Goal: Task Accomplishment & Management: Use online tool/utility

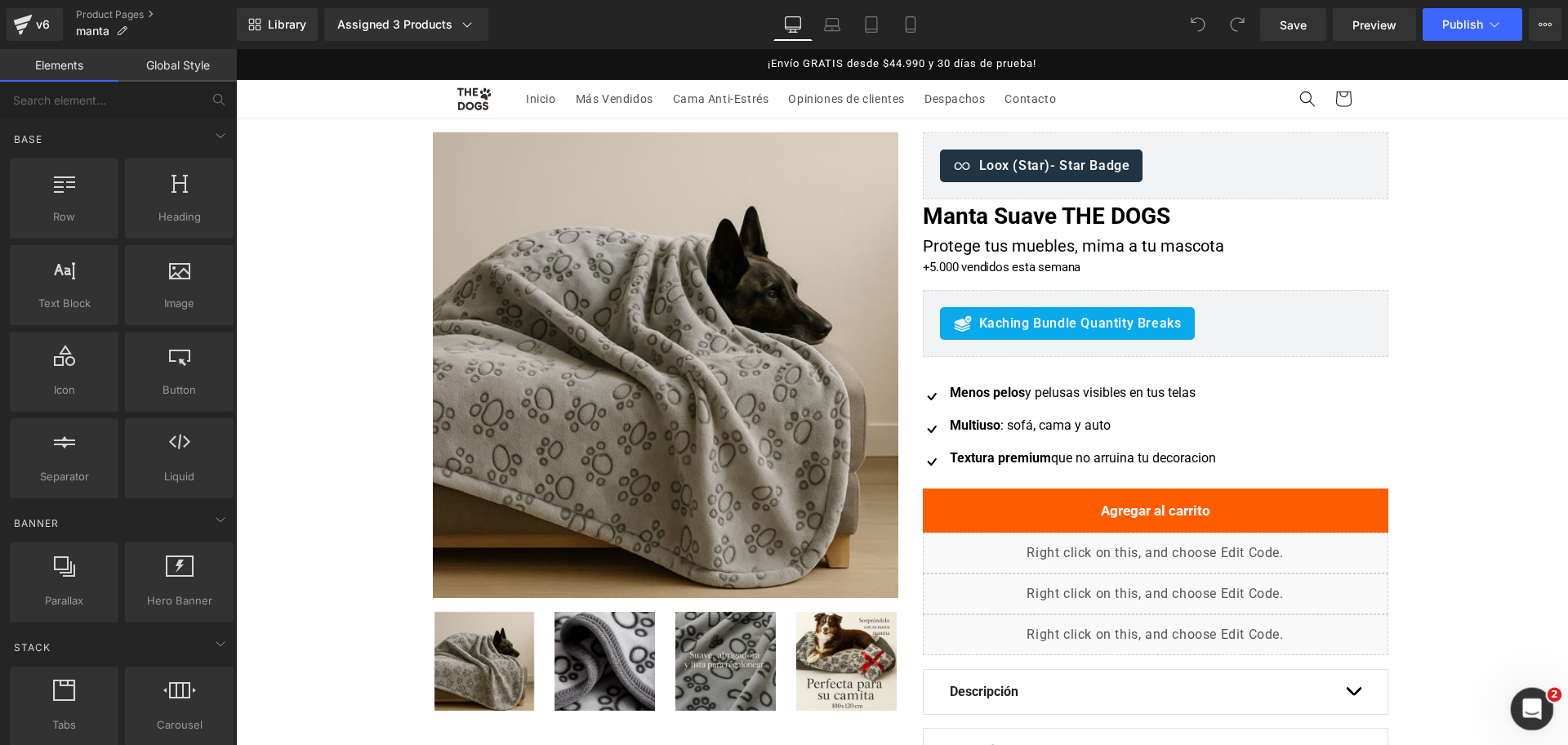
click at [1528, 692] on div "Abrir Intercom Messenger" at bounding box center [1529, 706] width 54 height 54
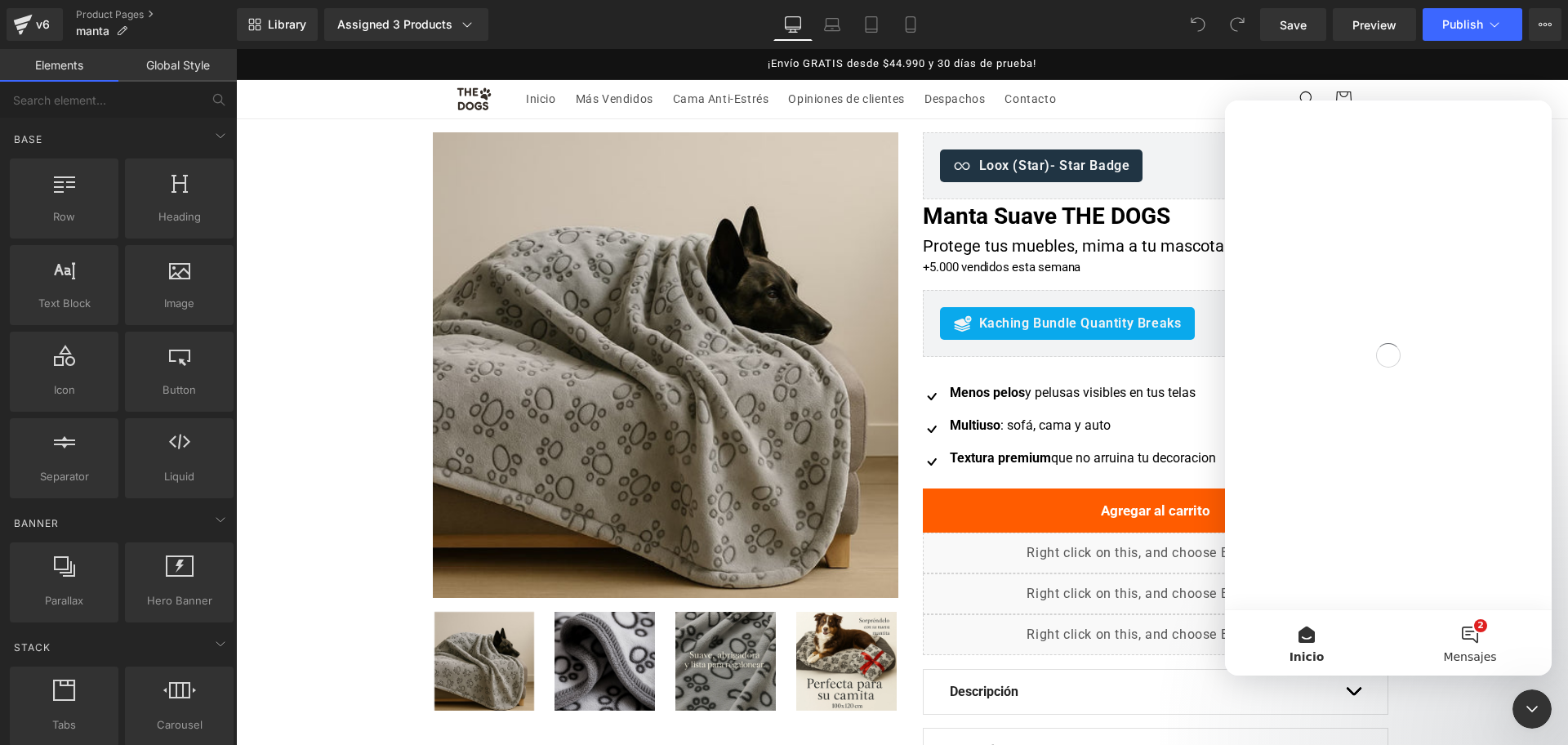
click at [1487, 646] on button "2 Mensajes" at bounding box center [1470, 642] width 163 height 65
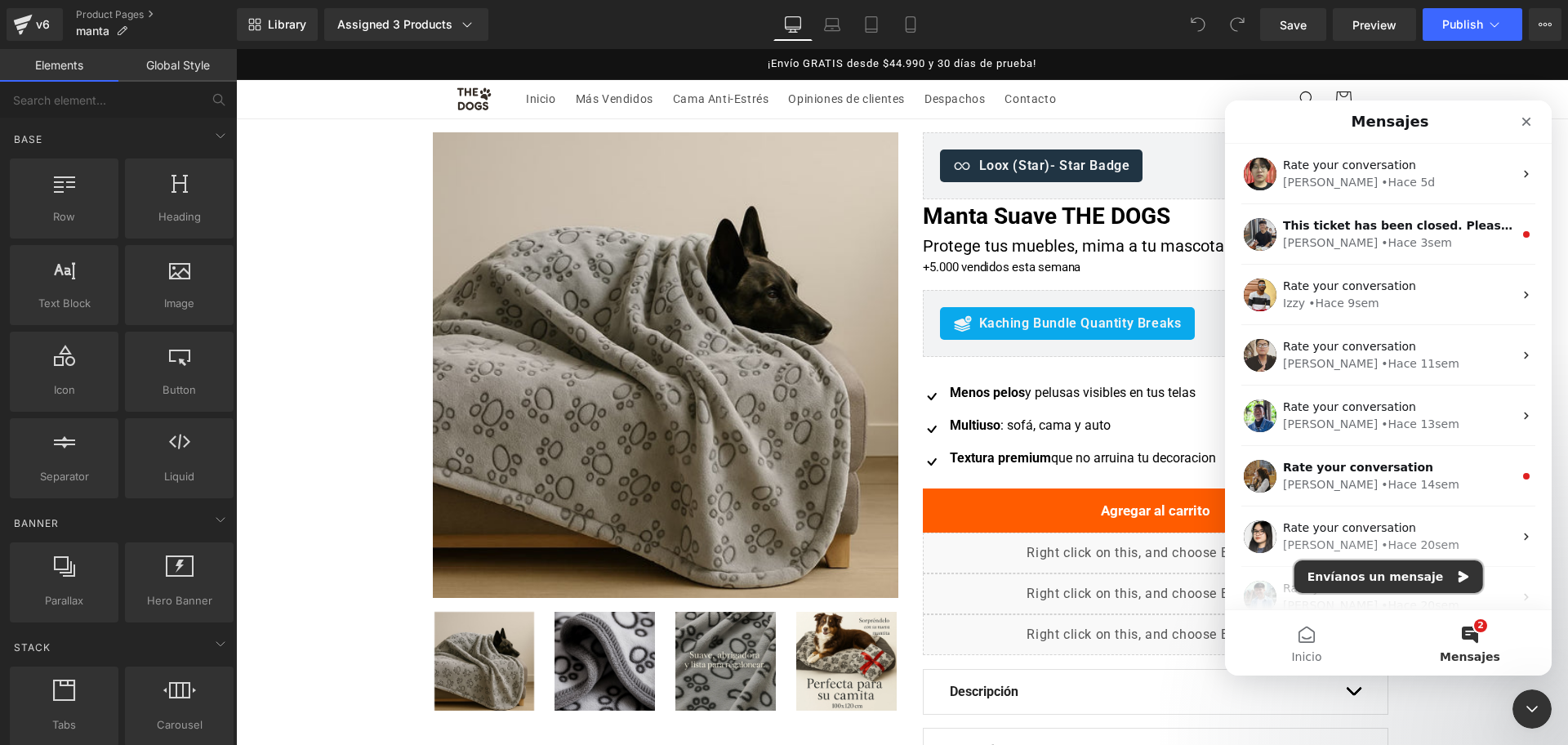
click at [1408, 582] on button "Envíanos un mensaje" at bounding box center [1389, 577] width 188 height 33
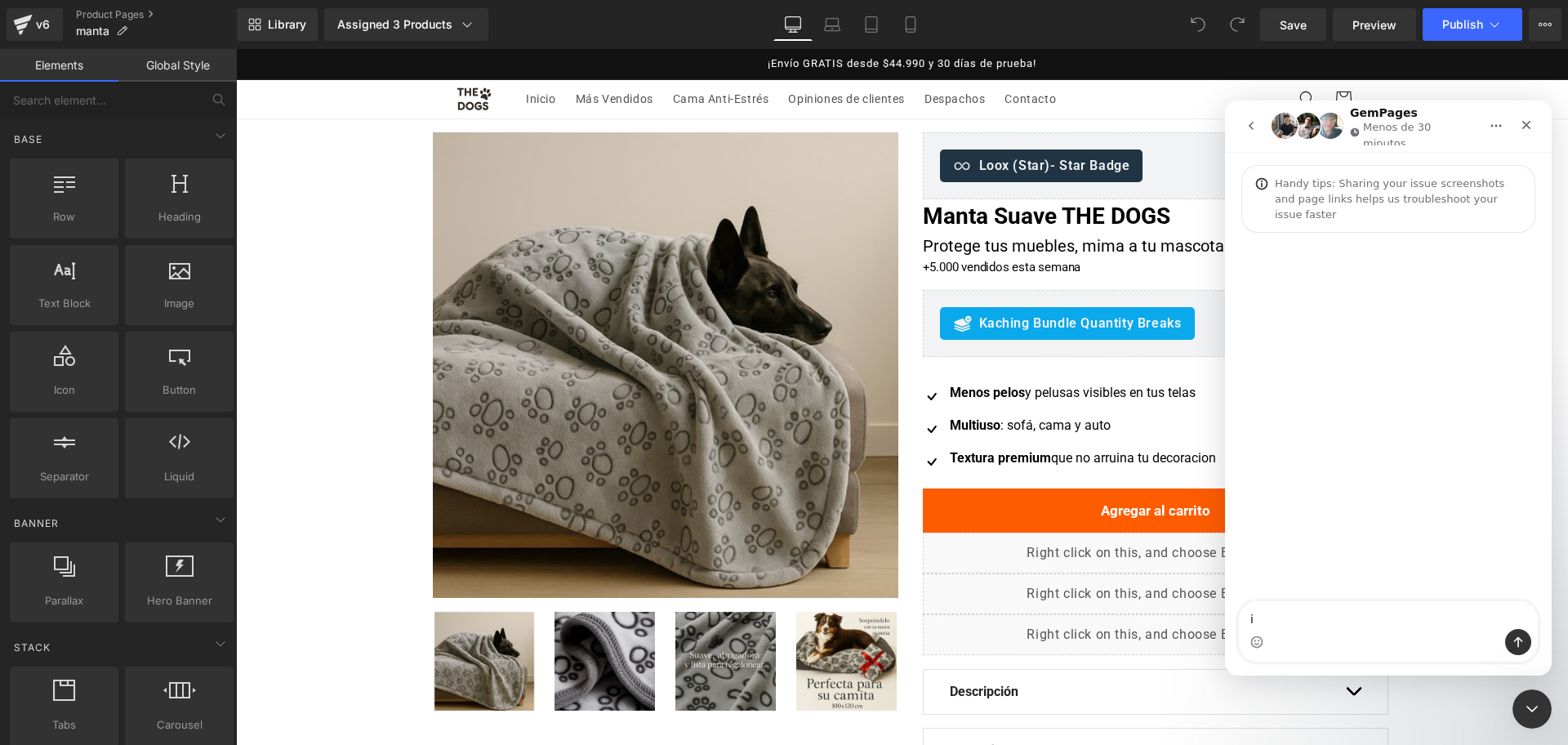
type textarea "i"
type textarea "hi, how do i activate the autoplay video of my video in the product galery?"
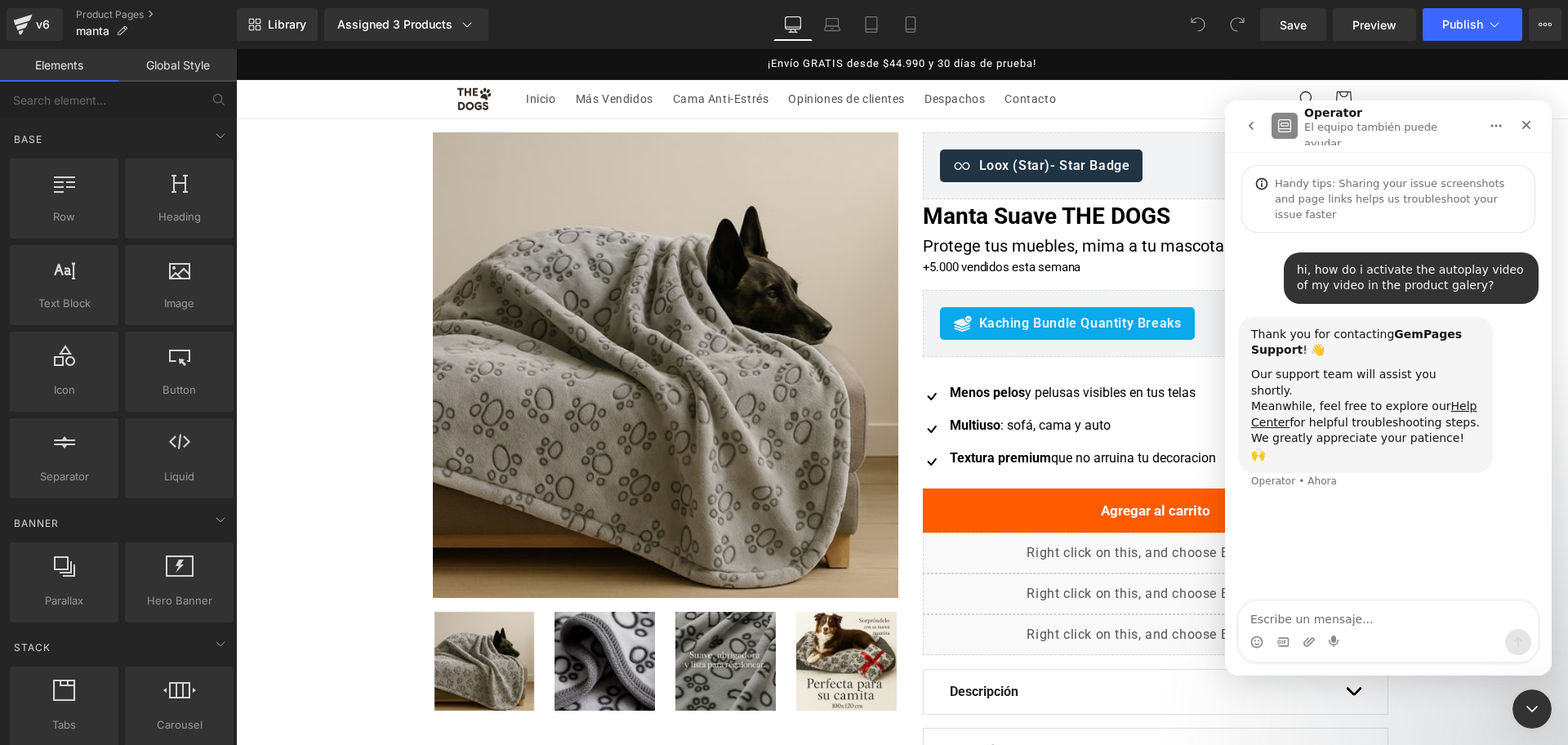
click at [917, 18] on div at bounding box center [784, 347] width 1568 height 696
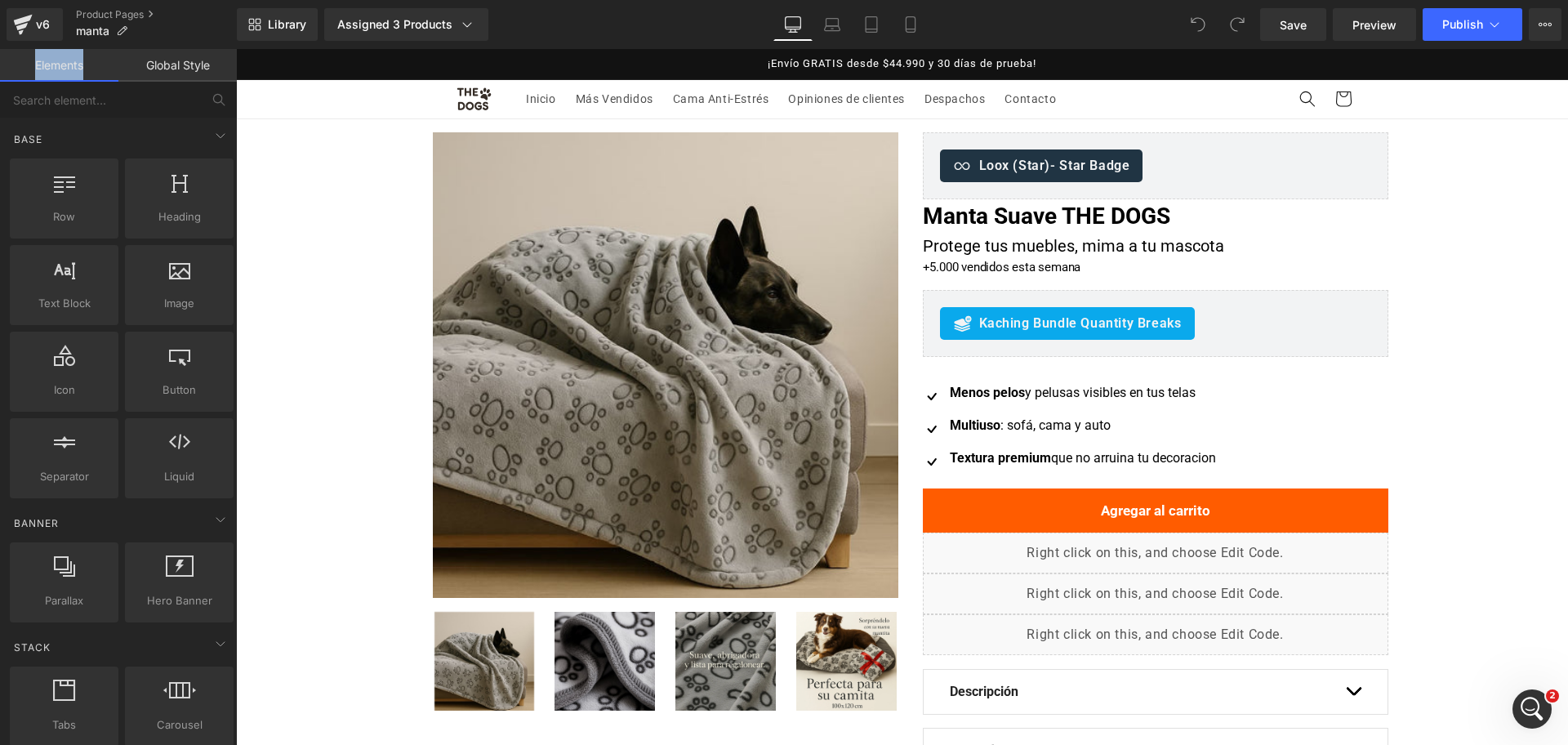
click at [917, 18] on icon at bounding box center [910, 25] width 16 height 16
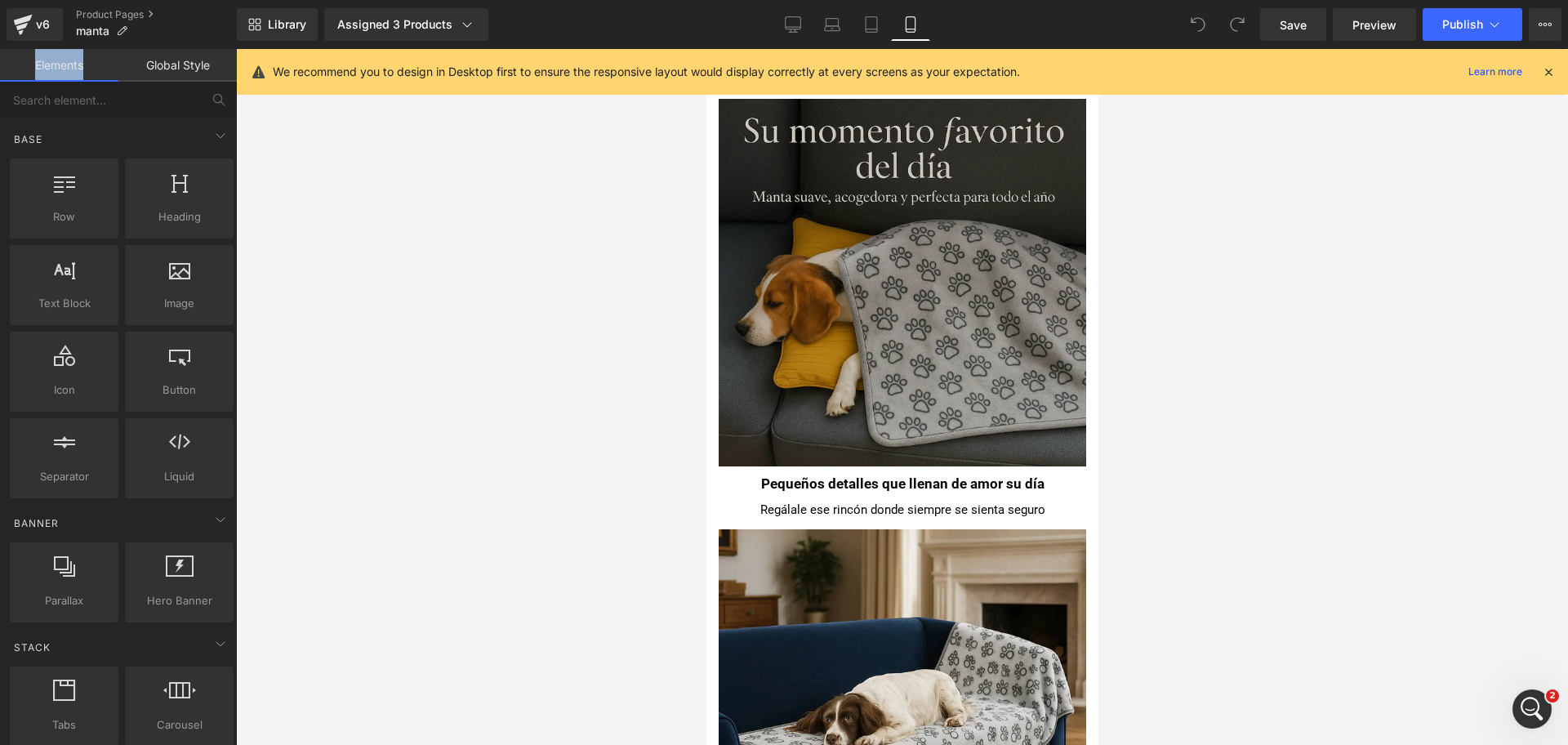
scroll to position [919, 0]
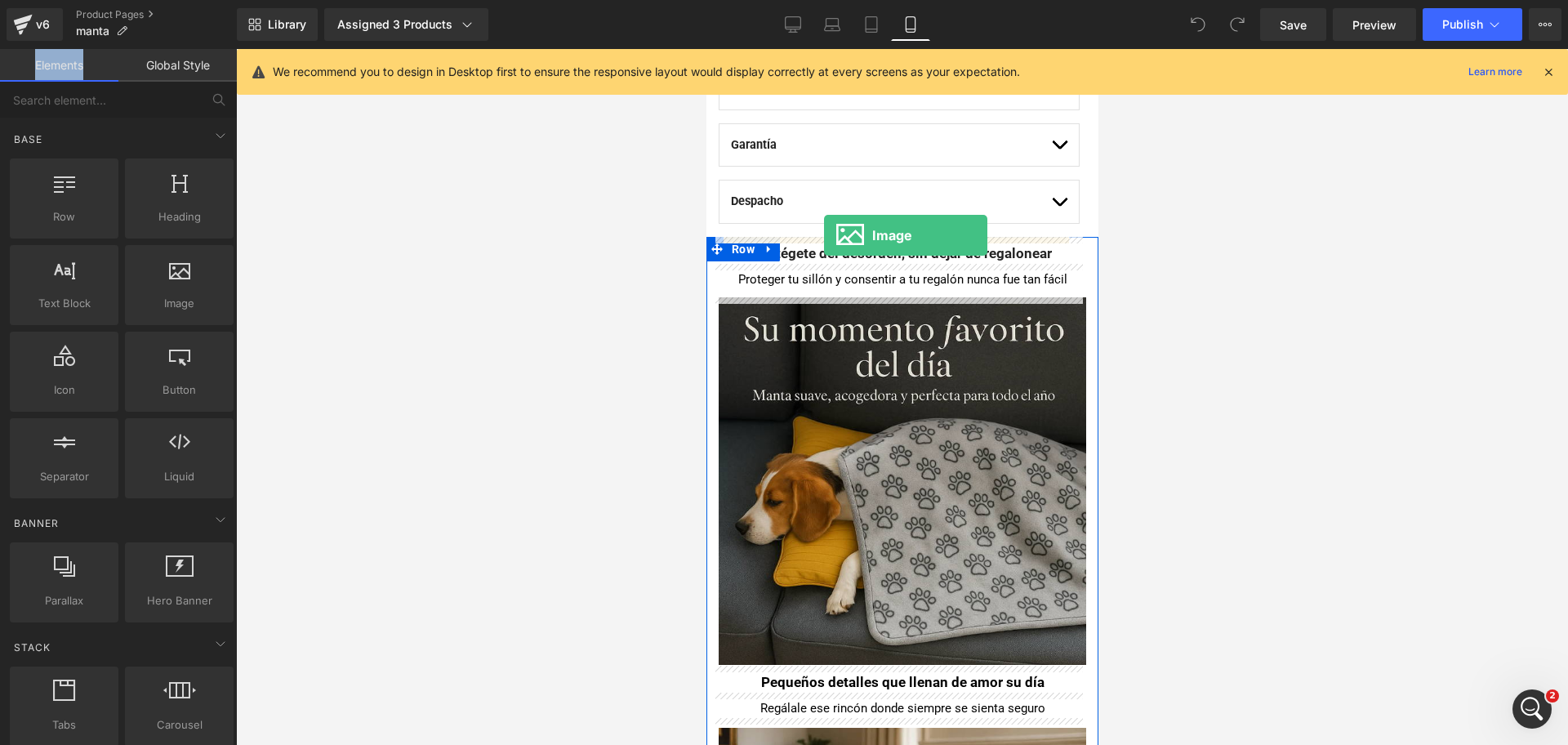
drag, startPoint x: 900, startPoint y: 341, endPoint x: 823, endPoint y: 235, distance: 131.0
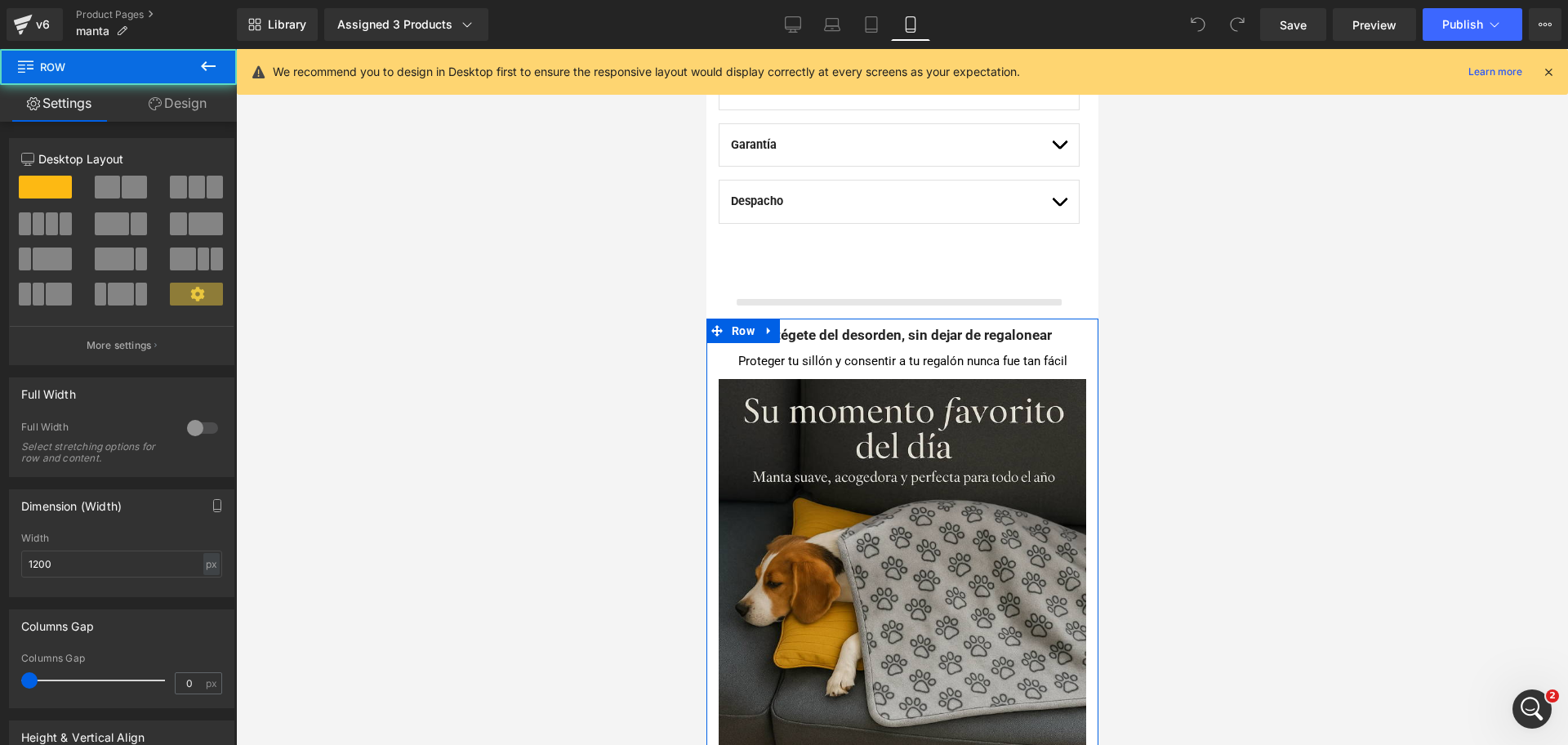
click at [824, 235] on div "Agregar al carrito (P) Cart Button Liquid Liquid Liquid Descripción Text Block …" at bounding box center [898, 103] width 361 height 431
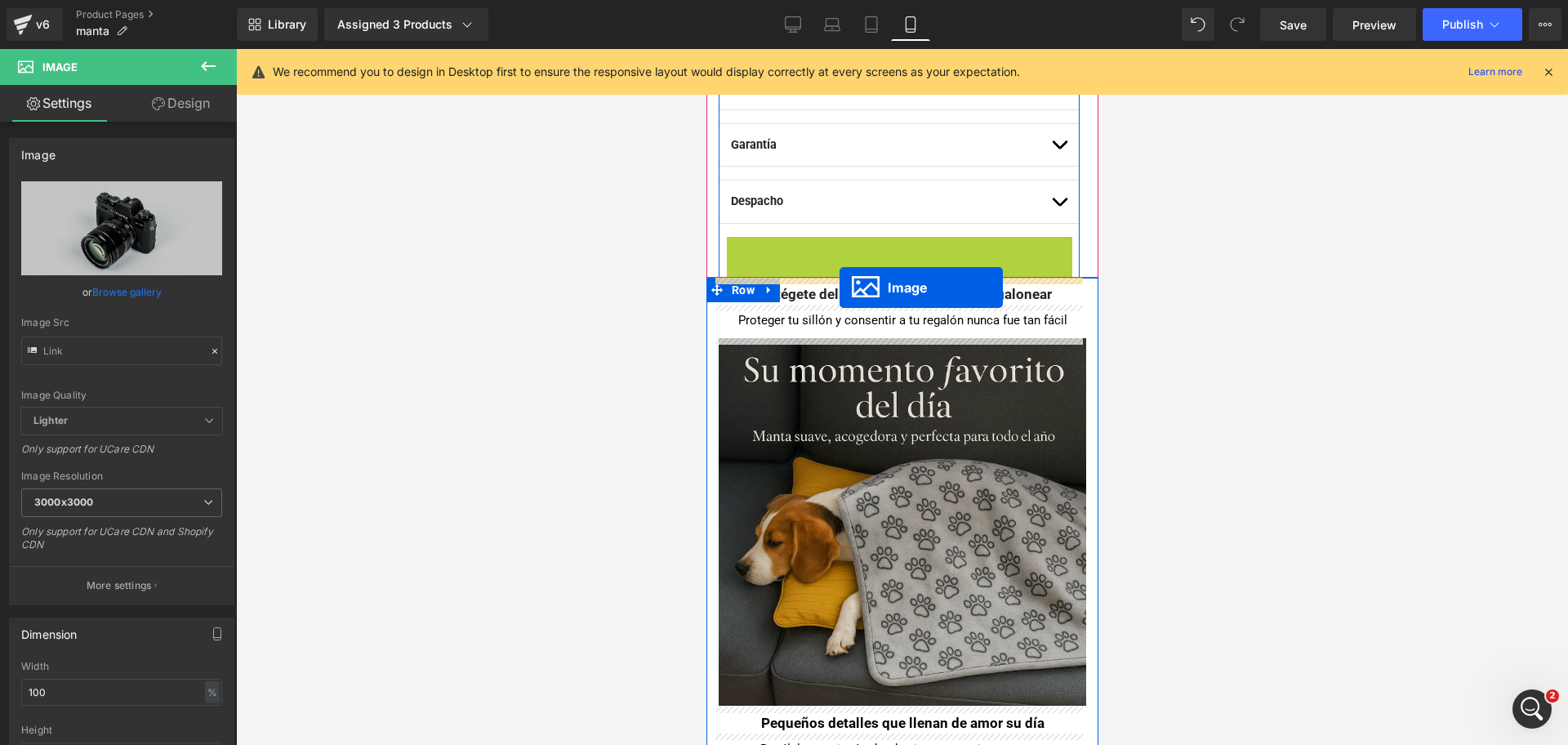
drag, startPoint x: 871, startPoint y: 350, endPoint x: 839, endPoint y: 283, distance: 74.2
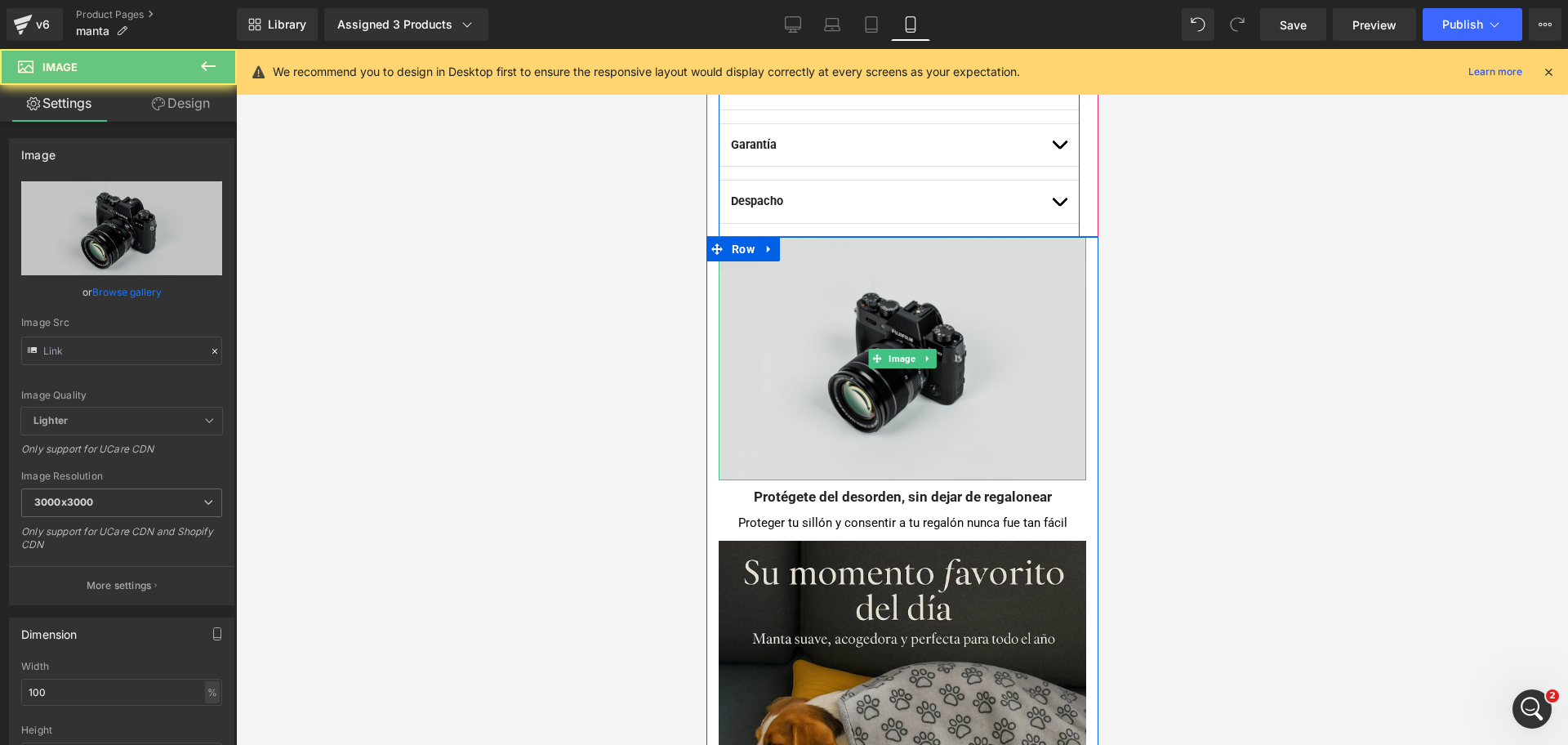
click at [854, 296] on img at bounding box center [901, 359] width 368 height 244
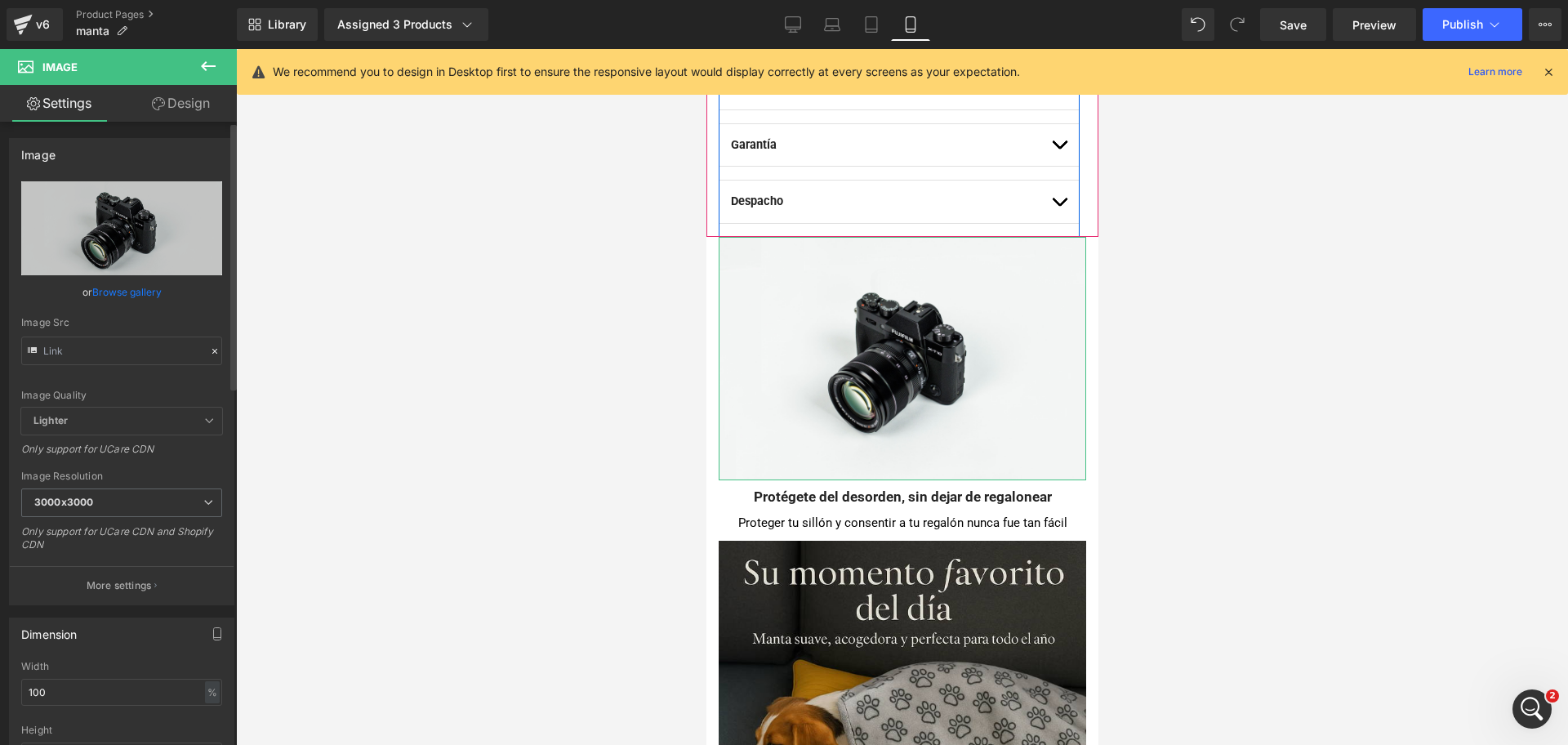
click at [137, 295] on link "Browse gallery" at bounding box center [127, 291] width 69 height 29
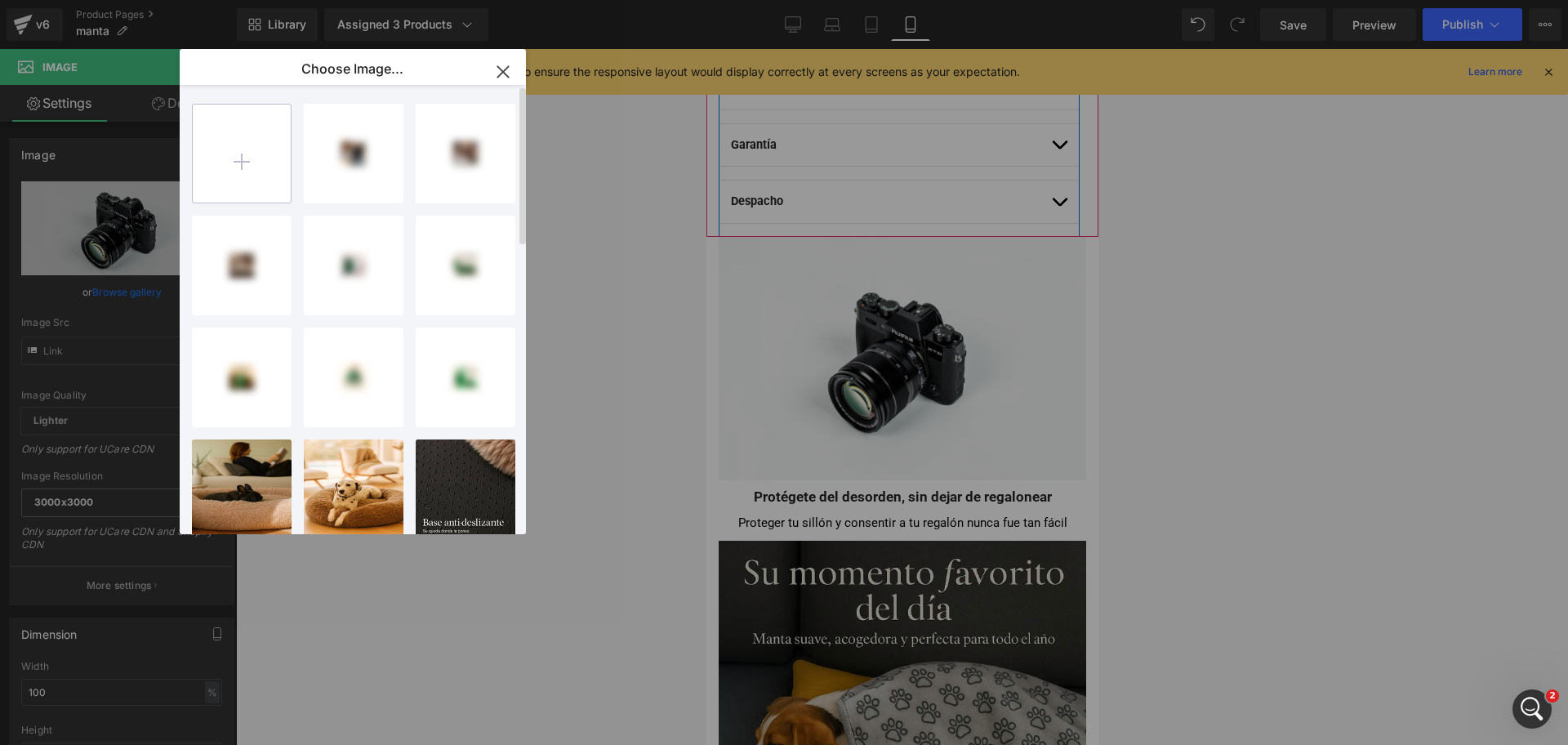
click at [263, 170] on input "file" at bounding box center [241, 153] width 98 height 98
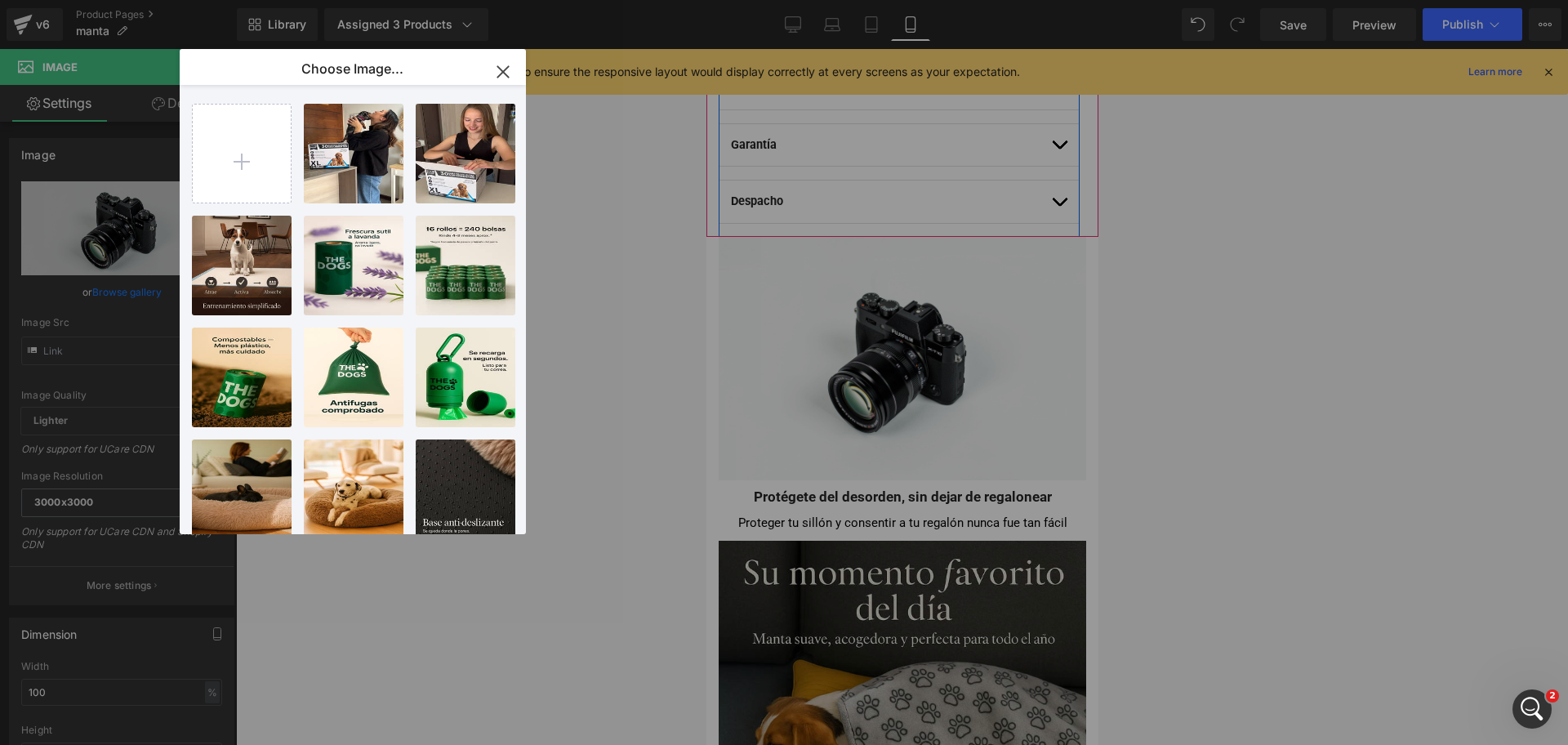
click at [653, 0] on div "Image You are previewing how the will restyle your page. You can not edit Eleme…" at bounding box center [784, 0] width 1568 height 0
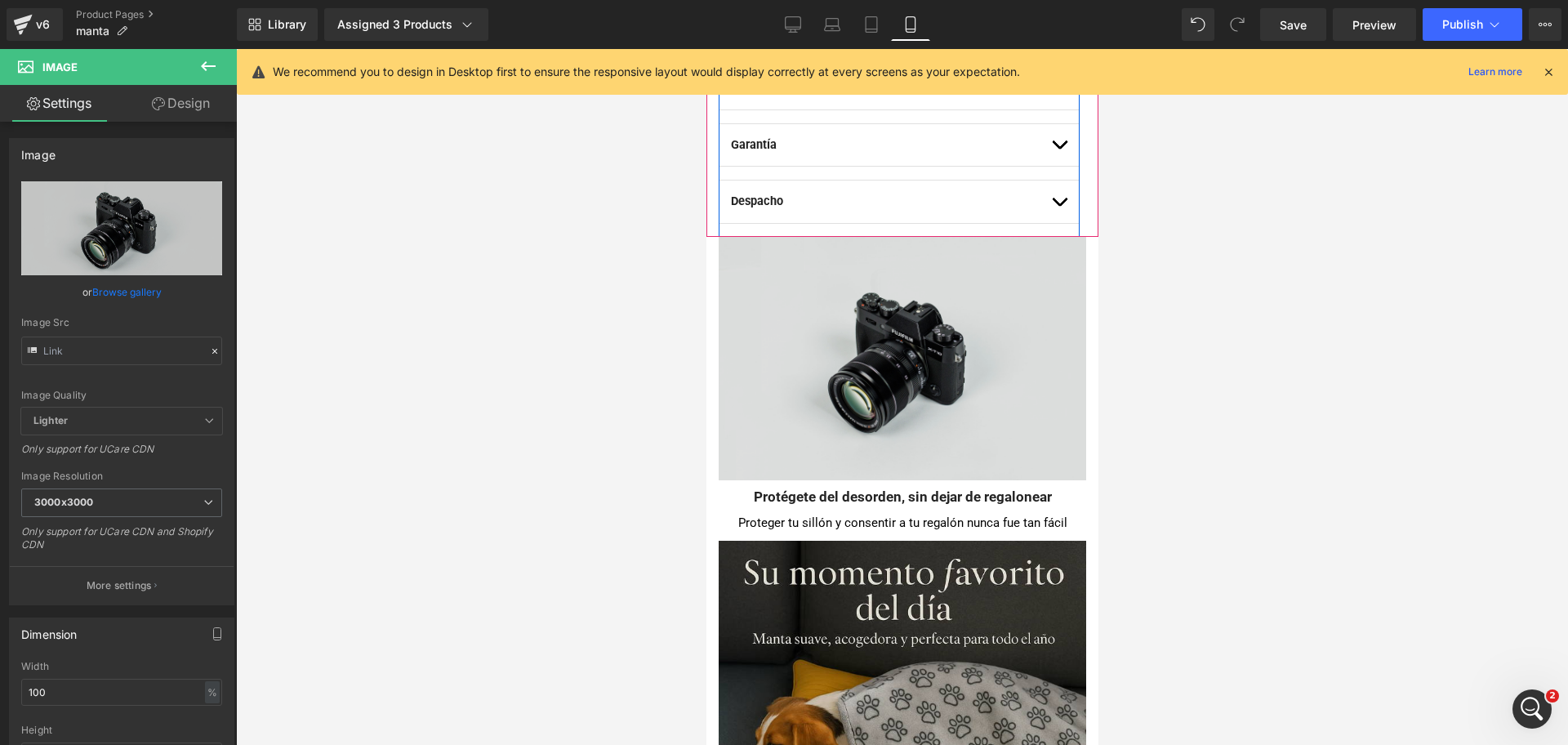
click at [860, 304] on img at bounding box center [901, 359] width 368 height 244
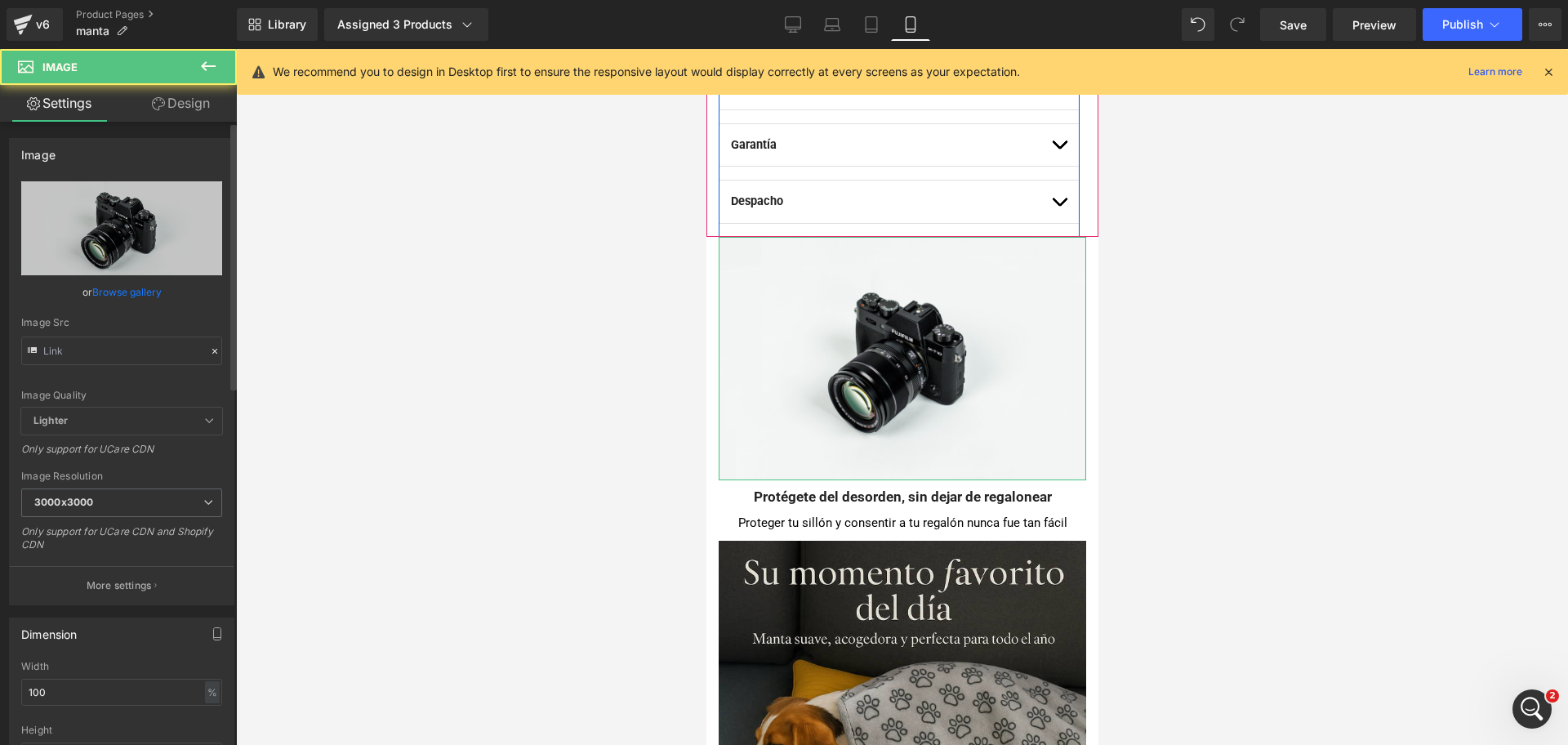
click at [151, 295] on link "Browse gallery" at bounding box center [127, 291] width 69 height 29
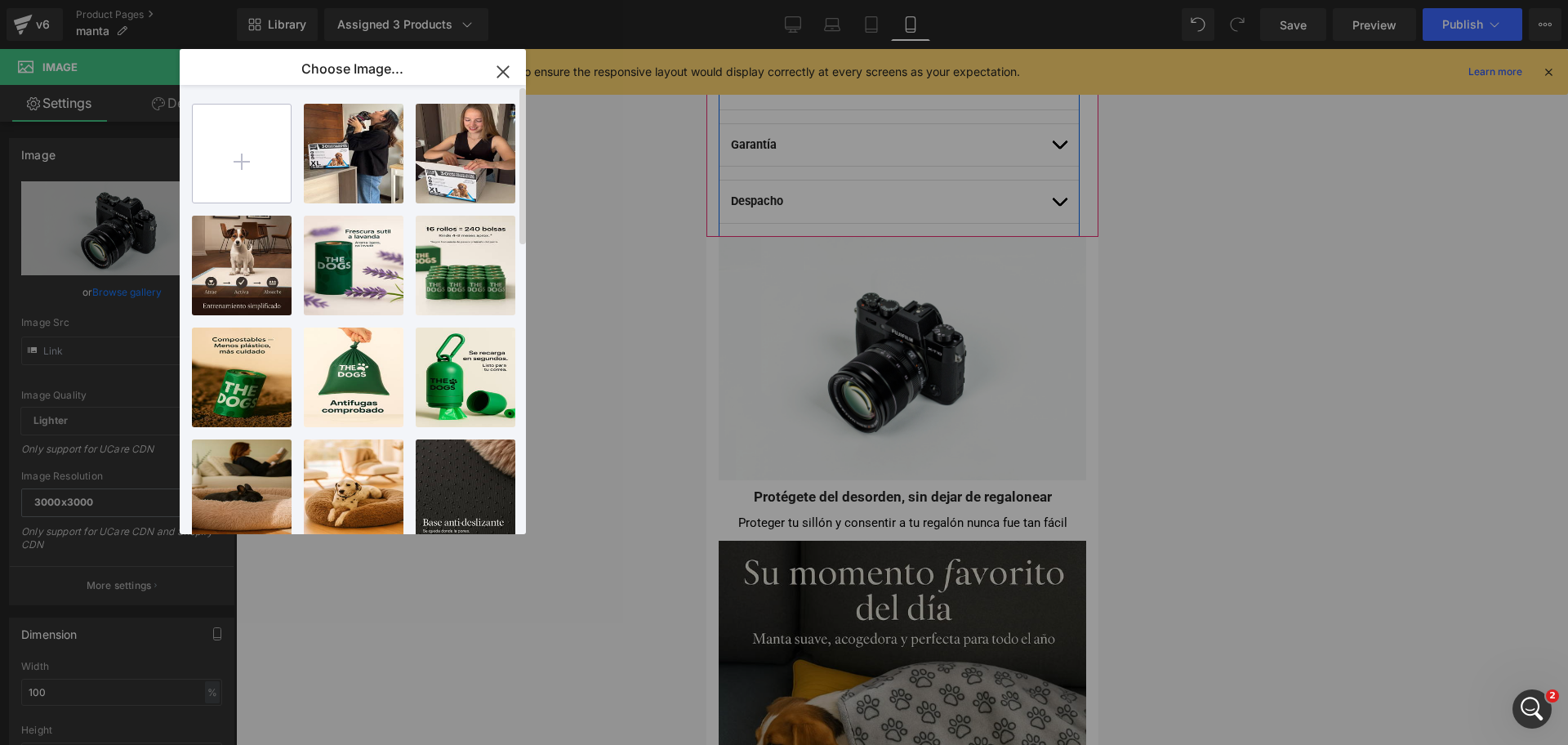
click at [222, 151] on input "file" at bounding box center [241, 153] width 98 height 98
type input "C:\fakepath\20250924_0206_Comparativa Mantas con Huellas_remix_01k5x1sd6hfv3v2f…"
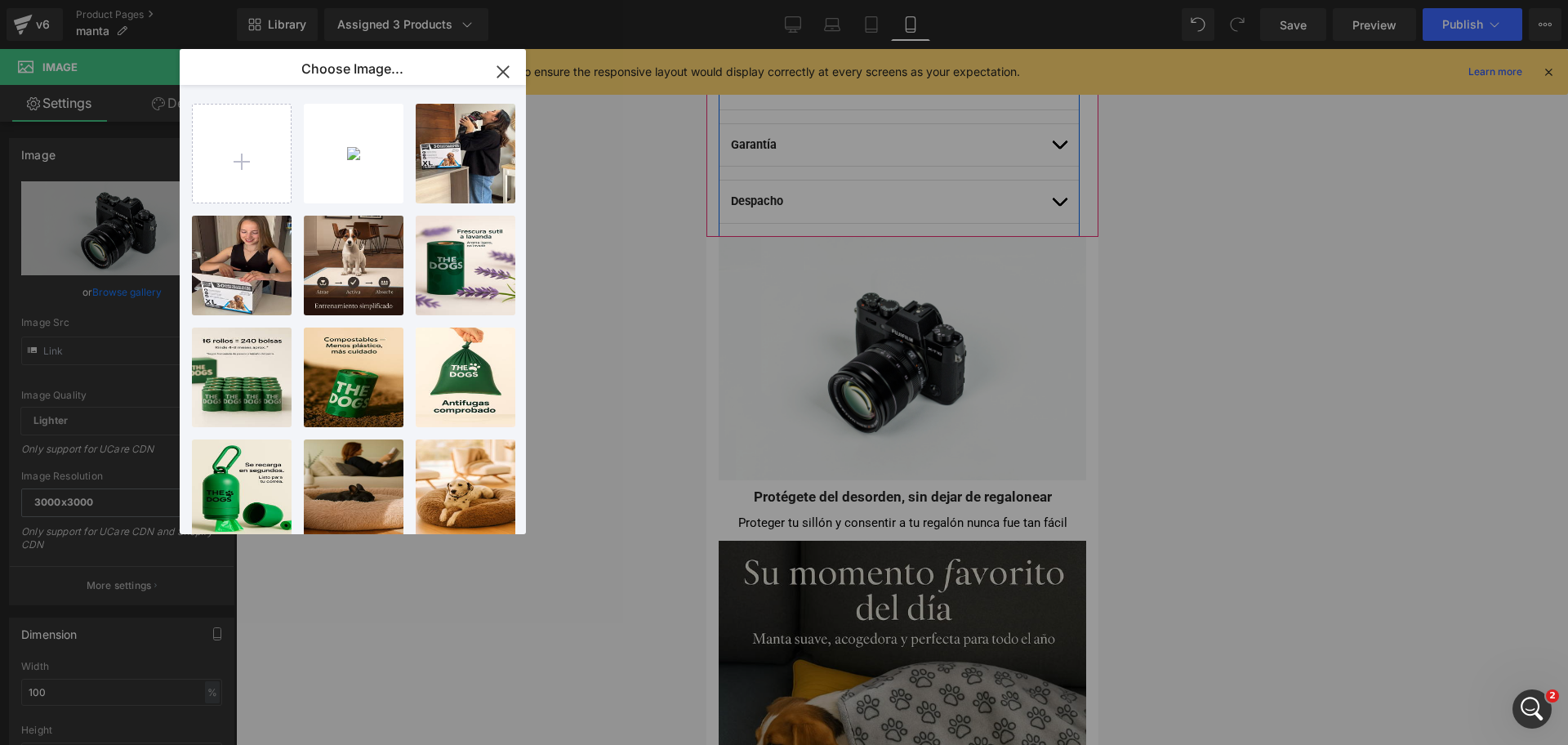
click at [0, 0] on div "2025092... _2_.jpg 133.39 KB" at bounding box center [0, 0] width 0 height 0
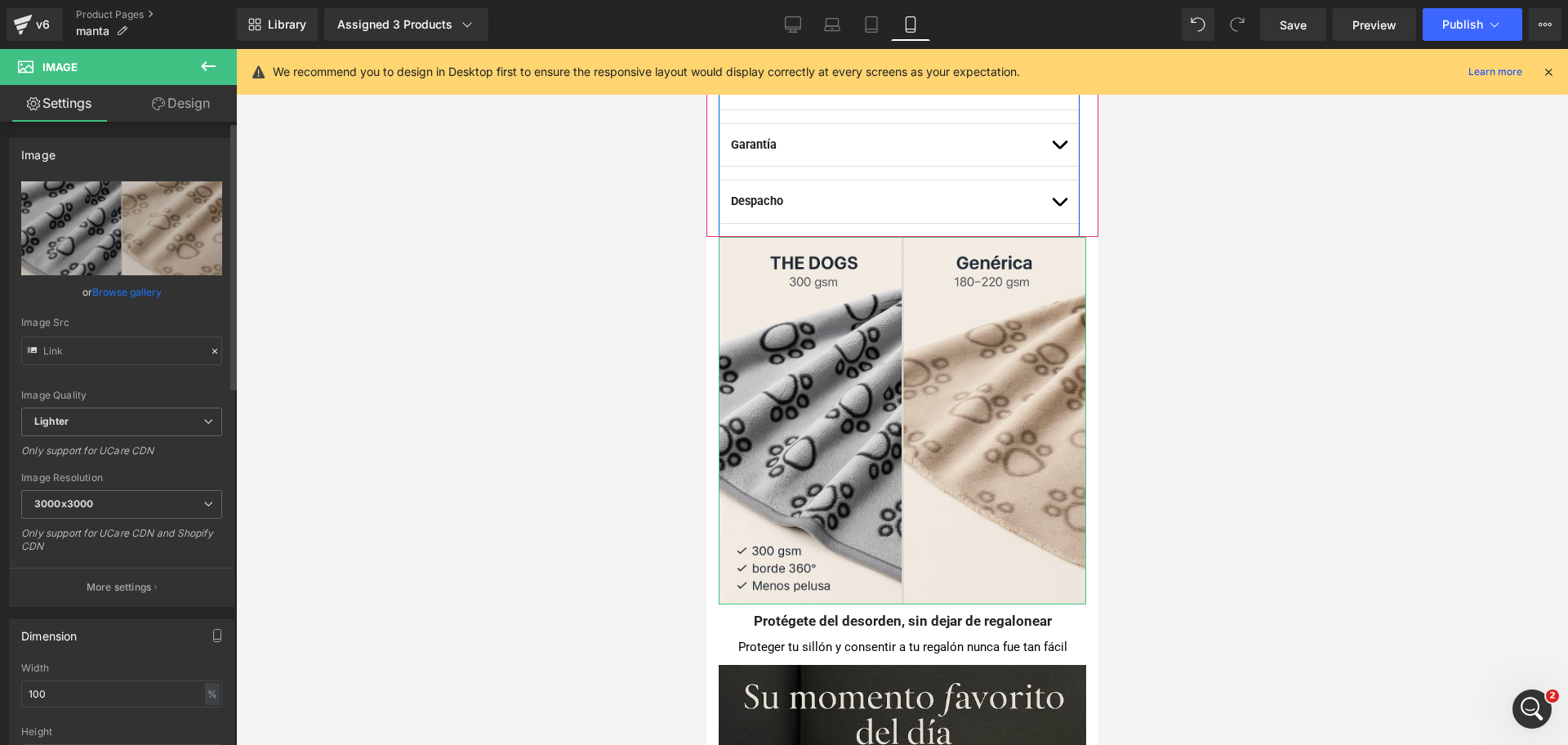
click at [130, 298] on link "Browse gallery" at bounding box center [127, 291] width 69 height 29
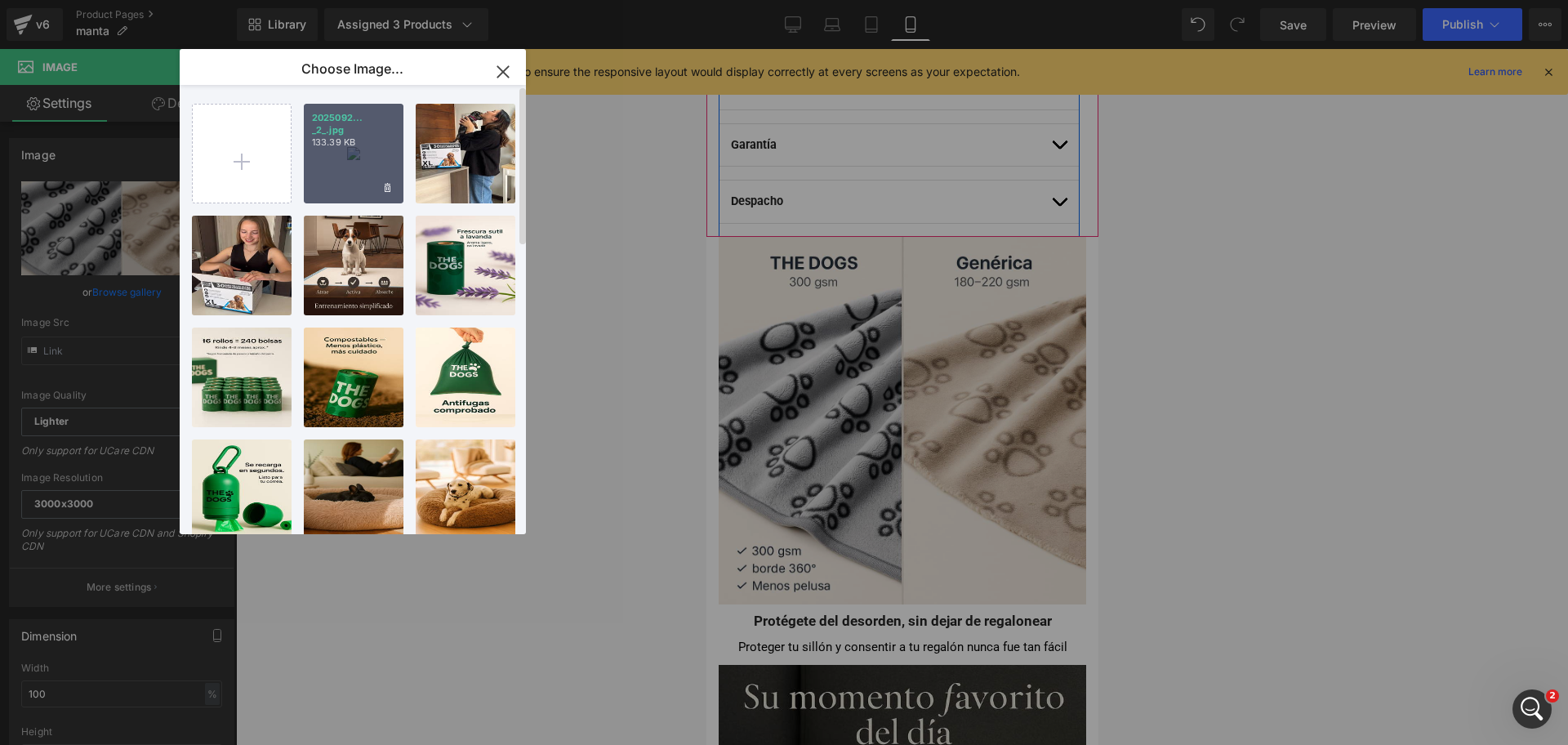
click at [337, 175] on div "2025092... _2_.jpg 133.39 KB" at bounding box center [353, 153] width 100 height 100
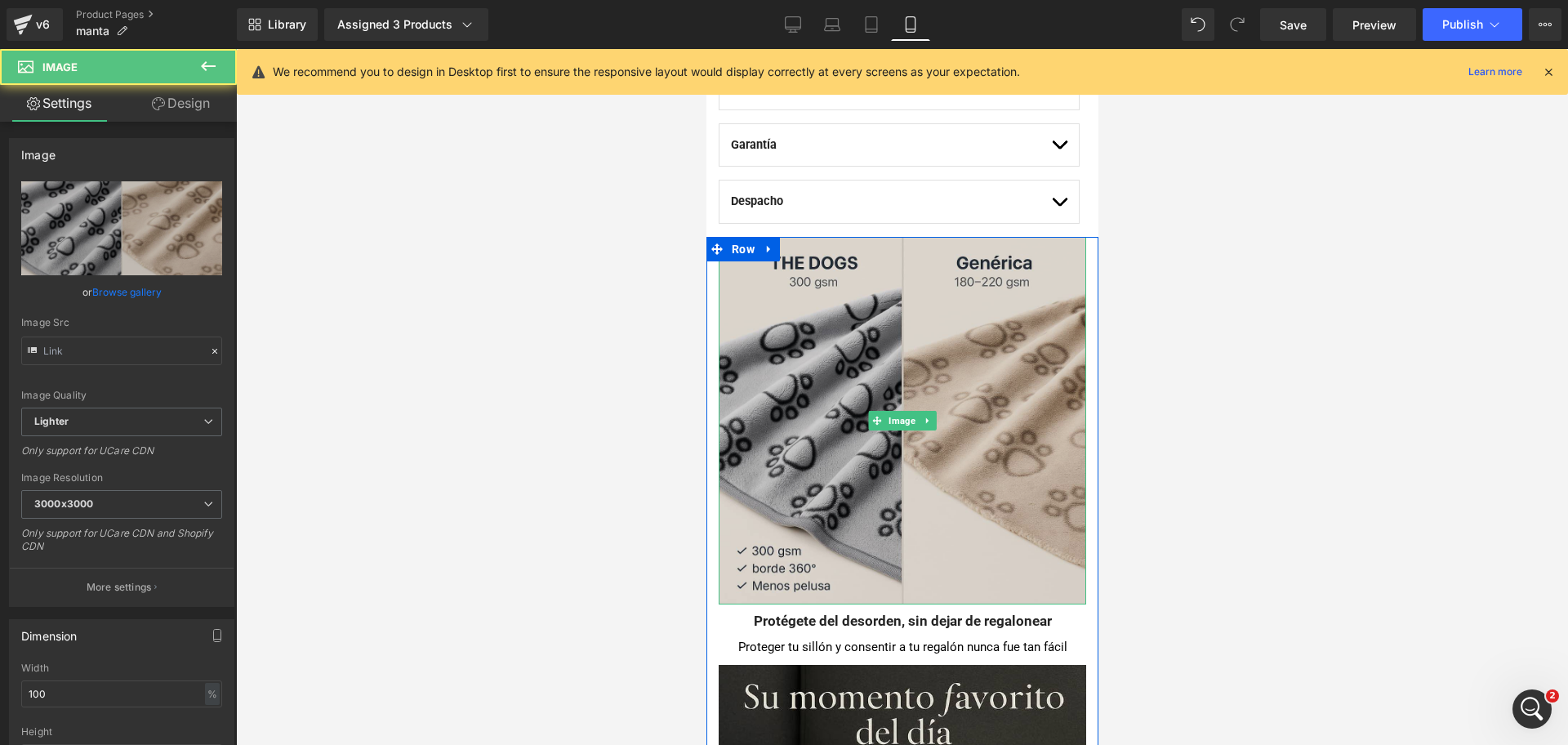
click at [940, 305] on img at bounding box center [901, 421] width 368 height 368
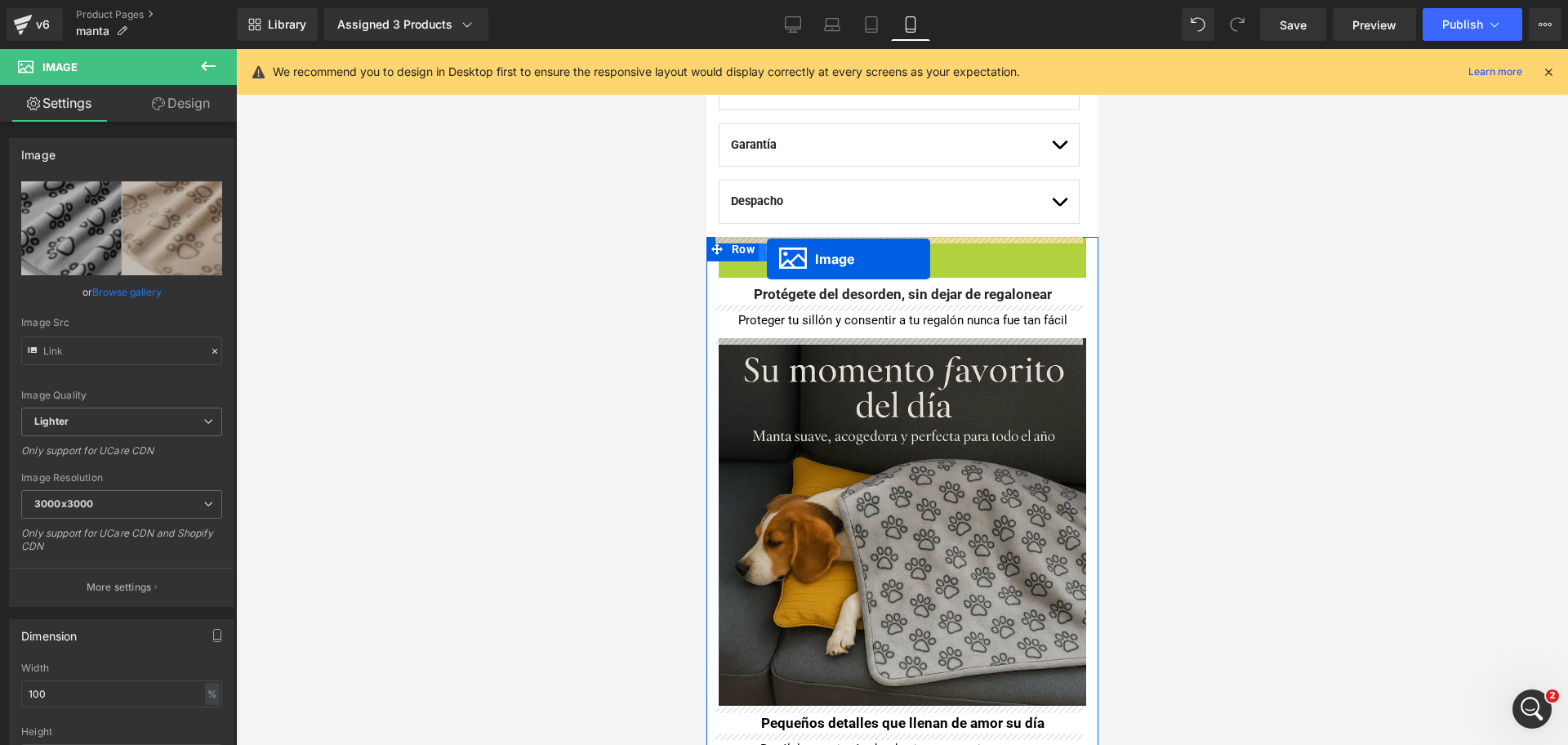
drag, startPoint x: 865, startPoint y: 425, endPoint x: 766, endPoint y: 259, distance: 193.3
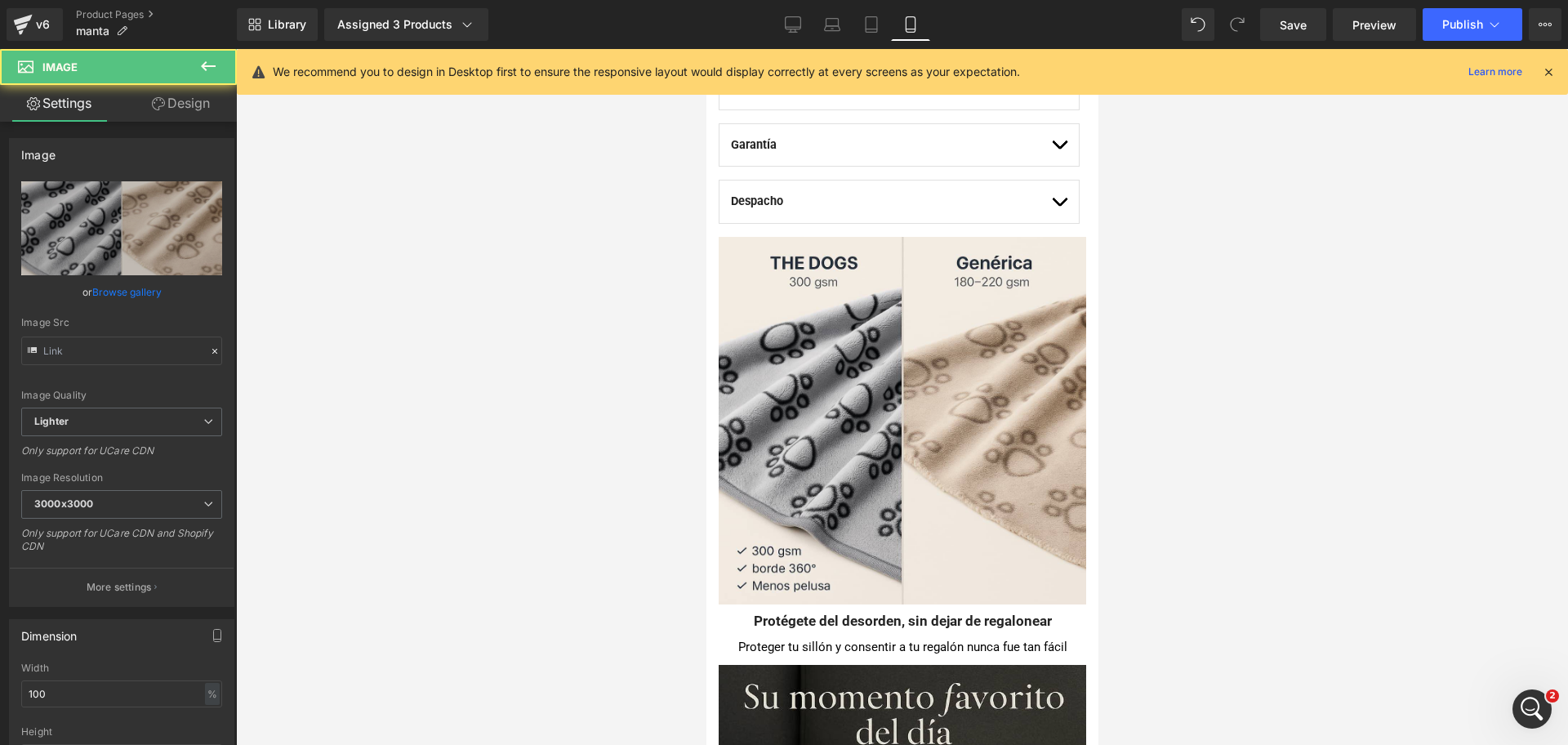
click at [1226, 247] on div at bounding box center [902, 397] width 1332 height 696
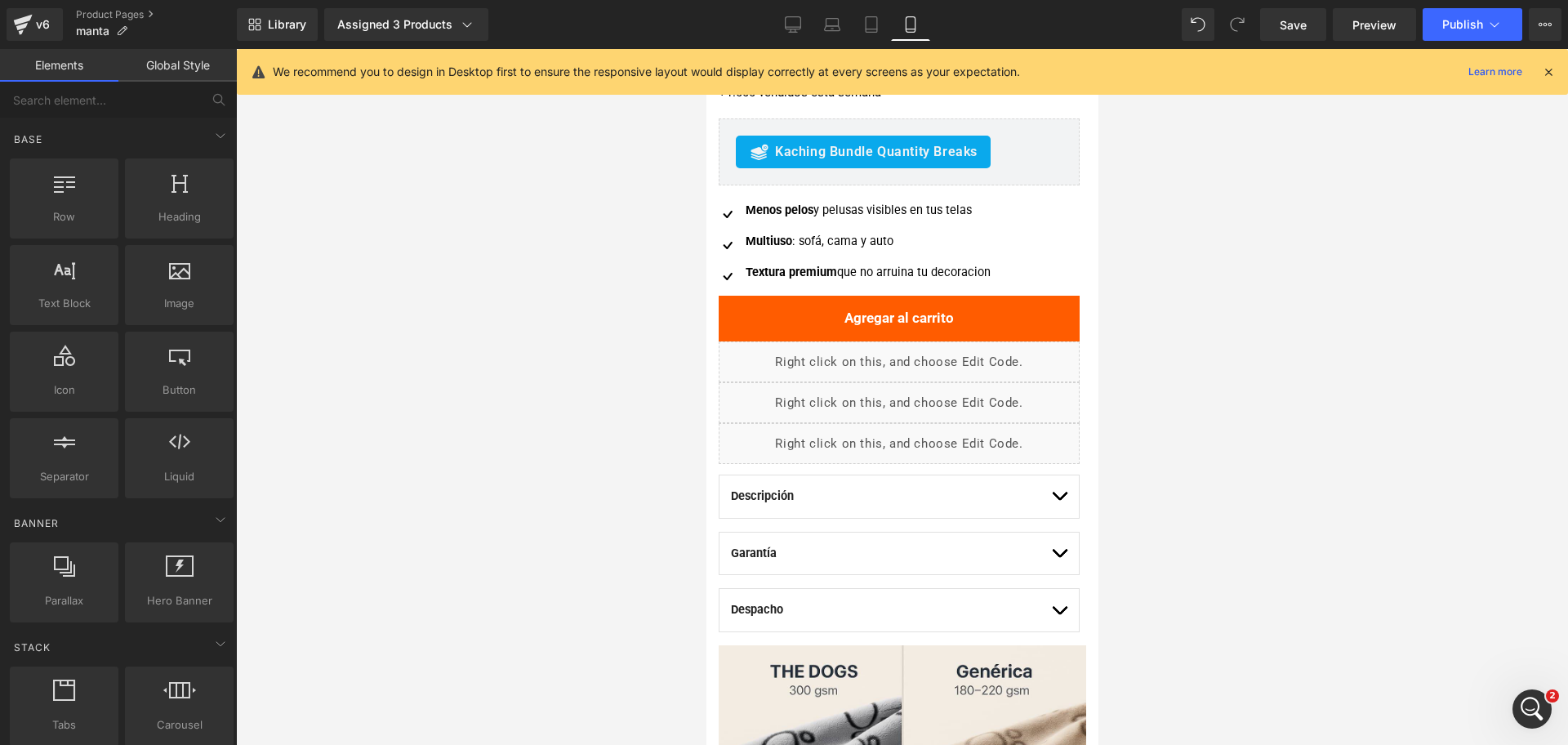
scroll to position [1021, 0]
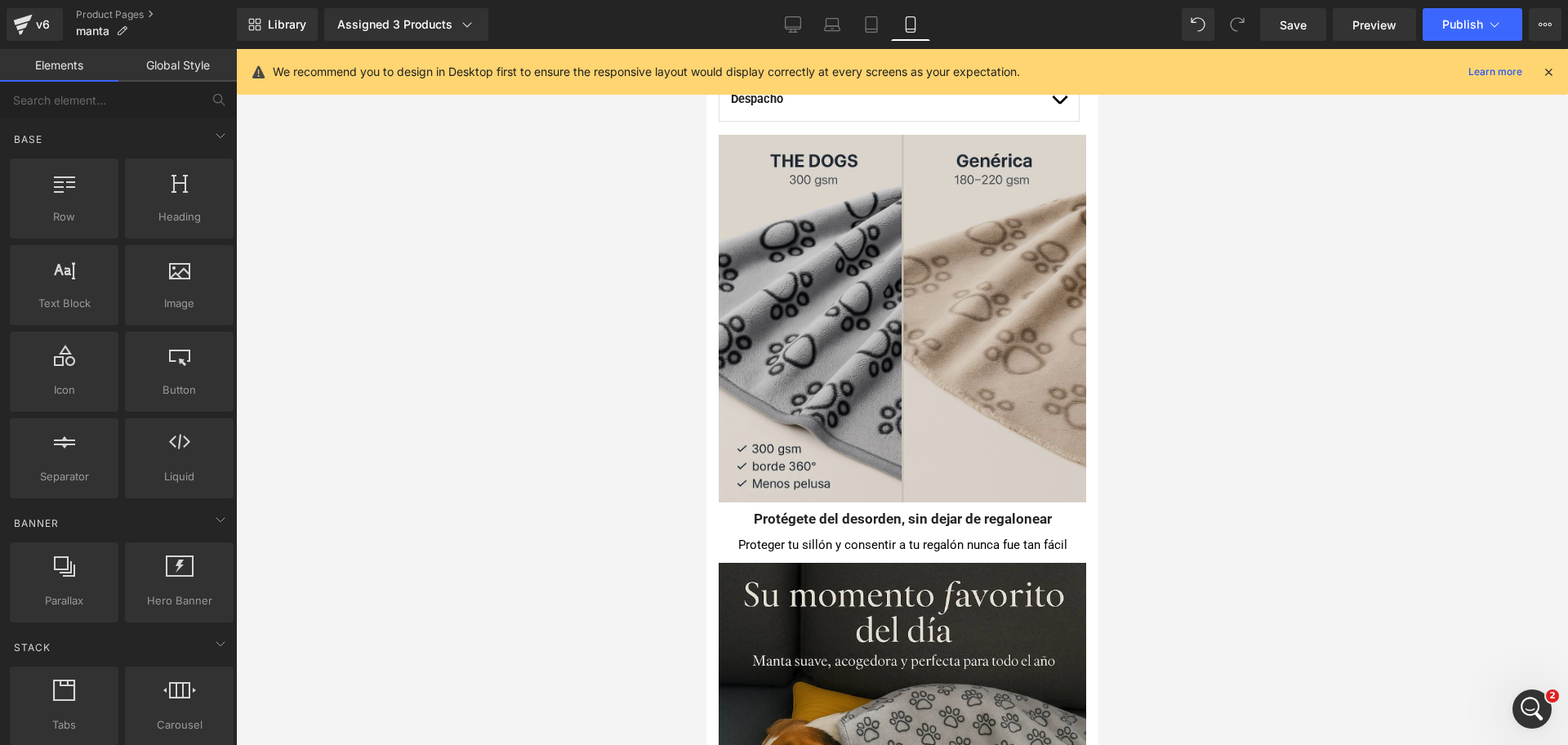
click at [838, 310] on img at bounding box center [901, 319] width 368 height 368
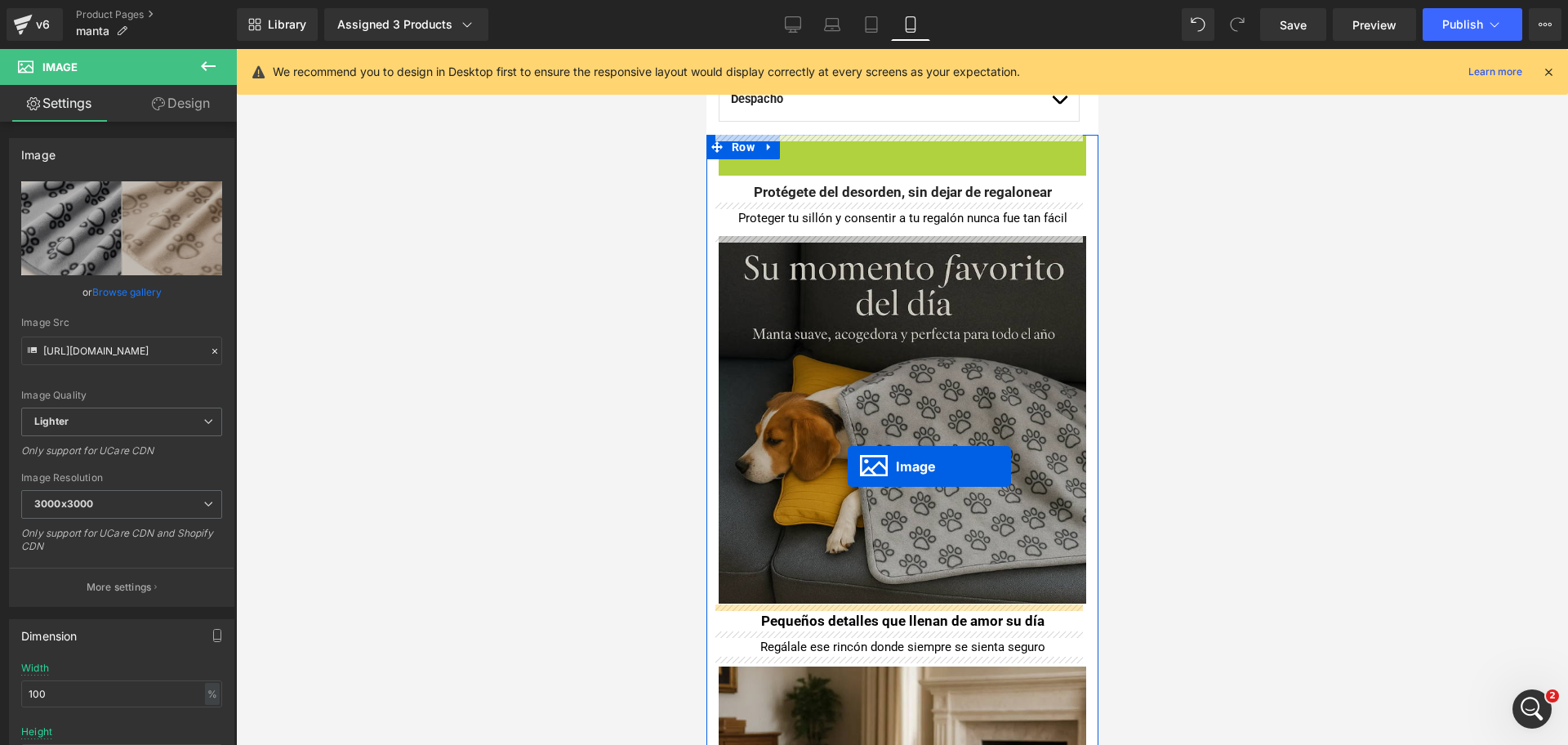
drag, startPoint x: 866, startPoint y: 319, endPoint x: 847, endPoint y: 467, distance: 149.2
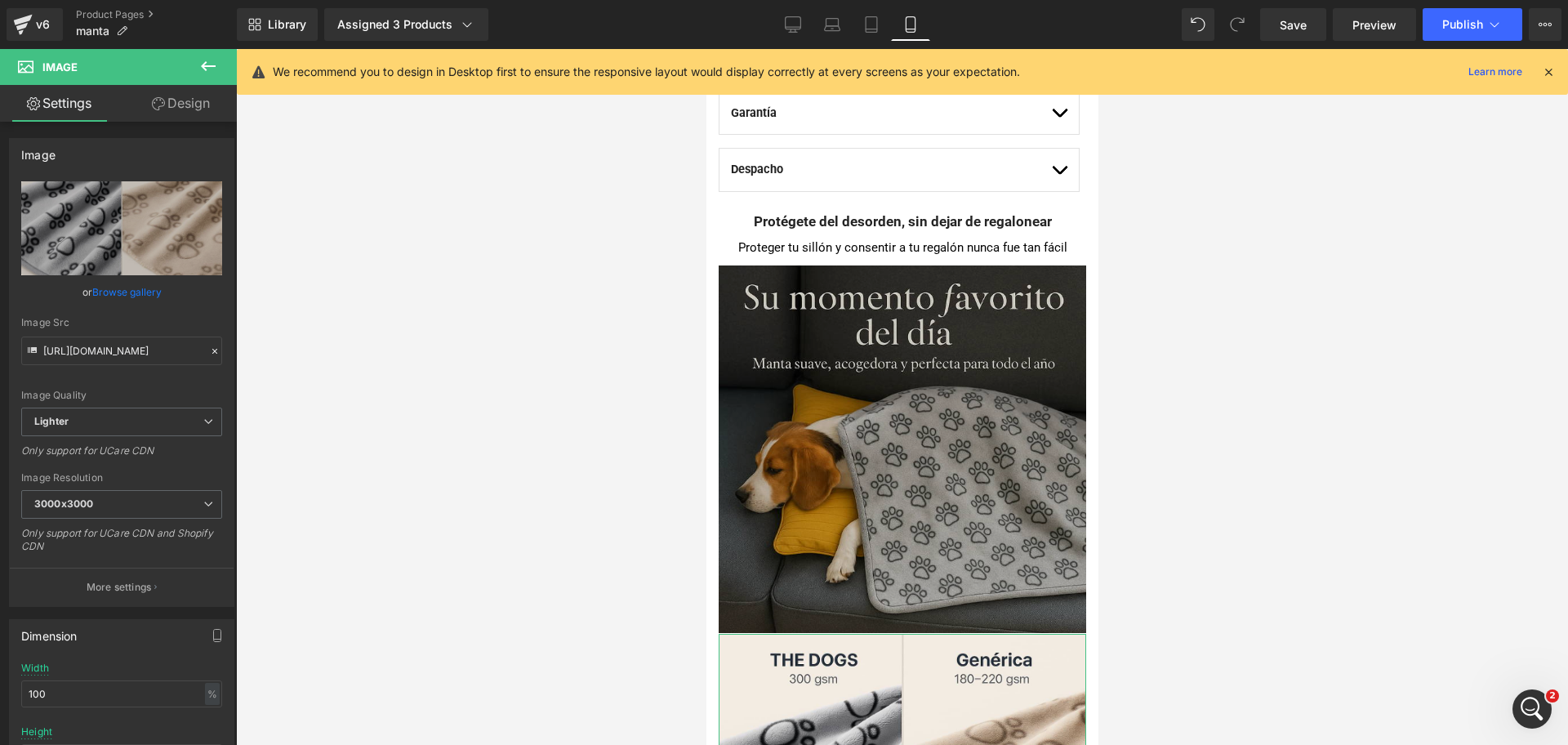
scroll to position [1123, 0]
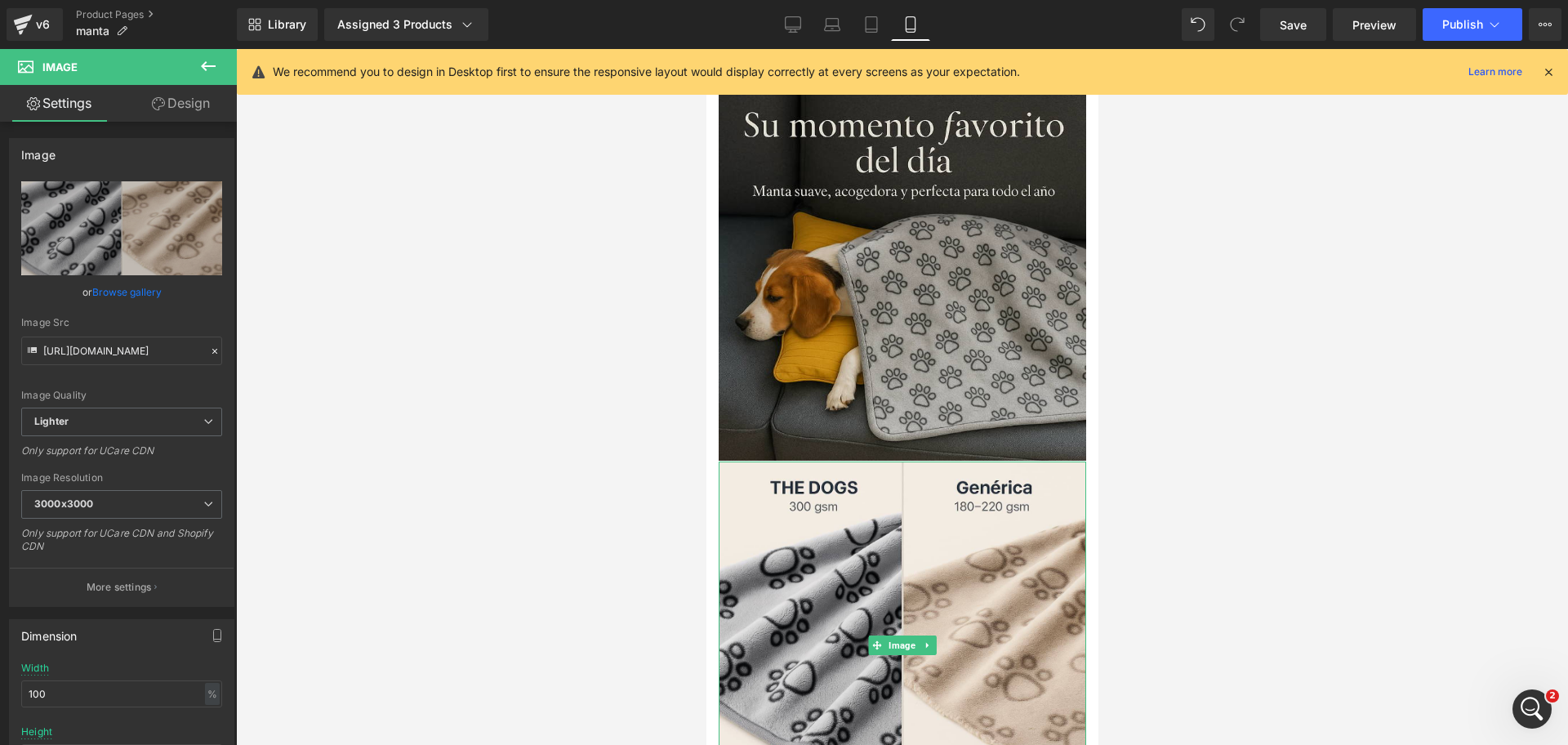
click at [1206, 331] on div at bounding box center [902, 397] width 1332 height 696
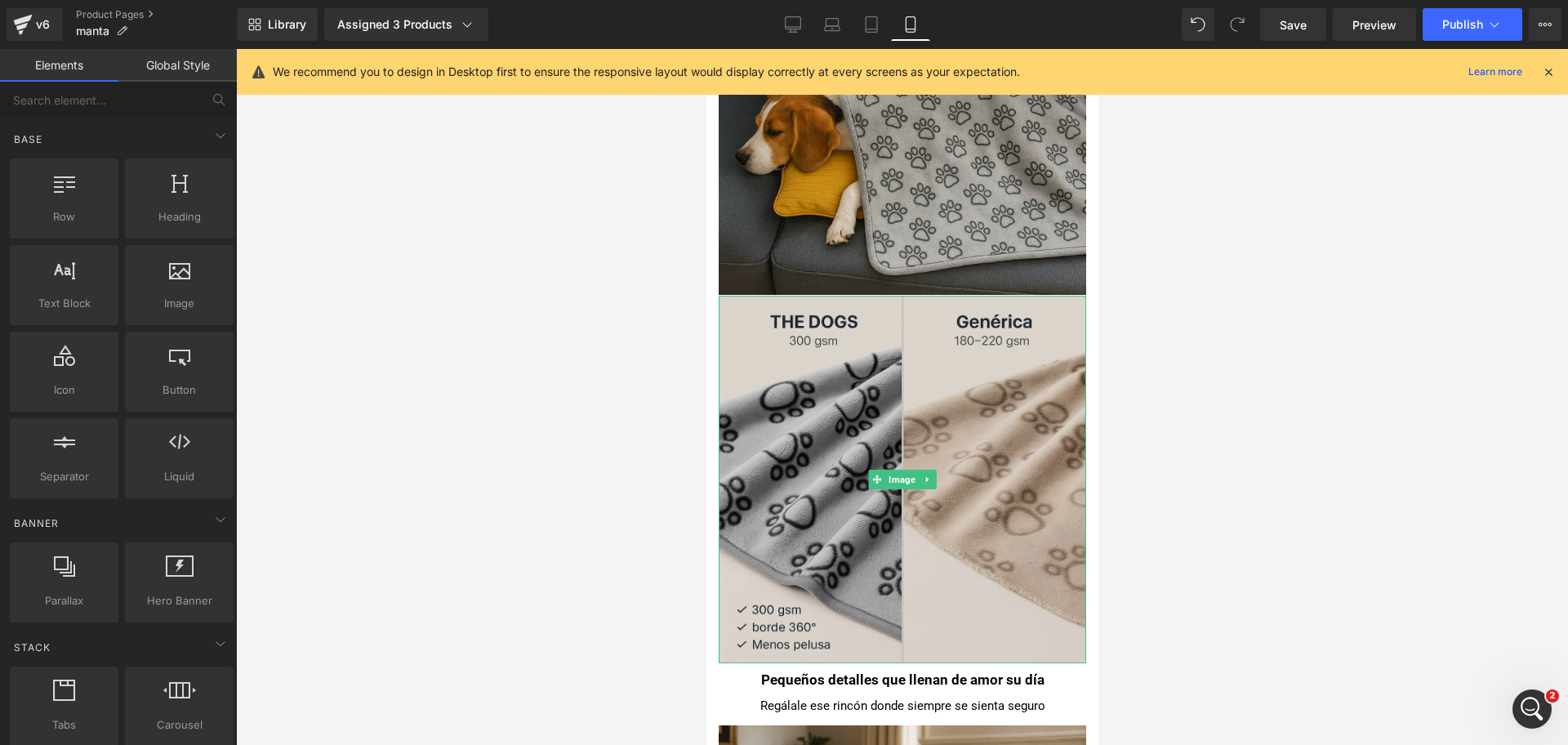
scroll to position [1429, 0]
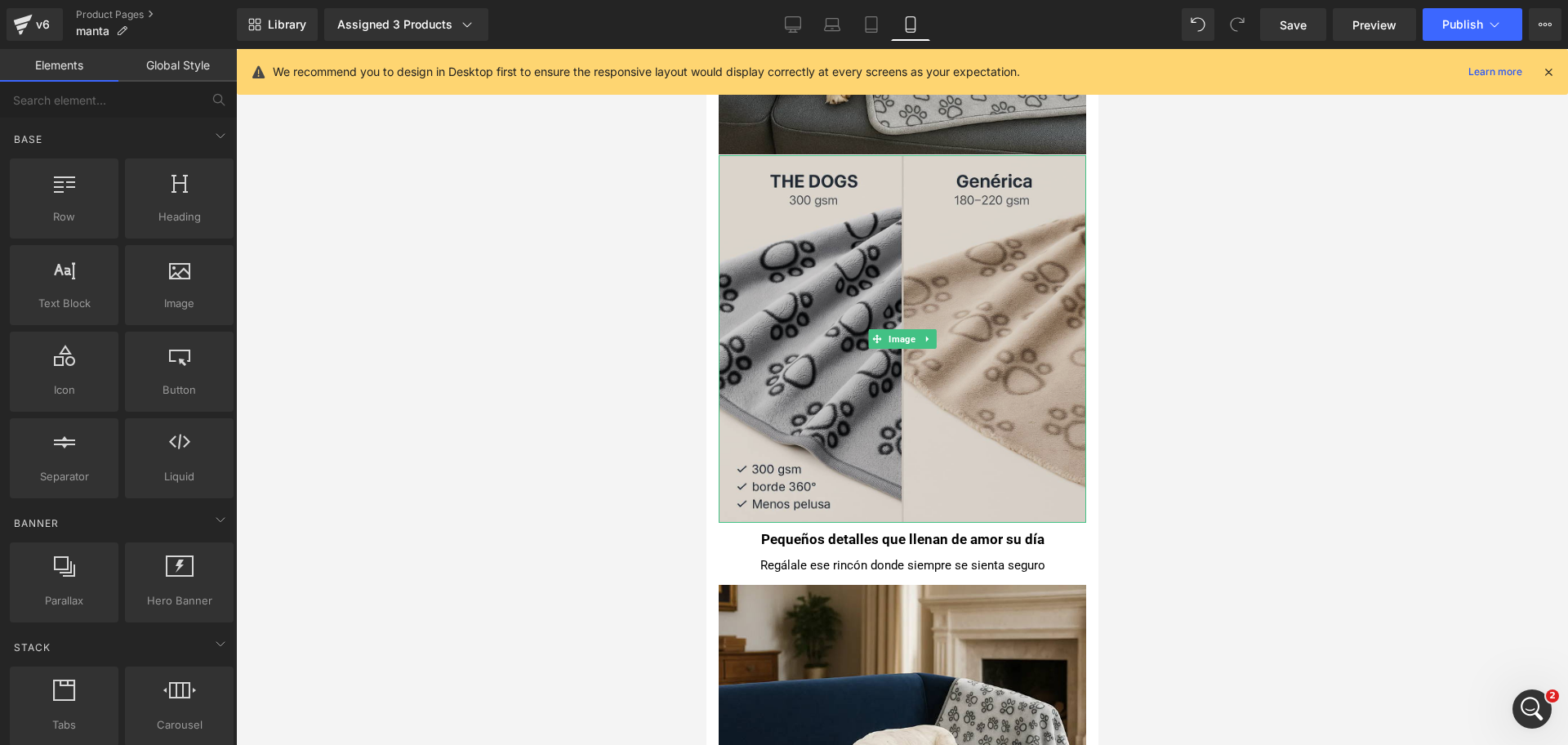
click at [929, 433] on img at bounding box center [901, 339] width 368 height 368
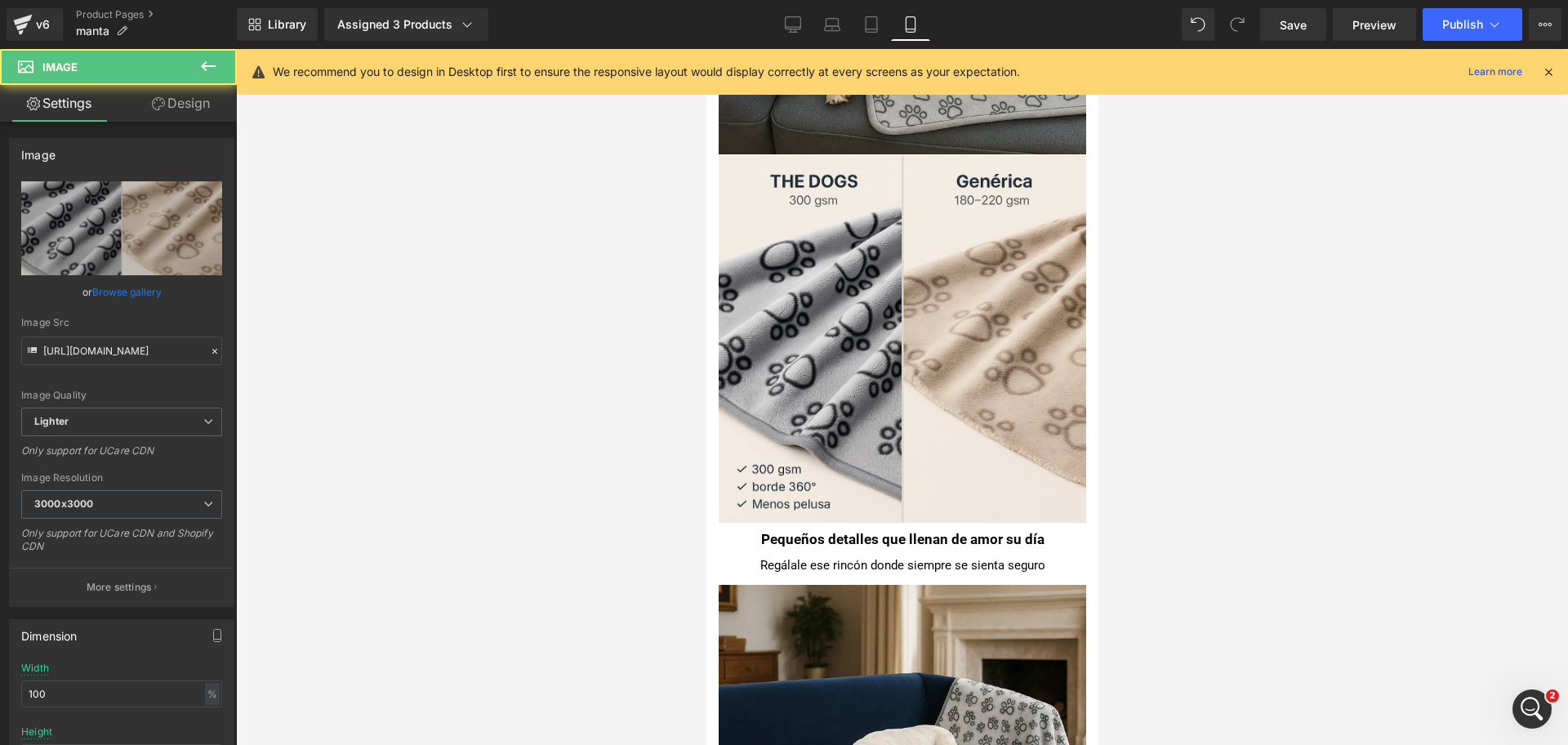
click at [1162, 418] on div at bounding box center [902, 397] width 1332 height 696
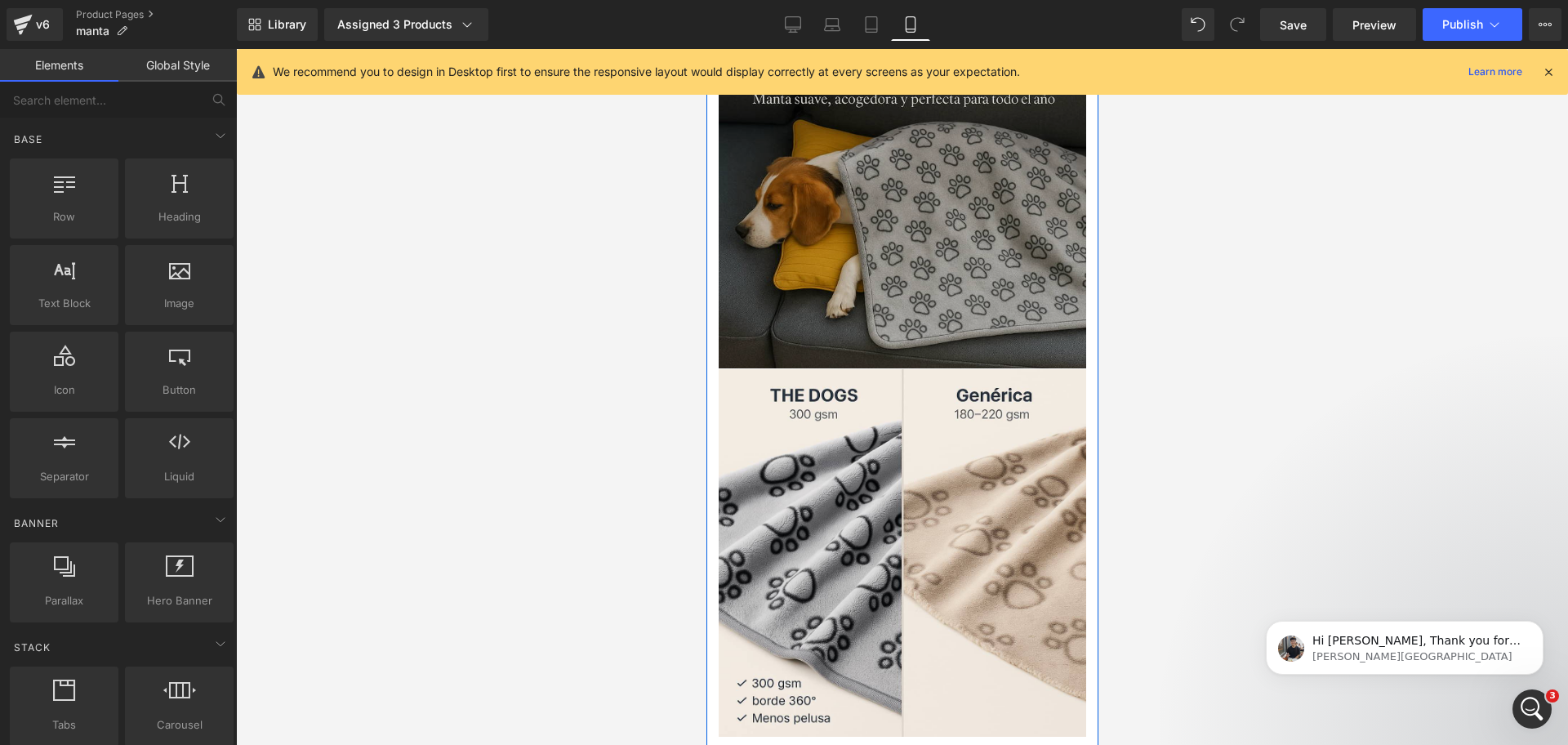
scroll to position [1021, 0]
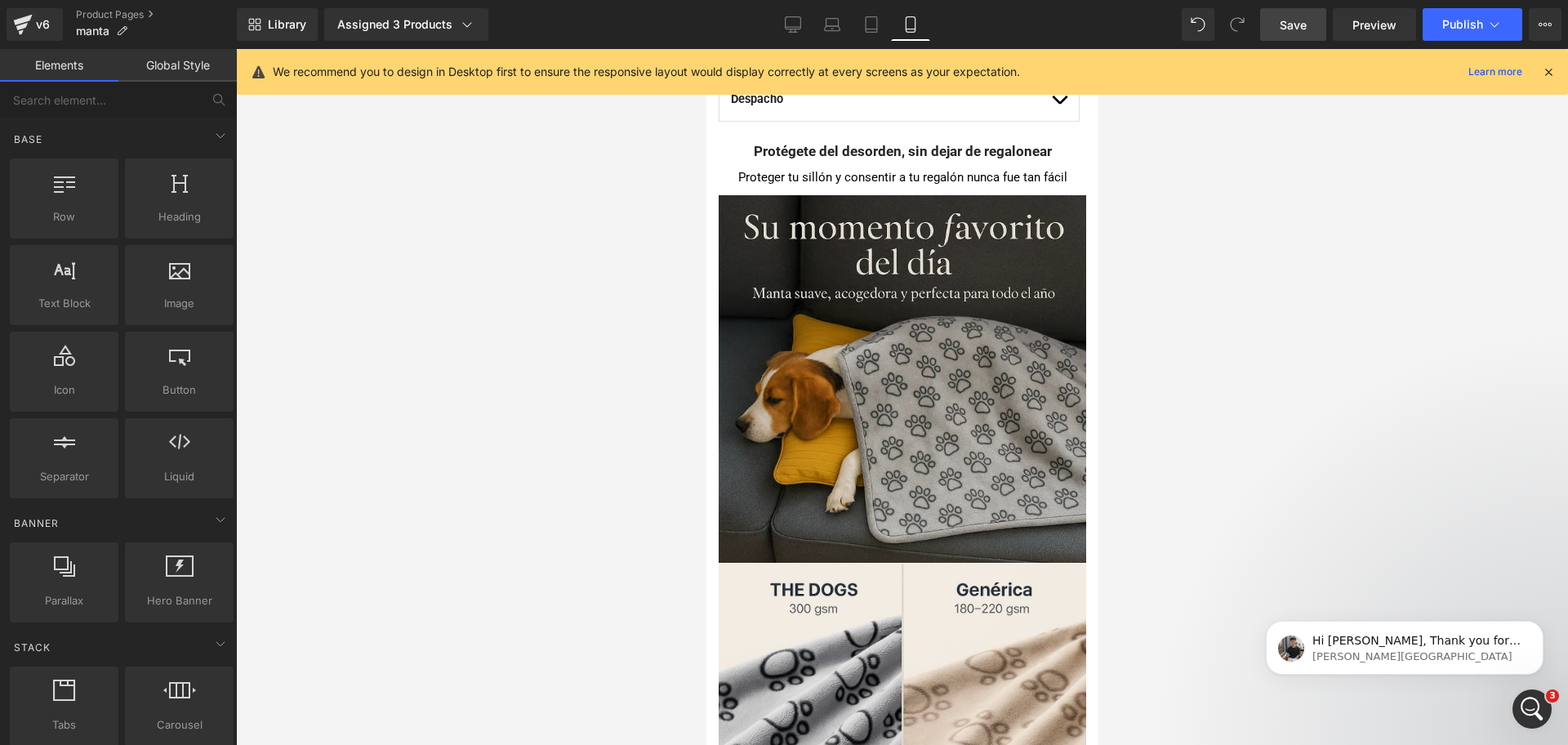
click at [1301, 18] on span "Save" at bounding box center [1293, 25] width 27 height 17
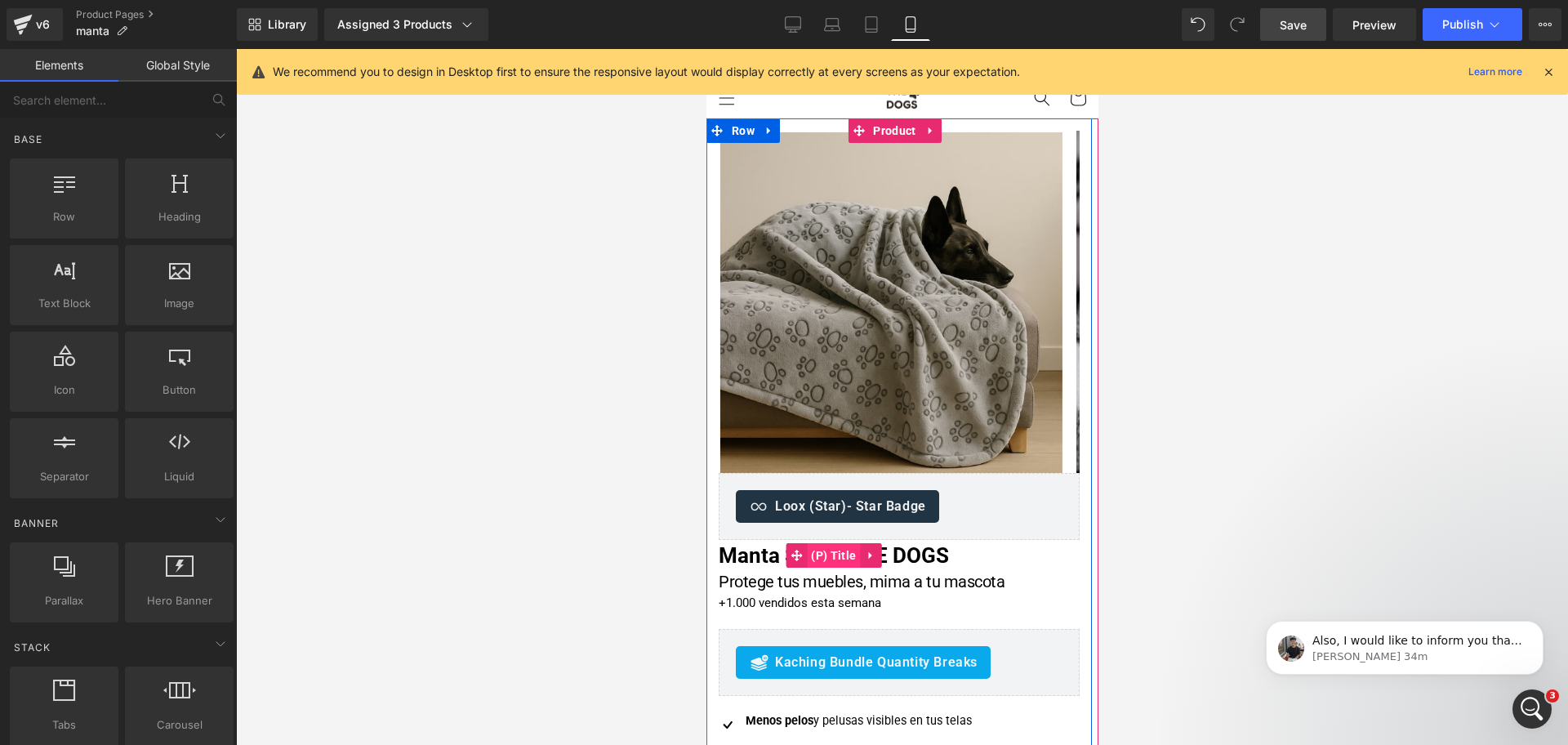
scroll to position [743, 0]
click at [844, 561] on span "(P) Title" at bounding box center [832, 556] width 53 height 25
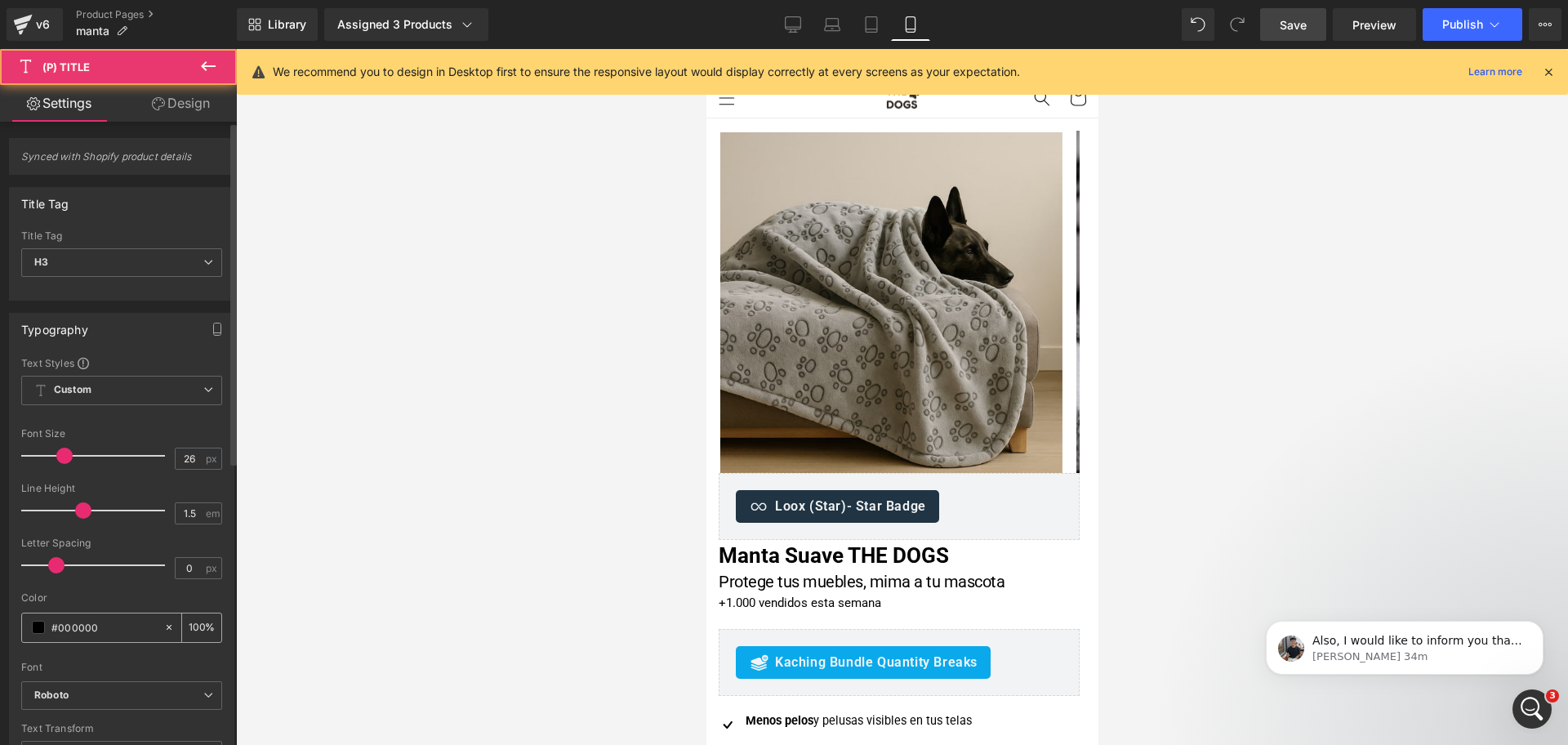
click at [95, 622] on input "#000000" at bounding box center [104, 627] width 105 height 18
paste input "111213"
type input "111213"
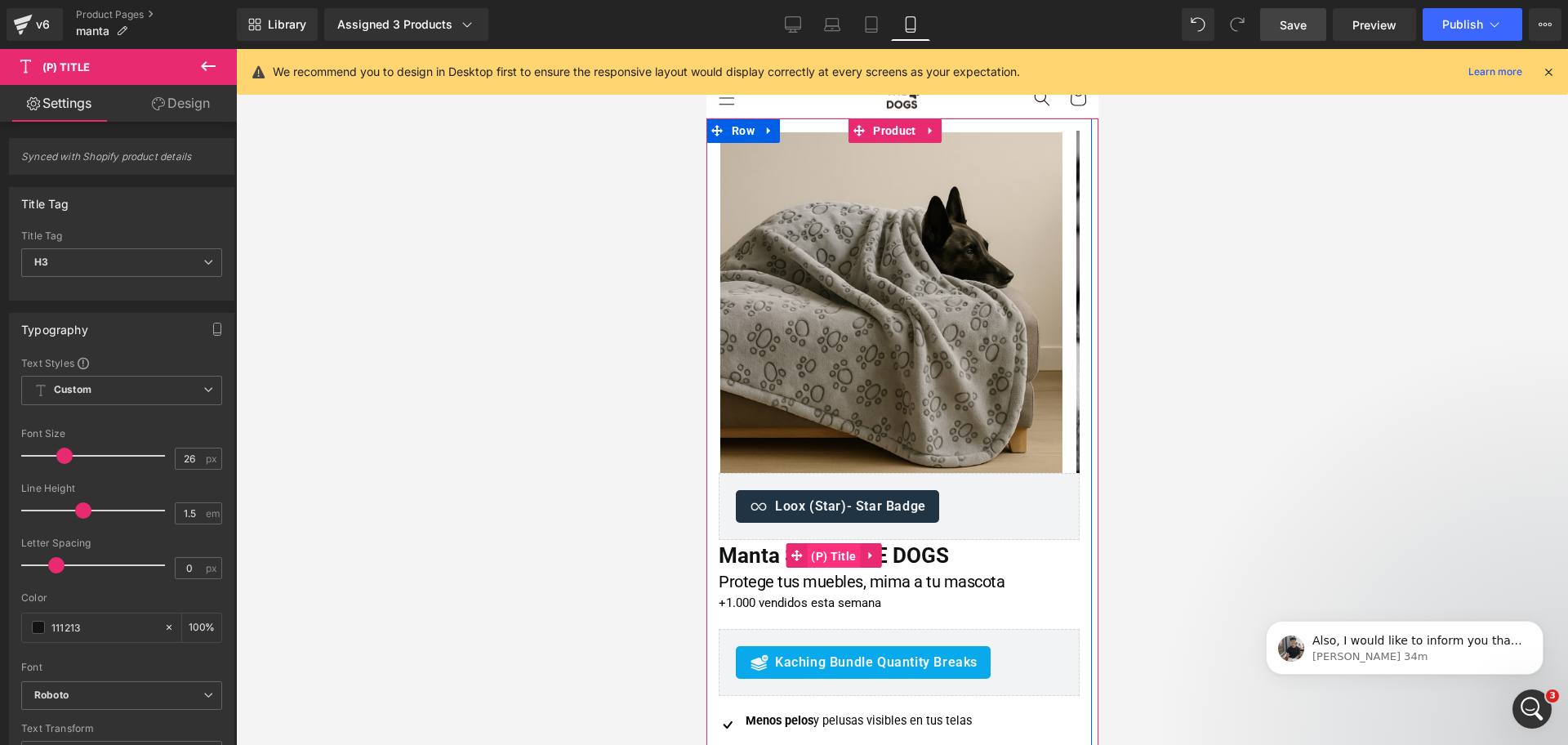
click at [837, 556] on span "(P) Title" at bounding box center [832, 556] width 53 height 25
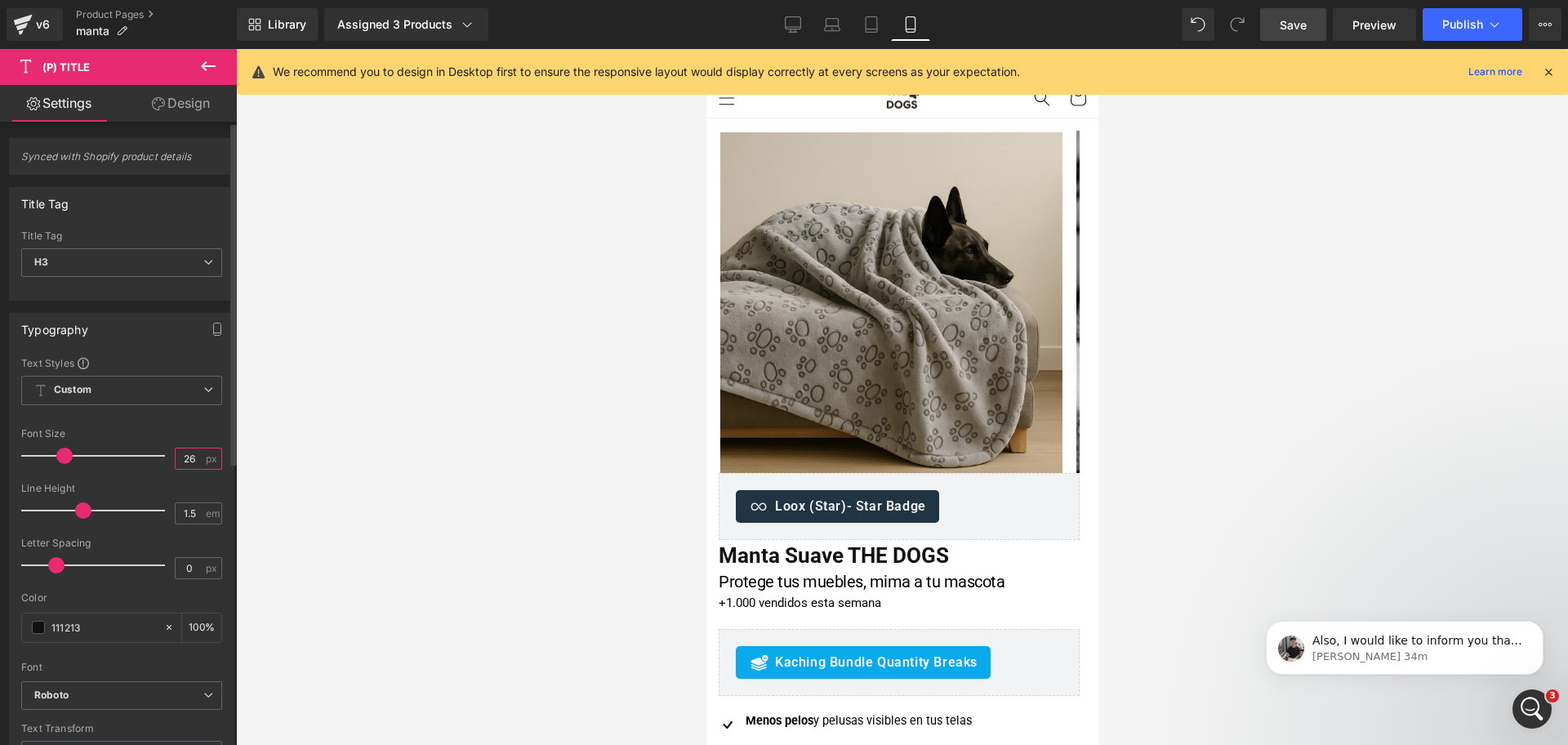
click at [180, 451] on input "26" at bounding box center [189, 459] width 29 height 21
click at [181, 453] on input "26" at bounding box center [189, 459] width 29 height 21
type input "24"
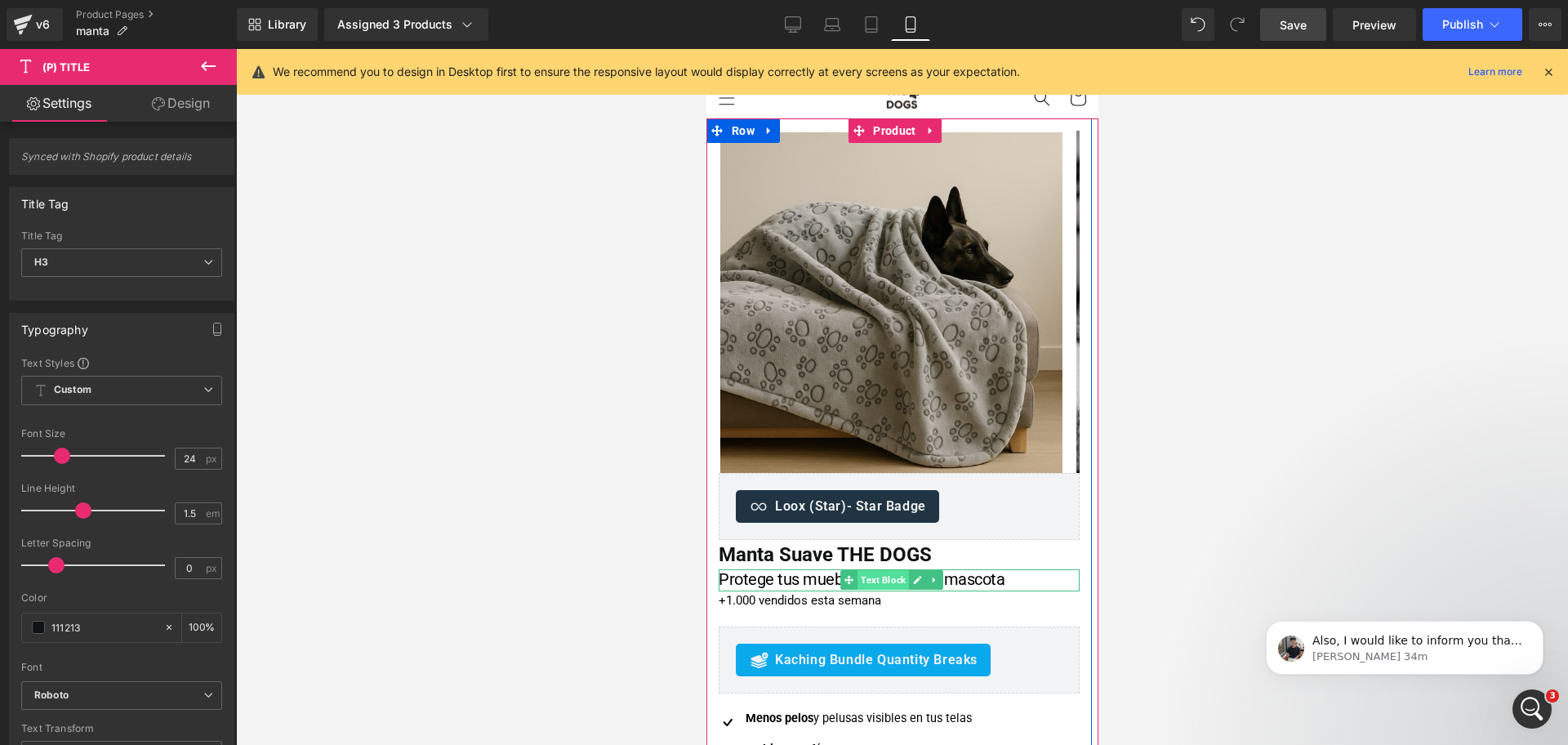
click at [877, 577] on span "Text Block" at bounding box center [882, 580] width 52 height 20
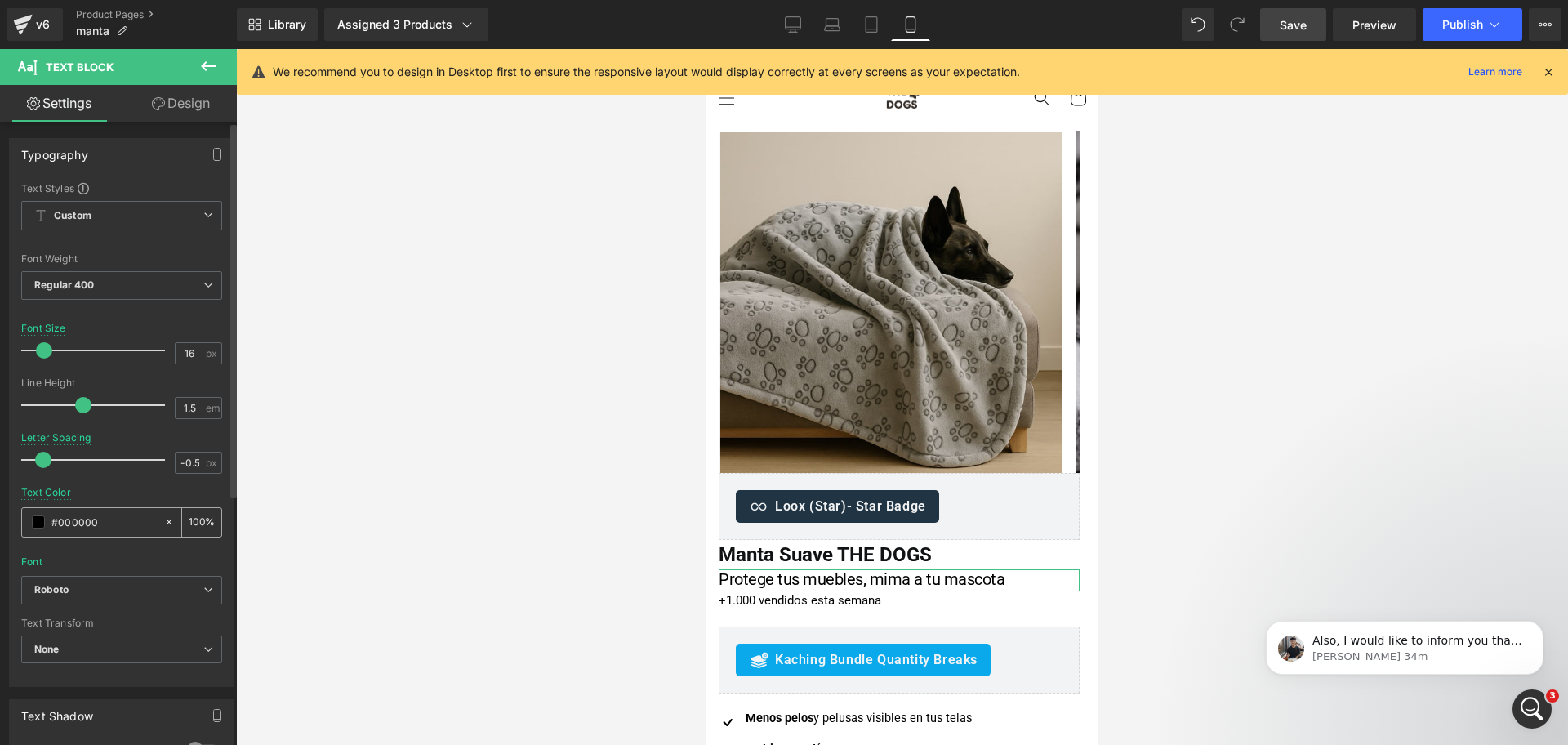
click at [135, 526] on input "#000000" at bounding box center [104, 522] width 105 height 18
click at [134, 525] on input "#000000" at bounding box center [104, 522] width 105 height 18
paste input "5f6368"
type input "#5f6368"
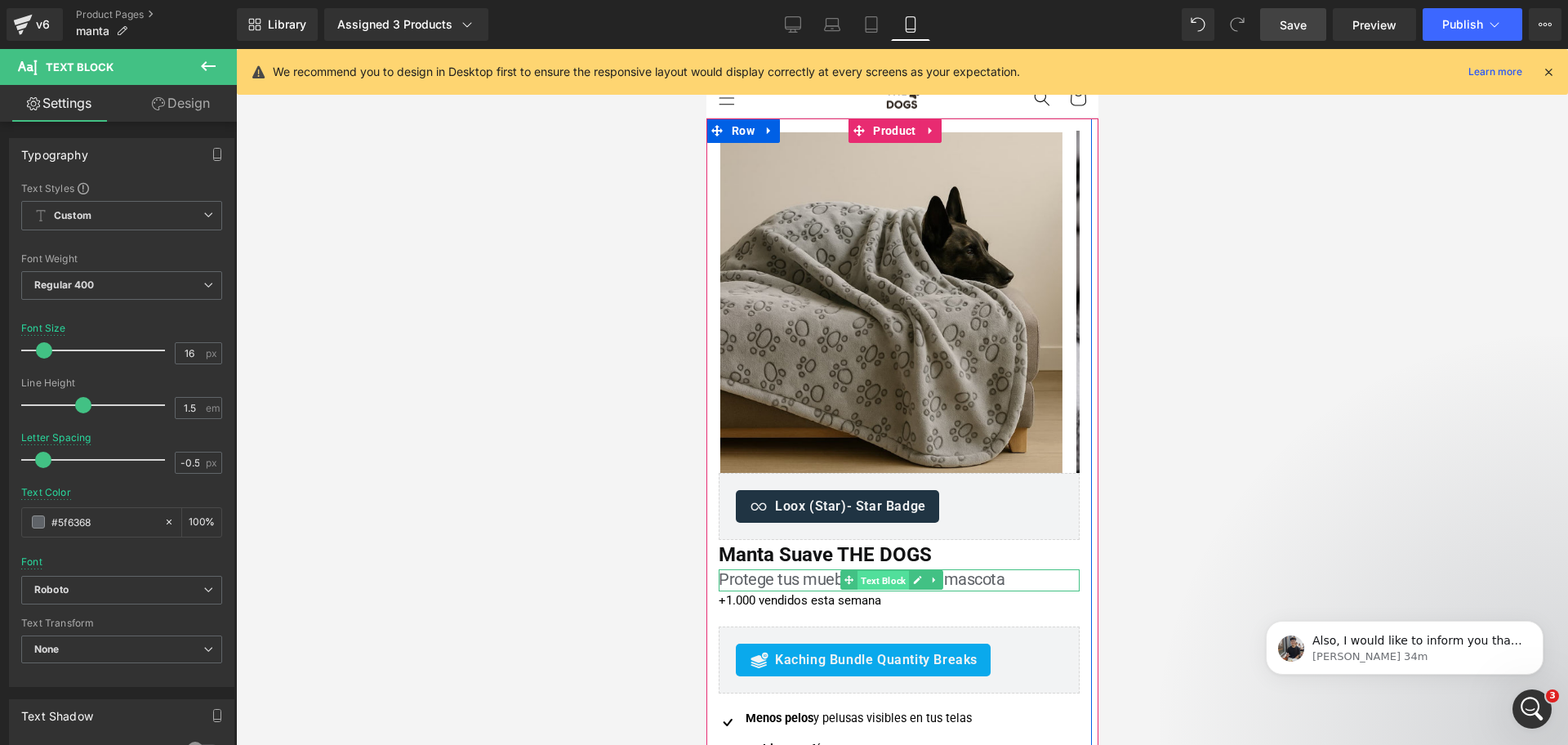
click at [871, 577] on span "Text Block" at bounding box center [882, 581] width 52 height 20
click at [891, 578] on span "Text Block" at bounding box center [882, 580] width 52 height 20
click at [805, 585] on span "Protege tus muebles, mima a tu mascota" at bounding box center [860, 580] width 286 height 20
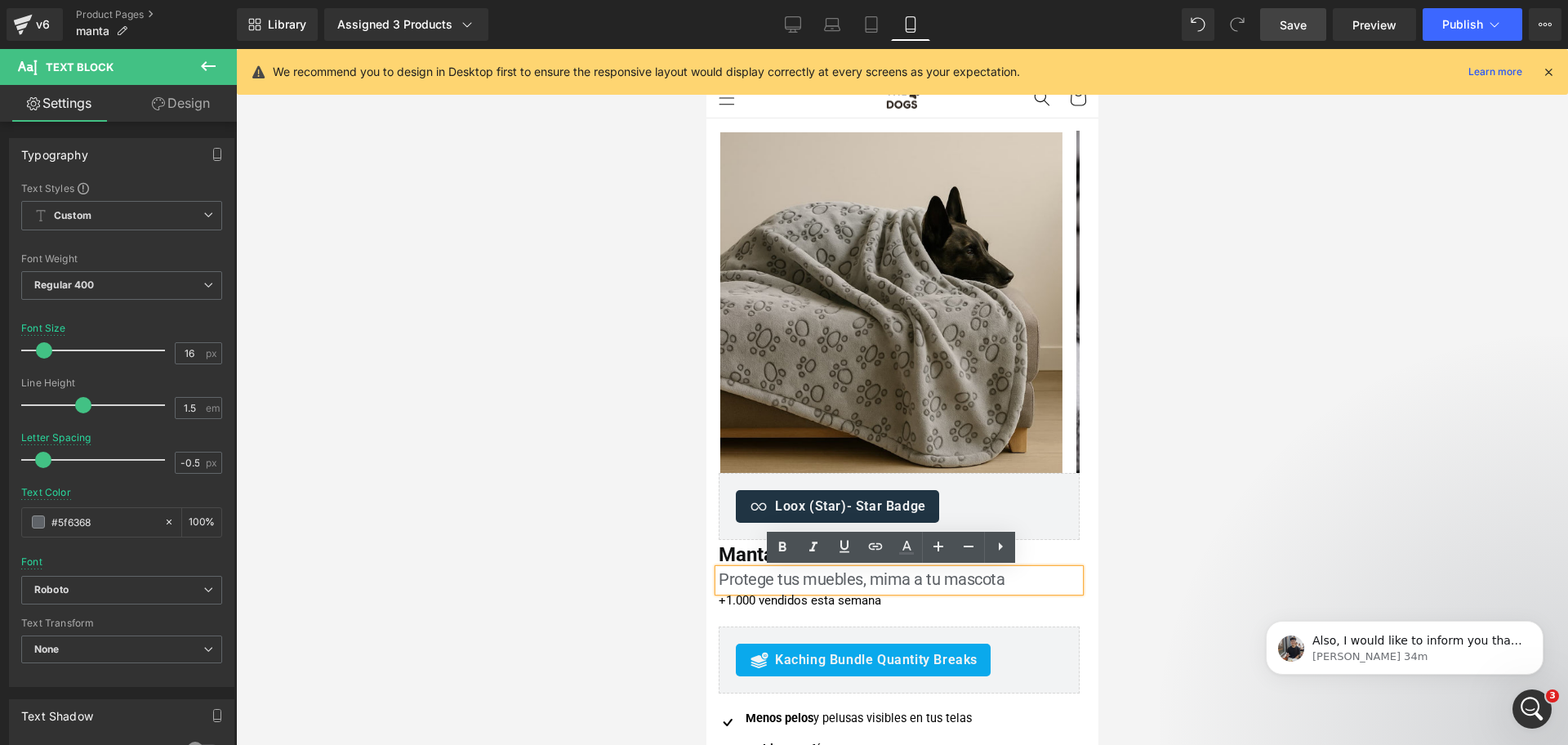
click at [838, 583] on span "Protege tus muebles, mima a tu mascota" at bounding box center [860, 580] width 286 height 20
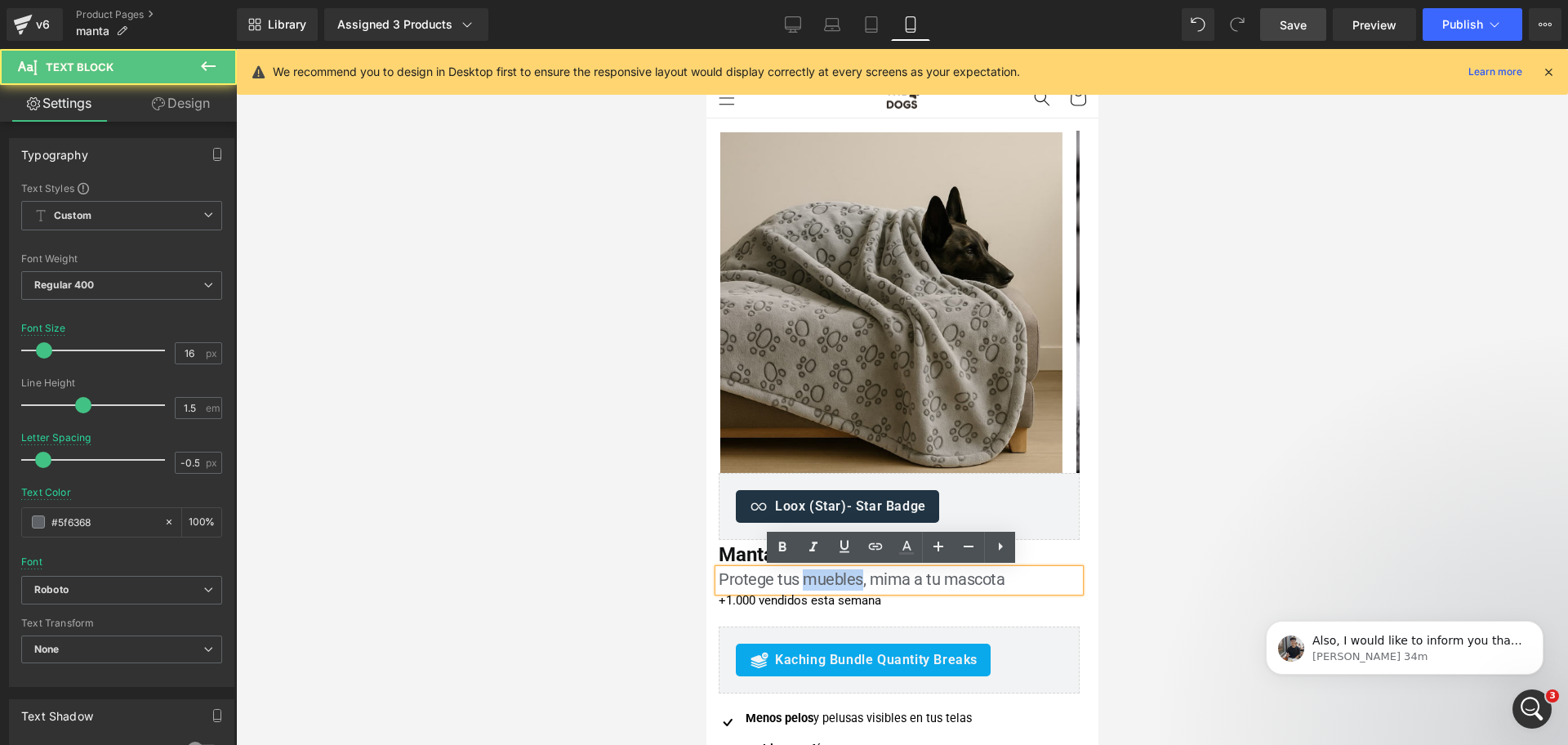
click at [838, 583] on span "Protege tus muebles, mima a tu mascota" at bounding box center [860, 580] width 286 height 20
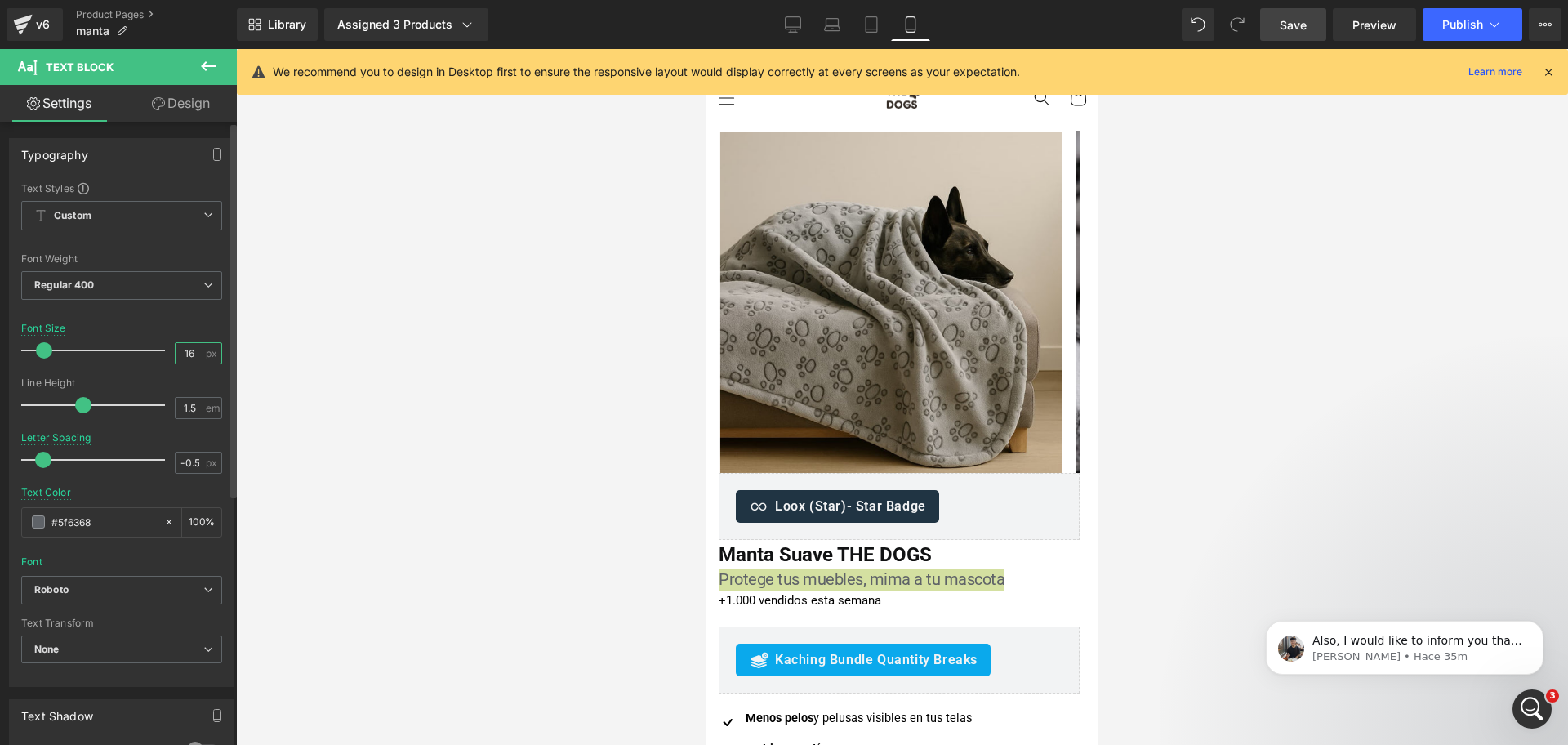
click at [190, 349] on input "16" at bounding box center [189, 353] width 29 height 21
type input "18"
click at [1225, 483] on div at bounding box center [902, 397] width 1332 height 696
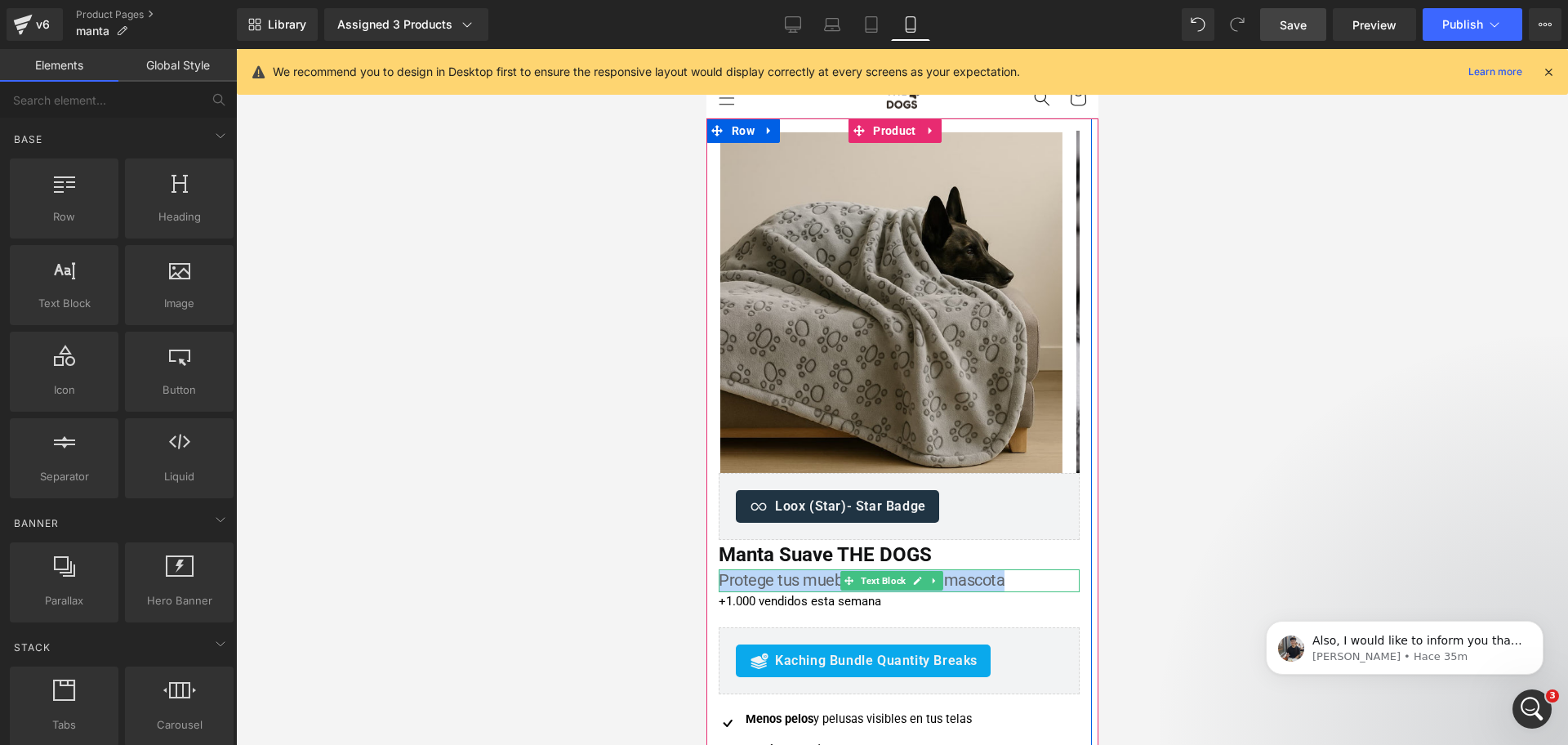
click at [976, 578] on span "Protege tus muebles, mima a tu mascota" at bounding box center [860, 580] width 286 height 20
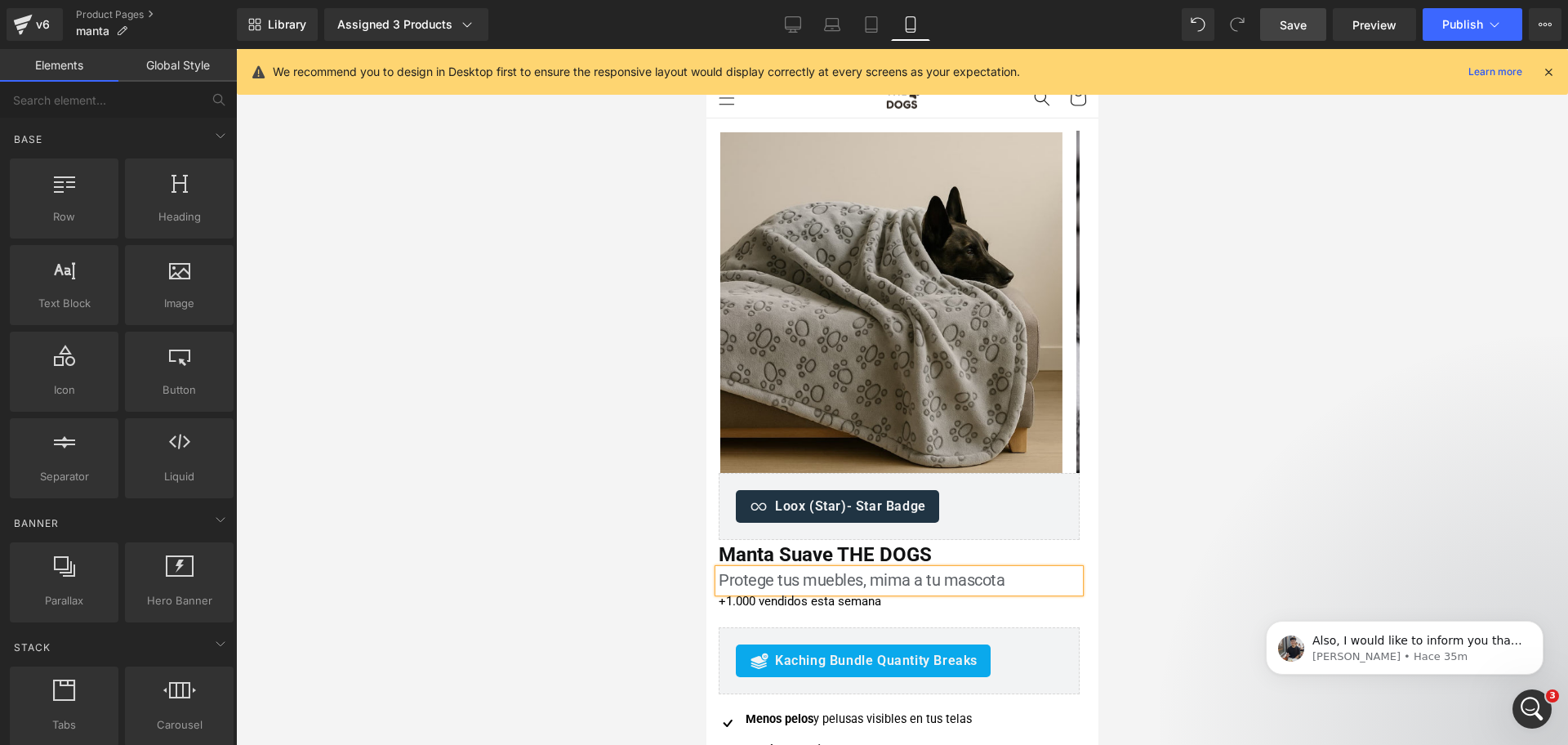
drag, startPoint x: 1175, startPoint y: 440, endPoint x: 370, endPoint y: 425, distance: 805.1
click at [1175, 440] on div at bounding box center [902, 397] width 1332 height 696
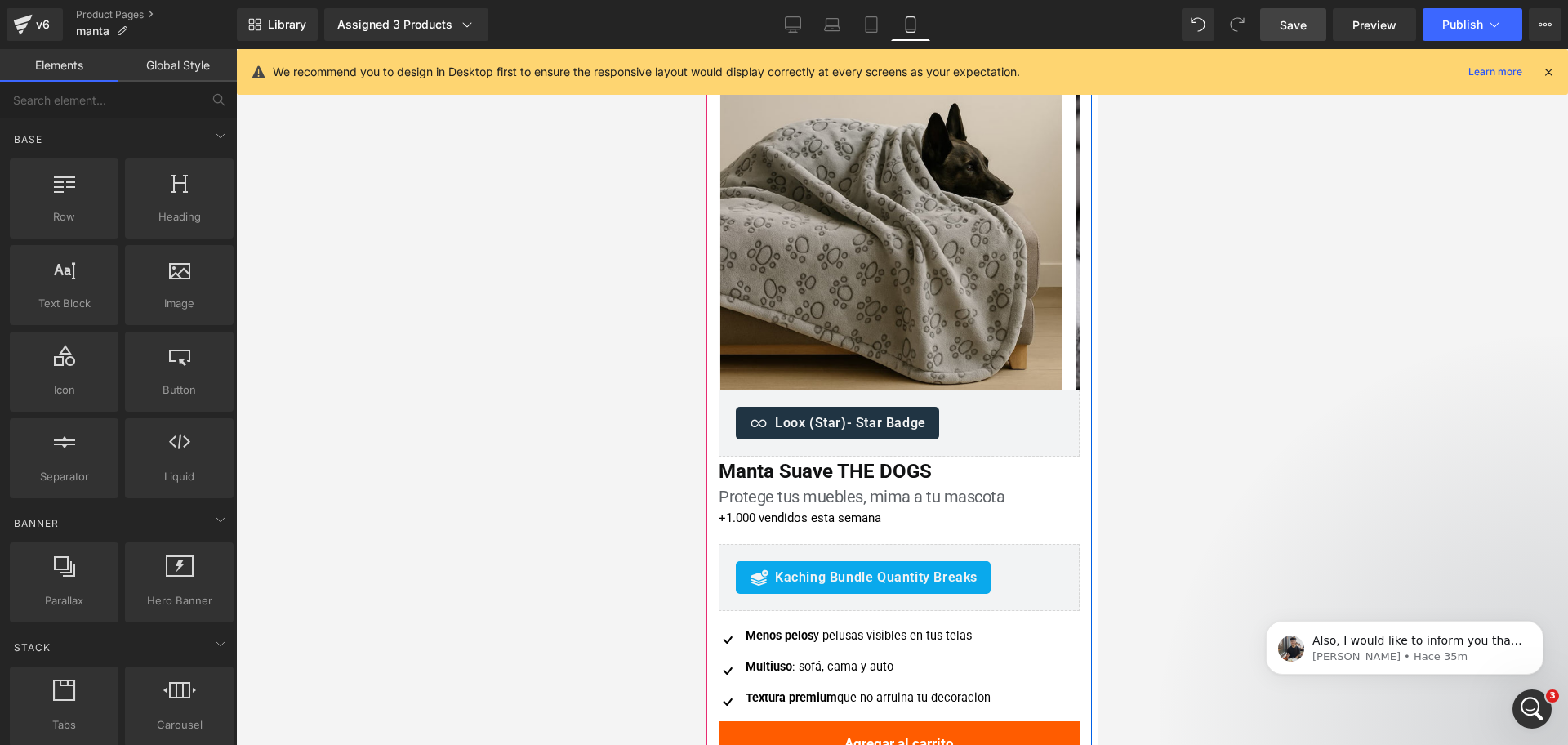
scroll to position [204, 0]
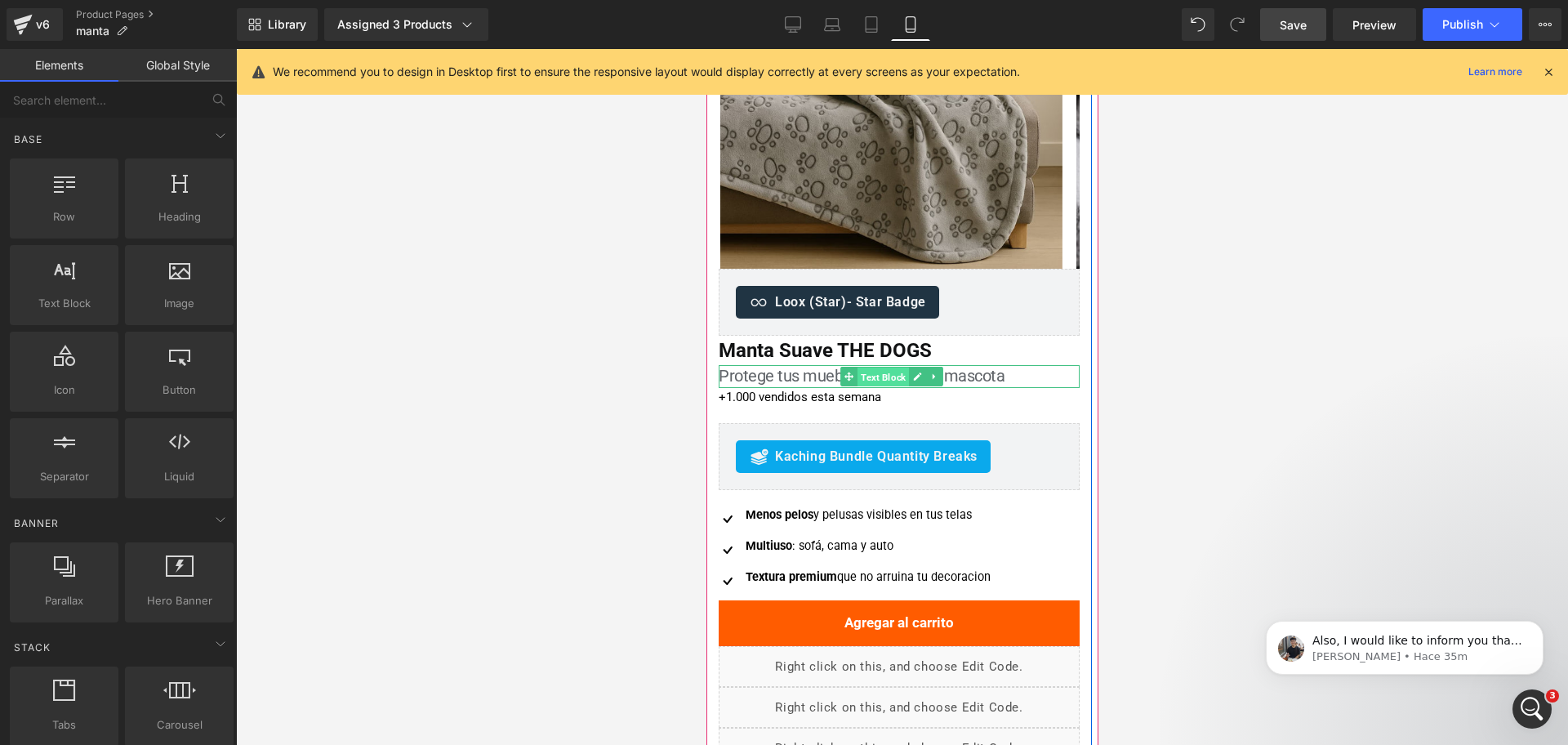
click at [879, 374] on span "Text Block" at bounding box center [882, 378] width 52 height 20
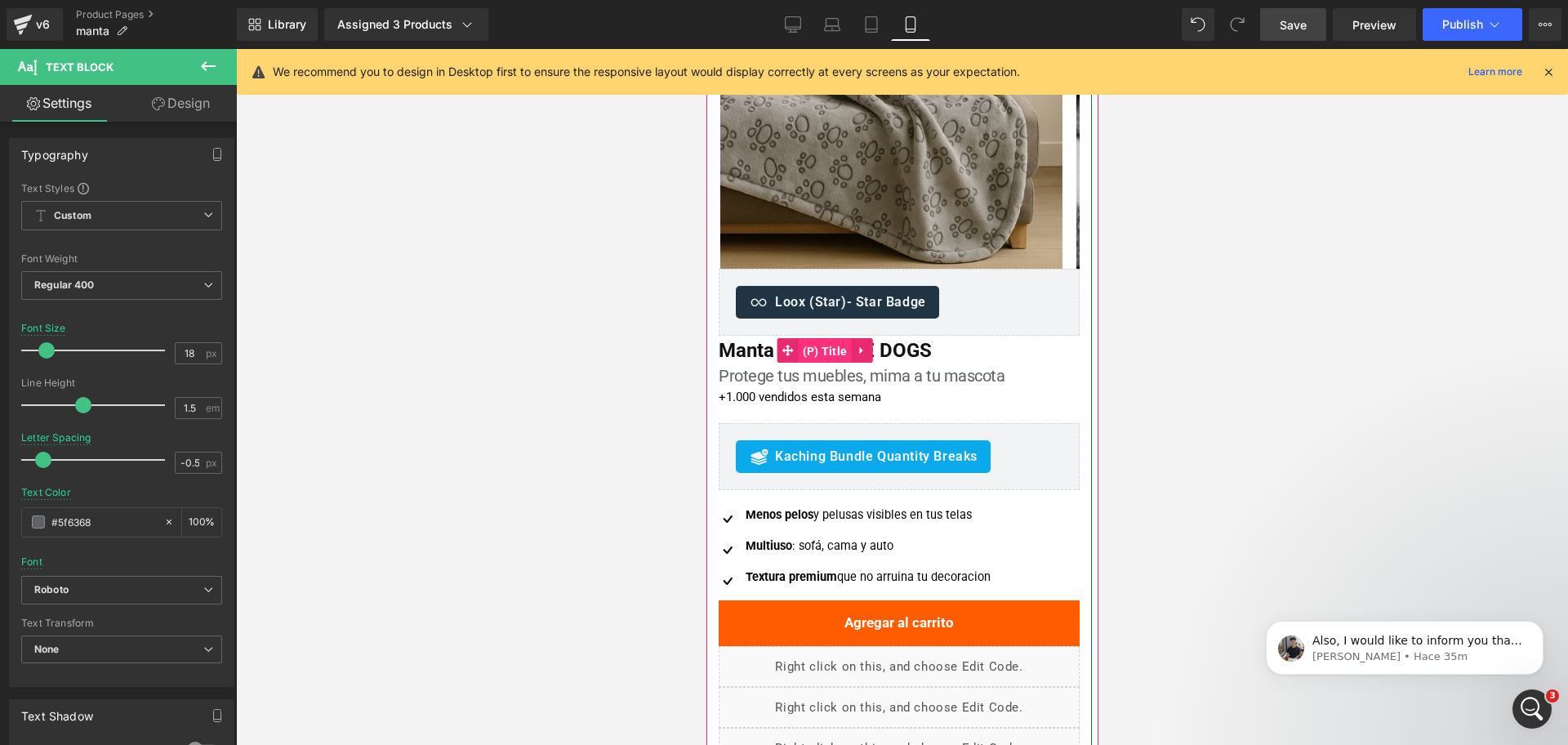
click at [810, 349] on span "(P) Title" at bounding box center [824, 352] width 53 height 25
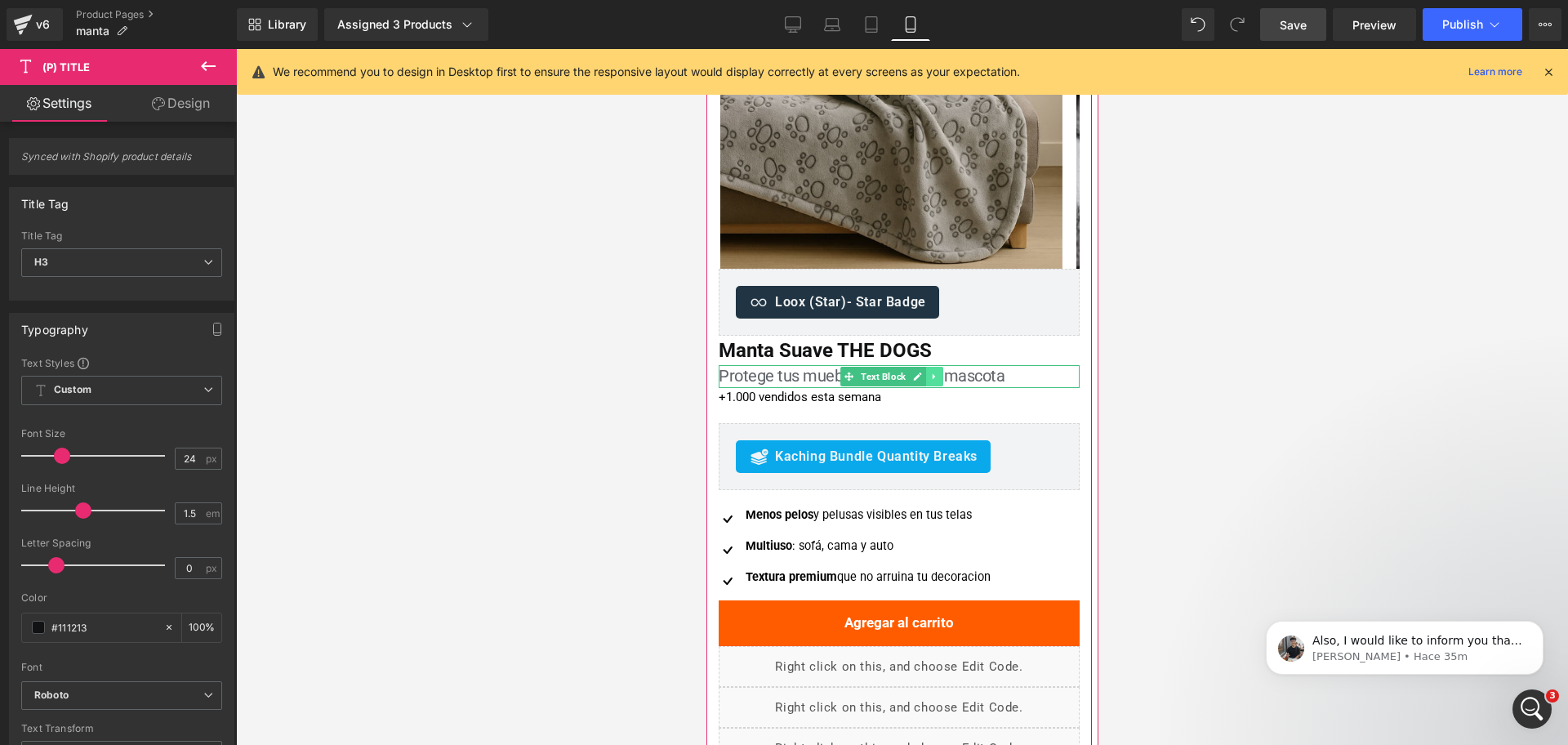
click at [934, 382] on link at bounding box center [933, 377] width 17 height 20
click at [939, 382] on link at bounding box center [942, 377] width 17 height 20
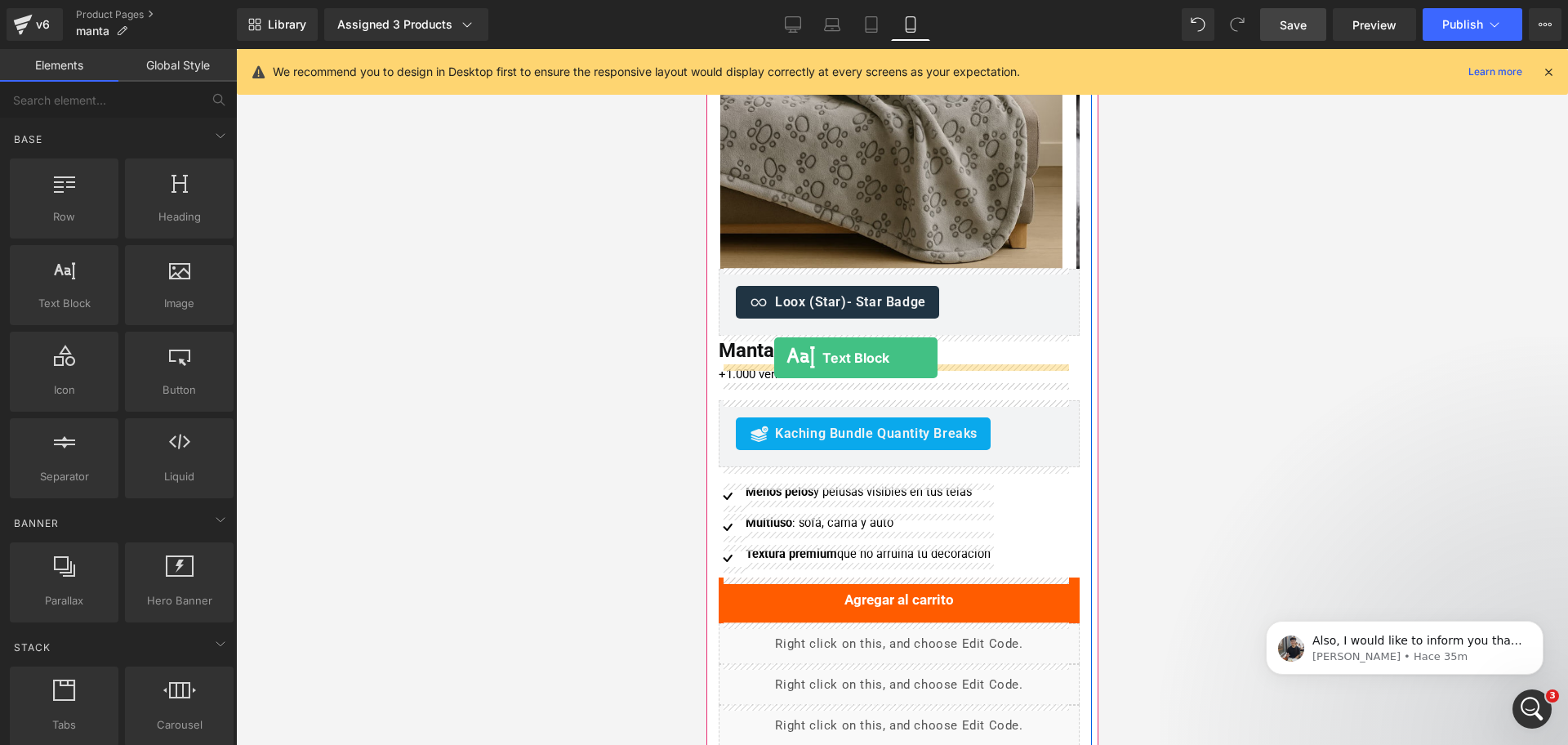
drag, startPoint x: 796, startPoint y: 349, endPoint x: 774, endPoint y: 358, distance: 23.8
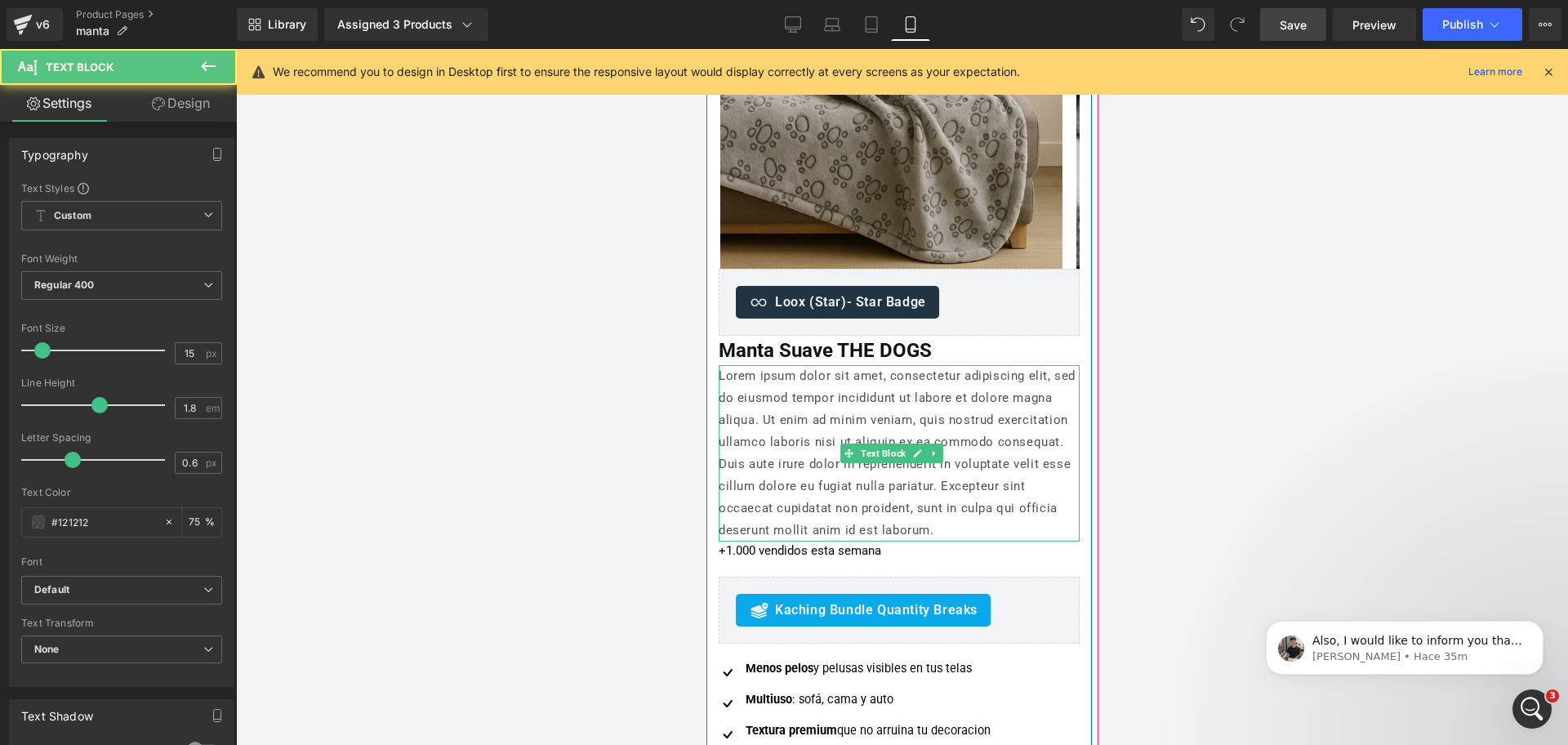
drag, startPoint x: 824, startPoint y: 393, endPoint x: 844, endPoint y: 443, distance: 53.9
click at [824, 394] on p "Lorem ipsum dolor sit amet, consectetur adipiscing elit, sed do eiusmod tempor …" at bounding box center [898, 454] width 361 height 176
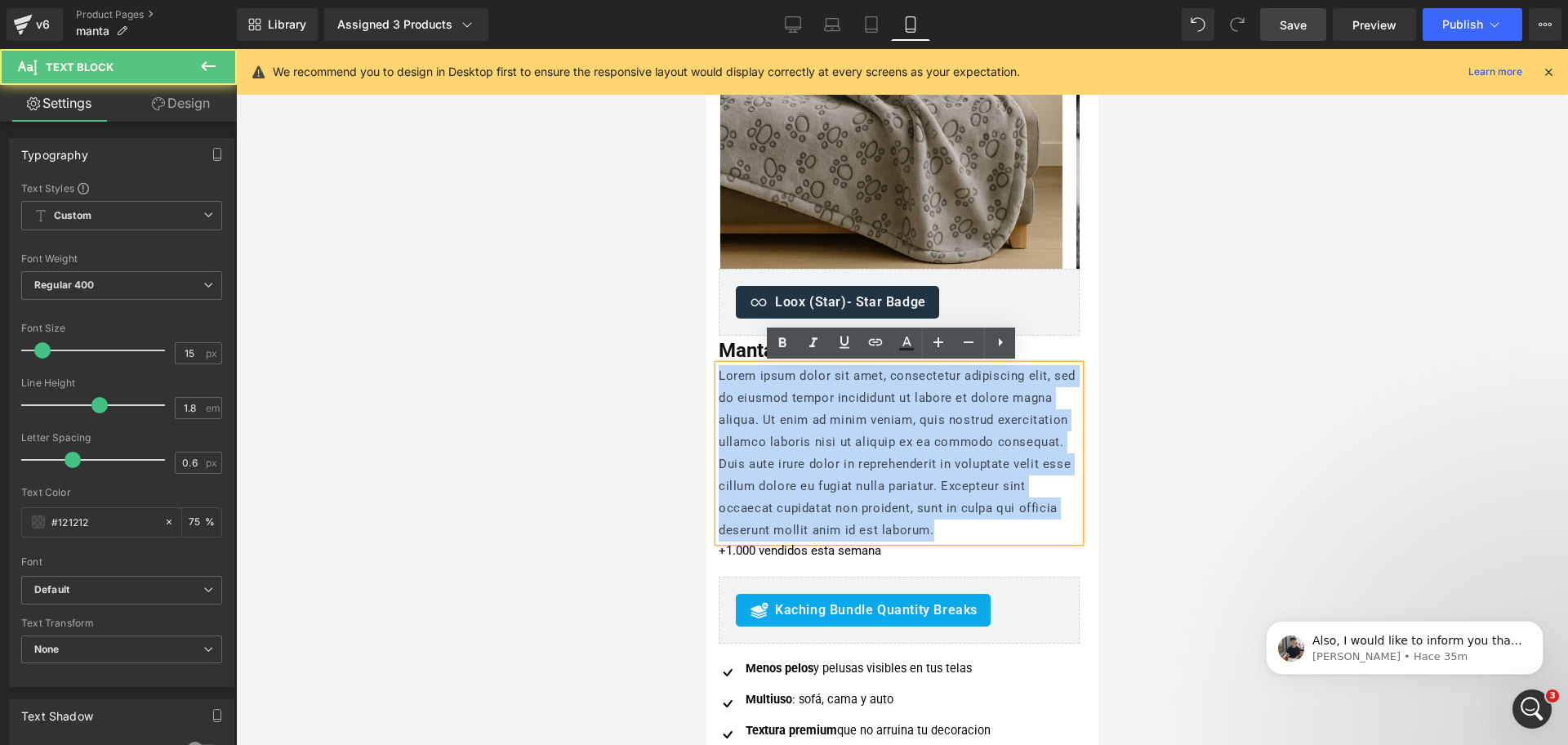
drag, startPoint x: 1038, startPoint y: 529, endPoint x: 691, endPoint y: 351, distance: 390.0
click at [705, 351] on html "□ Ir directamente al contenido Tu carrito esta vacío Seguir comprando Tu carrit…" at bounding box center [901, 192] width 392 height 696
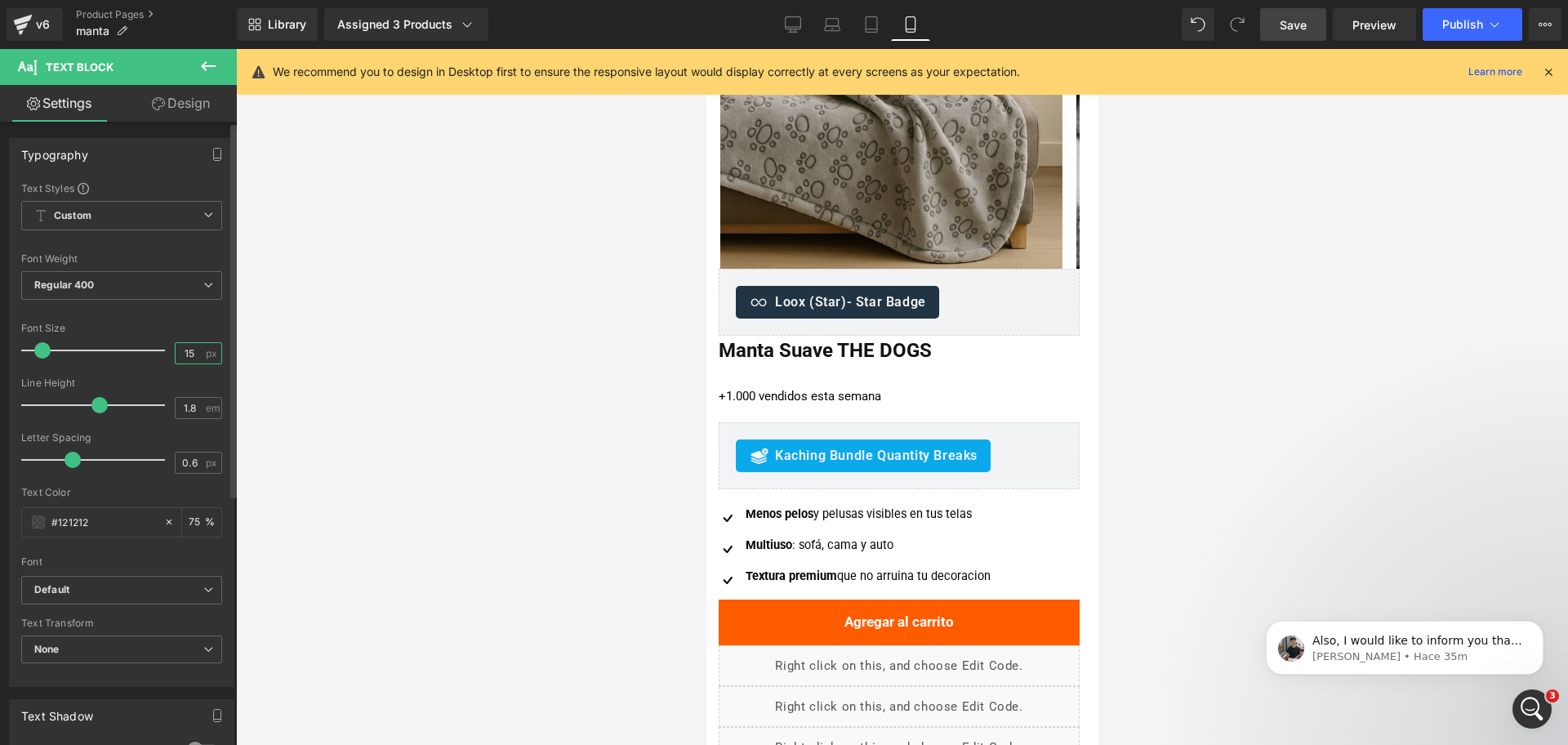
click at [188, 356] on input "15" at bounding box center [189, 353] width 29 height 21
click at [188, 356] on input "15" at bounding box center [189, 353] width 29 height 21
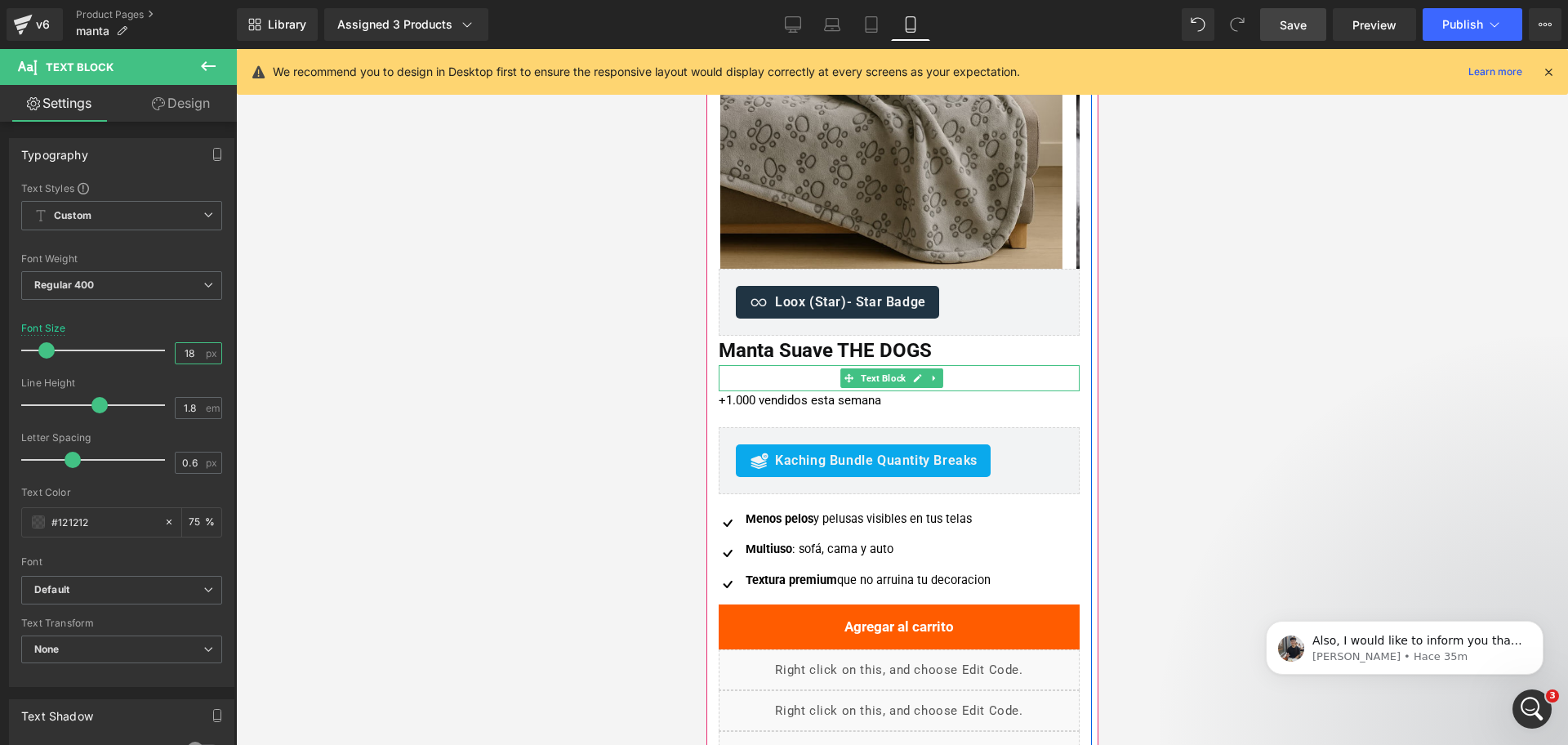
type input "18"
click at [754, 380] on p at bounding box center [898, 379] width 361 height 26
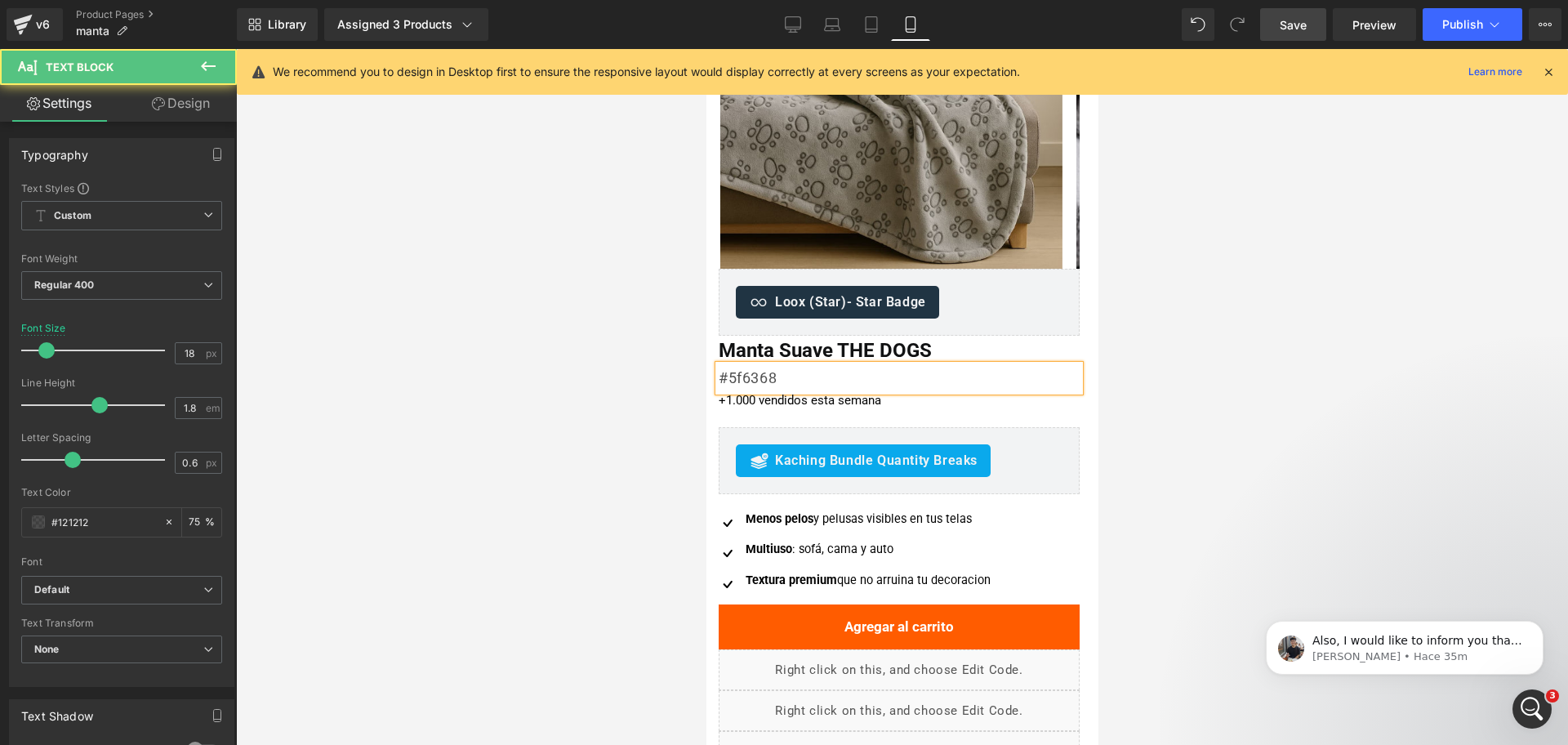
click at [775, 377] on p "#5f6368" at bounding box center [898, 379] width 361 height 26
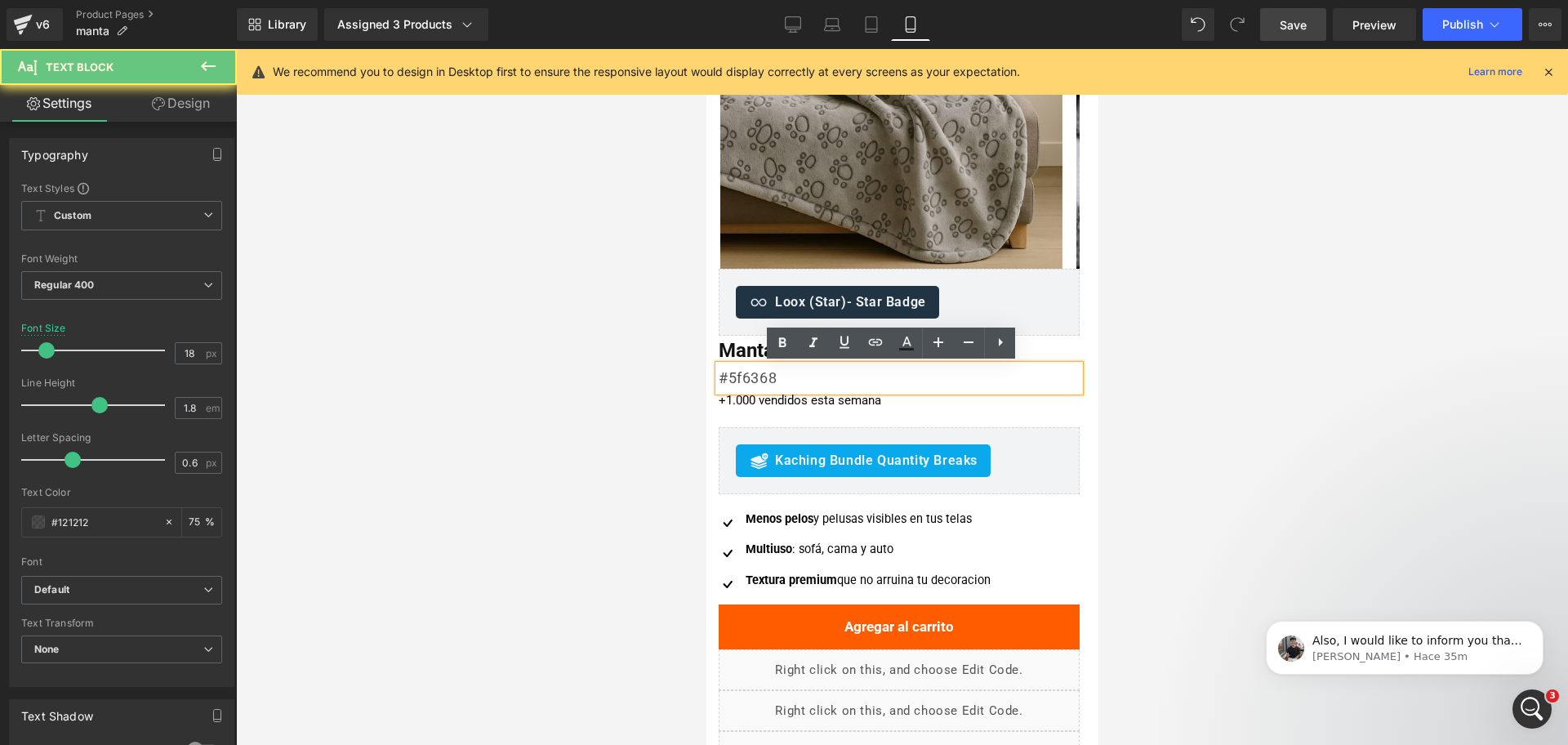
click at [775, 377] on p "#5f6368" at bounding box center [898, 379] width 361 height 26
click at [831, 368] on p "#5f6368" at bounding box center [898, 379] width 361 height 26
click at [1175, 324] on div at bounding box center [902, 397] width 1332 height 696
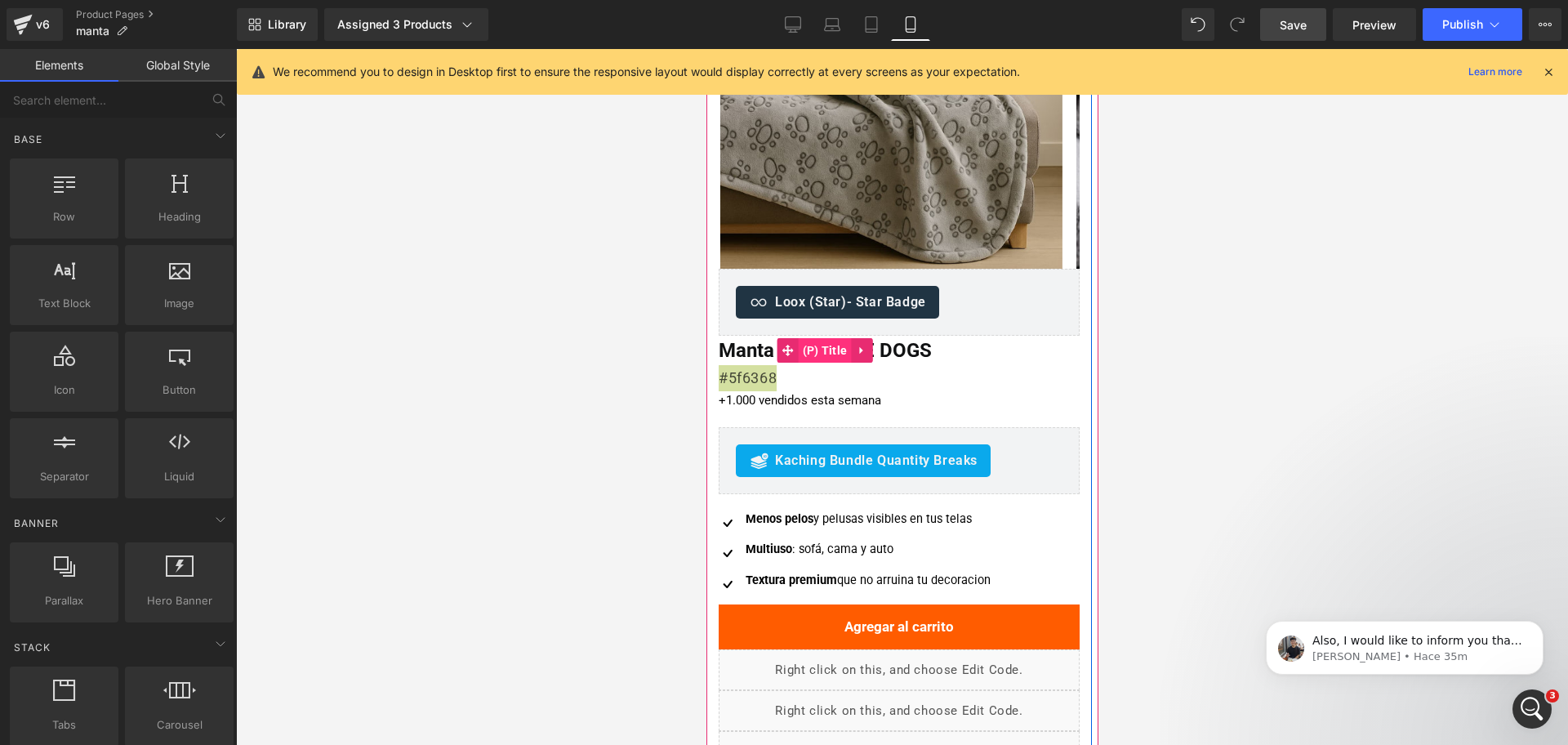
click at [839, 349] on span "(P) Title" at bounding box center [824, 351] width 53 height 25
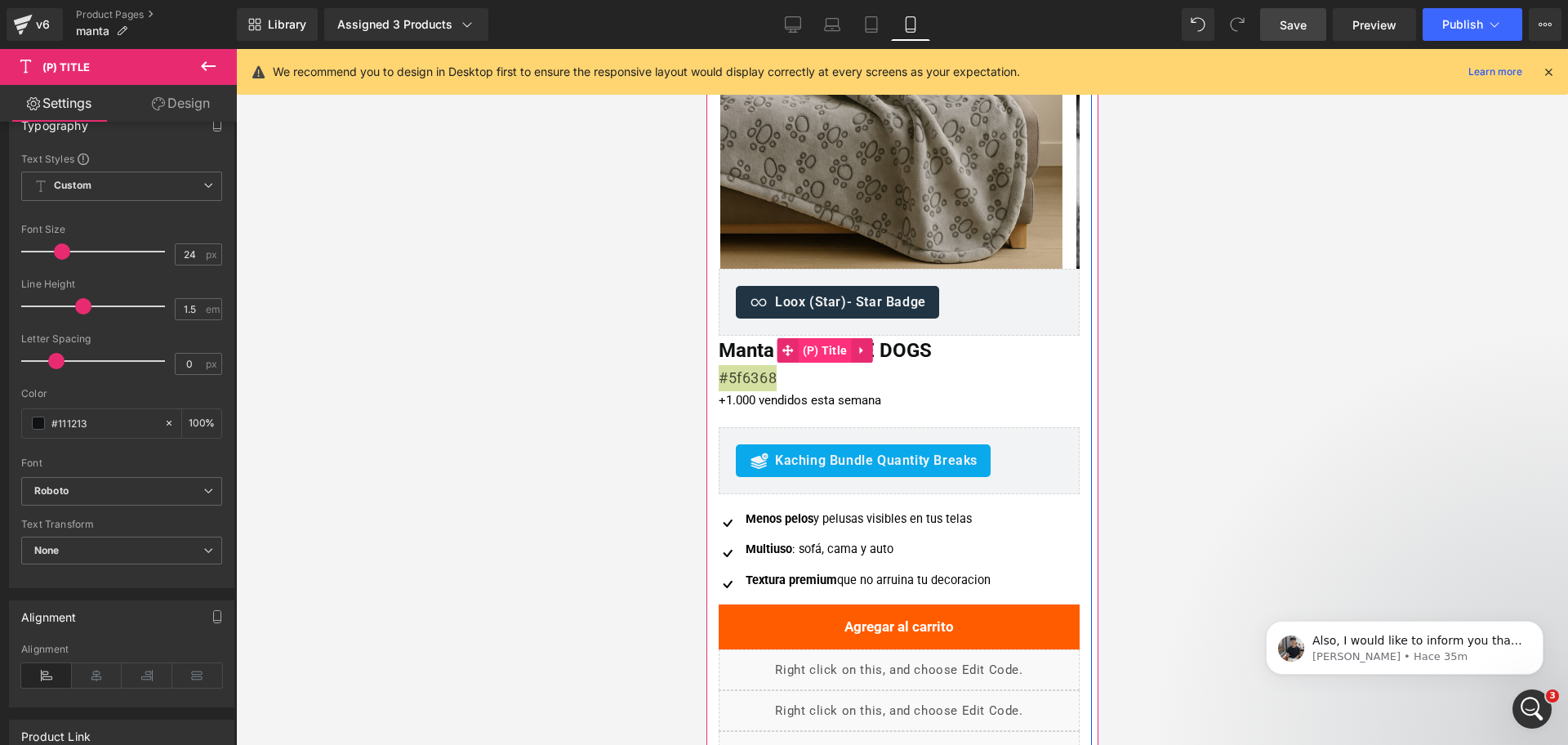
click at [821, 347] on span "(P) Title" at bounding box center [824, 351] width 53 height 25
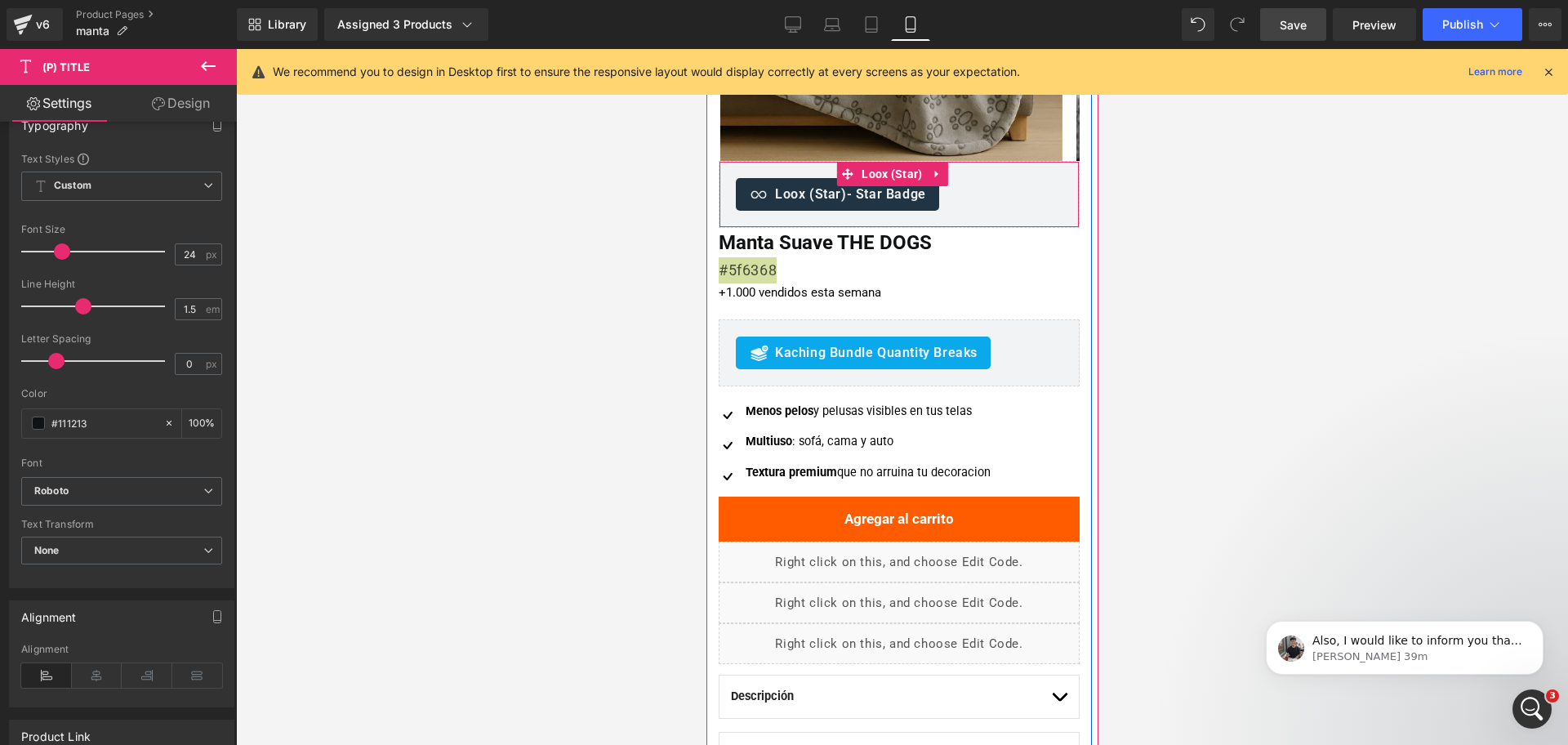
scroll to position [408, 0]
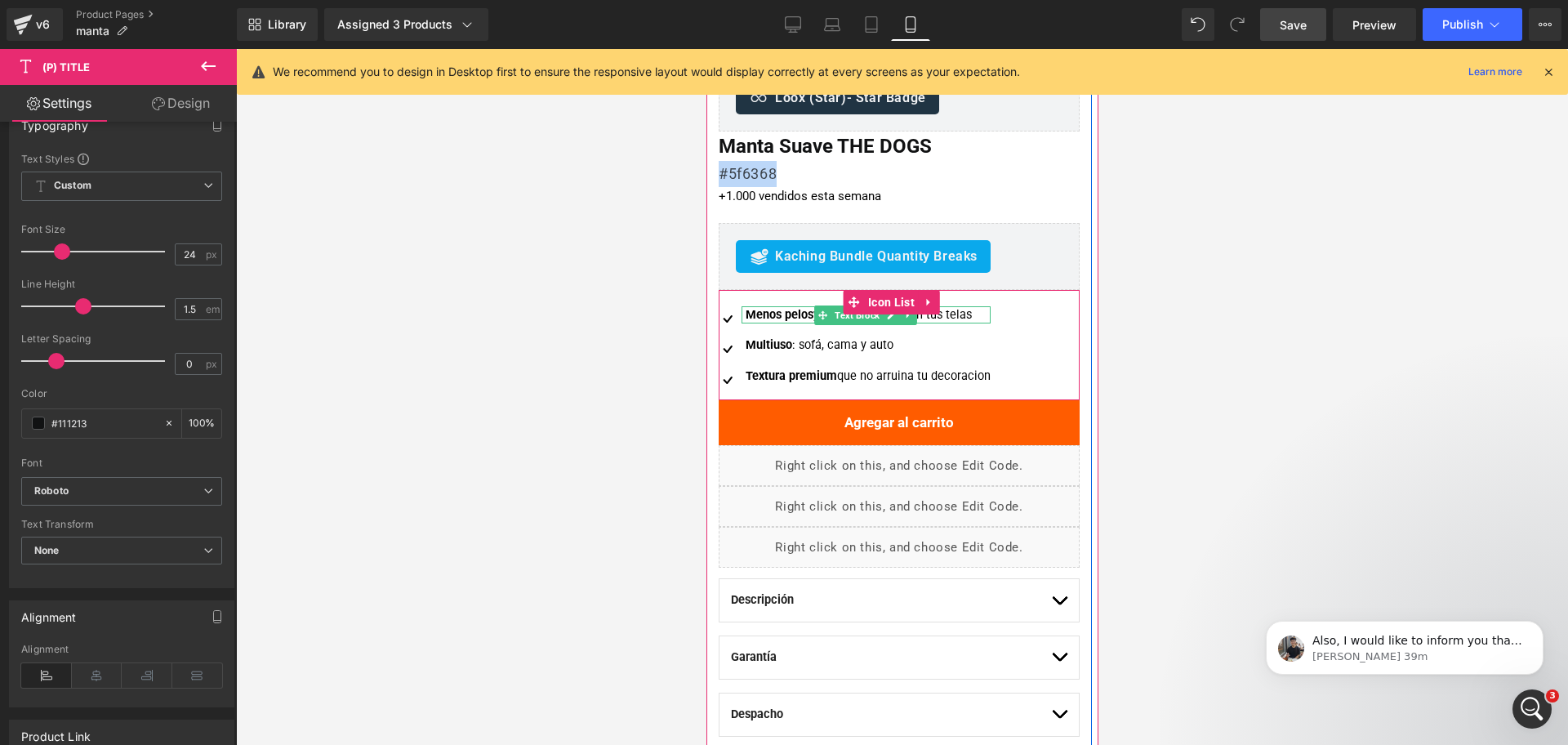
click at [792, 314] on strong "Menos pelos" at bounding box center [779, 314] width 67 height 14
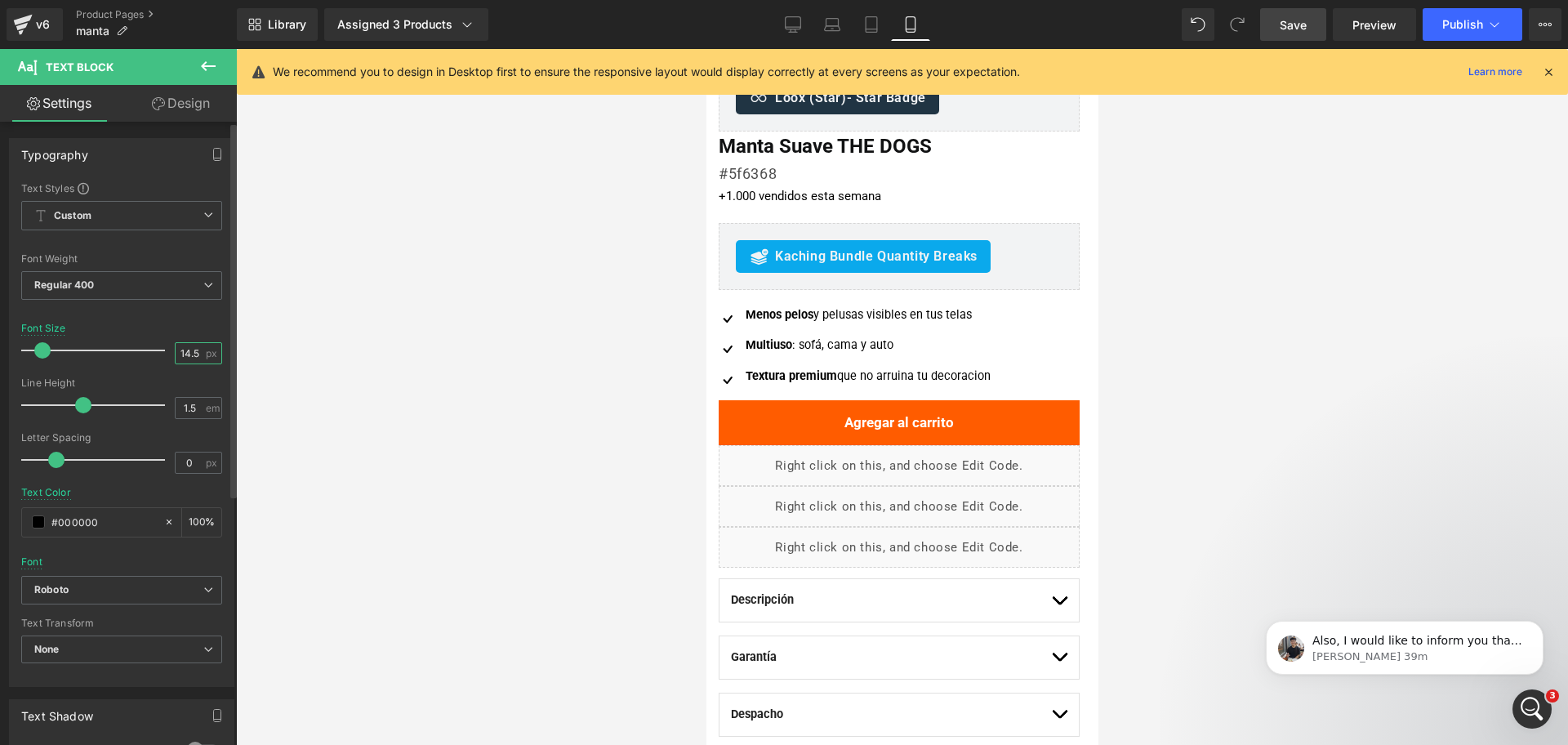
click at [177, 353] on input "14.5" at bounding box center [189, 353] width 29 height 21
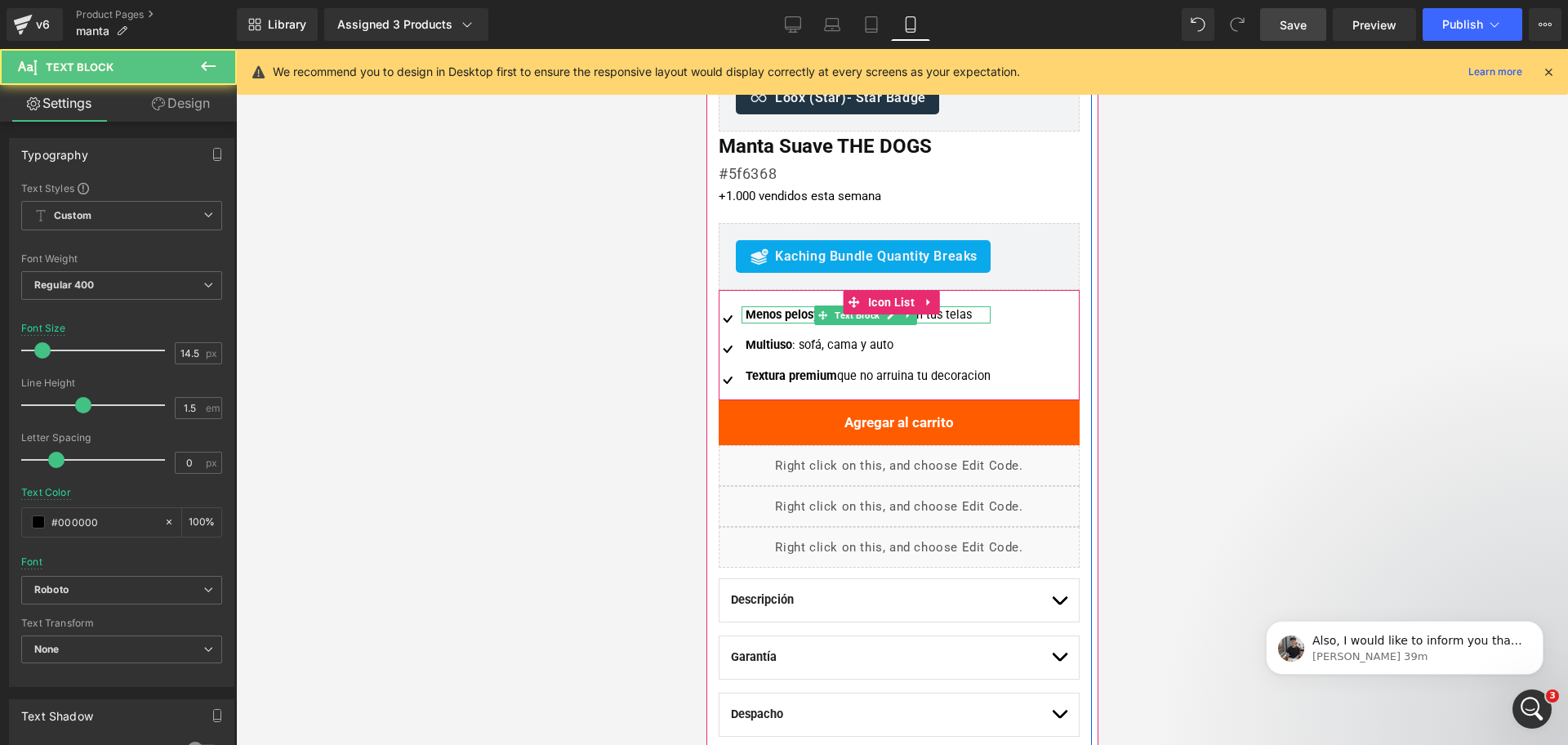
click at [783, 316] on strong "Menos pelos" at bounding box center [779, 314] width 67 height 14
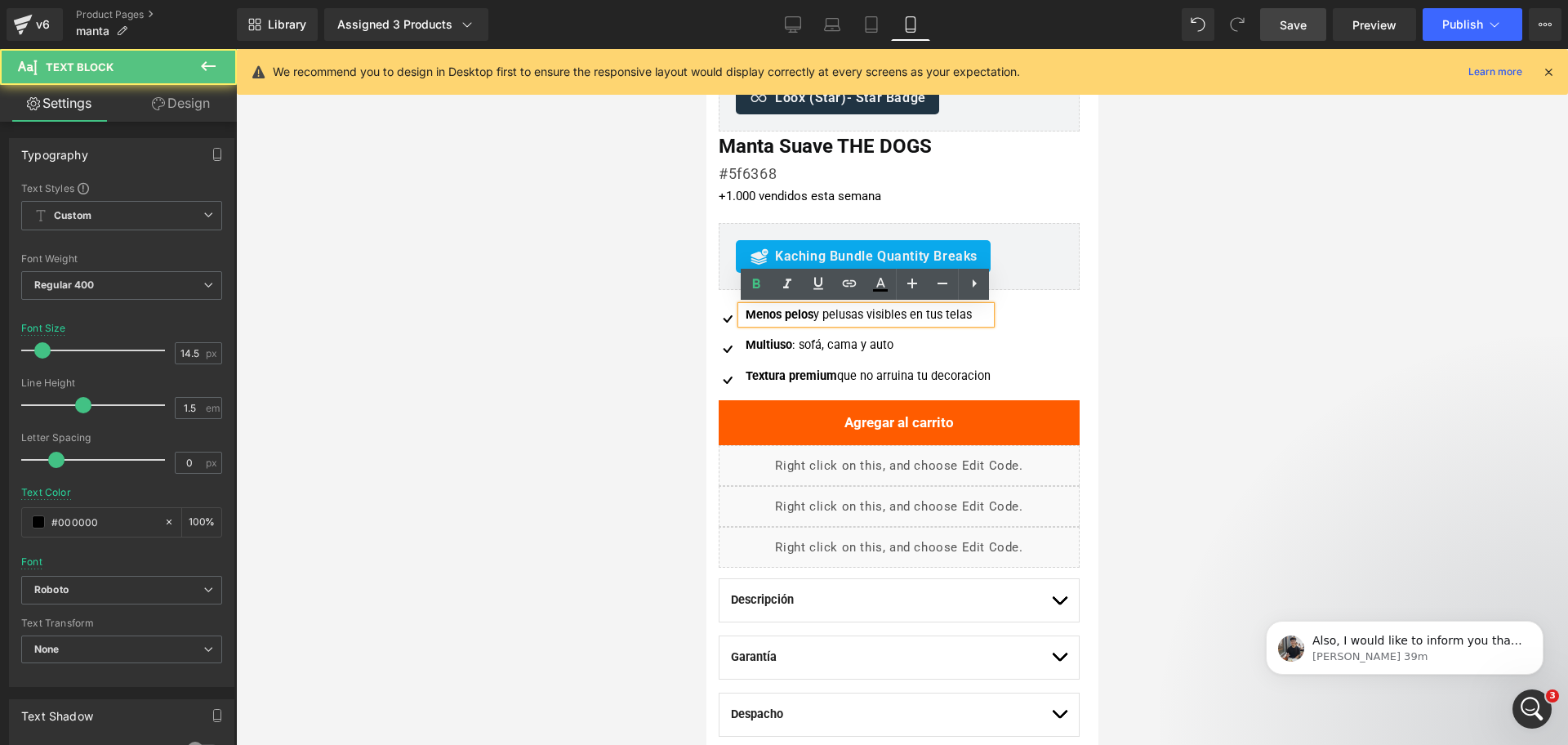
click at [785, 316] on strong "Menos pelos" at bounding box center [779, 314] width 67 height 14
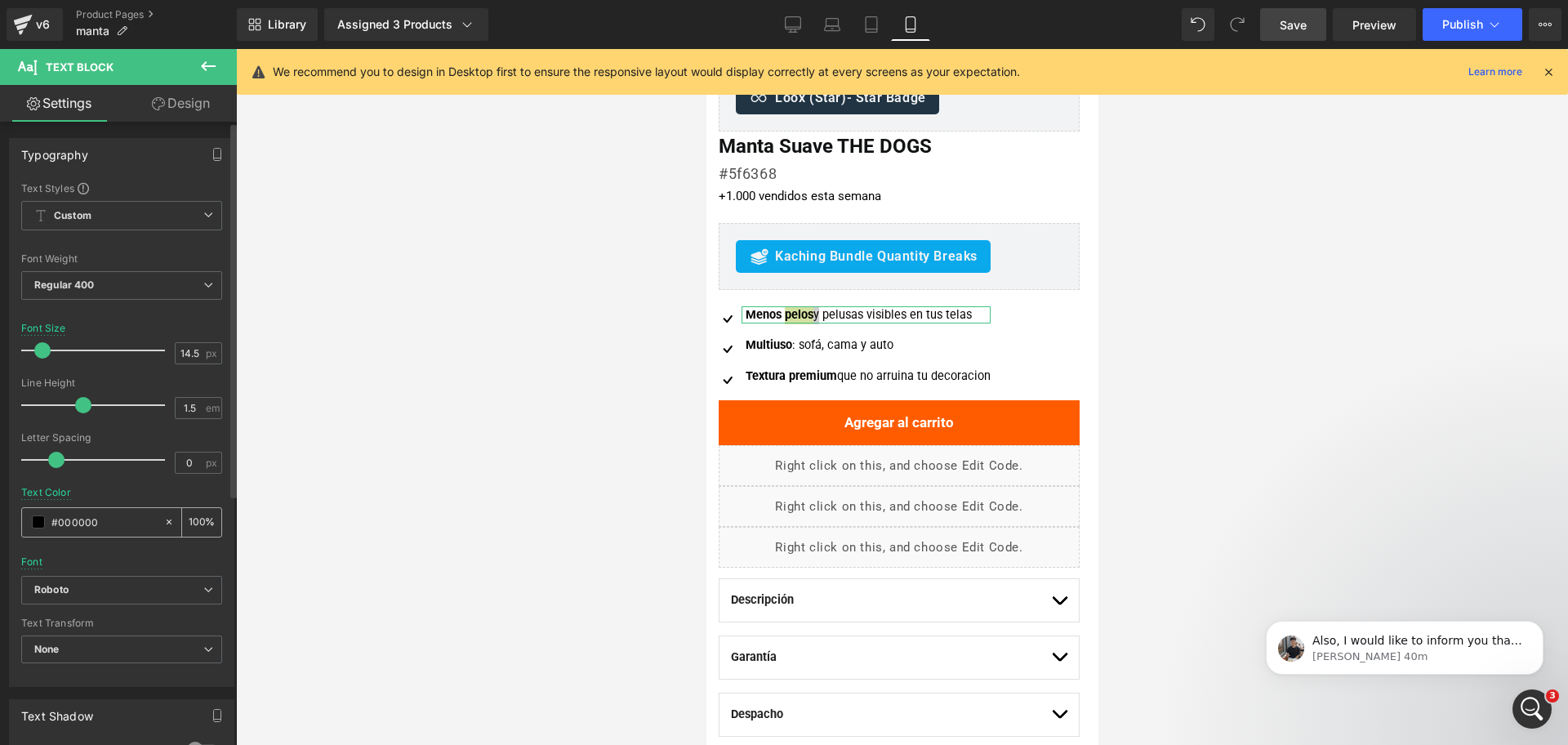
click at [119, 515] on input "#000000" at bounding box center [104, 522] width 105 height 18
type input "#111213"
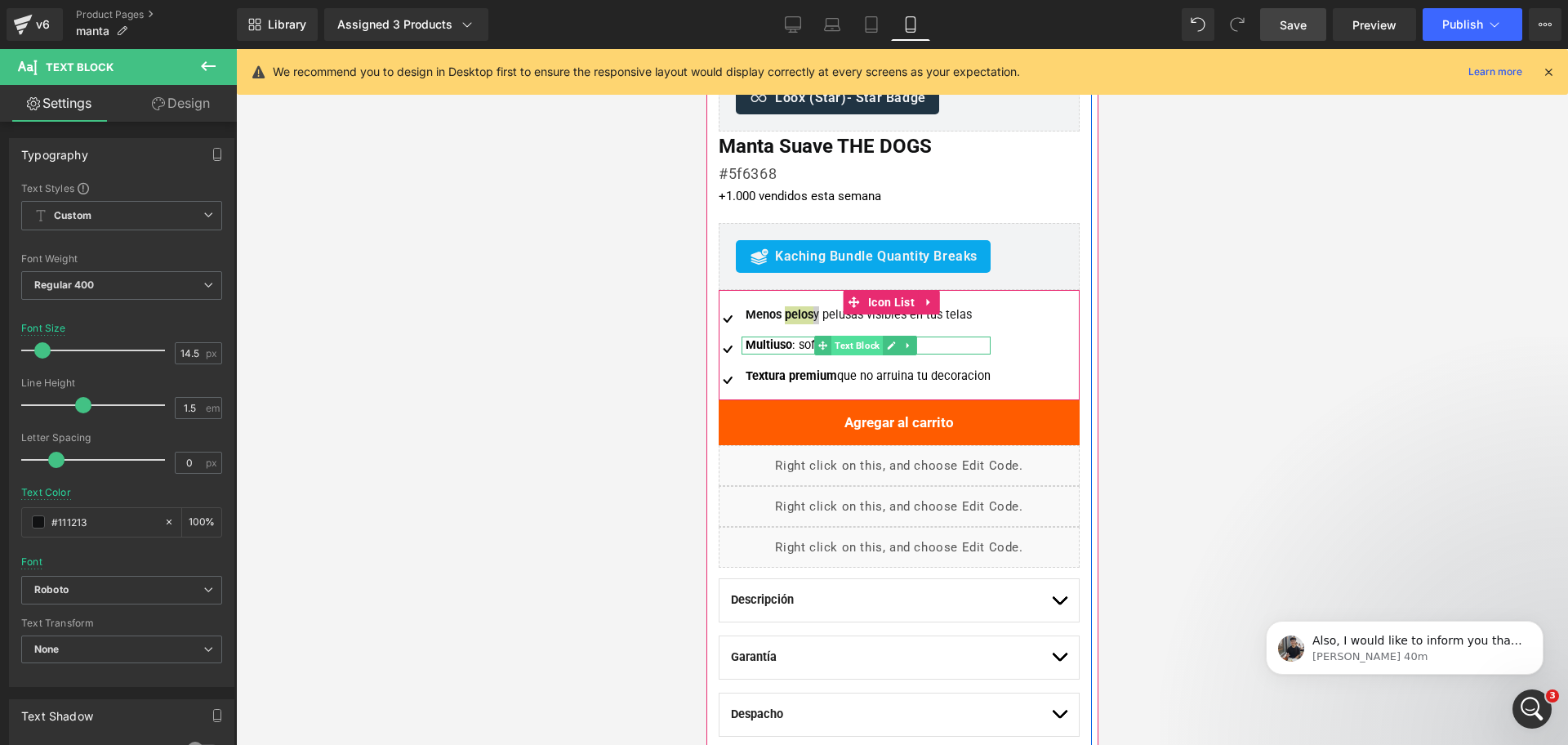
click at [854, 345] on span "Text Block" at bounding box center [856, 346] width 52 height 20
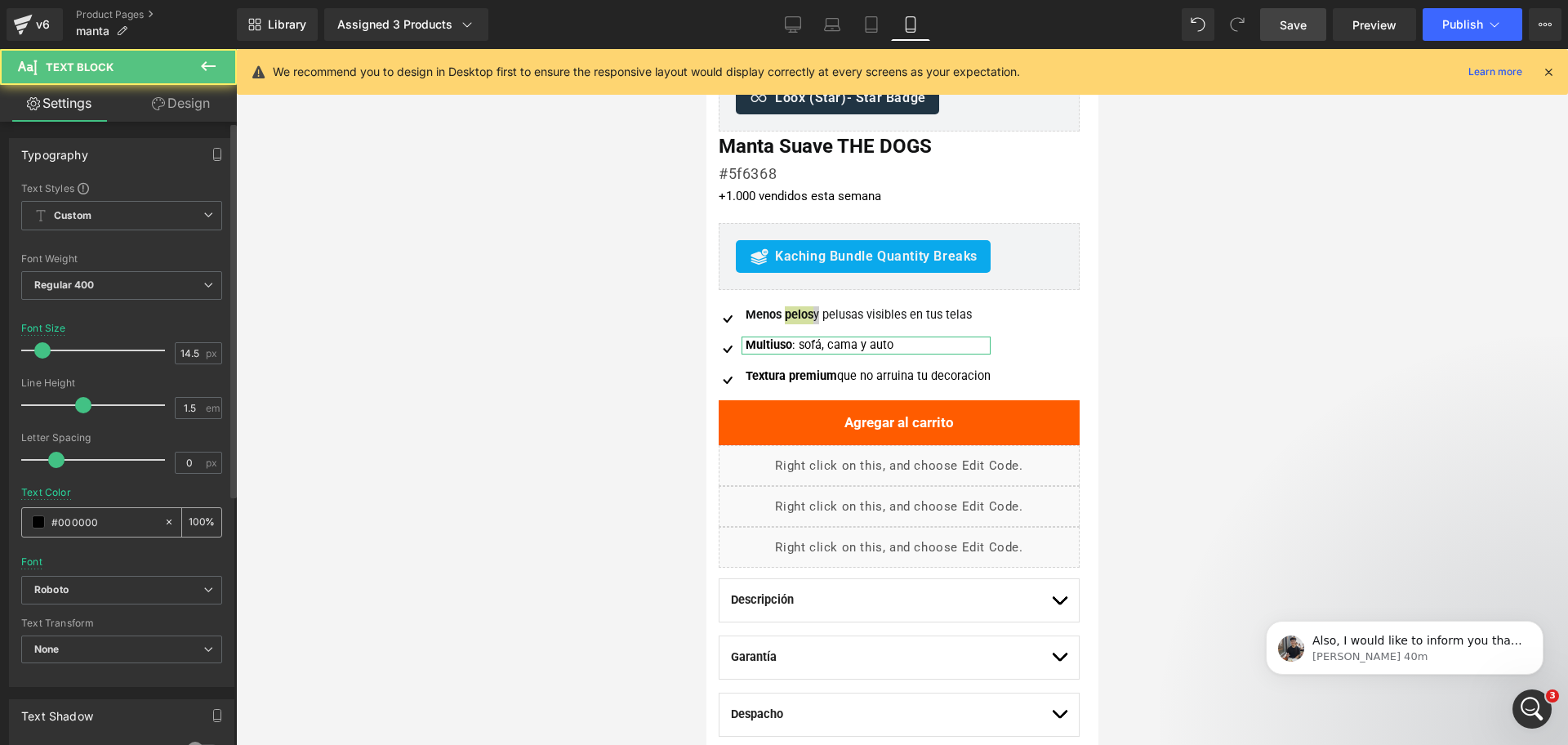
click at [63, 532] on div "#000000" at bounding box center [93, 522] width 142 height 29
click at [65, 518] on input "#000000" at bounding box center [104, 522] width 105 height 18
paste input "111213"
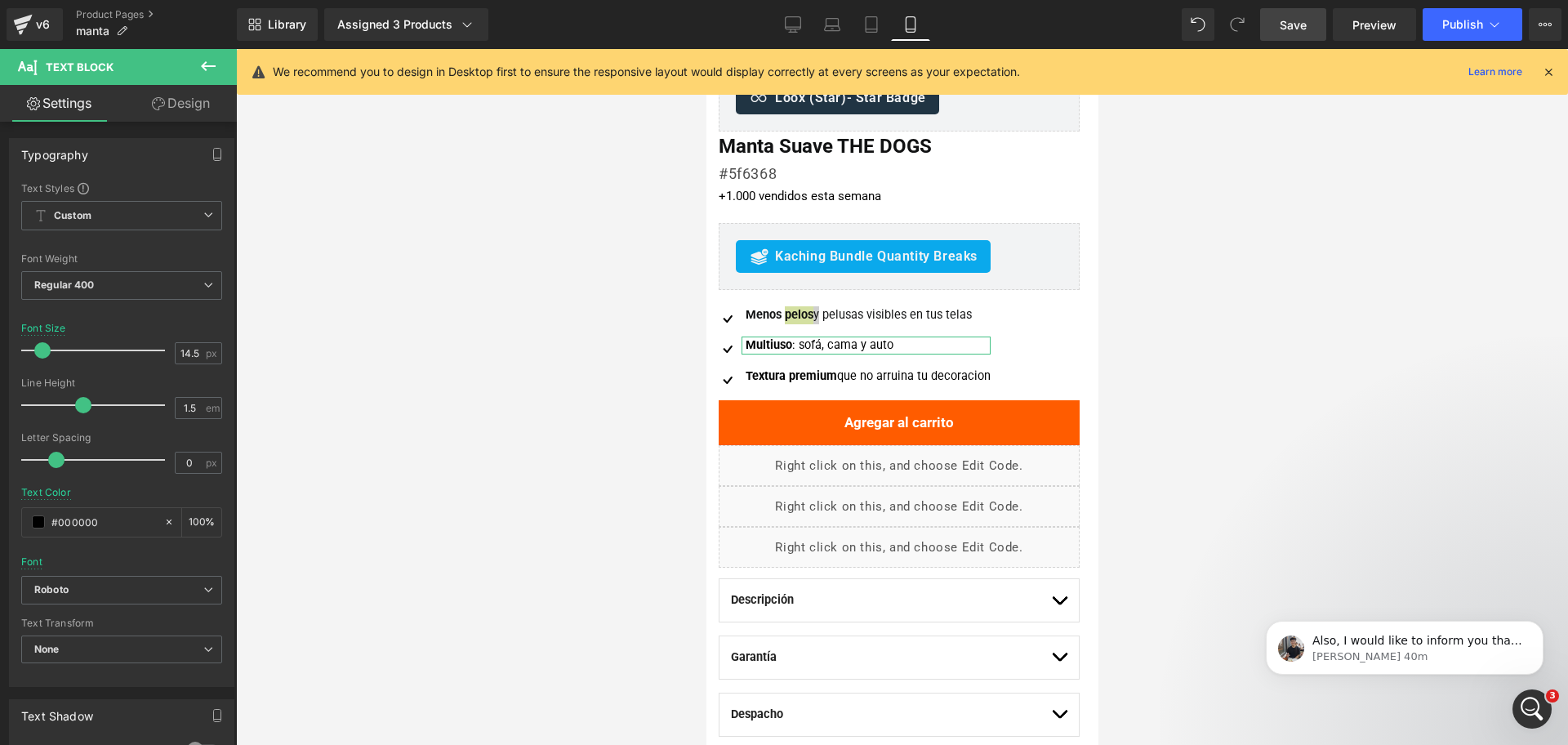
type input "#111213"
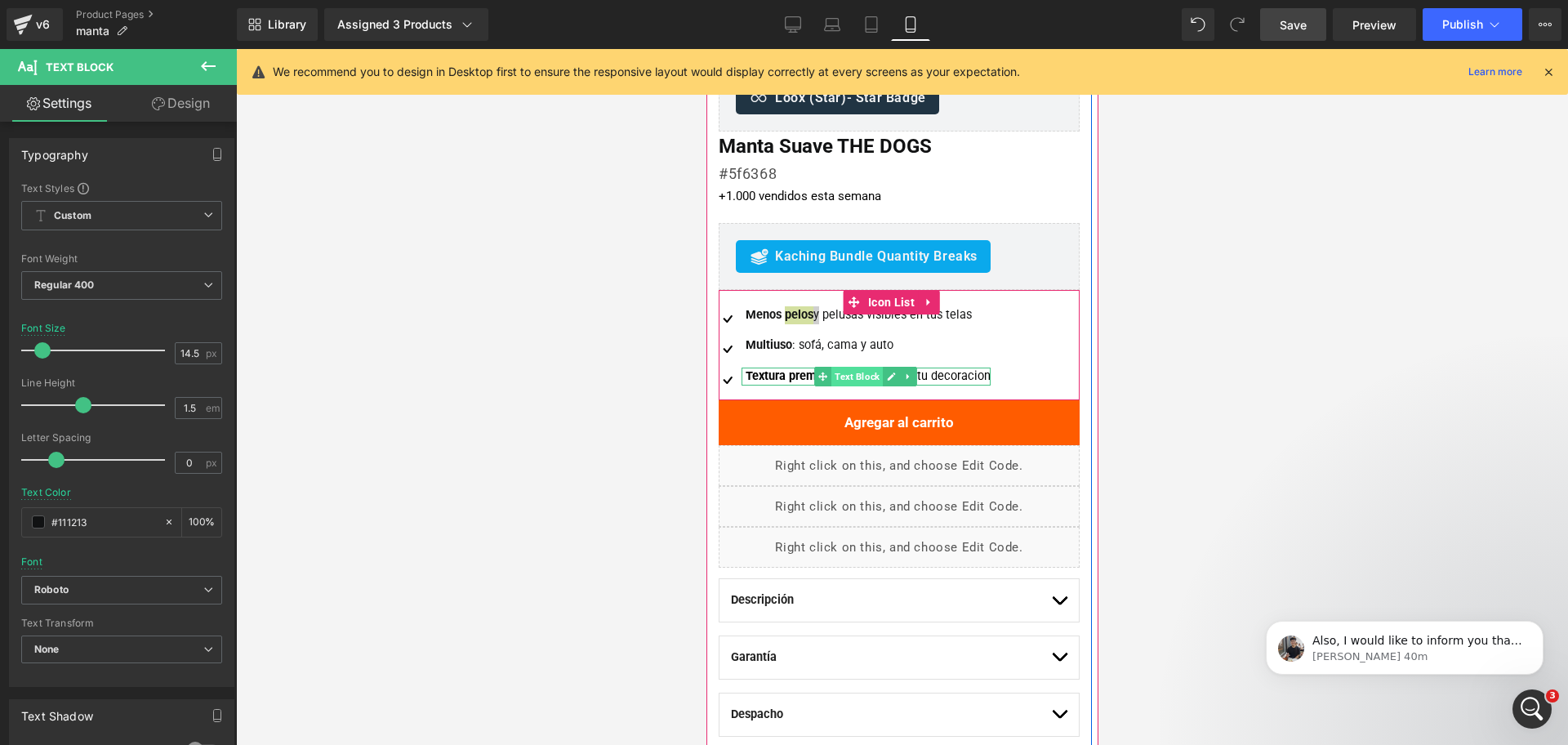
click at [858, 375] on span "Text Block" at bounding box center [856, 377] width 52 height 20
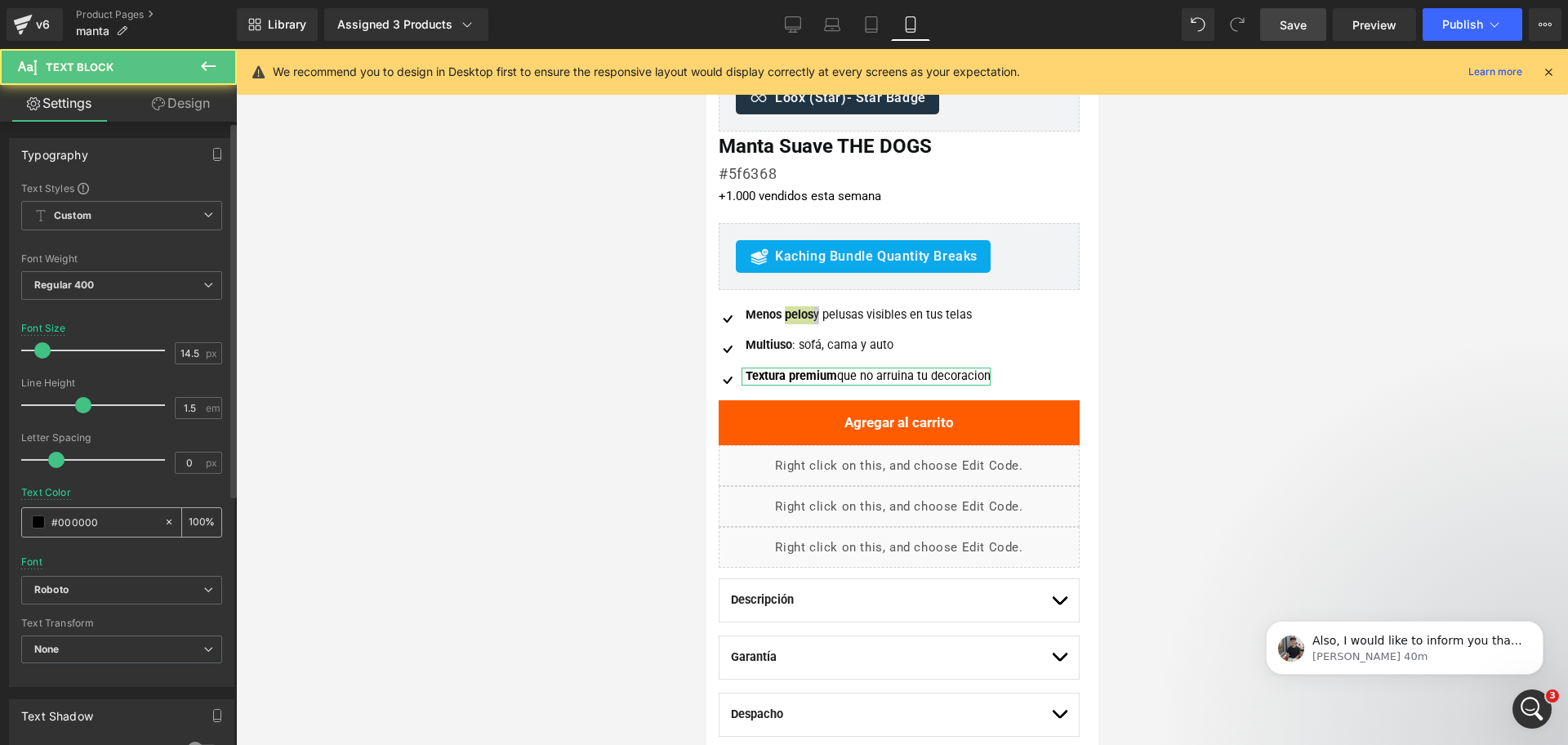
click at [107, 517] on input "#000000" at bounding box center [104, 522] width 105 height 18
paste input "111213"
type input "#111213"
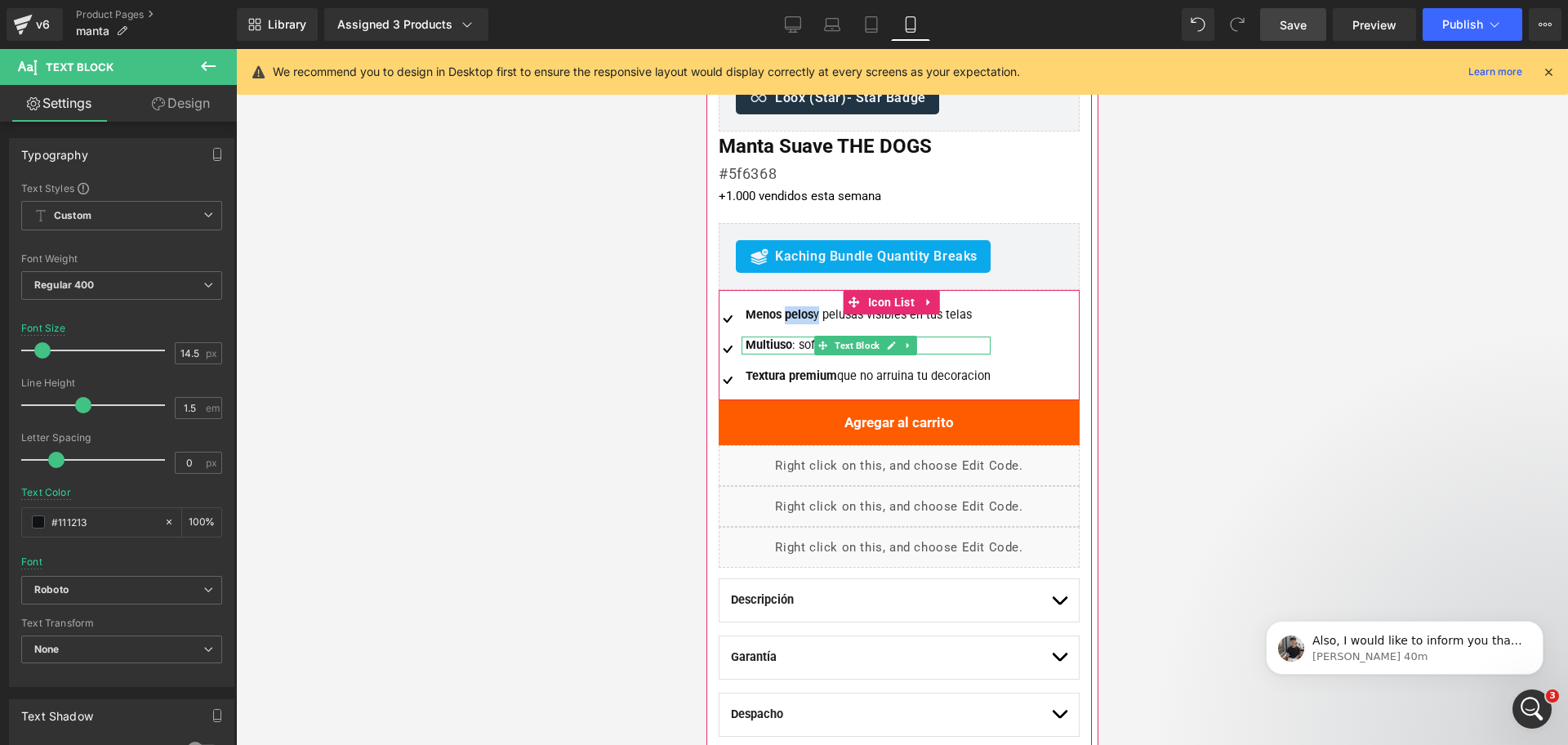
click at [782, 345] on strong "Multiuso" at bounding box center [768, 345] width 47 height 14
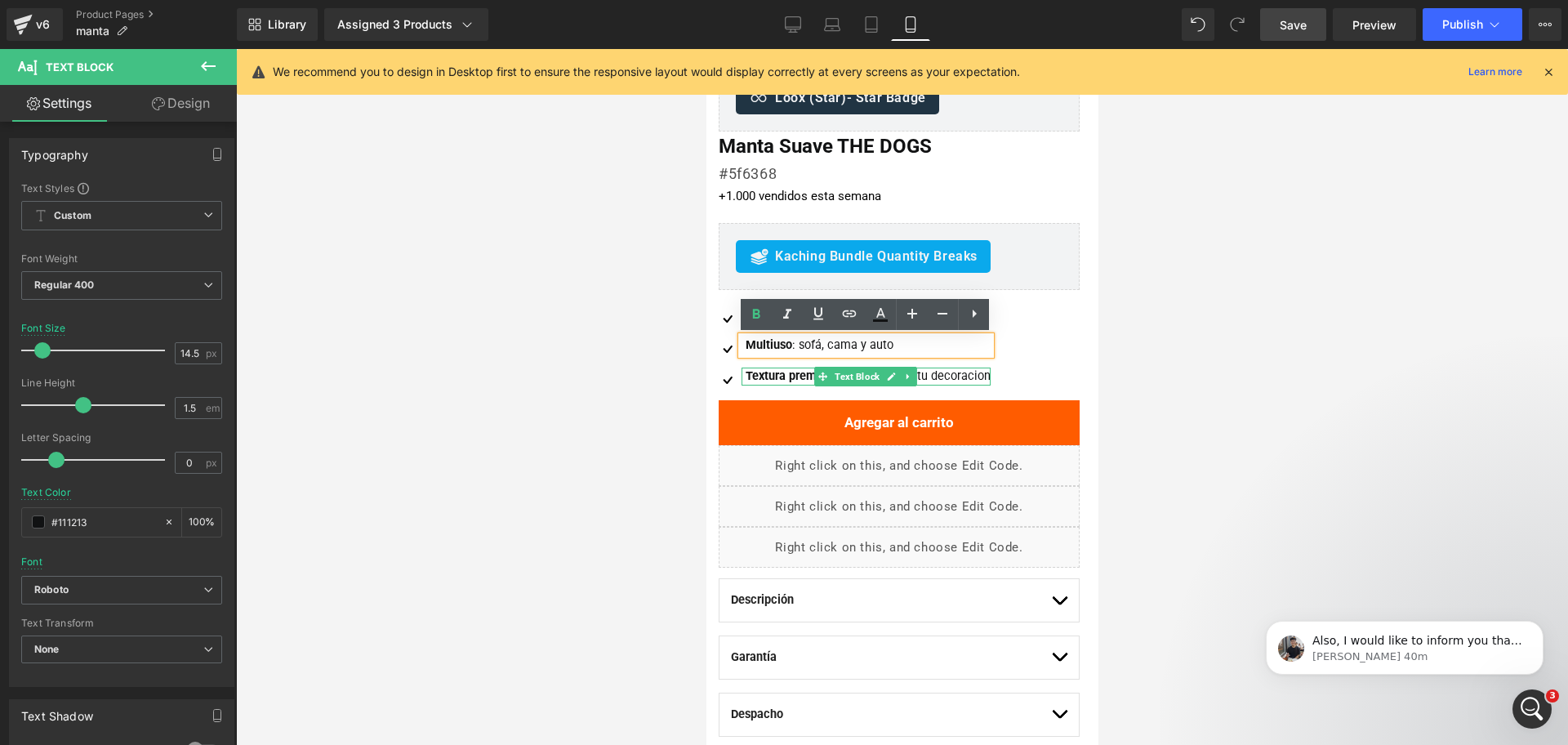
click at [820, 379] on icon at bounding box center [821, 376] width 9 height 10
click at [806, 375] on strong "Textura premium" at bounding box center [790, 376] width 91 height 14
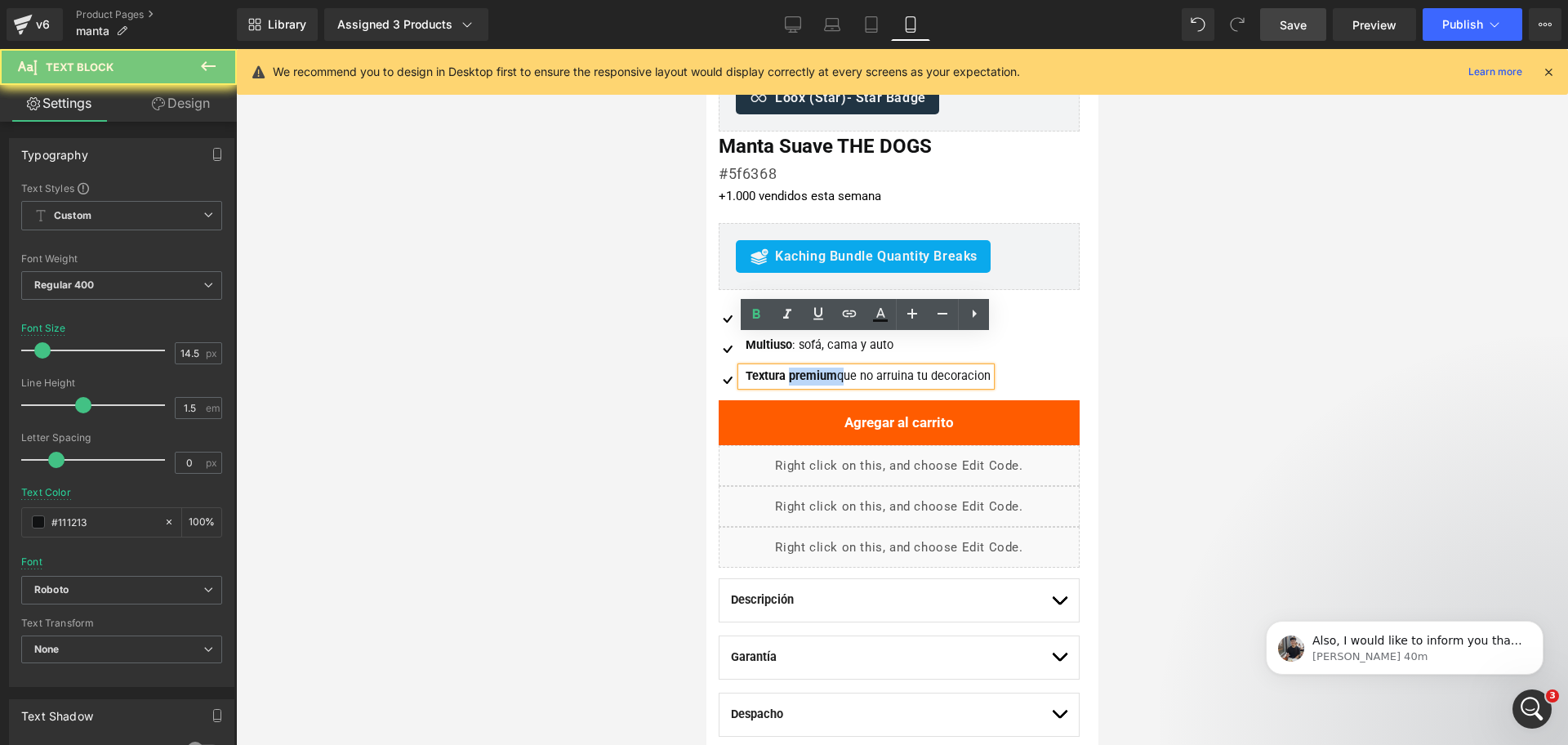
click at [806, 375] on strong "Textura premium" at bounding box center [790, 376] width 91 height 14
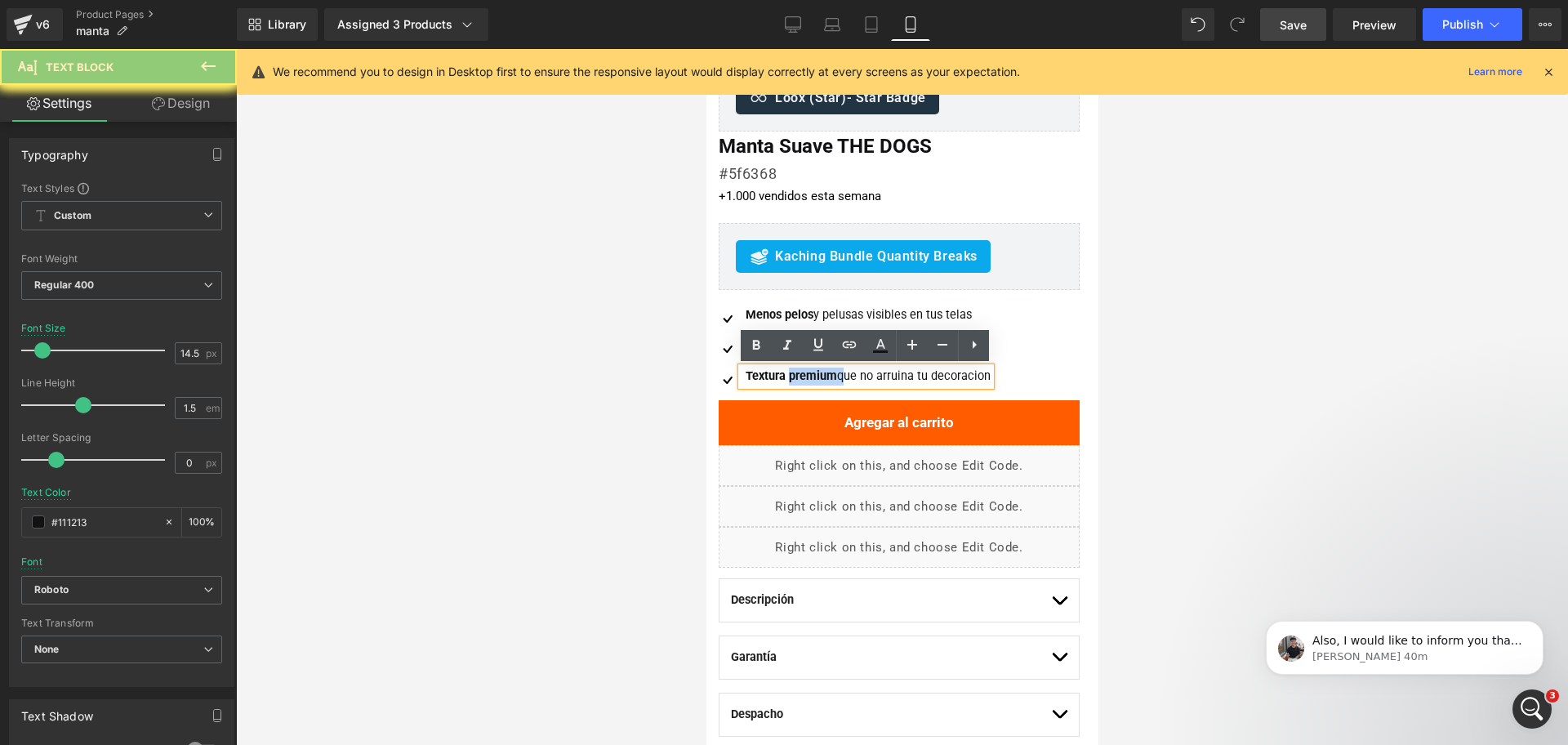
click at [806, 375] on strong "Textura premium" at bounding box center [790, 376] width 91 height 14
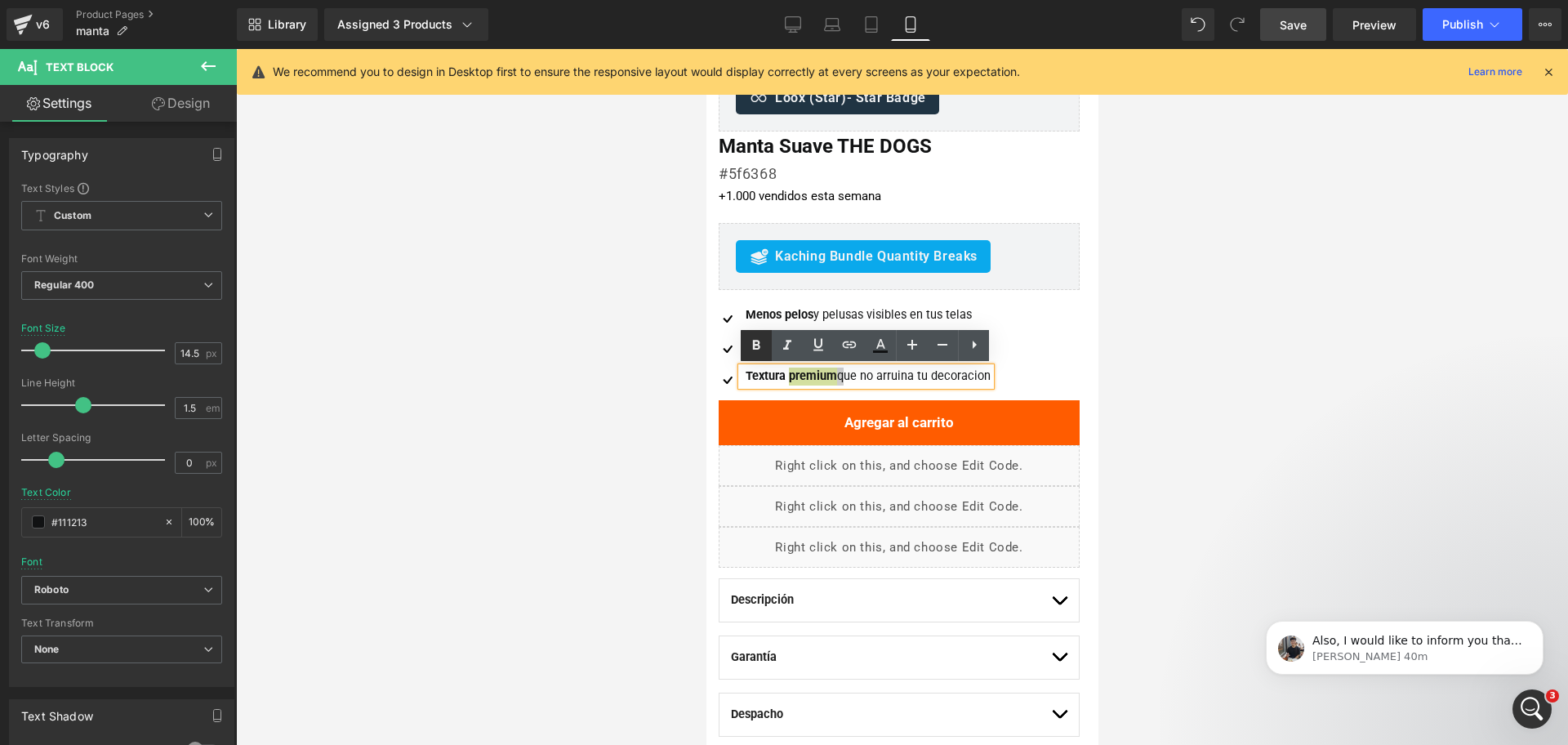
click at [756, 347] on icon at bounding box center [756, 346] width 20 height 20
click at [755, 339] on icon at bounding box center [756, 346] width 20 height 20
click at [767, 341] on link at bounding box center [756, 346] width 31 height 31
click at [777, 377] on strong "Textura premium que no arruina tu decoracion" at bounding box center [869, 376] width 249 height 14
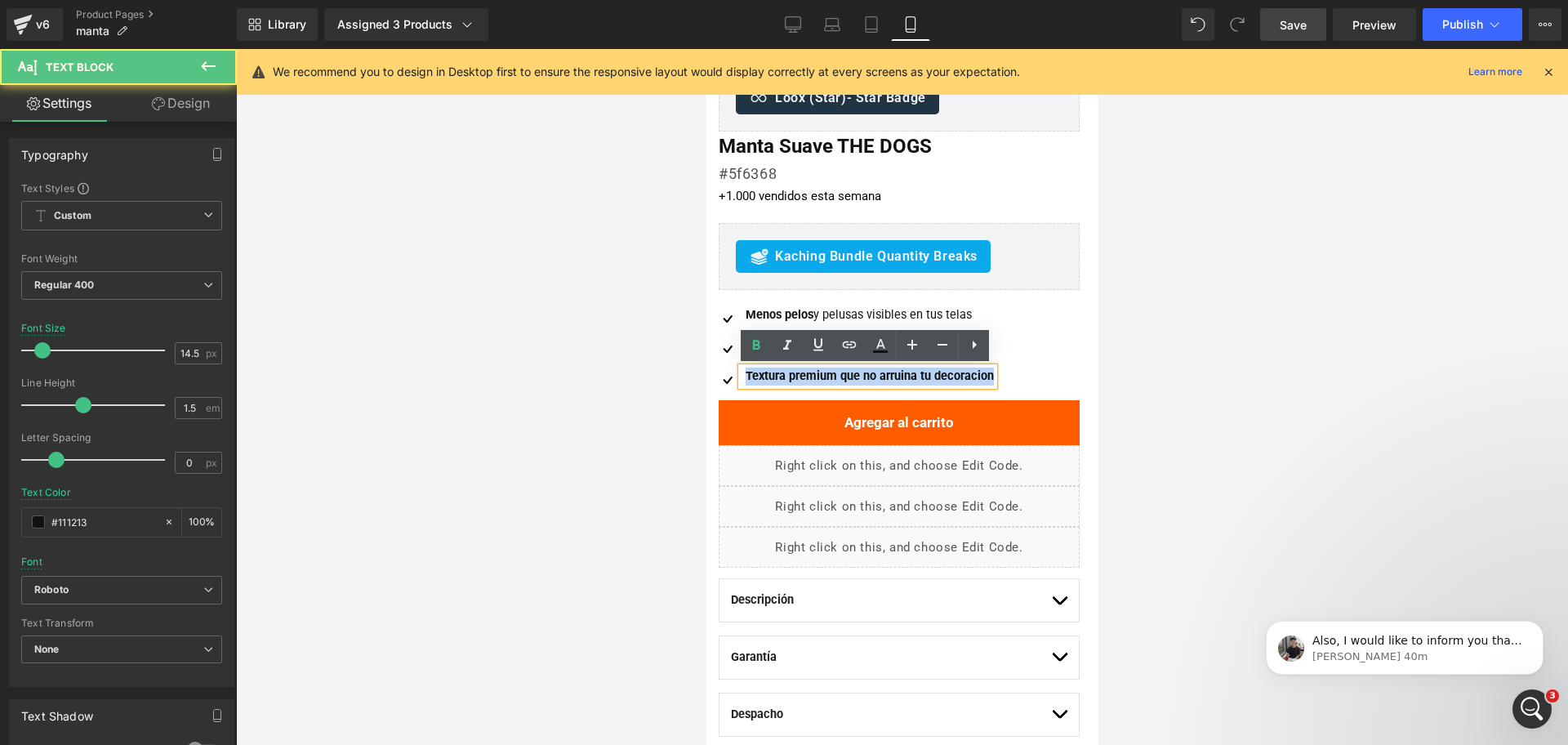
click at [777, 377] on strong "Textura premium que no arruina tu decoracion" at bounding box center [869, 376] width 249 height 14
click at [757, 342] on icon at bounding box center [756, 346] width 20 height 20
click at [773, 377] on div "Textura premium que no arruina tu decoracion" at bounding box center [867, 377] width 253 height 18
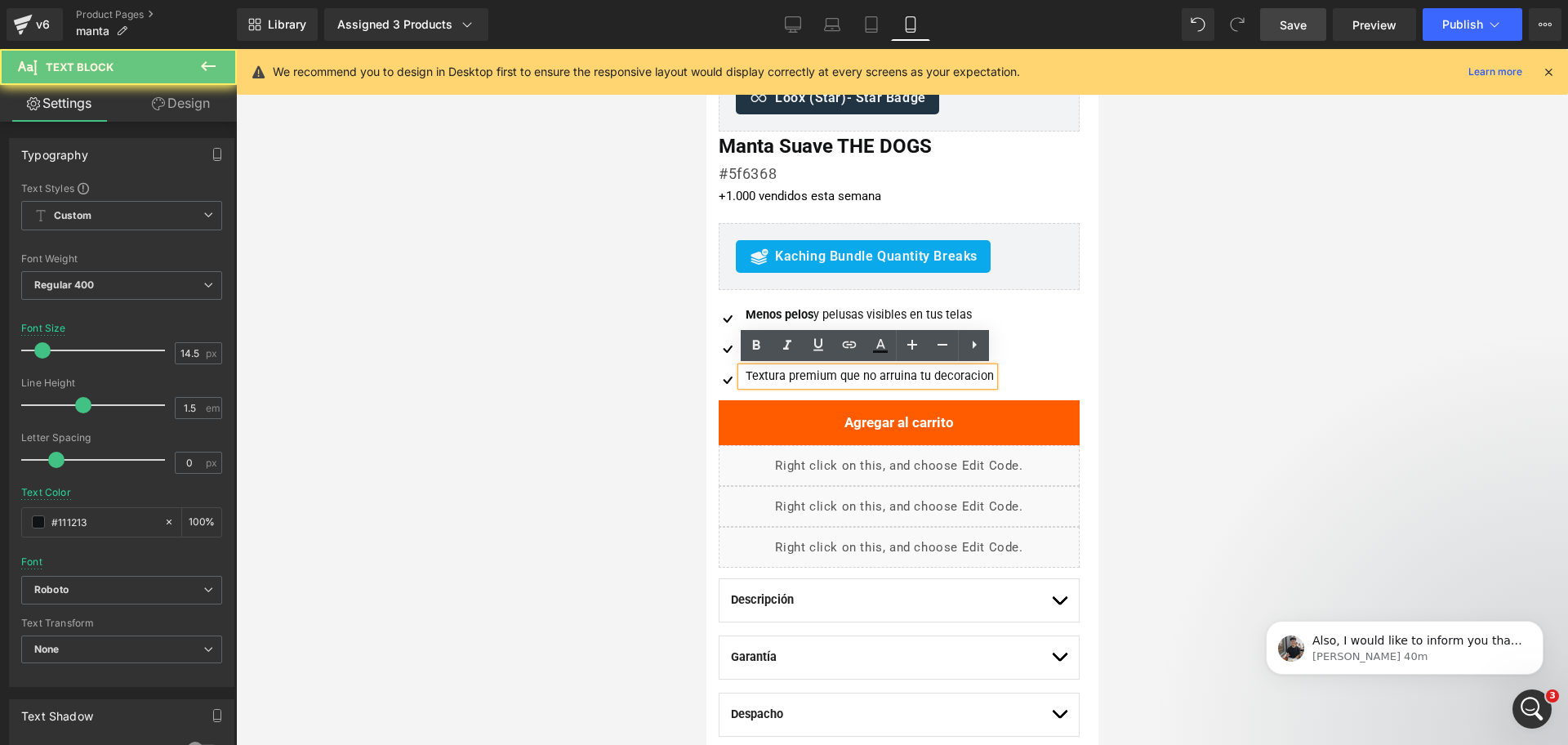
click at [1142, 347] on div at bounding box center [902, 397] width 1332 height 696
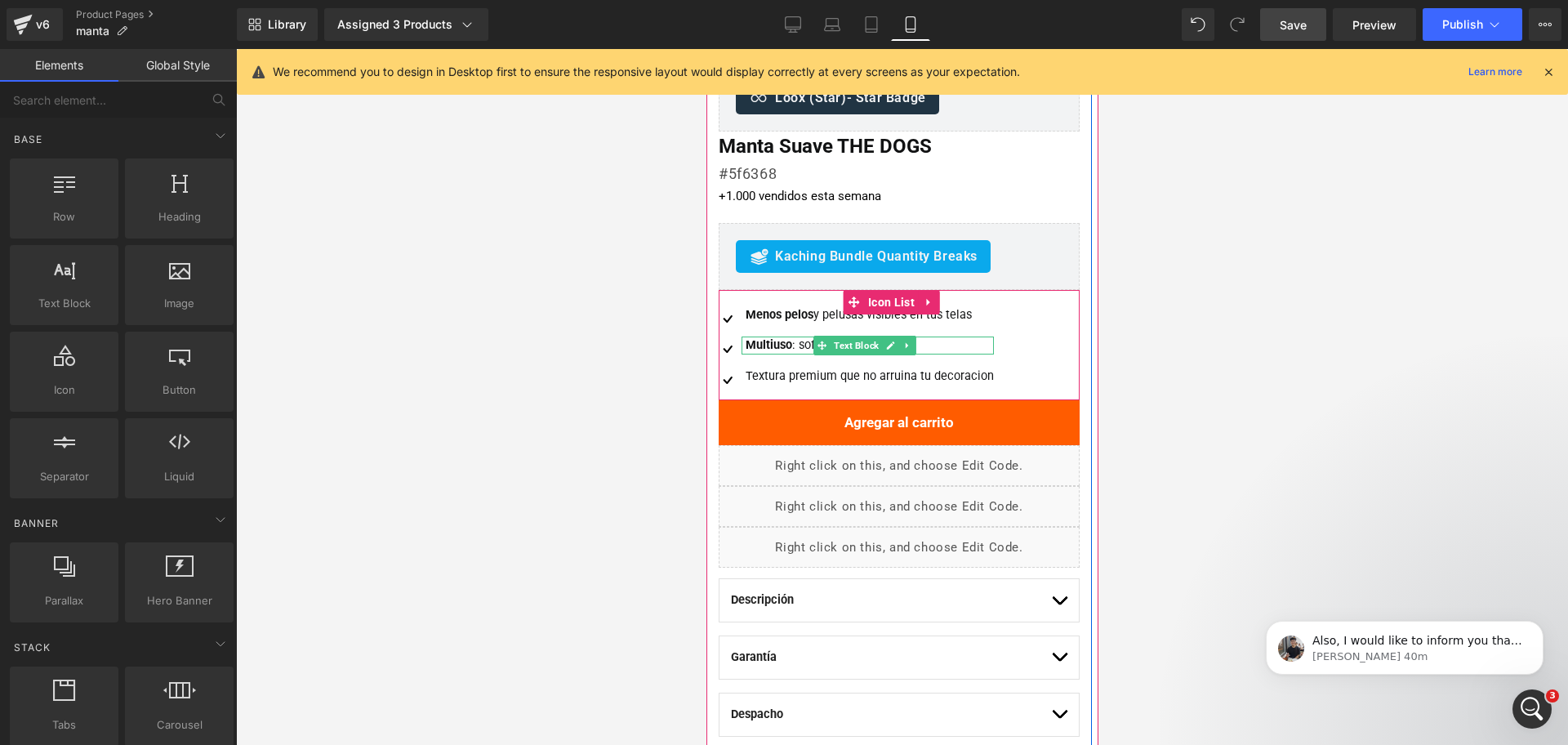
click at [786, 347] on strong "Multiuso" at bounding box center [768, 345] width 47 height 14
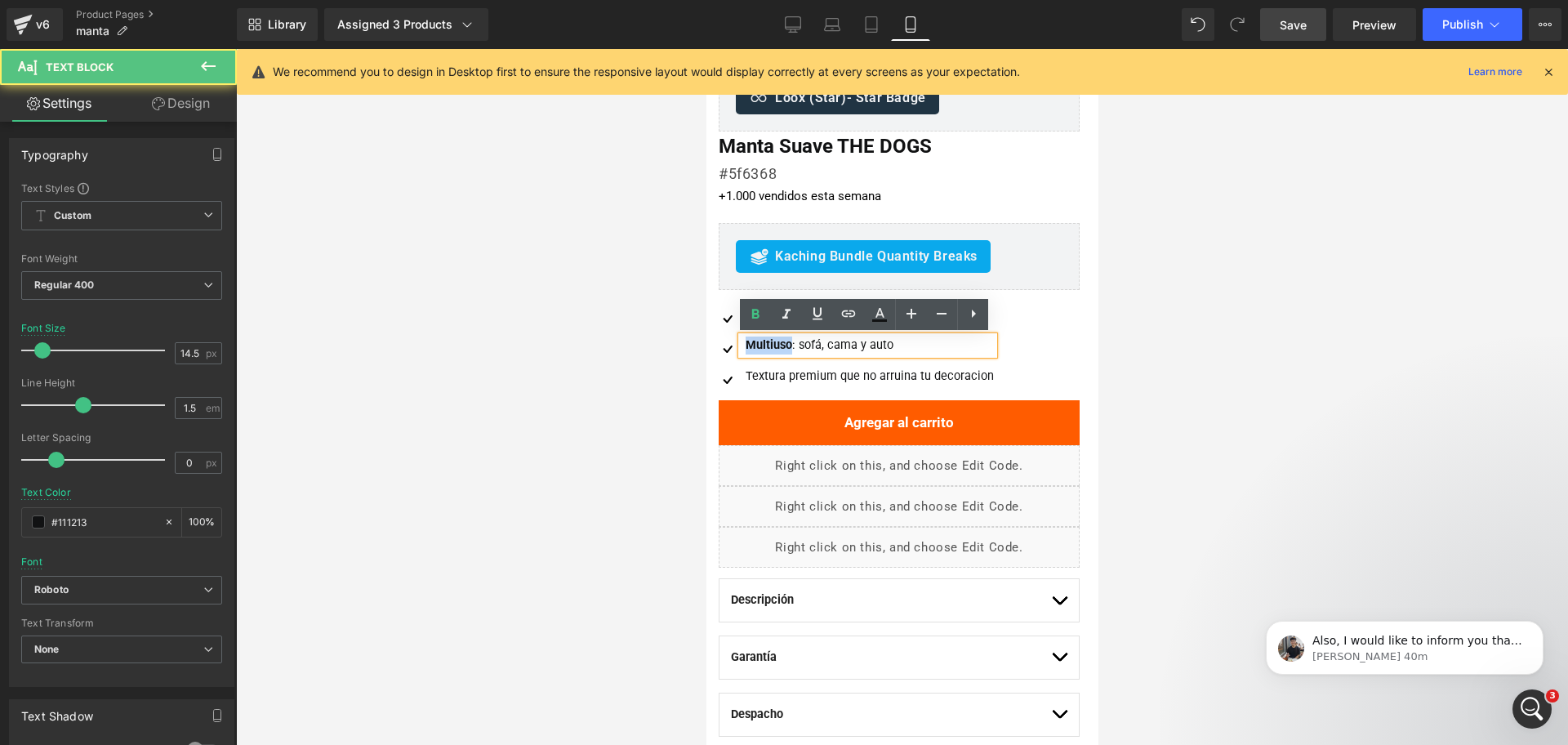
click at [786, 347] on strong "Multiuso" at bounding box center [768, 345] width 47 height 14
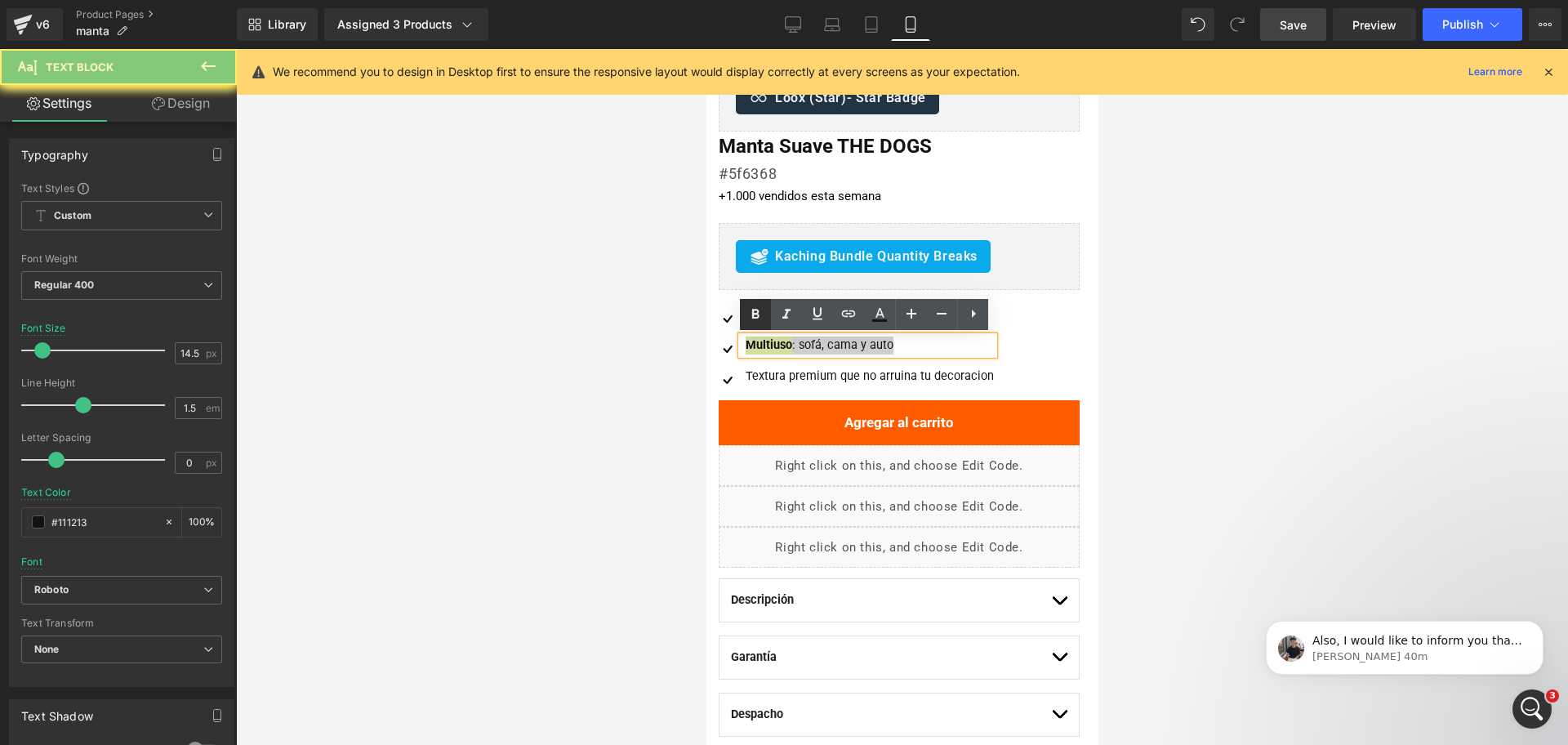
click at [757, 310] on icon at bounding box center [756, 314] width 7 height 10
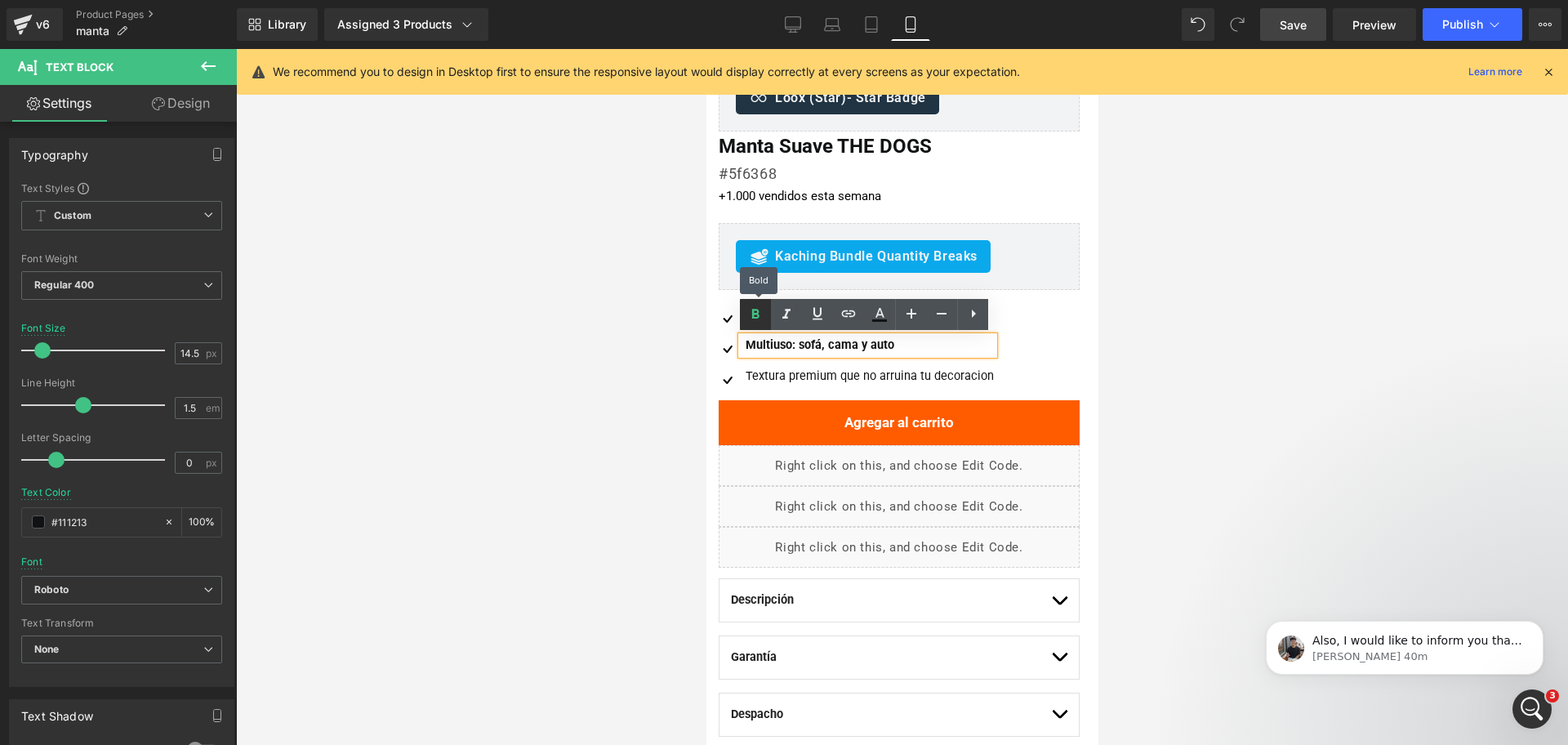
click at [759, 310] on icon at bounding box center [756, 314] width 7 height 10
click at [753, 302] on link at bounding box center [756, 314] width 31 height 31
click at [779, 339] on strong "Multiuso: sofá, cama y auto" at bounding box center [819, 345] width 149 height 14
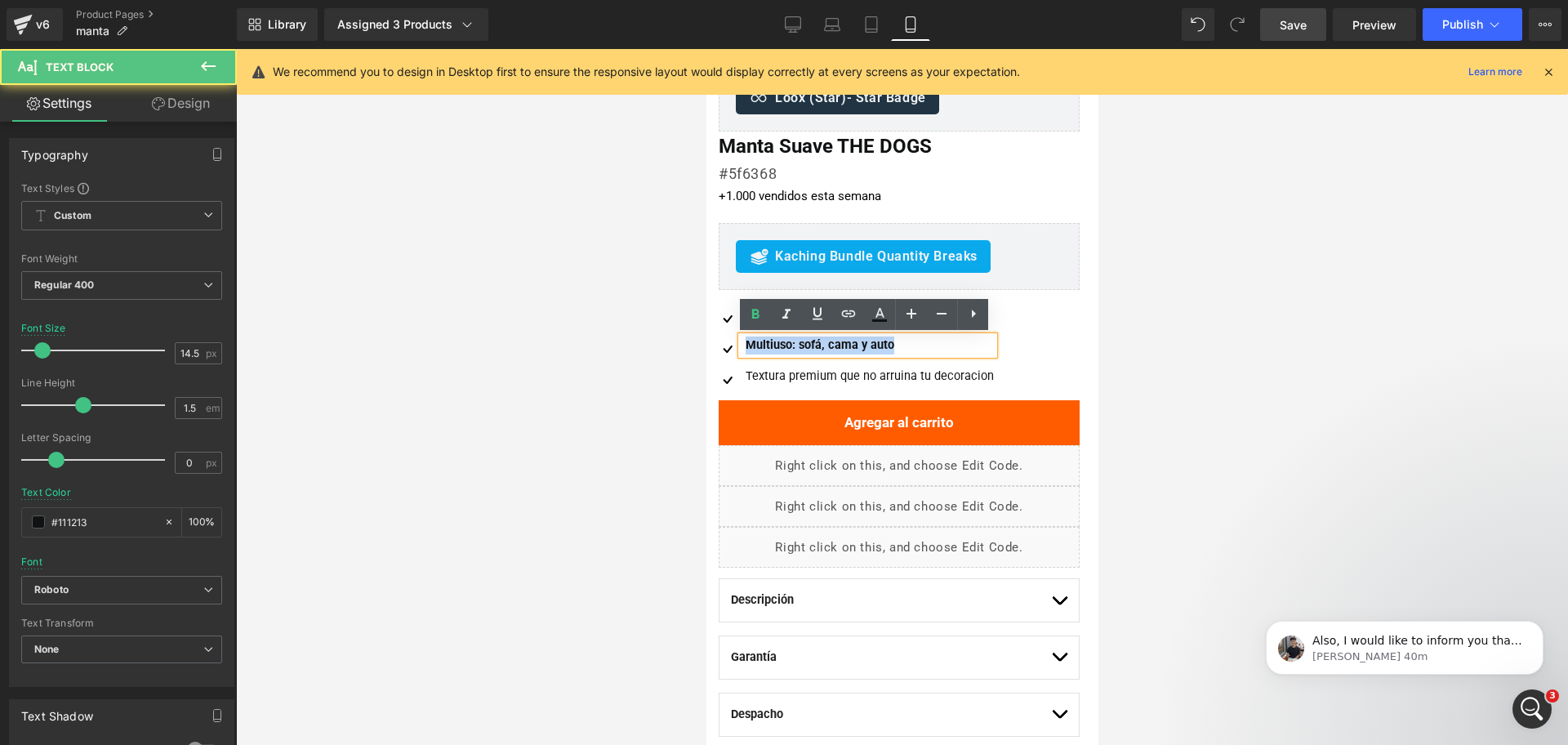
click at [779, 339] on strong "Multiuso: sofá, cama y auto" at bounding box center [819, 345] width 149 height 14
click at [758, 309] on icon at bounding box center [756, 314] width 20 height 20
click at [1221, 343] on div at bounding box center [902, 397] width 1332 height 696
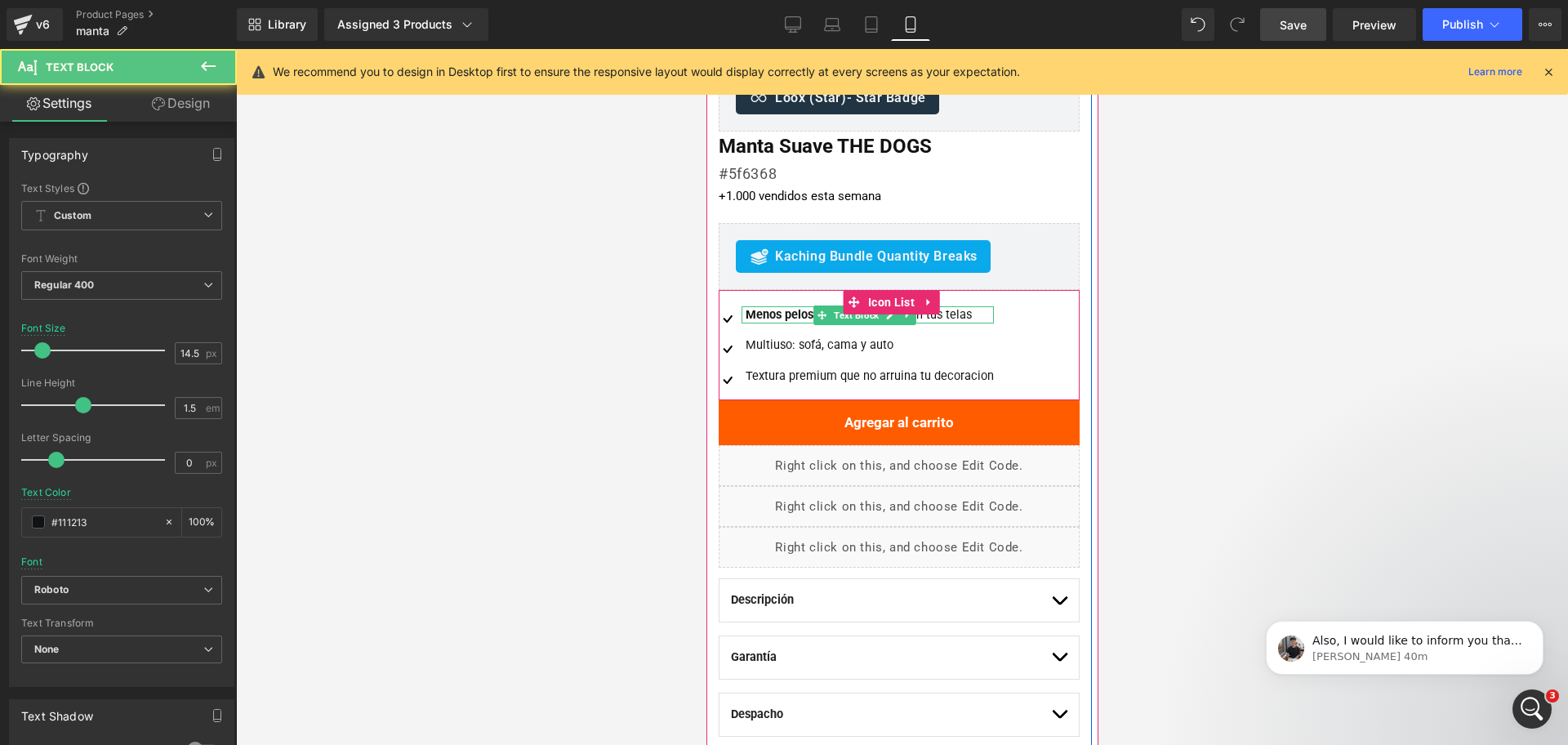
click at [789, 312] on strong "Menos pelos" at bounding box center [779, 314] width 67 height 14
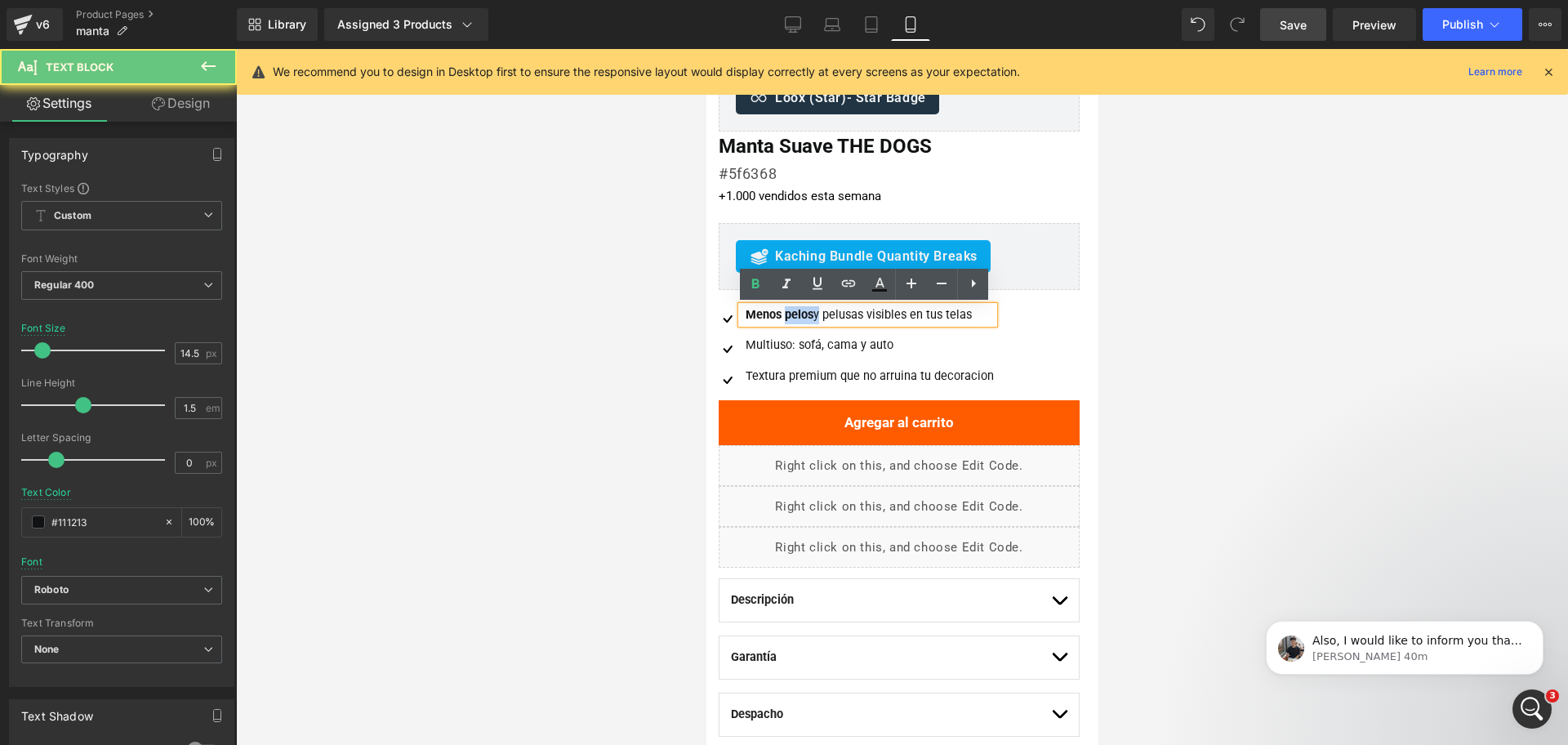
click at [789, 312] on strong "Menos pelos" at bounding box center [779, 314] width 67 height 14
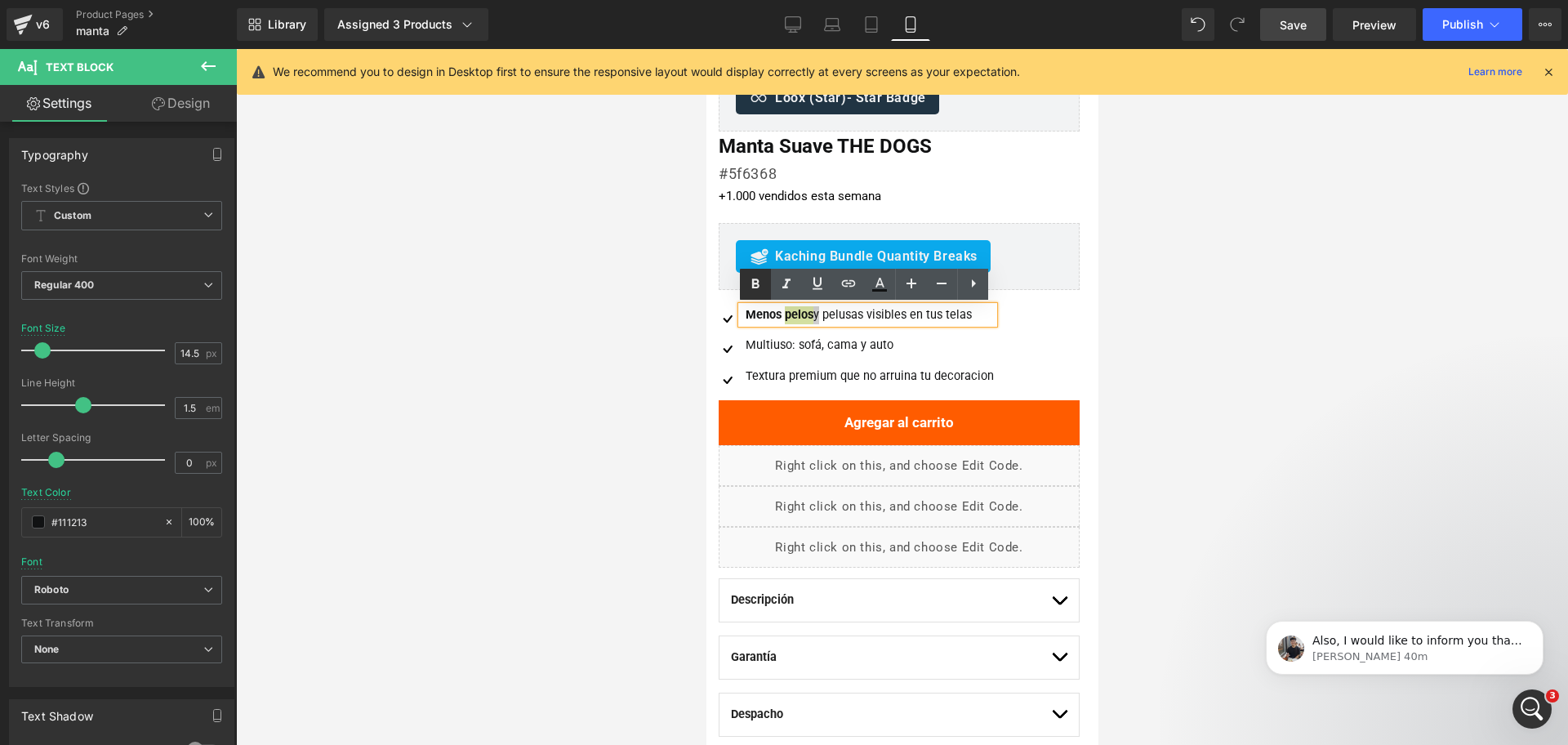
click at [746, 283] on link at bounding box center [756, 284] width 31 height 31
click at [755, 283] on icon at bounding box center [756, 283] width 7 height 10
click at [764, 317] on strong "Menos pelos y pelusas visibles en tus telas" at bounding box center [859, 314] width 230 height 14
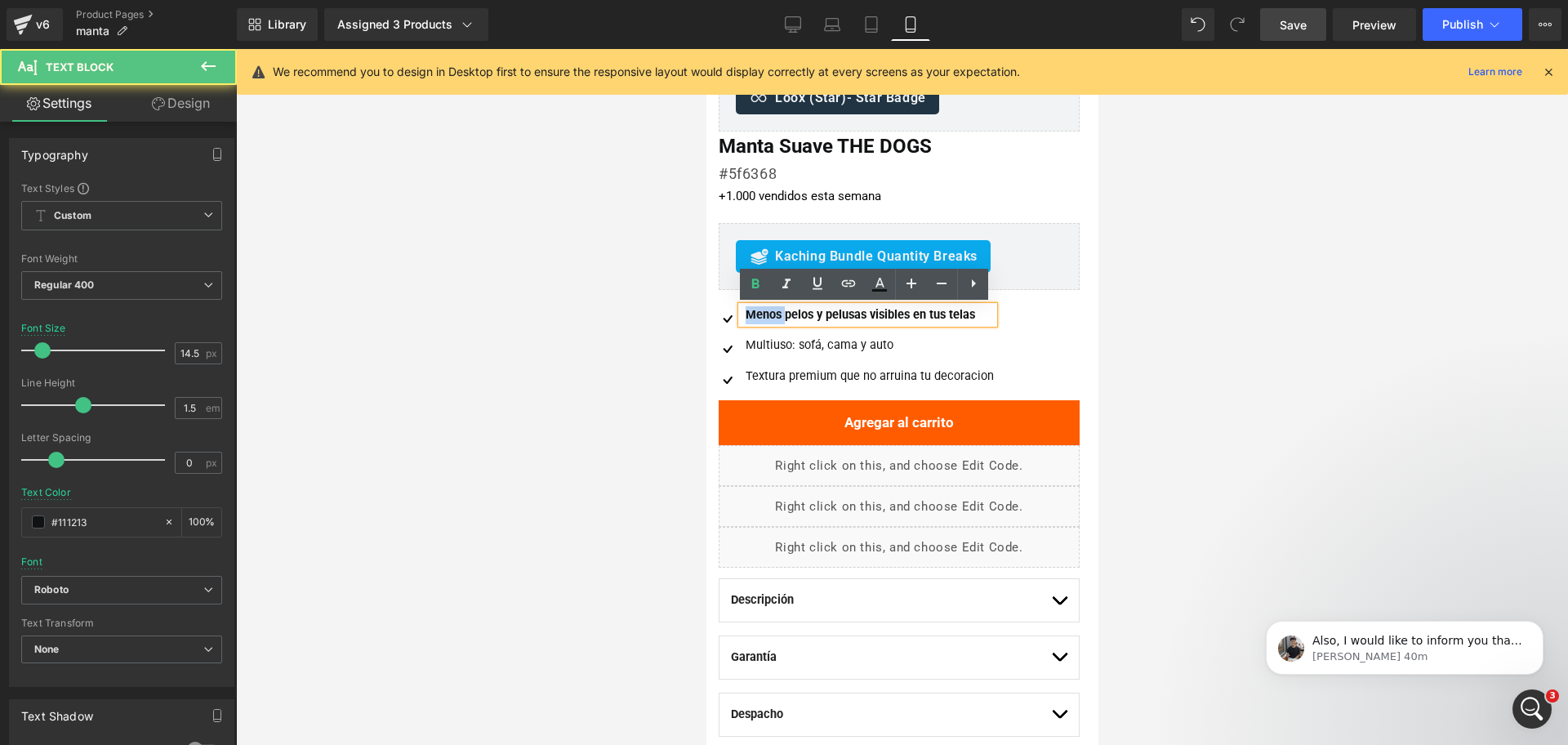
click at [764, 317] on strong "Menos pelos y pelusas visibles en tus telas" at bounding box center [859, 314] width 230 height 14
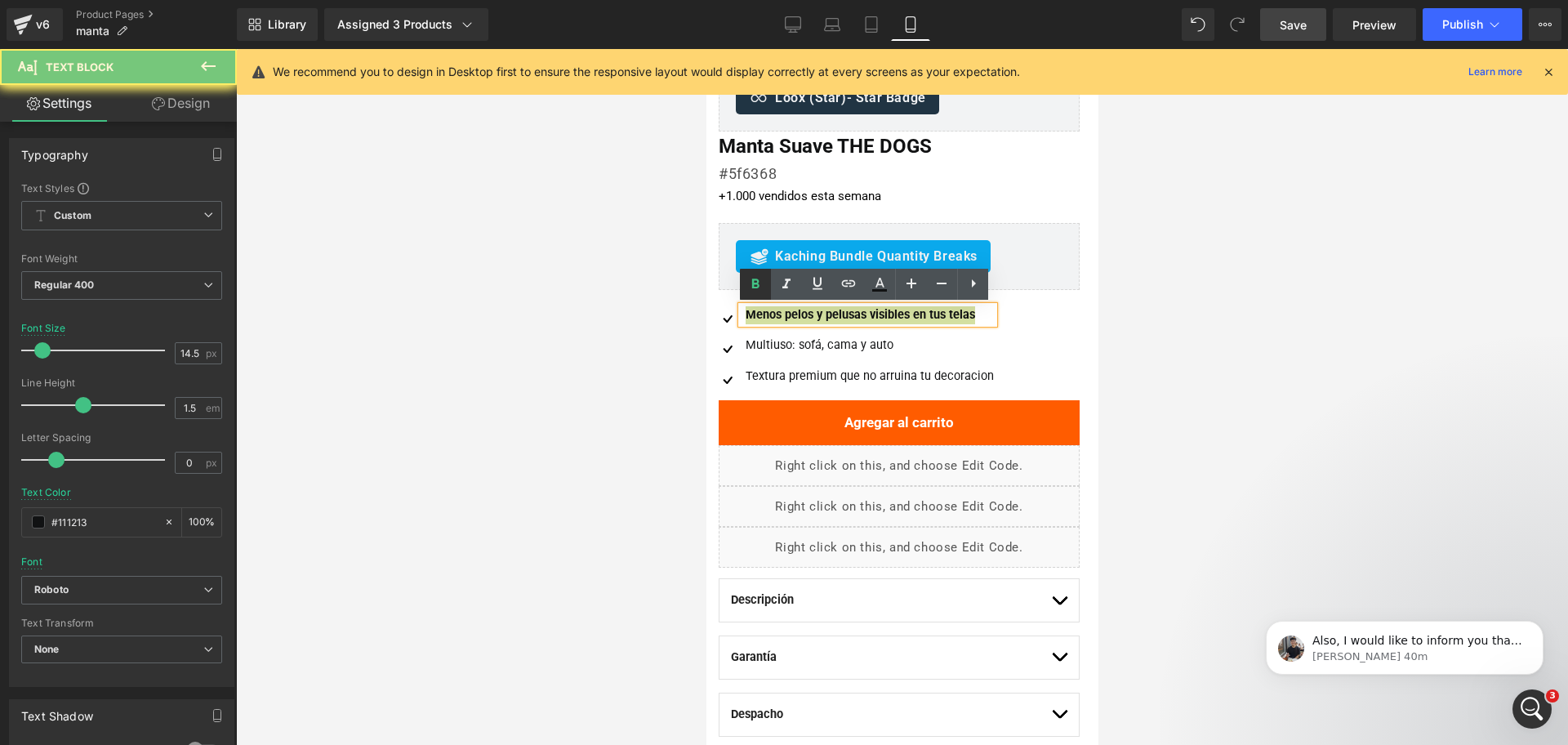
click at [761, 277] on icon at bounding box center [756, 284] width 20 height 20
drag, startPoint x: 1209, startPoint y: 270, endPoint x: 319, endPoint y: 218, distance: 891.5
click at [1209, 270] on div at bounding box center [902, 397] width 1332 height 696
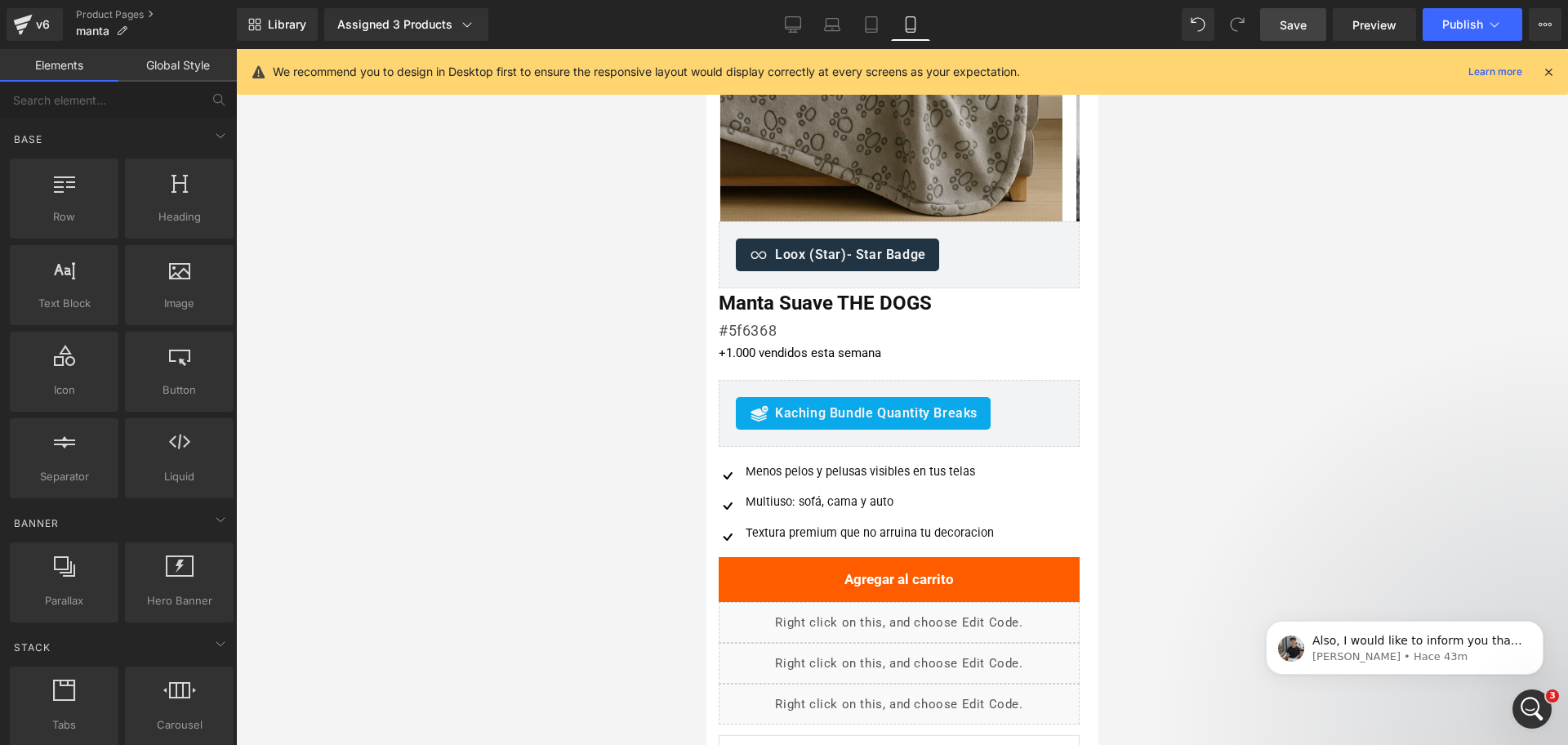
scroll to position [204, 0]
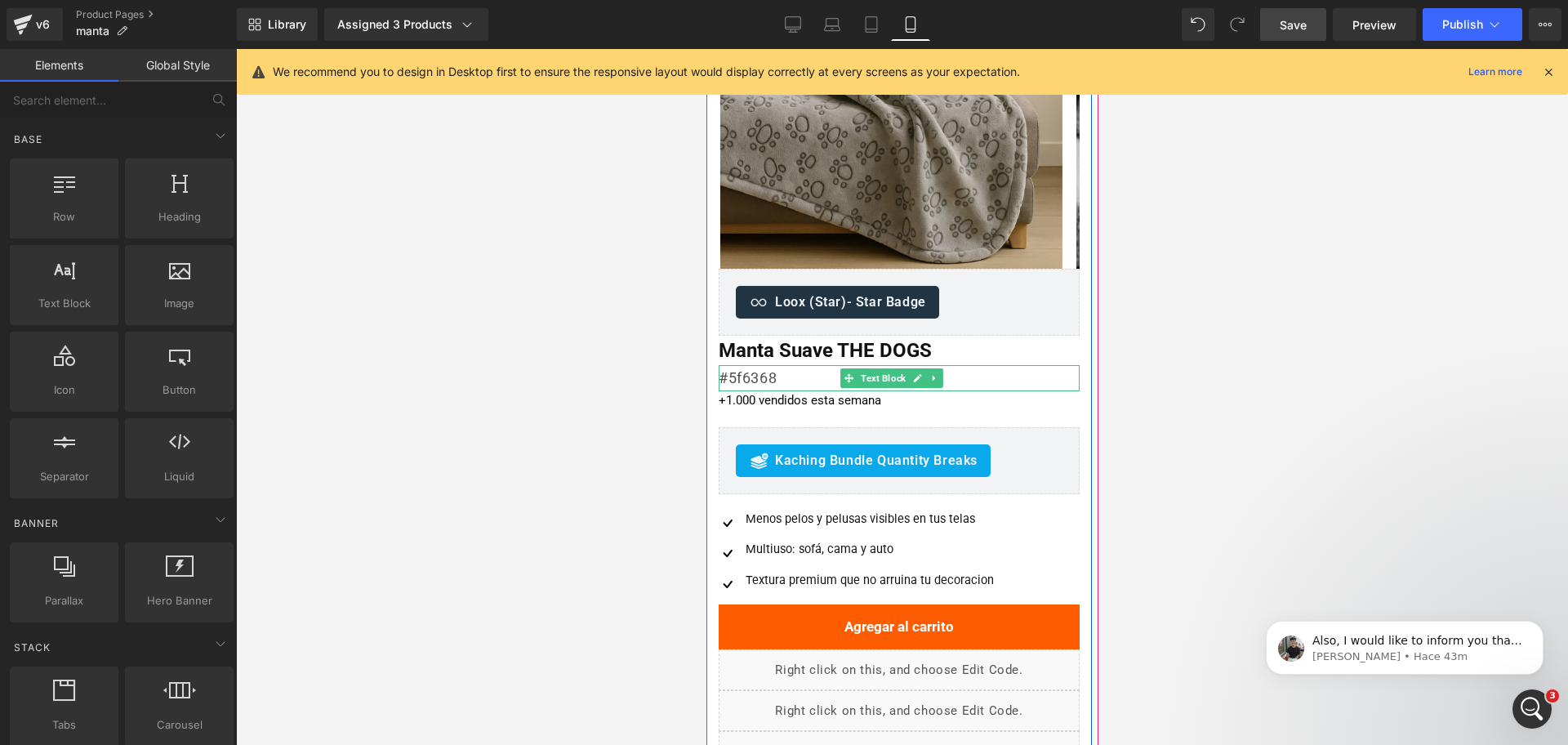
click at [768, 377] on p "#5f6368" at bounding box center [898, 379] width 361 height 26
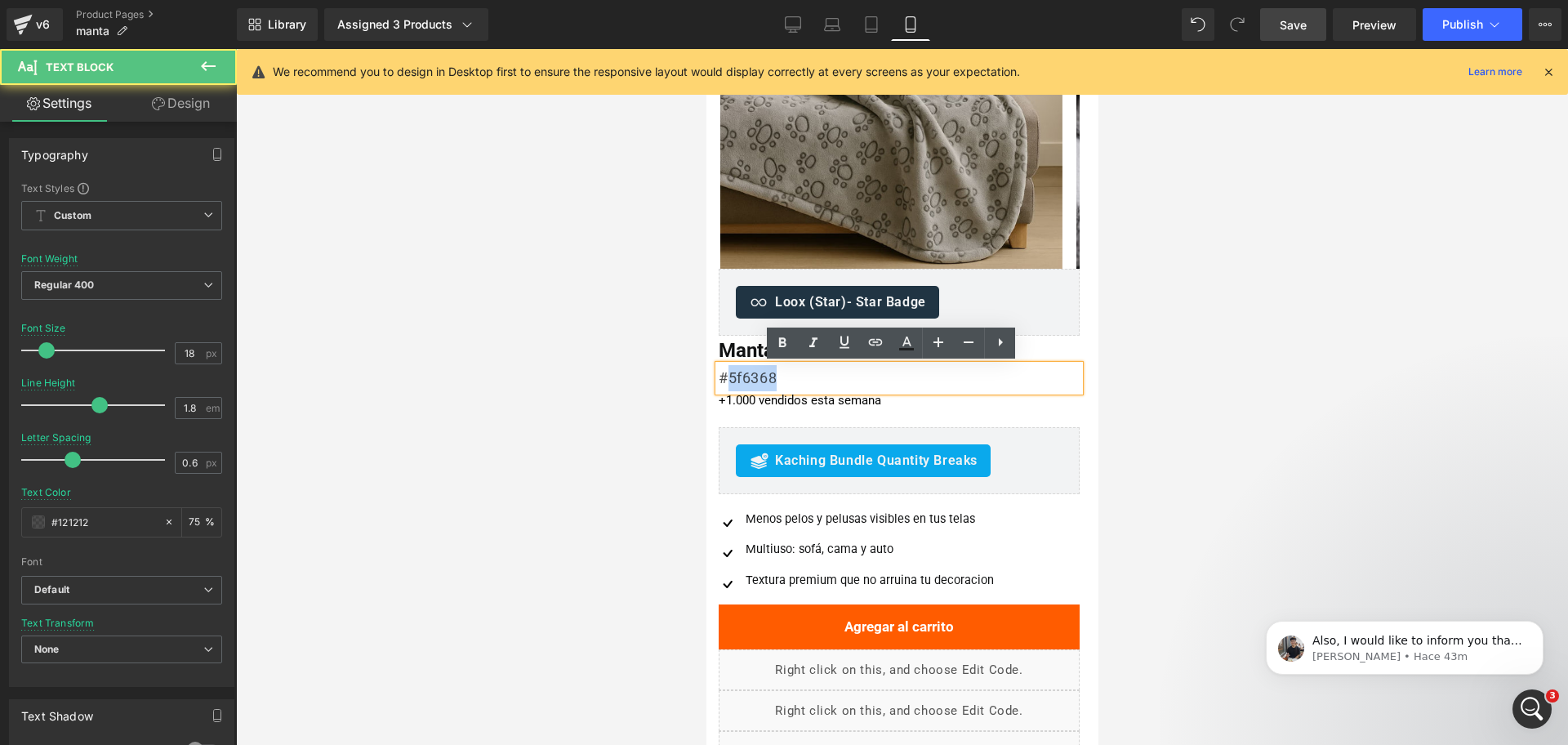
click at [768, 377] on p "#5f6368" at bounding box center [898, 379] width 361 height 26
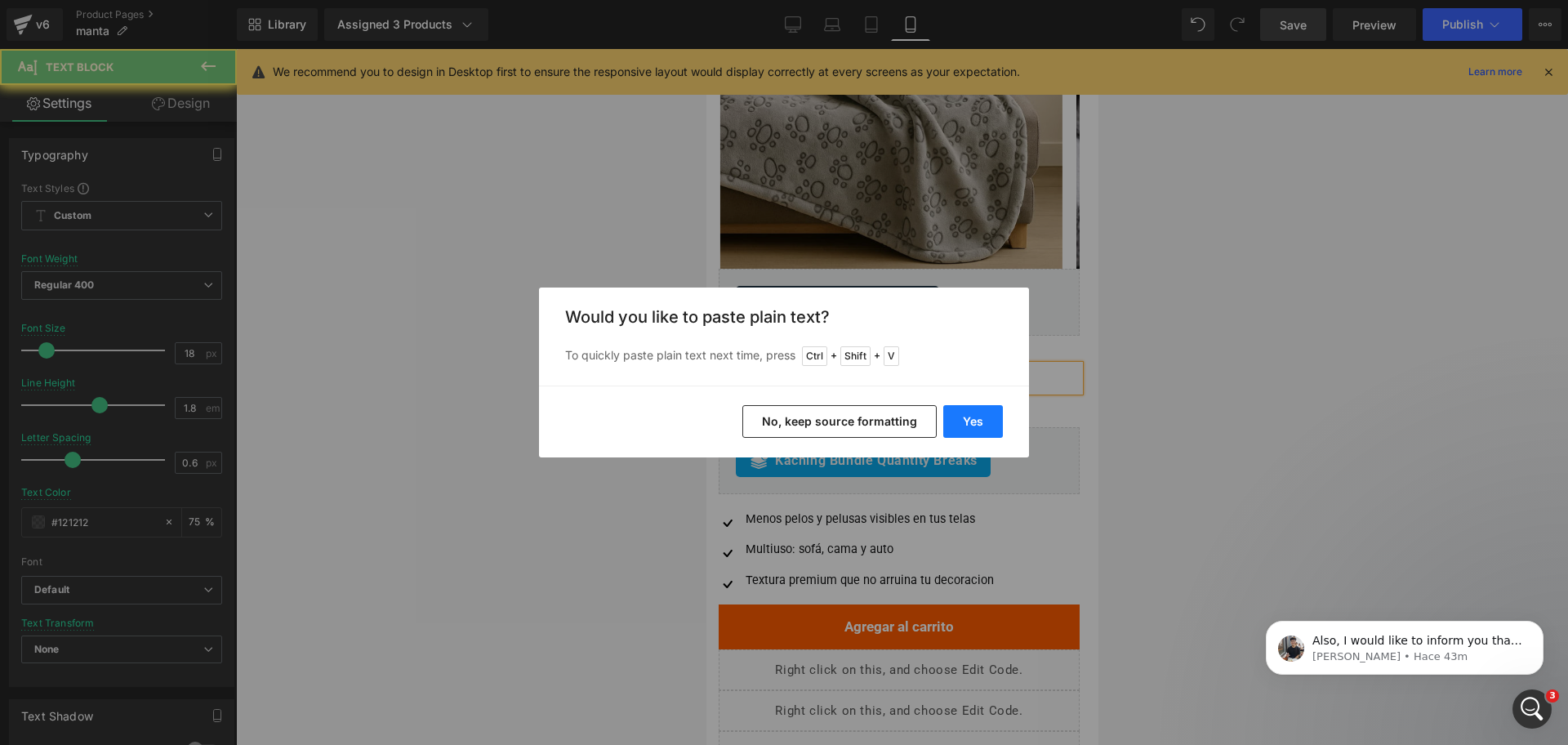
click at [978, 417] on button "Yes" at bounding box center [973, 421] width 59 height 33
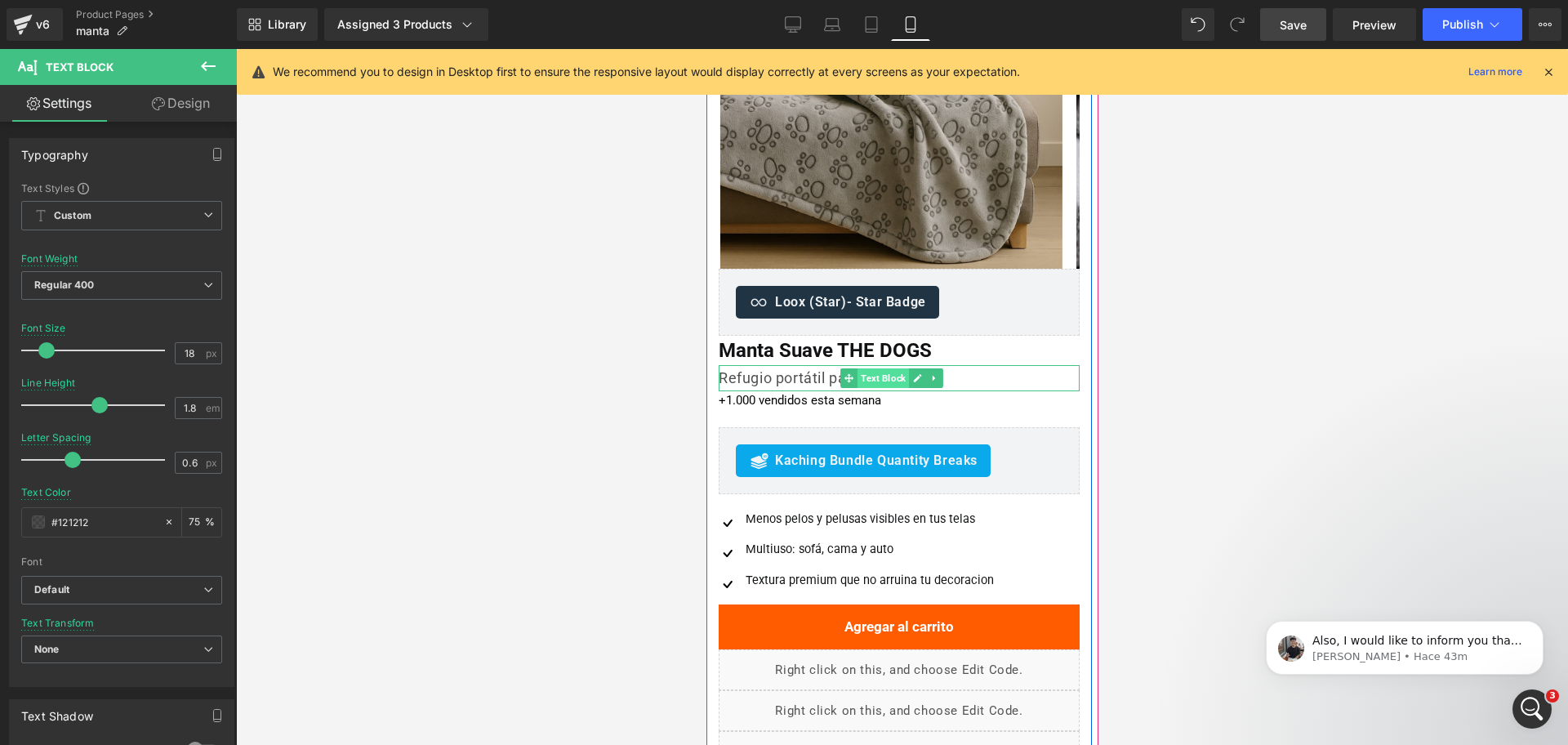
click at [879, 383] on span "Text Block" at bounding box center [882, 379] width 52 height 20
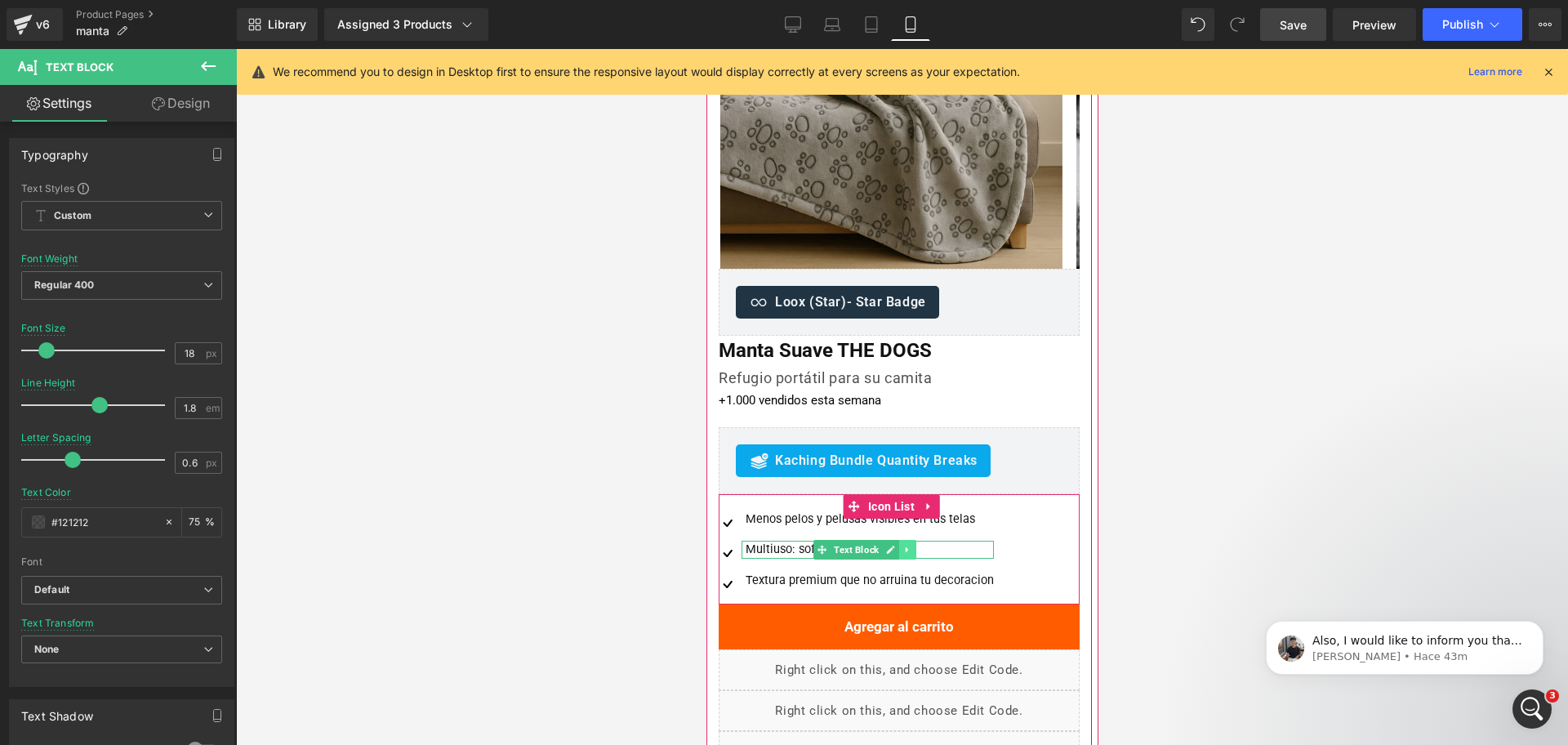
click at [905, 549] on icon at bounding box center [905, 550] width 2 height 6
click at [905, 553] on link at bounding box center [899, 550] width 17 height 20
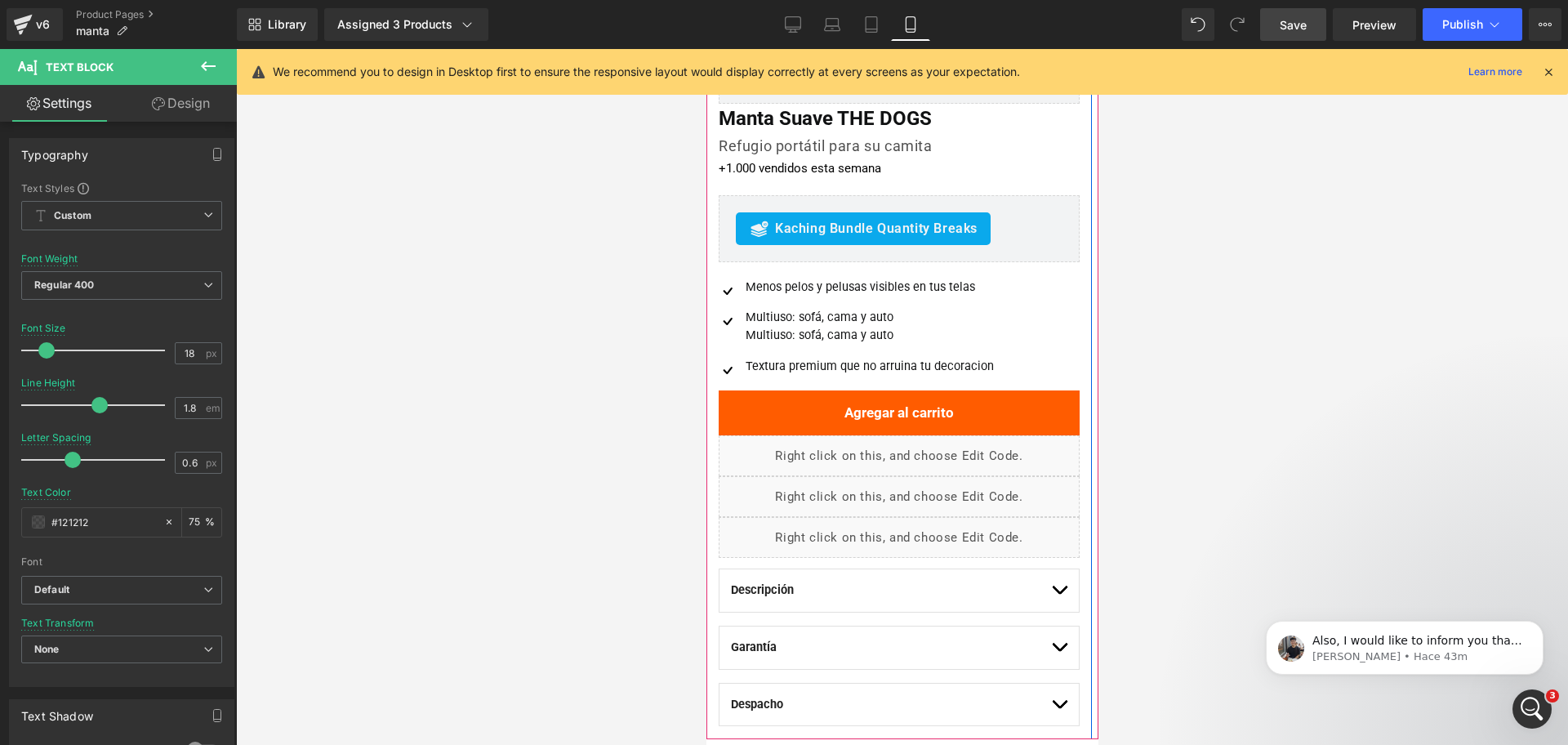
scroll to position [342, 0]
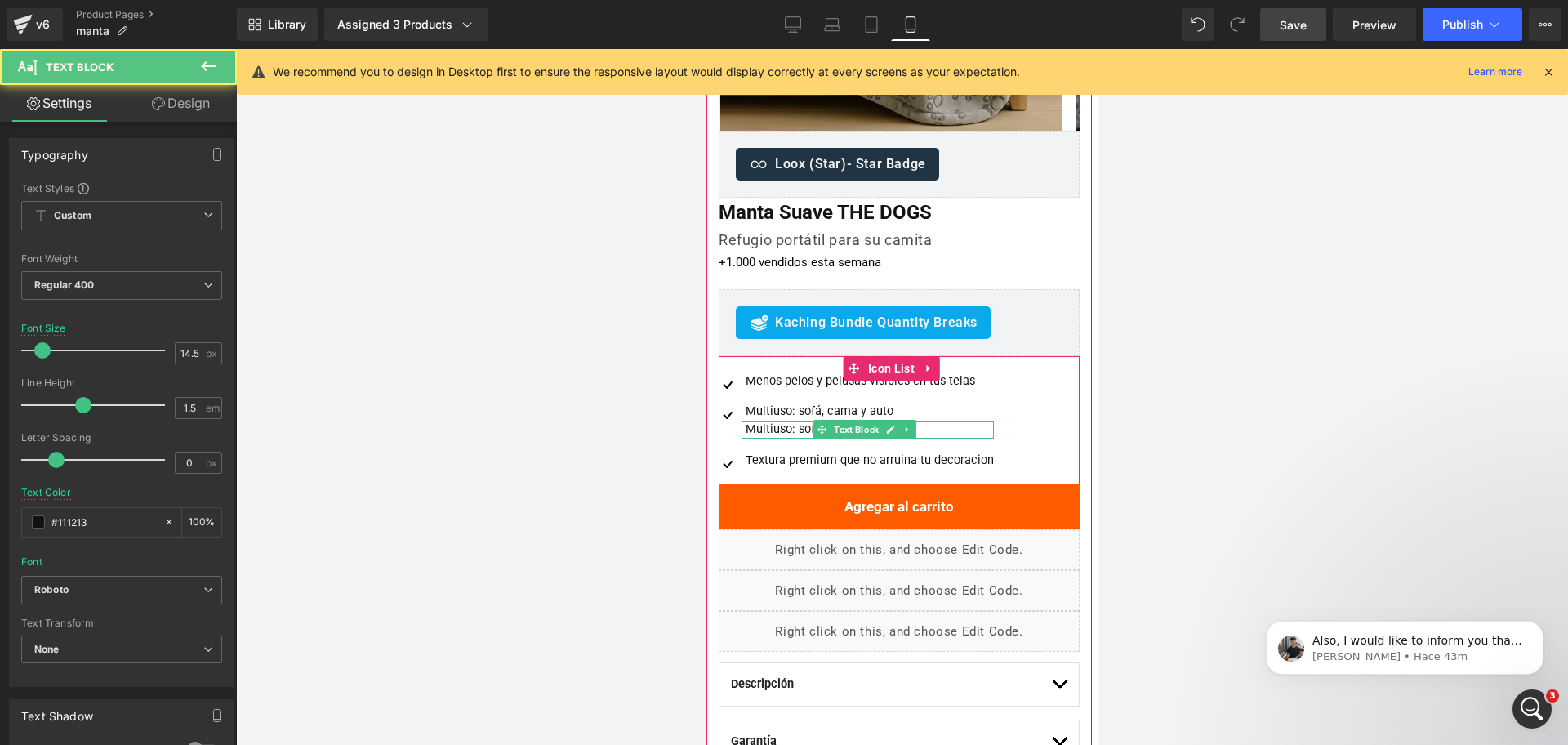
click at [794, 427] on div "Multiuso: sofá, cama y auto" at bounding box center [867, 430] width 253 height 18
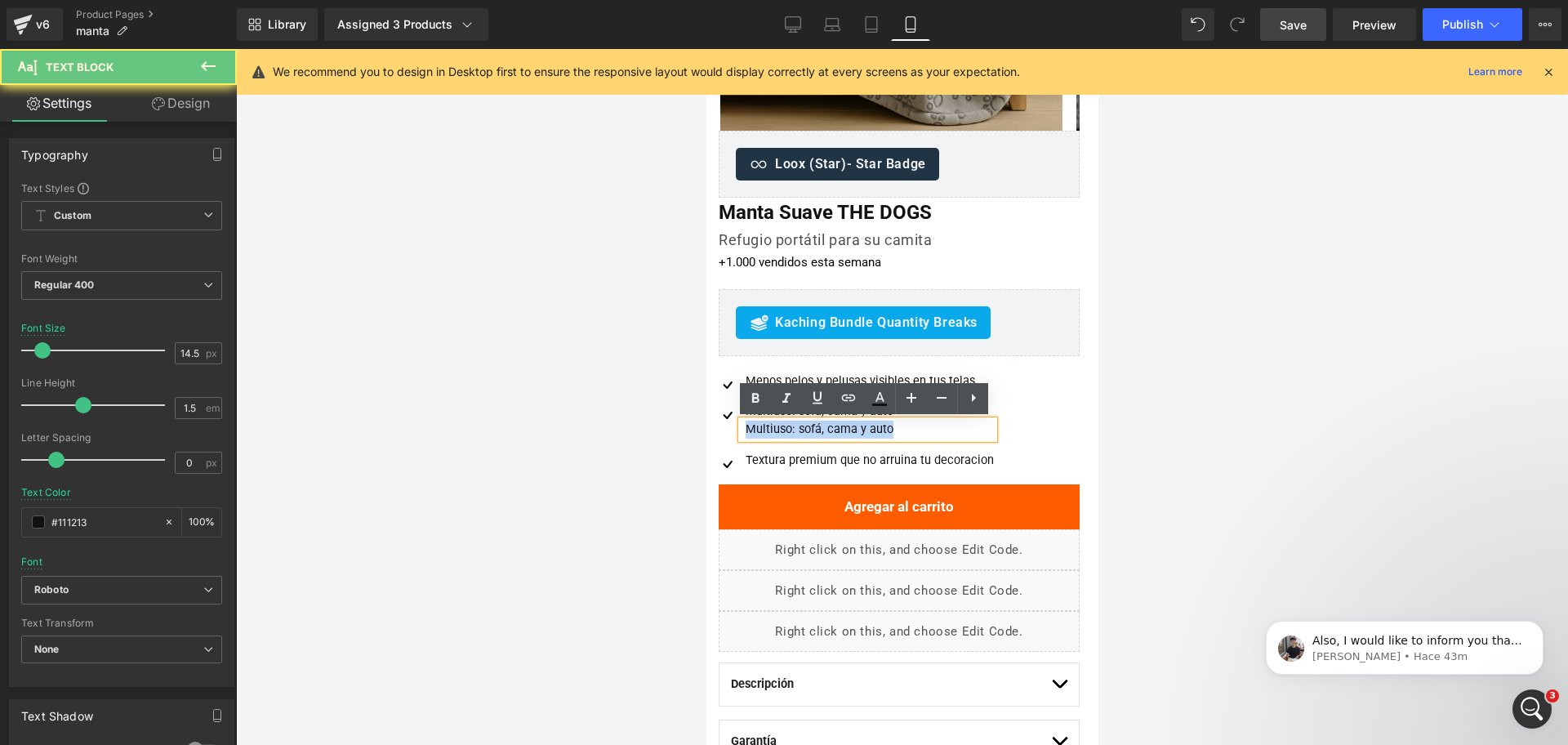
click at [794, 427] on div "Multiuso: sofá, cama y auto" at bounding box center [867, 430] width 253 height 18
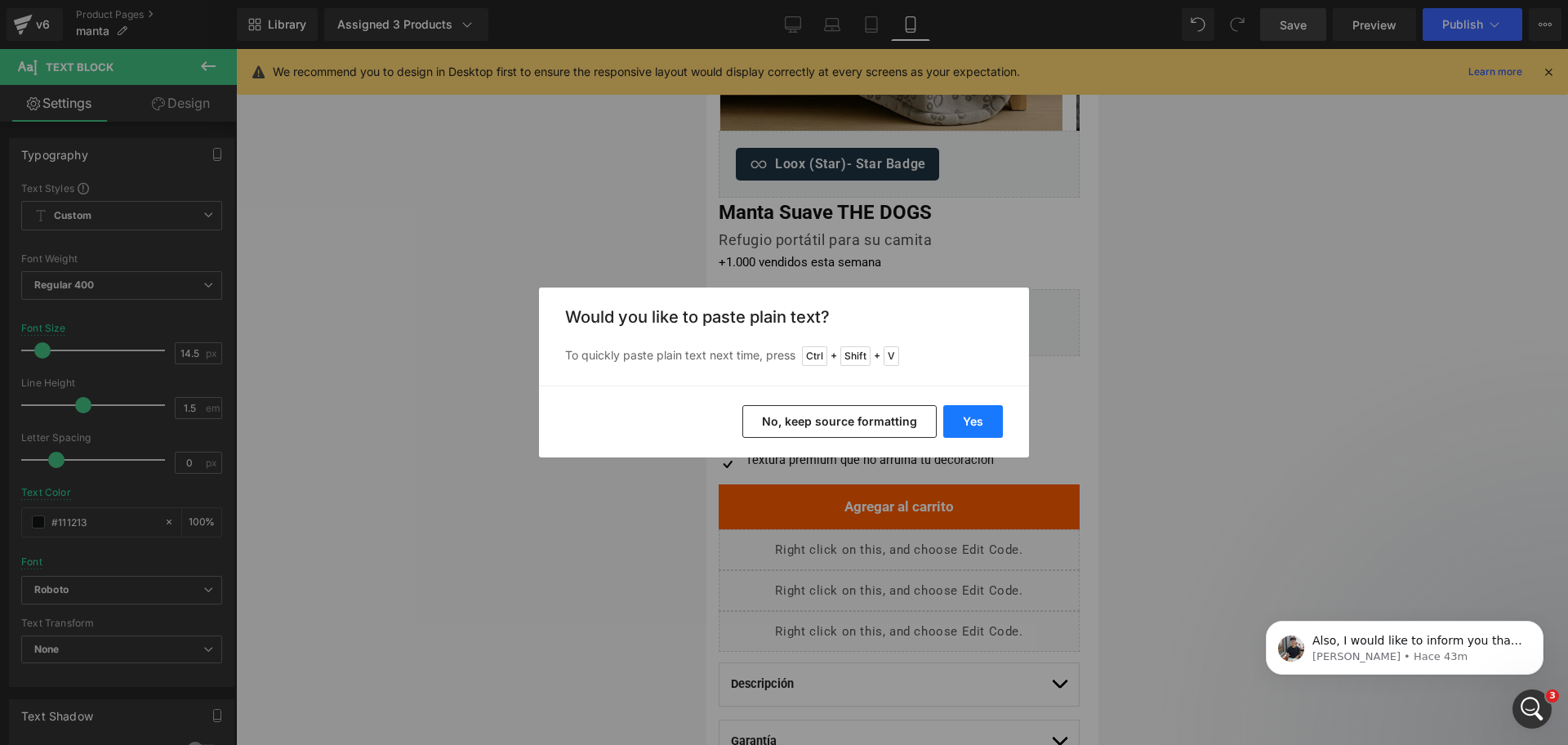
click at [982, 412] on button "Yes" at bounding box center [973, 421] width 59 height 33
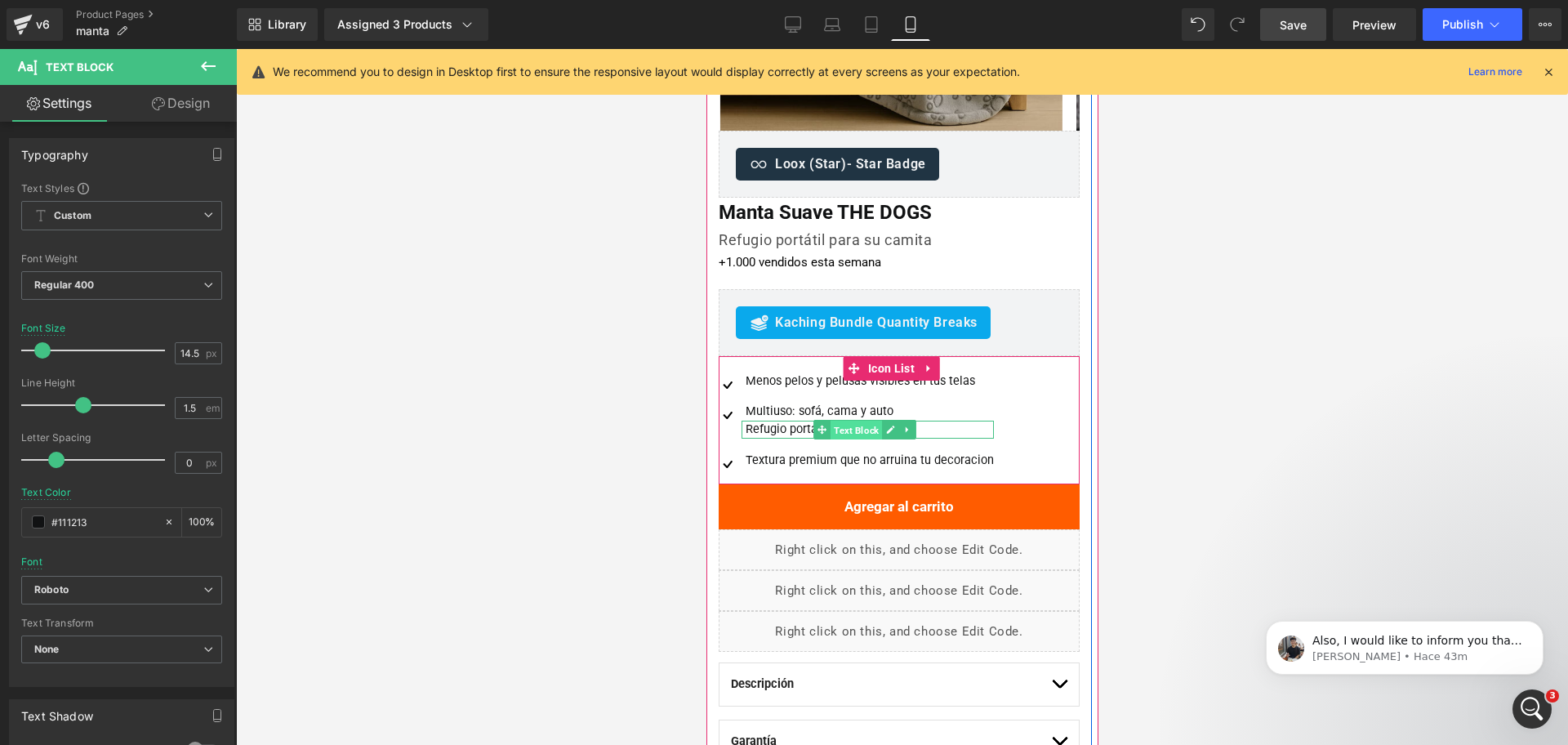
click at [856, 430] on span "Text Block" at bounding box center [855, 431] width 52 height 20
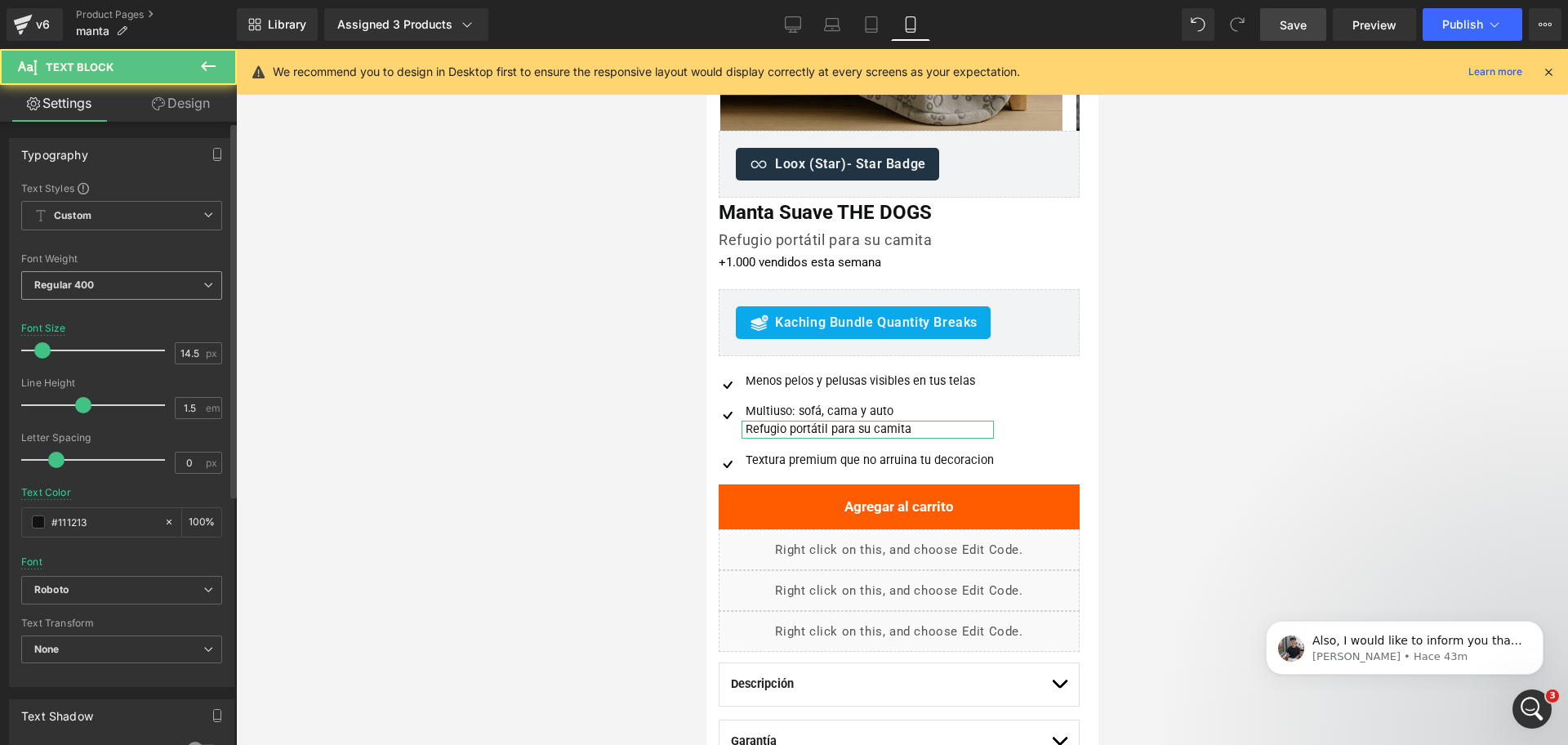
click at [100, 282] on span "Regular 400" at bounding box center [122, 285] width 201 height 29
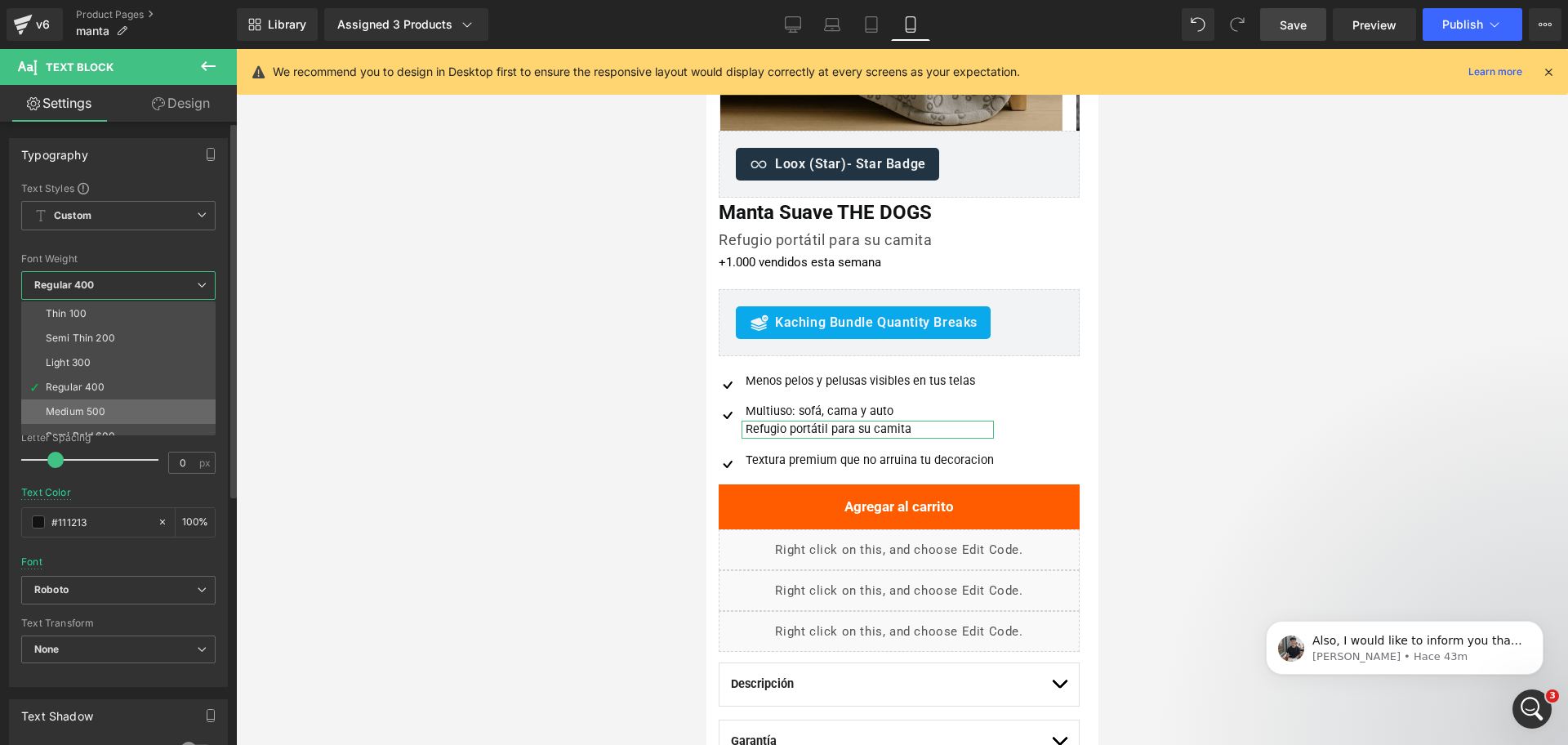
click at [108, 414] on li "Medium 500" at bounding box center [122, 412] width 202 height 25
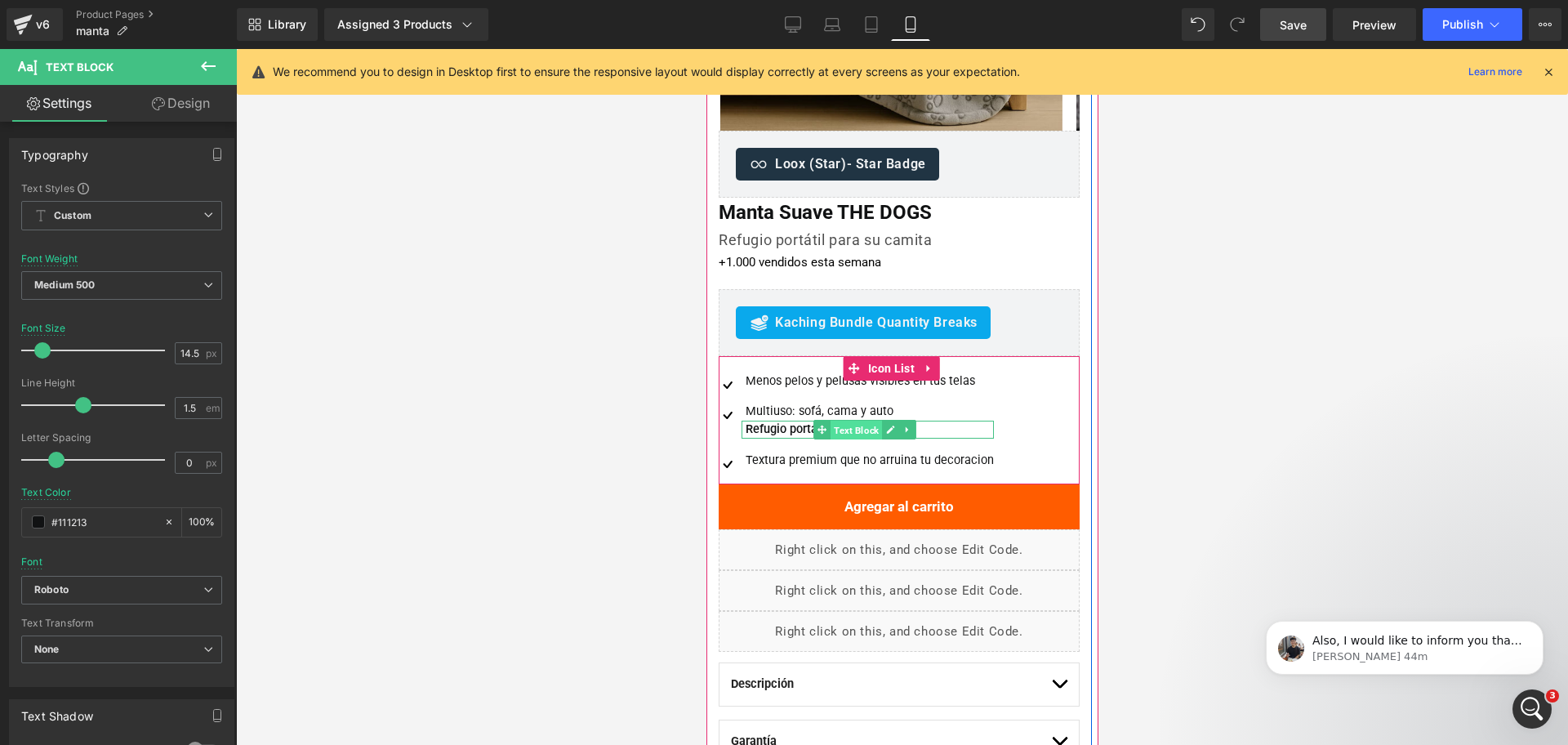
click at [852, 429] on span "Text Block" at bounding box center [855, 431] width 52 height 20
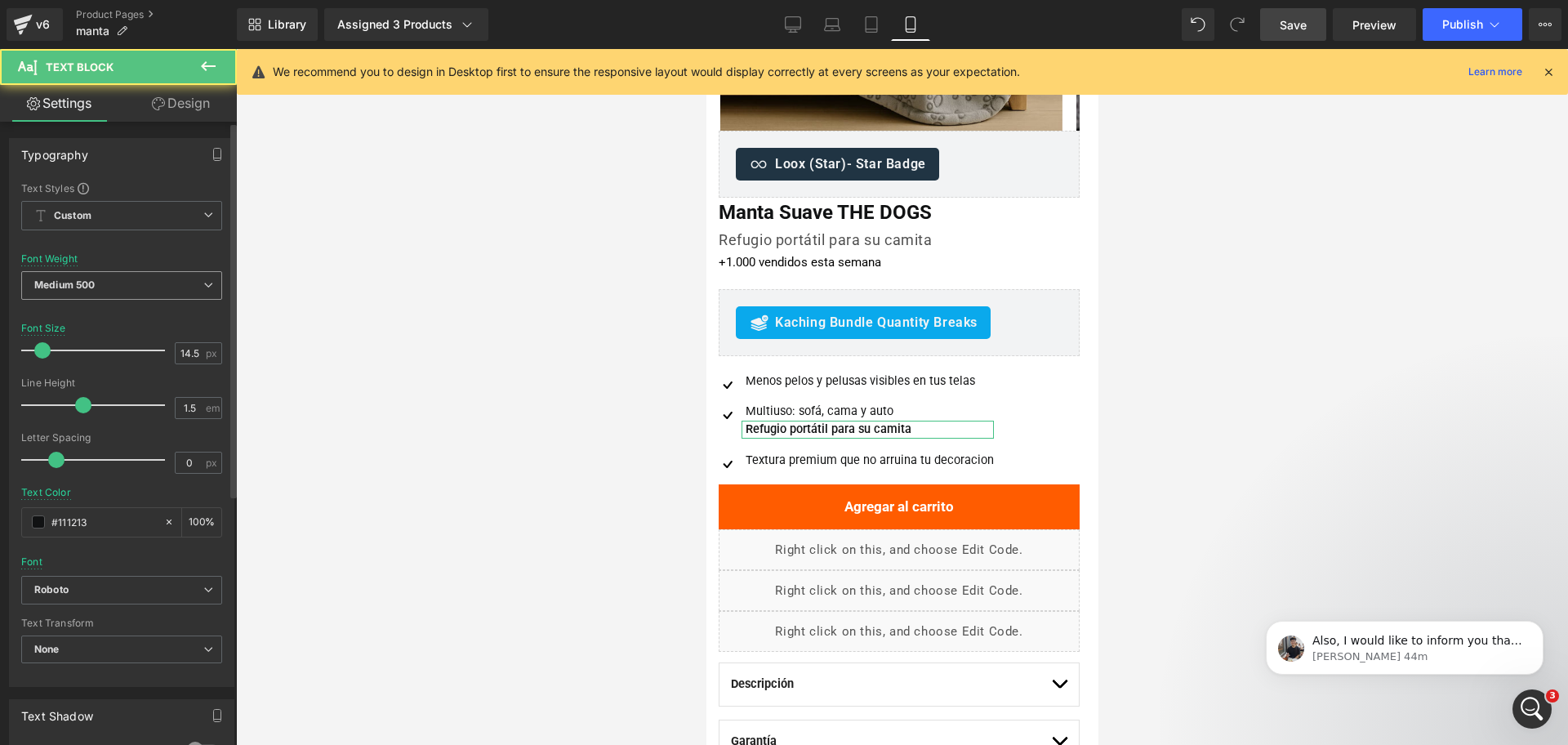
click at [115, 277] on span "Medium 500" at bounding box center [122, 285] width 201 height 29
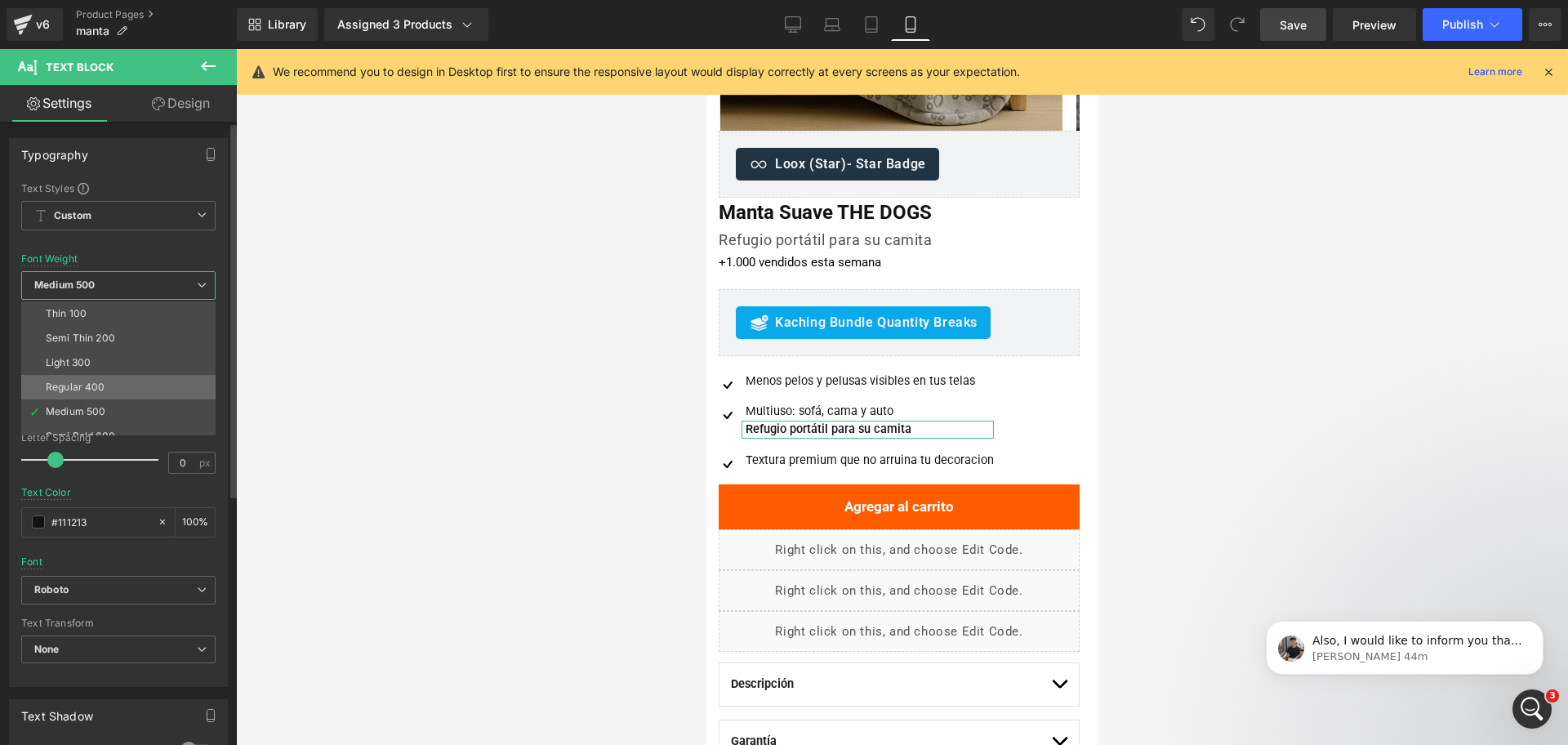
click at [116, 385] on li "Regular 400" at bounding box center [122, 387] width 202 height 25
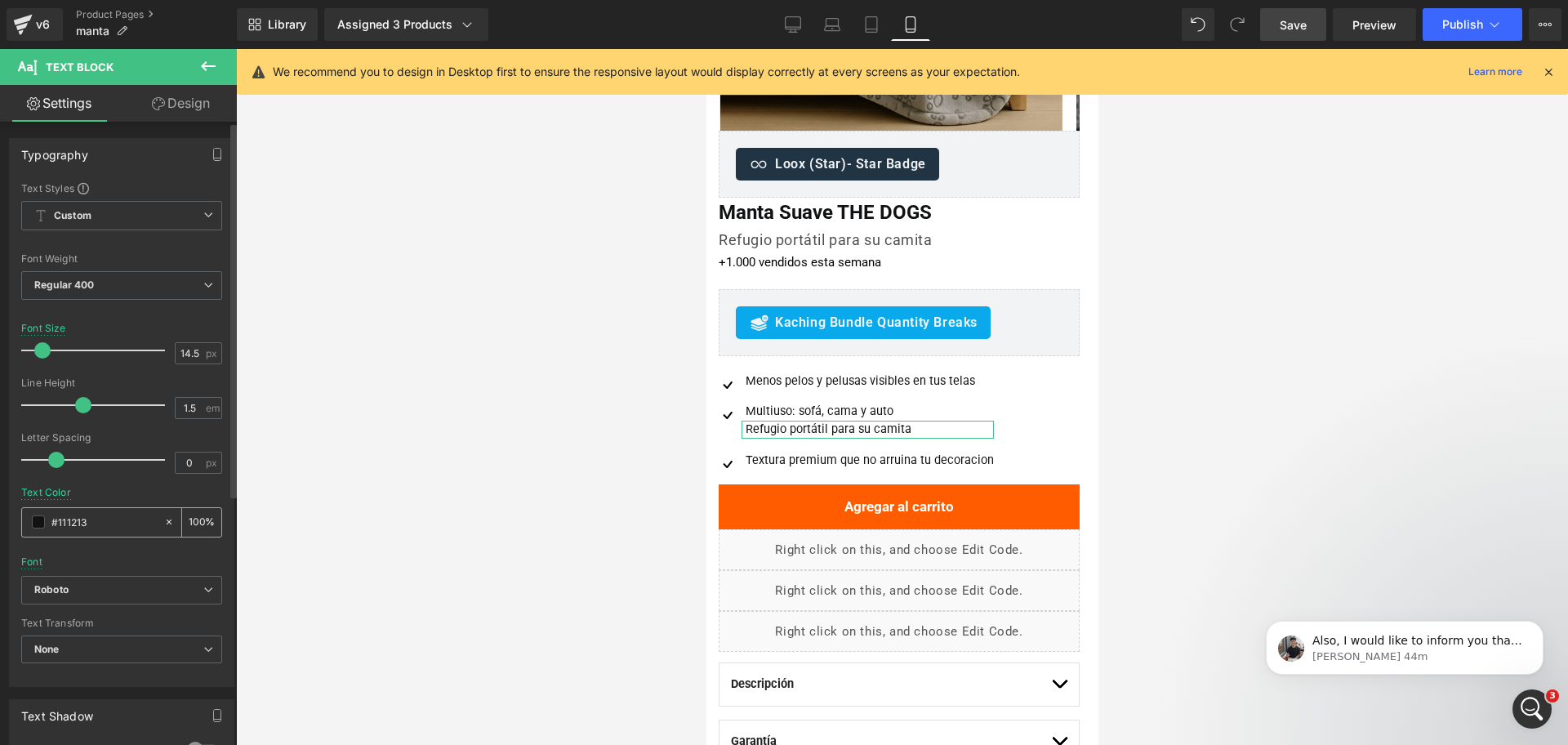
click at [106, 526] on input "#111213" at bounding box center [104, 522] width 105 height 18
paste input "5f6368"
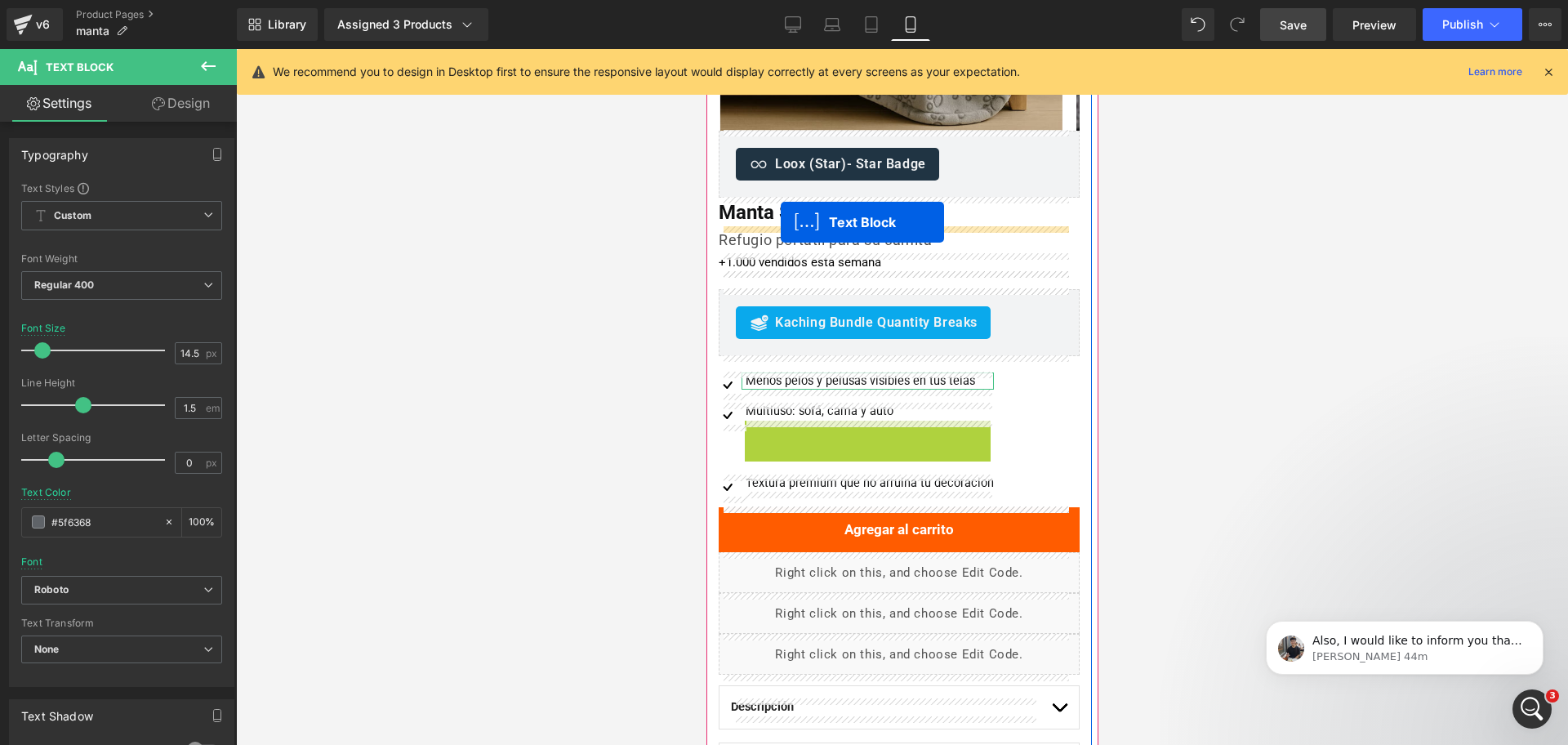
drag, startPoint x: 828, startPoint y: 423, endPoint x: 780, endPoint y: 222, distance: 206.7
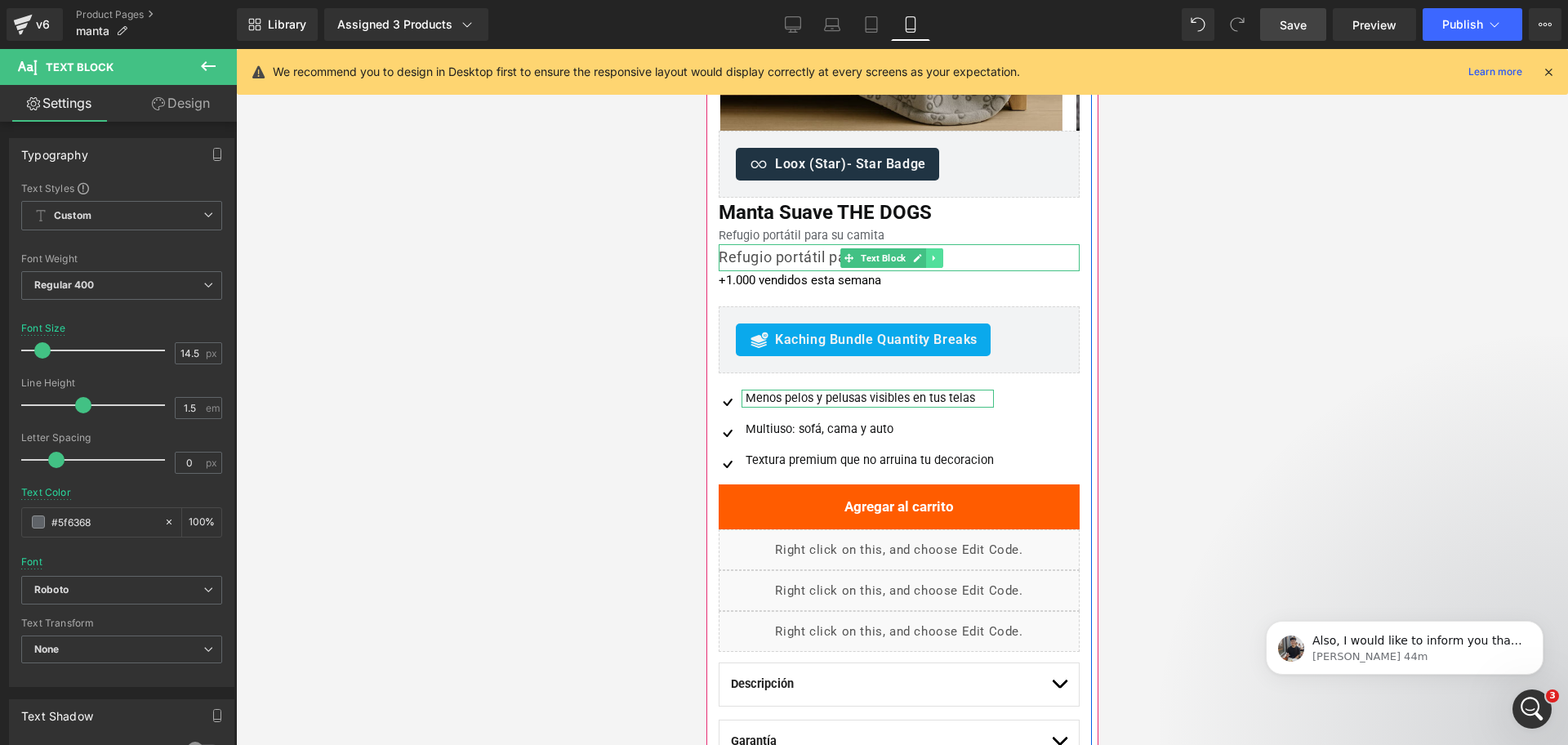
type input "#5f6368"
click at [932, 255] on icon at bounding box center [933, 258] width 9 height 10
click at [941, 255] on icon at bounding box center [942, 258] width 9 height 9
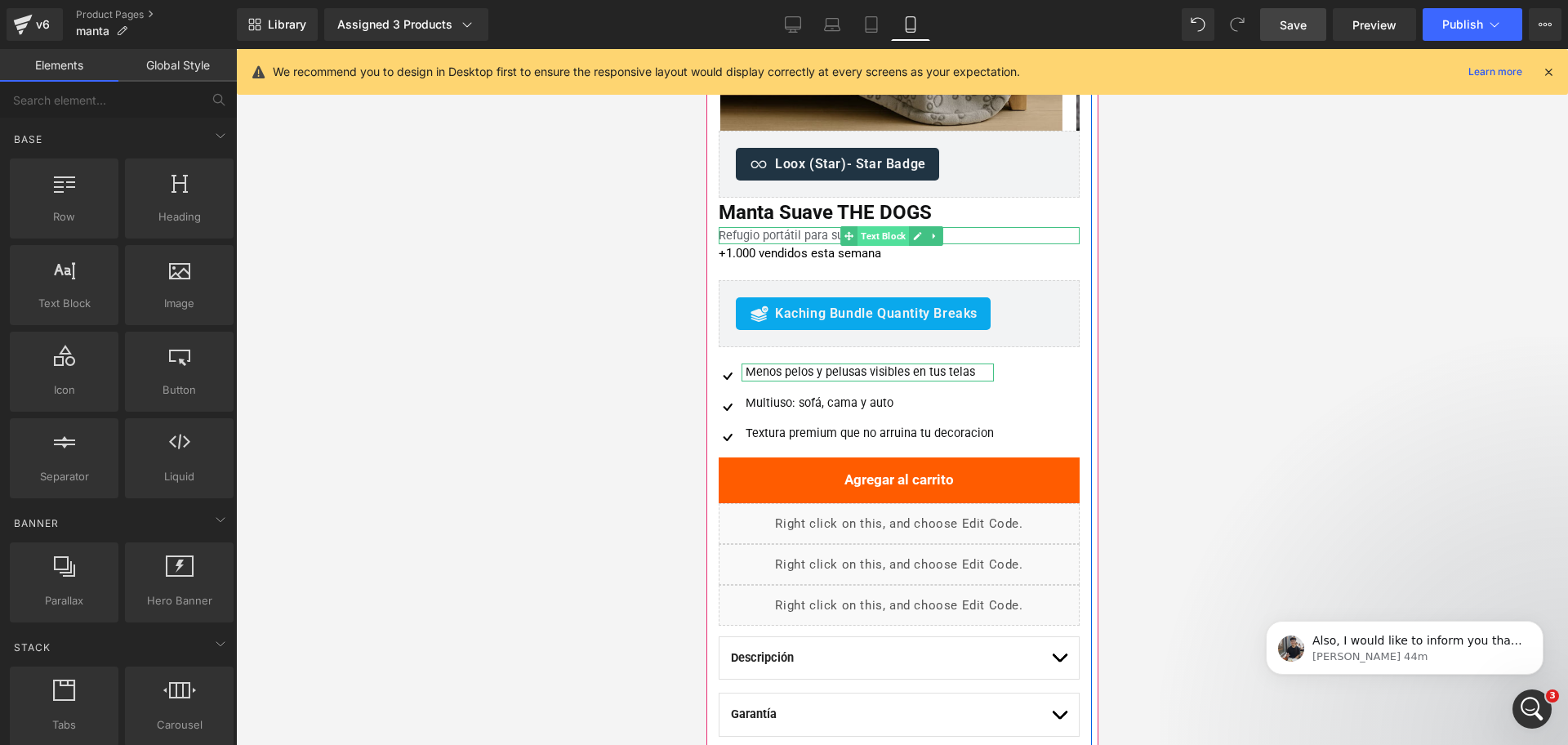
click at [892, 238] on span "Text Block" at bounding box center [882, 236] width 52 height 20
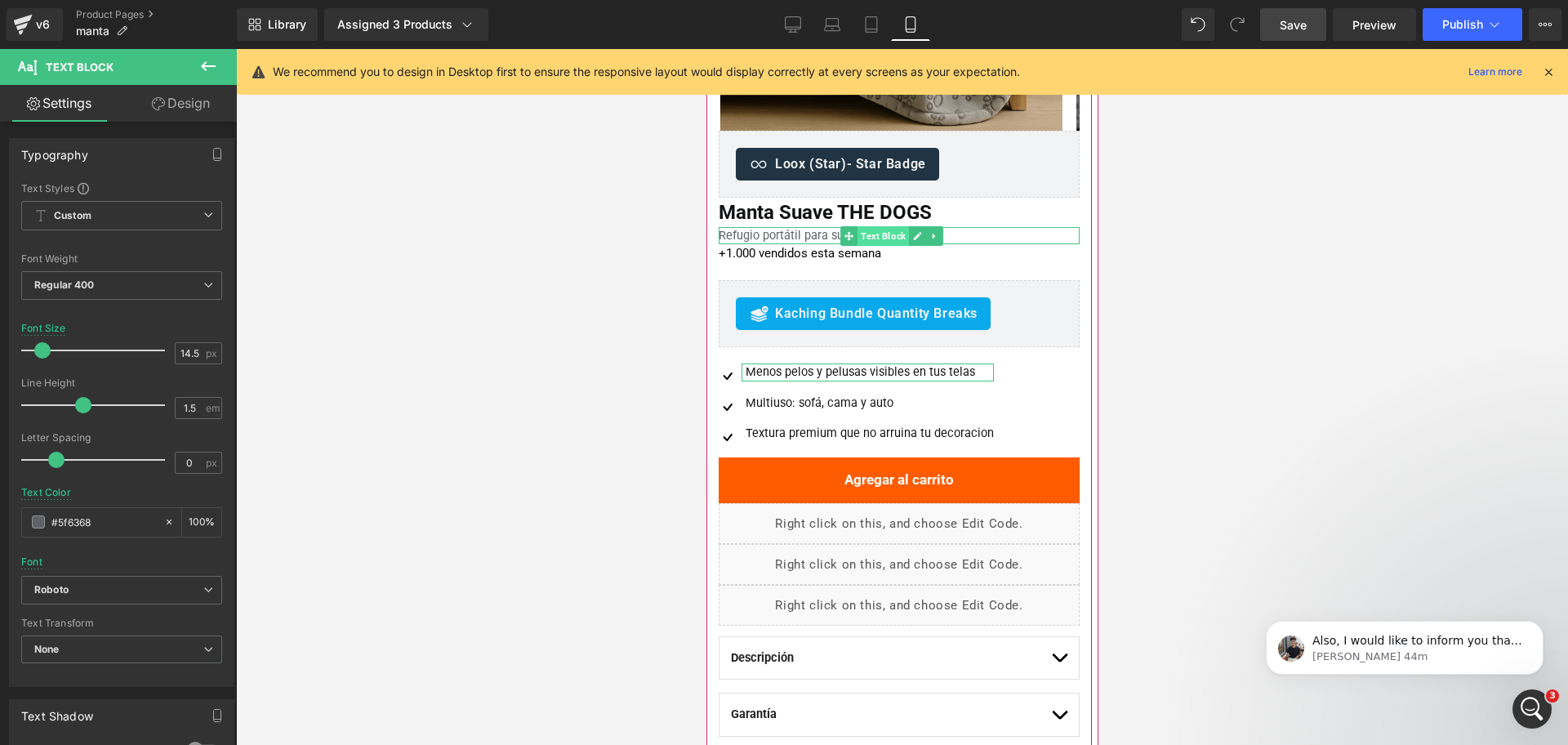
click at [870, 236] on span "Text Block" at bounding box center [882, 236] width 52 height 20
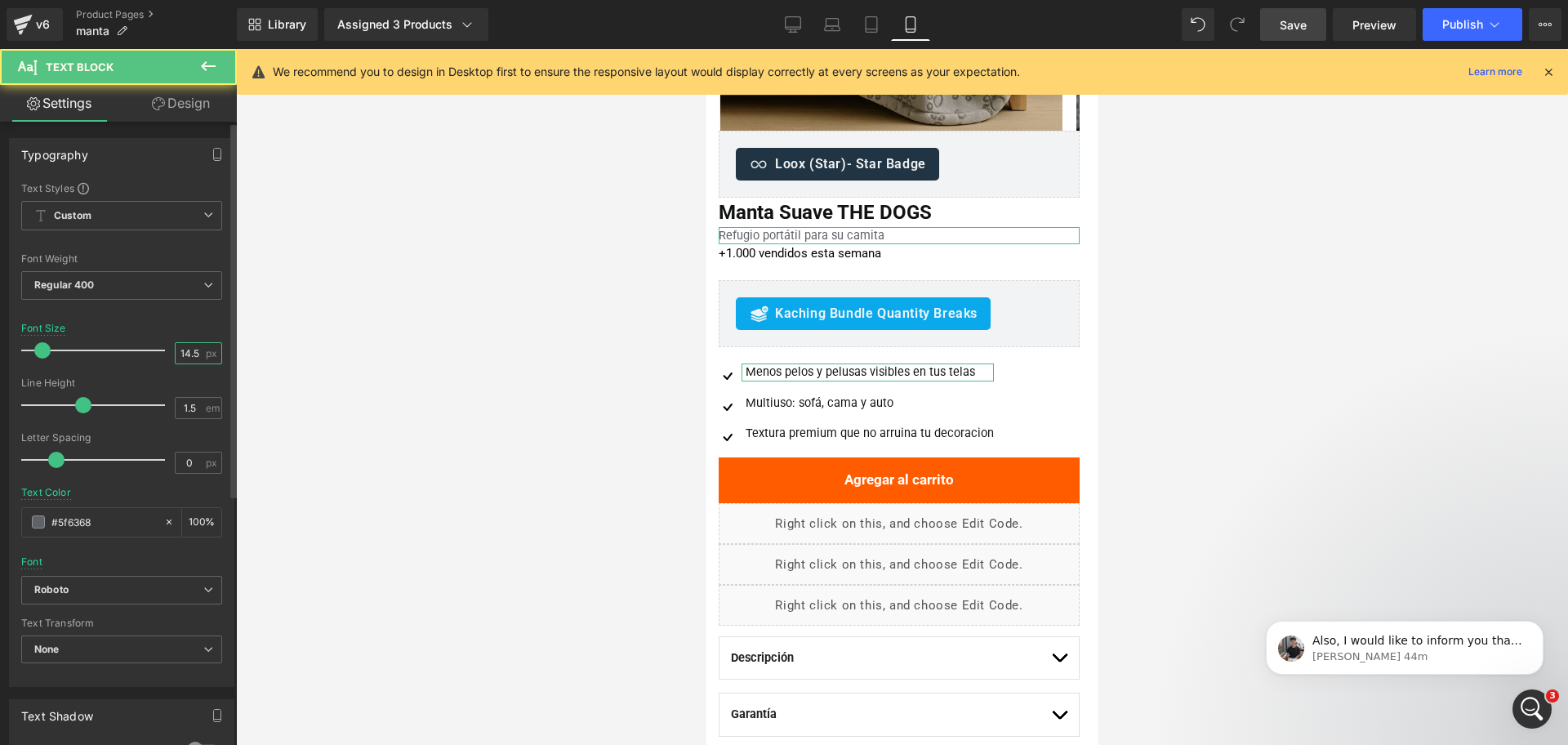
click at [188, 348] on input "14.5" at bounding box center [189, 353] width 29 height 21
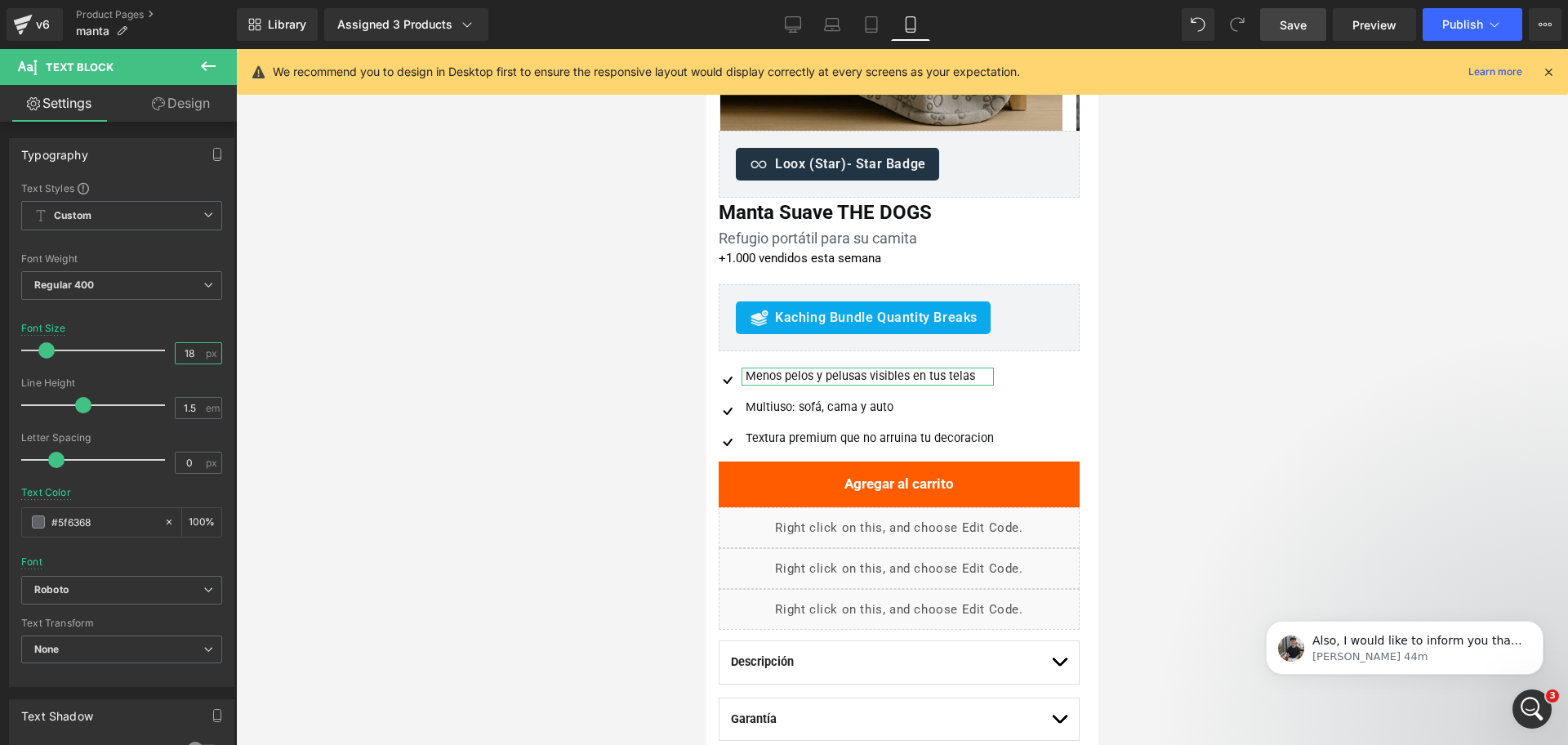
type input "18"
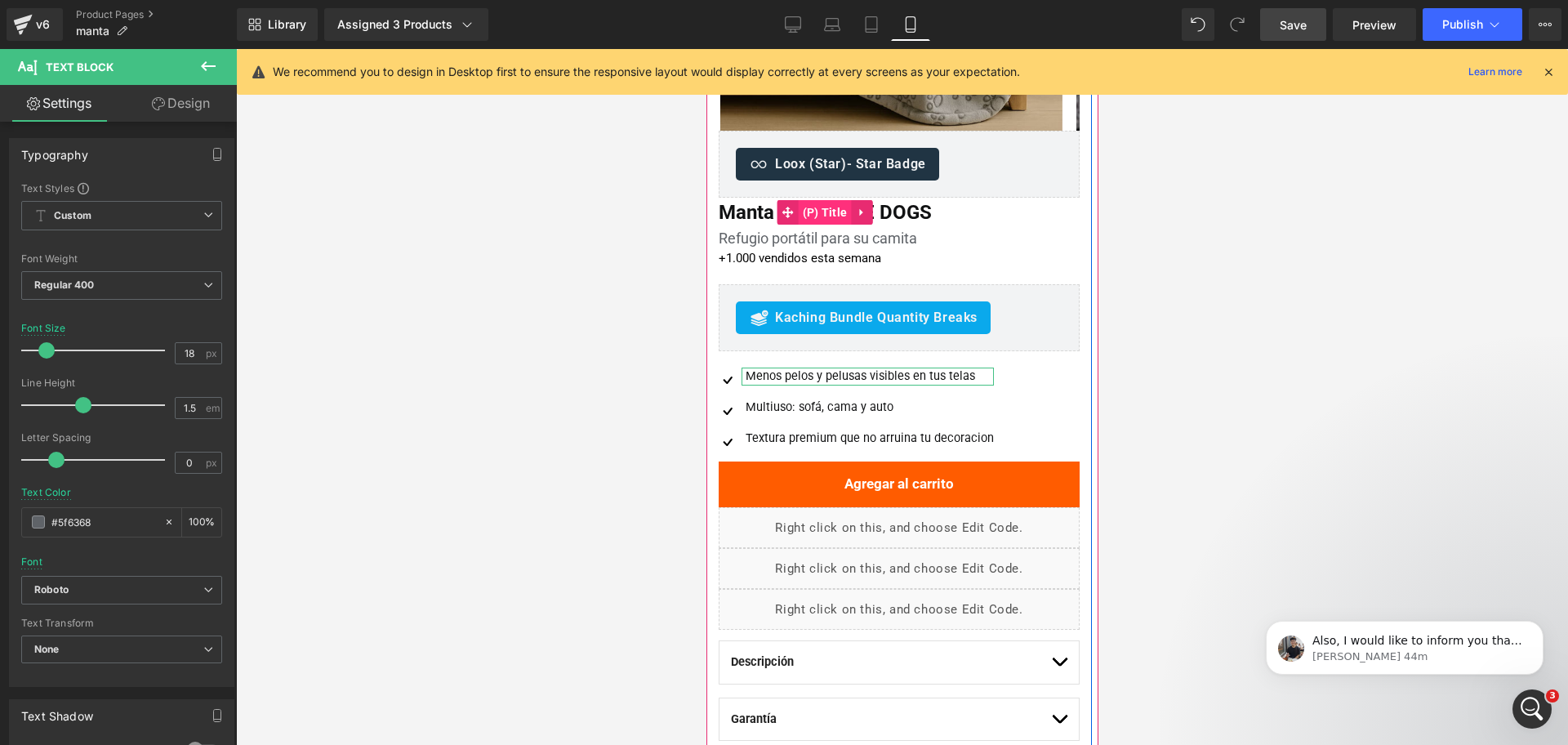
click at [830, 210] on span "(P) Title" at bounding box center [824, 212] width 53 height 25
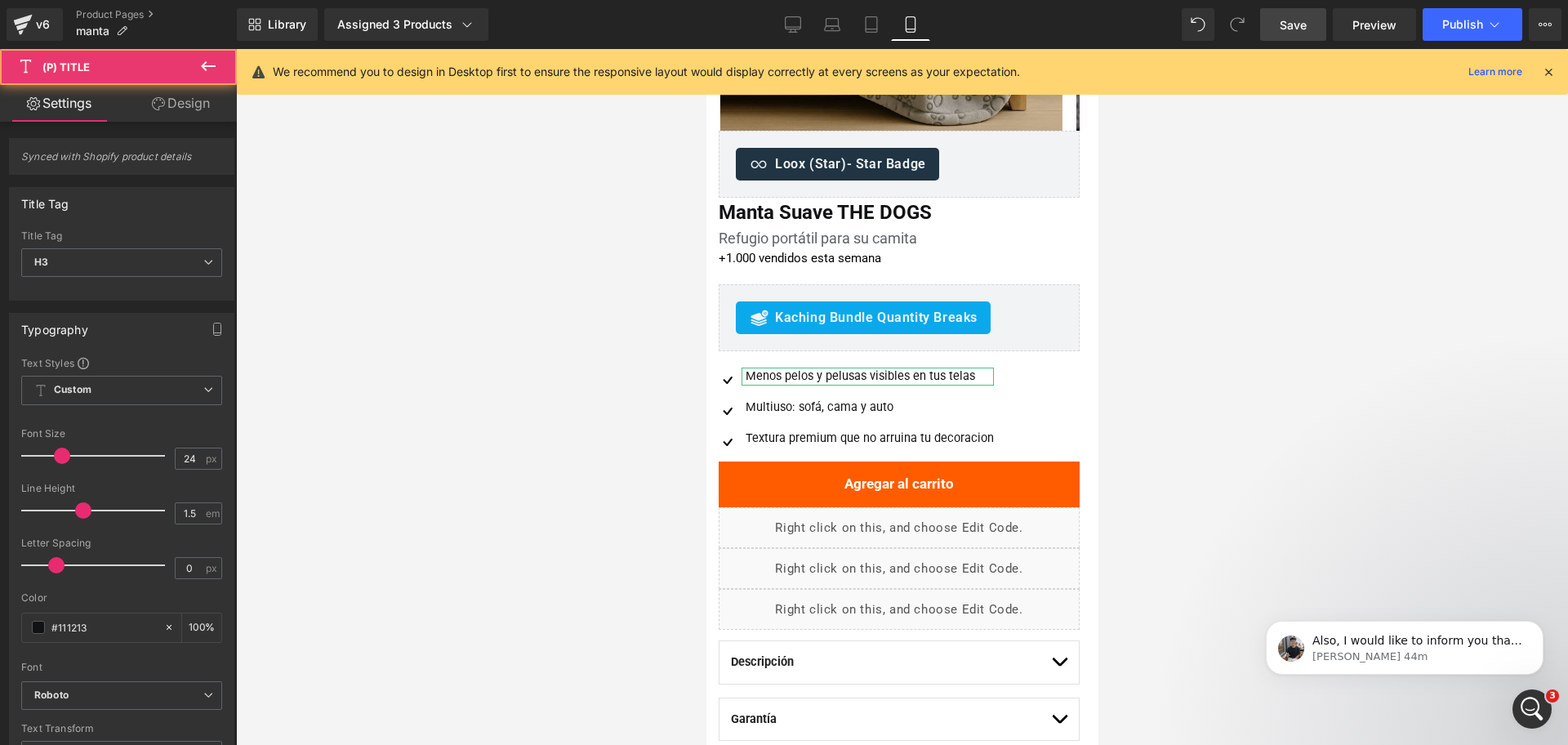
click at [1318, 248] on div at bounding box center [902, 397] width 1332 height 696
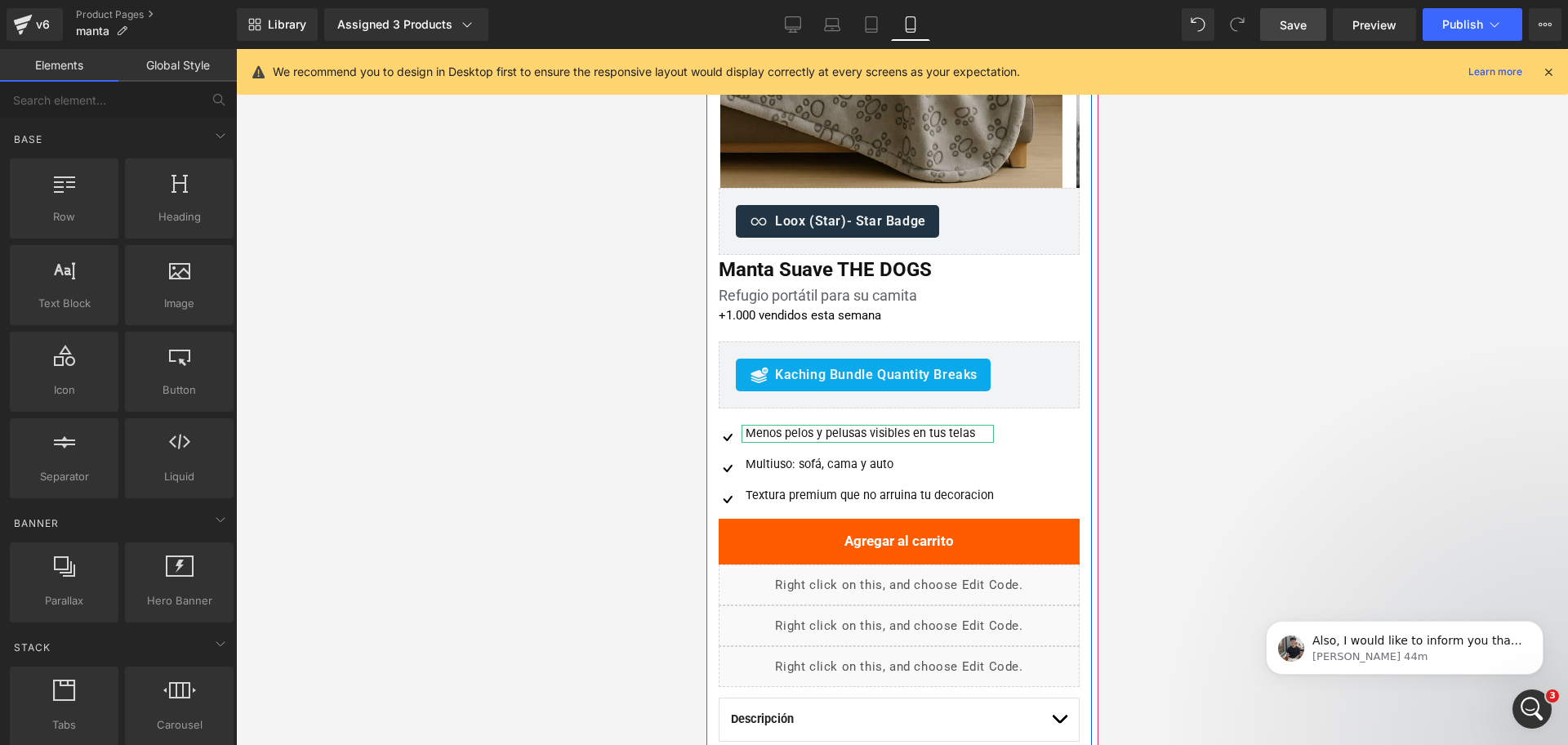
scroll to position [240, 0]
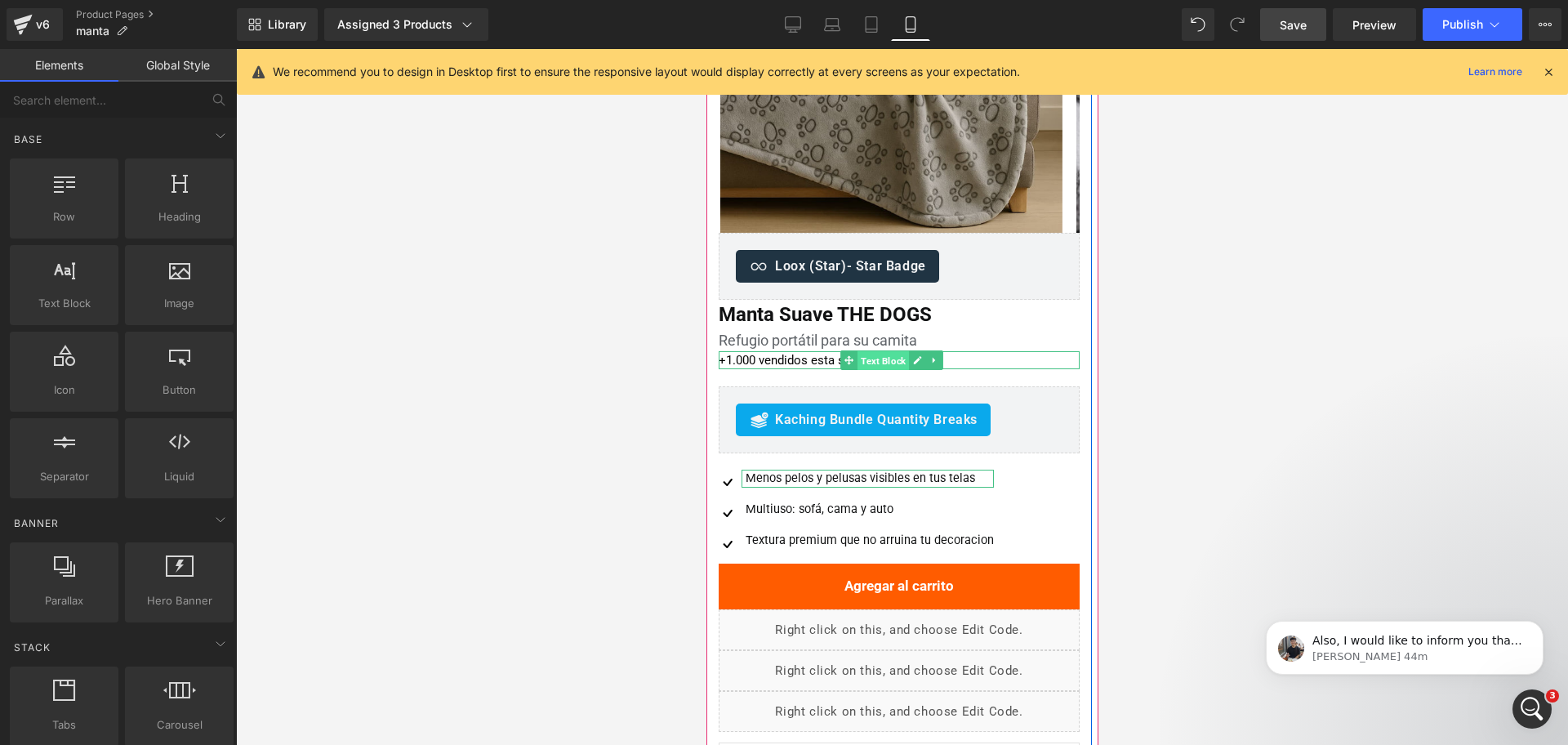
click at [891, 360] on span "Text Block" at bounding box center [882, 361] width 52 height 20
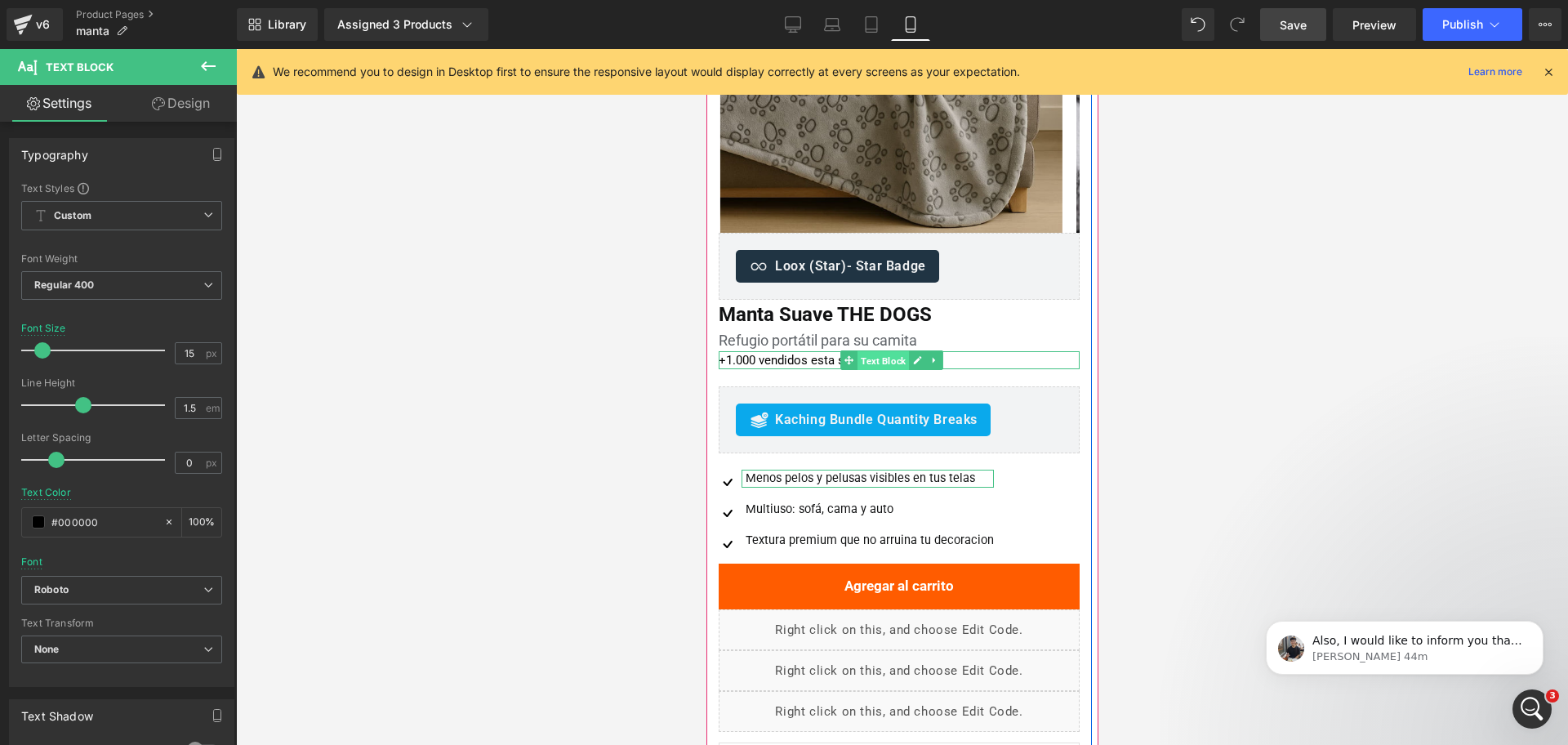
click at [863, 358] on span "Text Block" at bounding box center [882, 361] width 52 height 20
click at [873, 359] on span "Text Block" at bounding box center [882, 361] width 52 height 20
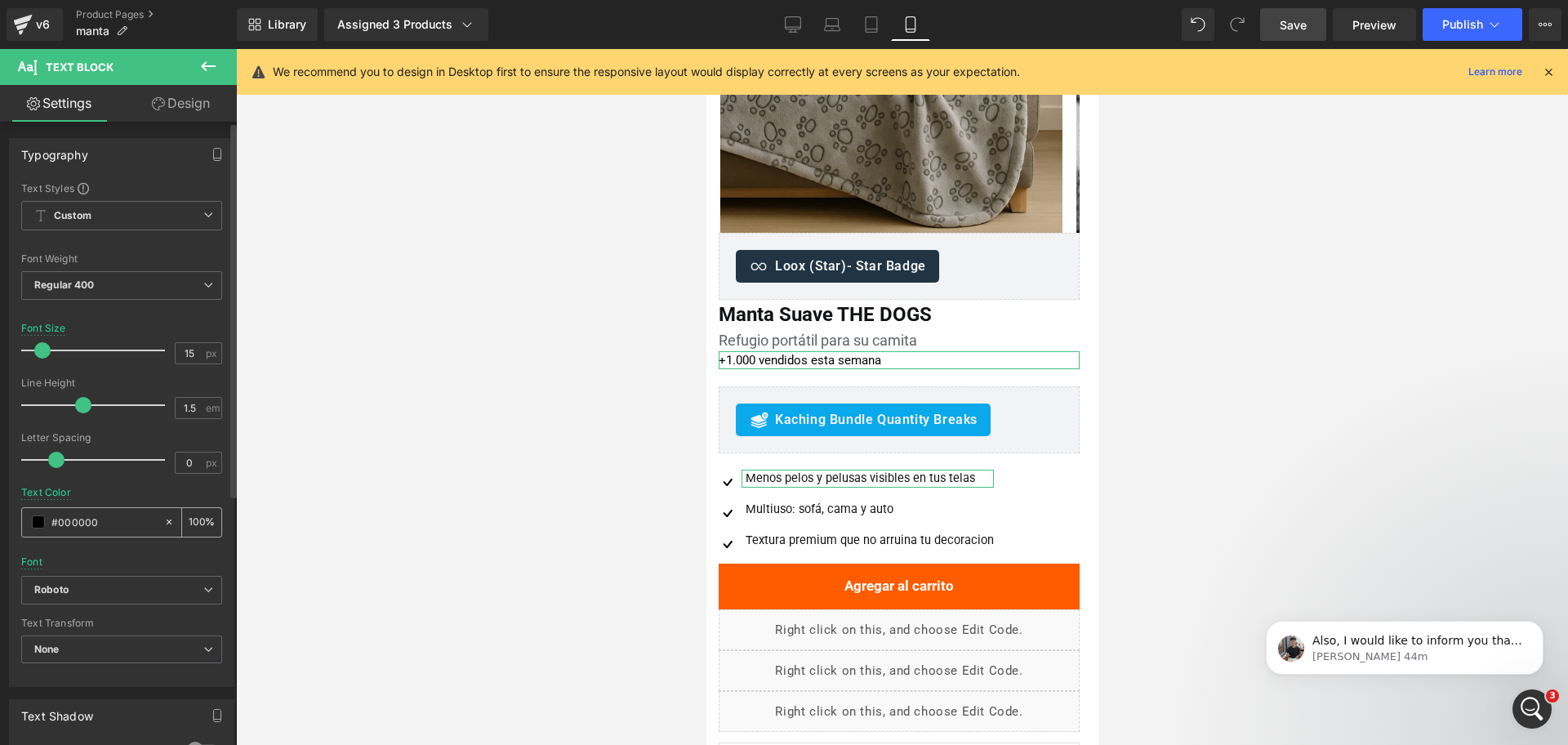
click at [105, 517] on input "#000000" at bounding box center [104, 522] width 105 height 18
paste input "5f6368"
type input "#5f6368"
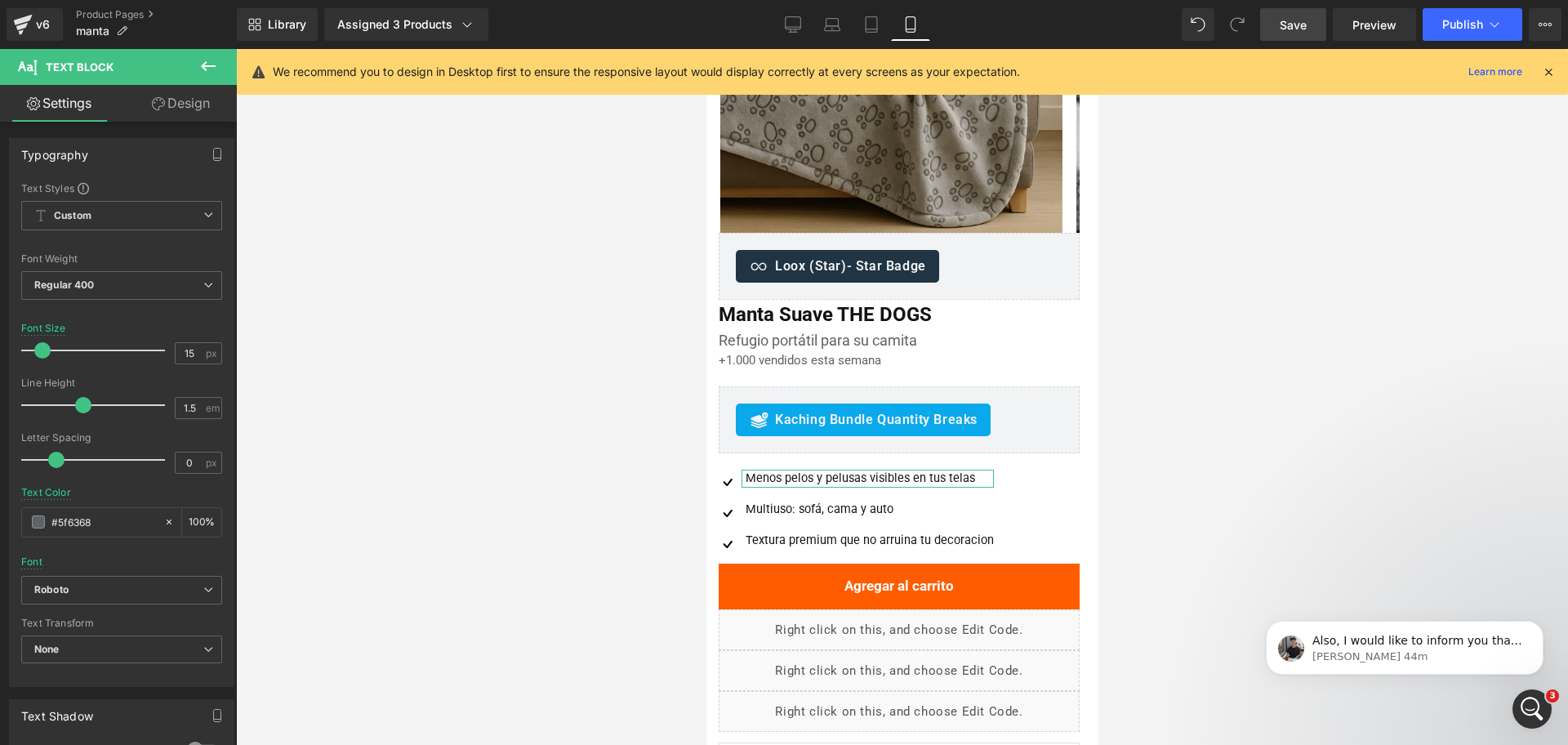
click at [1213, 397] on div at bounding box center [902, 397] width 1332 height 696
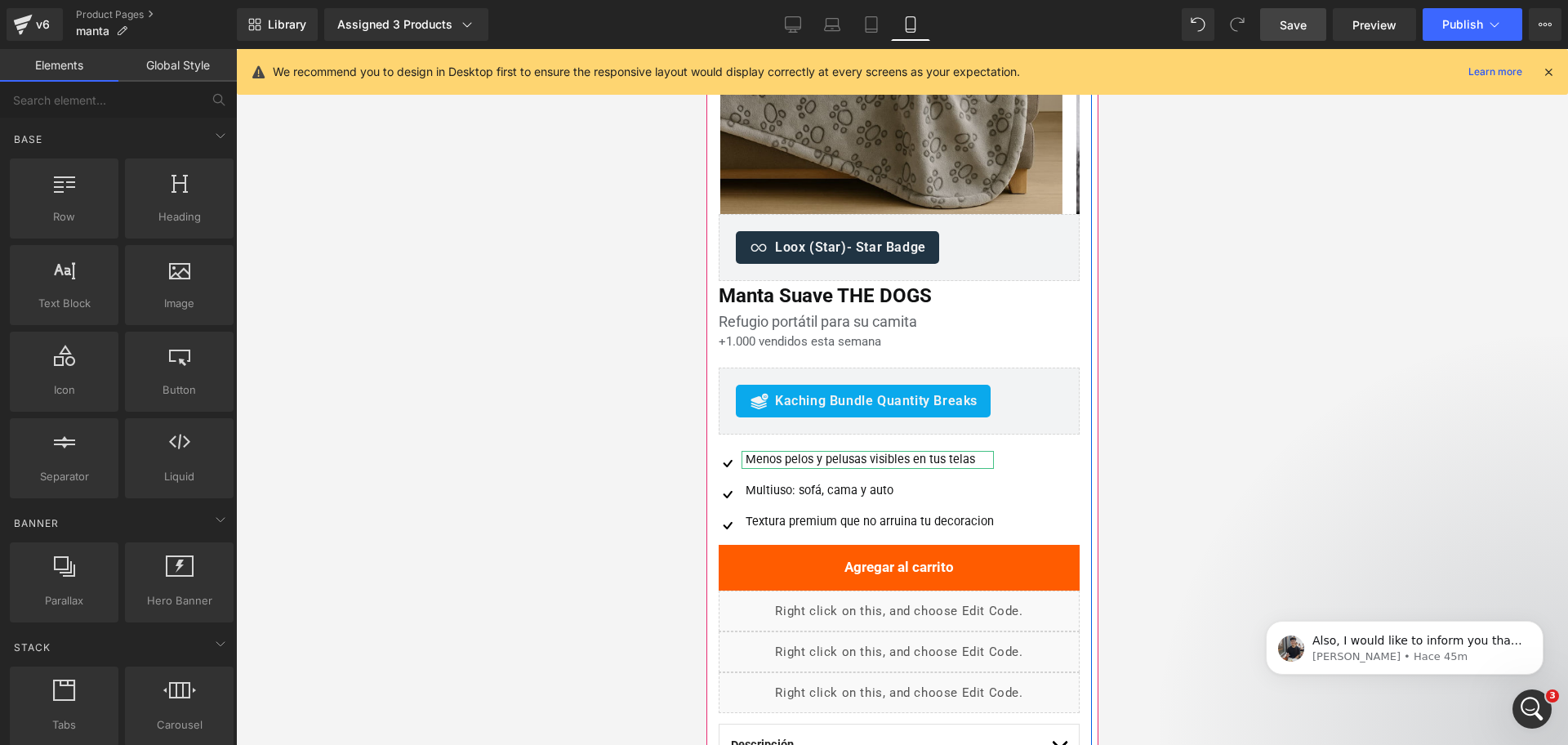
scroll to position [306, 0]
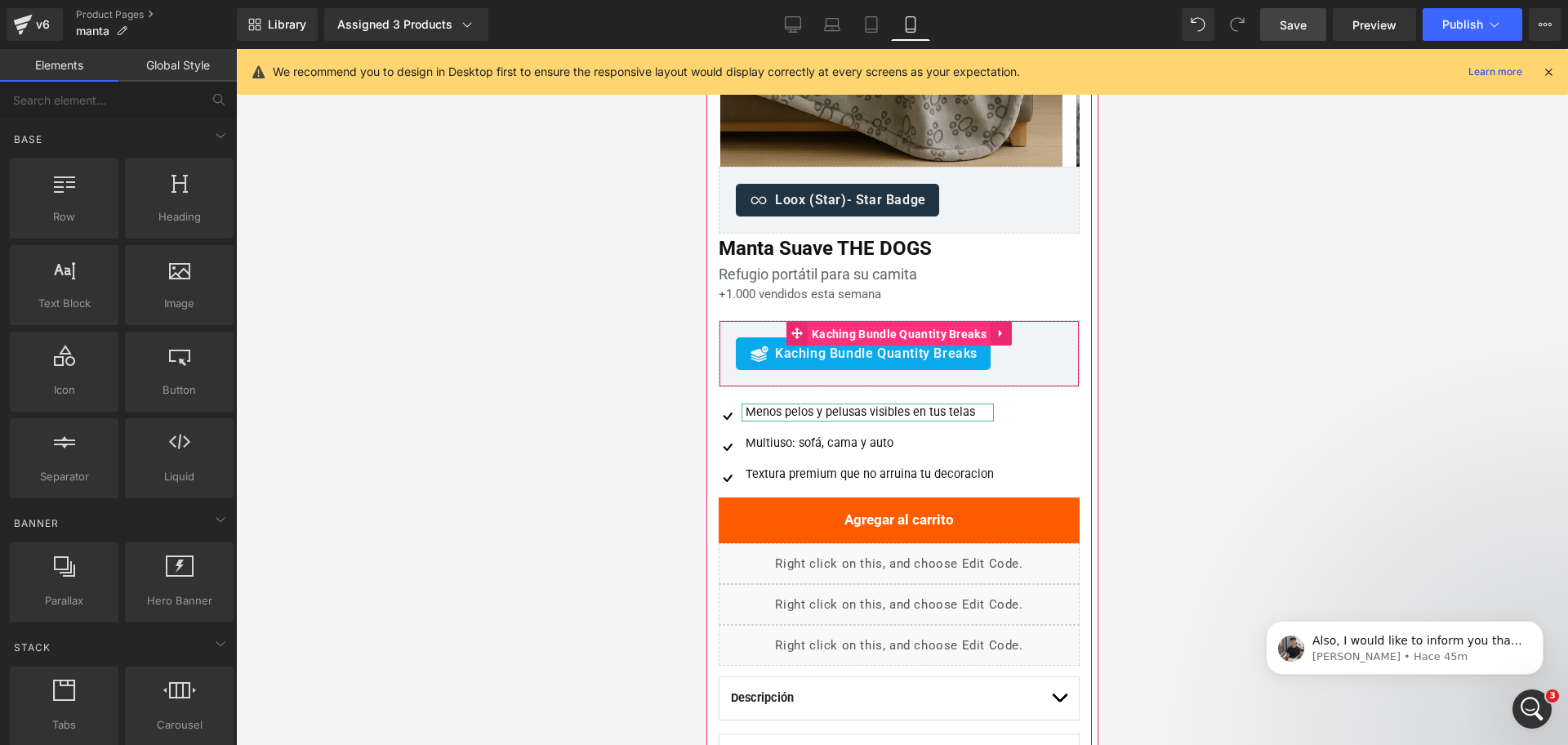
click at [886, 333] on span "Kaching Bundle Quantity Breaks" at bounding box center [898, 334] width 183 height 25
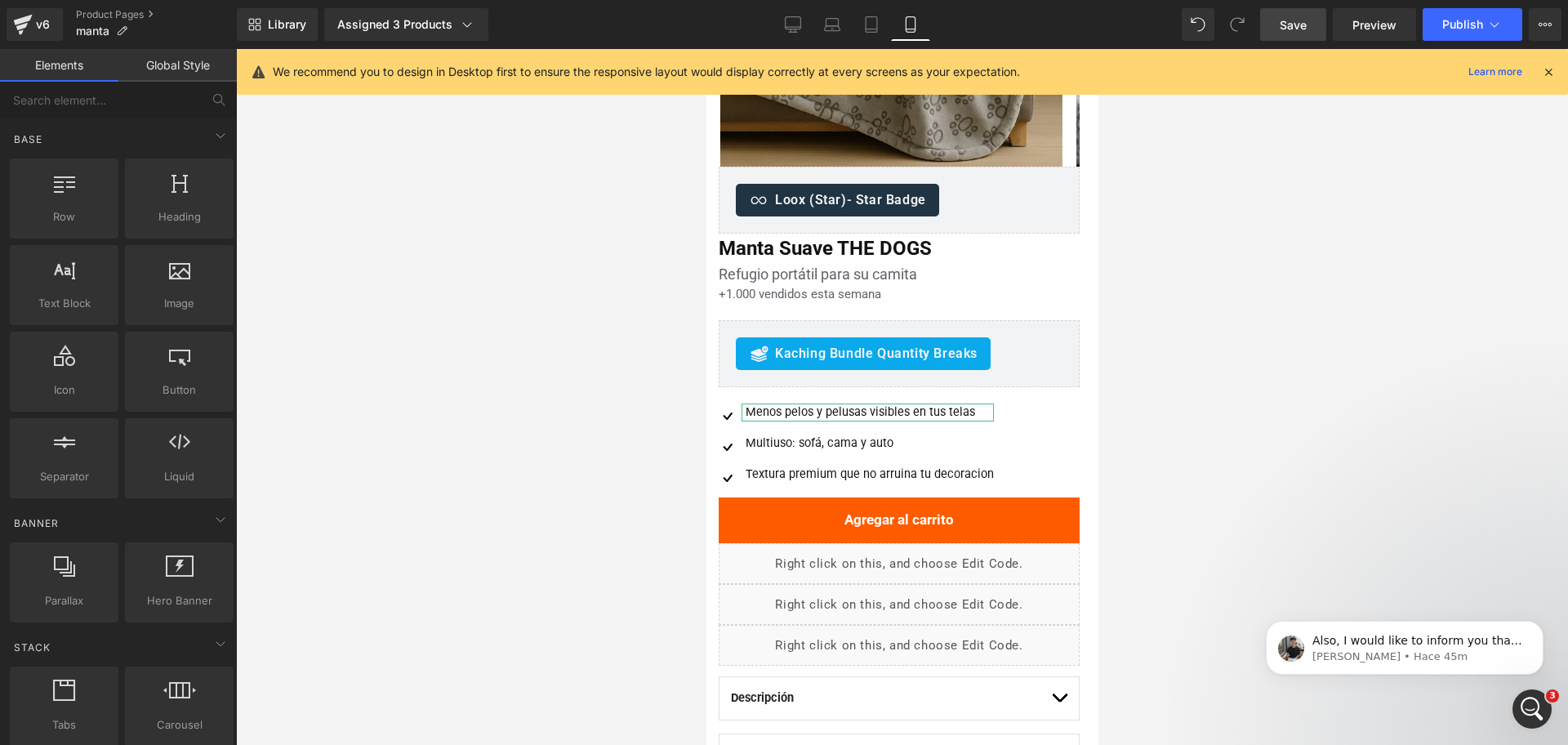
click at [1175, 317] on div at bounding box center [902, 397] width 1332 height 696
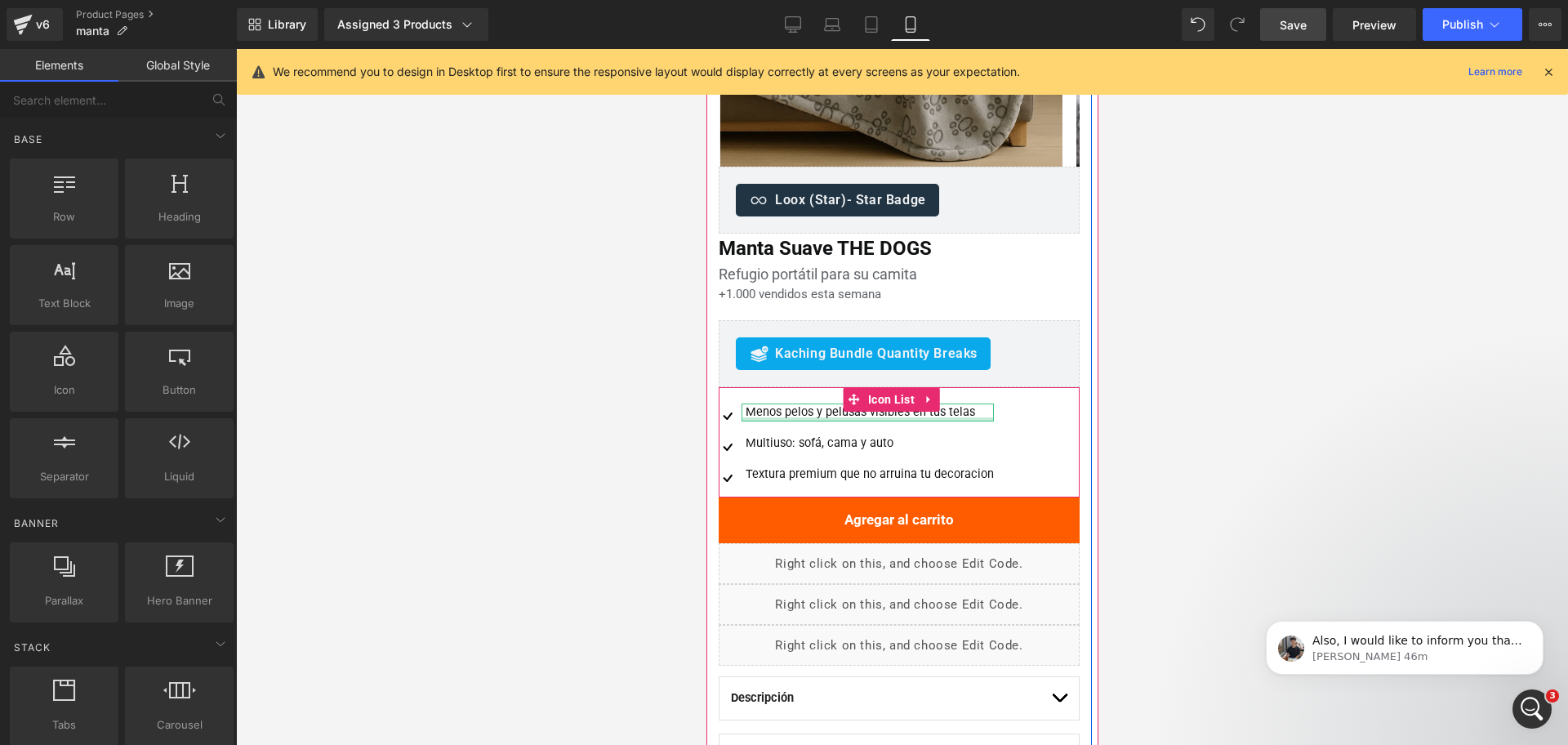
click at [771, 411] on div "Menos pelos y pelusas visibles en tus telas" at bounding box center [867, 412] width 253 height 18
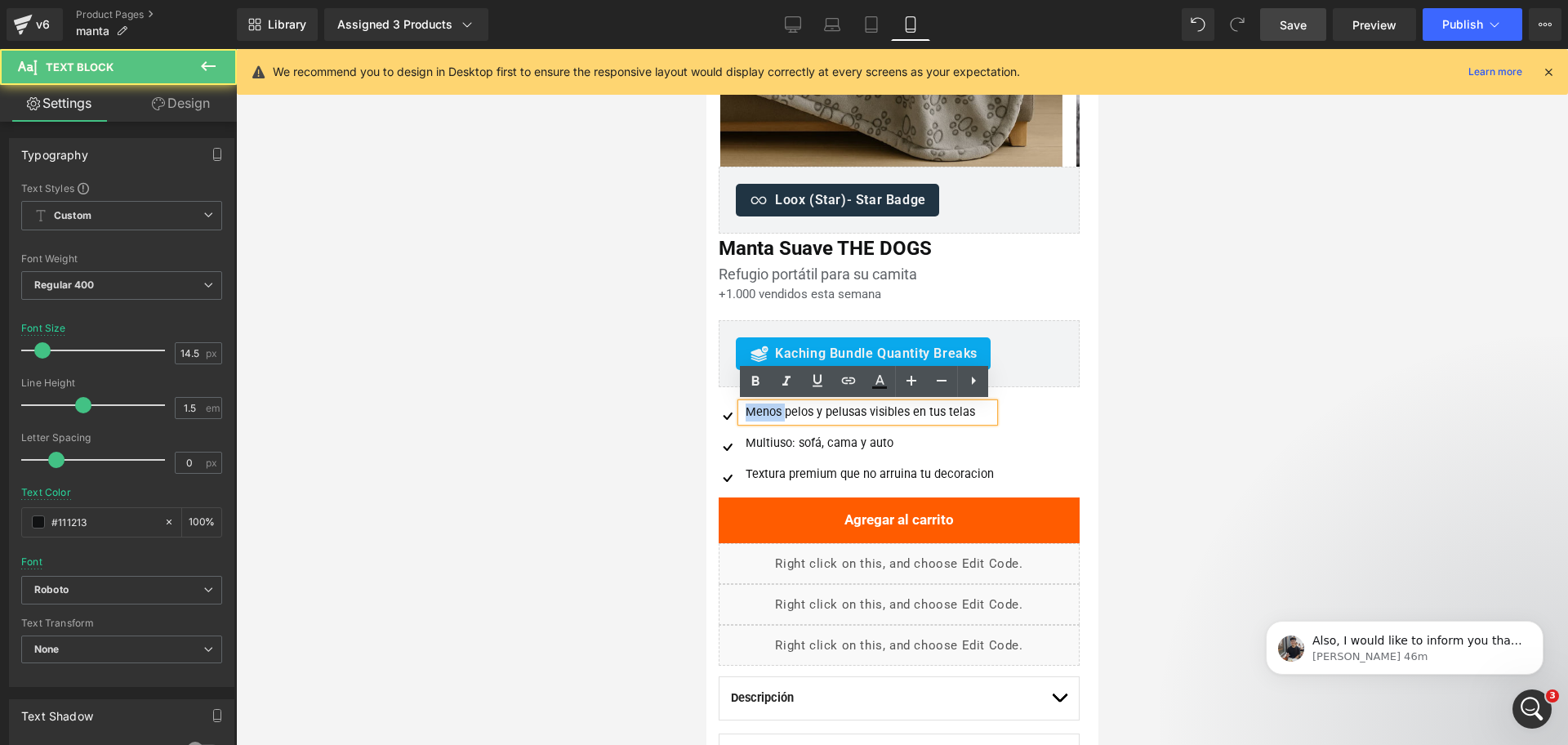
click at [771, 411] on div "Menos pelos y pelusas visibles en tus telas" at bounding box center [867, 412] width 253 height 18
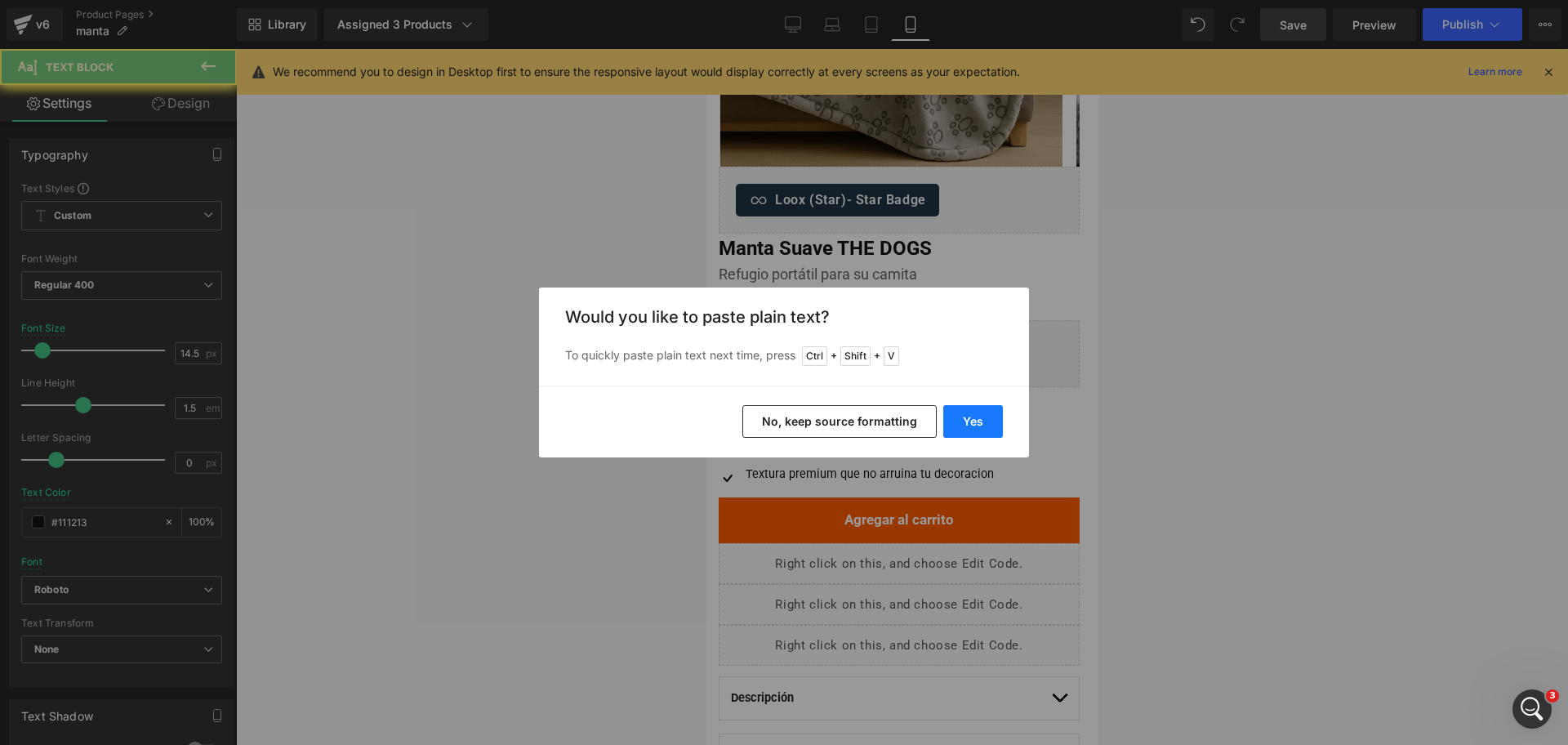
click at [971, 426] on button "Yes" at bounding box center [973, 421] width 59 height 33
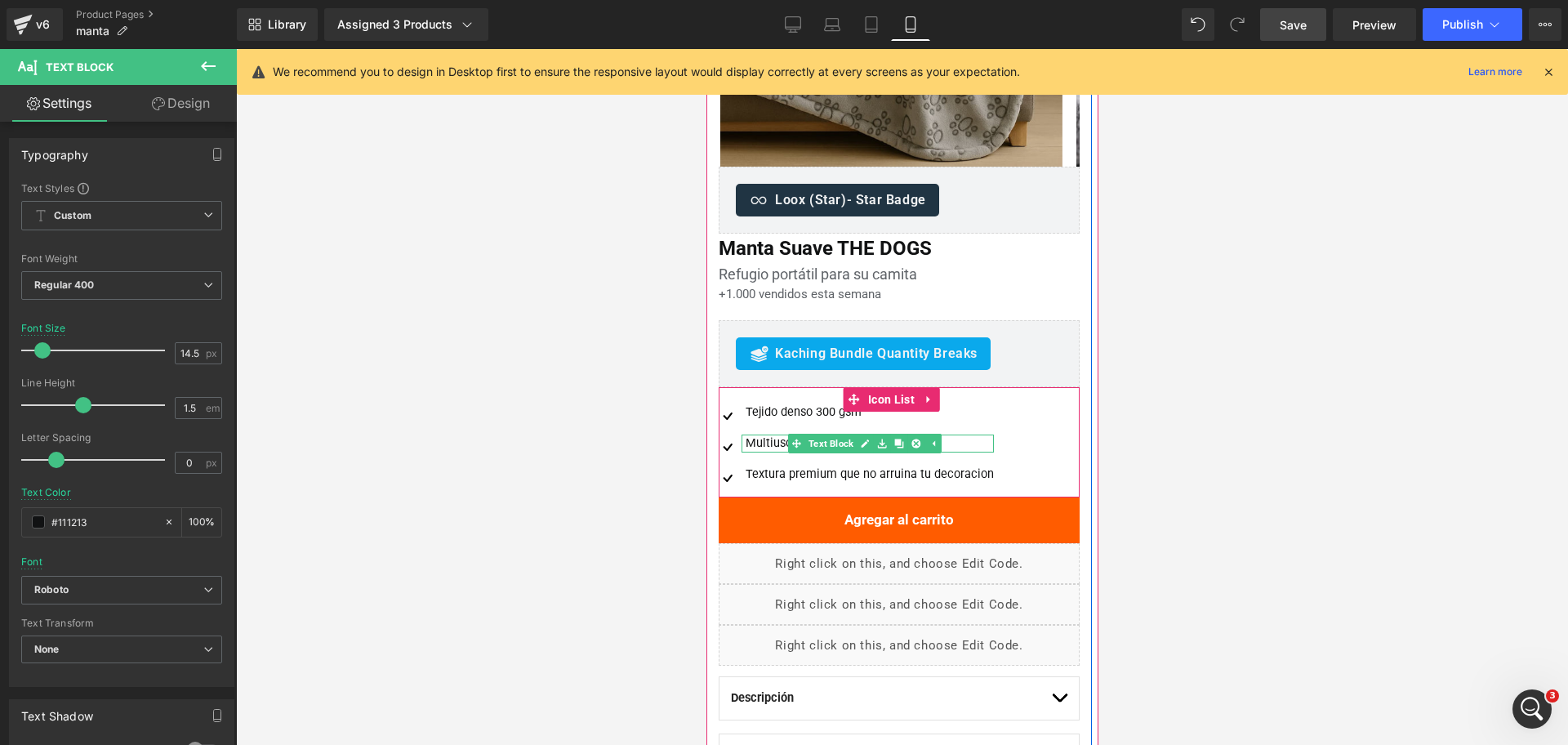
click at [771, 445] on div "Multiuso: sofá, cama y auto" at bounding box center [867, 444] width 253 height 18
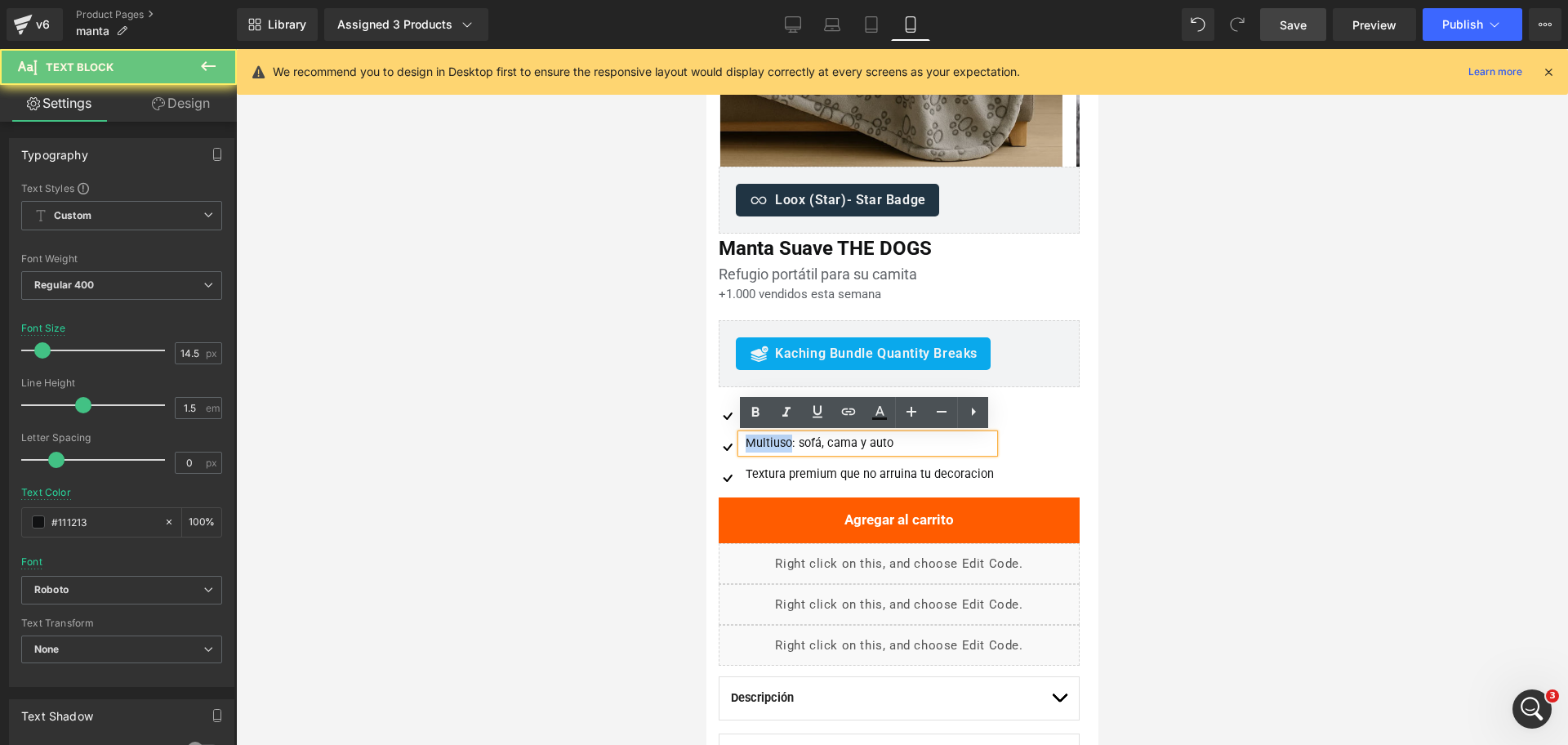
click at [771, 445] on div "Multiuso: sofá, cama y auto" at bounding box center [867, 444] width 253 height 18
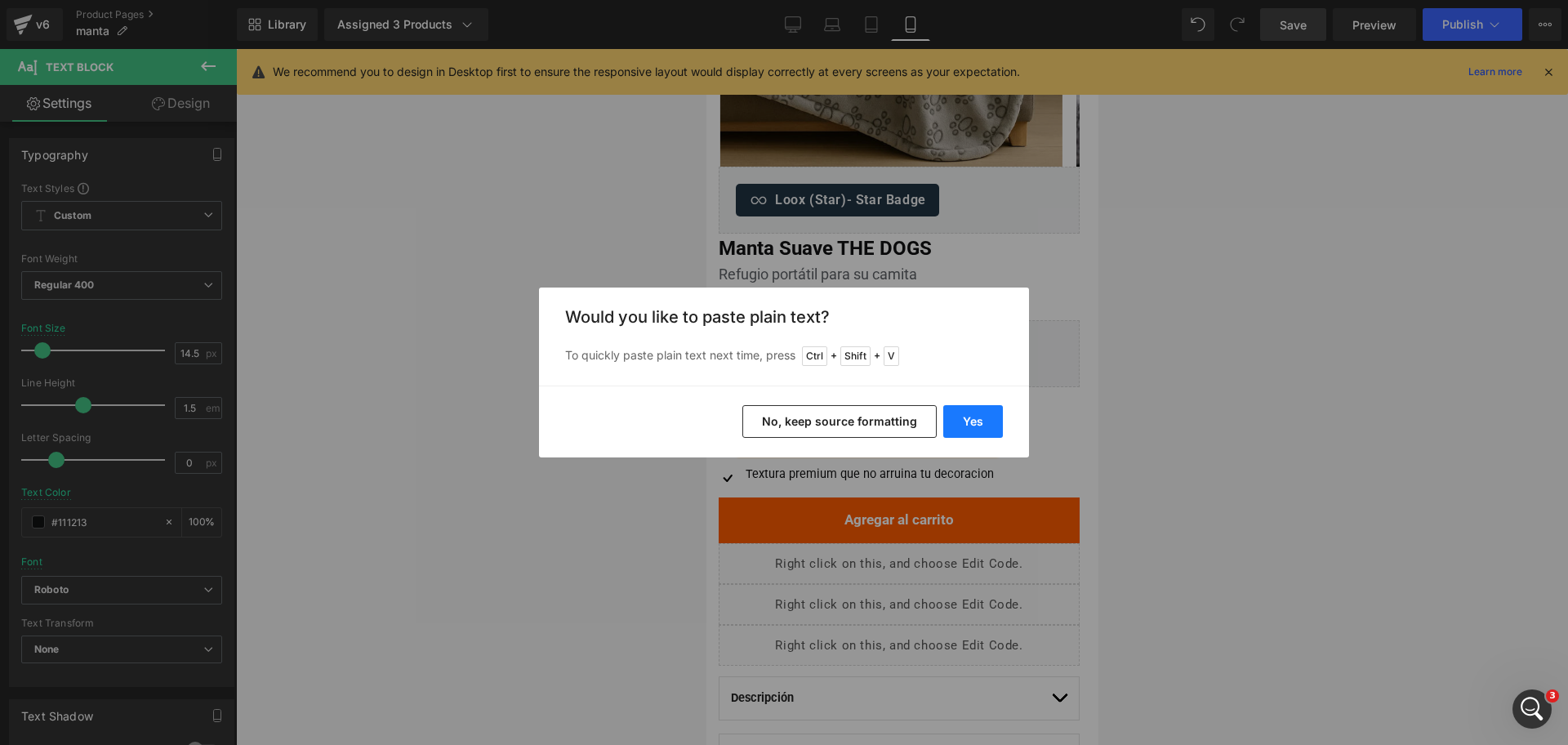
click at [961, 413] on button "Yes" at bounding box center [973, 421] width 59 height 33
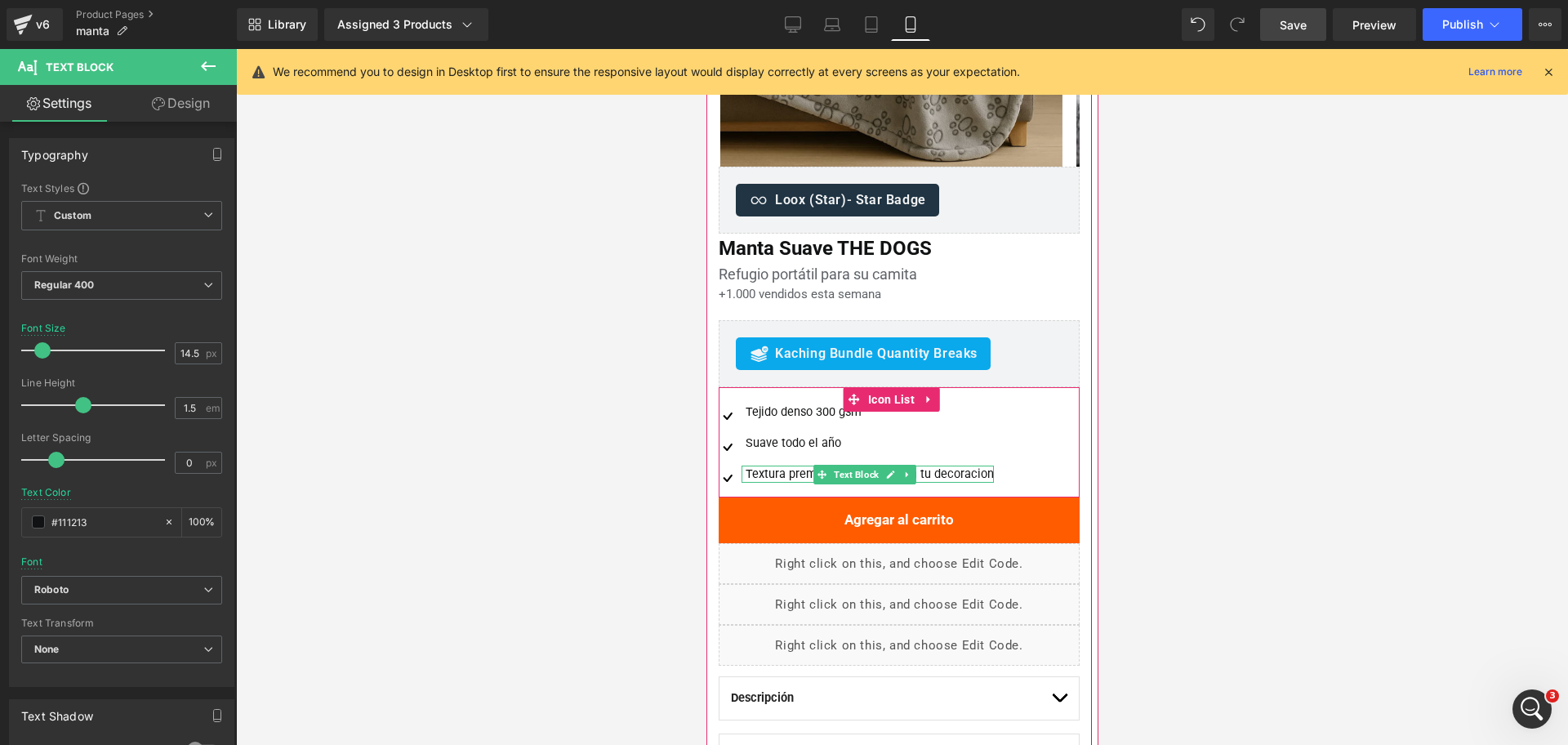
click at [802, 474] on div "Textura premium que no arruina tu decoracion" at bounding box center [867, 475] width 253 height 18
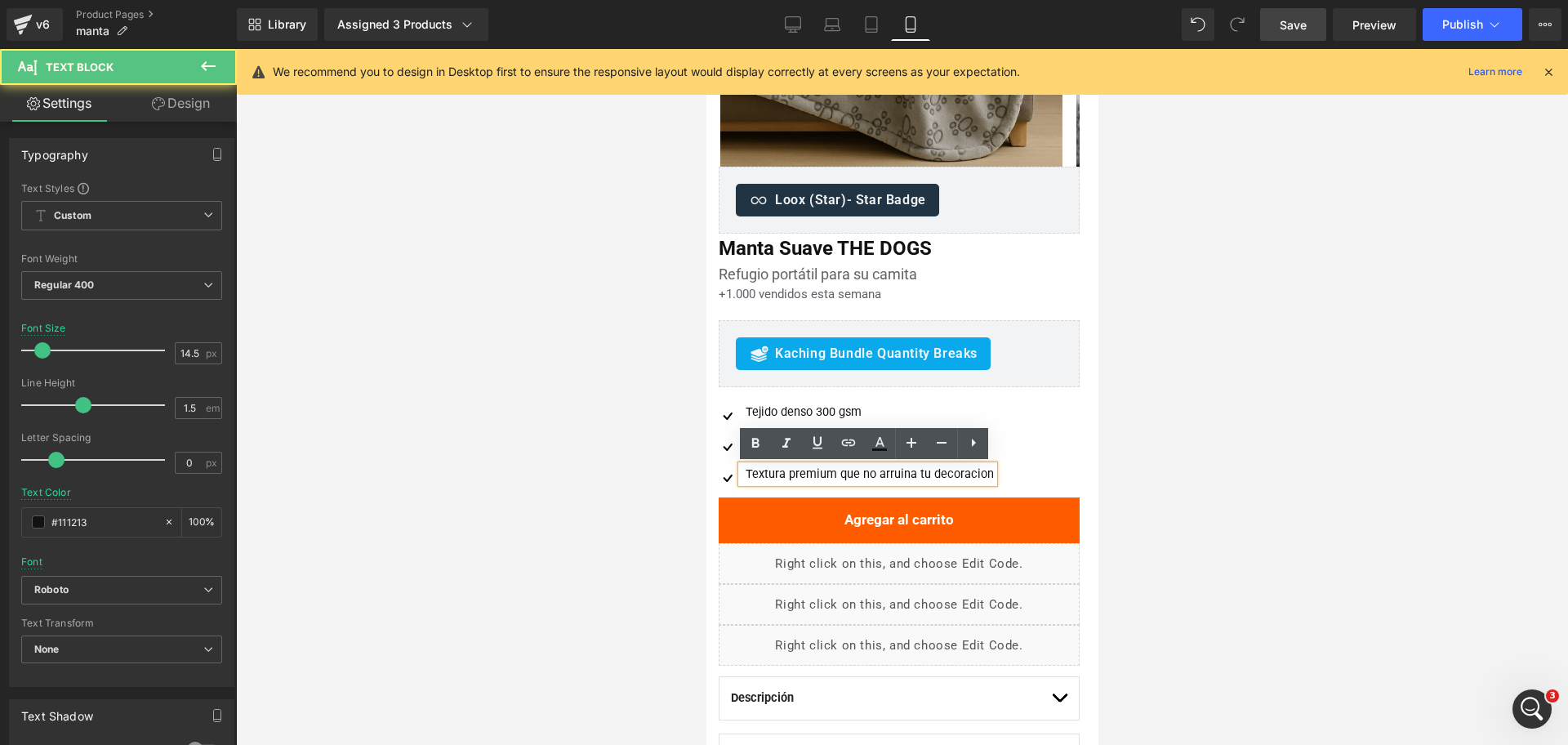
click at [793, 472] on div "Textura premium que no arruina tu decoracion" at bounding box center [867, 475] width 253 height 18
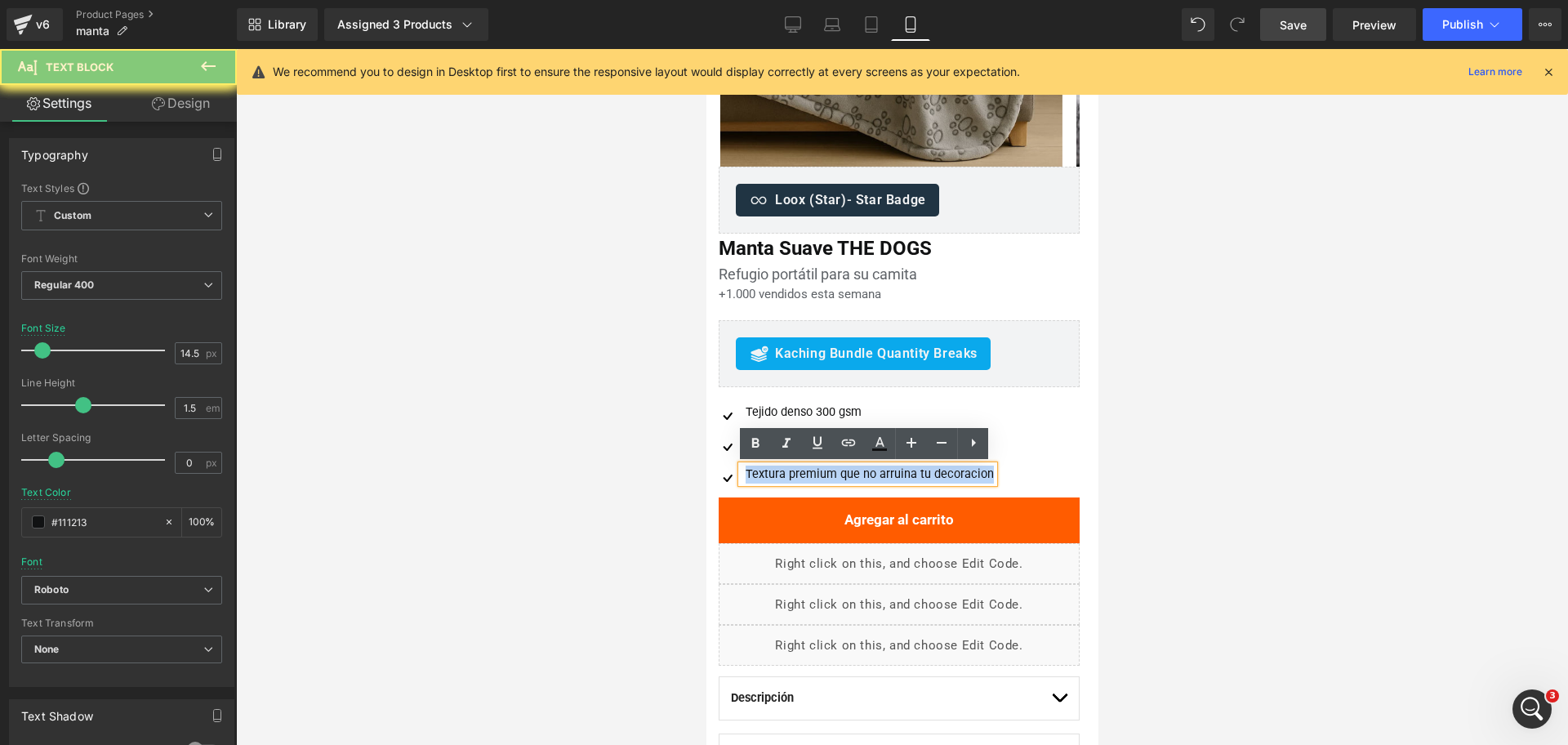
click at [793, 472] on div "Textura premium que no arruina tu decoracion" at bounding box center [867, 475] width 253 height 18
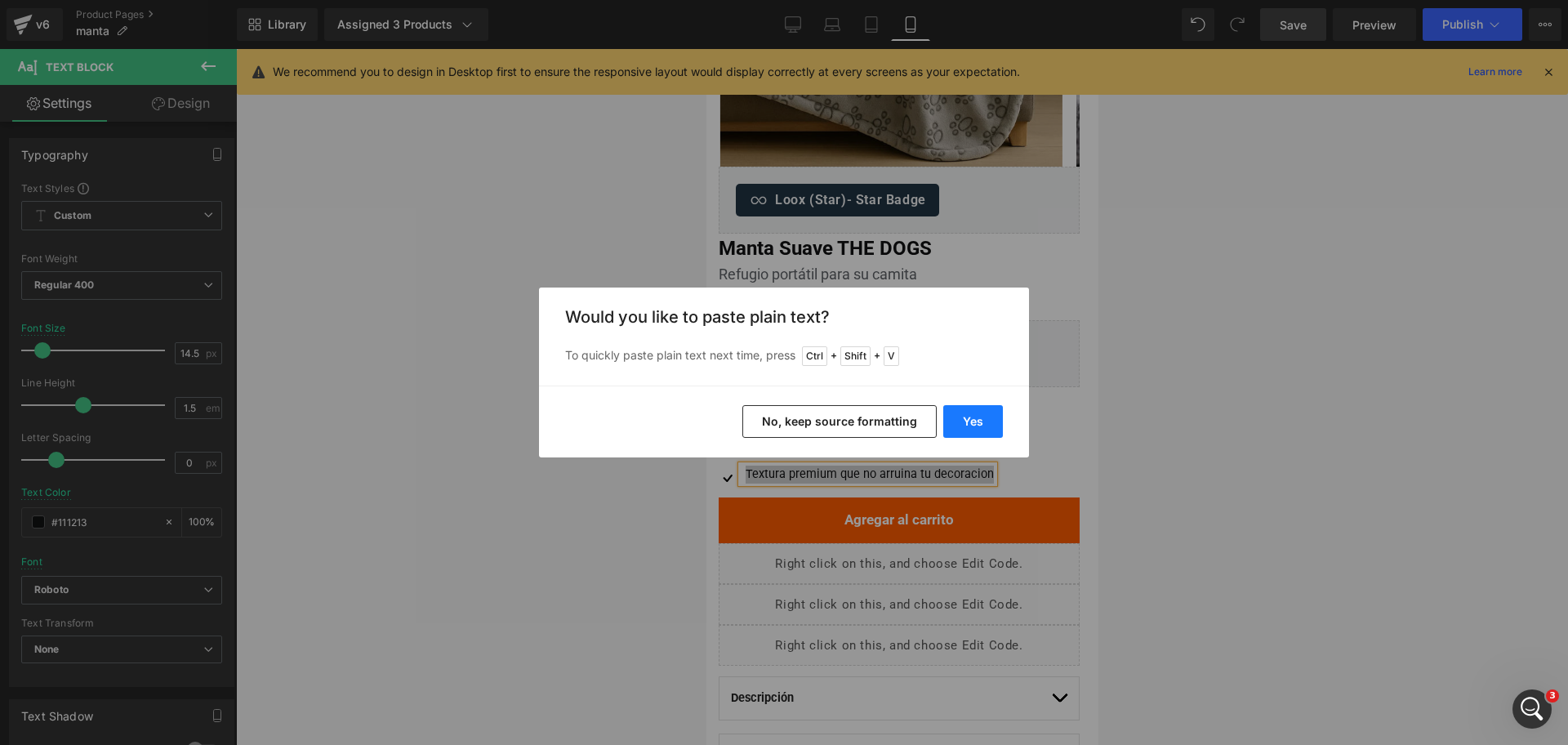
click at [974, 431] on button "Yes" at bounding box center [973, 421] width 59 height 33
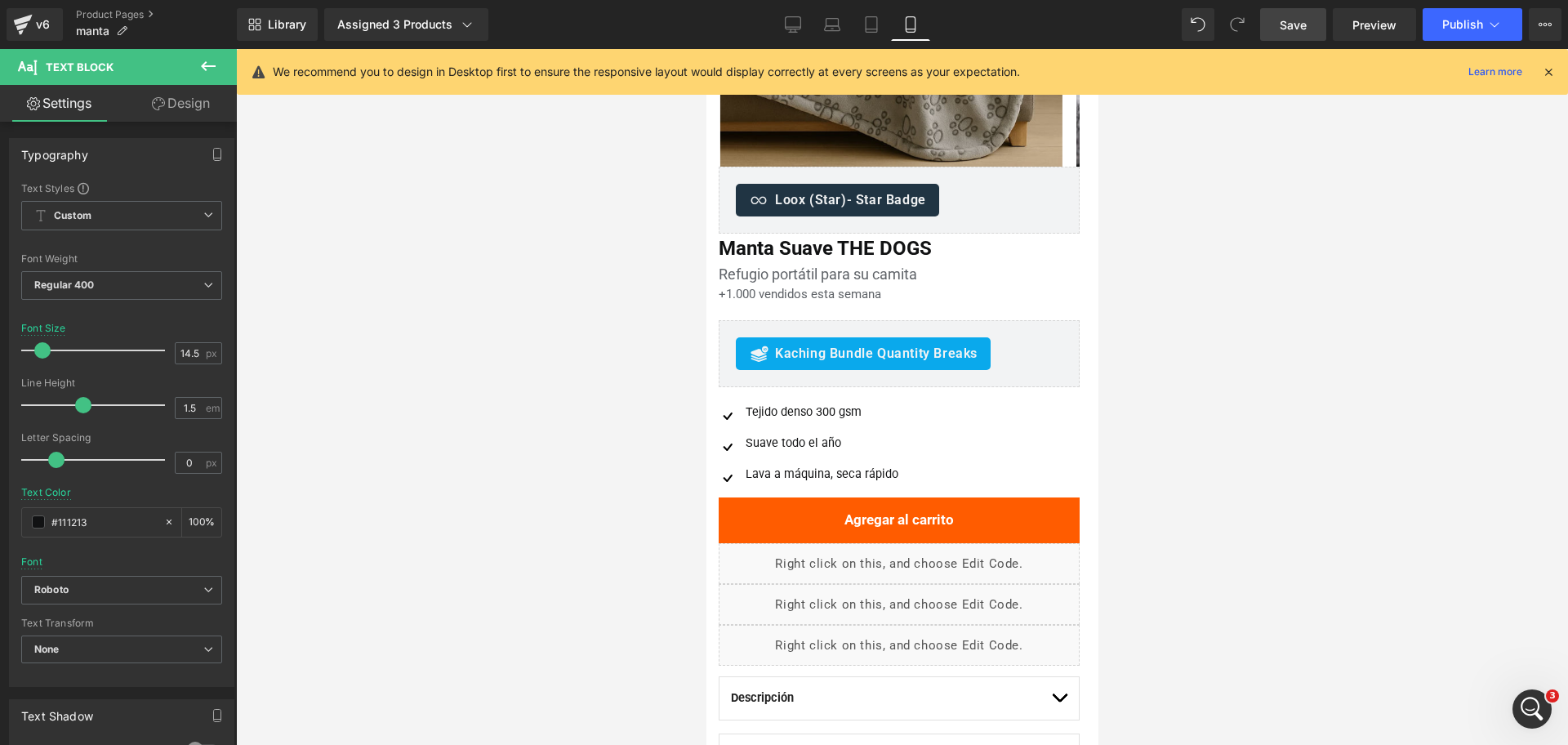
click at [1198, 343] on div at bounding box center [902, 397] width 1332 height 696
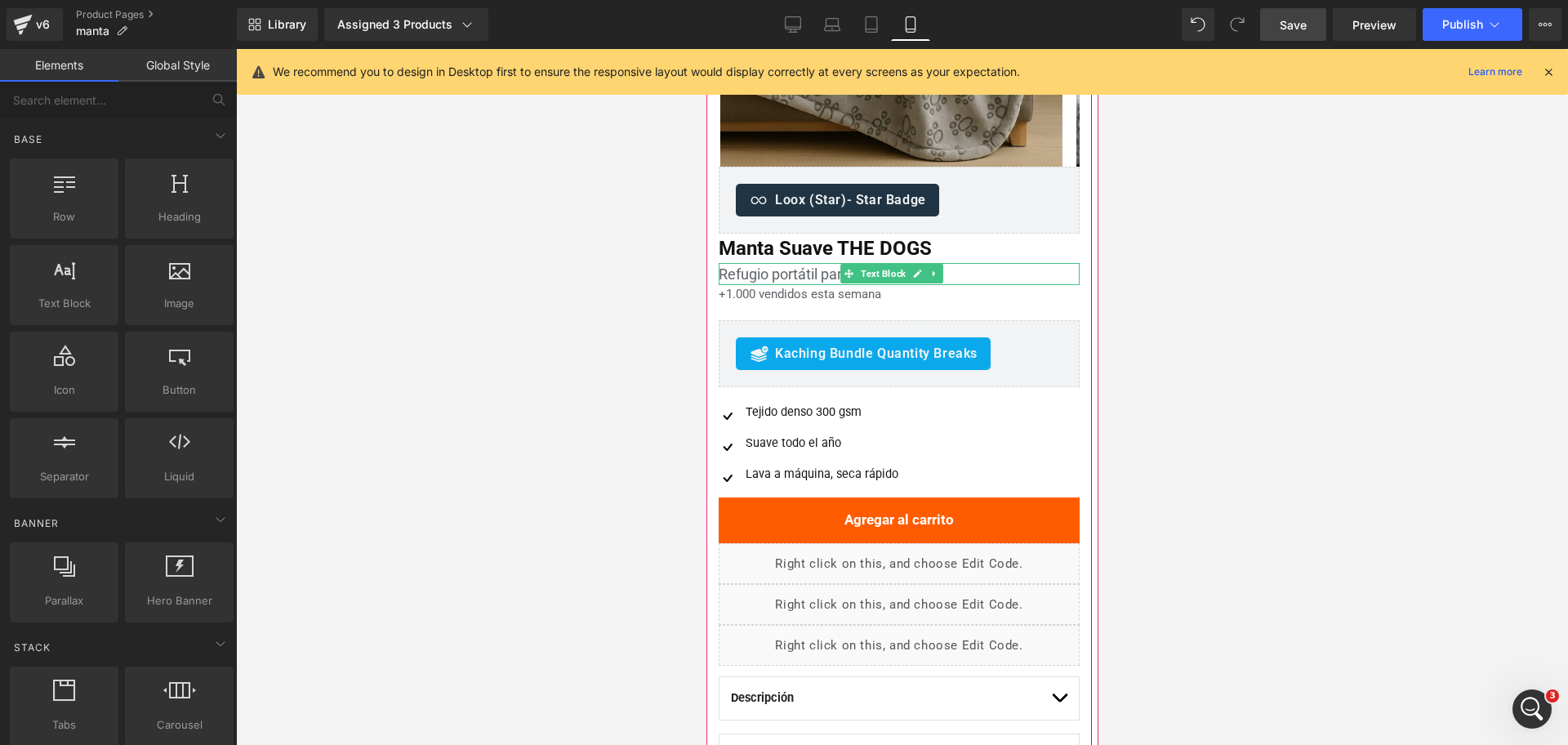
click at [752, 275] on div "Refugio portátil para su camita" at bounding box center [898, 274] width 361 height 22
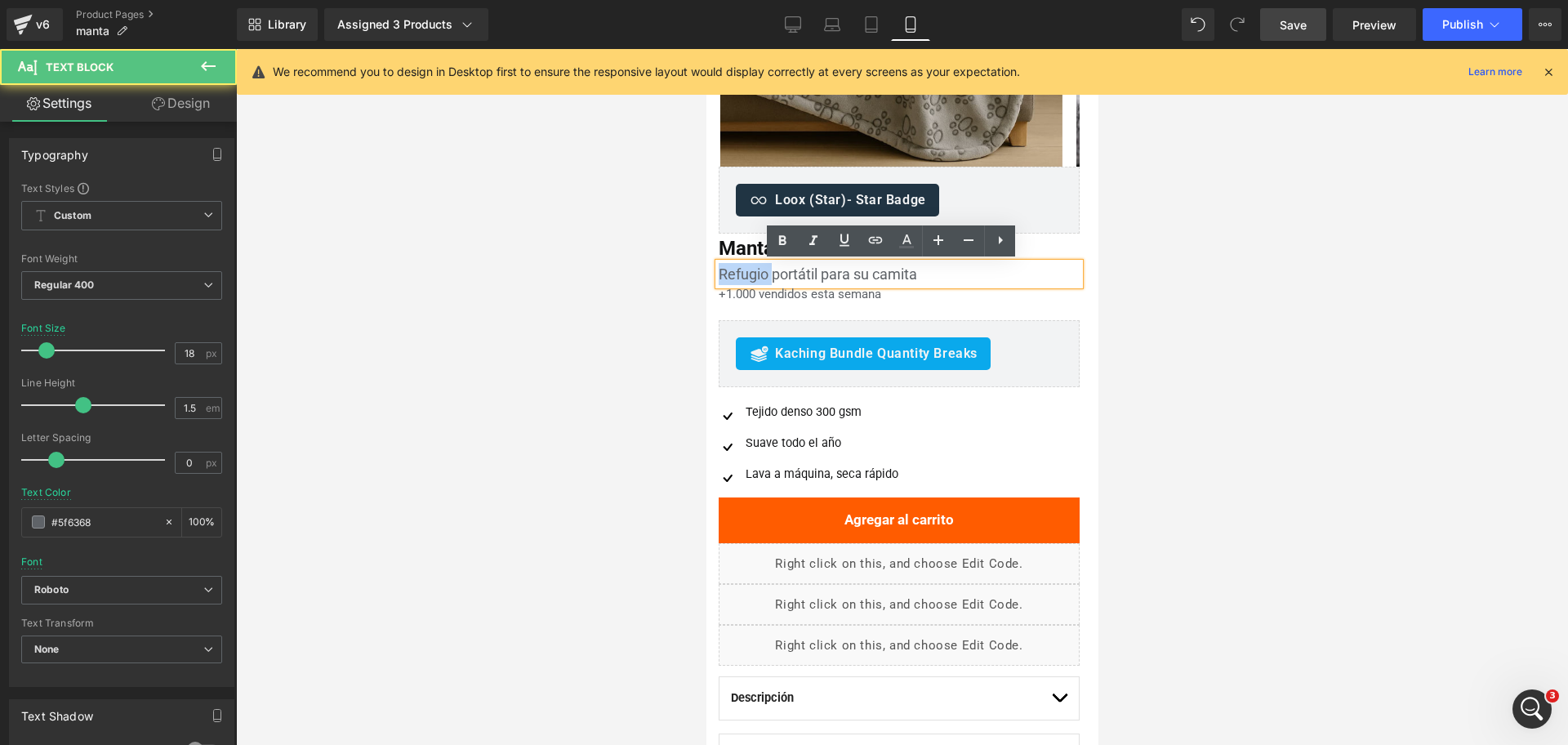
click at [752, 275] on div "Refugio portátil para su camita" at bounding box center [898, 274] width 361 height 22
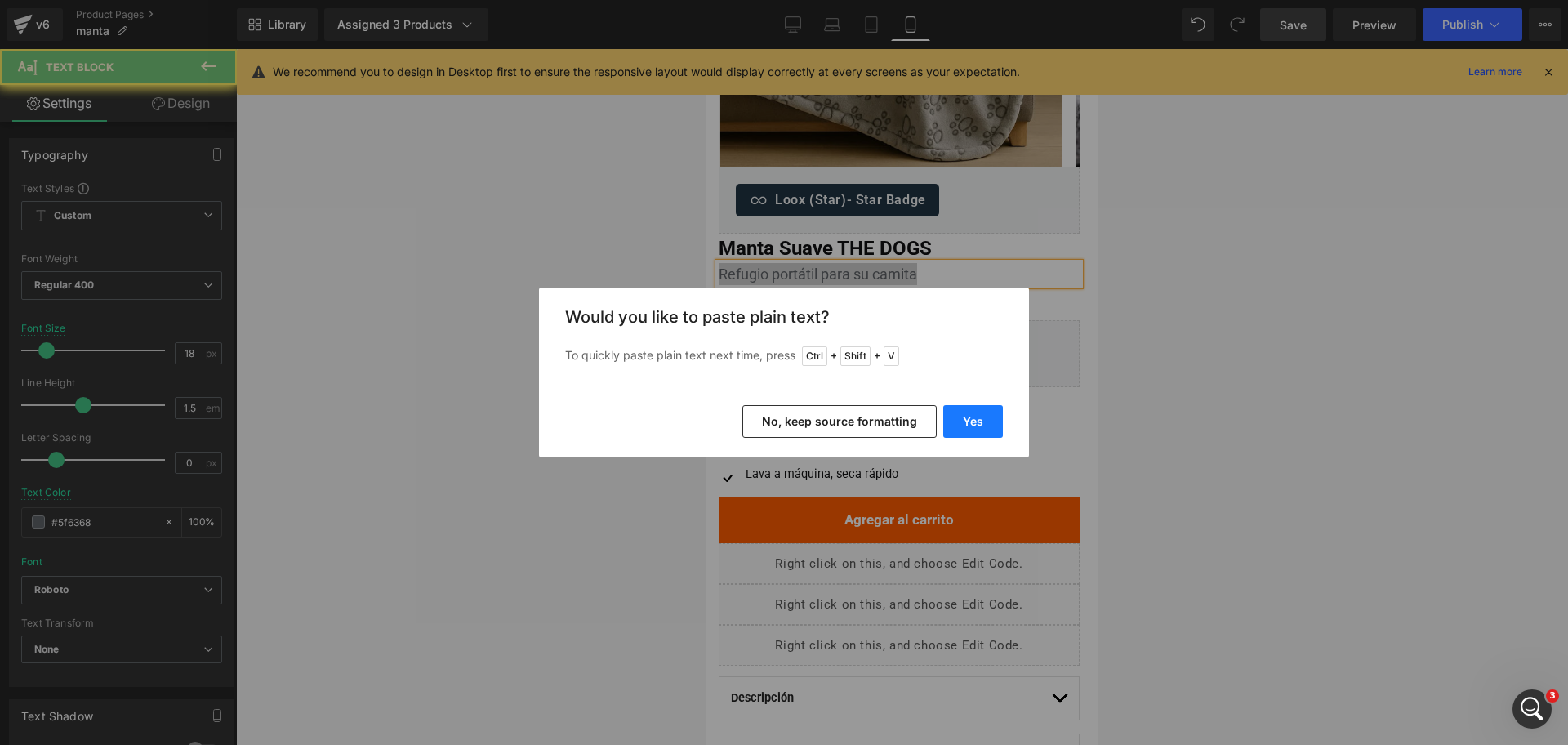
click at [999, 422] on button "Yes" at bounding box center [973, 421] width 59 height 33
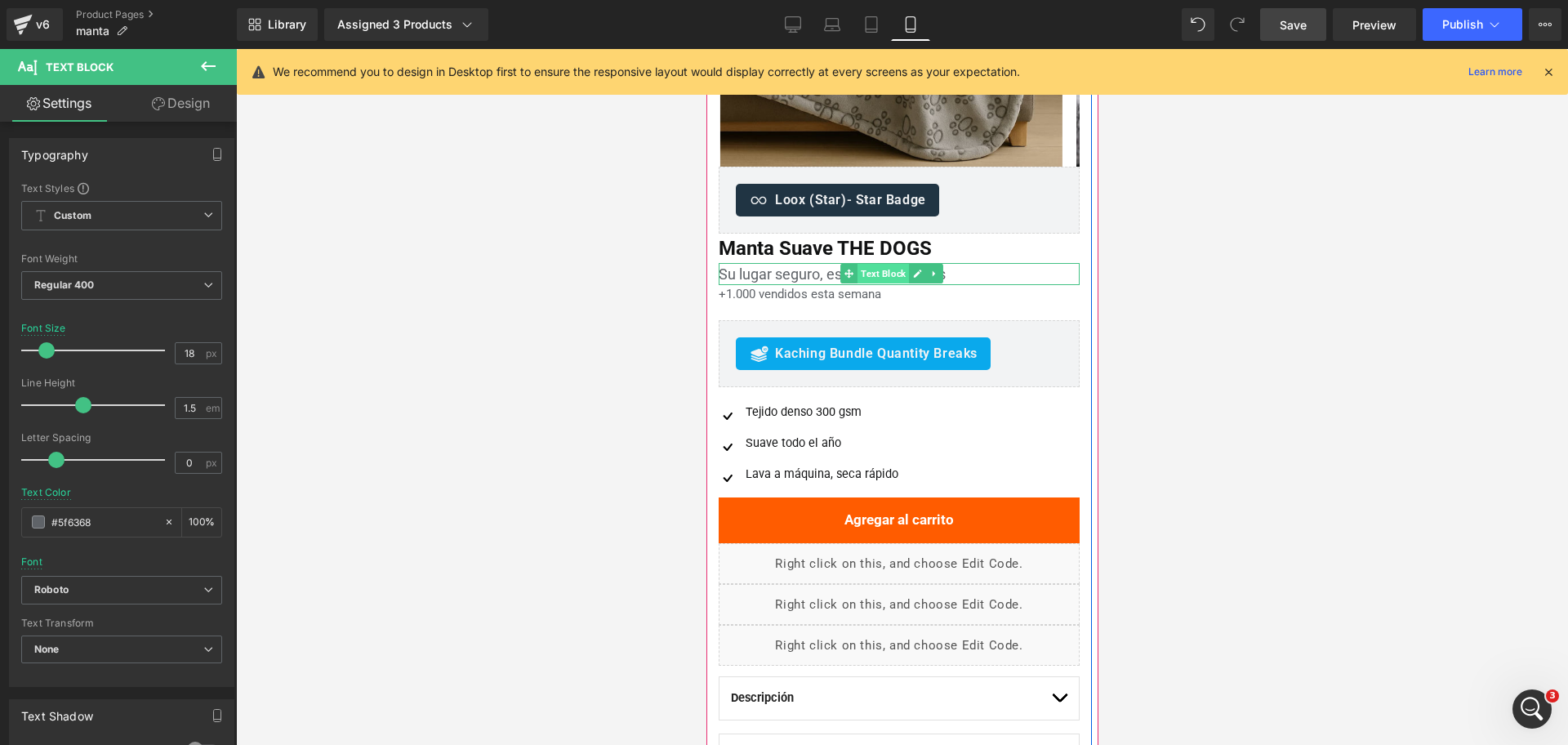
click at [871, 268] on span "Text Block" at bounding box center [882, 274] width 52 height 20
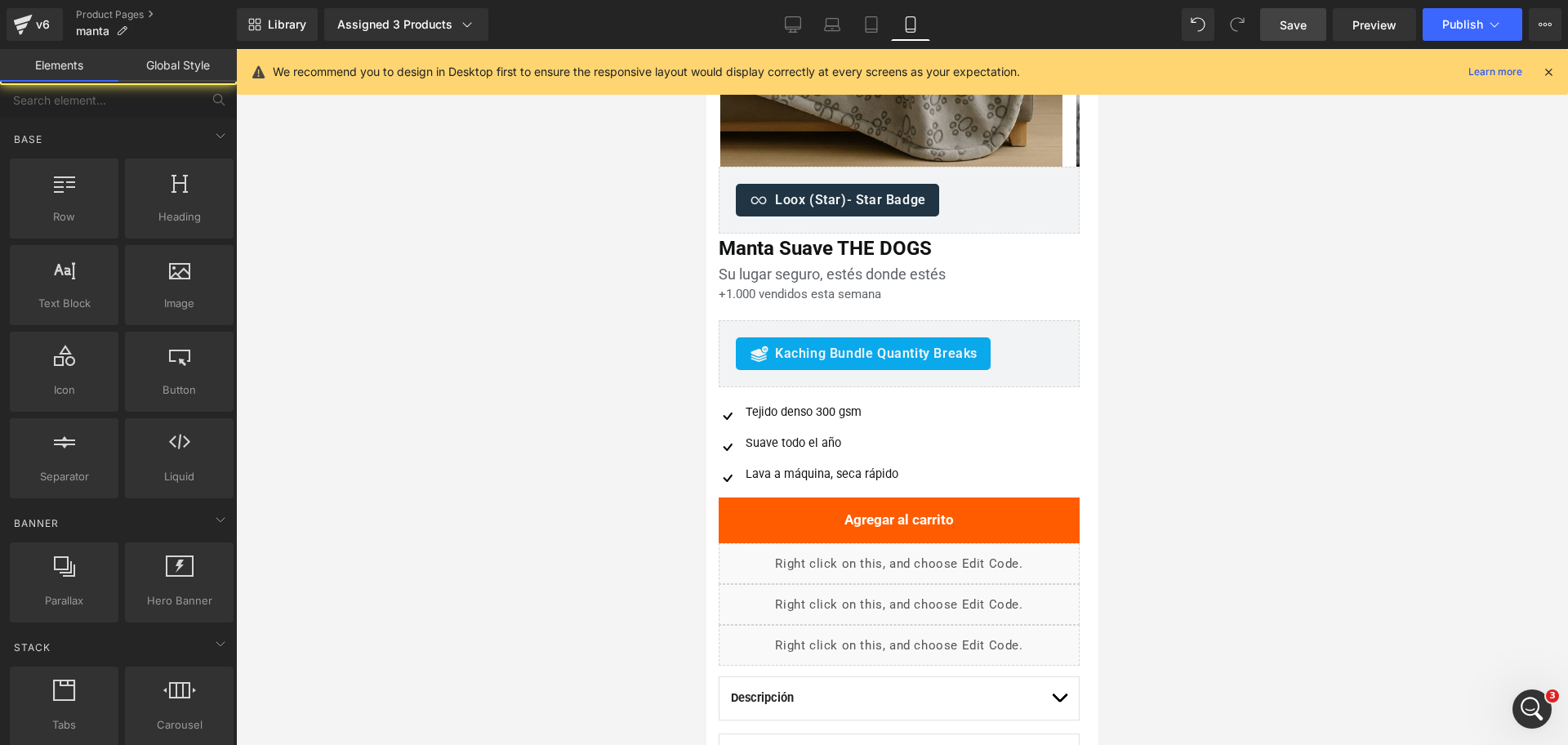
click at [1199, 255] on div at bounding box center [902, 397] width 1332 height 696
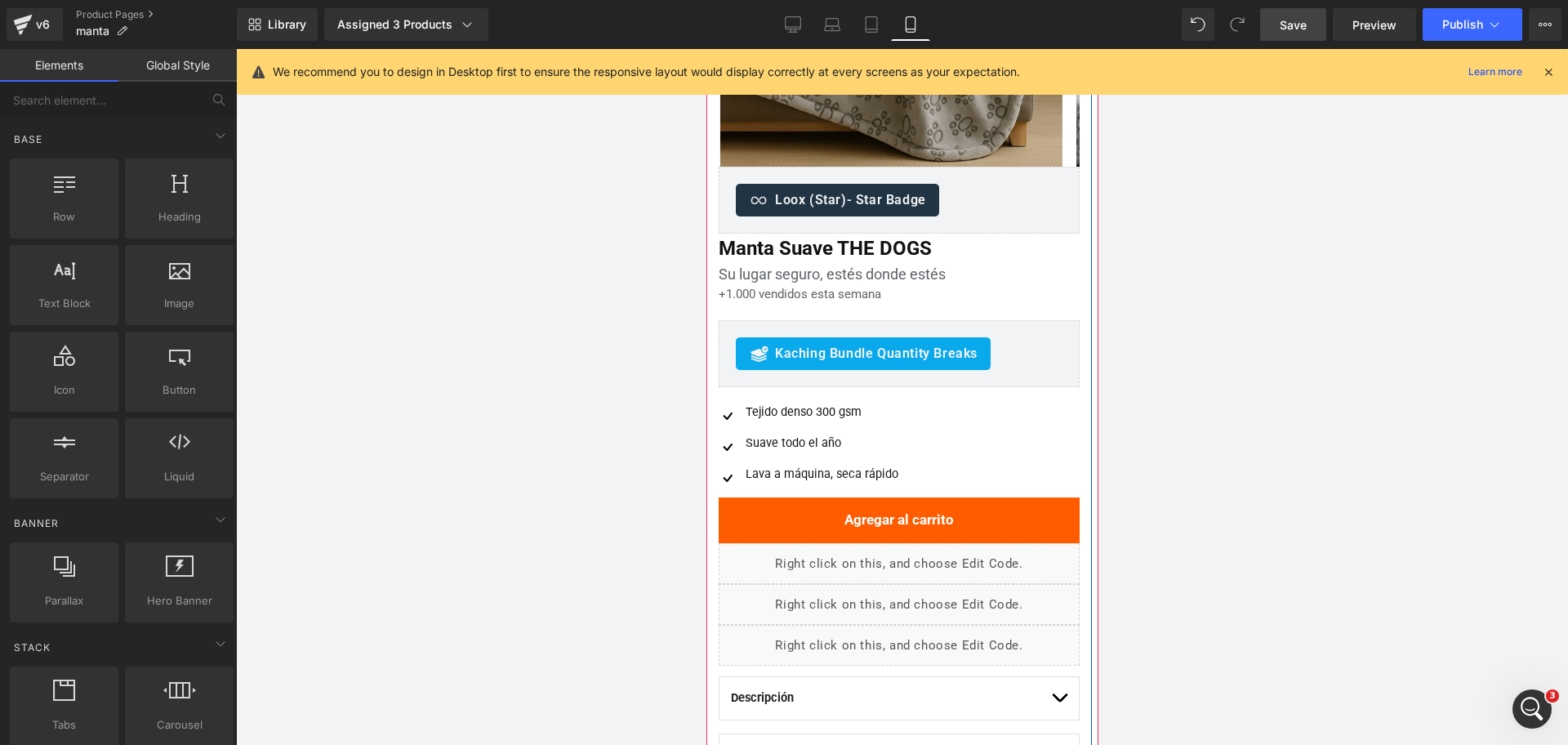
click at [879, 300] on div "+1.000 vendidos esta semana Text Block" at bounding box center [898, 294] width 361 height 19
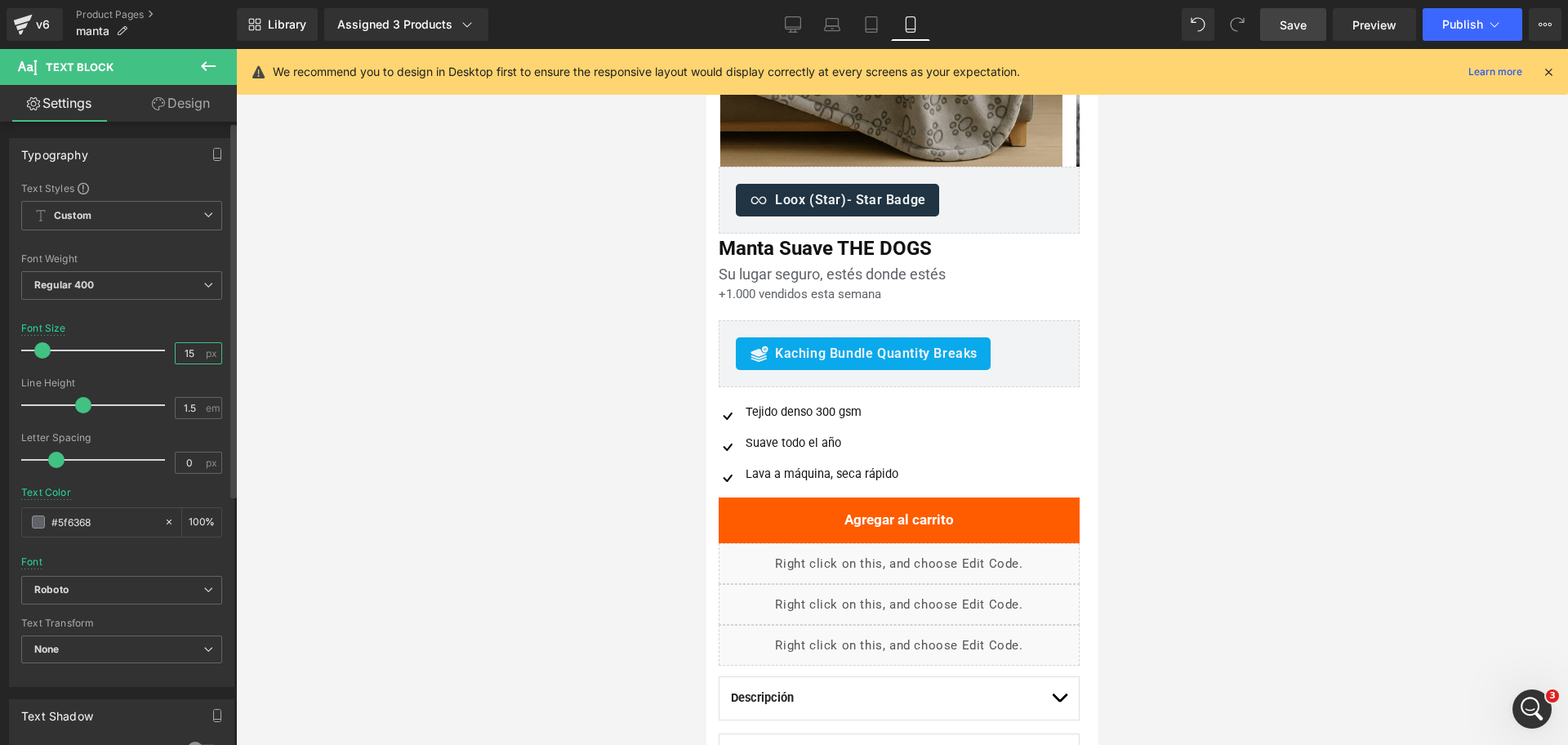
click at [188, 347] on input "15" at bounding box center [189, 353] width 29 height 21
type input "14"
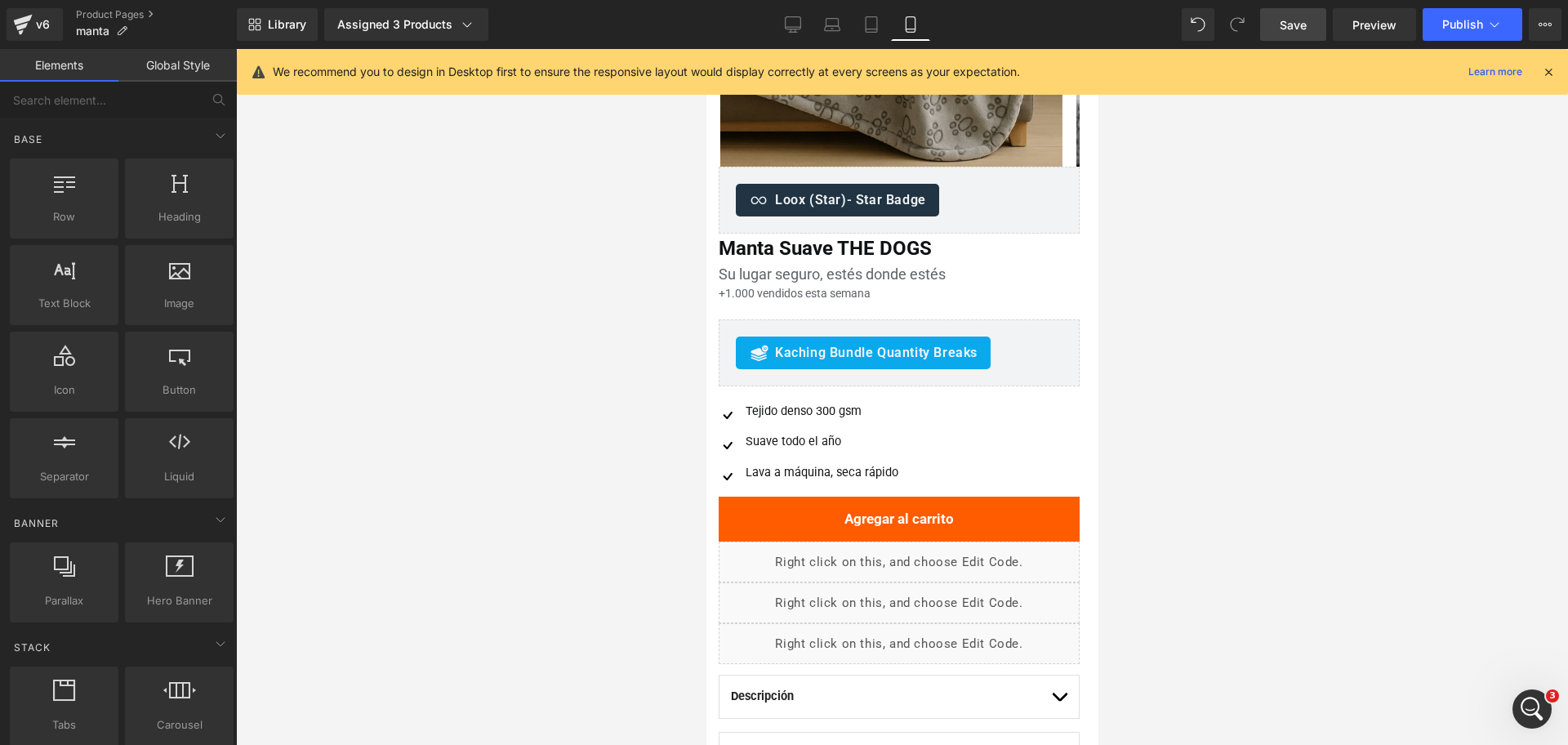
drag, startPoint x: 1198, startPoint y: 313, endPoint x: 380, endPoint y: 252, distance: 820.3
click at [1198, 313] on div at bounding box center [902, 397] width 1332 height 696
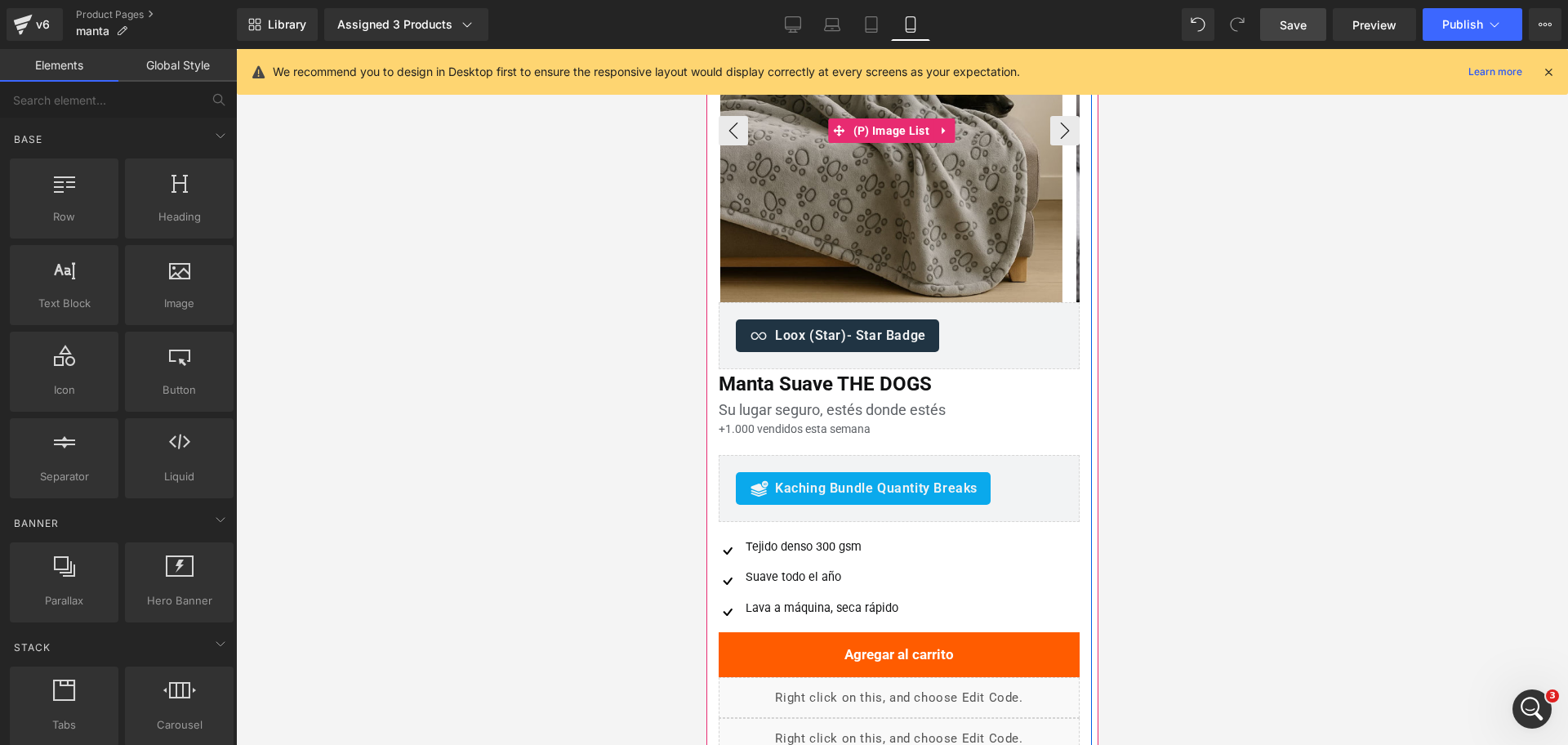
scroll to position [204, 0]
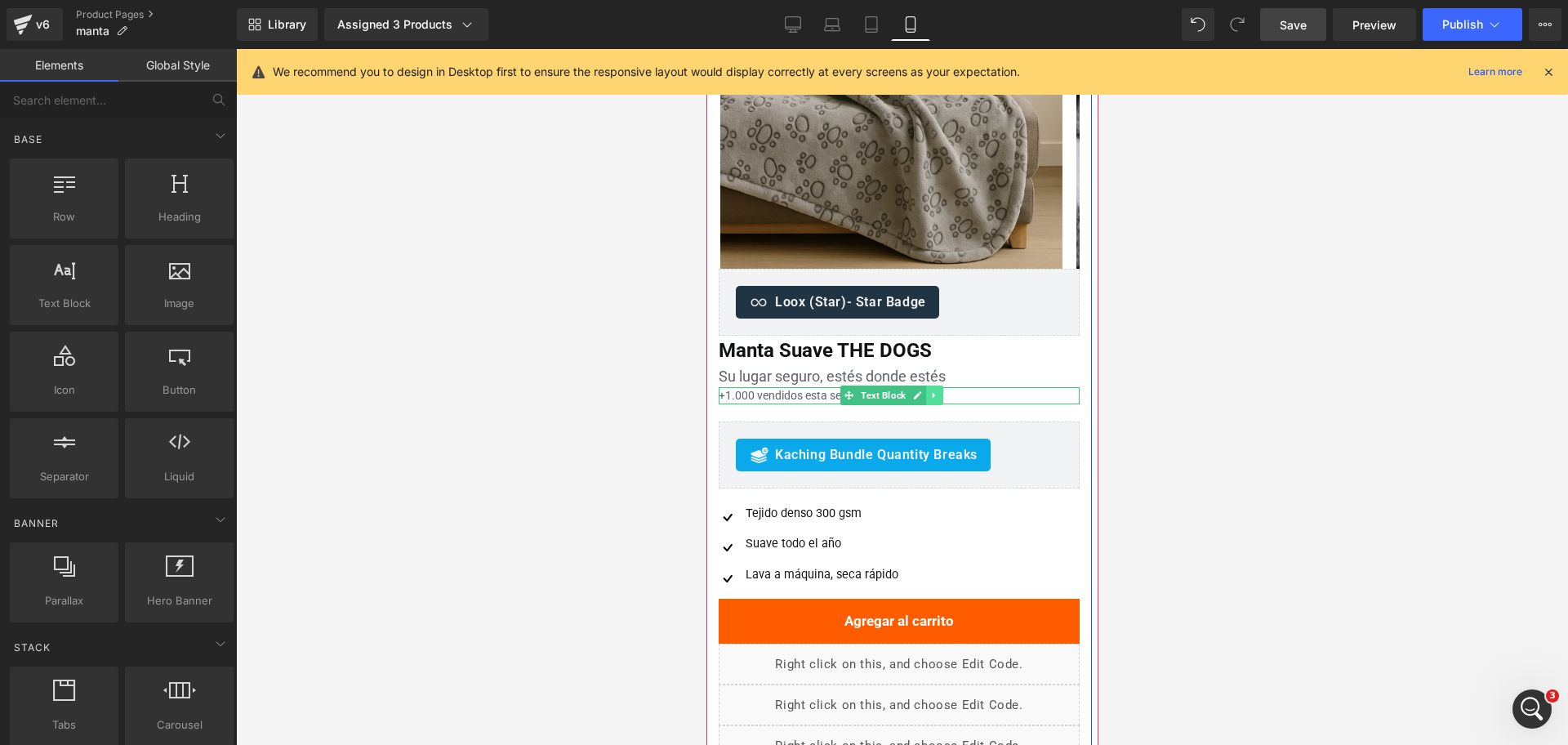
click at [933, 402] on link at bounding box center [933, 395] width 17 height 20
click at [705, 49] on div at bounding box center [705, 49] width 0 height 0
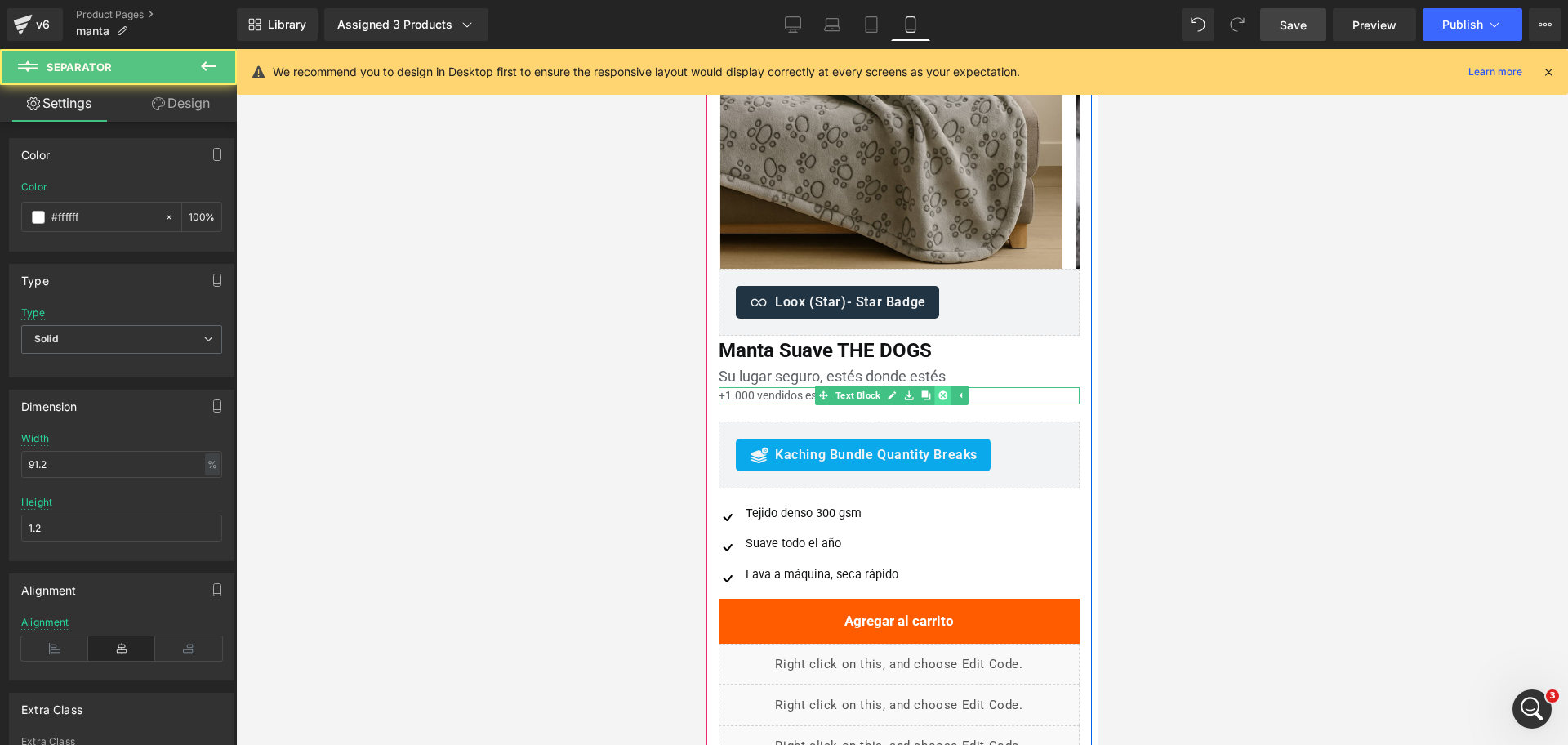
click at [942, 391] on icon at bounding box center [942, 395] width 9 height 9
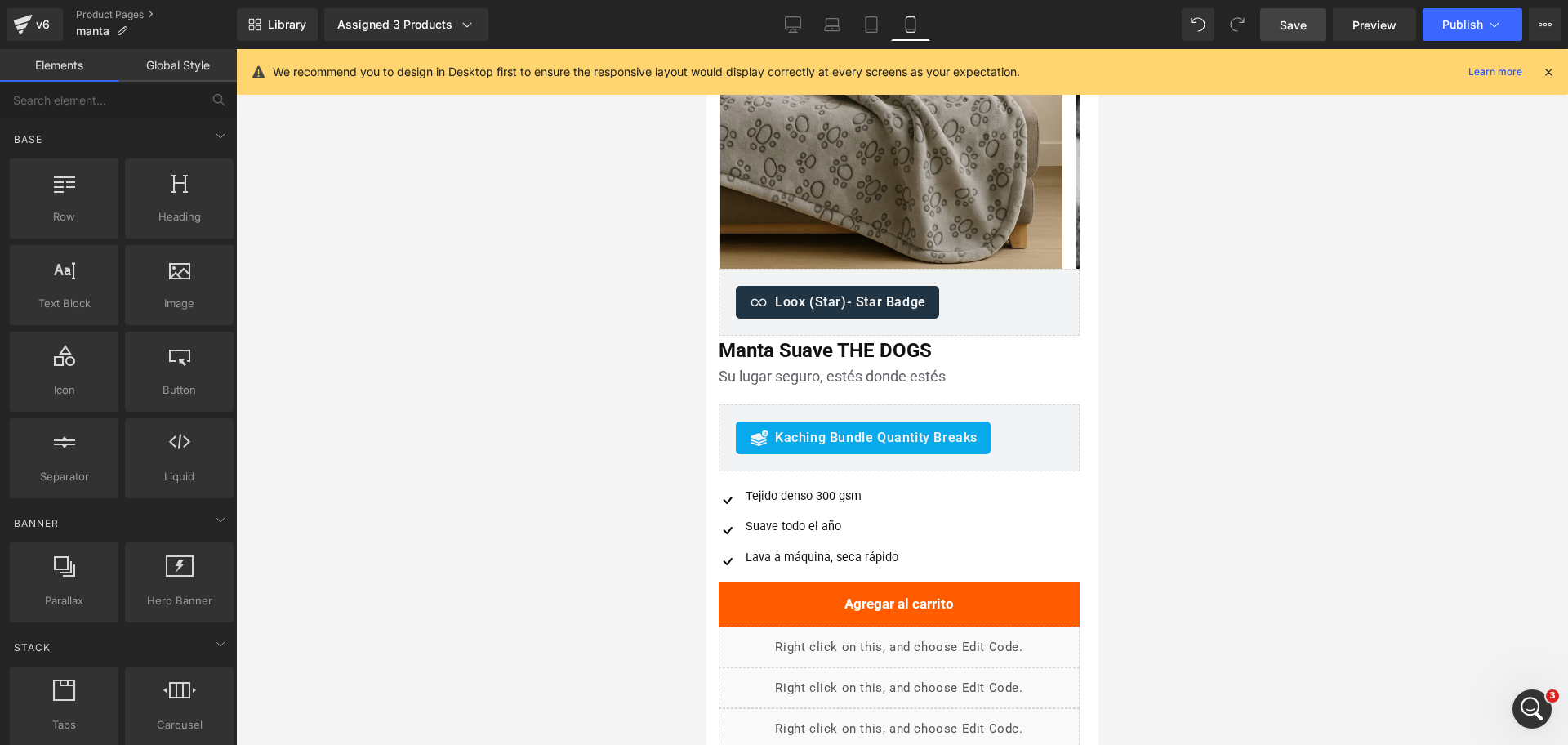
click at [1156, 334] on div at bounding box center [902, 397] width 1332 height 696
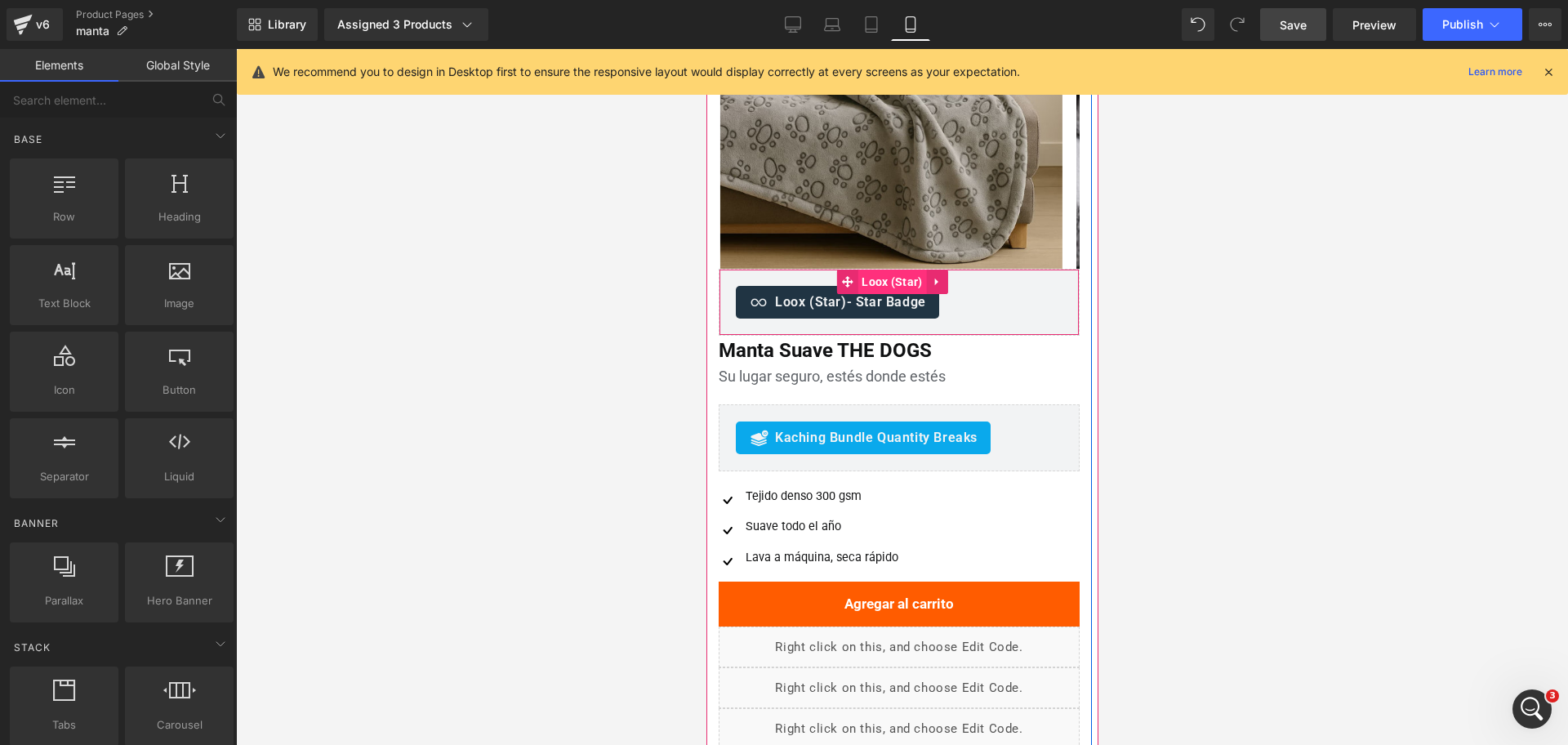
click at [888, 291] on span "Loox (Star)" at bounding box center [891, 282] width 68 height 25
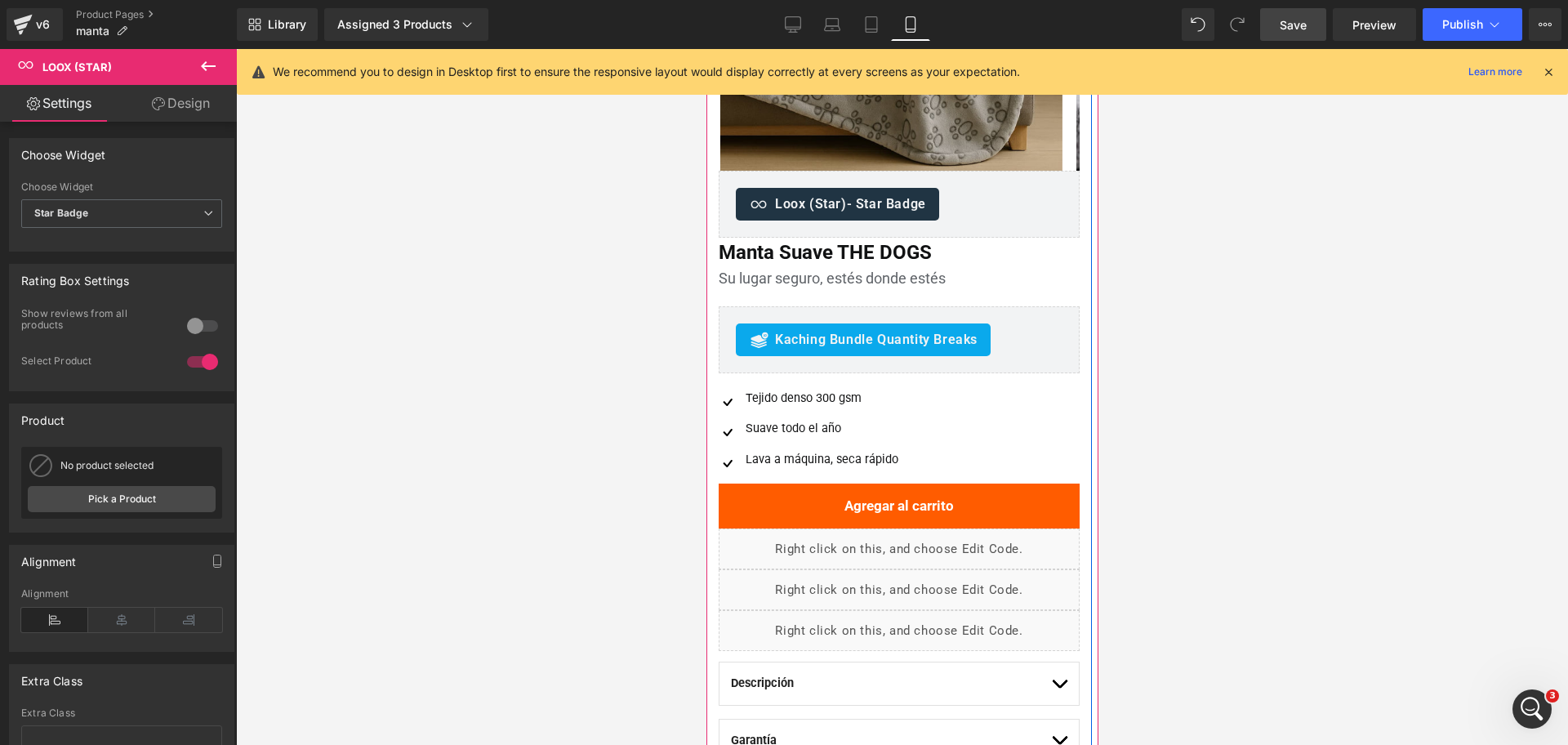
scroll to position [306, 0]
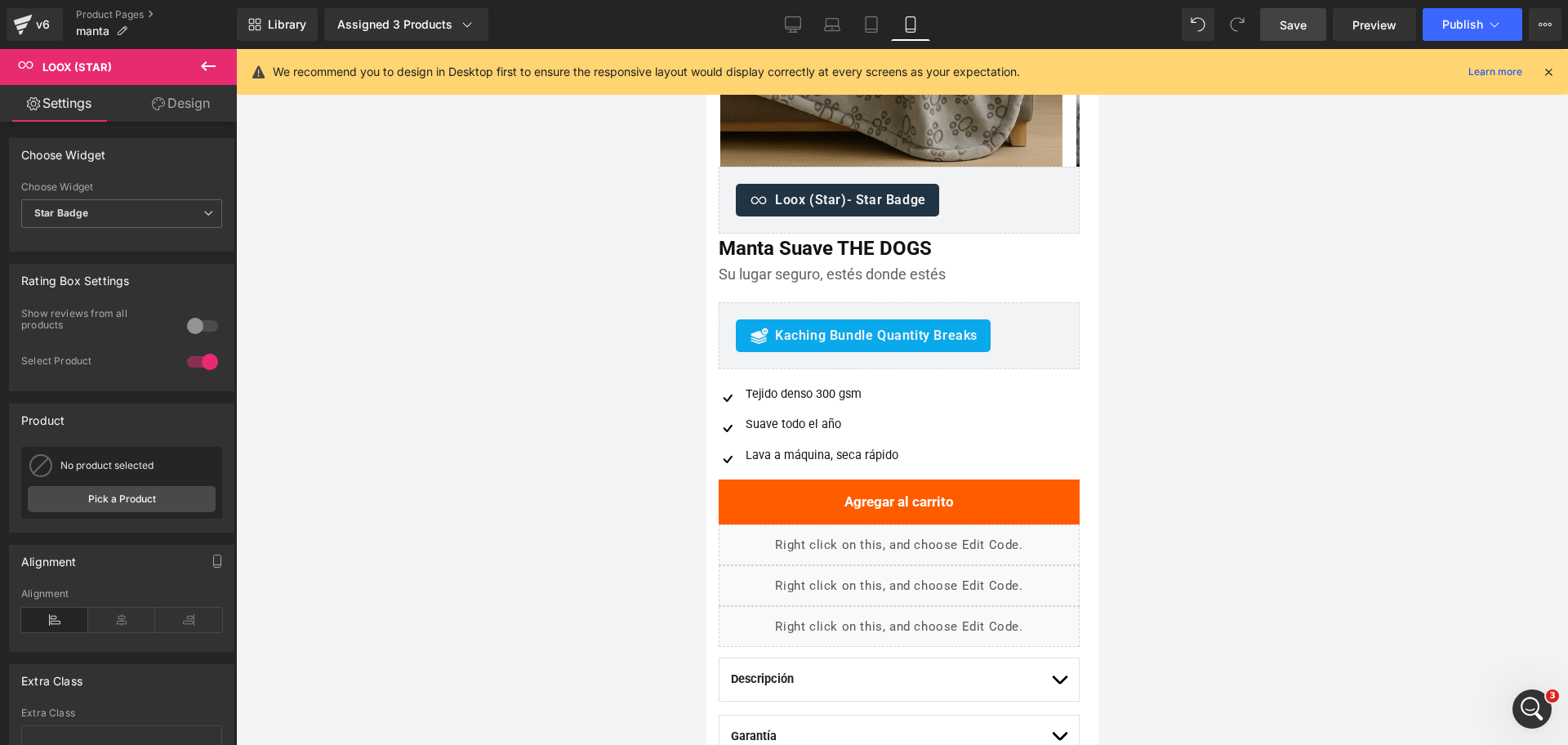
click at [1283, 21] on span "Save" at bounding box center [1293, 25] width 27 height 17
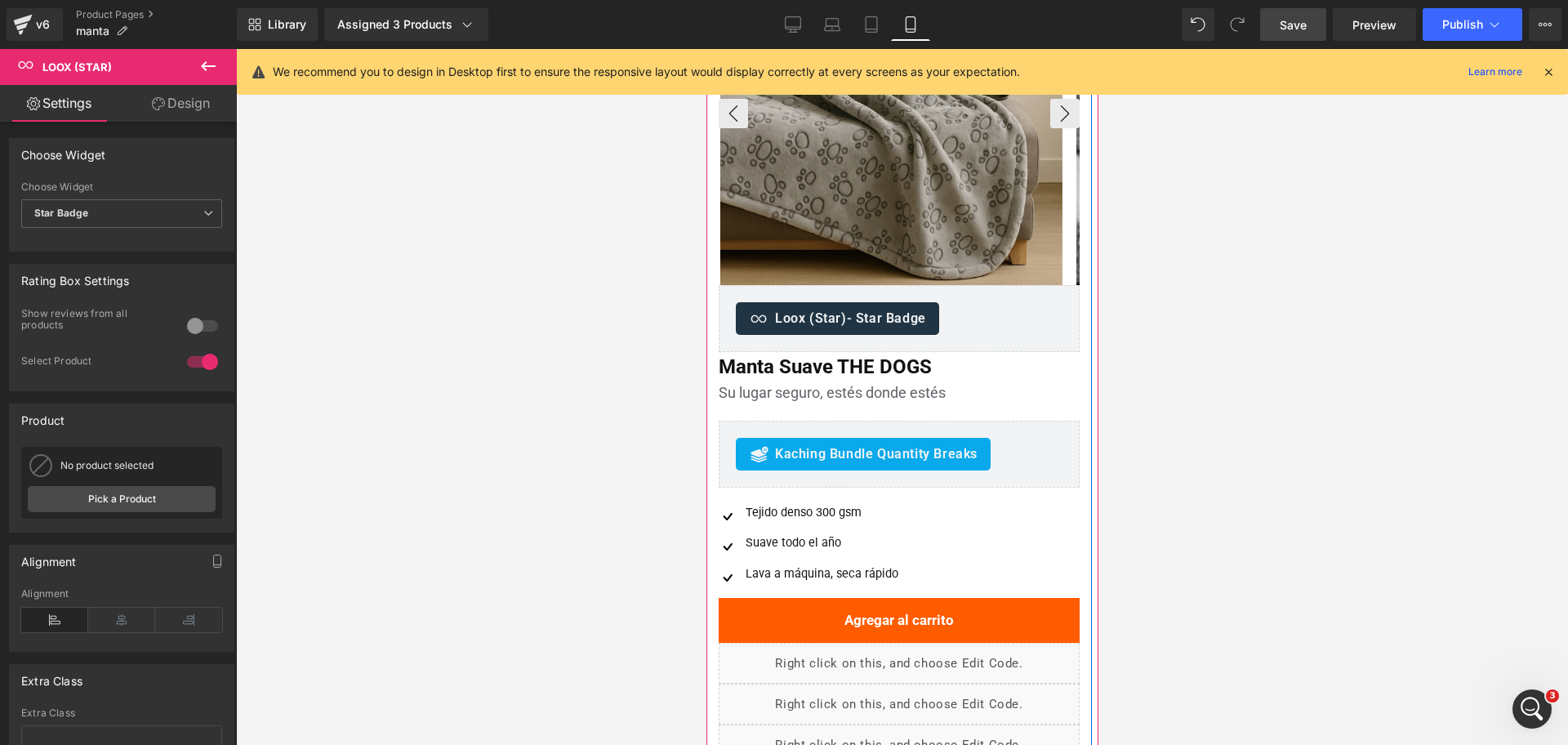
scroll to position [102, 0]
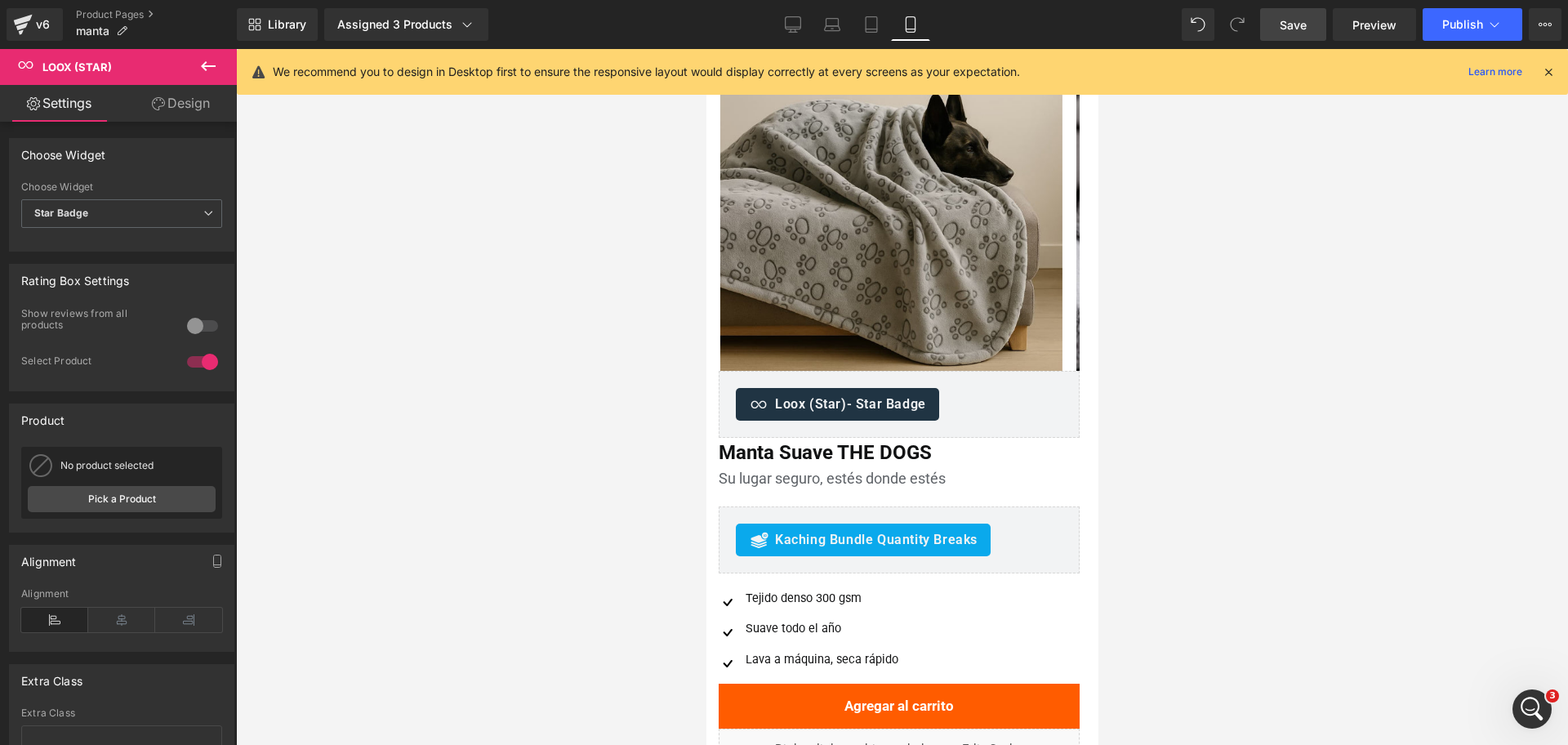
click at [1547, 75] on icon at bounding box center [1548, 72] width 15 height 15
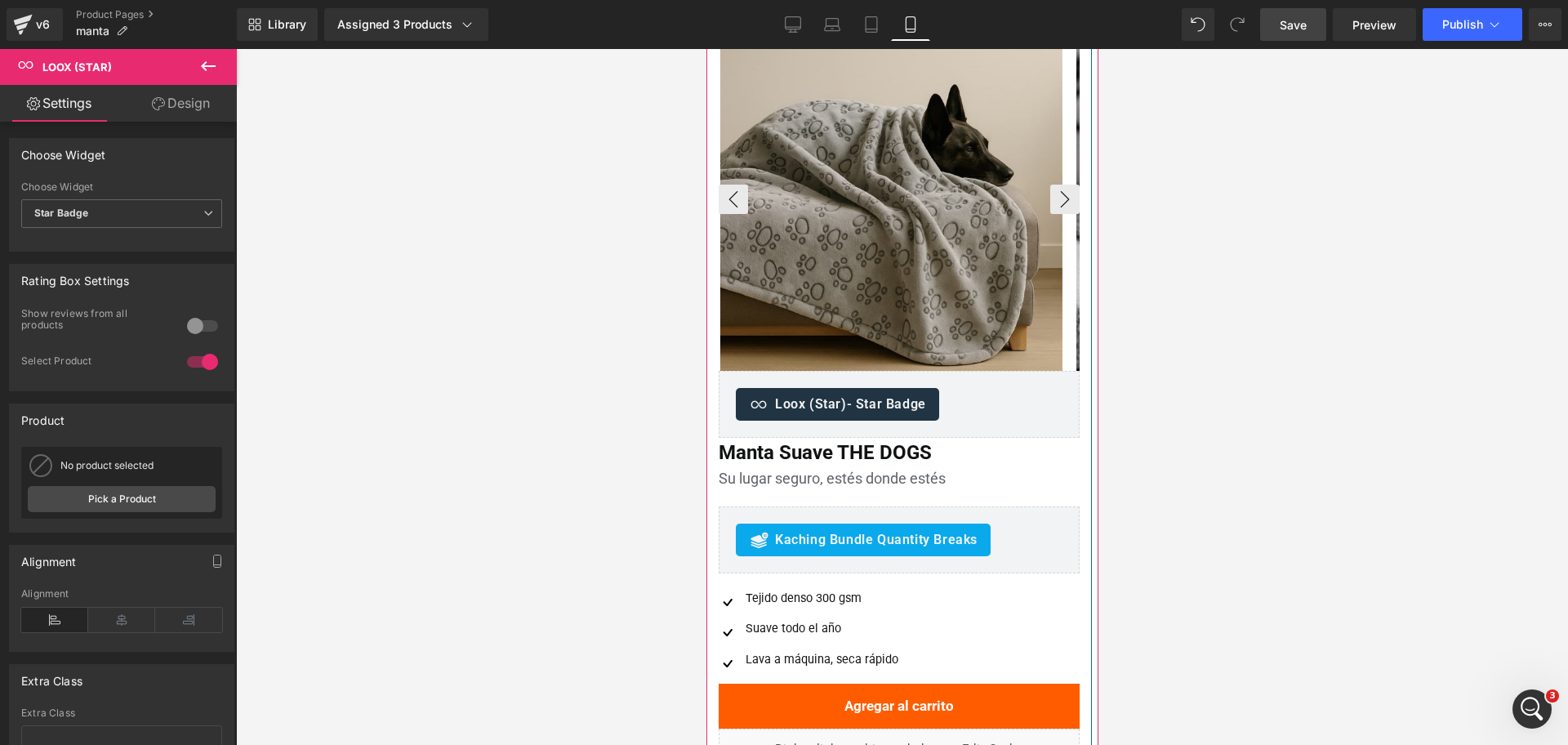
click at [894, 197] on div "‹ › (P) Image List" at bounding box center [898, 200] width 361 height 342
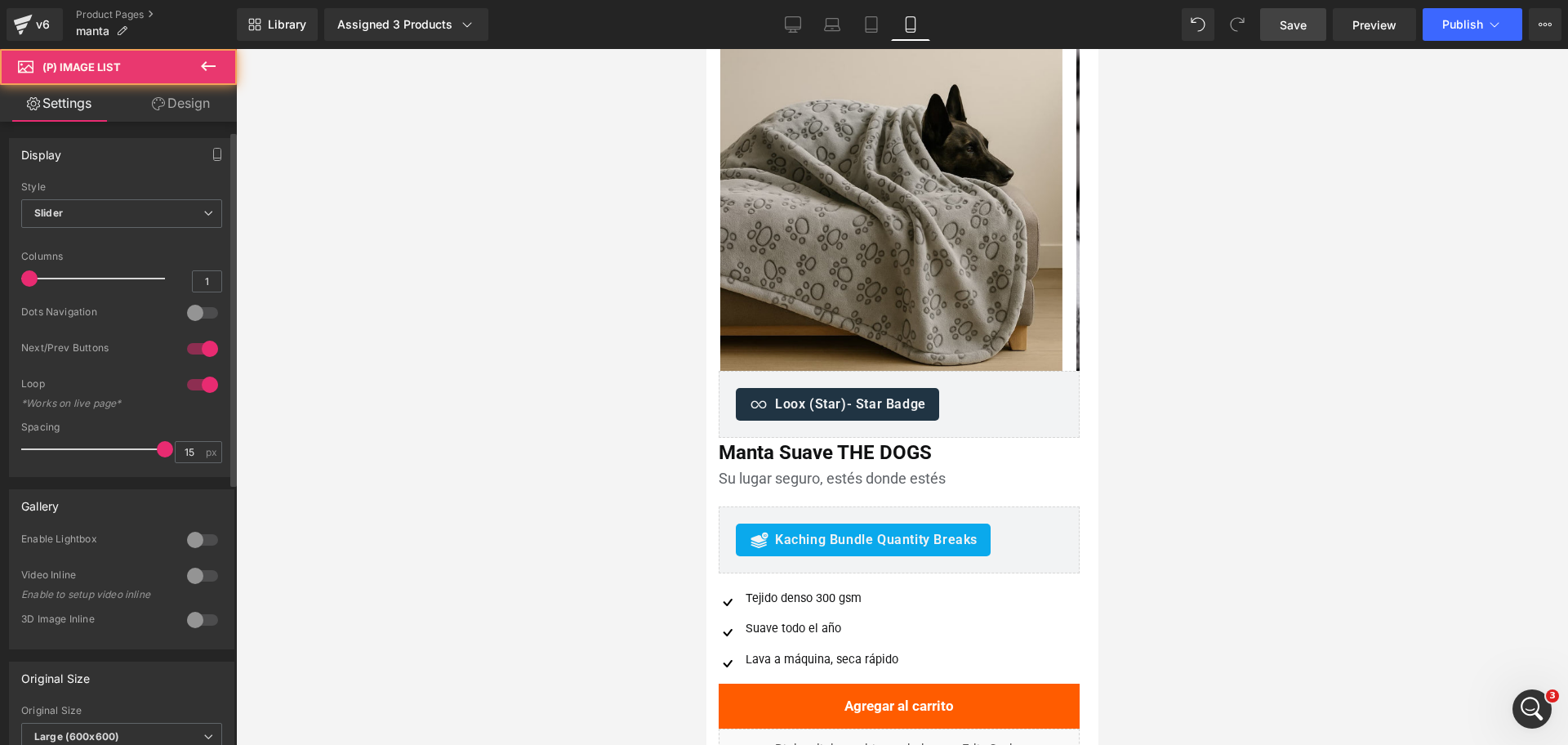
scroll to position [306, 0]
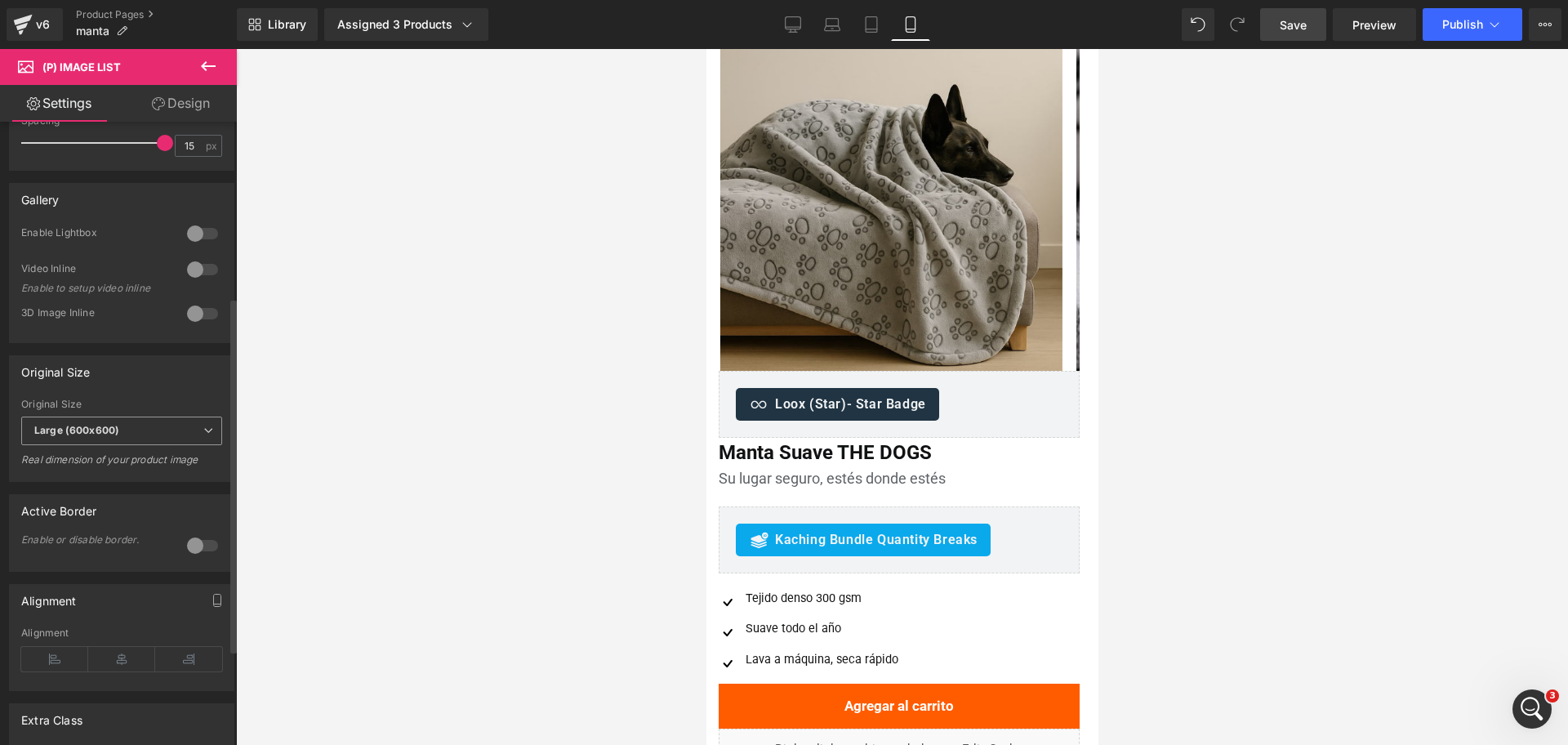
click at [171, 431] on span "Large (600x600)" at bounding box center [122, 431] width 201 height 29
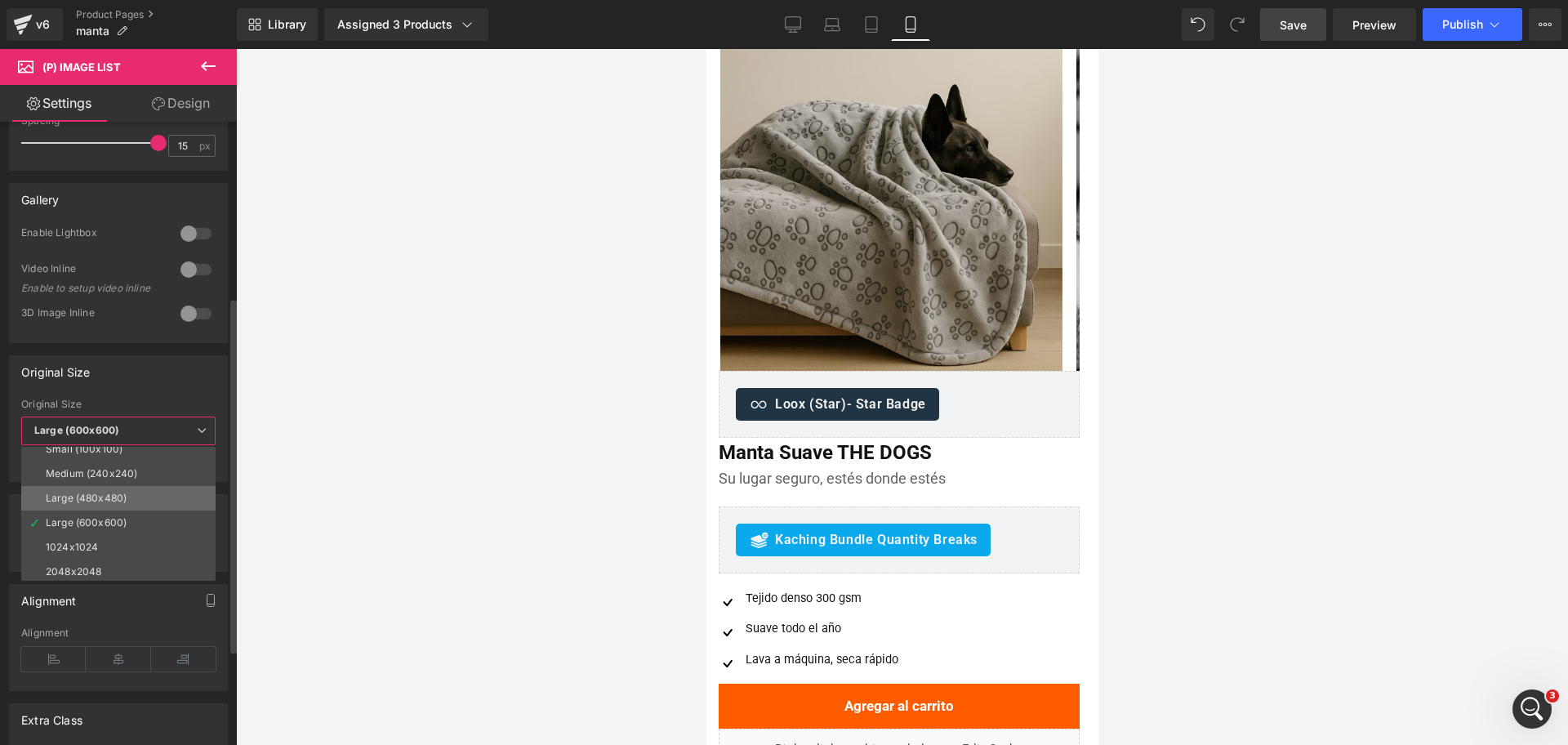
scroll to position [13, 0]
click at [139, 534] on li "1024x1024" at bounding box center [122, 544] width 202 height 25
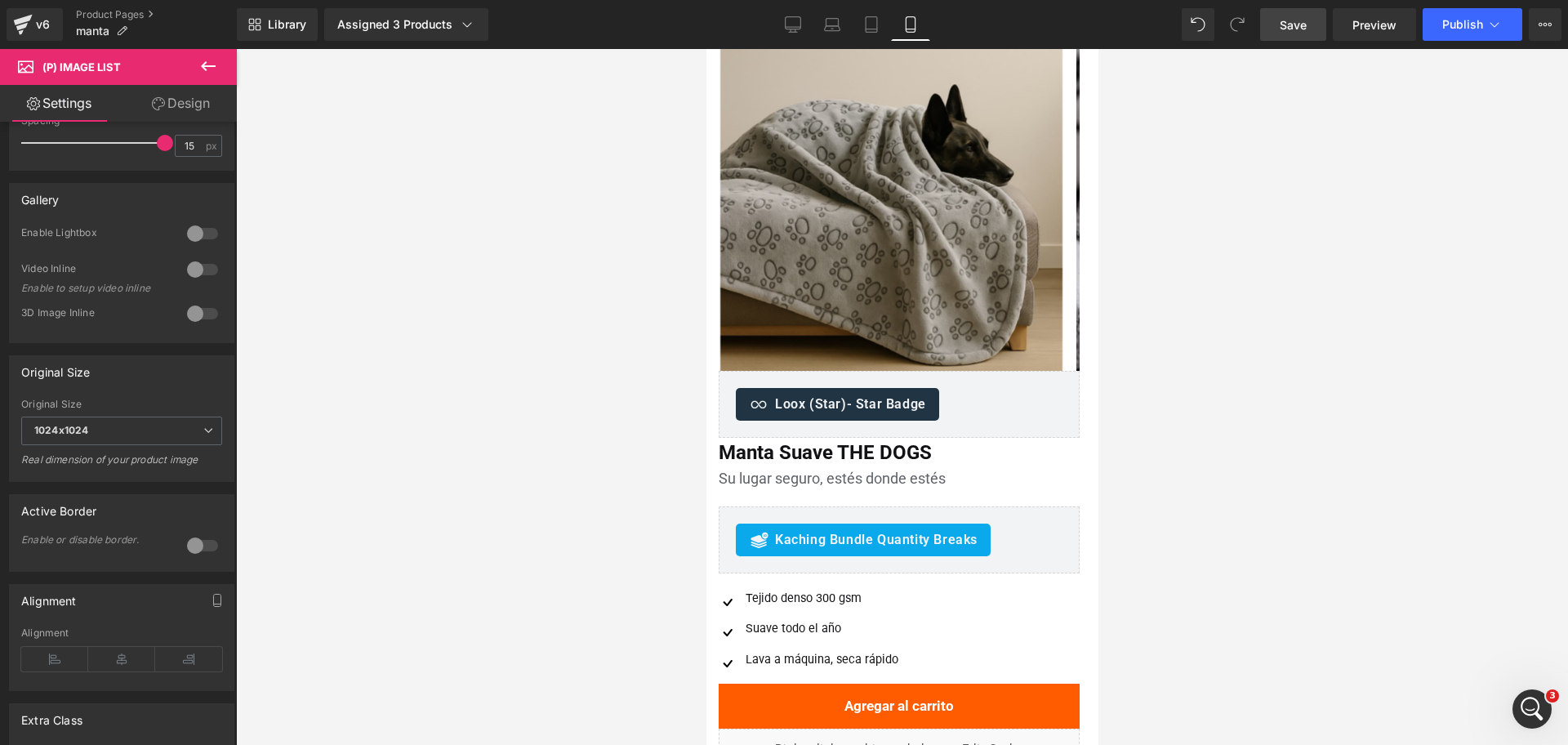
click at [1248, 203] on div at bounding box center [902, 397] width 1332 height 696
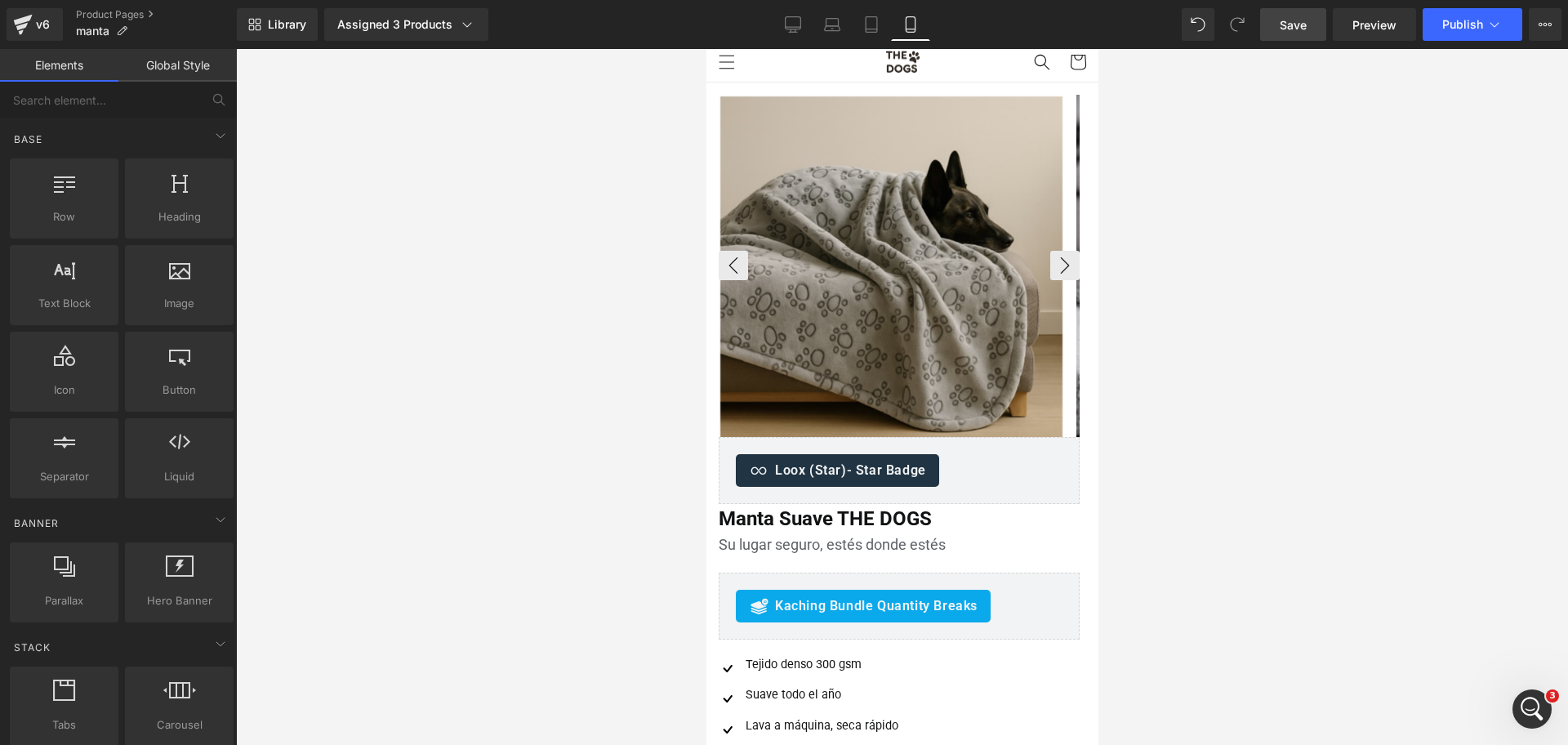
scroll to position [0, 0]
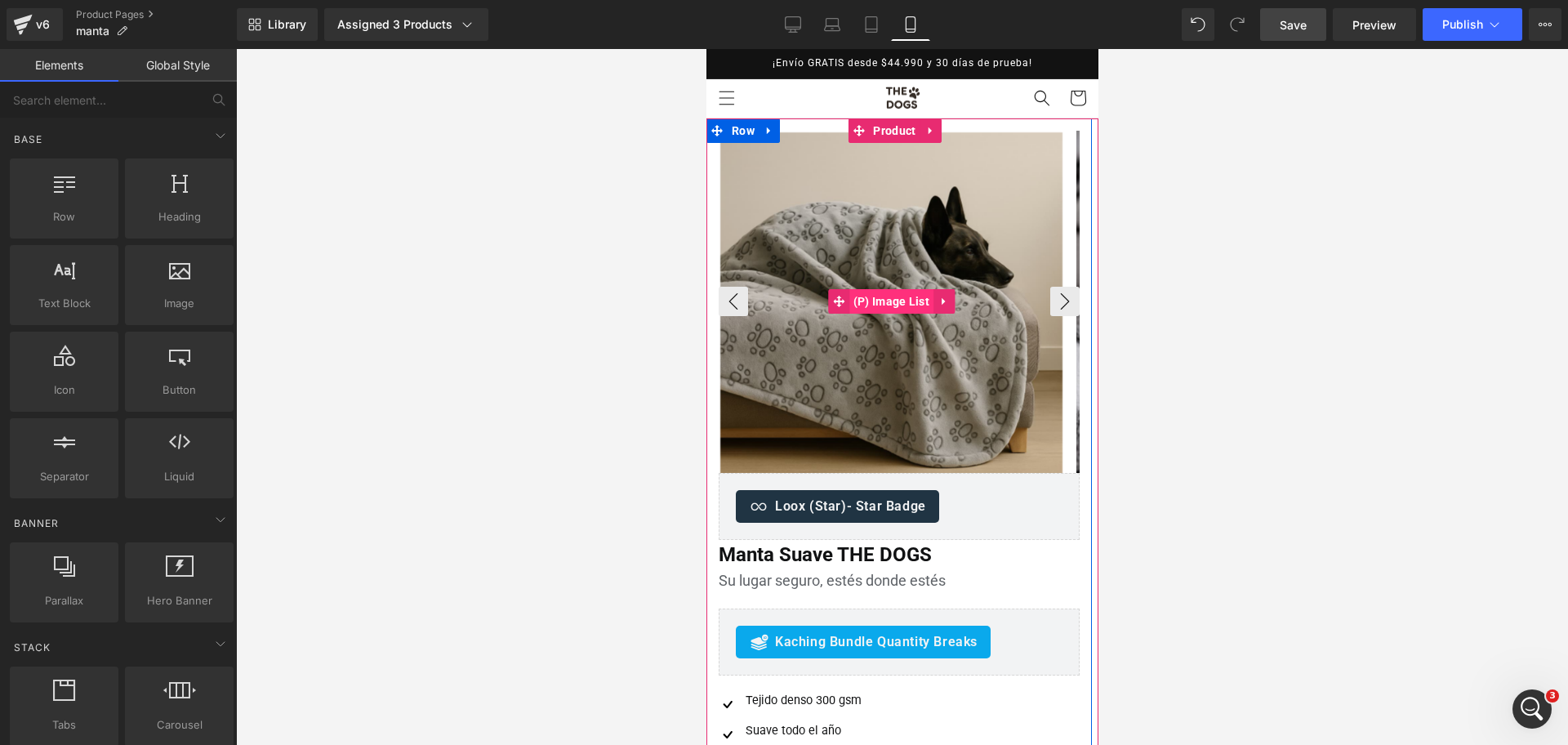
click at [882, 299] on span "(P) Image List" at bounding box center [891, 301] width 84 height 25
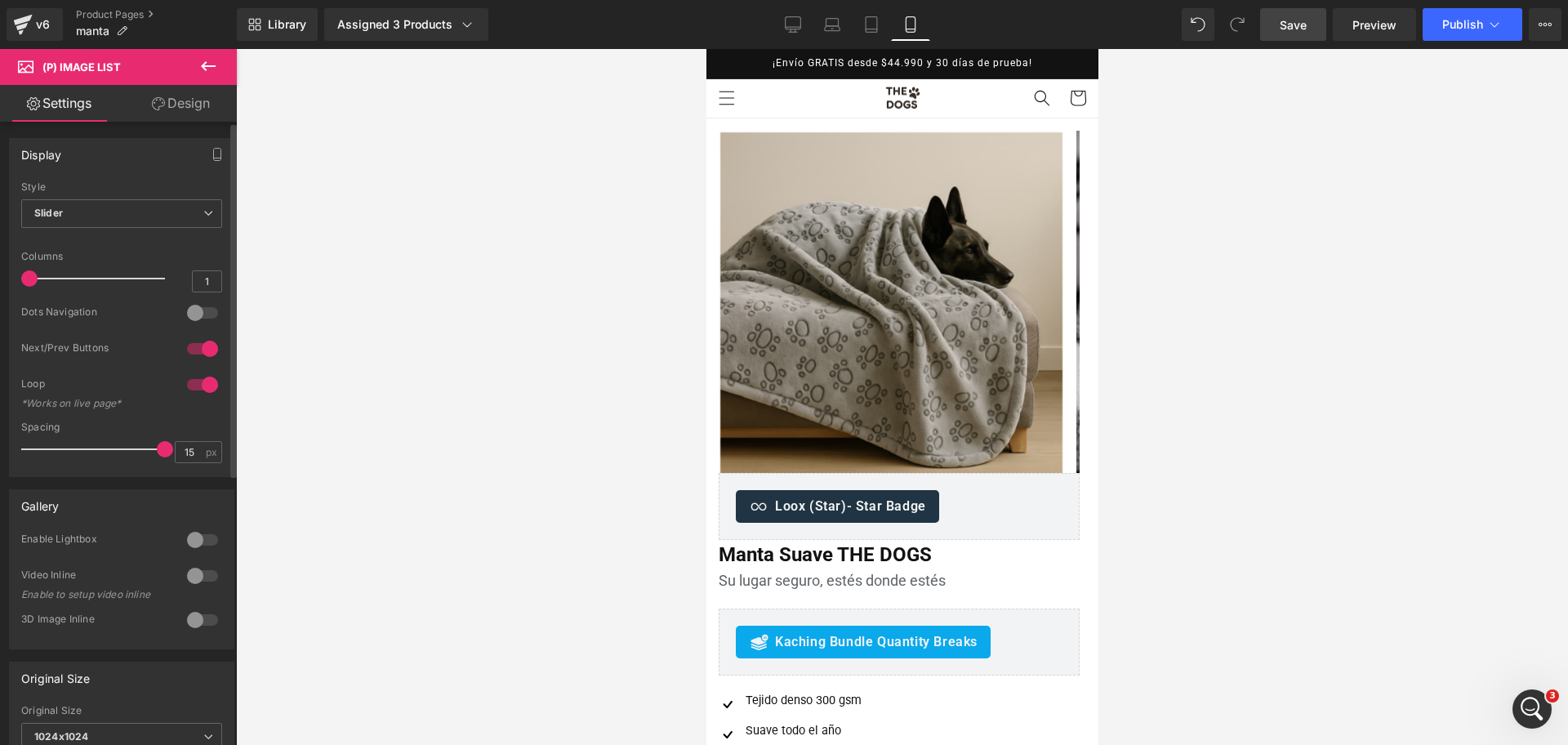
click at [192, 319] on div at bounding box center [202, 313] width 40 height 26
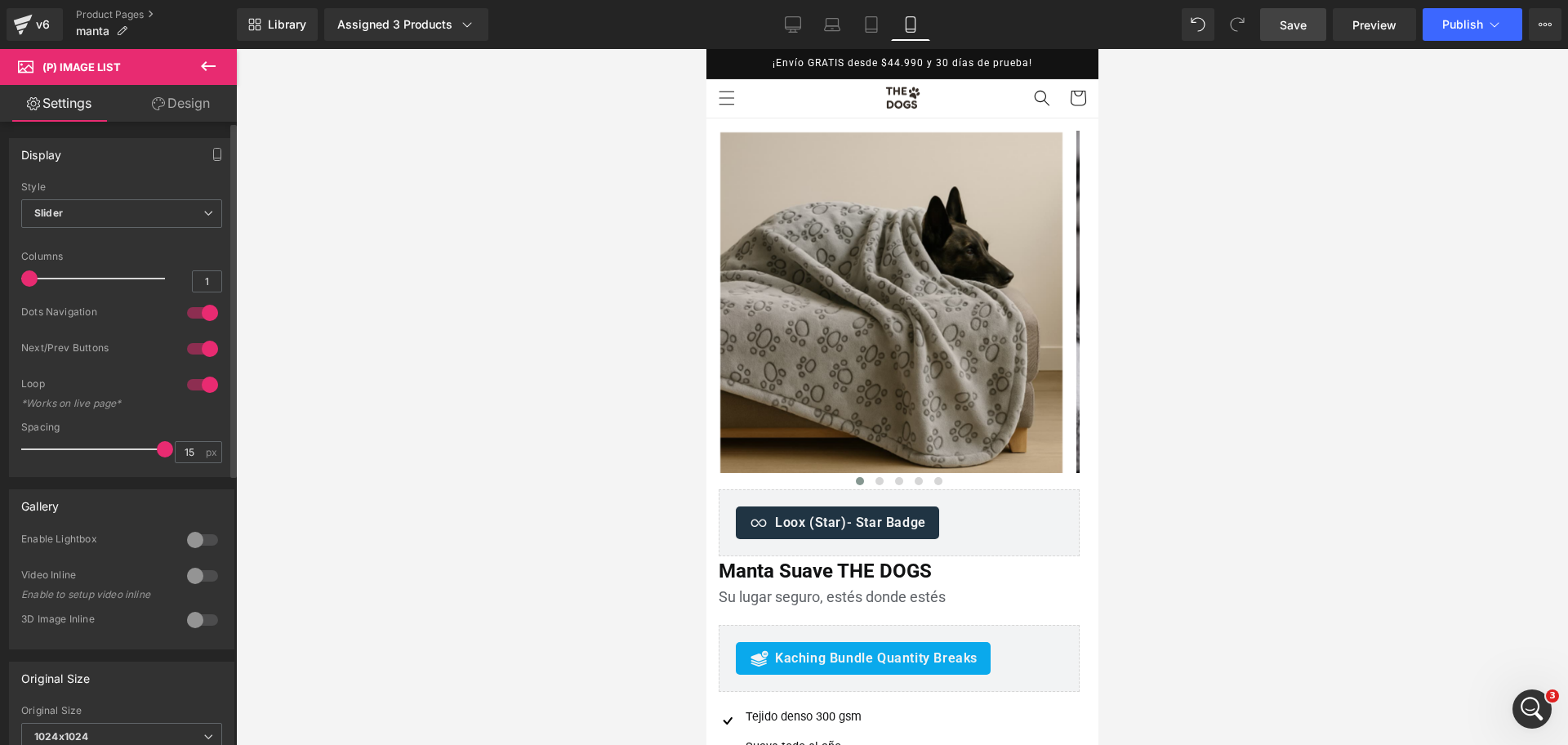
click at [194, 344] on div at bounding box center [202, 349] width 40 height 26
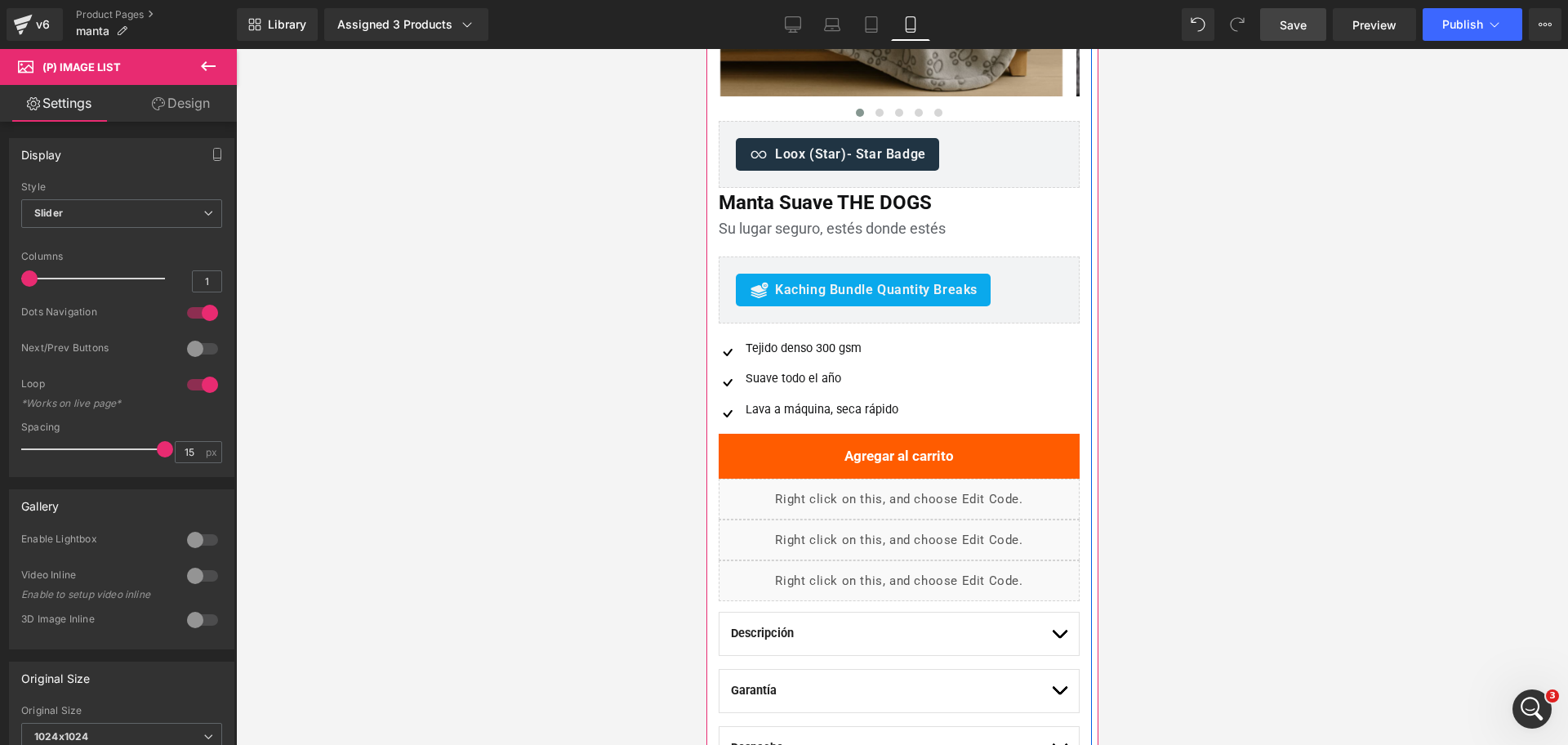
scroll to position [408, 0]
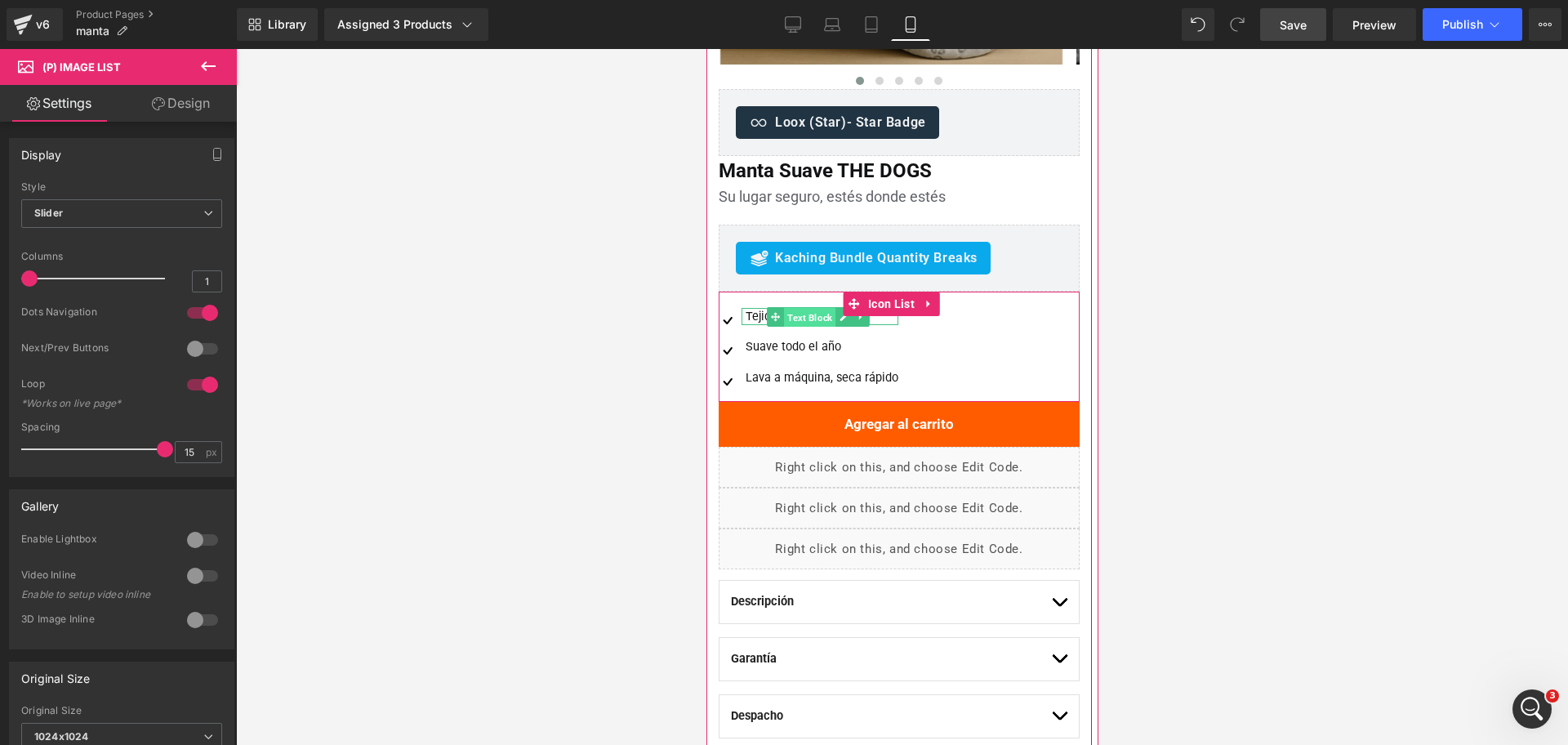
click at [813, 318] on span "Text Block" at bounding box center [809, 317] width 52 height 20
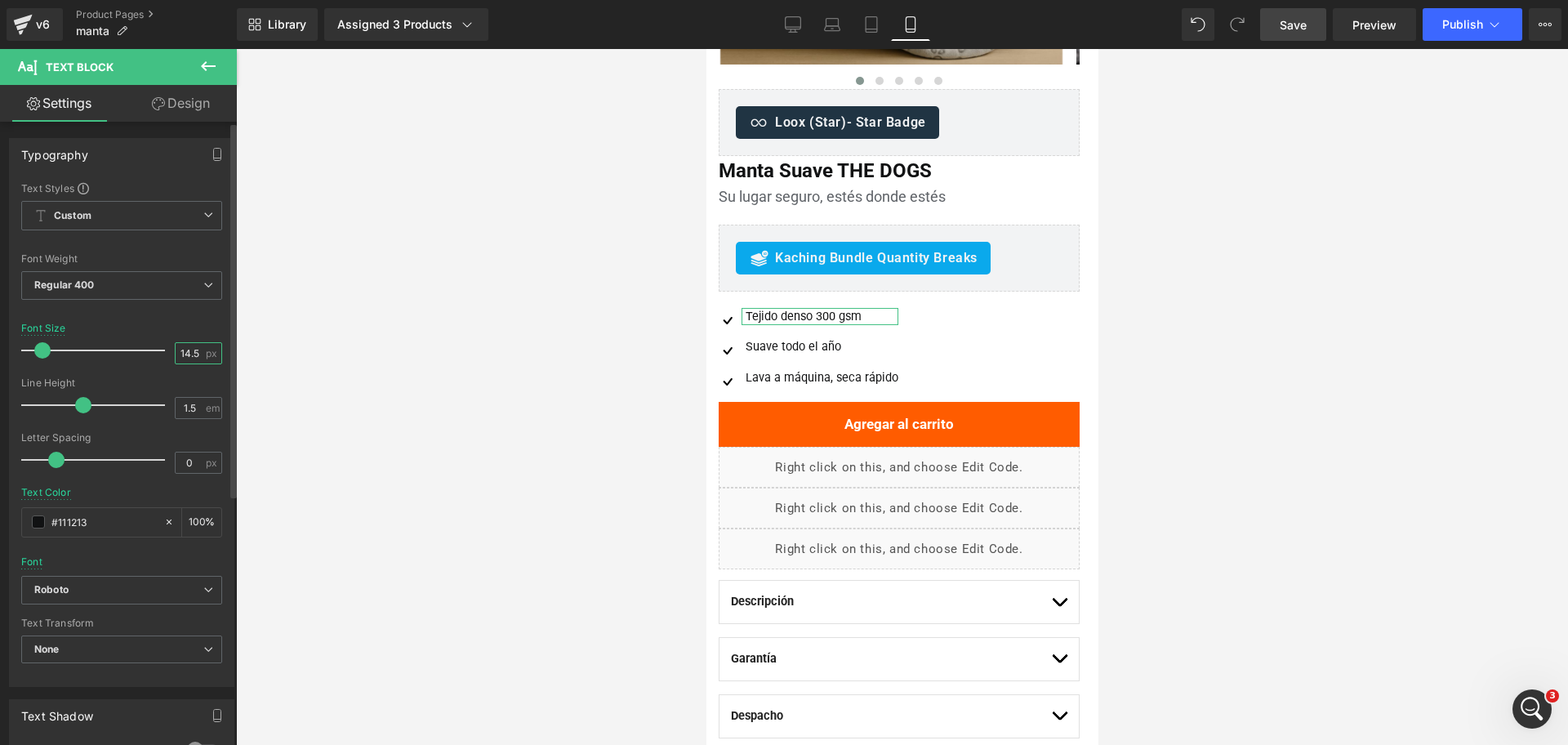
click at [175, 347] on input "14.5" at bounding box center [189, 353] width 29 height 21
type input "15"
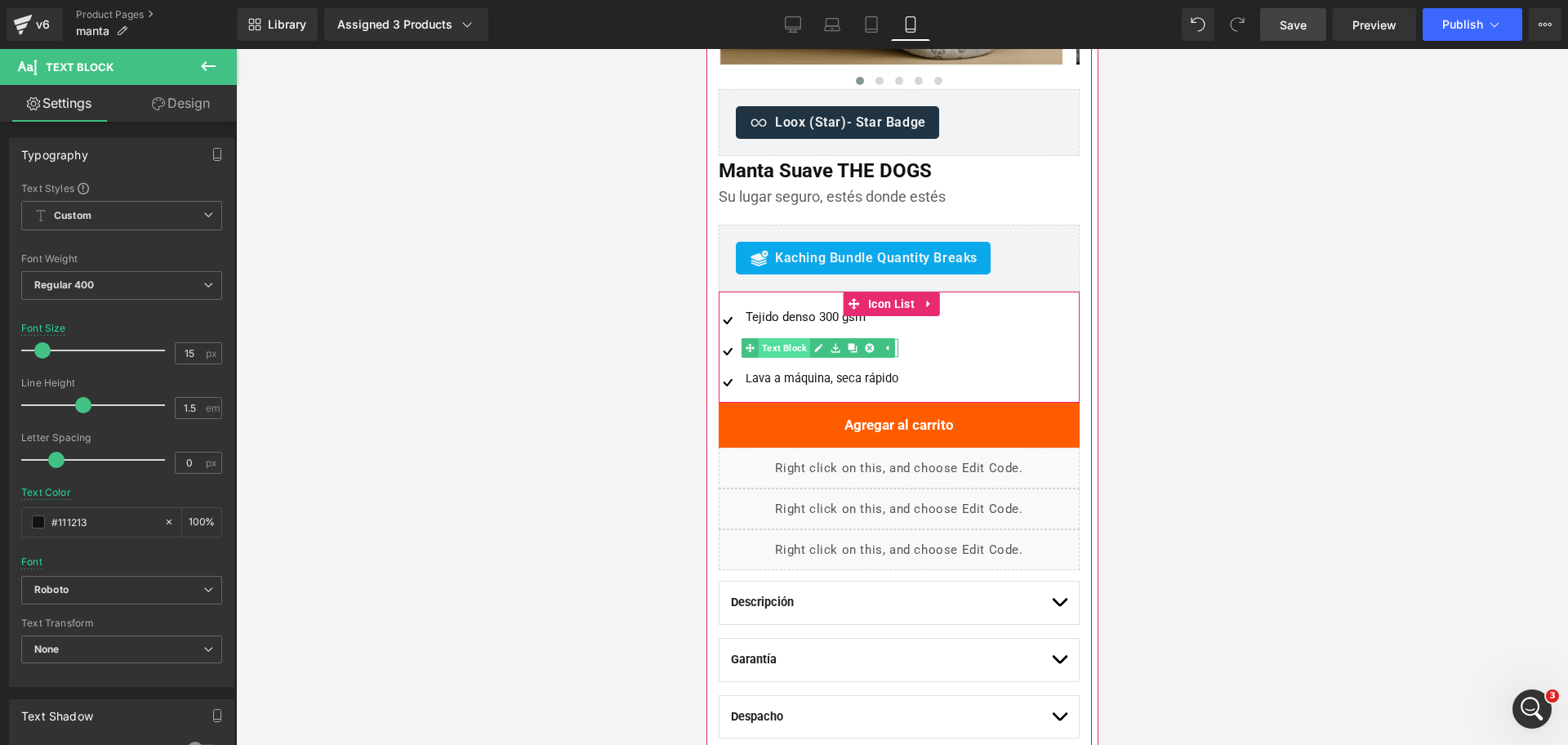
click at [792, 341] on span "Text Block" at bounding box center [784, 348] width 52 height 20
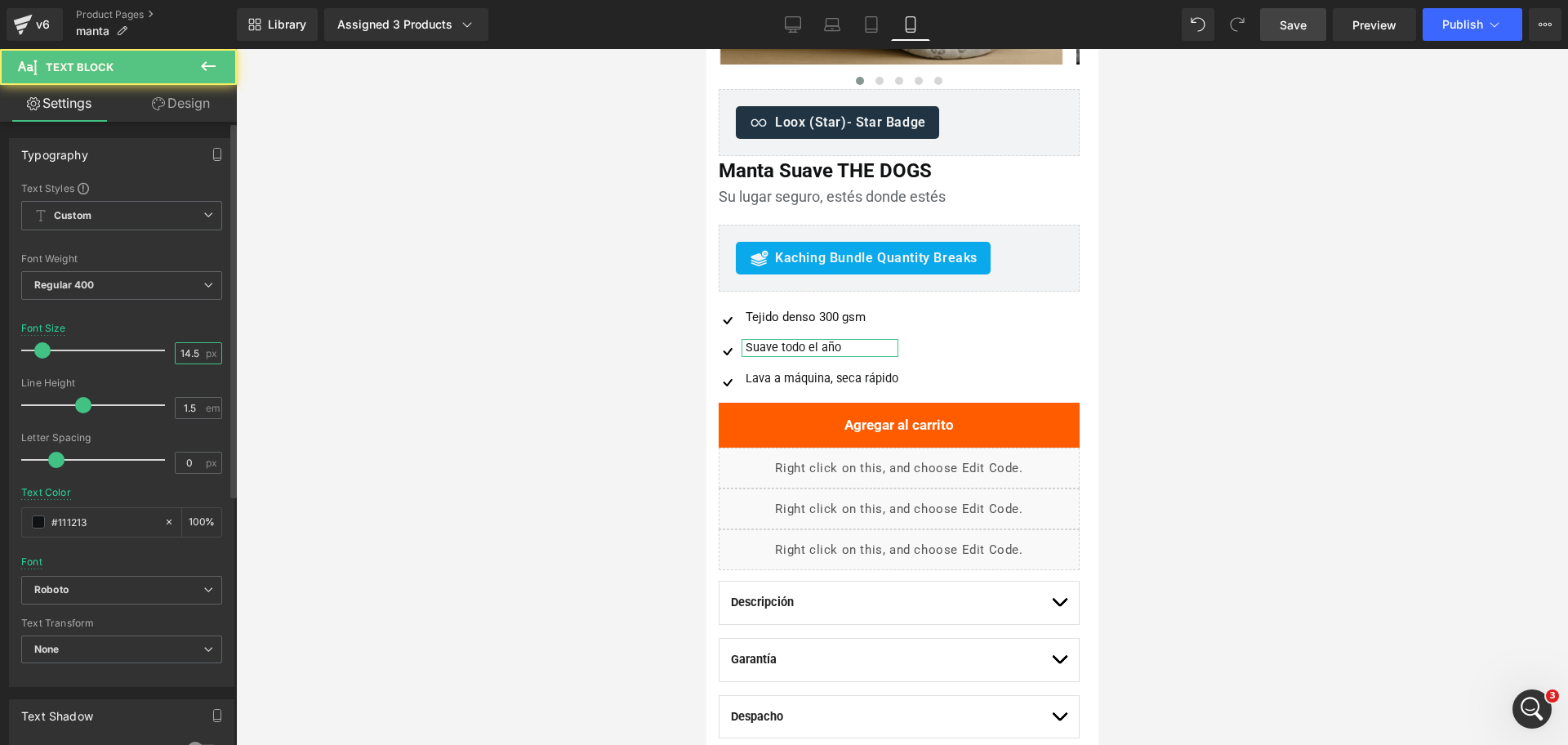
click at [185, 359] on input "14.5" at bounding box center [189, 353] width 29 height 21
type input "15"
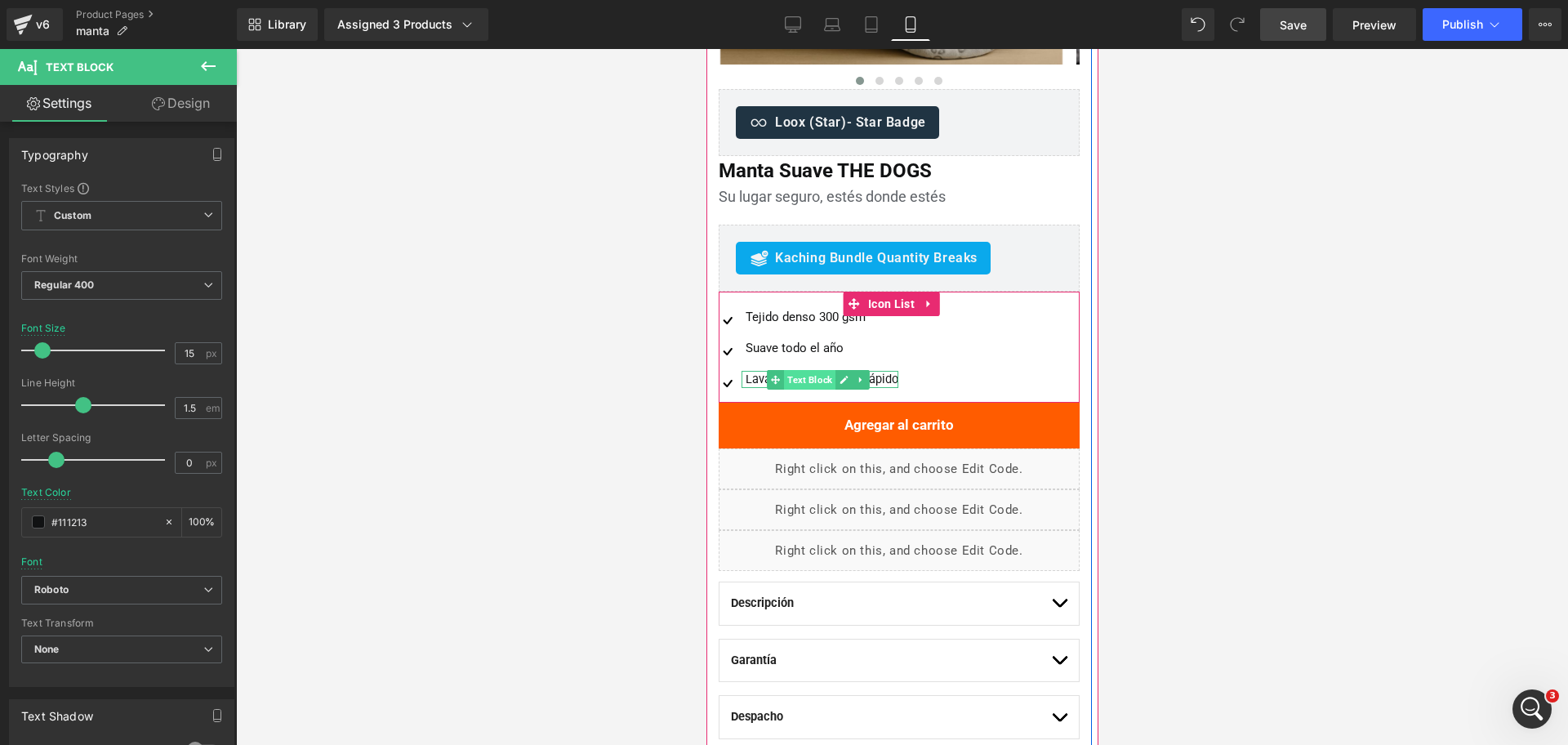
click at [813, 375] on span "Text Block" at bounding box center [809, 379] width 52 height 20
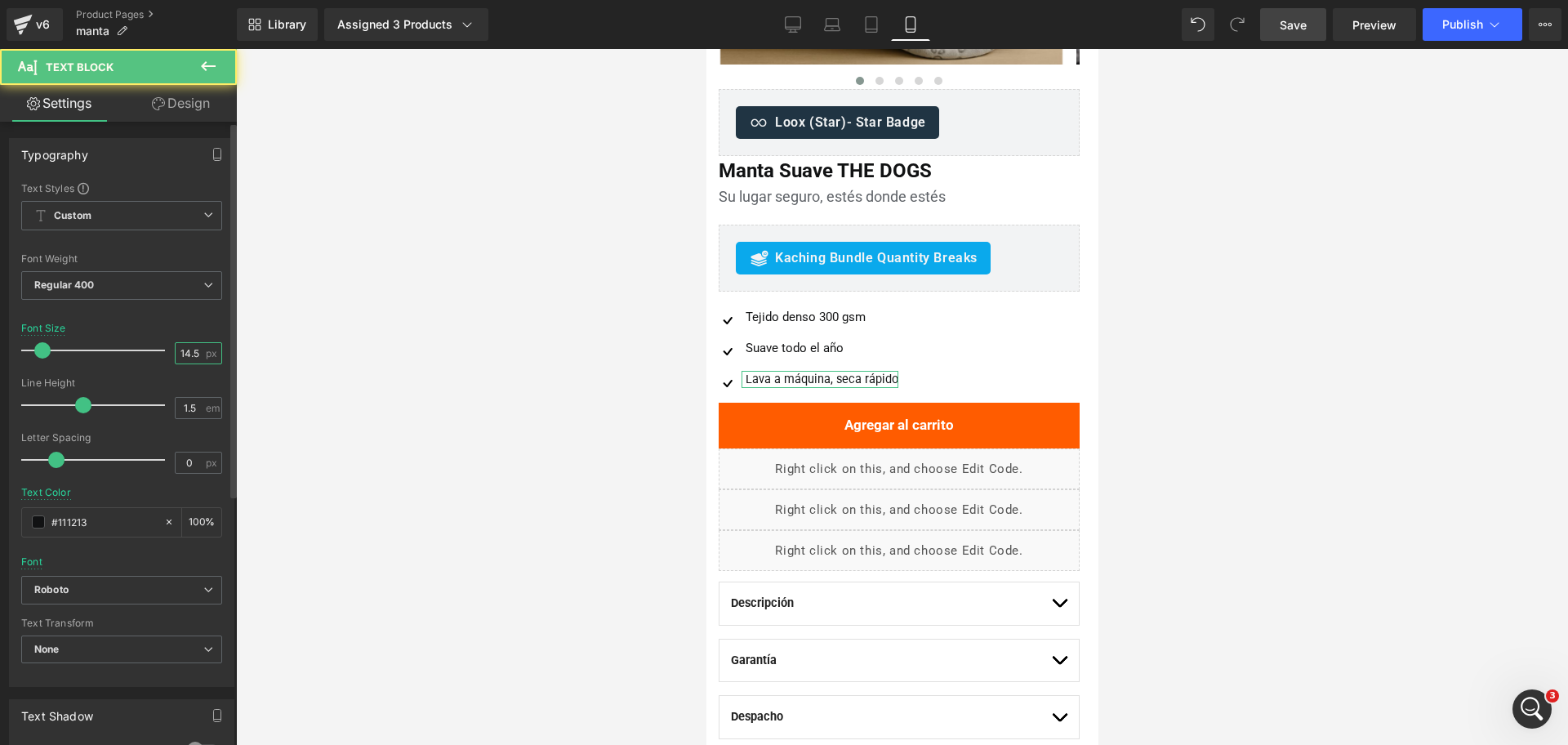
click at [175, 361] on input "14.5" at bounding box center [189, 353] width 29 height 21
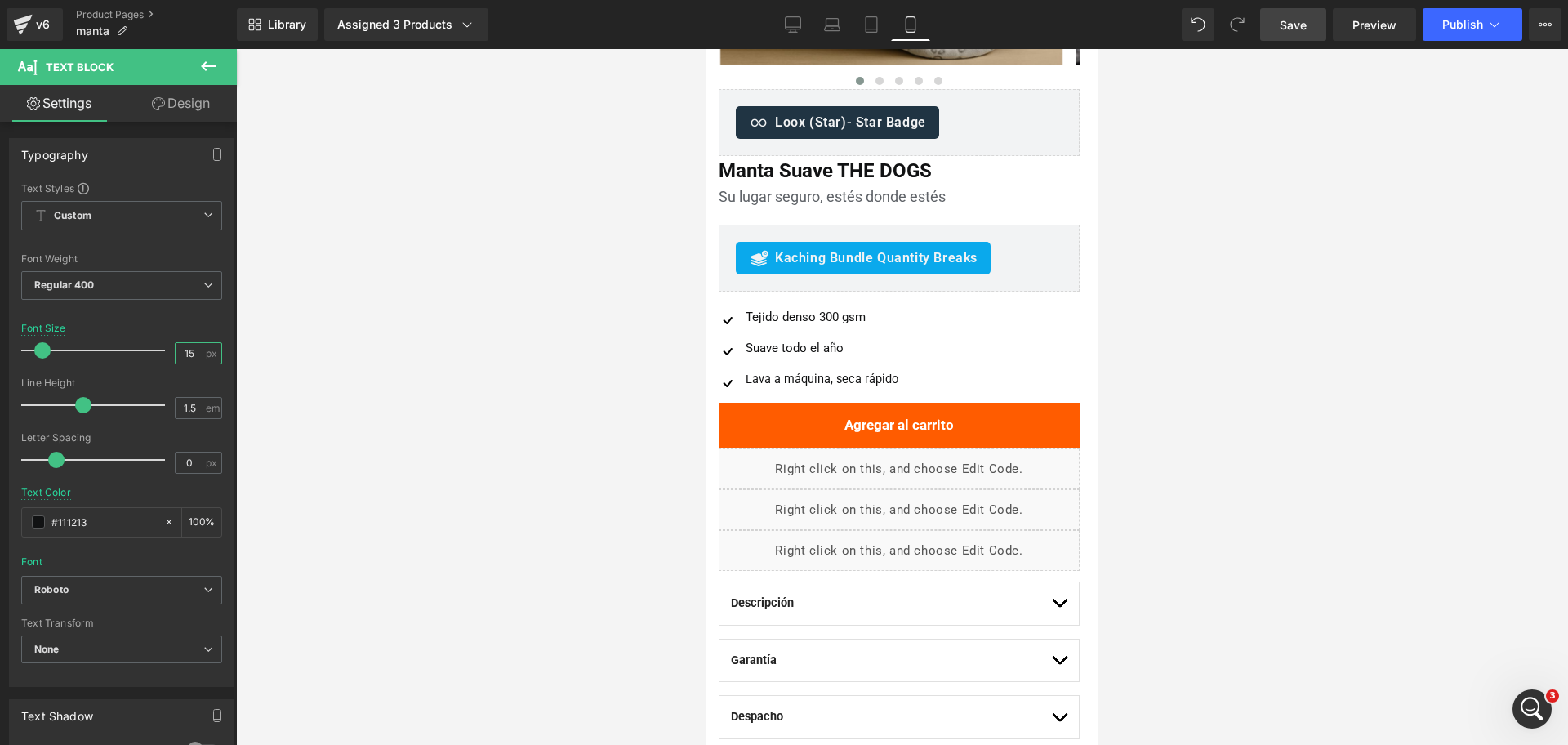
type input "15"
click at [207, 68] on icon at bounding box center [208, 66] width 20 height 20
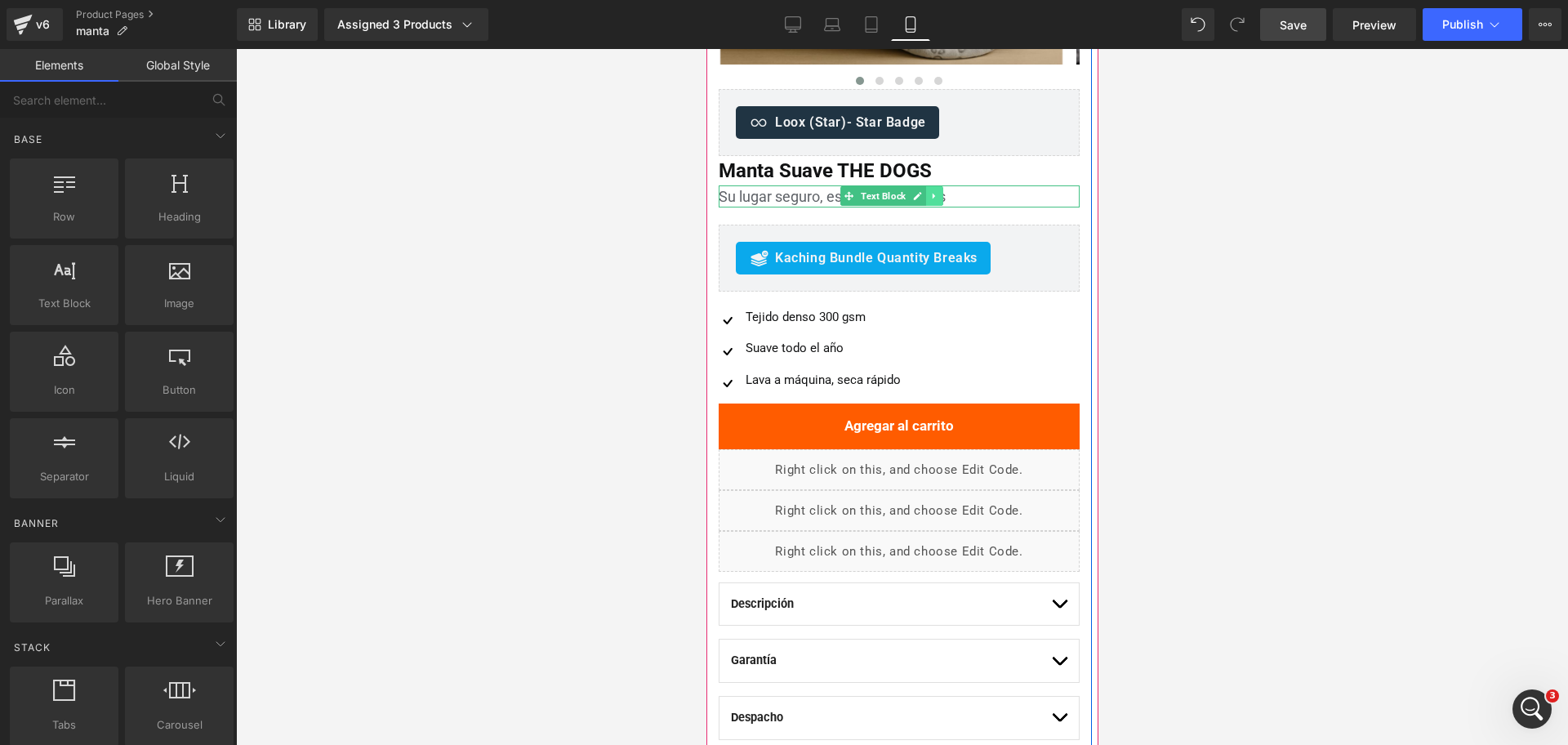
click at [931, 194] on icon at bounding box center [933, 196] width 9 height 10
click at [927, 194] on icon at bounding box center [924, 196] width 9 height 9
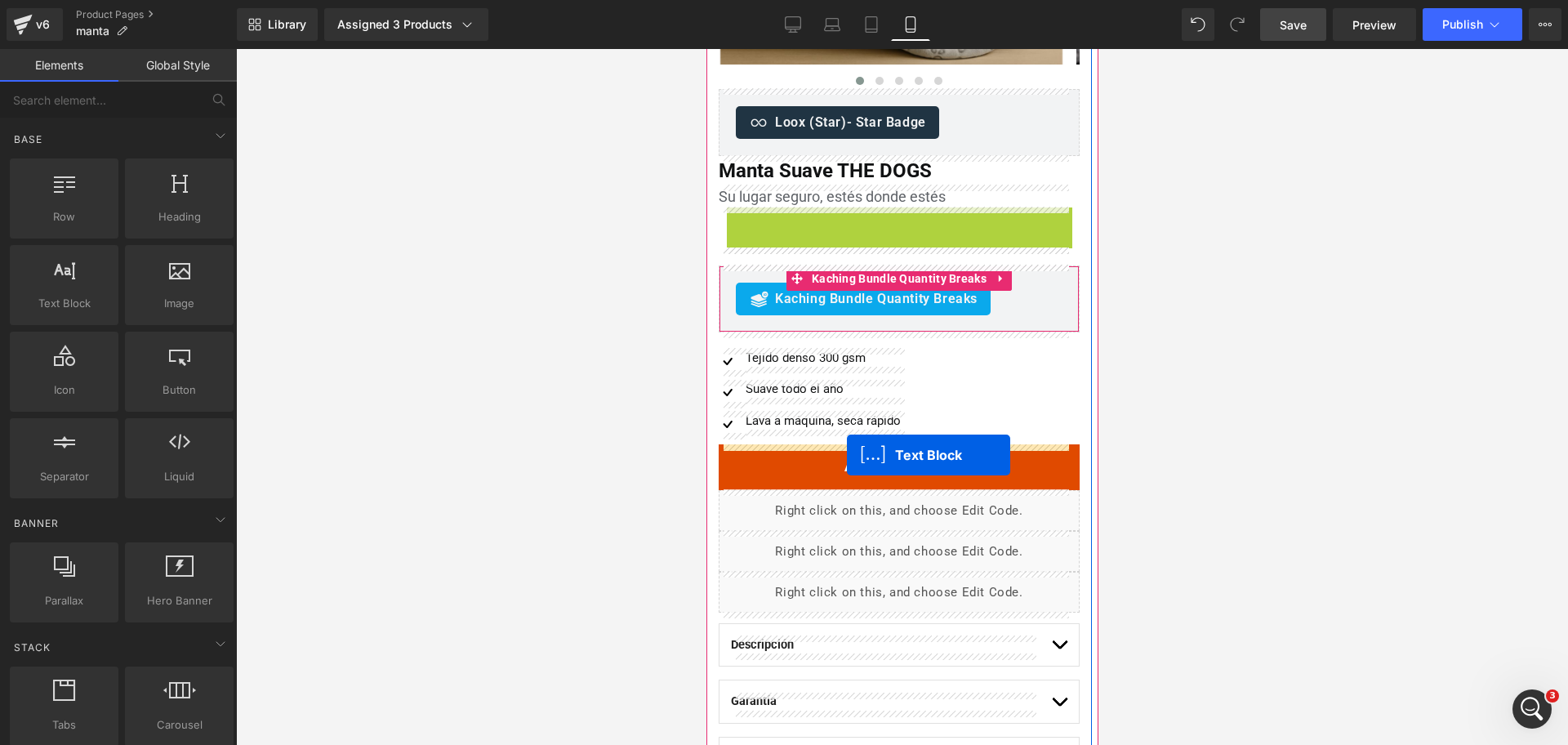
drag, startPoint x: 840, startPoint y: 220, endPoint x: 846, endPoint y: 455, distance: 235.1
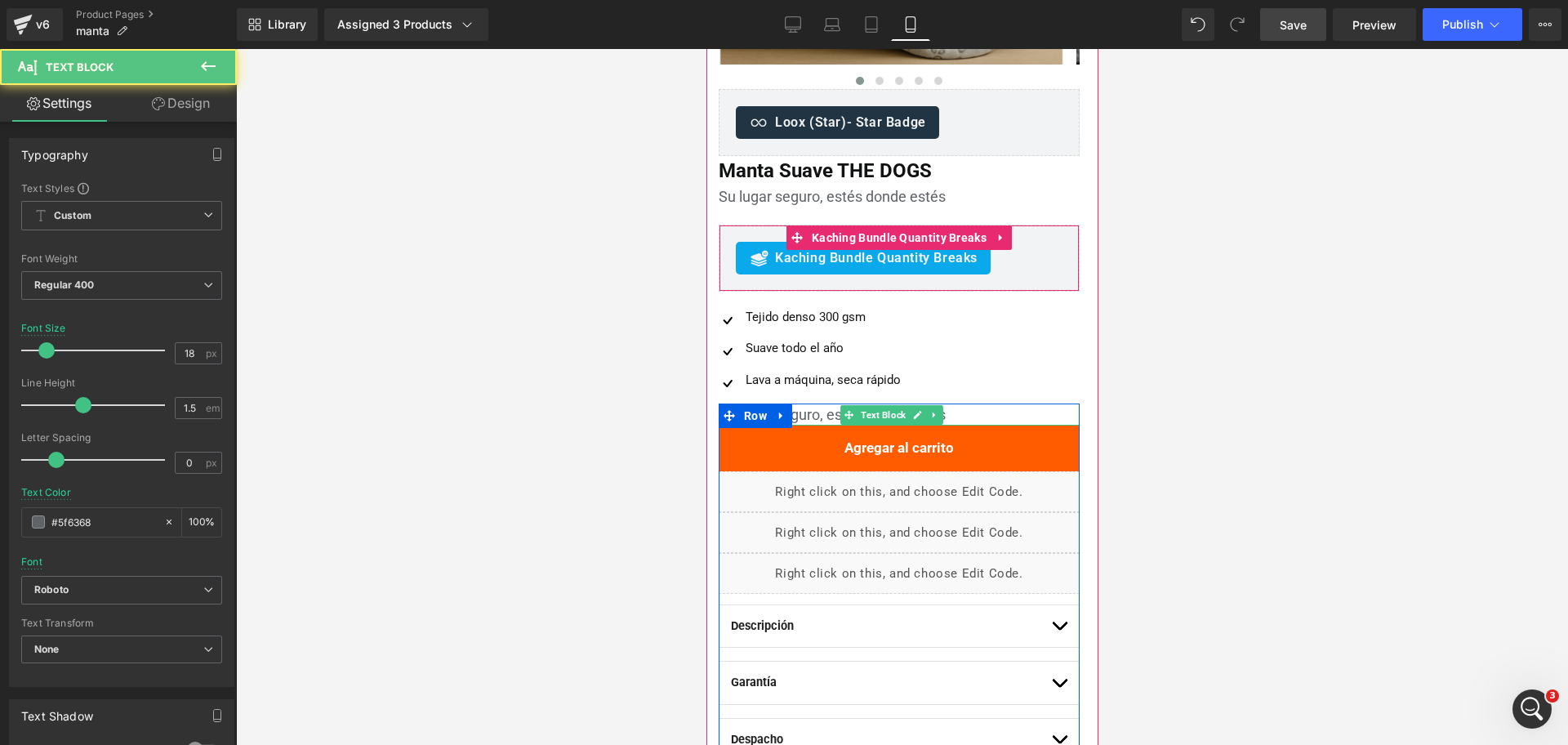
click at [808, 418] on div "Su lugar seguro, estés donde estés" at bounding box center [898, 414] width 361 height 22
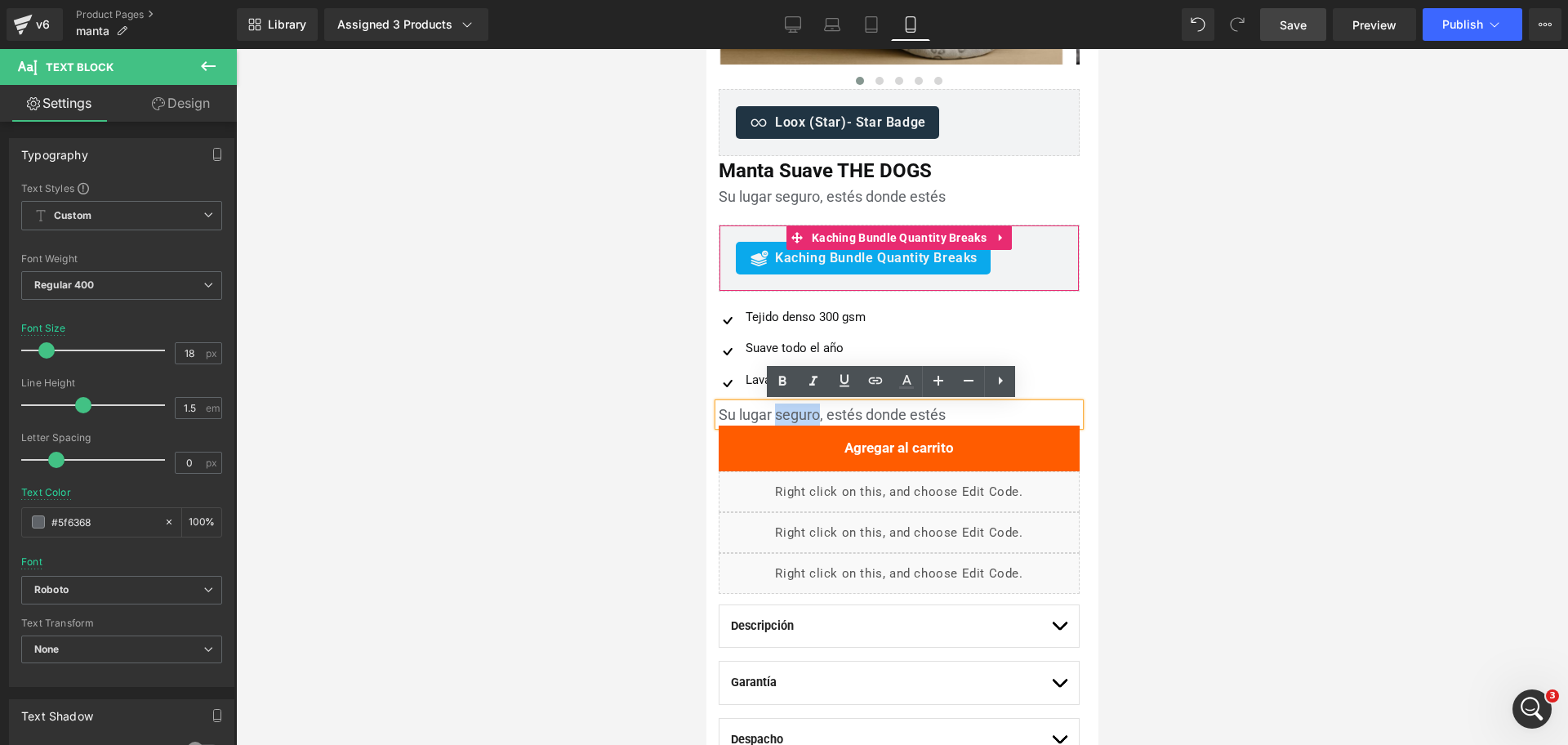
click at [808, 418] on div "Su lugar seguro, estés donde estés" at bounding box center [898, 414] width 361 height 22
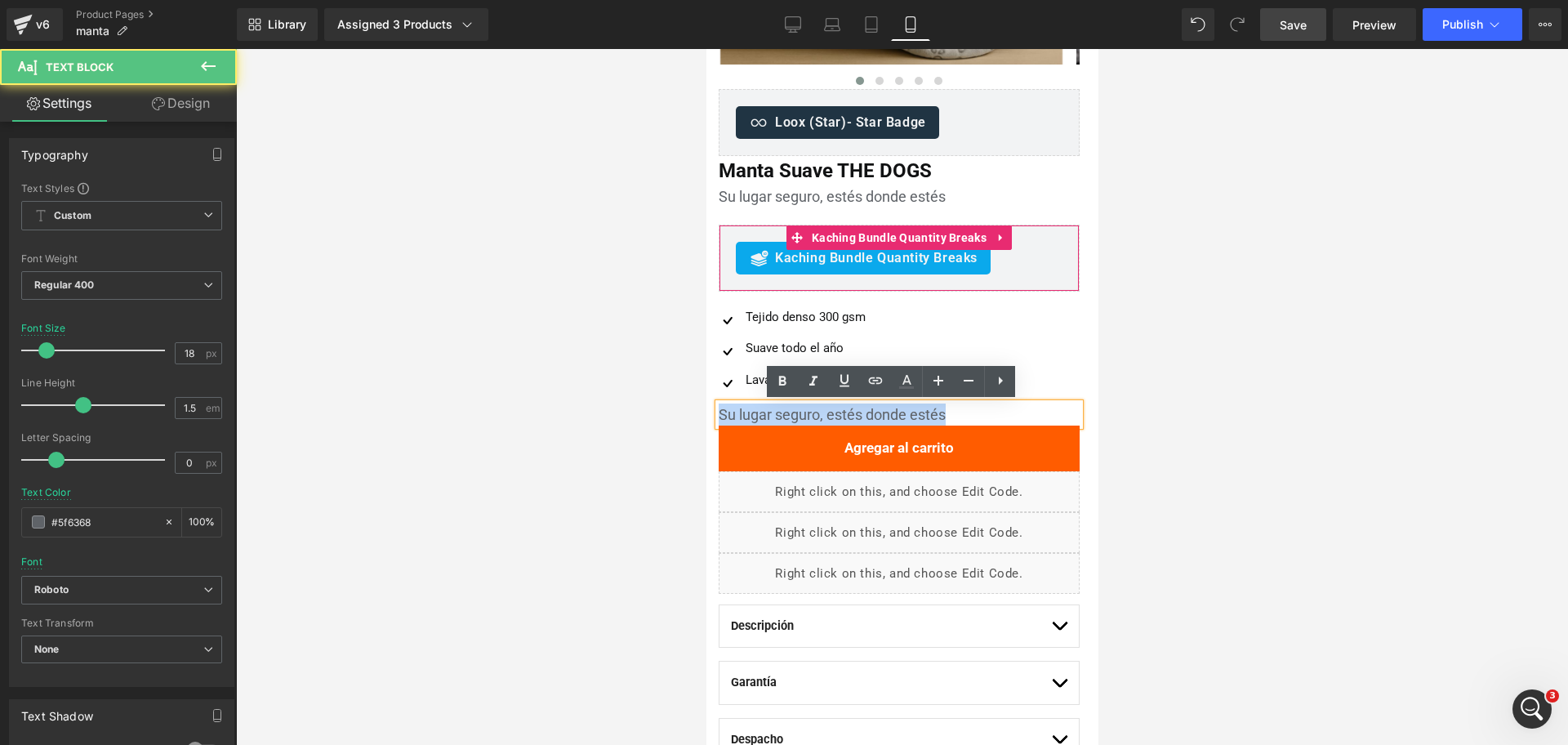
click at [808, 418] on div "Su lugar seguro, estés donde estés" at bounding box center [898, 414] width 361 height 22
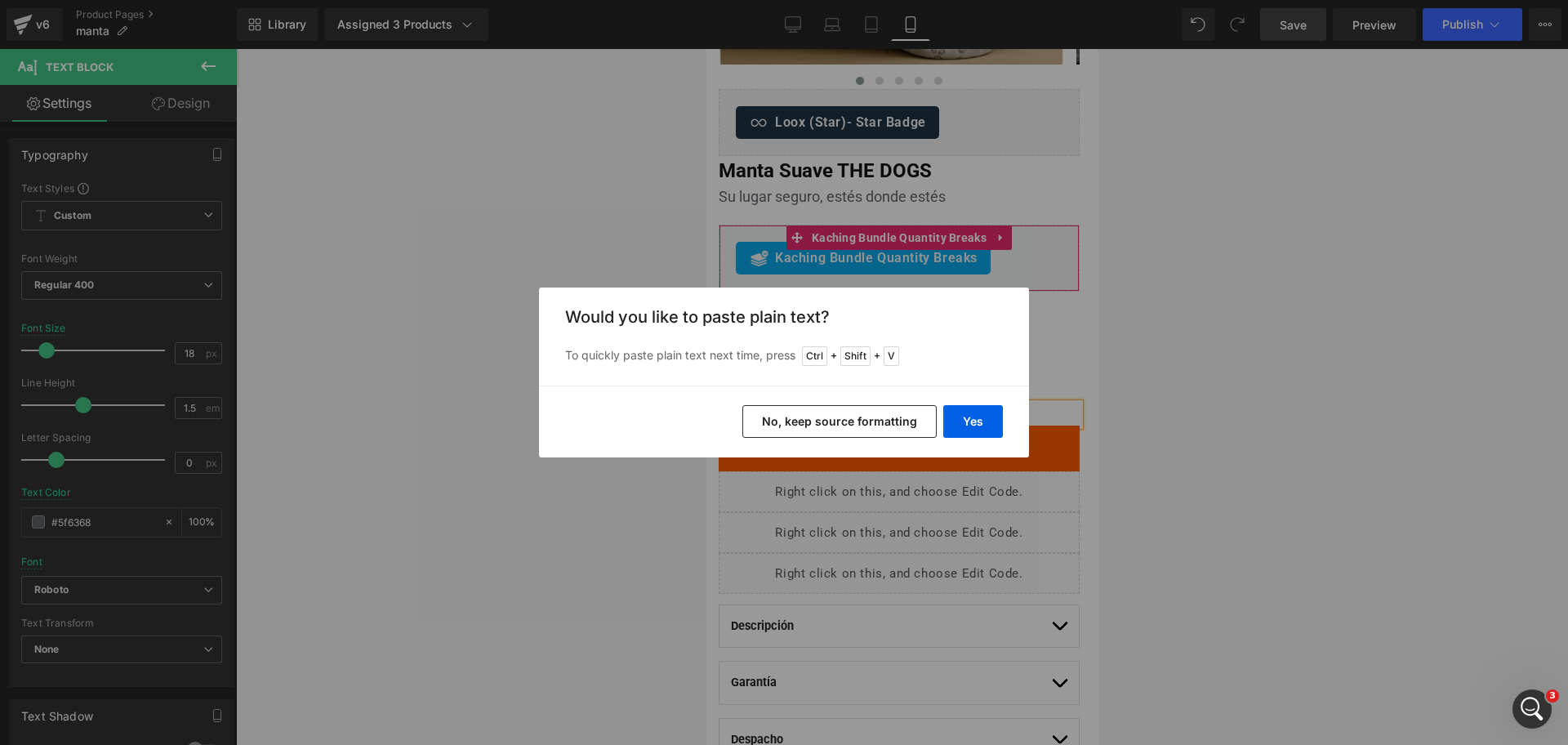
click at [966, 403] on div "Yes No, keep source formatting" at bounding box center [784, 421] width 490 height 72
click at [977, 413] on button "Yes" at bounding box center [973, 421] width 59 height 33
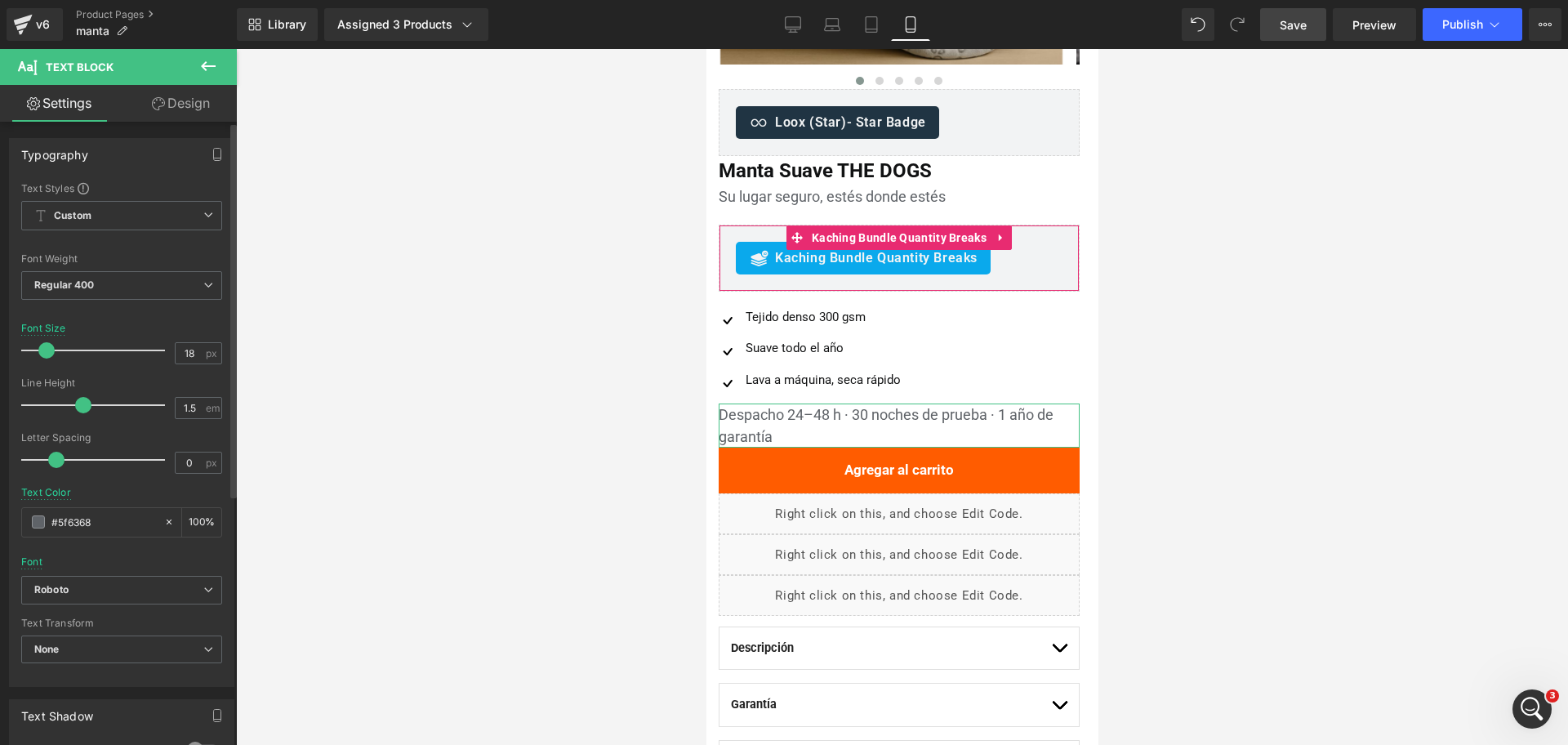
click at [193, 367] on div at bounding box center [122, 372] width 201 height 11
click at [193, 365] on div "Font Size 18 px" at bounding box center [122, 350] width 201 height 54
click at [189, 361] on input "18" at bounding box center [189, 353] width 29 height 21
click at [189, 361] on input "18" at bounding box center [189, 353] width 29 height 21
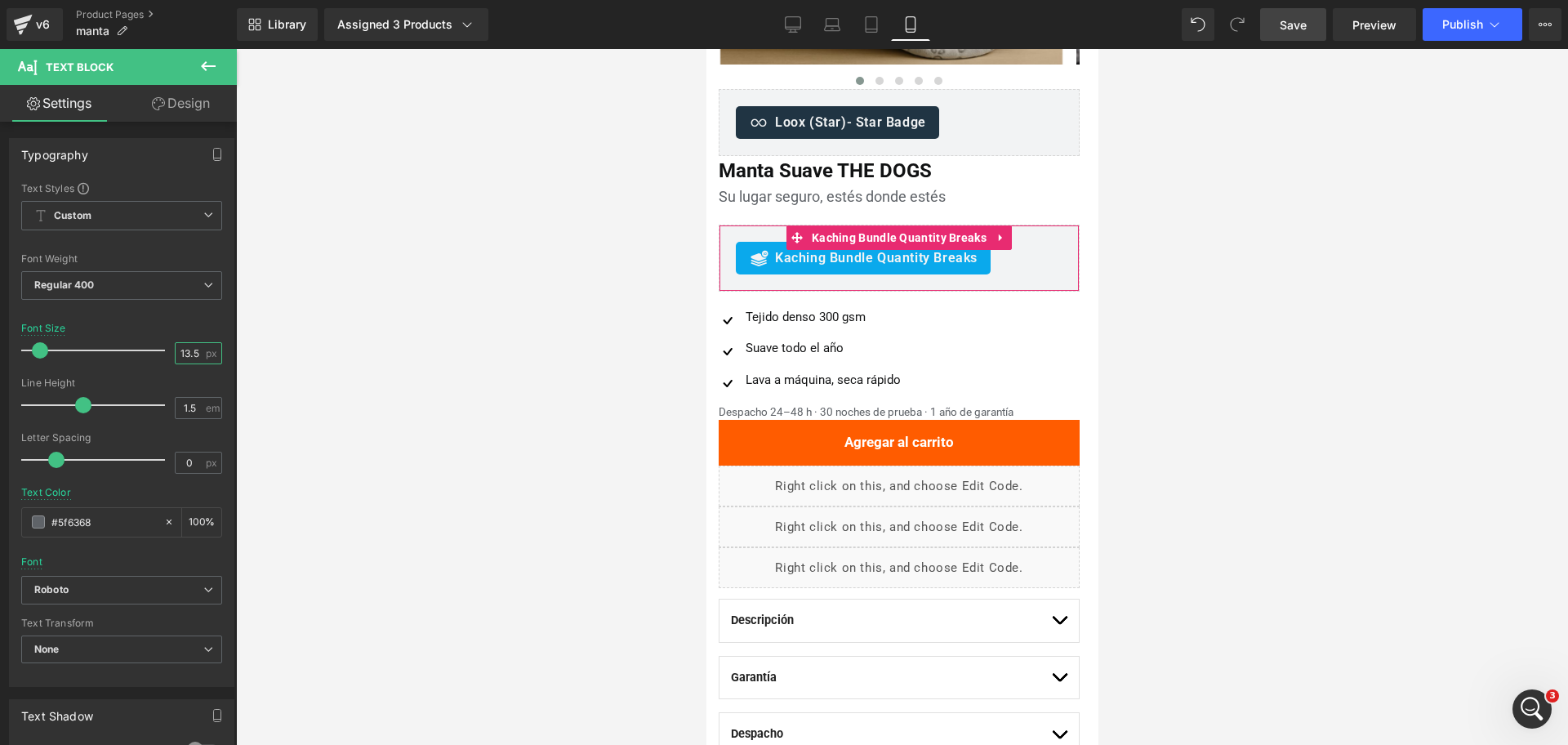
type input "13.5"
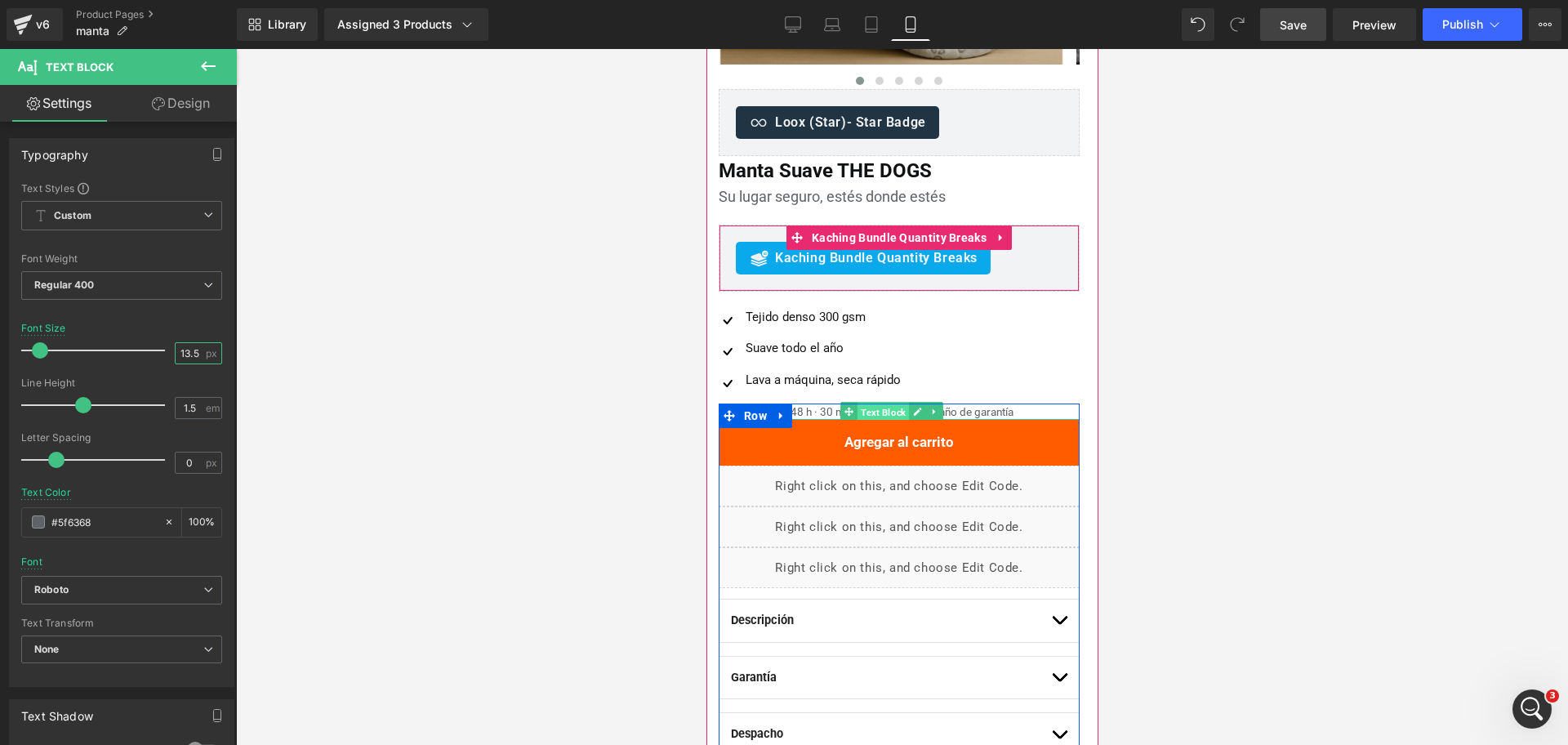
click at [863, 413] on span "Text Block" at bounding box center [882, 412] width 52 height 20
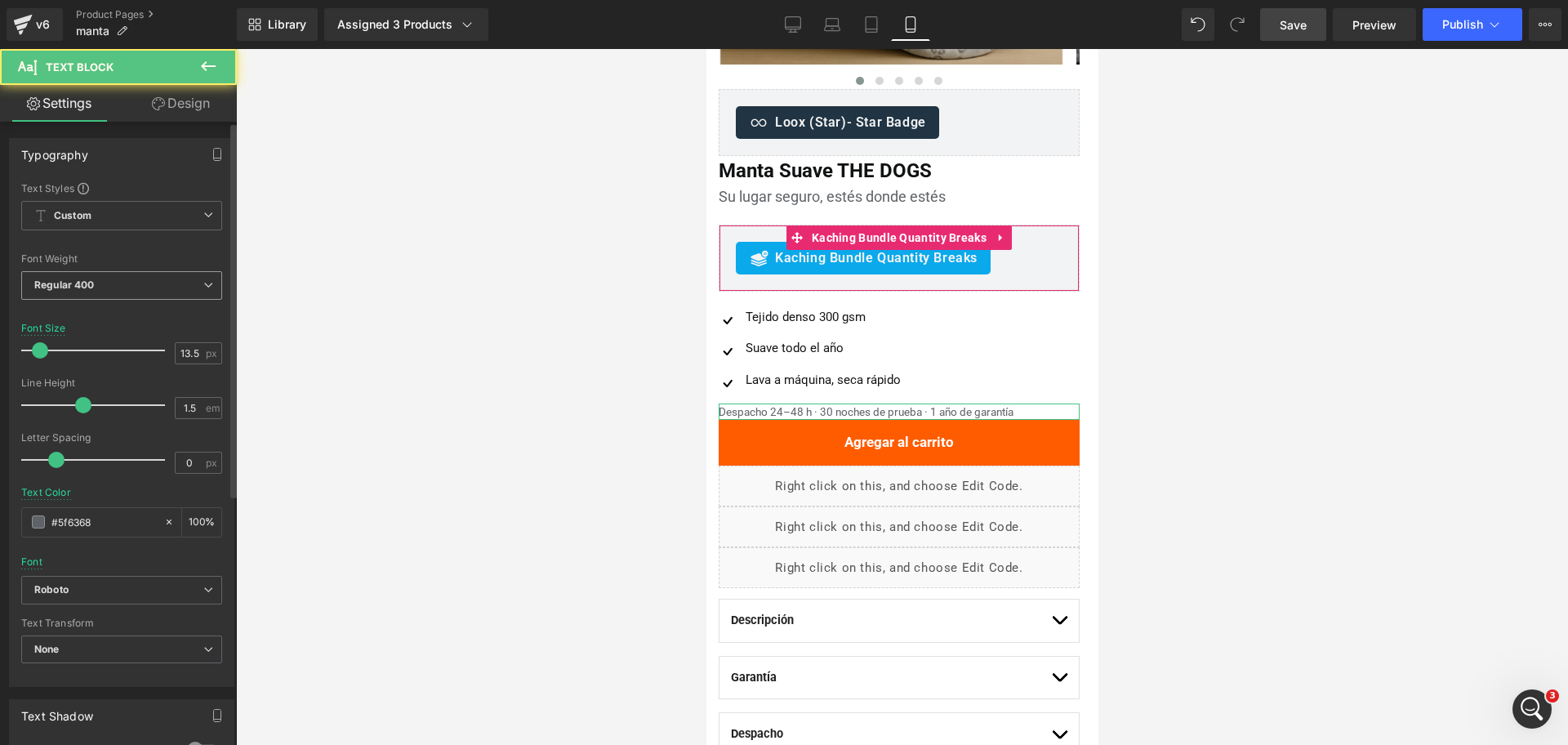
click at [114, 272] on span "Regular 400" at bounding box center [122, 285] width 201 height 29
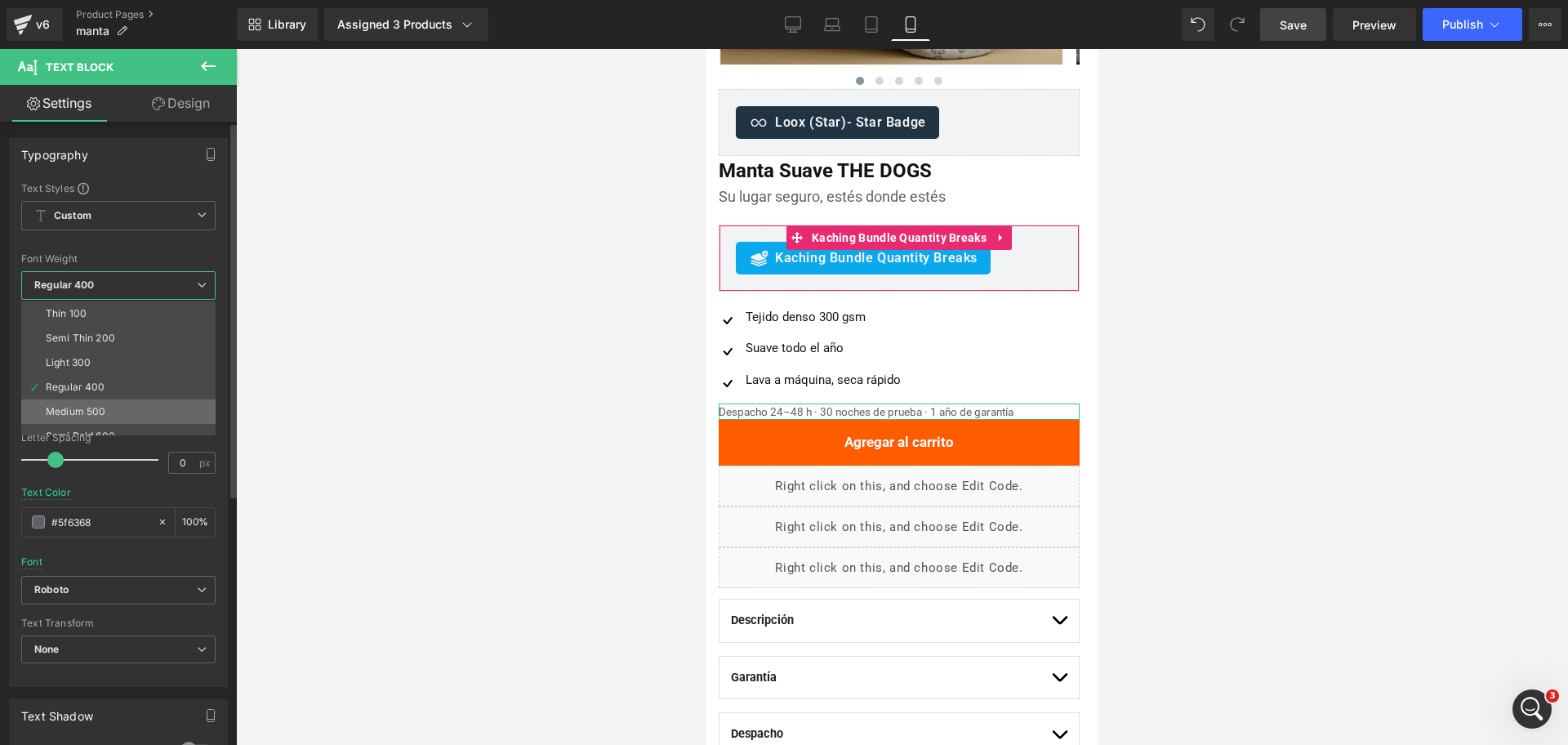
click at [143, 407] on li "Medium 500" at bounding box center [122, 412] width 202 height 25
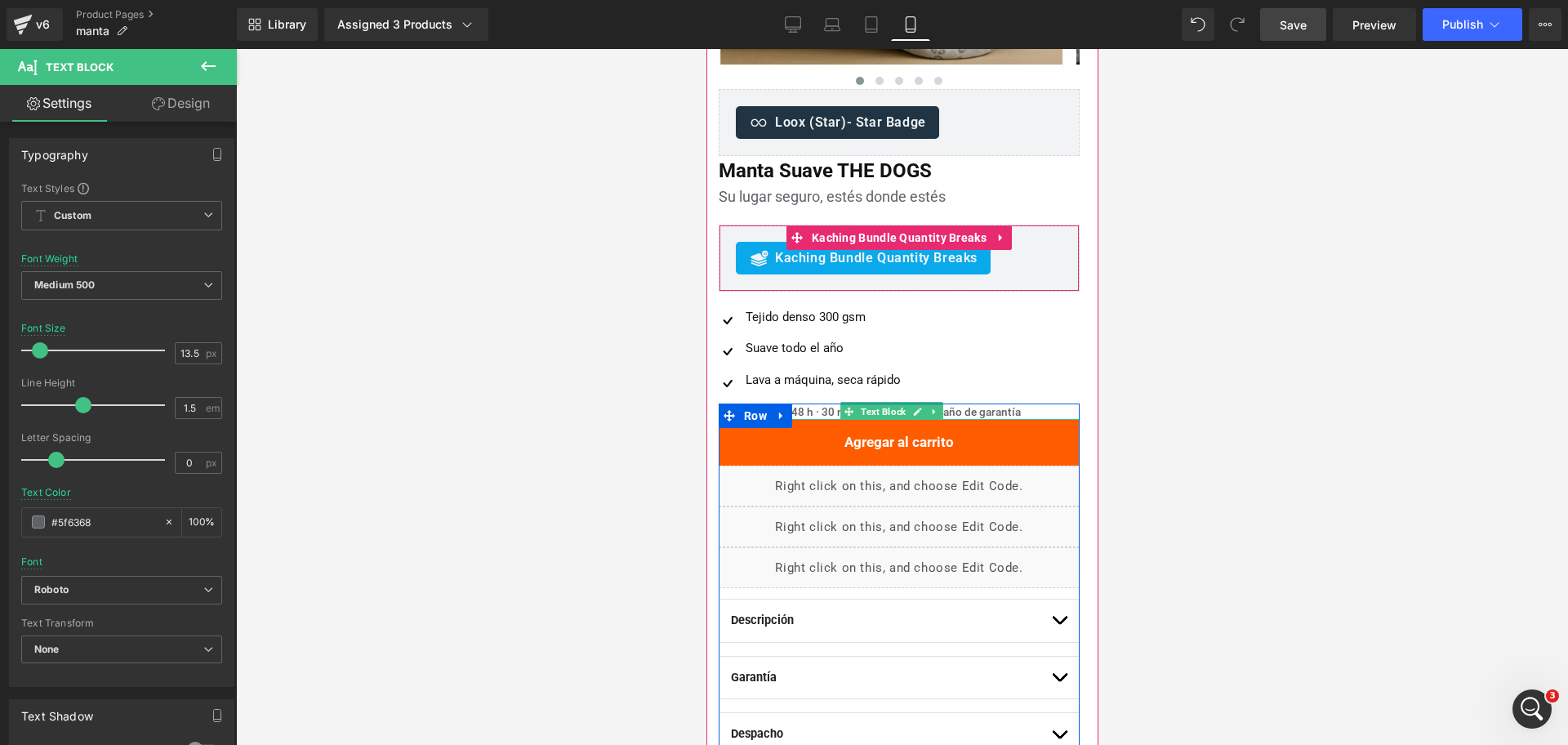
click at [872, 412] on span "Text Block" at bounding box center [882, 412] width 52 height 20
click at [885, 412] on span "Text Block" at bounding box center [882, 412] width 52 height 20
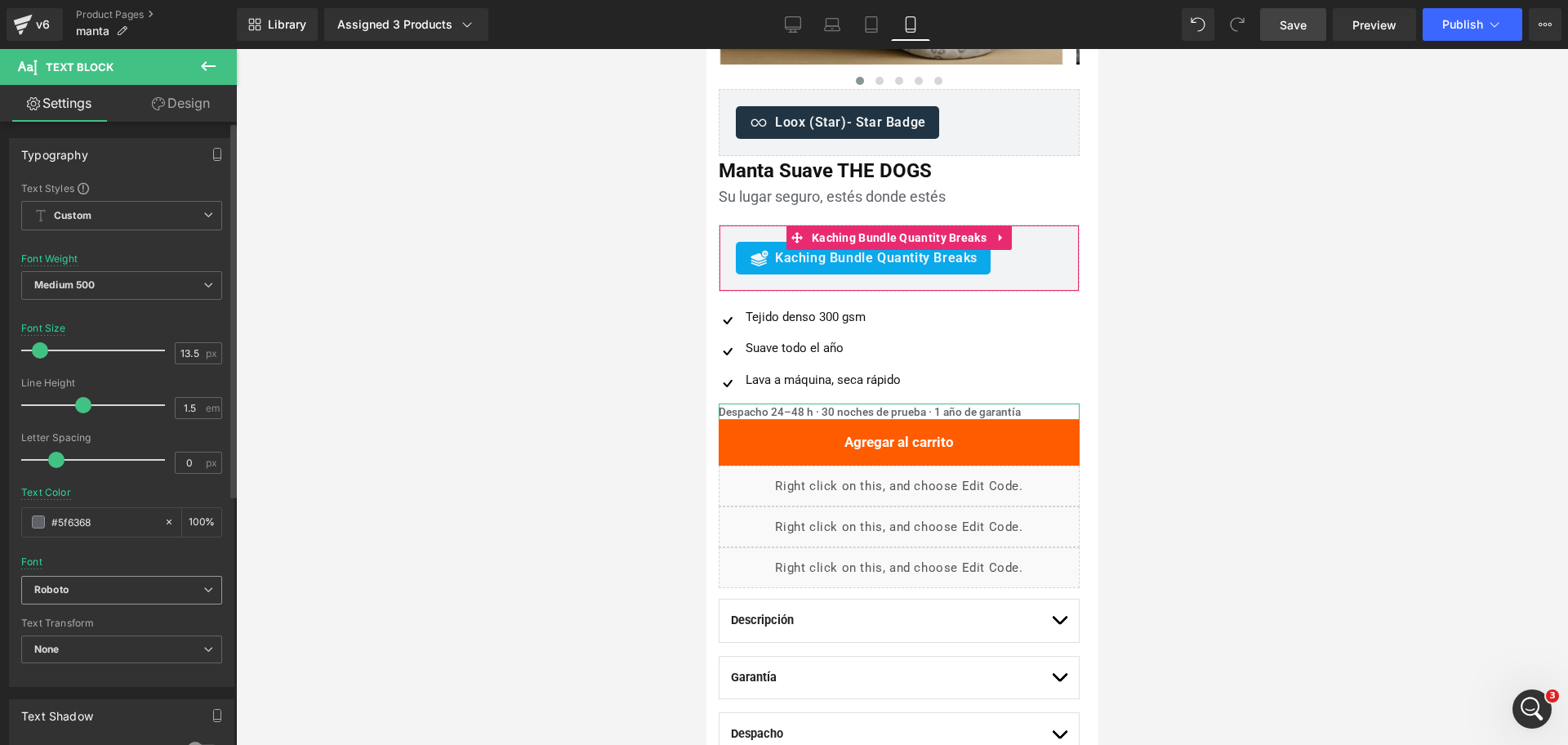
click at [138, 592] on b "Roboto" at bounding box center [119, 589] width 169 height 14
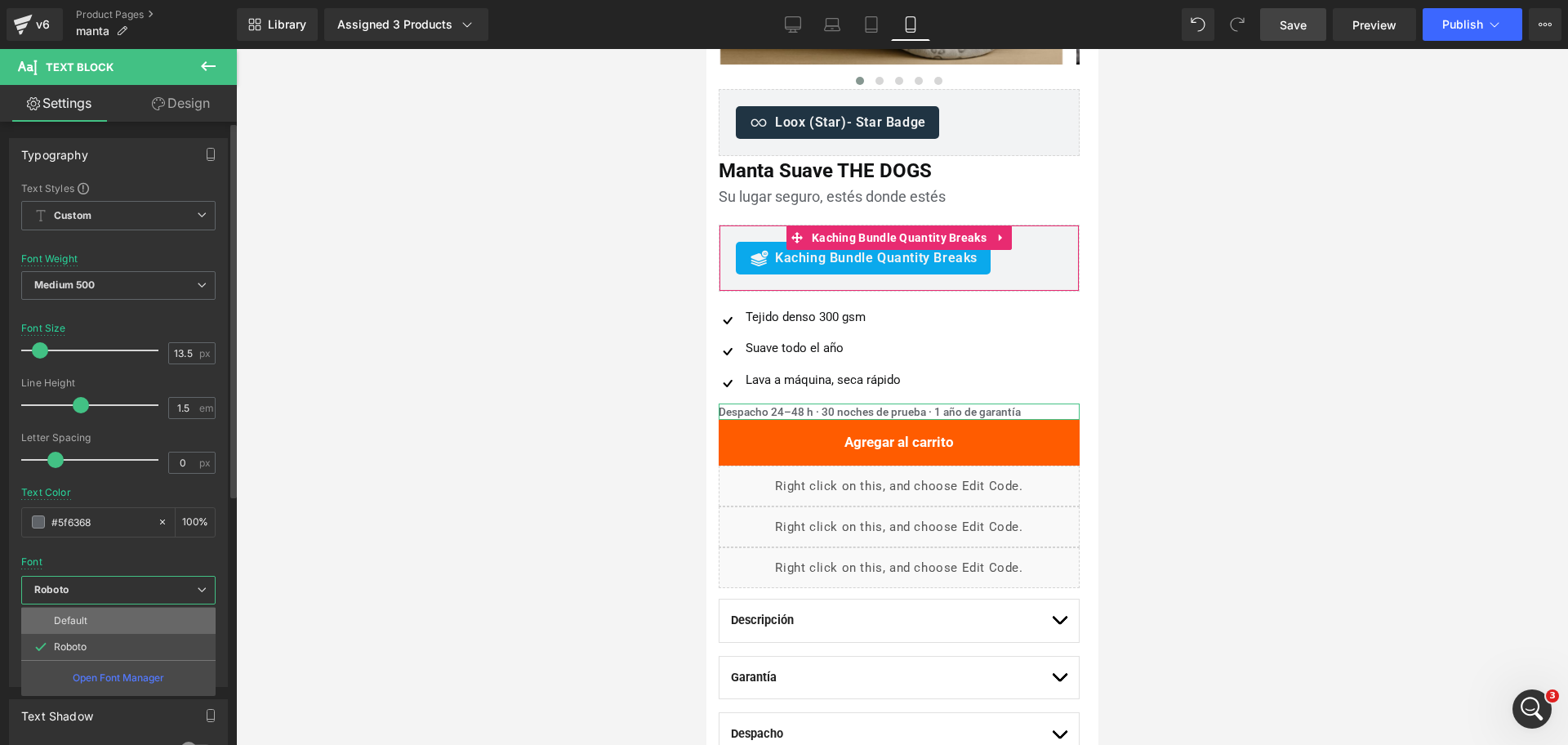
click at [147, 618] on li "Default" at bounding box center [119, 621] width 194 height 26
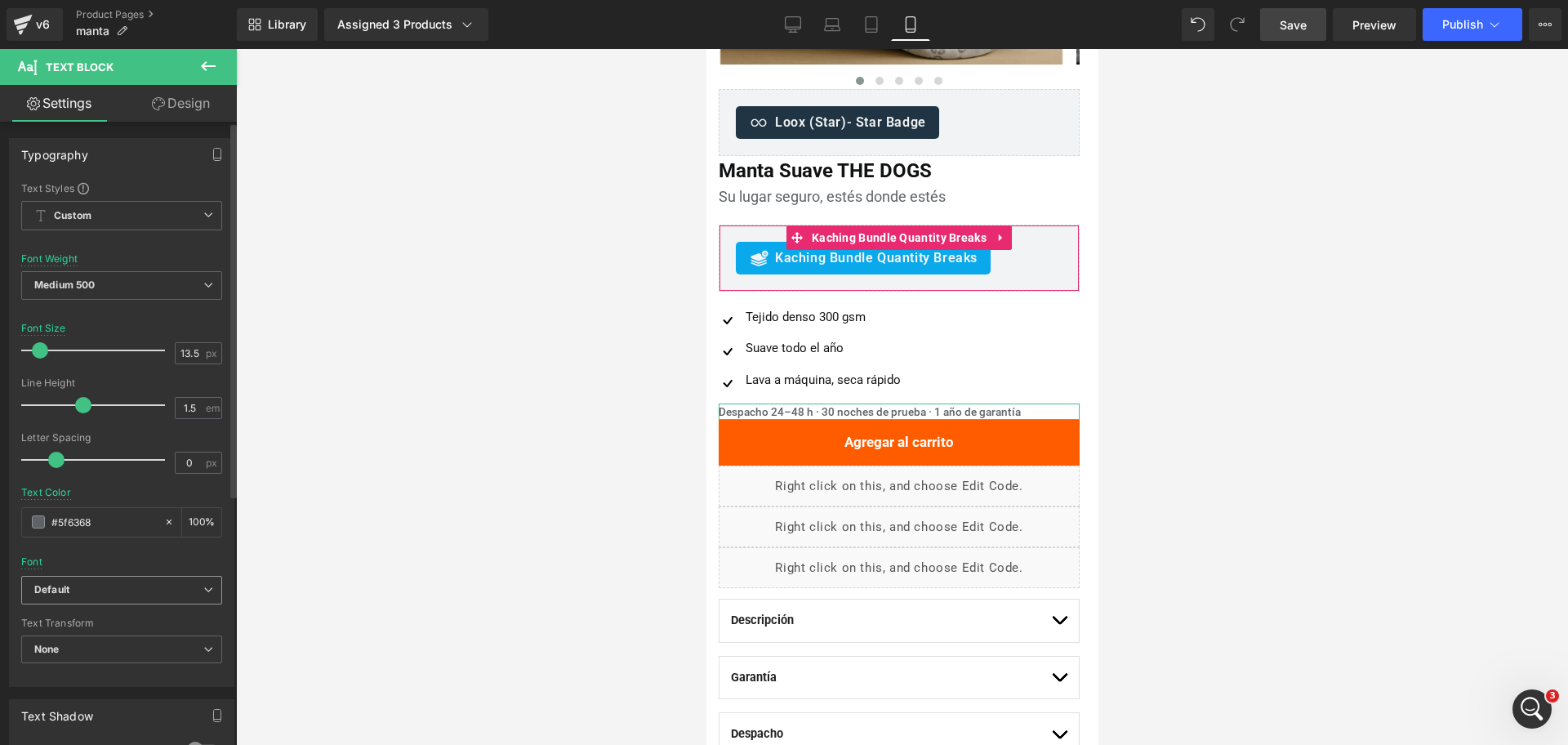
click at [178, 580] on span "Default" at bounding box center [122, 590] width 201 height 29
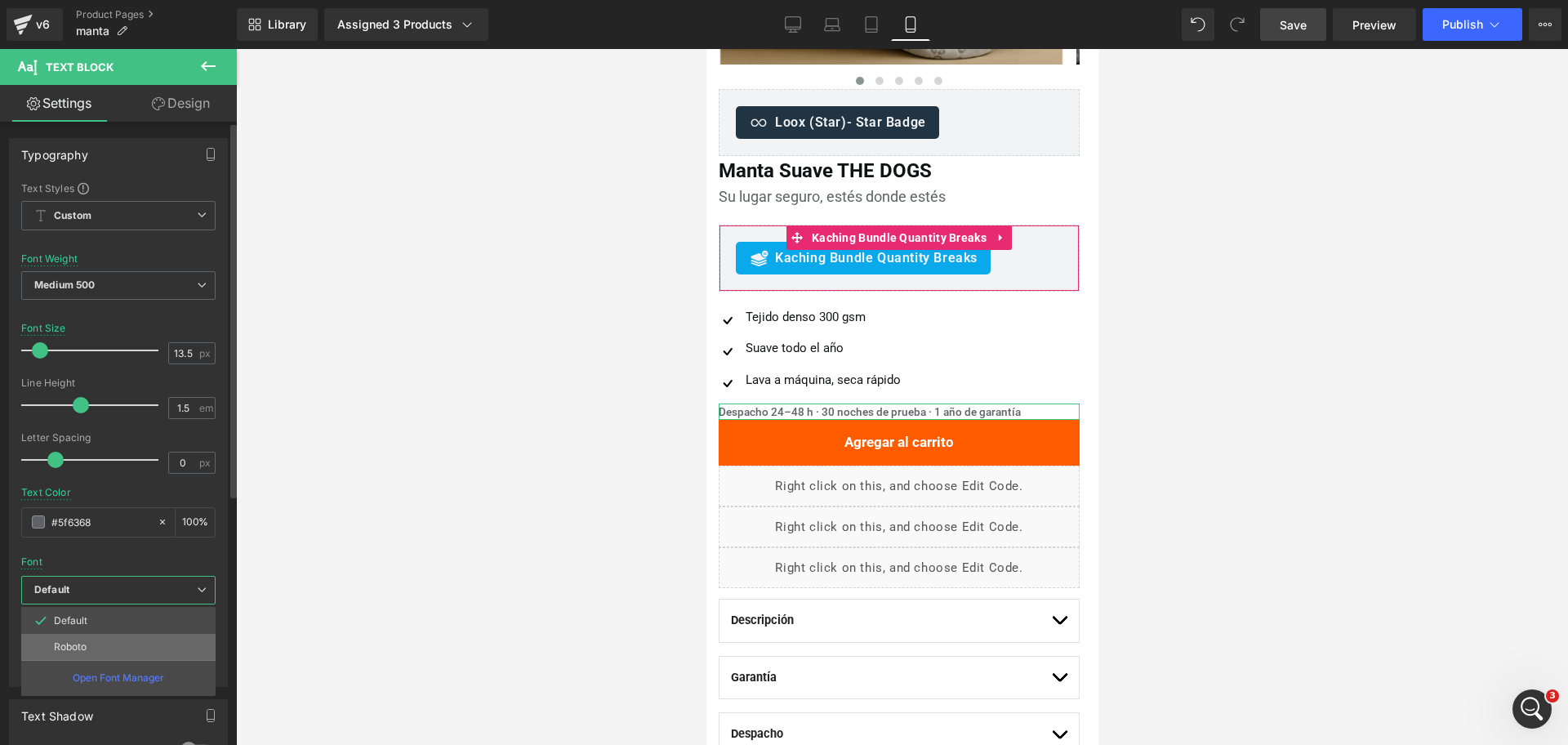
click at [134, 659] on li "Roboto" at bounding box center [119, 647] width 194 height 26
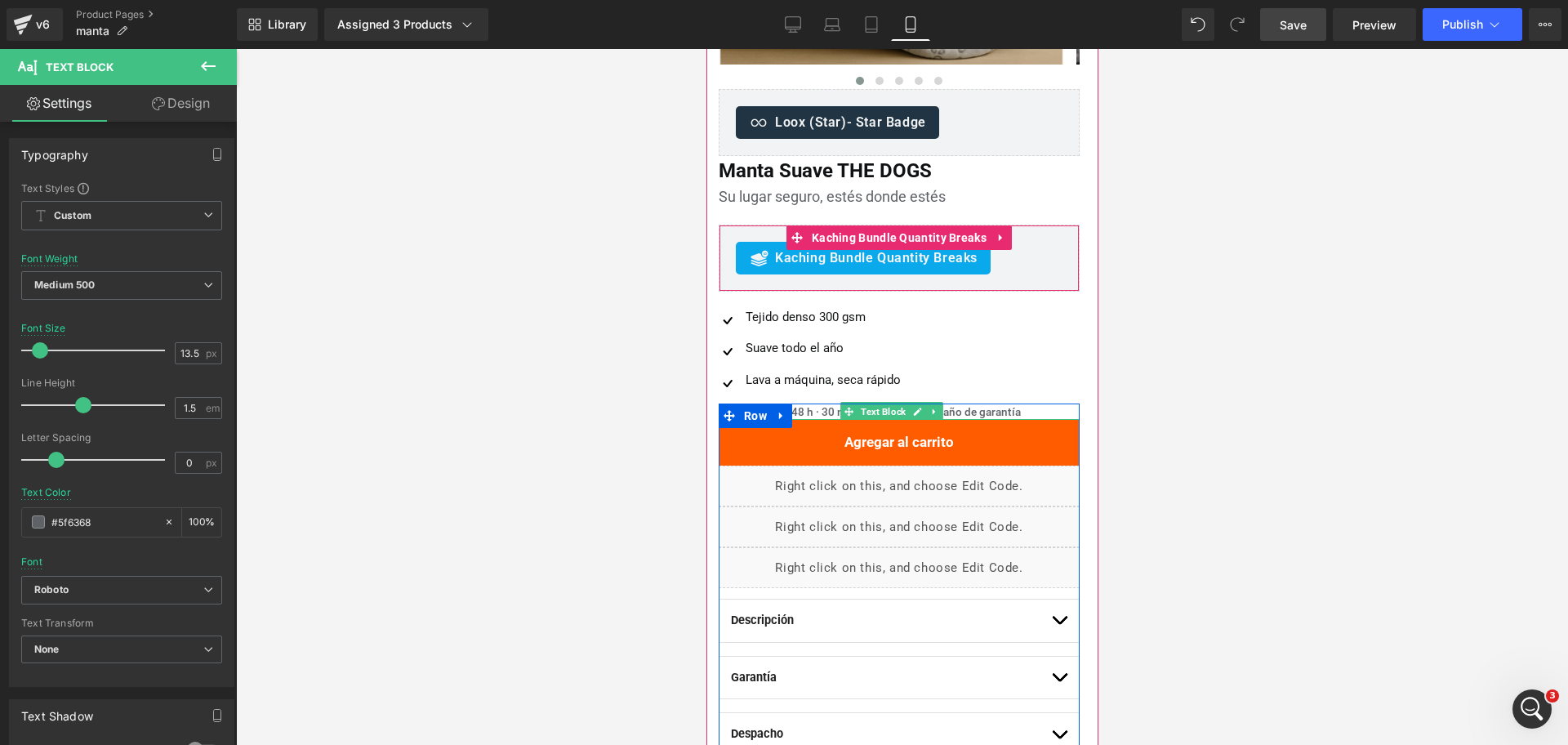
click at [802, 410] on div "Despacho 24–48 h · 30 noches de prueba · 1 año de garantía" at bounding box center [898, 412] width 361 height 16
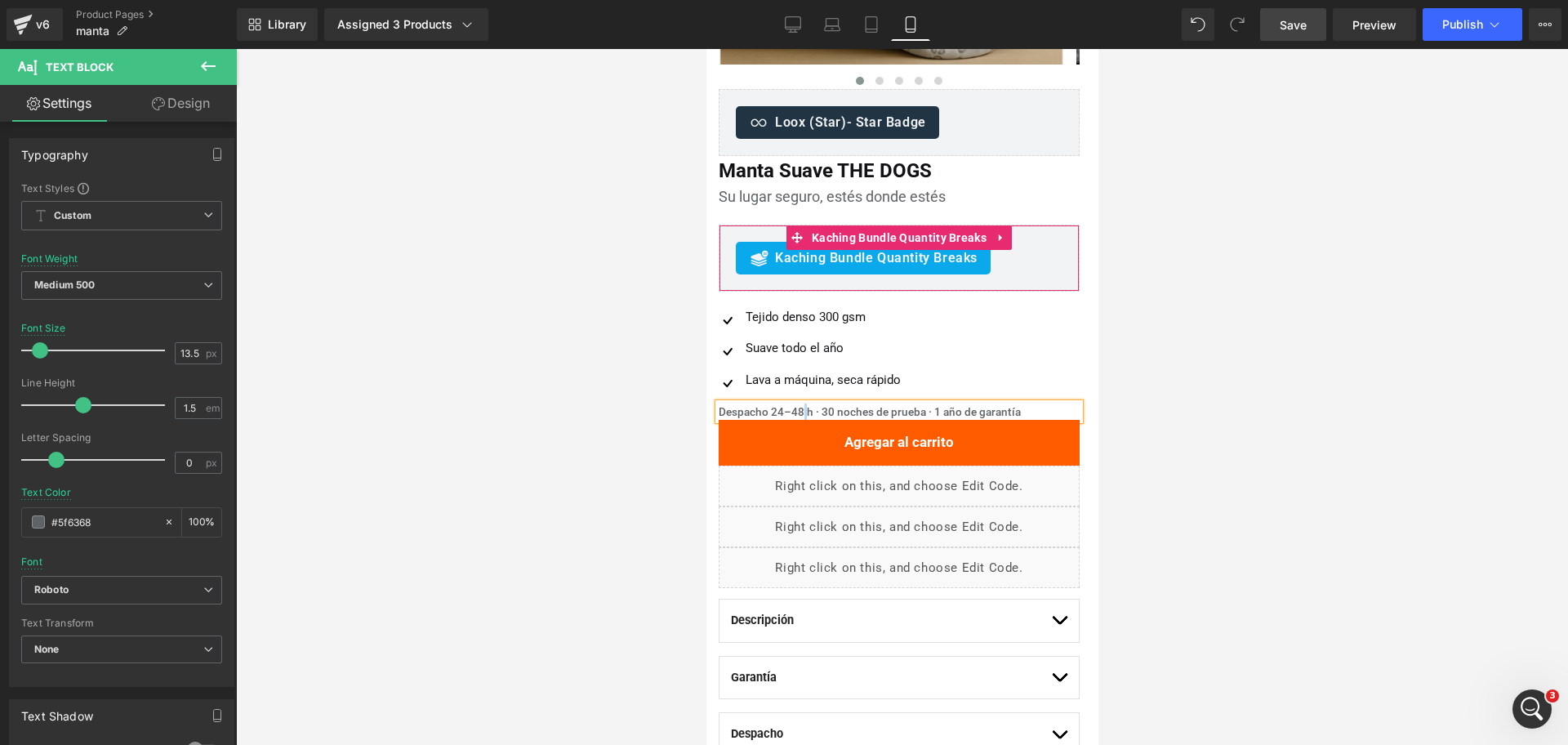
click at [802, 410] on div "Despacho 24–48 h · 30 noches de prueba · 1 año de garantía" at bounding box center [898, 412] width 361 height 16
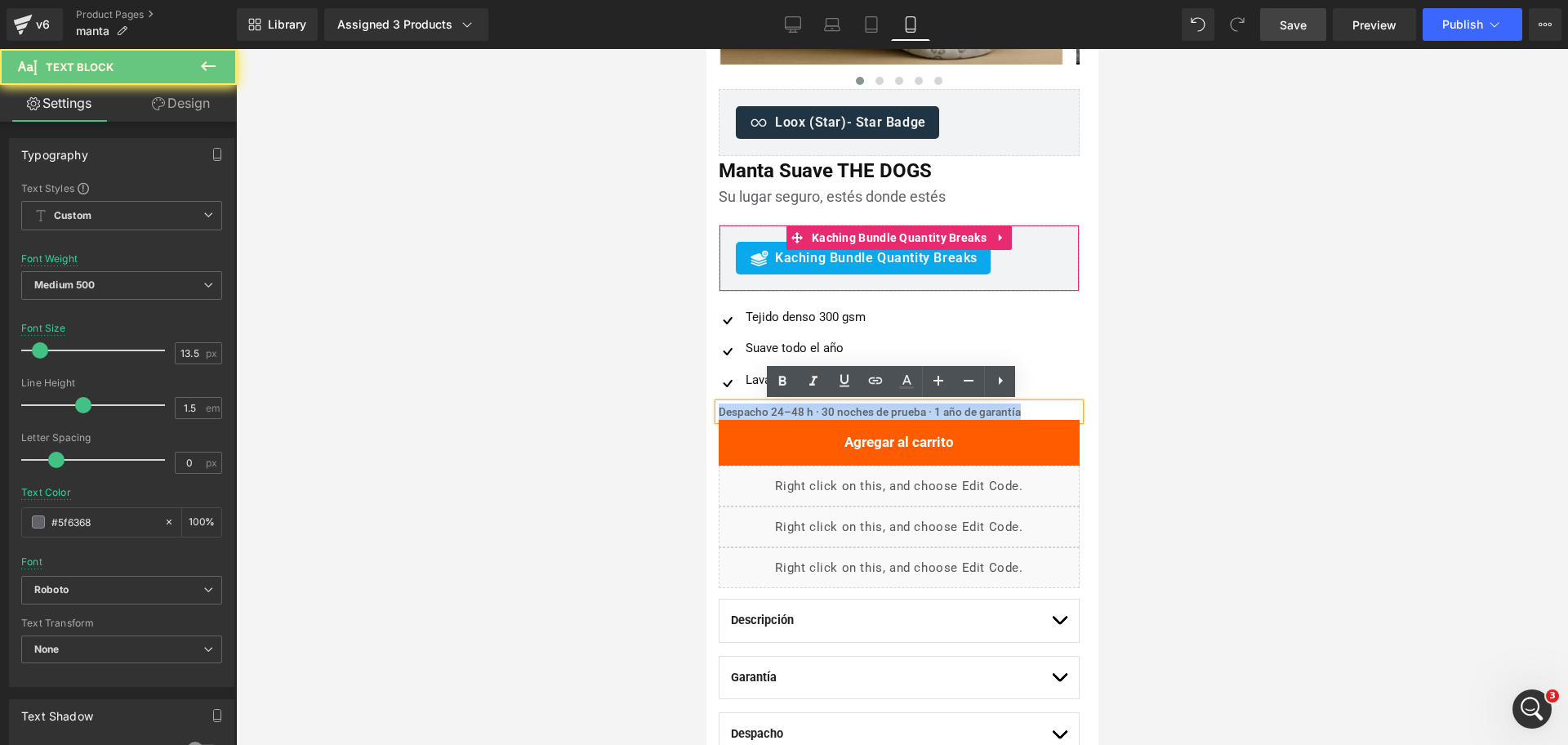
click at [802, 410] on div "Despacho 24–48 h · 30 noches de prueba · 1 año de garantía" at bounding box center [898, 412] width 361 height 16
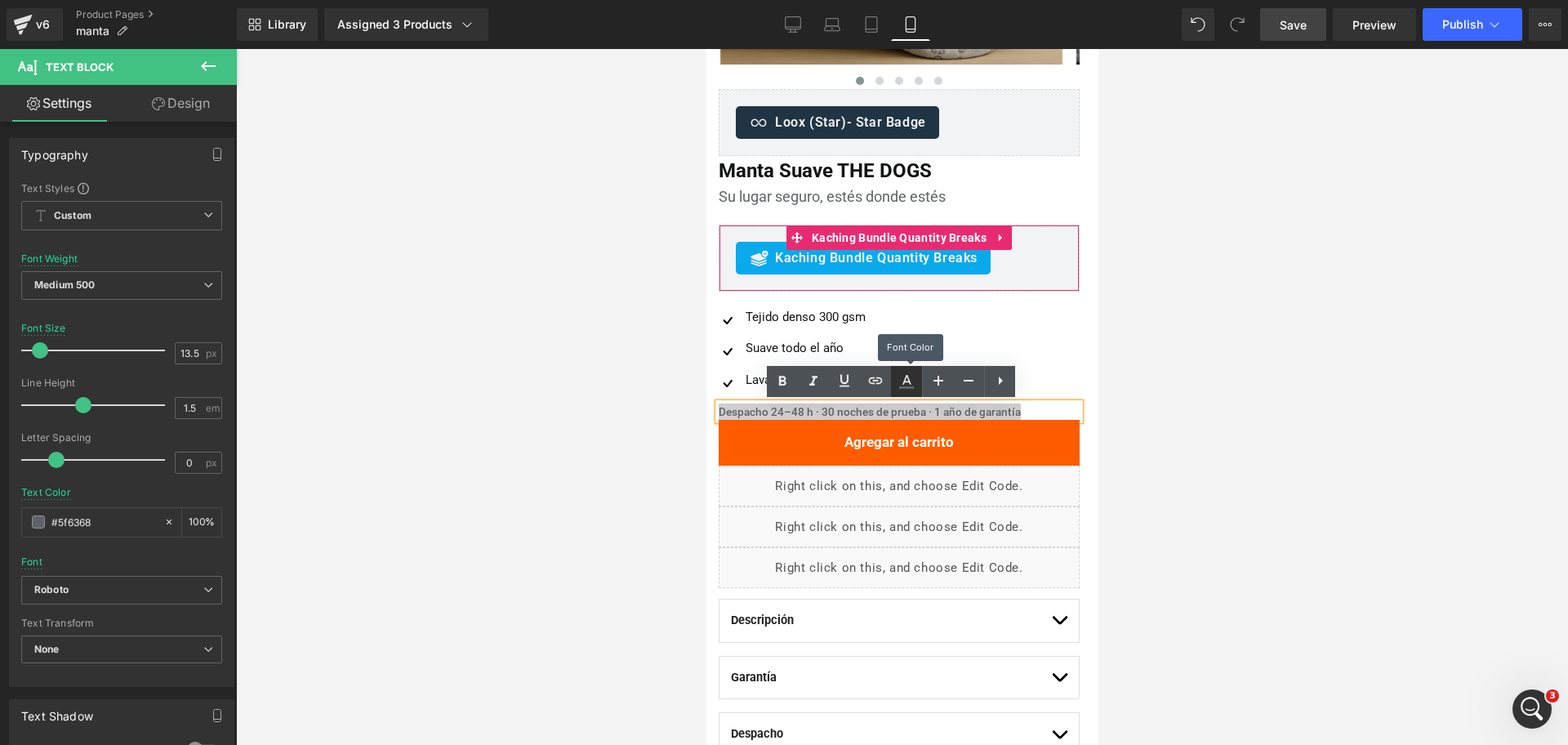
click at [901, 385] on icon at bounding box center [907, 381] width 20 height 20
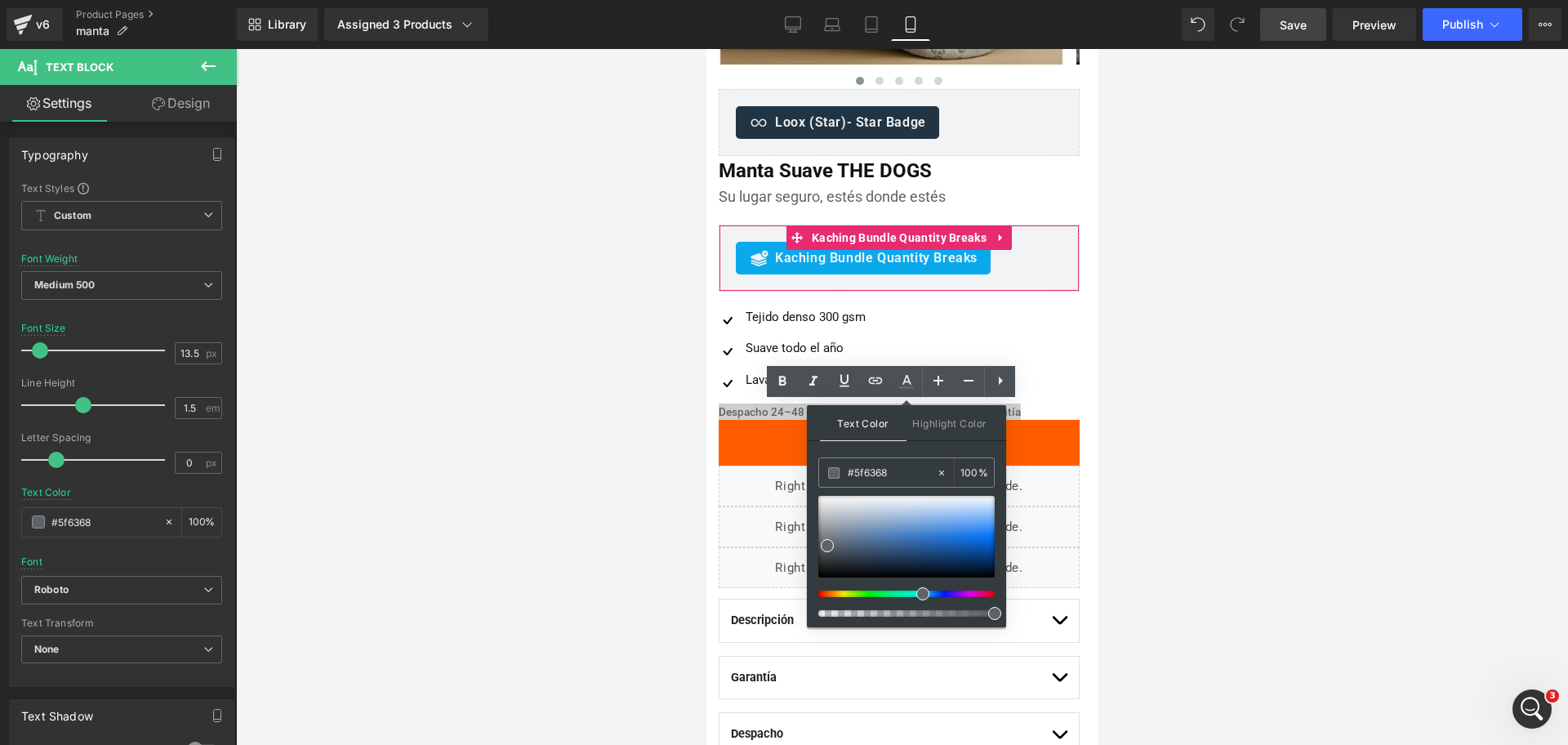
click at [1195, 407] on div at bounding box center [902, 397] width 1332 height 696
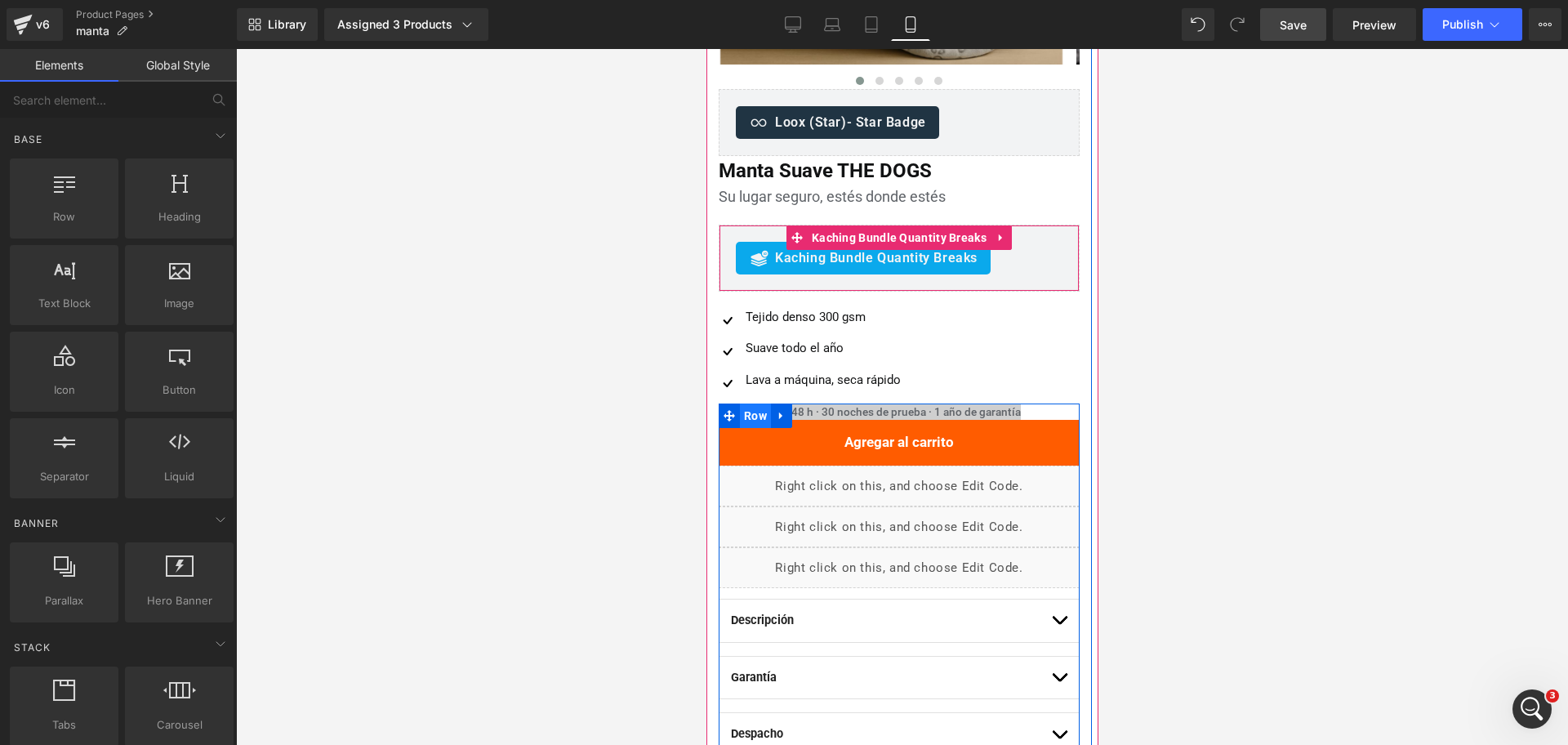
click at [743, 423] on span "Row" at bounding box center [755, 416] width 31 height 25
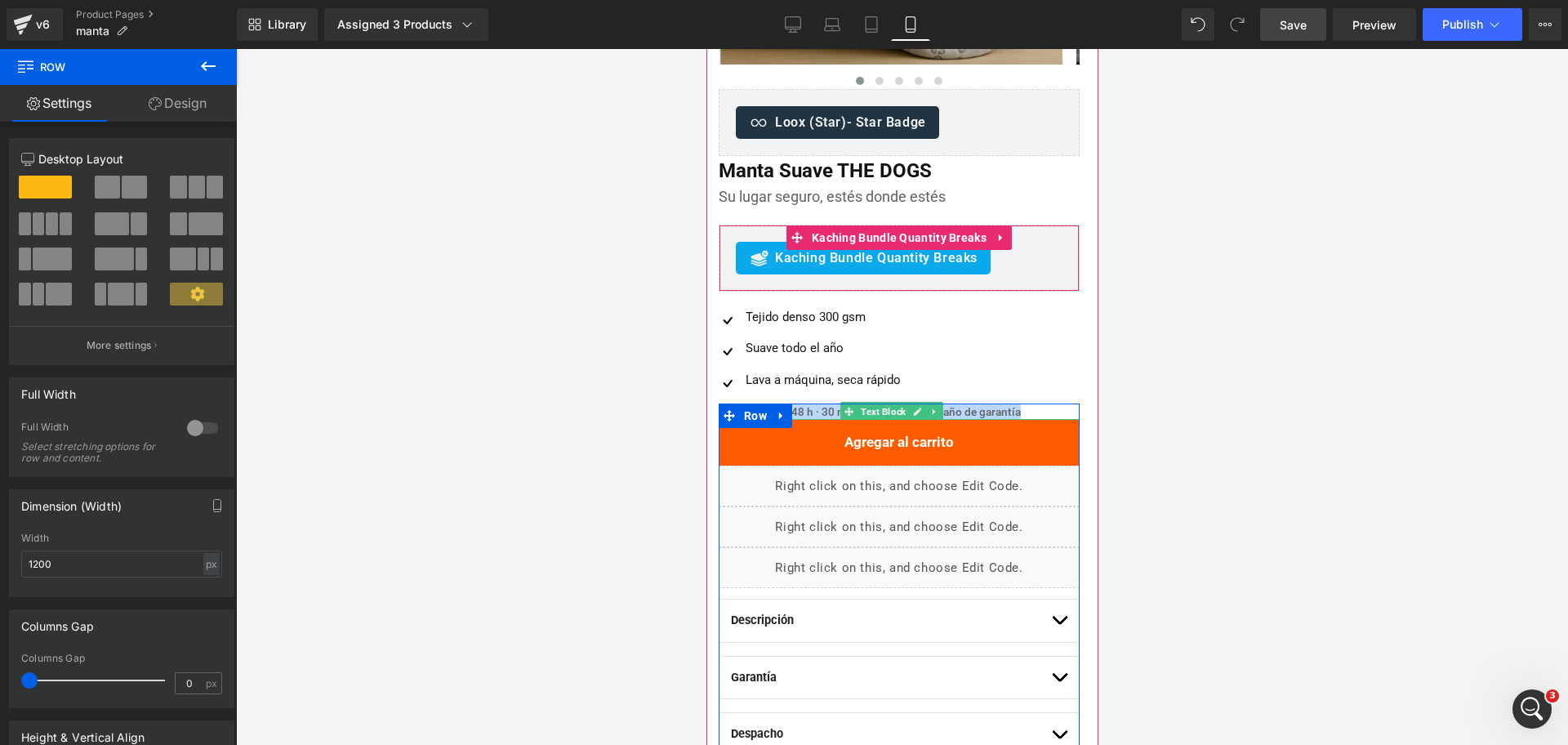
click at [959, 407] on div "Despacho 24–48 h · 30 noches de prueba · 1 año de garantía" at bounding box center [898, 412] width 361 height 16
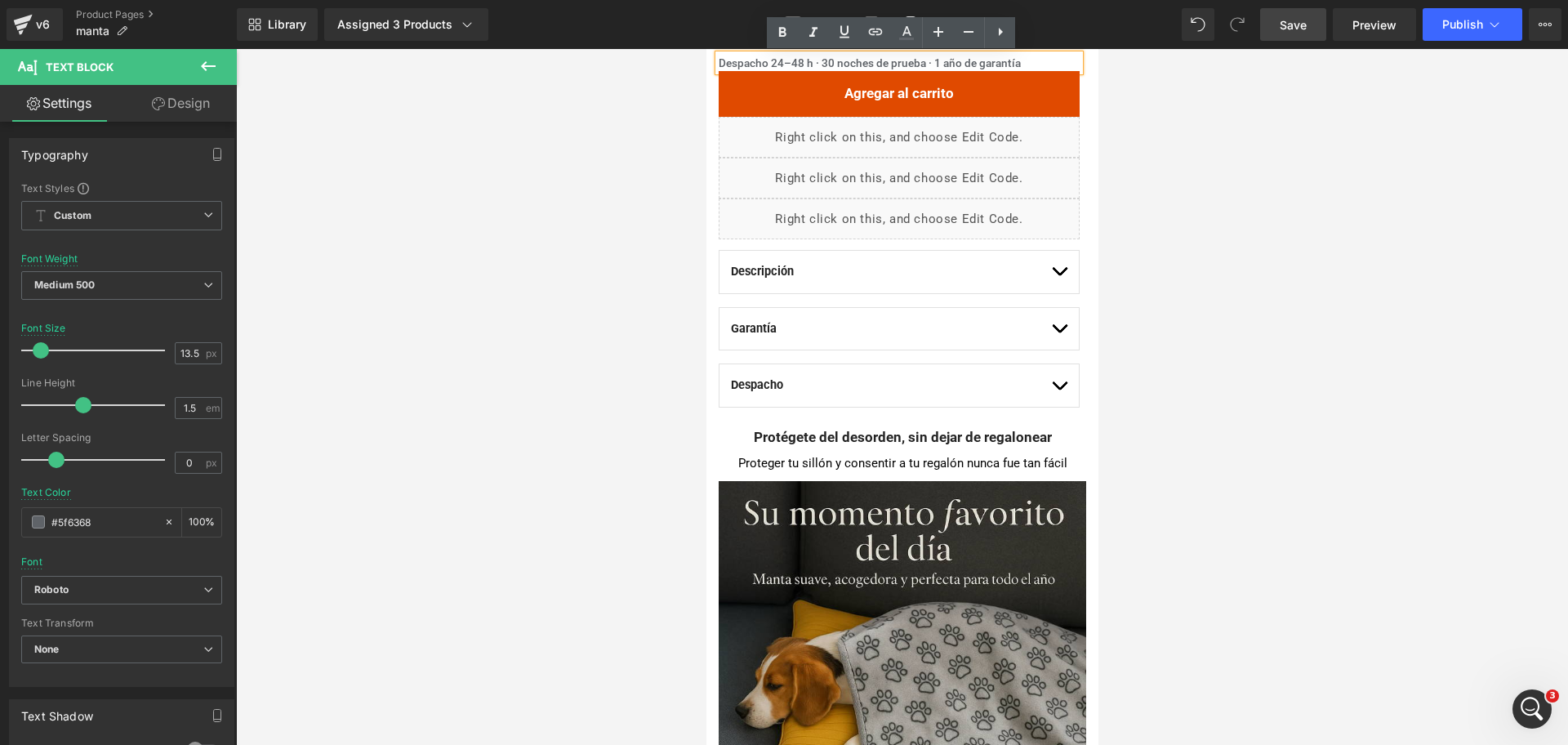
scroll to position [506, 0]
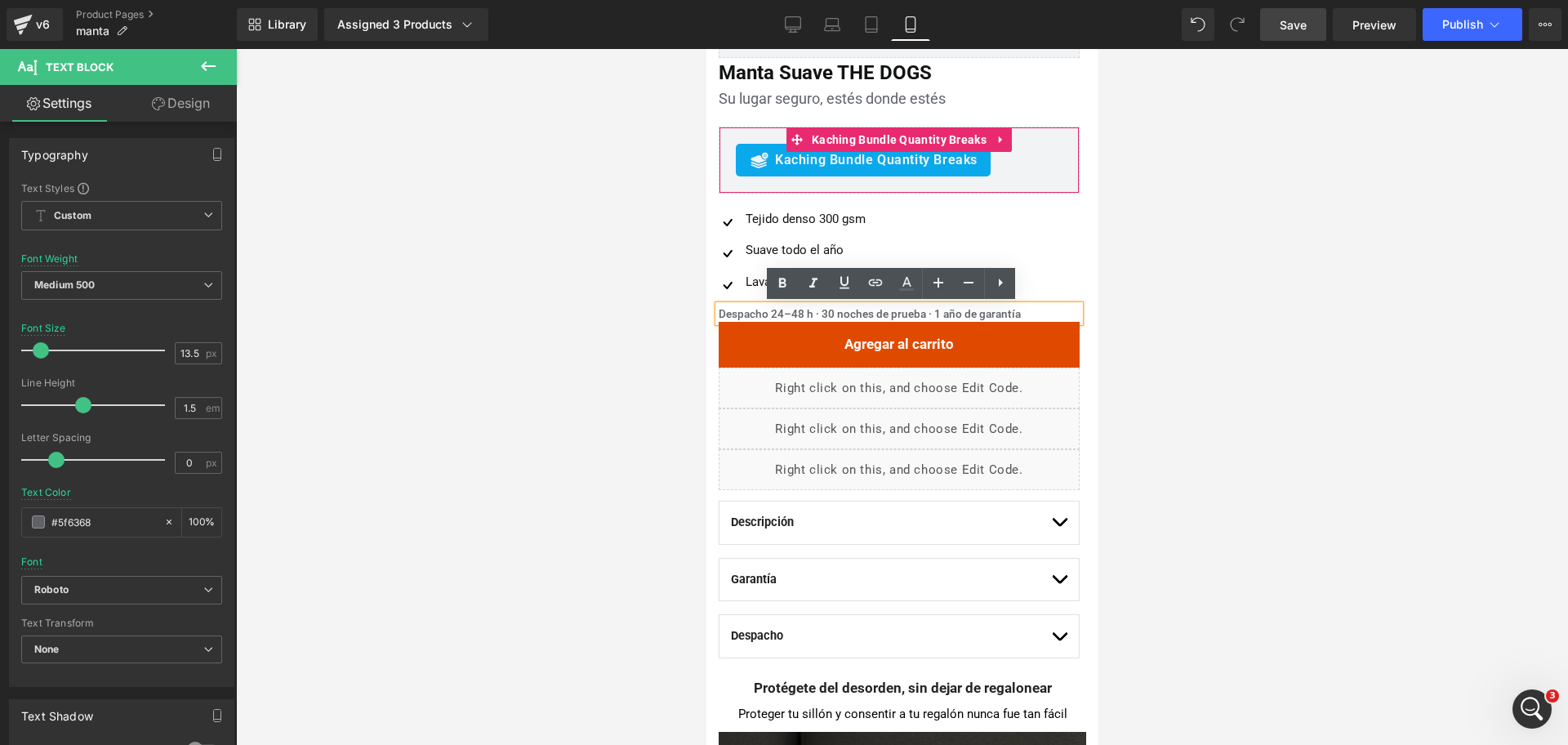
click at [902, 338] on div "Agregar al carrito (P) Cart Button" at bounding box center [898, 344] width 361 height 45
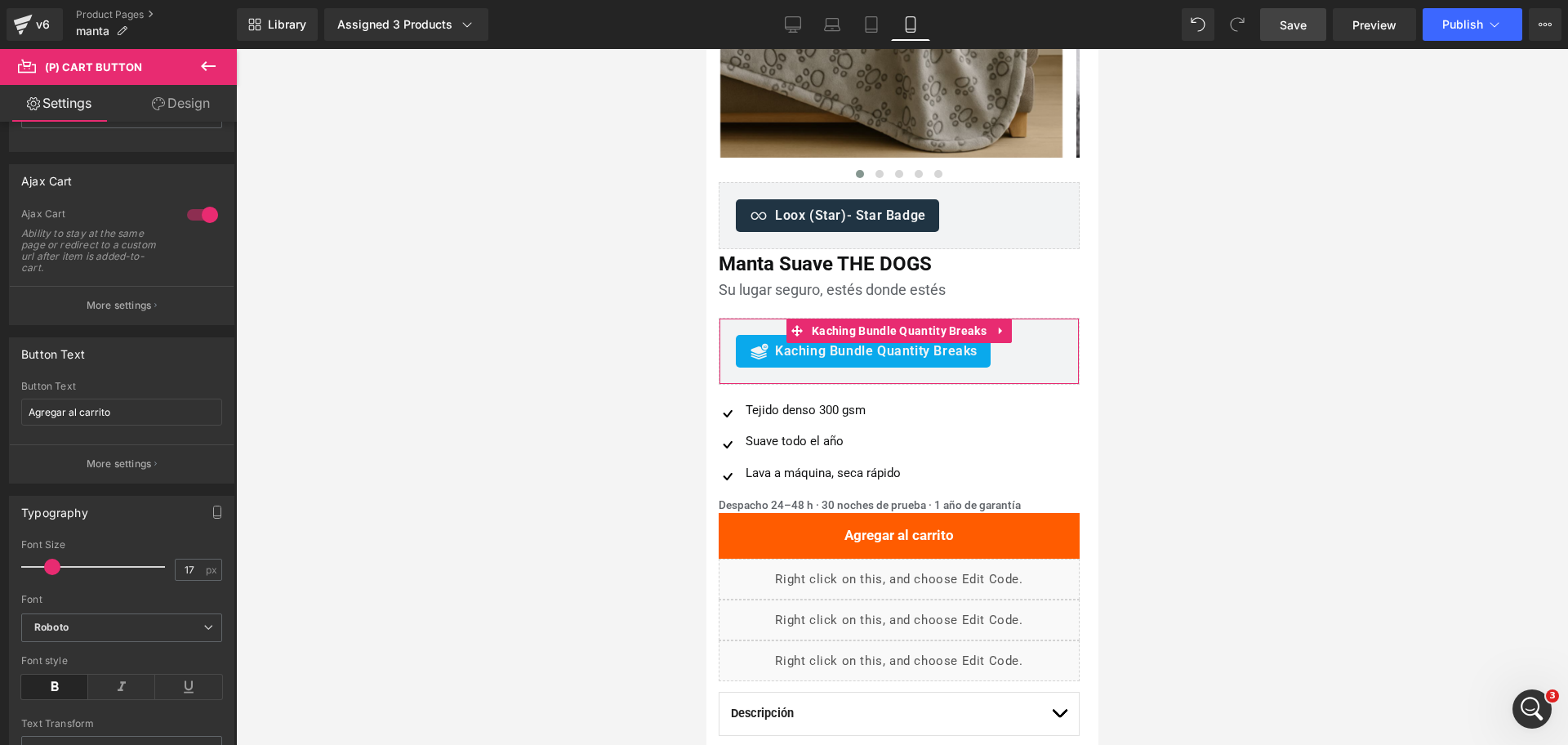
scroll to position [302, 0]
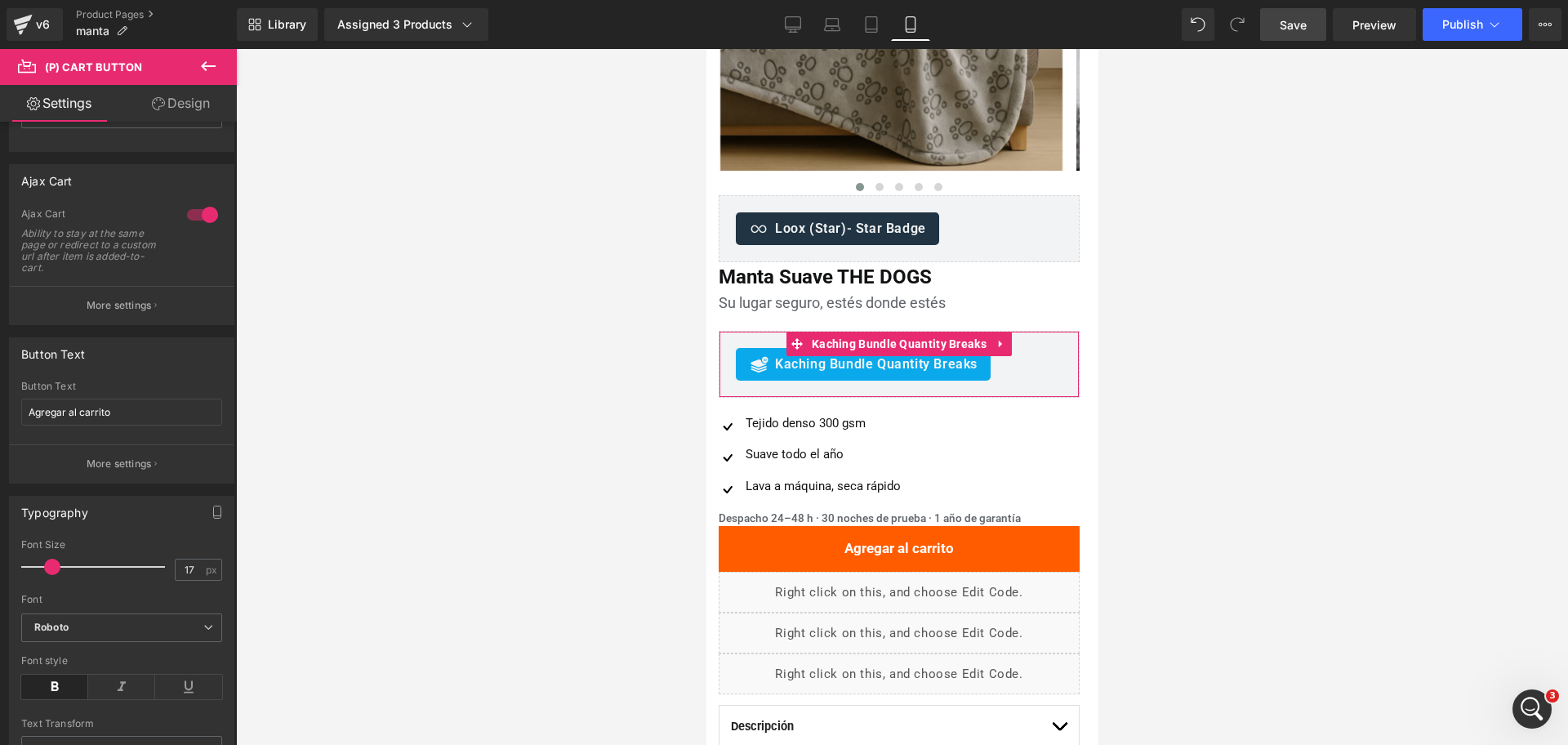
click at [1175, 430] on div at bounding box center [902, 397] width 1332 height 696
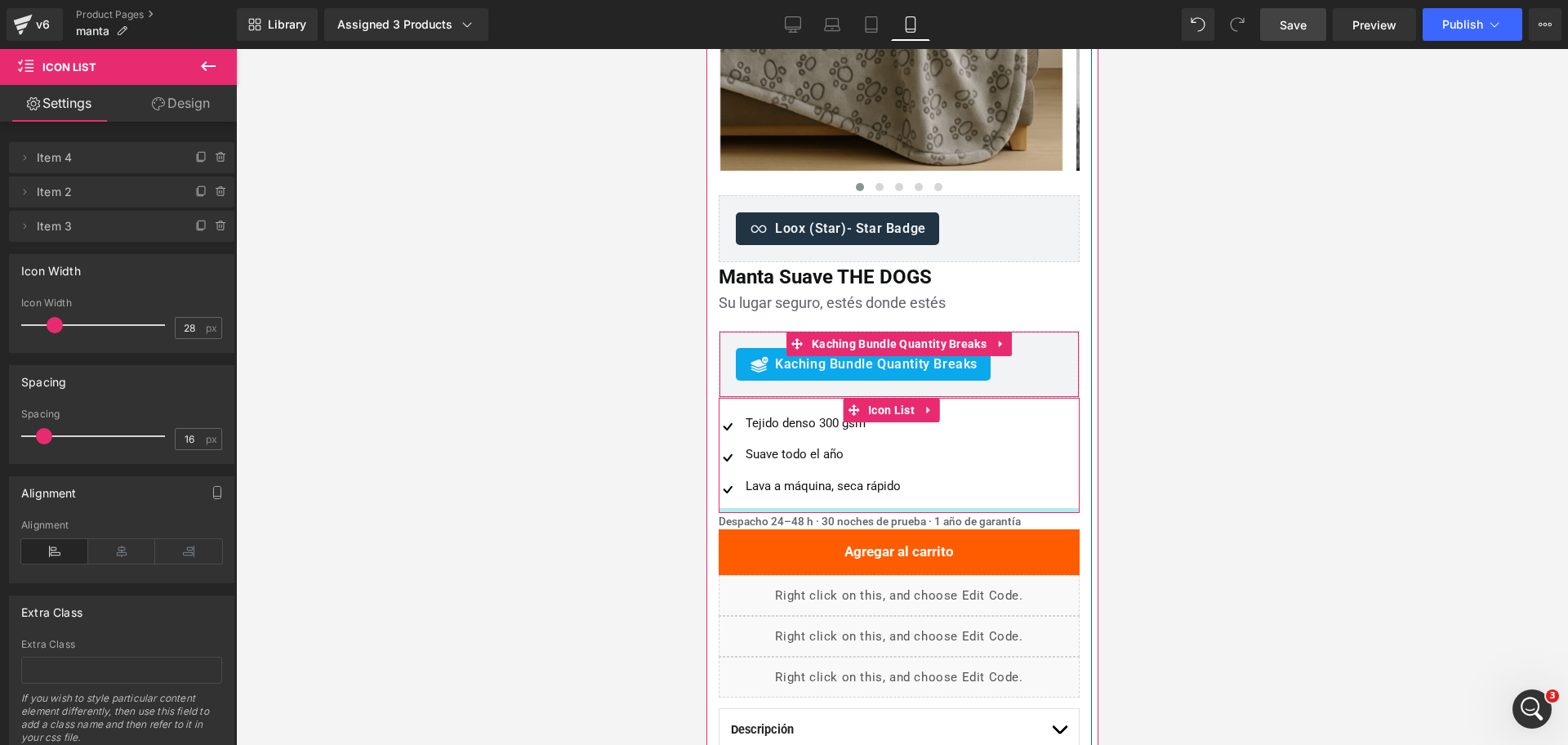
click at [1029, 511] on div at bounding box center [898, 510] width 361 height 5
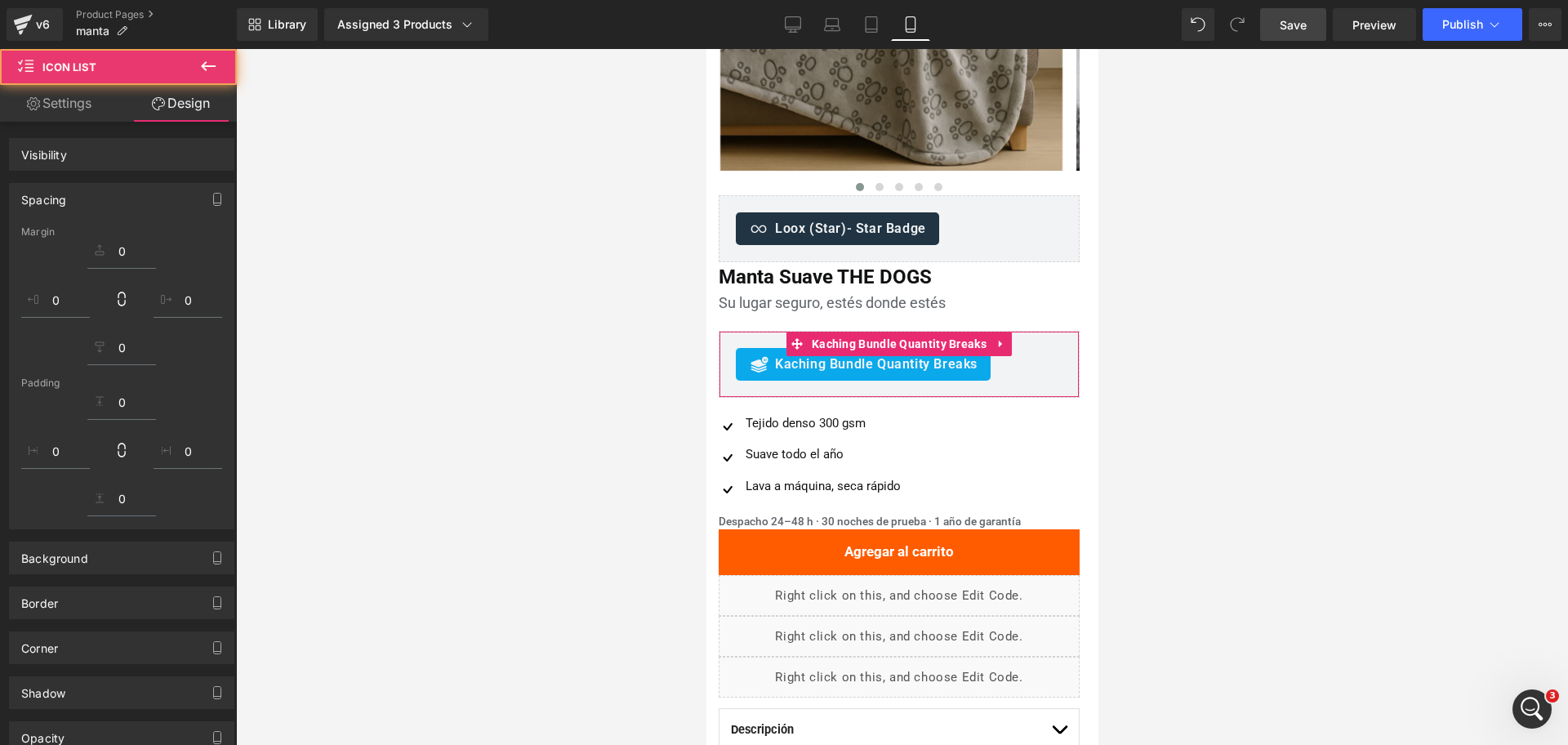
click at [1145, 437] on div at bounding box center [902, 397] width 1332 height 696
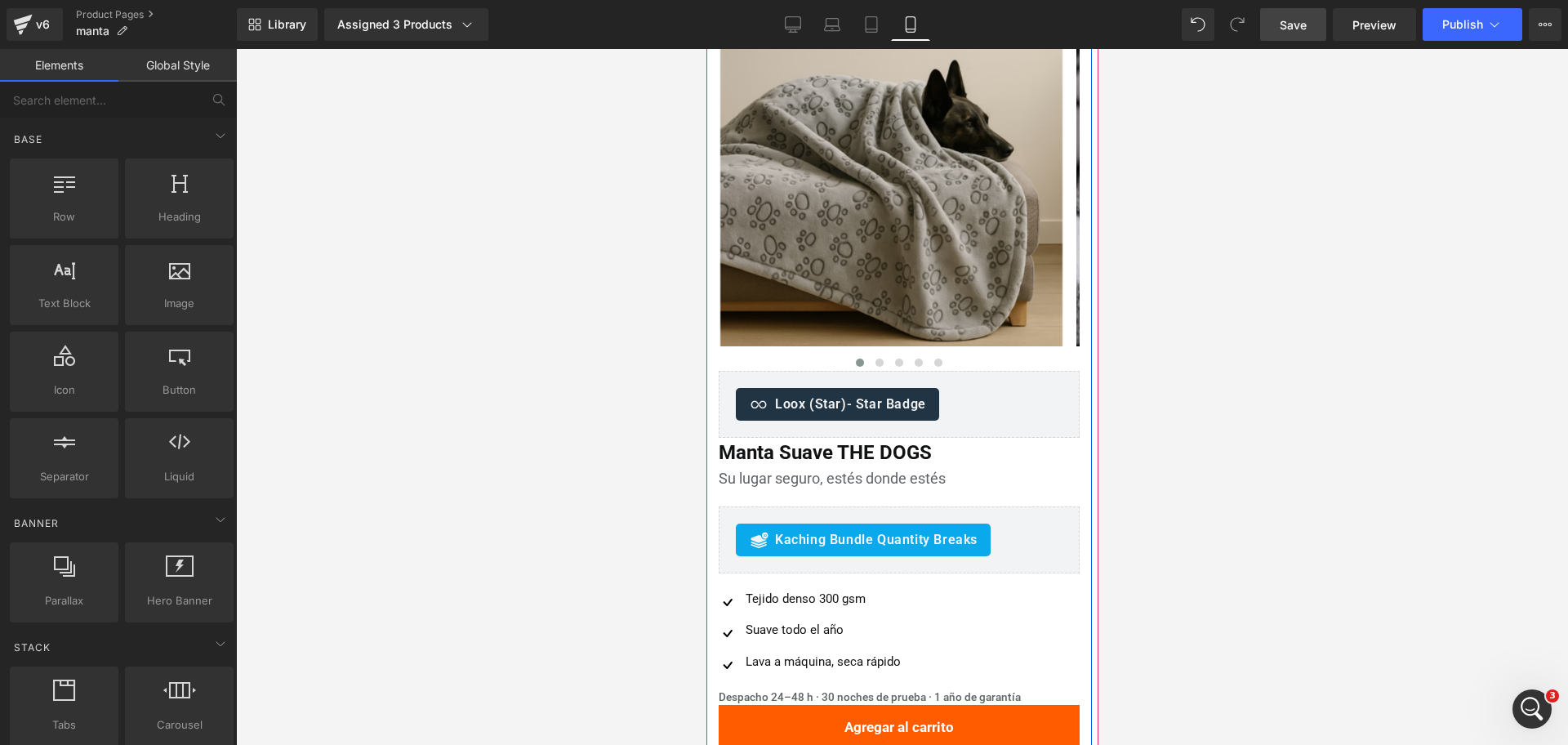
scroll to position [0, 0]
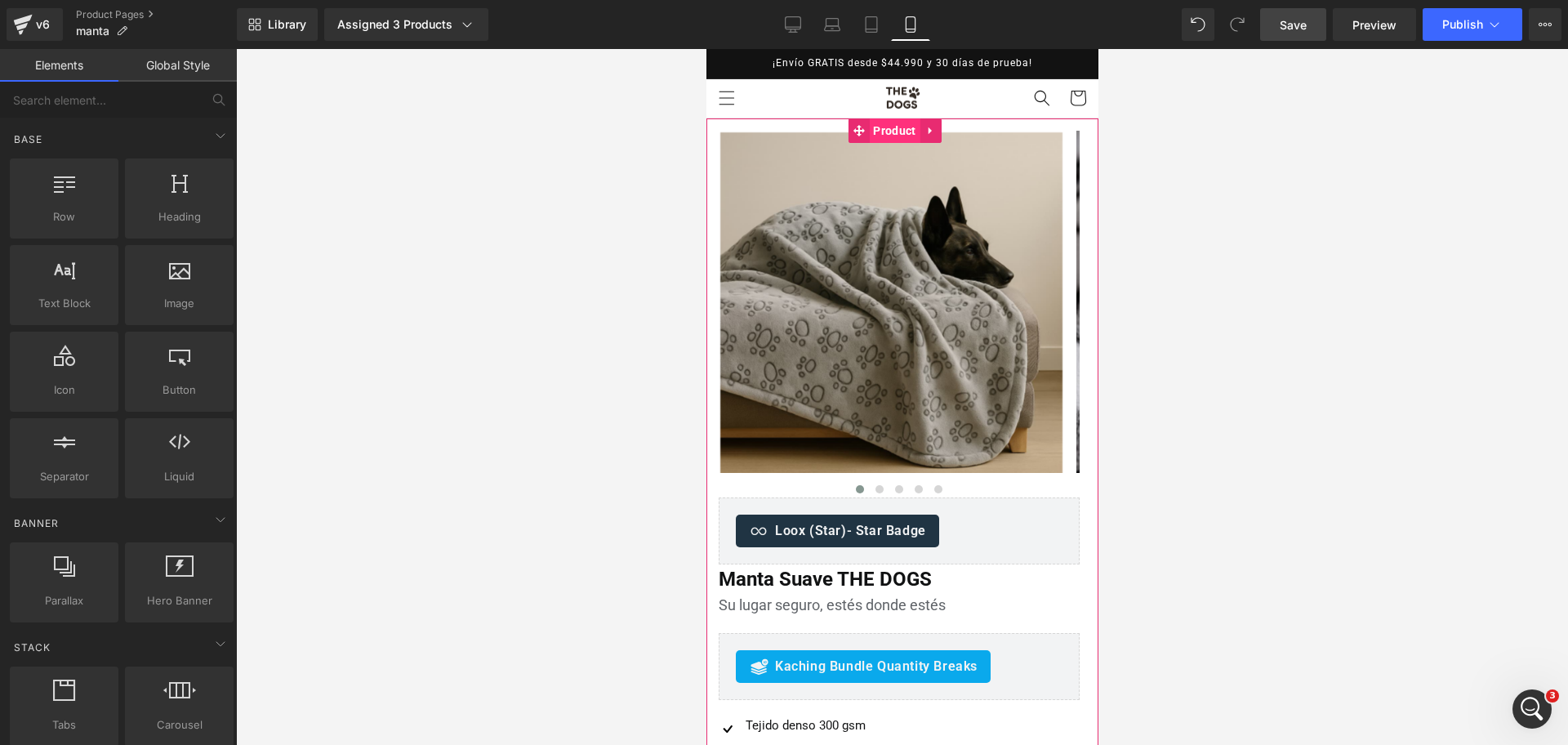
click at [896, 129] on span "Product" at bounding box center [894, 131] width 51 height 25
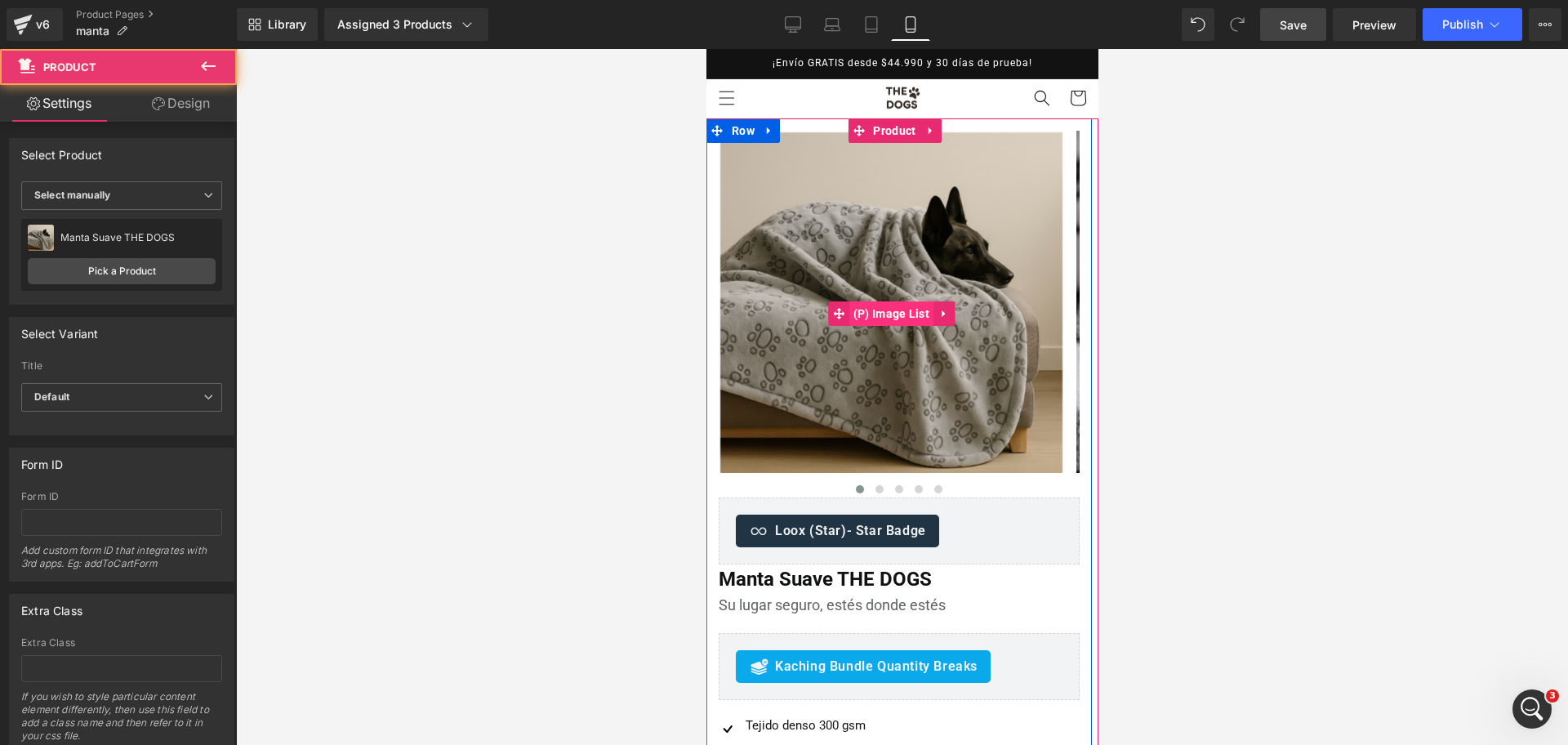
click at [884, 310] on span "(P) Image List" at bounding box center [891, 314] width 84 height 25
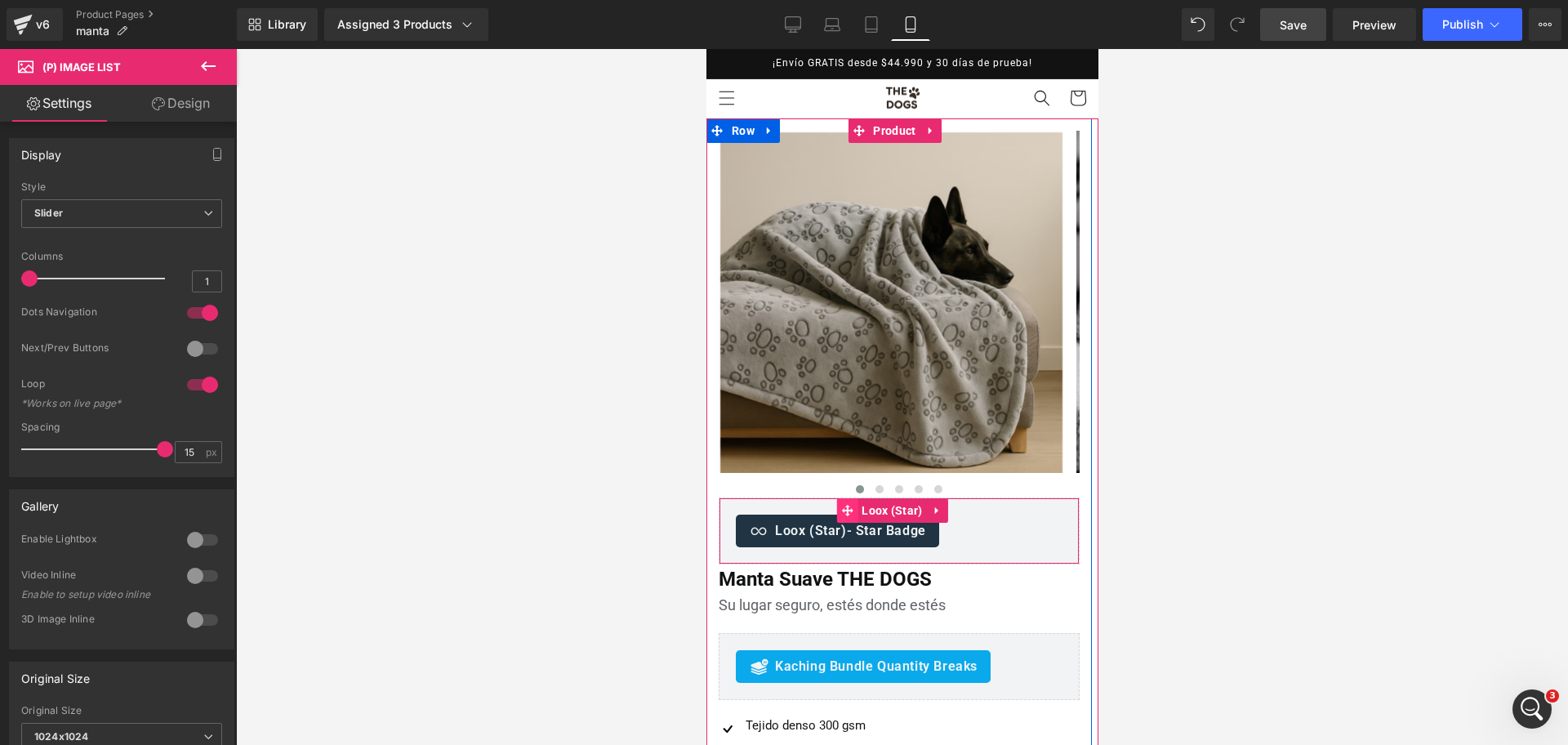
click at [847, 515] on icon at bounding box center [846, 510] width 12 height 12
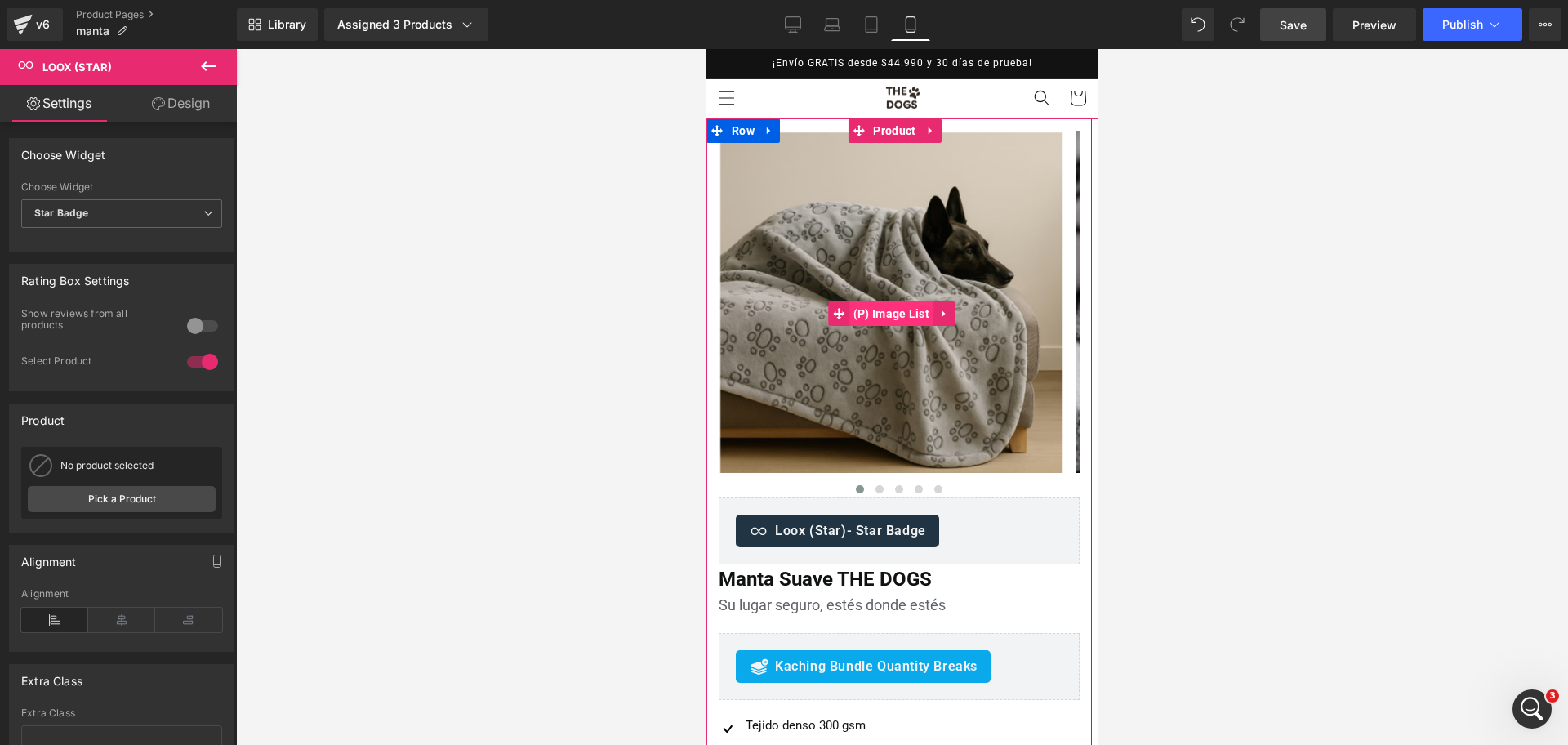
click at [906, 309] on span "(P) Image List" at bounding box center [891, 314] width 84 height 25
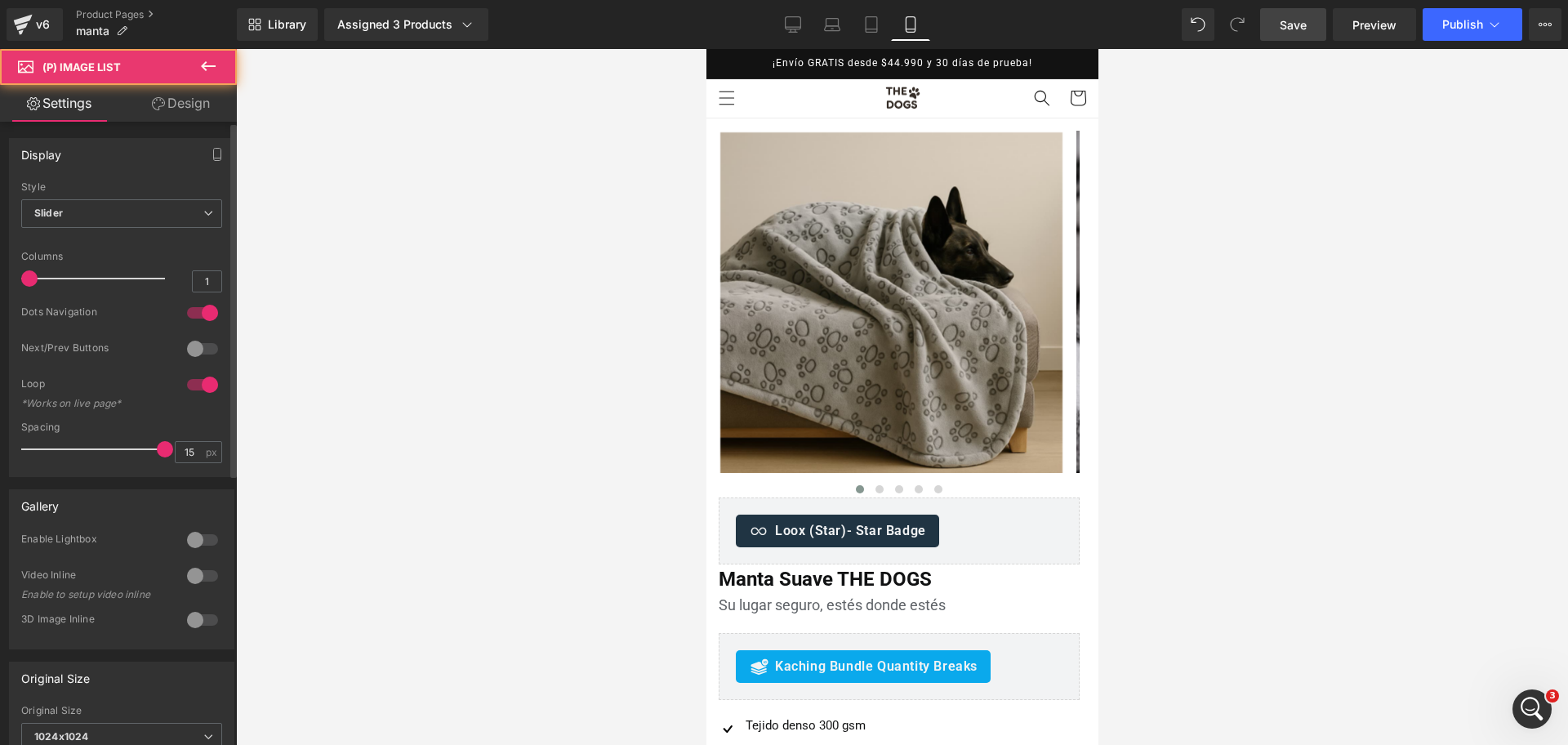
click at [202, 375] on div at bounding box center [202, 384] width 40 height 26
click at [201, 381] on div at bounding box center [202, 384] width 40 height 26
click at [207, 347] on div at bounding box center [202, 349] width 40 height 26
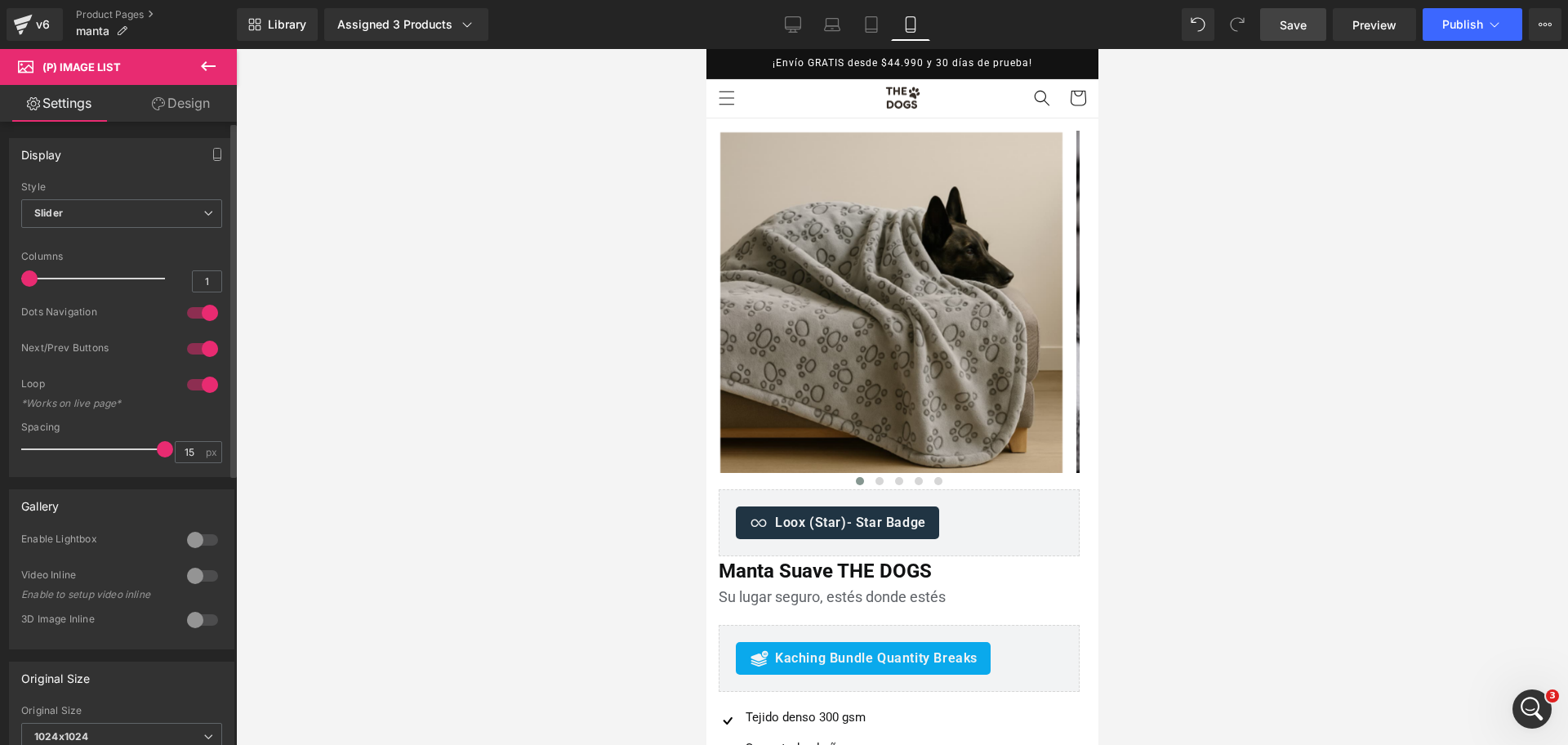
click at [195, 312] on div at bounding box center [202, 313] width 40 height 26
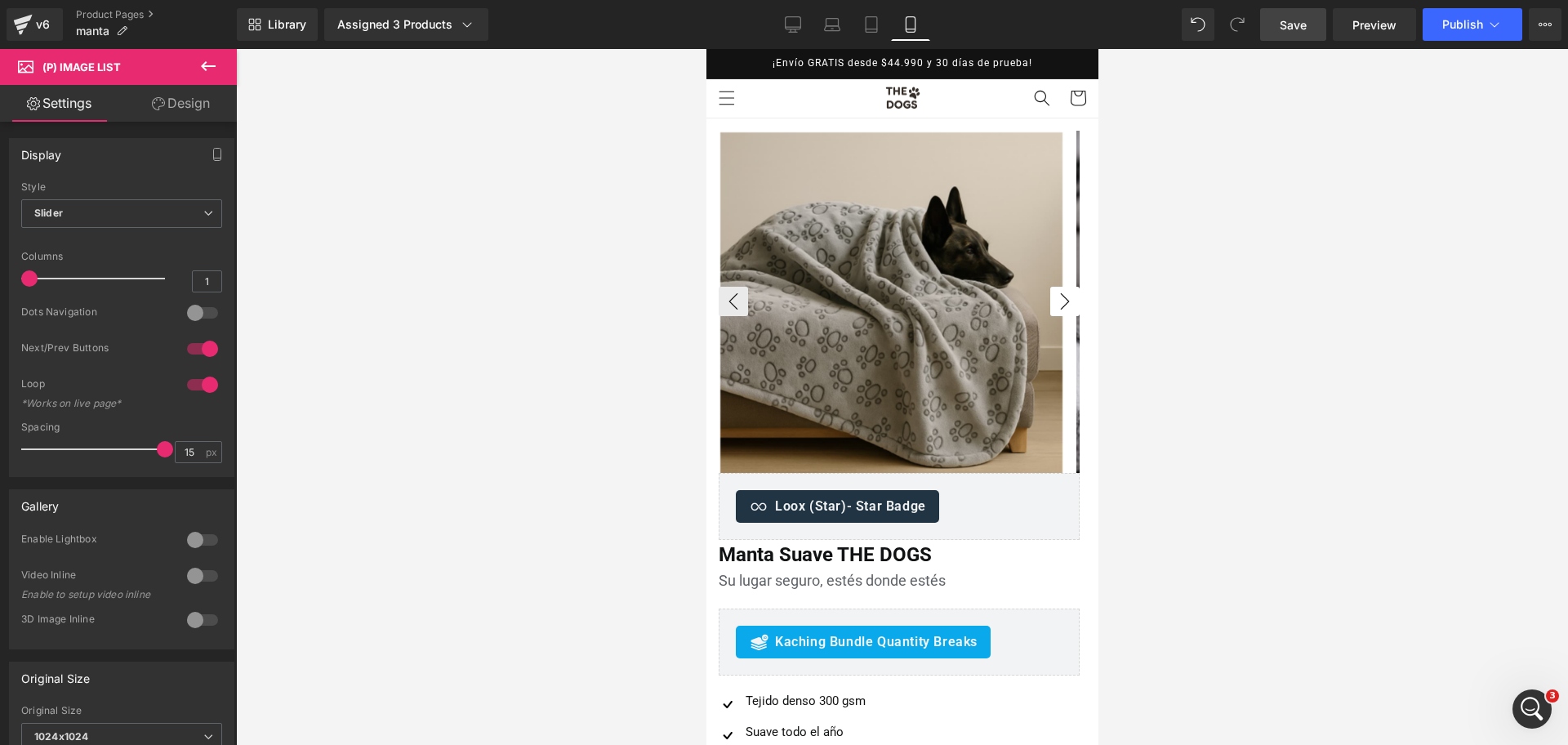
click at [1049, 296] on button "›" at bounding box center [1064, 301] width 30 height 30
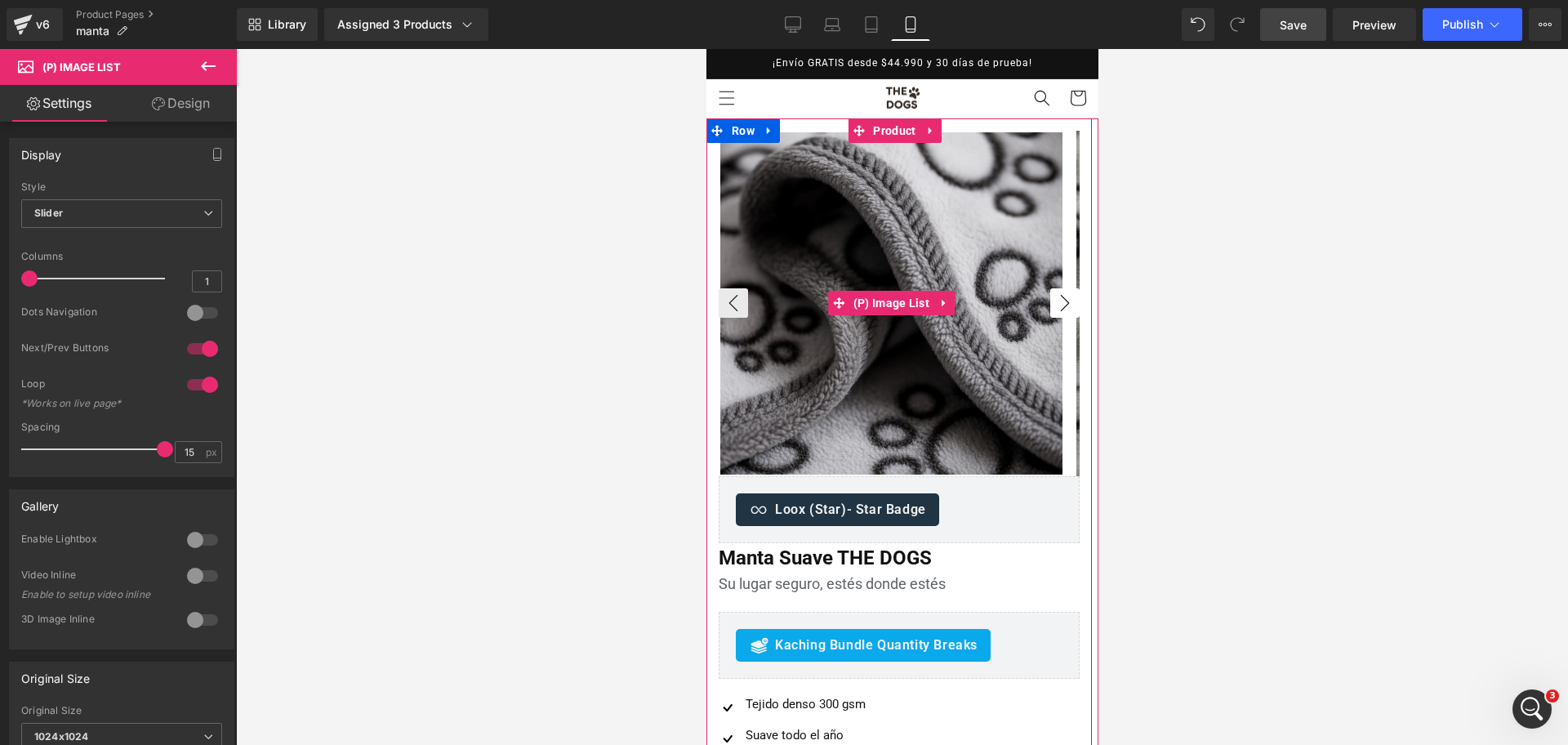
click at [1049, 295] on button "›" at bounding box center [1064, 303] width 30 height 30
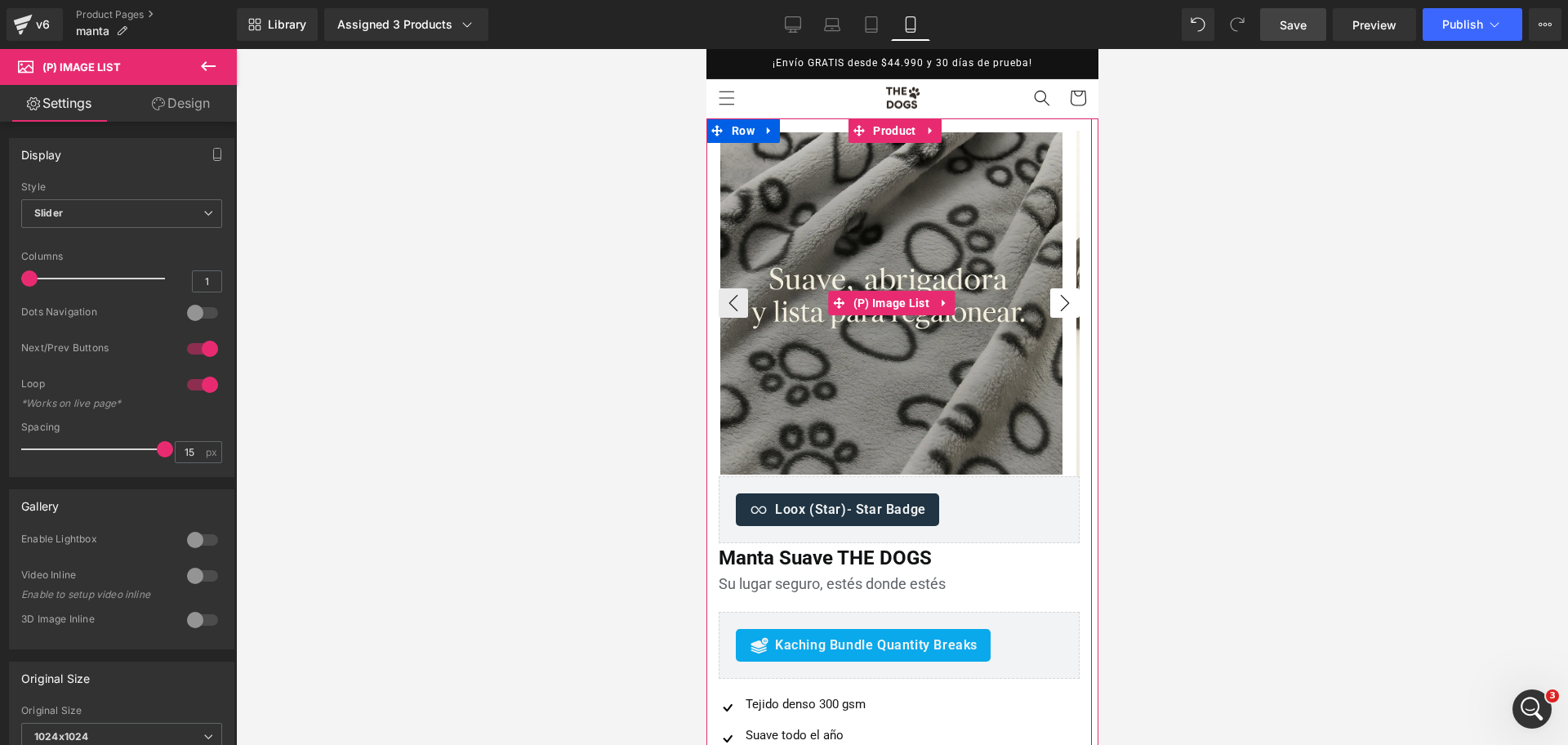
click at [1049, 295] on button "›" at bounding box center [1064, 303] width 30 height 30
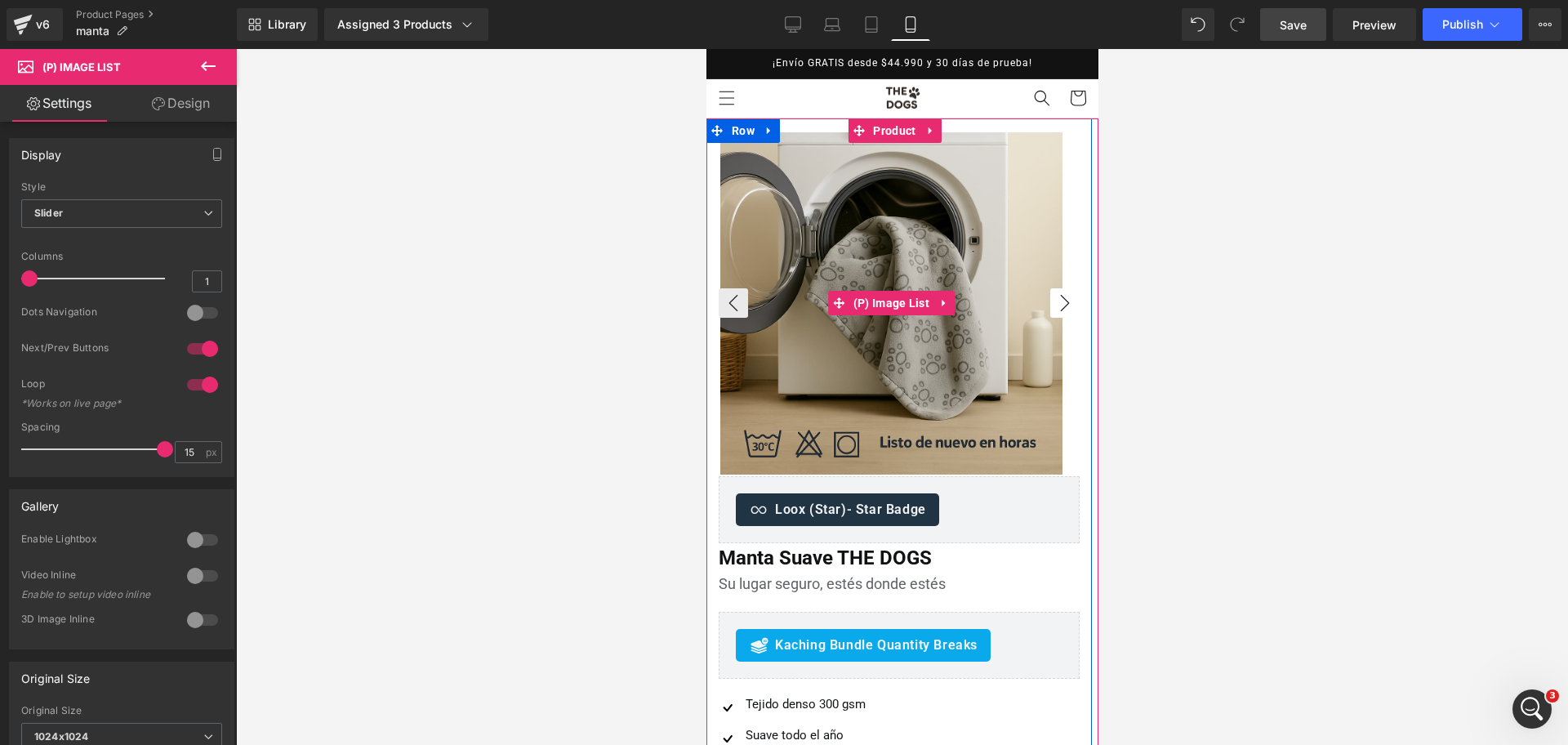
click at [1049, 295] on button "›" at bounding box center [1064, 303] width 30 height 30
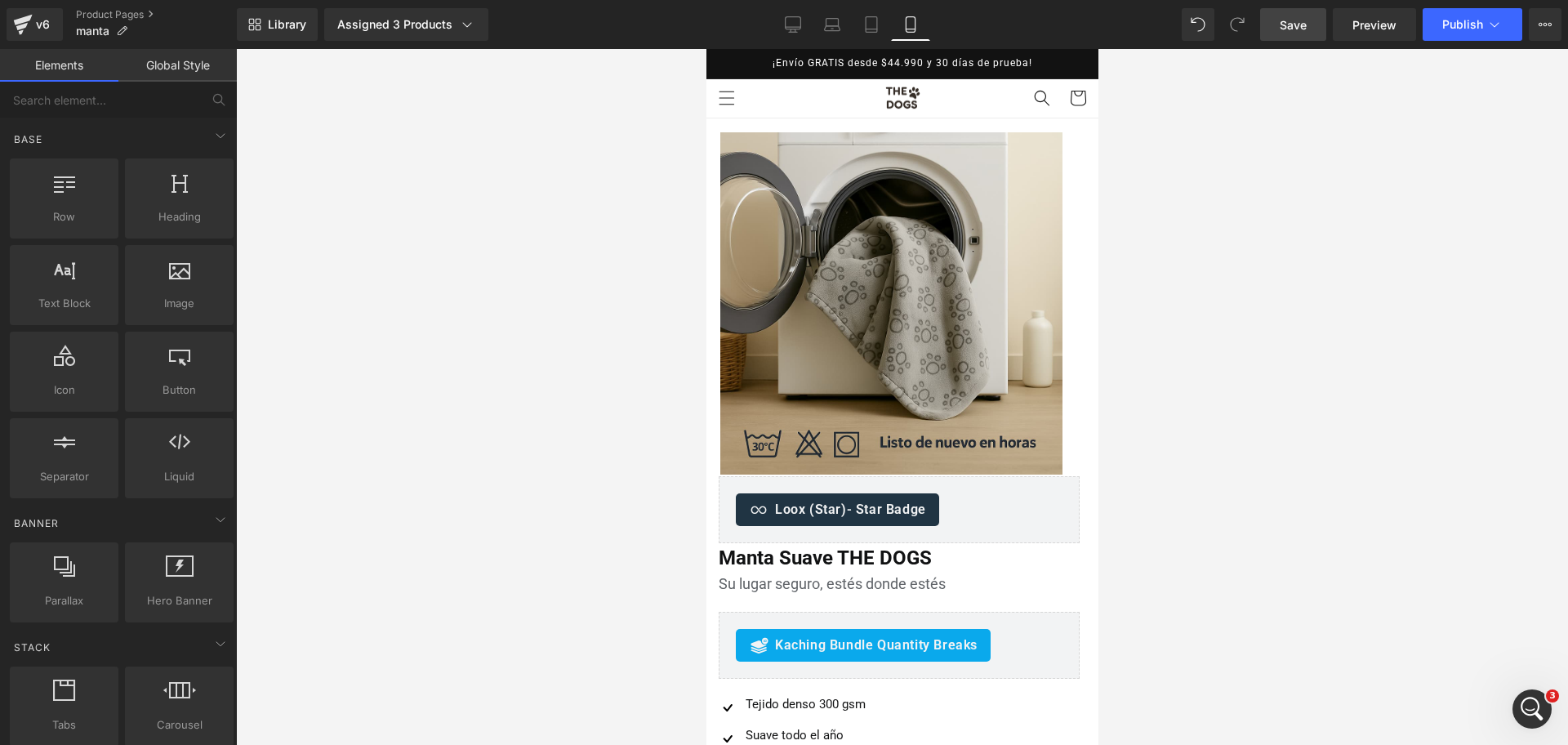
drag, startPoint x: 1223, startPoint y: 268, endPoint x: 283, endPoint y: 207, distance: 942.0
click at [1223, 268] on div at bounding box center [902, 397] width 1332 height 696
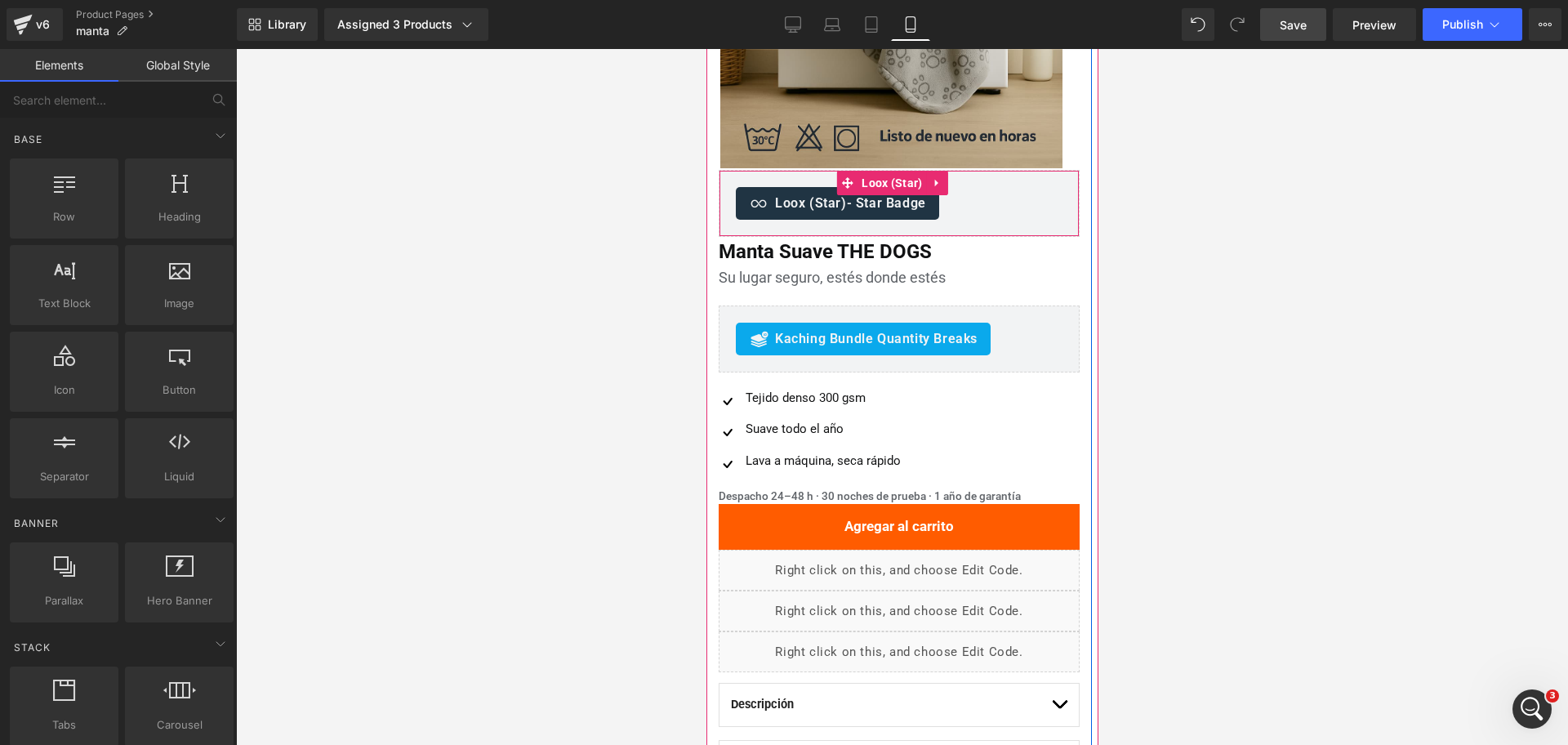
scroll to position [408, 0]
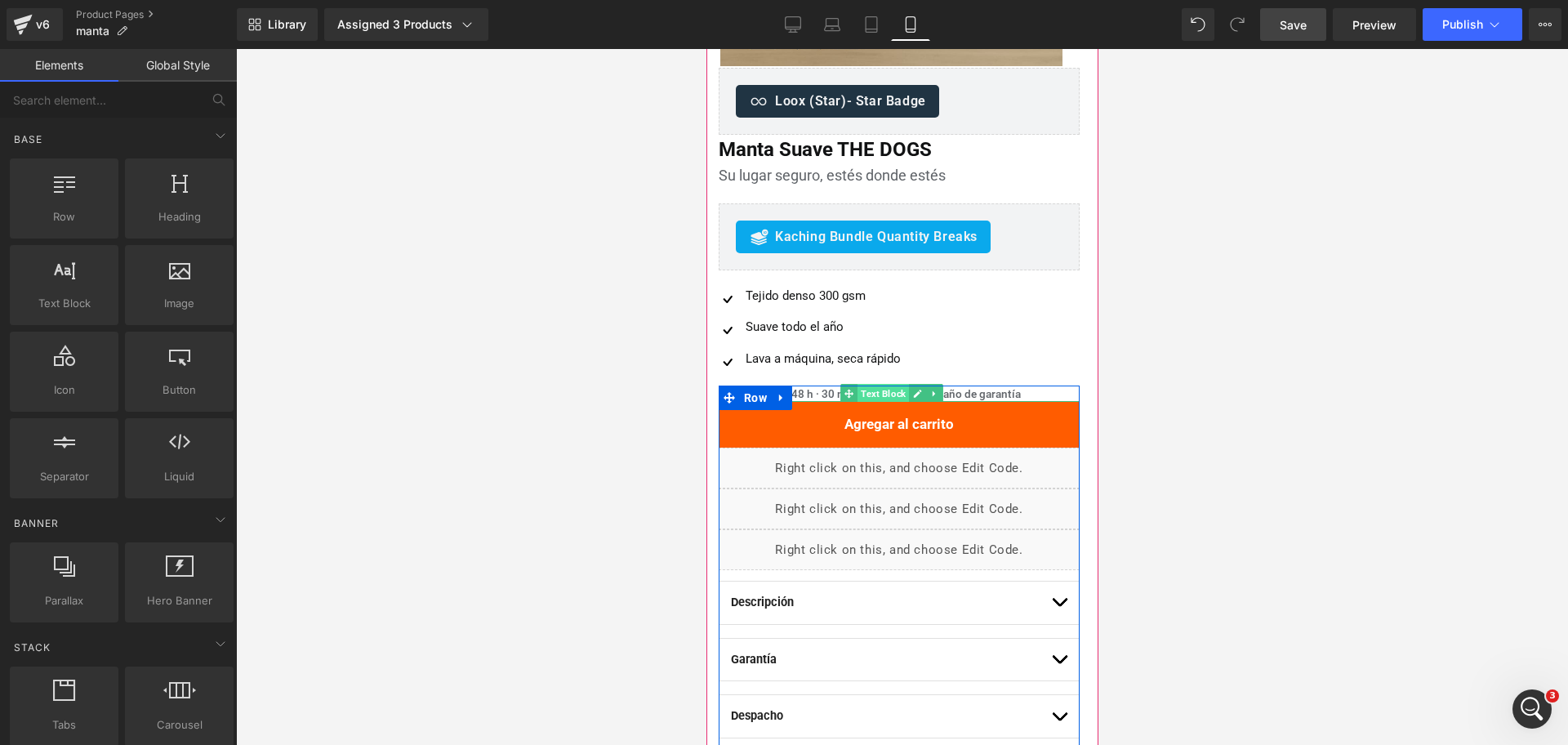
click at [879, 393] on span "Text Block" at bounding box center [882, 393] width 52 height 20
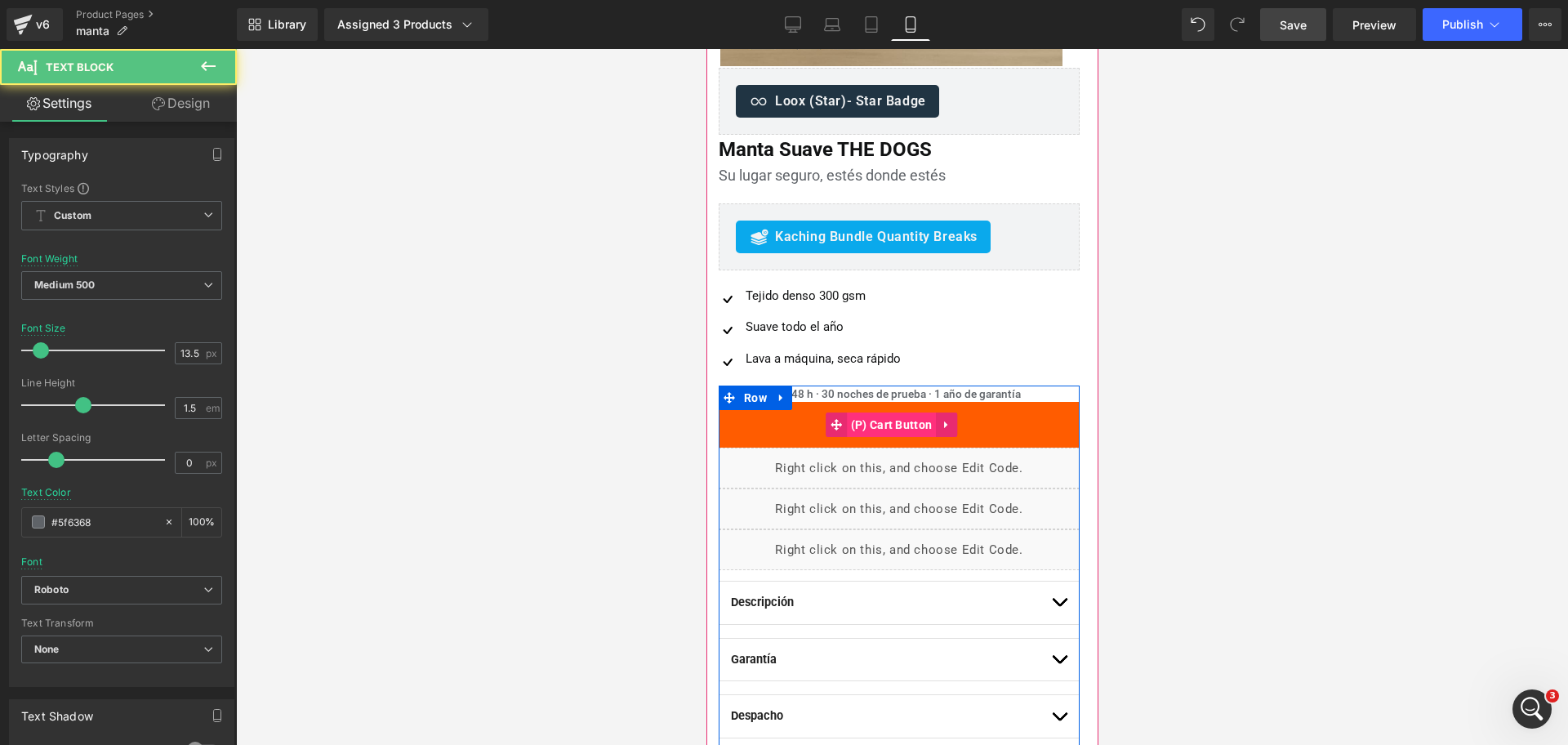
click at [879, 417] on span "(P) Cart Button" at bounding box center [891, 425] width 90 height 25
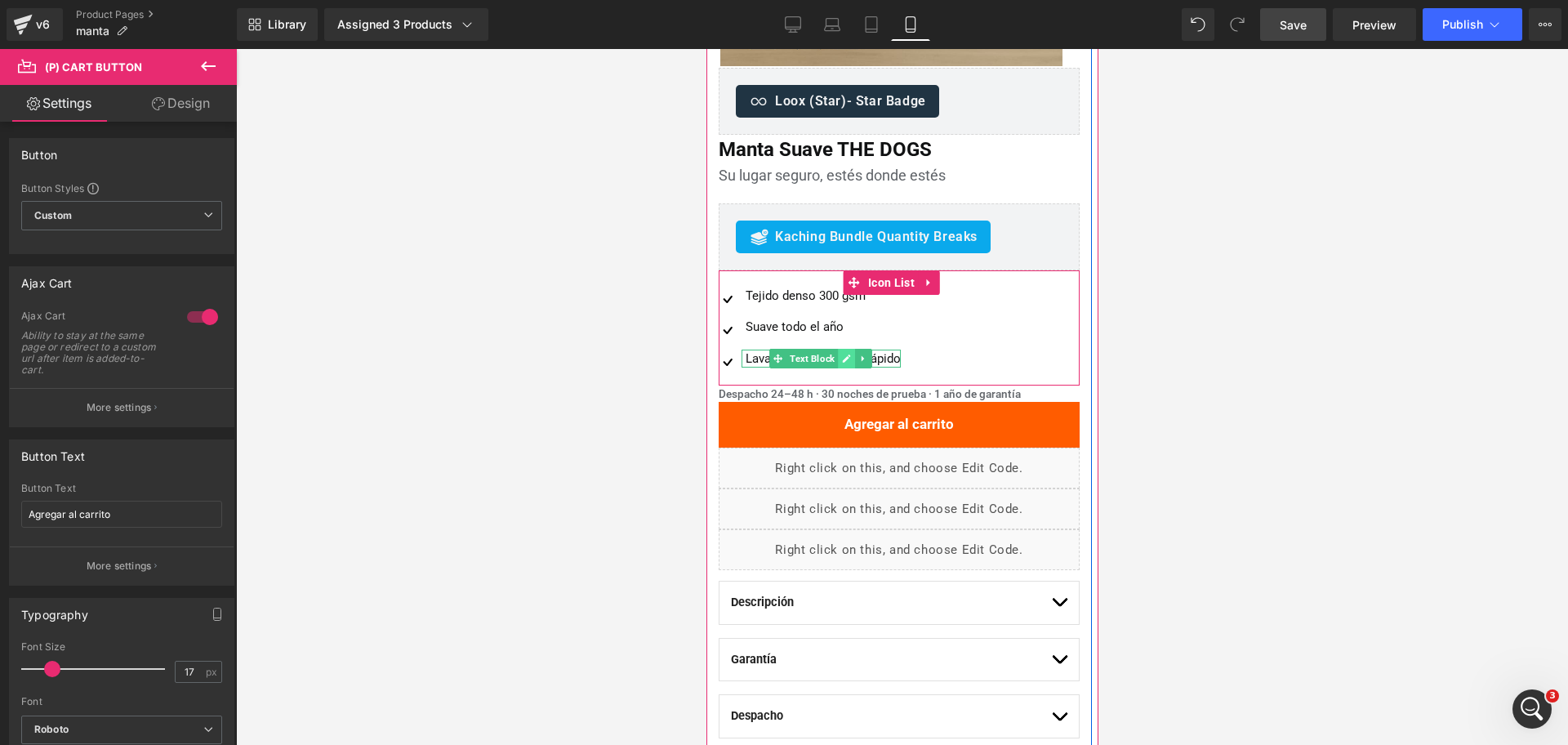
click at [841, 359] on icon at bounding box center [845, 359] width 9 height 10
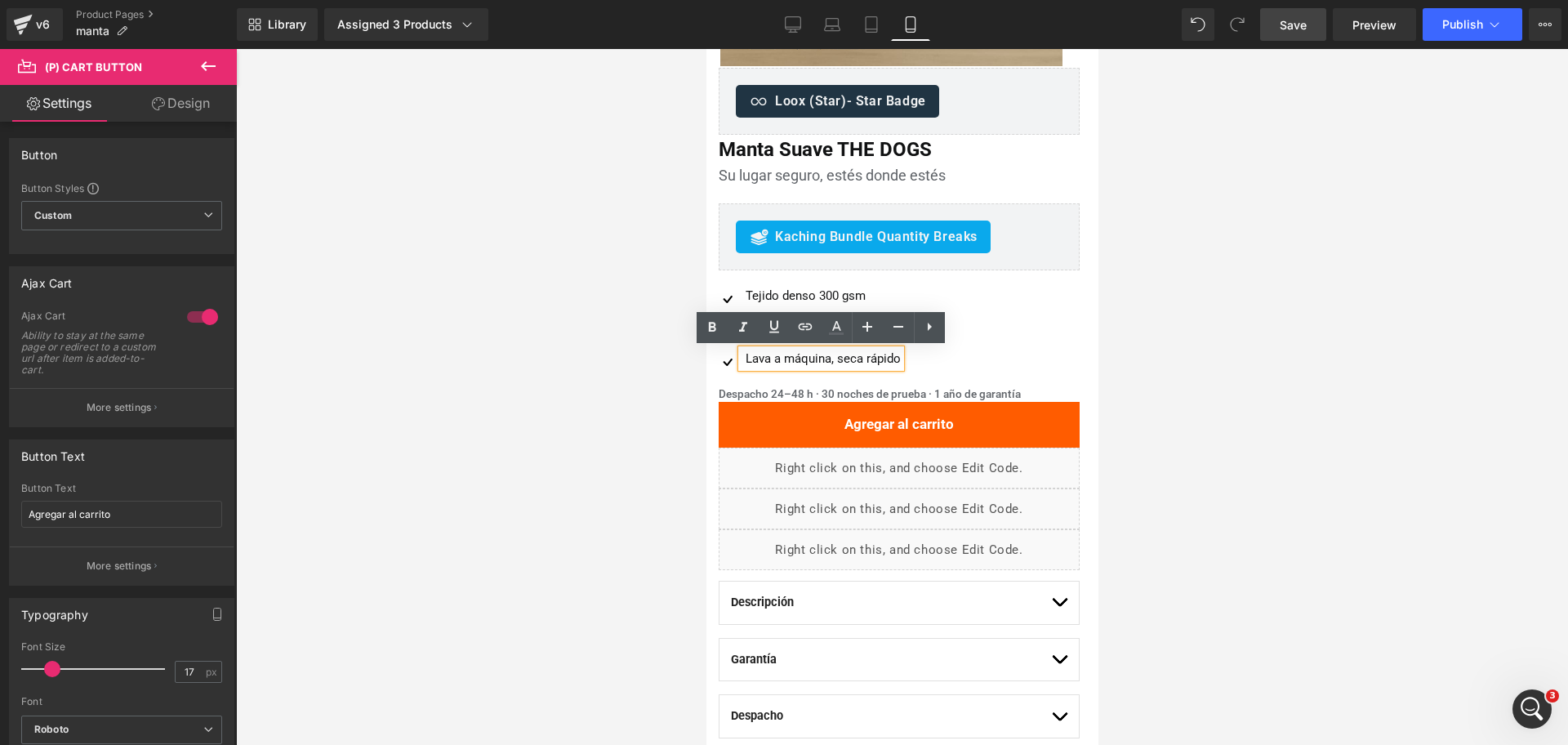
click at [813, 361] on div "Lava a máquina, seca rápido" at bounding box center [820, 359] width 159 height 19
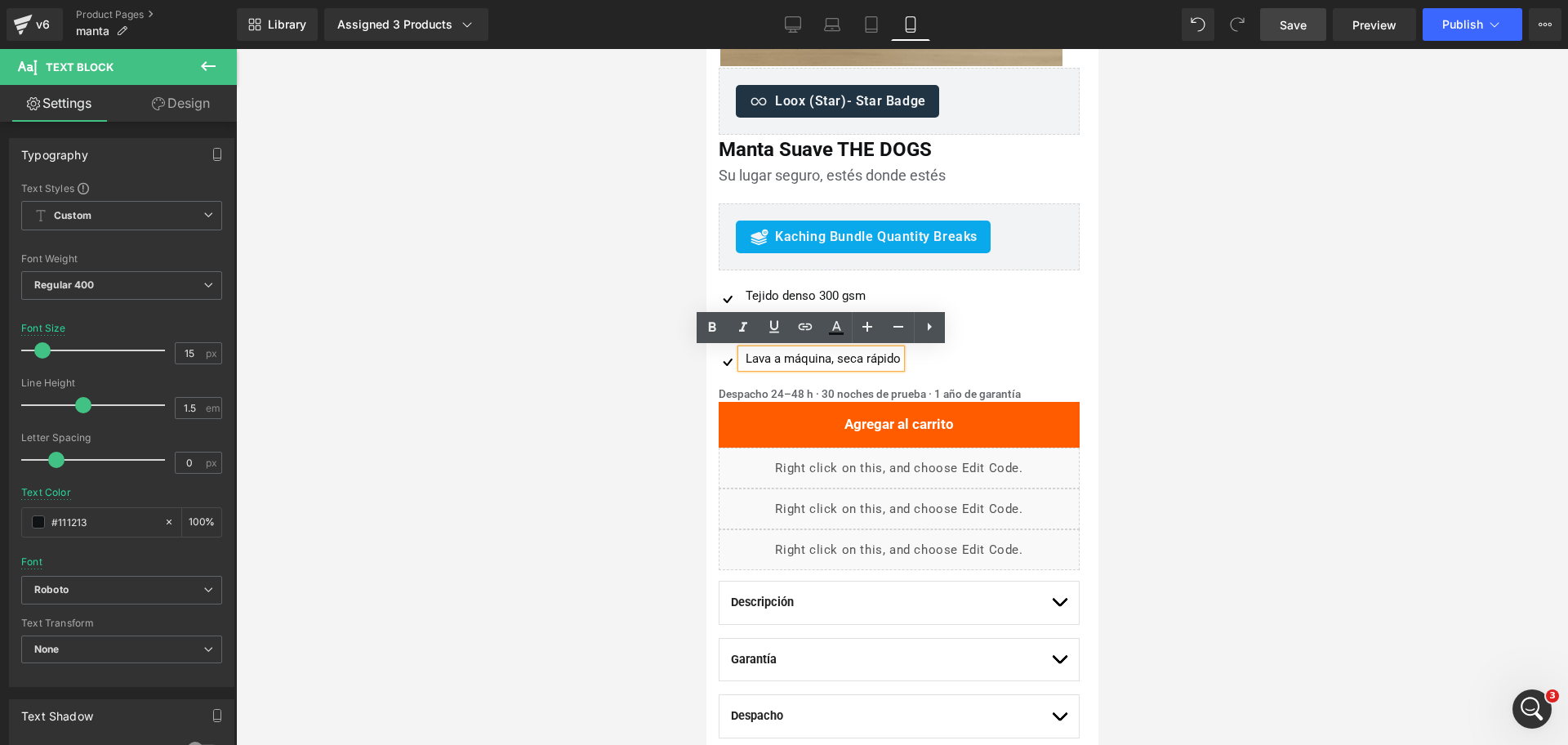
click at [1166, 310] on div at bounding box center [902, 397] width 1332 height 696
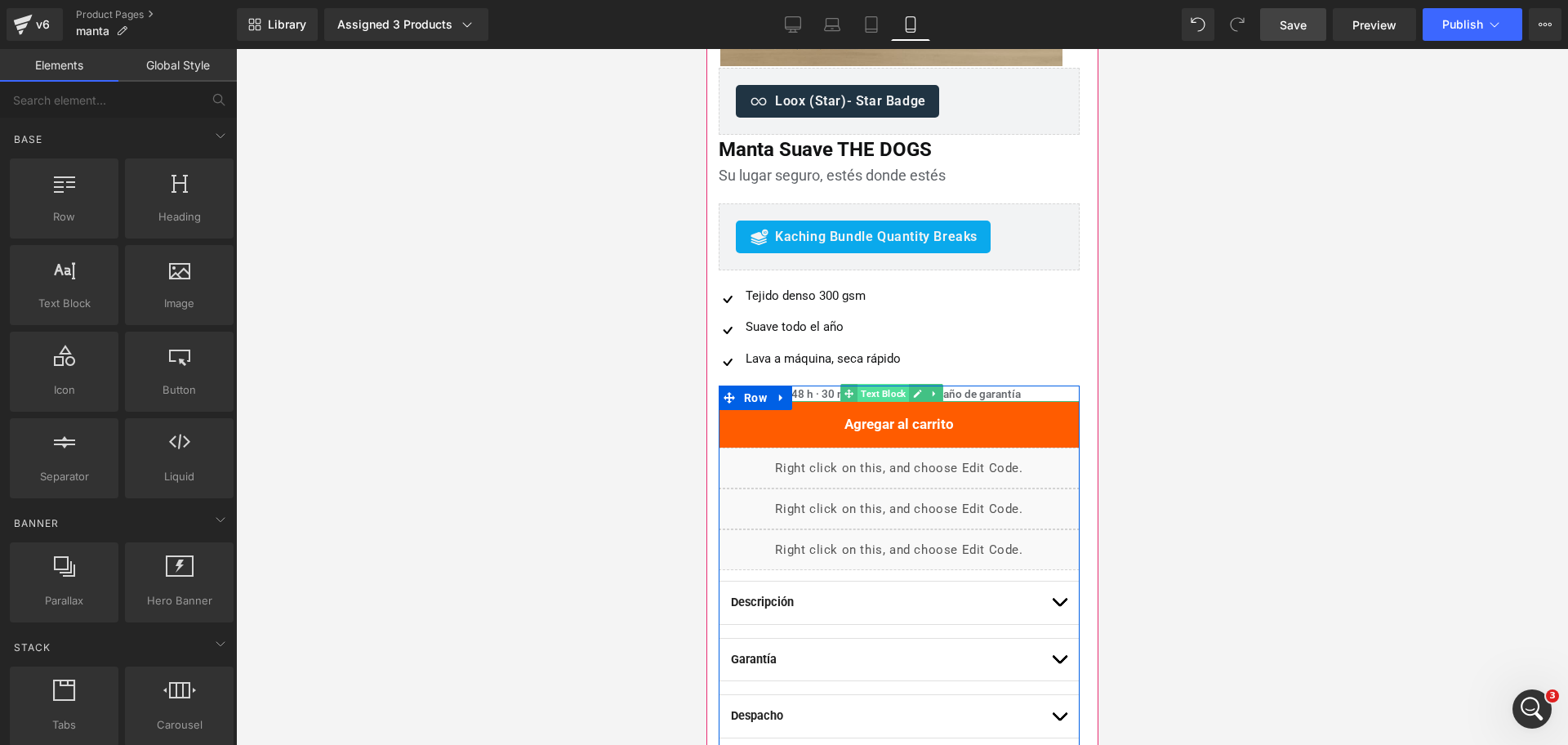
click at [861, 390] on span "Text Block" at bounding box center [882, 393] width 52 height 20
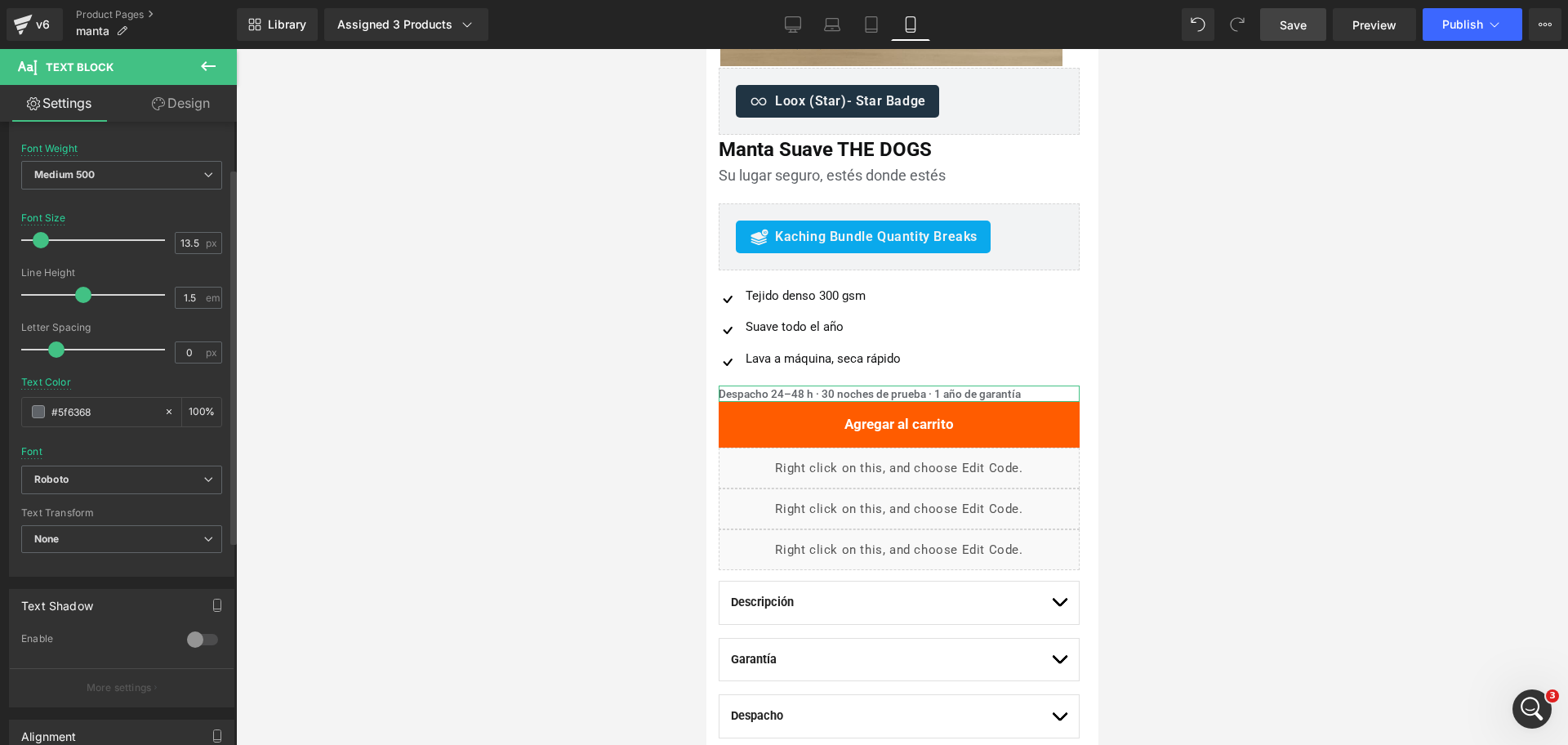
scroll to position [306, 0]
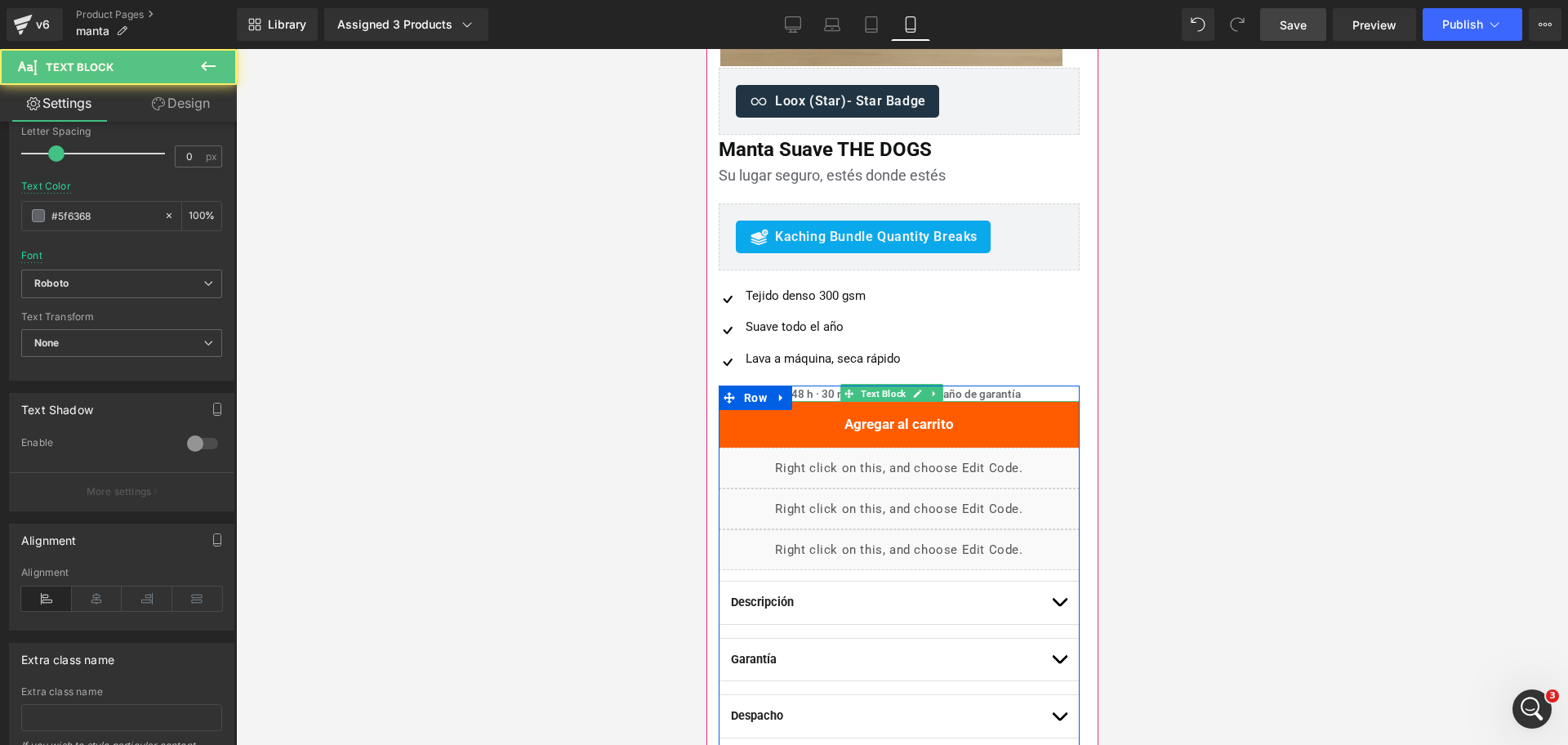
click at [803, 393] on div "Despacho 24–48 h · 30 noches de prueba · 1 año de garantía" at bounding box center [898, 393] width 361 height 16
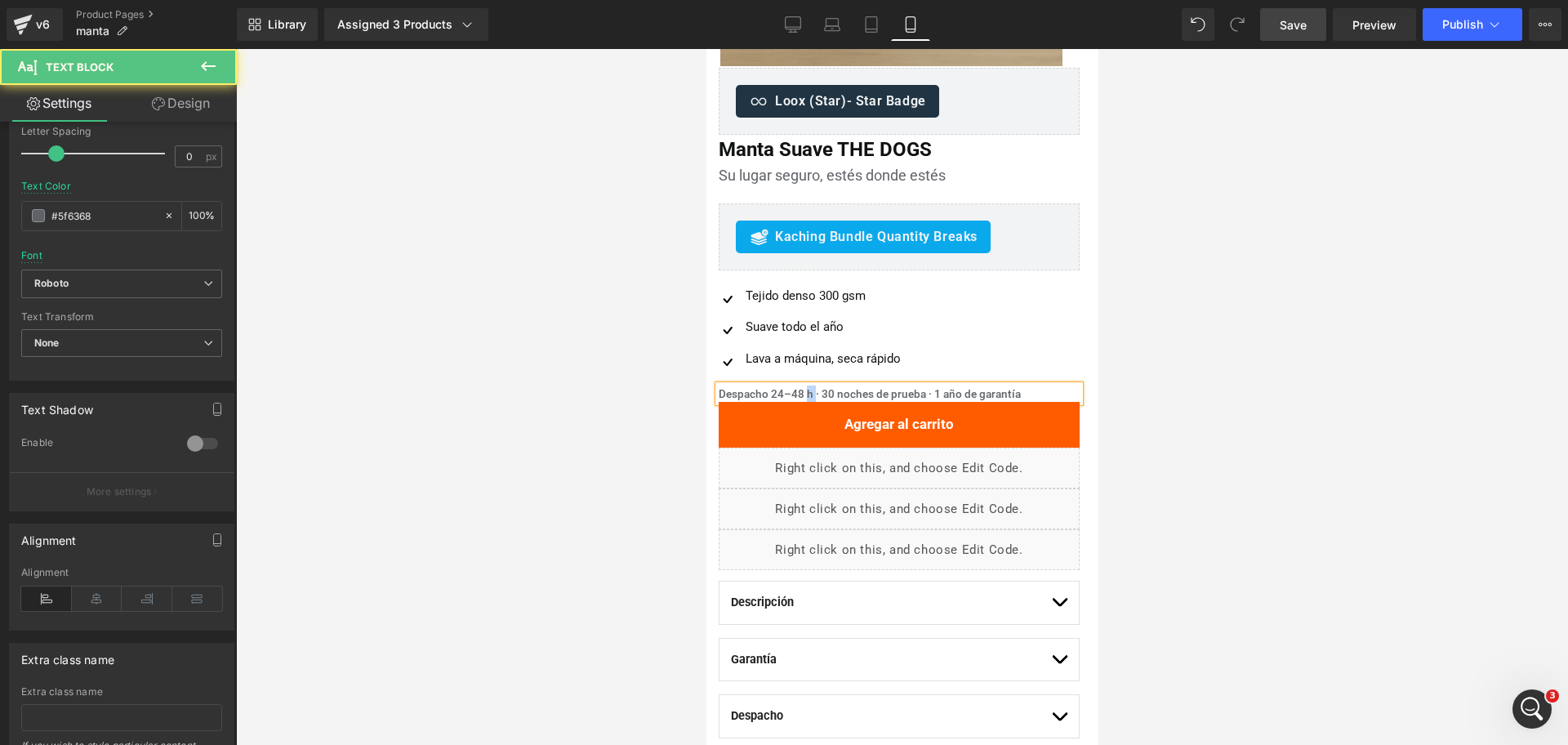
click at [803, 393] on div "Despacho 24–48 h · 30 noches de prueba · 1 año de garantía" at bounding box center [898, 393] width 361 height 16
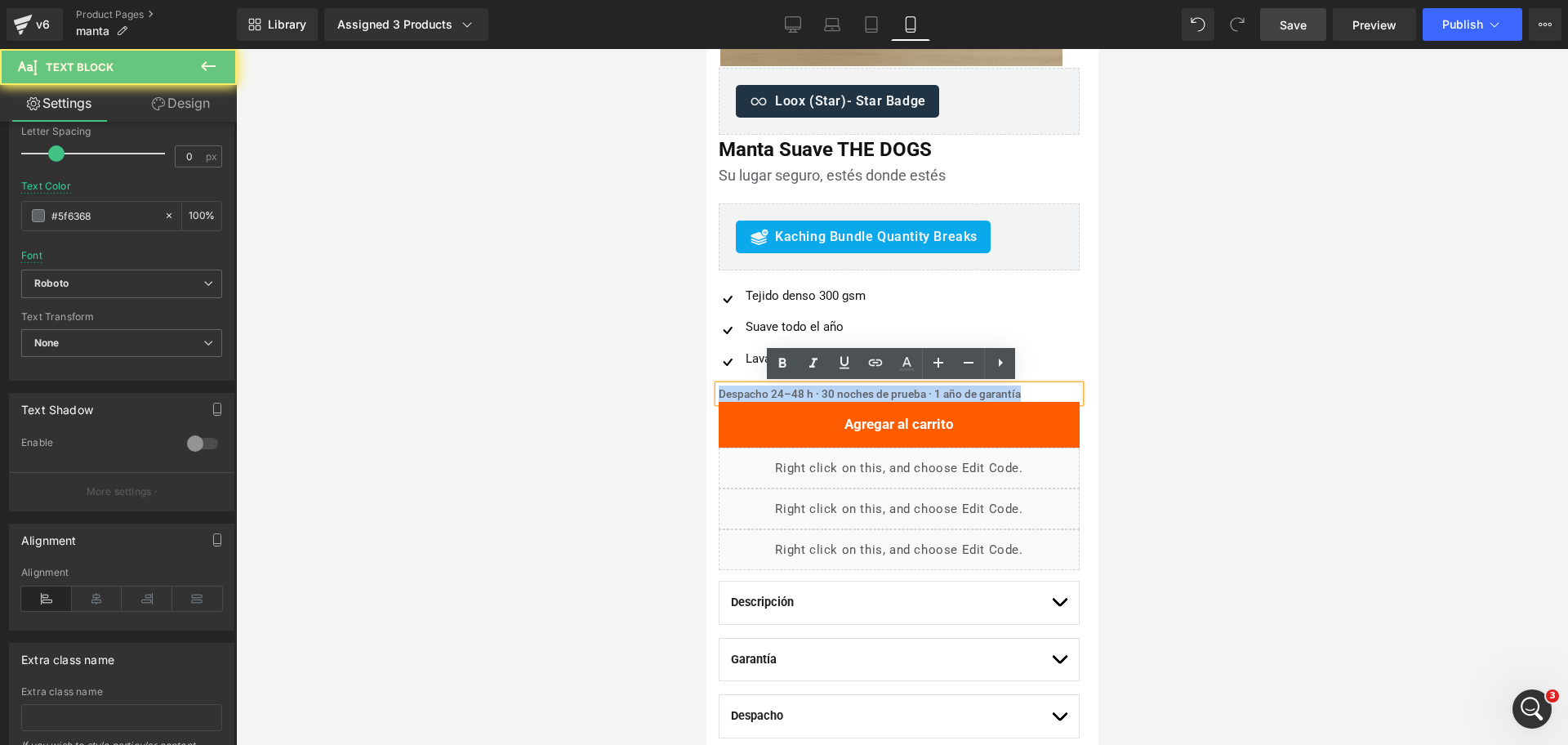
click at [804, 392] on div "Despacho 24–48 h · 30 noches de prueba · 1 año de garantía" at bounding box center [898, 393] width 361 height 16
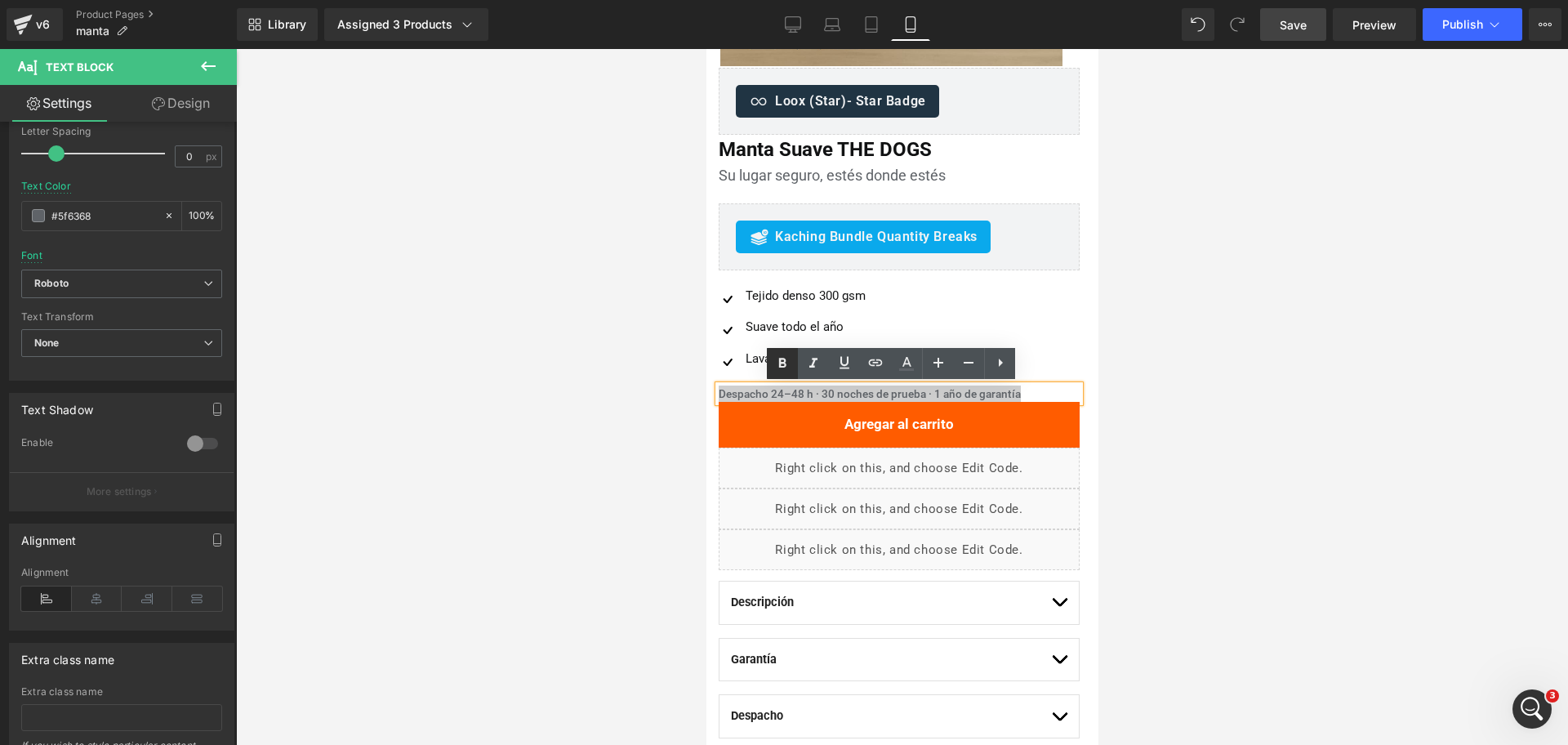
click at [773, 361] on icon at bounding box center [783, 364] width 20 height 20
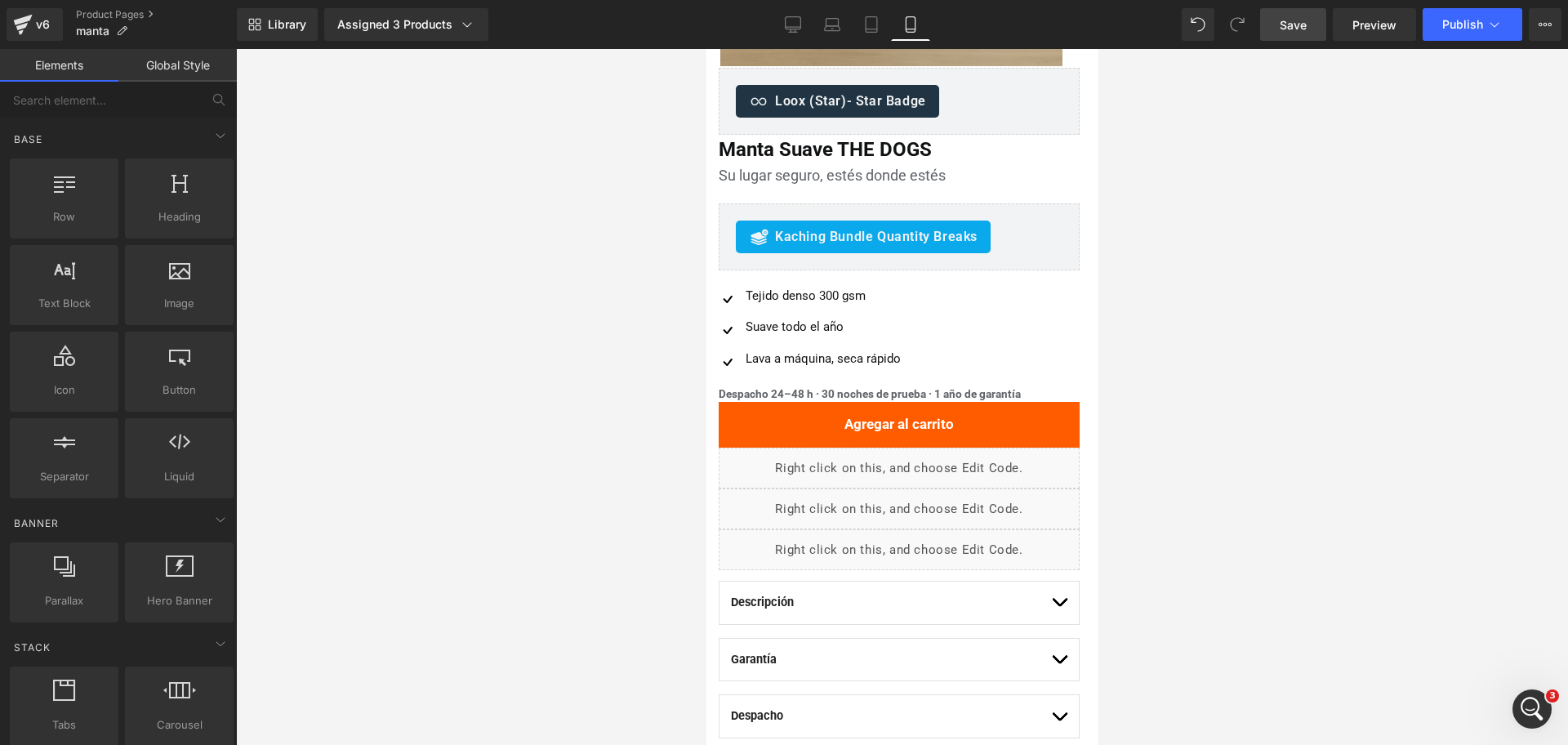
click at [1219, 381] on div at bounding box center [902, 397] width 1332 height 696
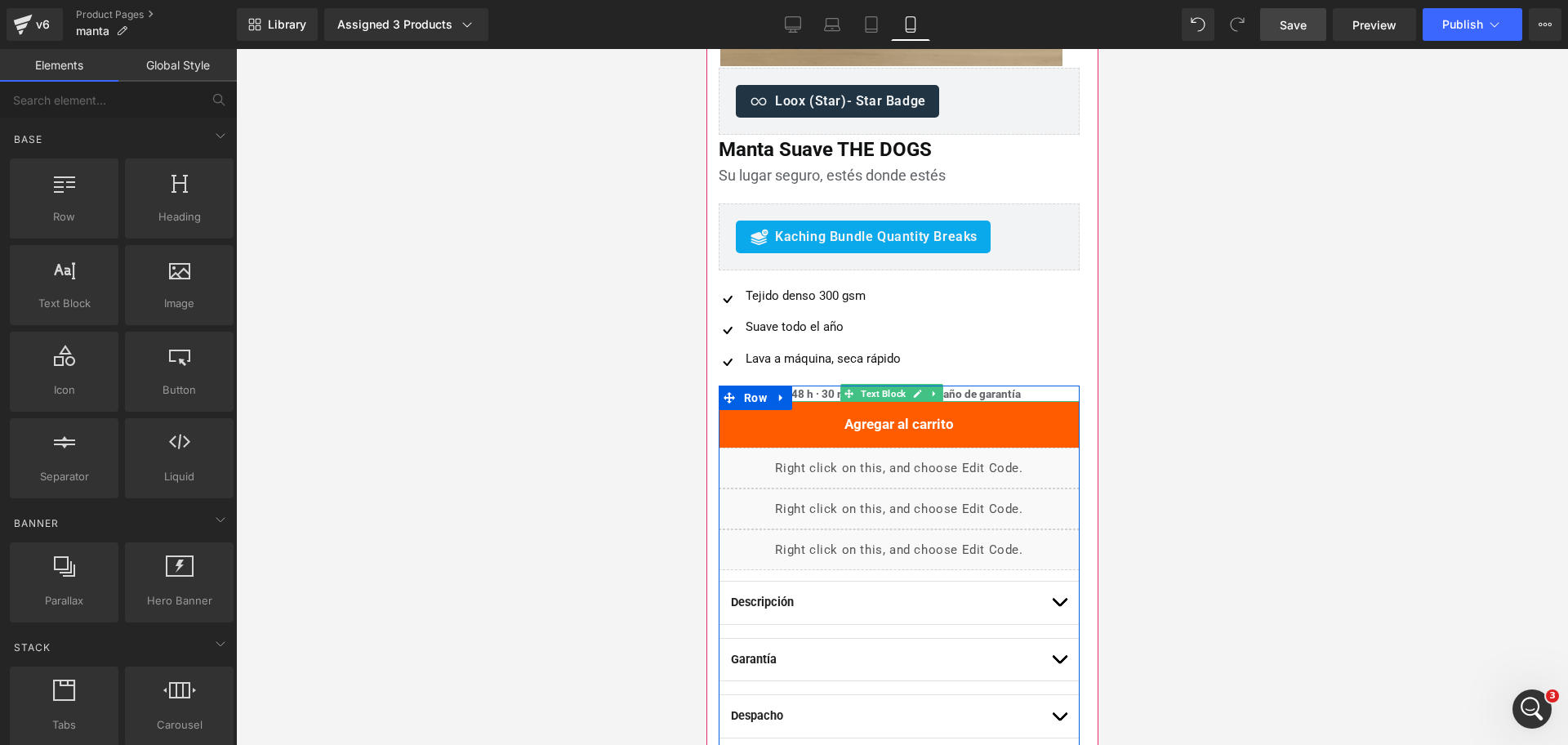
click at [826, 395] on strong "Despacho 24–48 h · 30 noches de prueba · 1 año de garantía" at bounding box center [868, 393] width 302 height 13
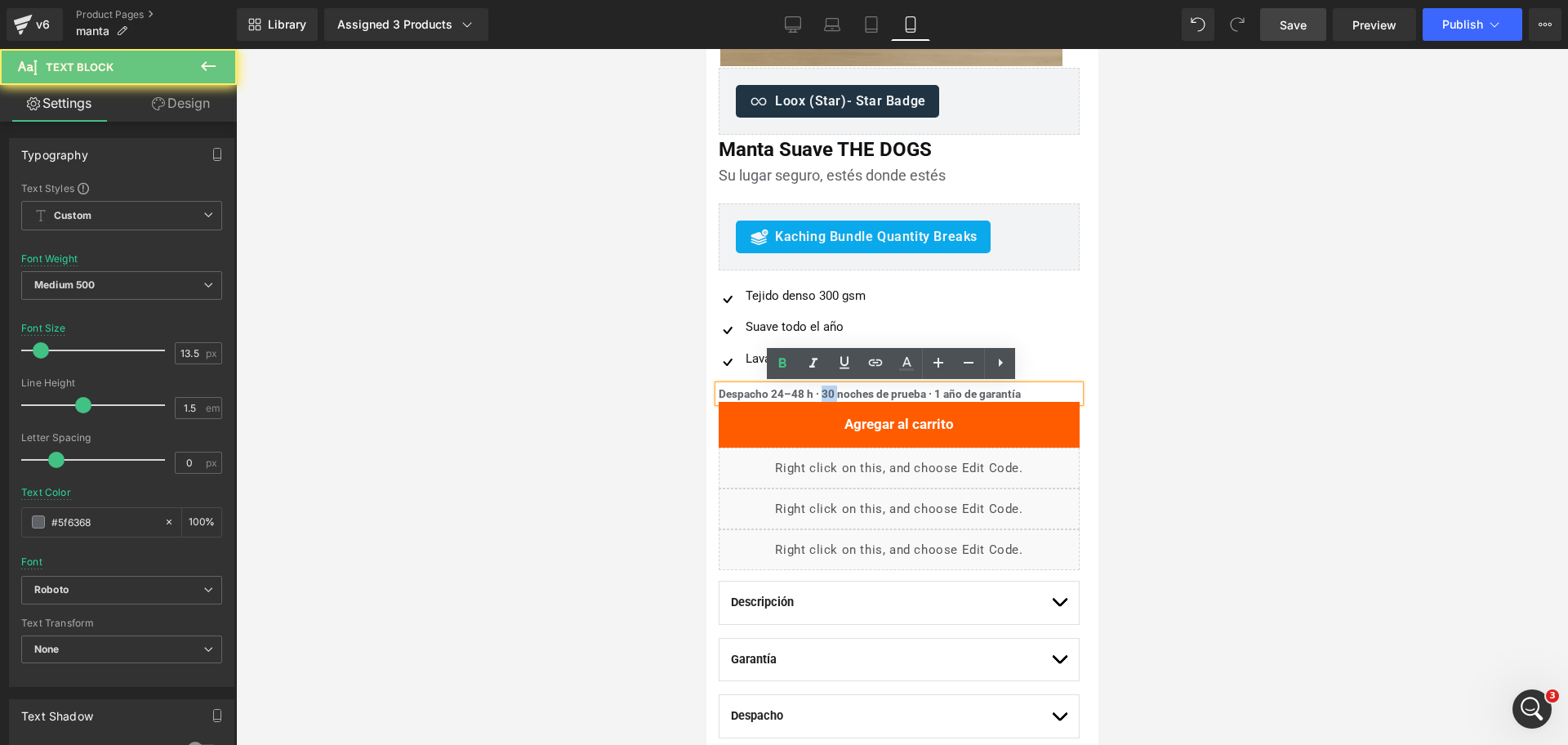
click at [826, 395] on strong "Despacho 24–48 h · 30 noches de prueba · 1 año de garantía" at bounding box center [868, 393] width 302 height 13
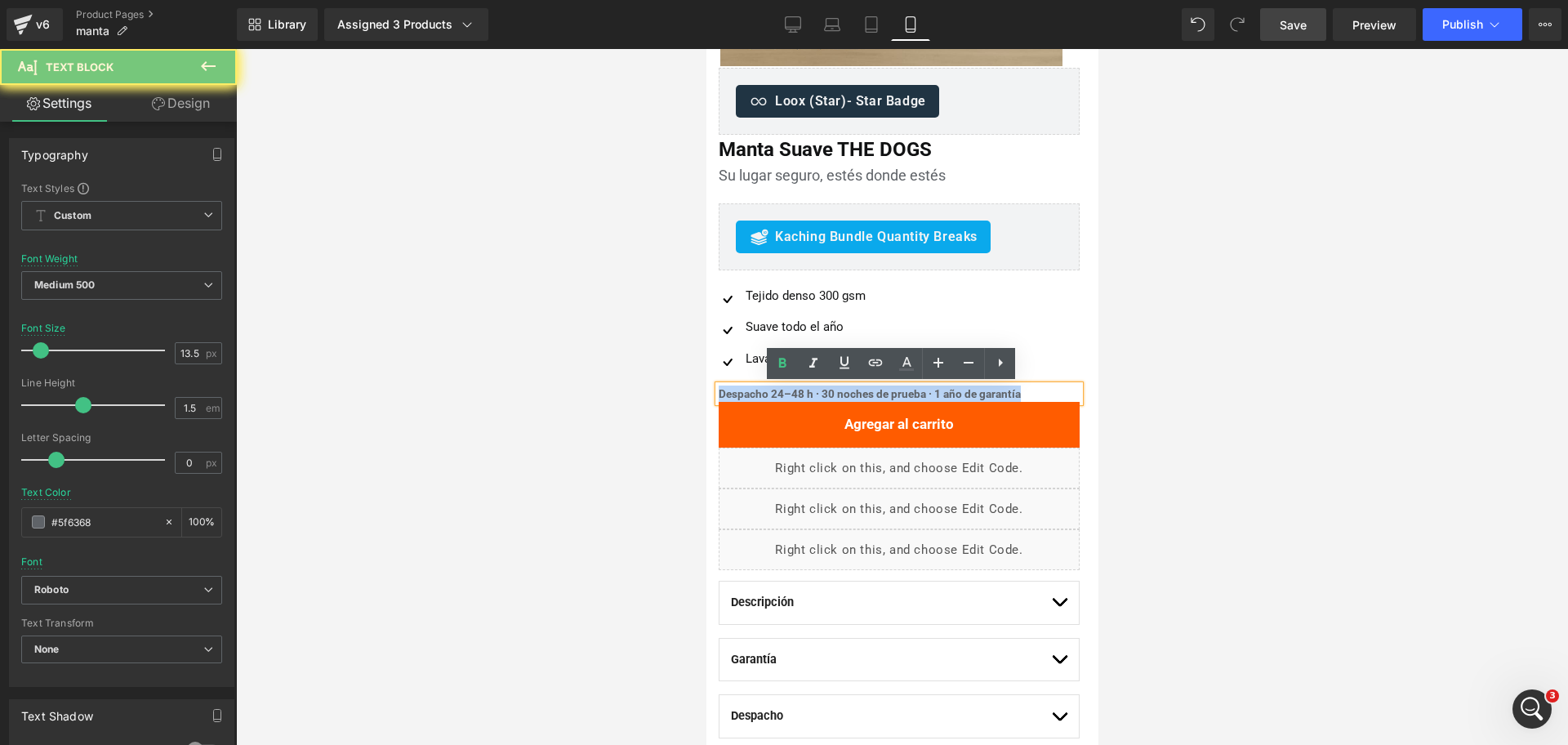
click at [826, 395] on strong "Despacho 24–48 h · 30 noches de prueba · 1 año de garantía" at bounding box center [868, 393] width 302 height 13
click at [779, 368] on icon at bounding box center [783, 364] width 20 height 20
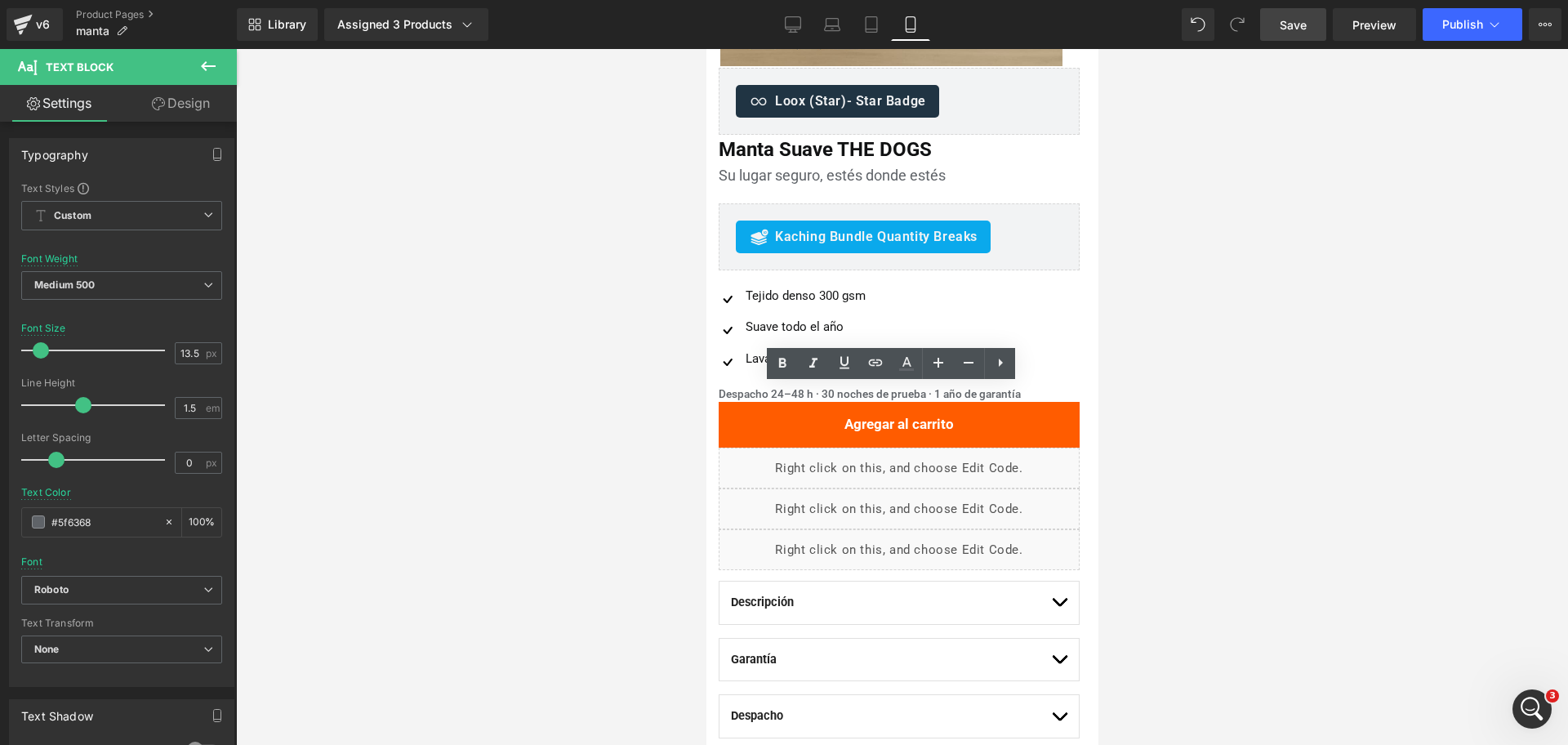
click at [1174, 302] on div at bounding box center [902, 397] width 1332 height 696
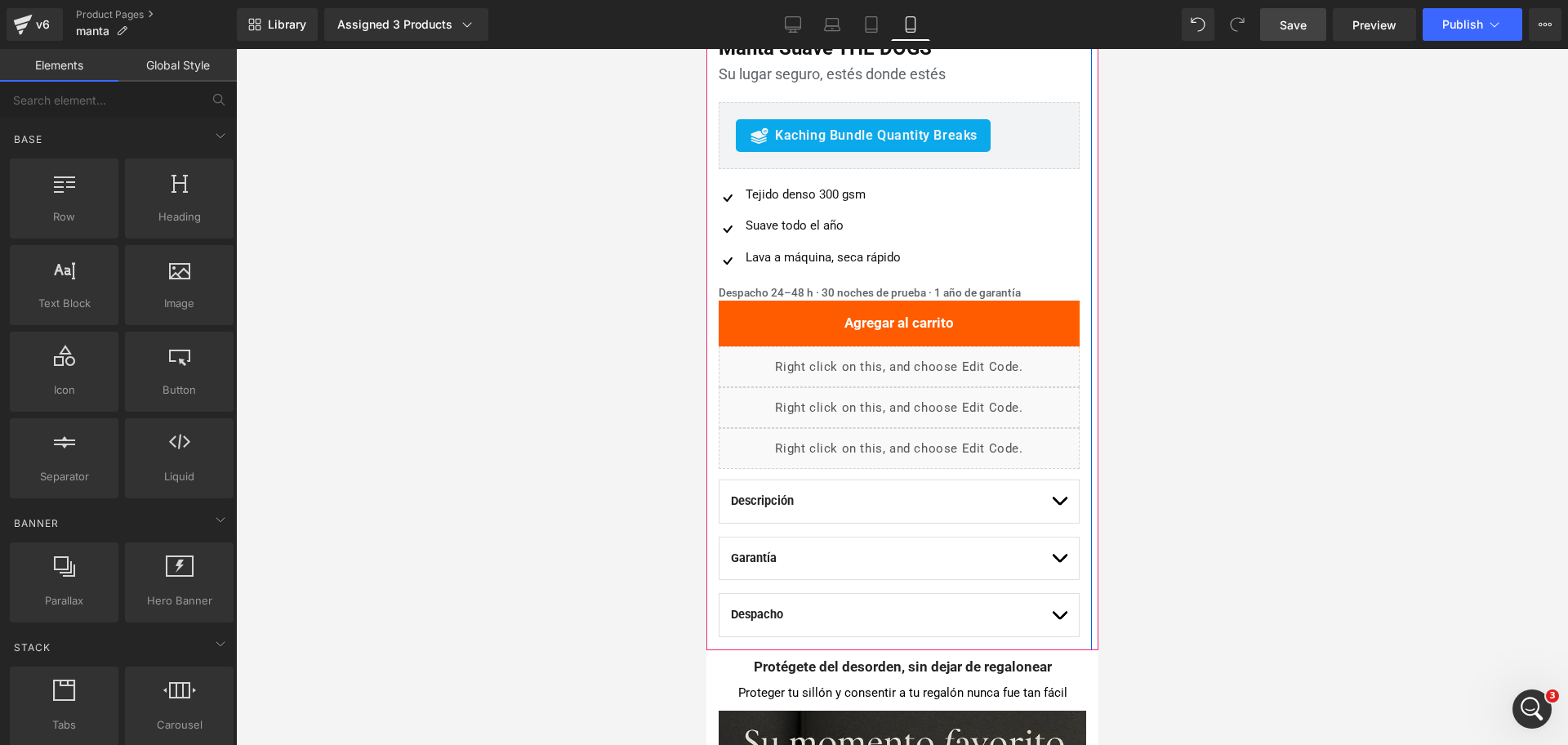
scroll to position [510, 0]
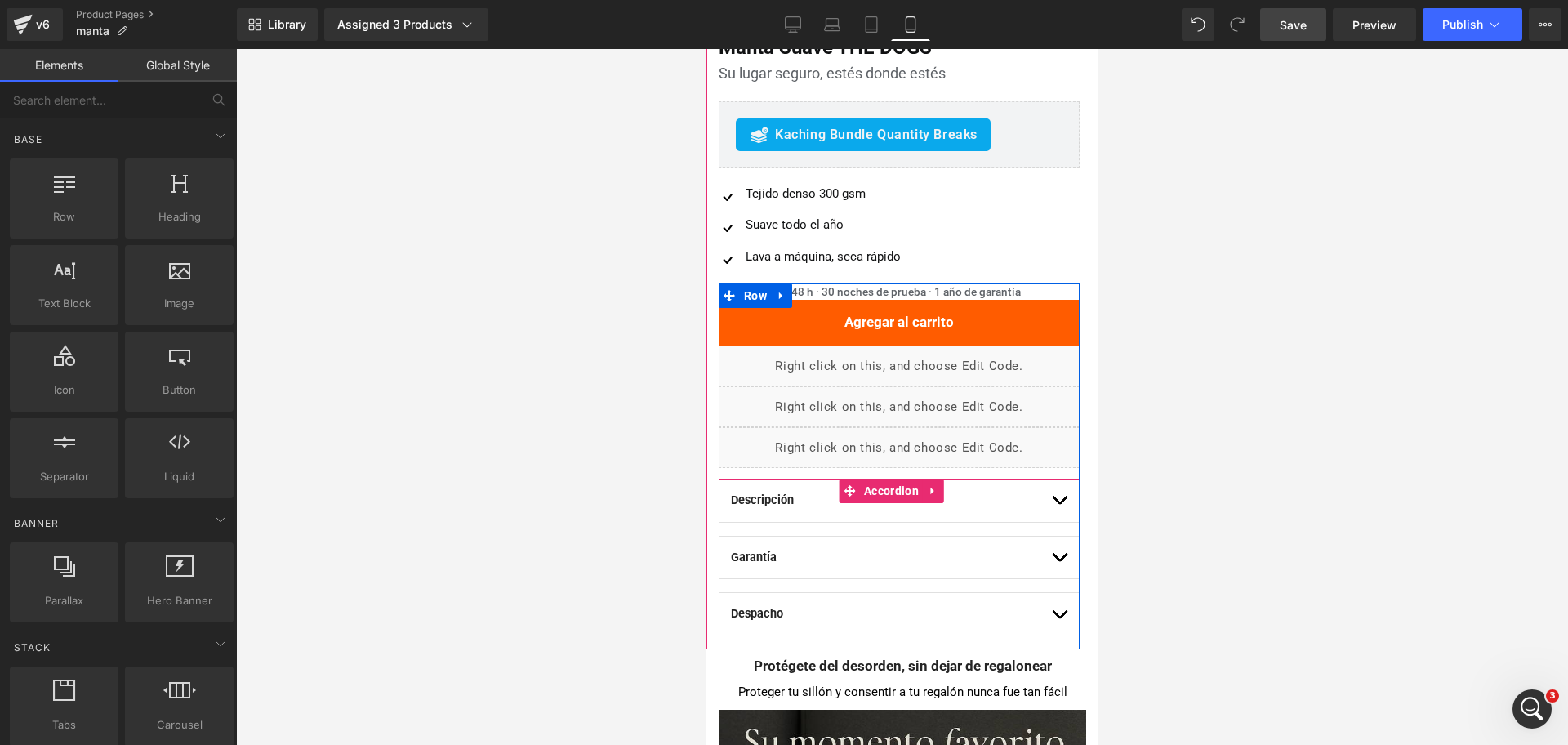
click at [1050, 505] on button "button" at bounding box center [1059, 501] width 16 height 43
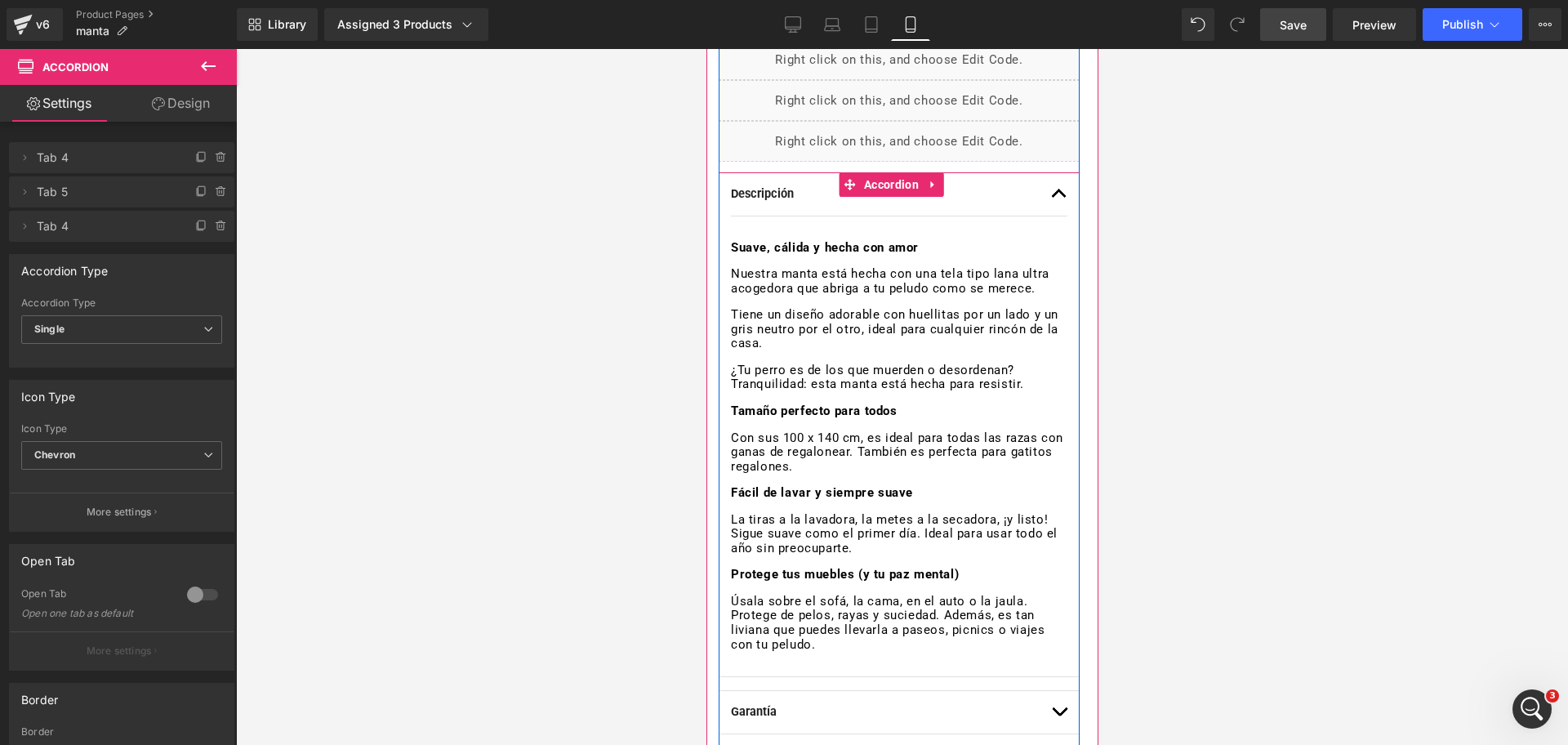
scroll to position [715, 0]
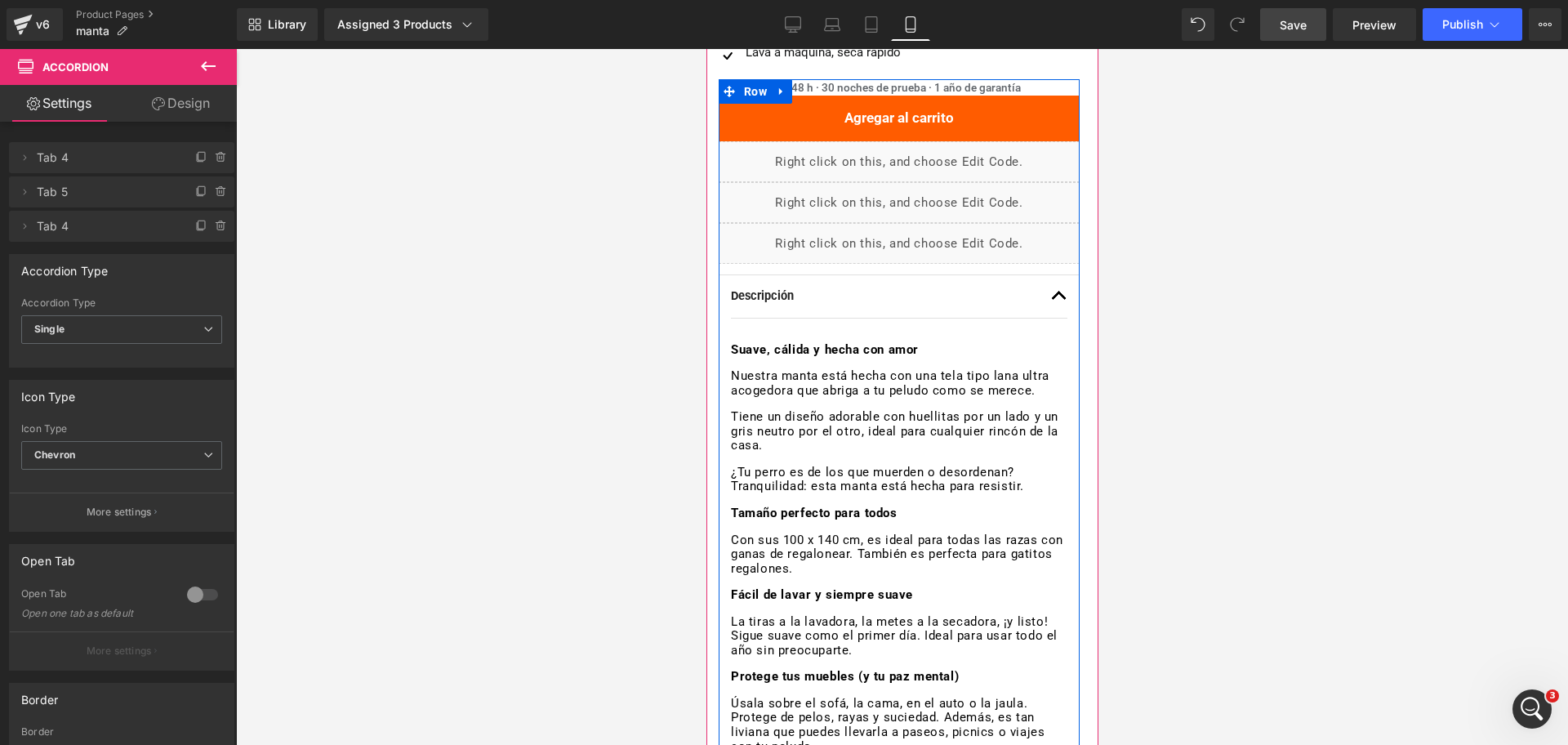
click at [916, 405] on div "Suave, cálida y hecha con amor Nuestra manta está hecha con una tela tipo lana …" at bounding box center [898, 548] width 337 height 411
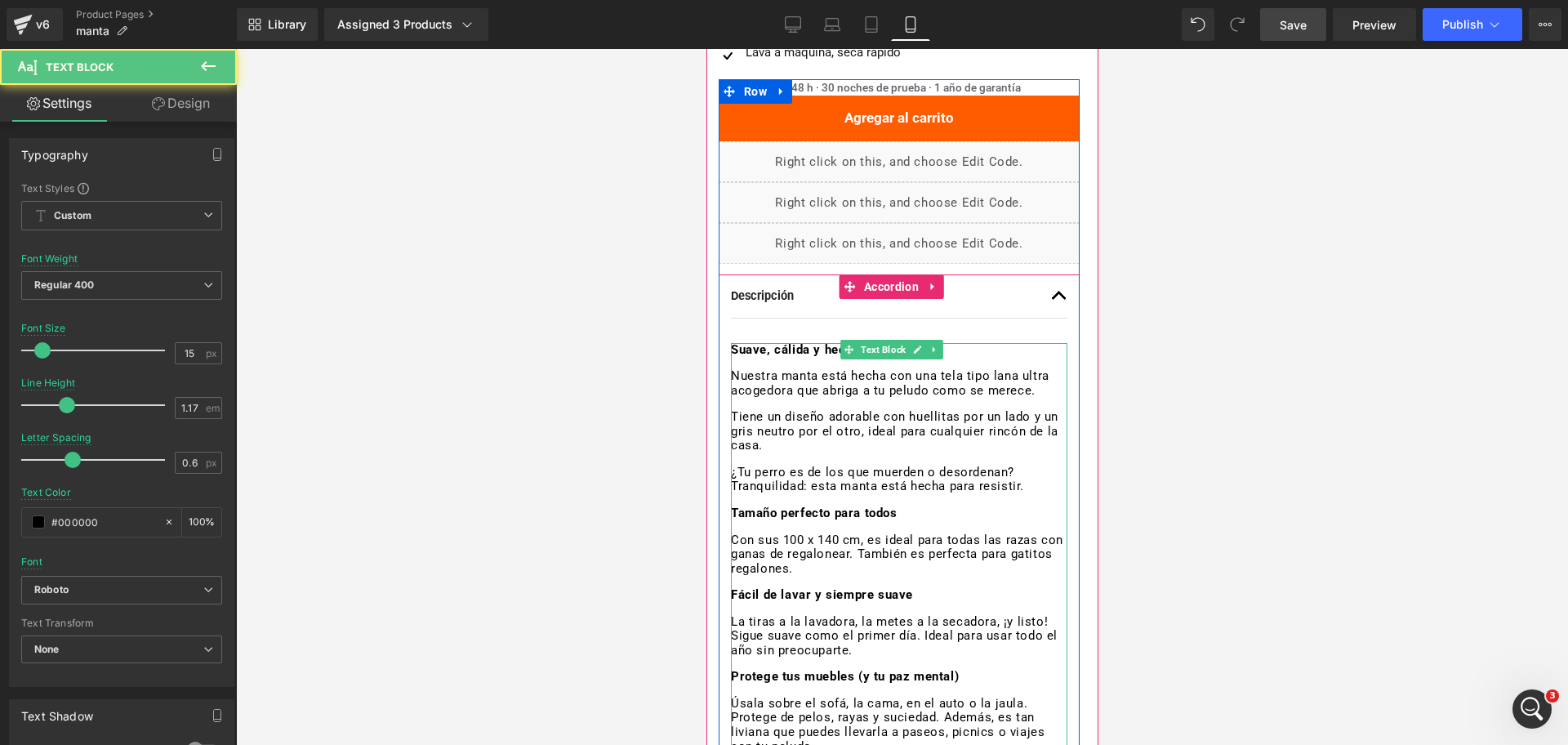
click at [932, 395] on p "Nuestra manta está hecha con una tela tipo lana ultra acogedora que abriga a tu…" at bounding box center [898, 384] width 337 height 29
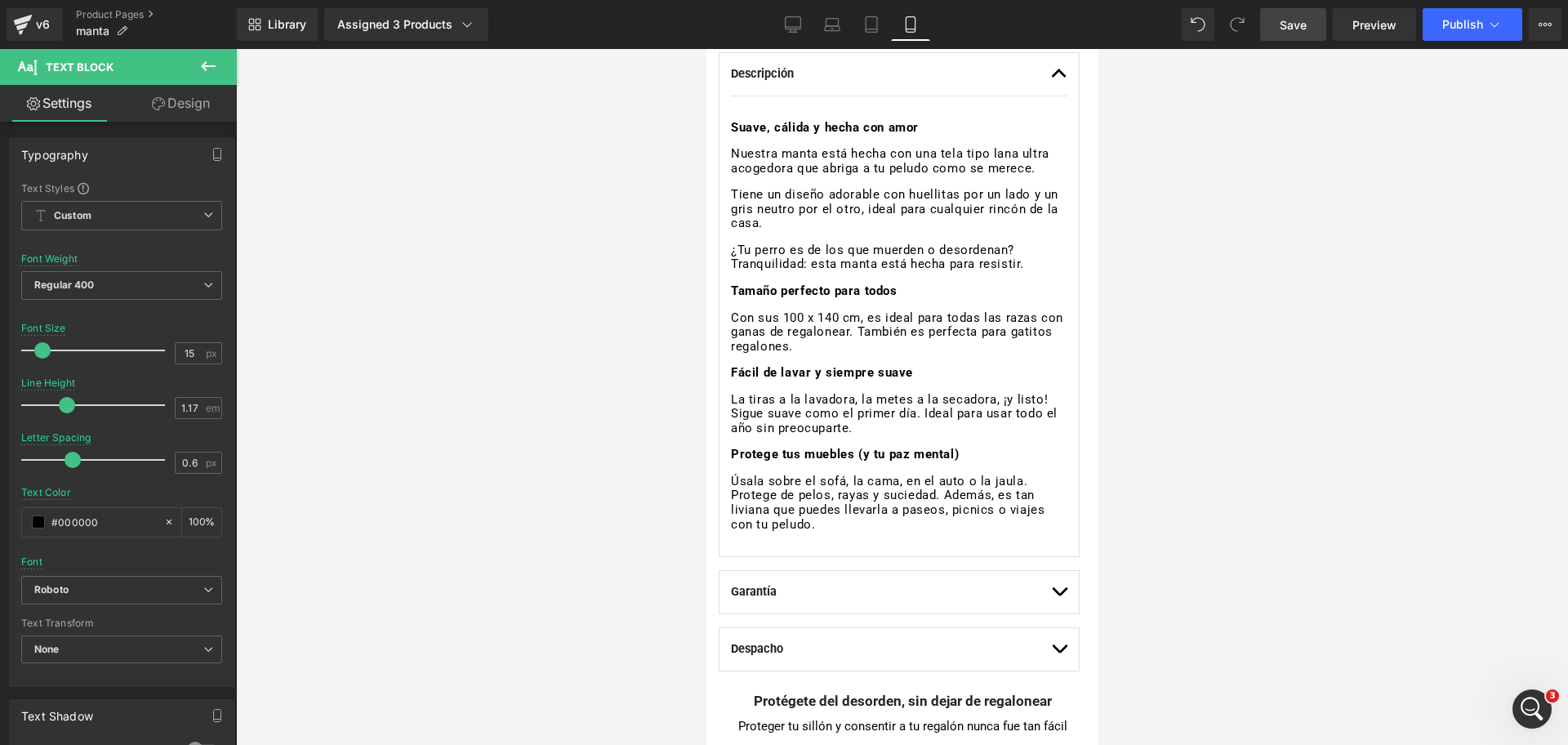
scroll to position [817, 0]
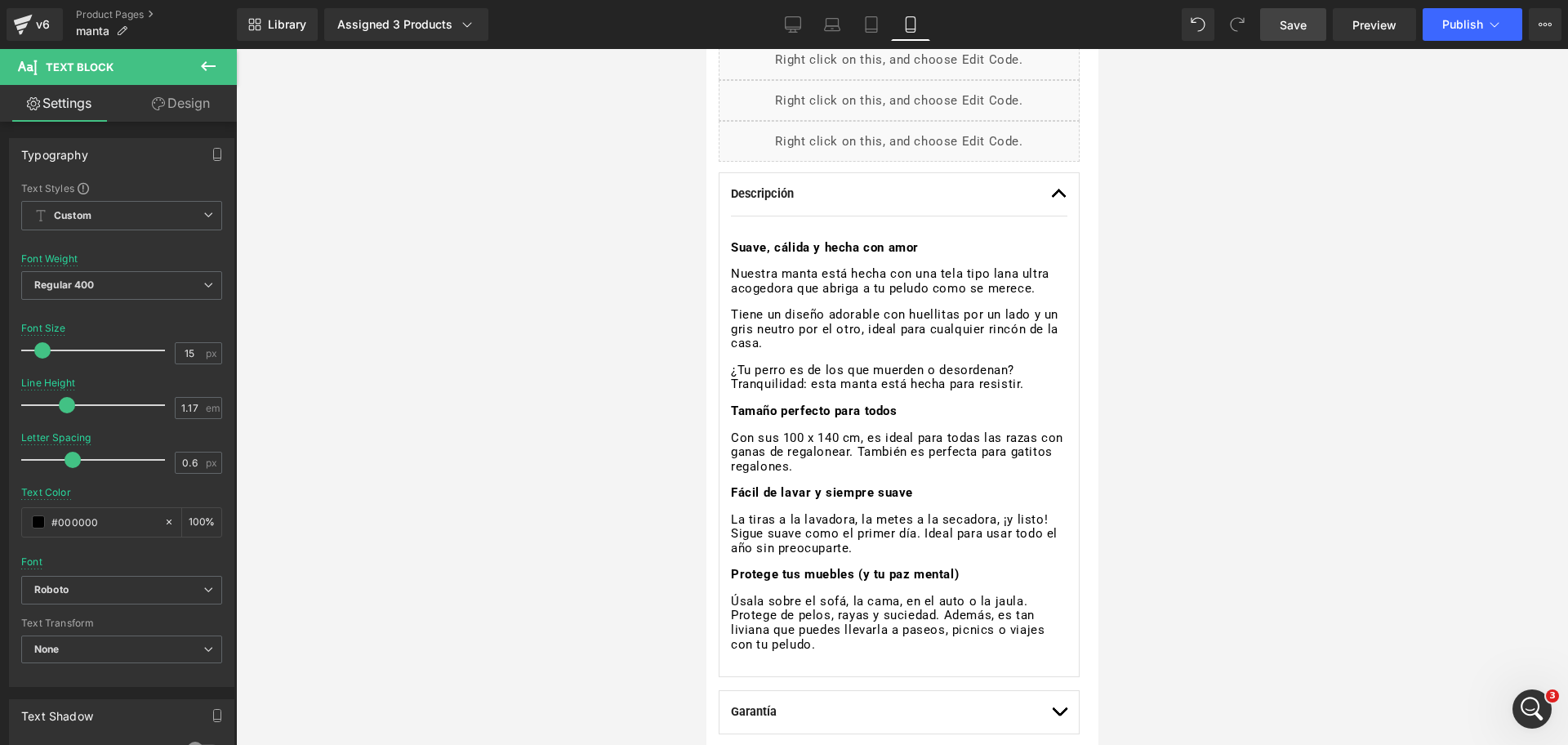
drag, startPoint x: 831, startPoint y: 649, endPoint x: 649, endPoint y: 147, distance: 534.0
click at [123, 514] on input "#000000" at bounding box center [104, 522] width 105 height 18
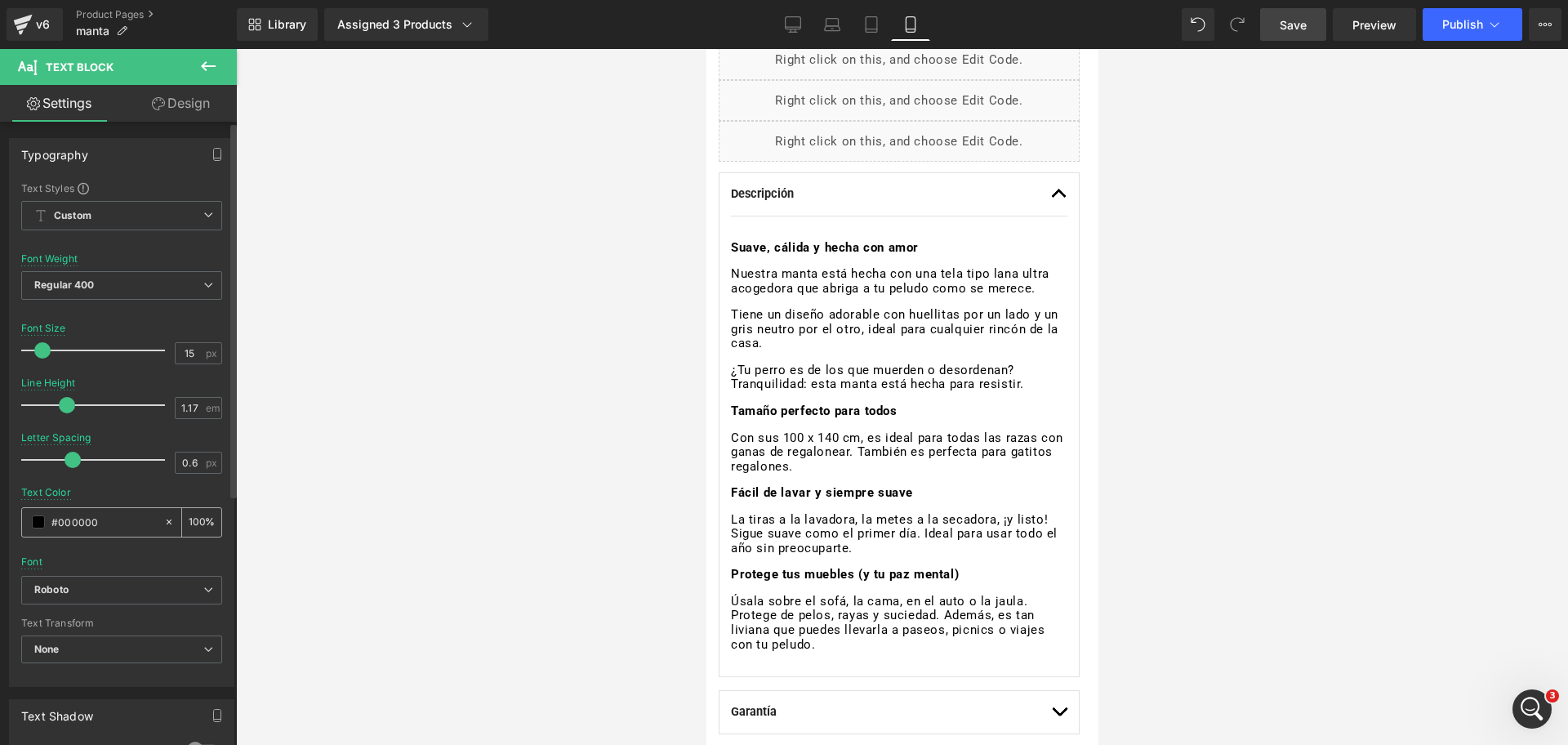
paste input "111213"
type input "#111213"
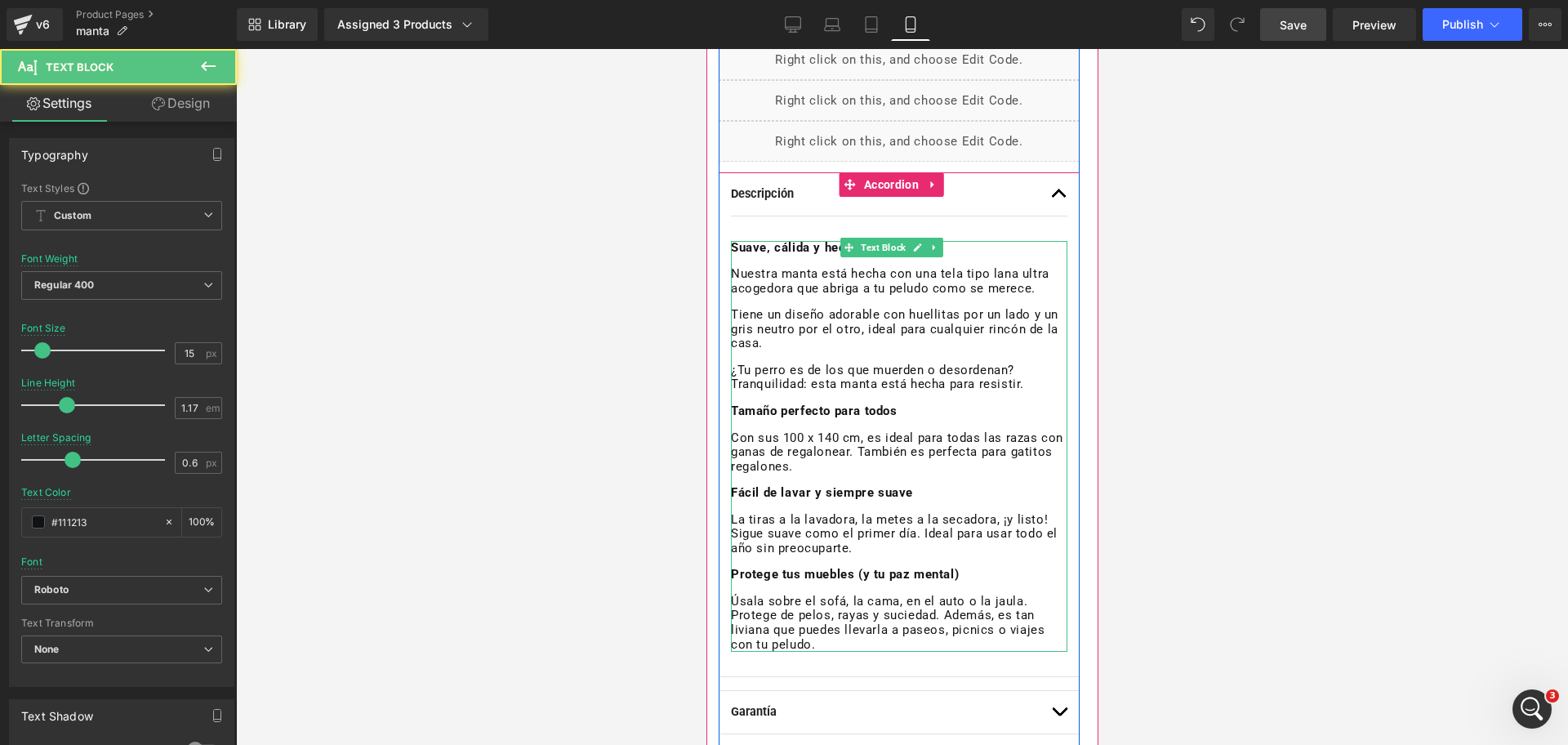
drag, startPoint x: 886, startPoint y: 400, endPoint x: 905, endPoint y: 392, distance: 20.6
click at [887, 398] on div "Suave, cálida y hecha con amor Nuestra manta está hecha con una tela tipo lana …" at bounding box center [898, 446] width 337 height 411
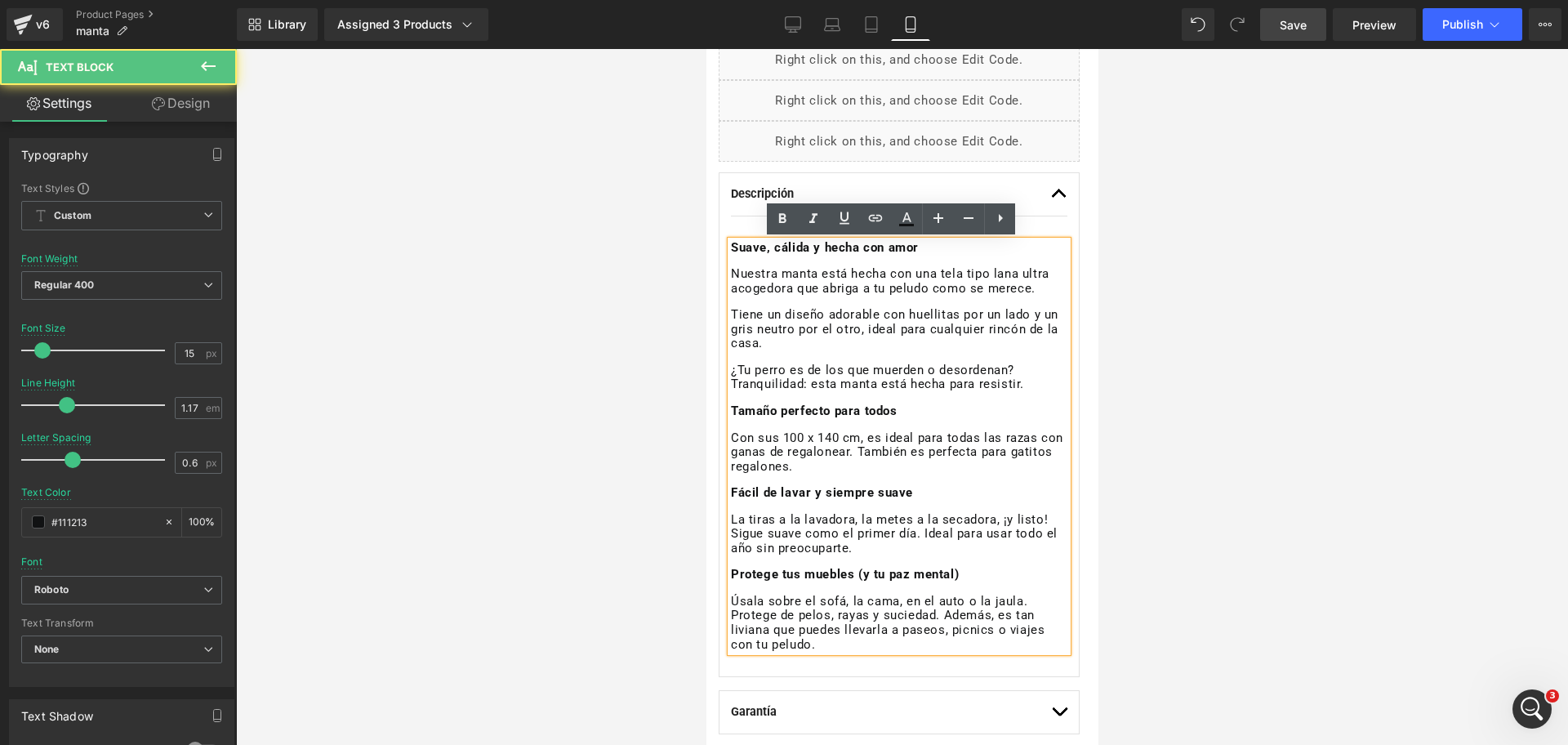
click at [1254, 358] on div at bounding box center [902, 397] width 1332 height 696
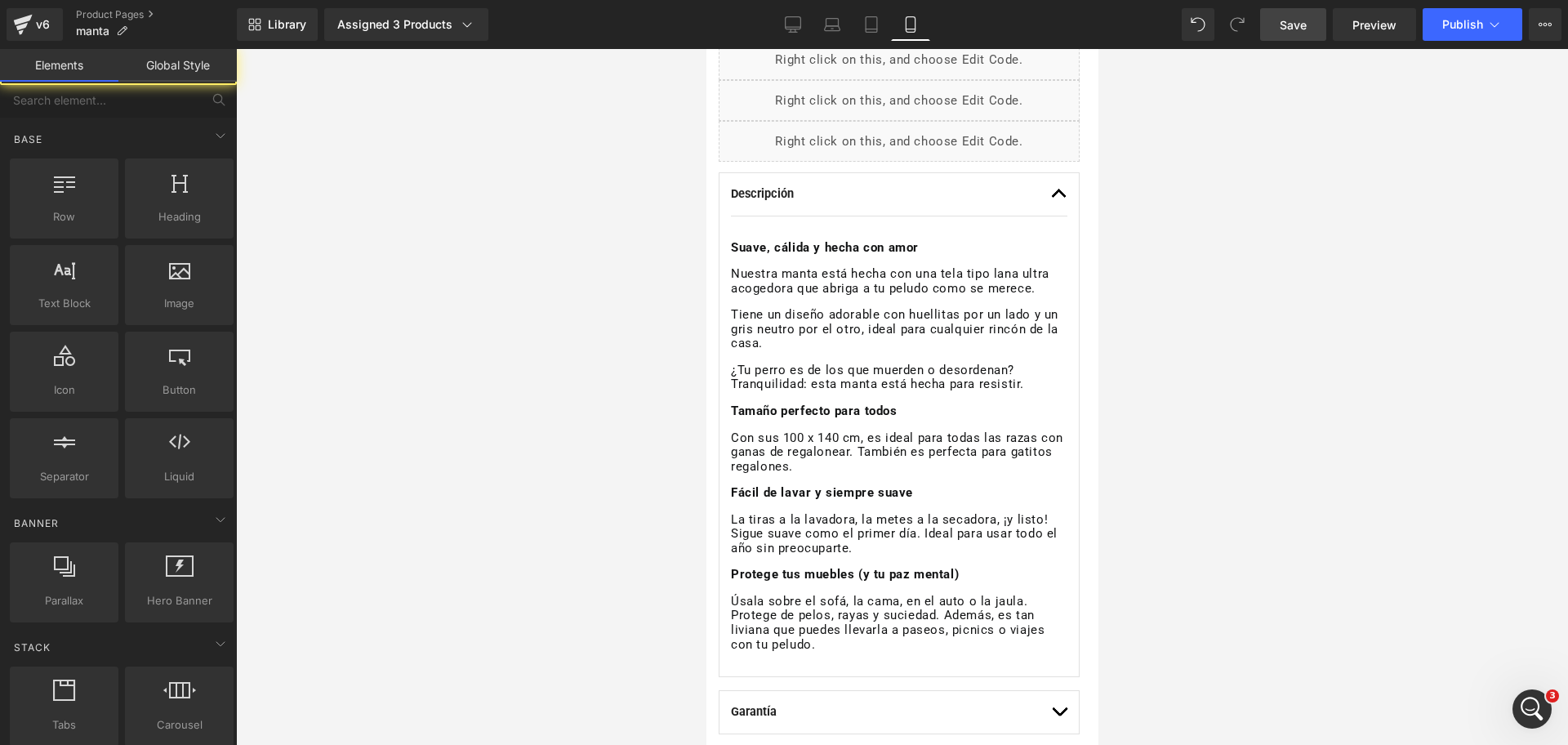
click at [766, 346] on p "Tiene un diseño adorable con huellitas por un lado y un gris neutro por el otro…" at bounding box center [898, 329] width 337 height 44
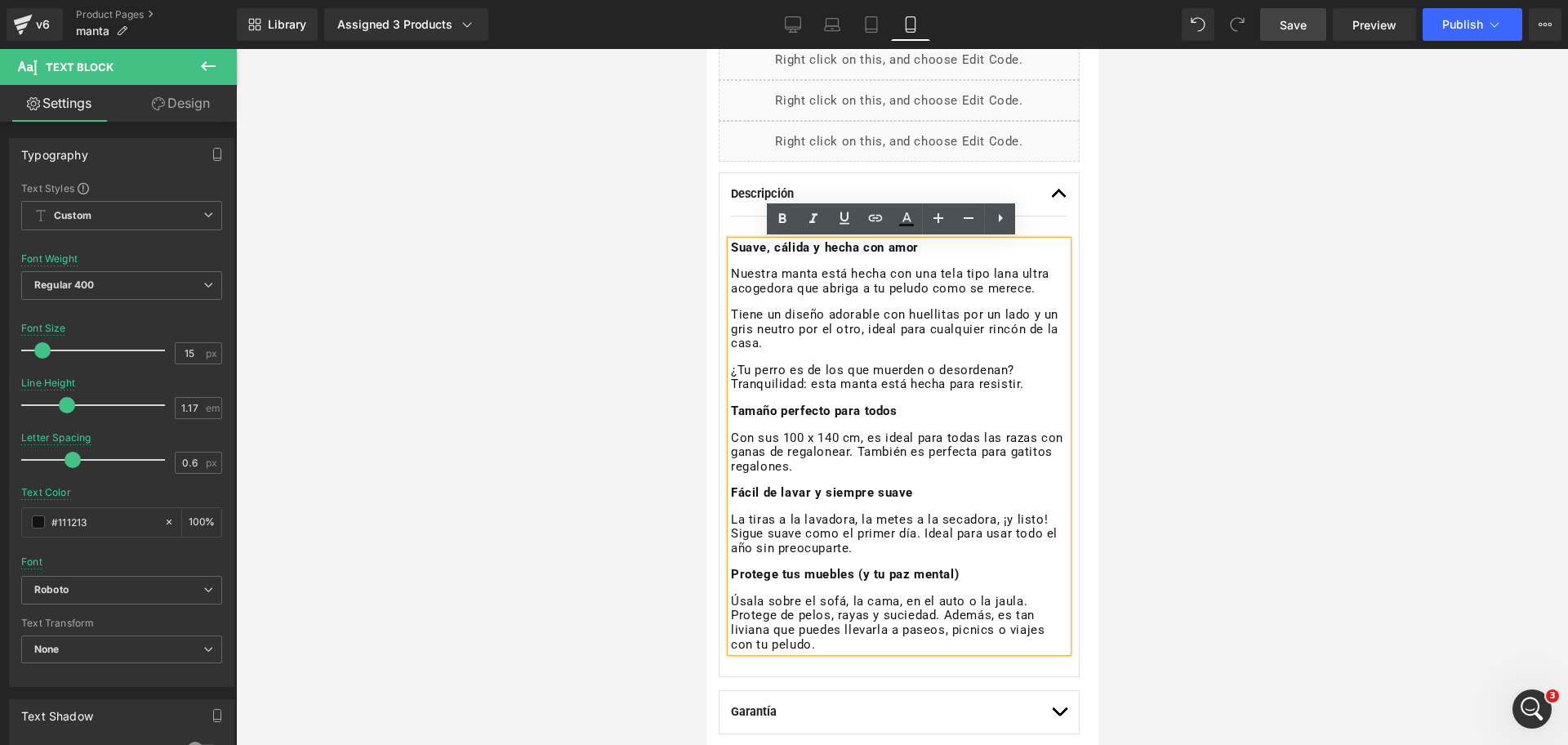
click at [1194, 330] on div at bounding box center [902, 397] width 1332 height 696
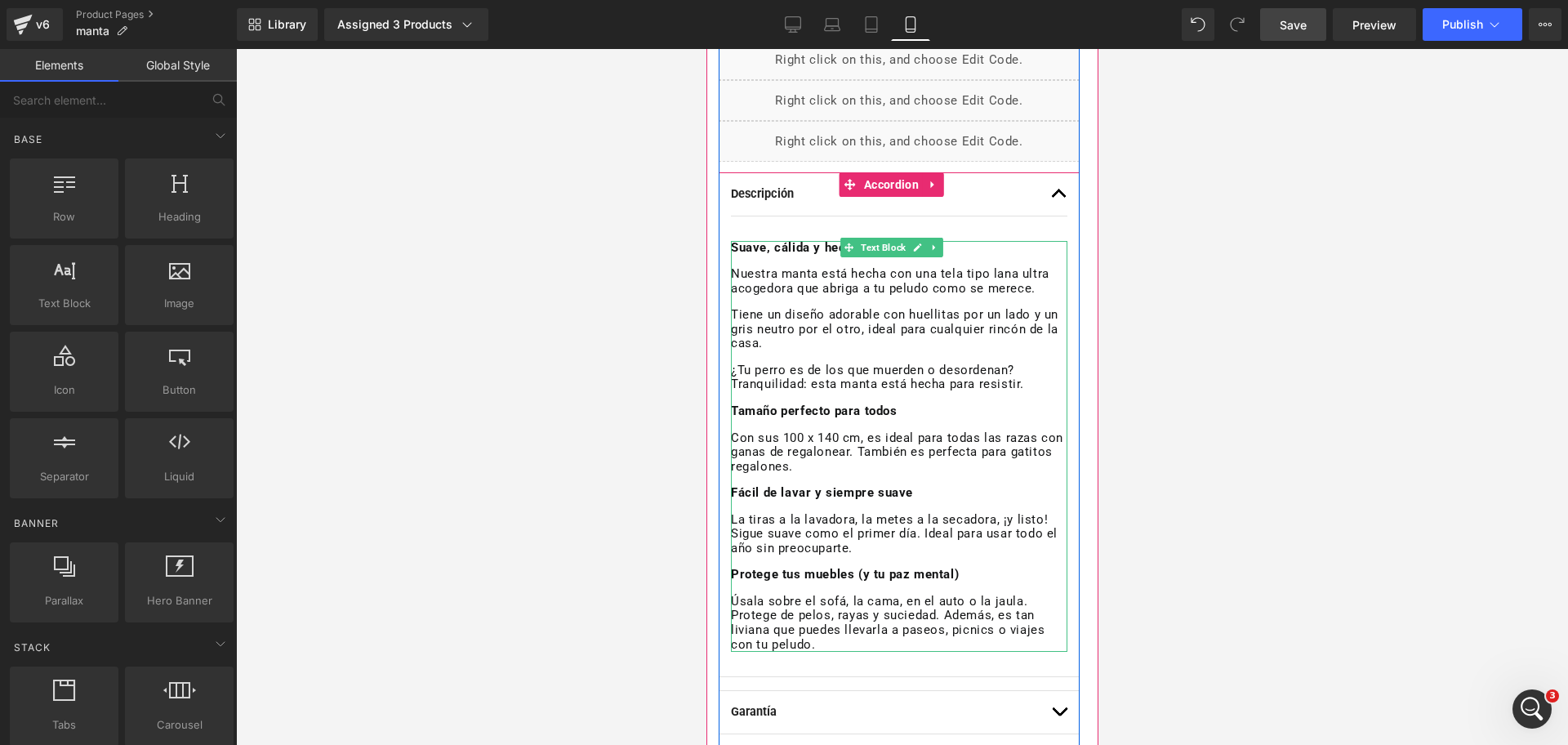
click at [990, 294] on p "Nuestra manta está hecha con una tela tipo lana ultra acogedora que abriga a tu…" at bounding box center [898, 281] width 337 height 29
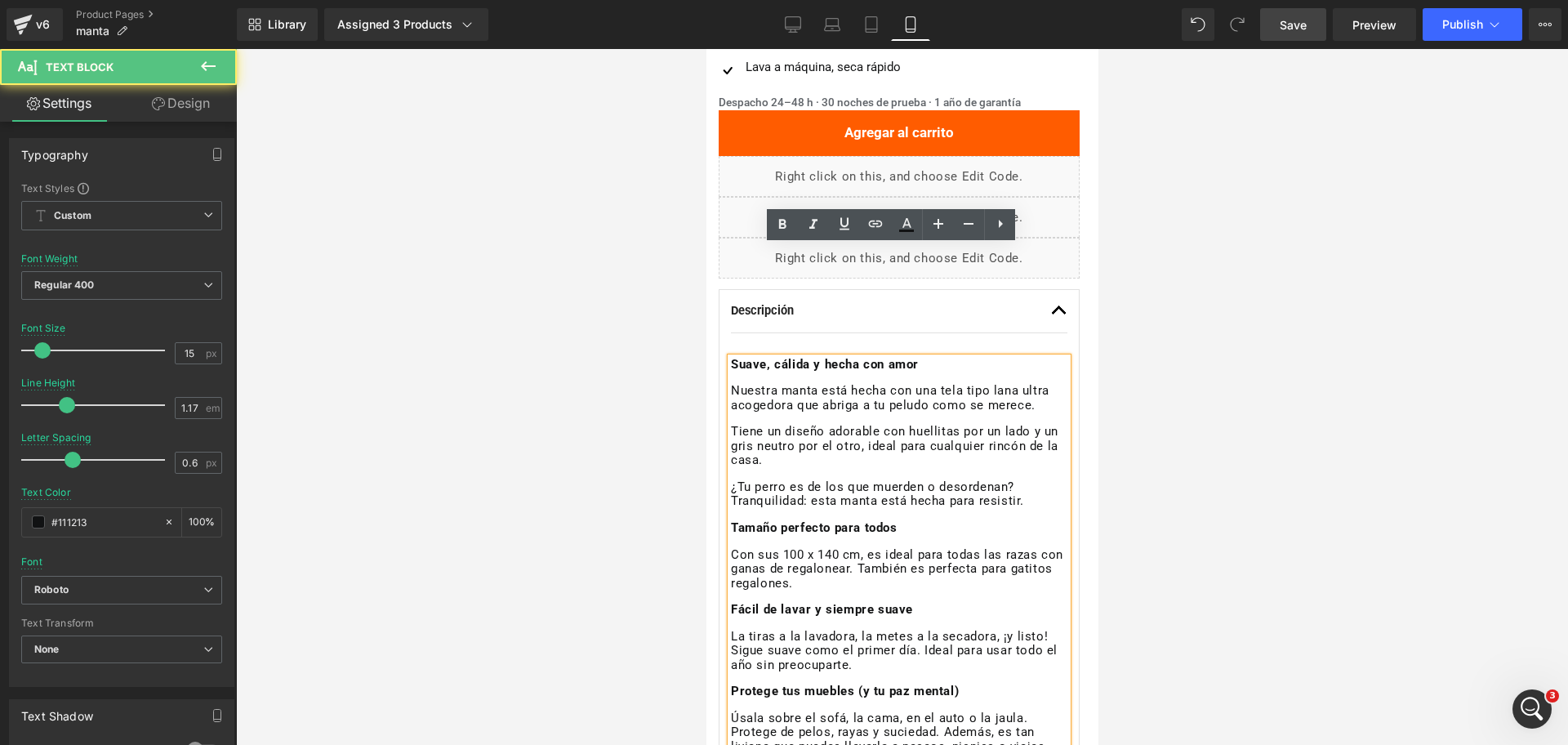
scroll to position [612, 0]
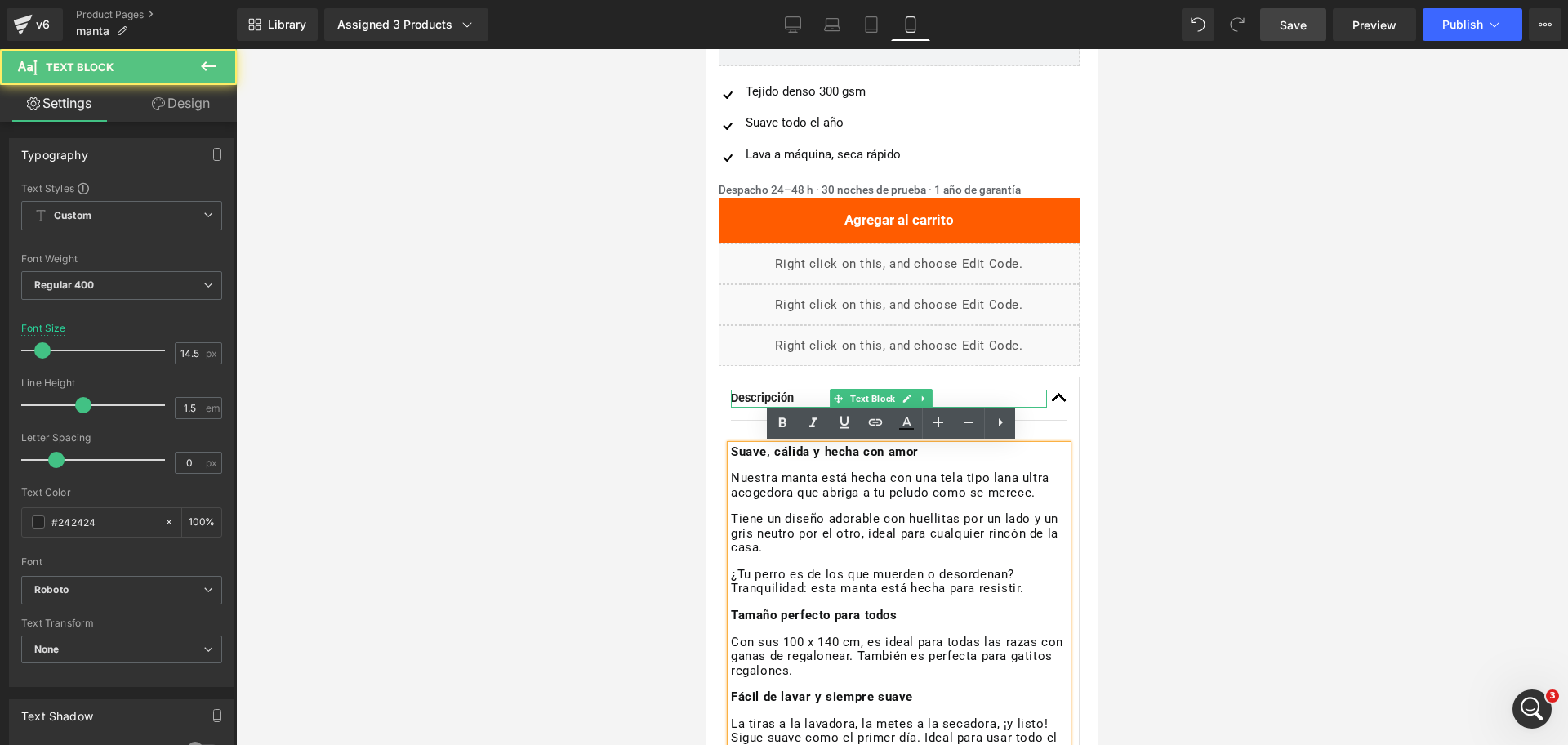
click at [754, 395] on strong "Descripción" at bounding box center [761, 398] width 63 height 14
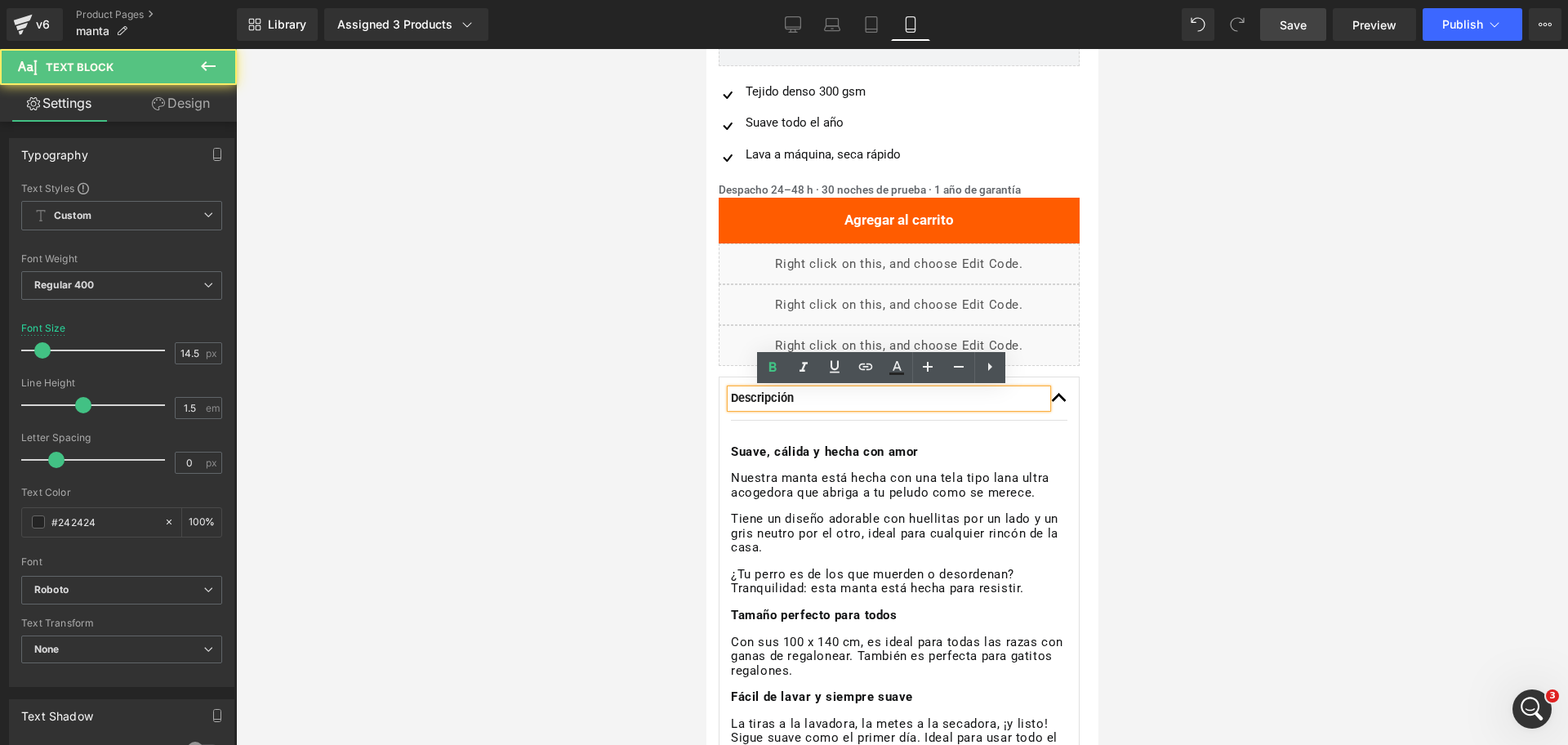
click at [1249, 350] on div at bounding box center [902, 397] width 1332 height 696
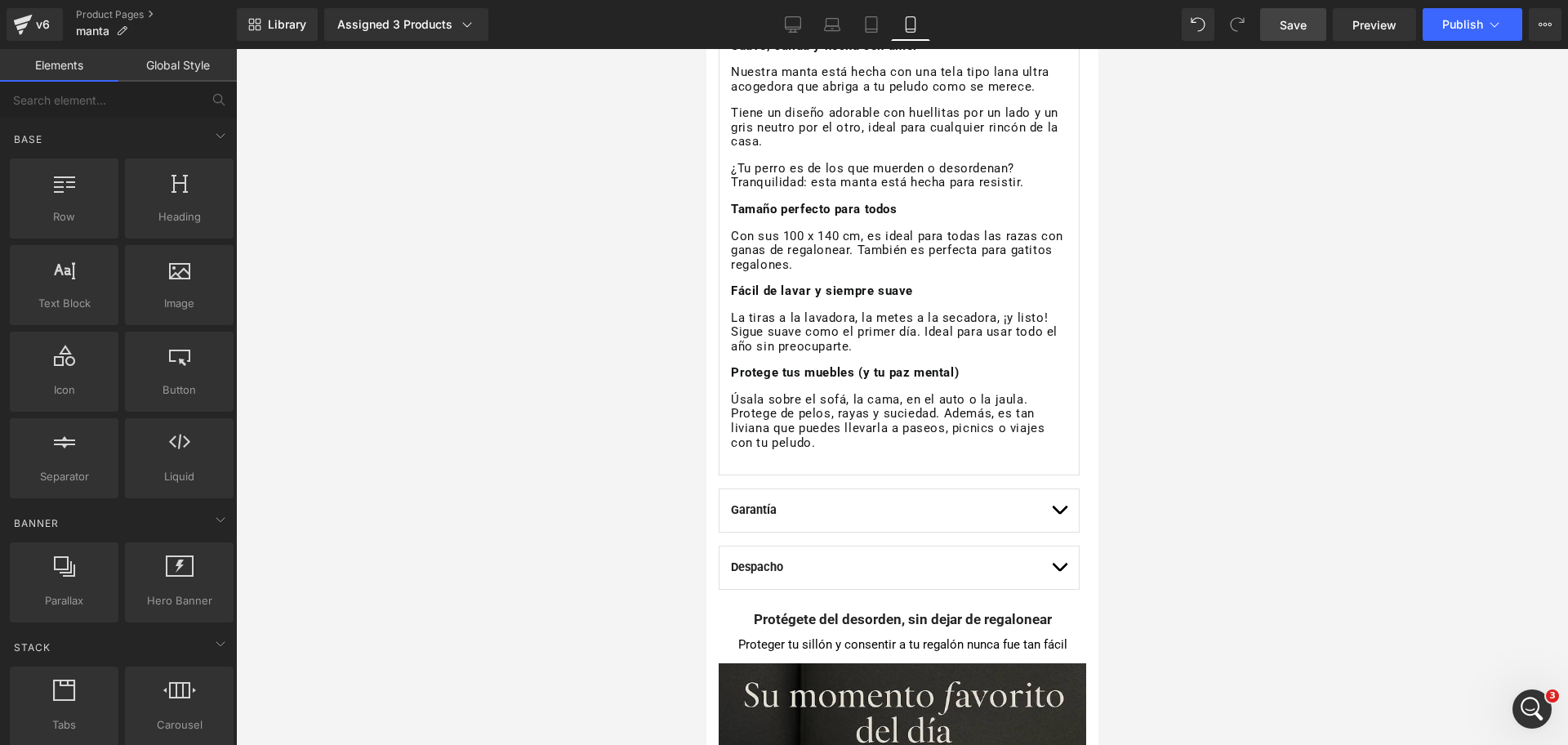
scroll to position [1021, 0]
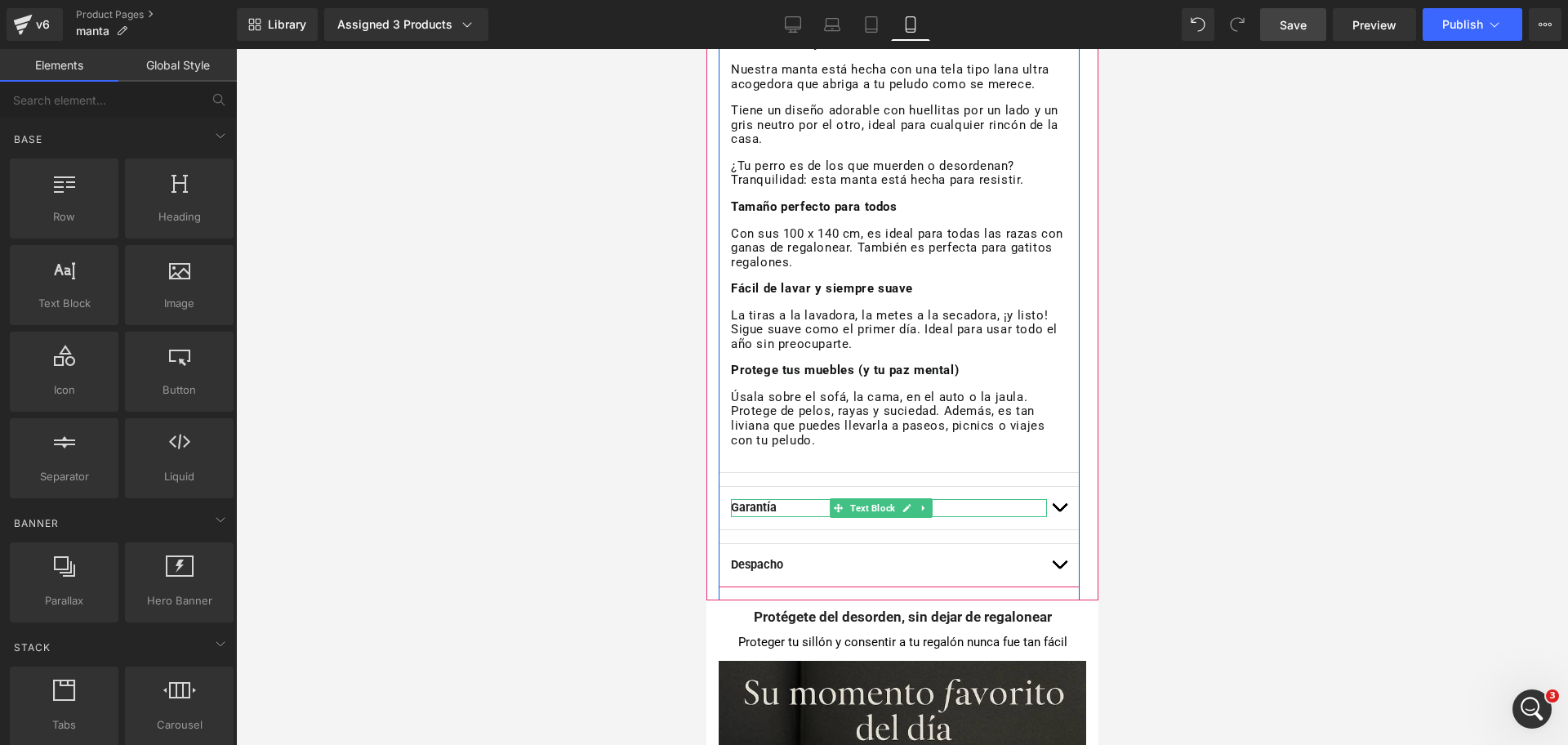
click at [767, 510] on strong "Garantía" at bounding box center [753, 507] width 46 height 14
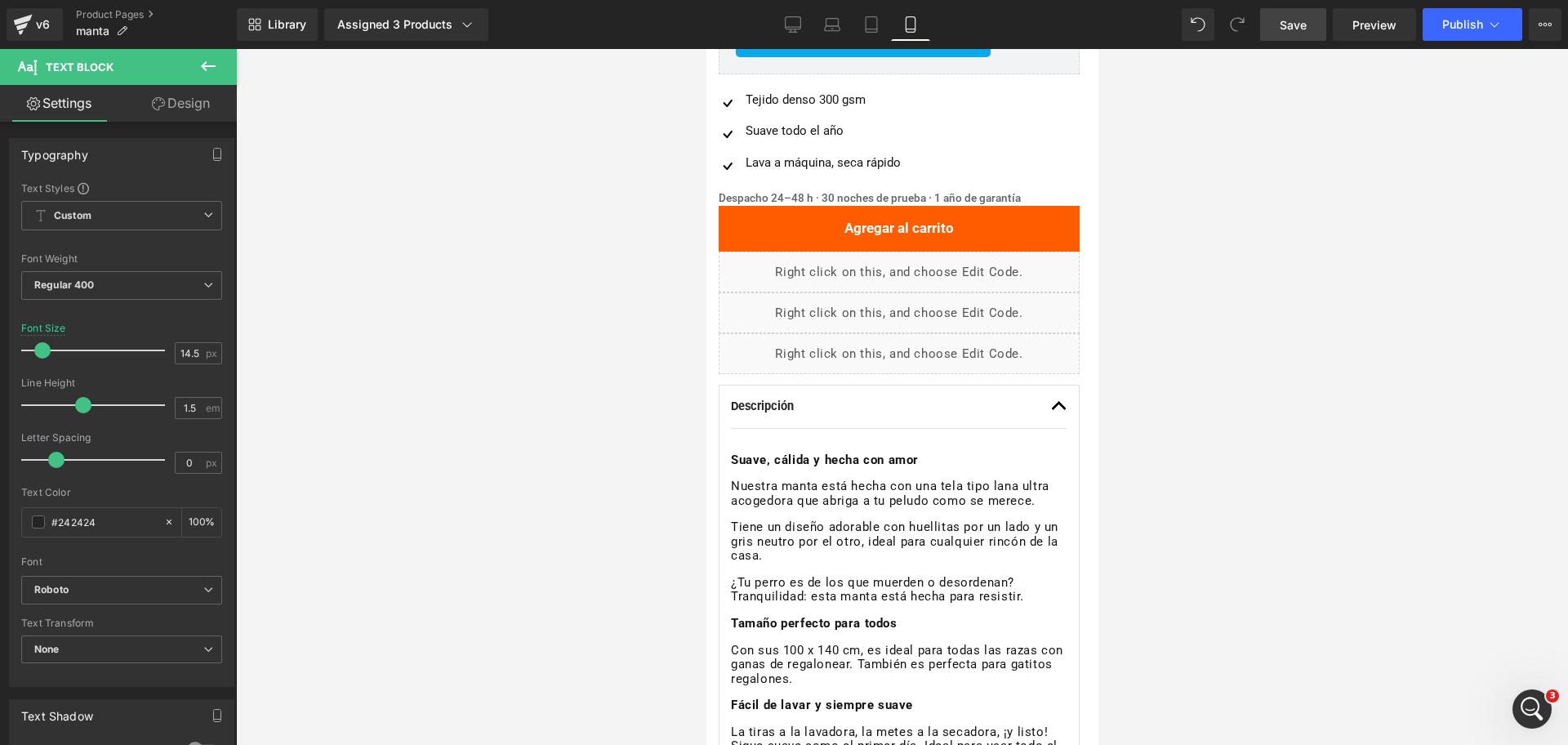
scroll to position [510, 0]
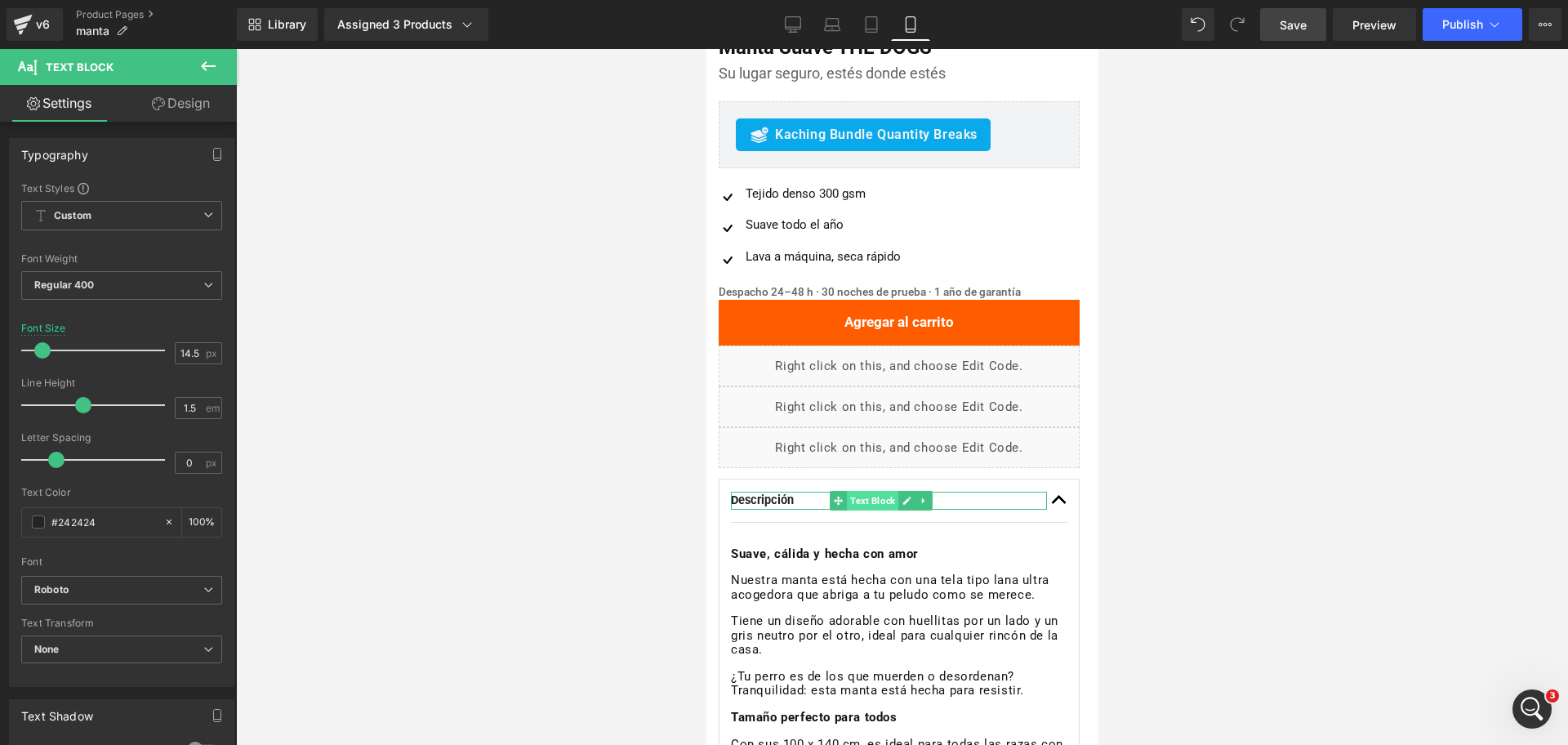
click at [877, 497] on span "Text Block" at bounding box center [872, 501] width 52 height 20
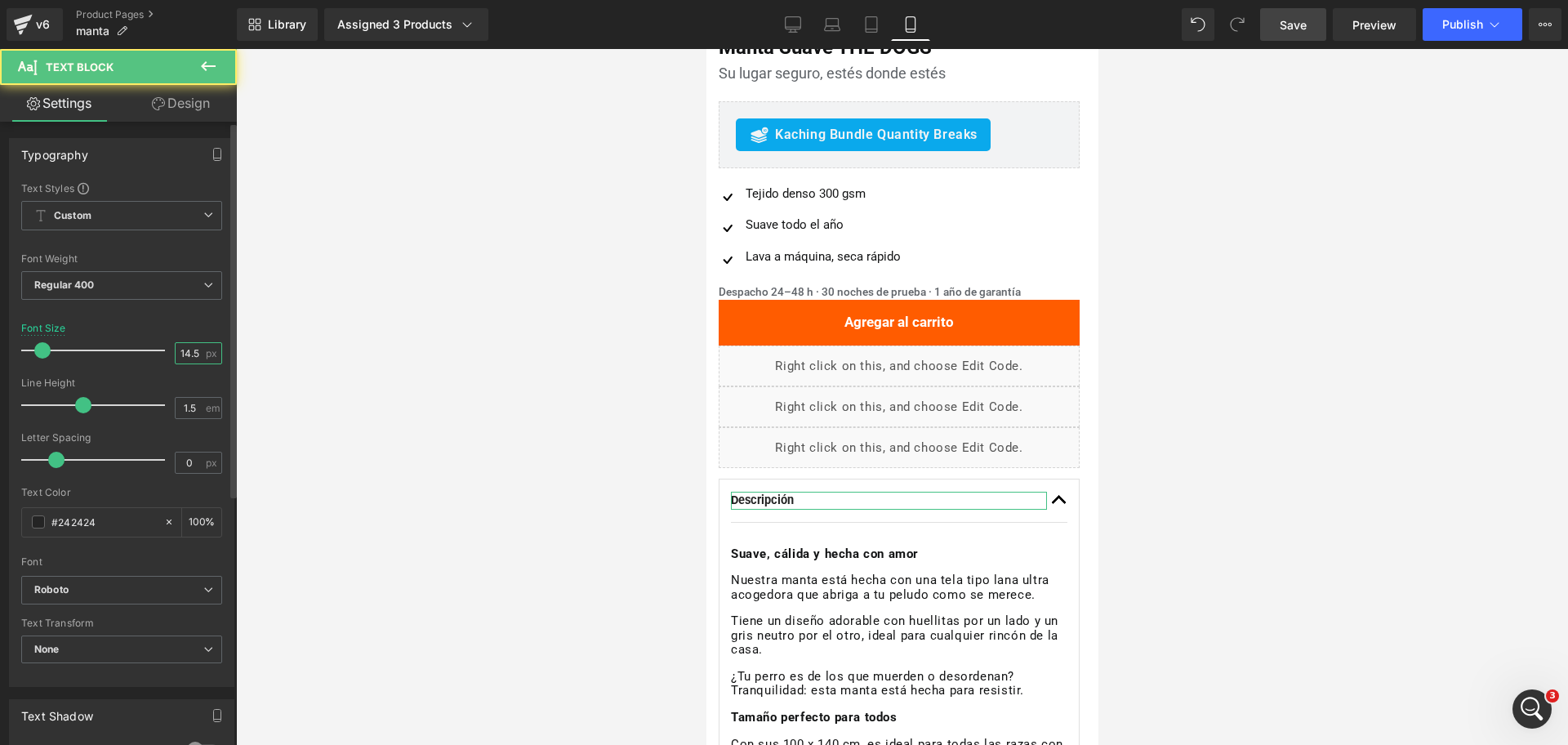
click at [183, 349] on input "14.5" at bounding box center [189, 353] width 29 height 21
type input "15"
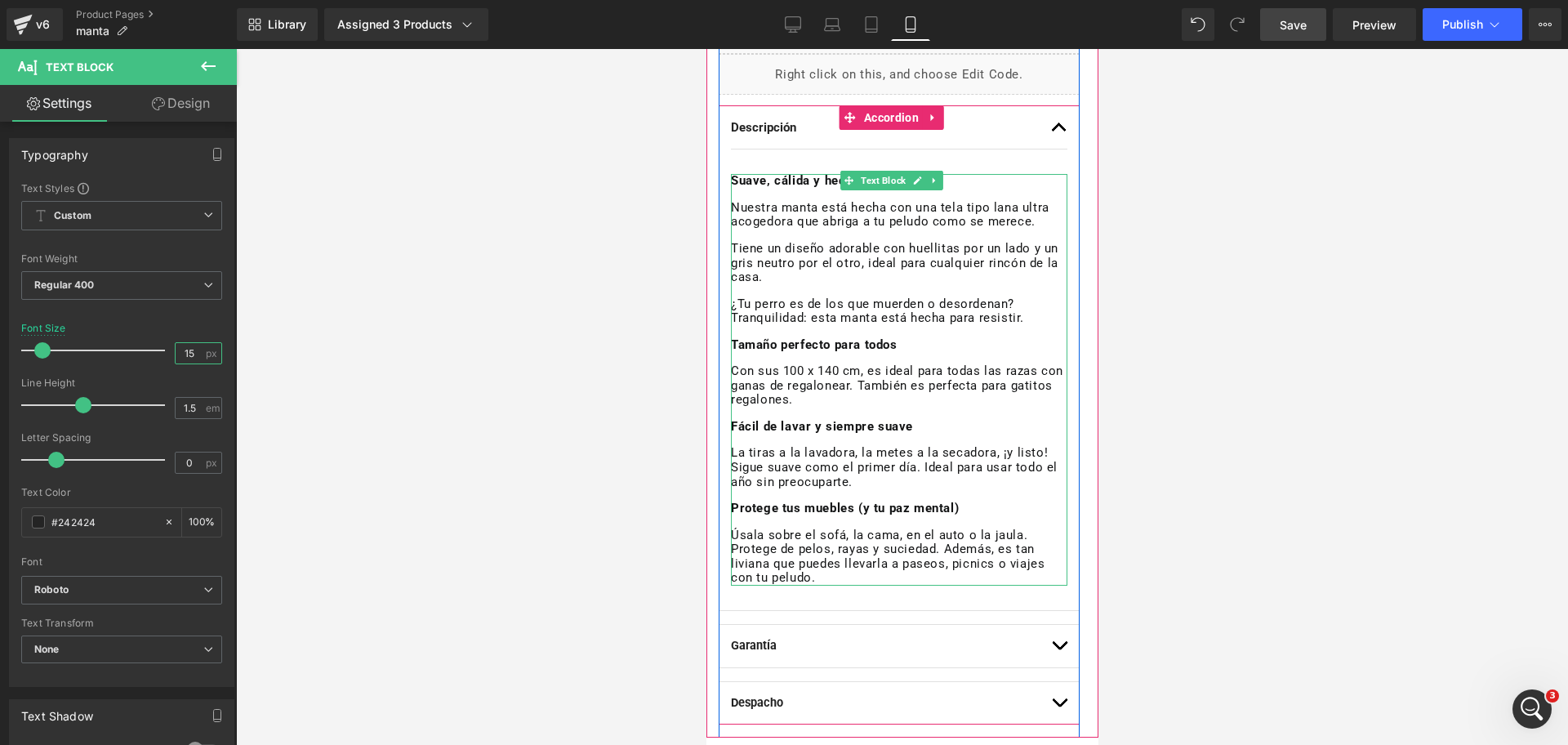
scroll to position [919, 0]
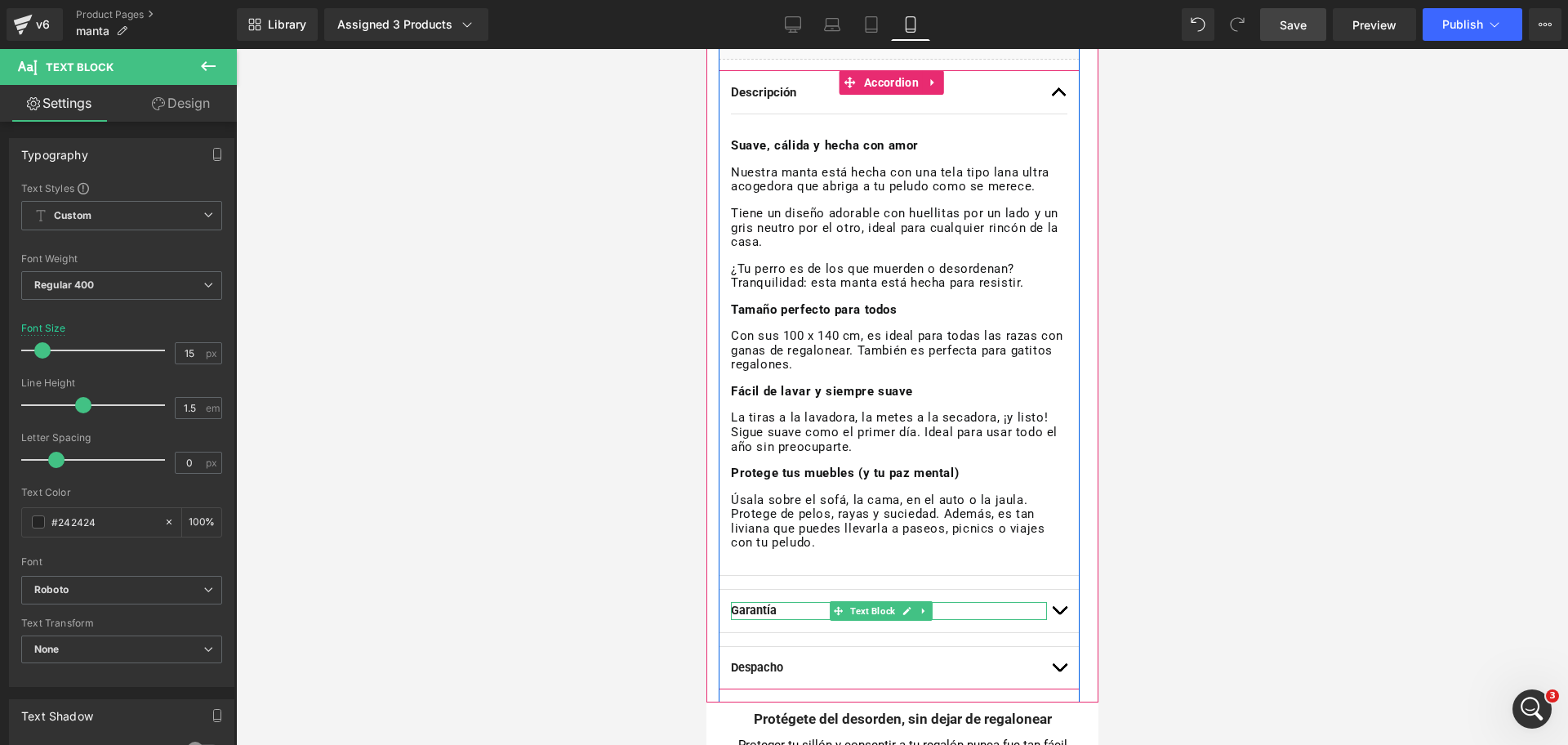
click at [767, 607] on strong "Garantía" at bounding box center [753, 610] width 46 height 14
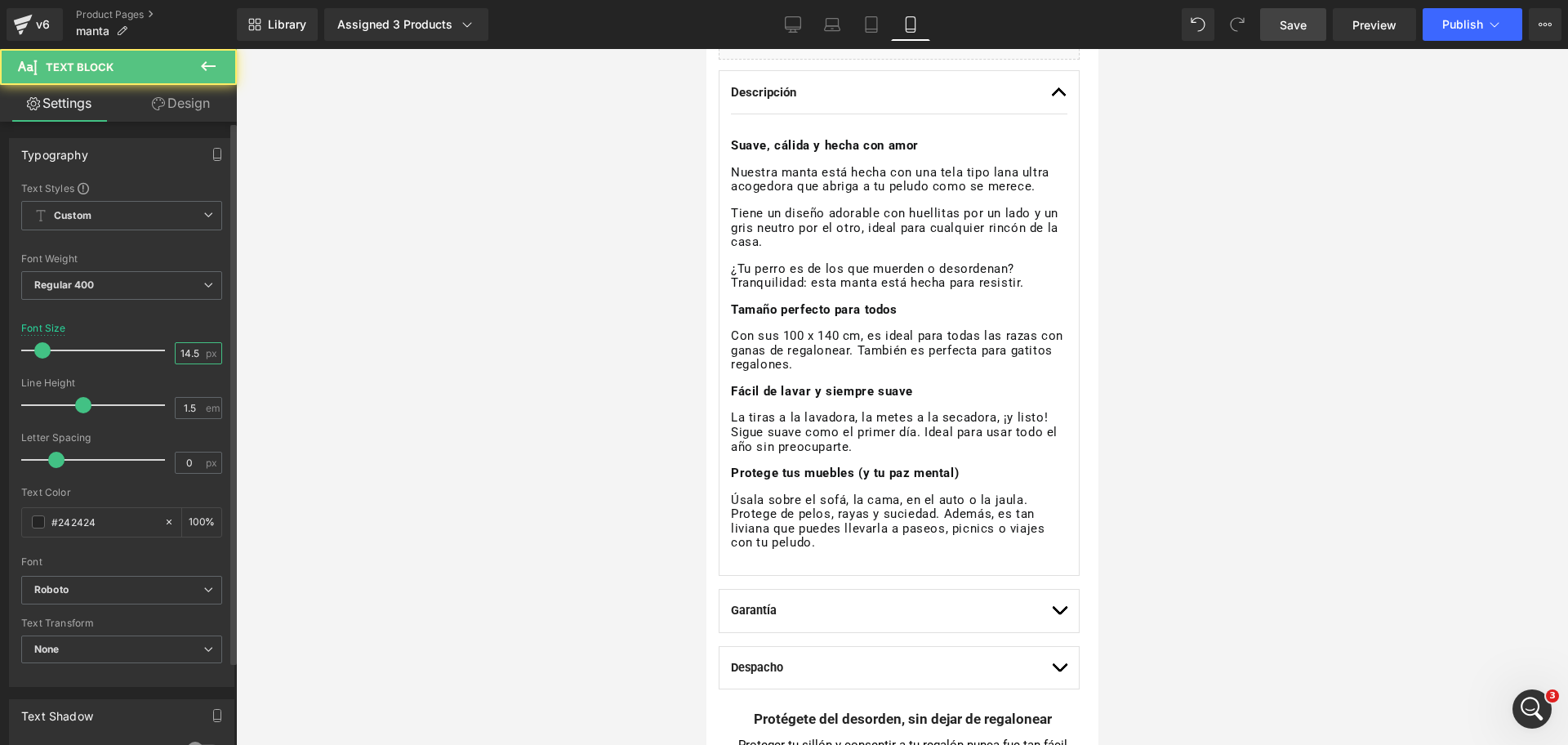
click at [183, 354] on input "14.5" at bounding box center [189, 353] width 29 height 21
type input "15"
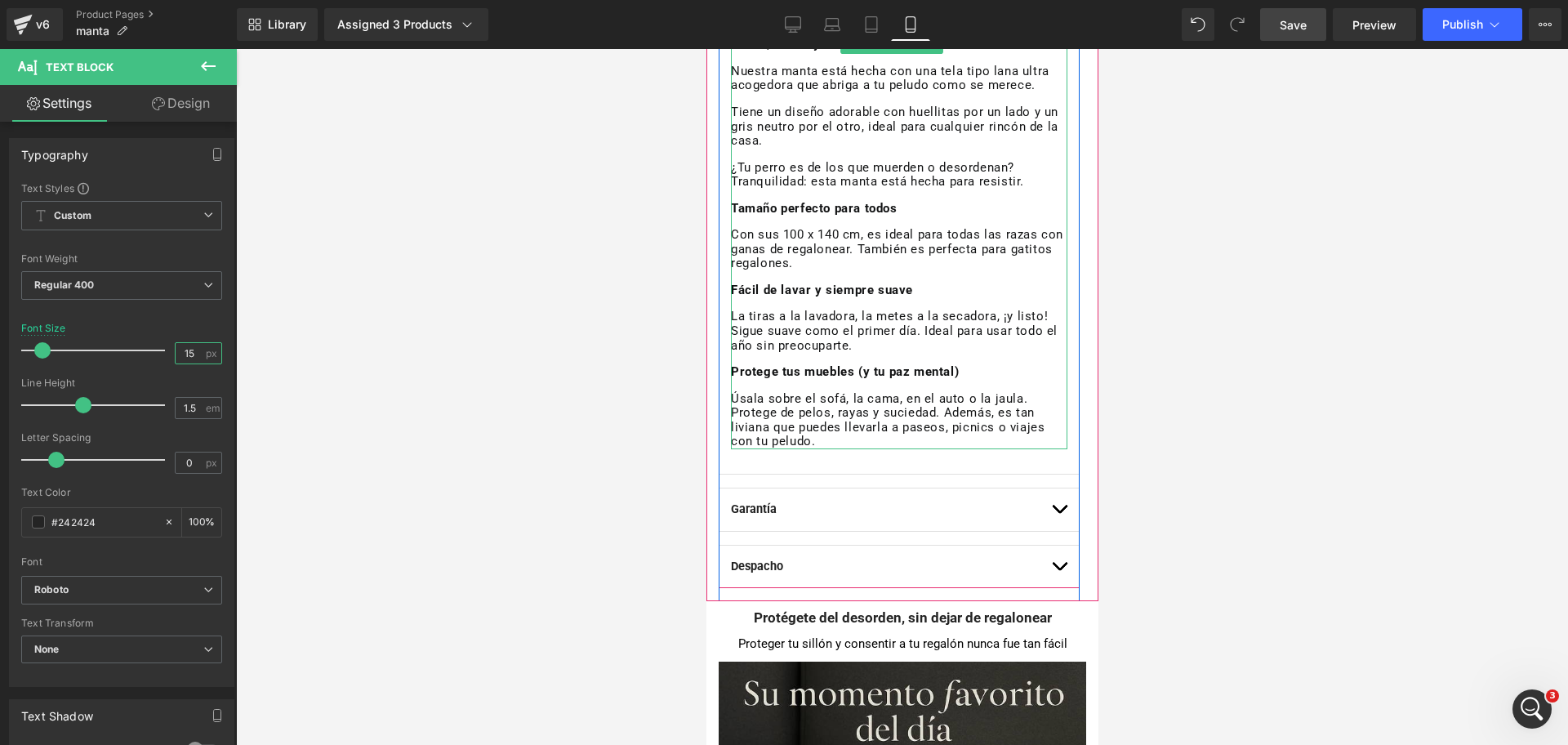
scroll to position [1021, 0]
click at [769, 567] on strong "Despacho" at bounding box center [756, 566] width 53 height 14
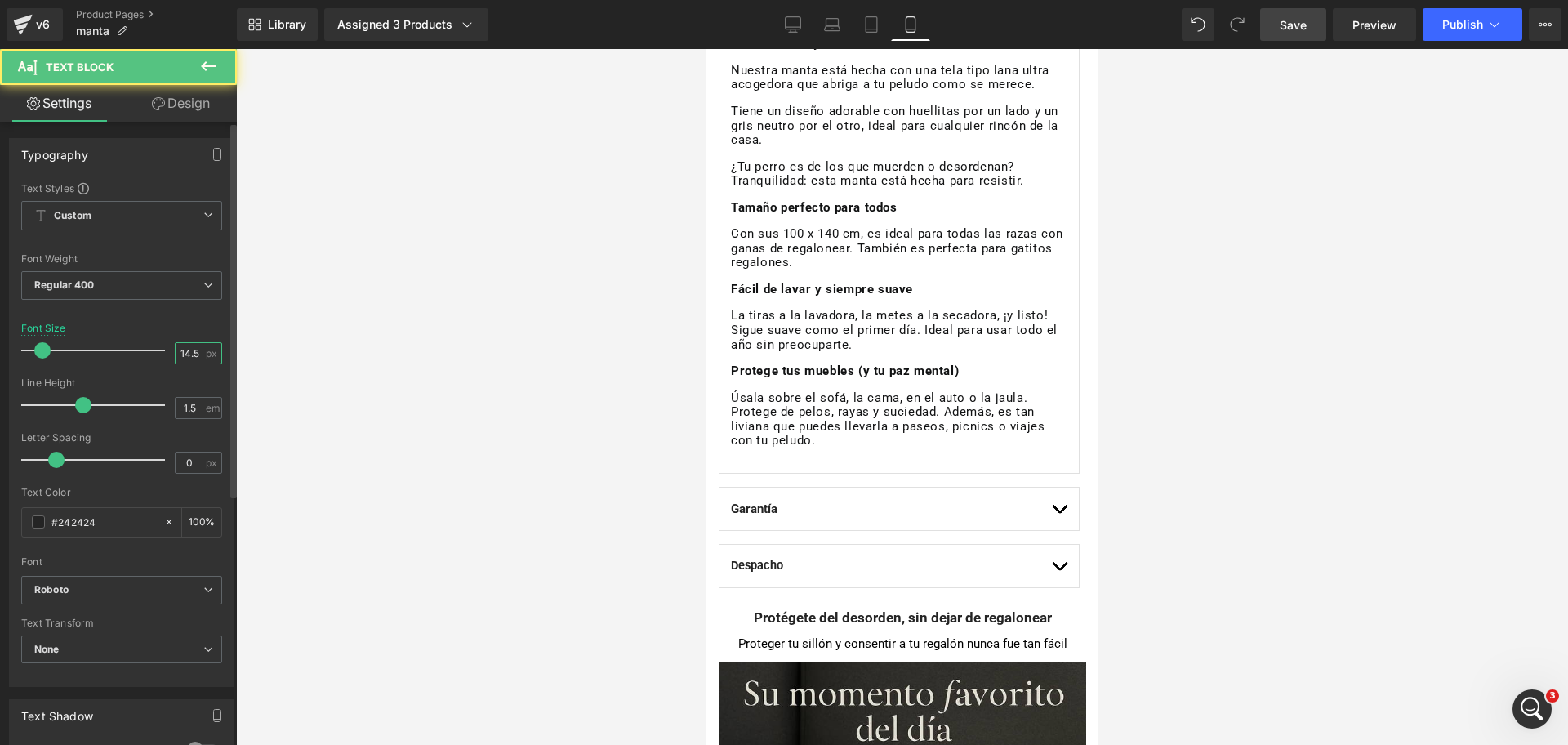
click at [180, 343] on input "14.5" at bounding box center [189, 353] width 29 height 21
type input "15"
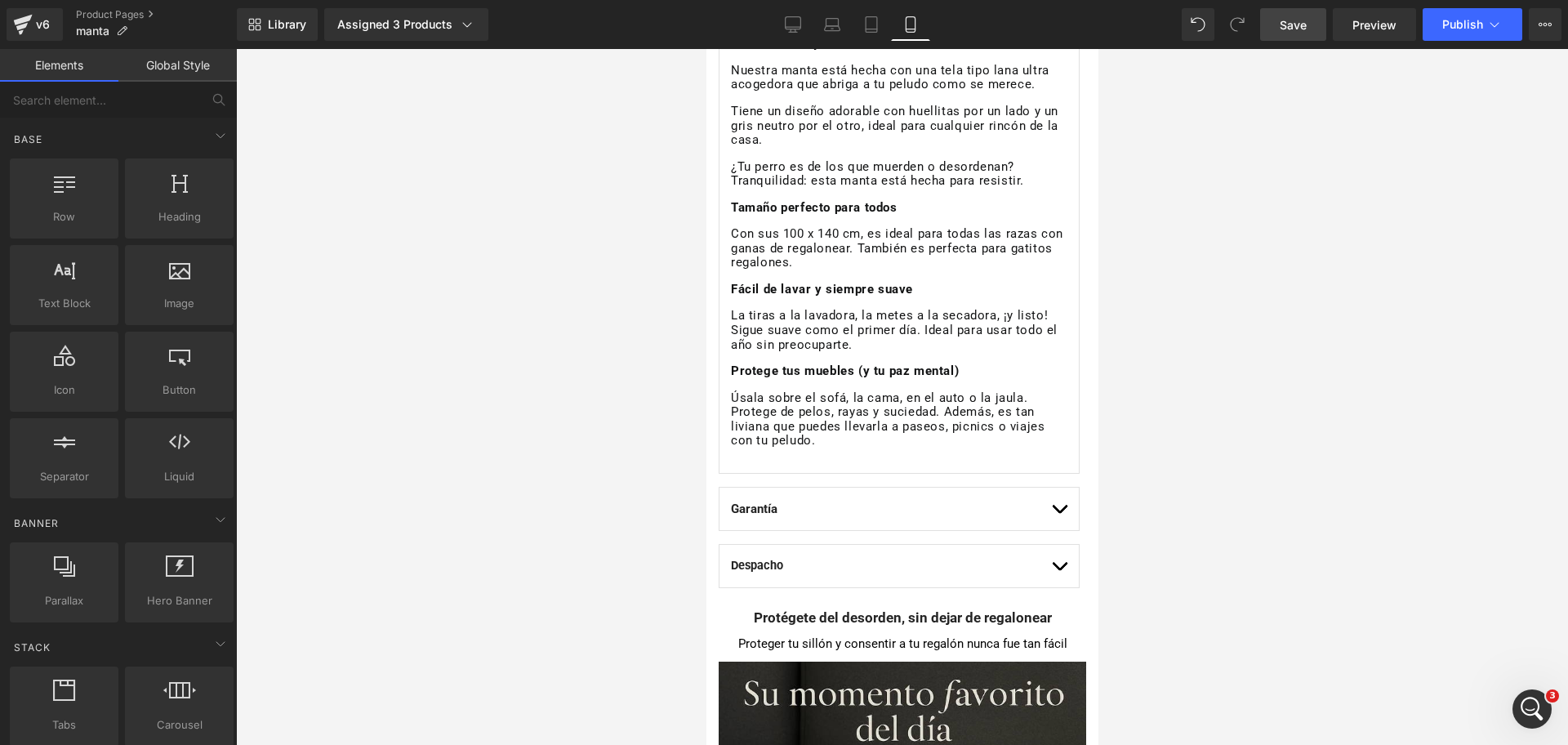
click at [1259, 272] on div at bounding box center [902, 397] width 1332 height 696
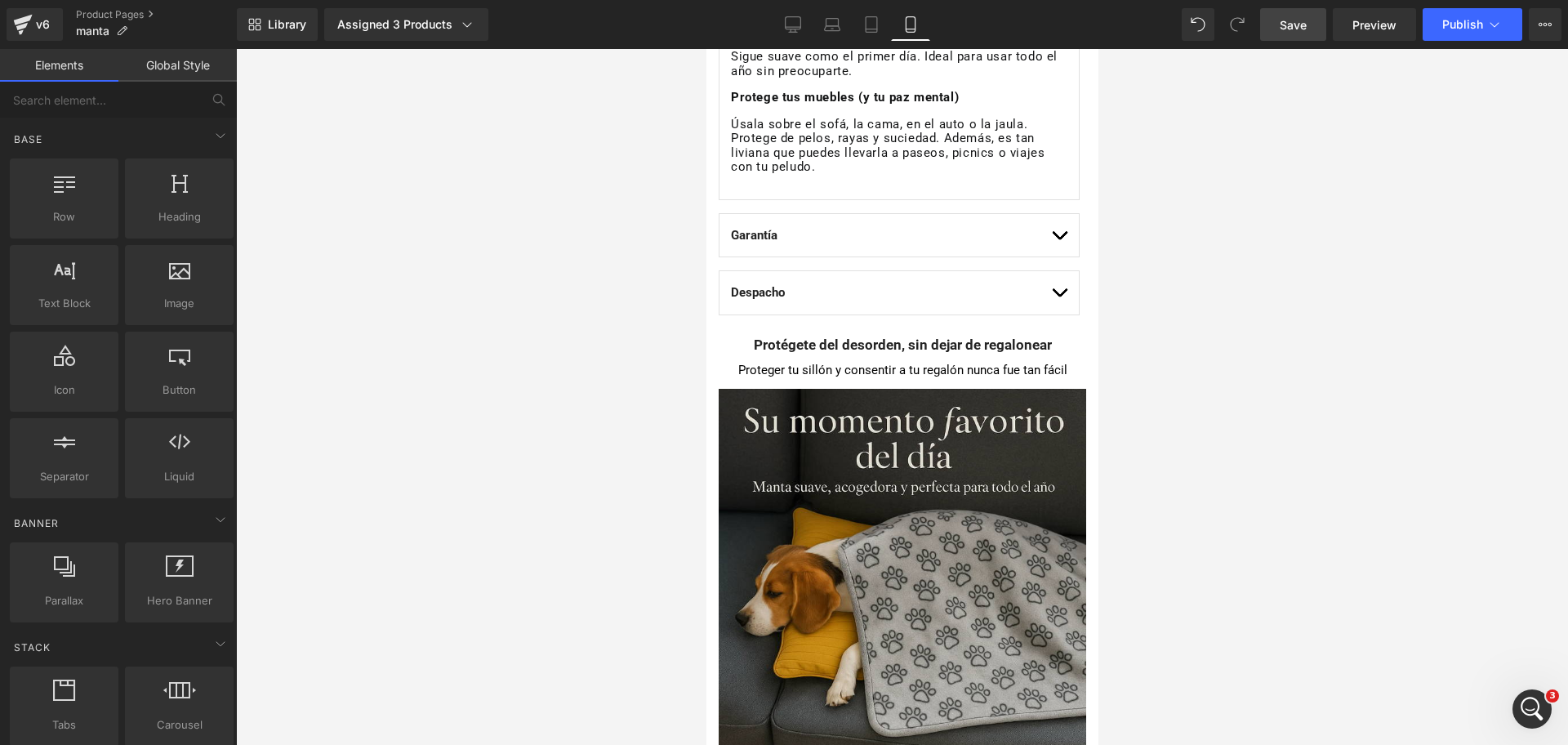
scroll to position [1327, 0]
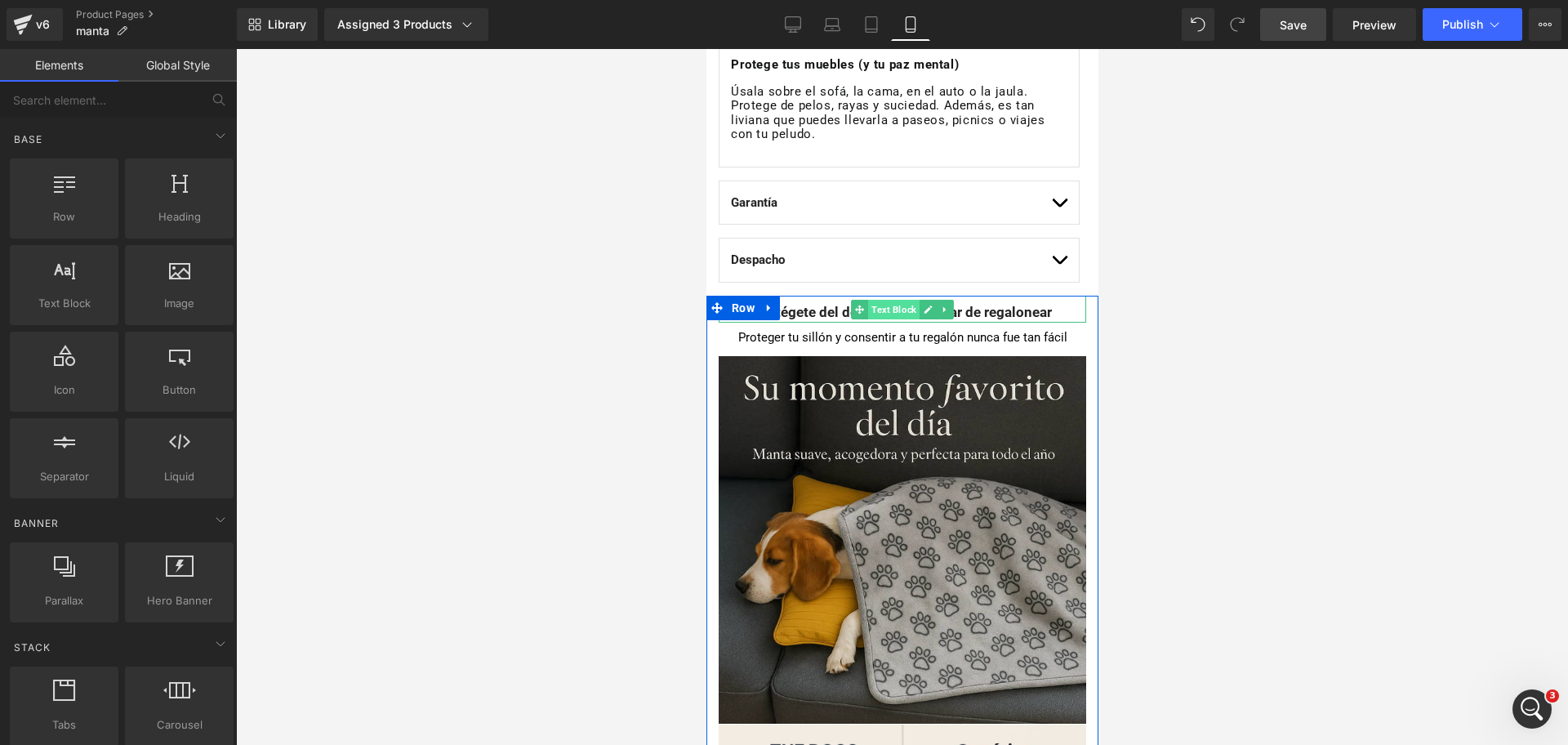
click at [880, 307] on span "Text Block" at bounding box center [893, 310] width 52 height 20
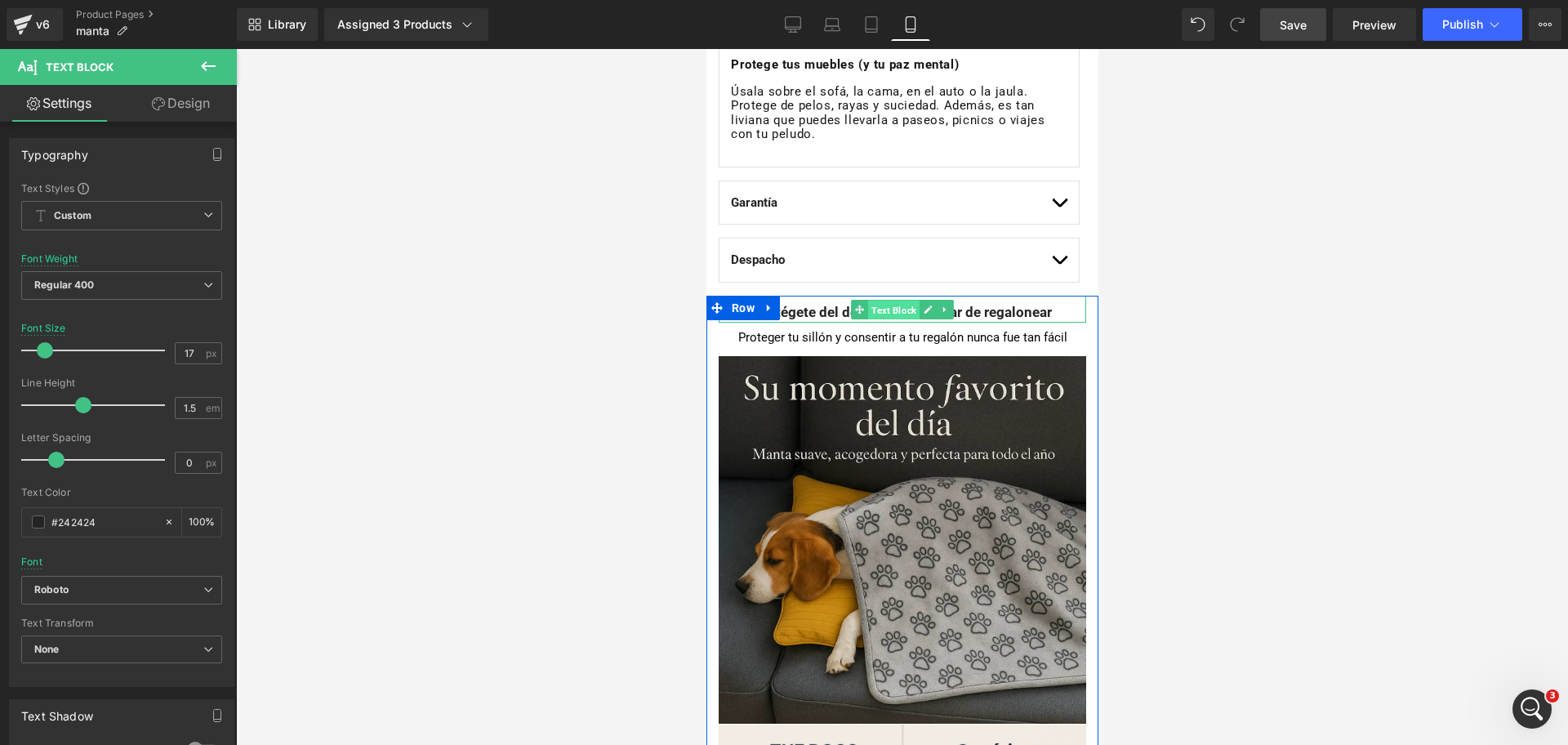
click at [887, 314] on span "Text Block" at bounding box center [893, 310] width 52 height 20
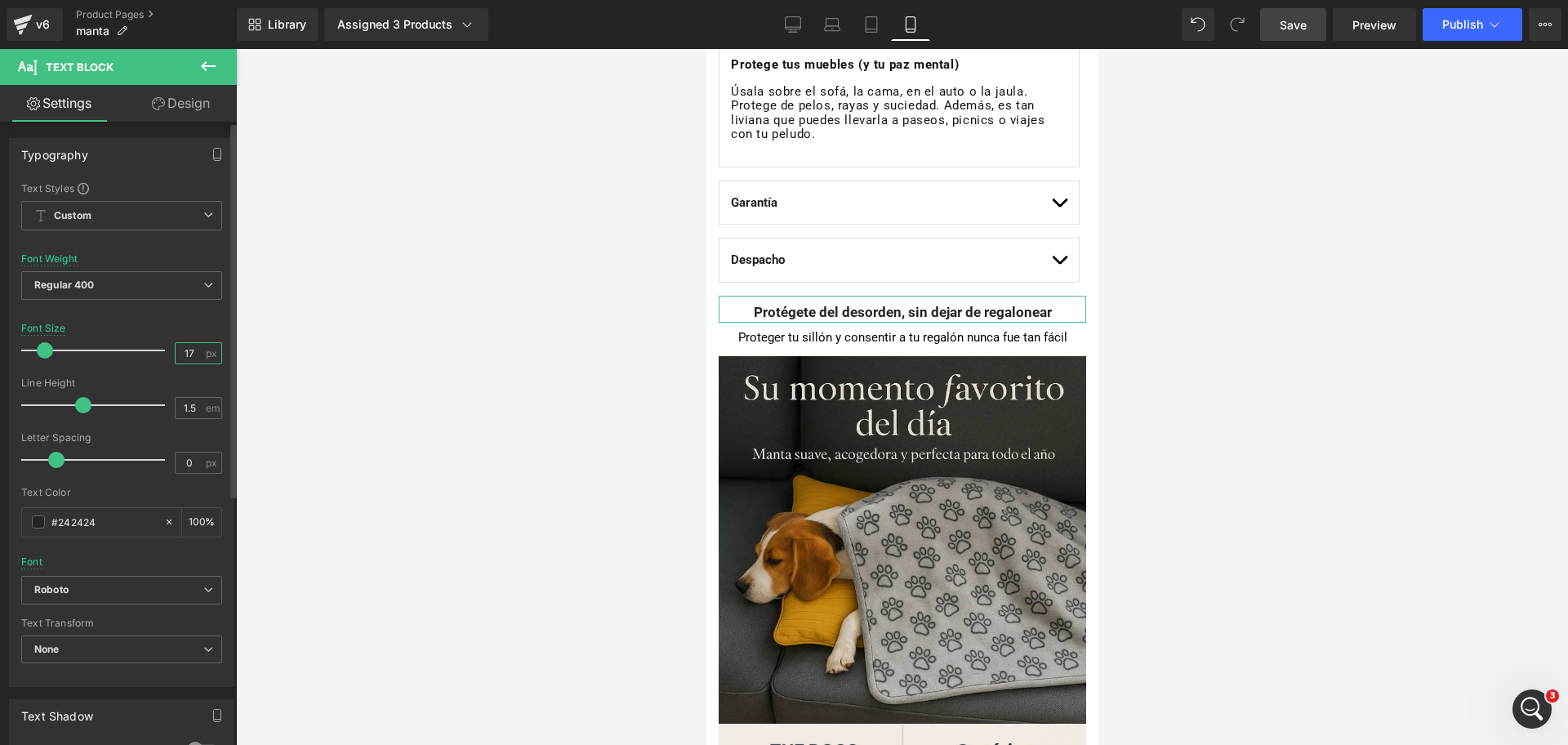
click at [189, 356] on input "17" at bounding box center [189, 353] width 29 height 21
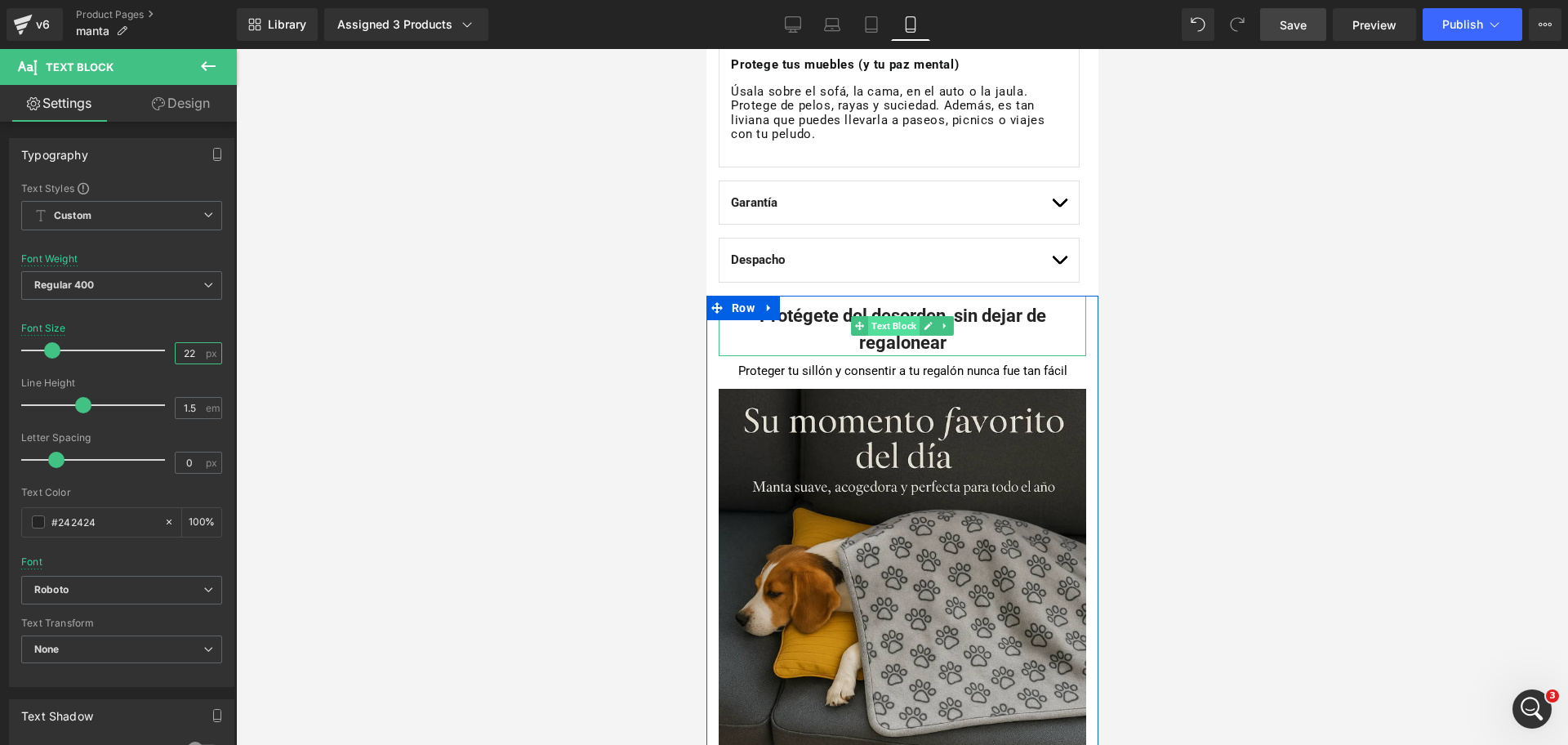
click at [890, 333] on span "Text Block" at bounding box center [893, 326] width 52 height 20
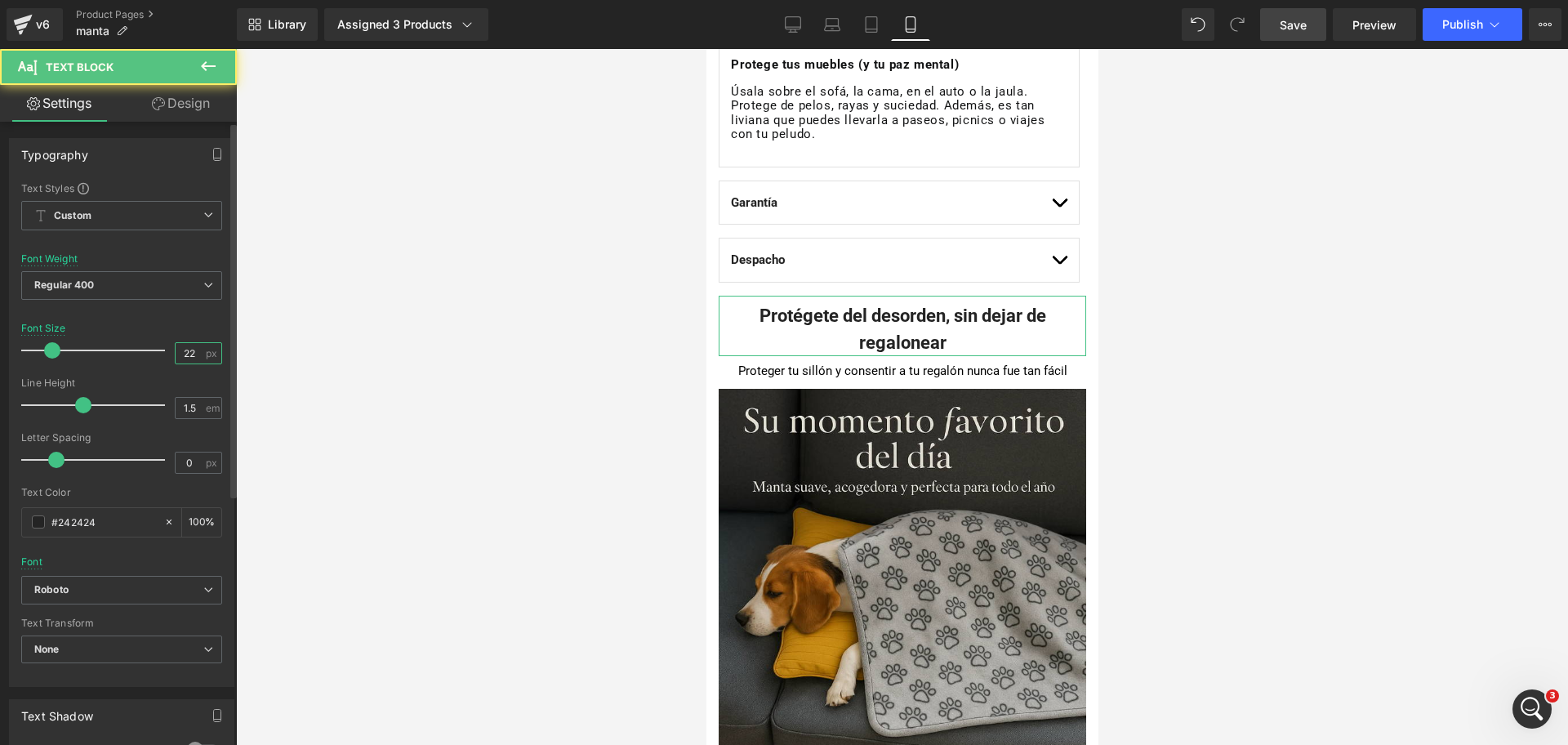
click at [188, 356] on input "22" at bounding box center [189, 353] width 29 height 21
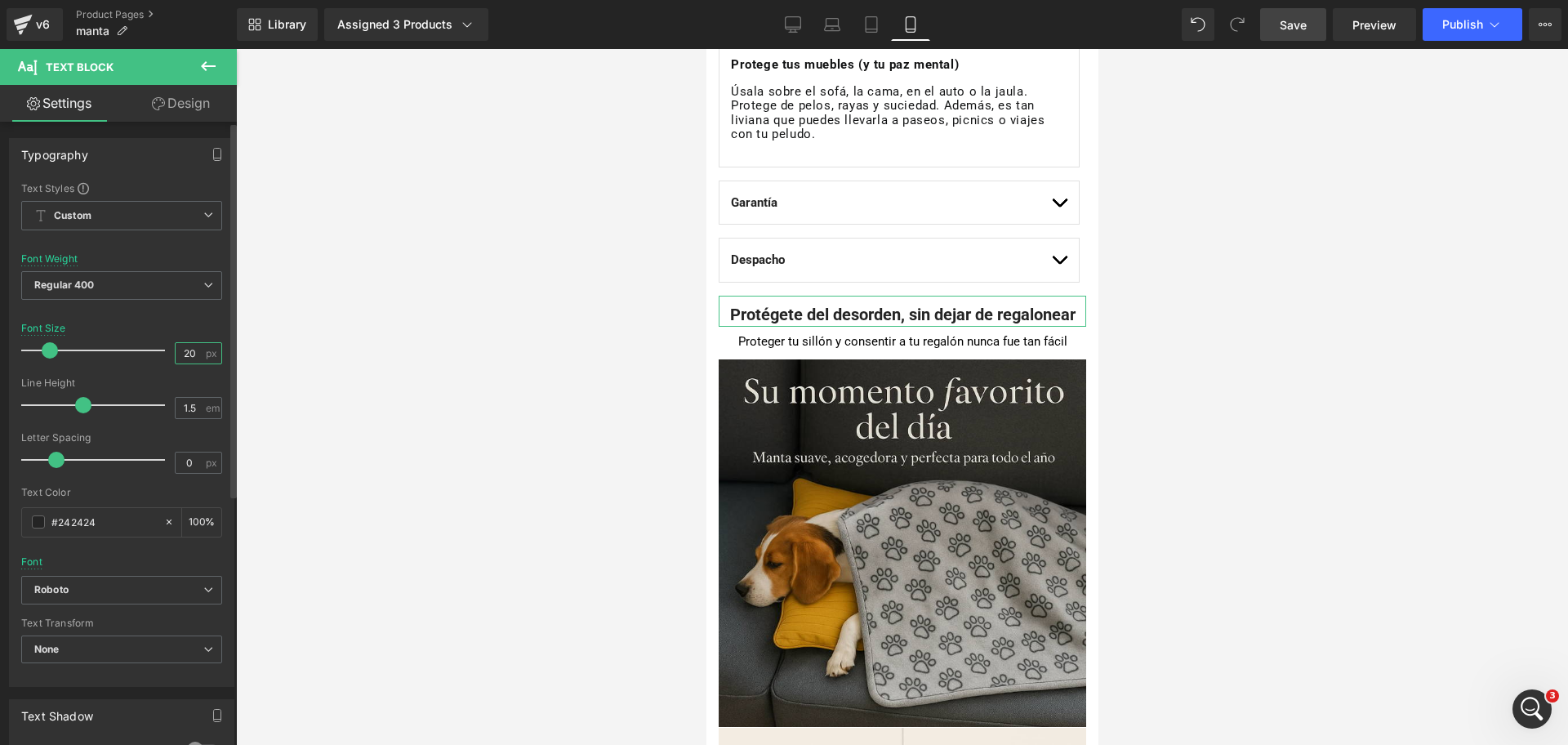
click at [179, 362] on input "20" at bounding box center [189, 353] width 29 height 21
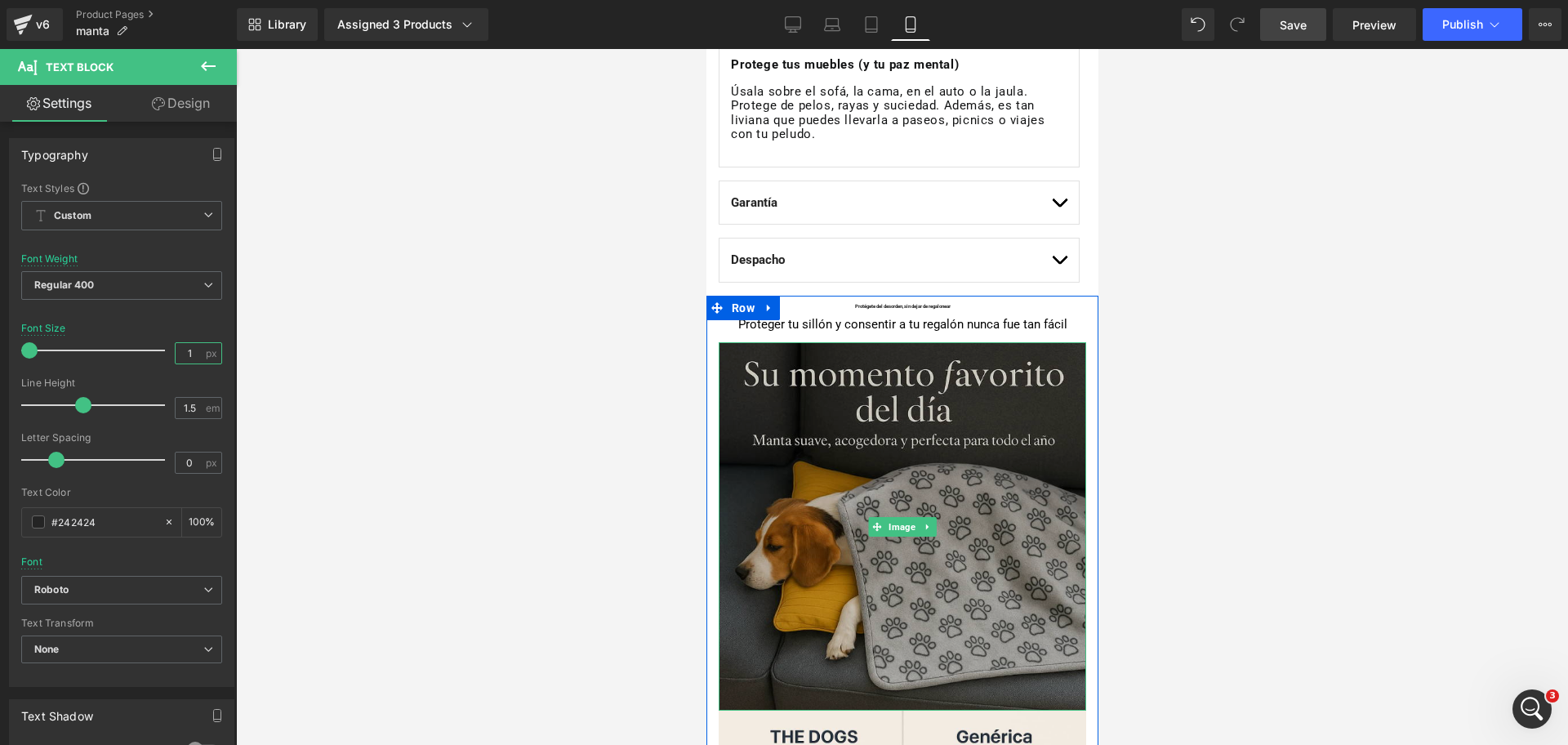
type input "6"
type input "19"
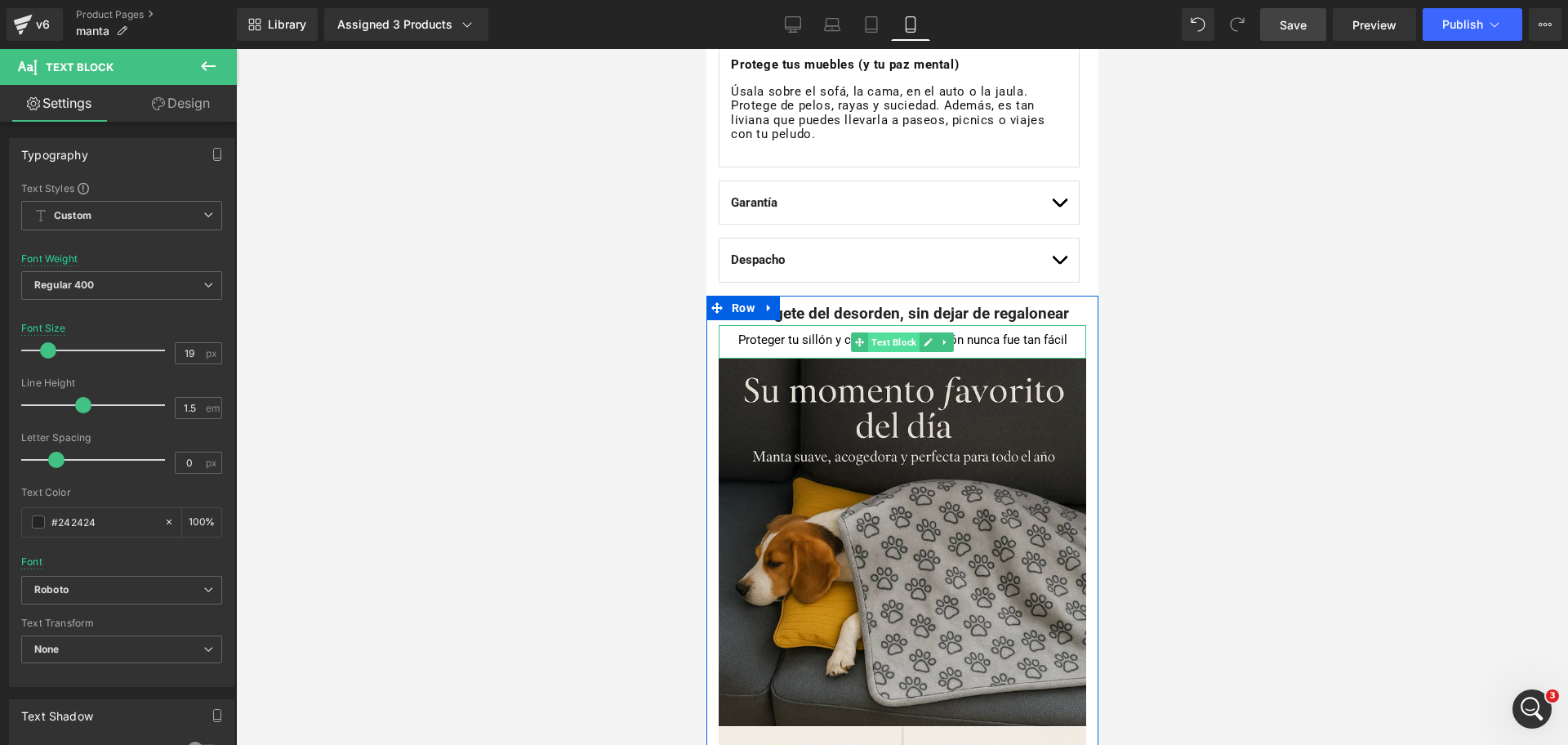
click at [886, 341] on span "Text Block" at bounding box center [893, 342] width 52 height 20
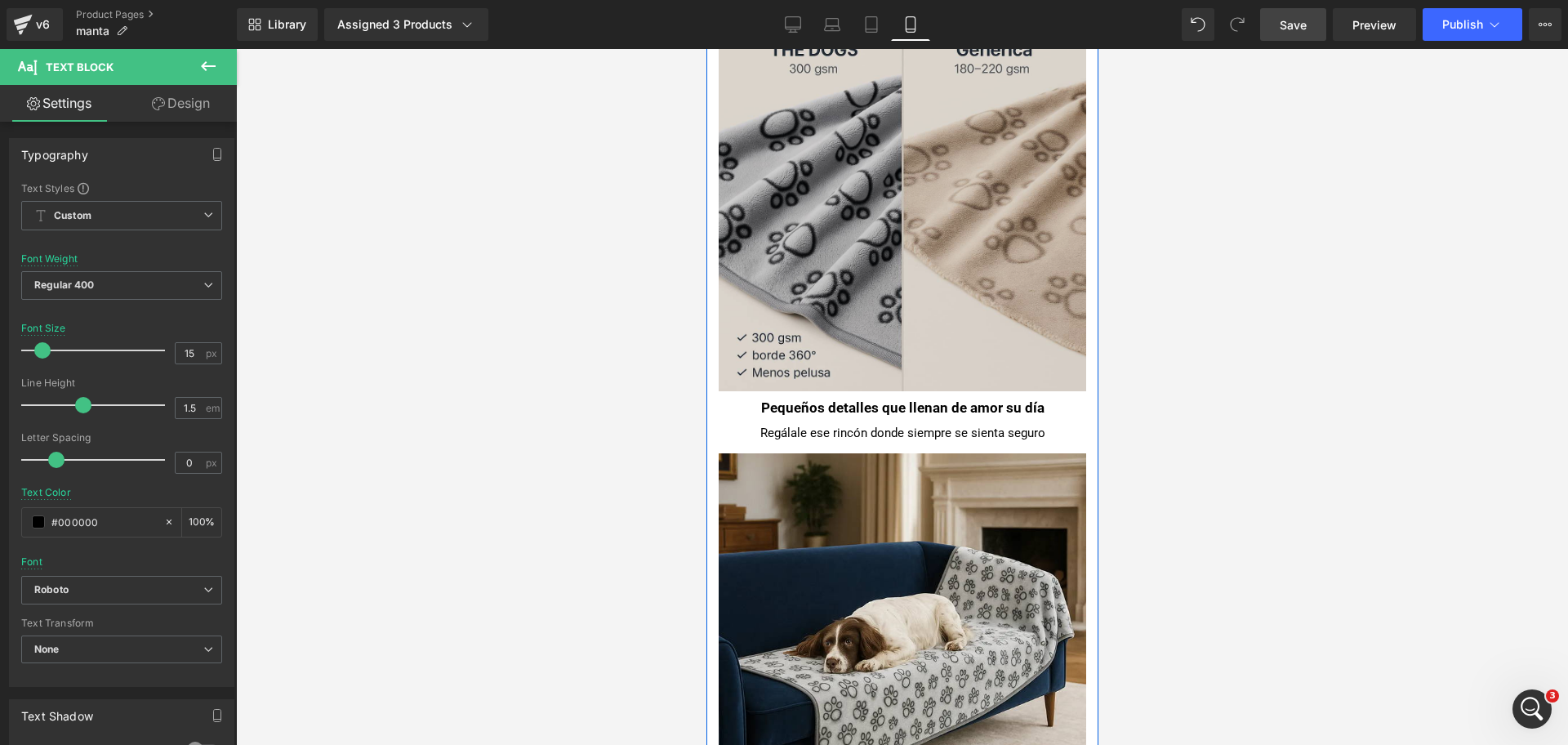
scroll to position [2042, 0]
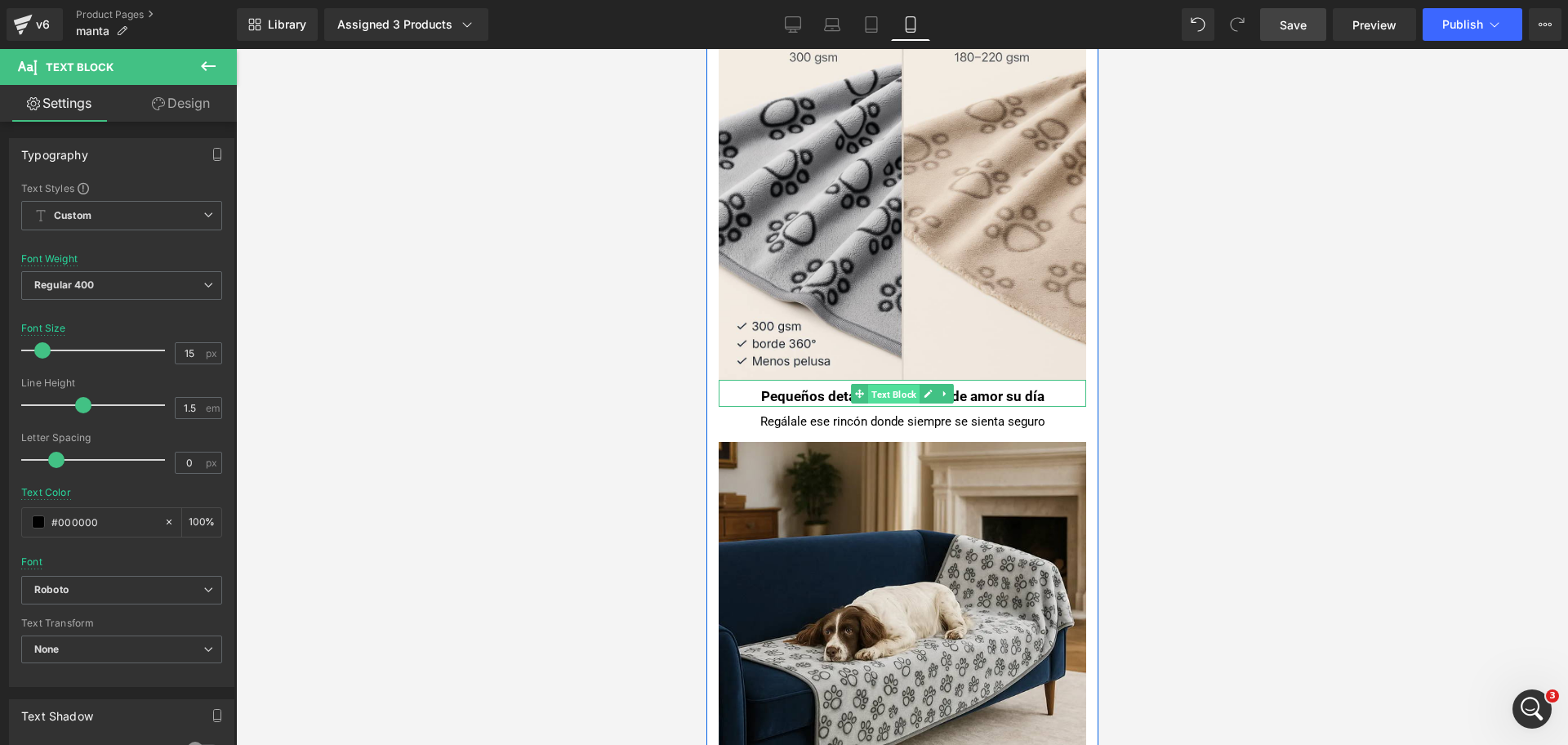
drag, startPoint x: 886, startPoint y: 391, endPoint x: 1363, endPoint y: 448, distance: 480.4
click at [886, 391] on span "Text Block" at bounding box center [893, 393] width 52 height 20
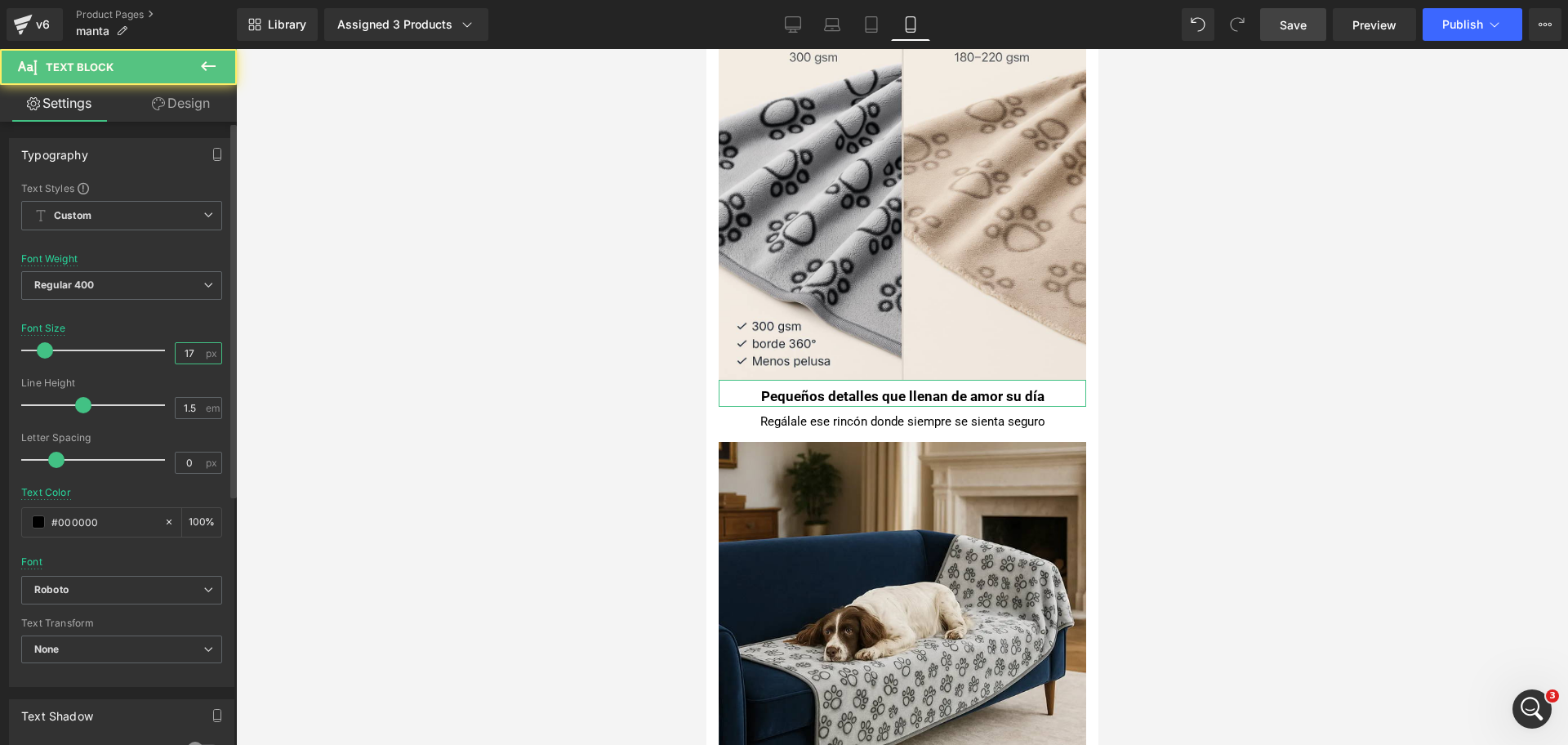
click at [186, 345] on input "17" at bounding box center [189, 353] width 29 height 21
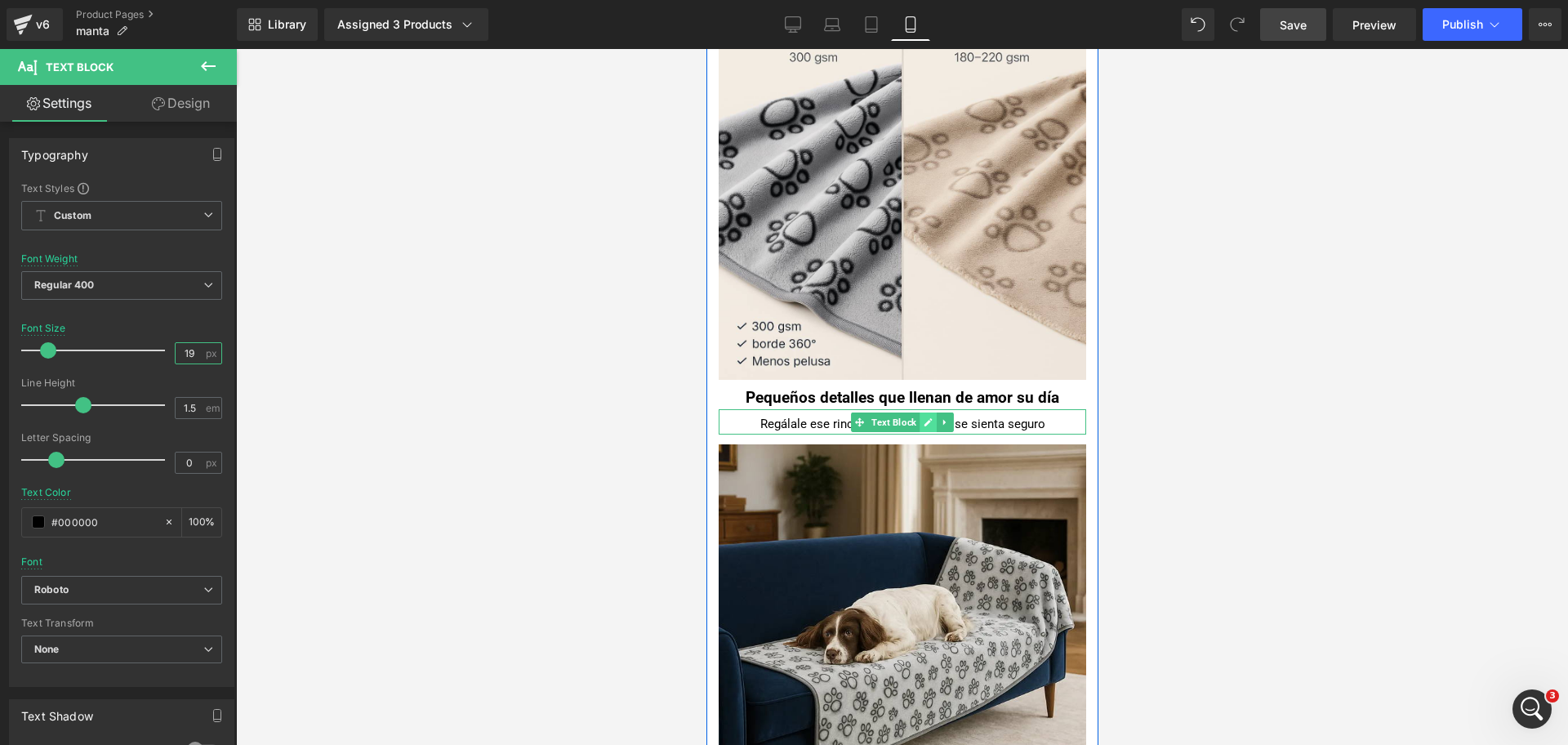
type input "19"
click at [919, 421] on link at bounding box center [927, 422] width 17 height 20
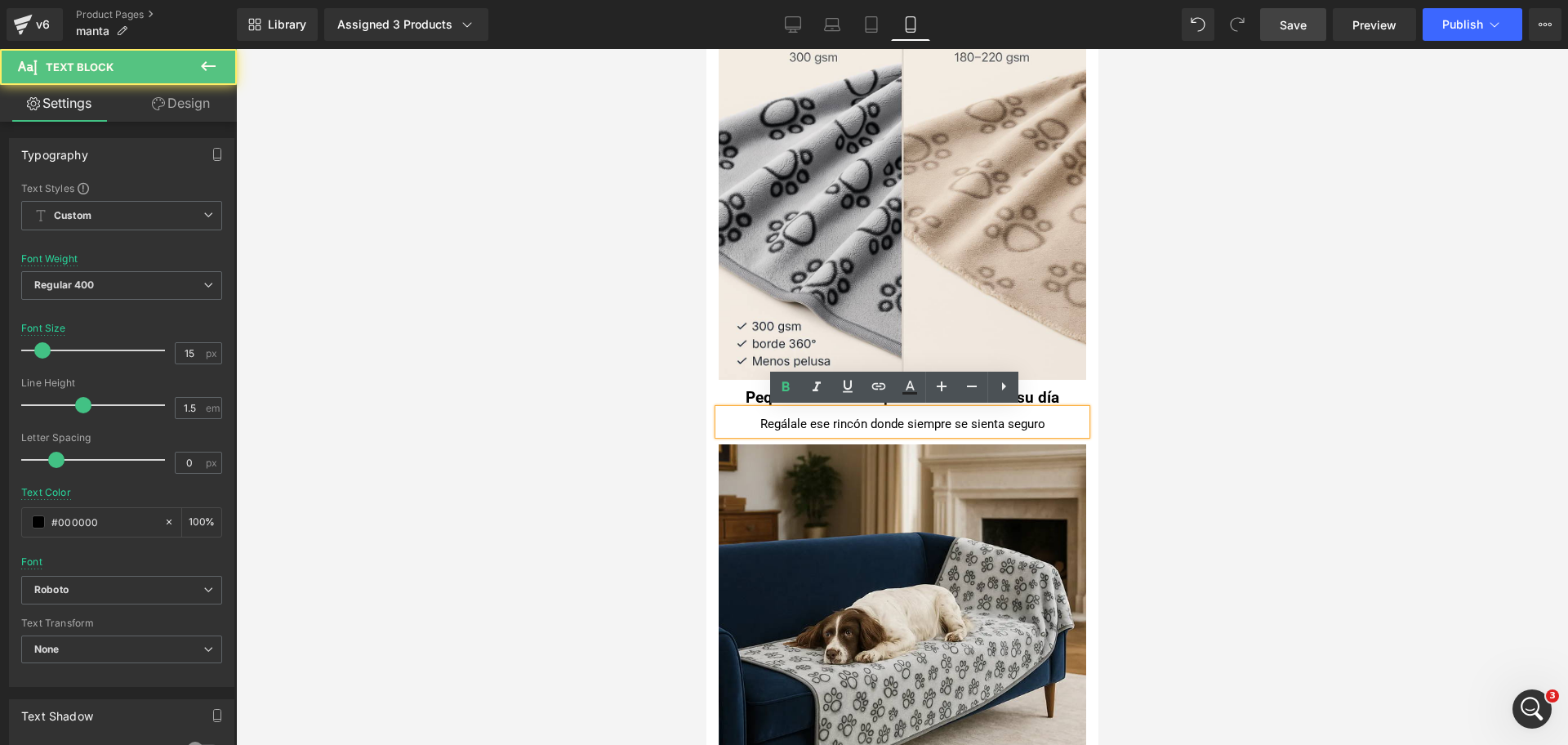
click at [886, 426] on div "Regálale ese rincón donde siempre se sienta seguro" at bounding box center [901, 424] width 368 height 19
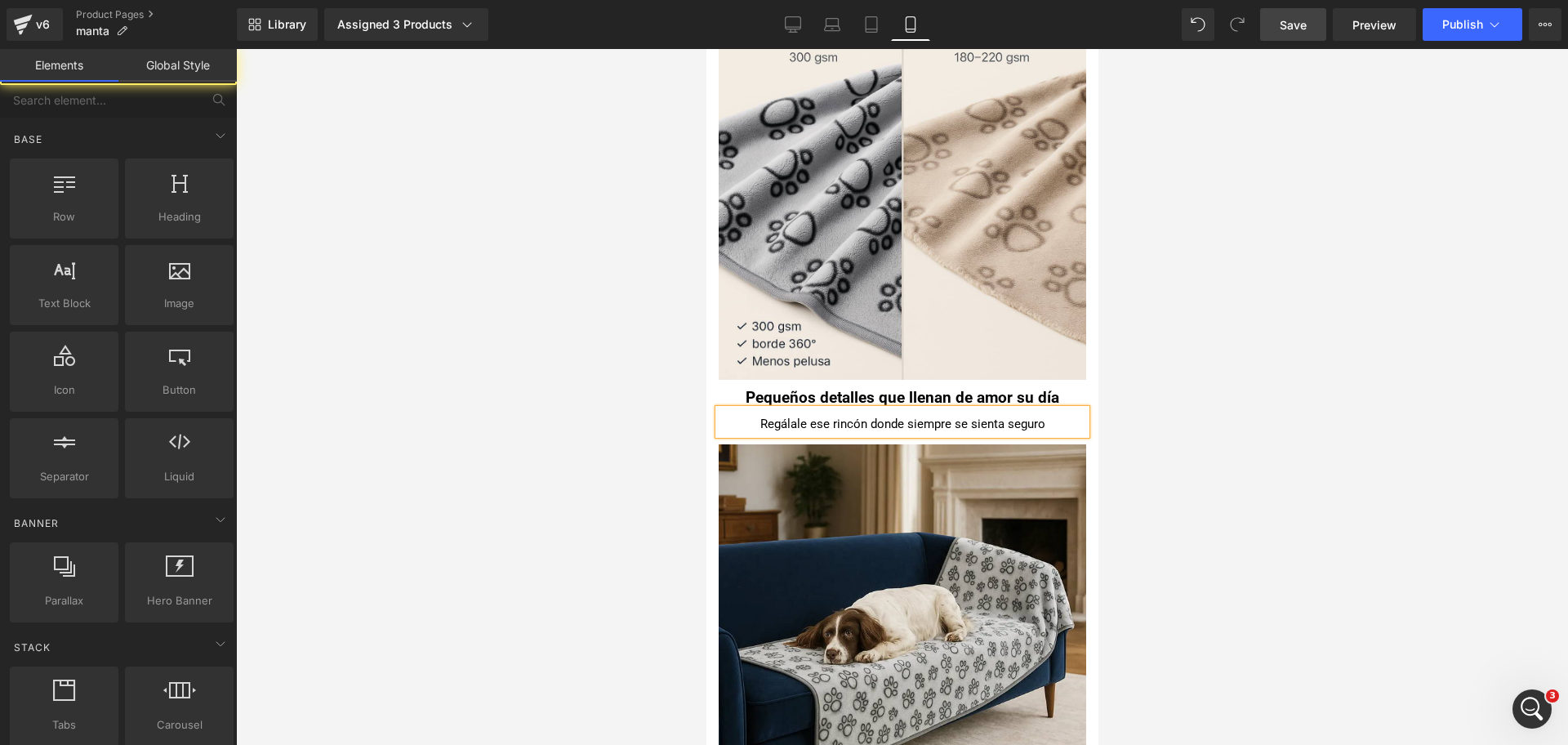
click at [1149, 389] on div at bounding box center [902, 397] width 1332 height 696
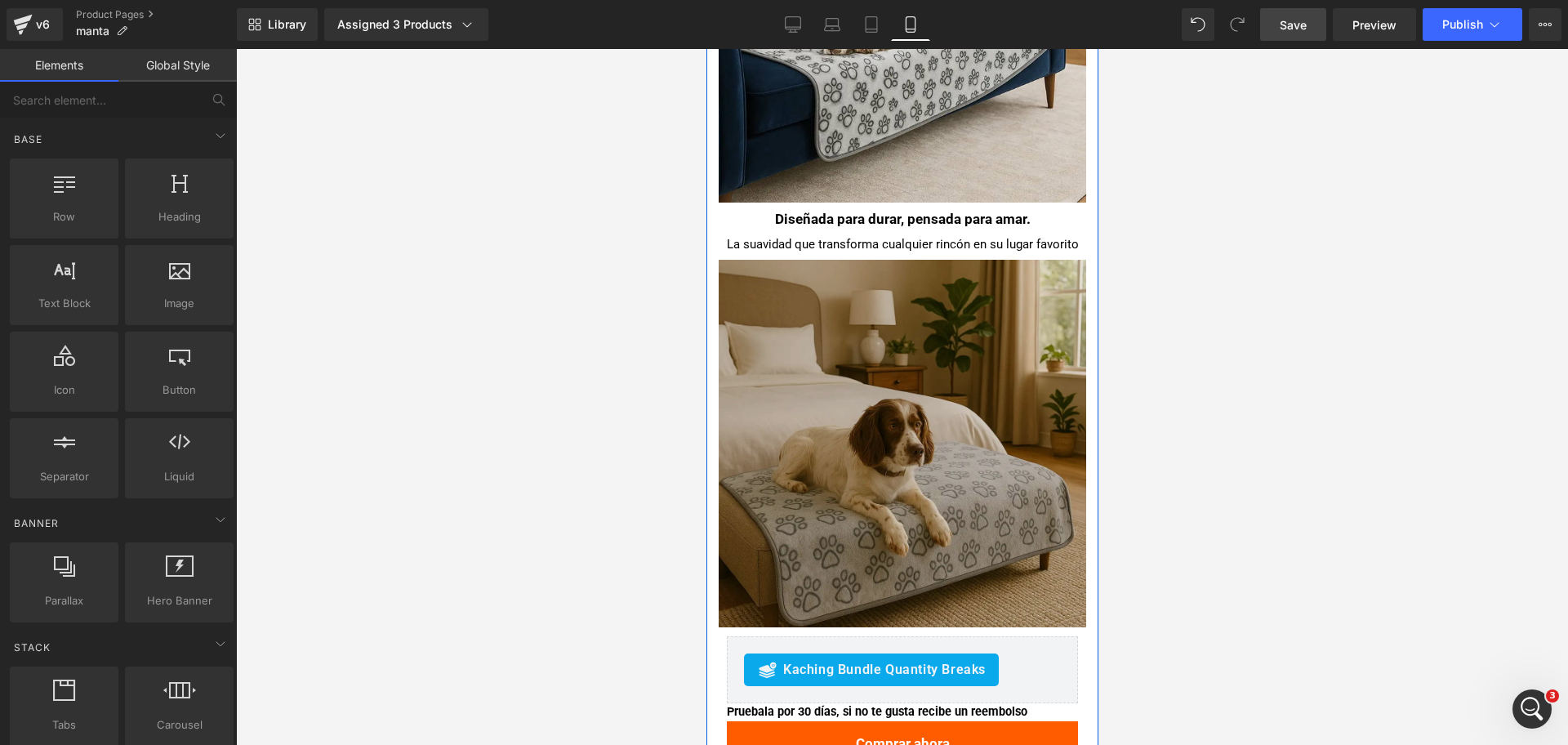
scroll to position [2655, 0]
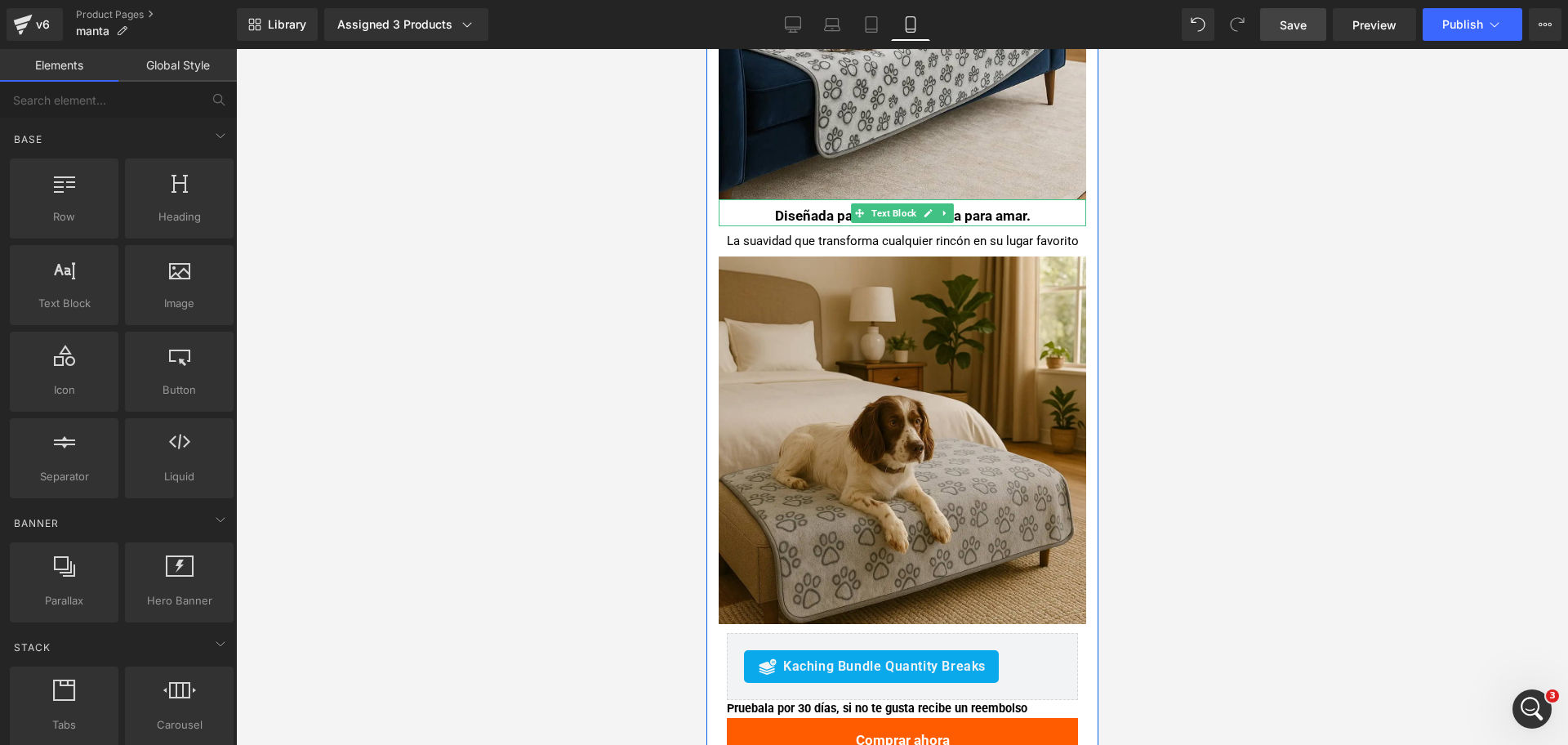
click at [900, 212] on span "Text Block" at bounding box center [893, 213] width 52 height 20
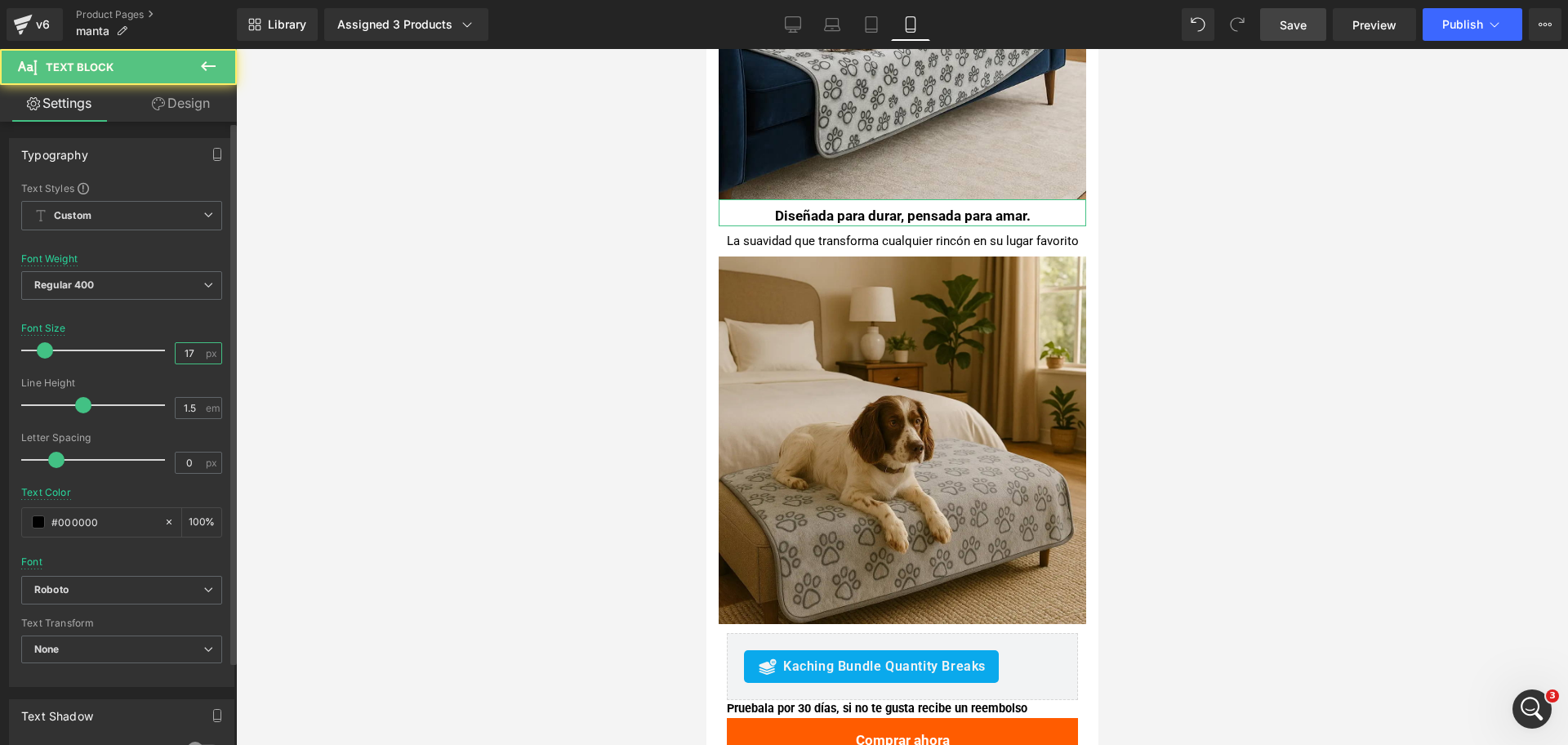
click at [182, 354] on input "17" at bounding box center [189, 353] width 29 height 21
type input "19"
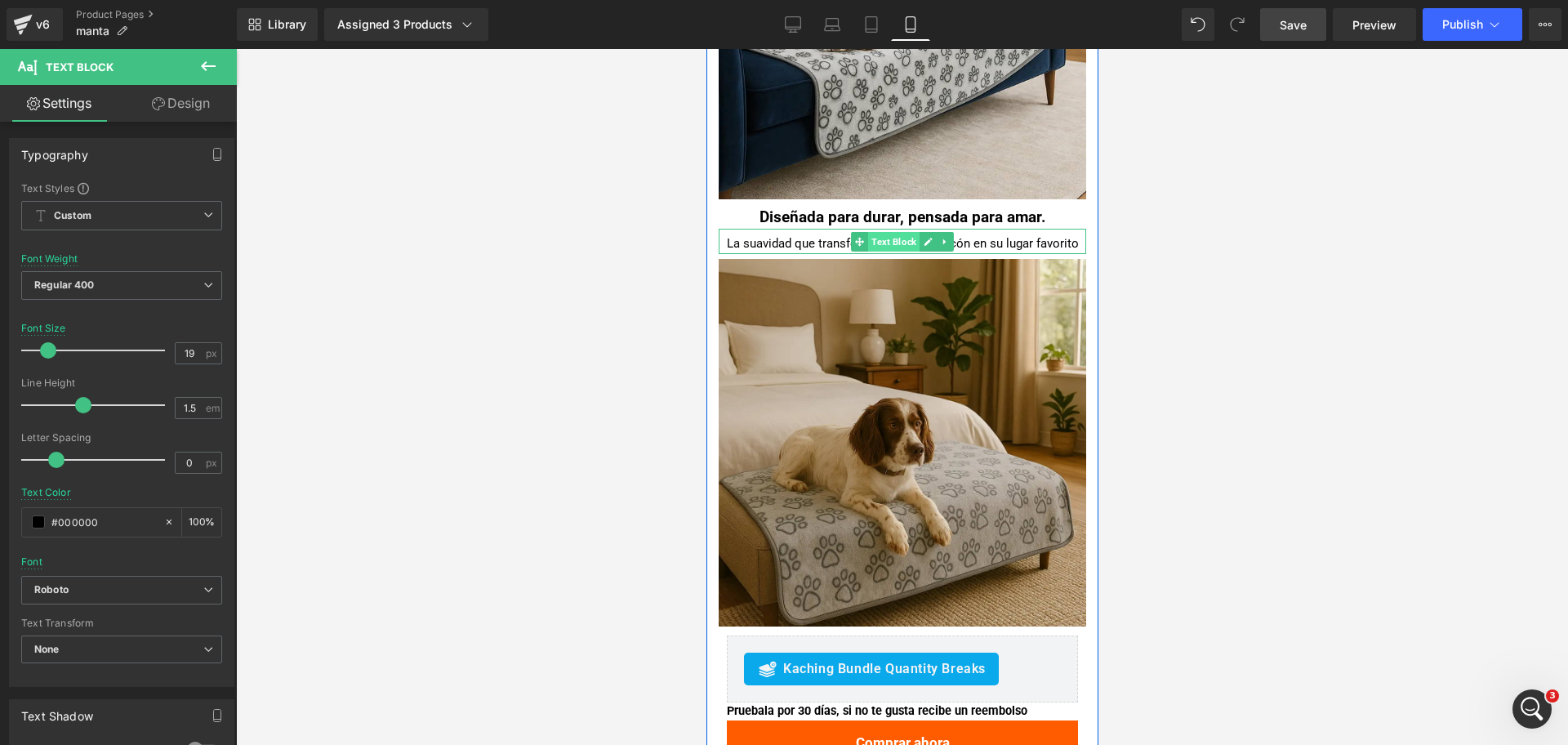
click at [894, 241] on span "Text Block" at bounding box center [893, 242] width 52 height 20
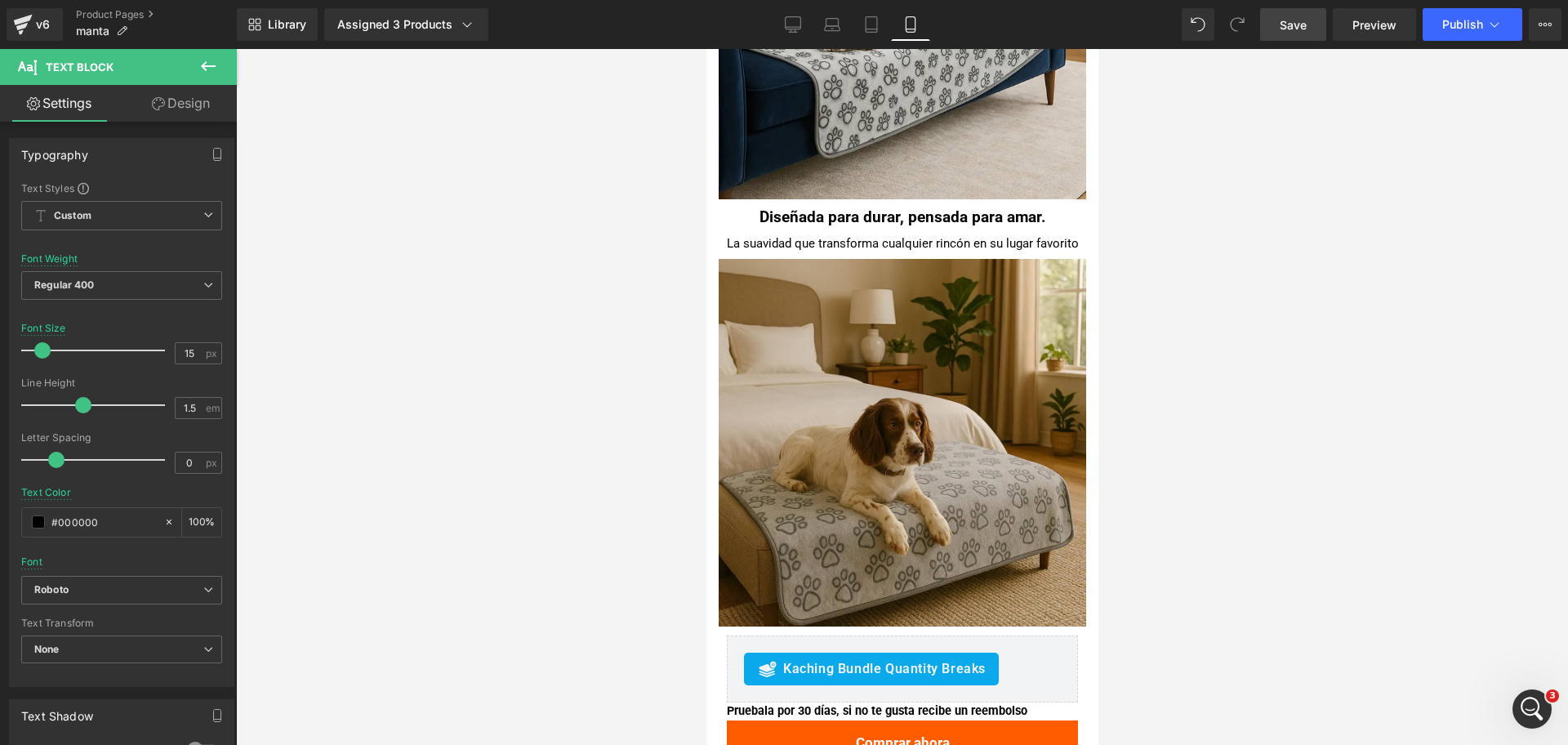
drag, startPoint x: 1197, startPoint y: 286, endPoint x: 1127, endPoint y: 303, distance: 72.0
click at [1194, 289] on div at bounding box center [902, 397] width 1332 height 696
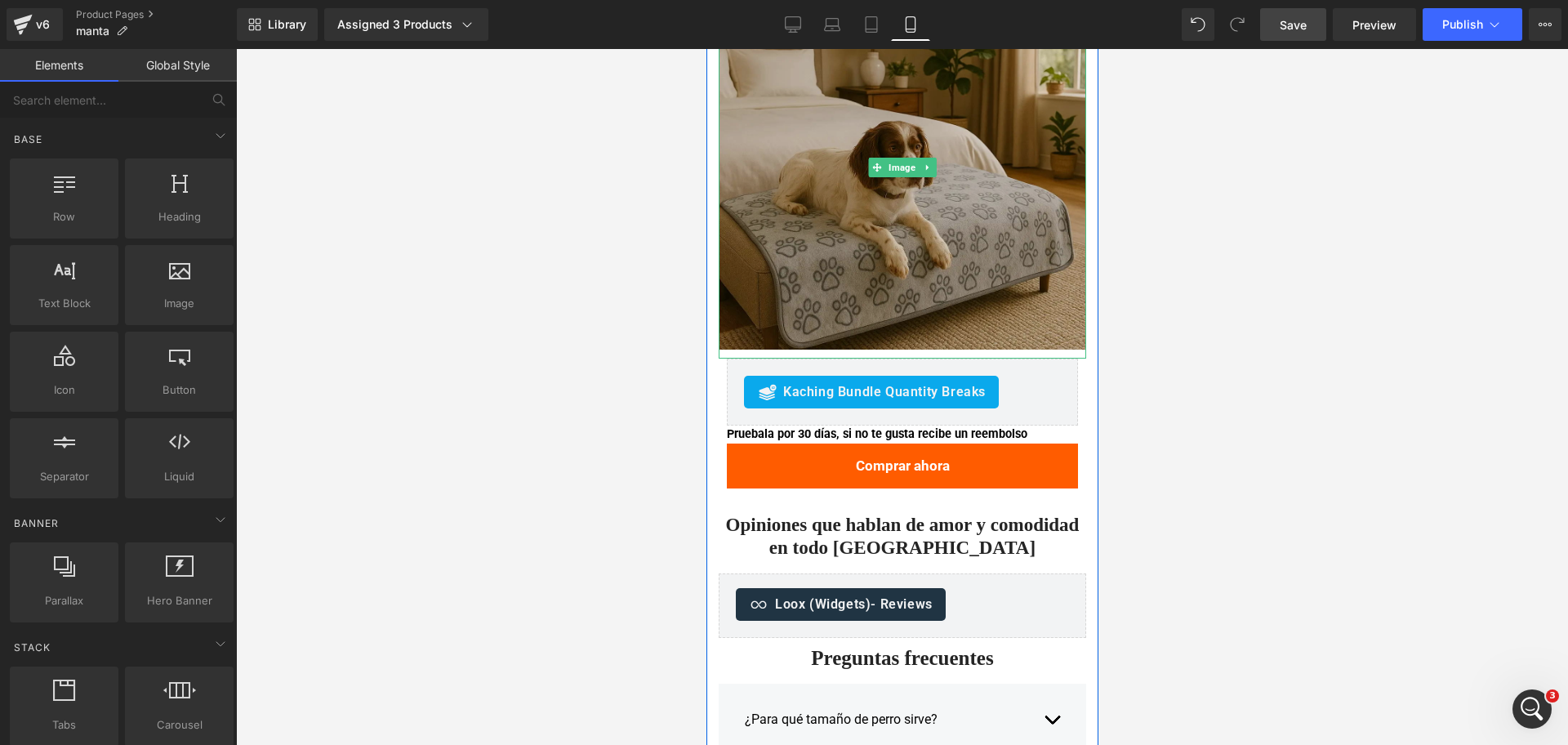
scroll to position [2961, 0]
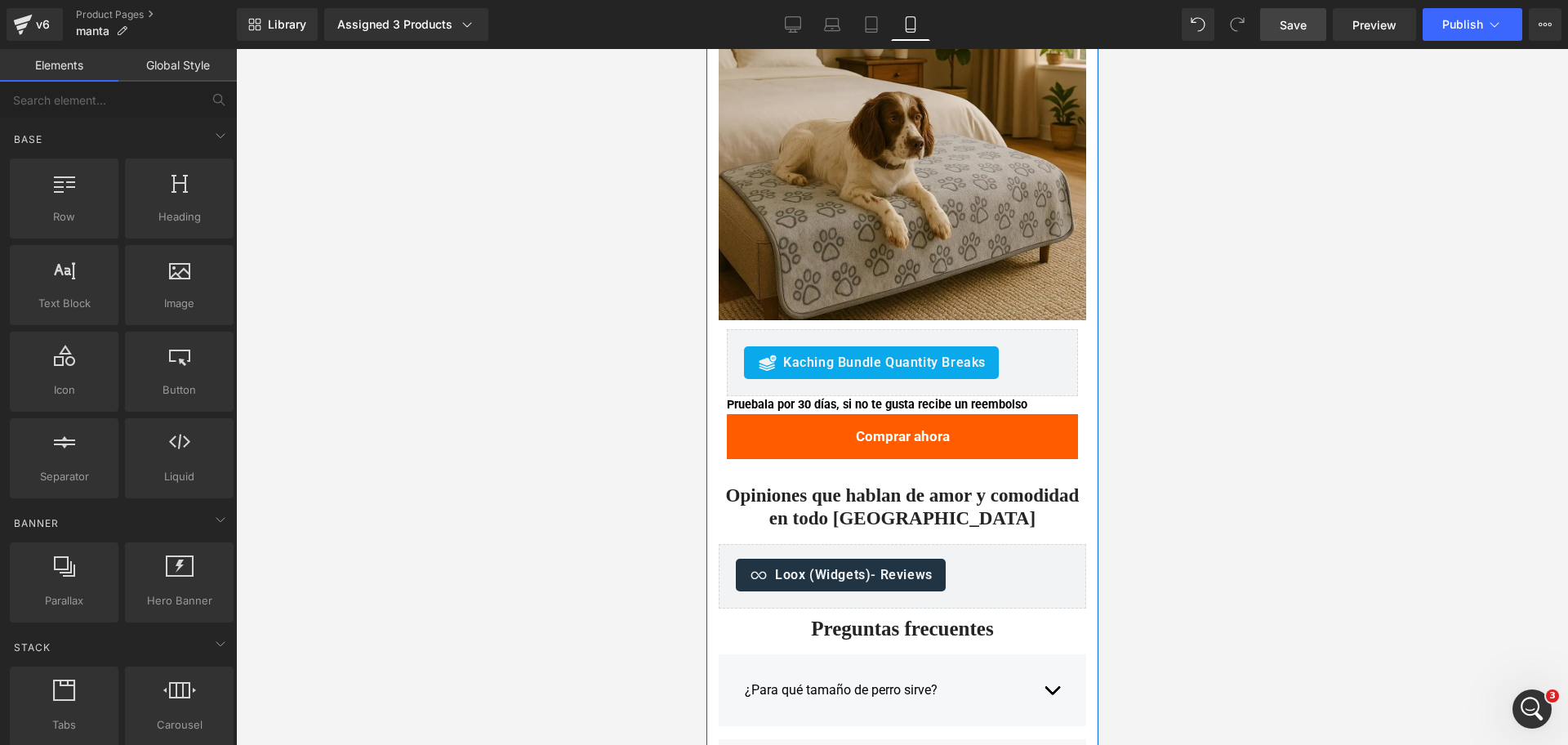
click at [908, 407] on div "Pruebala por 30 días, si no te gusta recibe un reembolso Text Block" at bounding box center [901, 405] width 351 height 18
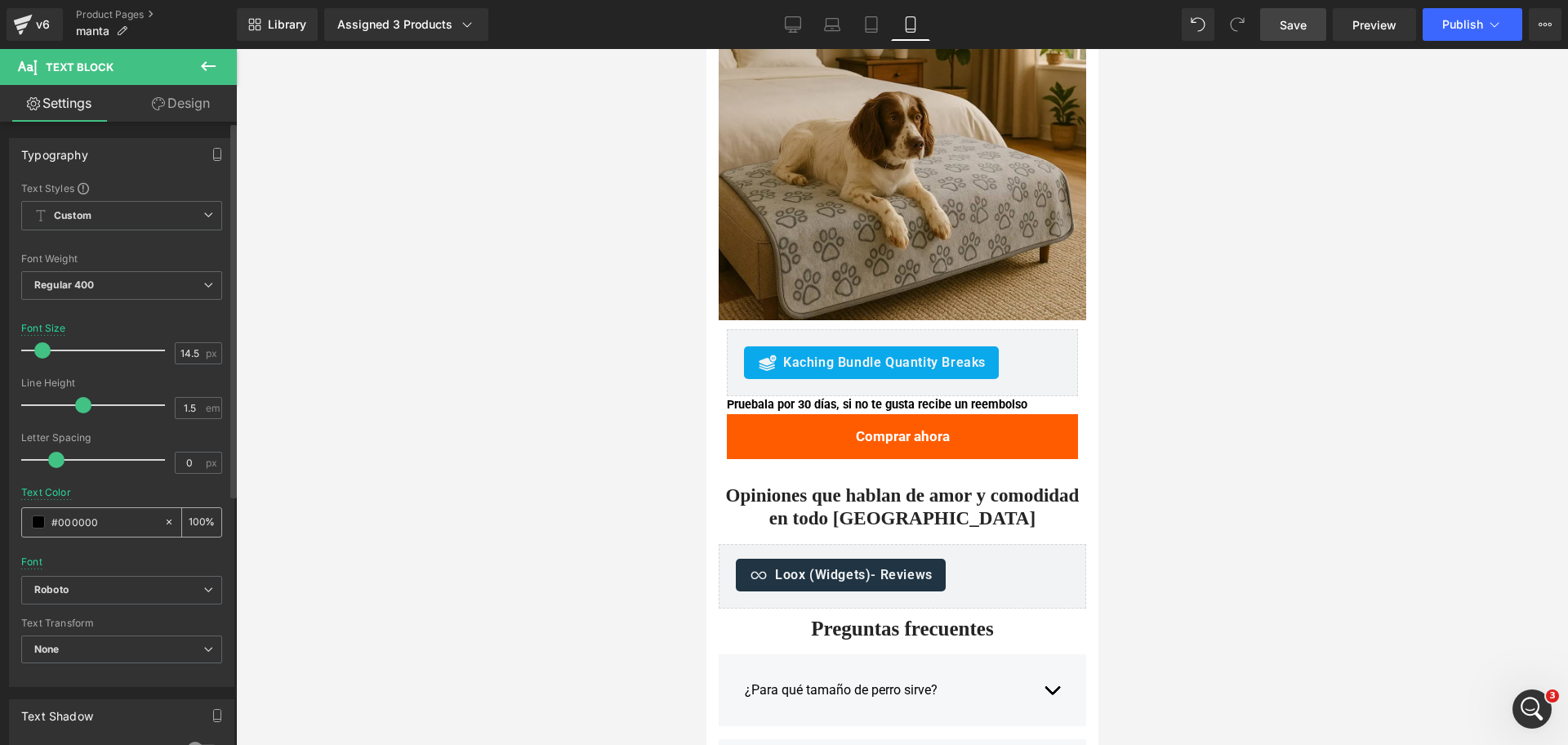
click at [32, 524] on span at bounding box center [39, 522] width 13 height 13
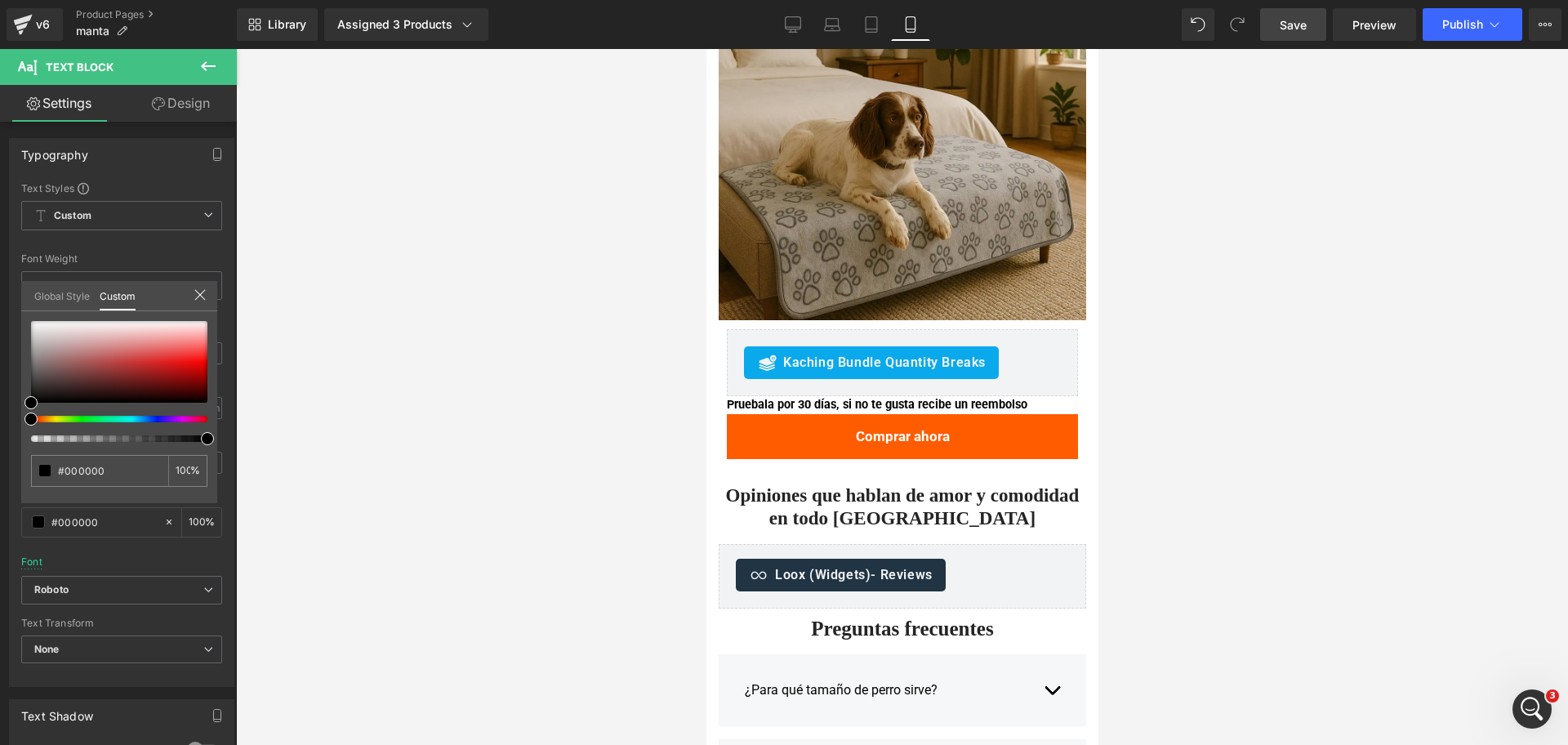
click at [1138, 324] on div at bounding box center [902, 397] width 1332 height 696
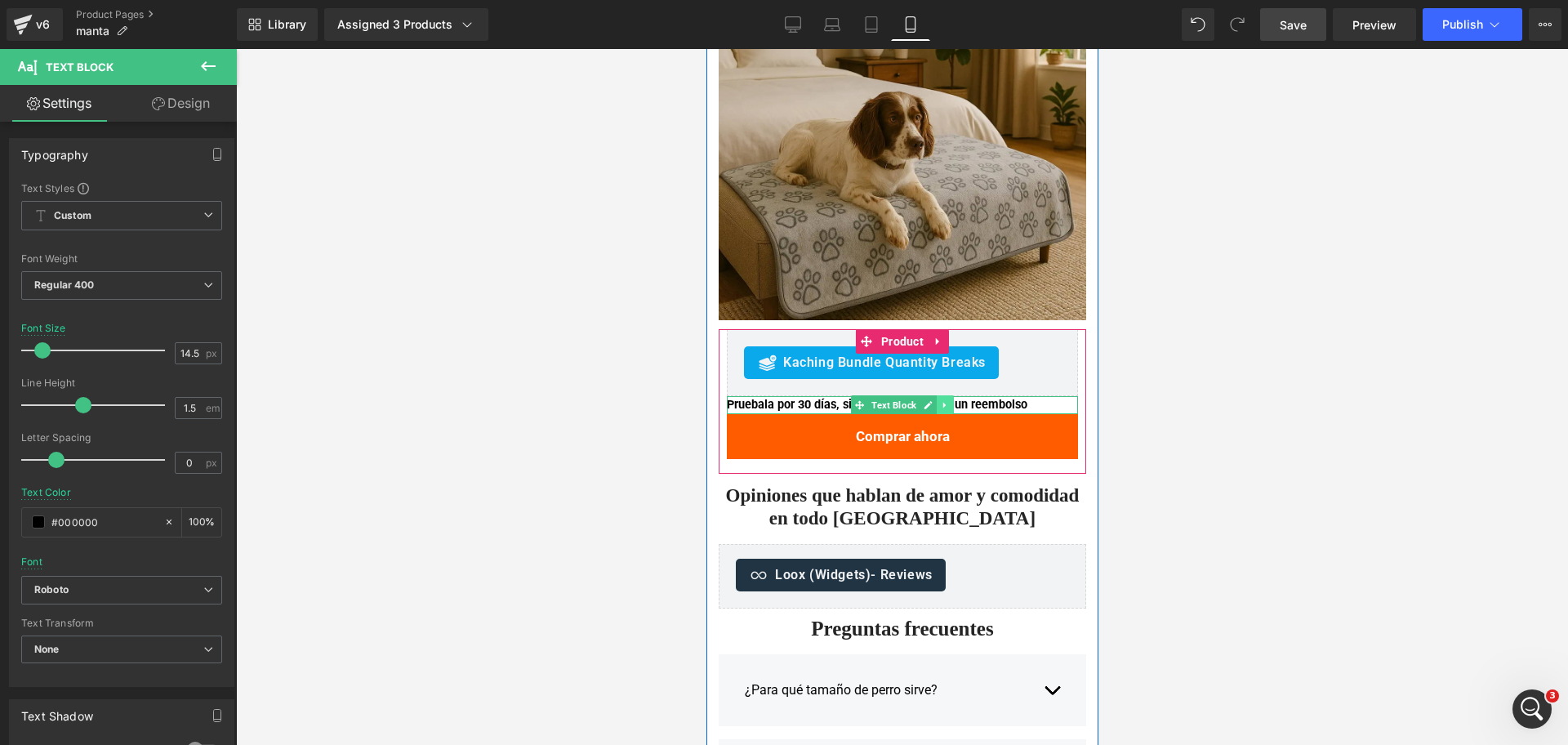
click at [940, 402] on icon at bounding box center [944, 405] width 9 height 10
click at [948, 402] on icon at bounding box center [952, 404] width 9 height 9
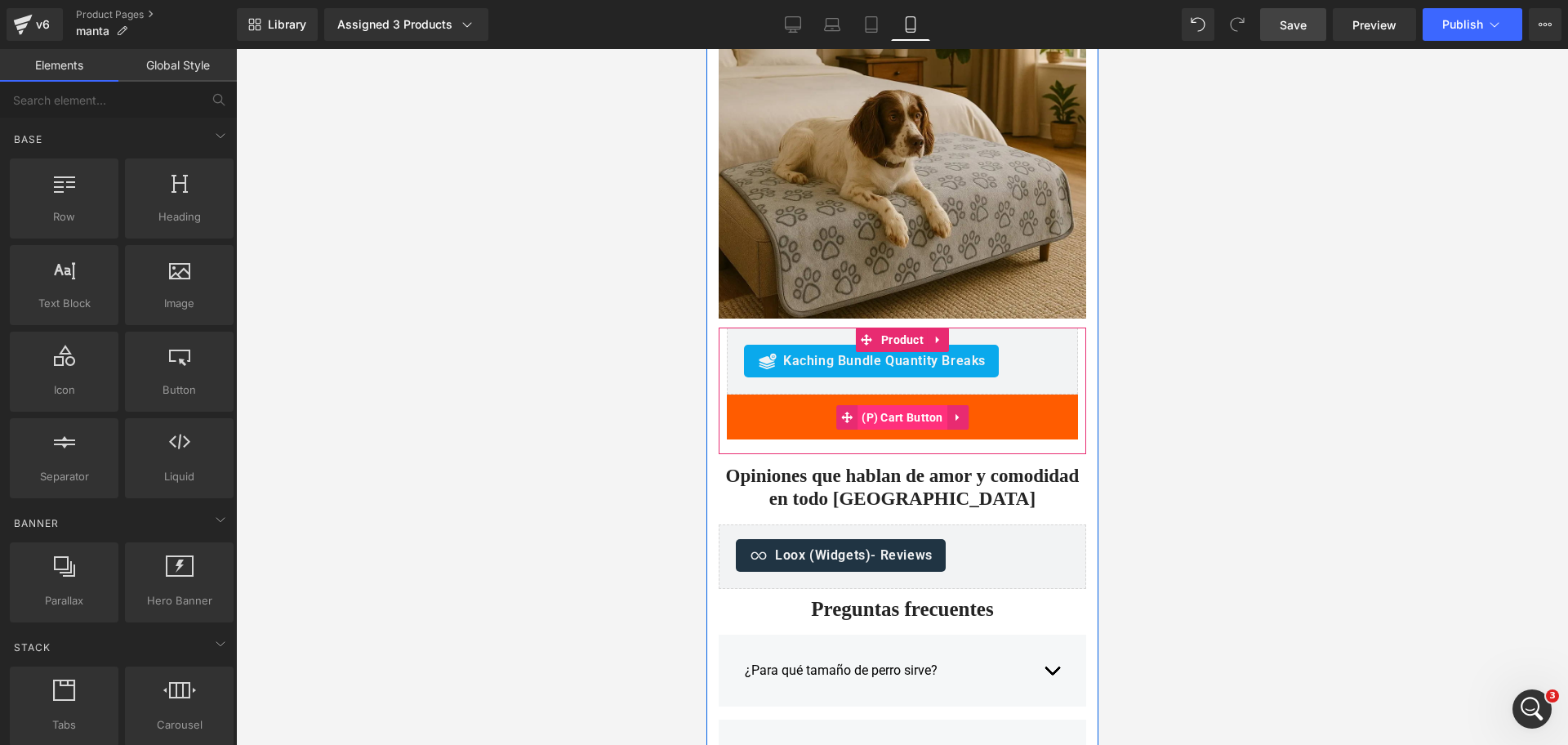
scroll to position [2958, 0]
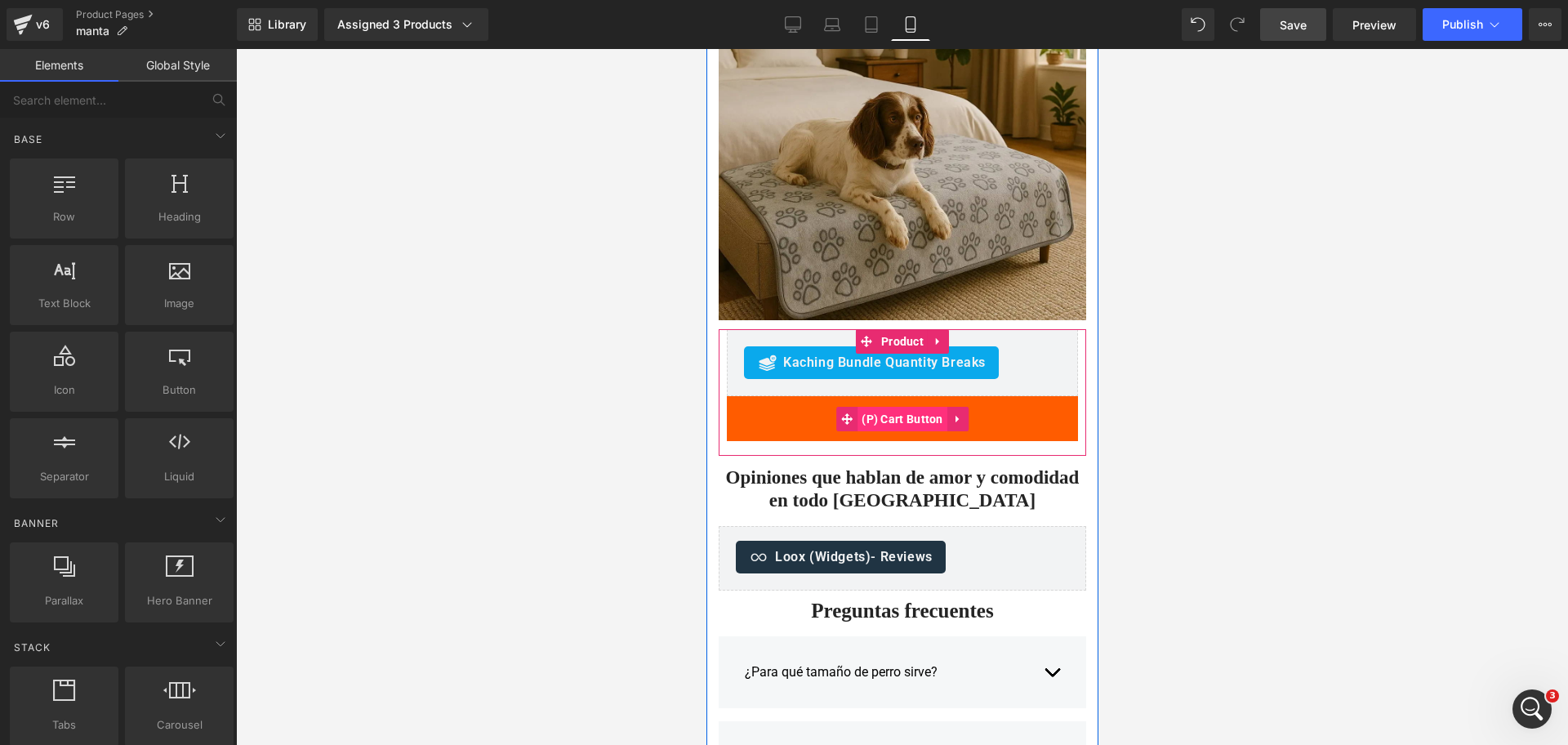
click at [887, 414] on span "(P) Cart Button" at bounding box center [901, 419] width 90 height 25
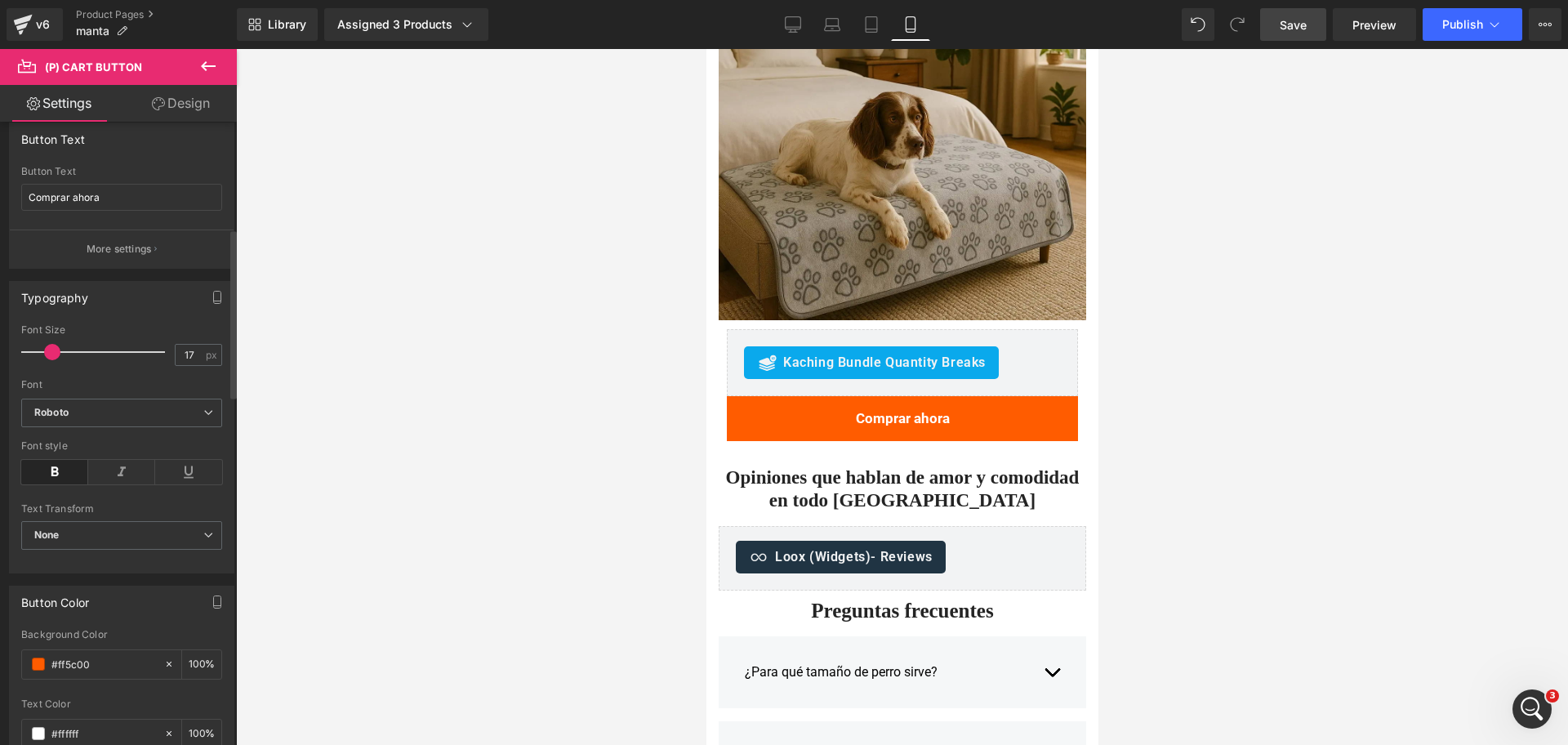
scroll to position [204, 0]
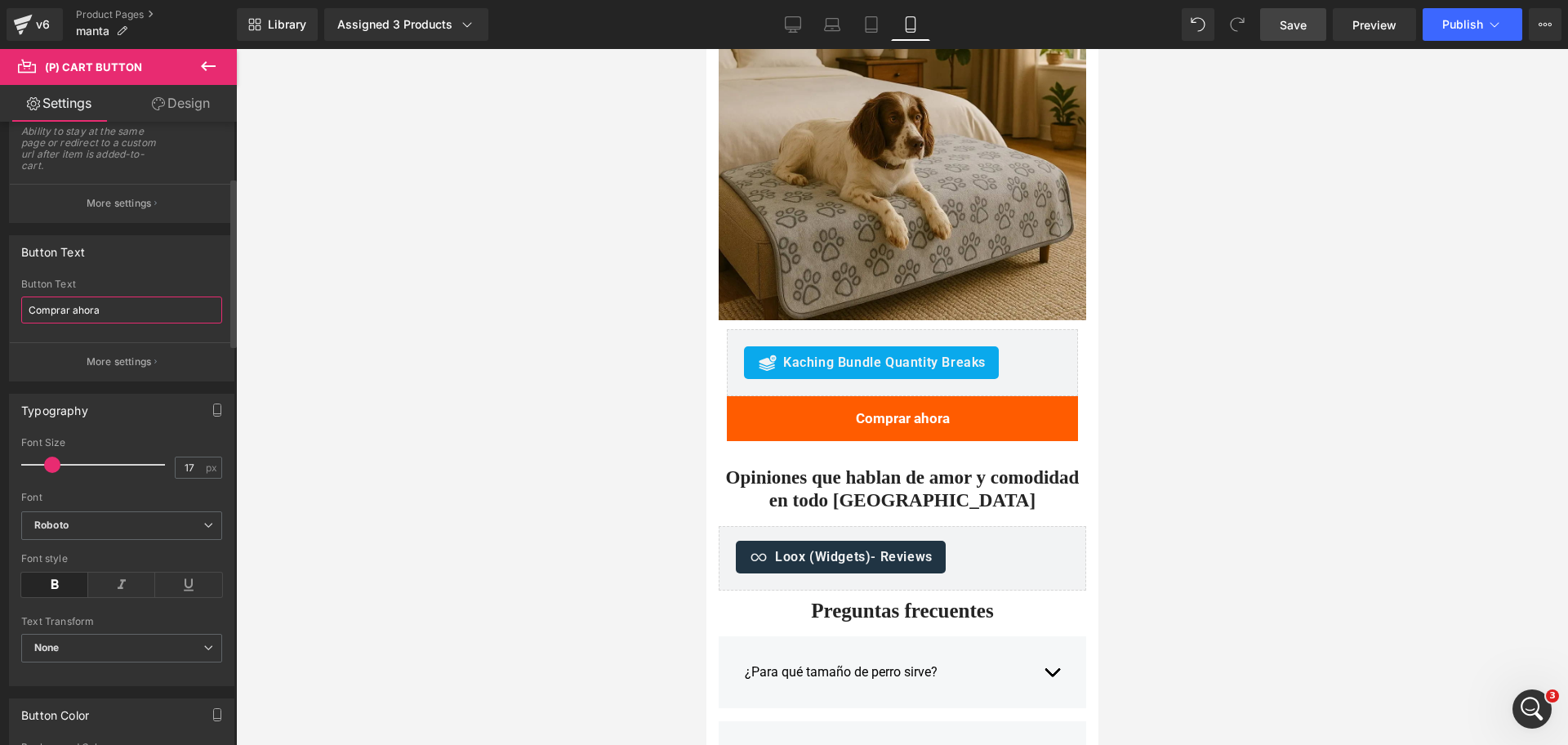
click at [125, 323] on input "Comprar ahora" at bounding box center [122, 310] width 201 height 27
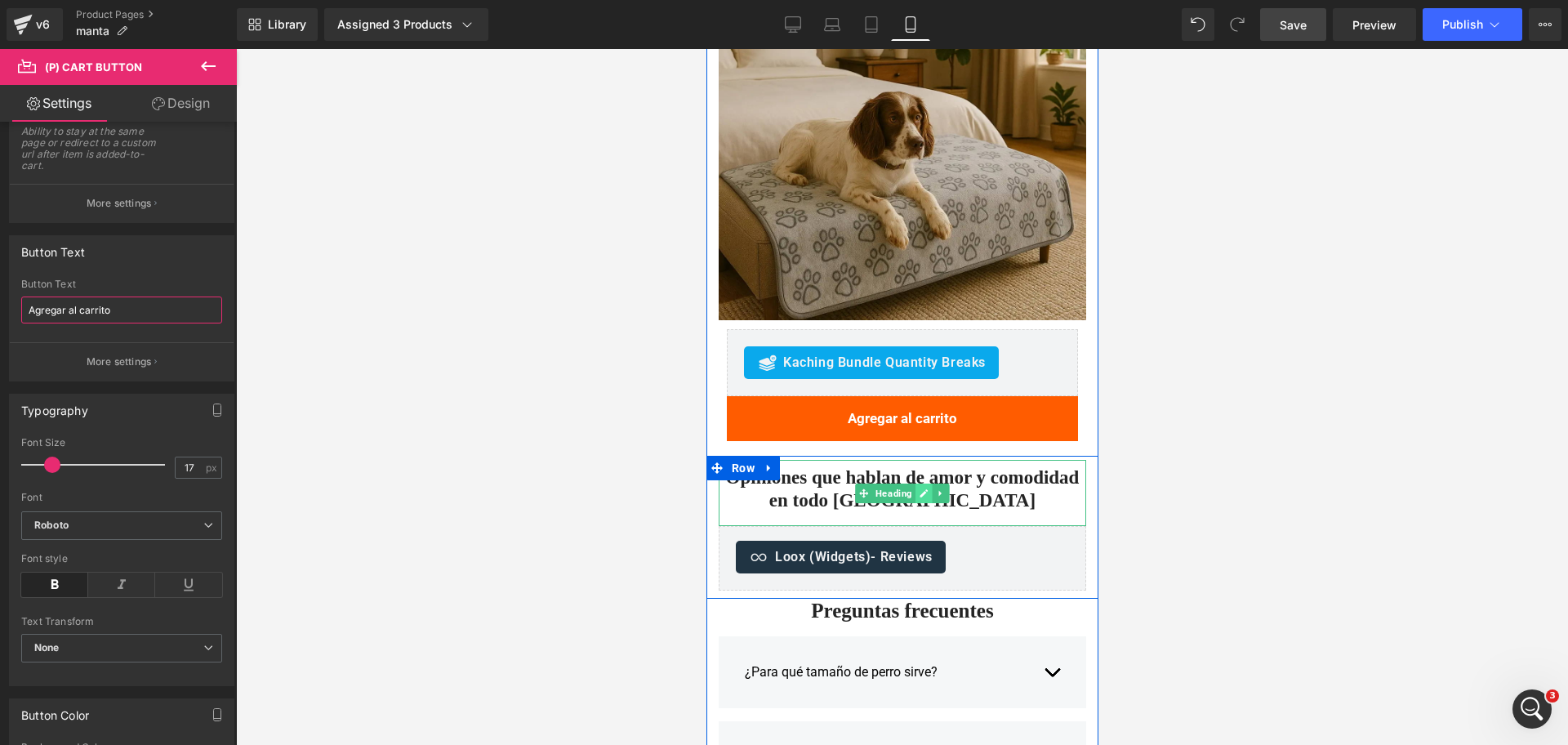
type input "Agregar al carrito"
click at [914, 493] on link at bounding box center [923, 493] width 17 height 20
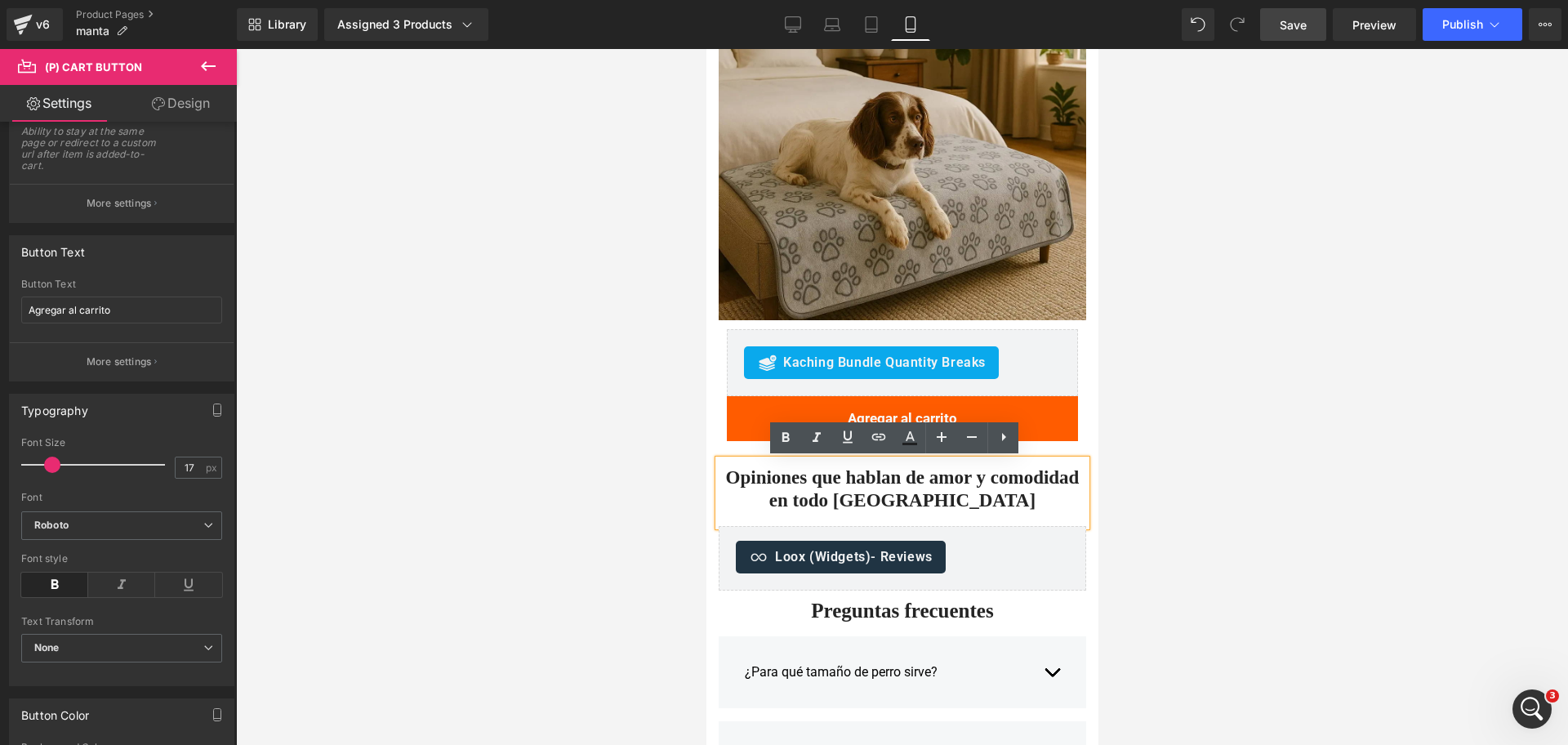
click at [1171, 411] on div at bounding box center [902, 397] width 1332 height 696
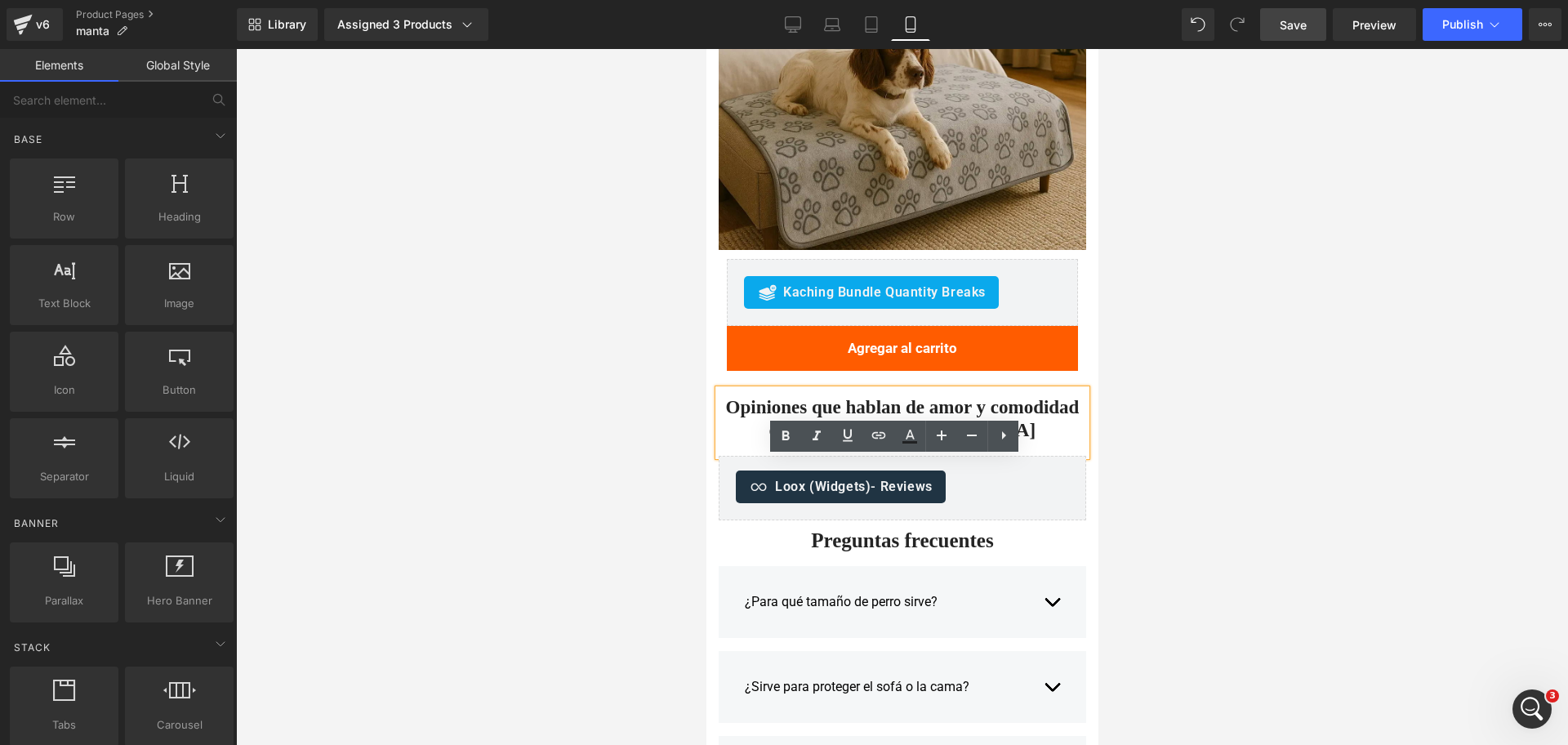
scroll to position [3060, 0]
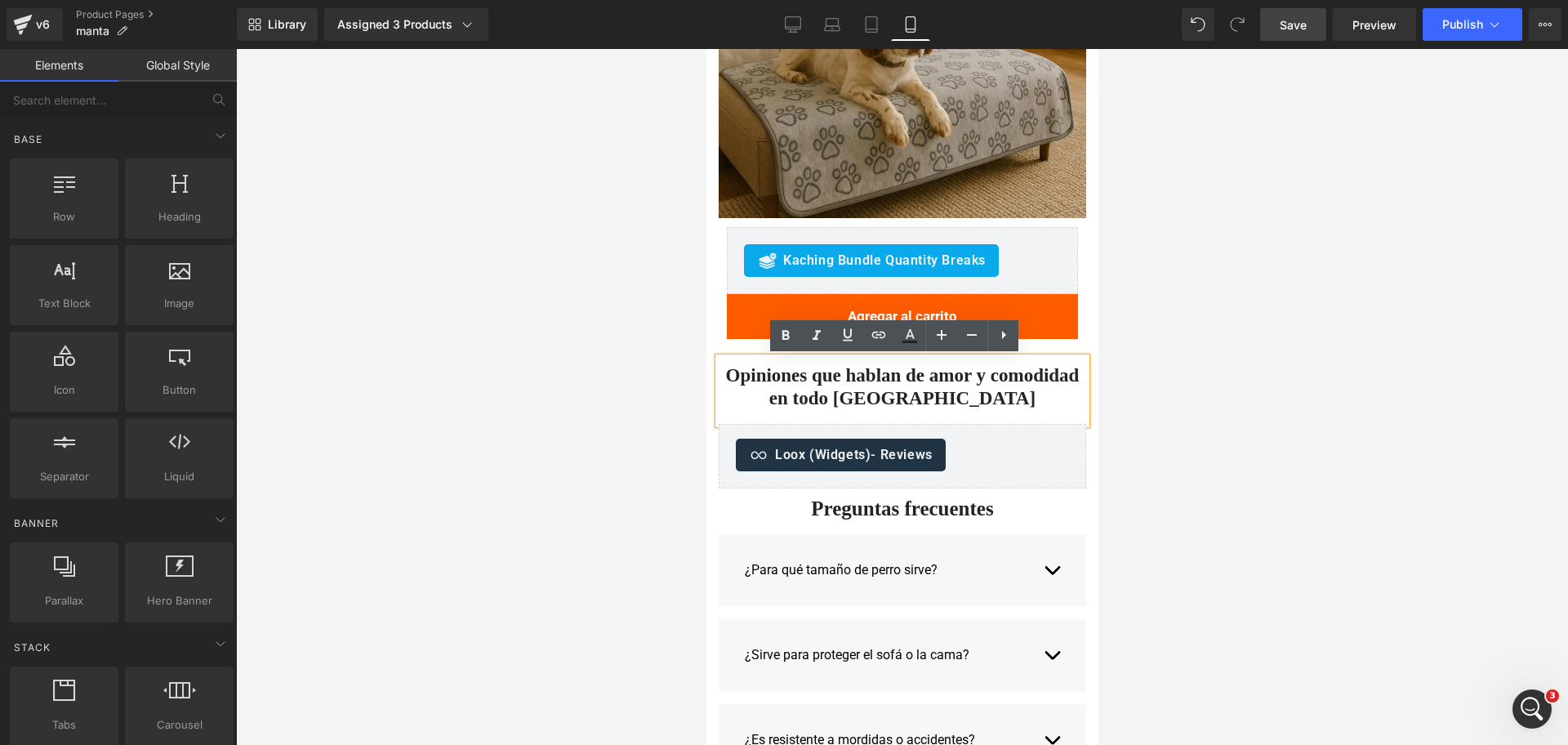
click at [881, 515] on div "Preguntas frecuentes Heading" at bounding box center [901, 509] width 368 height 25
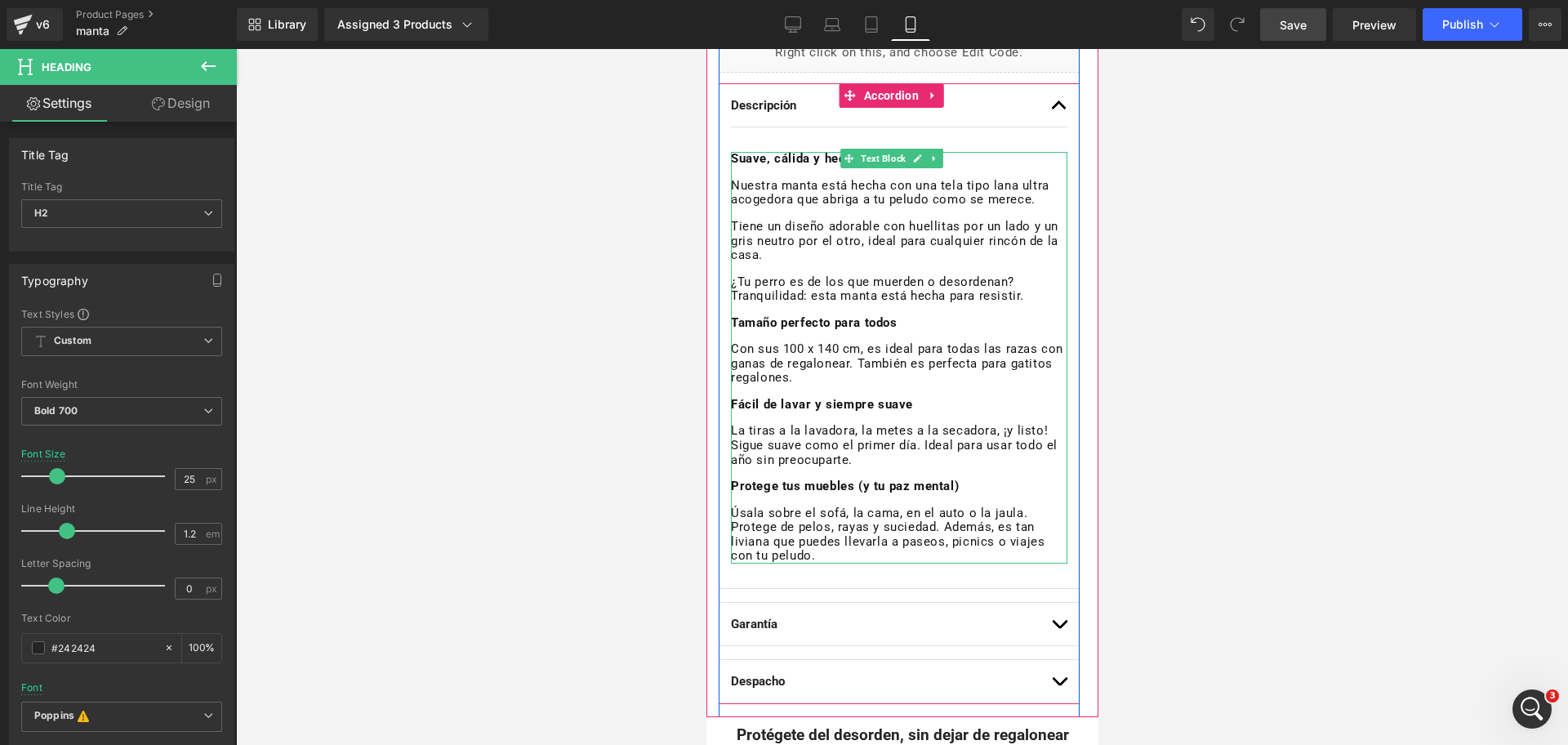
scroll to position [915, 0]
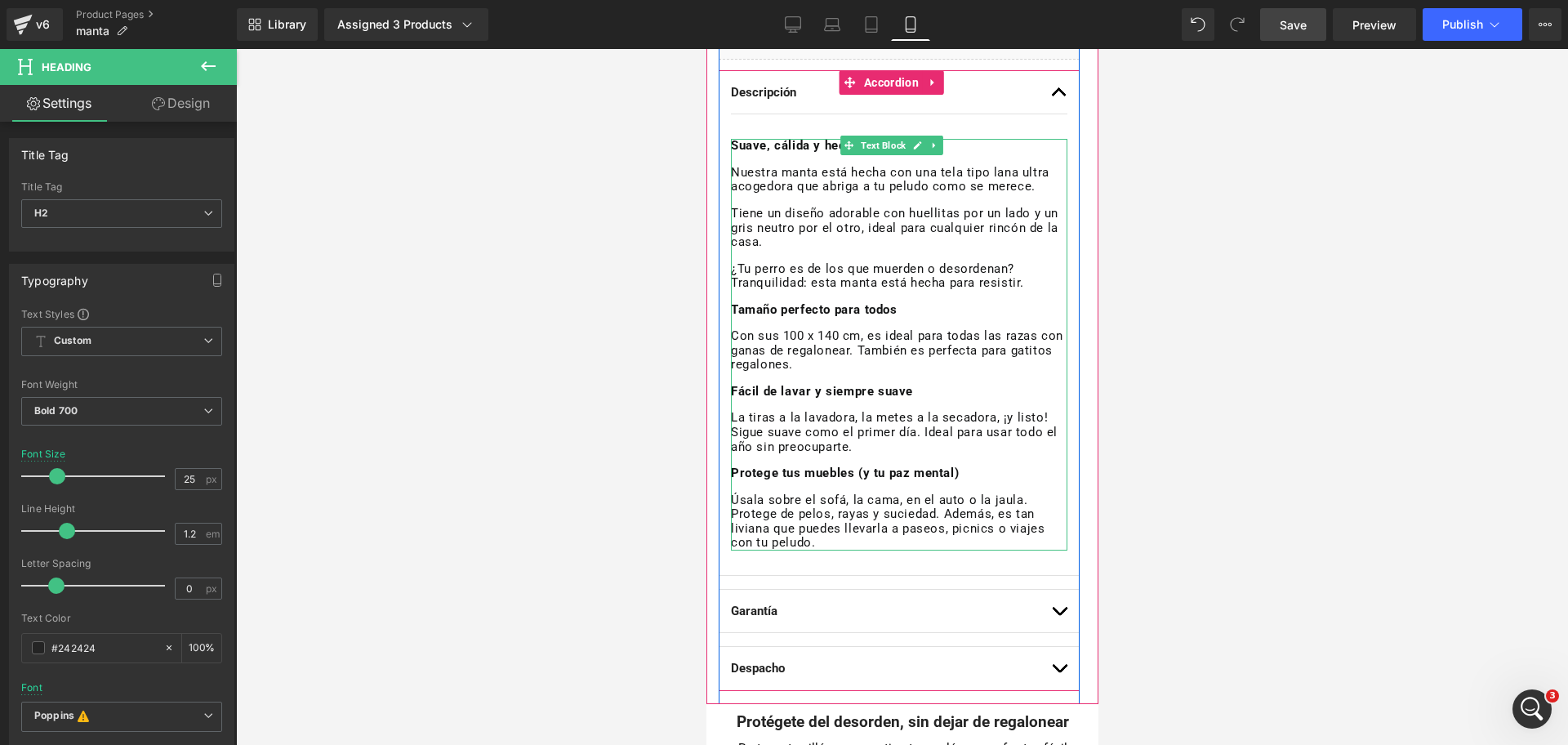
click at [928, 337] on p "Con sus 100 x 140 cm, es ideal para todas las razas con ganas de regalonear. Ta…" at bounding box center [898, 351] width 337 height 44
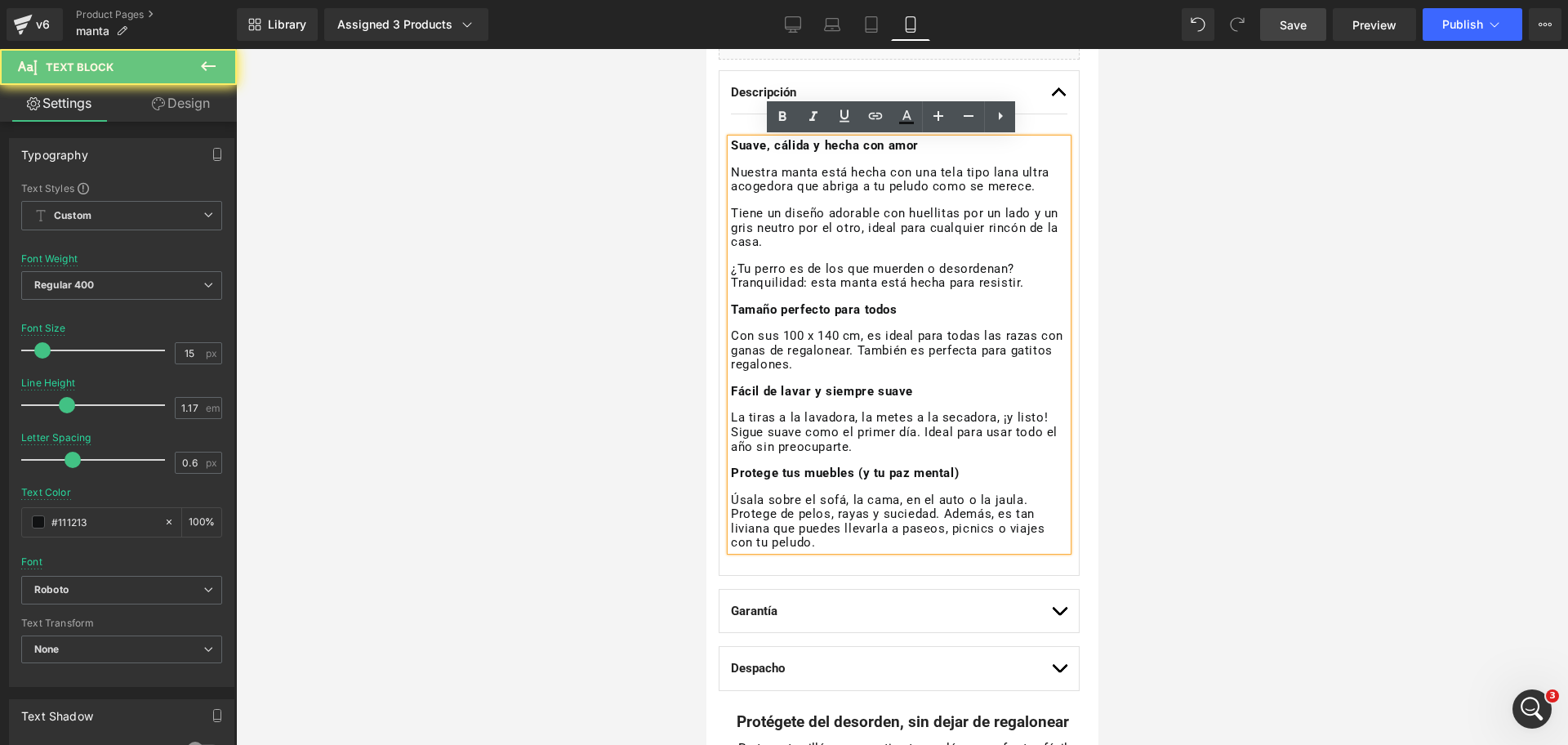
click at [824, 541] on p "Úsala sobre el sofá, la cama, en el auto o la jaula. Protege de pelos, rayas y …" at bounding box center [898, 521] width 337 height 57
drag, startPoint x: 834, startPoint y: 540, endPoint x: 593, endPoint y: 100, distance: 501.7
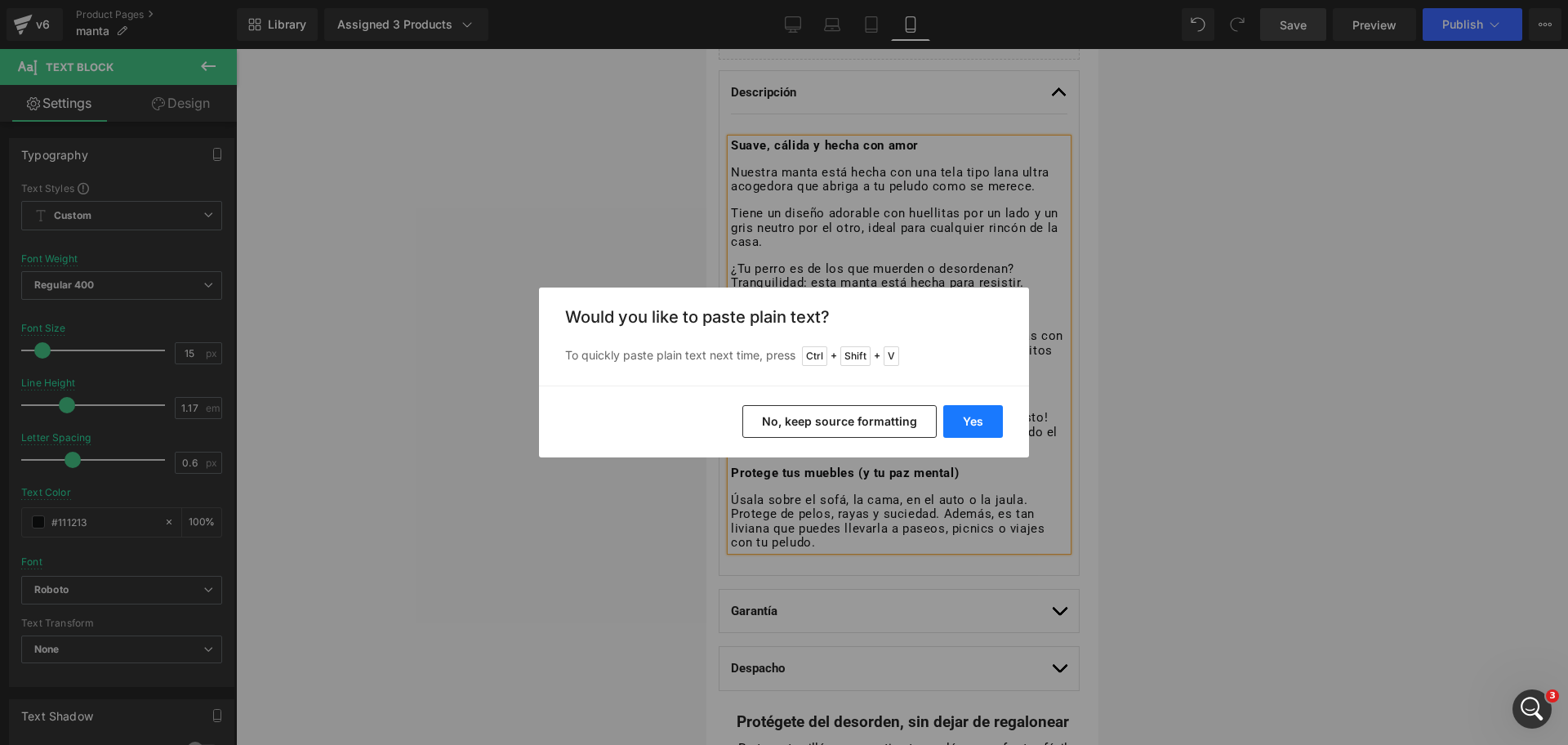
click at [966, 411] on button "Yes" at bounding box center [973, 421] width 59 height 33
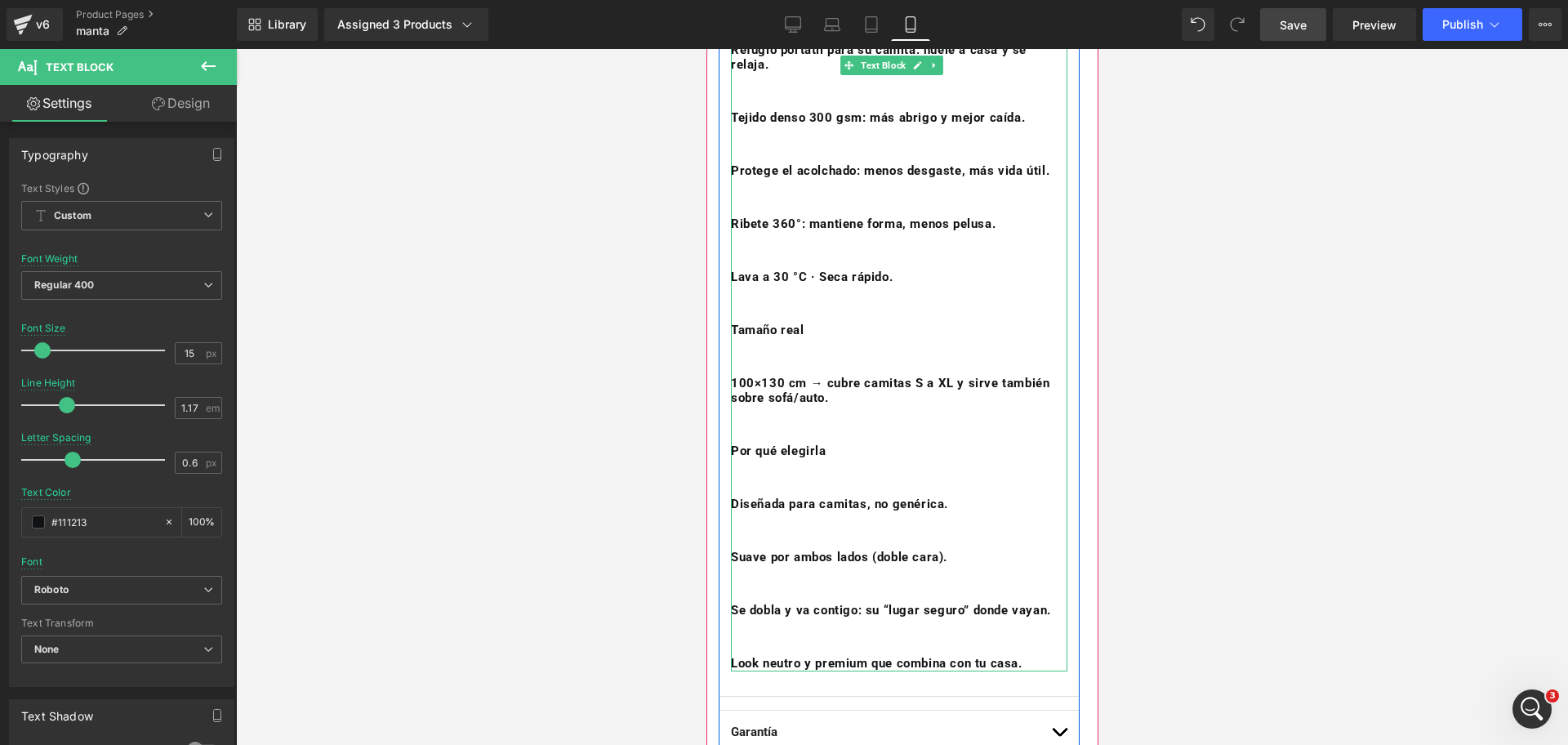
scroll to position [1120, 0]
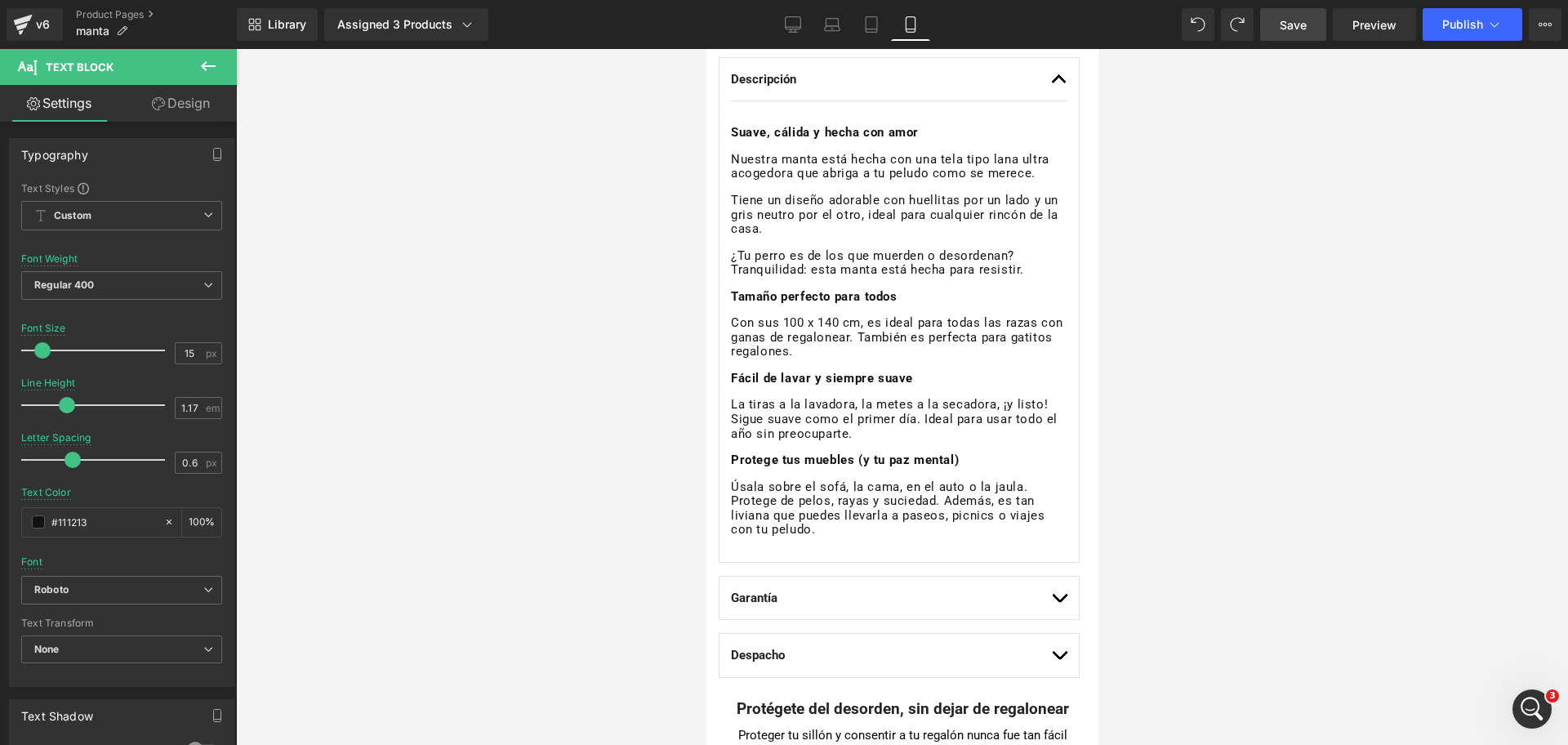
click at [832, 346] on div "Suave, cálida y hecha con amor Nuestra manta está hecha con una tela tipo lana …" at bounding box center [898, 331] width 337 height 411
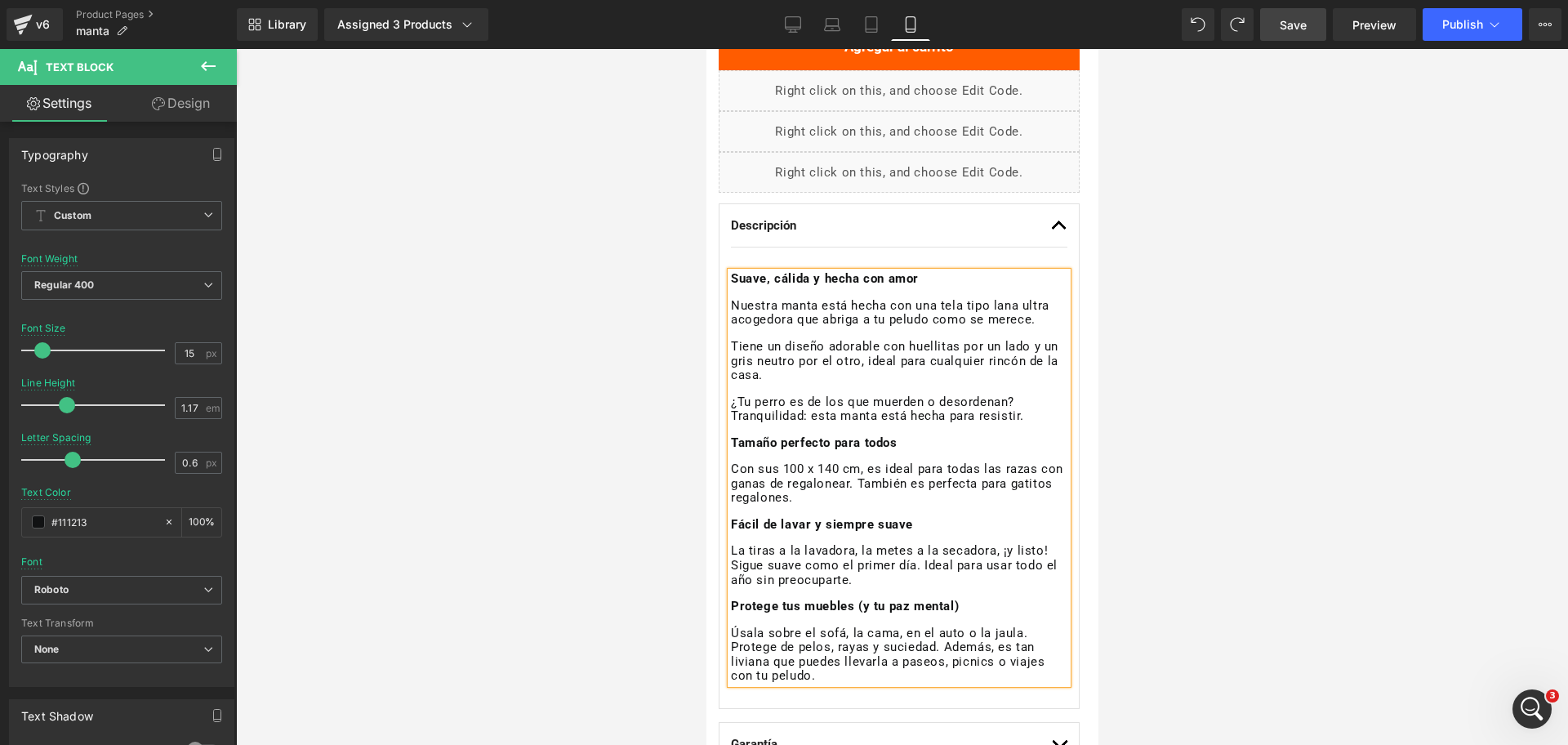
scroll to position [771, 0]
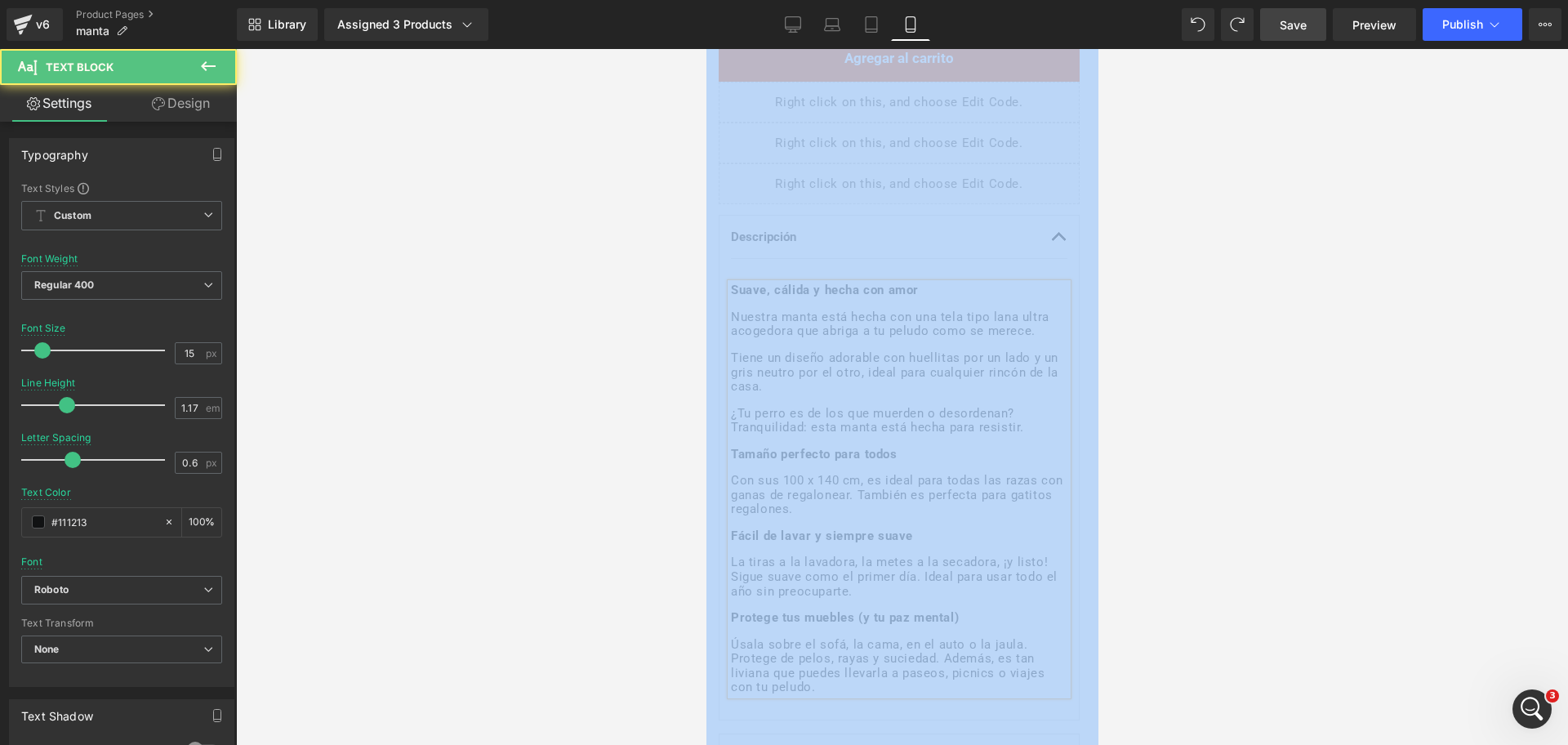
drag, startPoint x: 831, startPoint y: 686, endPoint x: 621, endPoint y: 207, distance: 523.0
click at [627, 0] on div "(P) Cart Button You are previewing how the will restyle your page. You can not …" at bounding box center [784, 0] width 1568 height 0
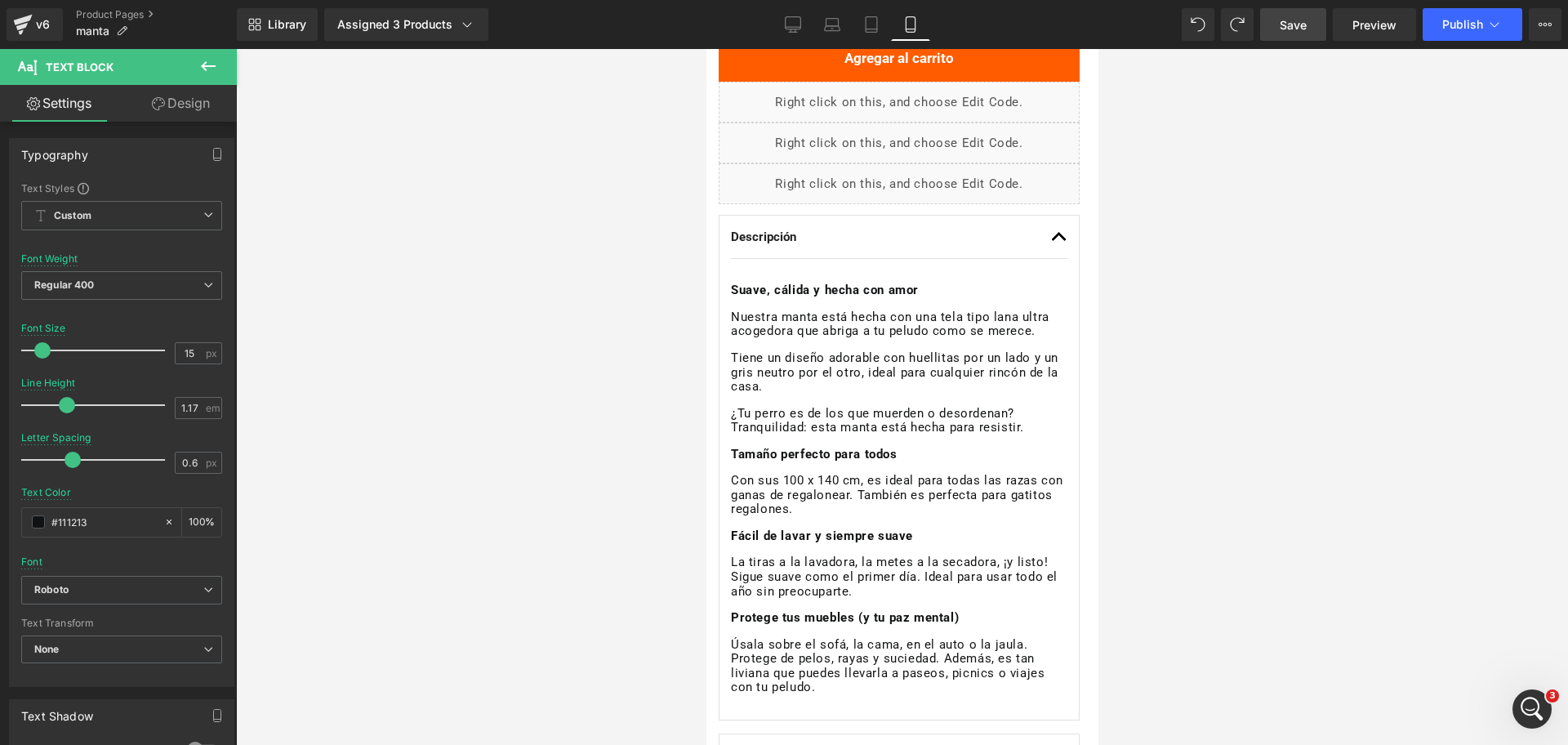
click at [761, 356] on p "Tiene un diseño adorable con huellitas por un lado y un gris neutro por el otro…" at bounding box center [898, 373] width 337 height 44
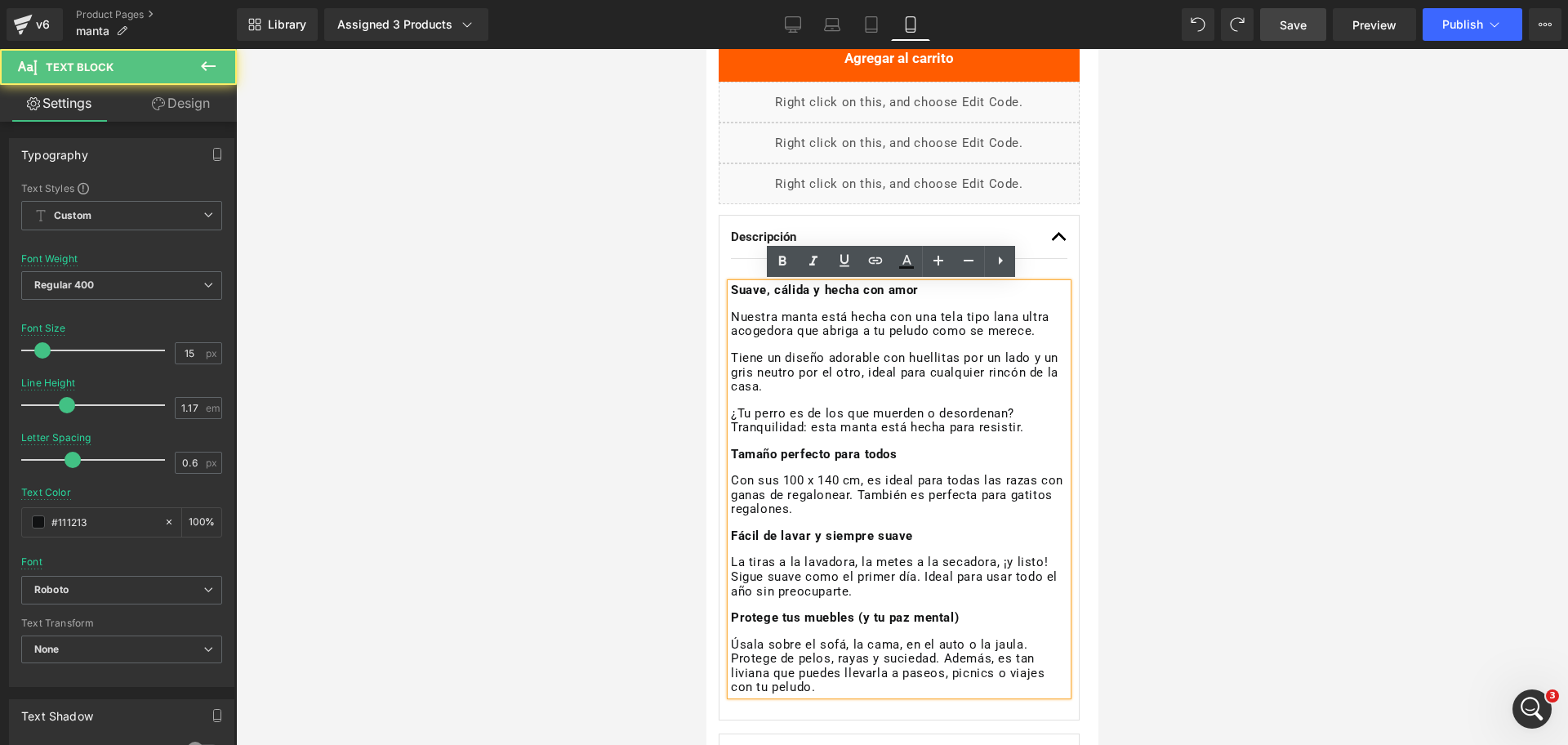
click at [773, 383] on p "Tiene un diseño adorable con huellitas por un lado y un gris neutro por el otro…" at bounding box center [898, 373] width 337 height 44
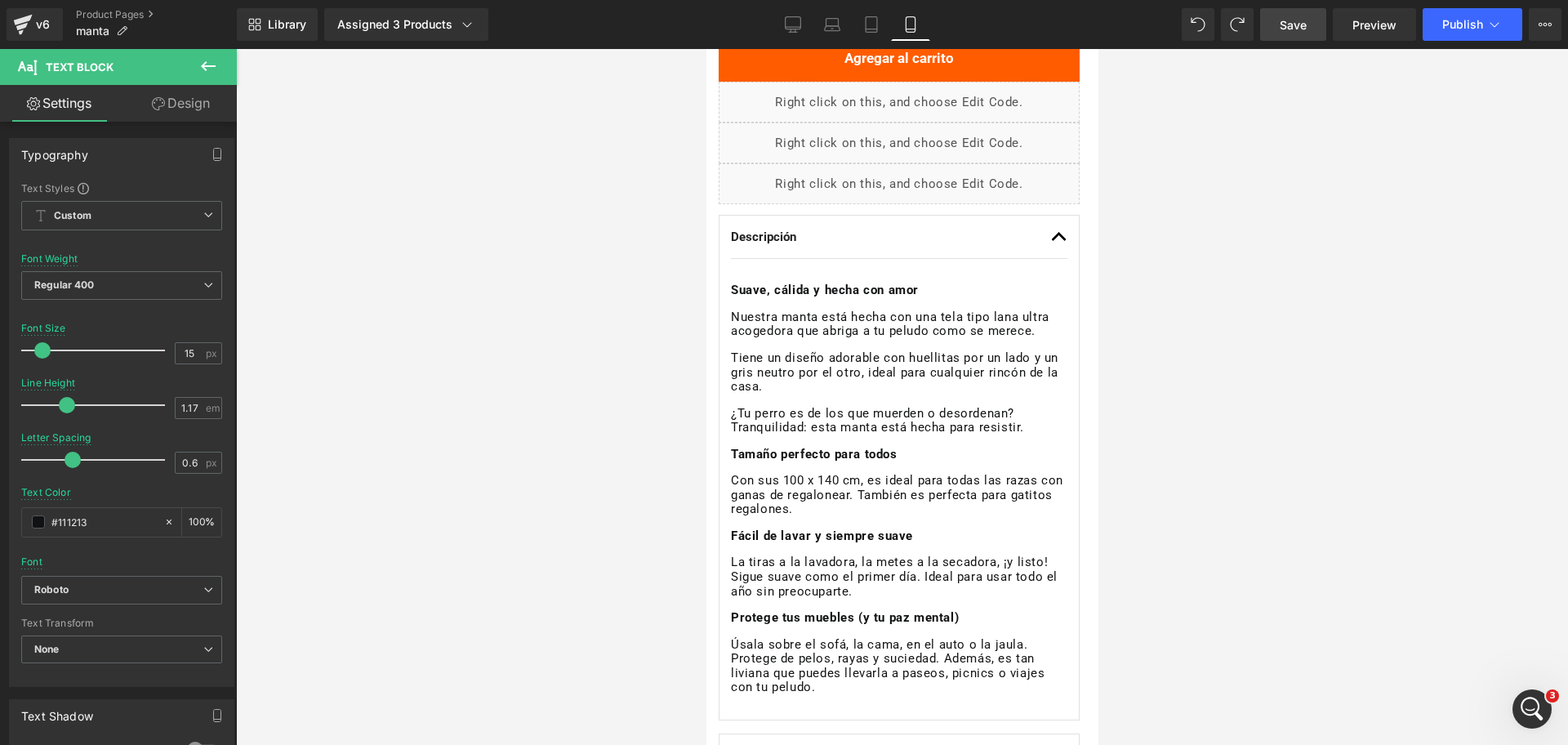
drag, startPoint x: 1526, startPoint y: 732, endPoint x: 756, endPoint y: 330, distance: 868.6
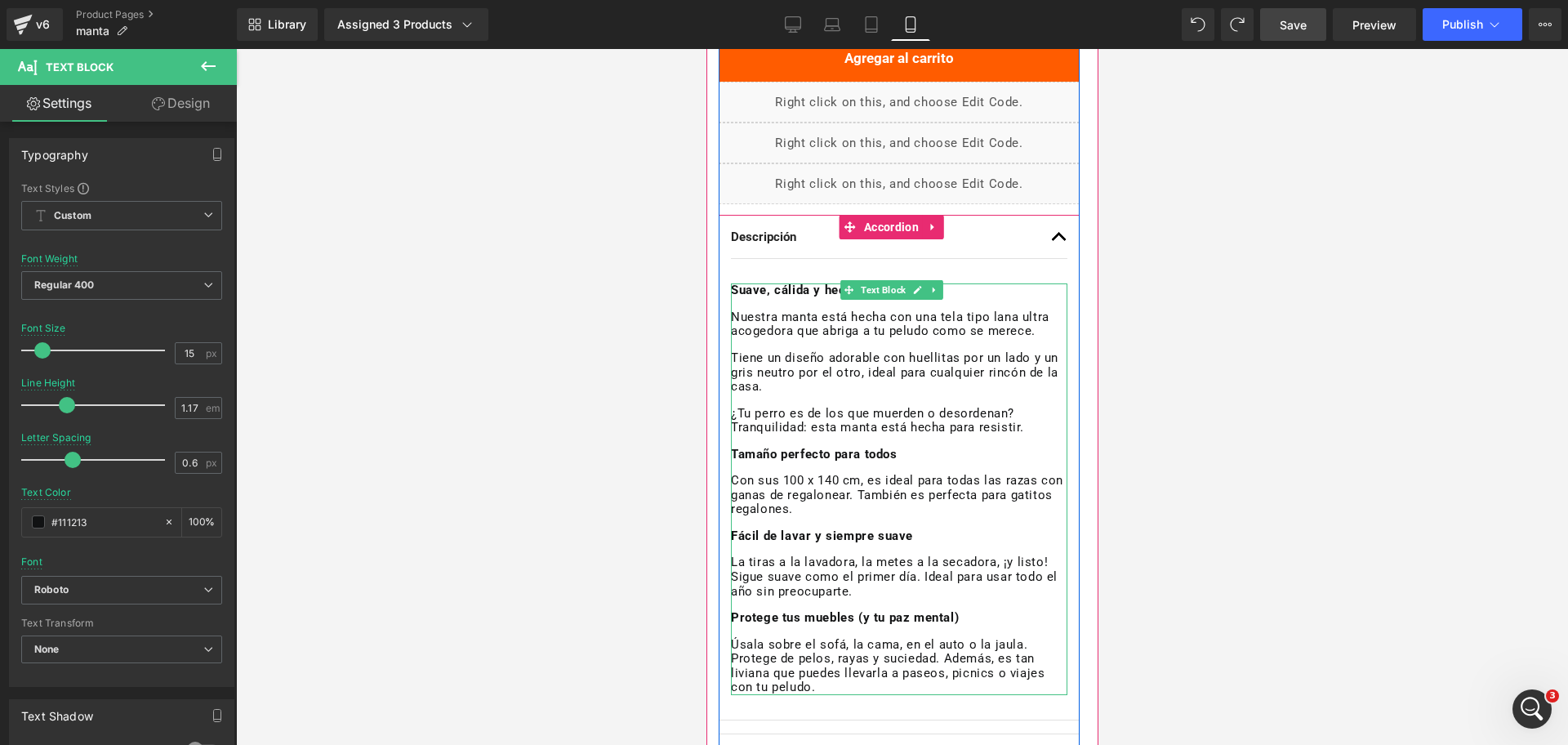
click at [772, 369] on p "Tiene un diseño adorable con huellitas por un lado y un gris neutro por el otro…" at bounding box center [898, 373] width 337 height 44
click at [810, 590] on p "La tiras a la lavadora, la metes a la secadora, ¡y listo! Sigue suave como el p…" at bounding box center [898, 577] width 337 height 44
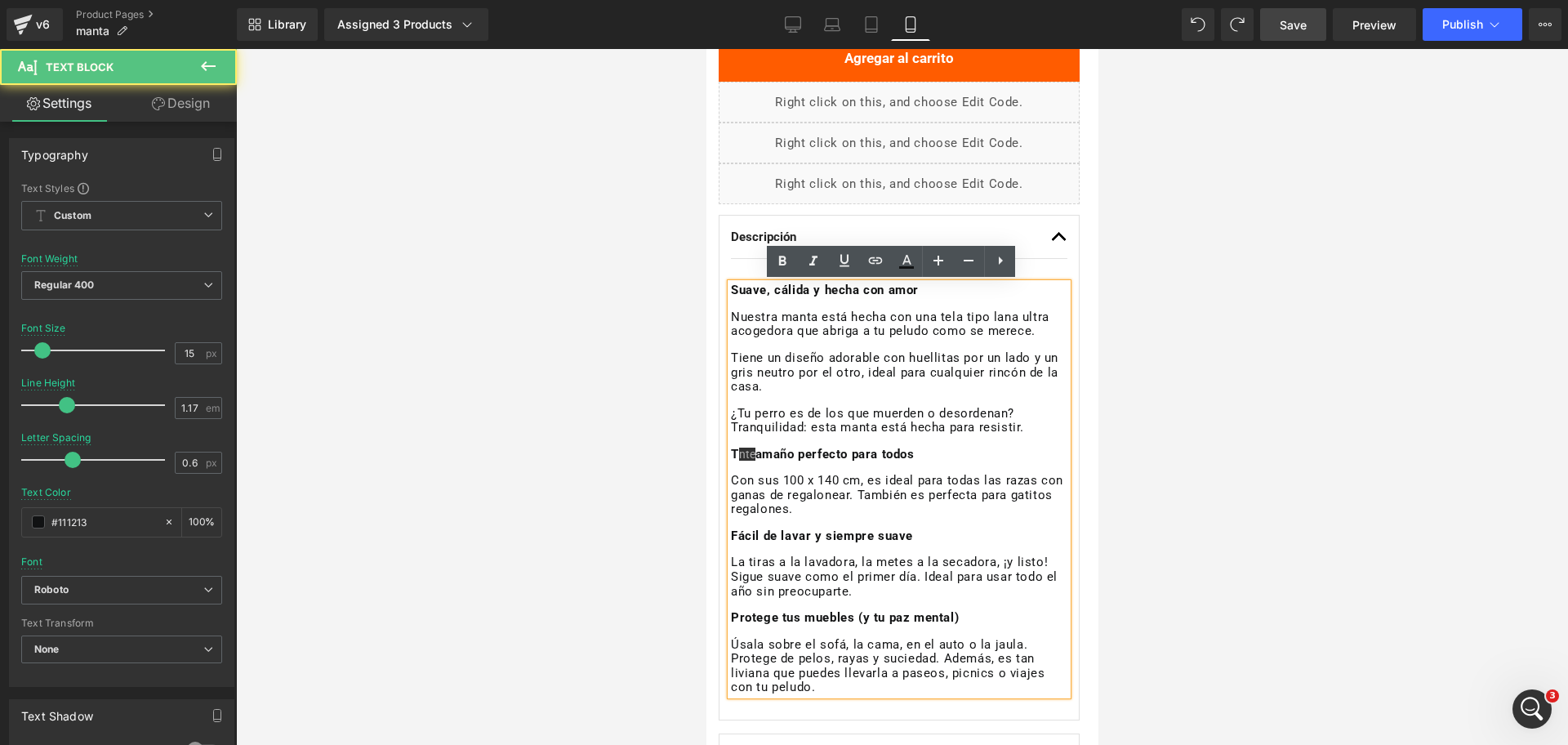
click at [793, 682] on div "Rendering Content" at bounding box center [784, 681] width 100 height 18
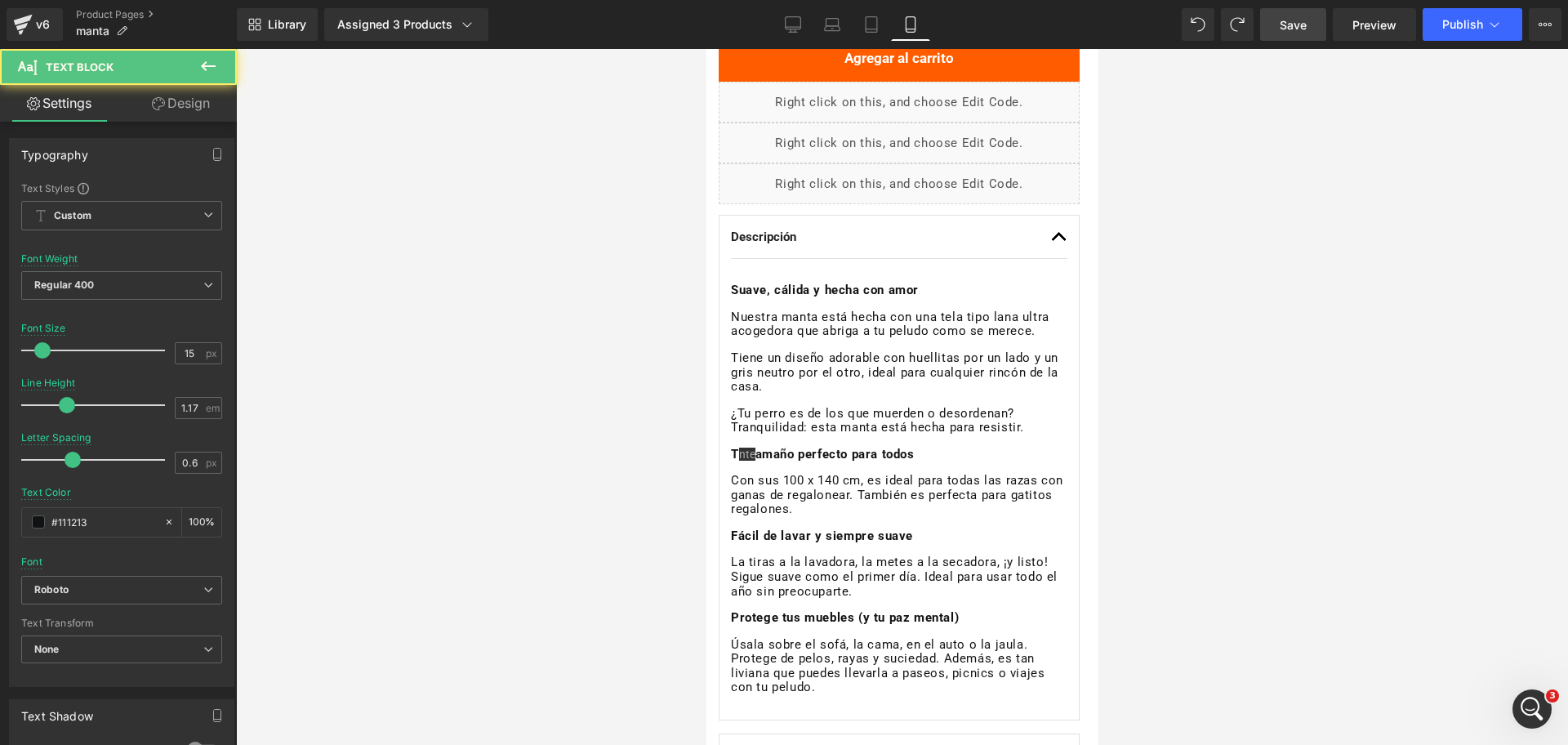
click at [807, 688] on div "Rendering Content" at bounding box center [784, 681] width 100 height 18
click at [811, 687] on div "Rendering Content" at bounding box center [784, 681] width 100 height 18
click at [813, 687] on div "Rendering Content" at bounding box center [784, 681] width 100 height 18
drag, startPoint x: 1524, startPoint y: 735, endPoint x: 780, endPoint y: 665, distance: 747.3
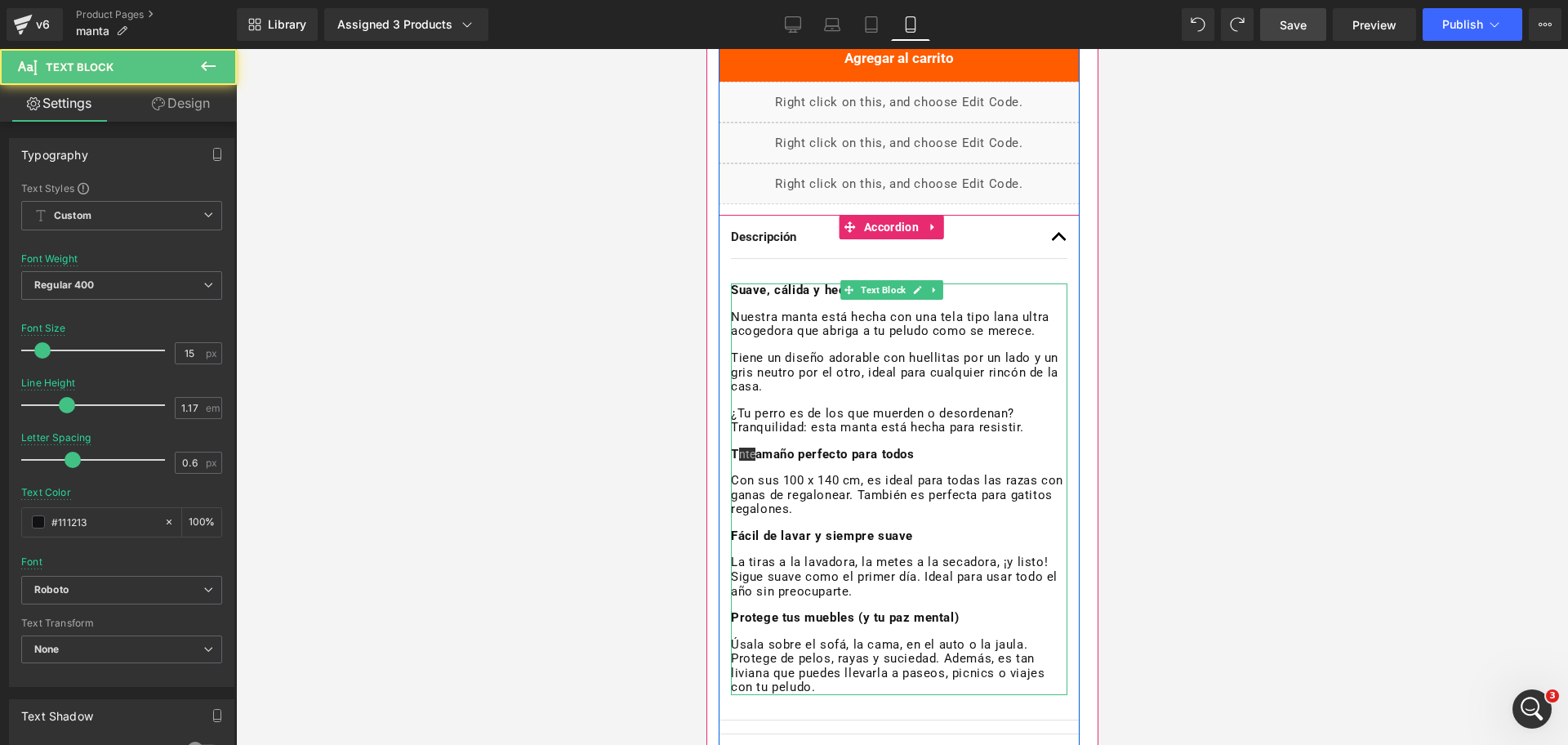
click at [781, 665] on p "Úsala sobre el sofá, la cama, en el auto o la jaula. Protege de pelos, rayas y …" at bounding box center [898, 666] width 337 height 57
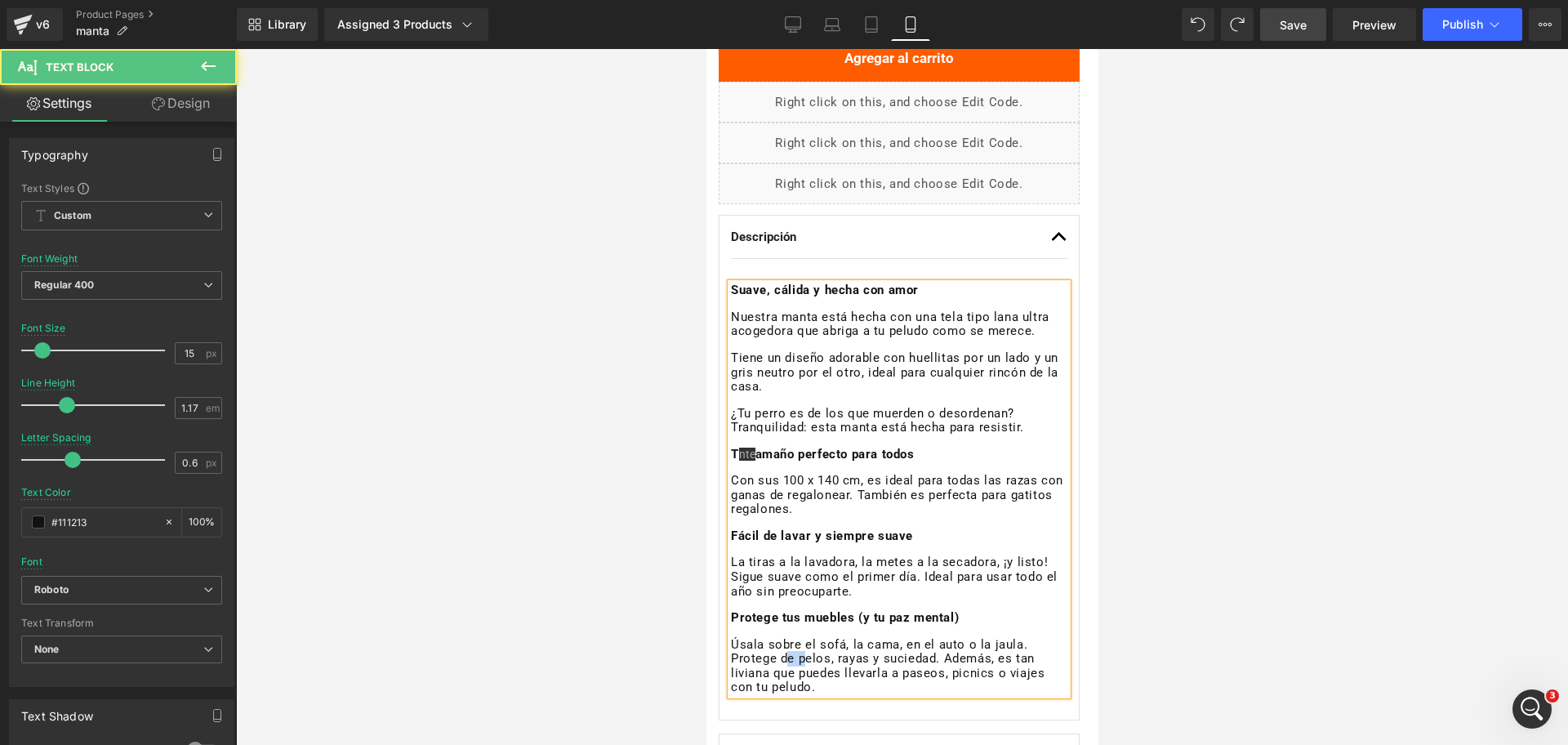
click at [781, 665] on p "Úsala sobre el sofá, la cama, en el auto o la jaula. Protege de pelos, rayas y …" at bounding box center [898, 666] width 337 height 57
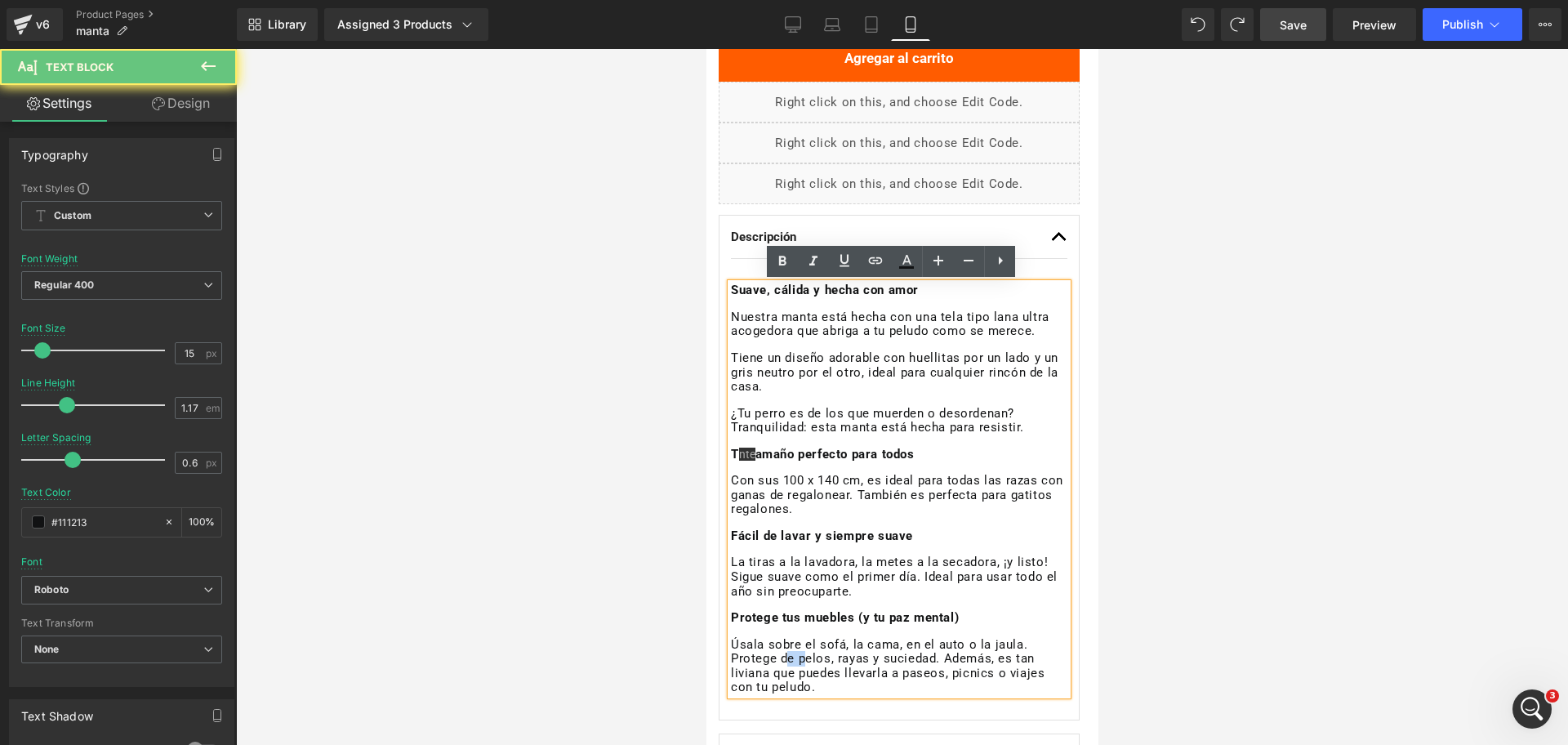
click at [781, 665] on p "Úsala sobre el sofá, la cama, en el auto o la jaula. Protege de pelos, rayas y …" at bounding box center [898, 666] width 337 height 57
click at [785, 666] on p "Úsala sobre el sofá, la cama, en el auto o la jaula. Protege de pelos, rayas y …" at bounding box center [898, 666] width 337 height 57
drag, startPoint x: 815, startPoint y: 691, endPoint x: 732, endPoint y: 288, distance: 411.5
click at [732, 288] on div "Suave, cálida y hecha con amor Nuestra manta está hecha con una tela tipo lana …" at bounding box center [898, 488] width 337 height 411
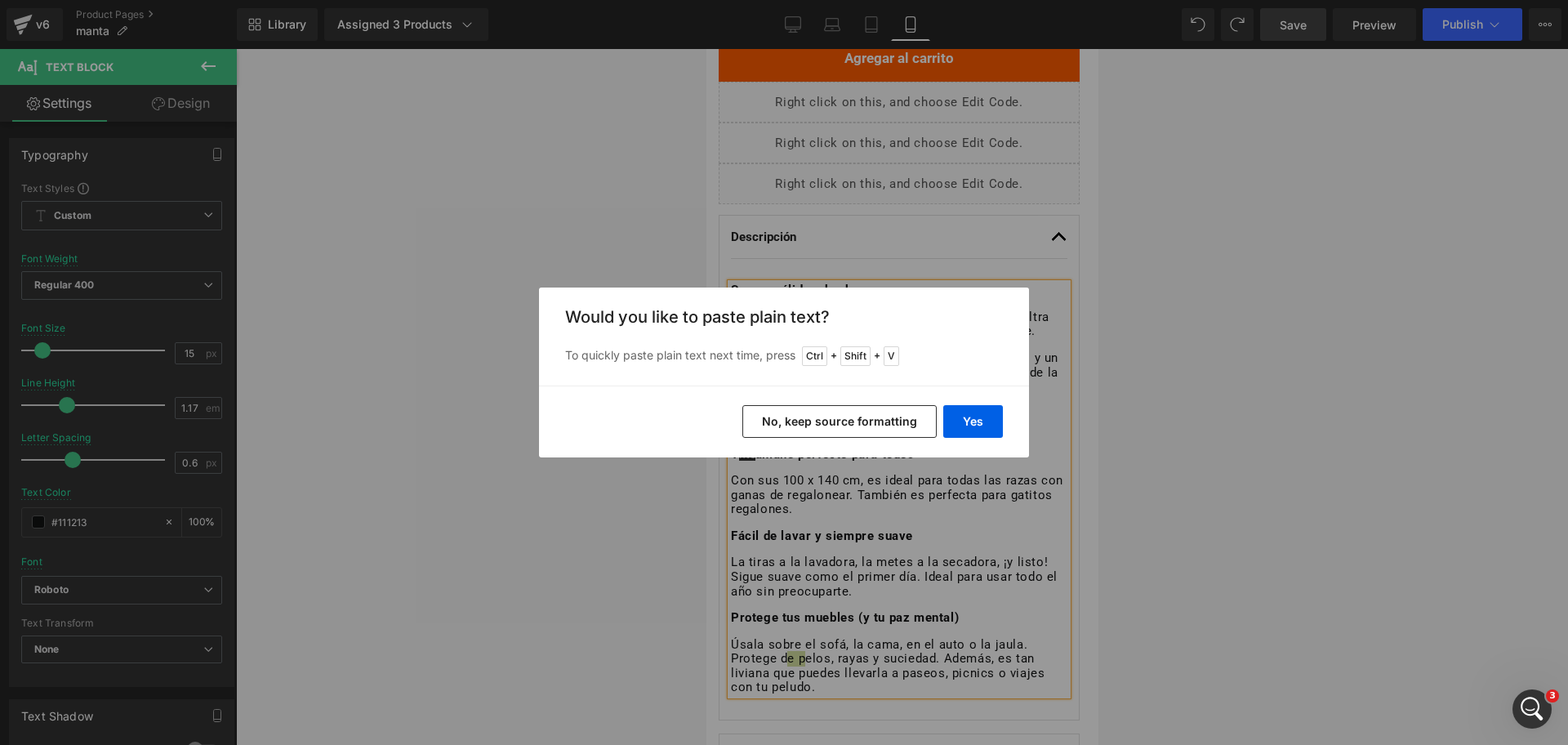
click at [823, 418] on button "No, keep source formatting" at bounding box center [840, 421] width 194 height 33
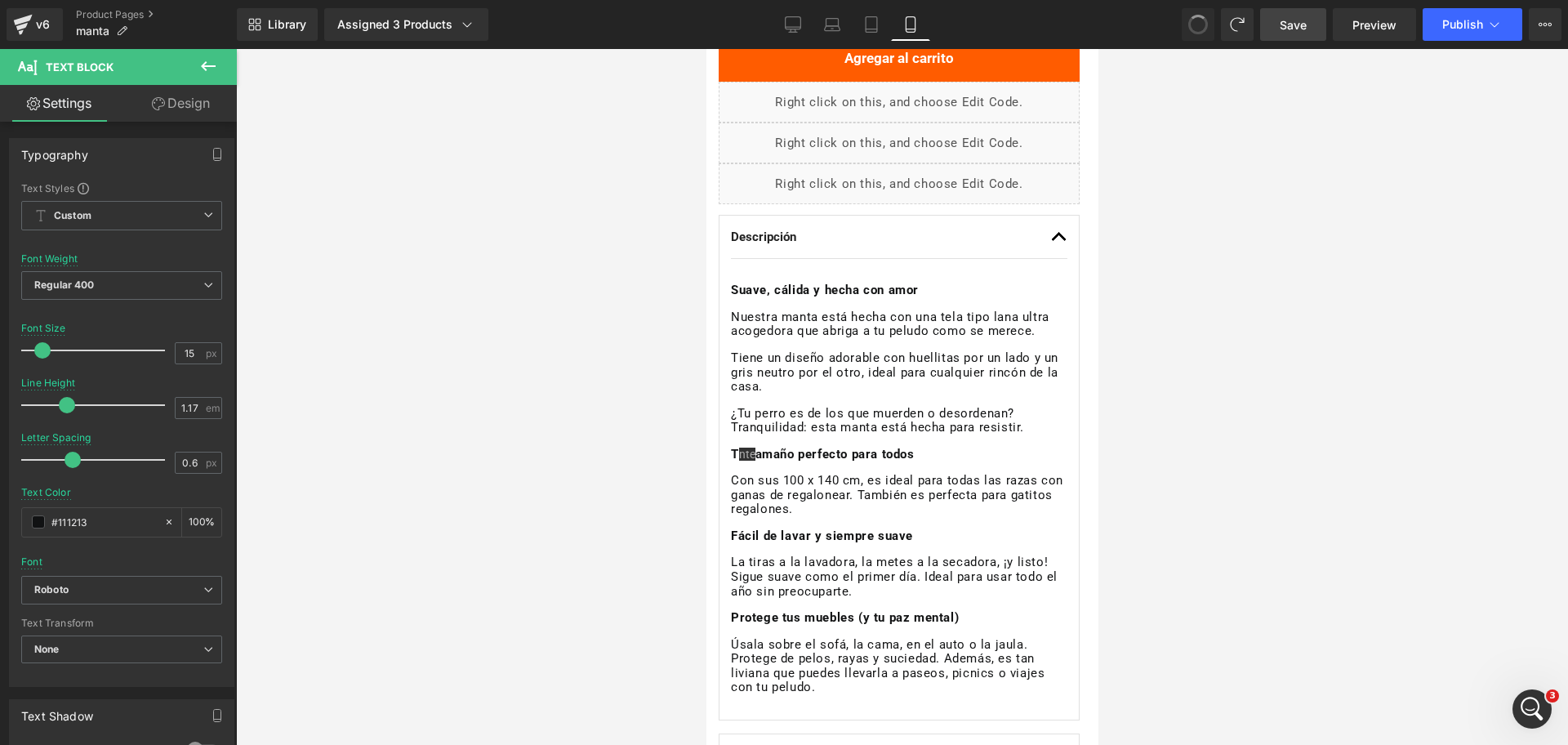
drag, startPoint x: 1186, startPoint y: 16, endPoint x: 212, endPoint y: 302, distance: 1015.1
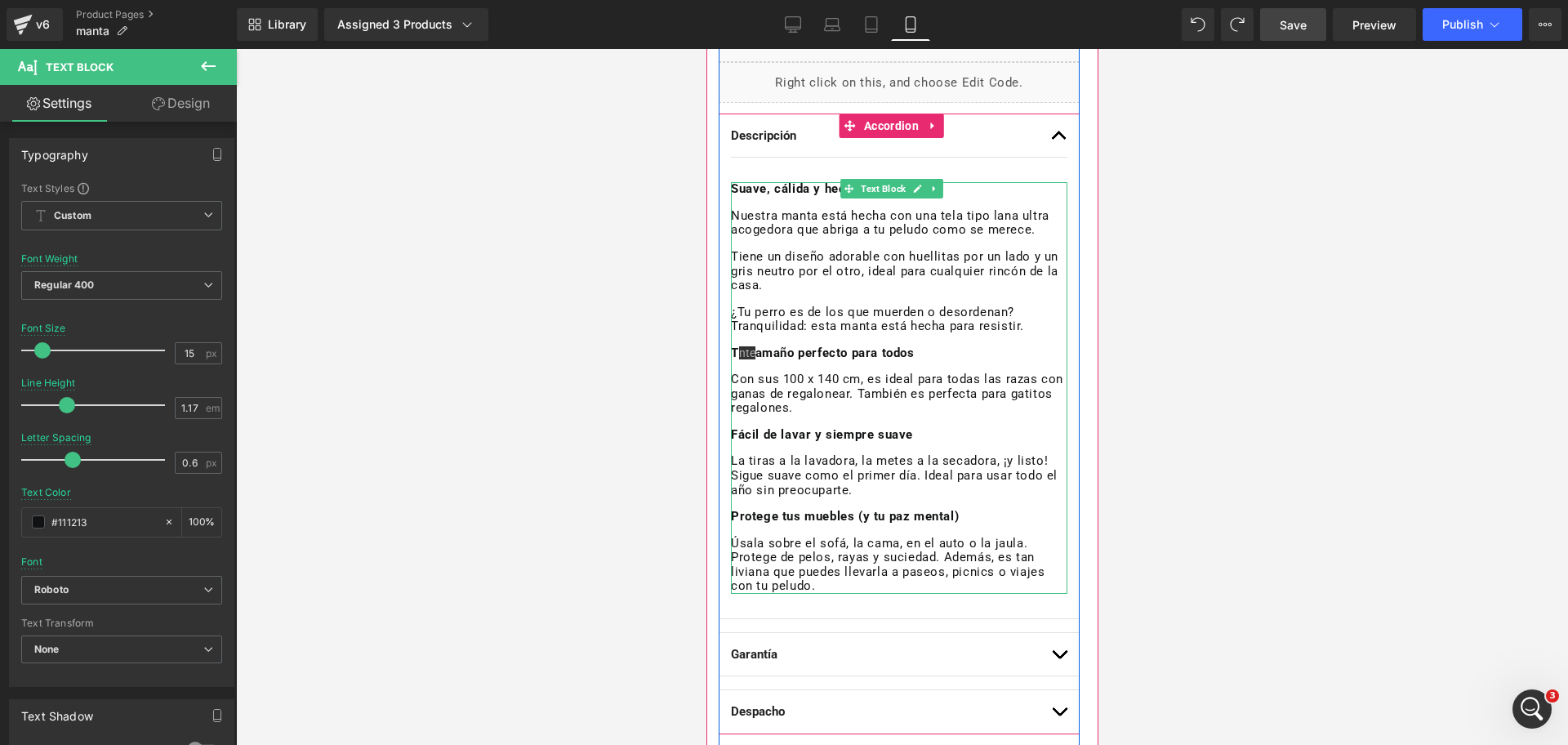
scroll to position [873, 0]
drag, startPoint x: 813, startPoint y: 420, endPoint x: 820, endPoint y: 432, distance: 13.9
click at [813, 419] on div "Suave, cálida y hecha con amor Nuestra manta está hecha con una tela tipo lana …" at bounding box center [898, 386] width 337 height 411
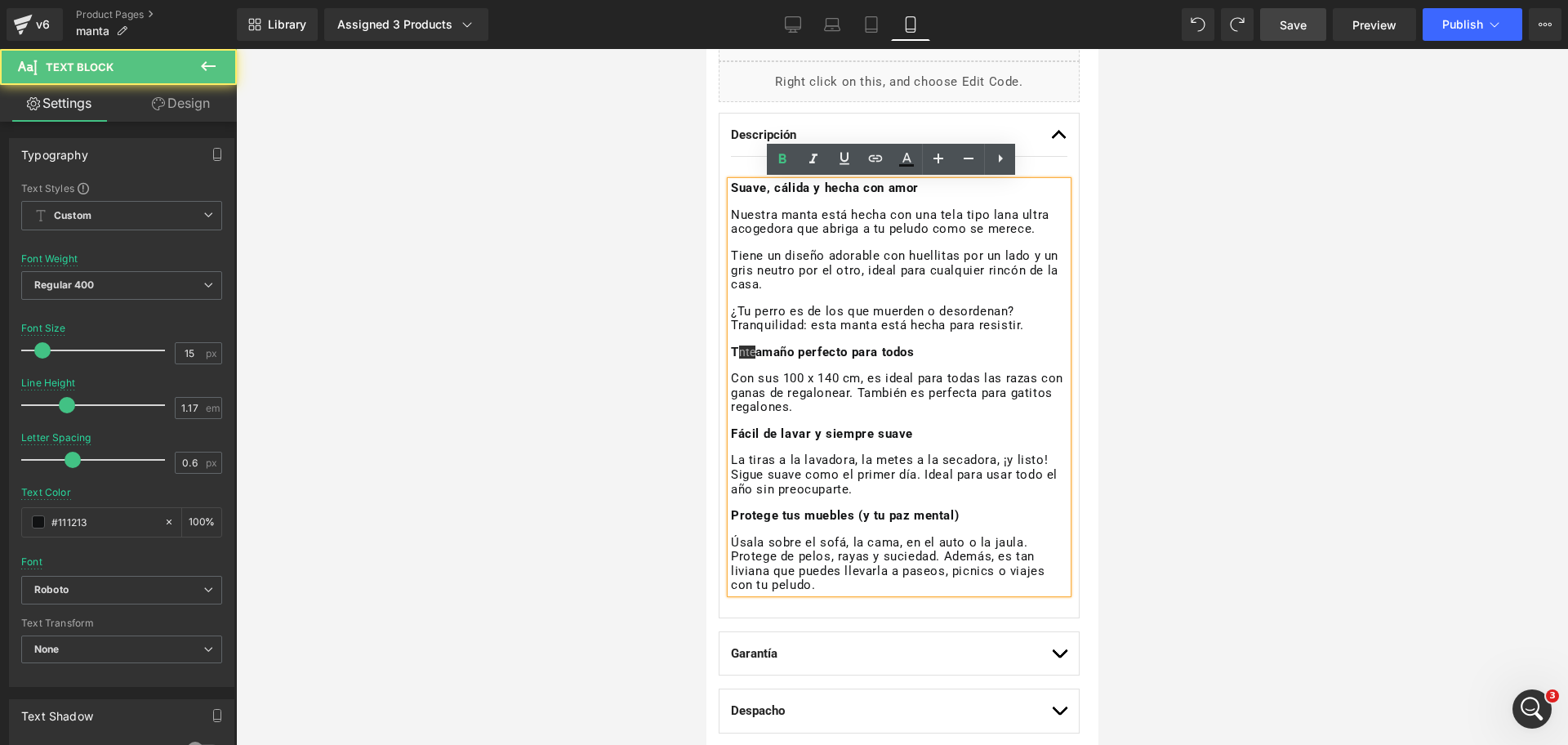
drag, startPoint x: 849, startPoint y: 552, endPoint x: 831, endPoint y: 586, distance: 38.5
click at [849, 552] on p "Úsala sobre el sofá, la cama, en el auto o la jaula. Protege de pelos, rayas y …" at bounding box center [898, 564] width 337 height 57
drag, startPoint x: 831, startPoint y: 588, endPoint x: 733, endPoint y: 182, distance: 417.7
click at [733, 182] on div "Suave, cálida y hecha con amor Nuestra manta está hecha con una tela tipo lana …" at bounding box center [898, 386] width 337 height 411
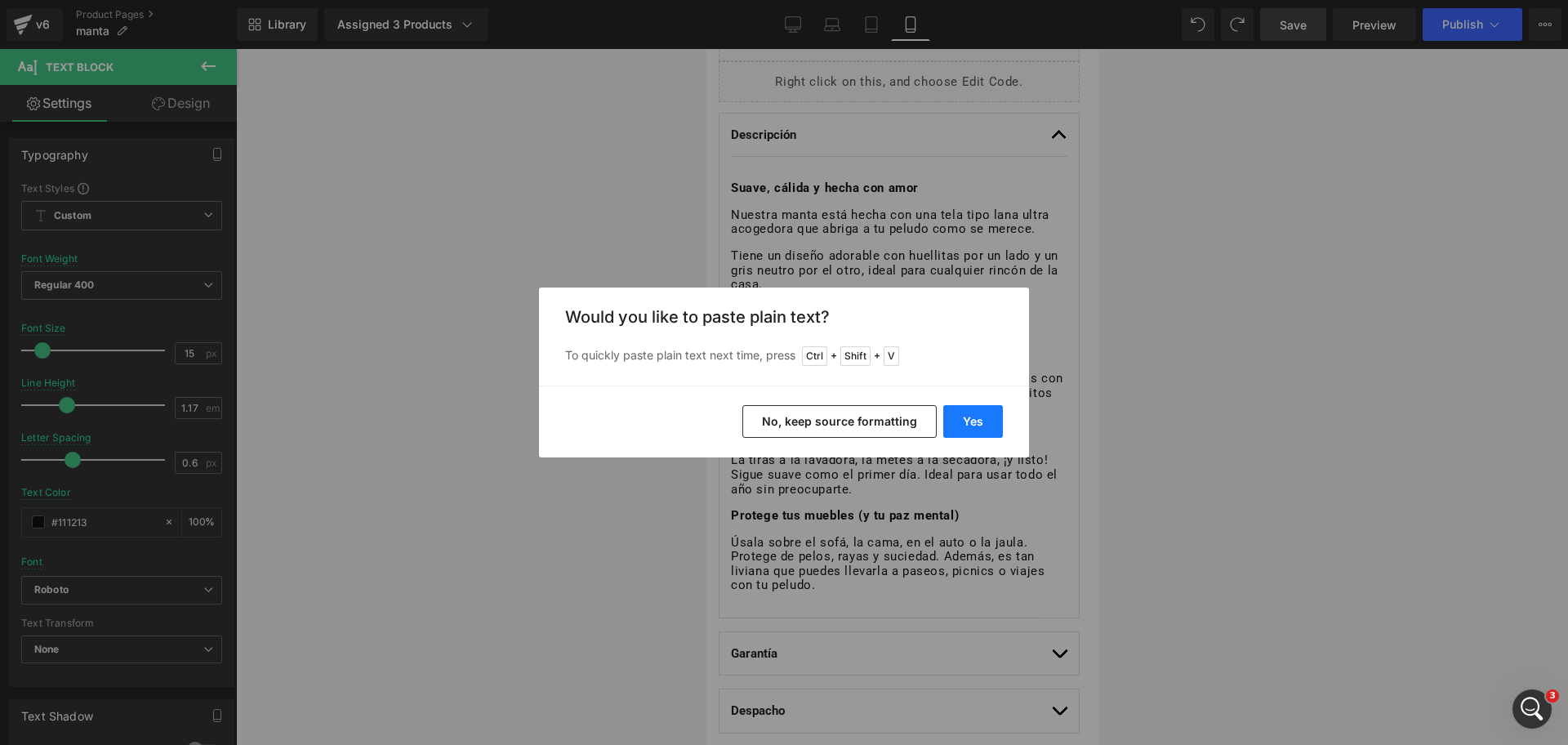
click at [996, 416] on button "Yes" at bounding box center [973, 421] width 59 height 33
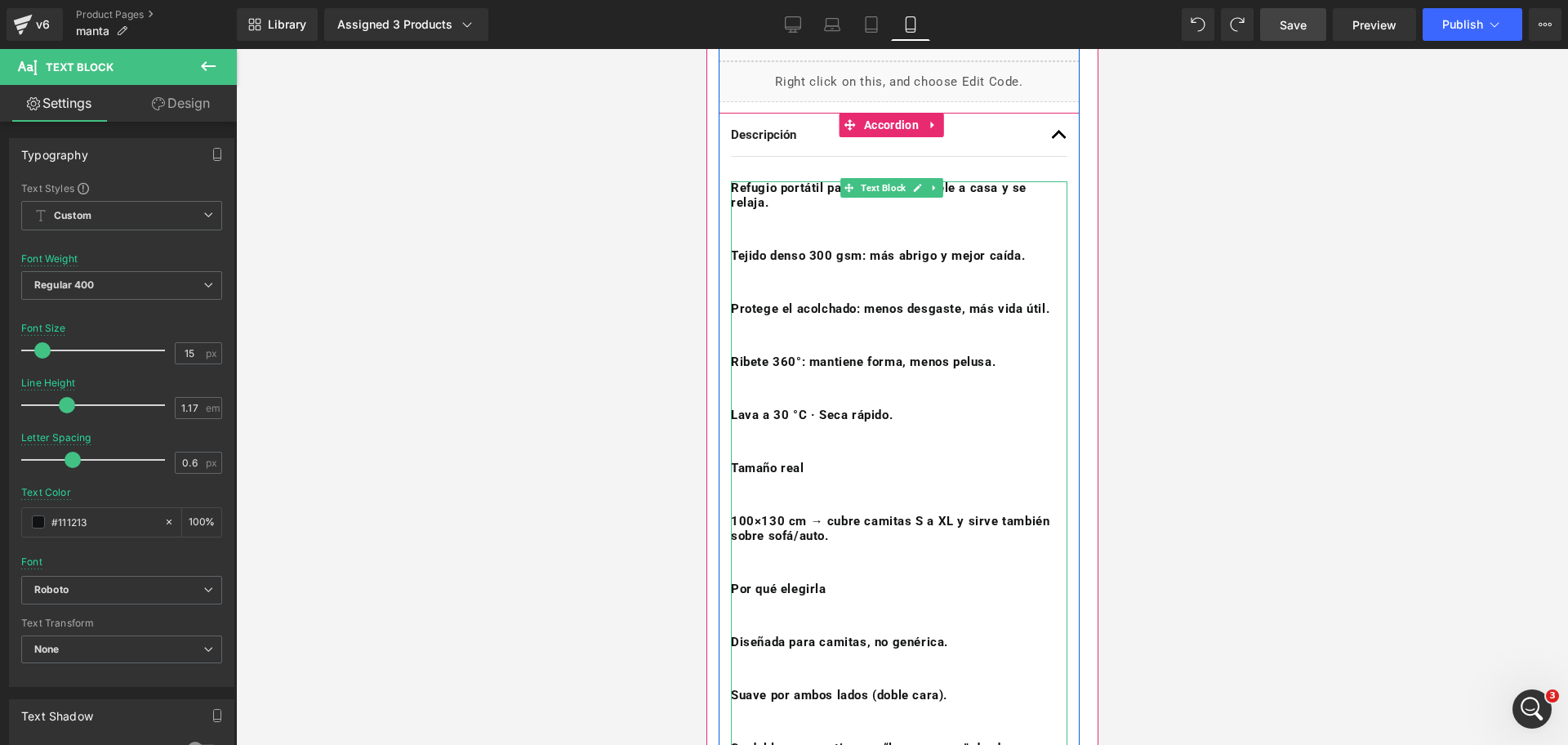
scroll to position [1180, 0]
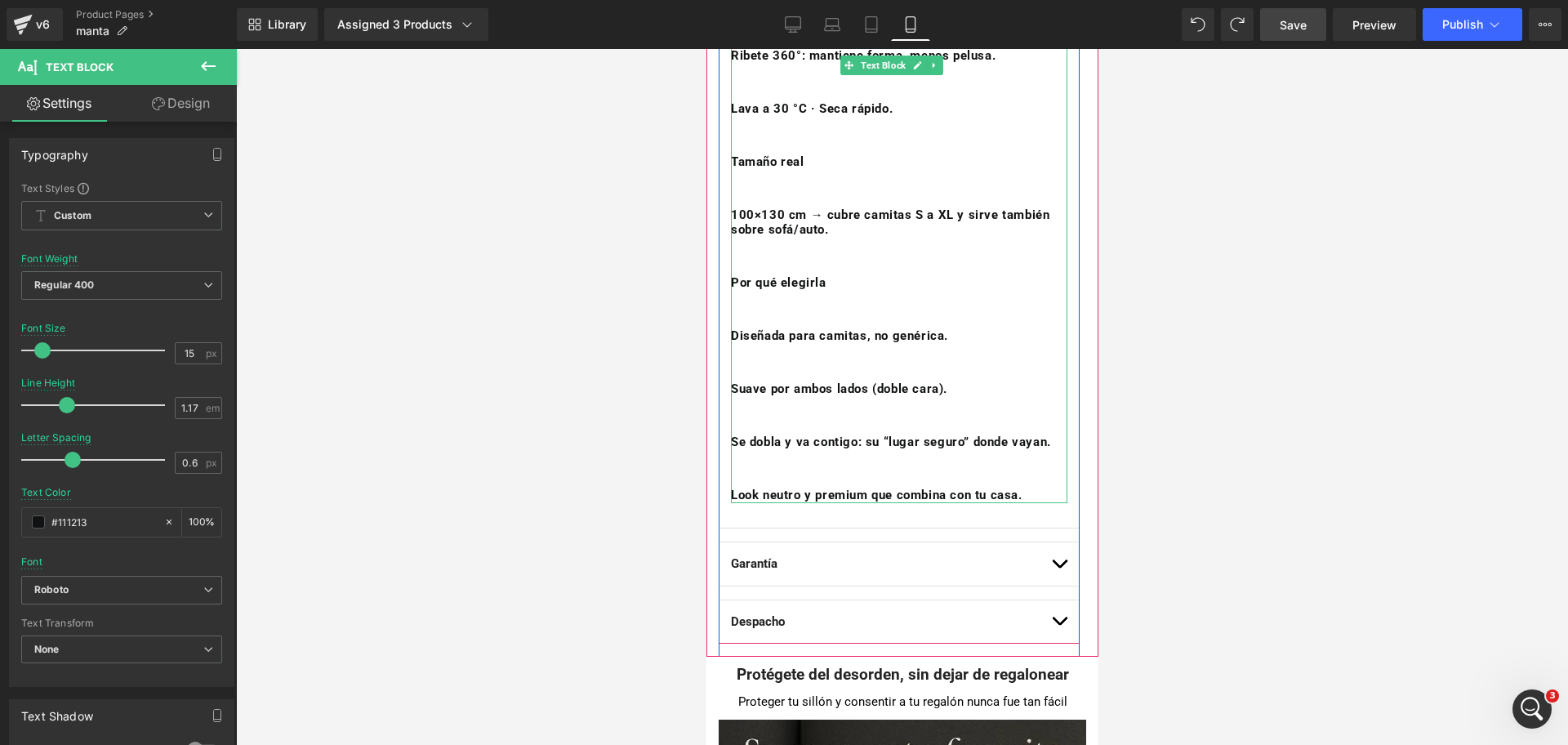
click at [831, 454] on div "Refugio portátil para su camita: huele a casa y se relaja. Tejido denso 300 gsm…" at bounding box center [898, 189] width 337 height 628
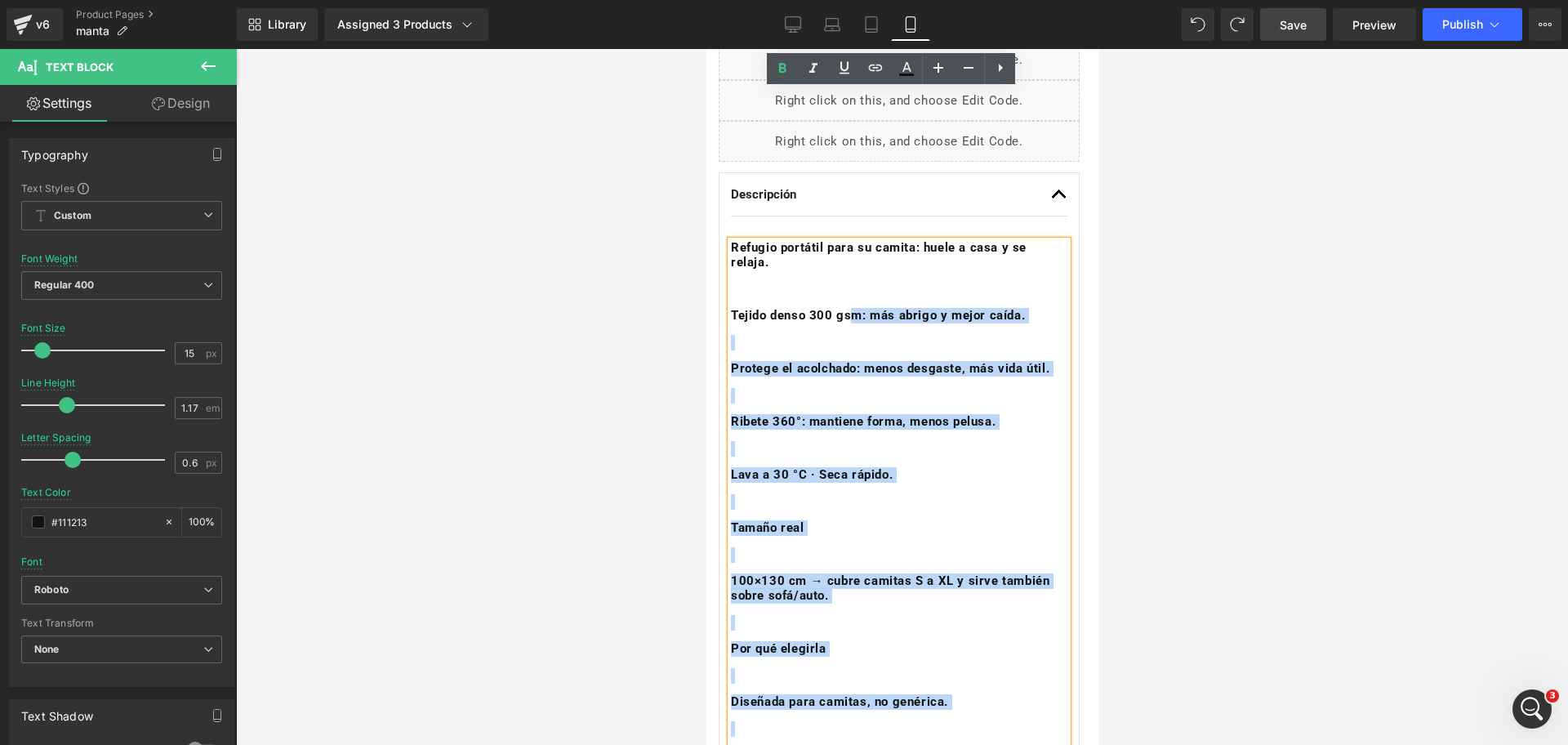
scroll to position [669, 0]
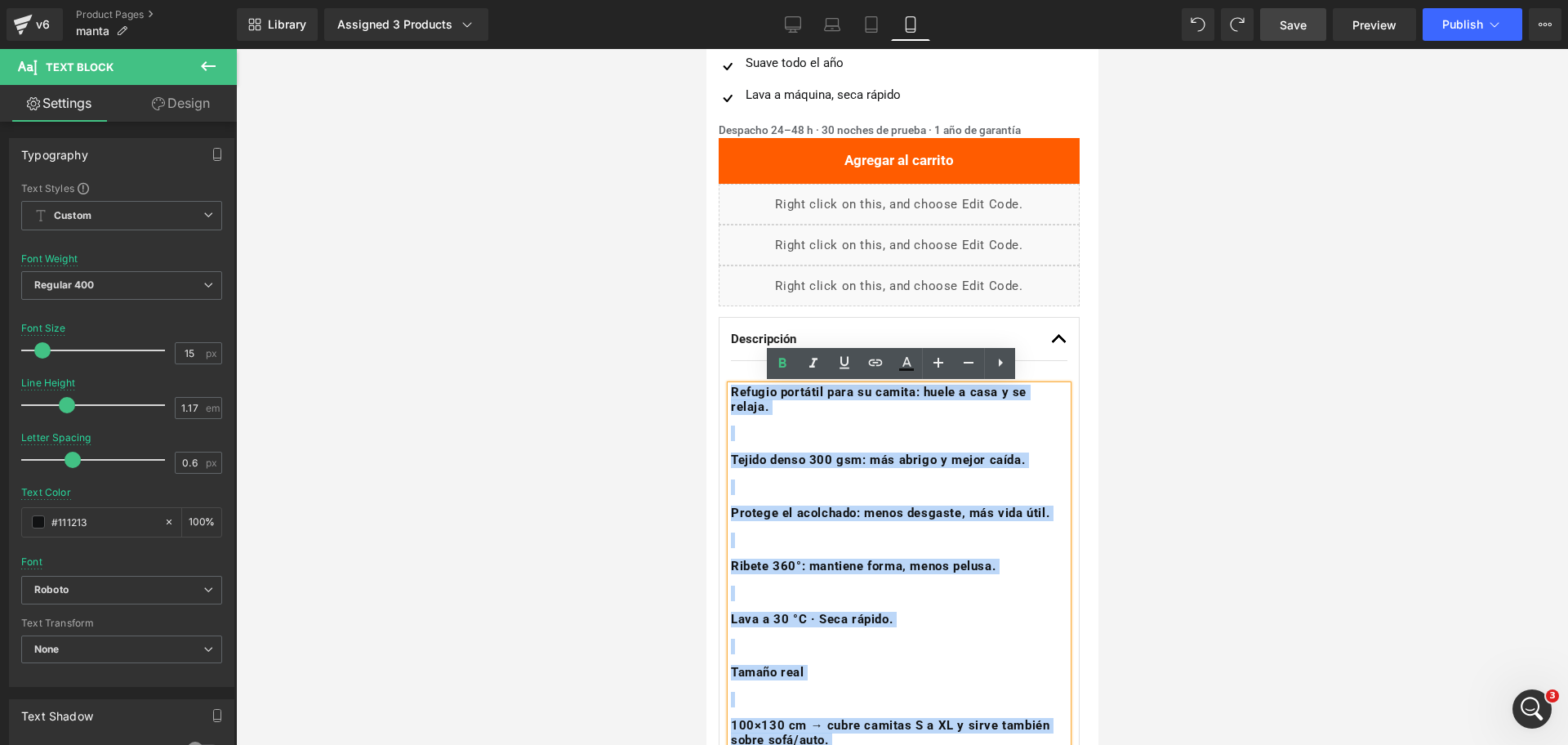
drag, startPoint x: 1021, startPoint y: 494, endPoint x: 731, endPoint y: 387, distance: 309.1
click at [731, 387] on div "Refugio portátil para su camita: huele a casa y se relaja. Tejido denso 300 gsm…" at bounding box center [898, 699] width 337 height 628
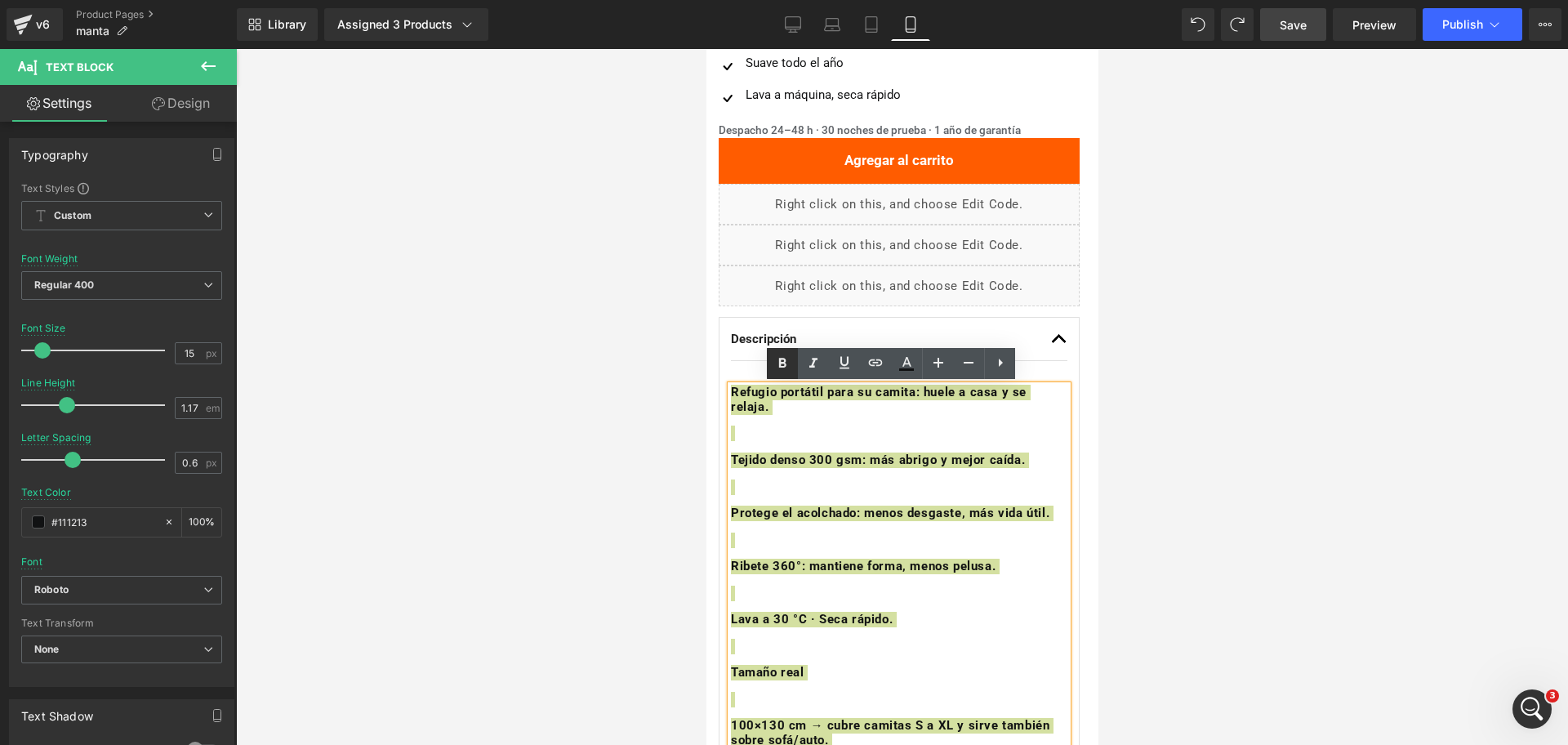
click at [788, 359] on icon at bounding box center [783, 364] width 20 height 20
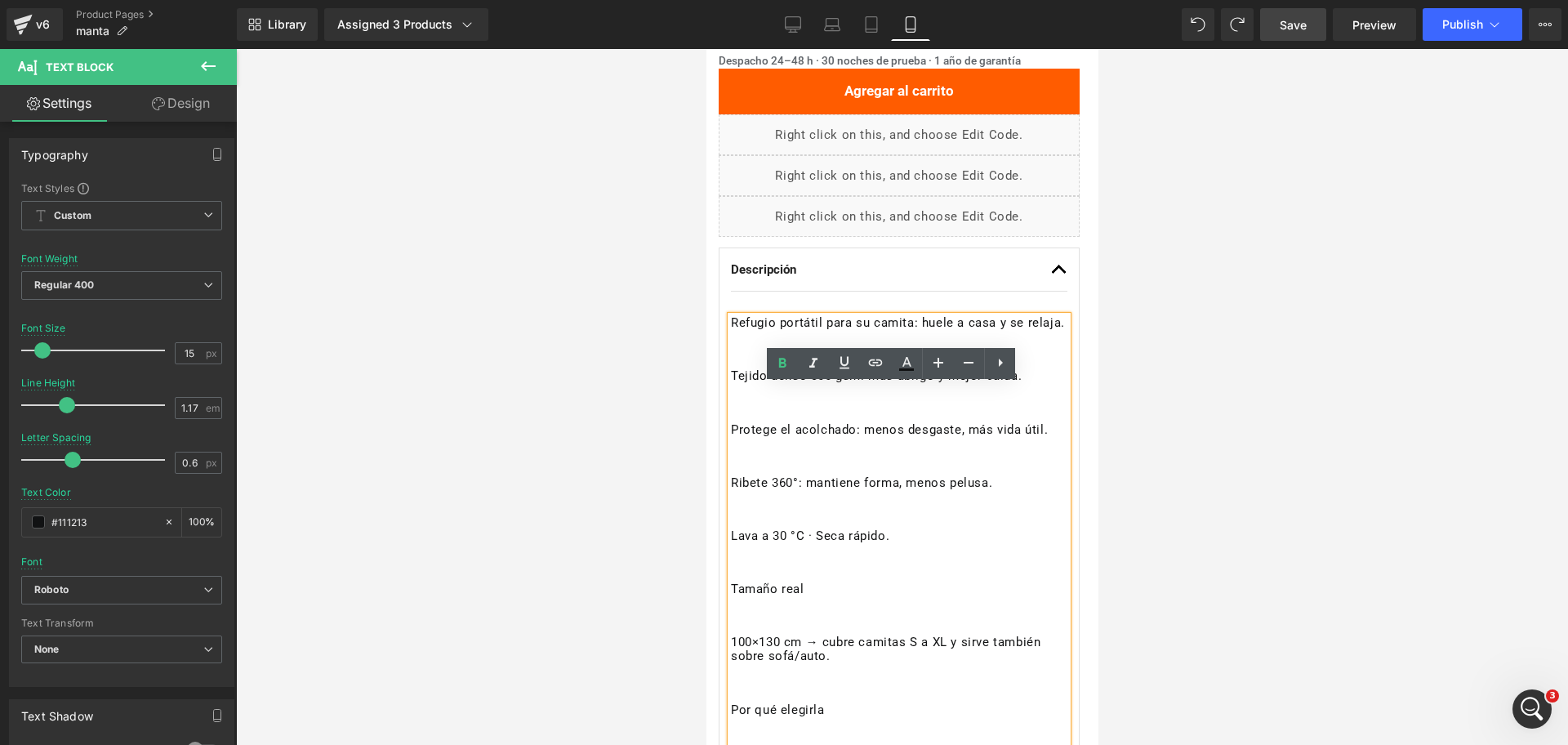
scroll to position [771, 0]
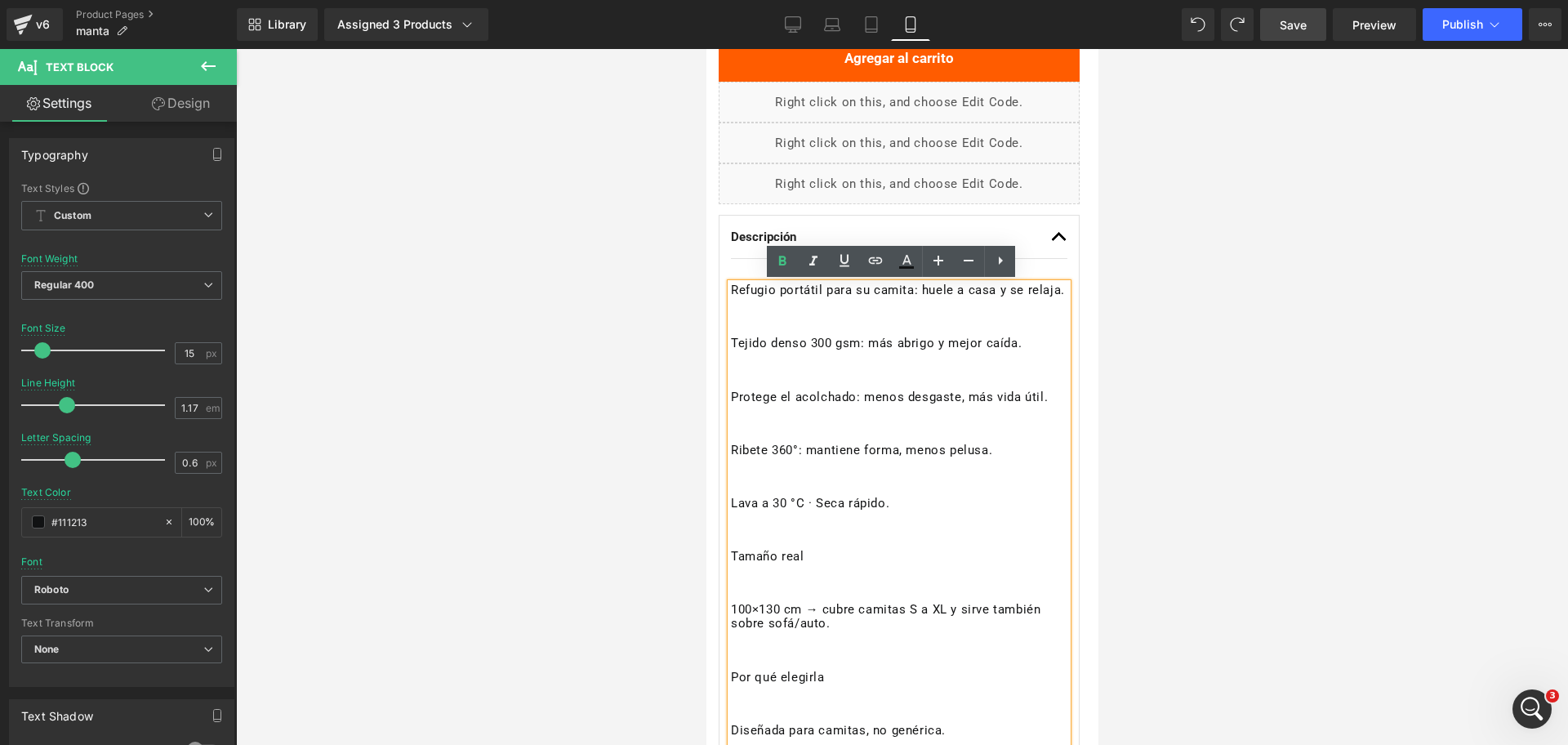
click at [737, 352] on p "Tejido denso 300 gsm: más abrigo y mejor caída." at bounding box center [898, 344] width 337 height 15
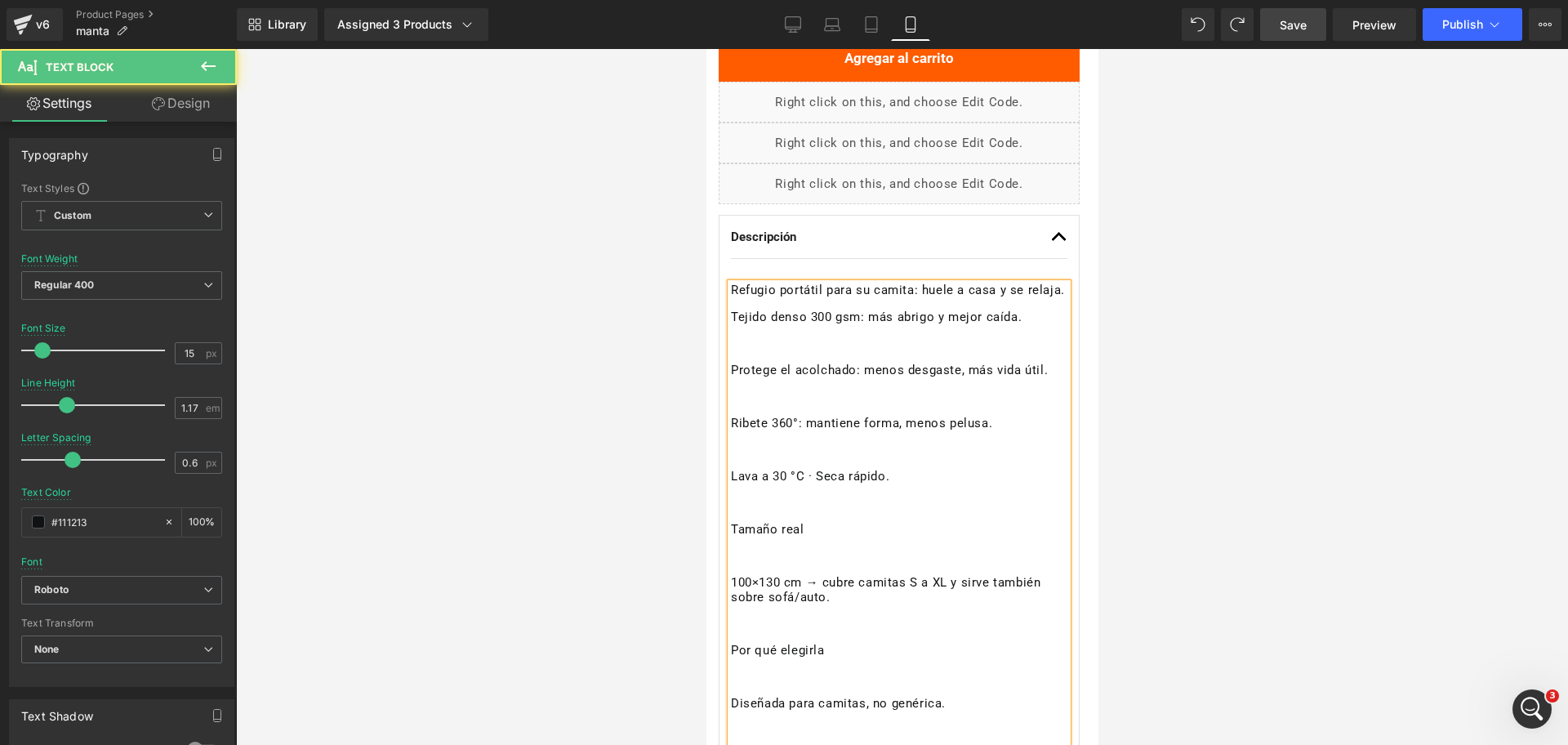
click at [733, 378] on p "Protege el acolchado: menos desgaste, más vida útil." at bounding box center [898, 371] width 337 height 15
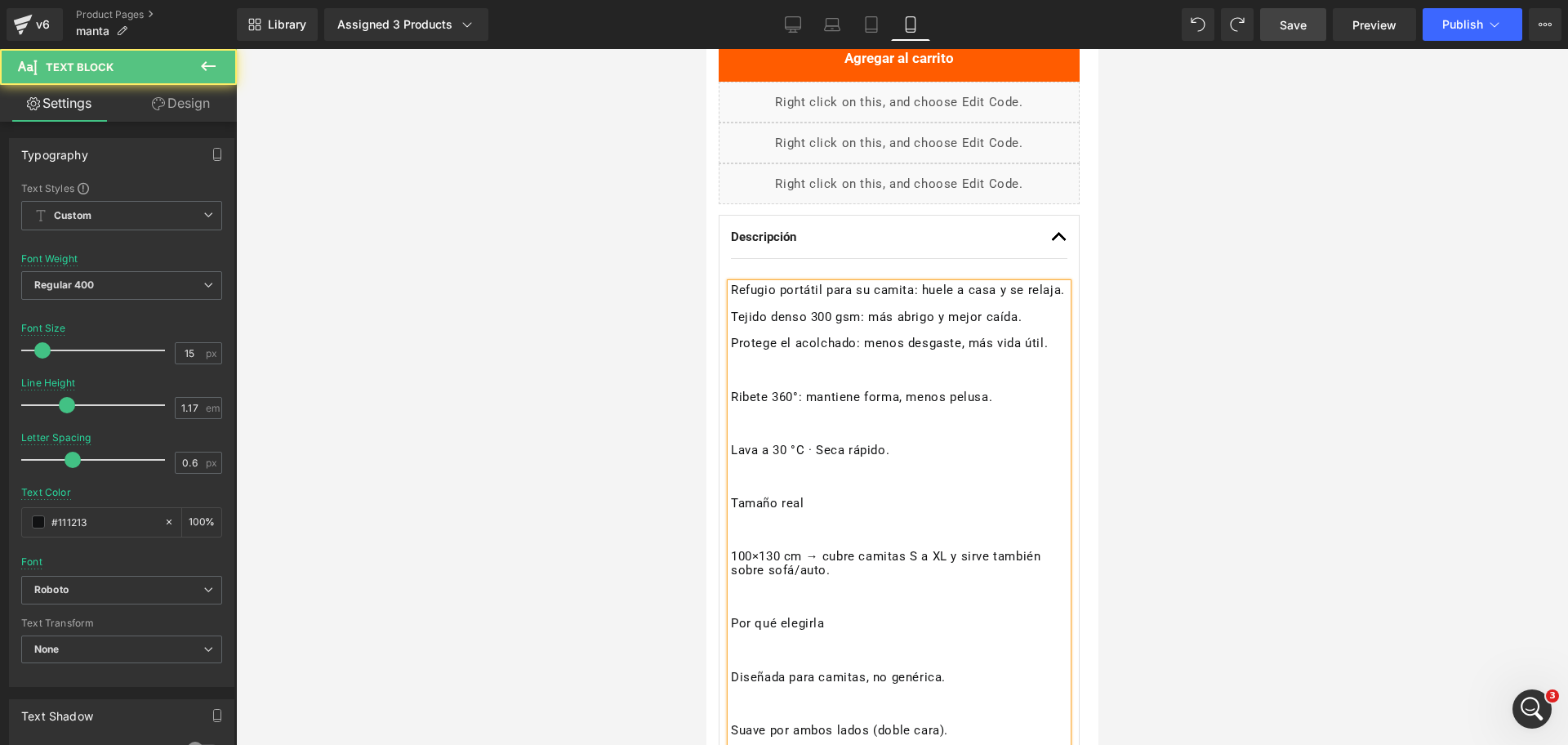
click at [775, 320] on div "Refugio portátil para su camita: huele a casa y se relaja. Tejido denso 300 gsm…" at bounding box center [898, 563] width 337 height 561
click at [730, 411] on div "Refugio portátil para su camita: huele a casa y se relaja. Tejido denso 300 gsm…" at bounding box center [898, 563] width 337 height 561
click at [733, 405] on p "Ribete 360°: mantiene forma, menos pelusa." at bounding box center [898, 398] width 337 height 15
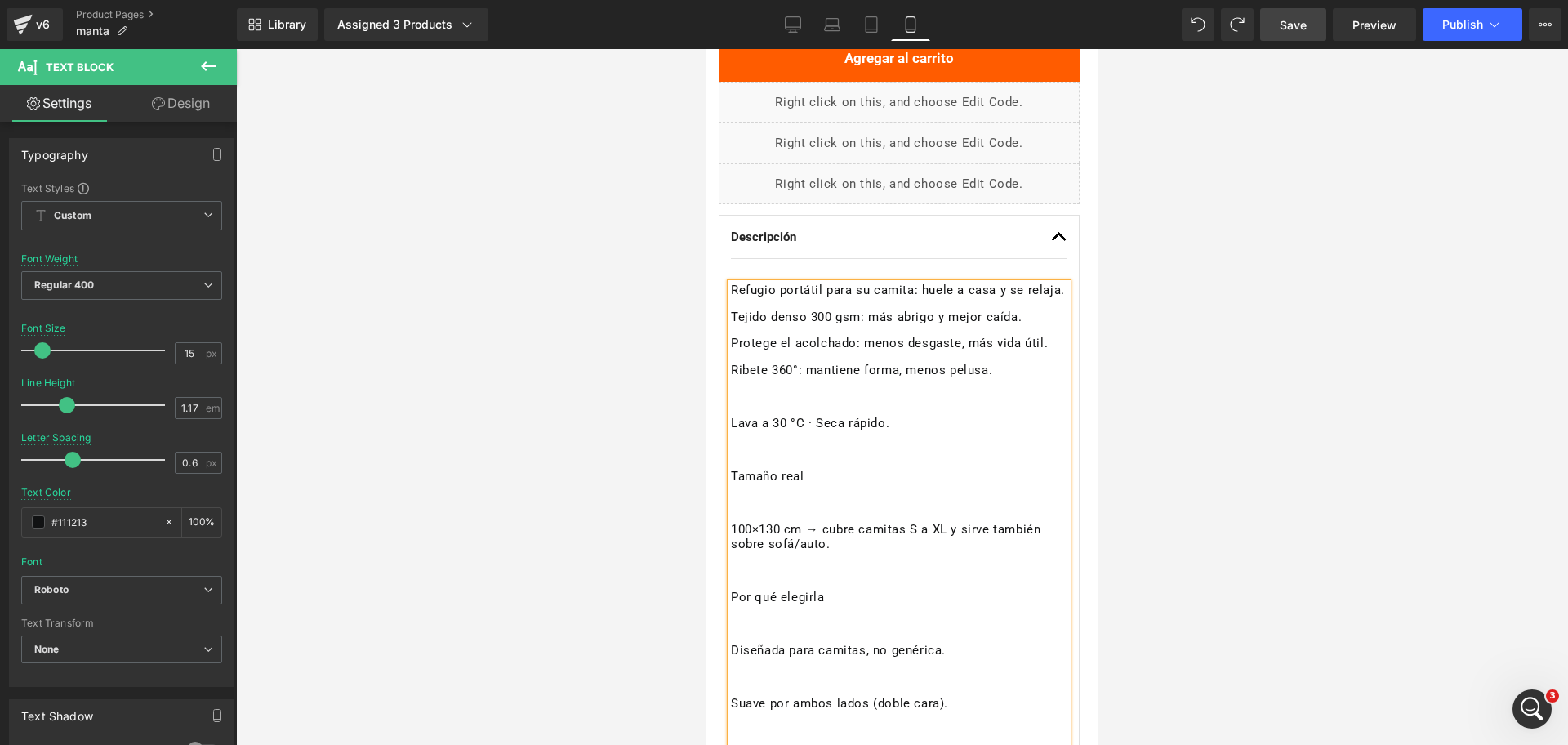
click at [733, 431] on p "Lava a 30 °C · Seca rápido." at bounding box center [898, 424] width 337 height 15
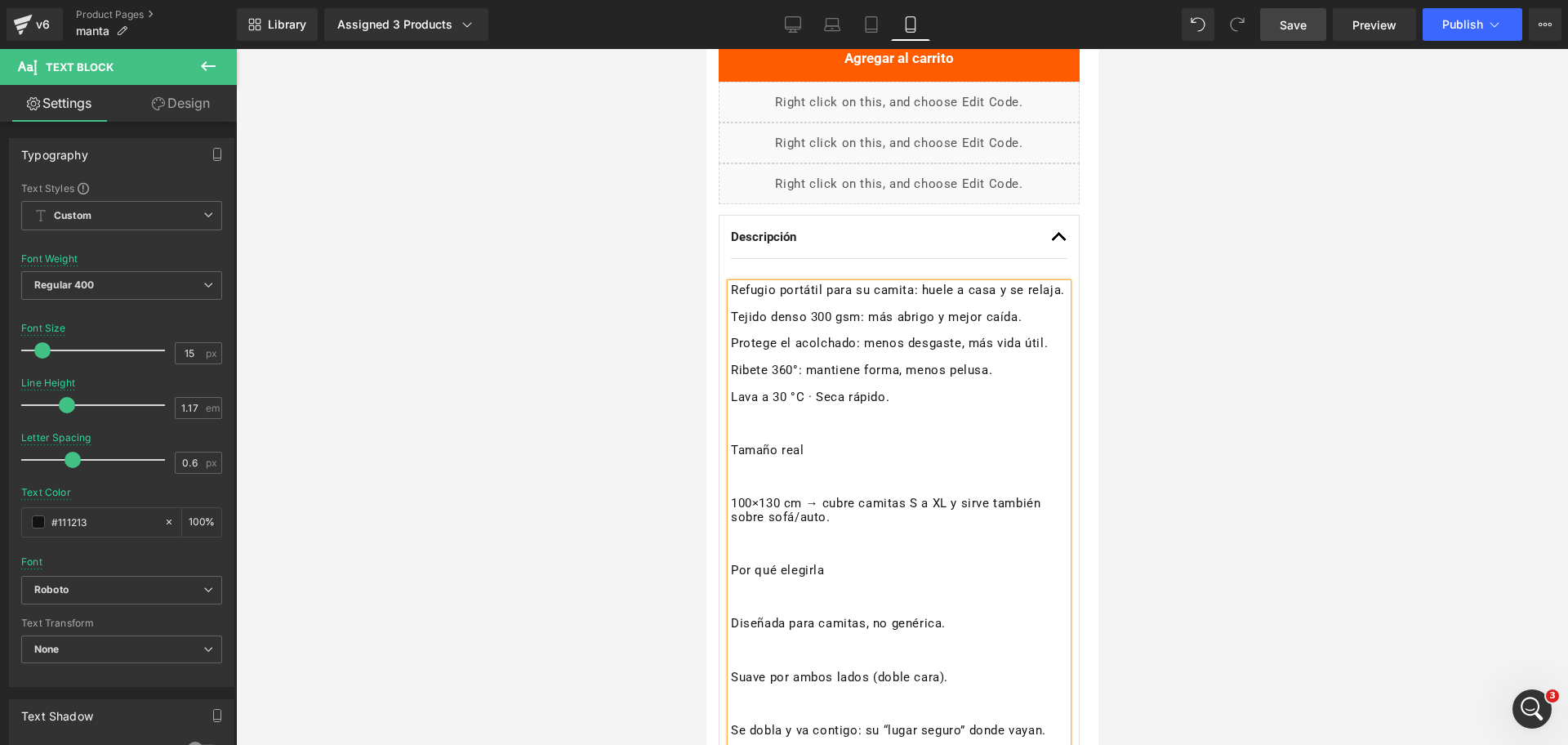
click at [733, 459] on p "Tamaño real" at bounding box center [898, 451] width 337 height 15
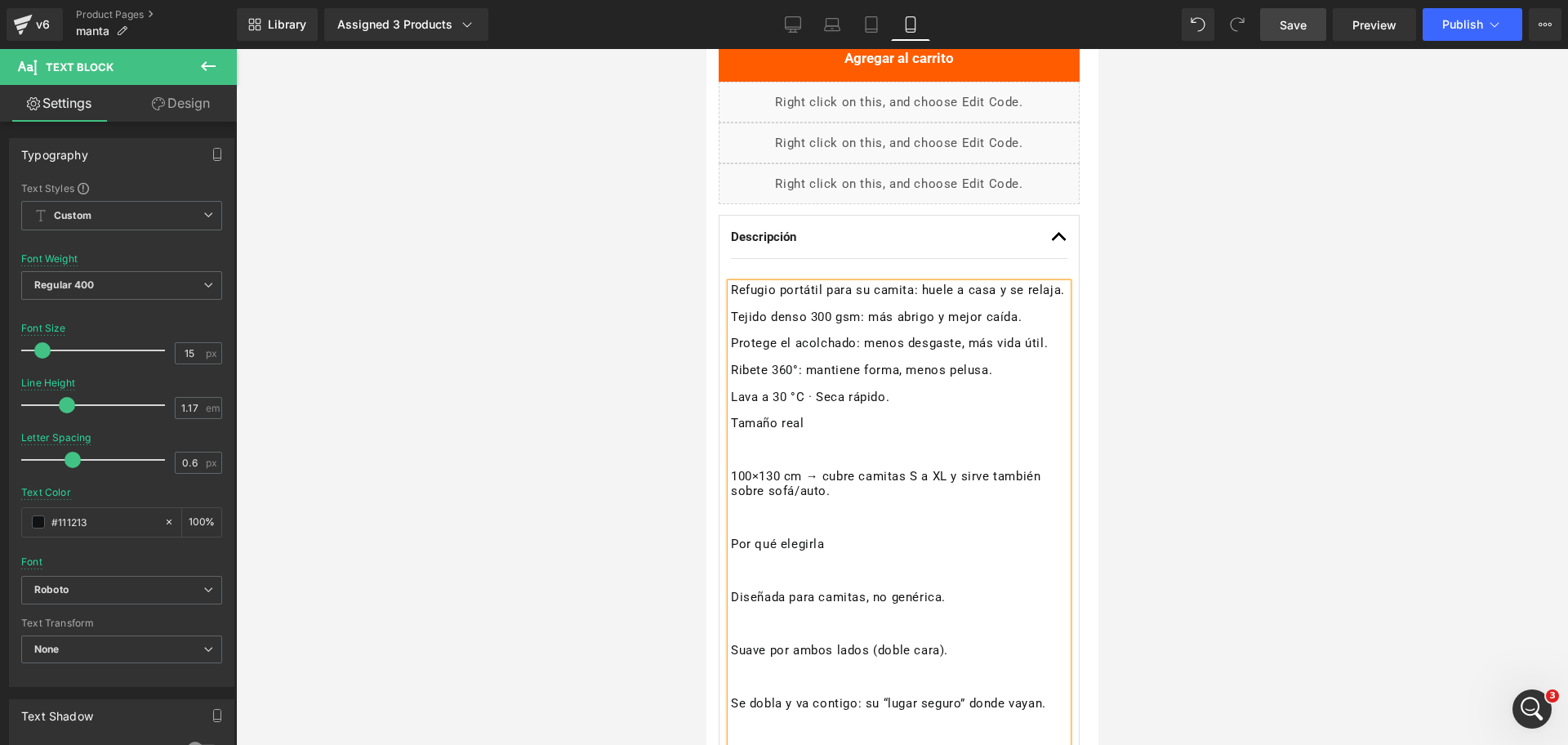
click at [733, 492] on p "100×130 cm → cubre camitas S a XL y sirve también sobre sofá/auto." at bounding box center [898, 484] width 337 height 29
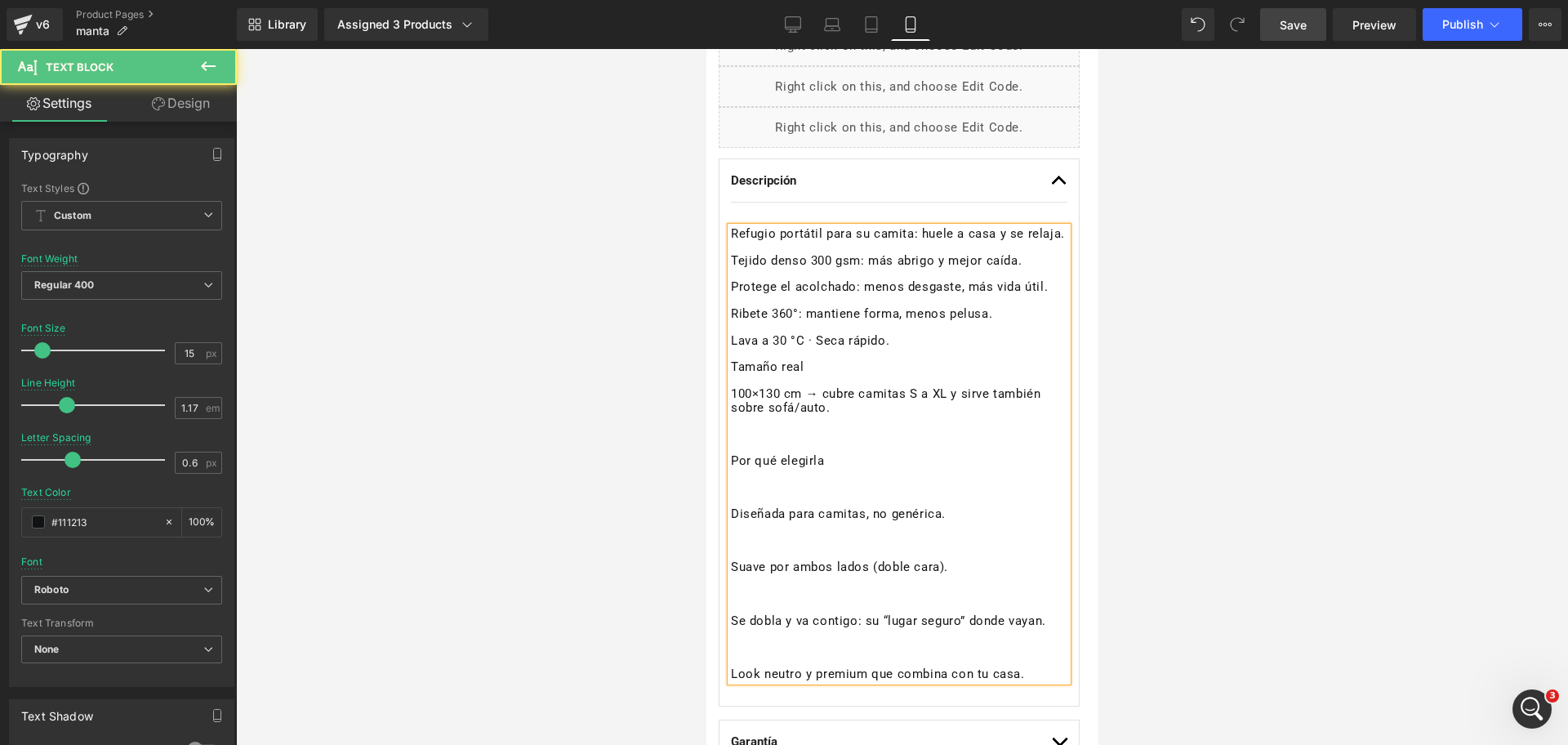
scroll to position [873, 0]
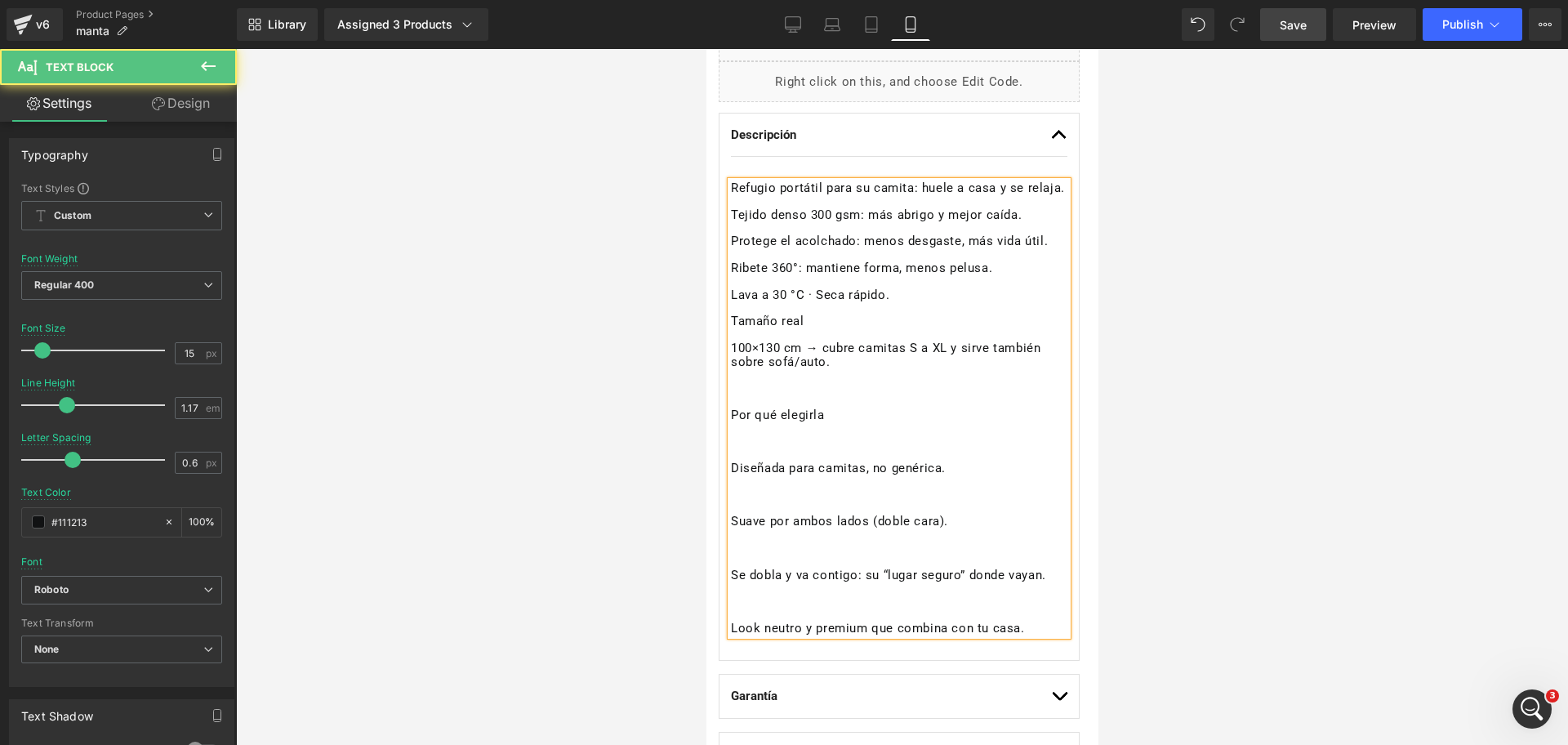
click at [737, 423] on p "Por qué elegirla" at bounding box center [898, 416] width 337 height 15
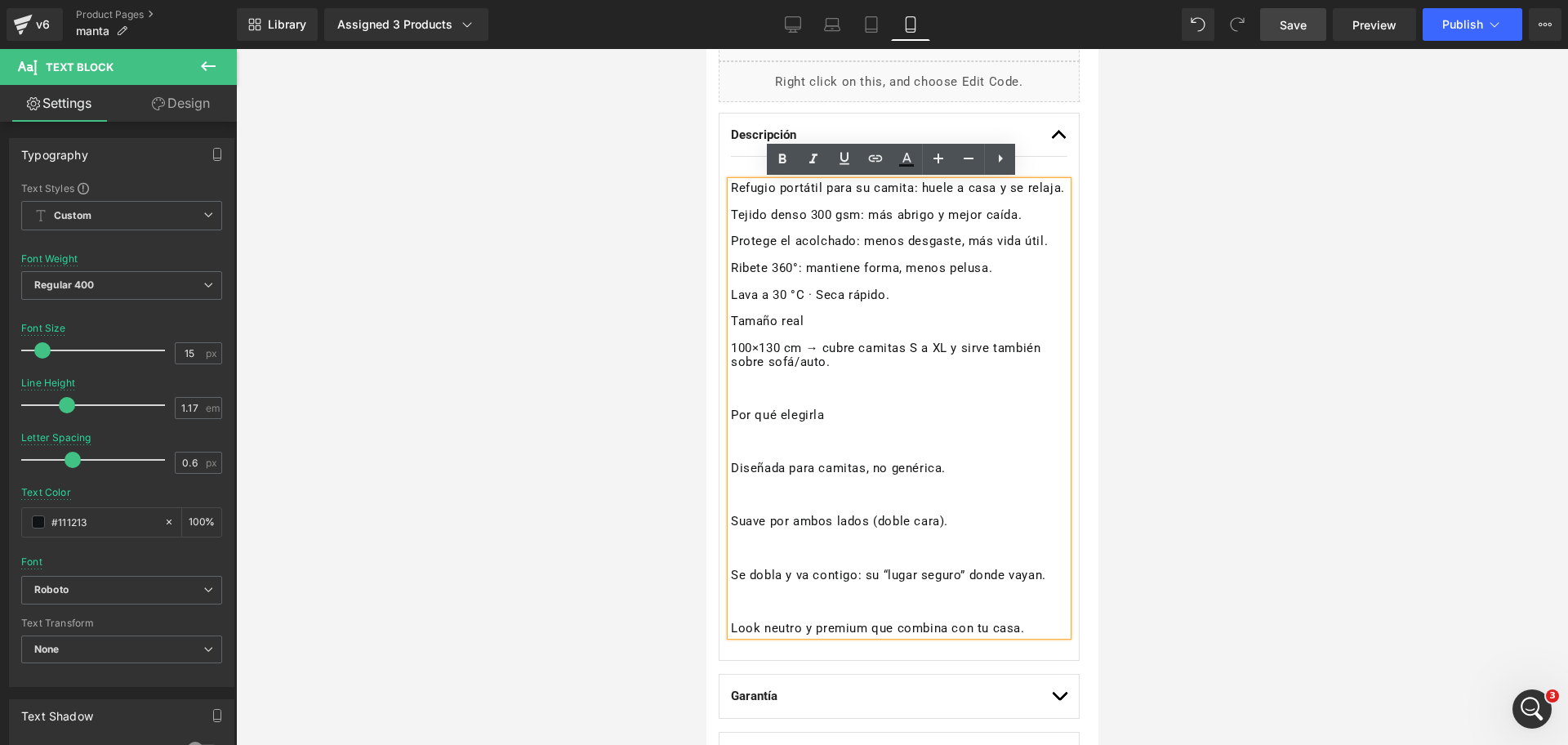
click at [733, 476] on p "Diseñada para camitas, no genérica." at bounding box center [898, 469] width 337 height 15
click at [733, 423] on p "Por qué elegirla" at bounding box center [898, 416] width 337 height 15
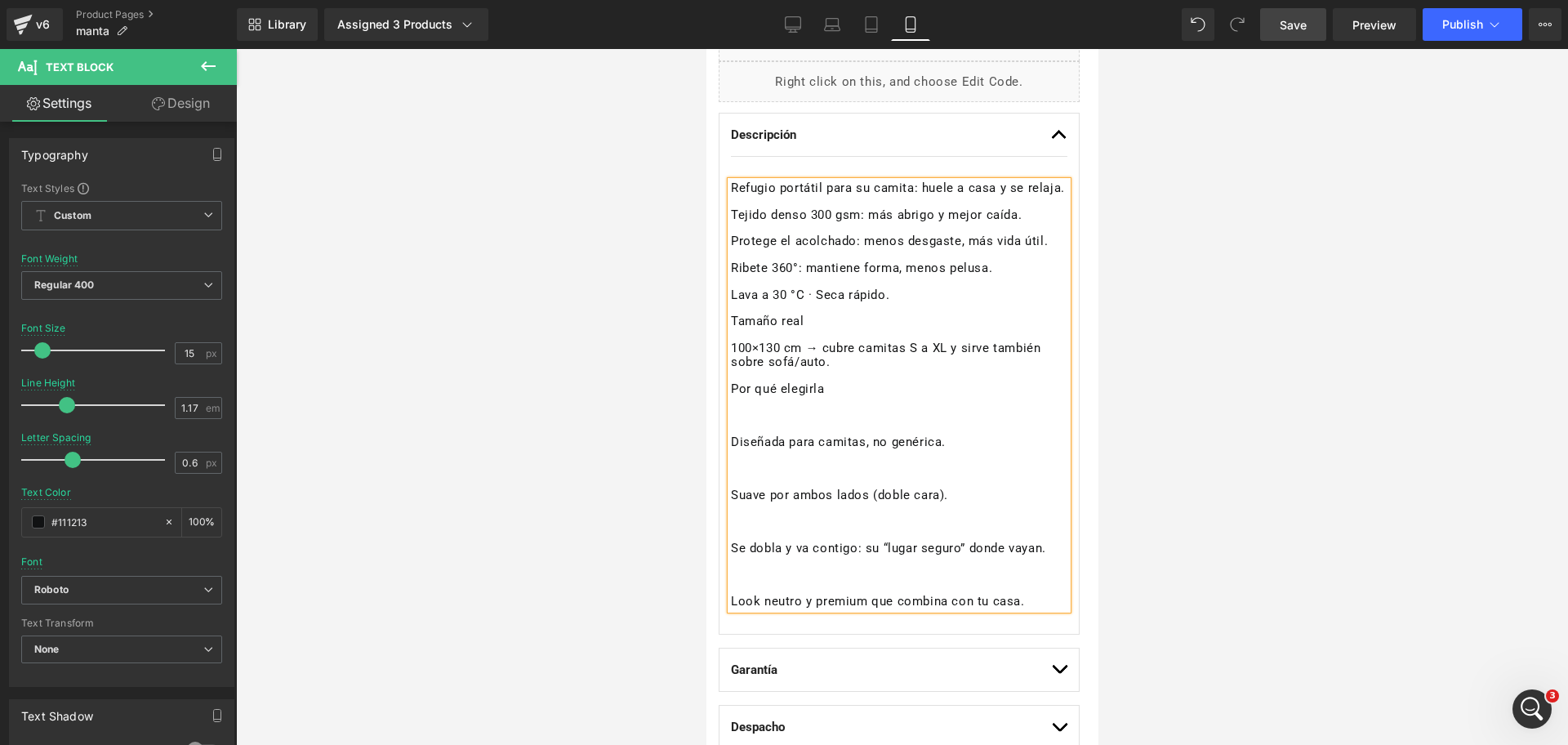
click at [730, 452] on div "Refugio portátil para su camita: huele a casa y se relaja. Tejido denso 300 gsm…" at bounding box center [898, 394] width 337 height 427
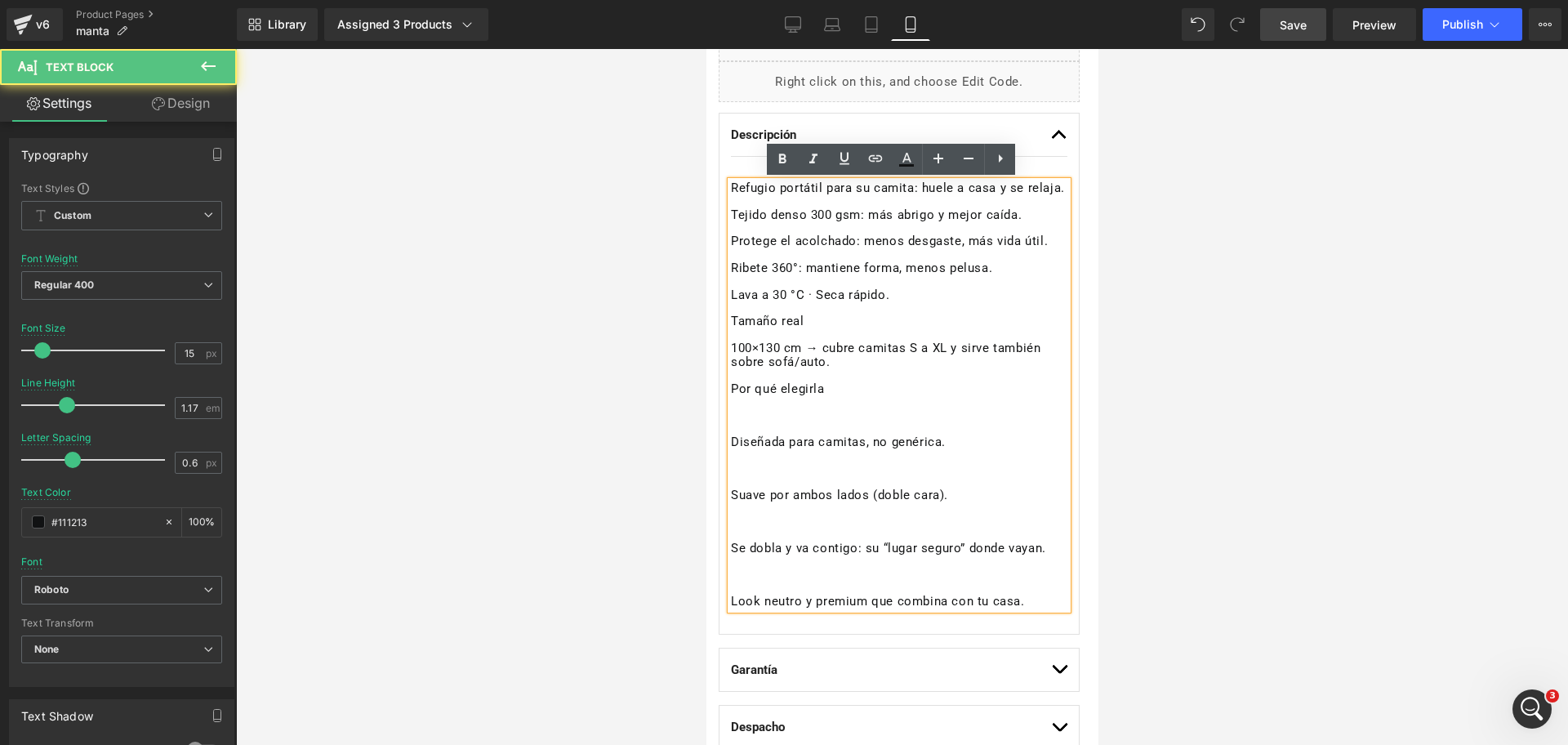
click at [731, 450] on p "Diseñada para camitas, no genérica." at bounding box center [898, 443] width 337 height 15
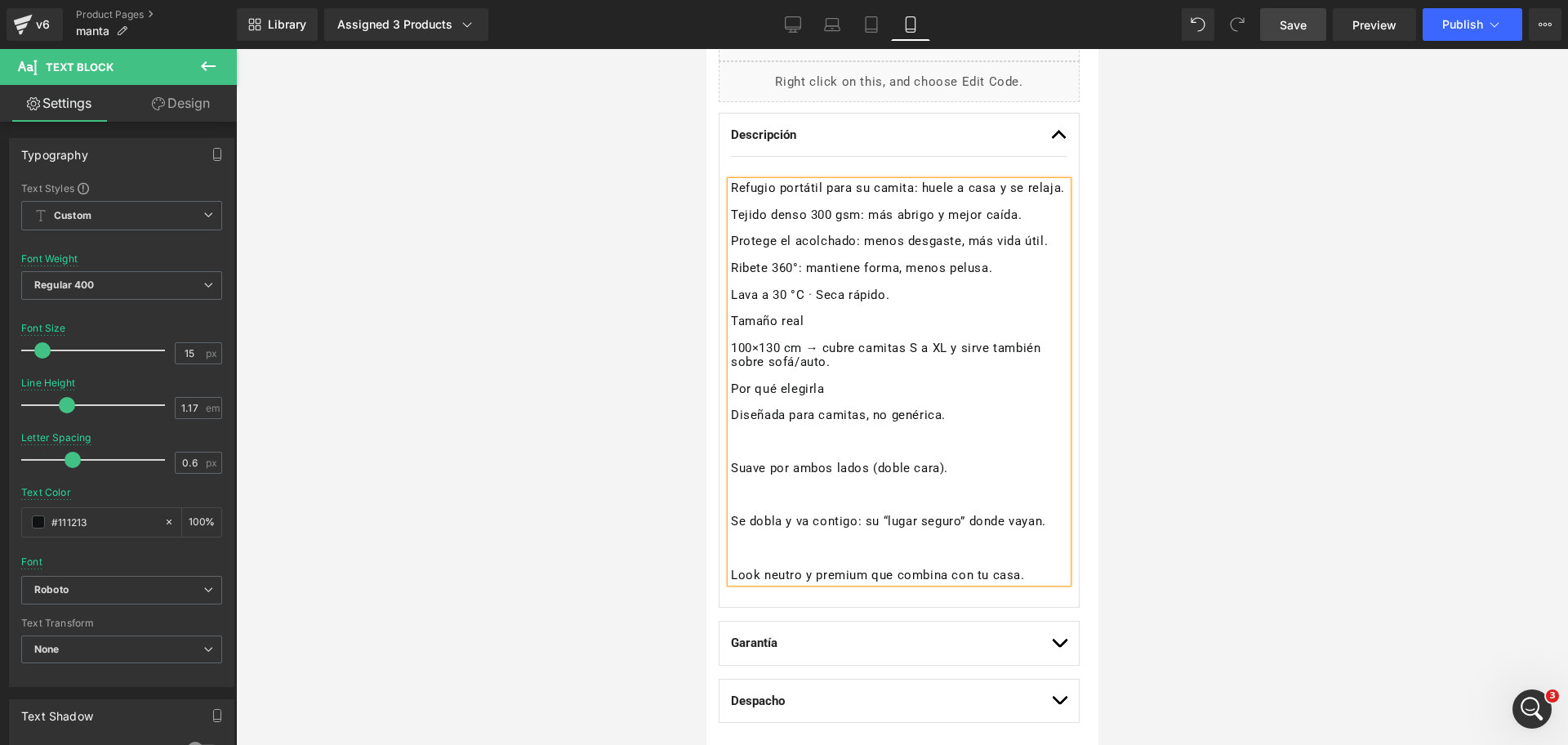
click at [734, 476] on p "Suave por ambos lados (doble cara)." at bounding box center [898, 469] width 337 height 15
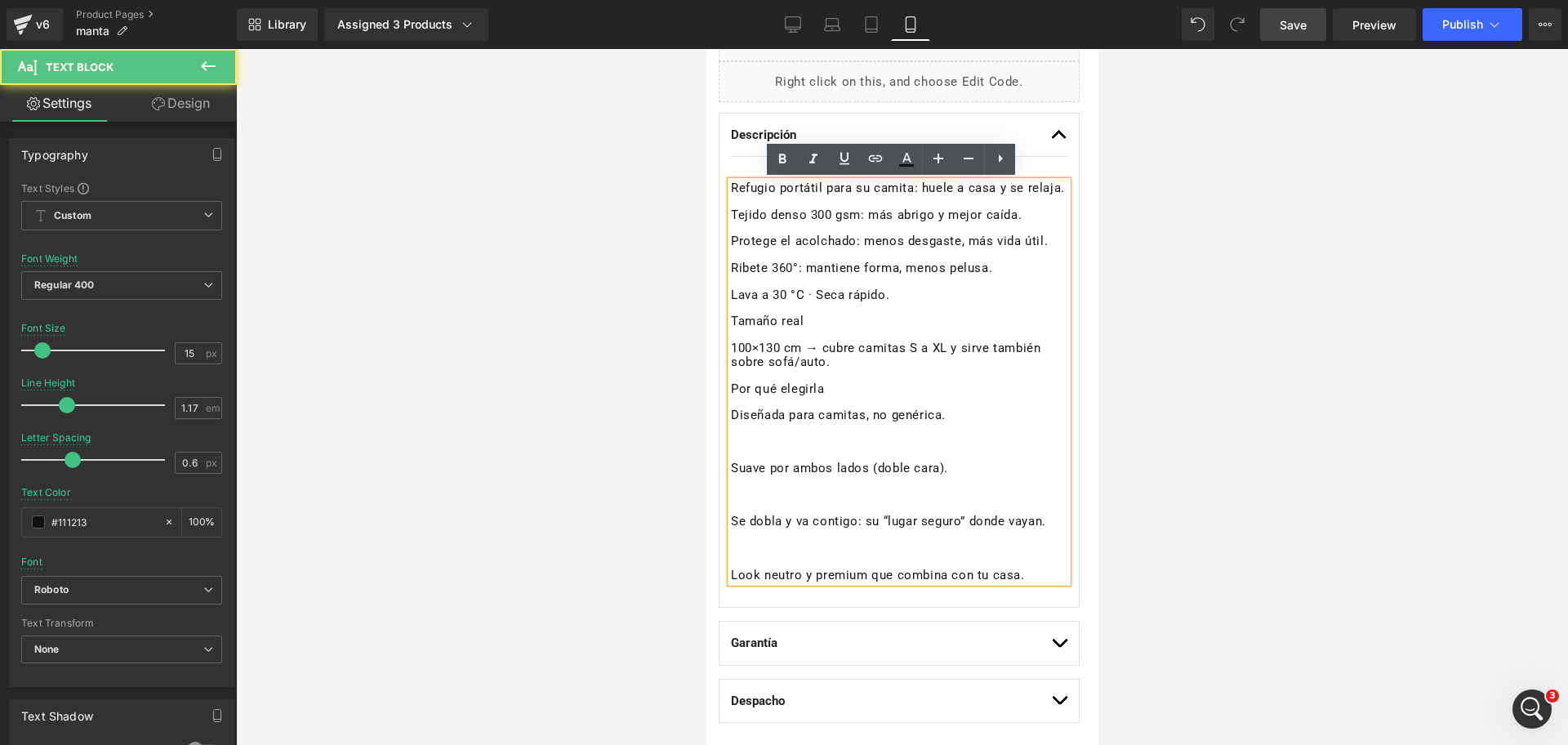
click at [733, 476] on p "Suave por ambos lados (doble cara)." at bounding box center [898, 469] width 337 height 15
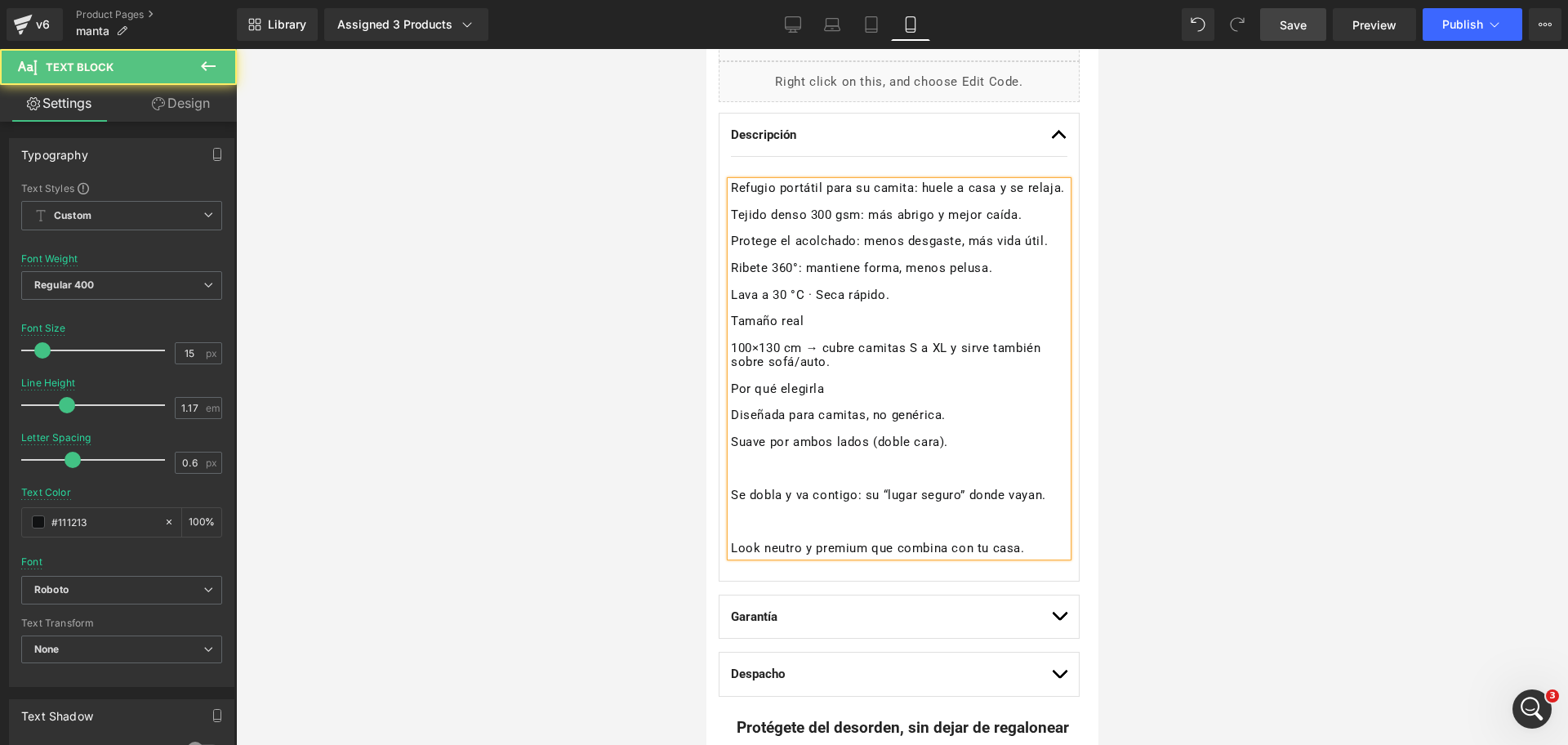
click at [730, 500] on div "Refugio portátil para su camita: huele a casa y se relaja. Tejido denso 300 gsm…" at bounding box center [898, 368] width 337 height 374
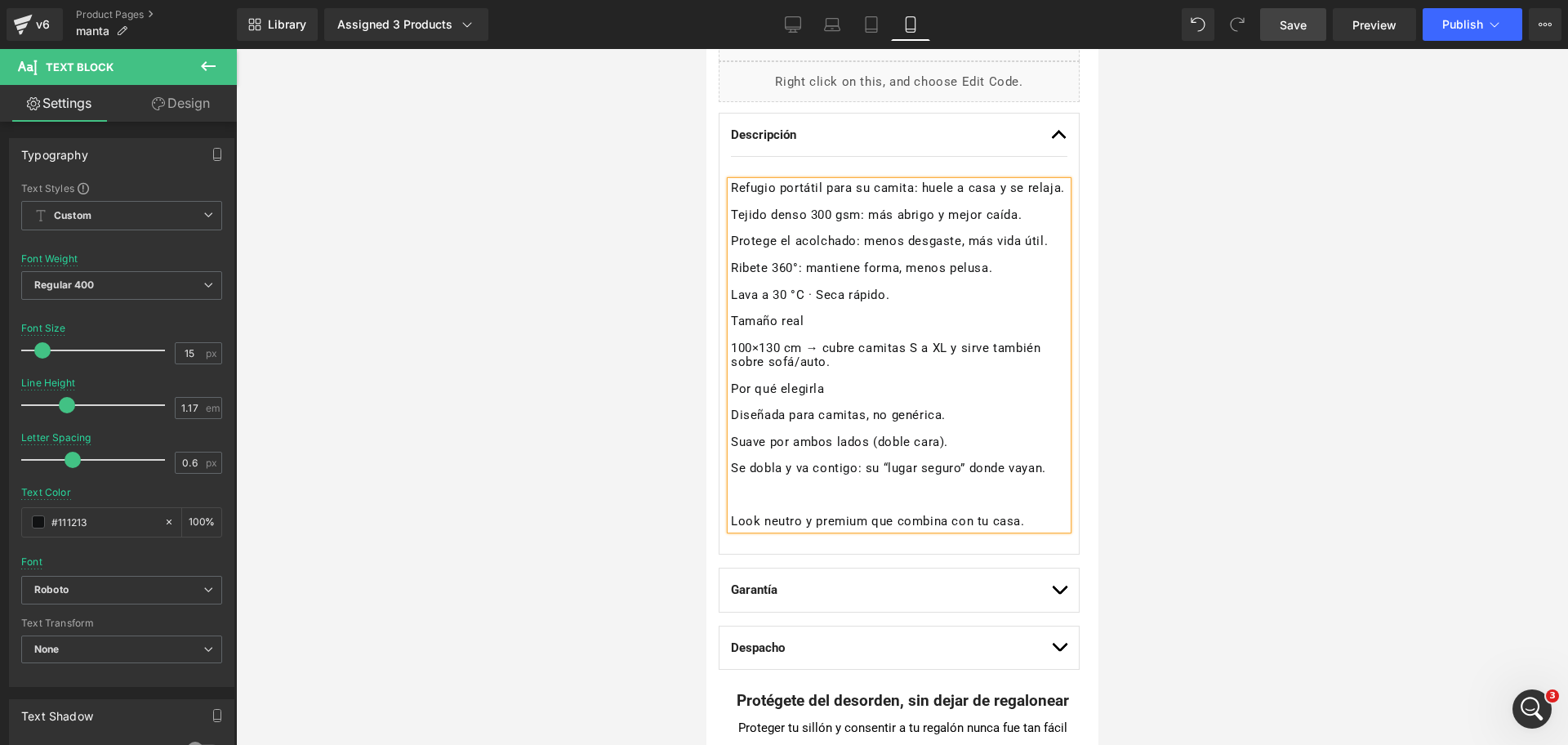
click at [733, 528] on p "Look neutro y premium que combina con tu casa." at bounding box center [898, 522] width 337 height 15
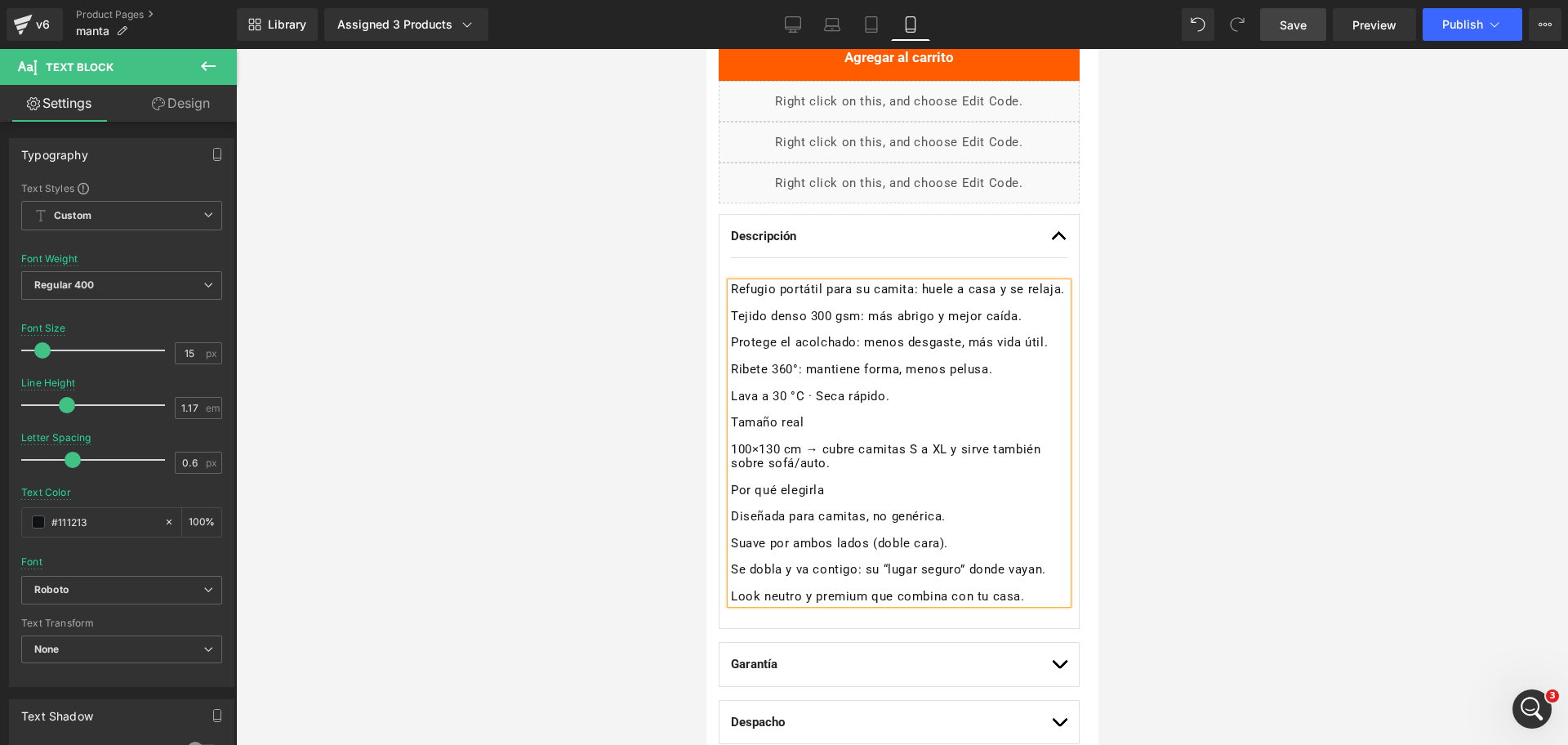
scroll to position [771, 0]
click at [779, 298] on p "Refugio portátil para su camita: huele a casa y se relaja." at bounding box center [898, 291] width 337 height 15
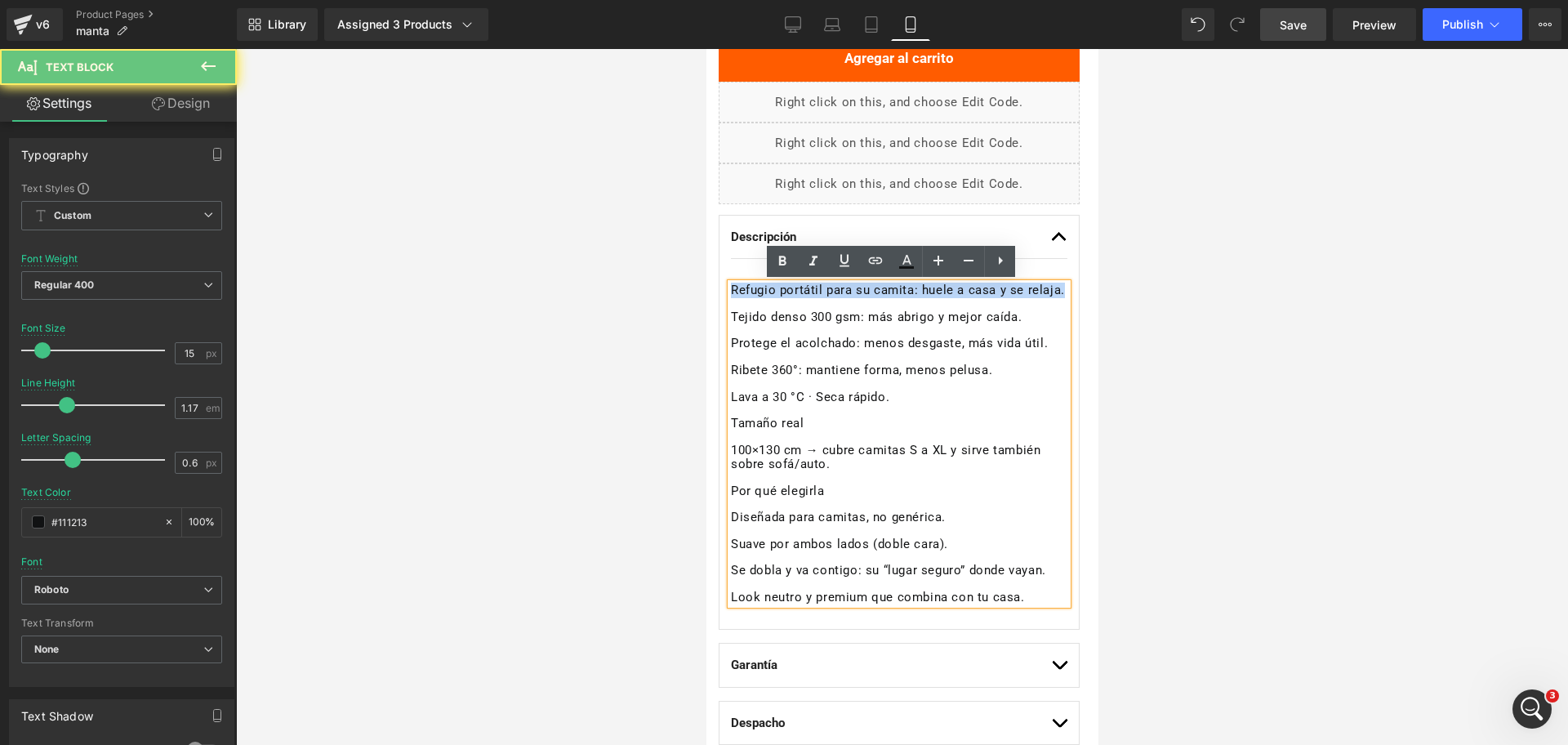
drag, startPoint x: 776, startPoint y: 310, endPoint x: 720, endPoint y: 288, distance: 60.2
click at [720, 288] on div "Descripción Text Block Refugio portátil para su camita: huele a casa y se relaj…" at bounding box center [898, 422] width 361 height 416
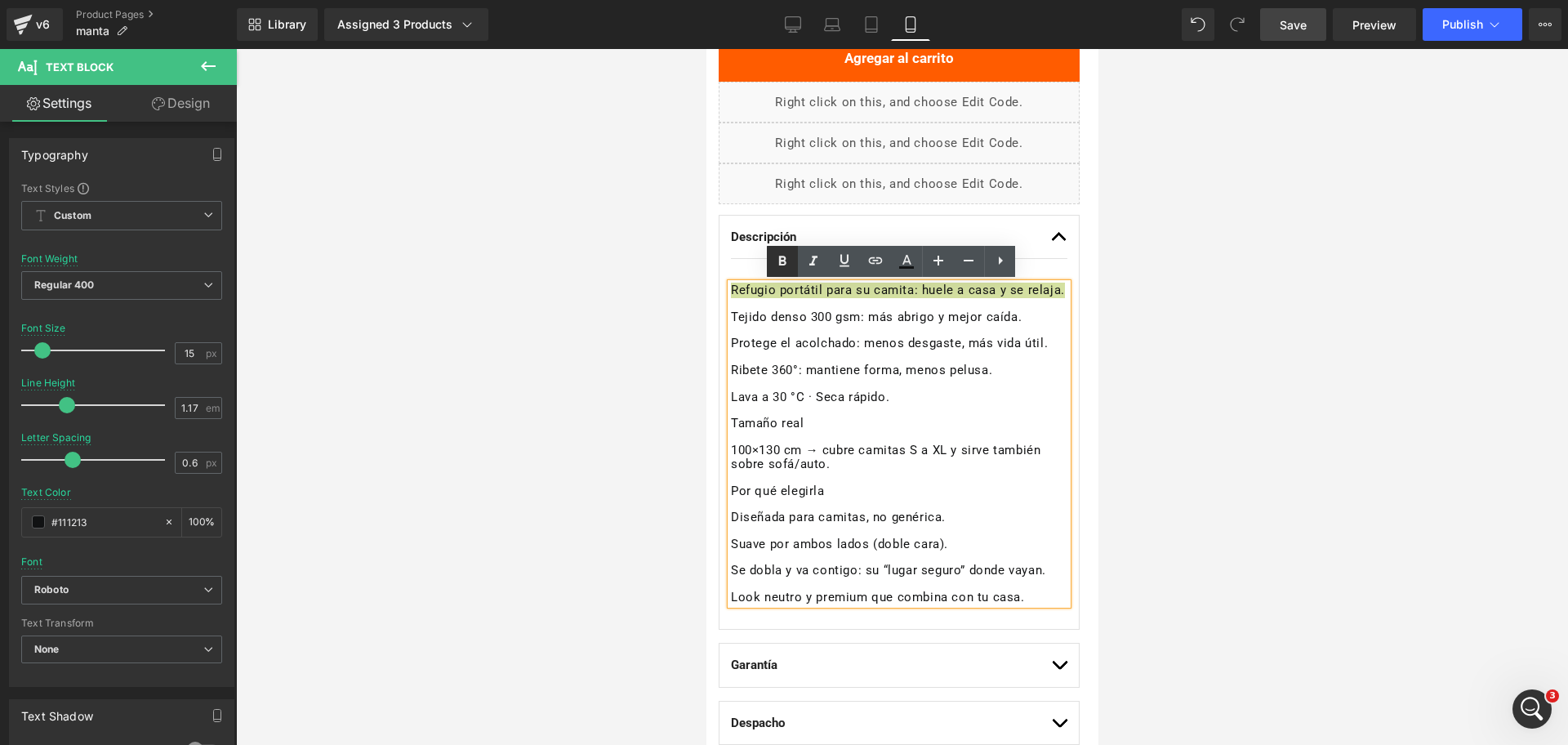
click at [770, 264] on link at bounding box center [783, 262] width 31 height 31
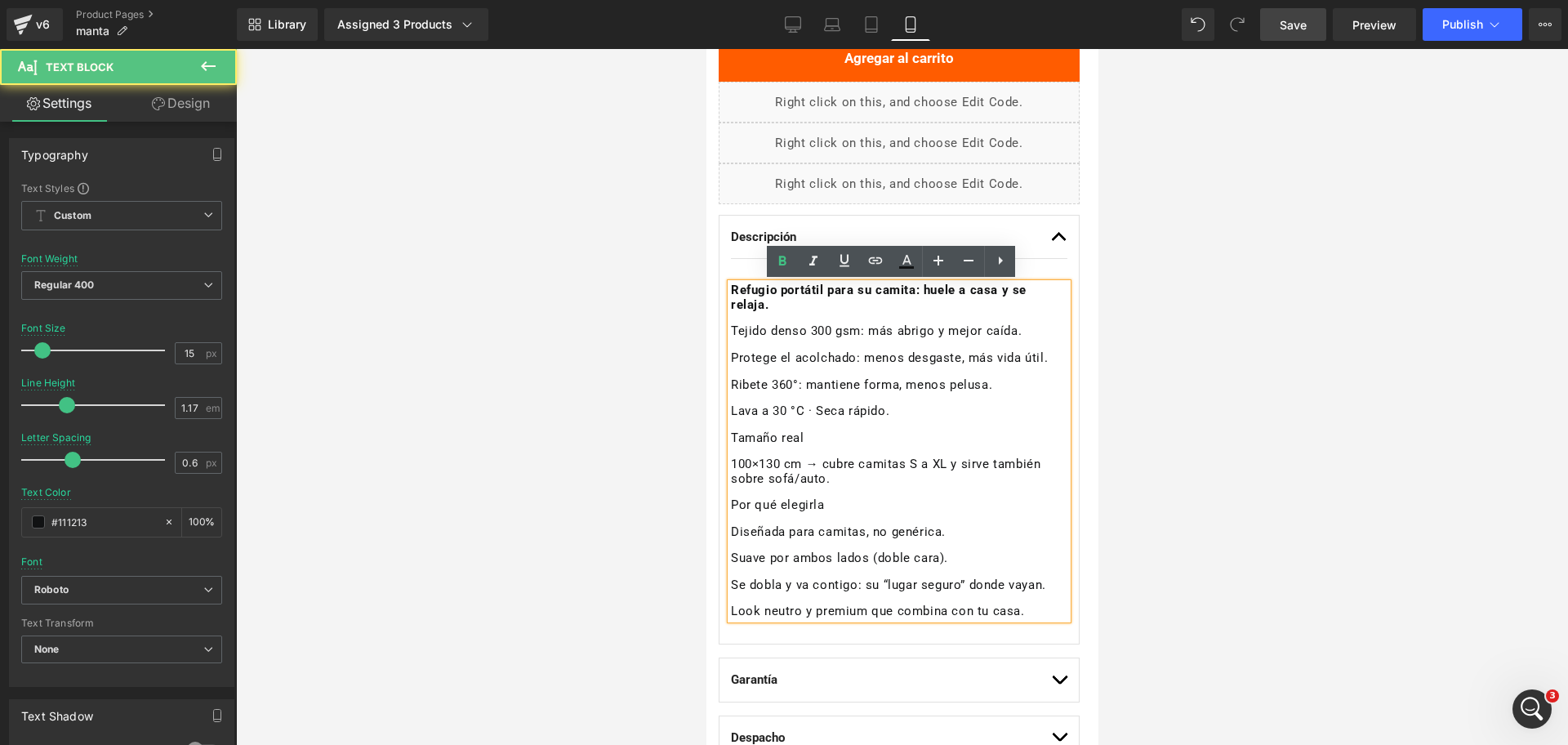
click at [814, 336] on p "Tejido denso 300 gsm: más abrigo y mejor caída." at bounding box center [898, 332] width 337 height 15
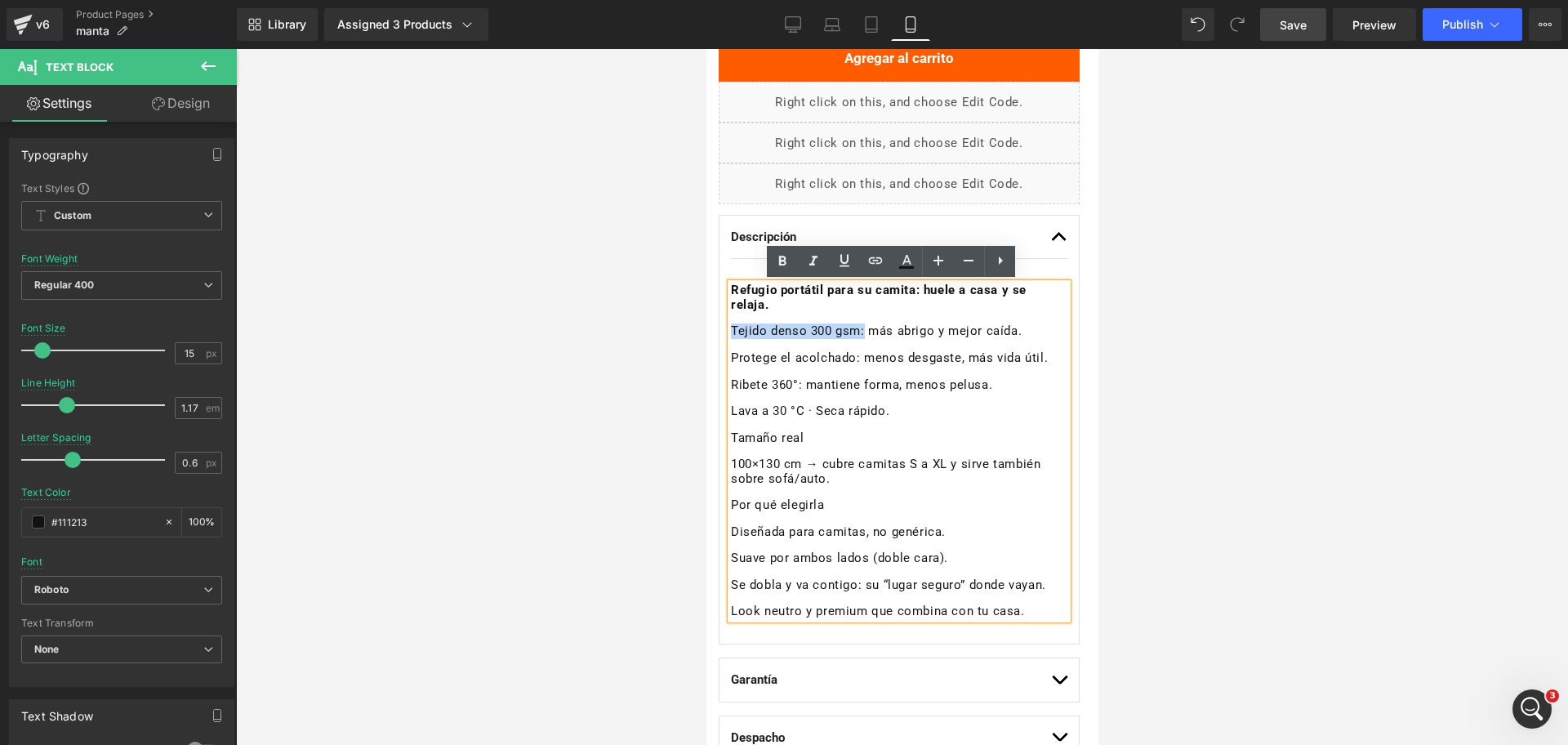
drag, startPoint x: 863, startPoint y: 328, endPoint x: 733, endPoint y: 325, distance: 130.0
click at [733, 325] on p "Tejido denso 300 gsm: más abrigo y mejor caída." at bounding box center [898, 332] width 337 height 15
click at [792, 260] on icon at bounding box center [783, 262] width 20 height 20
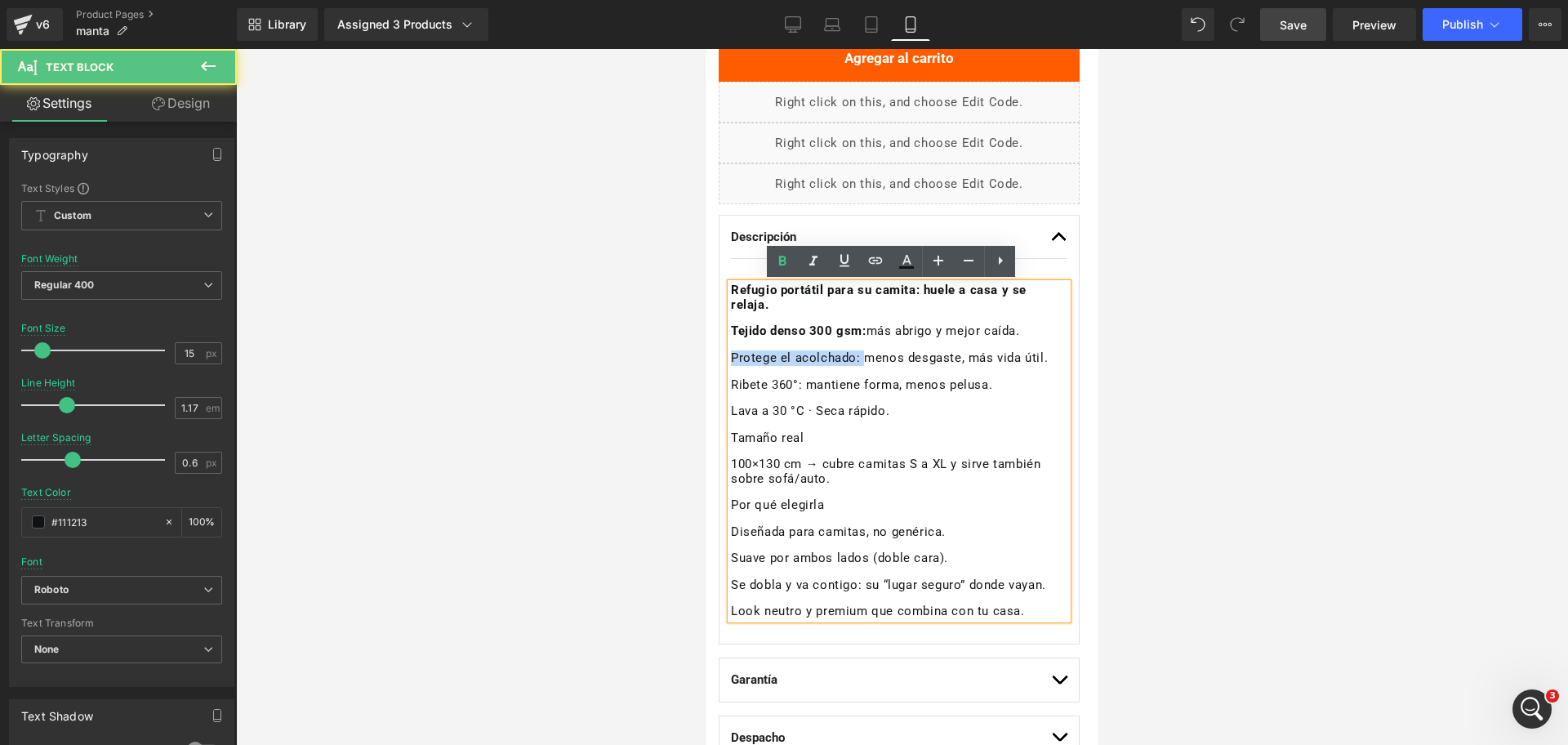
drag, startPoint x: 861, startPoint y: 359, endPoint x: 731, endPoint y: 354, distance: 130.1
click at [731, 354] on p "Protege el acolchado: menos desgaste, más vida útil." at bounding box center [898, 359] width 337 height 15
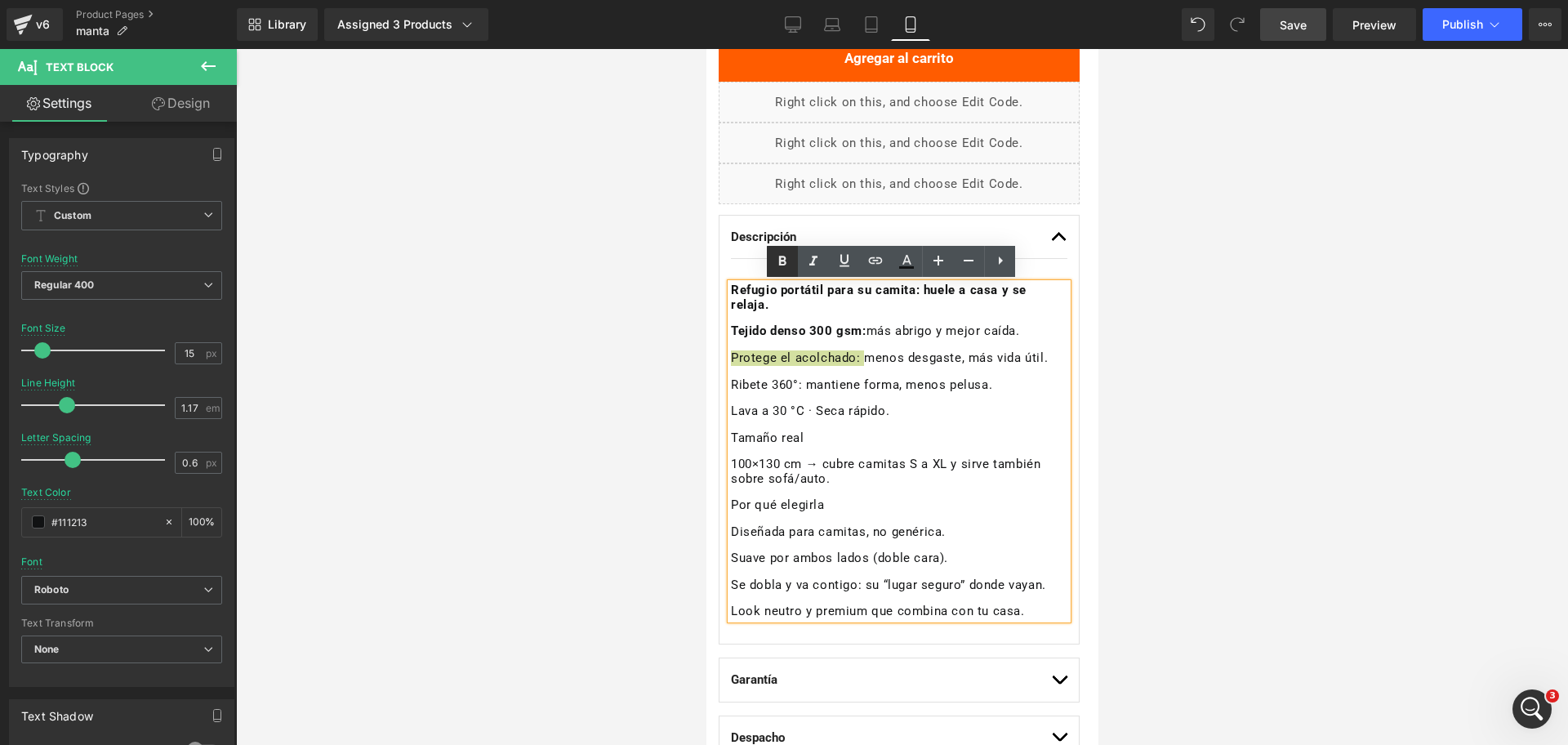
click at [775, 258] on icon at bounding box center [783, 262] width 20 height 20
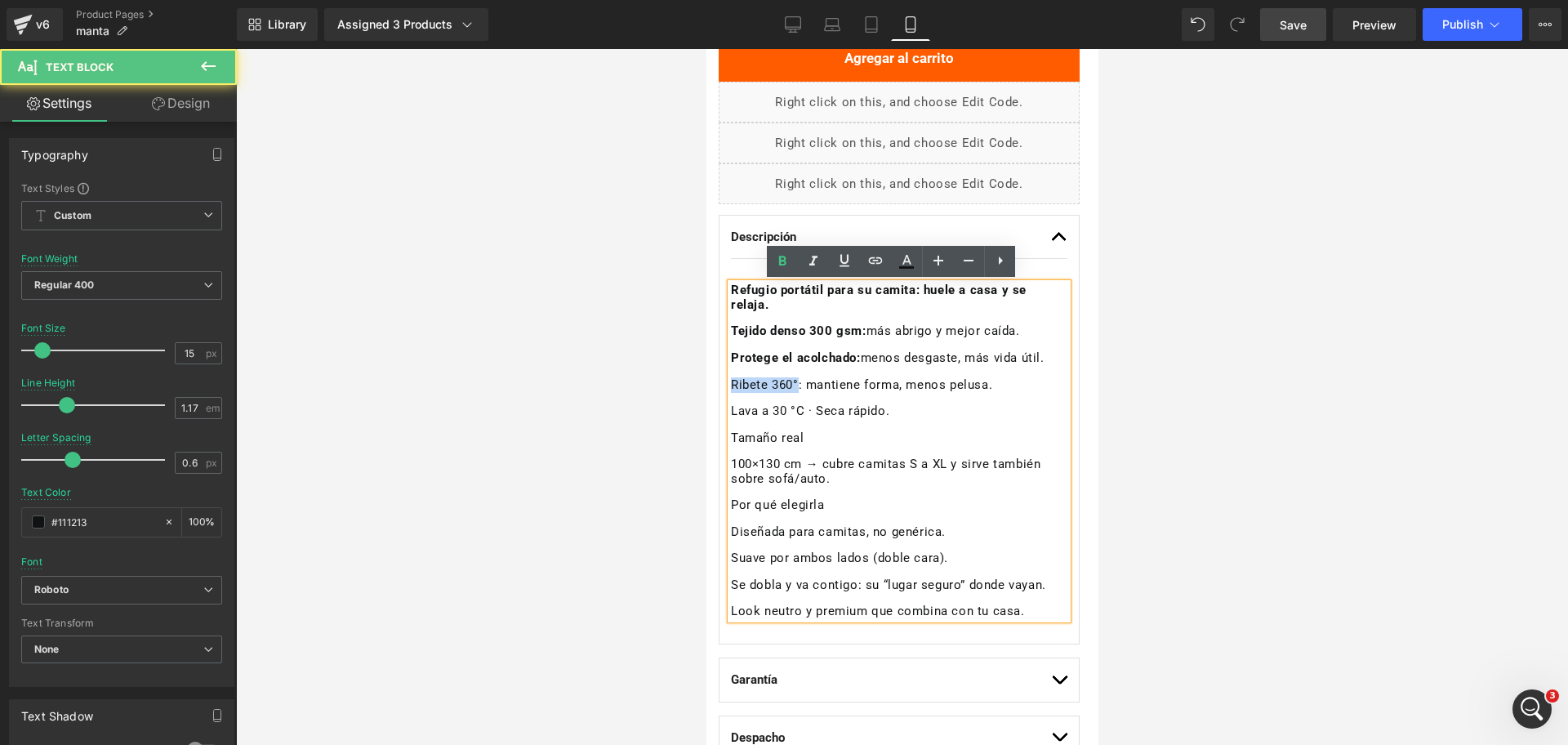
drag, startPoint x: 798, startPoint y: 378, endPoint x: 714, endPoint y: 381, distance: 84.1
click at [714, 381] on div "Loox (Star) - Star Badge Loox (Star) Manta Suave THE DOGS (P) Title Separator P…" at bounding box center [898, 296] width 385 height 952
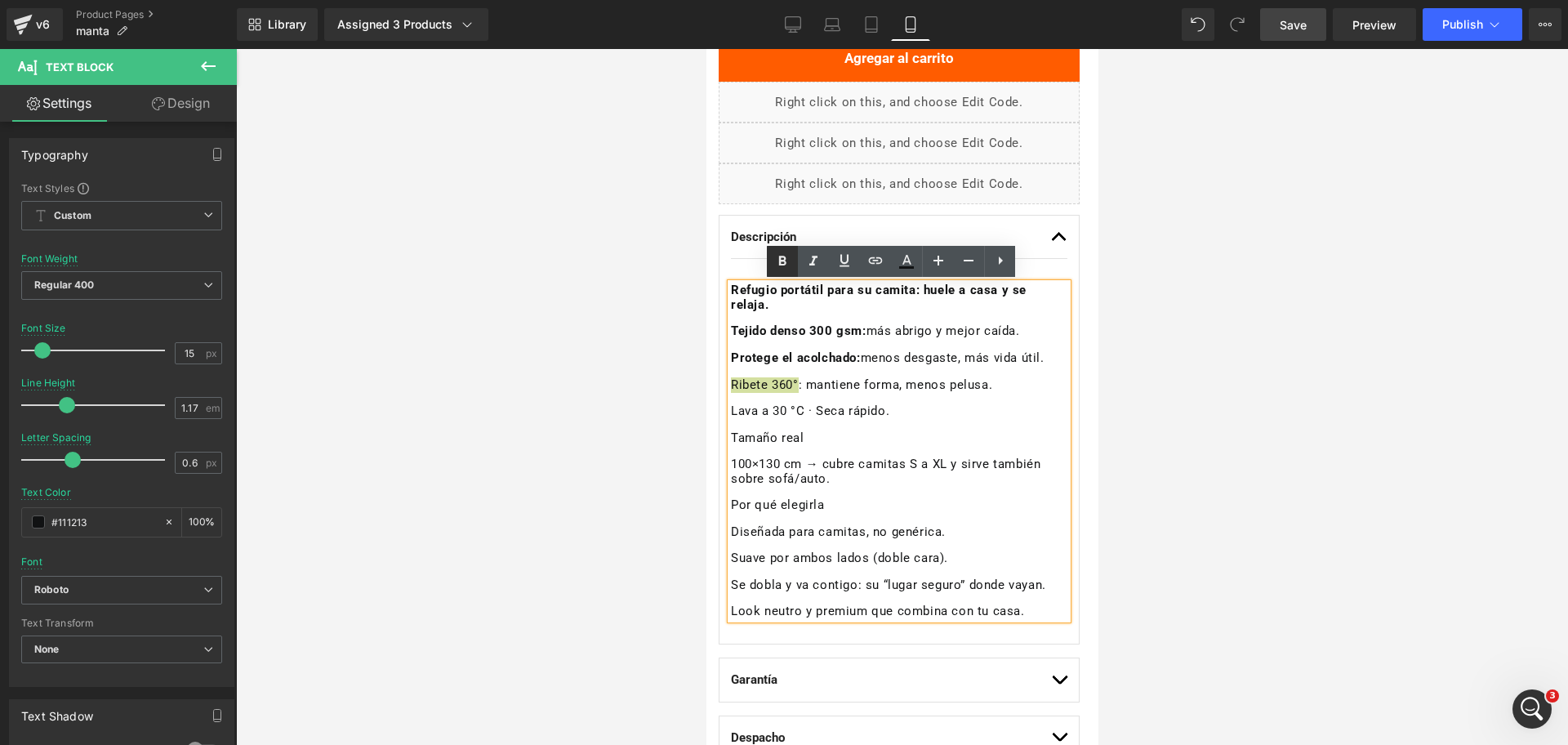
click at [779, 262] on icon at bounding box center [783, 262] width 20 height 20
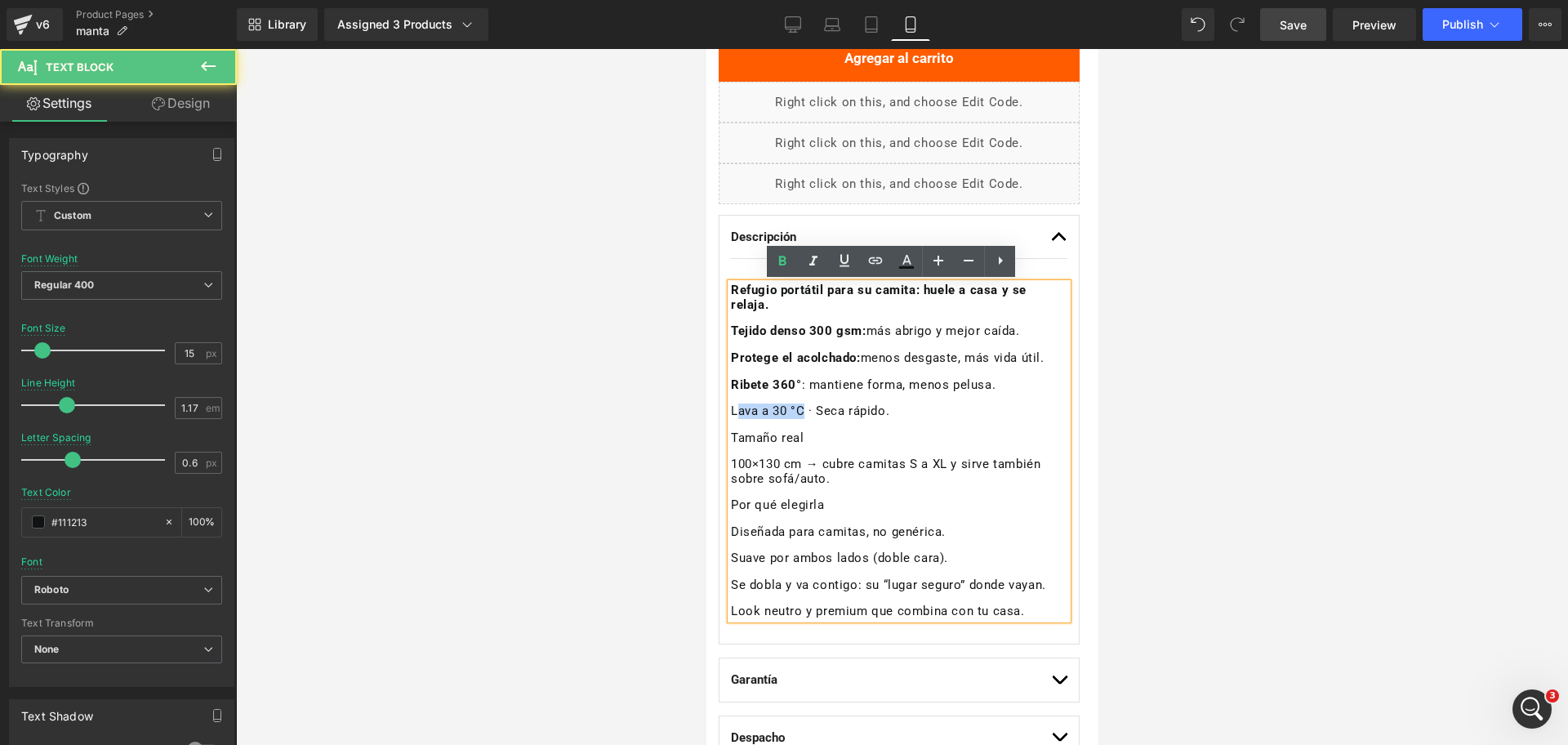
drag, startPoint x: 803, startPoint y: 412, endPoint x: 735, endPoint y: 413, distance: 68.0
click at [735, 413] on p "Lava a 30 °C · Seca rápido." at bounding box center [898, 412] width 337 height 15
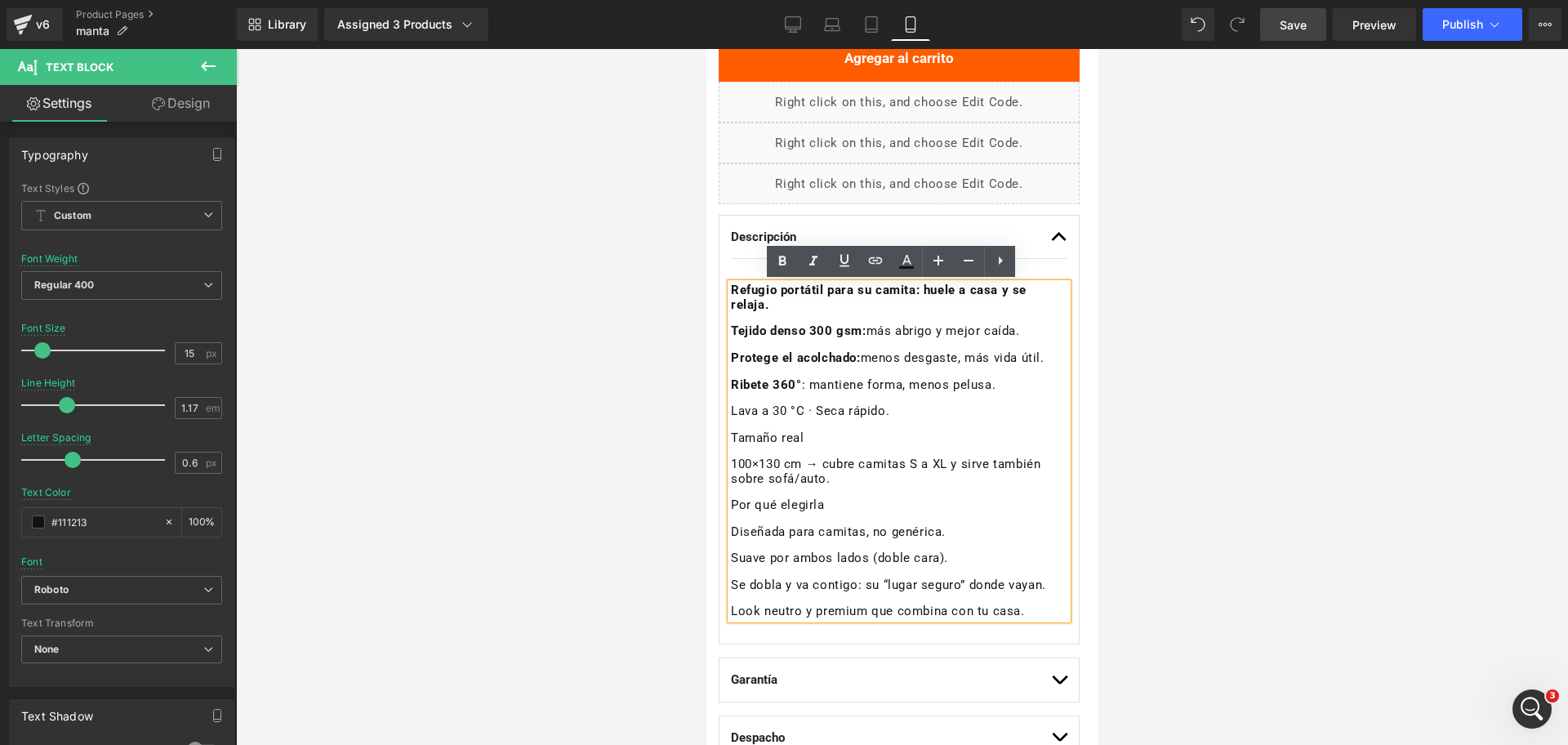
click at [731, 411] on p "Lava a 30 °C · Seca rápido." at bounding box center [898, 412] width 337 height 15
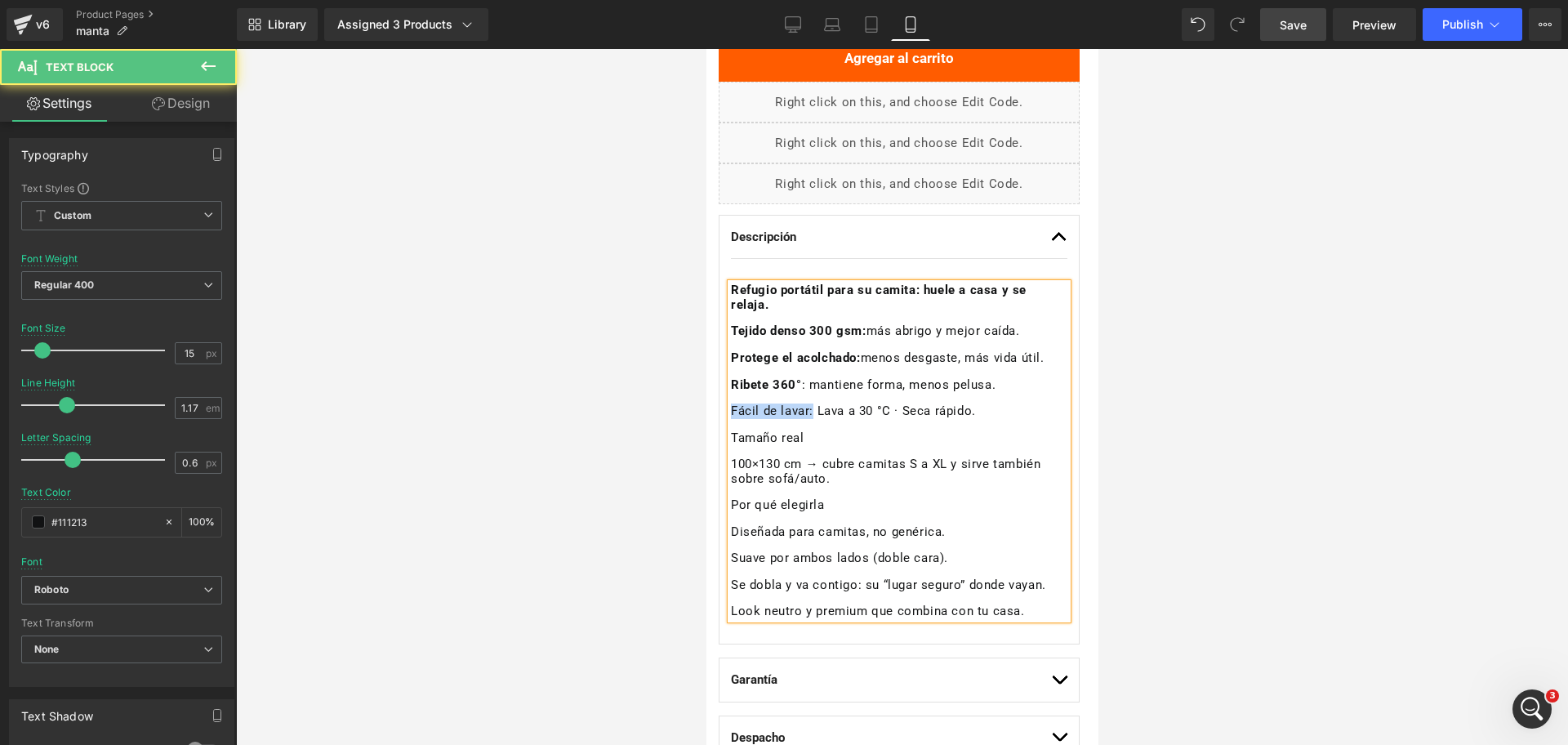
drag, startPoint x: 812, startPoint y: 409, endPoint x: 724, endPoint y: 413, distance: 88.1
click at [724, 413] on div "Descripción Text Block Refugio portátil para su camita: huele a casa y se relaj…" at bounding box center [898, 430] width 361 height 430
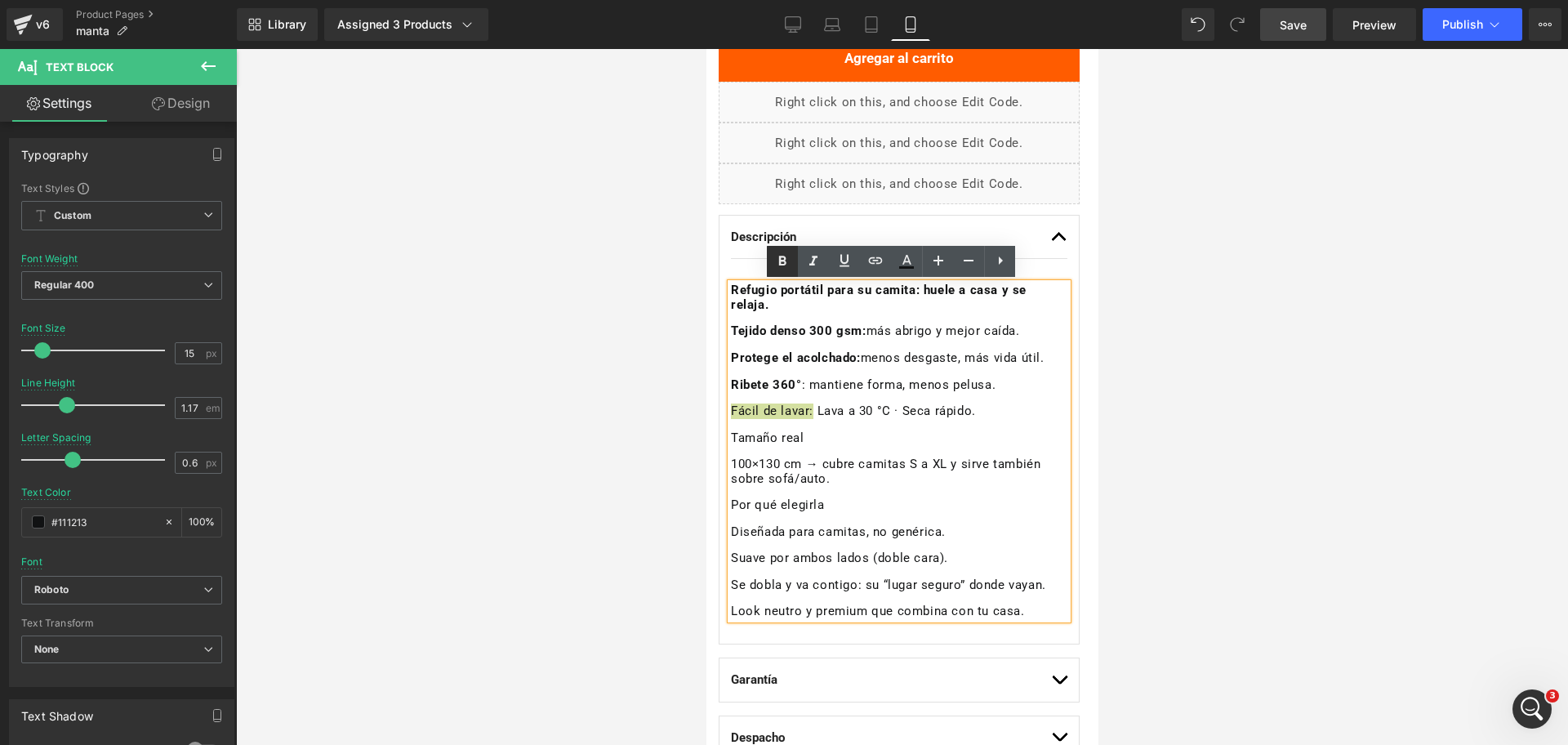
click at [793, 258] on link at bounding box center [783, 262] width 31 height 31
click at [910, 454] on div "Refugio portátil para su camita: huele a casa y se relaja. Tejido denso 300 gsm…" at bounding box center [898, 451] width 337 height 336
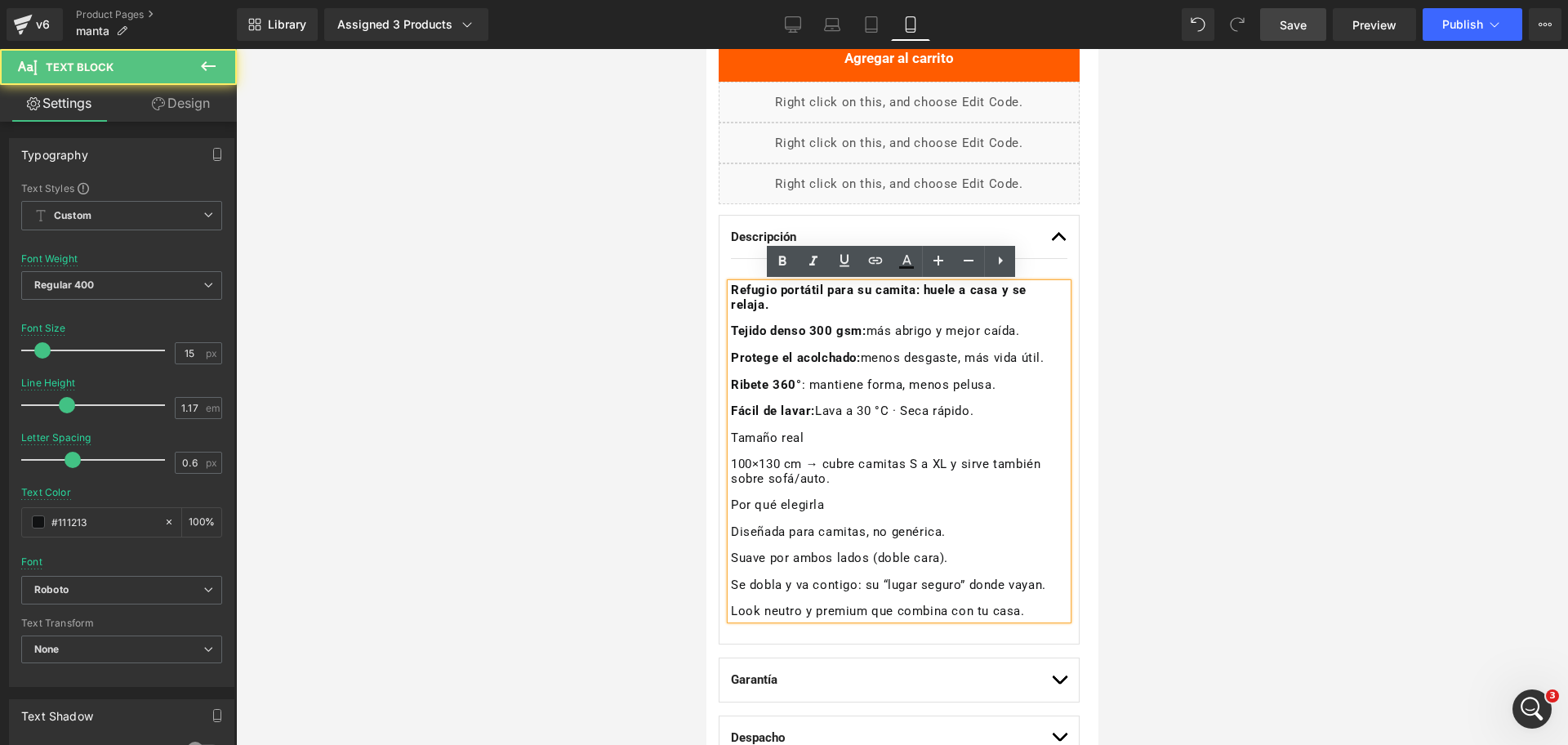
click at [809, 432] on p "Tamaño real" at bounding box center [898, 439] width 337 height 15
drag, startPoint x: 803, startPoint y: 435, endPoint x: 718, endPoint y: 440, distance: 85.1
click at [718, 440] on div "Descripción Text Block Refugio portátil para su camita: huele a casa y se relaj…" at bounding box center [898, 430] width 361 height 430
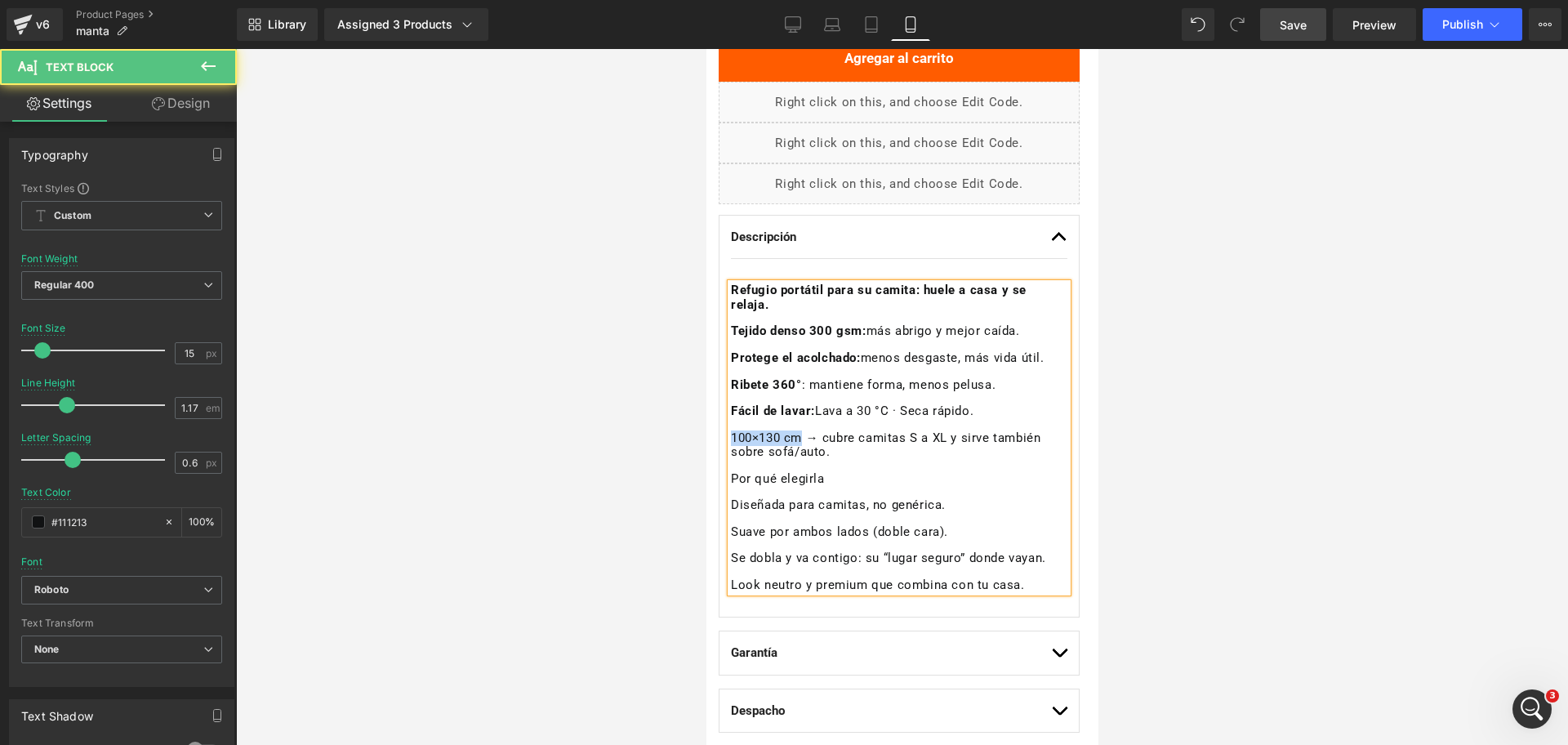
drag, startPoint x: 800, startPoint y: 435, endPoint x: 714, endPoint y: 445, distance: 86.6
click at [714, 445] on div "Loox (Star) - Star Badge Loox (Star) Manta Suave THE DOGS (P) Title Separator P…" at bounding box center [898, 283] width 385 height 926
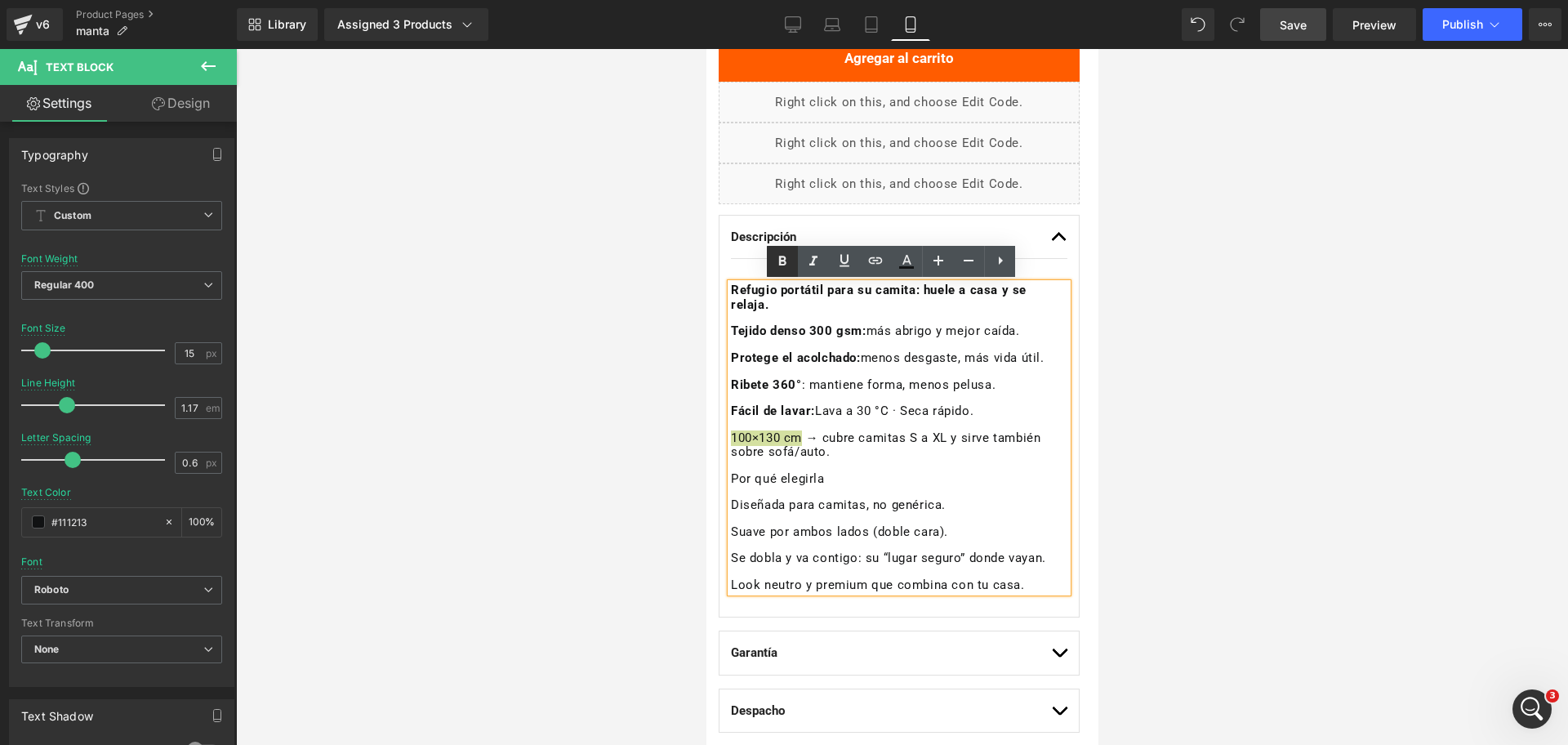
click at [783, 258] on icon at bounding box center [783, 262] width 20 height 20
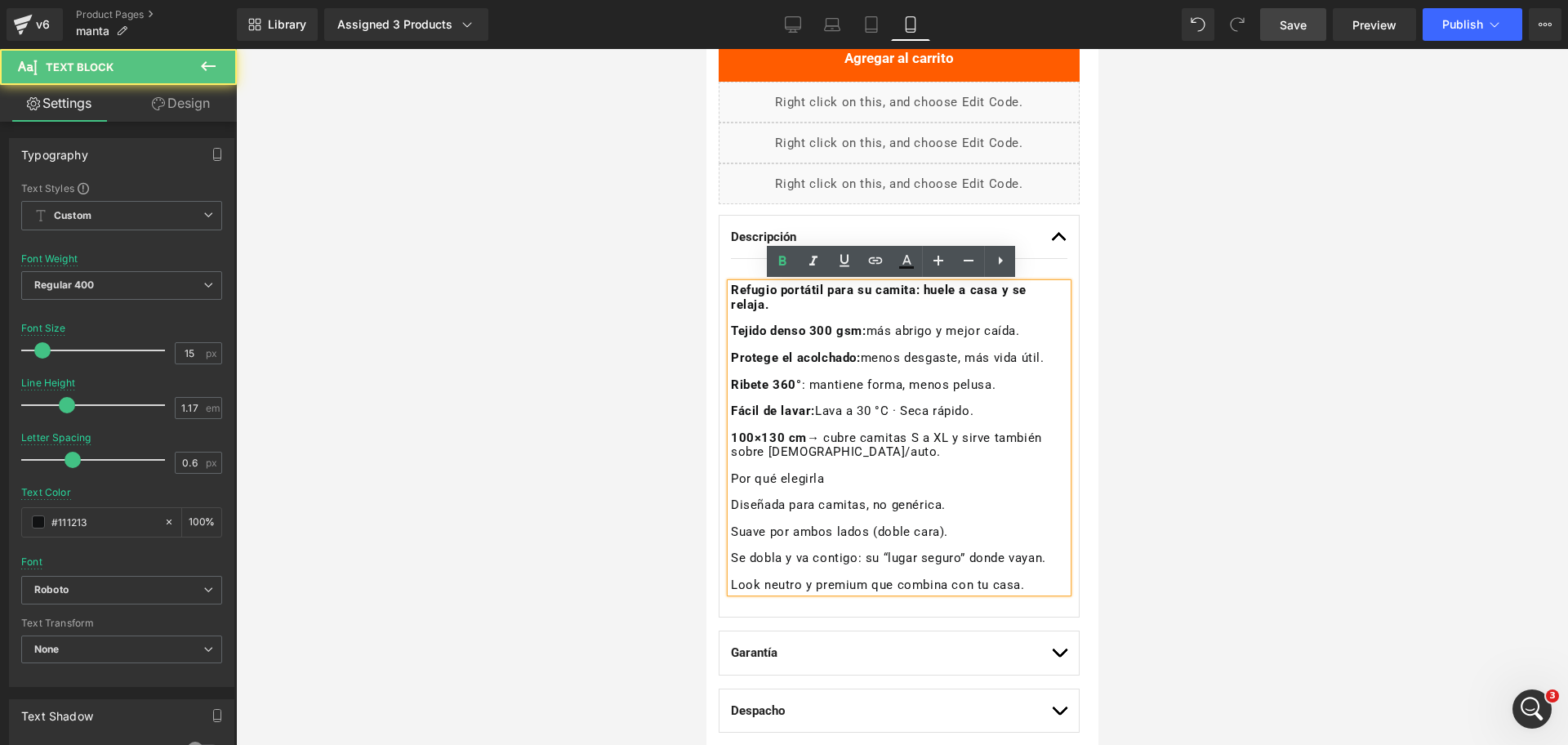
click at [879, 388] on p "Ribete 360° : mantiene forma, menos pelusa." at bounding box center [898, 385] width 337 height 15
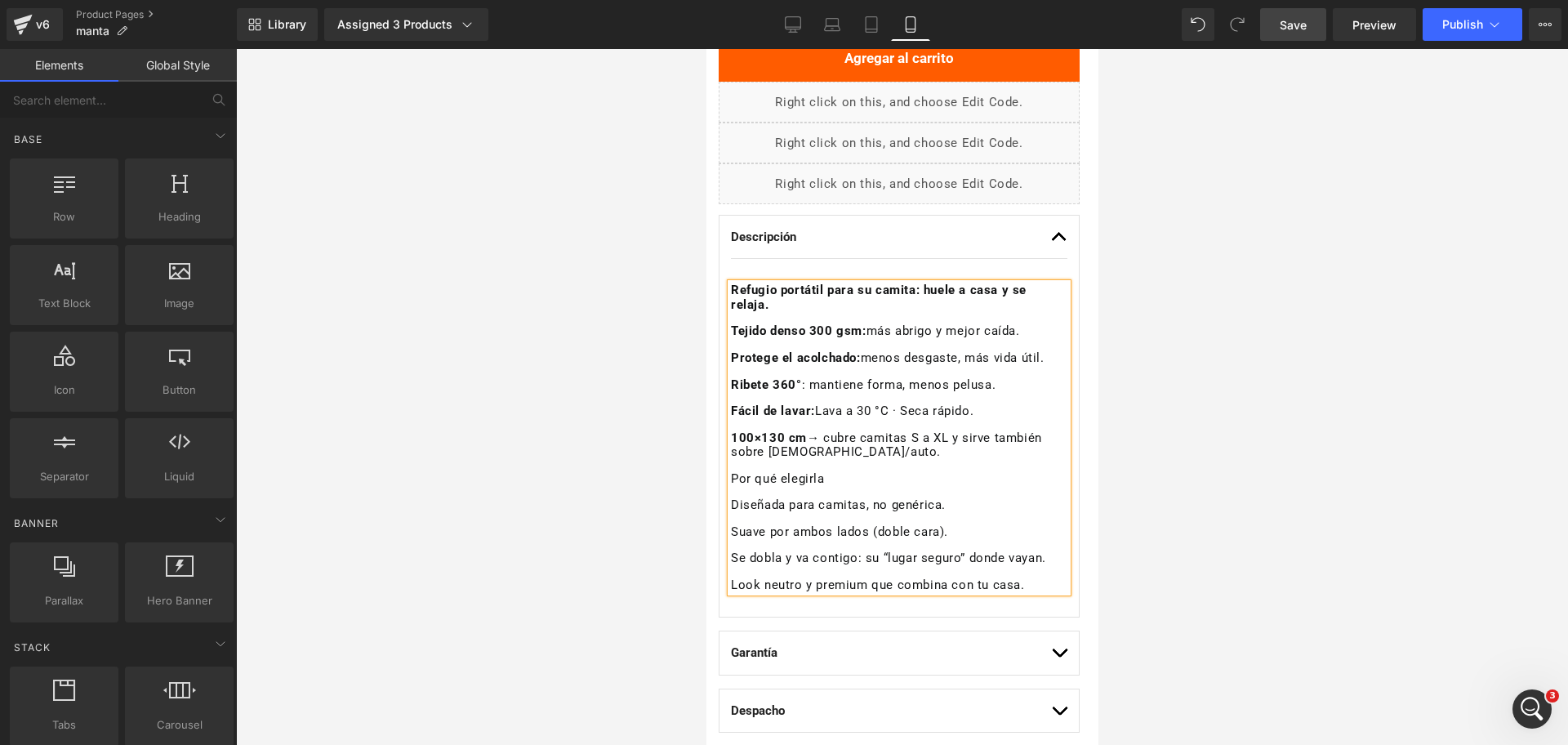
click at [1193, 324] on div at bounding box center [902, 397] width 1332 height 696
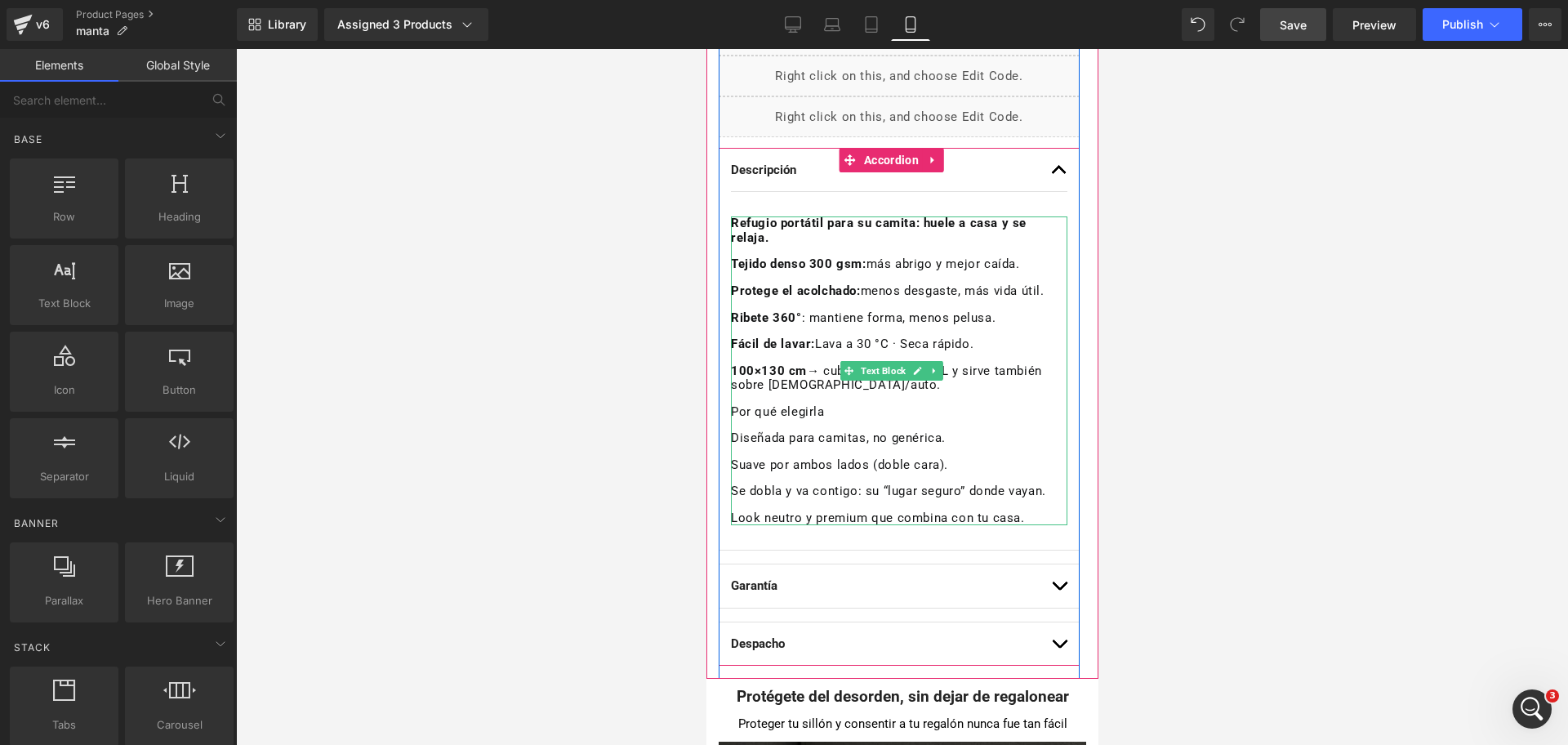
scroll to position [873, 0]
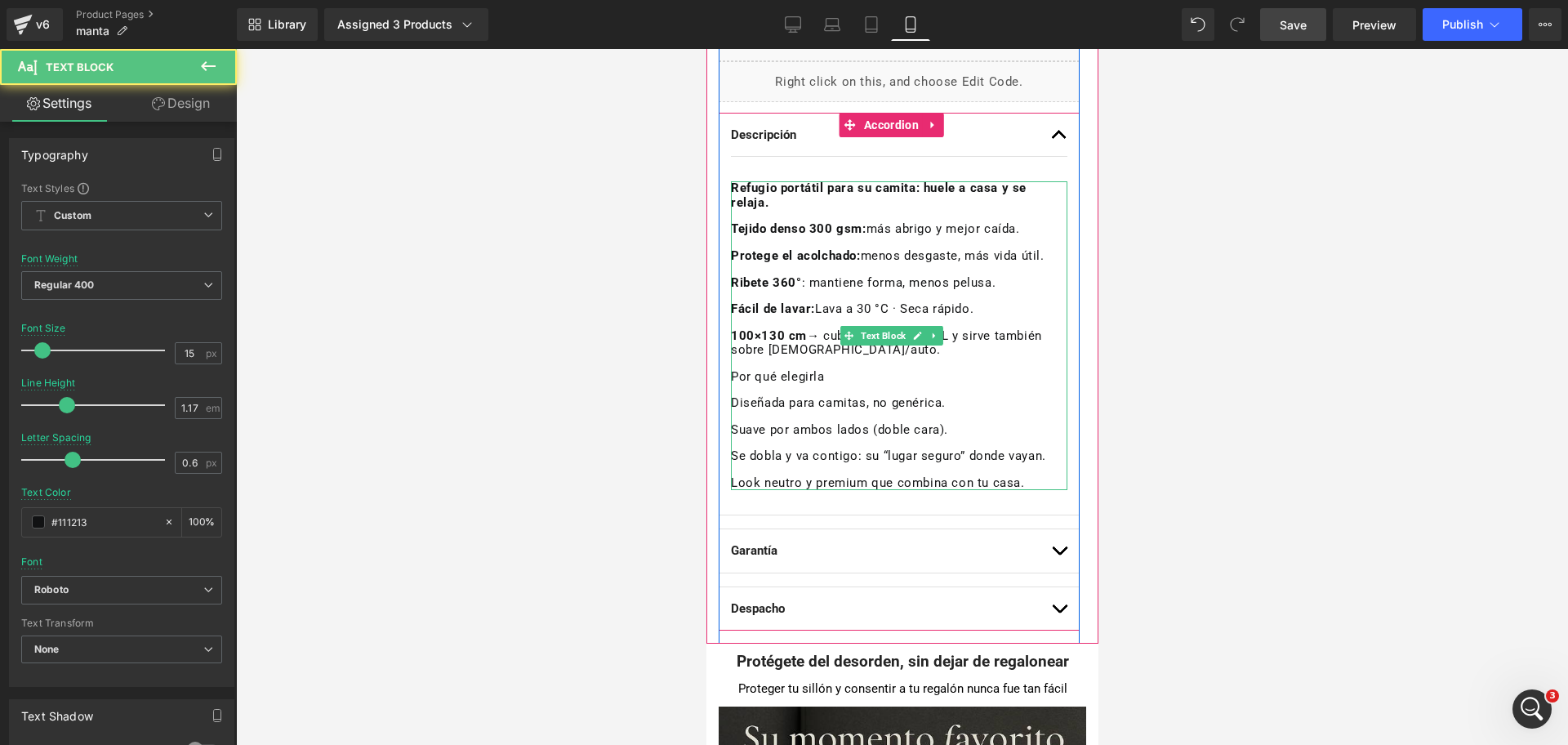
click at [914, 441] on div "Refugio portátil para su camita: huele a casa y se relaja. Tejido denso 300 gsm…" at bounding box center [898, 335] width 337 height 309
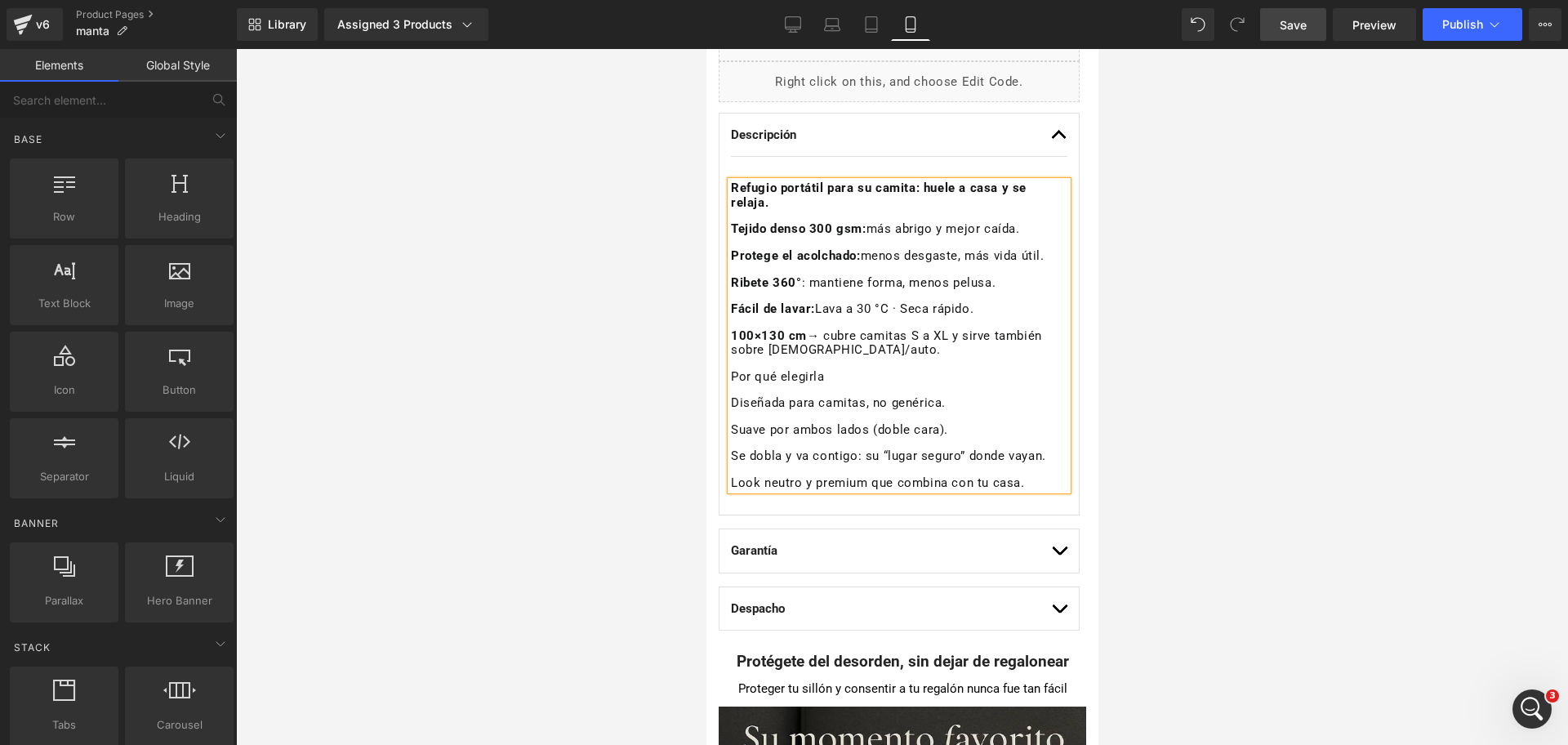
drag, startPoint x: 1101, startPoint y: 407, endPoint x: 308, endPoint y: 339, distance: 795.9
click at [1101, 407] on div at bounding box center [902, 397] width 1332 height 696
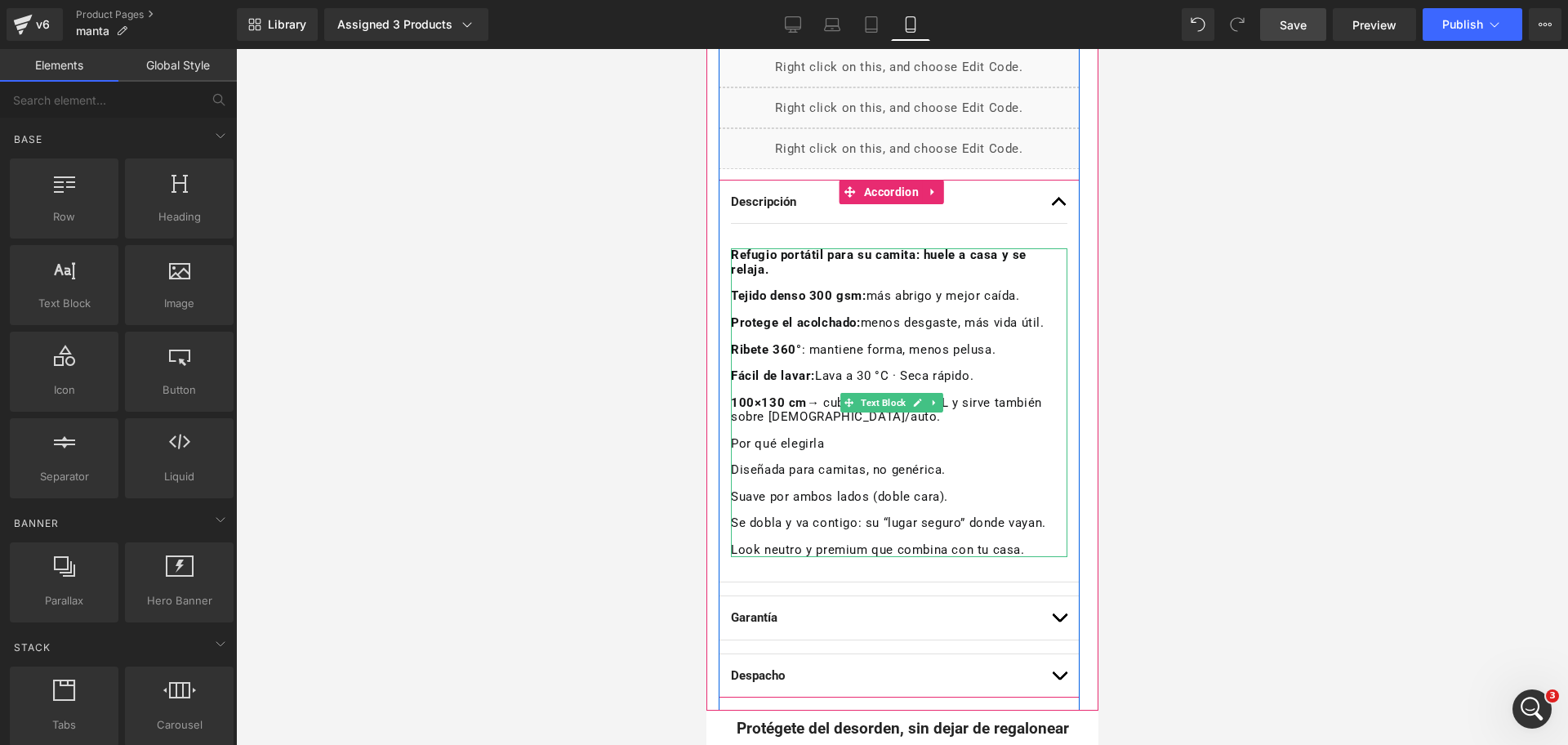
scroll to position [771, 0]
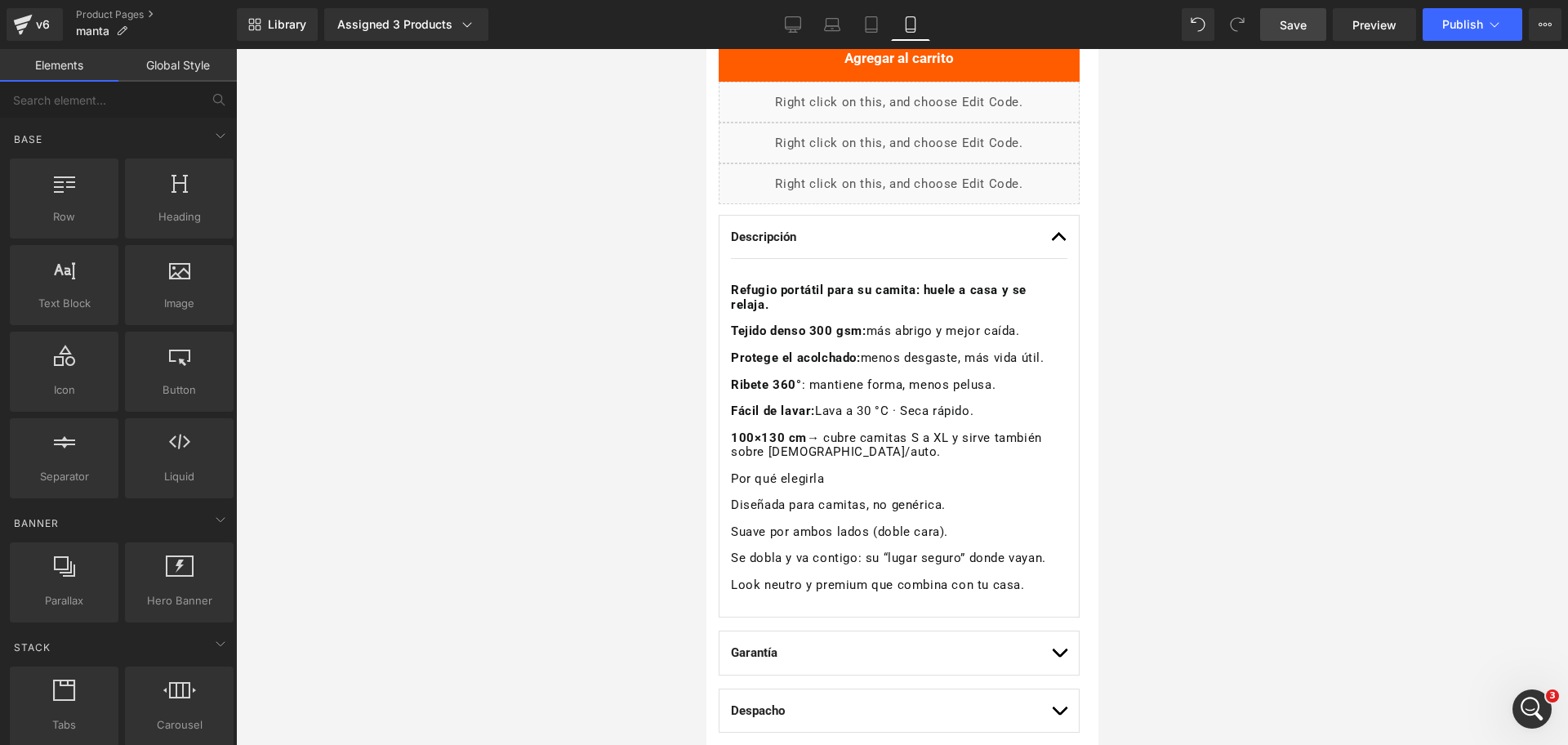
click at [1223, 310] on div at bounding box center [902, 397] width 1332 height 696
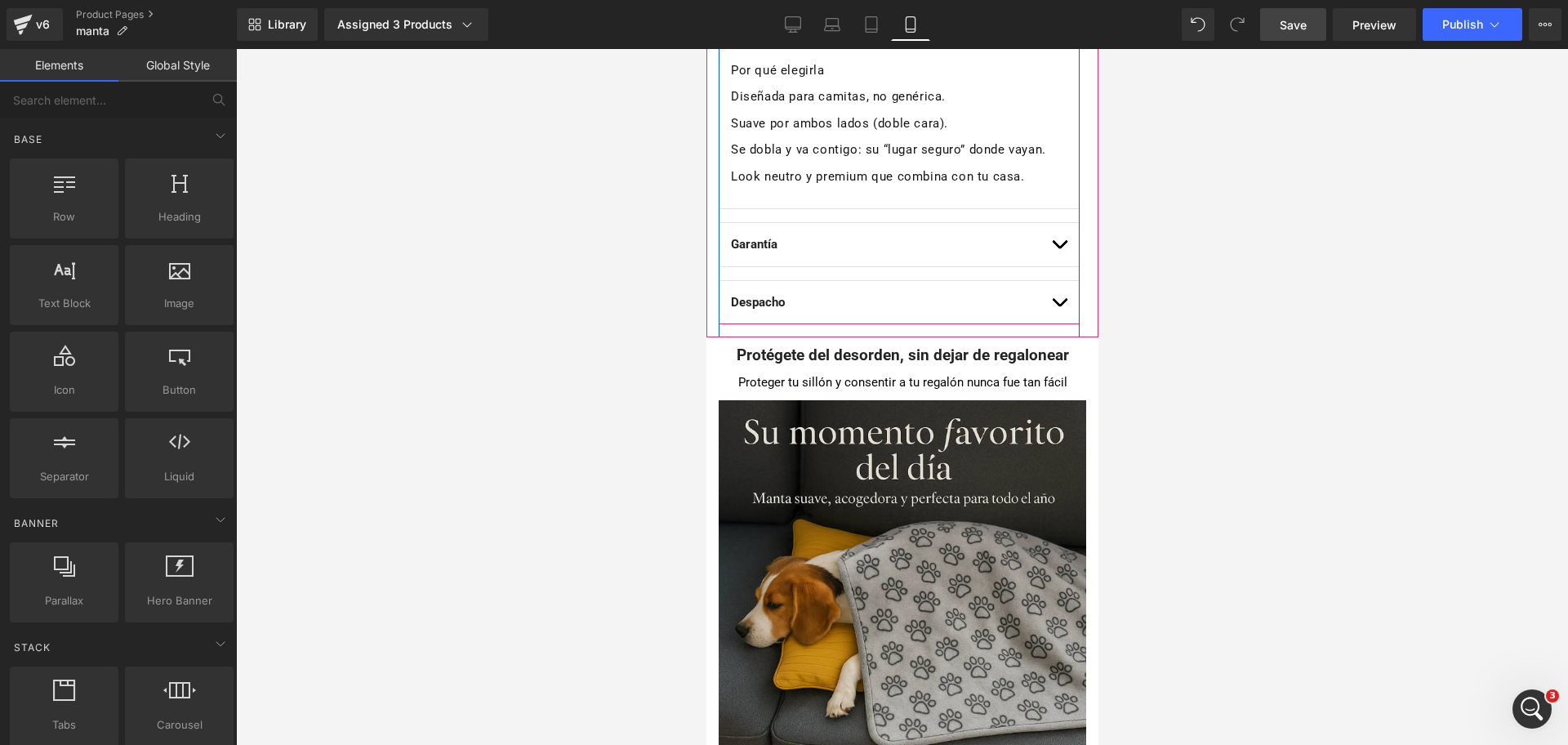
click at [1059, 249] on span "button" at bounding box center [1059, 249] width 0 height 0
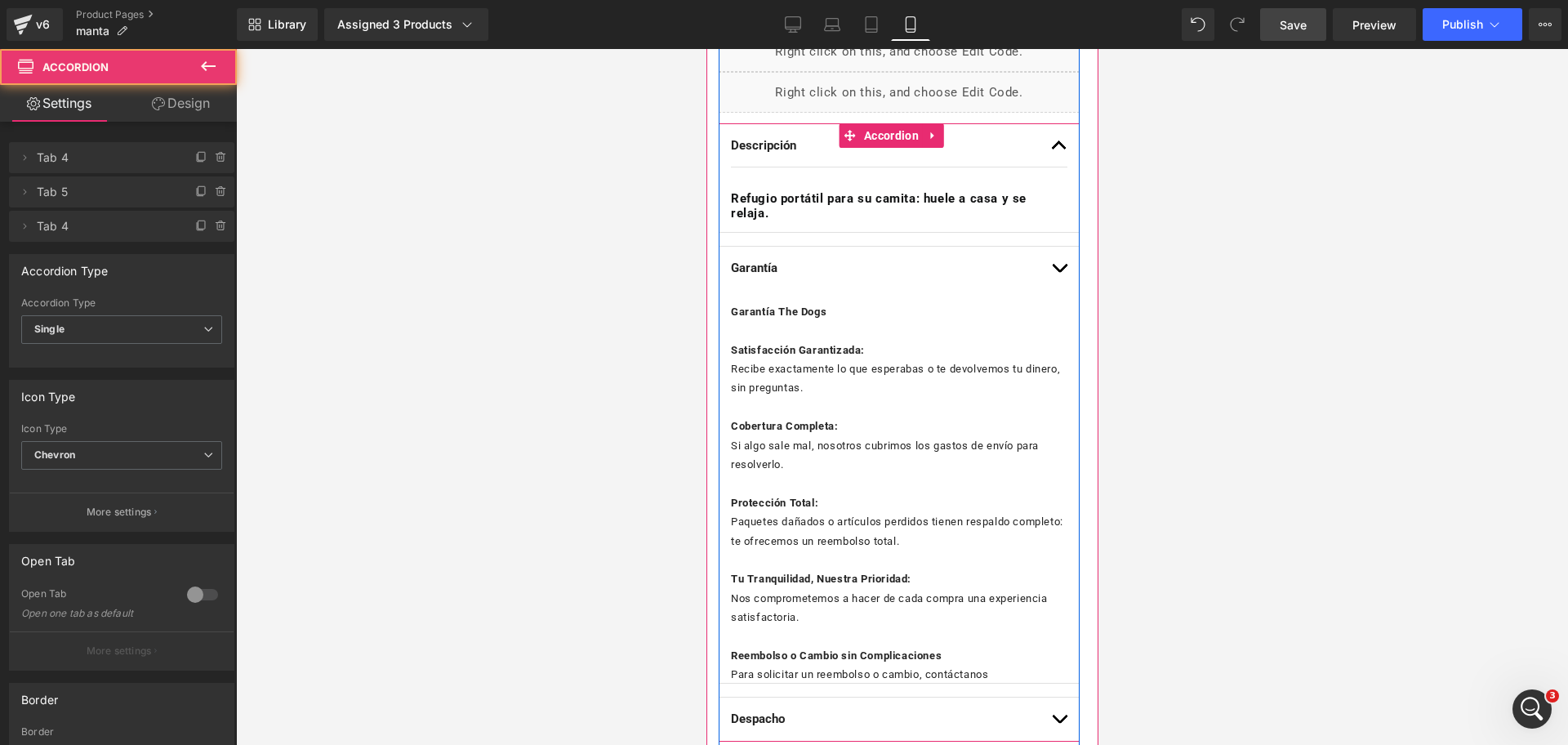
scroll to position [822, 0]
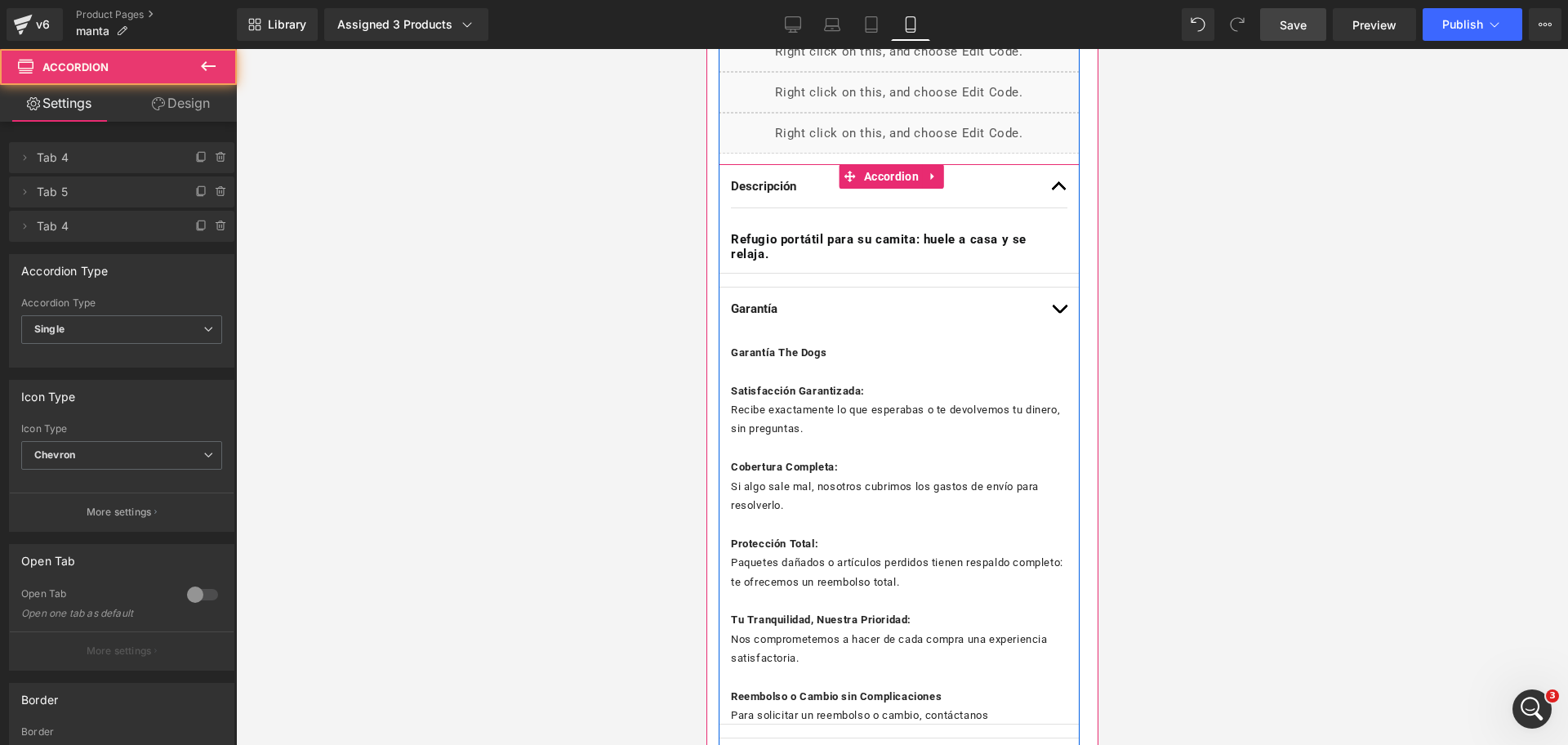
click at [902, 400] on p "Recibe exactamente lo que esperabas o te devolvemos tu dinero, sin preguntas." at bounding box center [898, 419] width 337 height 39
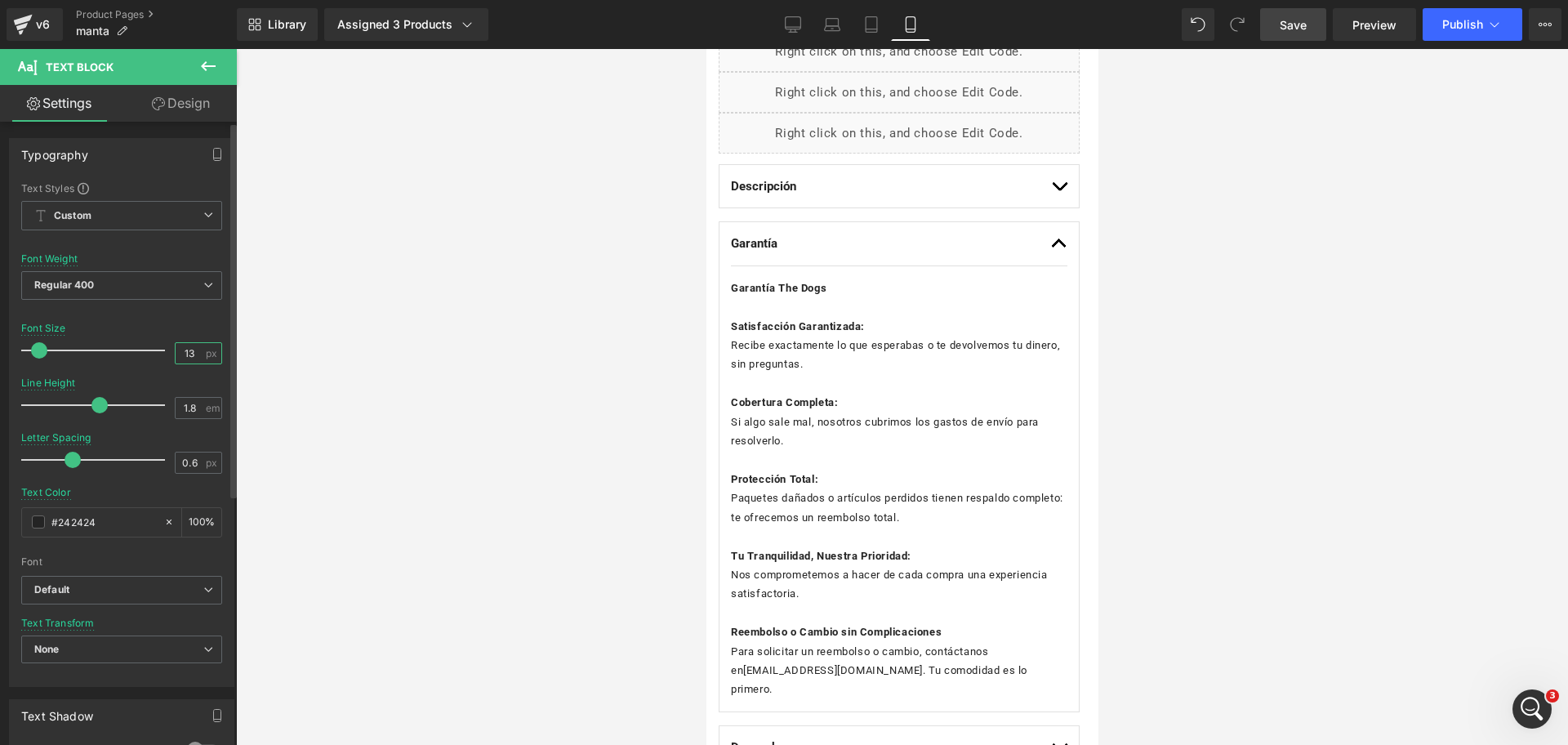
click at [187, 359] on input "13" at bounding box center [189, 353] width 29 height 21
click at [187, 358] on input "13" at bounding box center [189, 353] width 29 height 21
type input "14"
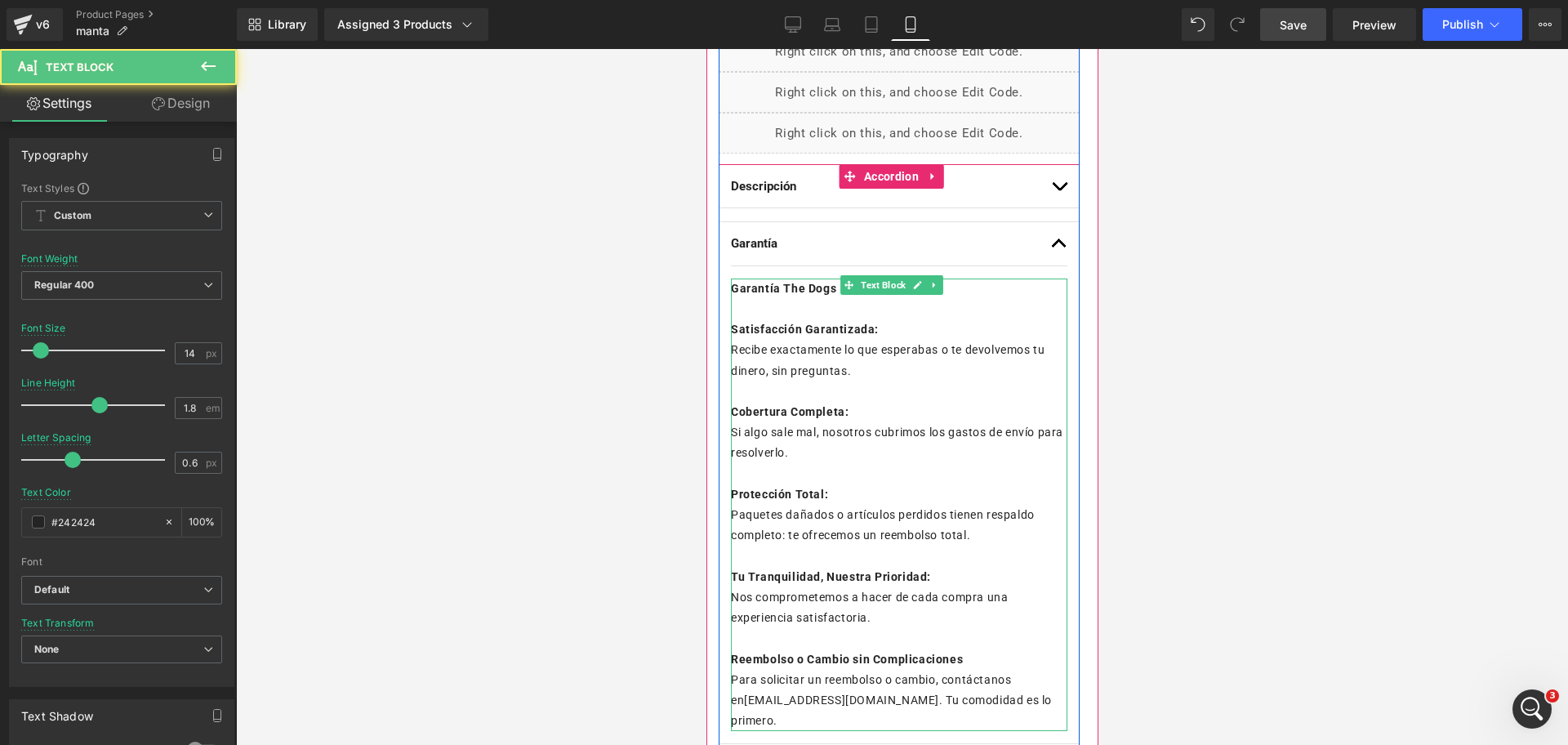
click at [817, 355] on span "Recibe exactamente lo que esperabas o te devolvemos tu dinero, sin preguntas." at bounding box center [886, 360] width 314 height 34
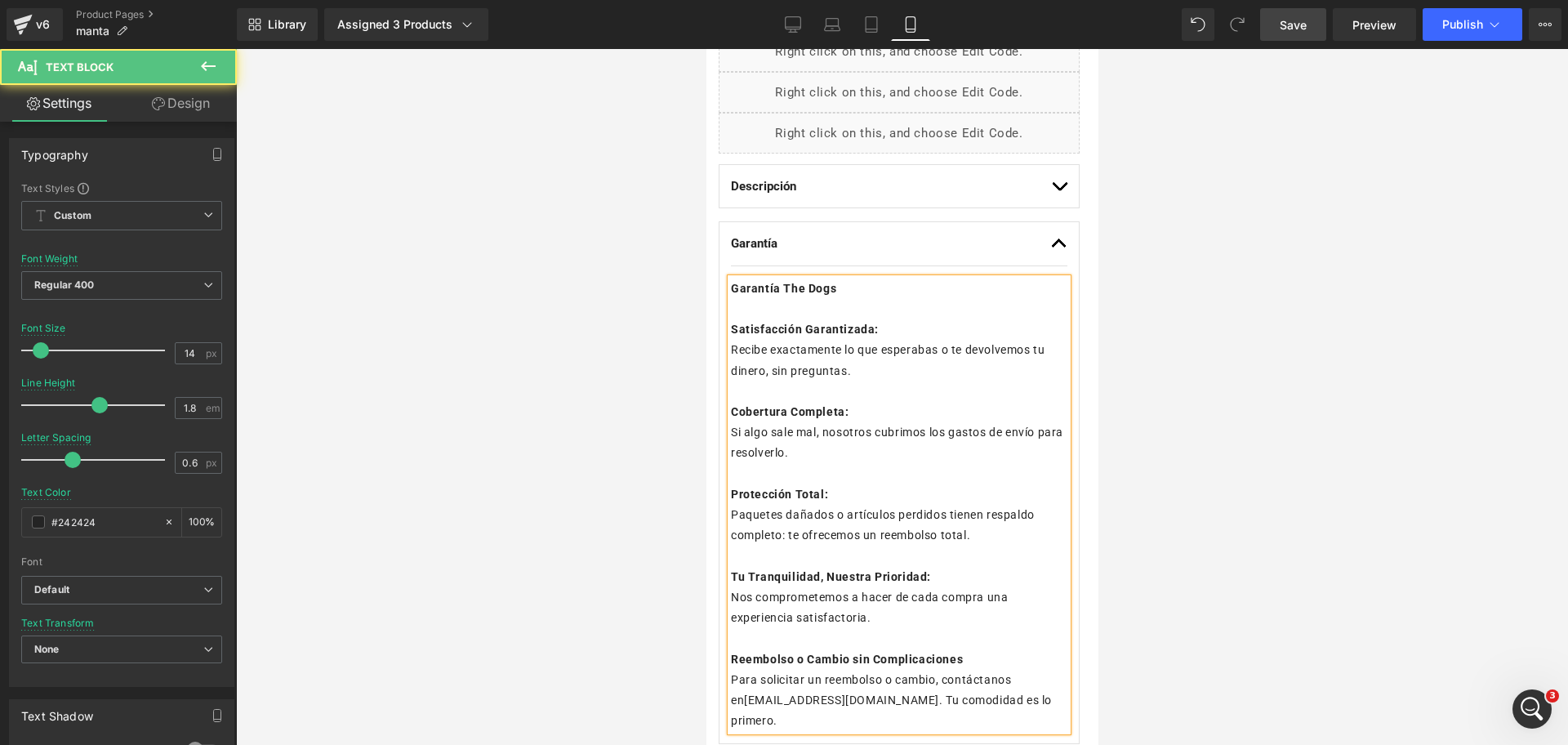
scroll to position [1026, 0]
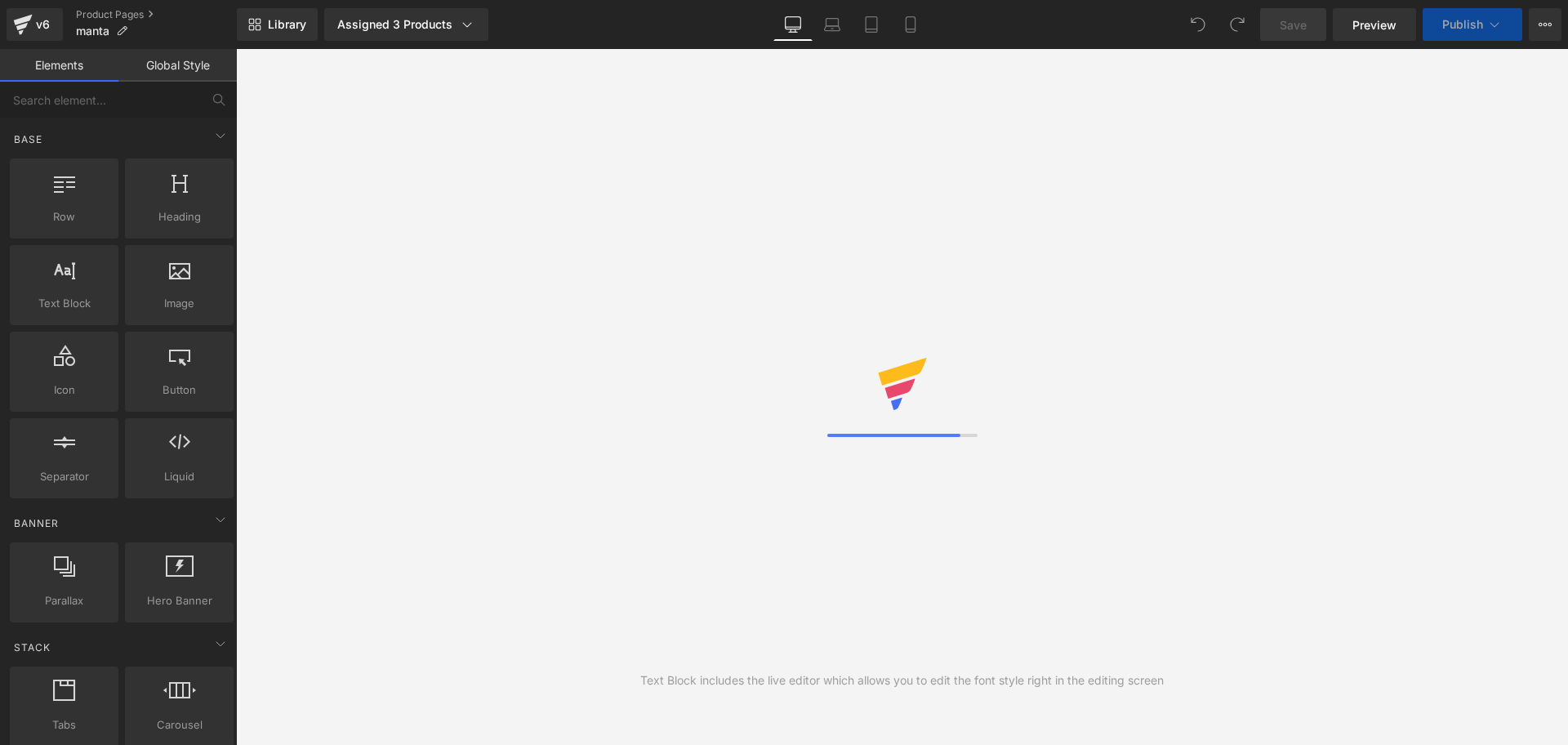
click at [142, 14] on link "Product Pages" at bounding box center [156, 15] width 161 height 13
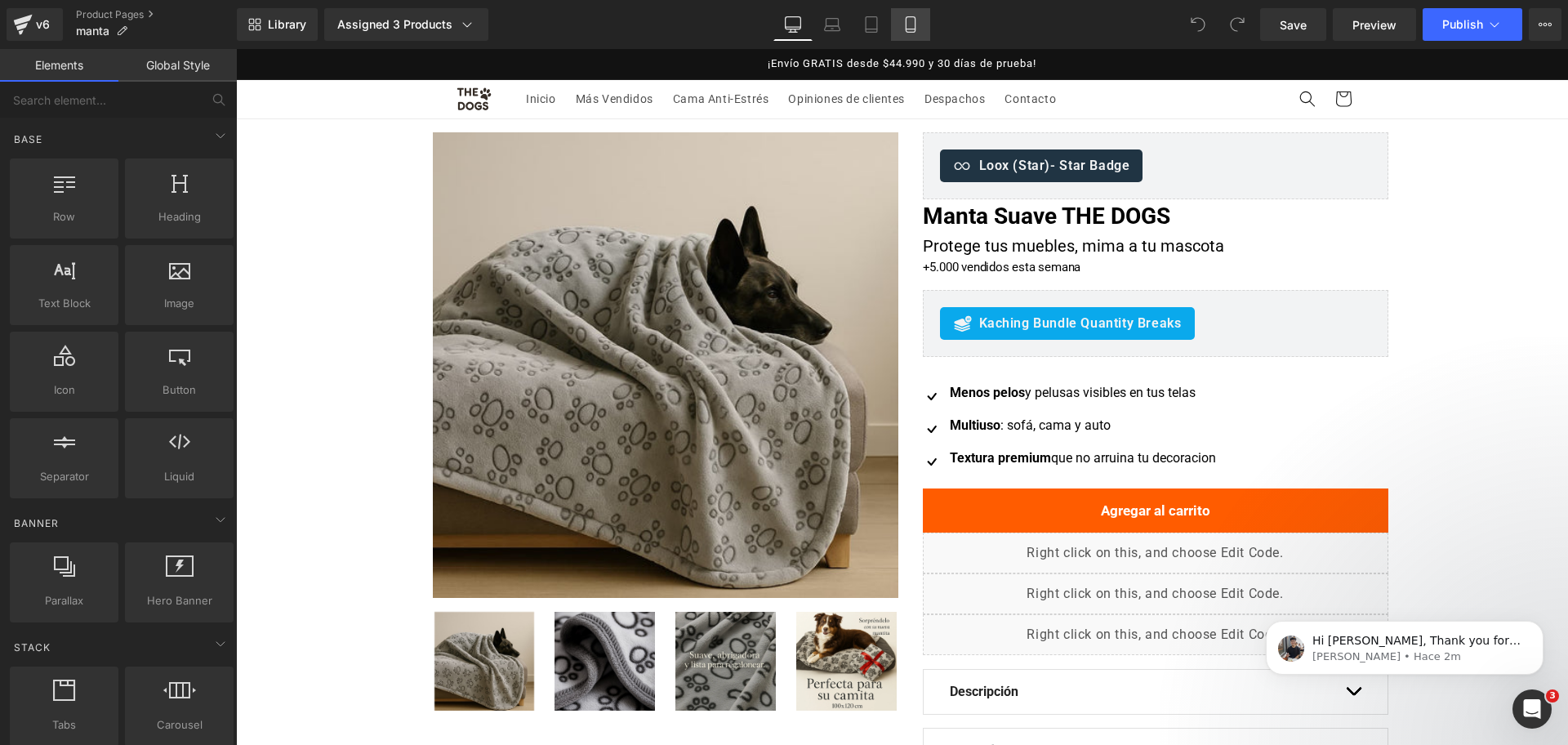
click at [909, 40] on link "Mobile" at bounding box center [911, 25] width 40 height 33
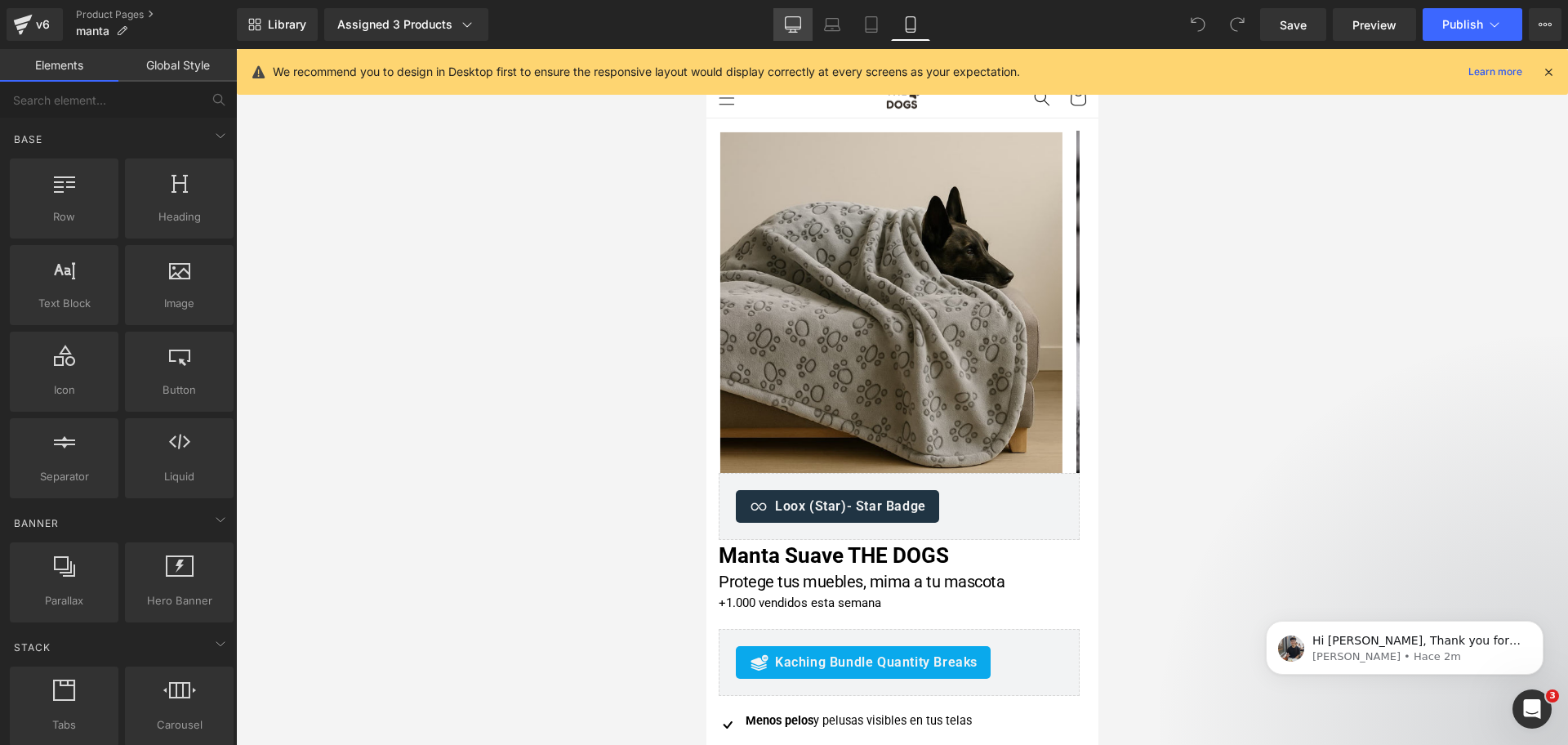
click at [789, 30] on icon at bounding box center [793, 25] width 16 height 16
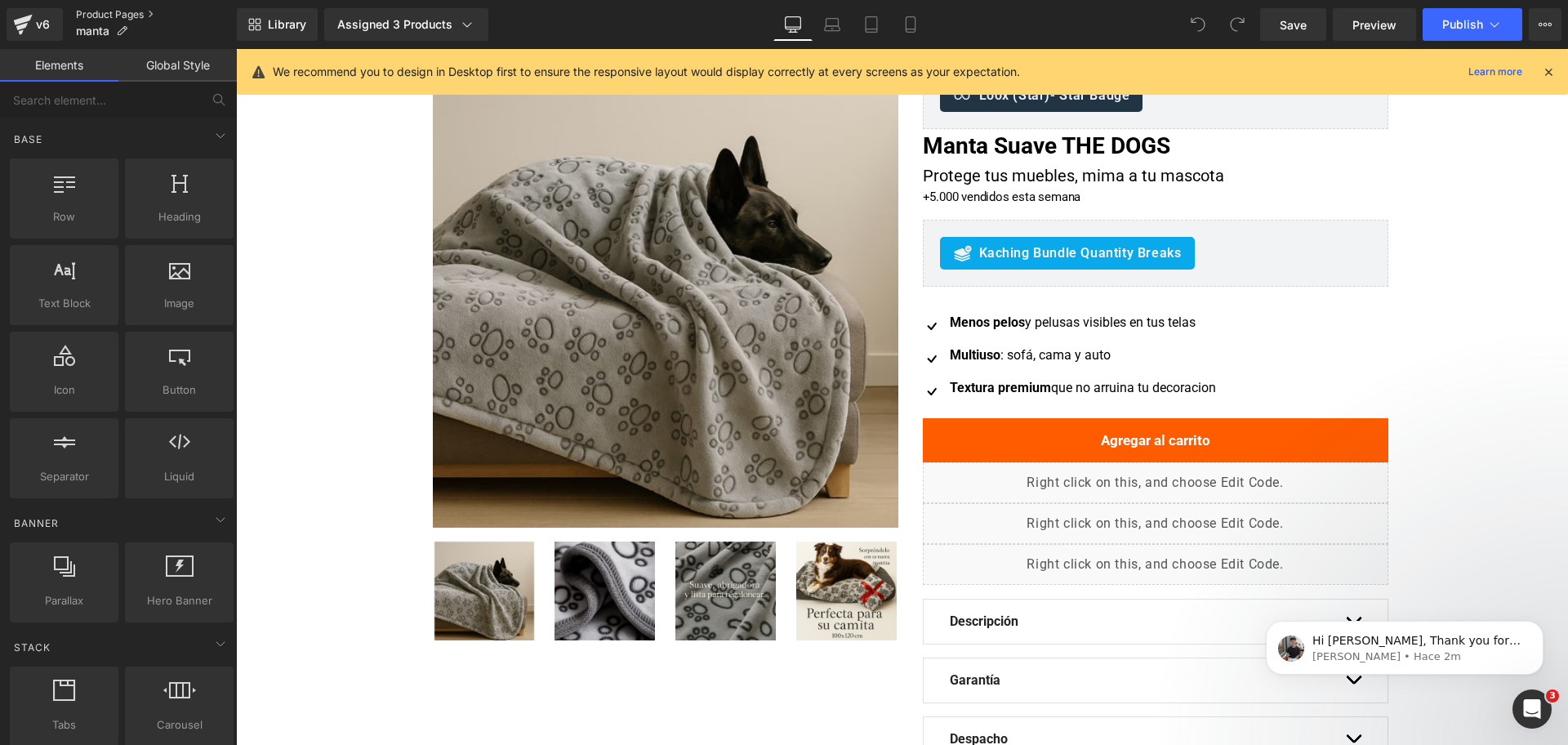
click at [153, 8] on link "Product Pages" at bounding box center [156, 15] width 161 height 13
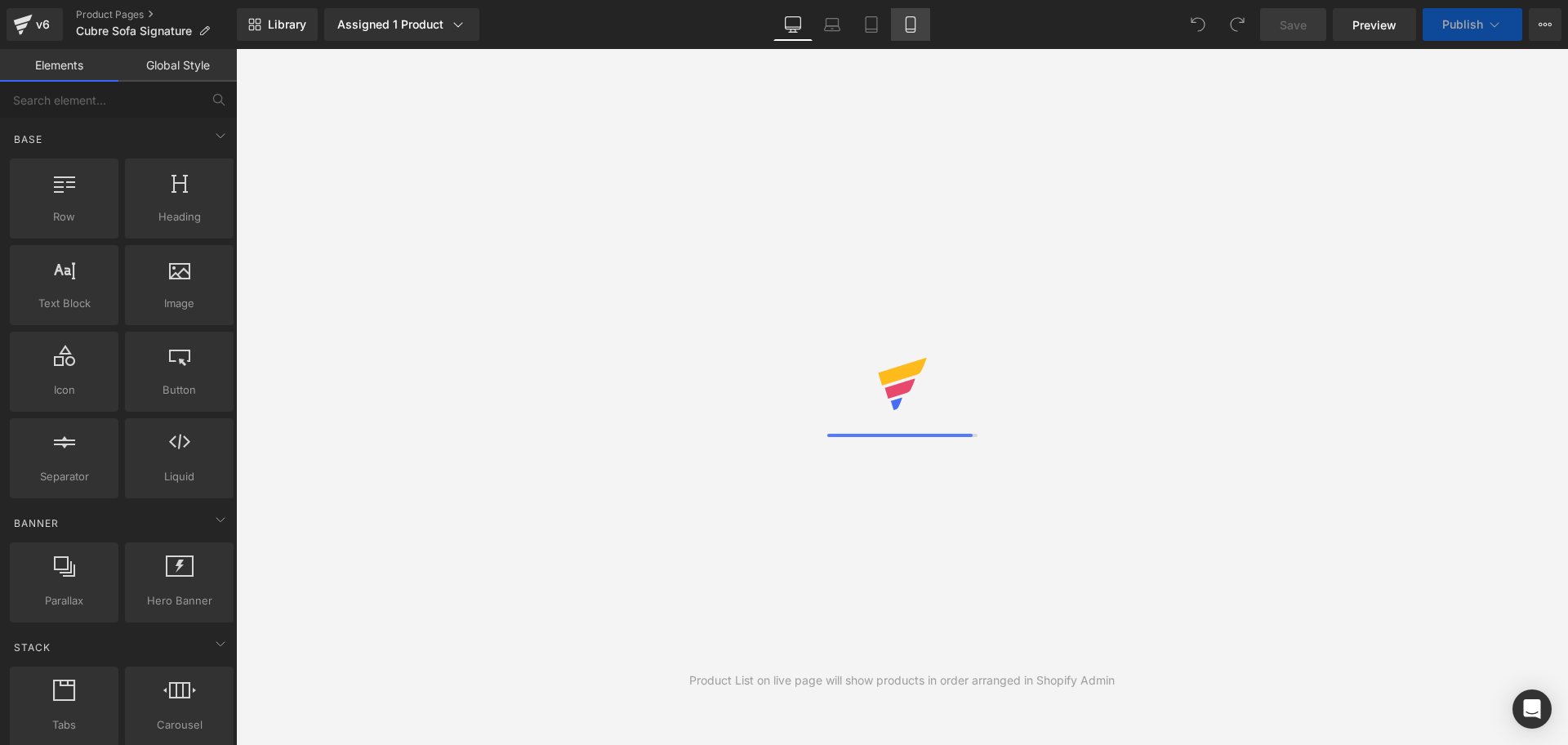
click at [904, 31] on icon at bounding box center [910, 25] width 16 height 16
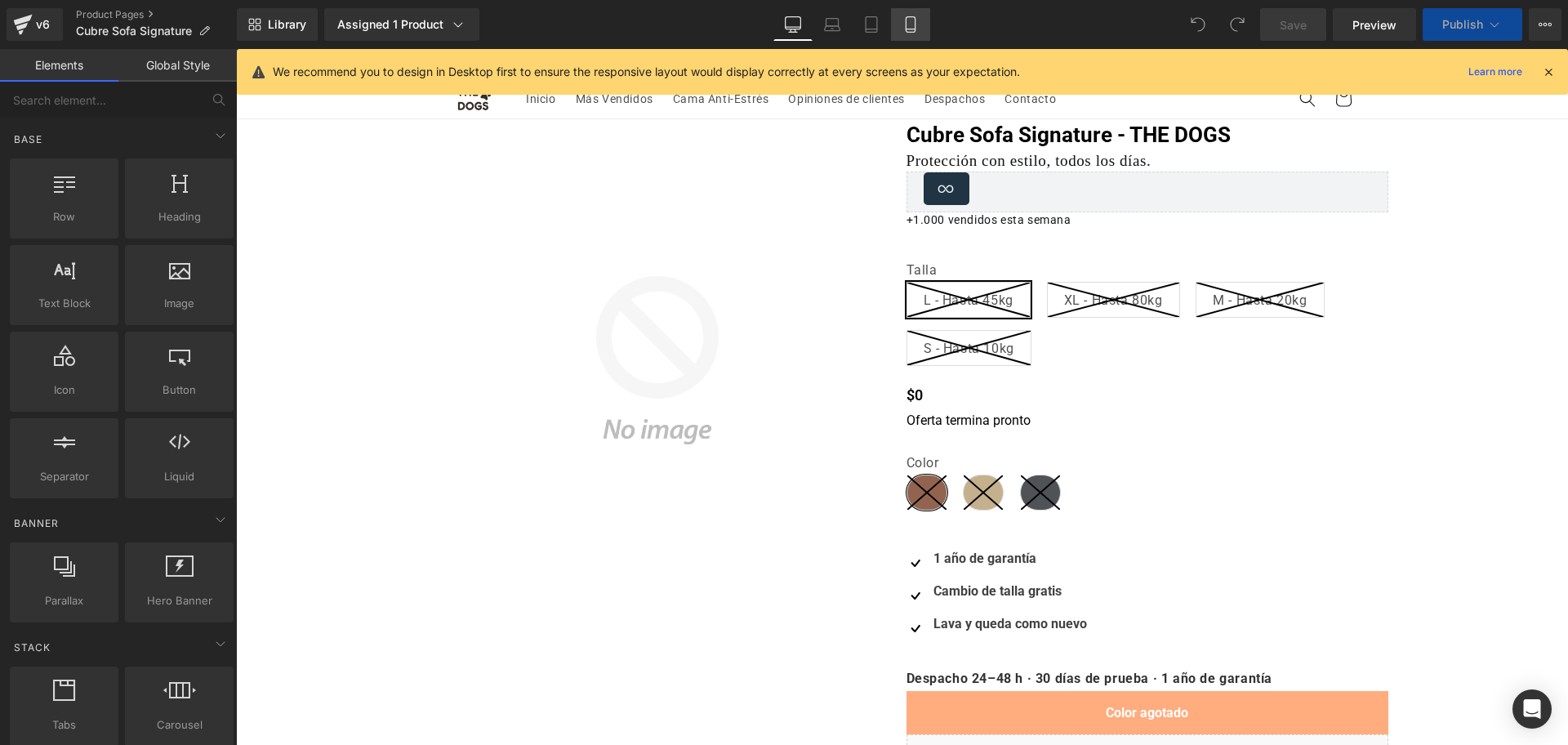
click at [914, 21] on icon at bounding box center [910, 25] width 16 height 16
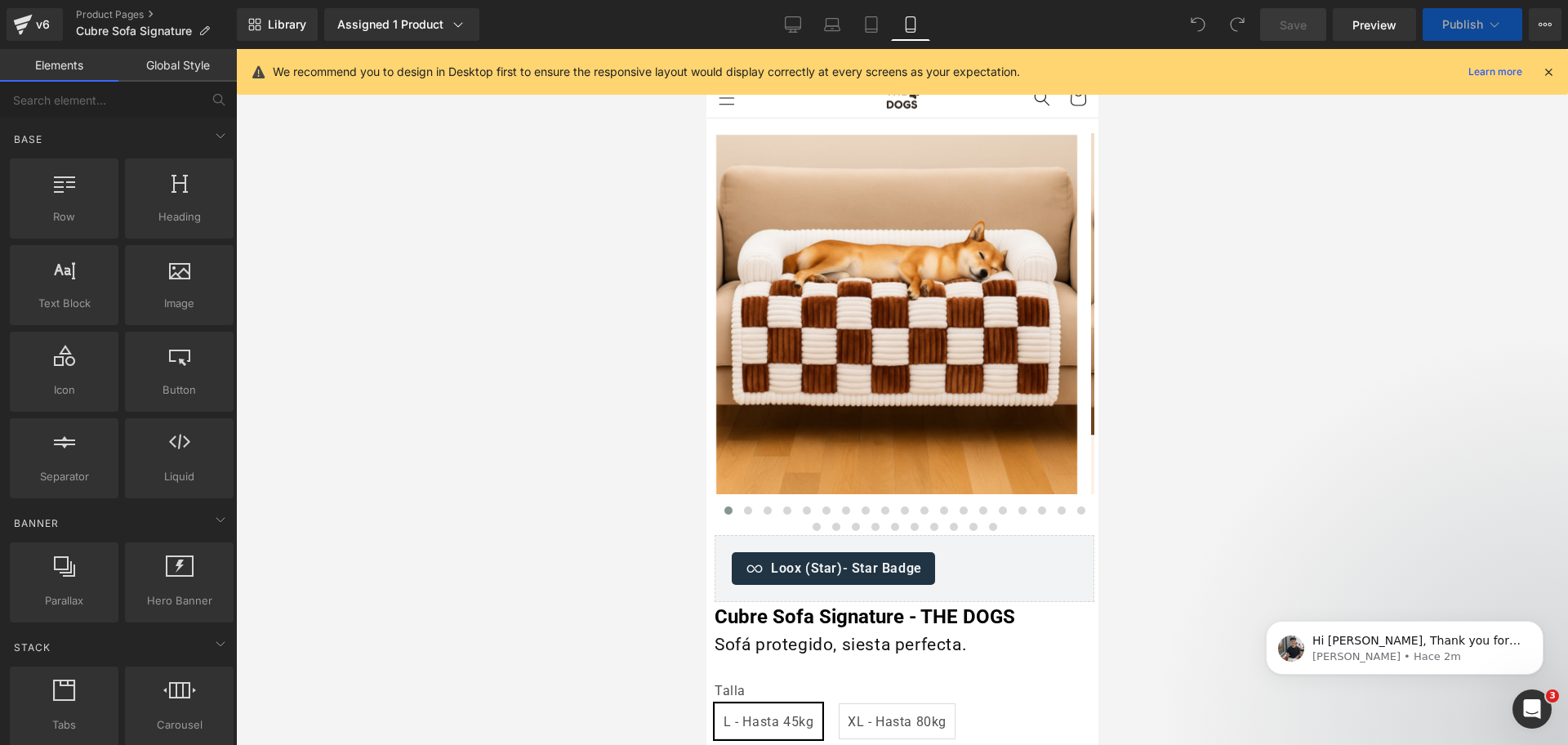
drag, startPoint x: 1542, startPoint y: 77, endPoint x: 289, endPoint y: 179, distance: 1257.1
click at [1542, 77] on icon at bounding box center [1548, 72] width 15 height 15
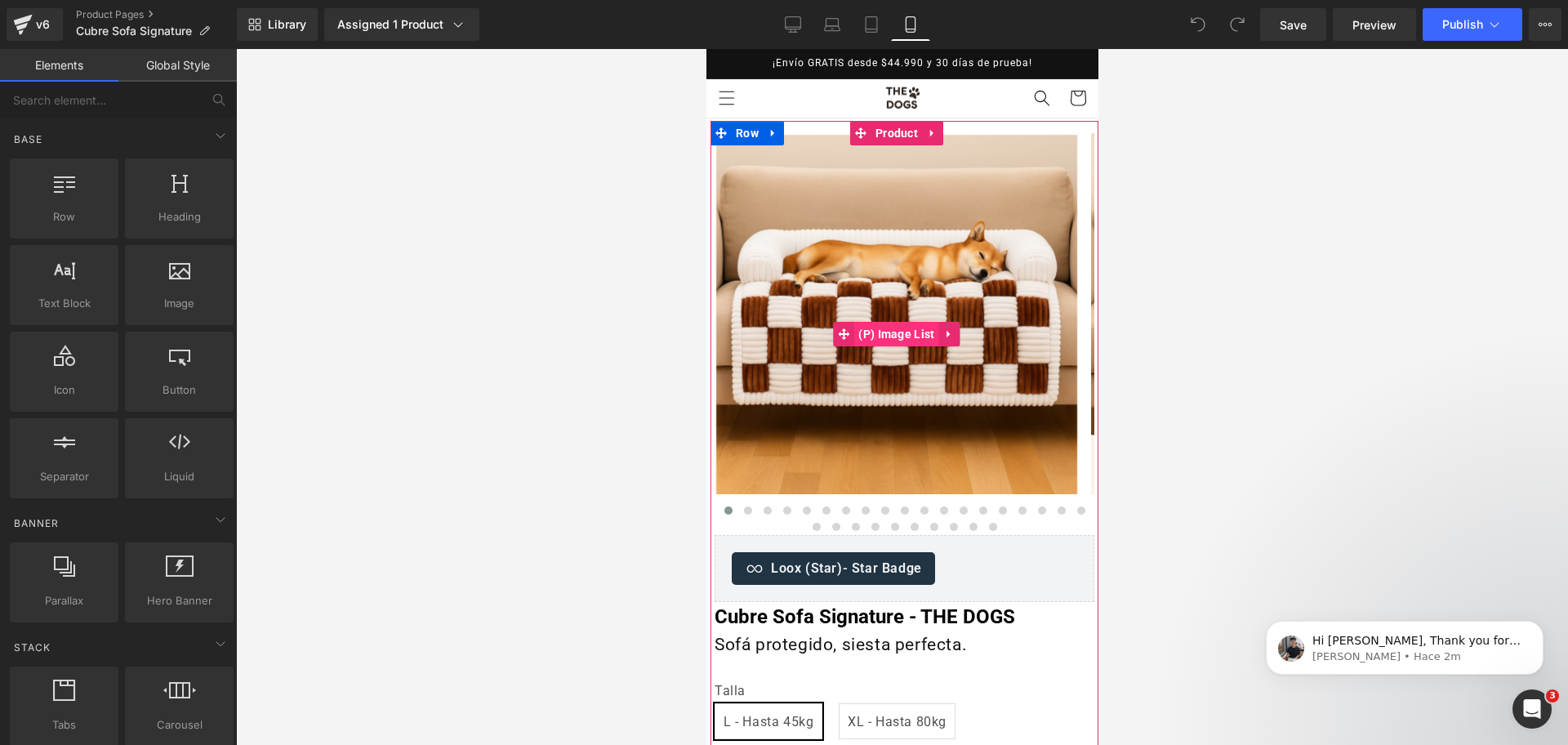
click at [902, 323] on span "(P) Image List" at bounding box center [896, 334] width 84 height 25
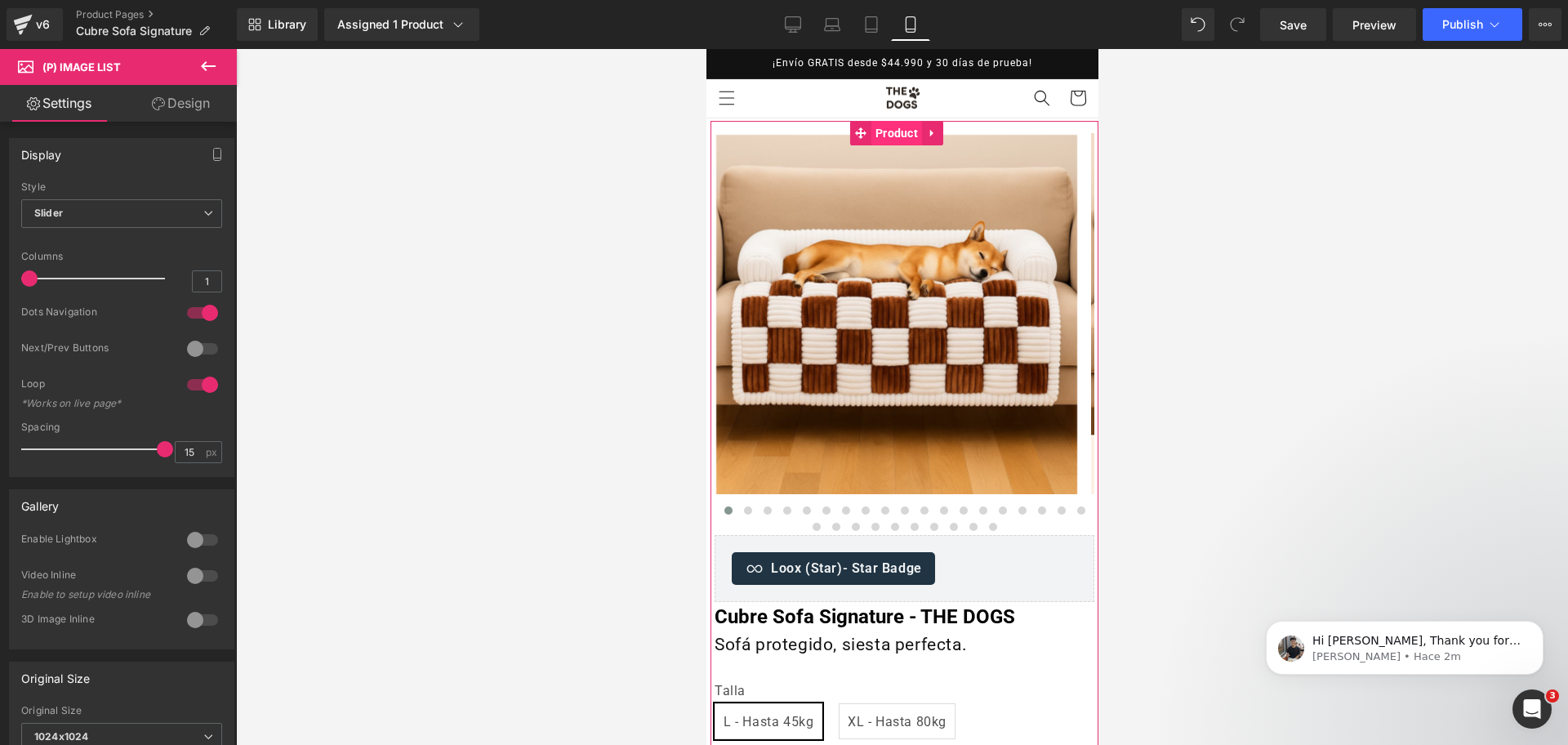
click at [904, 137] on span "Product" at bounding box center [896, 133] width 51 height 25
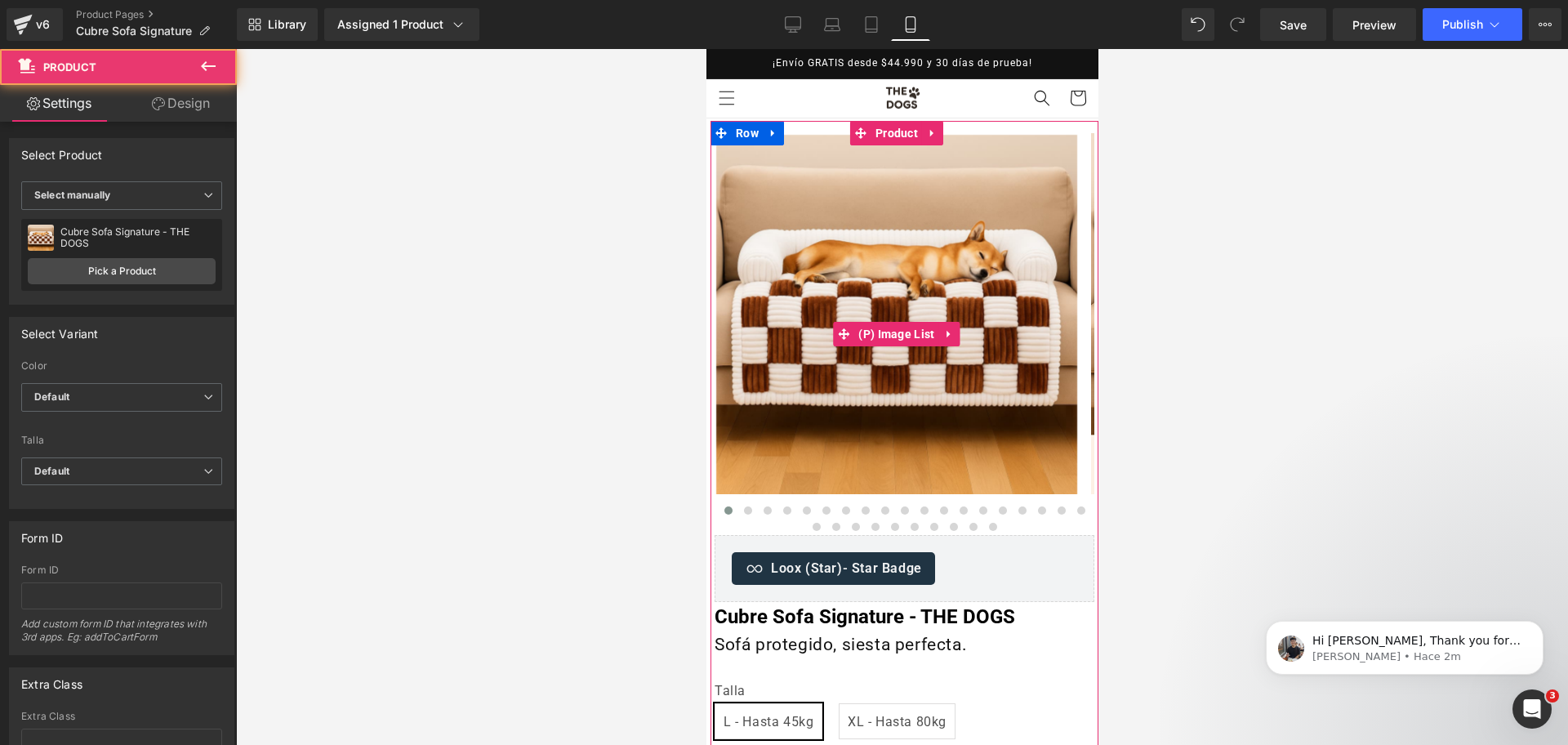
scroll to position [204, 0]
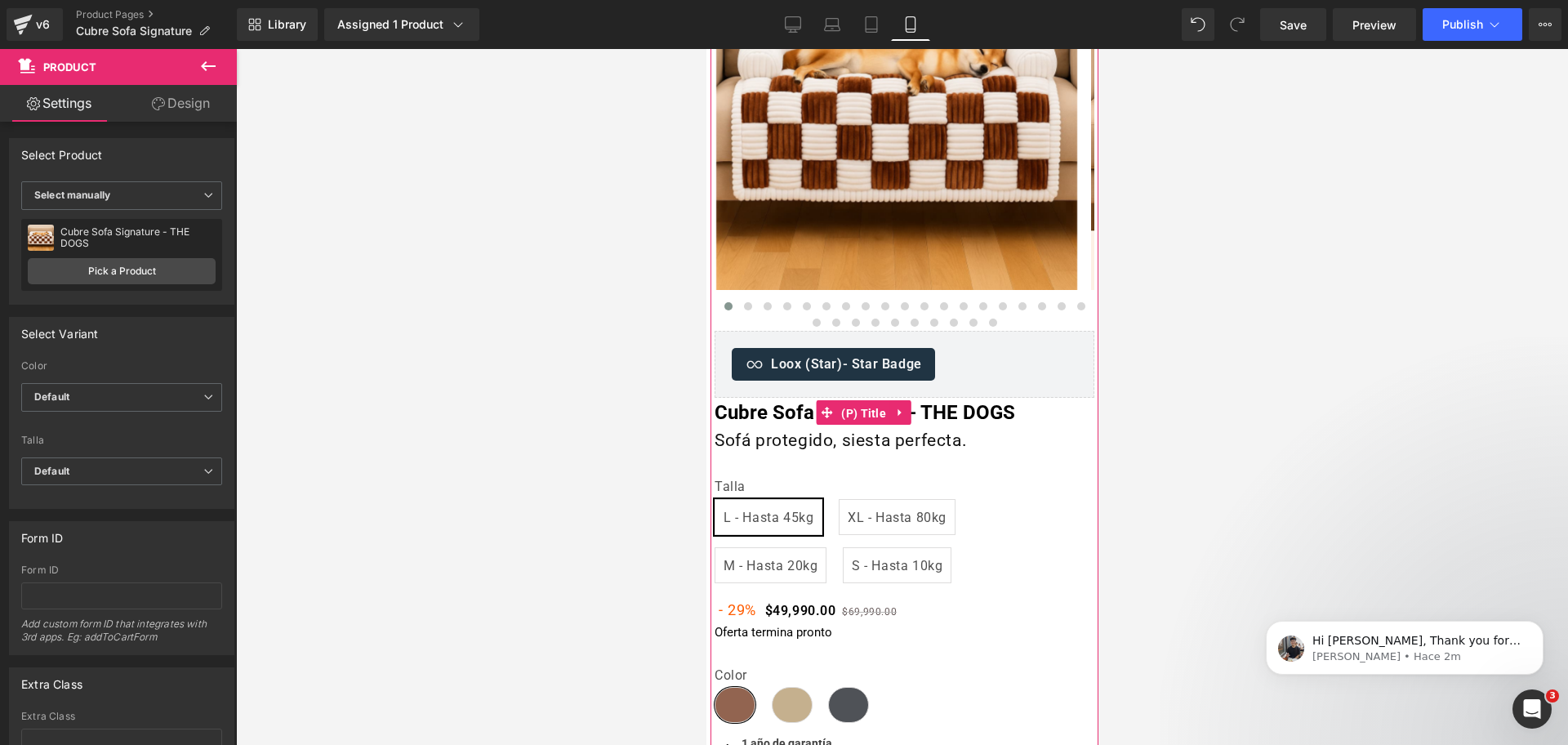
drag, startPoint x: 872, startPoint y: 407, endPoint x: 865, endPoint y: 379, distance: 28.9
click at [872, 403] on span "(P) Title" at bounding box center [863, 413] width 53 height 25
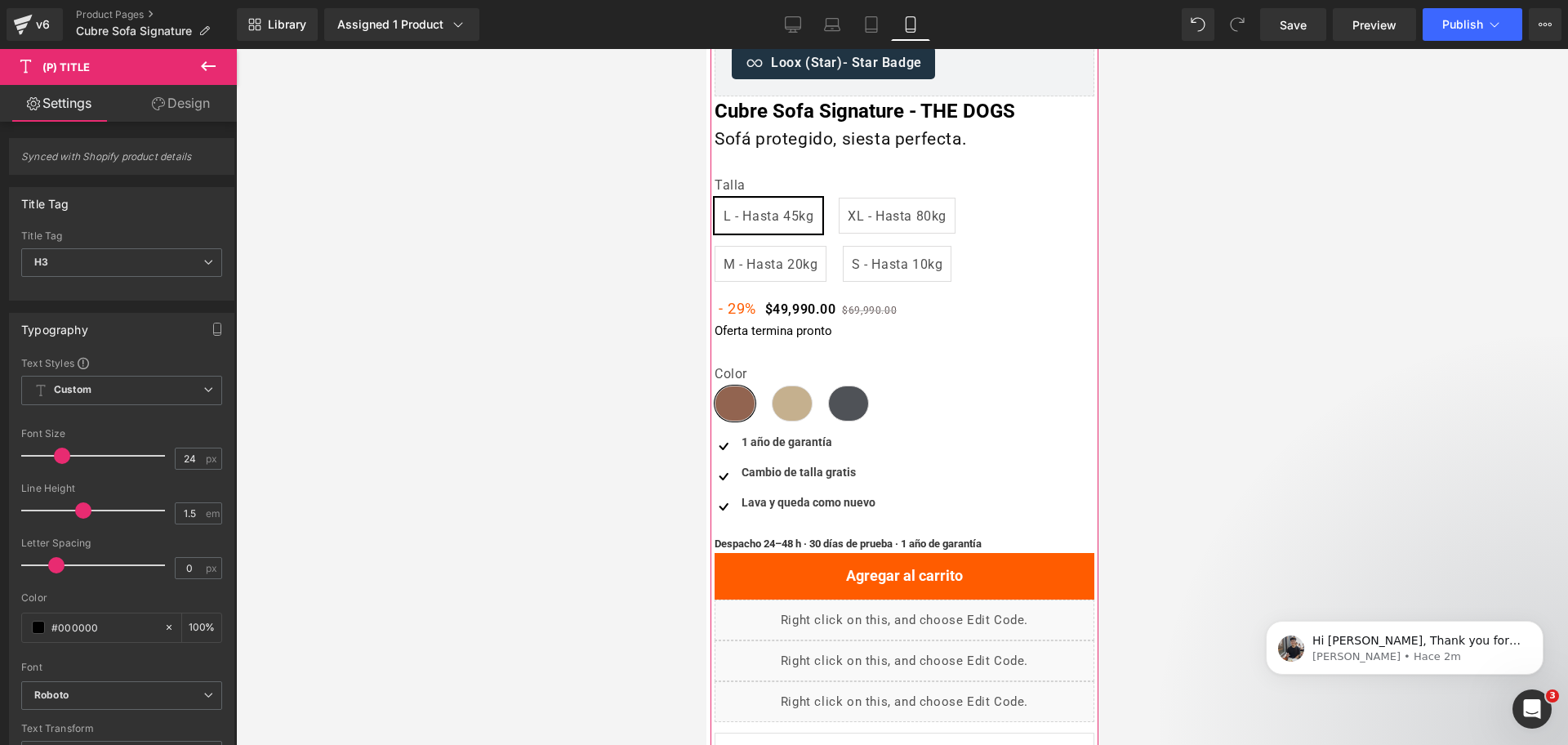
scroll to position [510, 0]
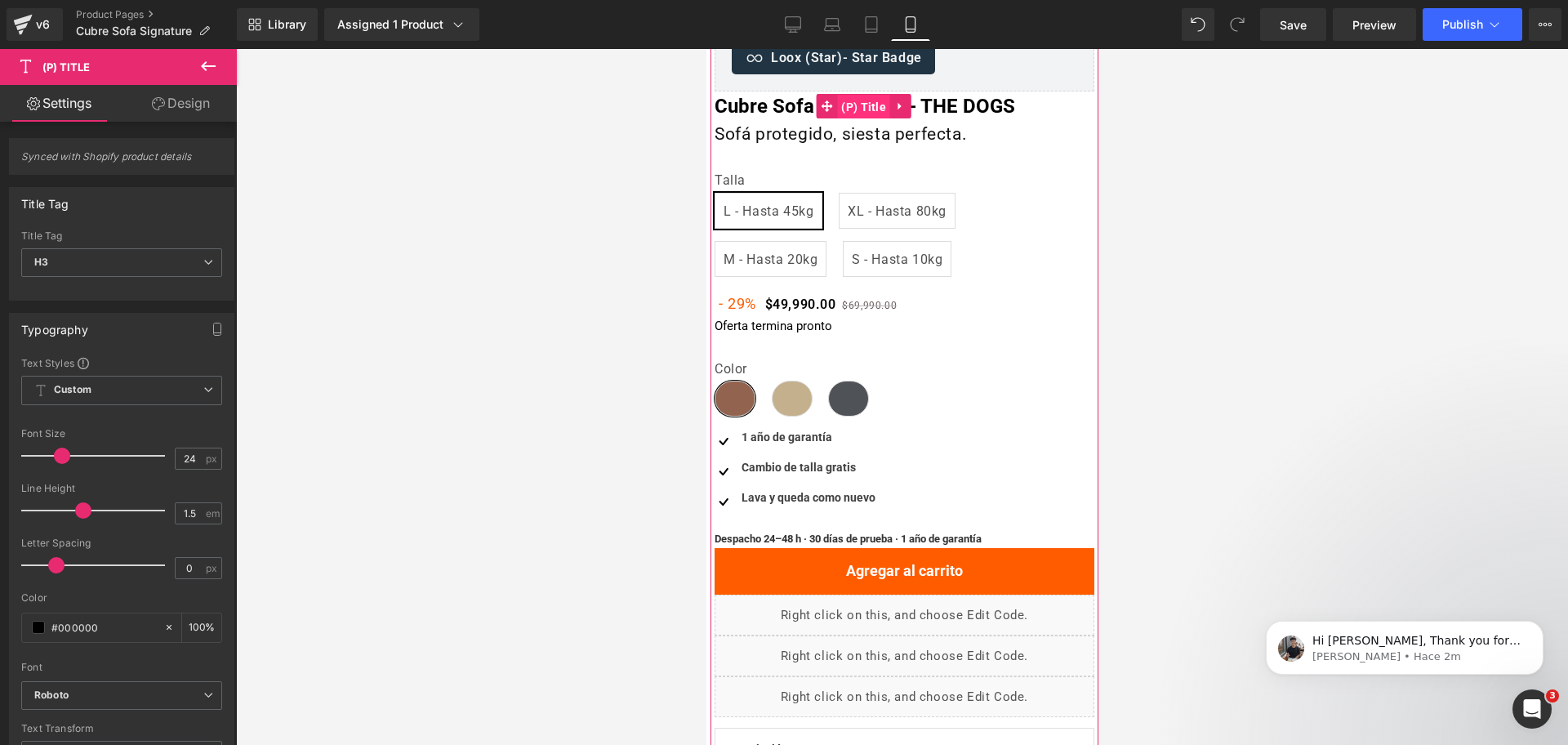
click at [873, 109] on span "(P) Title" at bounding box center [863, 107] width 53 height 25
click at [885, 132] on span "Heading" at bounding box center [887, 135] width 44 height 20
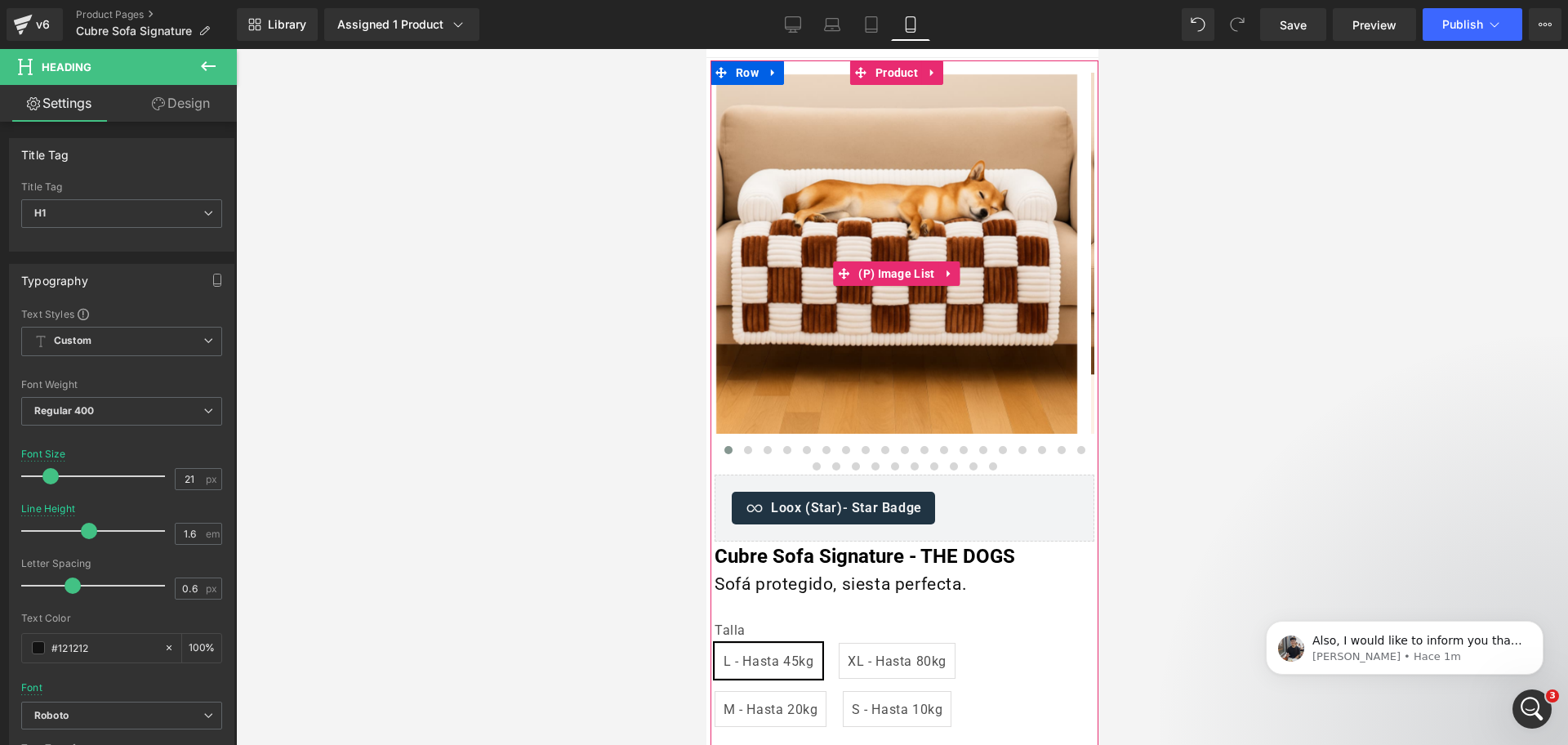
scroll to position [0, 0]
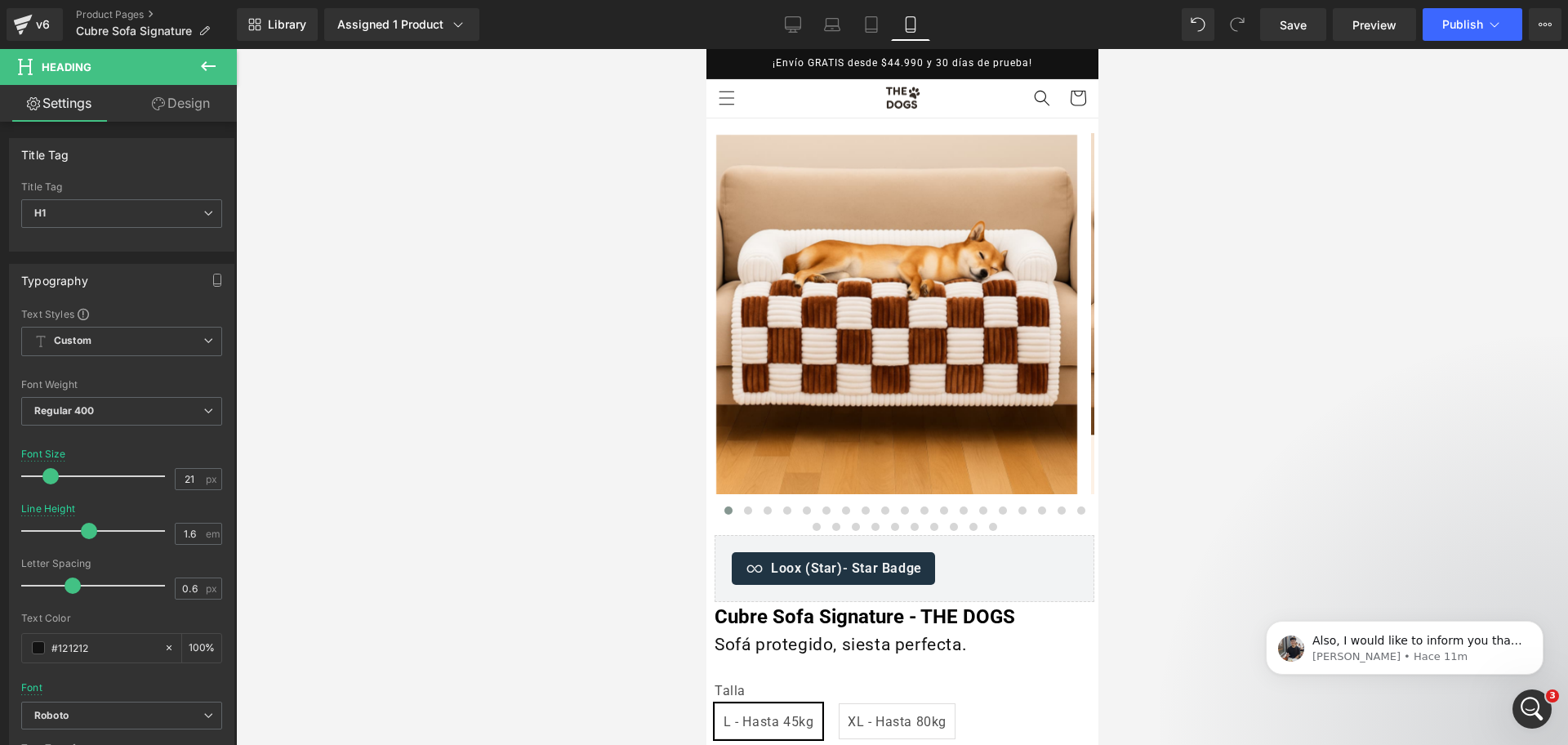
click at [979, 187] on img at bounding box center [896, 315] width 361 height 361
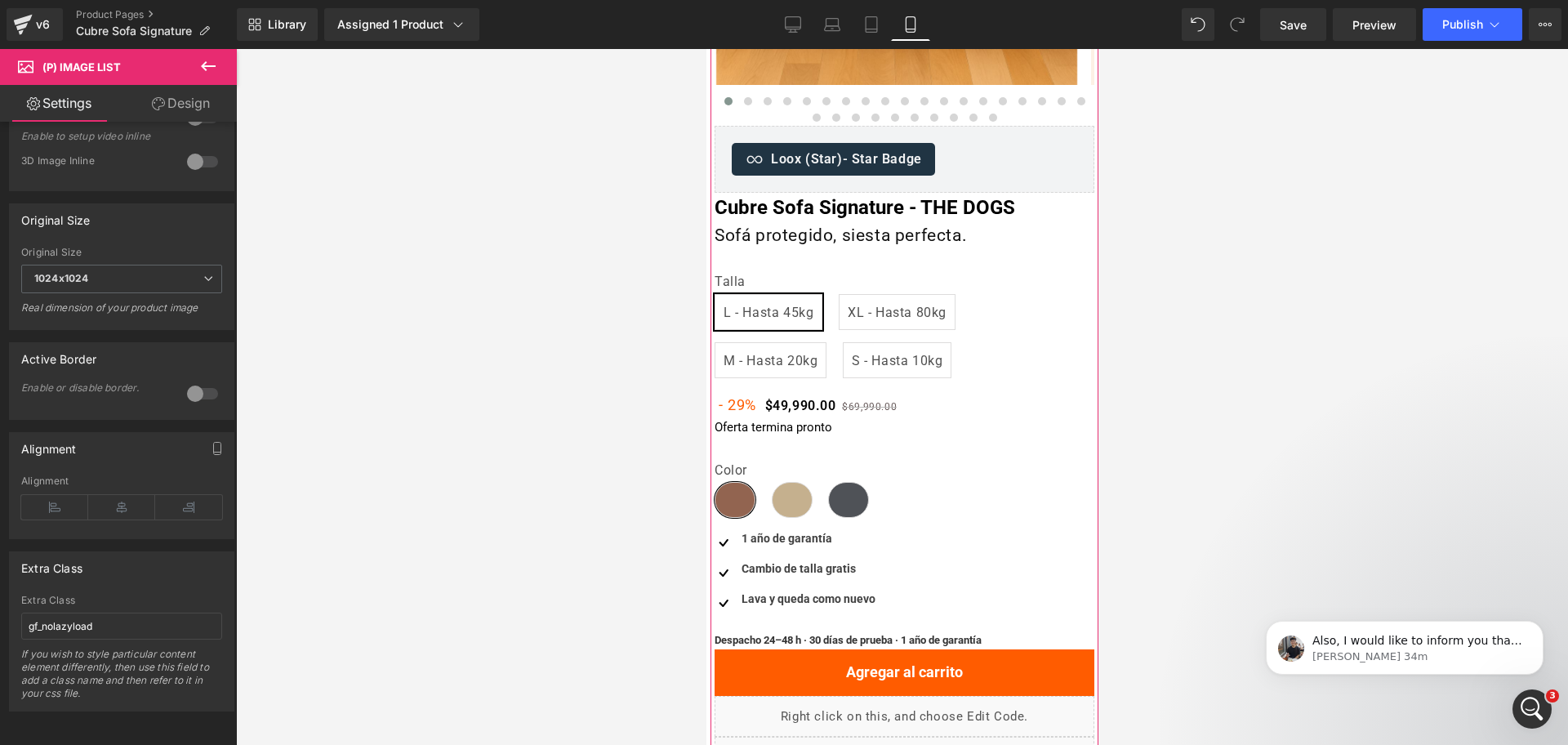
scroll to position [408, 0]
click at [876, 204] on div "Cubre Sofa Signature - THE DOGS (P) Title" at bounding box center [903, 208] width 379 height 30
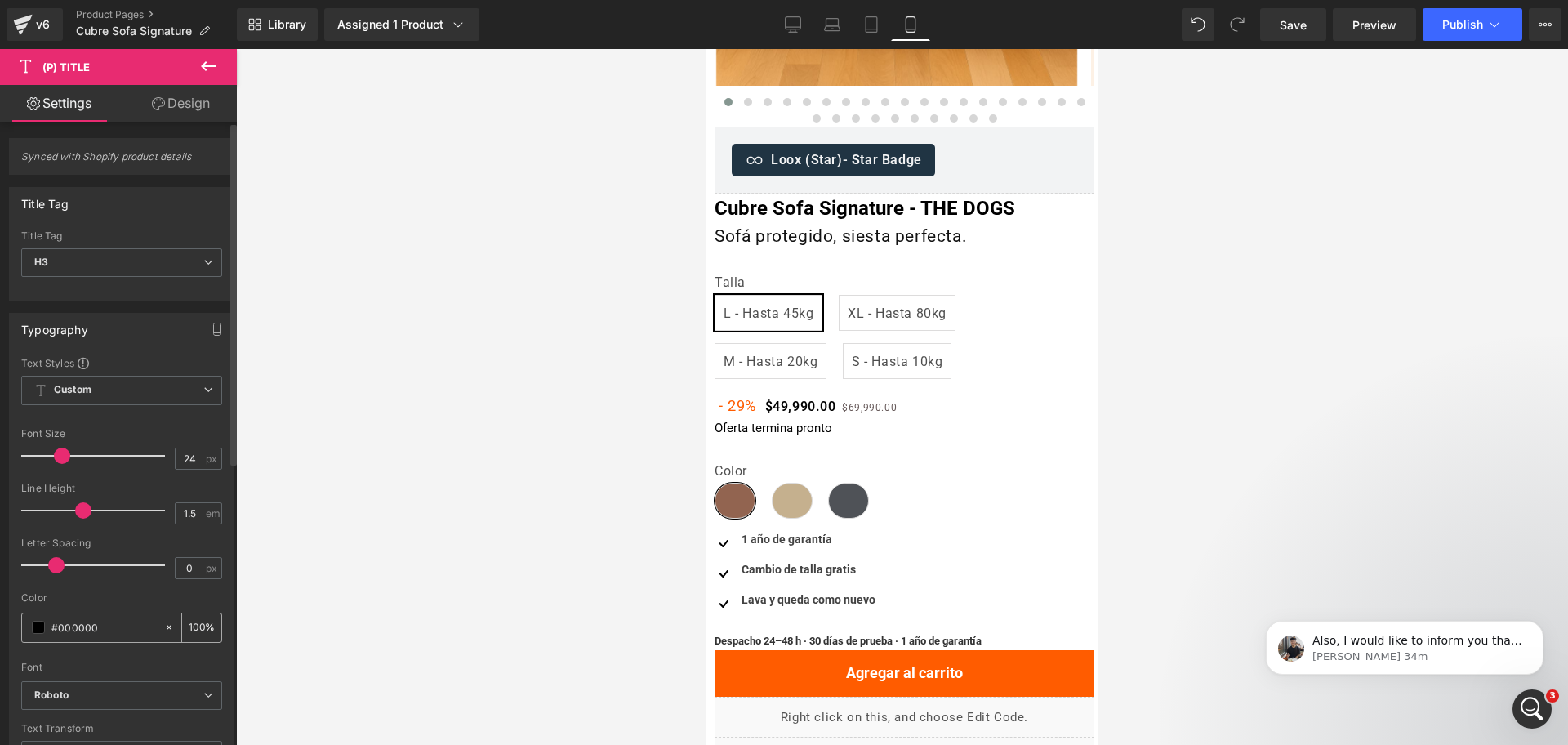
click at [108, 622] on input "#000000" at bounding box center [104, 627] width 105 height 18
paste input "111213"
type input "111213"
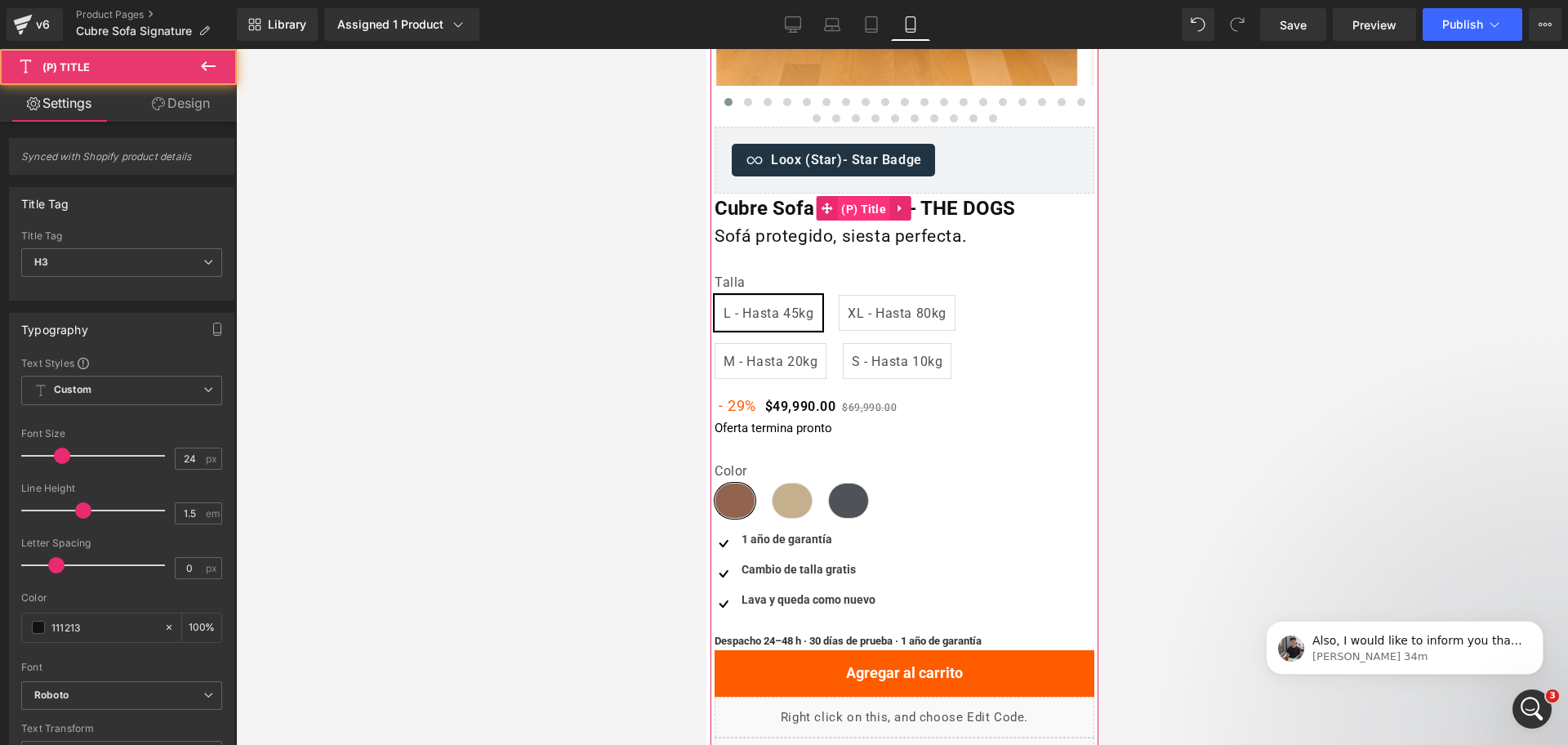
click at [844, 203] on span "(P) Title" at bounding box center [863, 209] width 53 height 25
click at [852, 198] on span "(P) Title" at bounding box center [863, 208] width 53 height 25
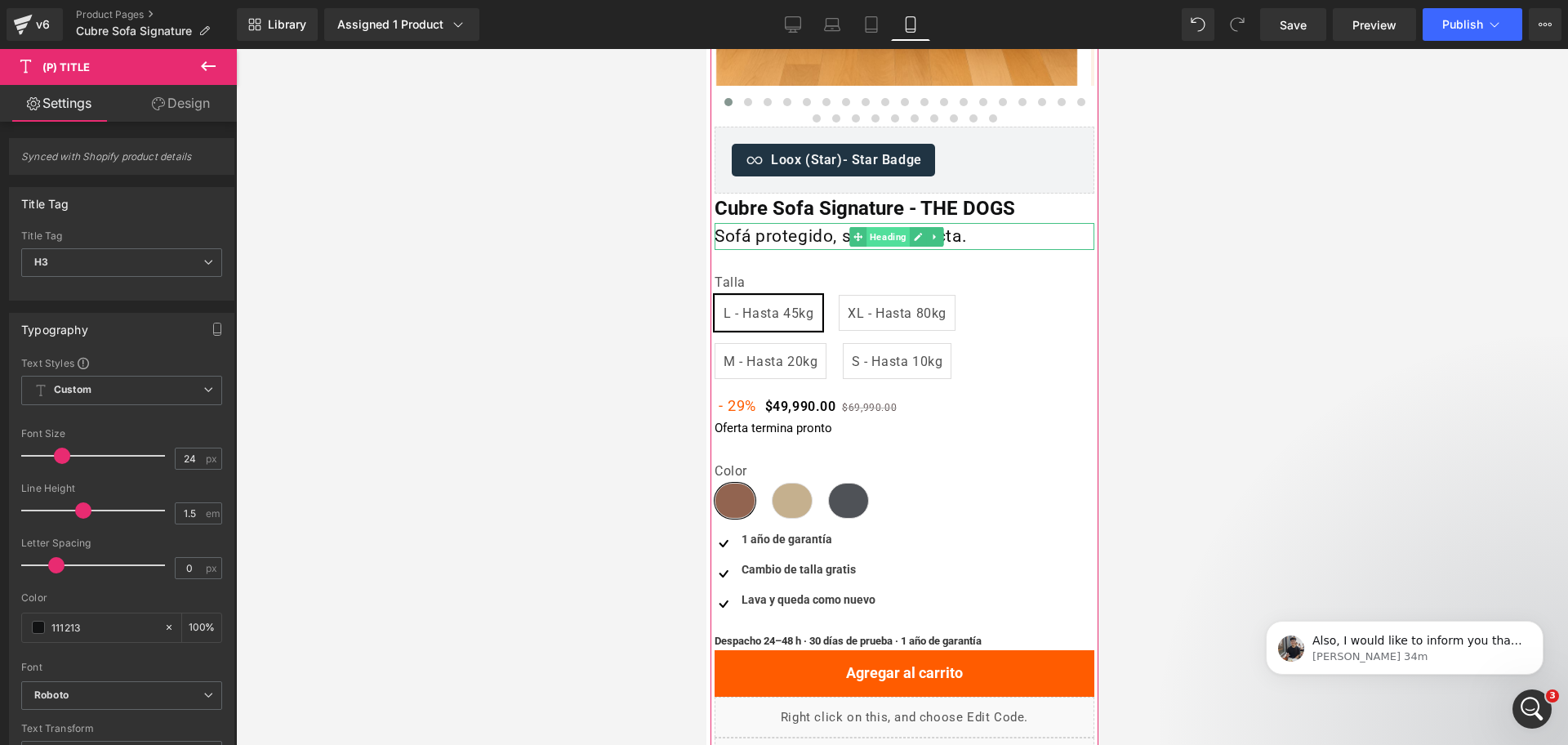
click at [872, 232] on span "Heading" at bounding box center [887, 237] width 44 height 20
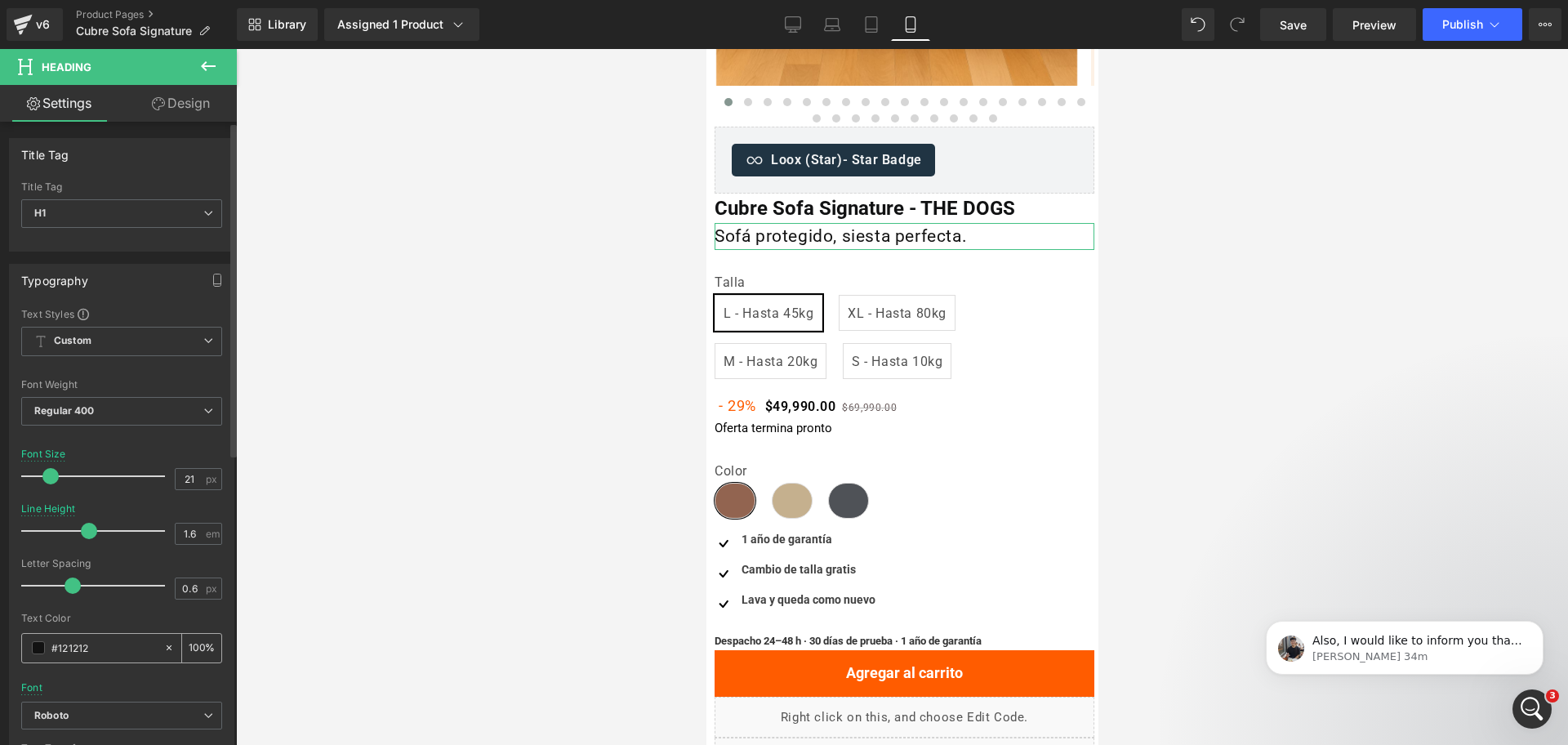
click at [116, 654] on input "#121212" at bounding box center [104, 648] width 105 height 18
click at [114, 654] on input "#121212" at bounding box center [104, 648] width 105 height 18
paste input "5f6368"
type input "#5f6368"
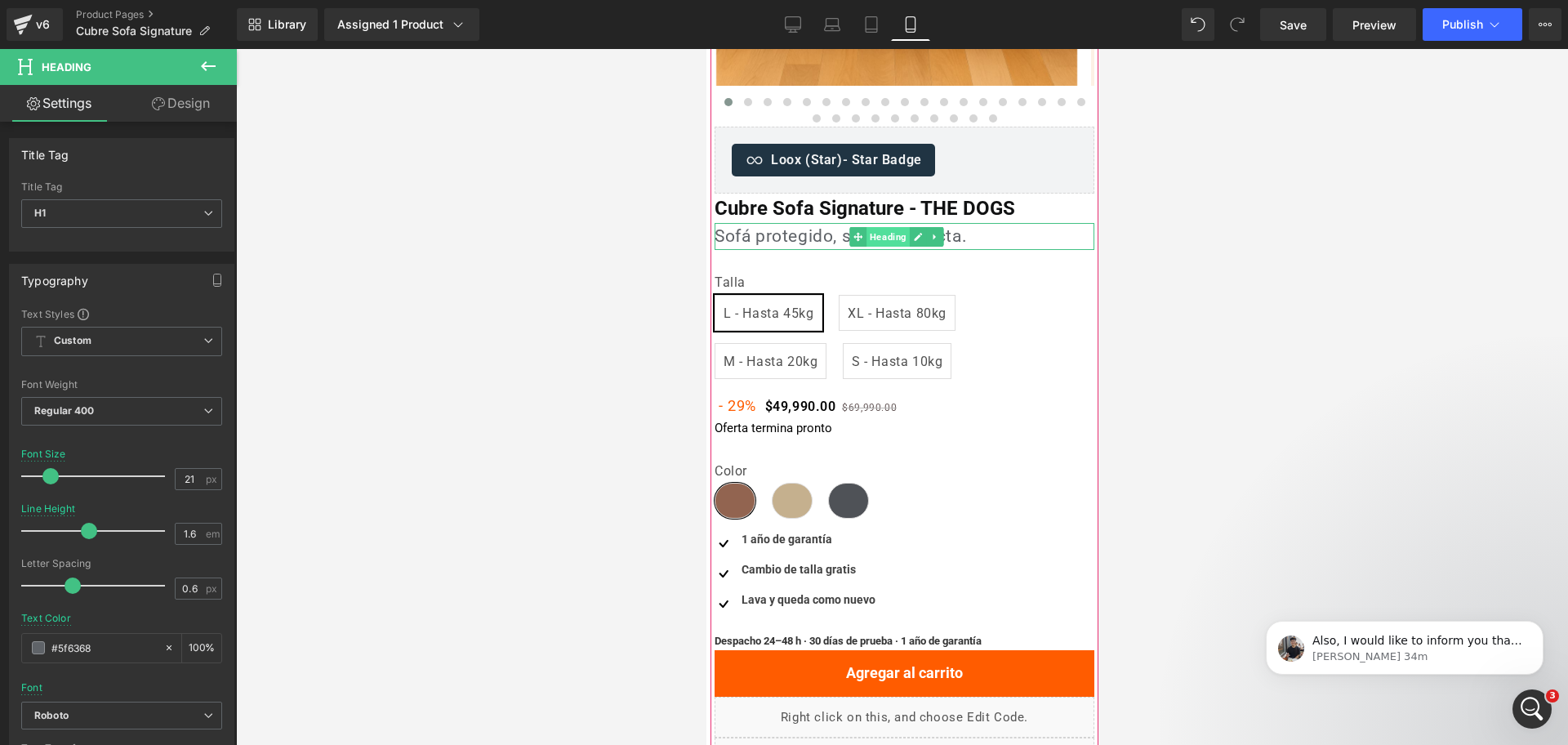
click at [880, 233] on span "Heading" at bounding box center [887, 237] width 44 height 20
click at [889, 235] on span "Heading" at bounding box center [887, 237] width 44 height 20
click at [187, 469] on input "21" at bounding box center [189, 479] width 29 height 21
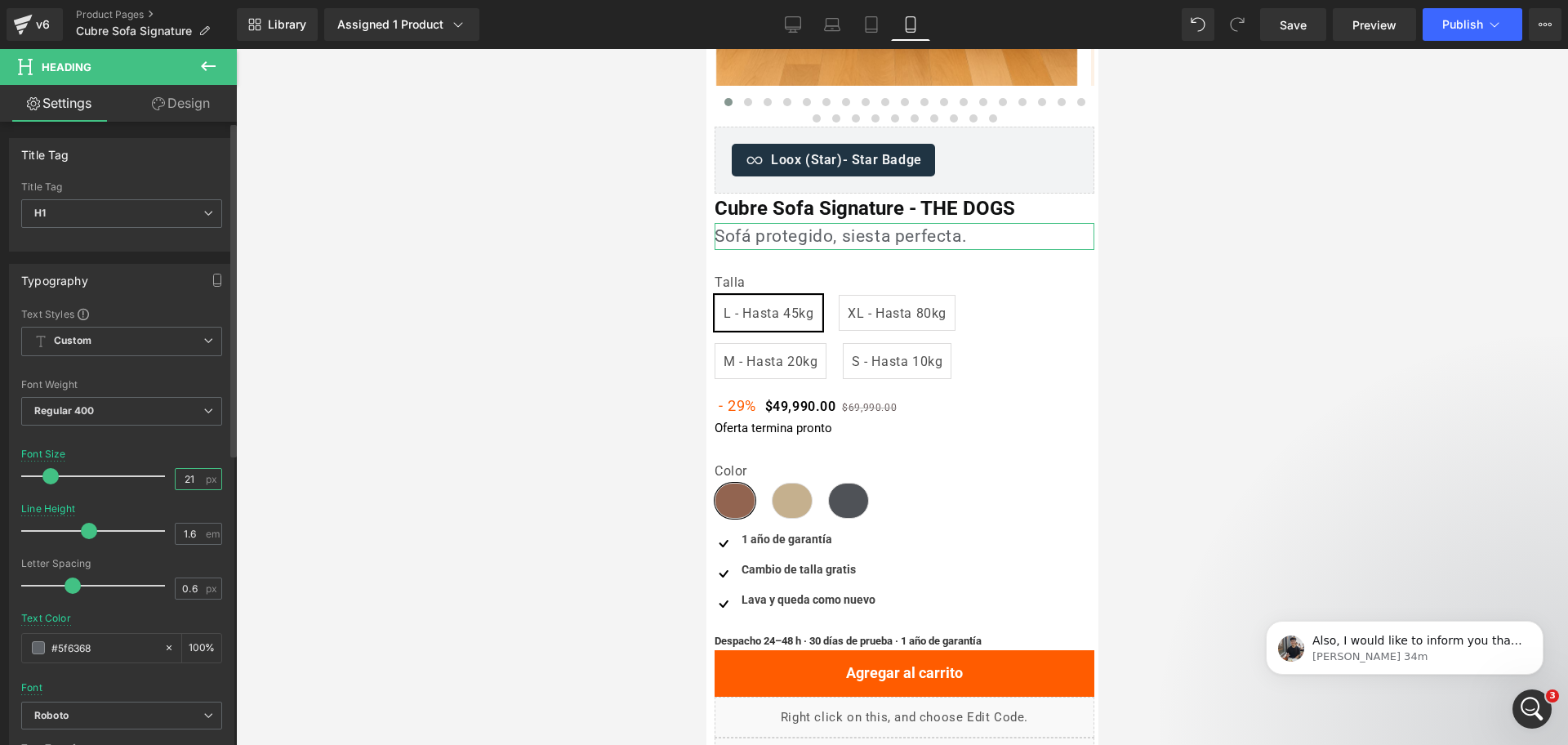
click at [187, 469] on input "21" at bounding box center [189, 479] width 29 height 21
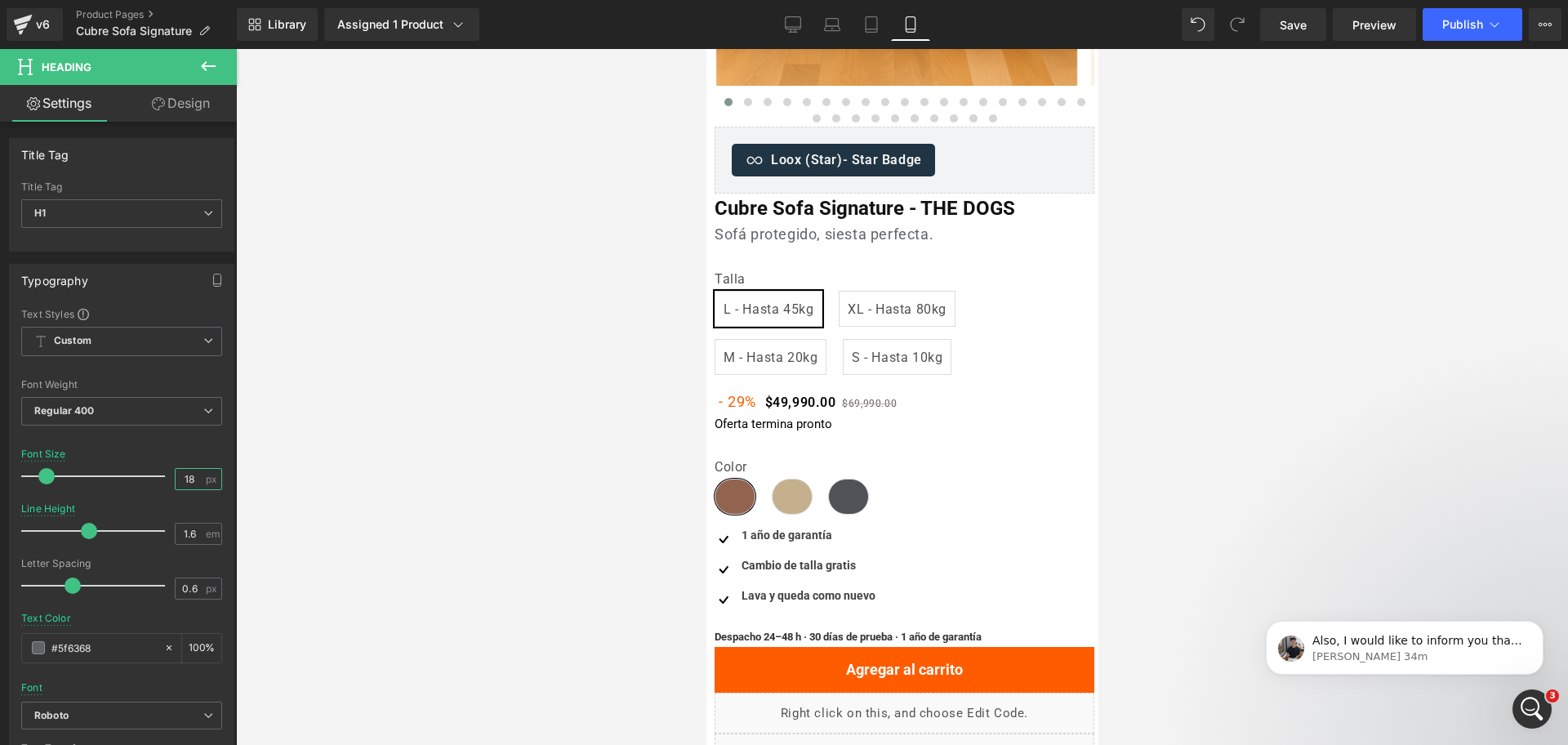
type input "18"
click at [867, 230] on span "Heading" at bounding box center [887, 235] width 44 height 20
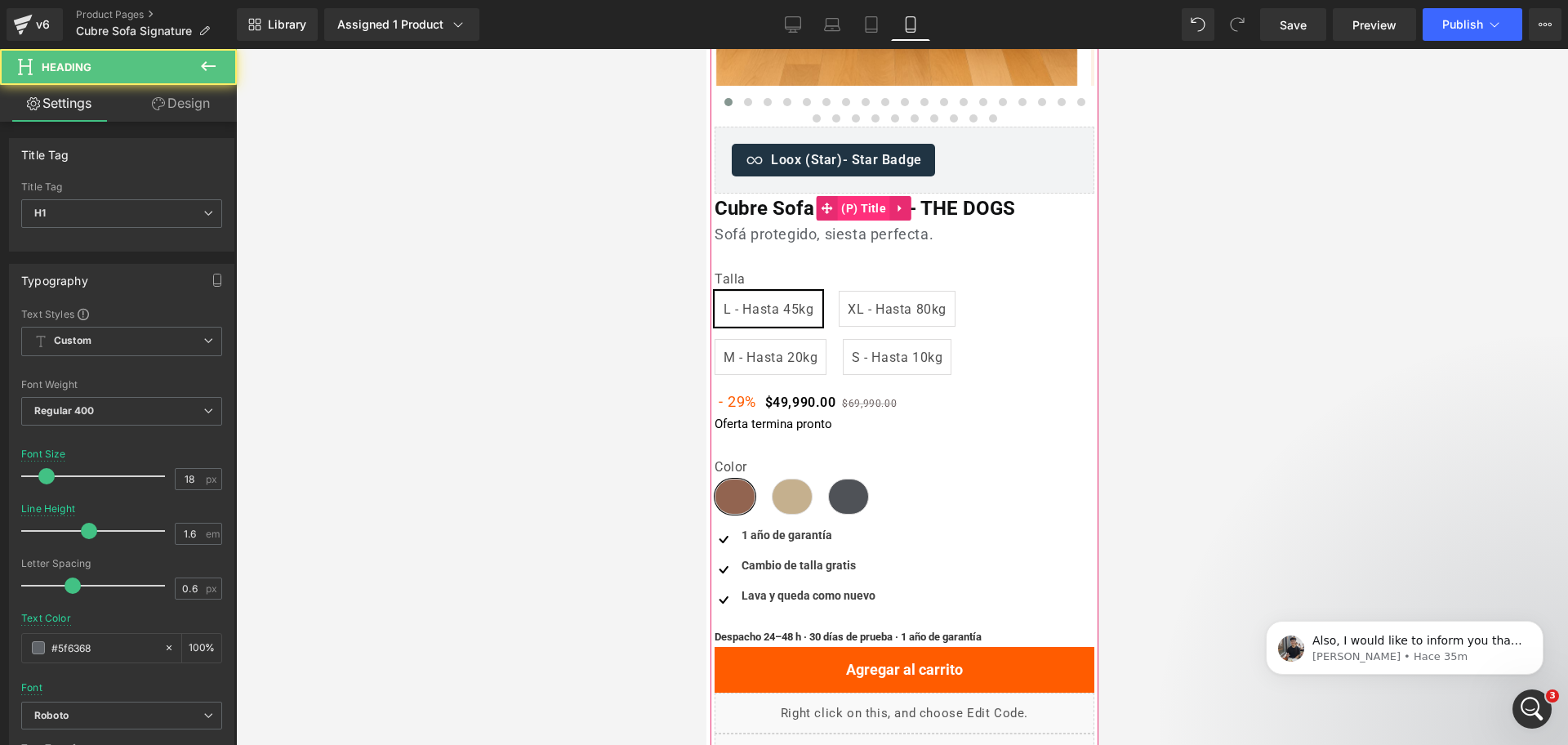
click at [858, 198] on span "(P) Title" at bounding box center [863, 208] width 53 height 25
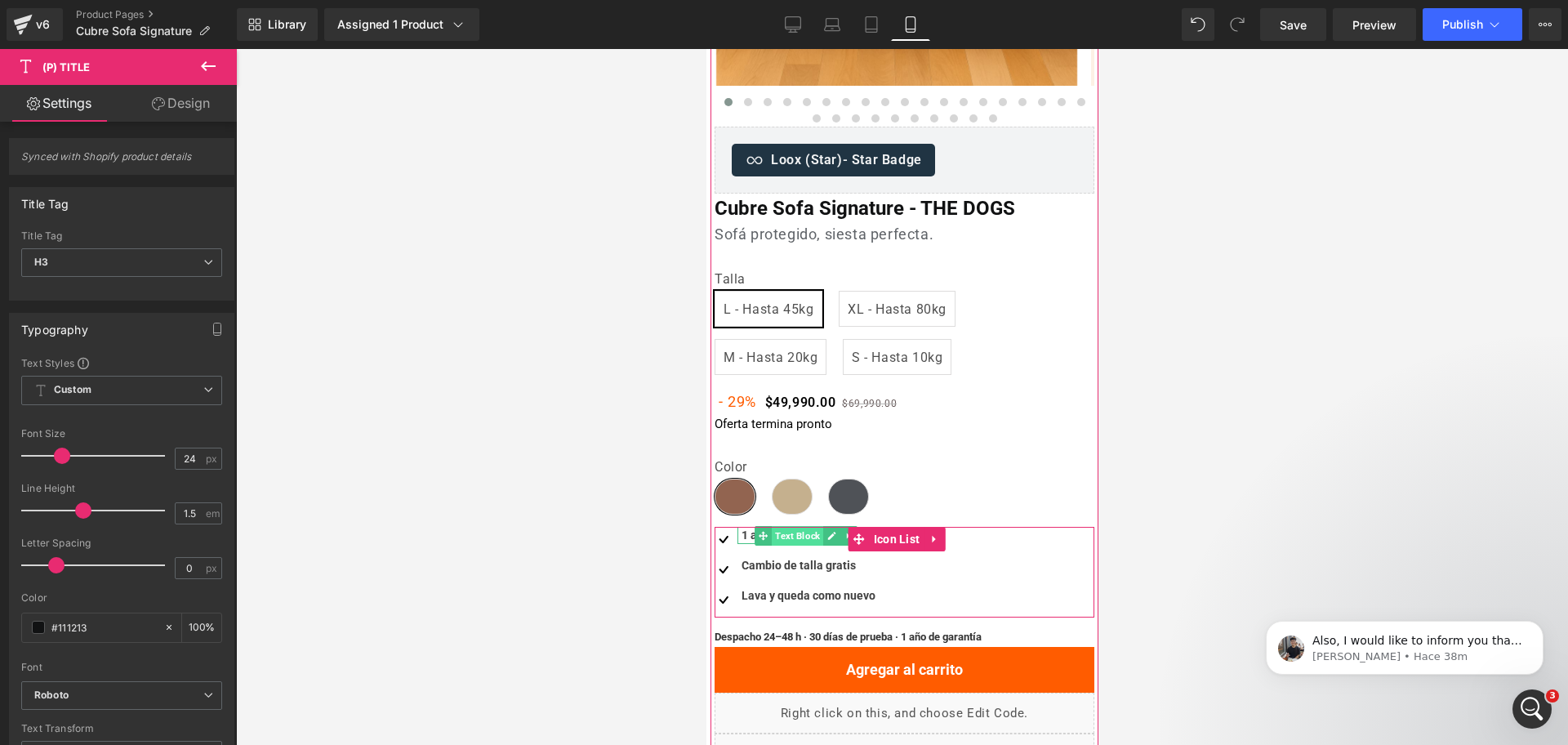
click at [798, 542] on span "Text Block" at bounding box center [797, 536] width 52 height 20
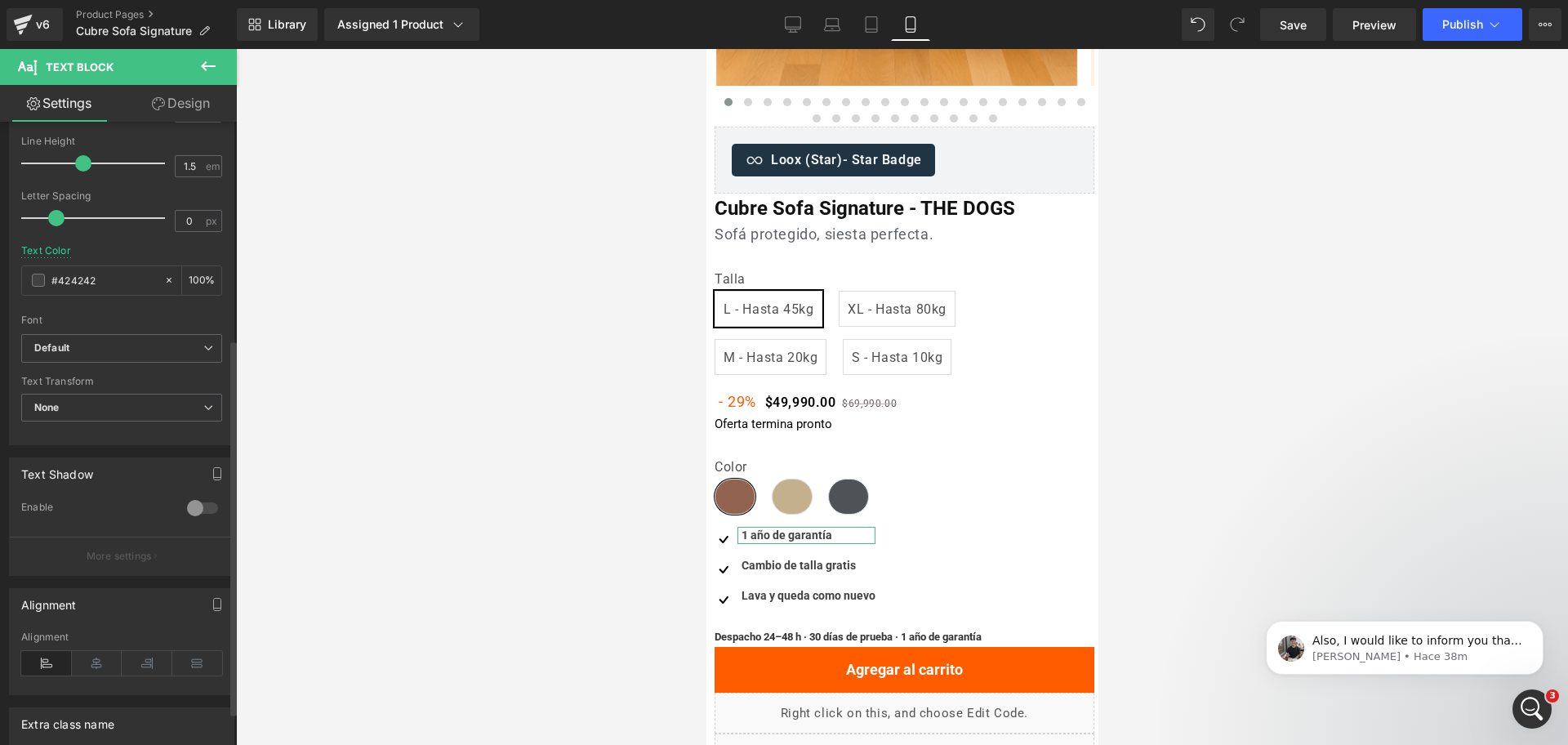
scroll to position [413, 0]
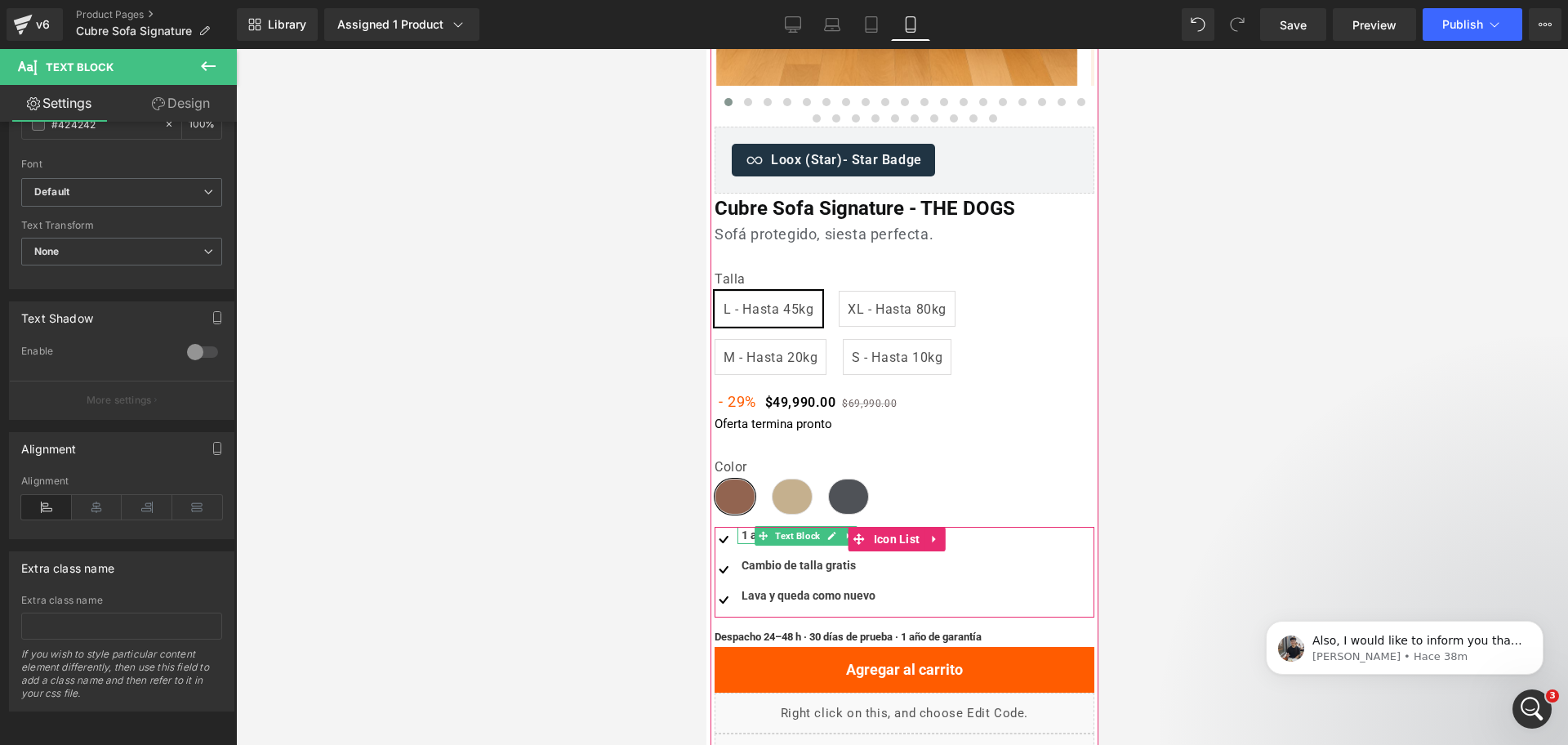
click at [751, 534] on strong "1 año de garantía" at bounding box center [786, 535] width 91 height 13
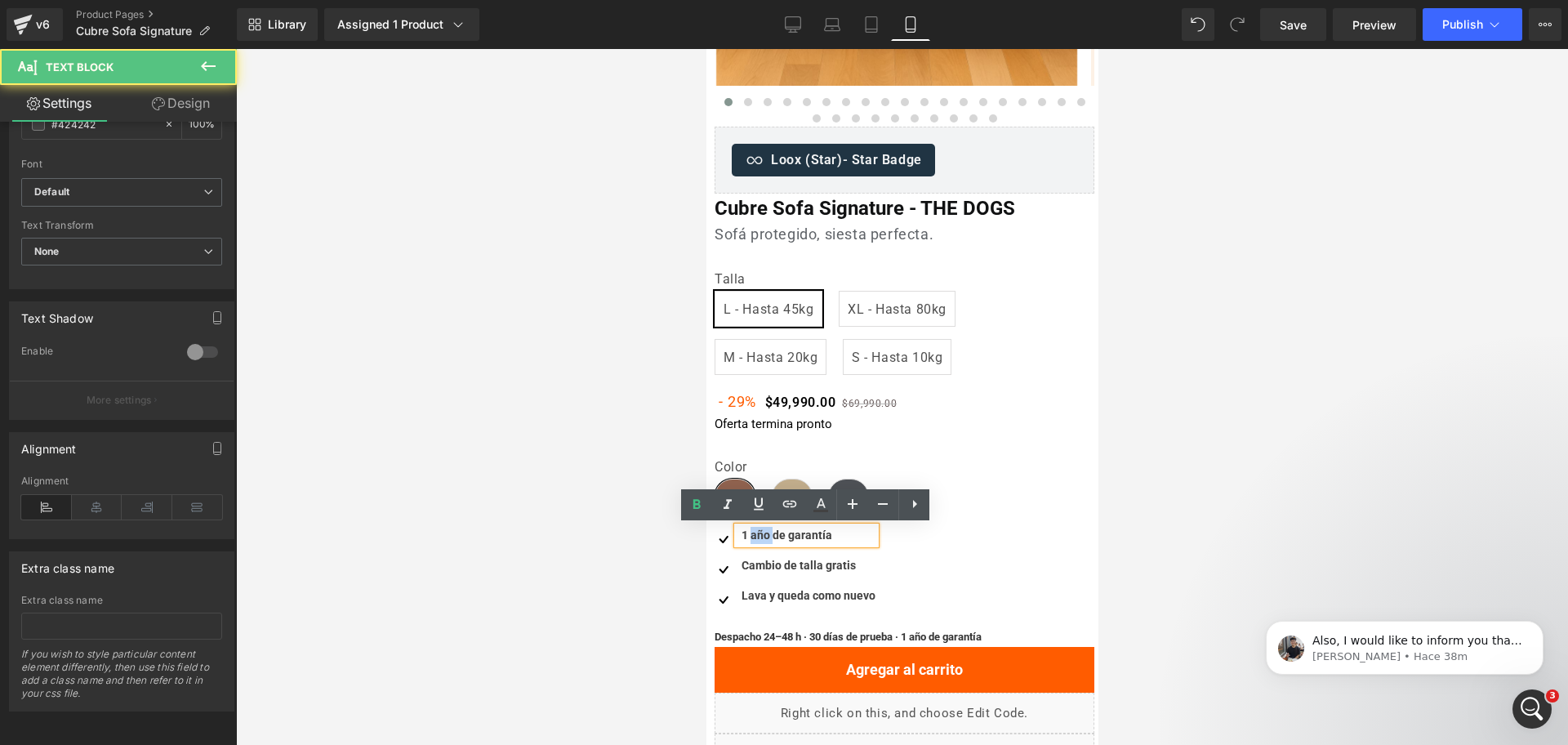
click at [751, 534] on strong "1 año de garantía" at bounding box center [786, 535] width 91 height 13
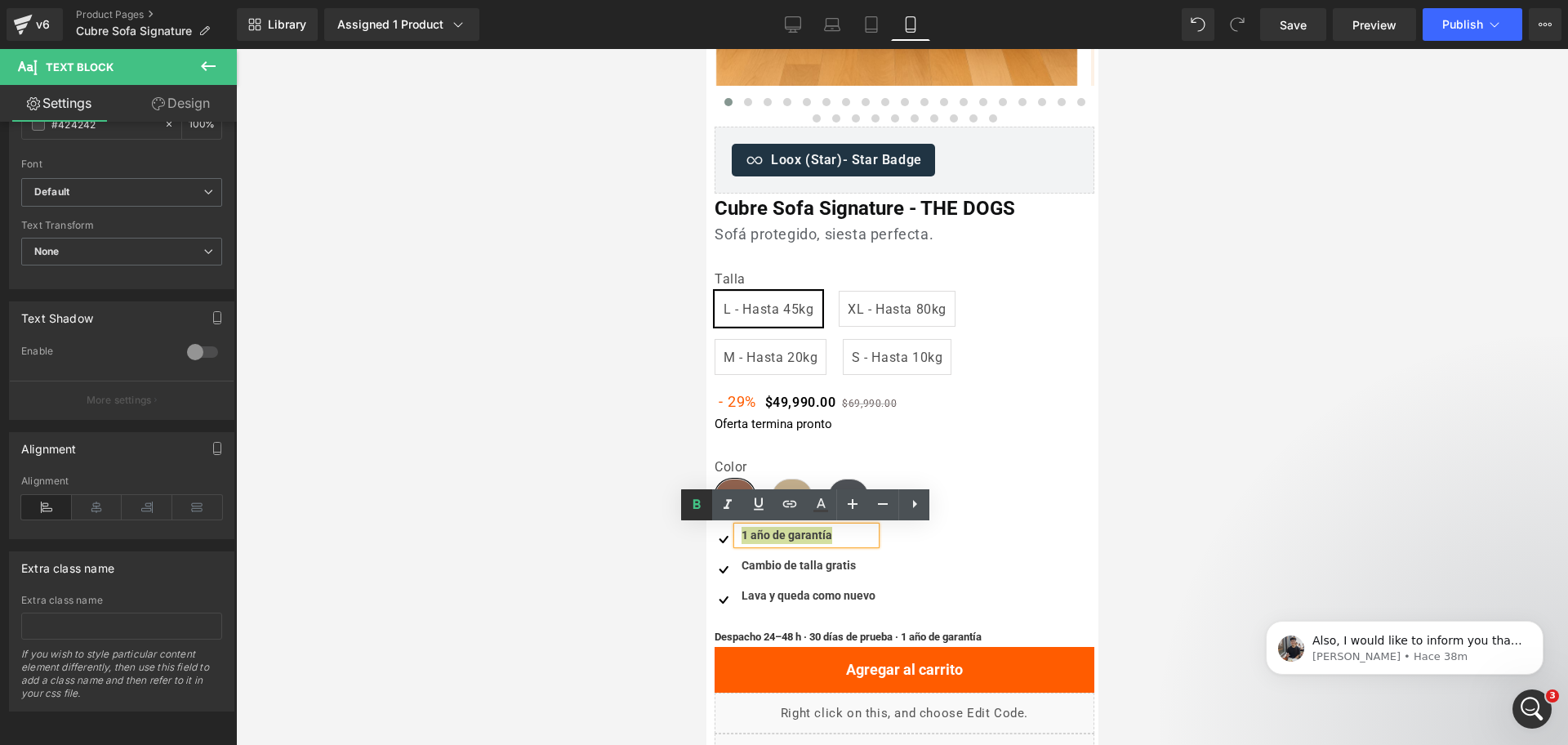
click at [691, 504] on icon at bounding box center [696, 505] width 20 height 20
click at [756, 563] on span at bounding box center [762, 566] width 17 height 20
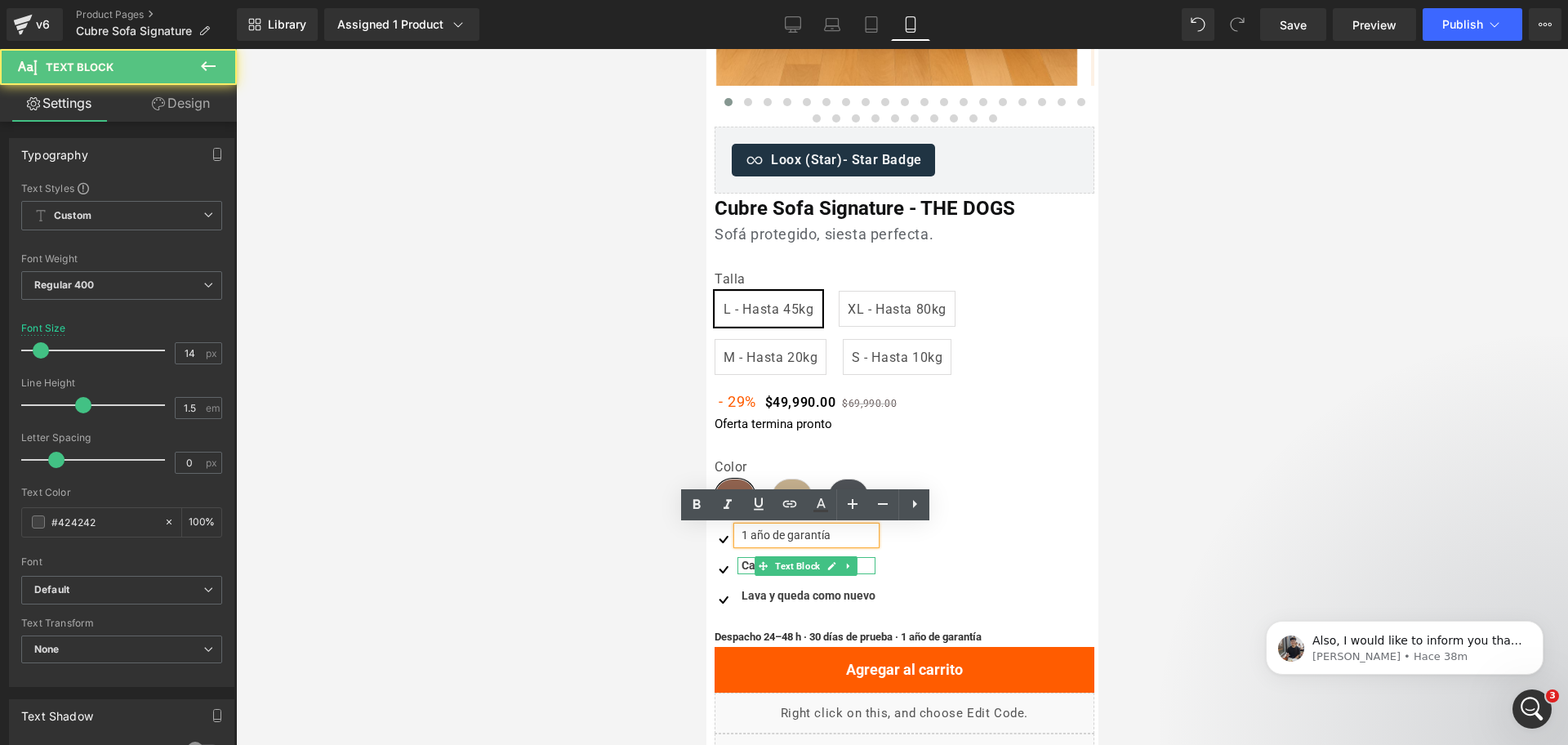
click at [747, 565] on b "Cambio de talla gratis" at bounding box center [798, 566] width 114 height 13
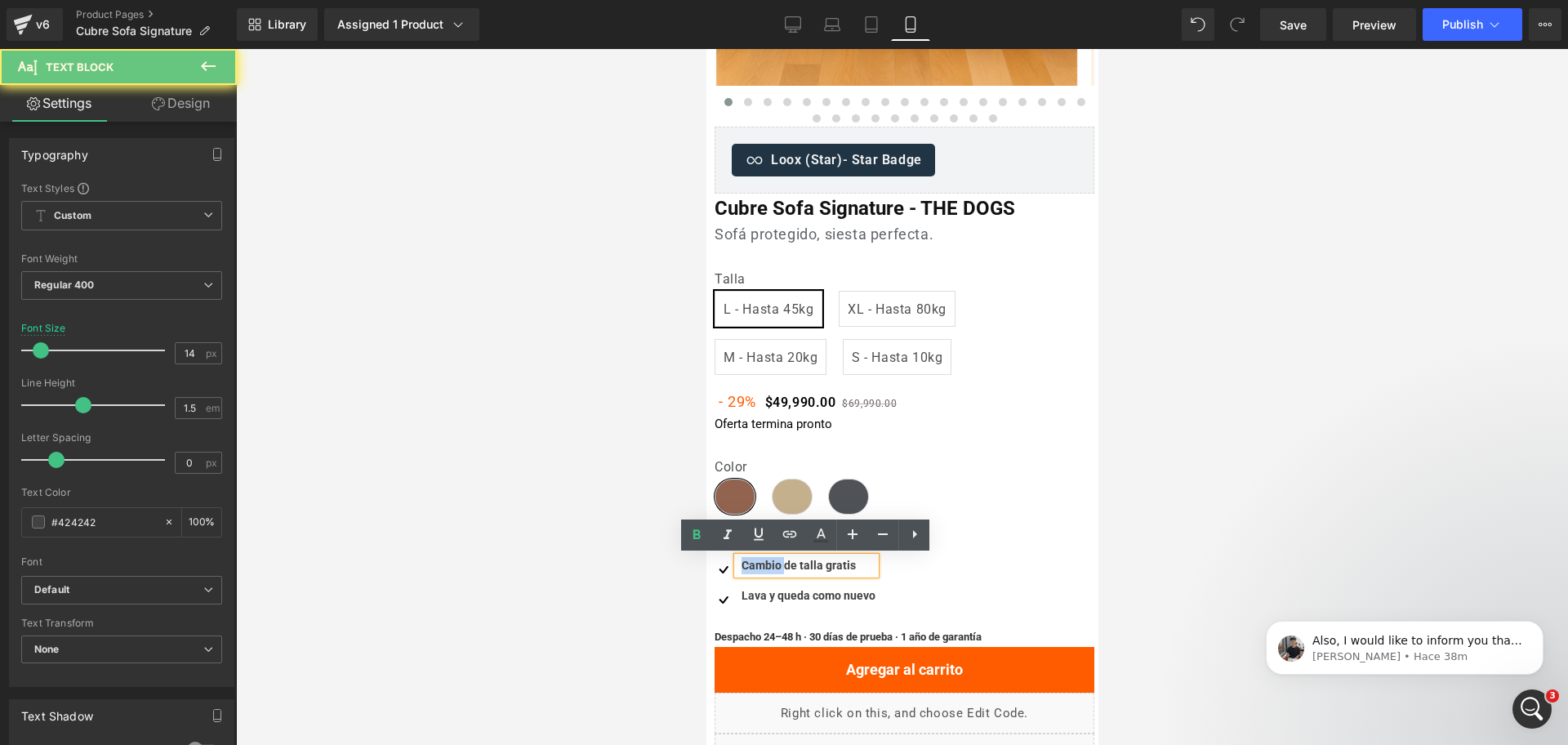
click at [747, 565] on b "Cambio de talla gratis" at bounding box center [798, 566] width 114 height 13
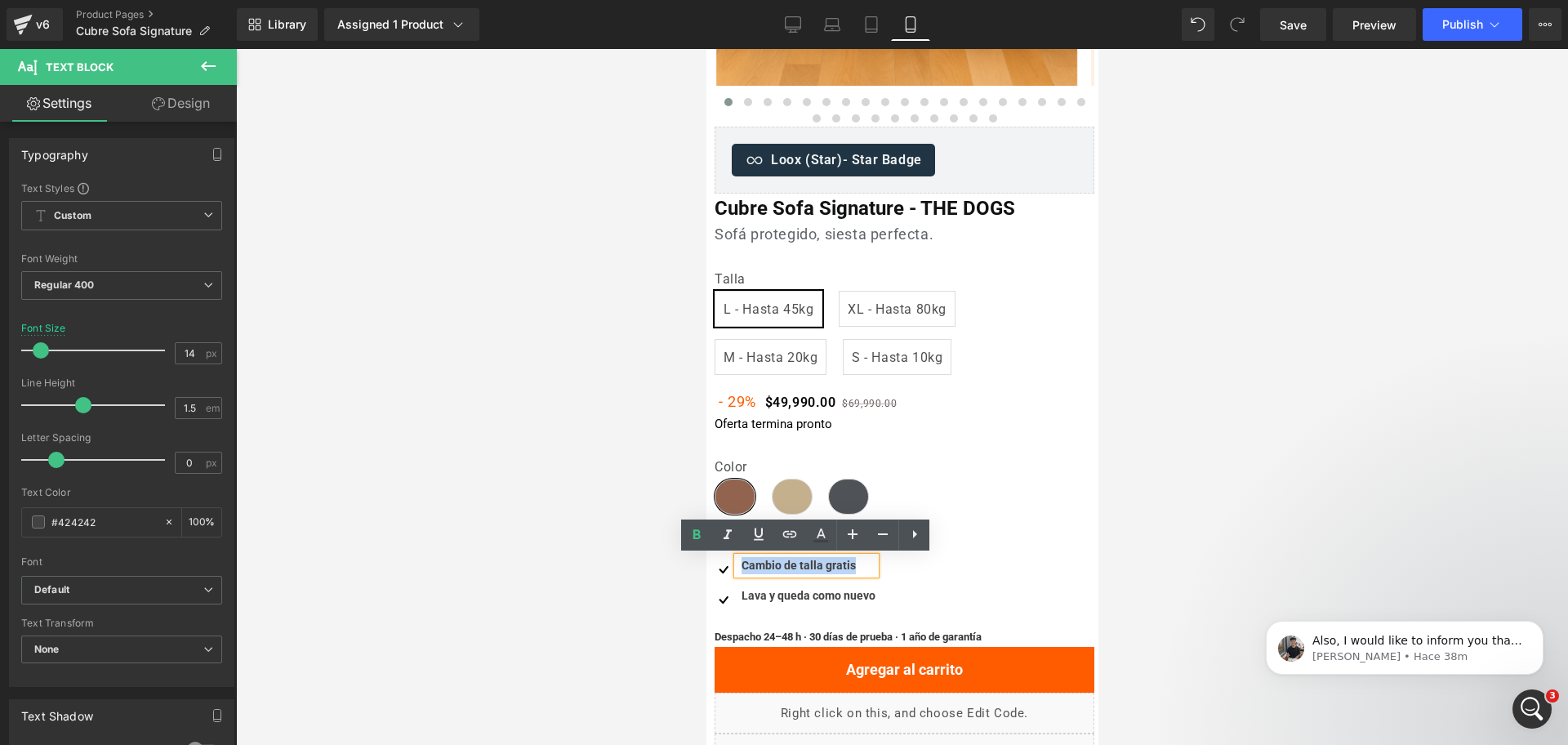
click at [747, 565] on b "Cambio de talla gratis" at bounding box center [798, 566] width 114 height 13
click at [699, 531] on icon at bounding box center [696, 535] width 7 height 10
click at [751, 594] on strong "Lava y queda como nuevo" at bounding box center [807, 595] width 134 height 13
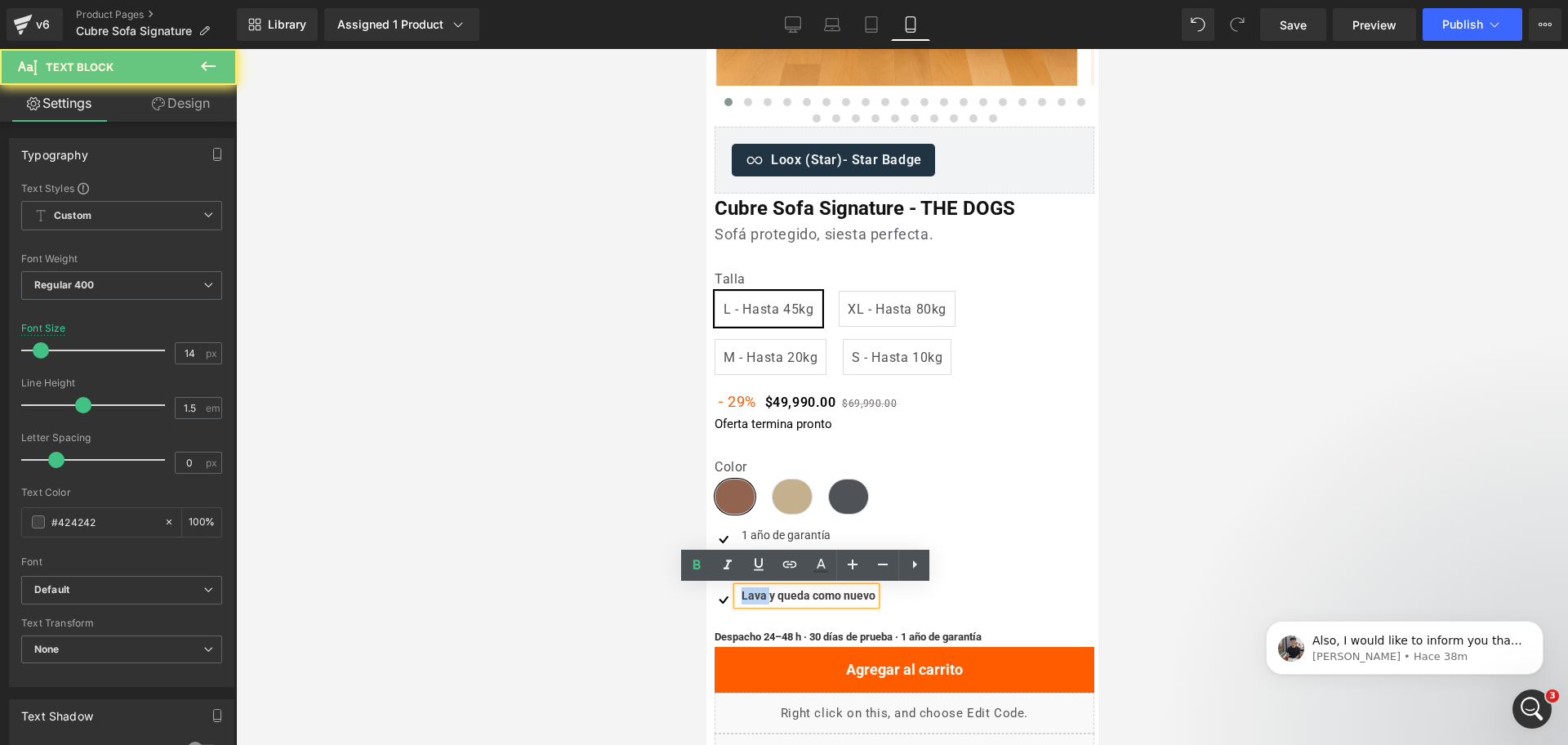
click at [751, 594] on strong "Lava y queda como nuevo" at bounding box center [807, 595] width 134 height 13
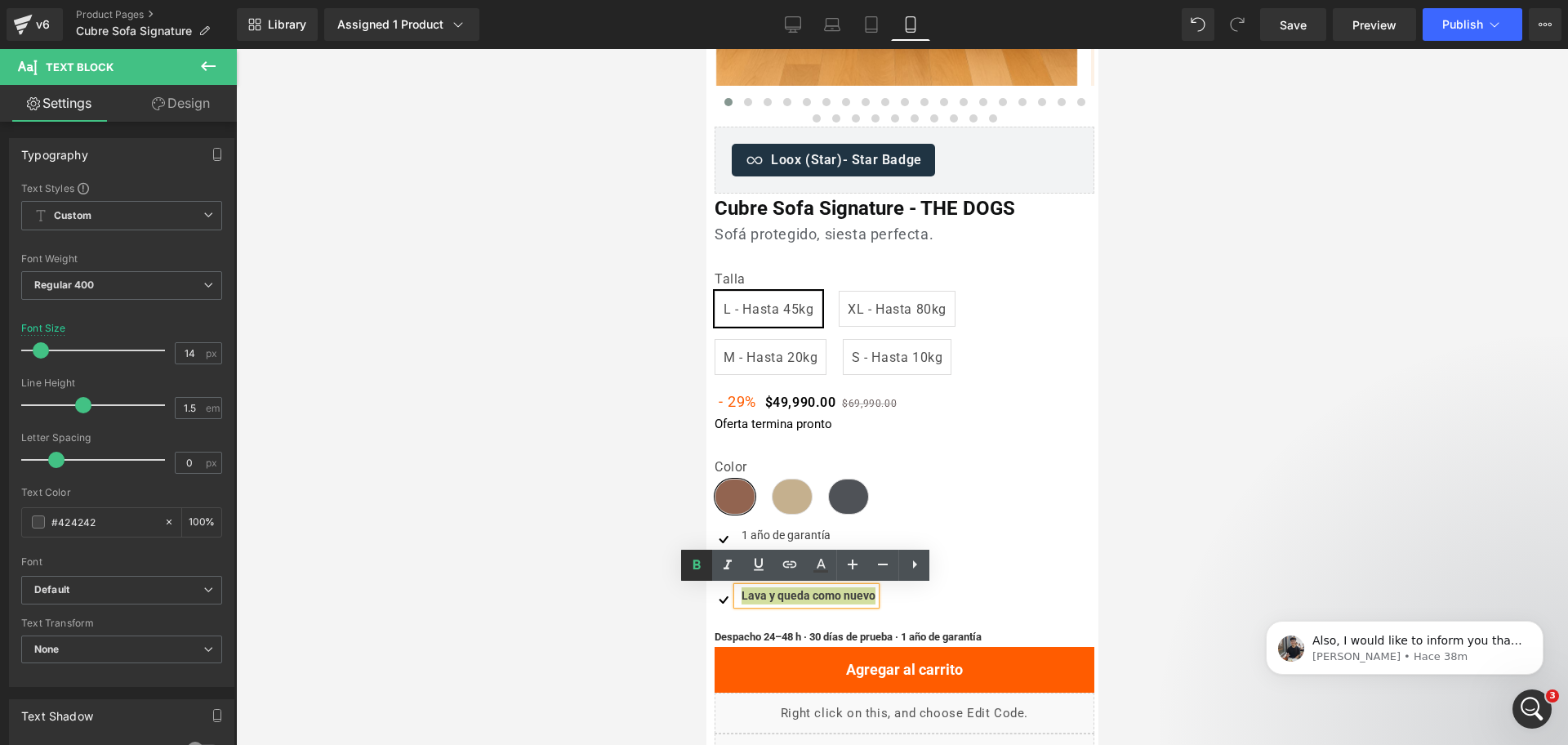
click at [694, 572] on icon at bounding box center [696, 566] width 20 height 20
click at [1138, 427] on div at bounding box center [902, 397] width 1332 height 696
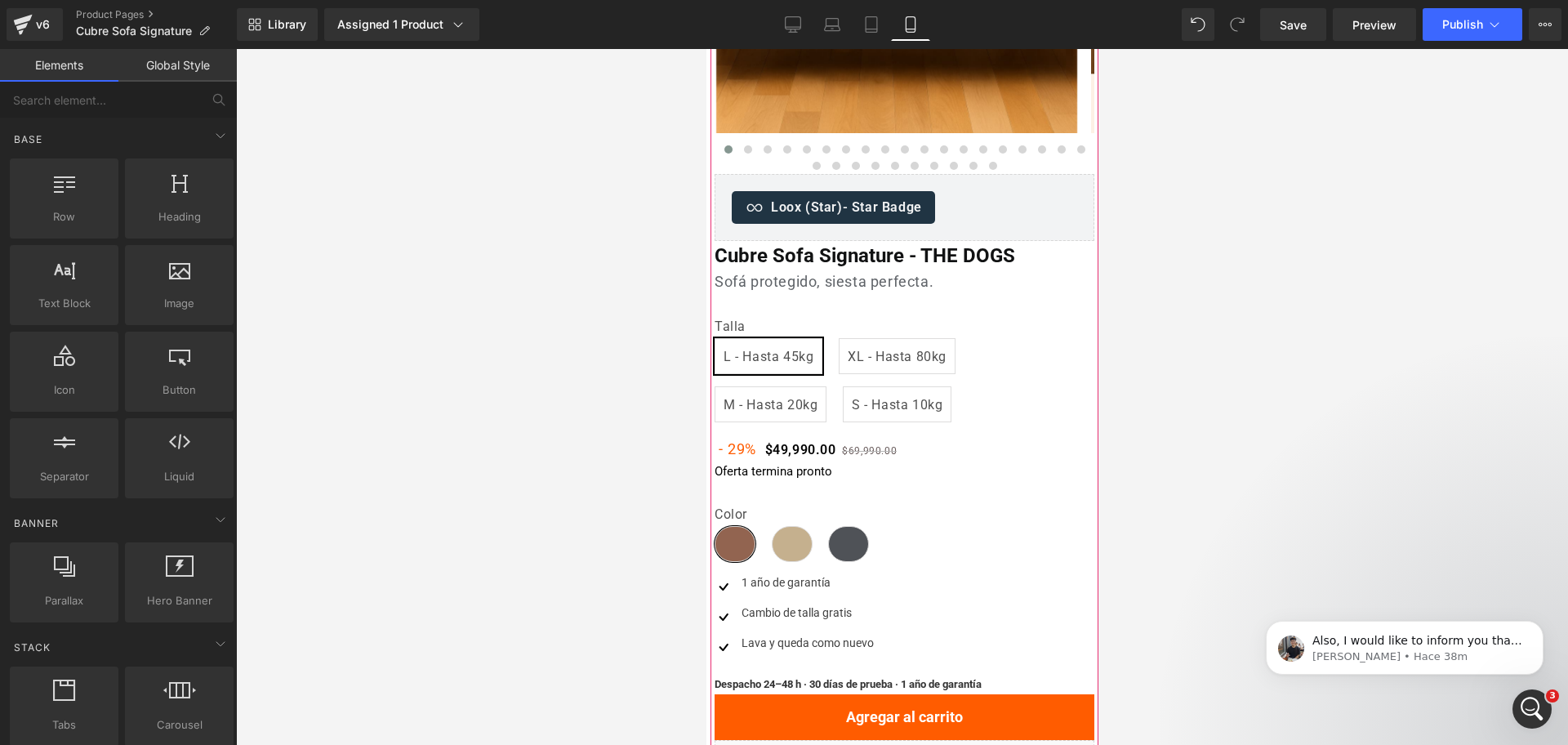
scroll to position [408, 0]
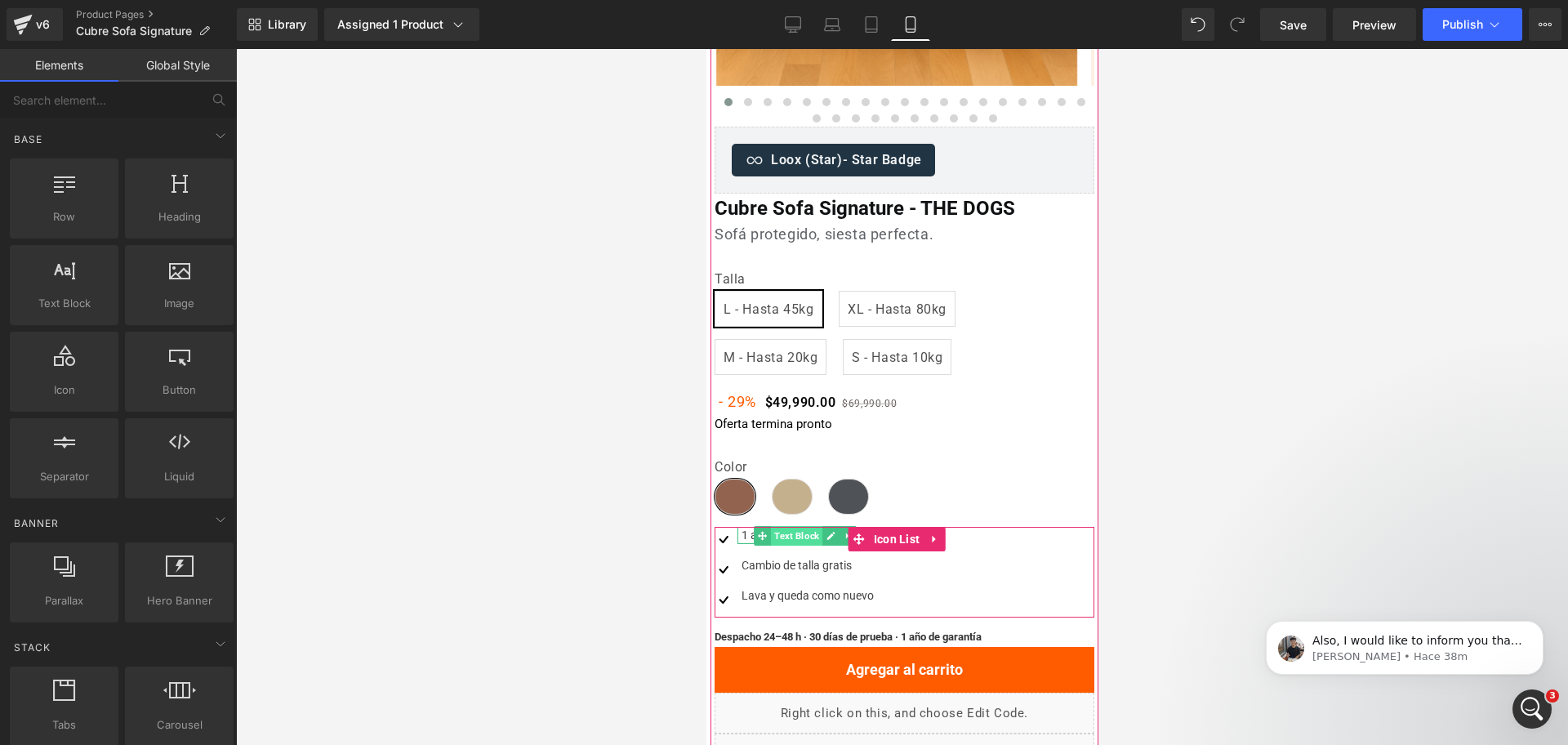
click at [792, 539] on span "Text Block" at bounding box center [796, 536] width 52 height 20
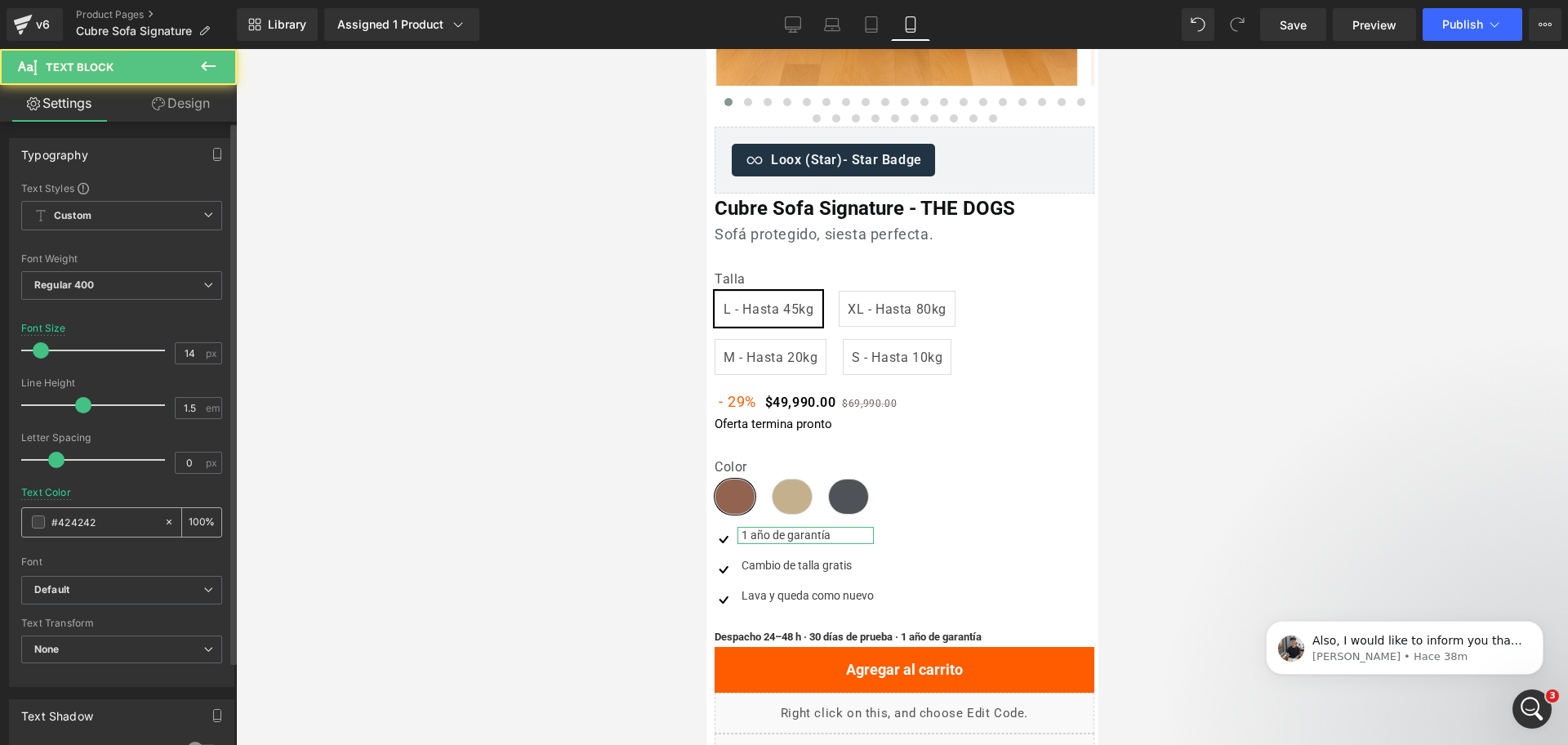
click at [106, 519] on input "#424242" at bounding box center [104, 522] width 105 height 18
click at [105, 519] on input "#424242" at bounding box center [104, 522] width 105 height 18
paste input "111213"
type input "#111213"
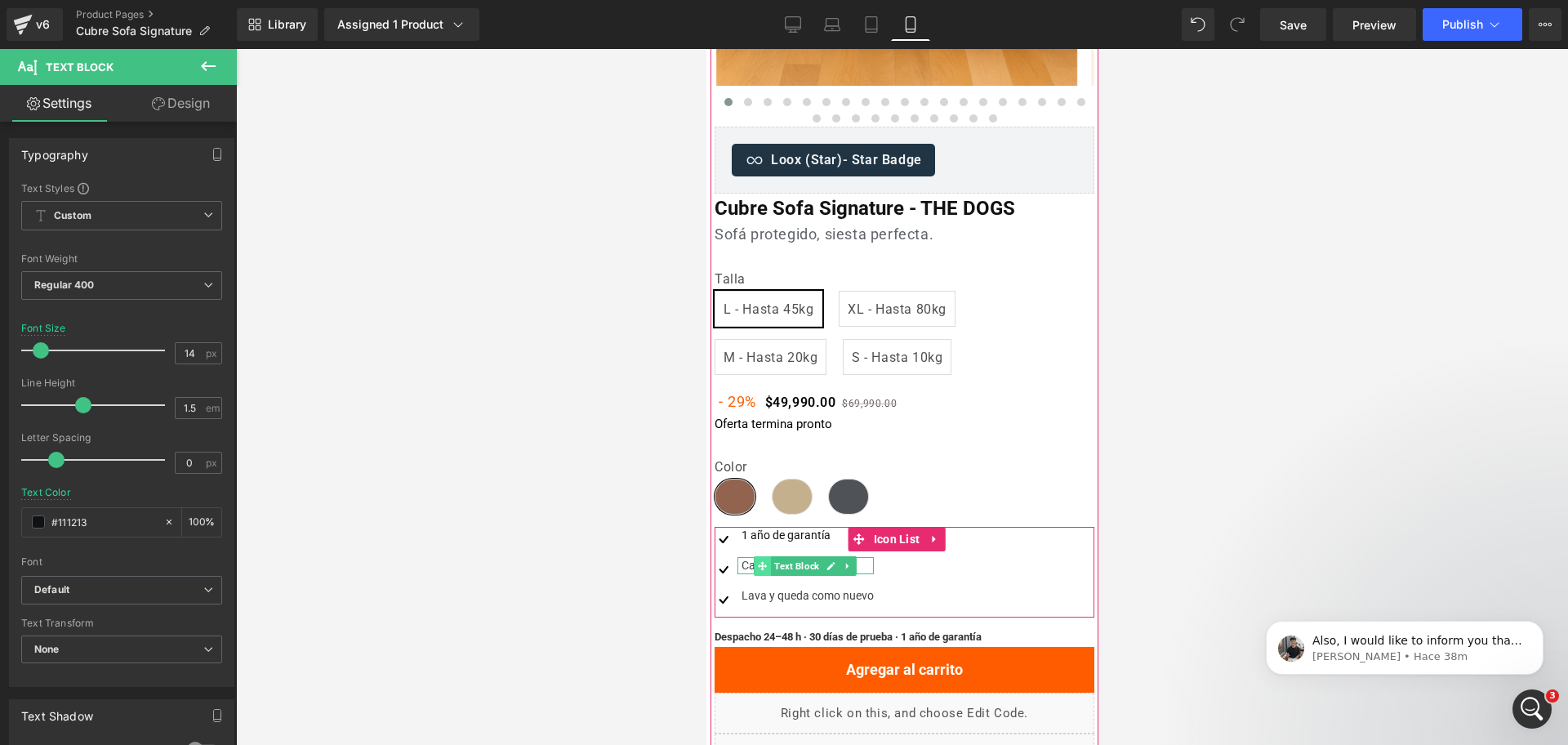
click at [765, 563] on icon at bounding box center [761, 566] width 9 height 10
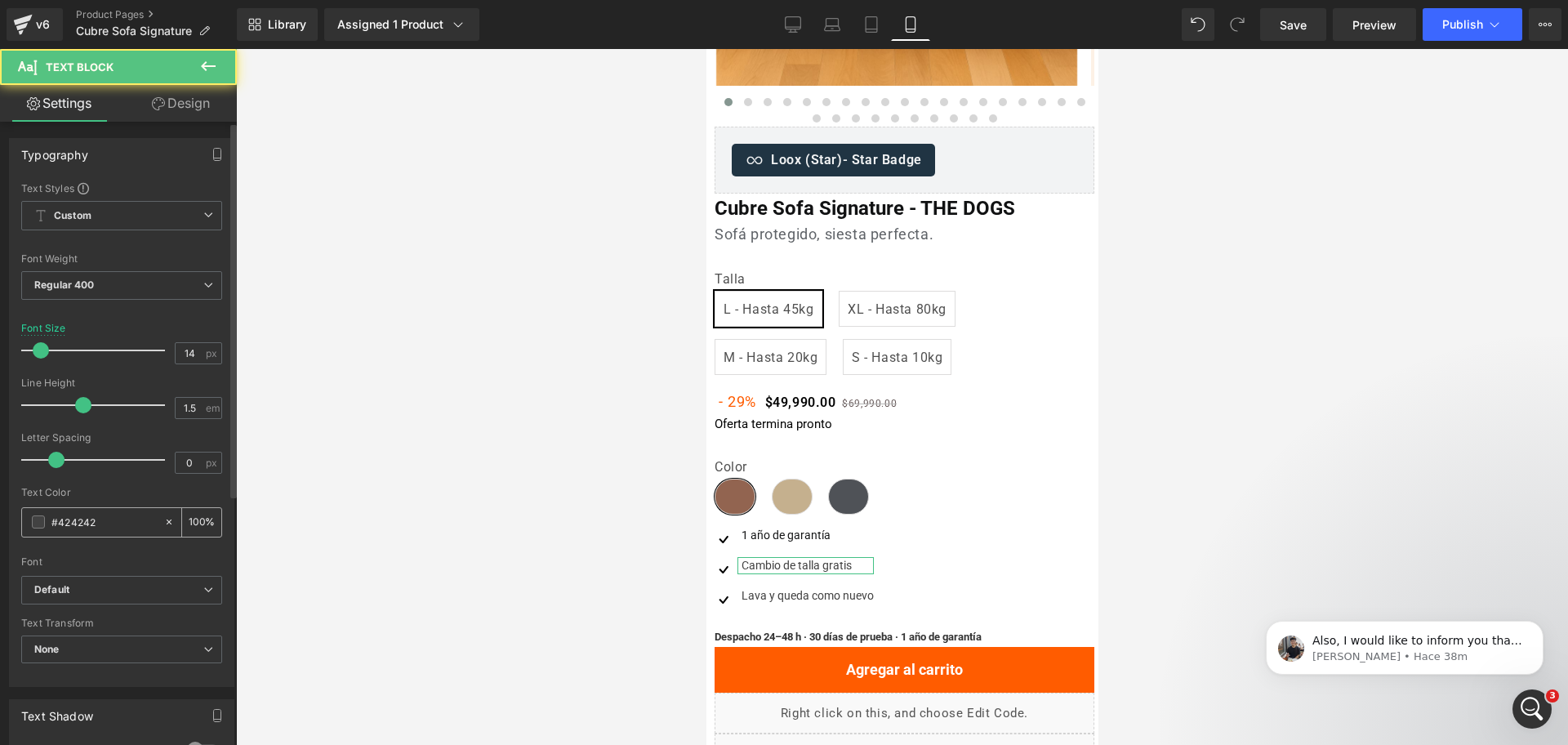
click at [84, 520] on input "#424242" at bounding box center [104, 522] width 105 height 18
paste input "111213"
type input "#111213"
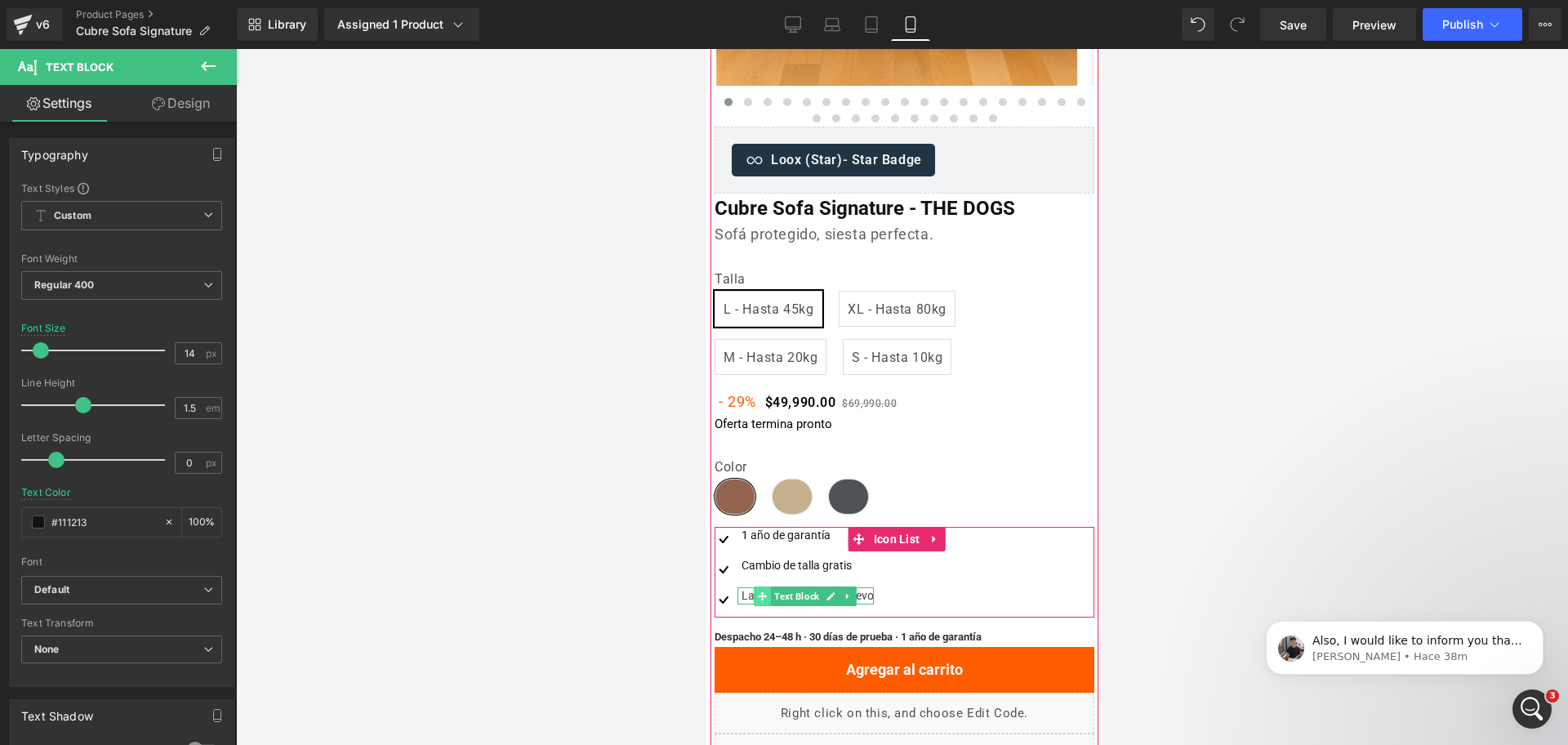
click at [767, 595] on span at bounding box center [761, 596] width 17 height 20
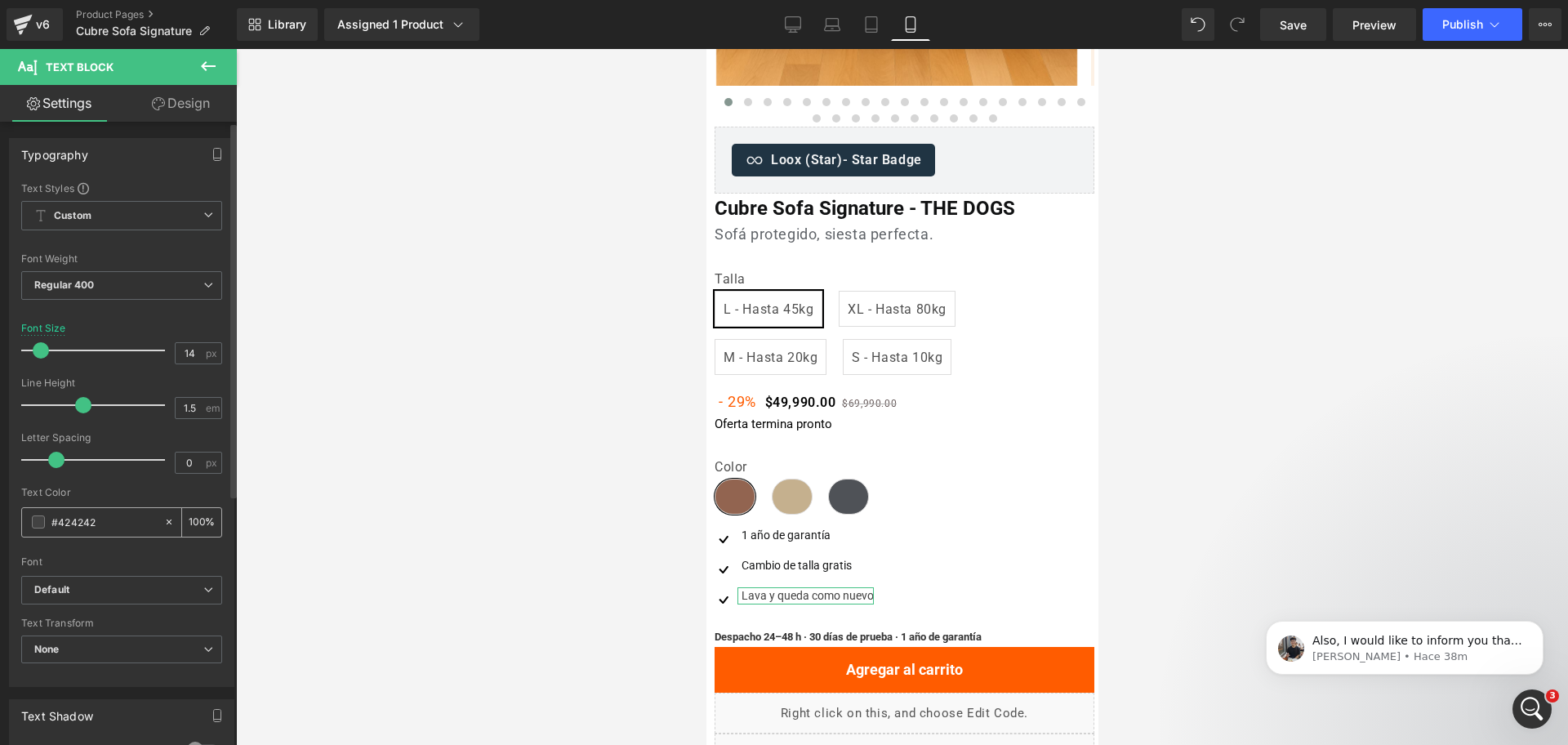
click at [109, 521] on input "#424242" at bounding box center [104, 522] width 105 height 18
paste input "111213"
type input "#111213"
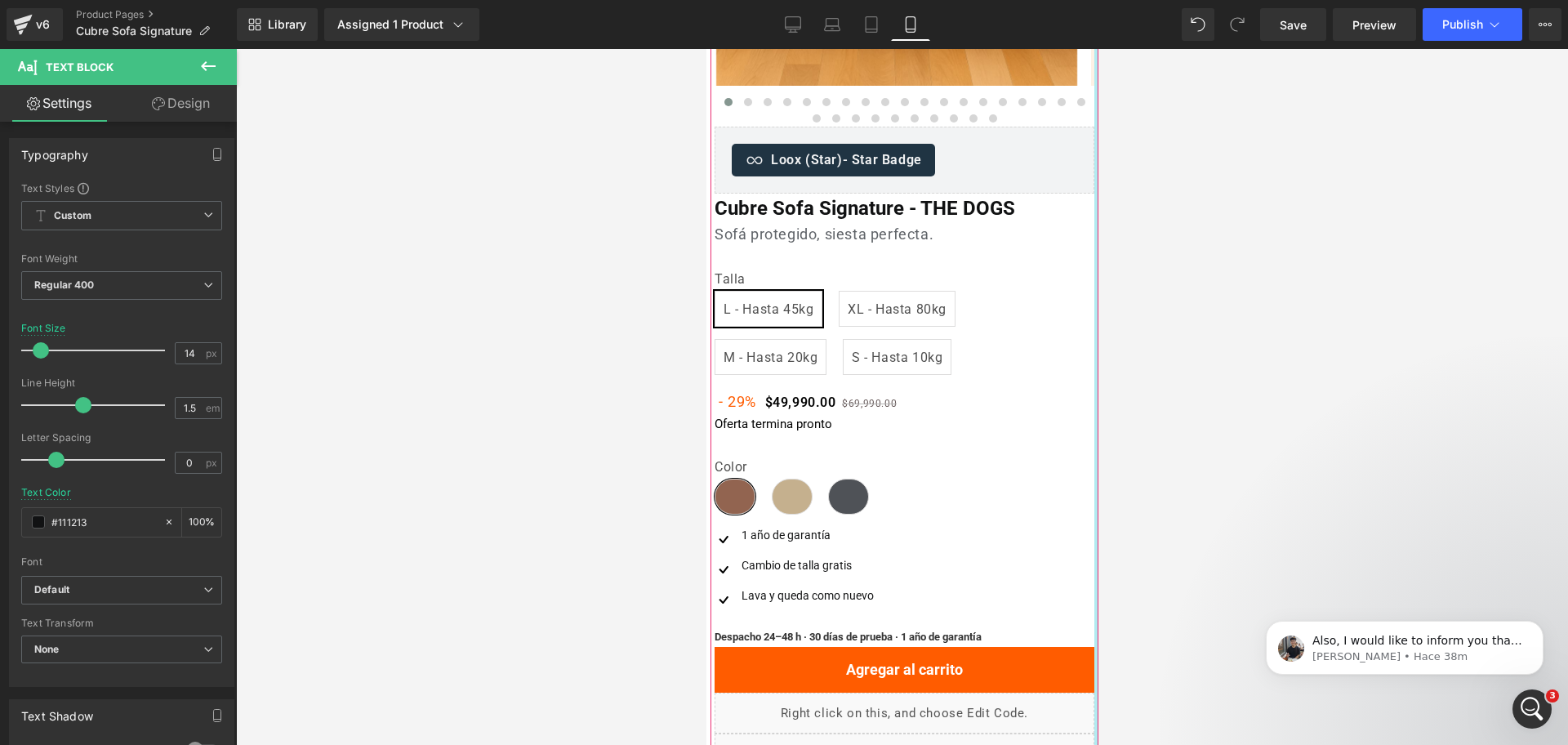
click at [1094, 406] on div at bounding box center [1096, 384] width 4 height 1343
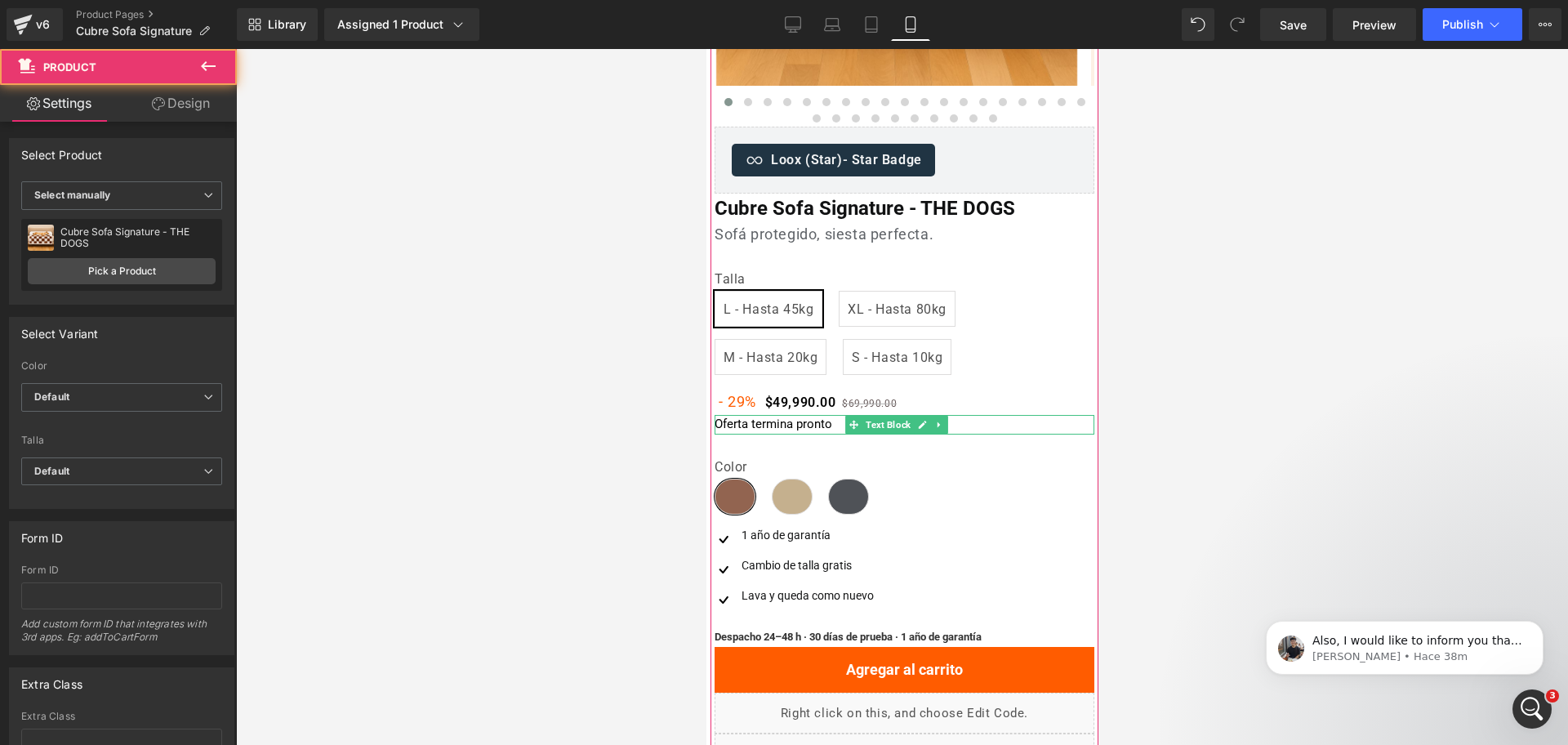
click at [792, 426] on p "Oferta termina pronto" at bounding box center [903, 424] width 379 height 19
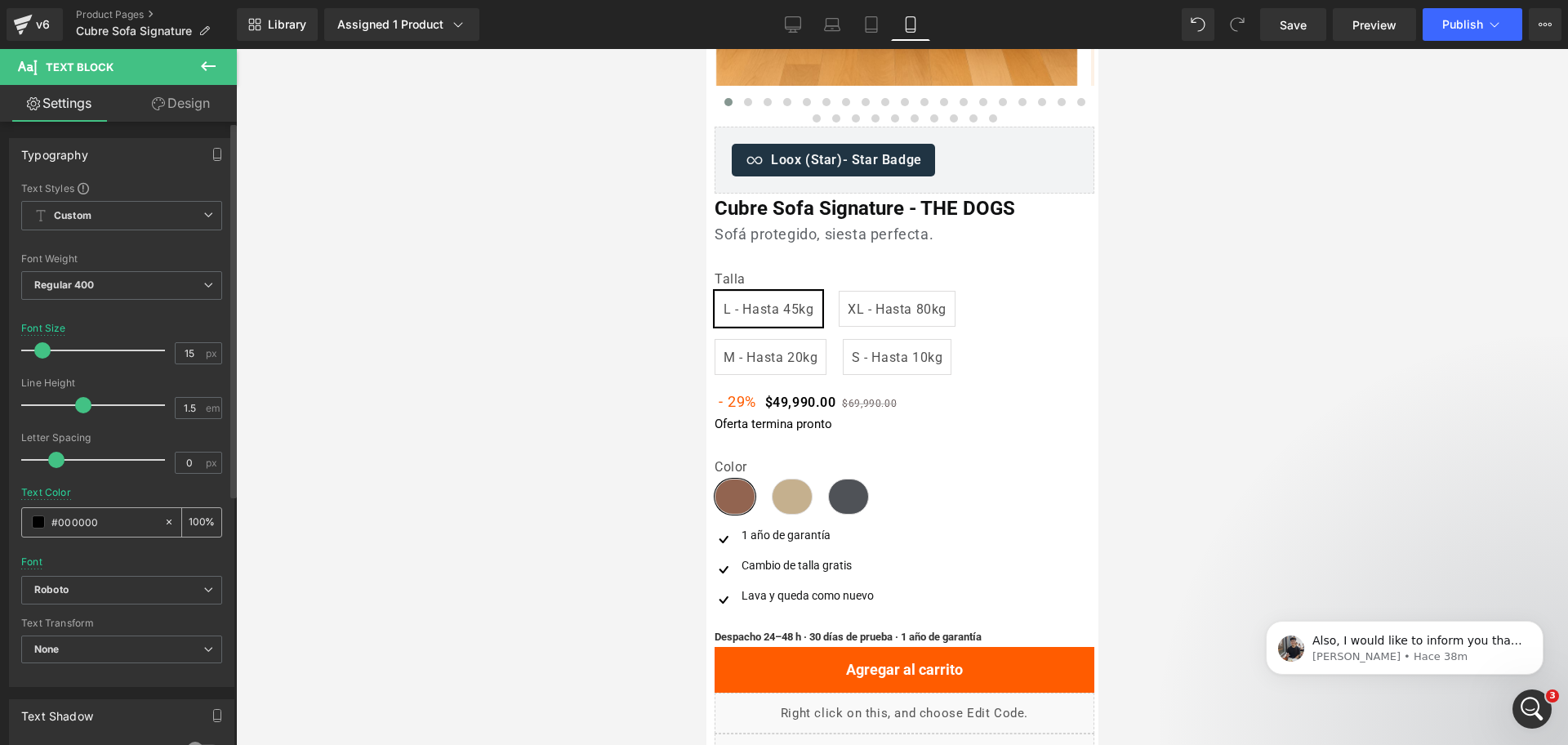
click at [89, 513] on div "#000000" at bounding box center [93, 522] width 142 height 29
click at [89, 513] on input "#000000" at bounding box center [104, 522] width 105 height 18
click at [89, 514] on input "#000000" at bounding box center [104, 522] width 105 height 18
paste input "111213"
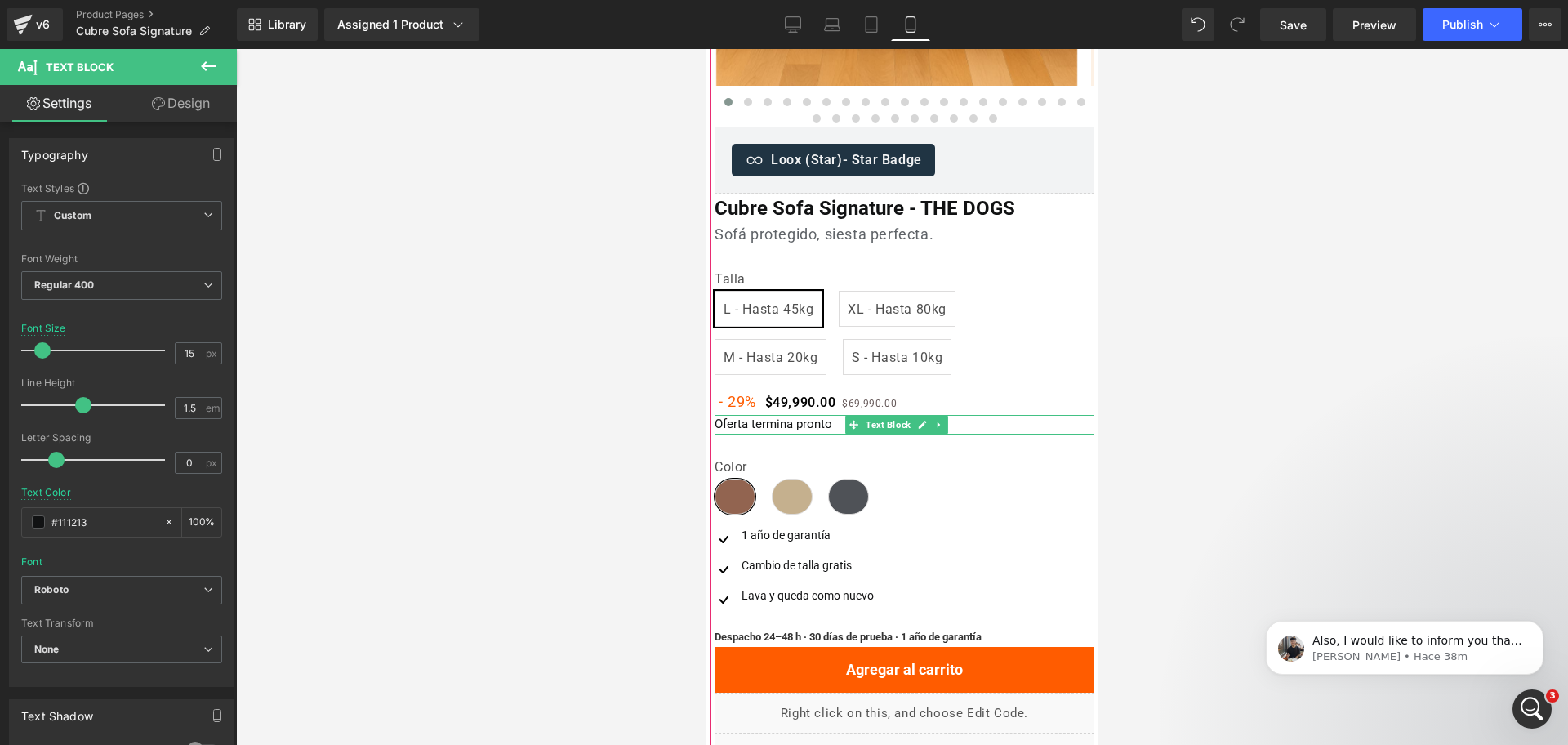
type input "#111213"
click at [789, 426] on p "Oferta termina pronto" at bounding box center [903, 424] width 379 height 19
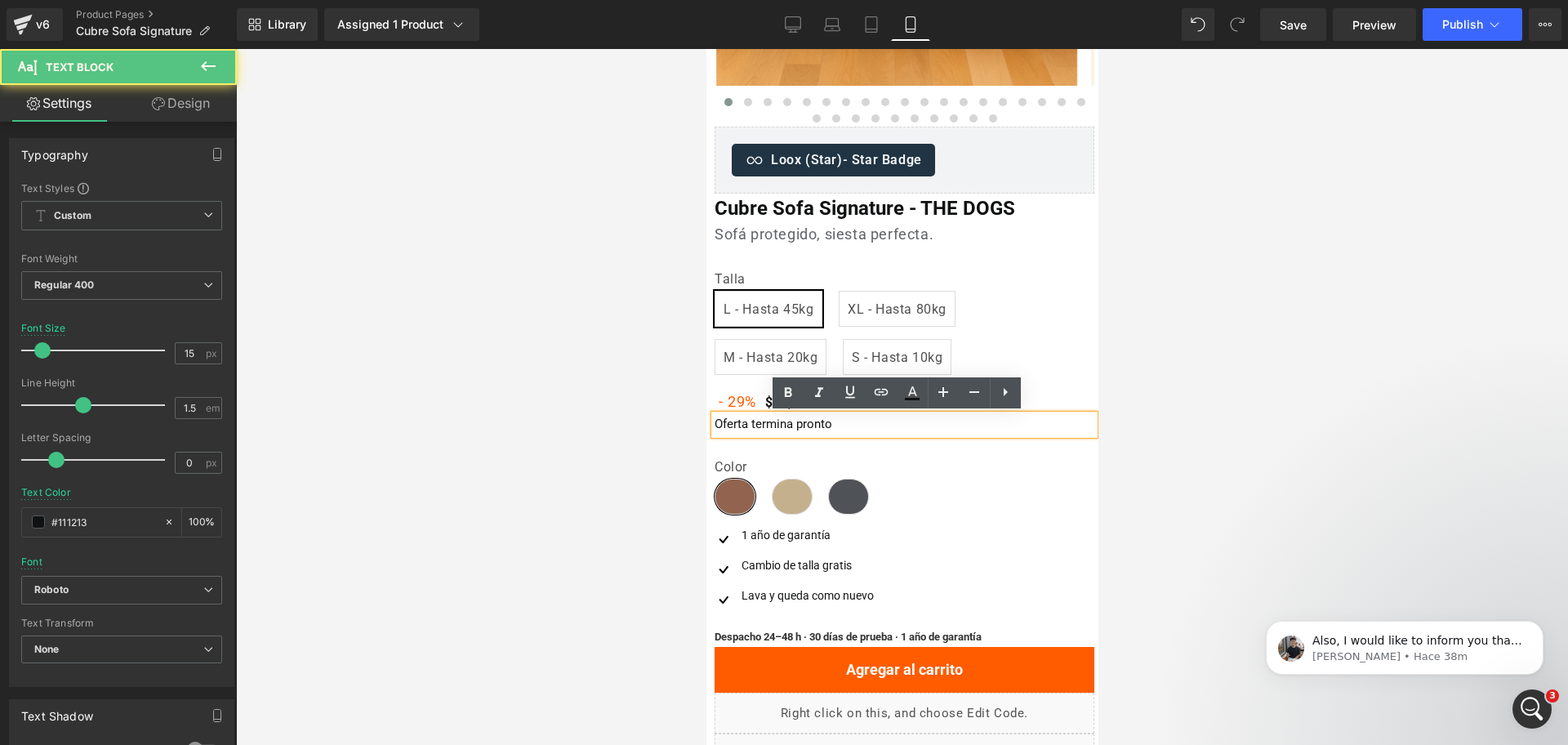
click at [791, 426] on p "Oferta termina pronto" at bounding box center [903, 424] width 379 height 19
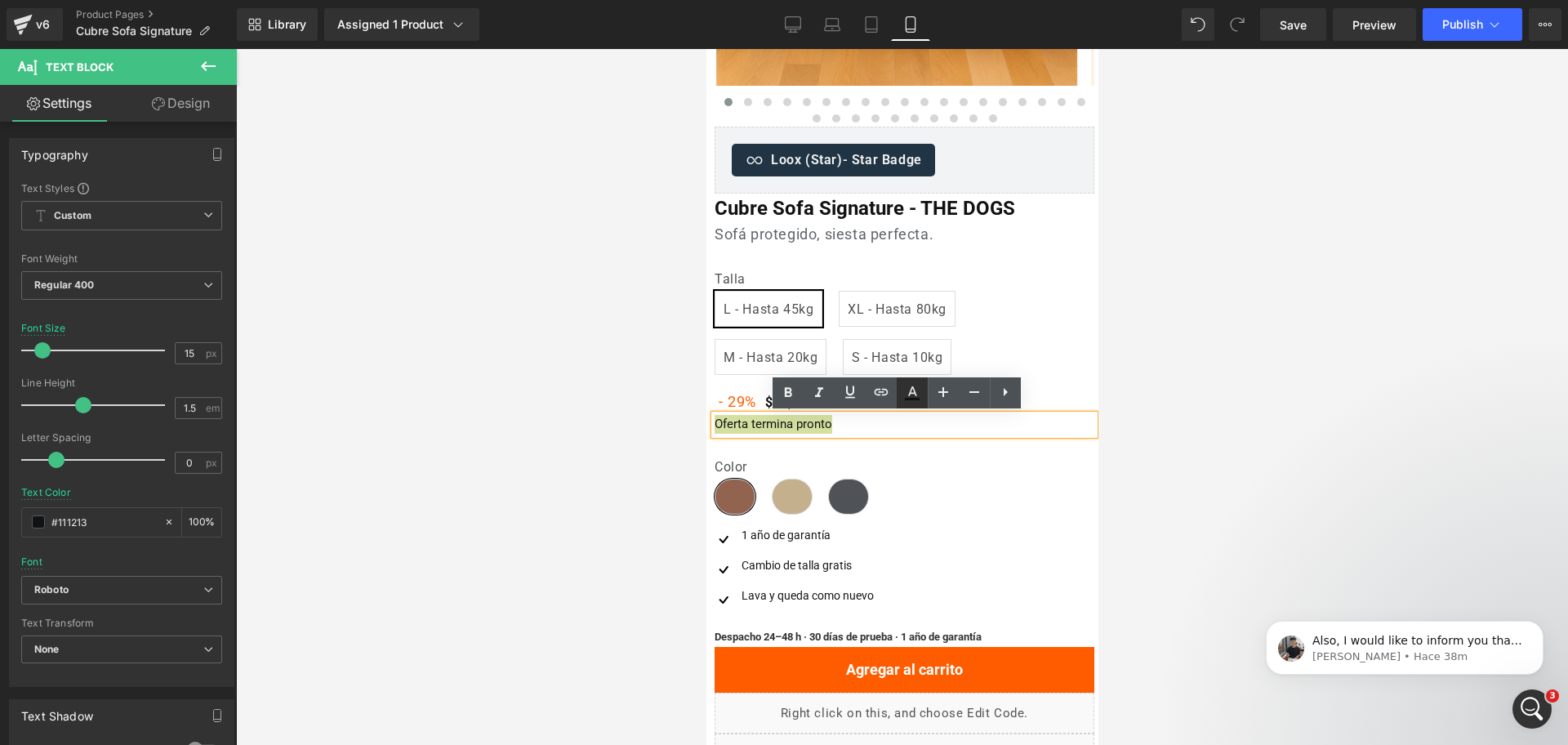
click at [909, 398] on icon at bounding box center [912, 398] width 15 height 2
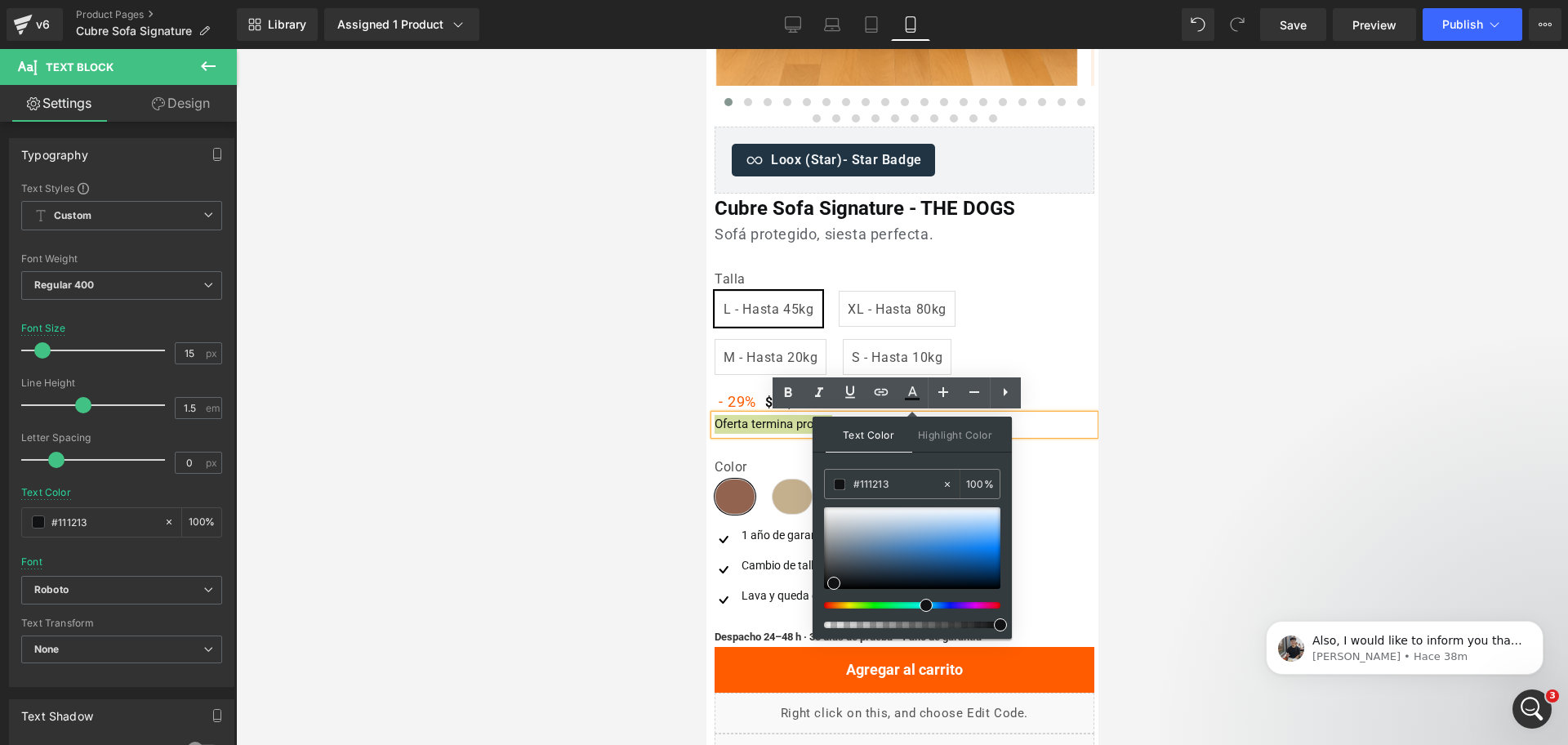
click at [1191, 387] on div at bounding box center [902, 397] width 1332 height 696
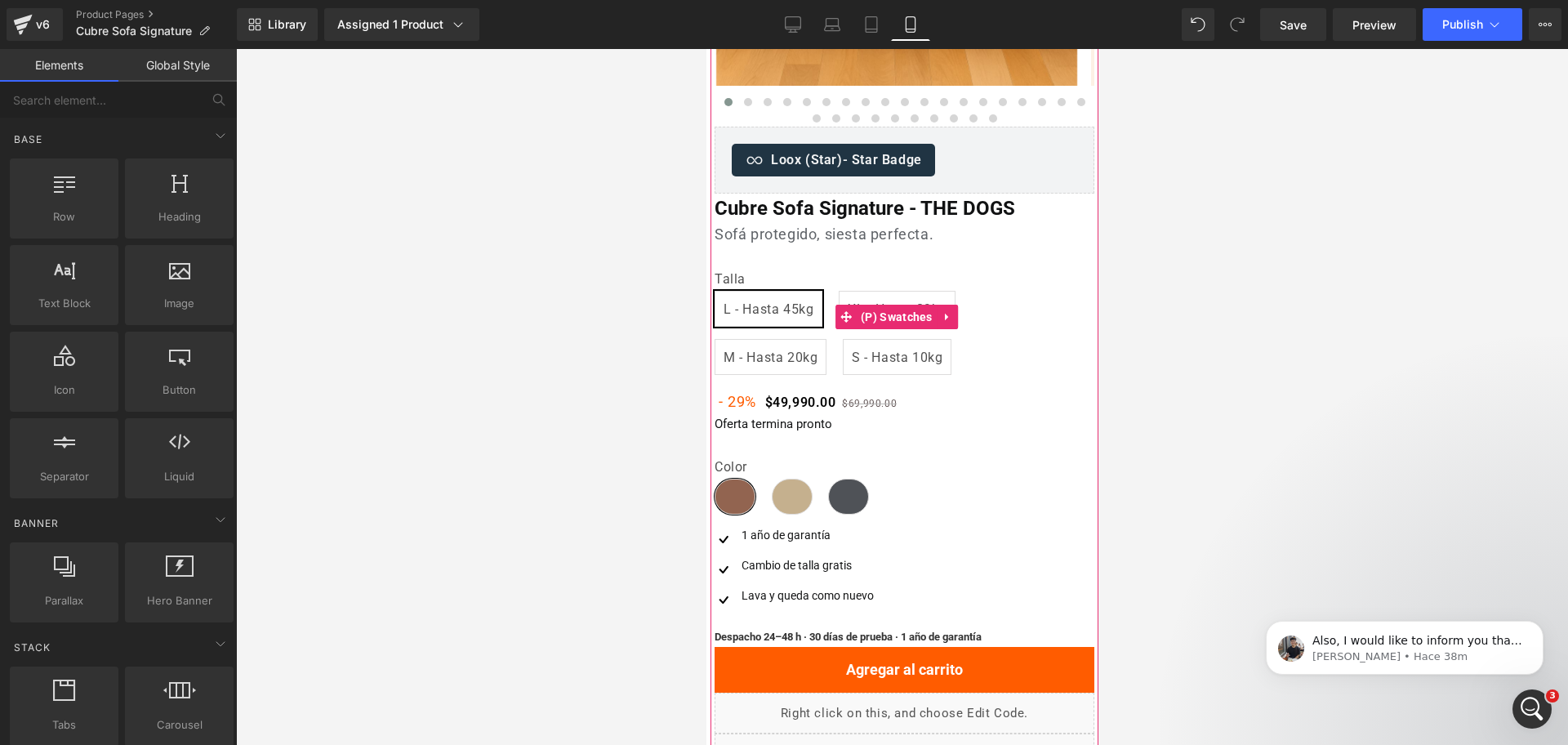
click at [758, 274] on label "Talla" at bounding box center [903, 281] width 379 height 20
click at [893, 319] on span "(P) Swatches" at bounding box center [896, 317] width 80 height 25
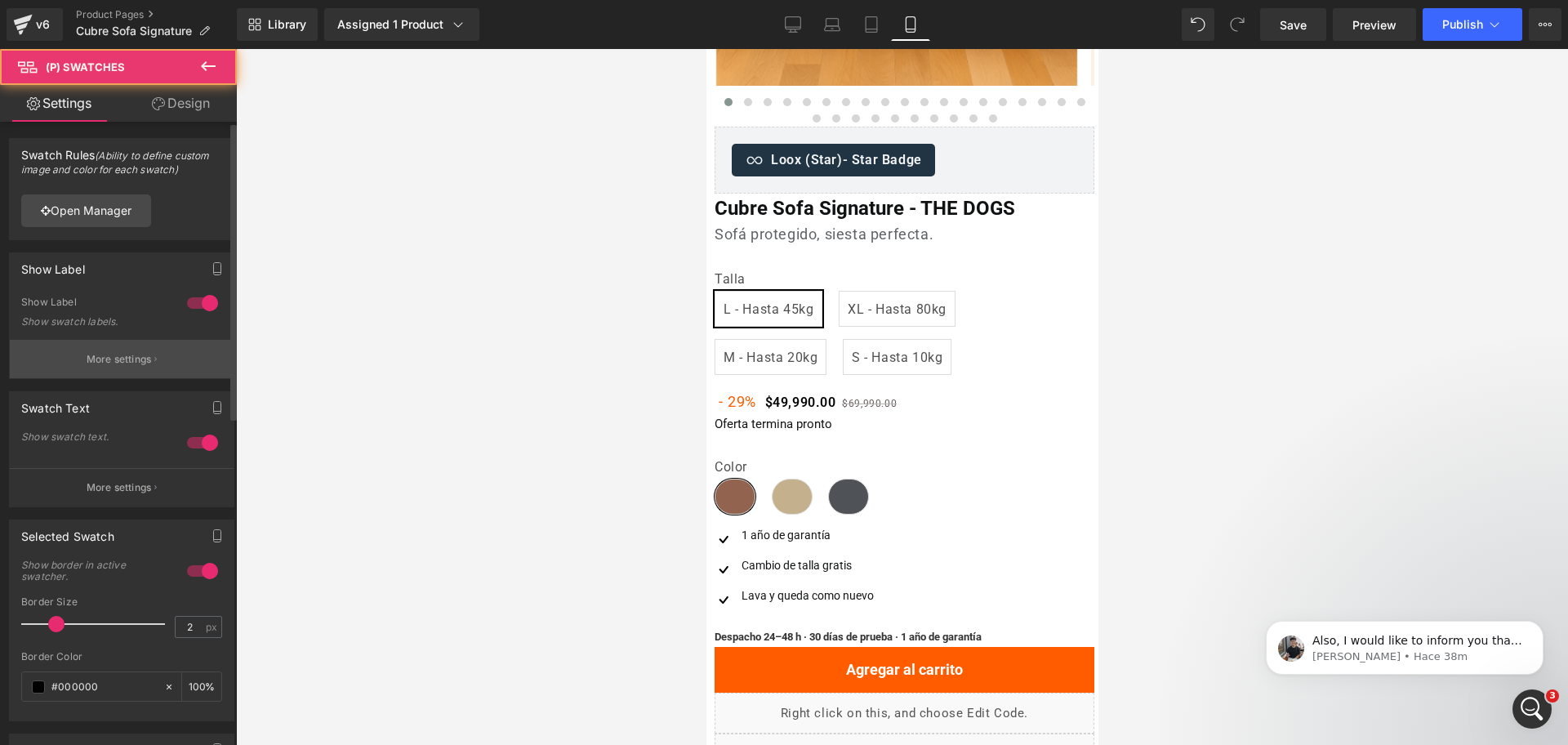
click at [120, 340] on button "More settings" at bounding box center [122, 359] width 224 height 39
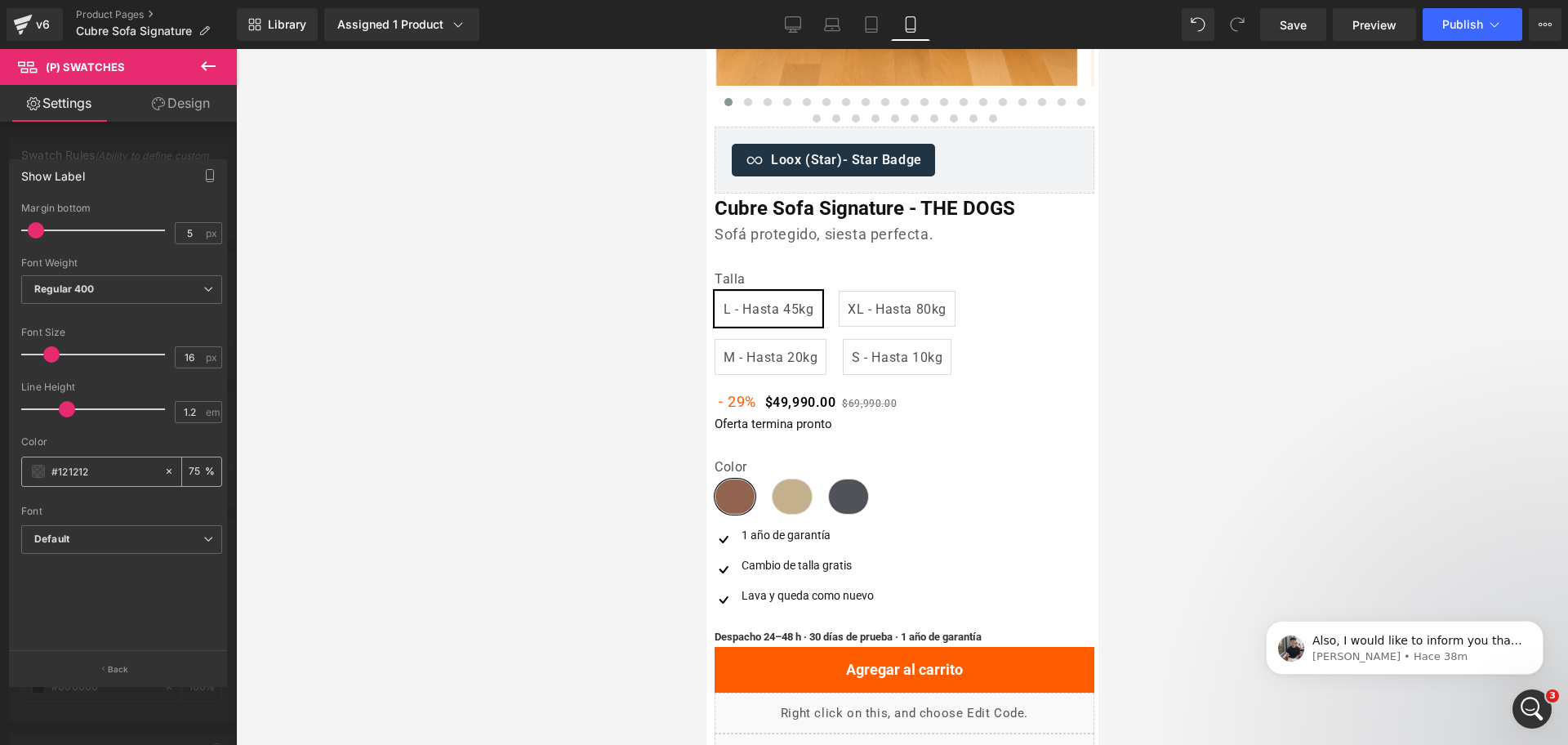
click at [105, 477] on input "#121212" at bounding box center [104, 472] width 105 height 18
paste input "11213"
type input "#111213"
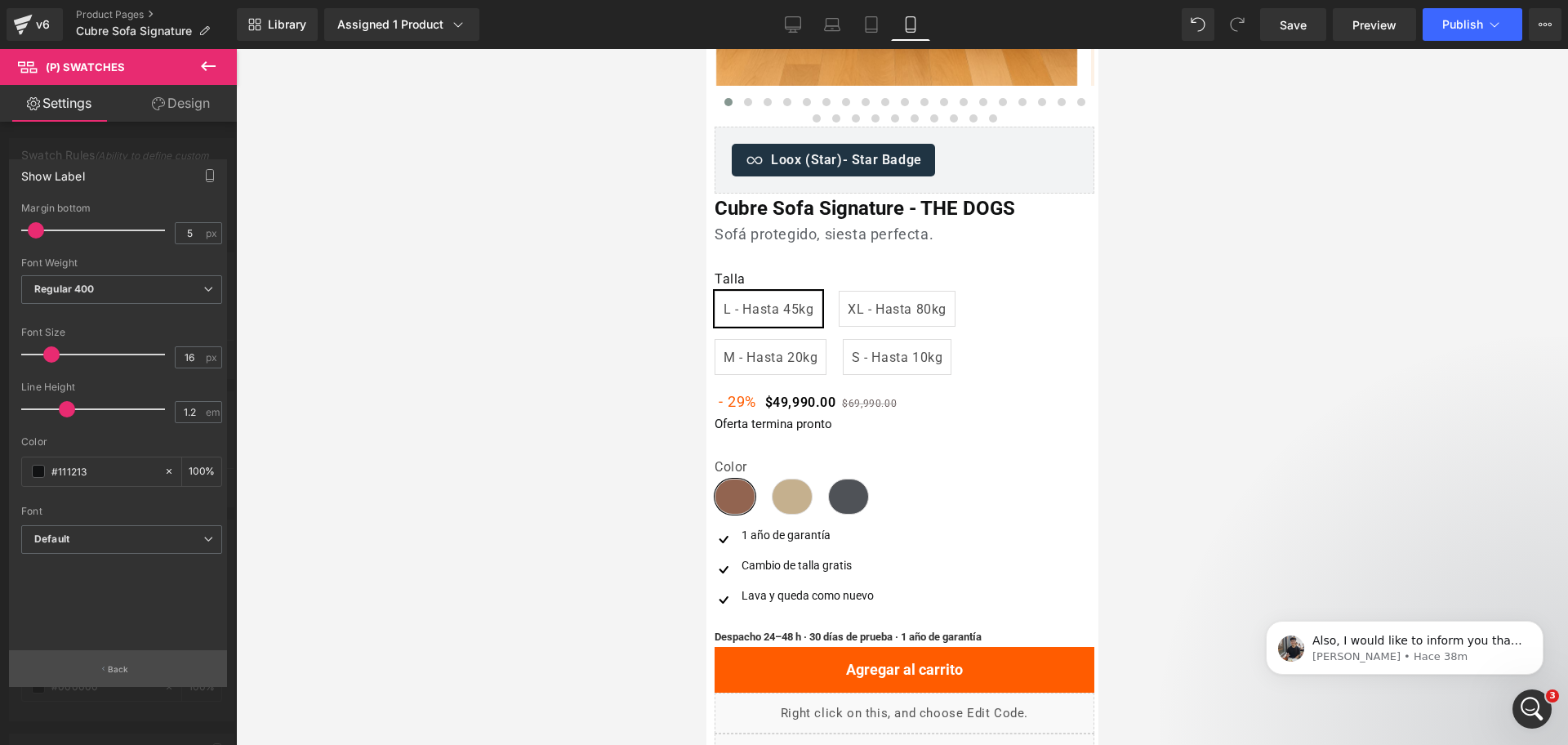
click at [141, 653] on button "Back" at bounding box center [118, 668] width 218 height 37
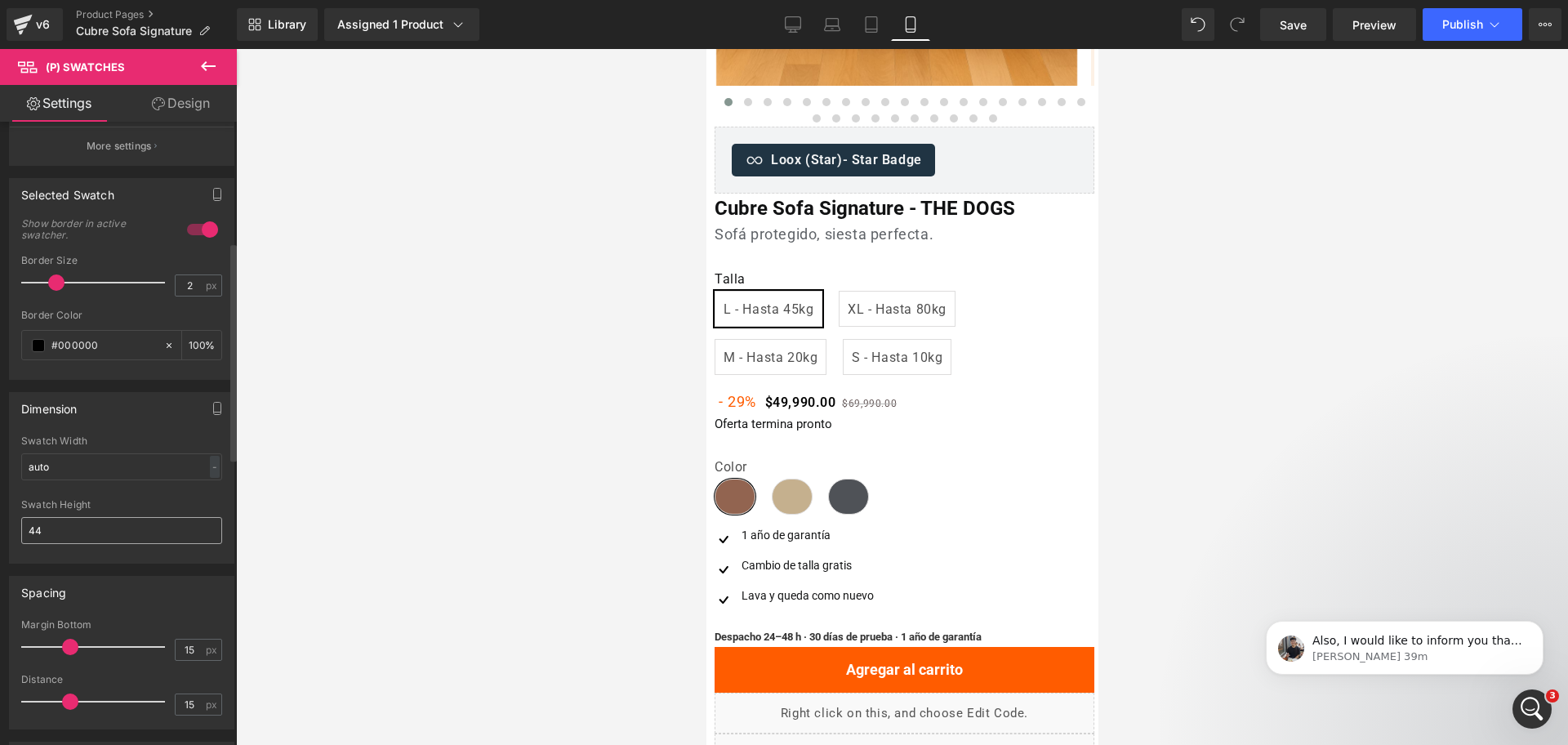
scroll to position [239, 0]
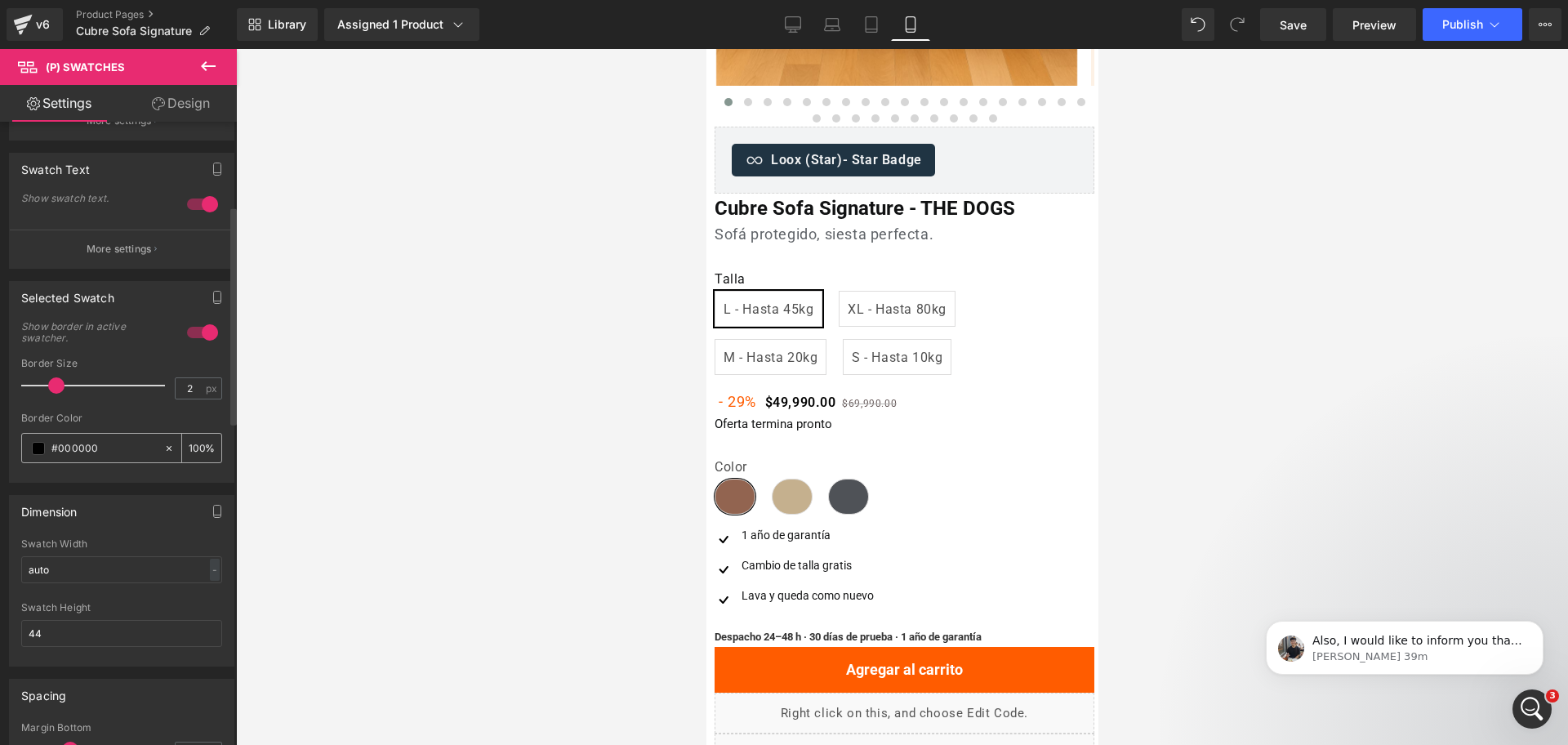
click at [117, 455] on input "#000000" at bounding box center [104, 449] width 105 height 18
paste input "111213"
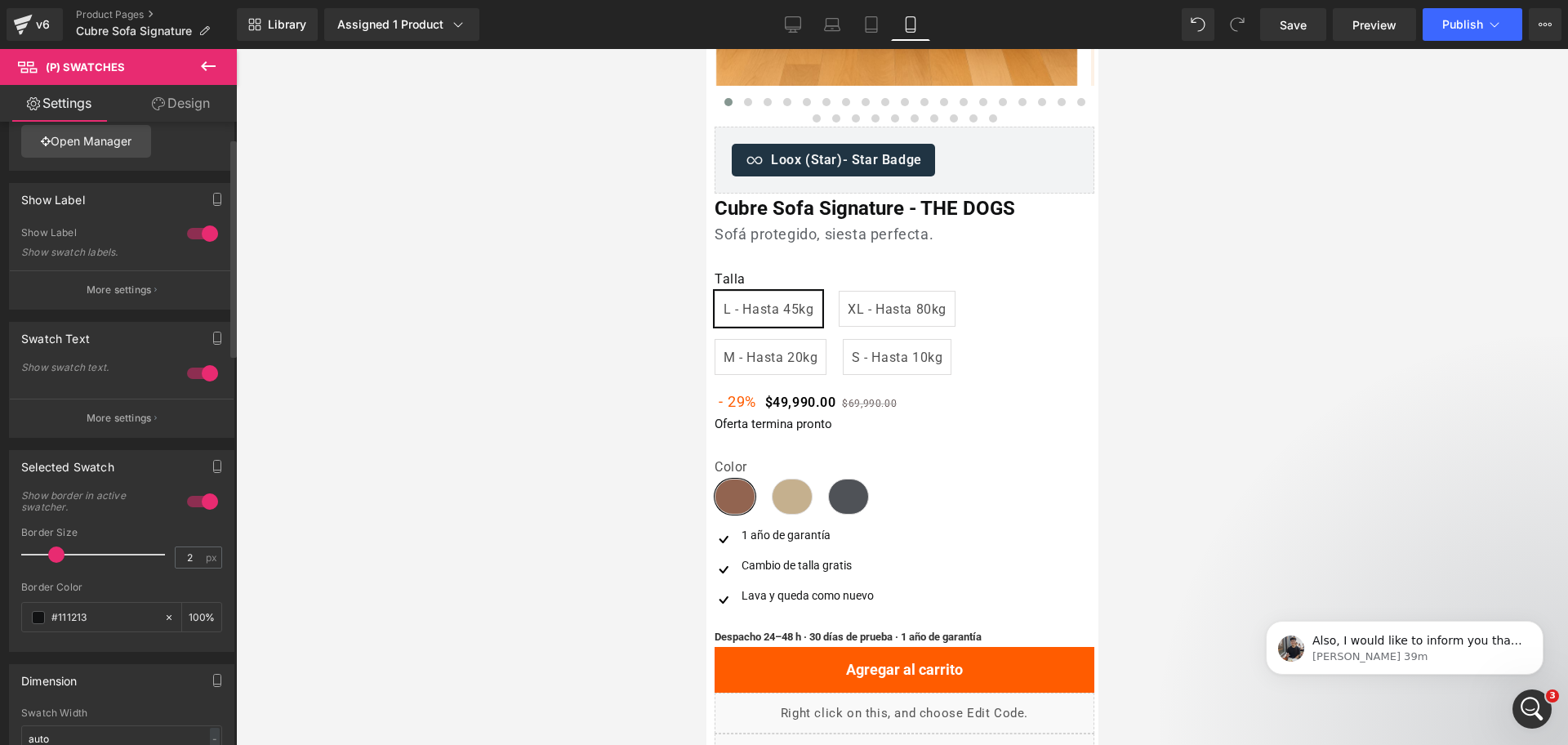
scroll to position [35, 0]
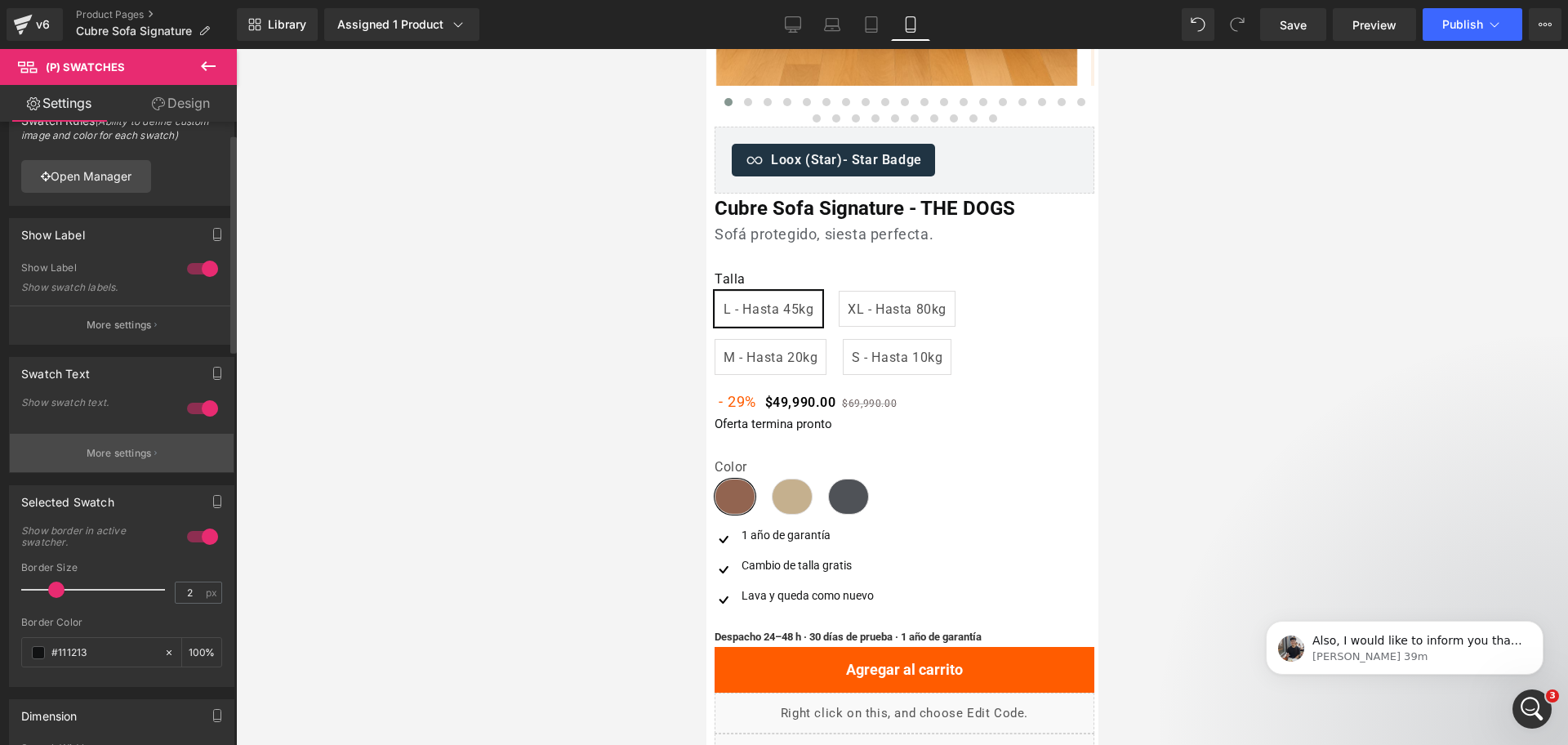
type input "#111213"
click at [132, 445] on button "More settings" at bounding box center [122, 453] width 224 height 39
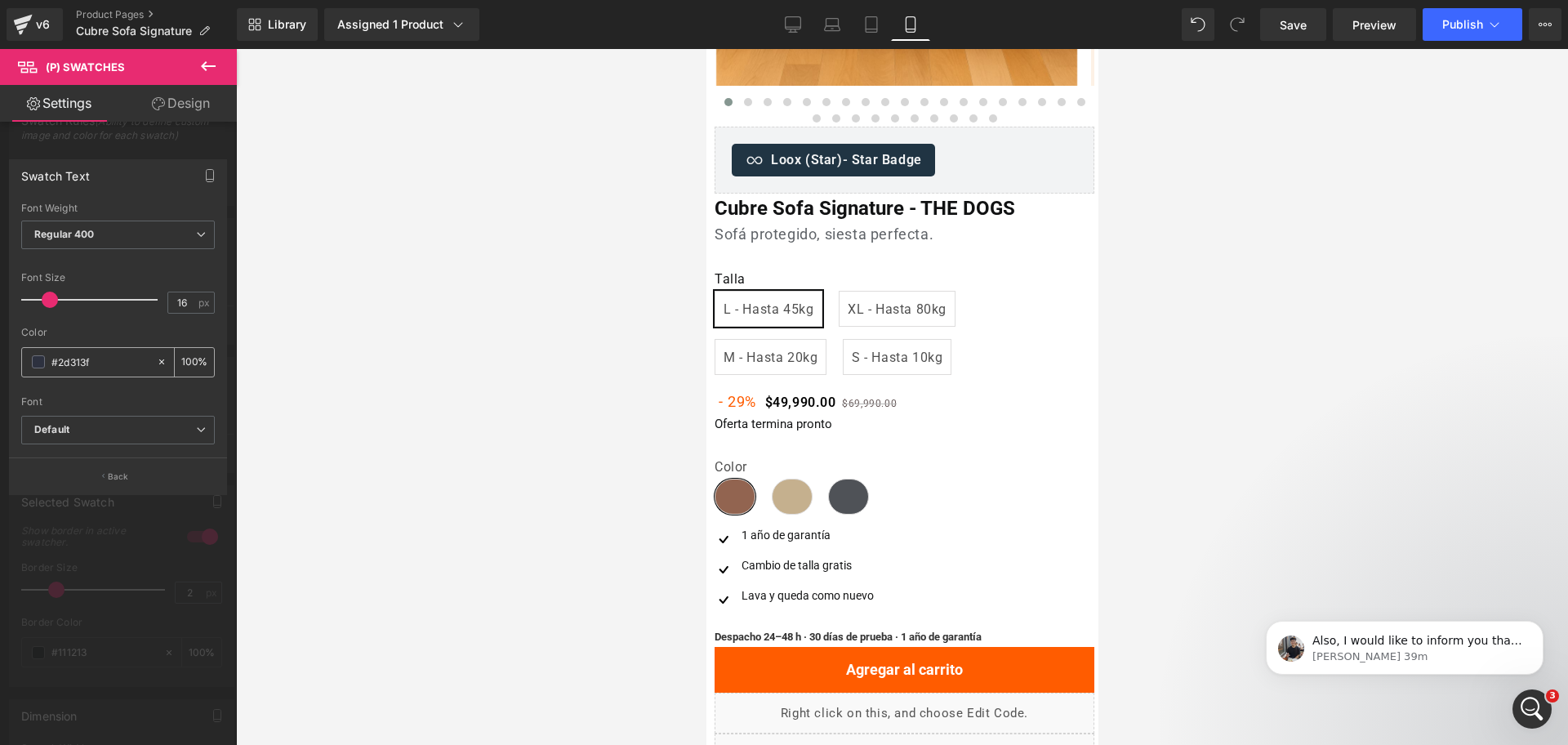
click at [109, 368] on input "#2d313f" at bounding box center [100, 362] width 97 height 18
paste input "111213"
type input "#111213"
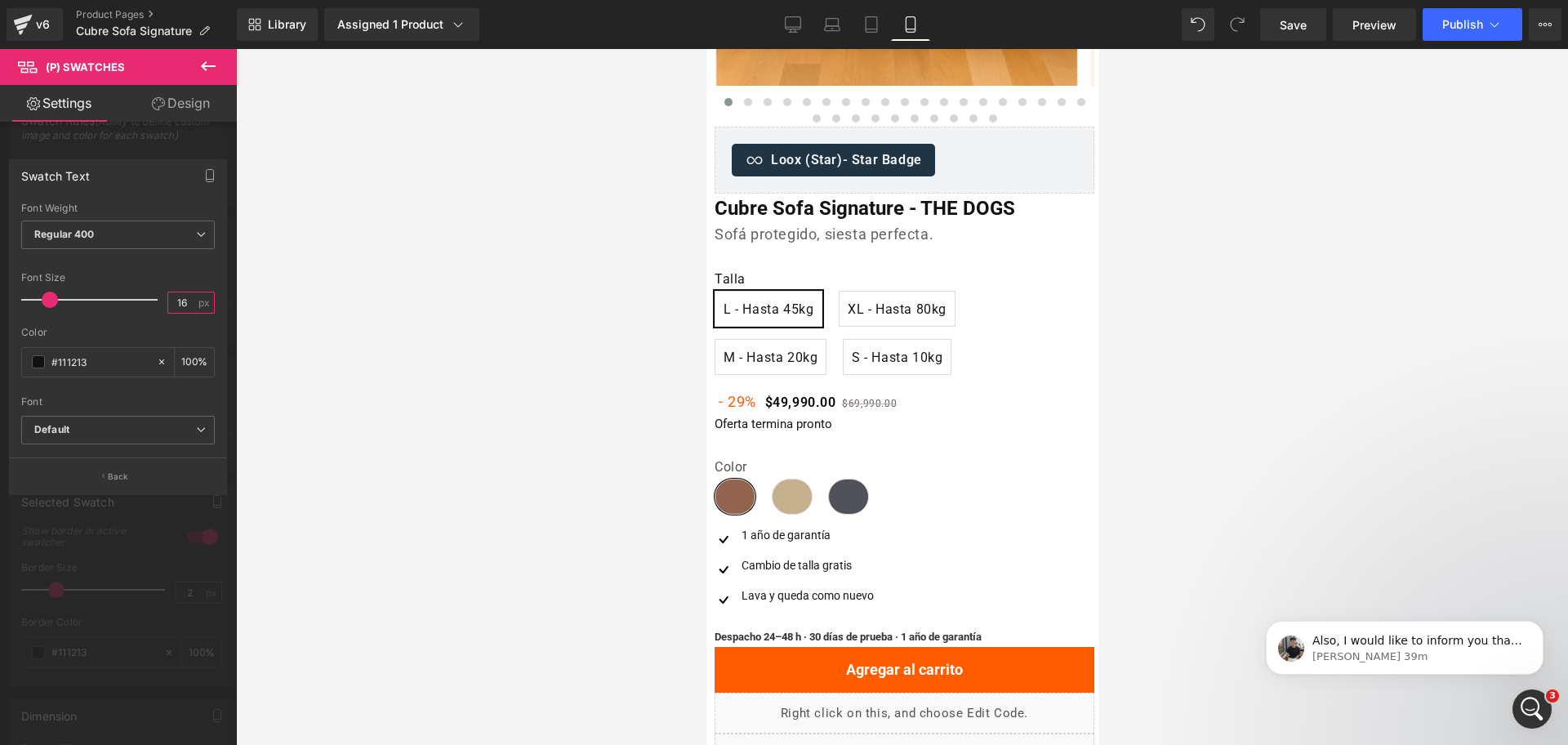
click at [174, 301] on input "16" at bounding box center [182, 302] width 29 height 21
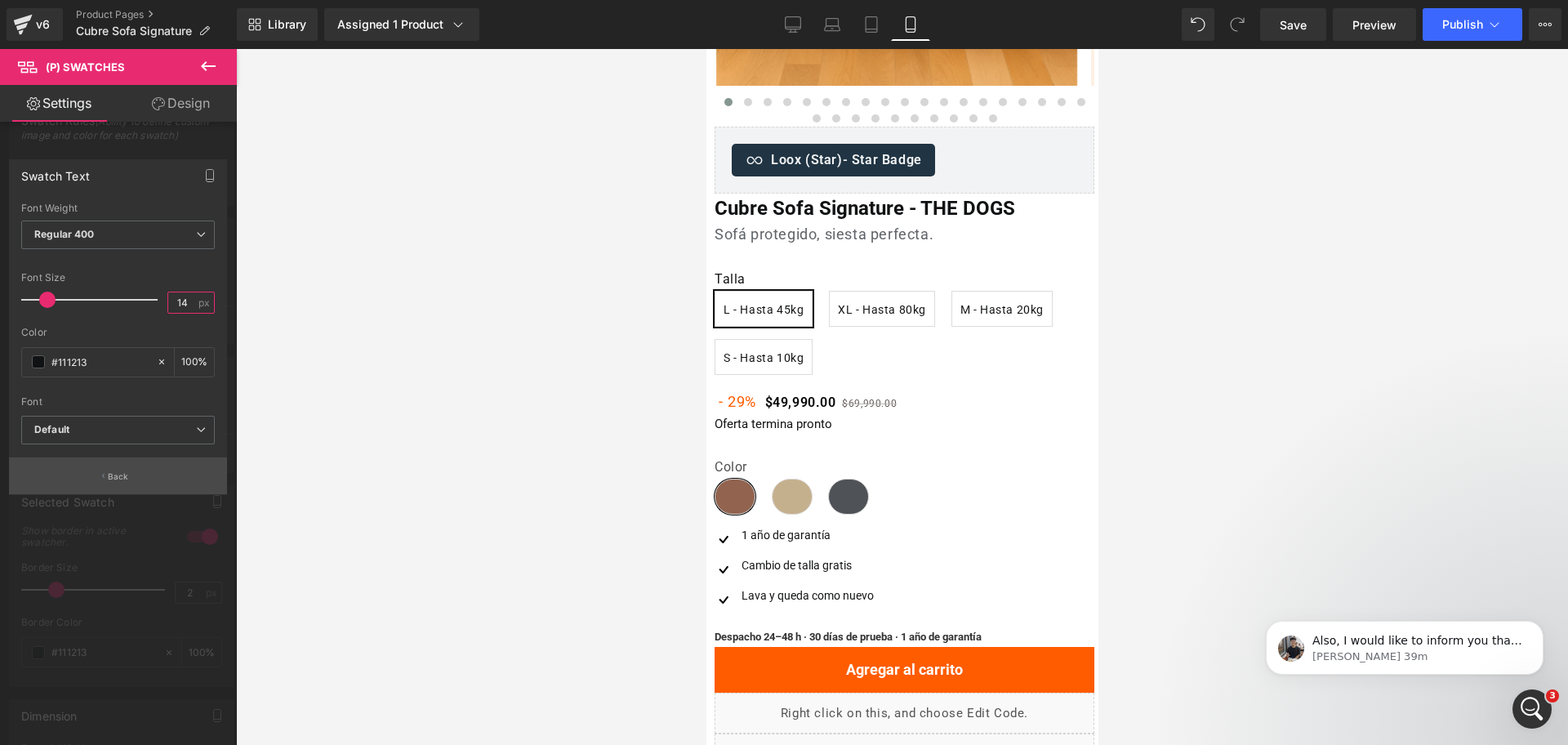
type input "14"
click at [151, 474] on button "Back" at bounding box center [118, 476] width 218 height 37
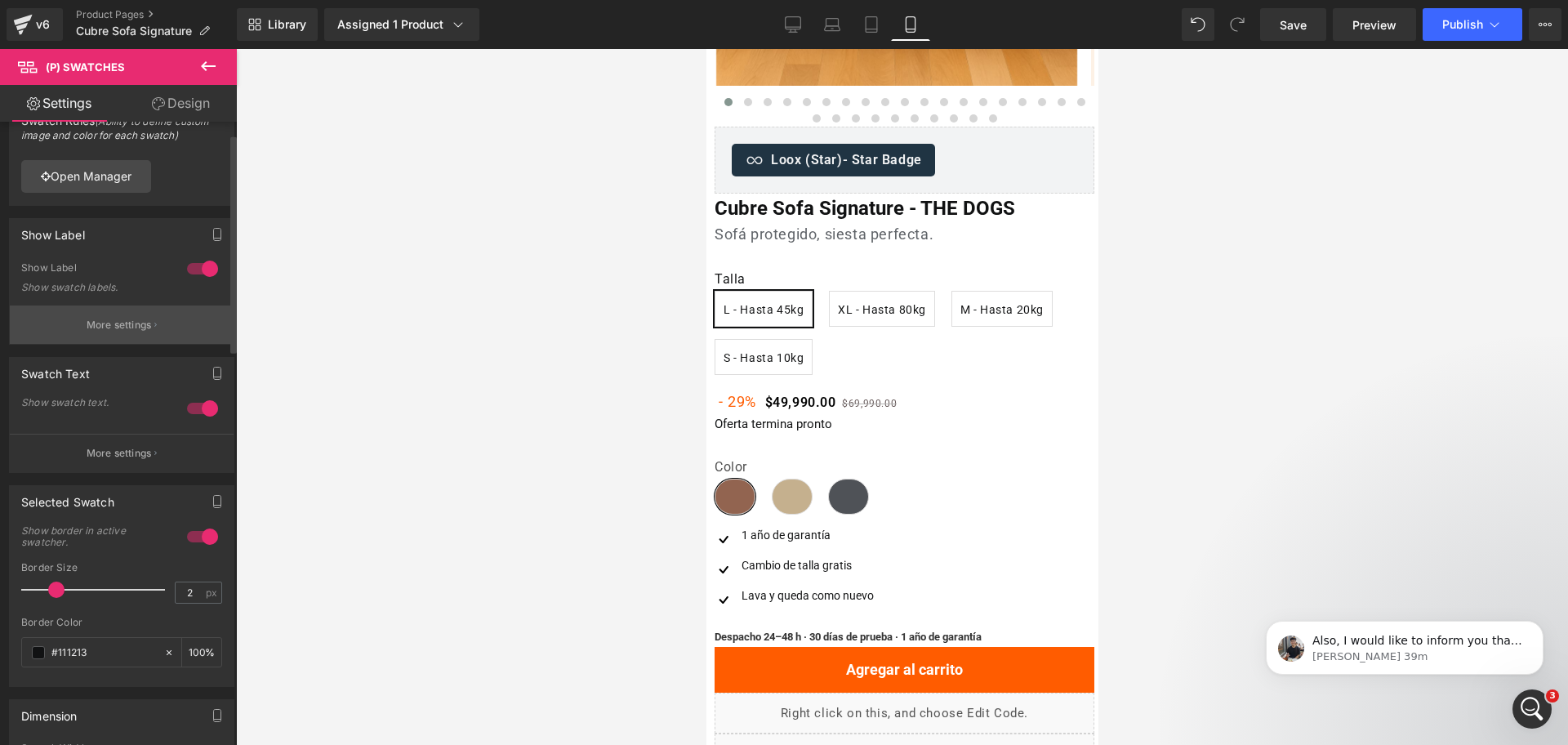
click at [138, 312] on button "More settings" at bounding box center [122, 324] width 224 height 39
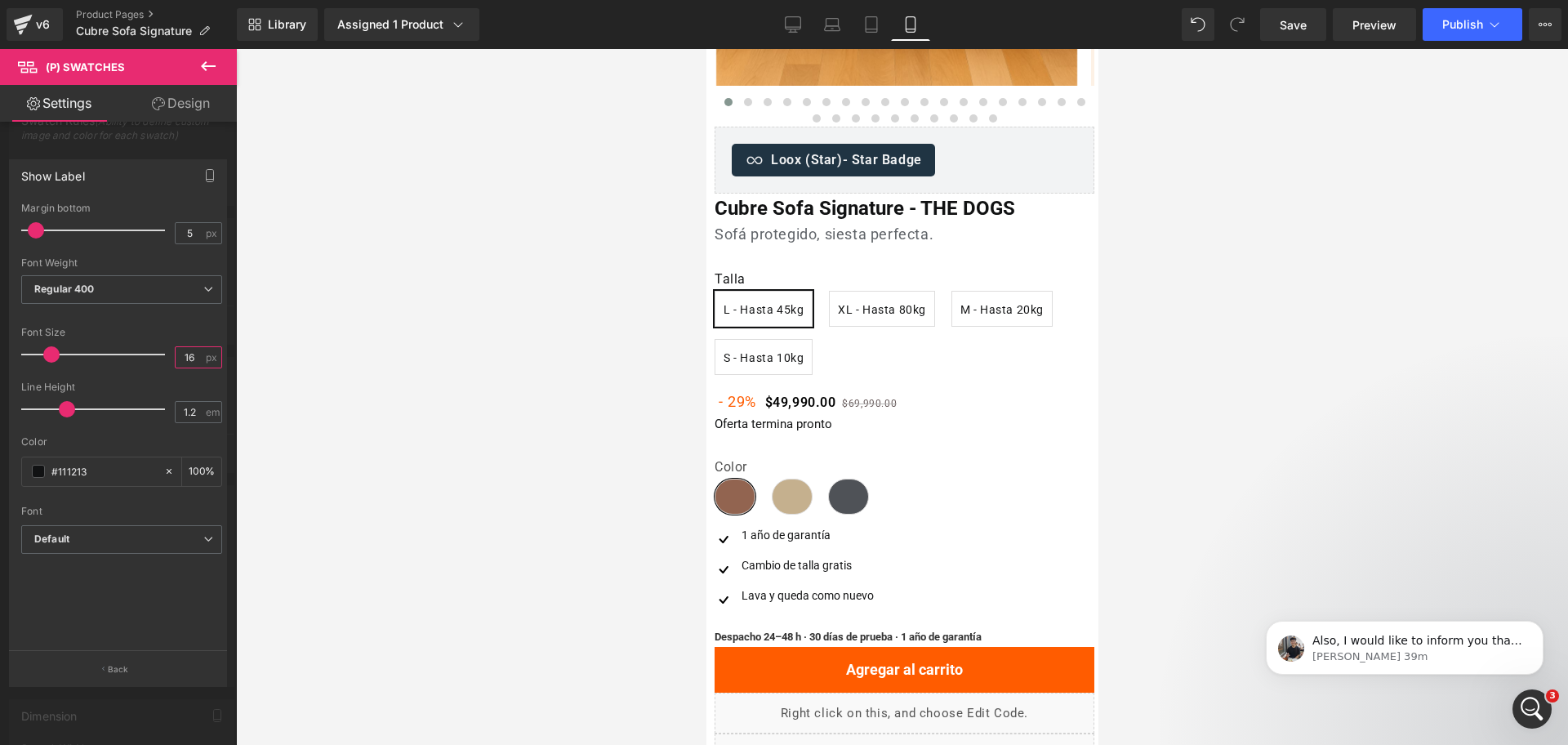
click at [190, 366] on input "16" at bounding box center [189, 357] width 29 height 21
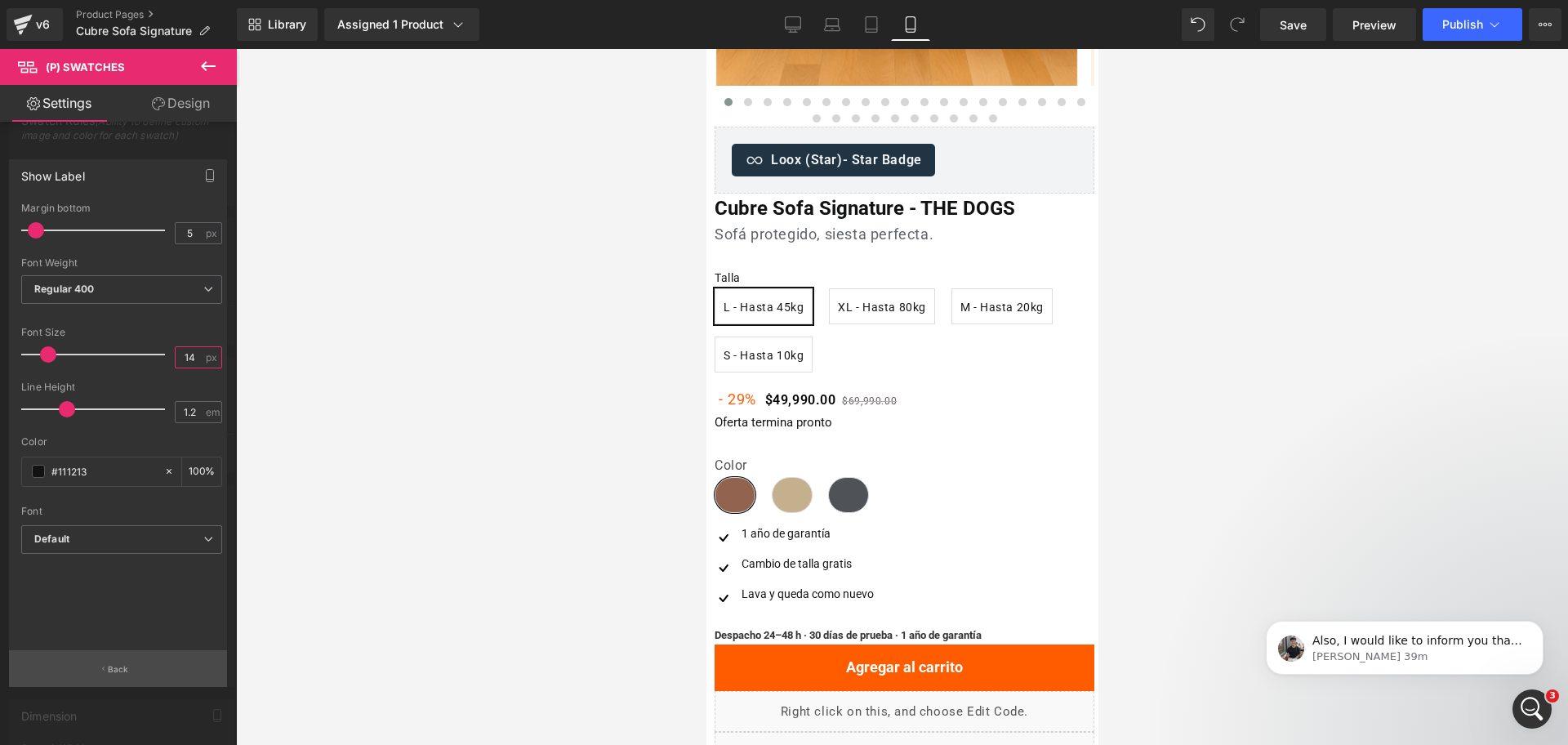
type input "14"
click at [137, 676] on button "Back" at bounding box center [118, 668] width 218 height 37
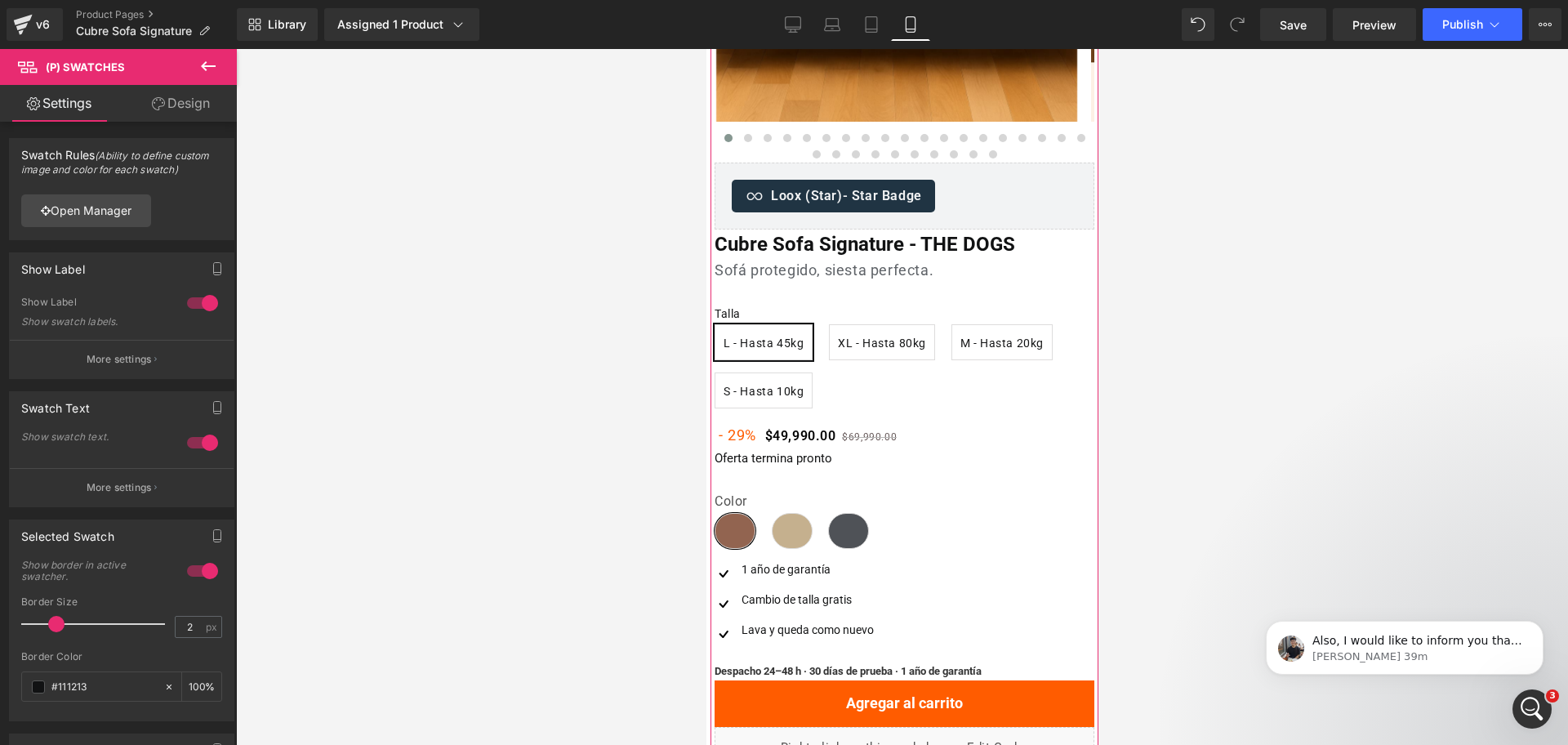
scroll to position [408, 0]
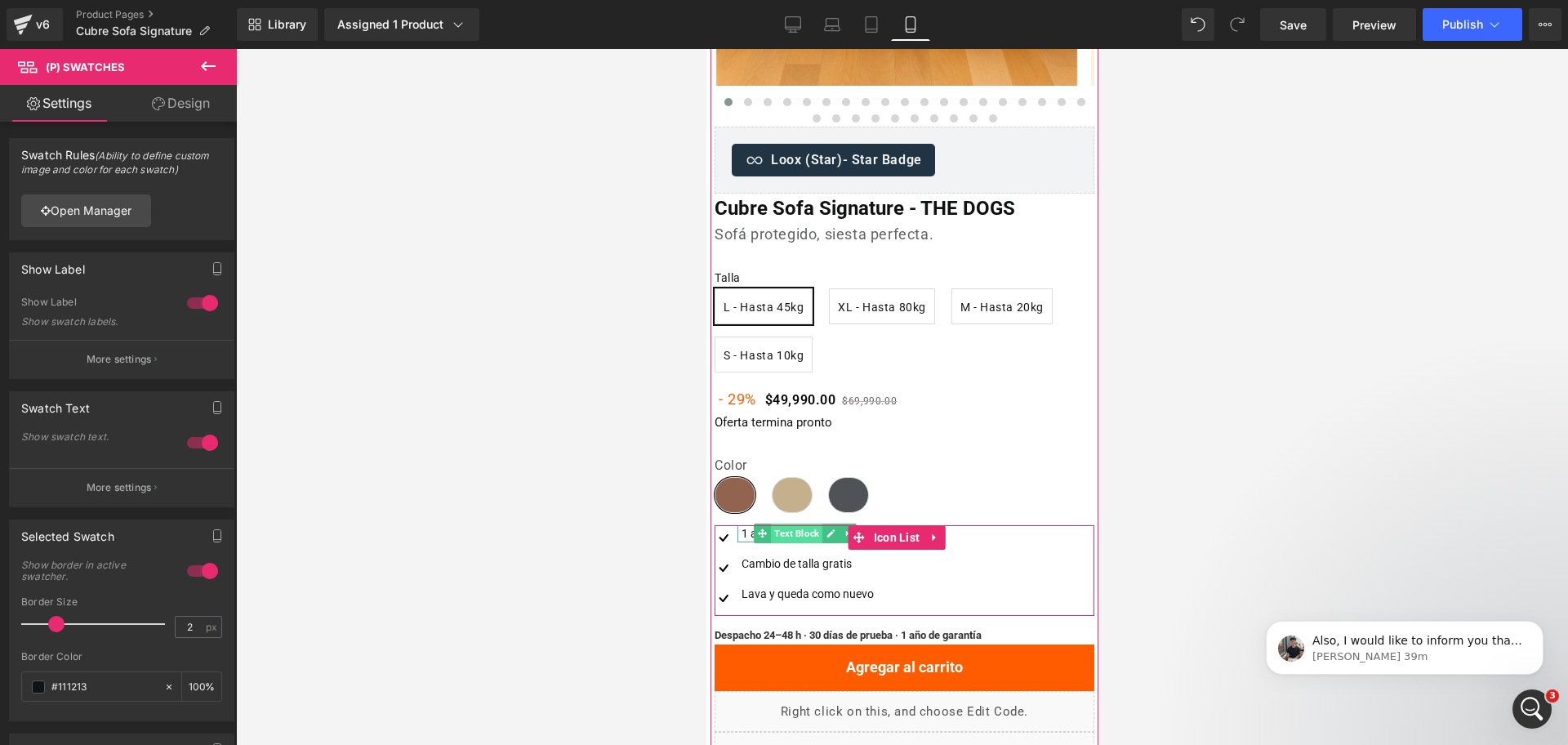
click at [803, 530] on span "Text Block" at bounding box center [796, 533] width 52 height 20
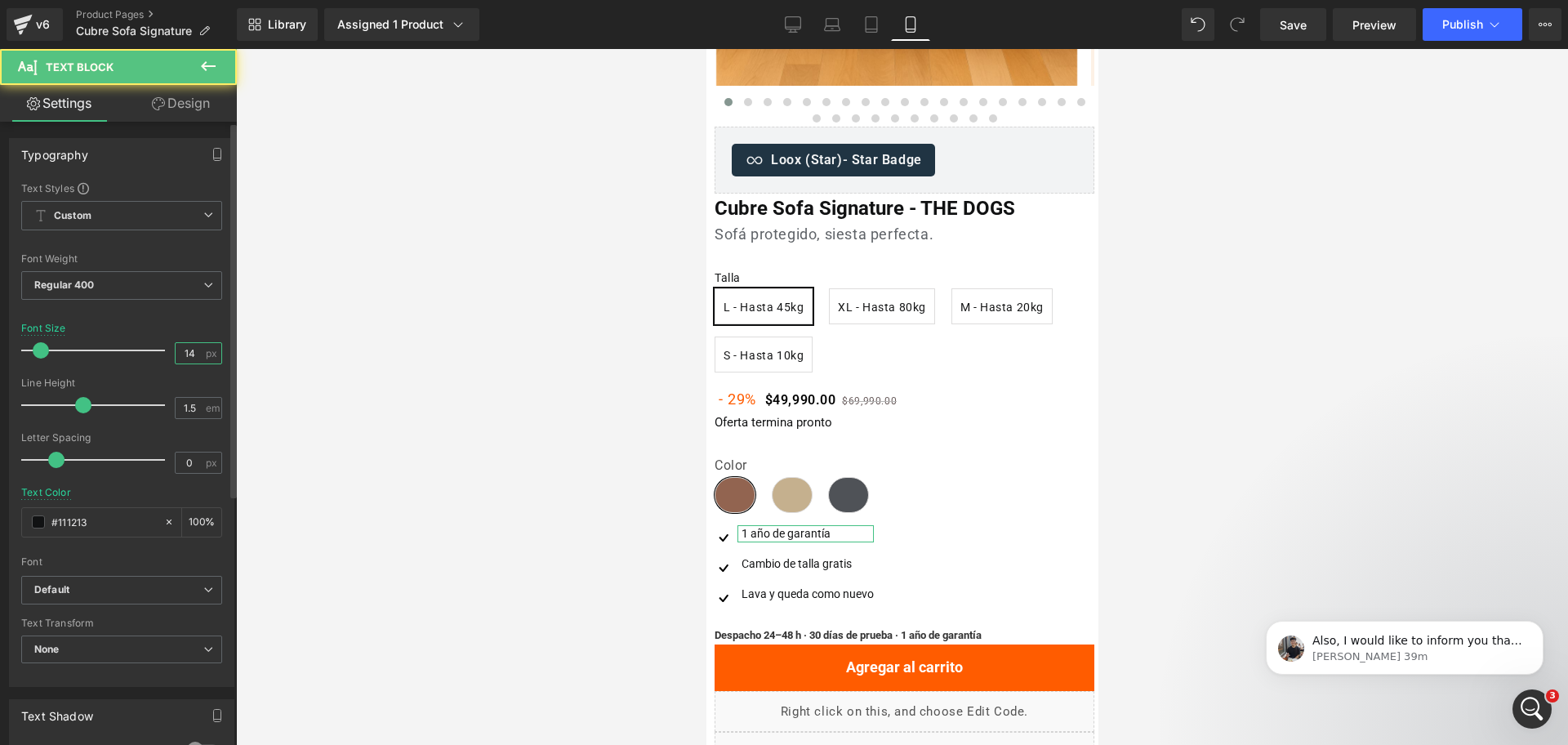
click at [193, 357] on input "14" at bounding box center [189, 353] width 29 height 21
click at [179, 354] on input "14" at bounding box center [189, 353] width 29 height 21
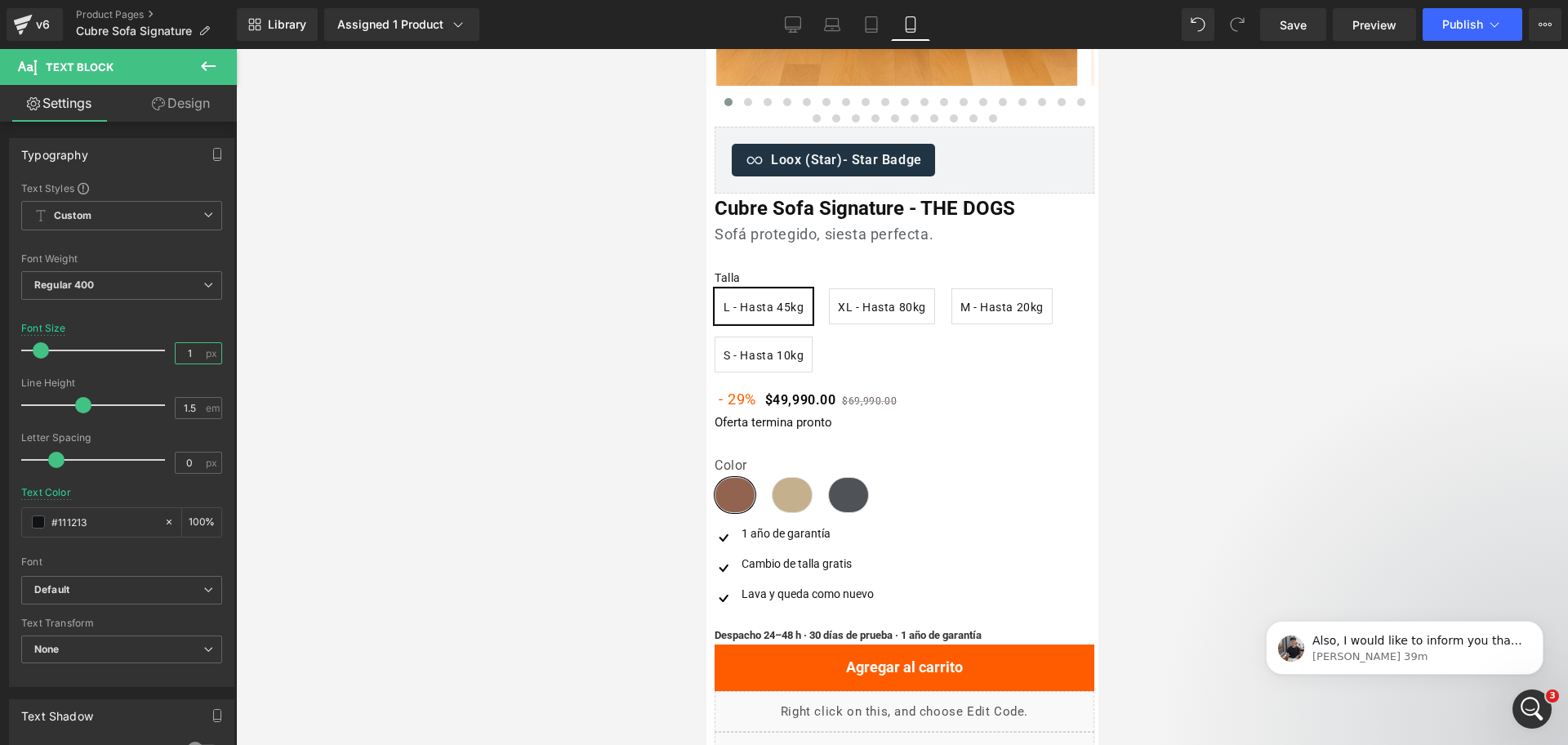
type input "15"
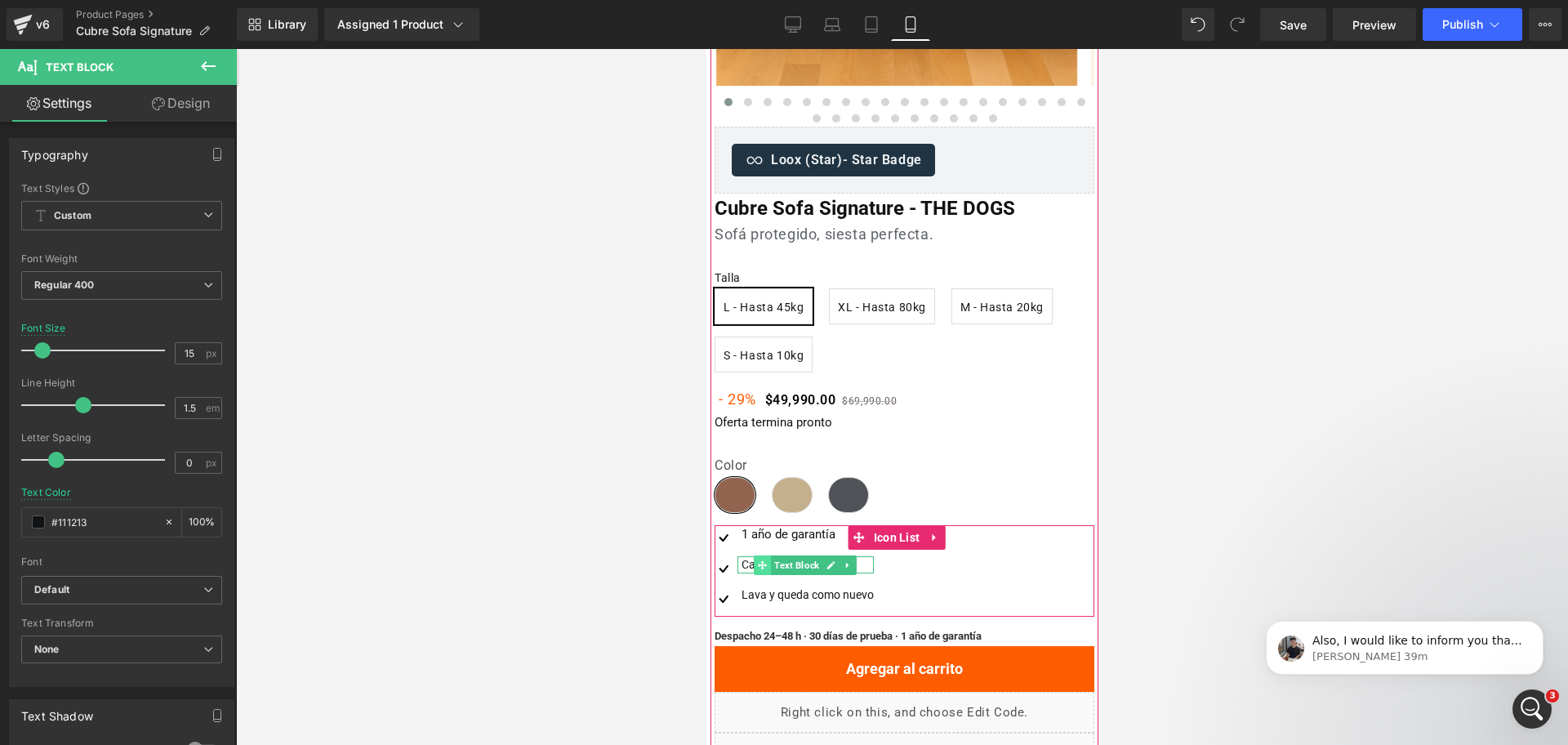
click at [762, 566] on icon at bounding box center [761, 565] width 9 height 9
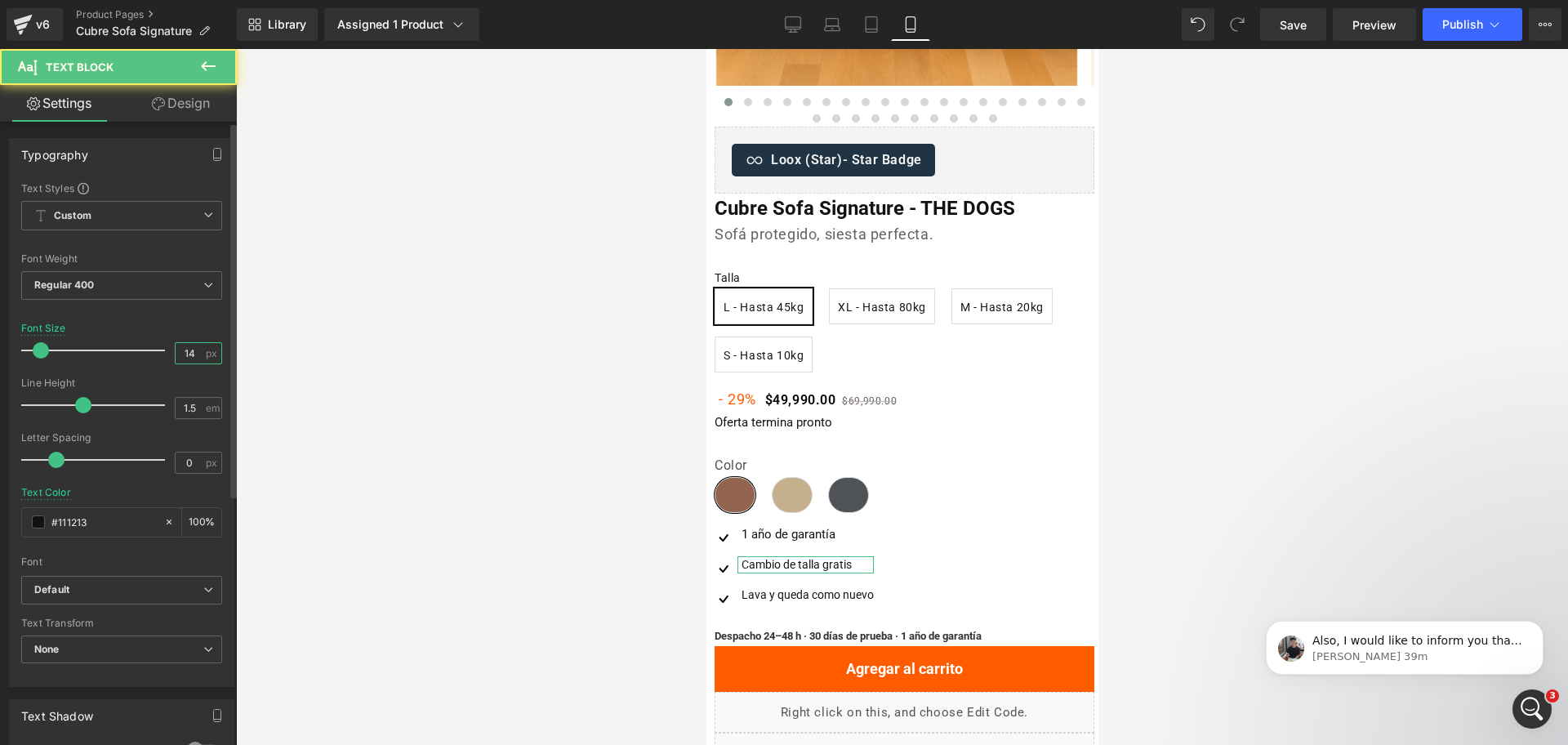
click at [185, 347] on input "14" at bounding box center [189, 353] width 29 height 21
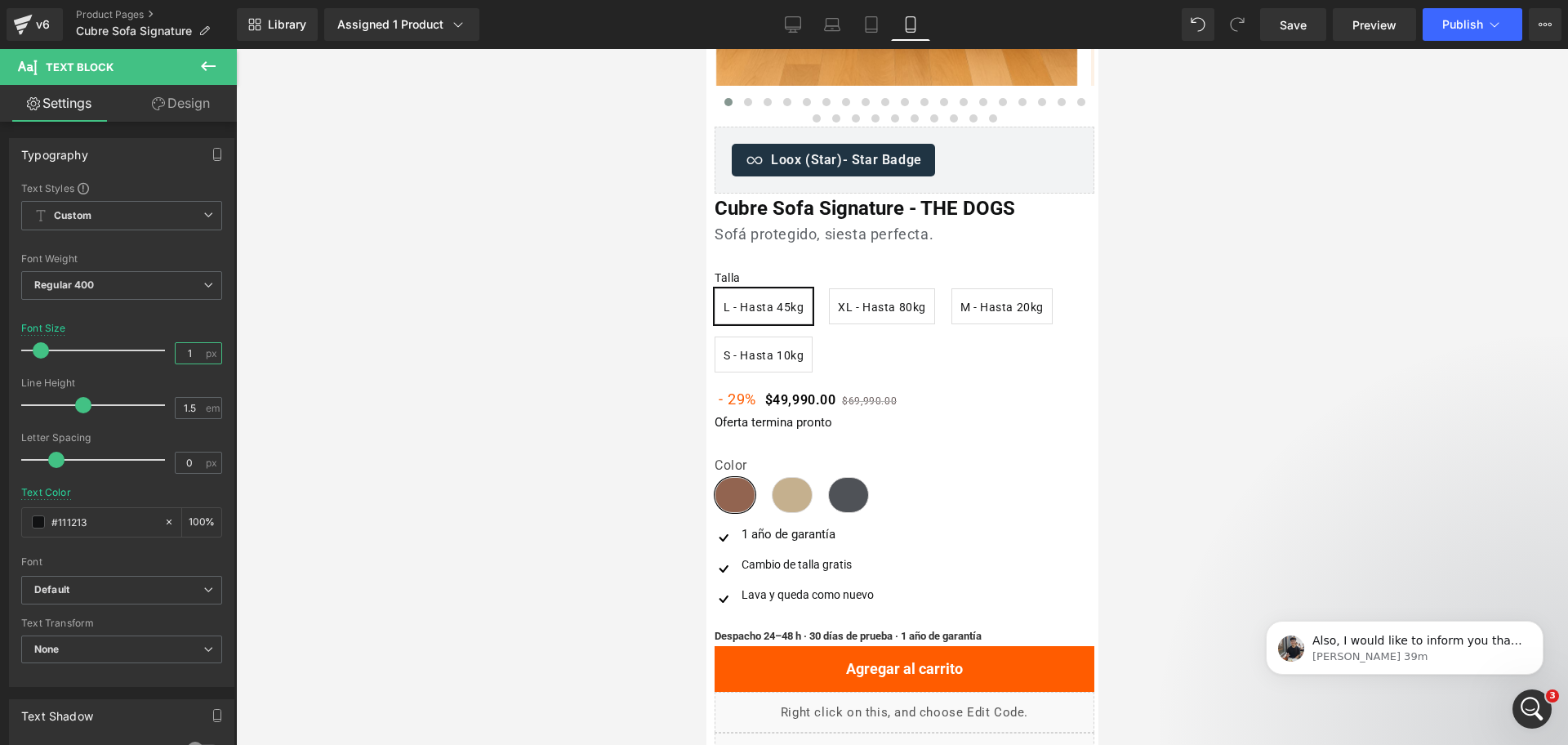
type input "15"
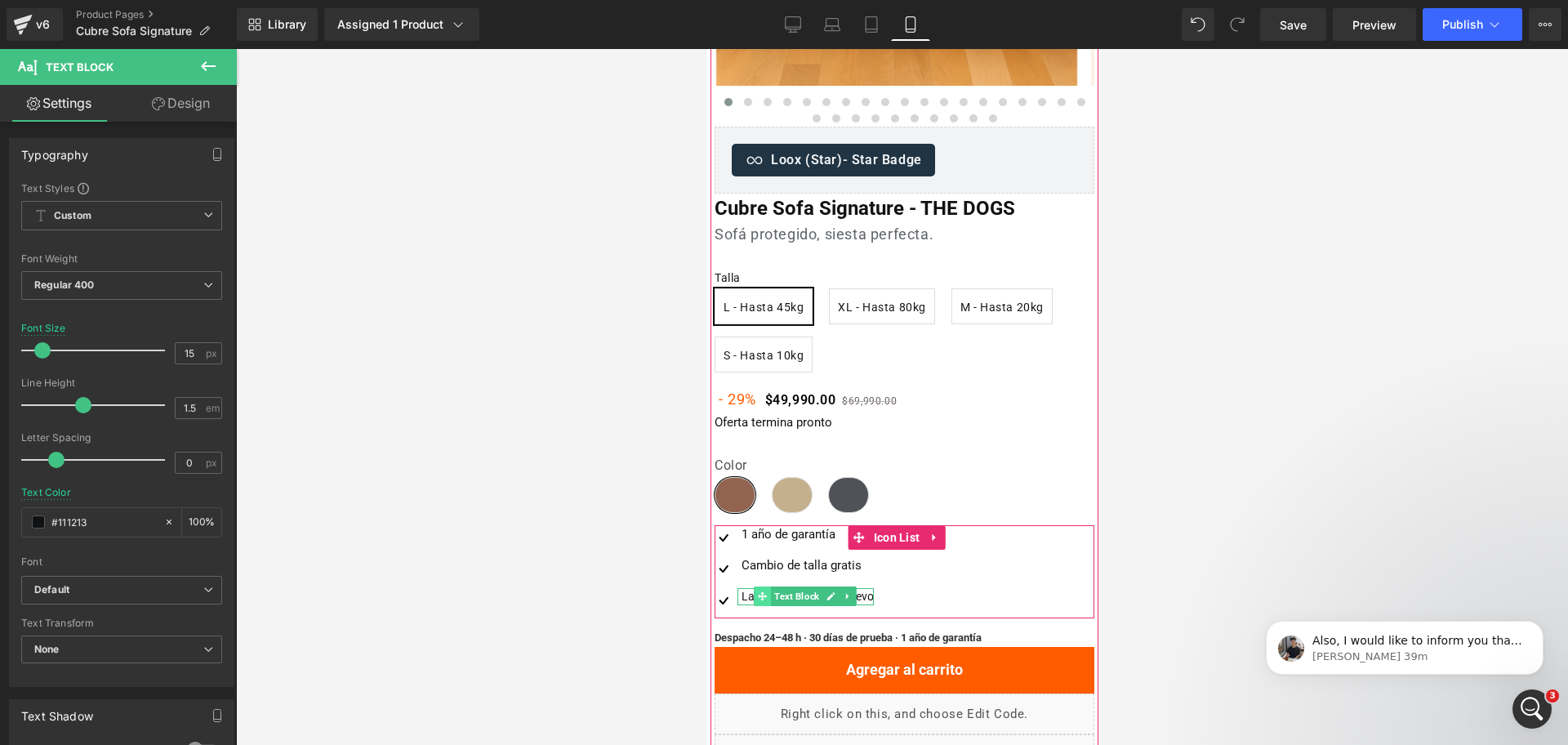
click at [767, 600] on span at bounding box center [761, 596] width 17 height 20
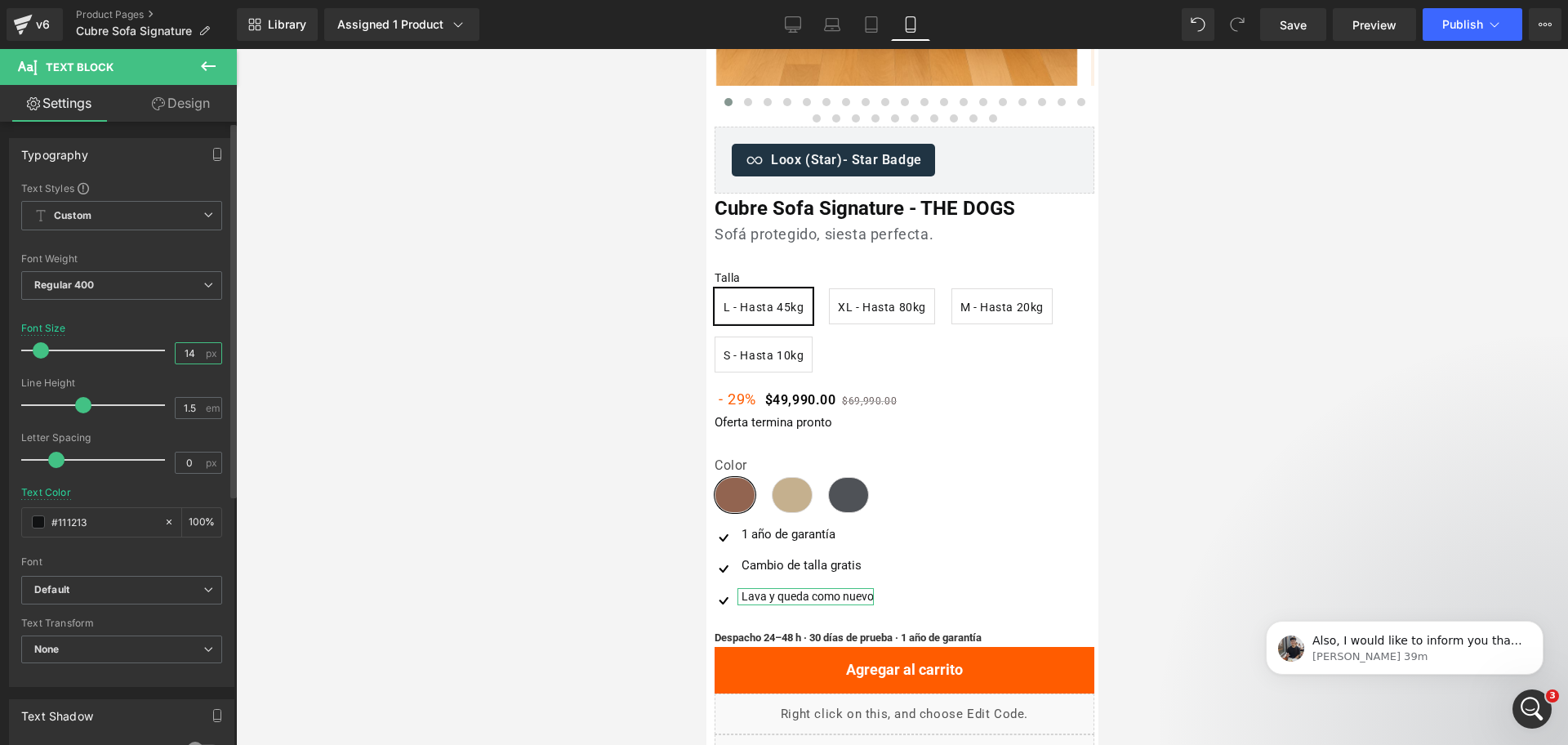
click at [184, 356] on input "14" at bounding box center [189, 353] width 29 height 21
type input "15"
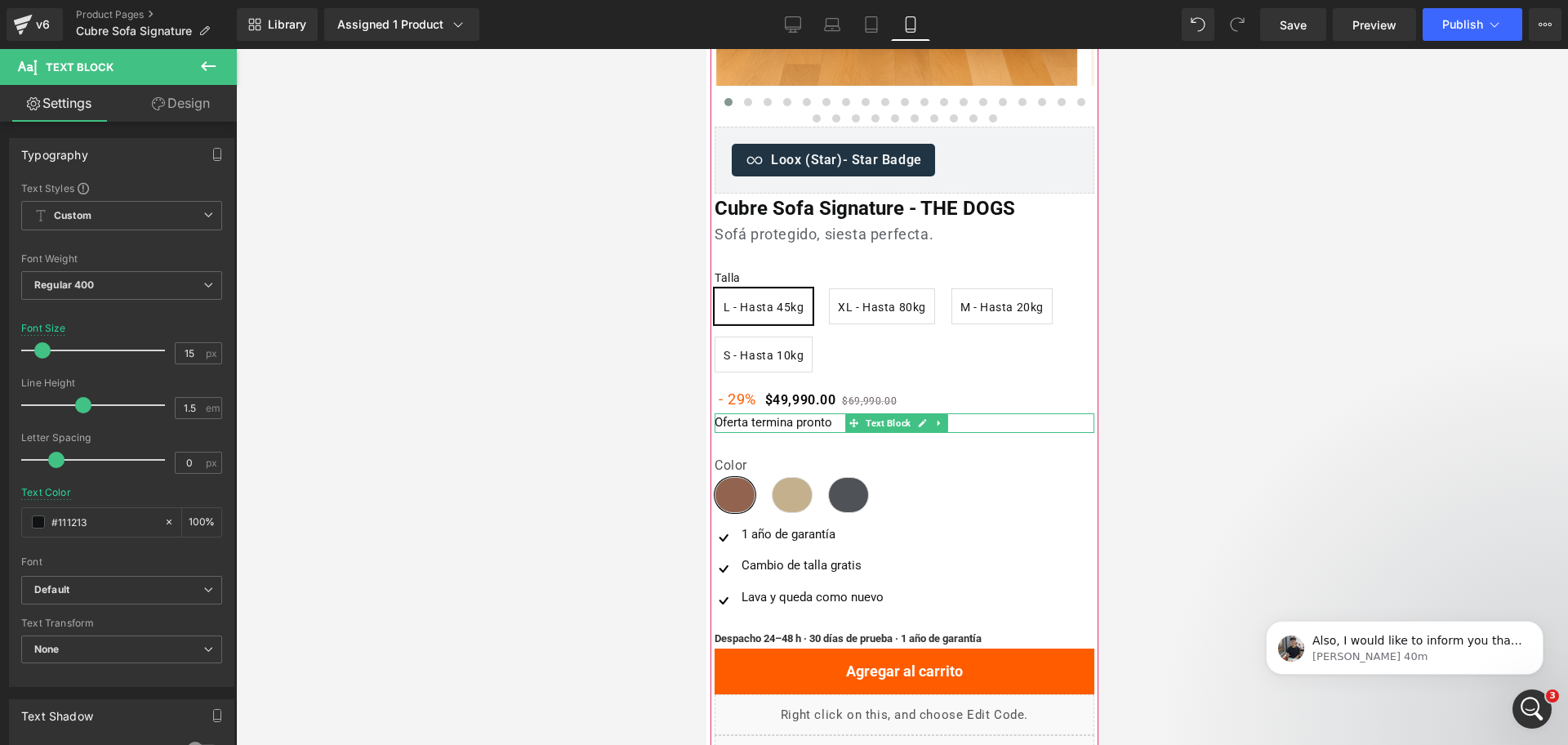
click at [807, 423] on p "Oferta termina pronto" at bounding box center [903, 422] width 379 height 19
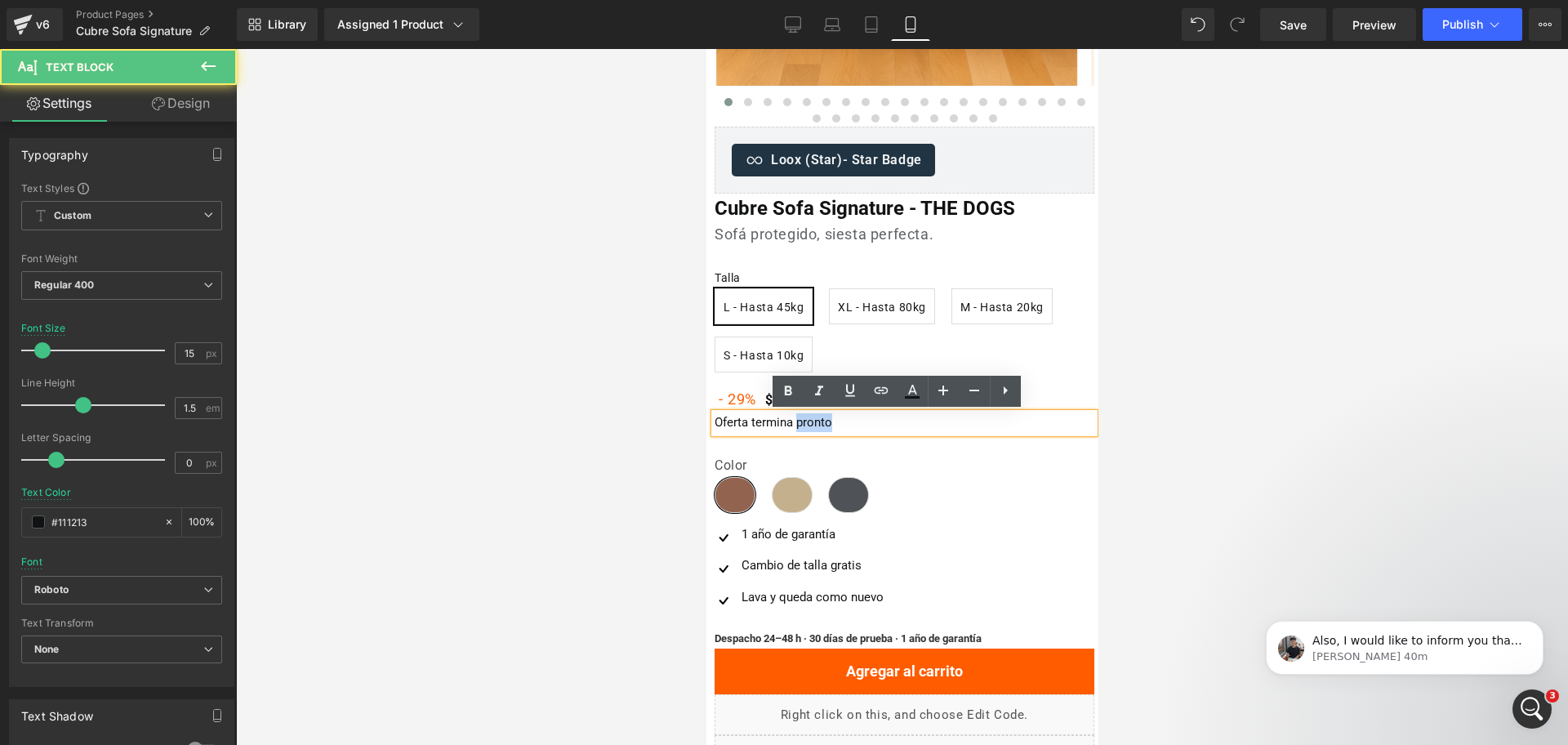
click at [807, 423] on p "Oferta termina pronto" at bounding box center [903, 422] width 379 height 19
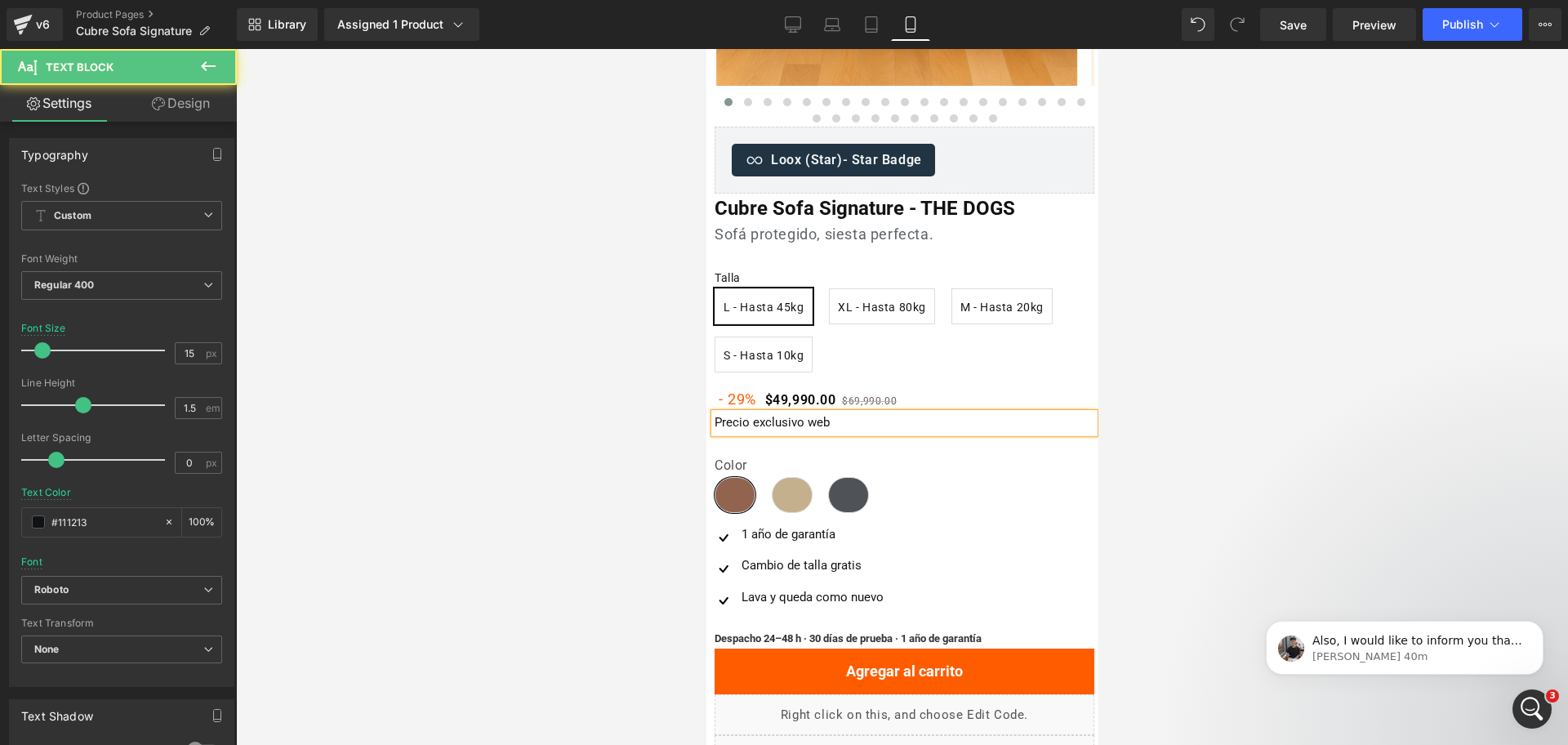
click at [833, 418] on p "Precio exclusivo web" at bounding box center [903, 422] width 379 height 19
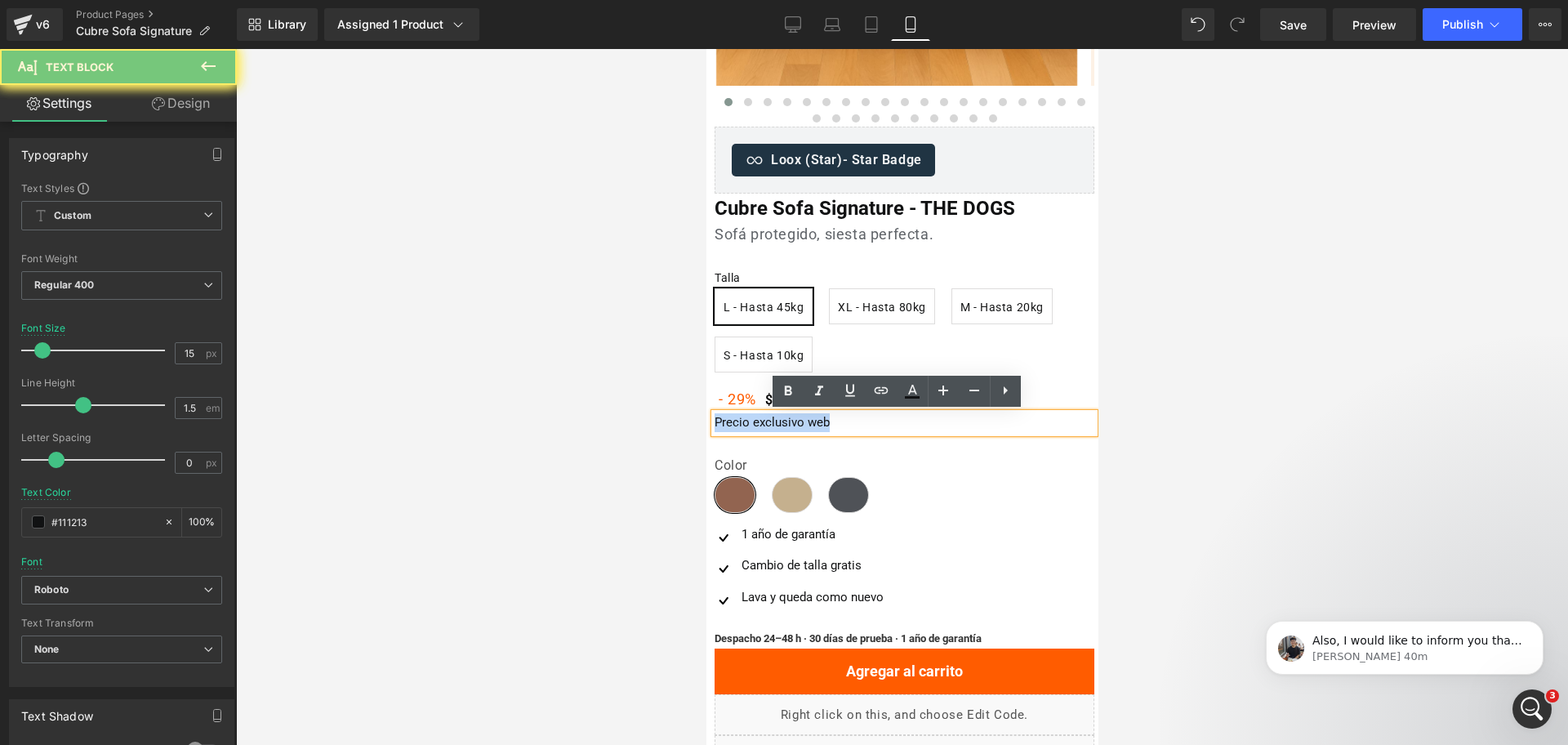
click at [833, 418] on p "Precio exclusivo web" at bounding box center [903, 422] width 379 height 19
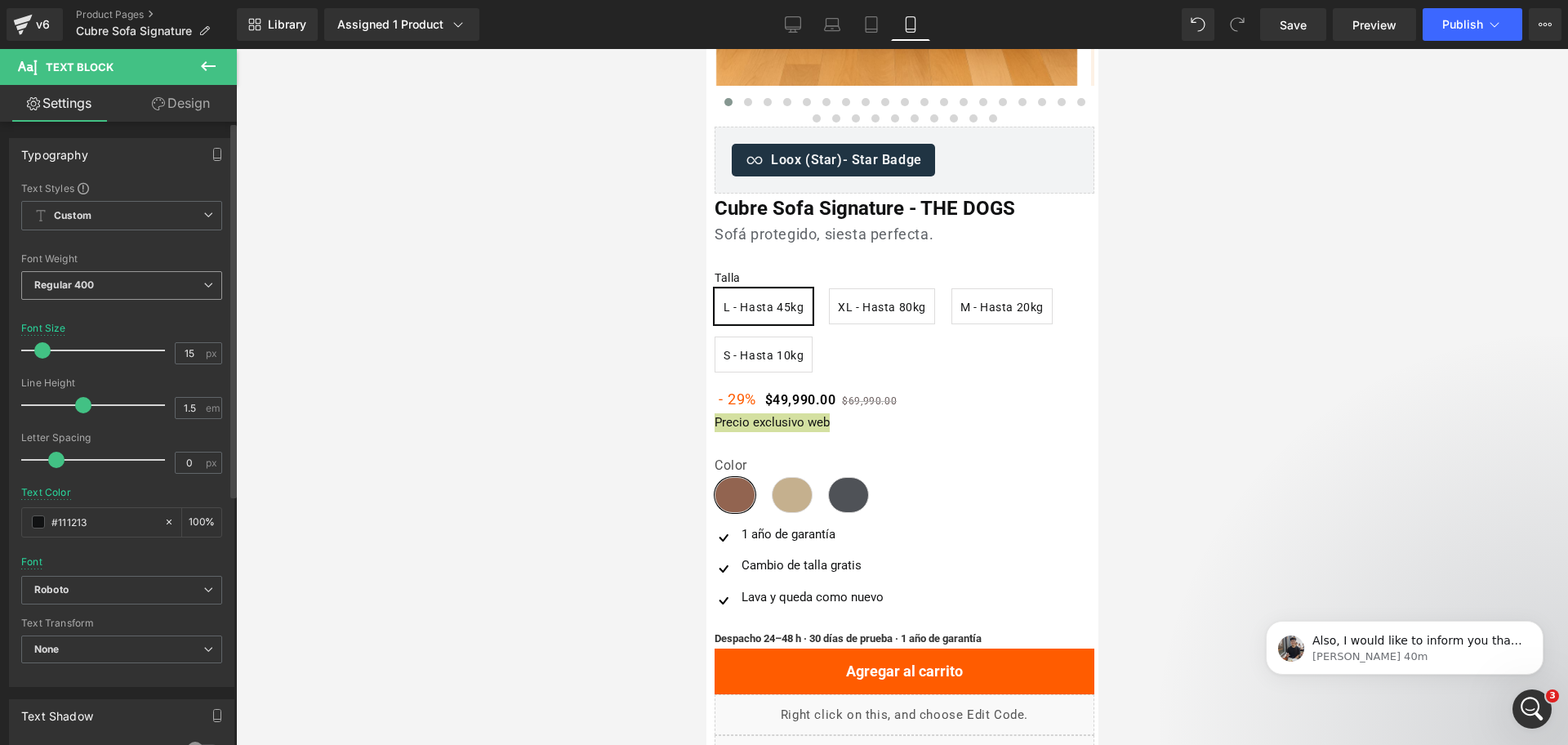
click at [160, 300] on div "Regular 400 Thin 100 Semi Thin 200 Light 300 Regular 400 Medium 500 Semi Bold 6…" at bounding box center [122, 289] width 201 height 37
drag, startPoint x: 160, startPoint y: 259, endPoint x: 165, endPoint y: 267, distance: 9.4
click at [160, 257] on div "Font Weight" at bounding box center [122, 259] width 201 height 12
click at [169, 280] on span "Regular 400" at bounding box center [122, 285] width 201 height 29
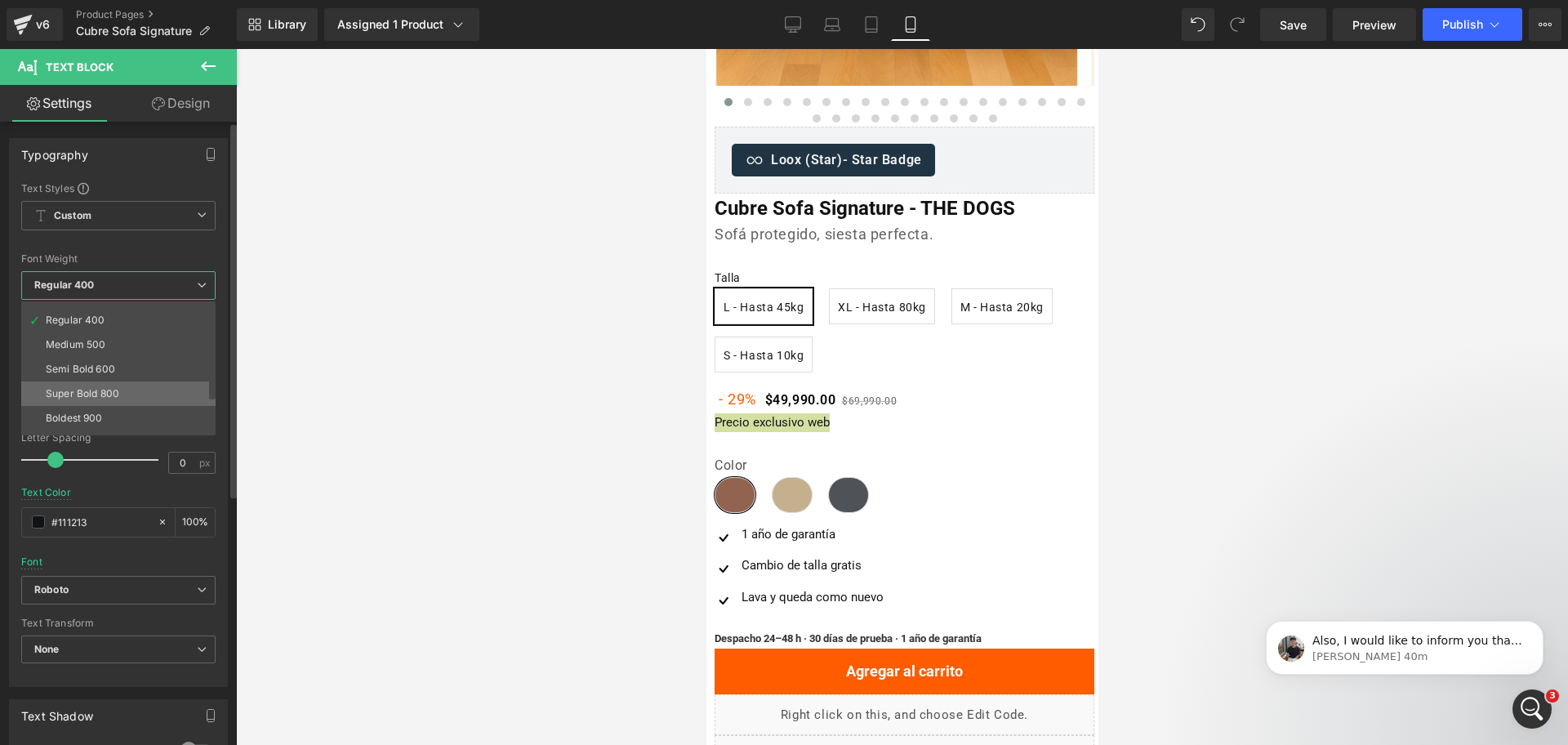
scroll to position [102, 0]
click at [159, 337] on li "Semi Bold 600" at bounding box center [122, 334] width 202 height 25
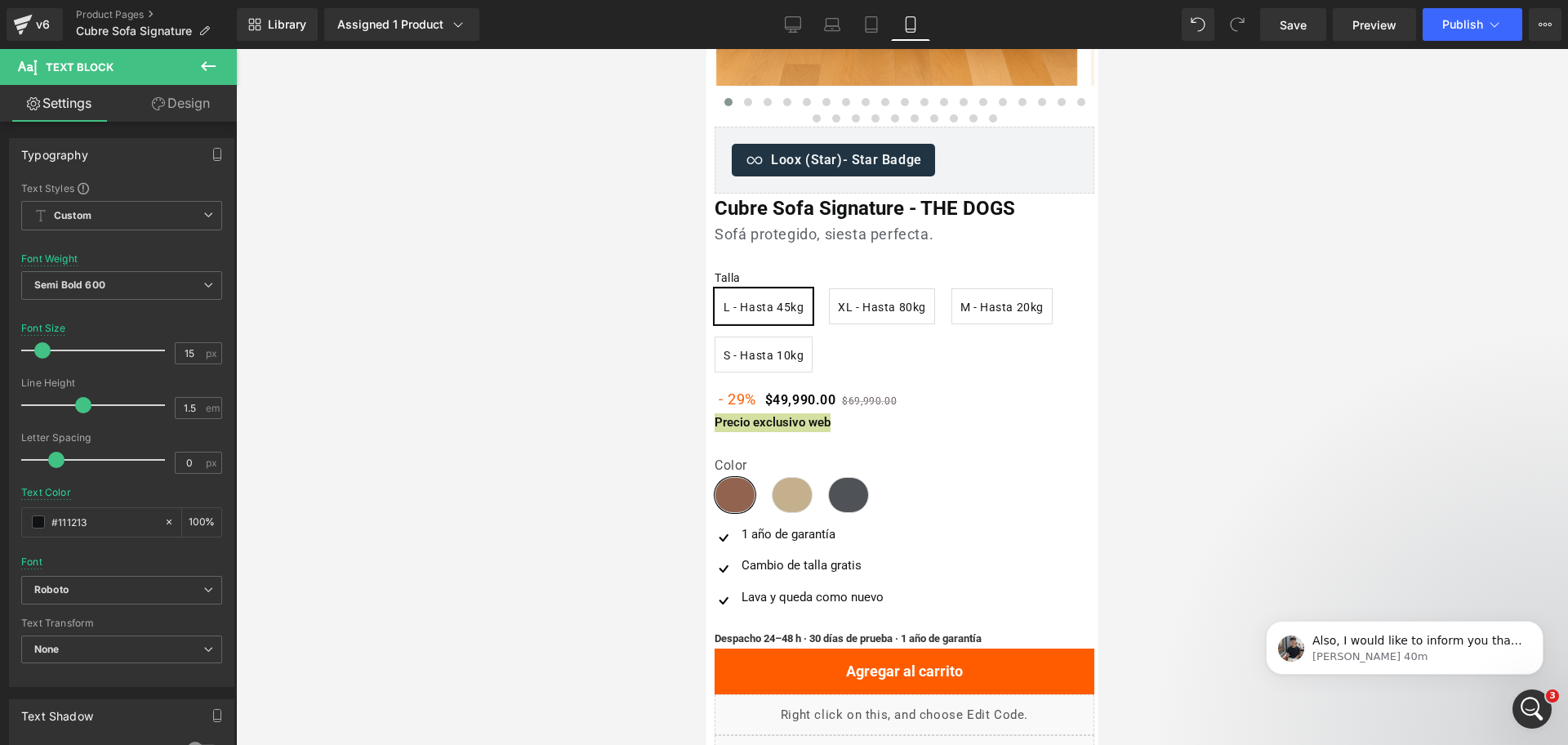
click at [1241, 337] on div at bounding box center [902, 397] width 1332 height 696
click at [991, 402] on div "- 29% $49,990.00 $69,990.00" at bounding box center [903, 398] width 379 height 29
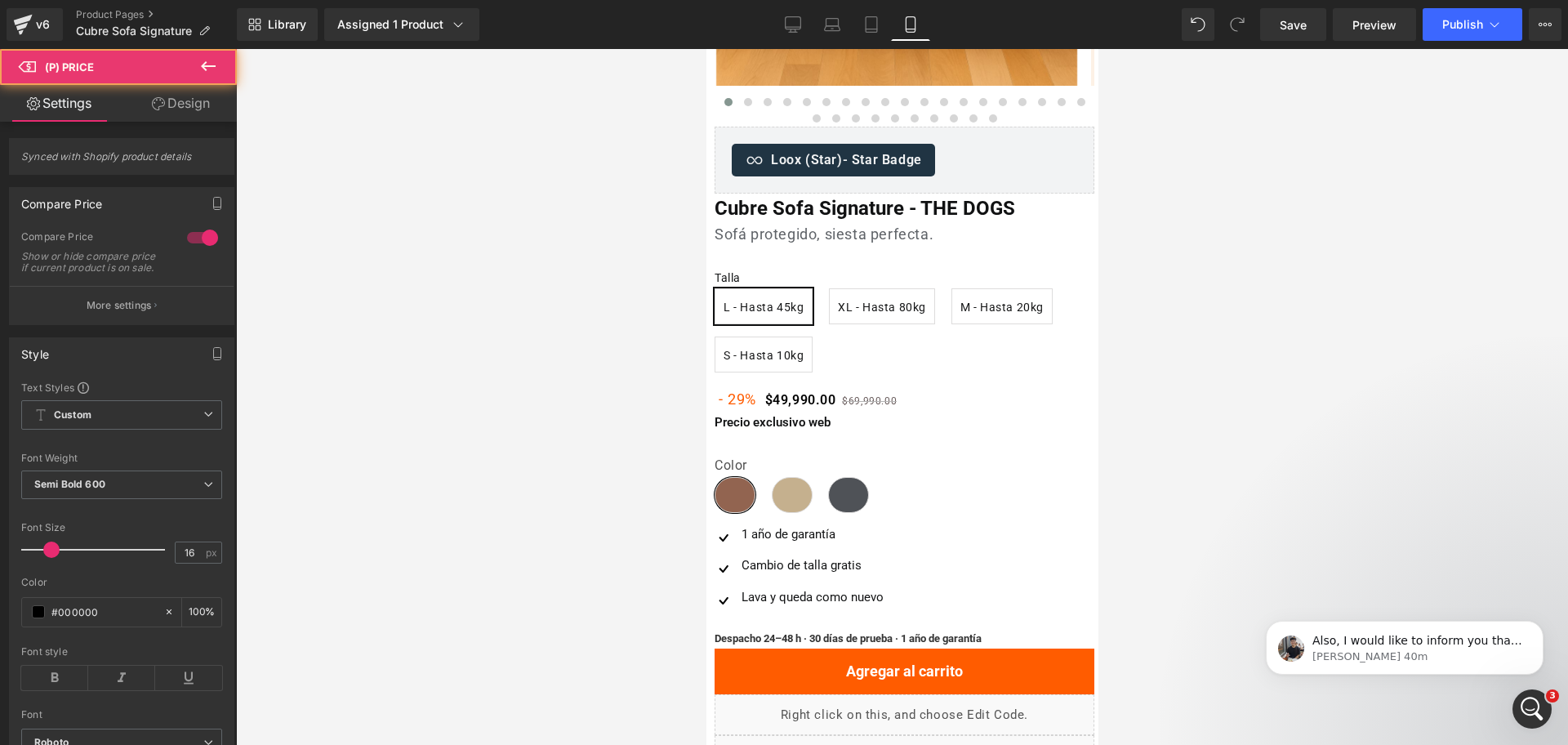
click at [1156, 356] on div at bounding box center [902, 397] width 1332 height 696
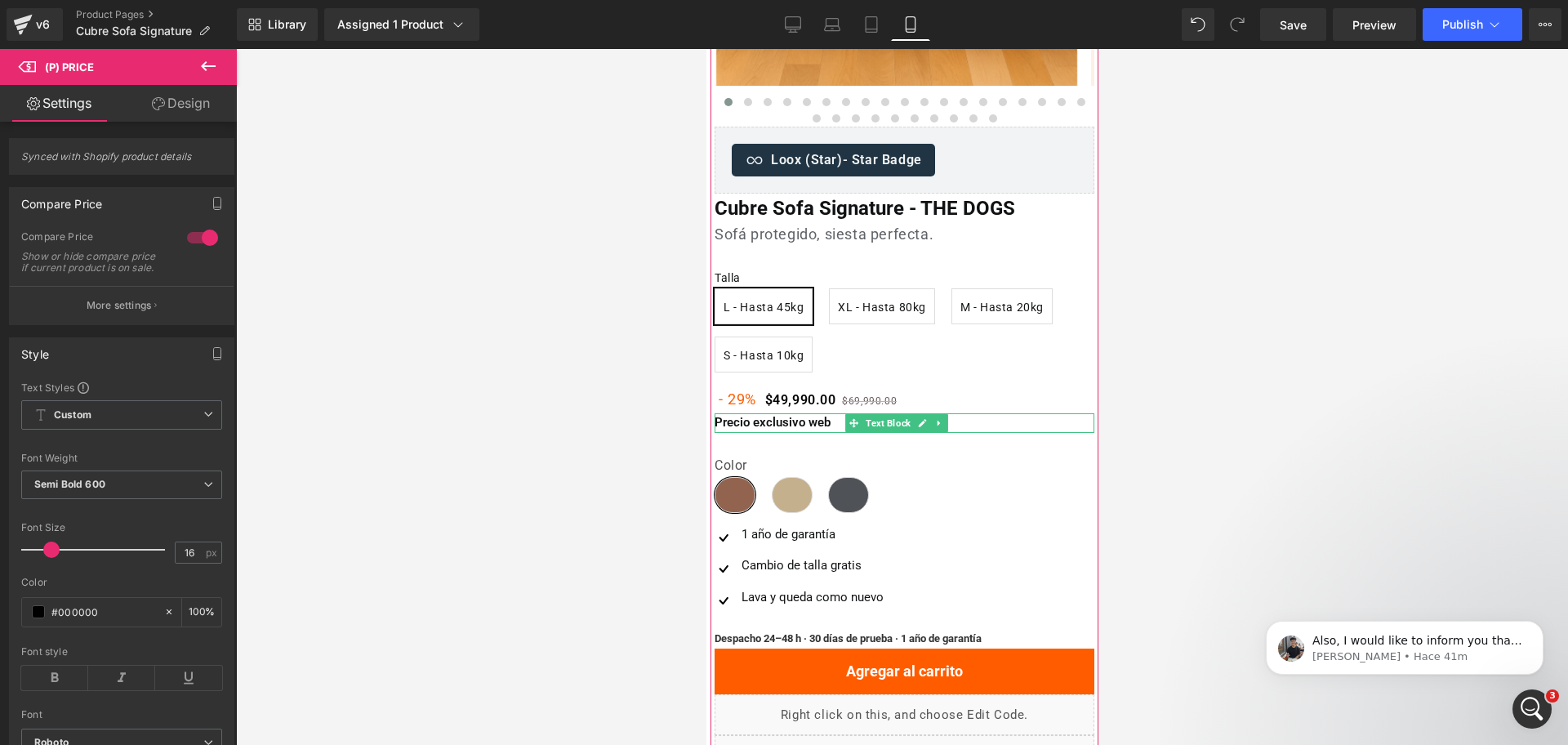
click at [874, 424] on span "Text Block" at bounding box center [887, 423] width 52 height 20
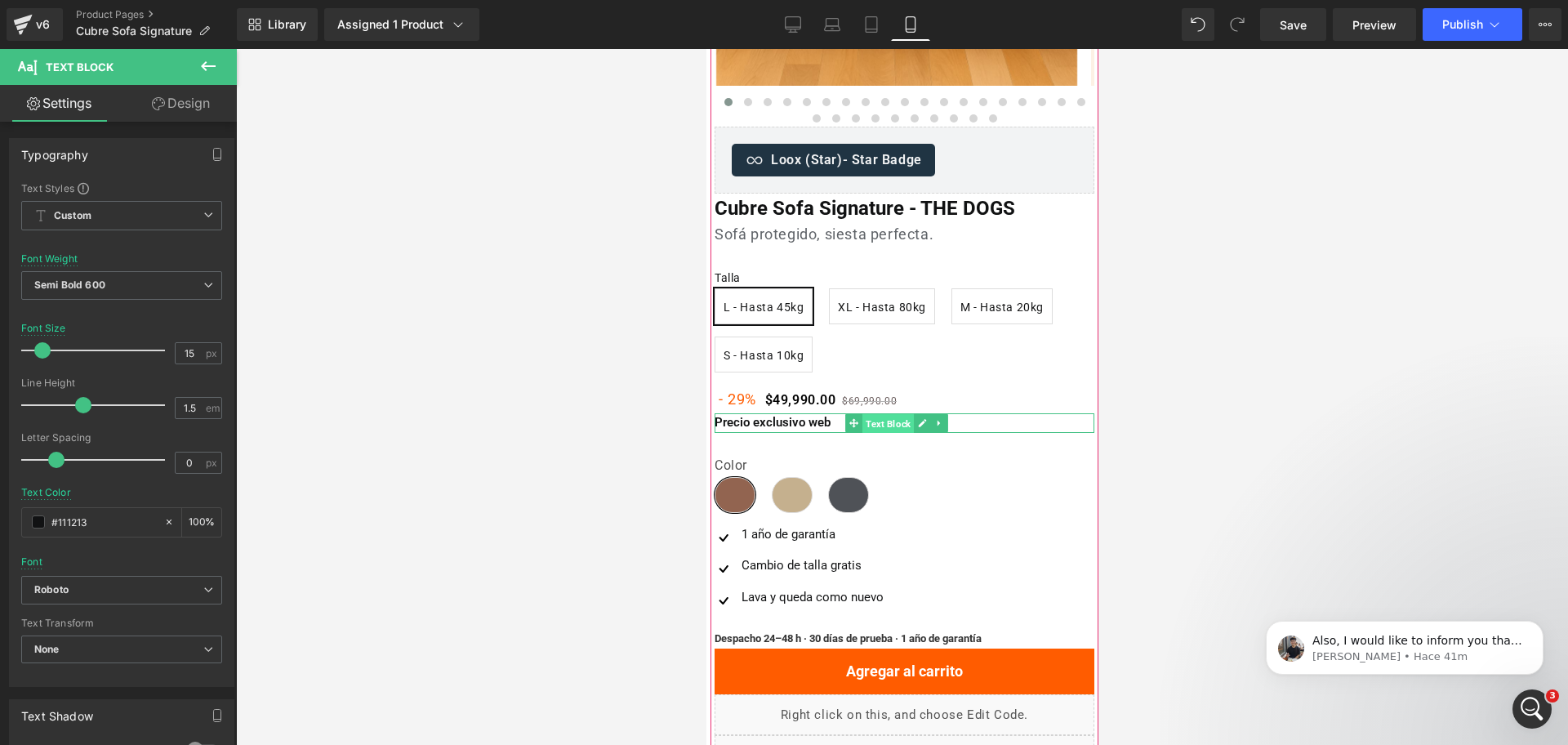
click at [876, 417] on span "Text Block" at bounding box center [887, 424] width 52 height 20
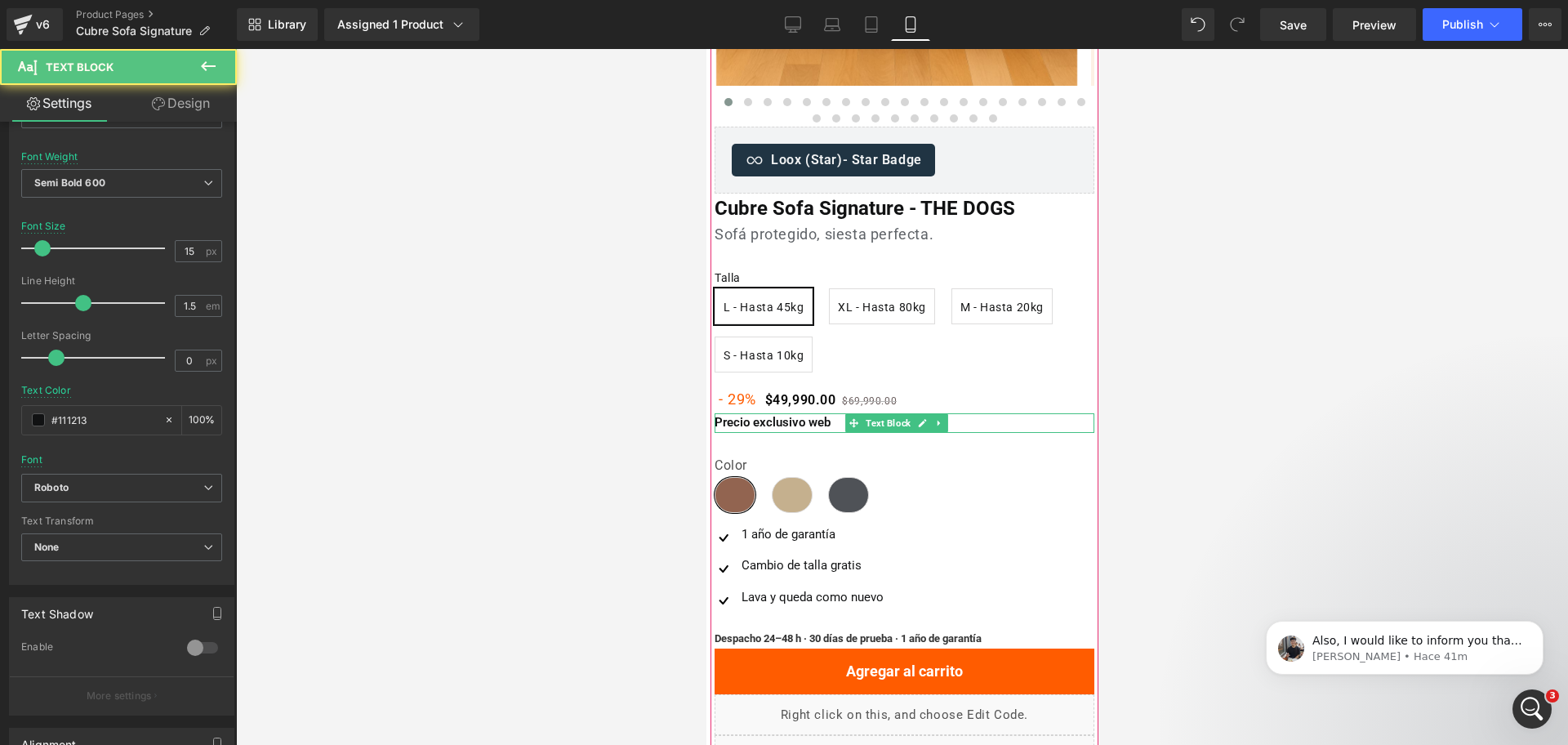
click at [795, 427] on p "Precio exclusivo web" at bounding box center [903, 422] width 379 height 19
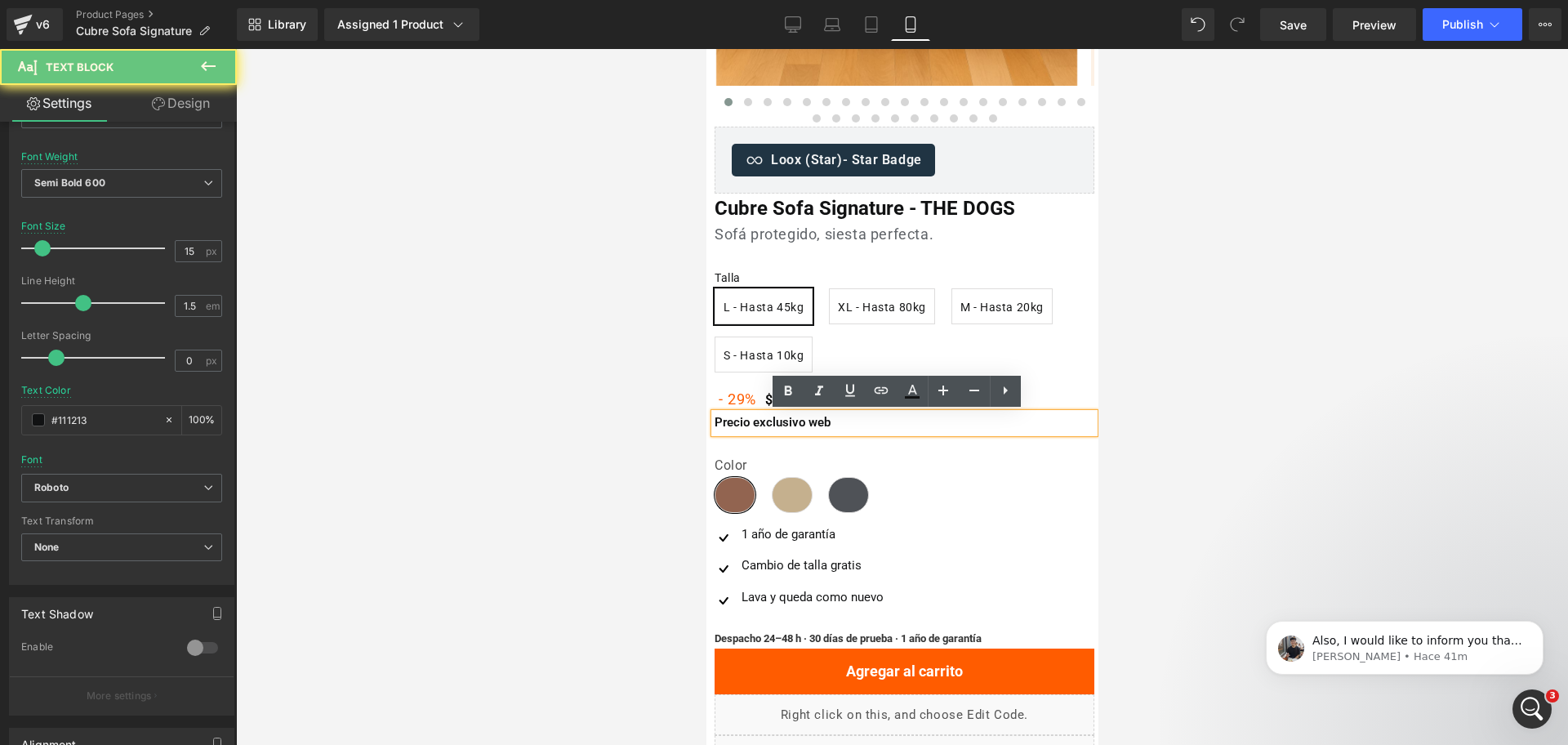
click at [803, 419] on p "Precio exclusivo web" at bounding box center [903, 422] width 379 height 19
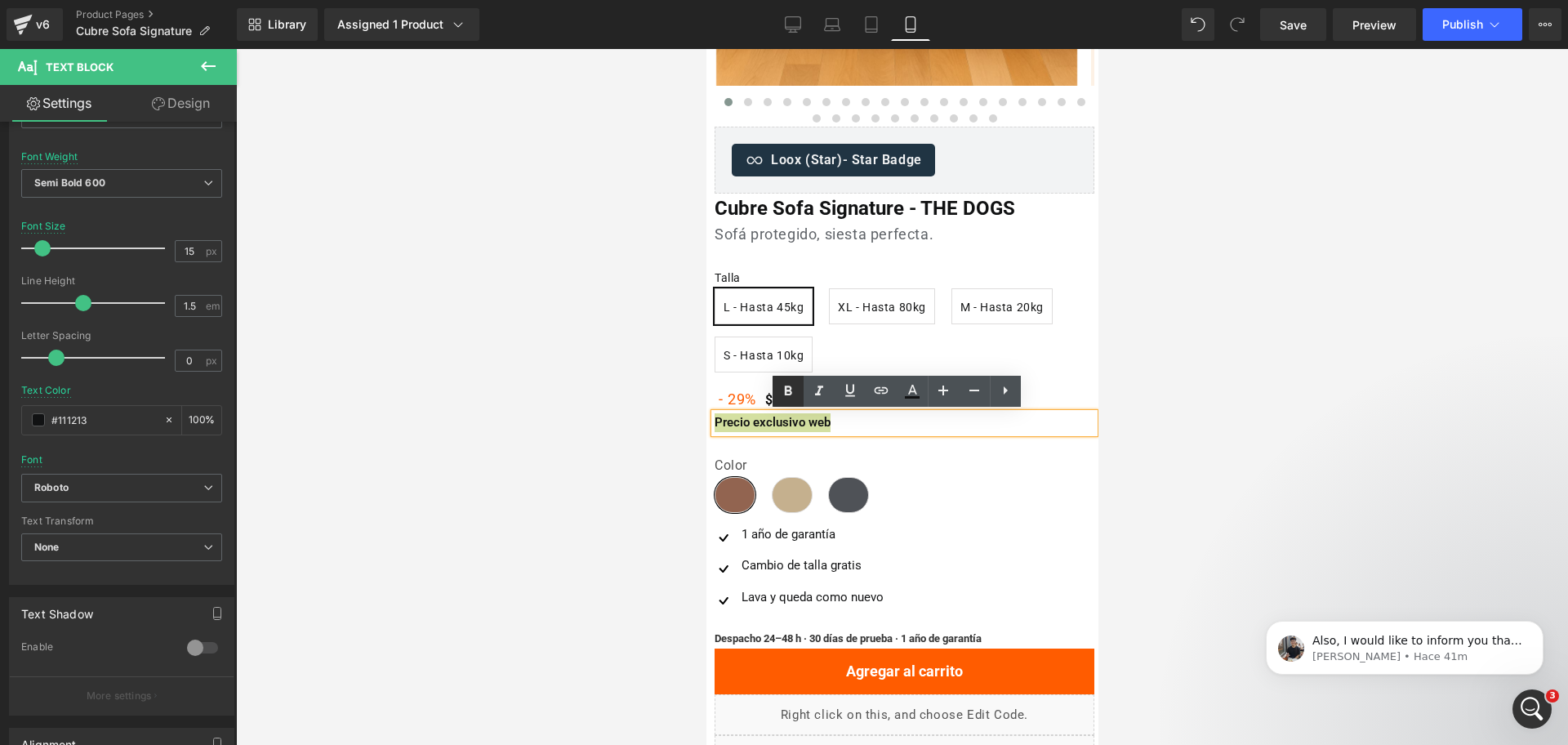
click at [786, 379] on link at bounding box center [789, 391] width 31 height 31
click at [785, 385] on icon at bounding box center [789, 391] width 20 height 20
click at [789, 417] on span "Precio exclusivo web" at bounding box center [771, 422] width 115 height 15
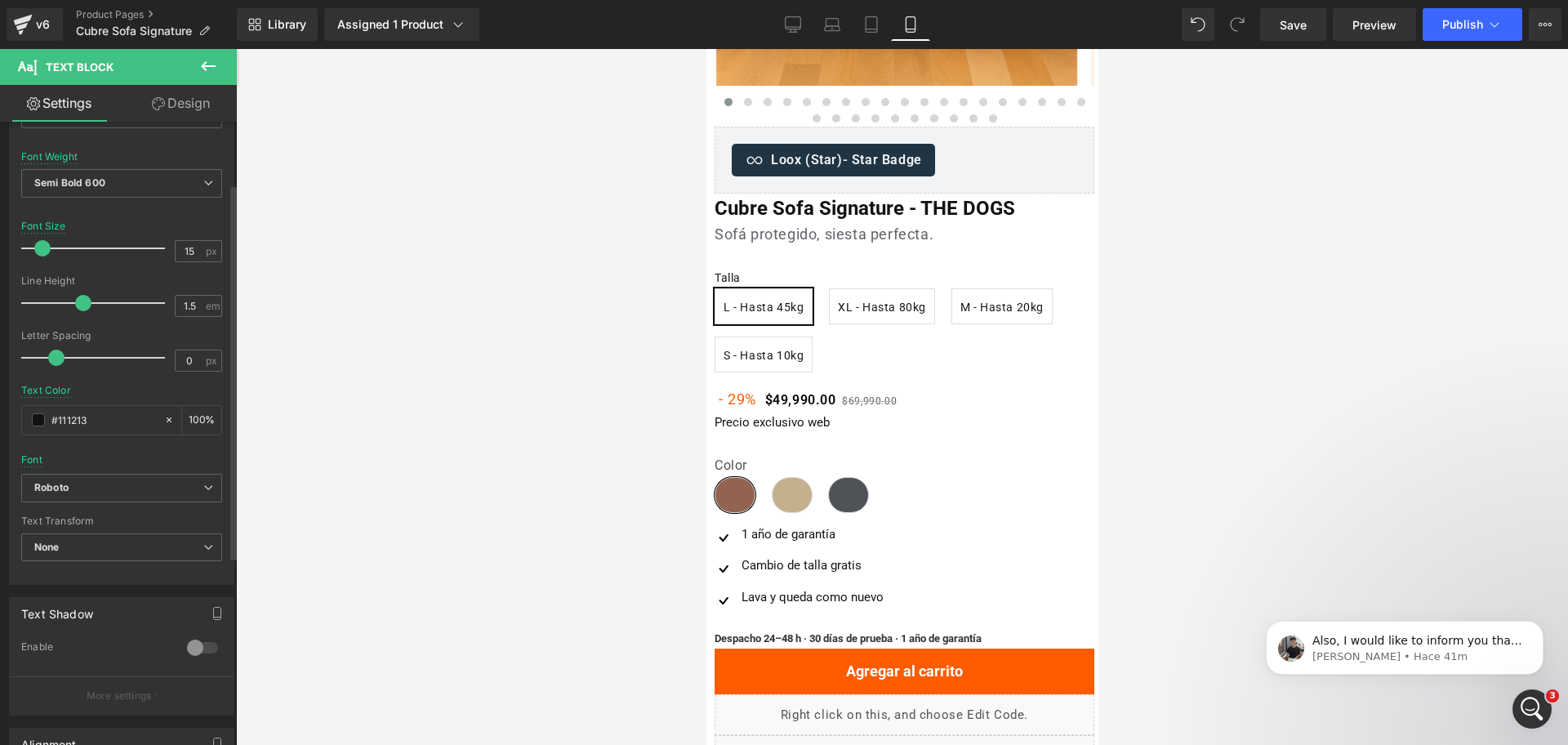
click at [81, 152] on div "Font Weight Semi Bold 600 Thin 100 Semi Thin 200 Light 300 Regular 400 Medium 5…" at bounding box center [122, 184] width 201 height 65
click at [143, 187] on span "Semi Bold 600" at bounding box center [122, 183] width 201 height 29
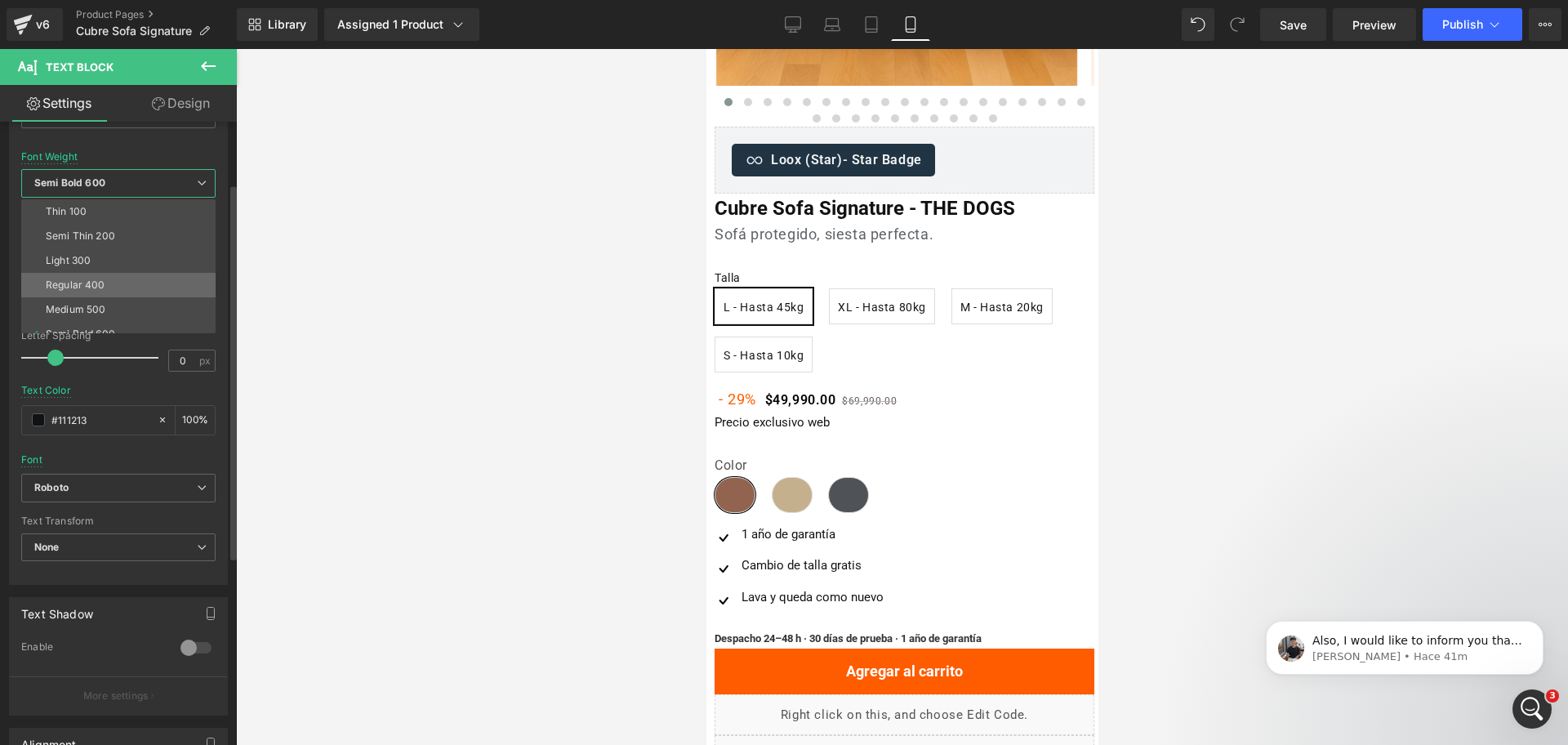
click at [156, 282] on li "Regular 400" at bounding box center [122, 285] width 202 height 25
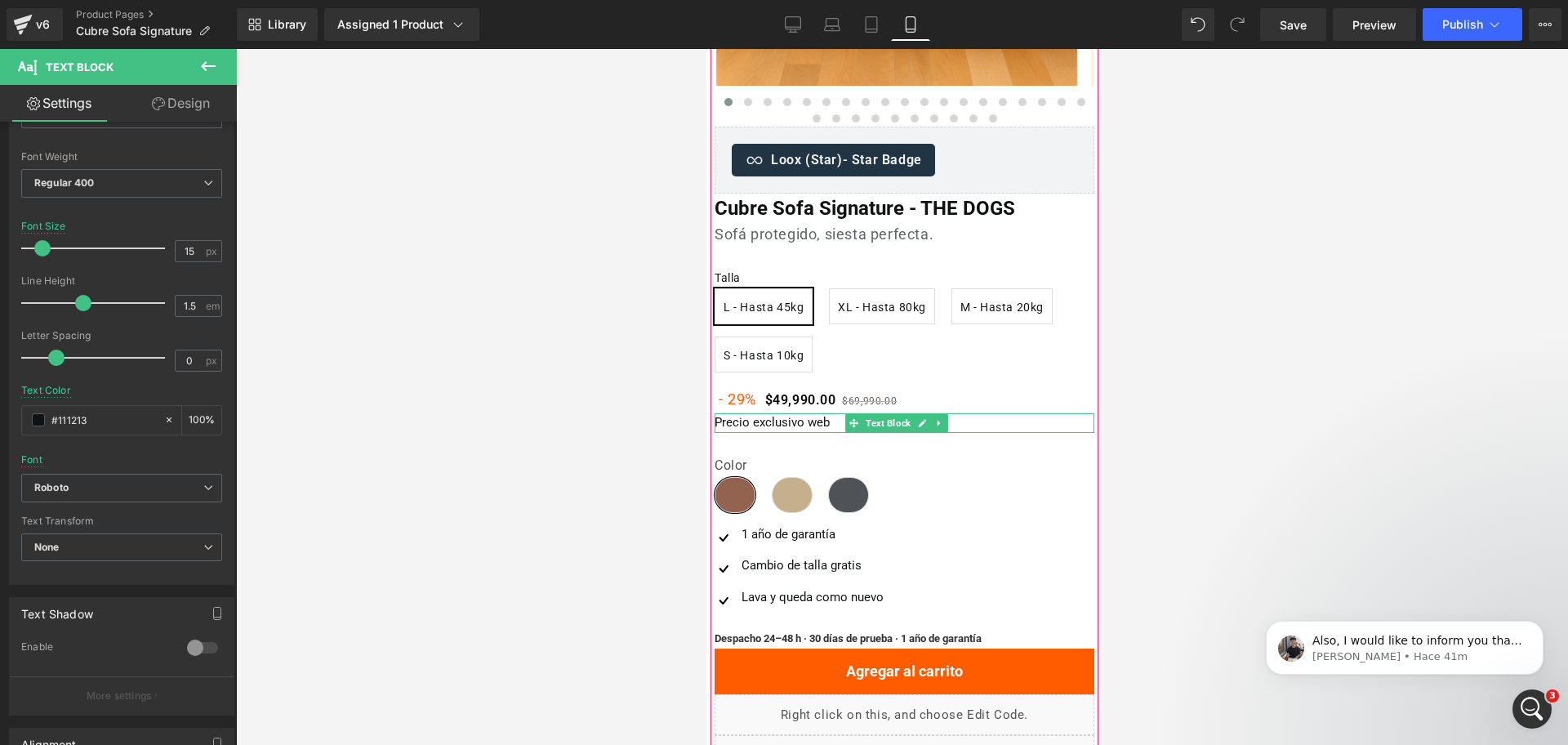
click at [742, 420] on span "Precio exclusivo web" at bounding box center [771, 422] width 115 height 15
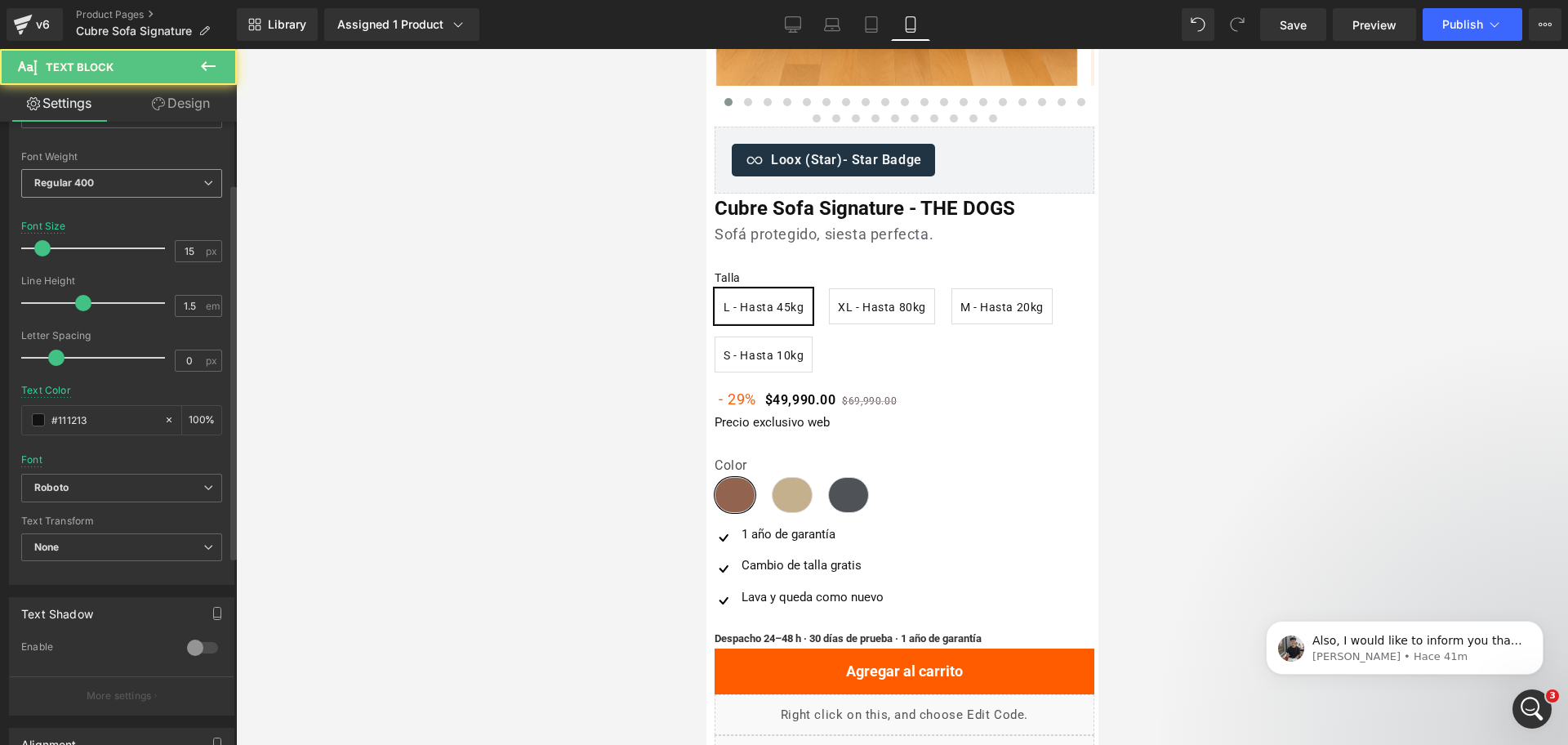
click at [99, 179] on span "Regular 400" at bounding box center [122, 183] width 201 height 29
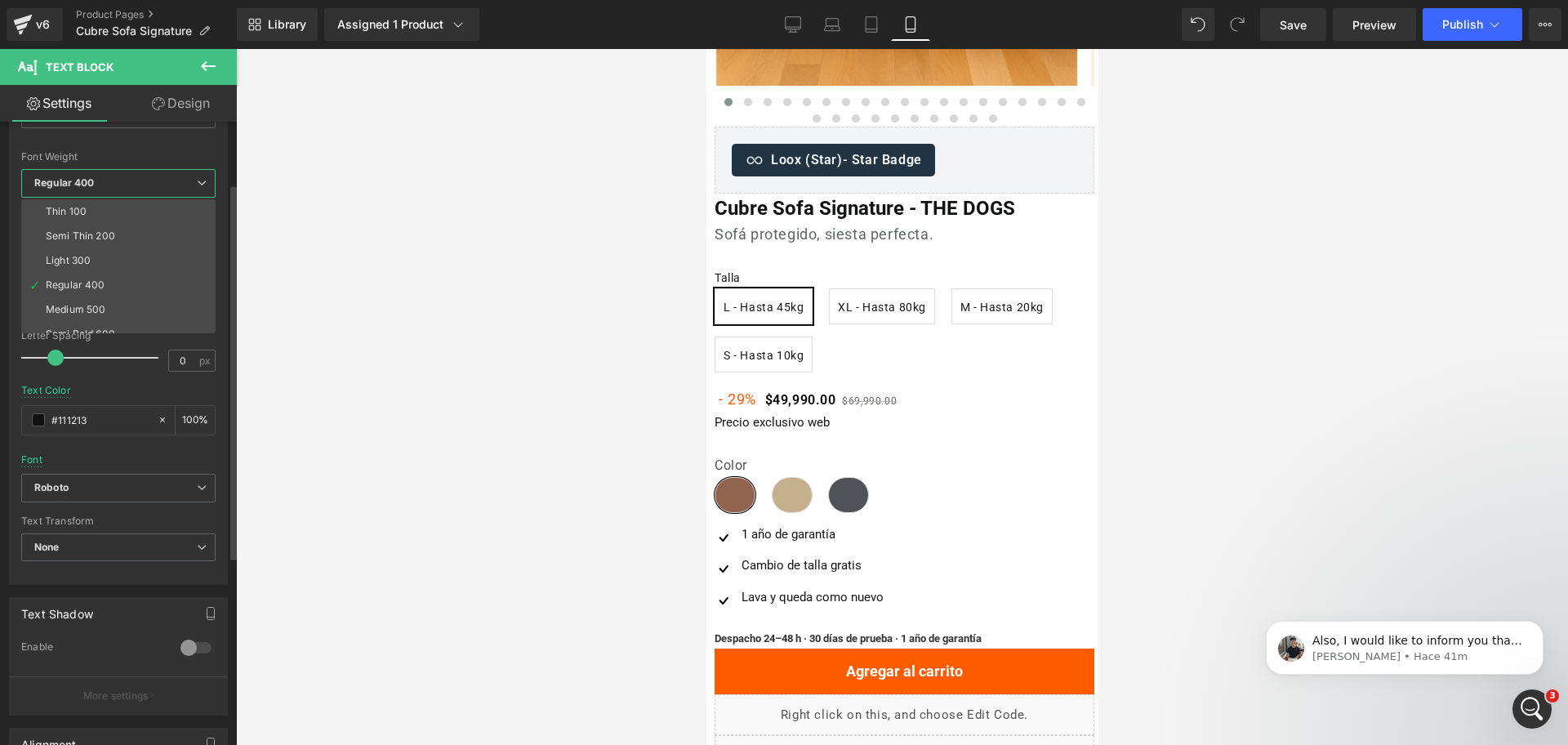
scroll to position [136, 0]
click at [142, 288] on li "Lighter" at bounding box center [122, 296] width 202 height 25
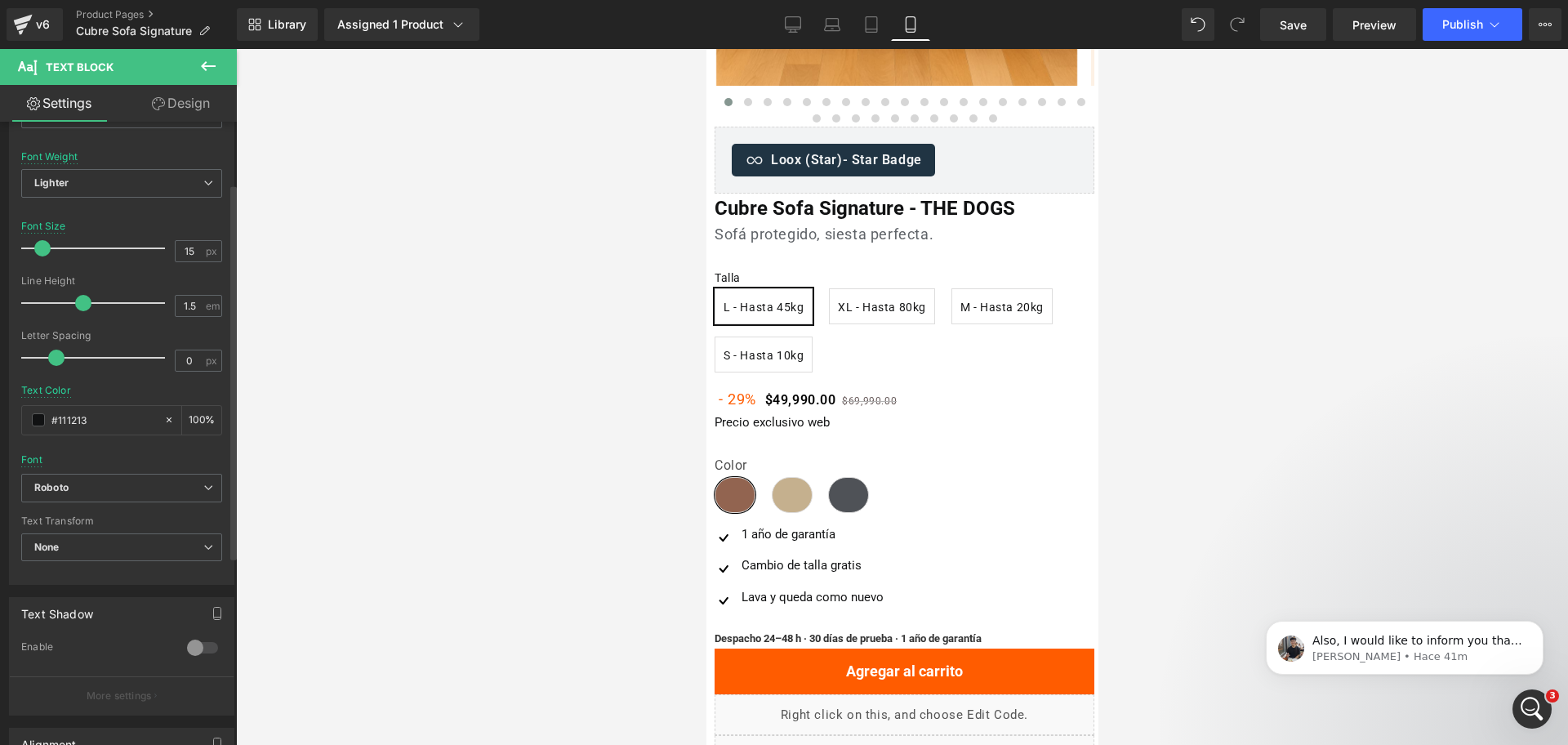
click at [134, 158] on div "Font Weight Lighter Thin 100 Semi Thin 200 Light 300 Regular 400 Medium 500 Sem…" at bounding box center [122, 184] width 201 height 65
click at [135, 185] on span "Lighter" at bounding box center [122, 183] width 201 height 29
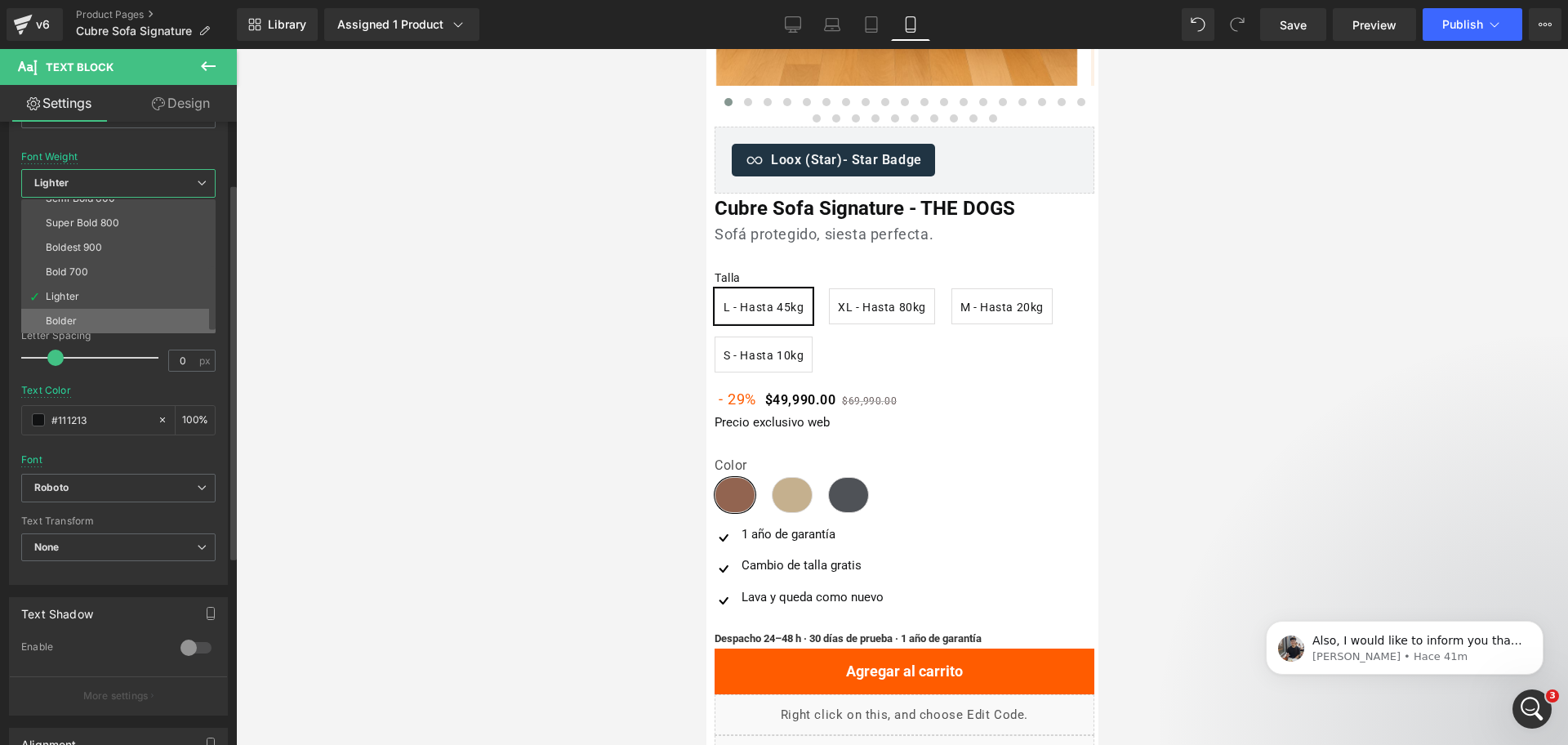
click at [119, 319] on li "Bolder" at bounding box center [122, 321] width 202 height 25
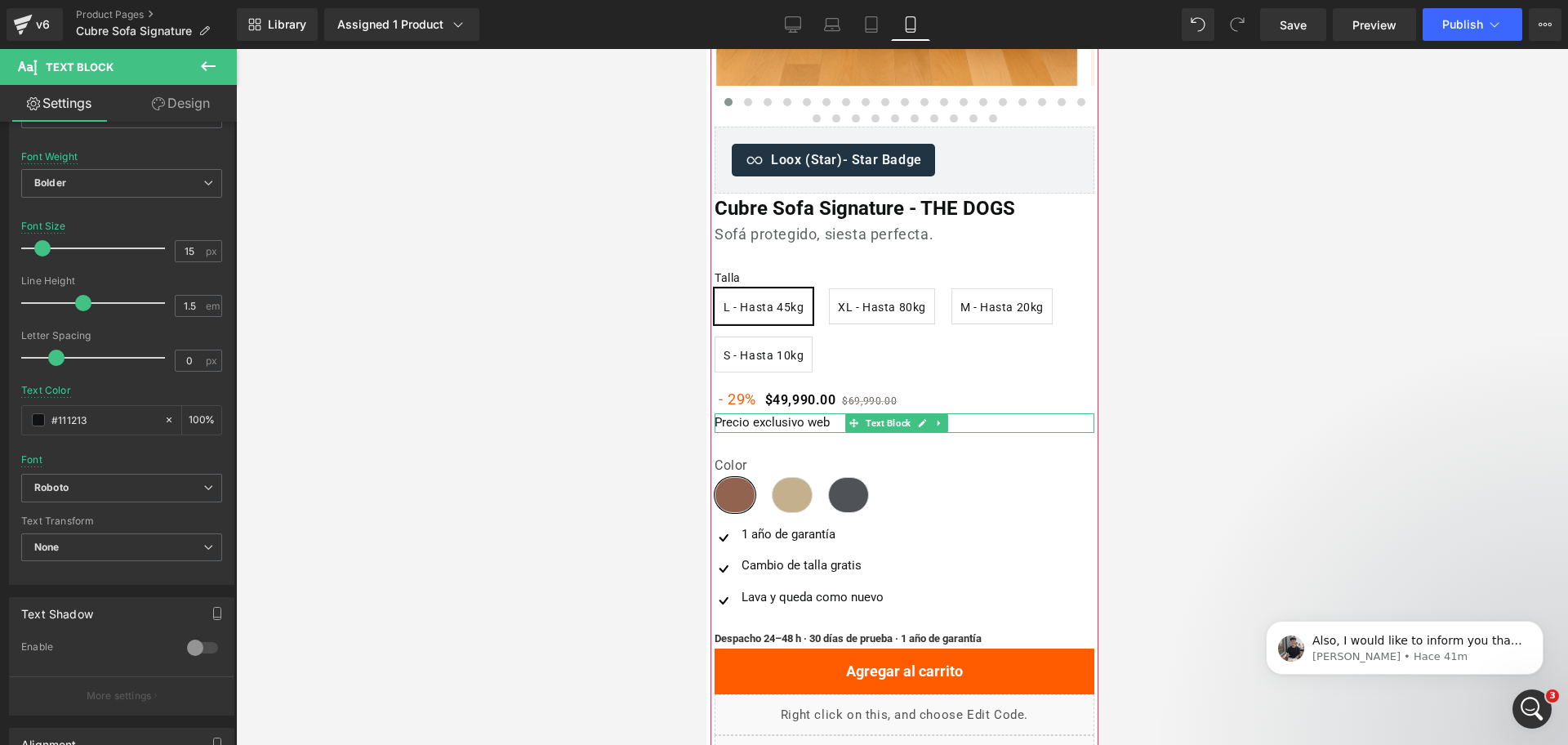
click at [807, 424] on span "Precio exclusivo web" at bounding box center [771, 422] width 115 height 15
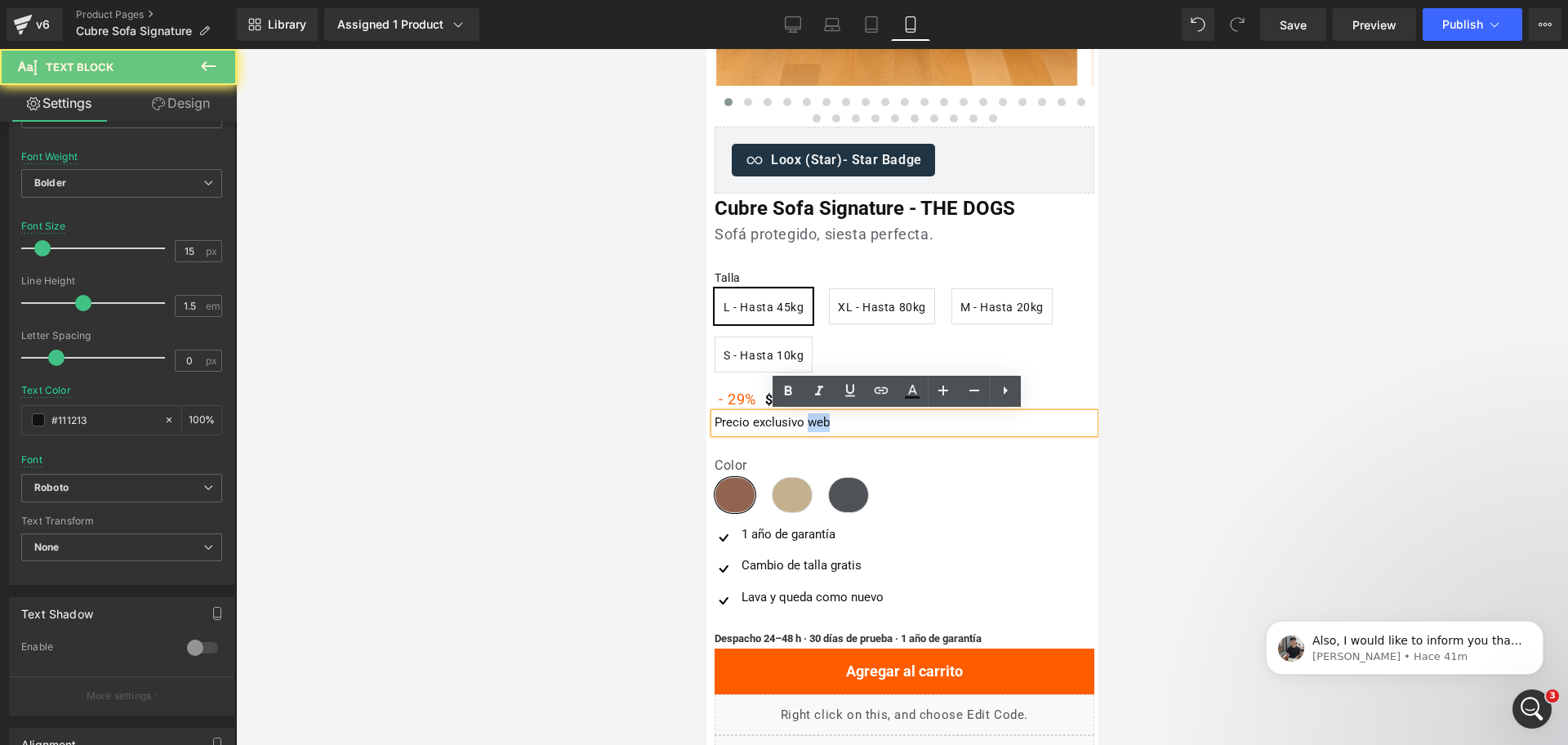
click at [807, 424] on span "Precio exclusivo web" at bounding box center [771, 422] width 115 height 15
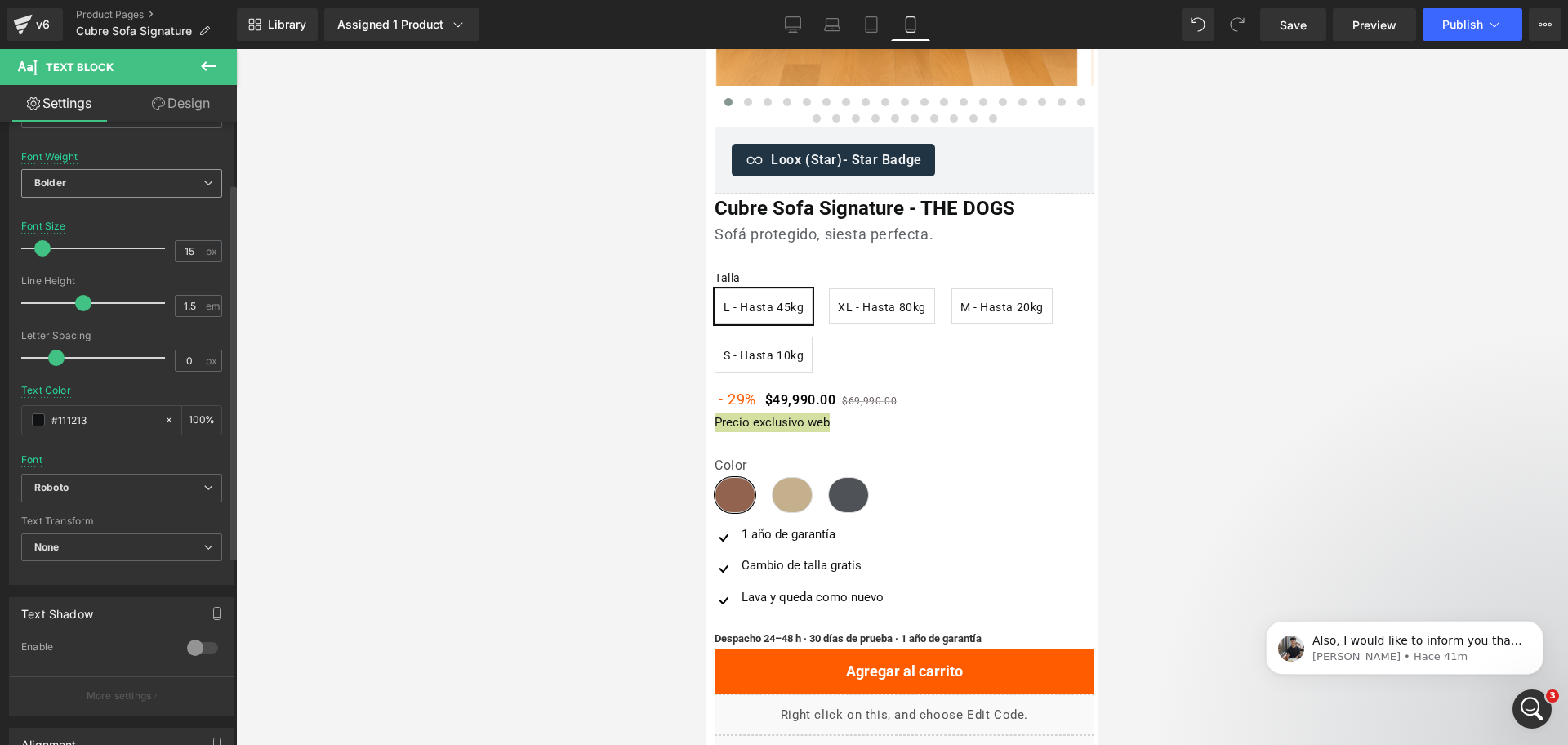
click at [138, 198] on div "Bolder Thin 100 Semi Thin 200 Light 300 Regular 400 Medium 500 Semi Bold 600 Su…" at bounding box center [122, 187] width 201 height 37
click at [140, 189] on span "Bolder" at bounding box center [122, 183] width 201 height 29
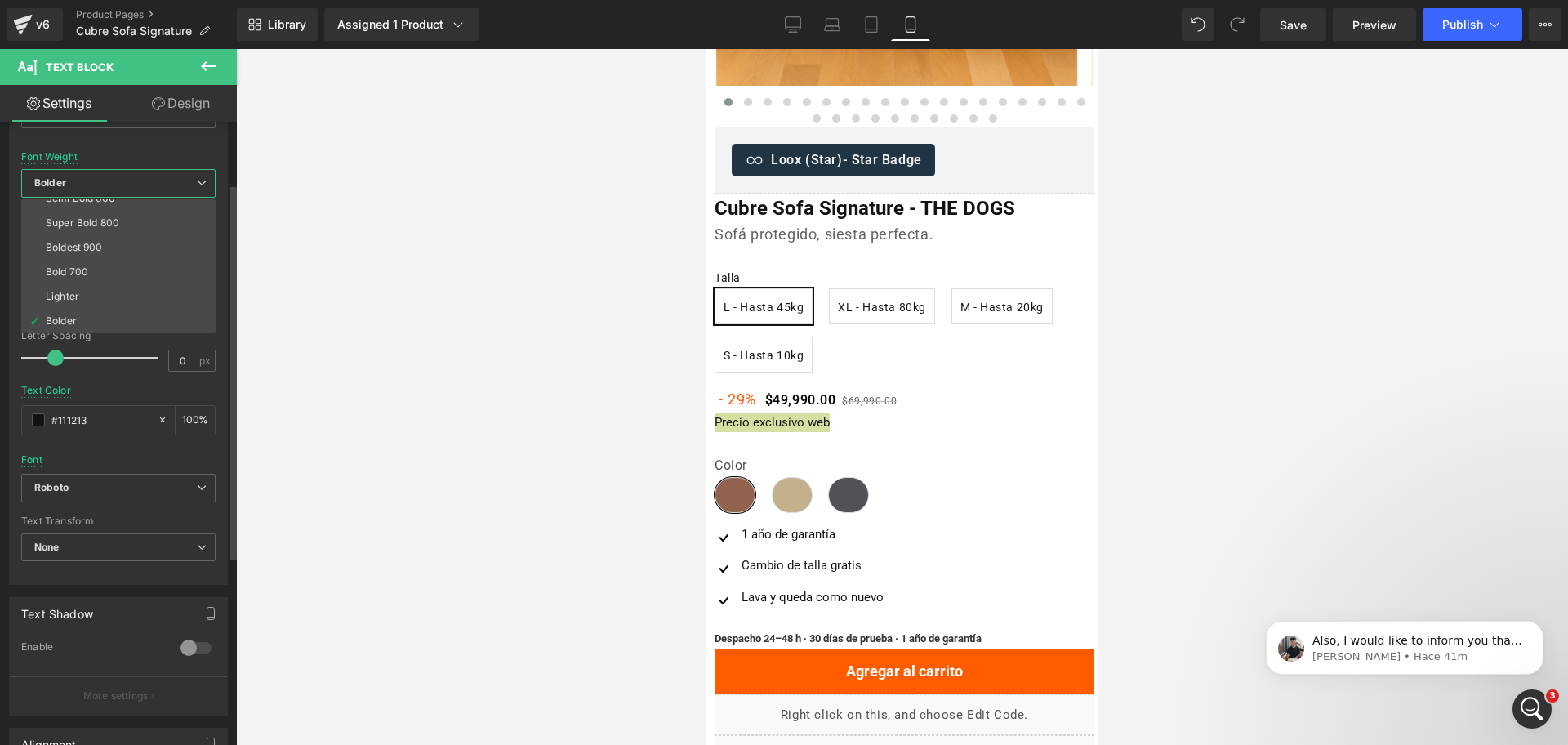
click at [152, 240] on li "Boldest 900" at bounding box center [122, 248] width 202 height 25
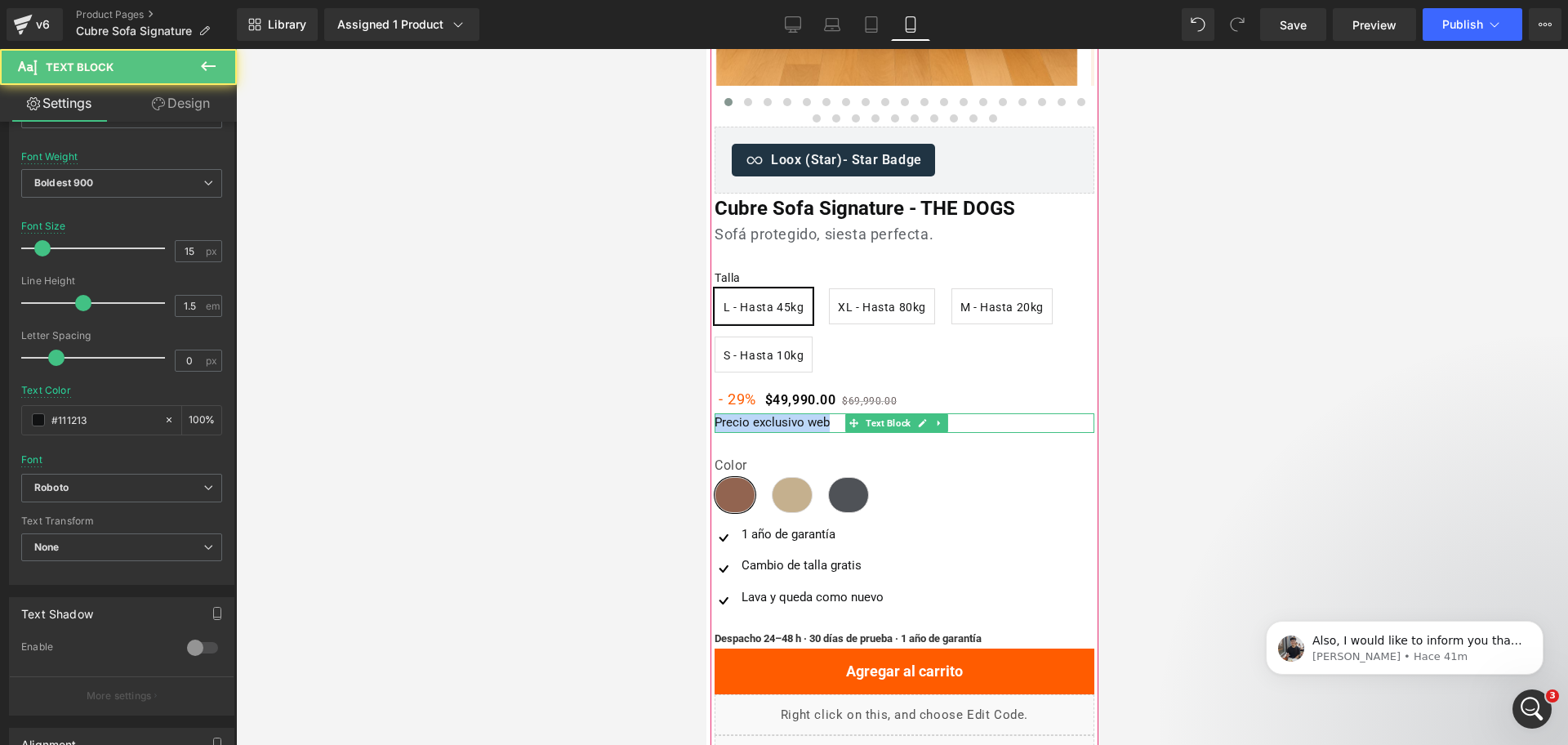
click at [760, 423] on span "Precio exclusivo web" at bounding box center [771, 422] width 115 height 15
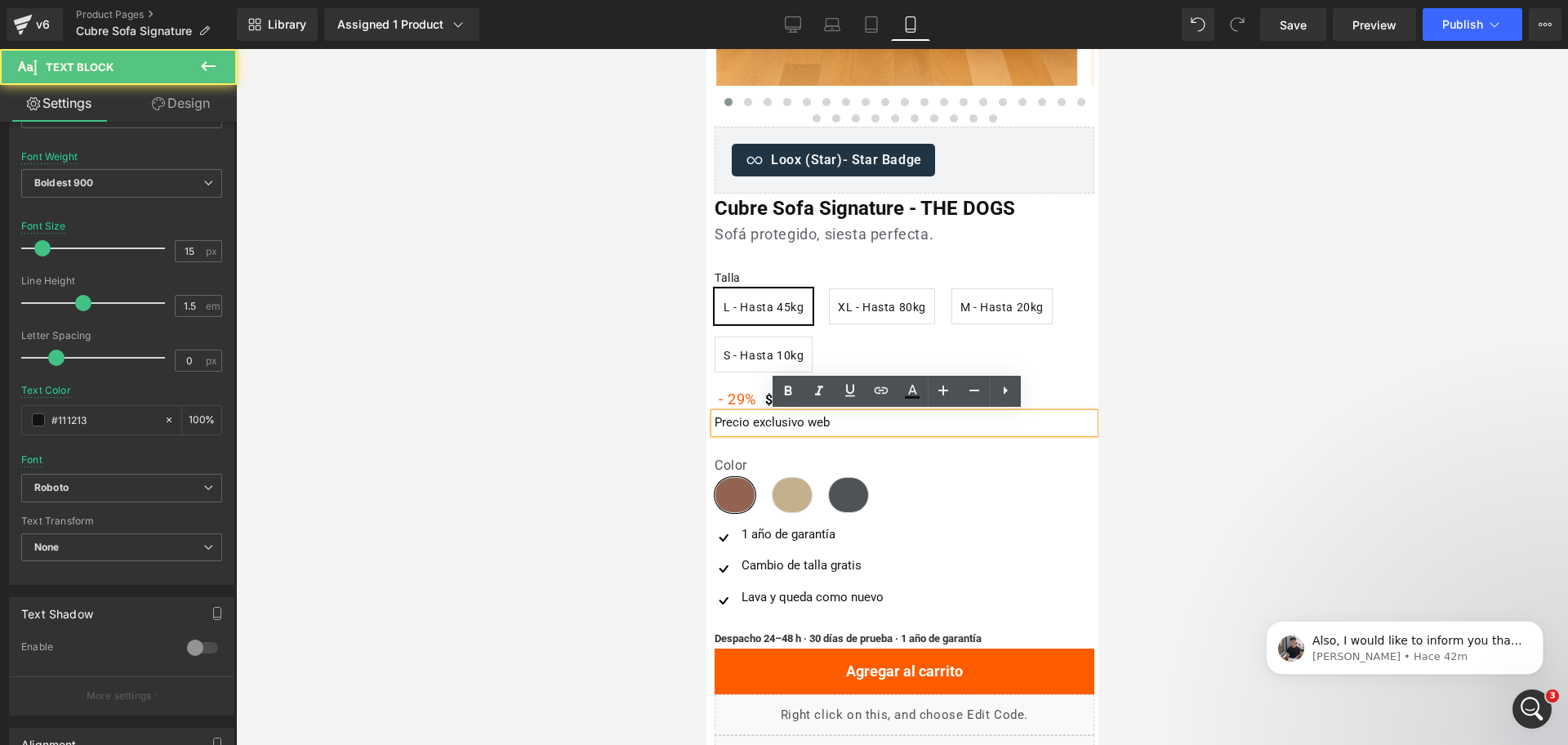
click at [1179, 409] on div at bounding box center [902, 397] width 1332 height 696
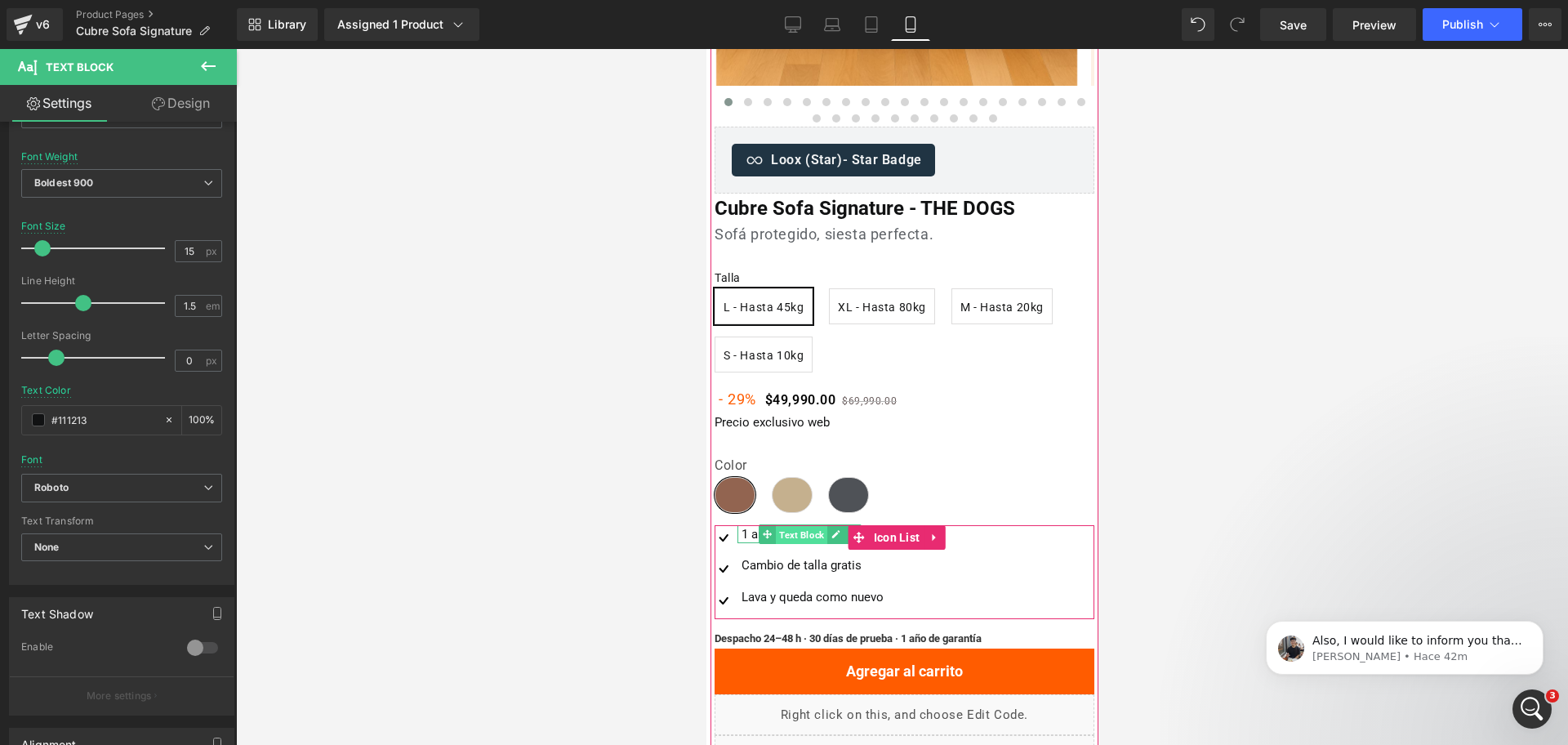
click at [810, 538] on span "Text Block" at bounding box center [801, 535] width 52 height 20
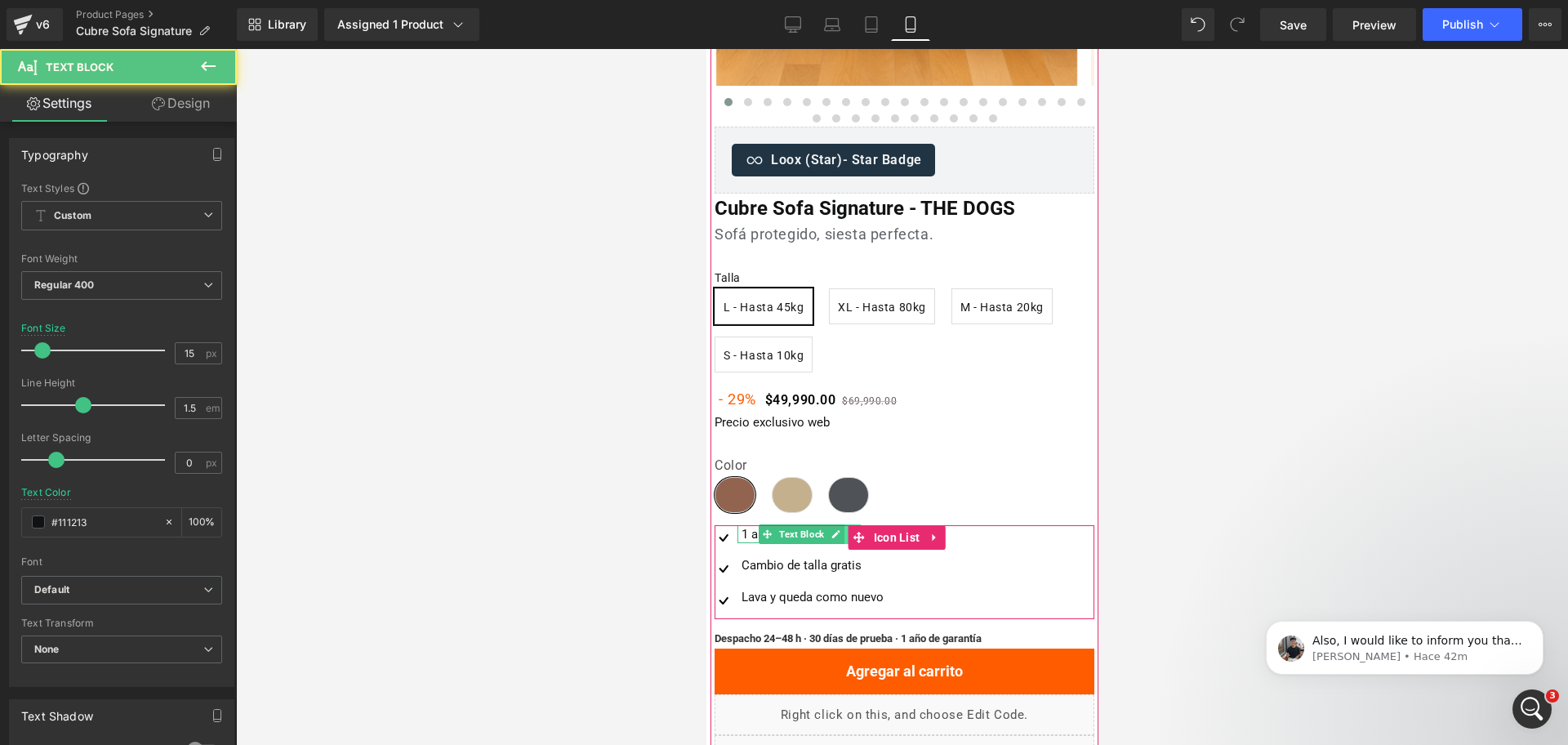
click at [844, 537] on link at bounding box center [852, 534] width 17 height 20
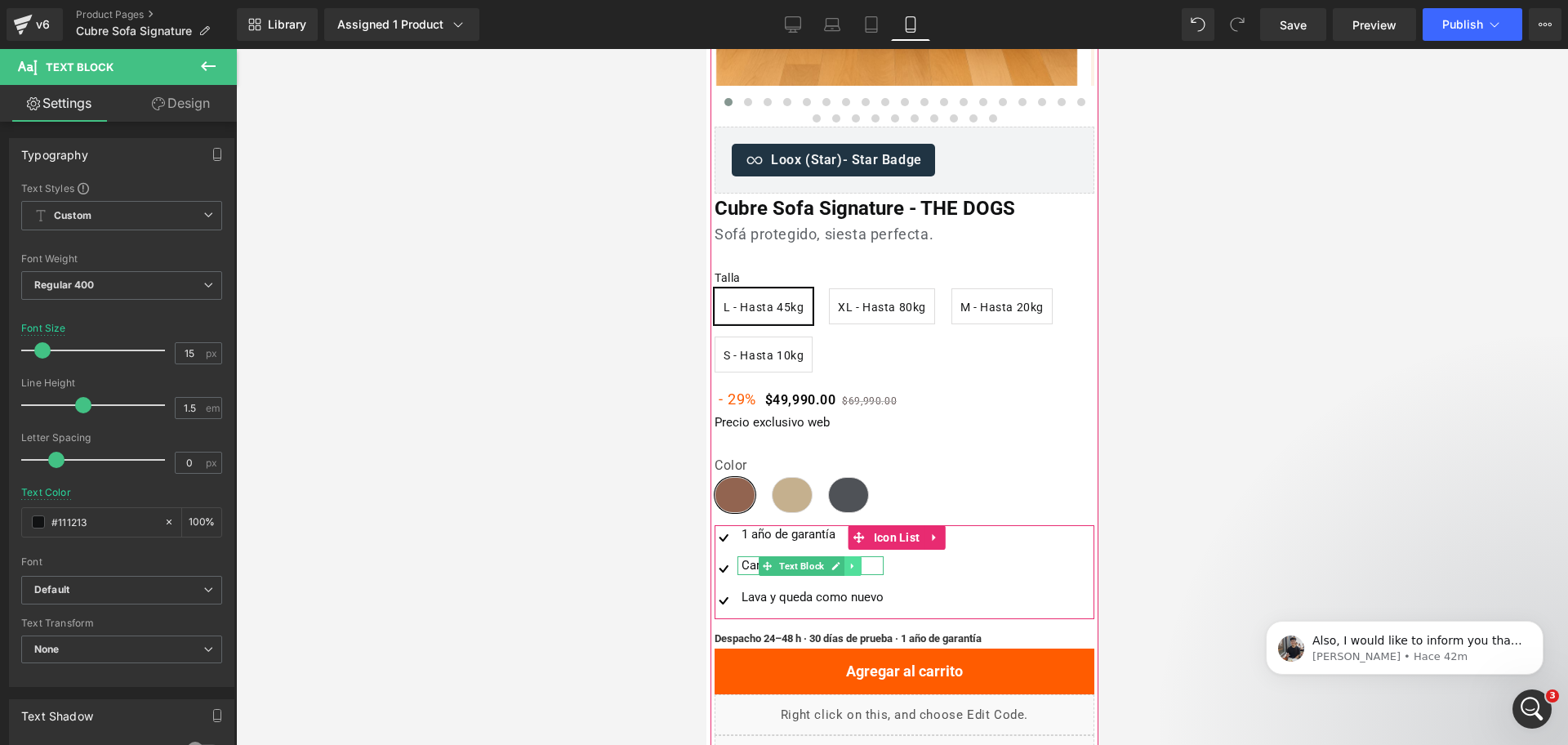
click at [845, 565] on link at bounding box center [852, 566] width 17 height 20
click at [845, 565] on icon at bounding box center [843, 566] width 9 height 9
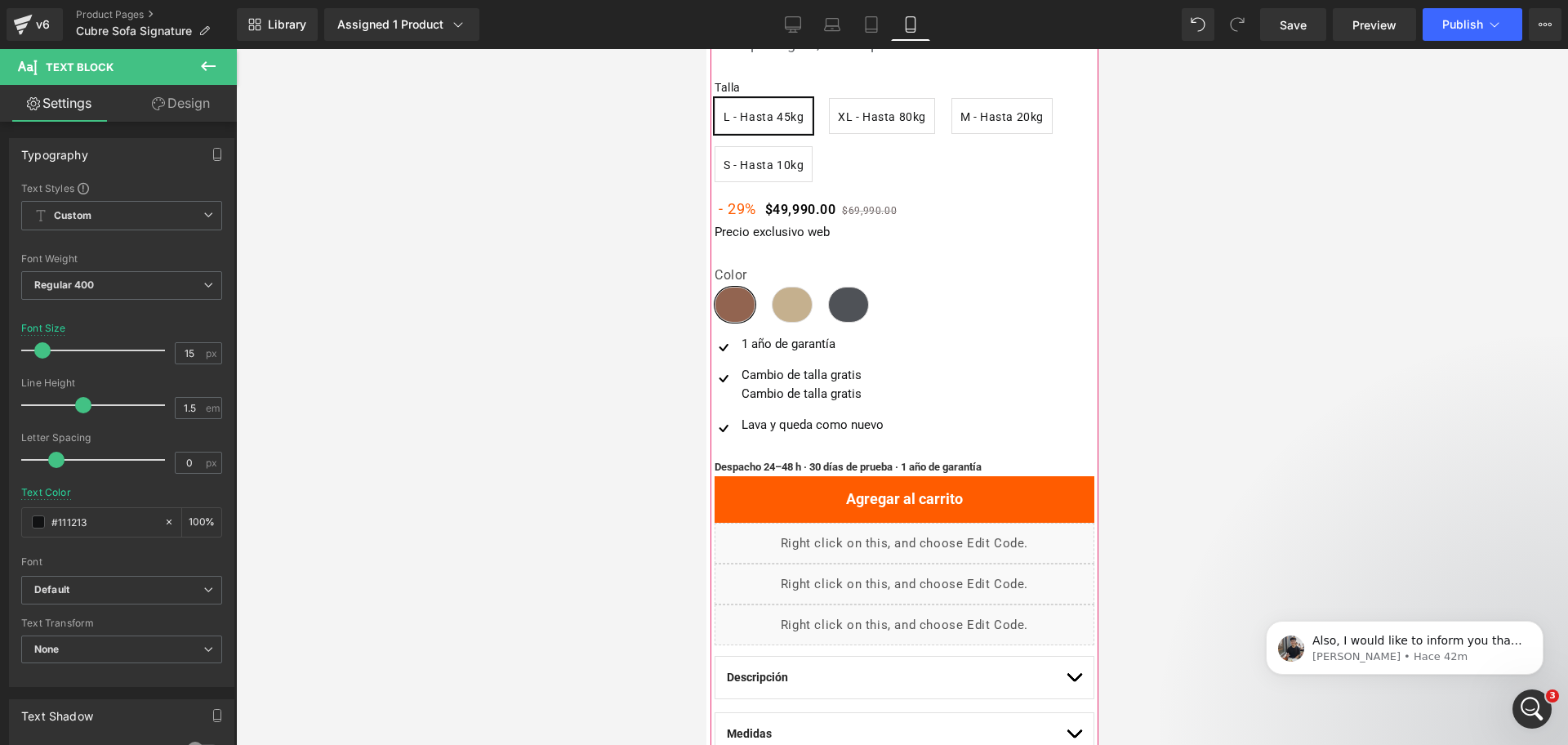
scroll to position [585, 0]
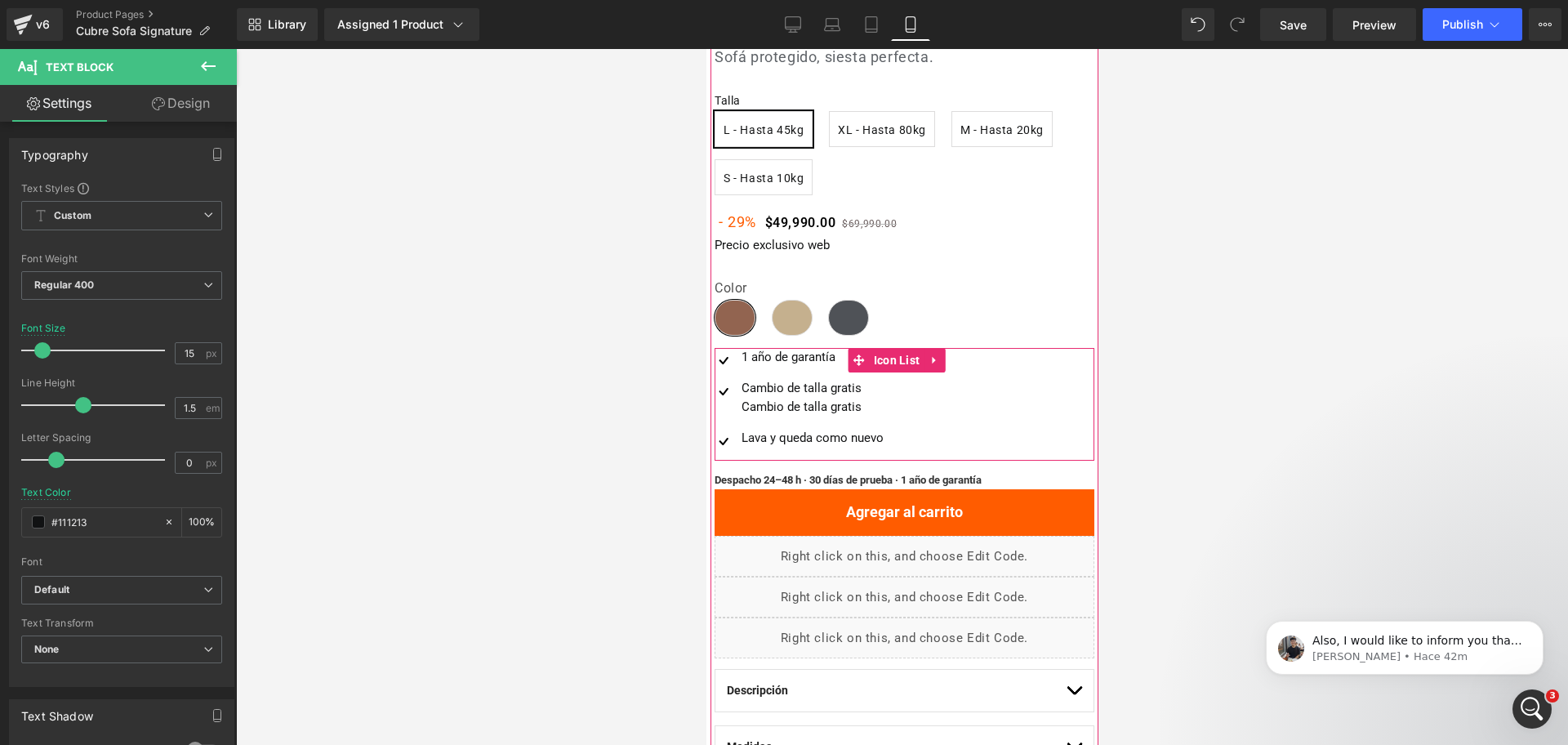
click at [794, 417] on ul "Image 1 año de garantía Text Block Image Cambio de talla gratis Text Block Camb…" at bounding box center [798, 404] width 169 height 113
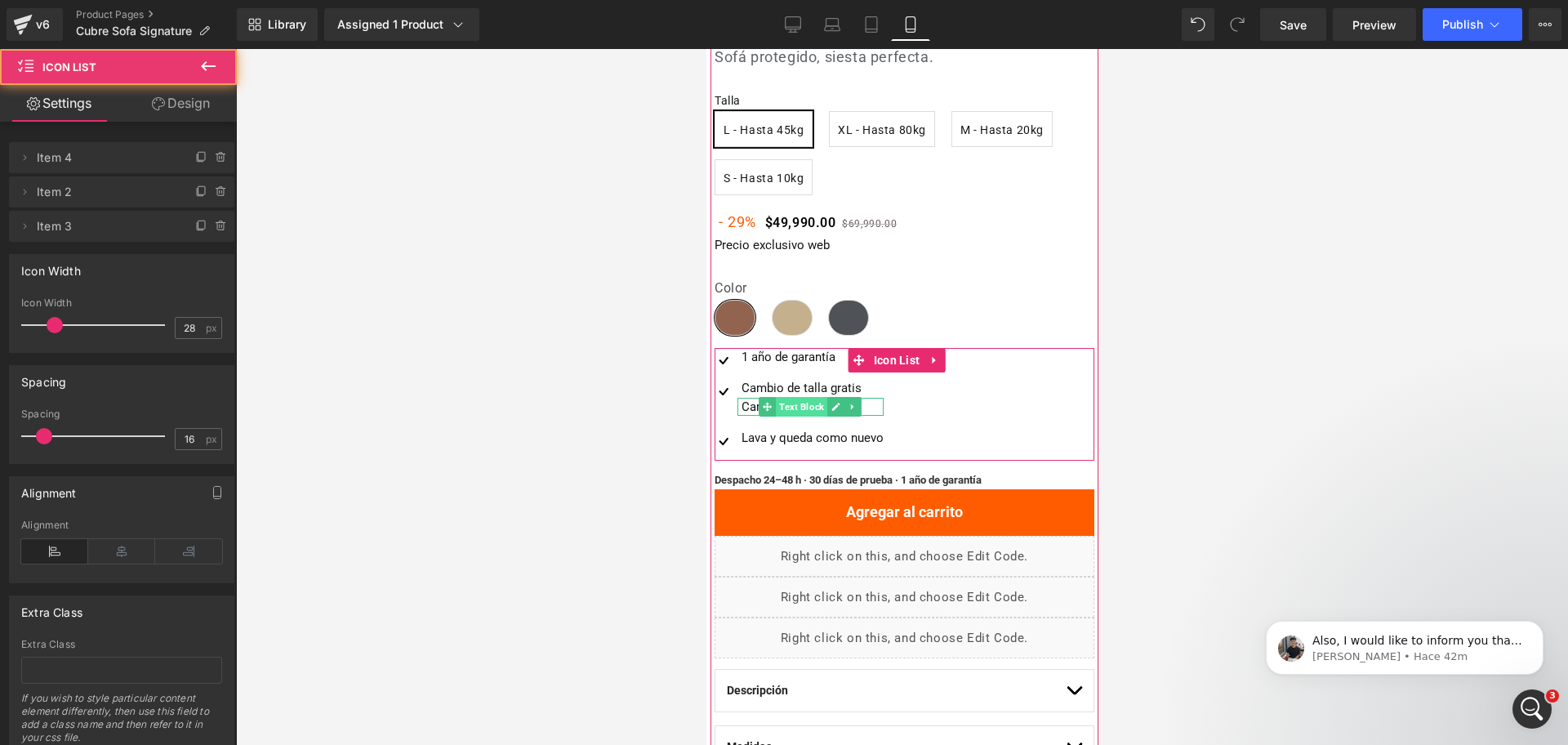
click at [800, 404] on span "Text Block" at bounding box center [801, 407] width 52 height 20
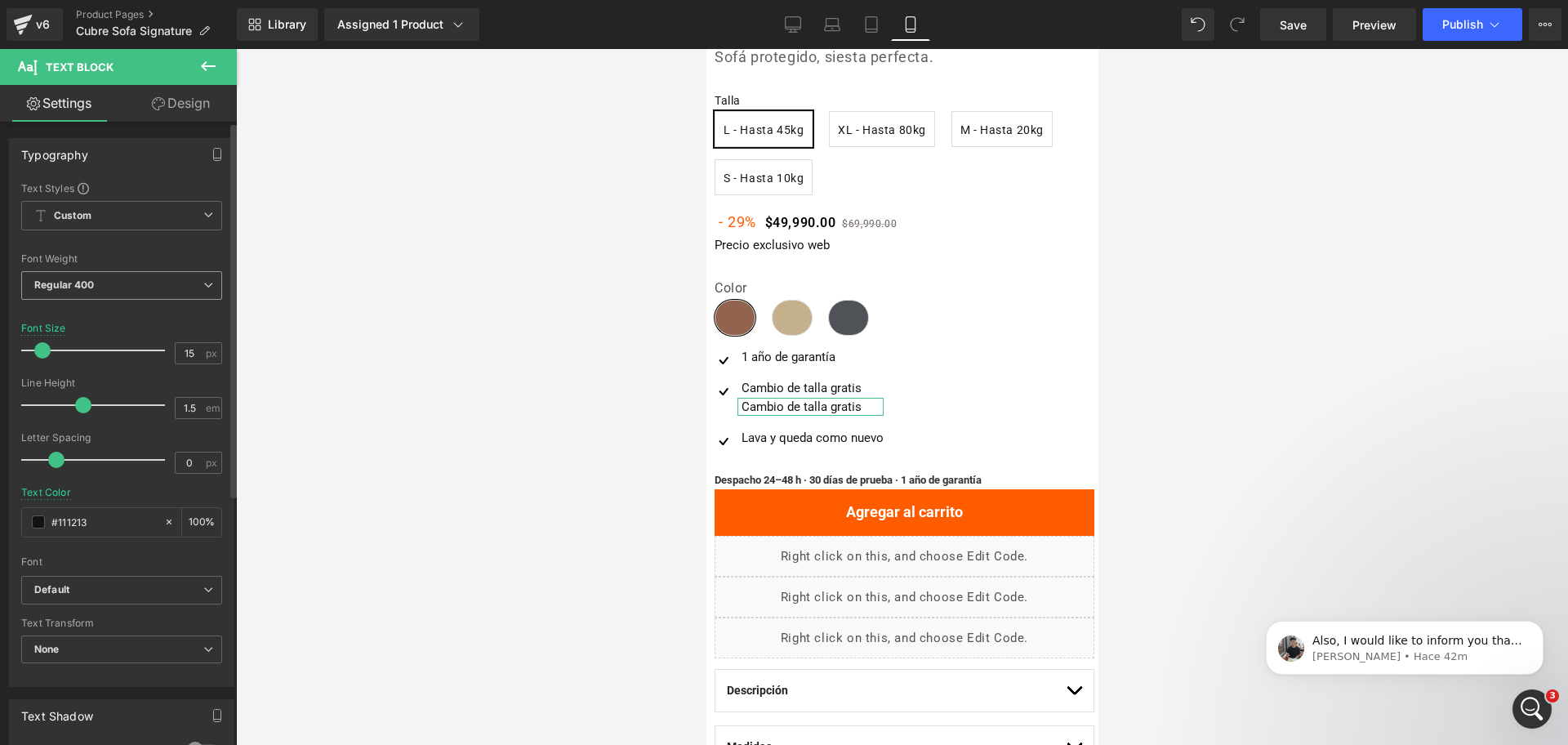
click at [168, 286] on span "Regular 400" at bounding box center [122, 285] width 201 height 29
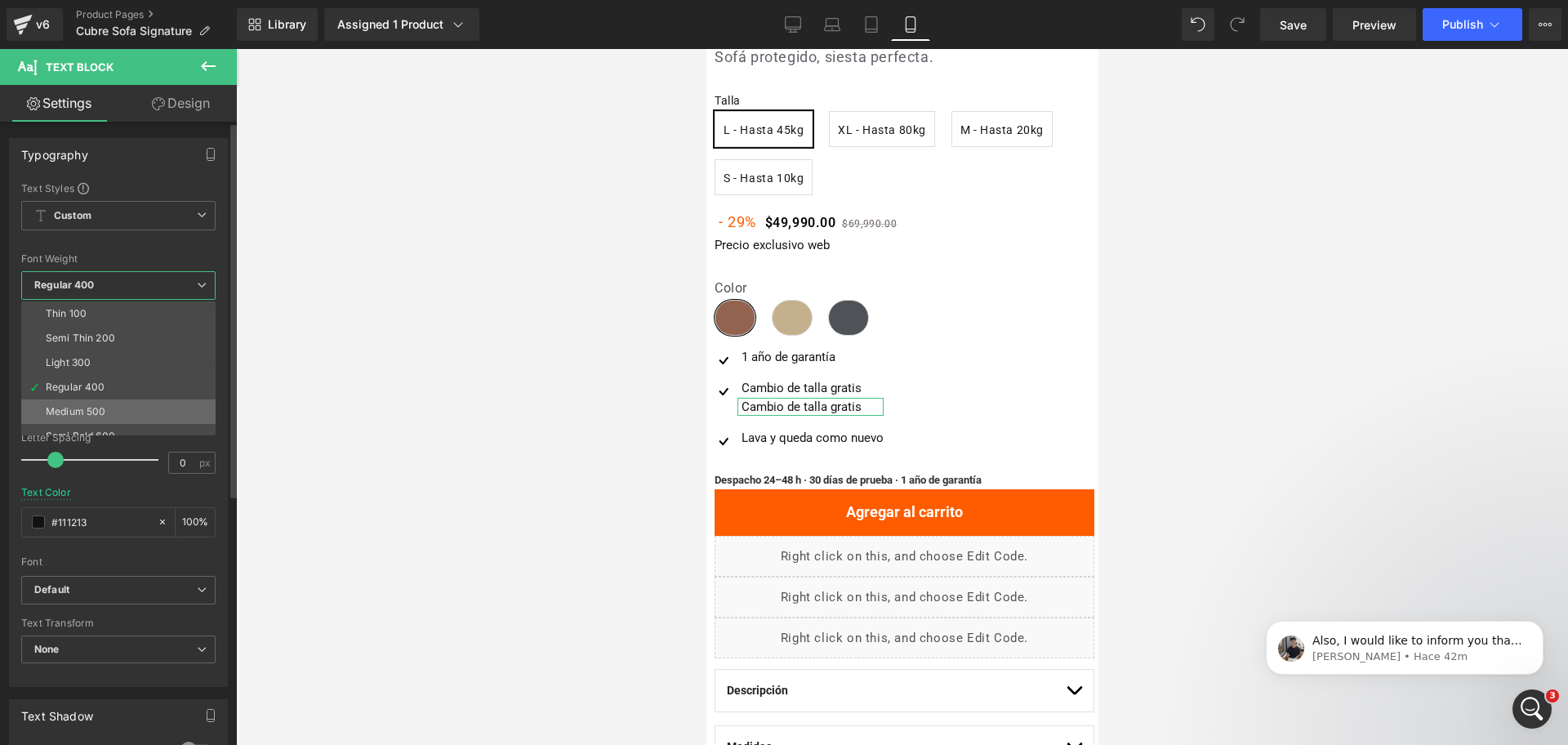
click at [168, 412] on li "Medium 500" at bounding box center [122, 412] width 202 height 25
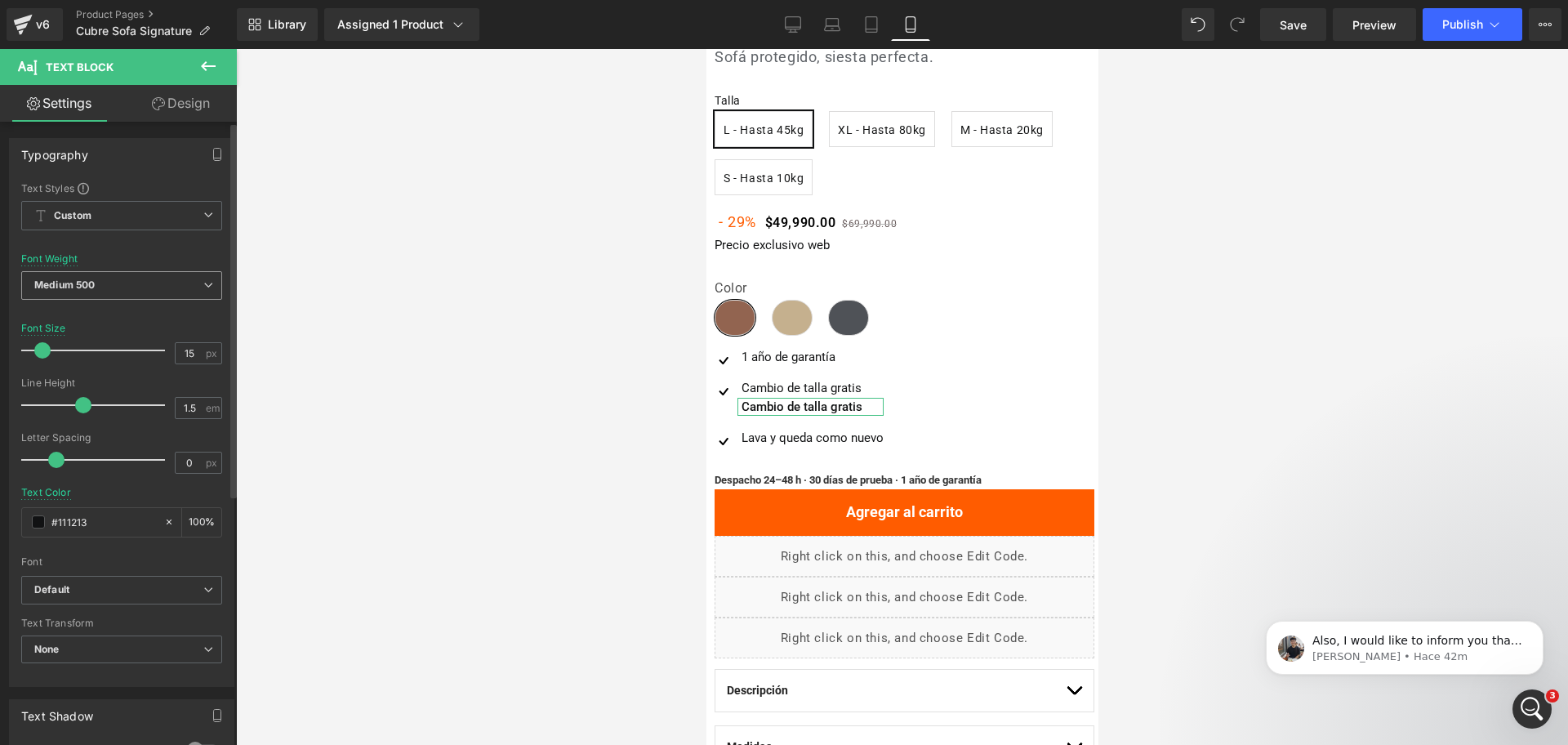
click at [105, 289] on span "Medium 500" at bounding box center [122, 285] width 201 height 29
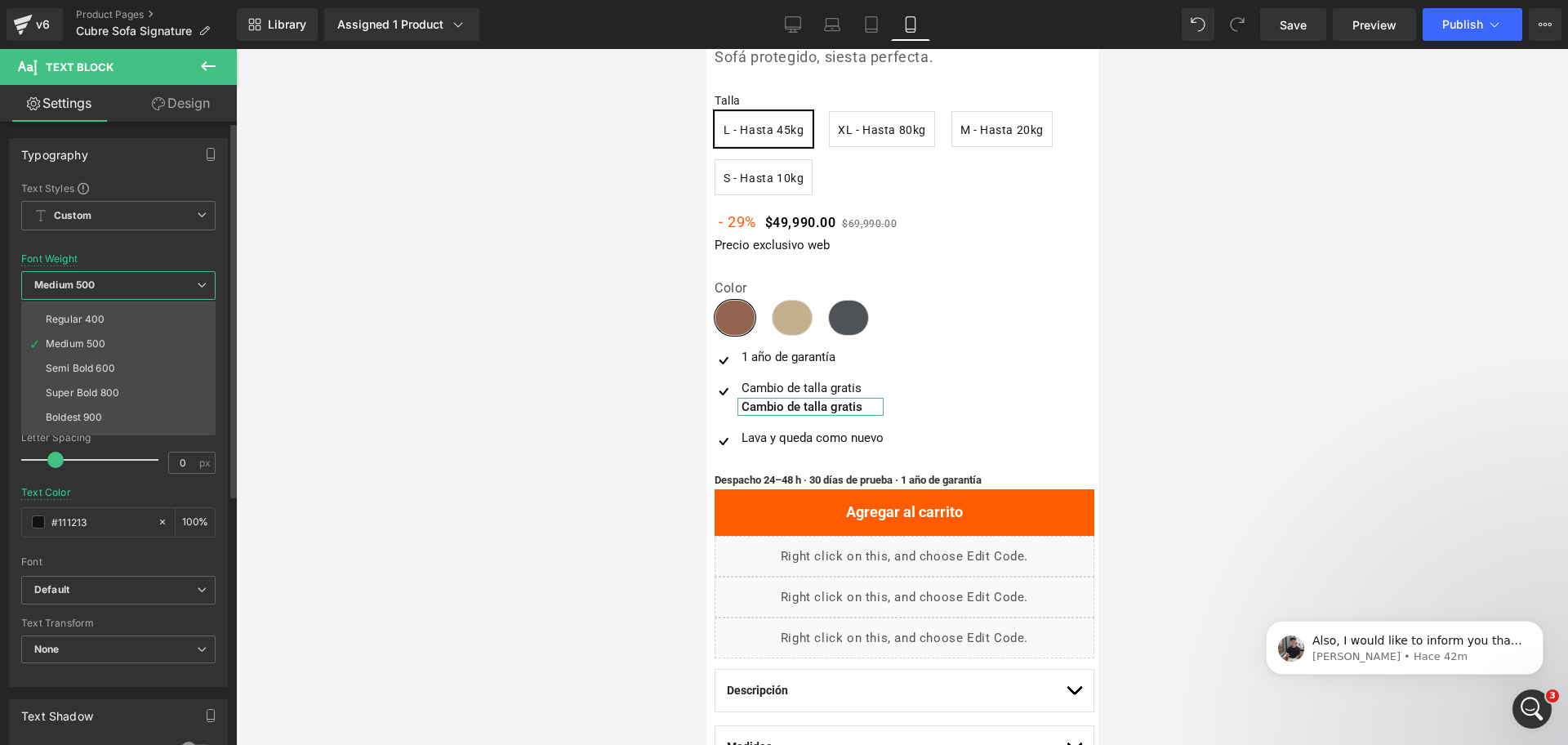
scroll to position [102, 0]
click at [126, 328] on li "Semi Bold 600" at bounding box center [122, 334] width 202 height 25
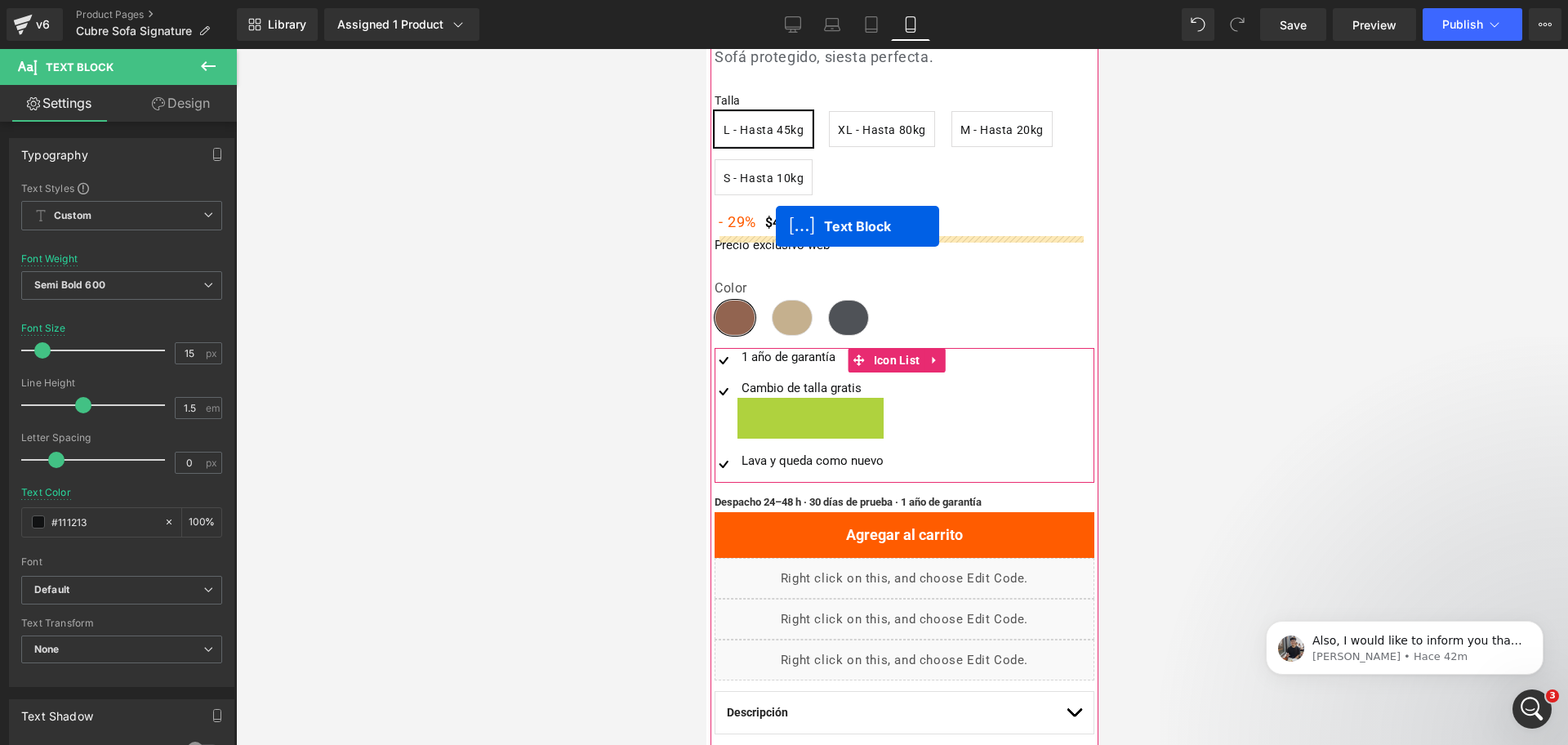
drag, startPoint x: 768, startPoint y: 407, endPoint x: 775, endPoint y: 226, distance: 181.1
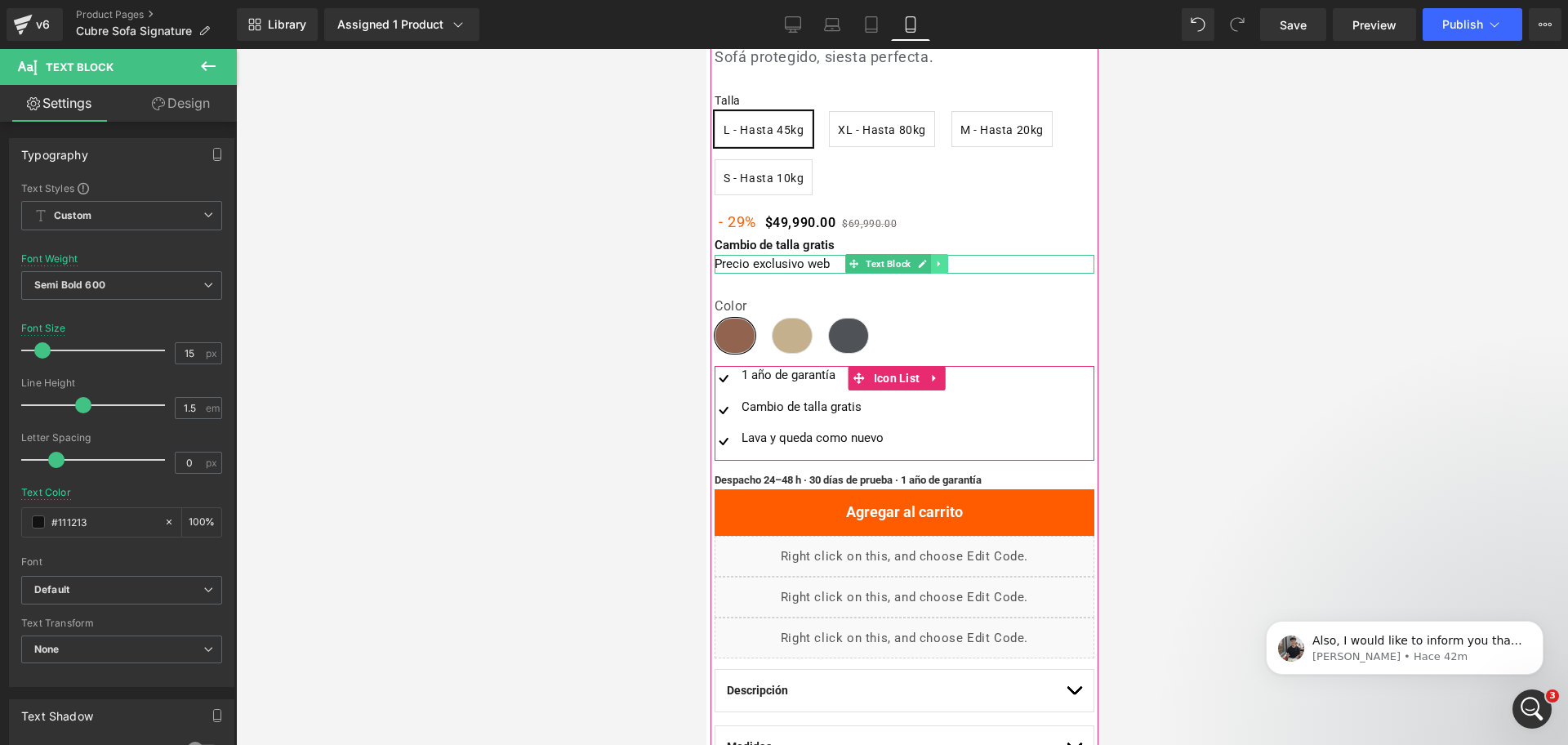
click at [937, 262] on icon at bounding box center [938, 264] width 2 height 6
click at [949, 265] on icon at bounding box center [947, 264] width 9 height 10
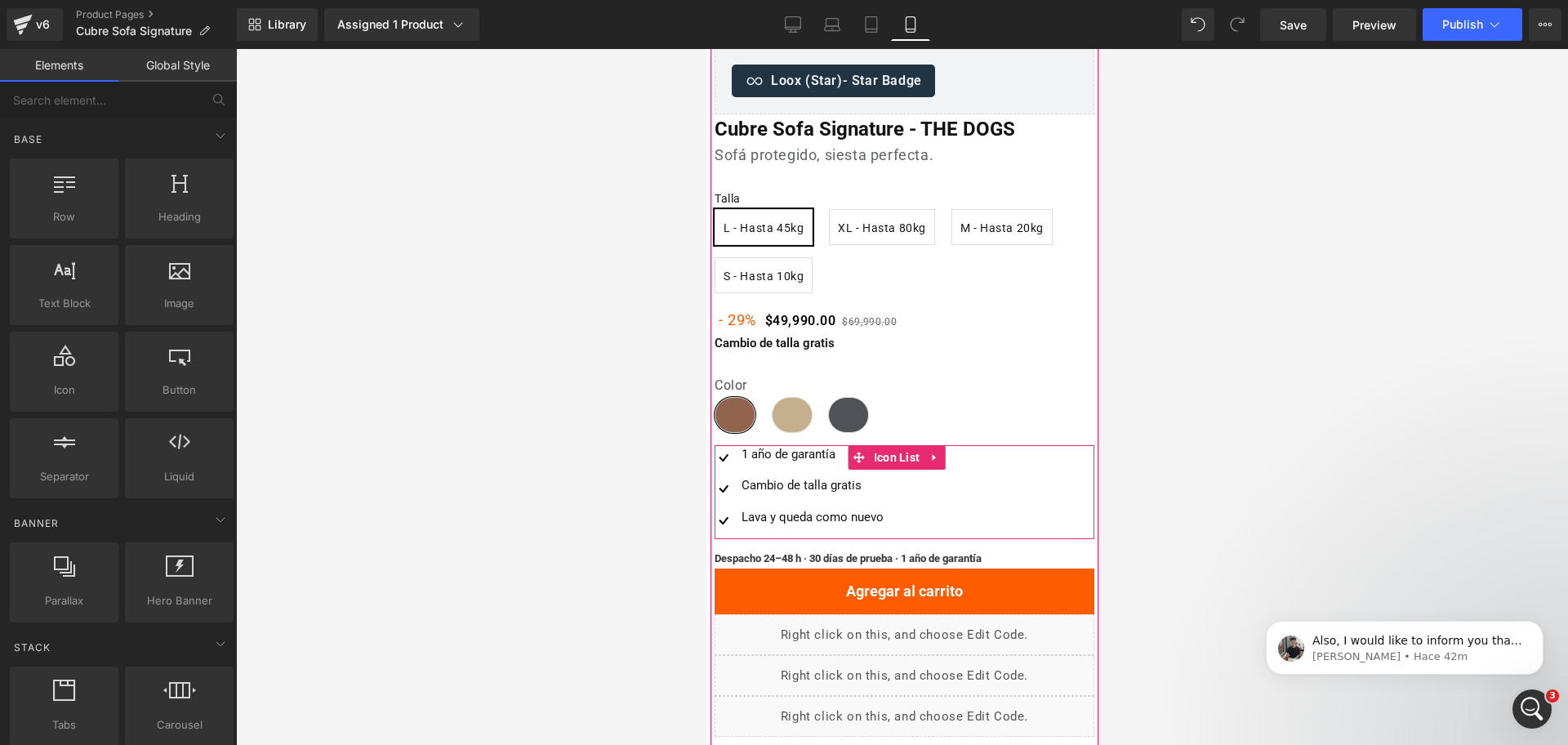
scroll to position [483, 0]
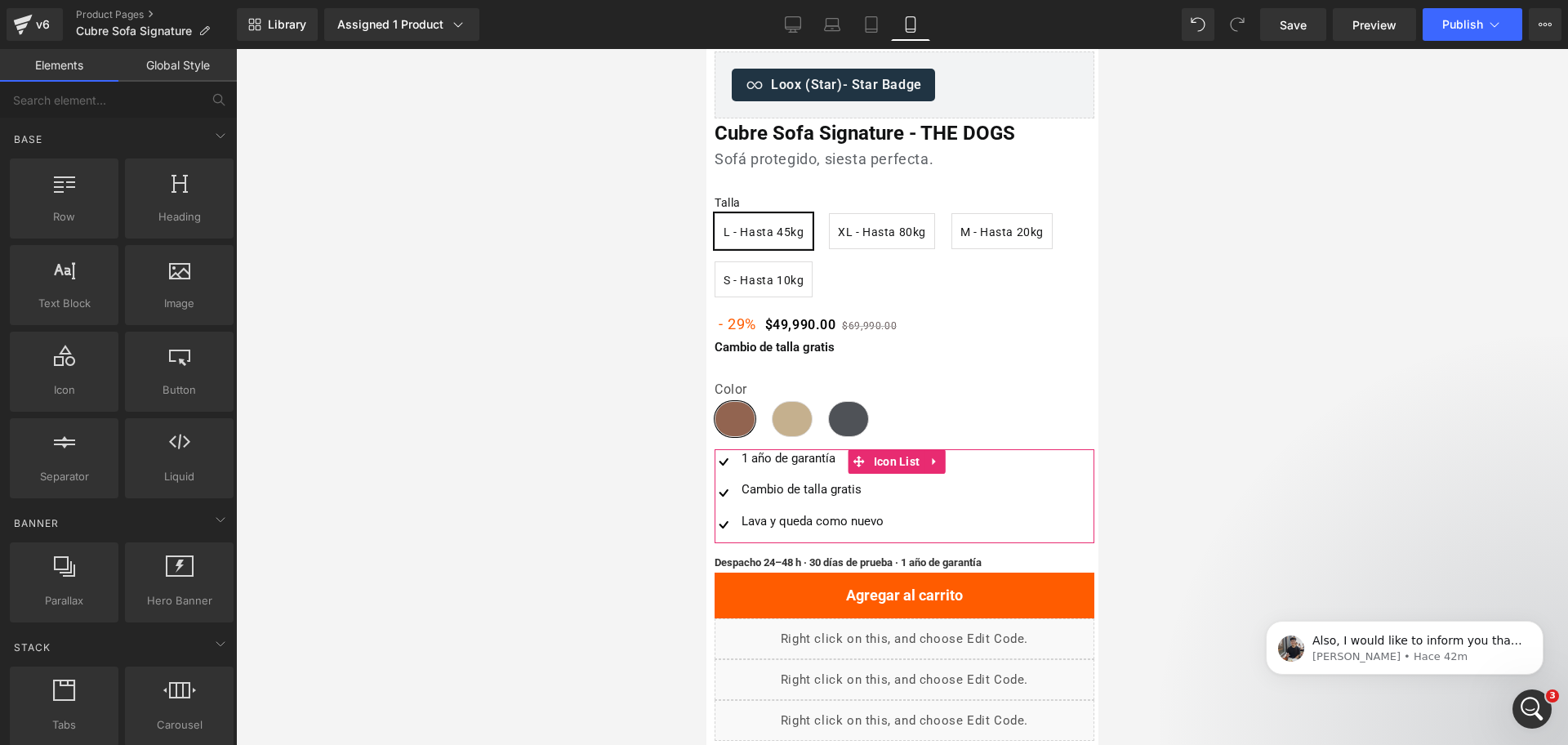
drag, startPoint x: 1134, startPoint y: 334, endPoint x: 325, endPoint y: 338, distance: 809.0
click at [1134, 334] on div at bounding box center [902, 397] width 1332 height 696
click at [979, 504] on div "Image 1 año de garantía Text Block Image Cambio de talla gratis Text Block Imag…" at bounding box center [891, 496] width 354 height 95
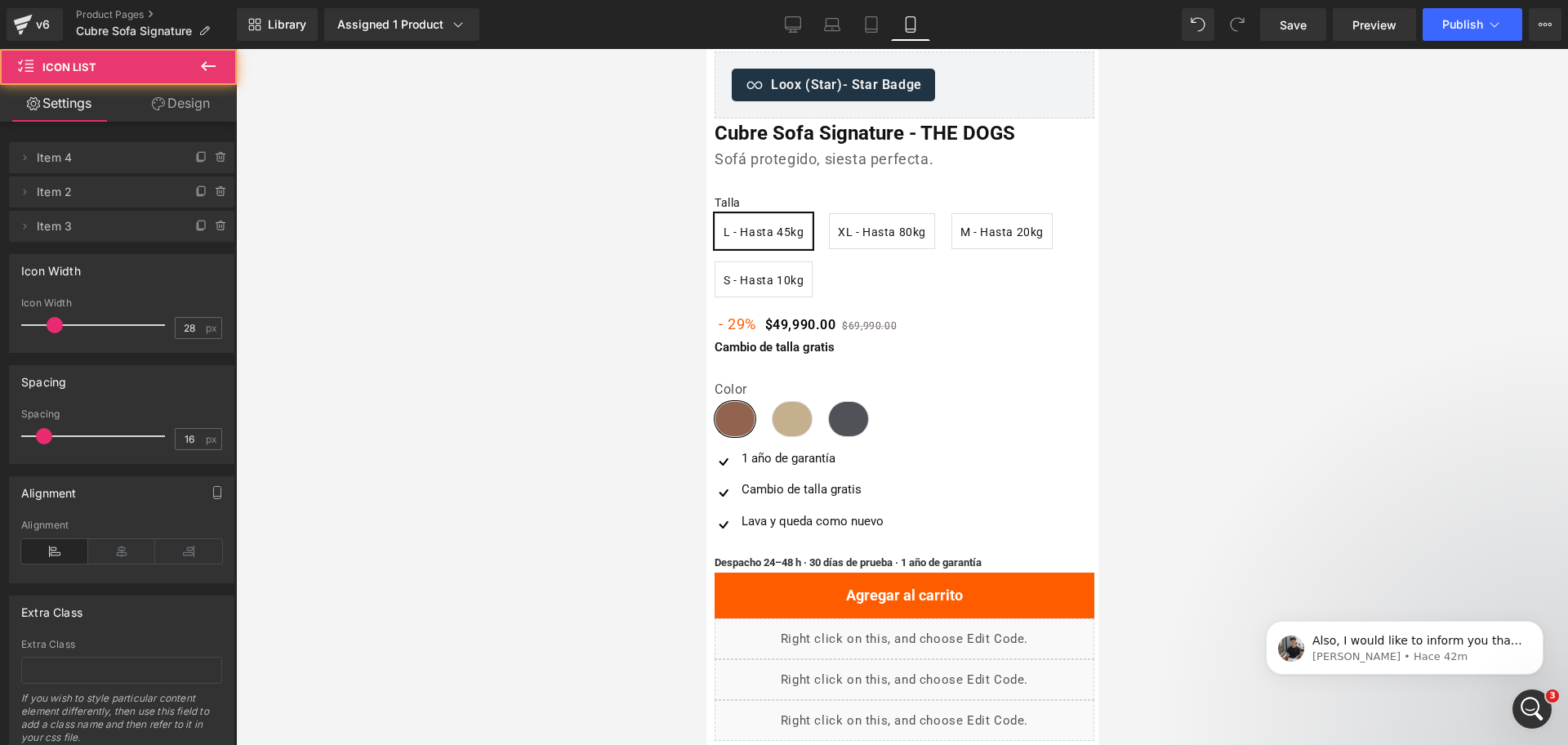
click at [1114, 379] on div at bounding box center [902, 397] width 1332 height 696
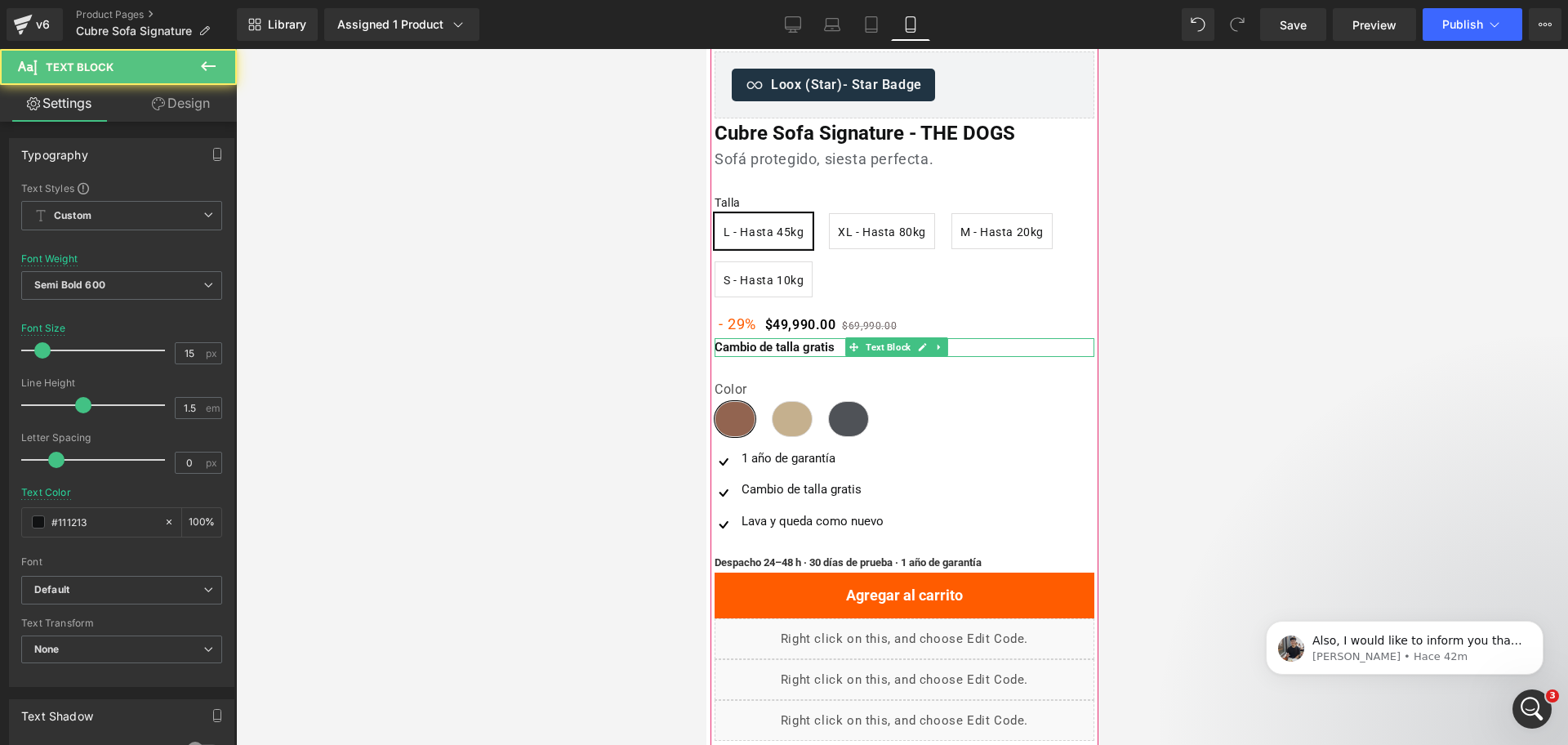
click at [820, 342] on div "Cambio de talla gratis" at bounding box center [903, 347] width 379 height 19
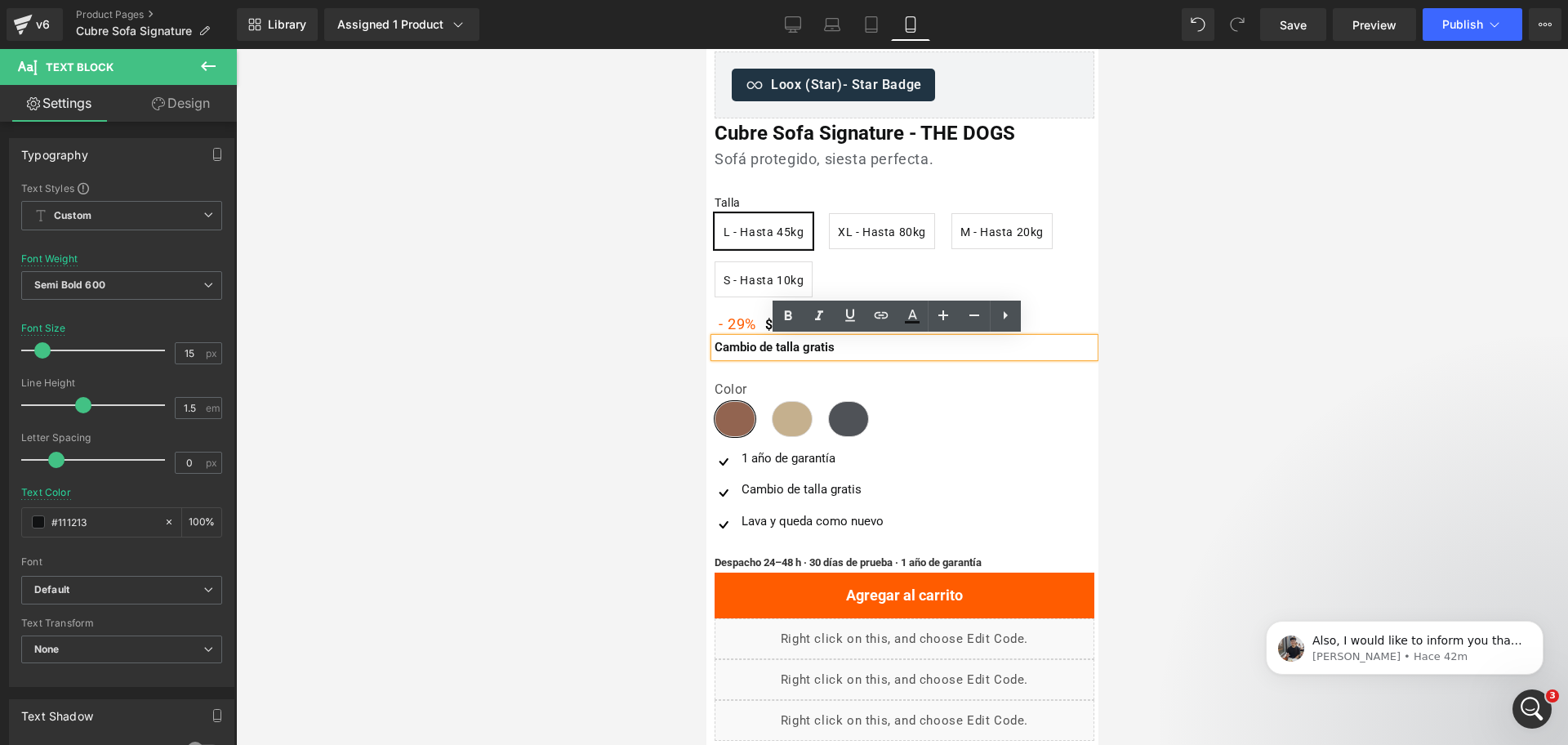
click at [1205, 310] on div at bounding box center [902, 397] width 1332 height 696
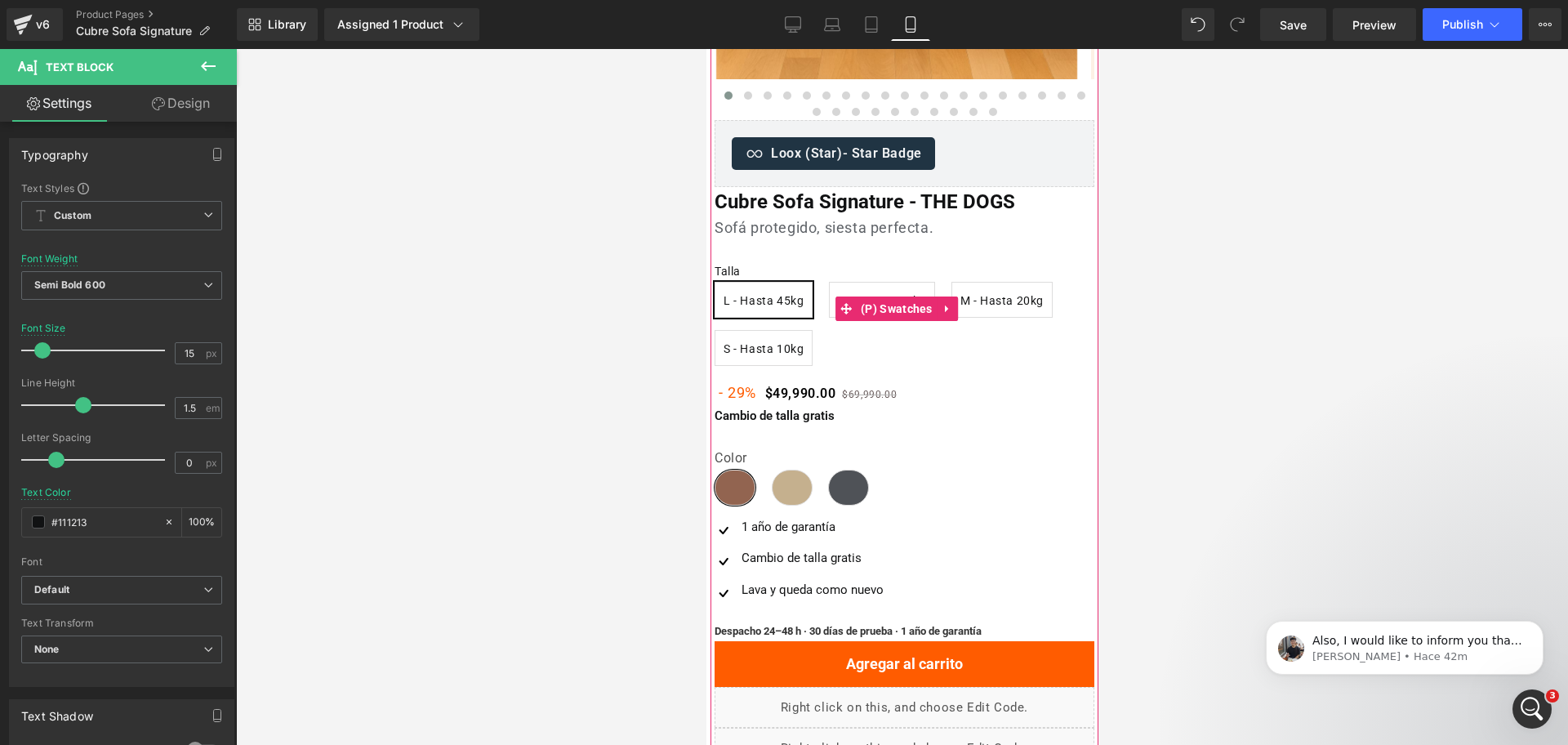
scroll to position [381, 0]
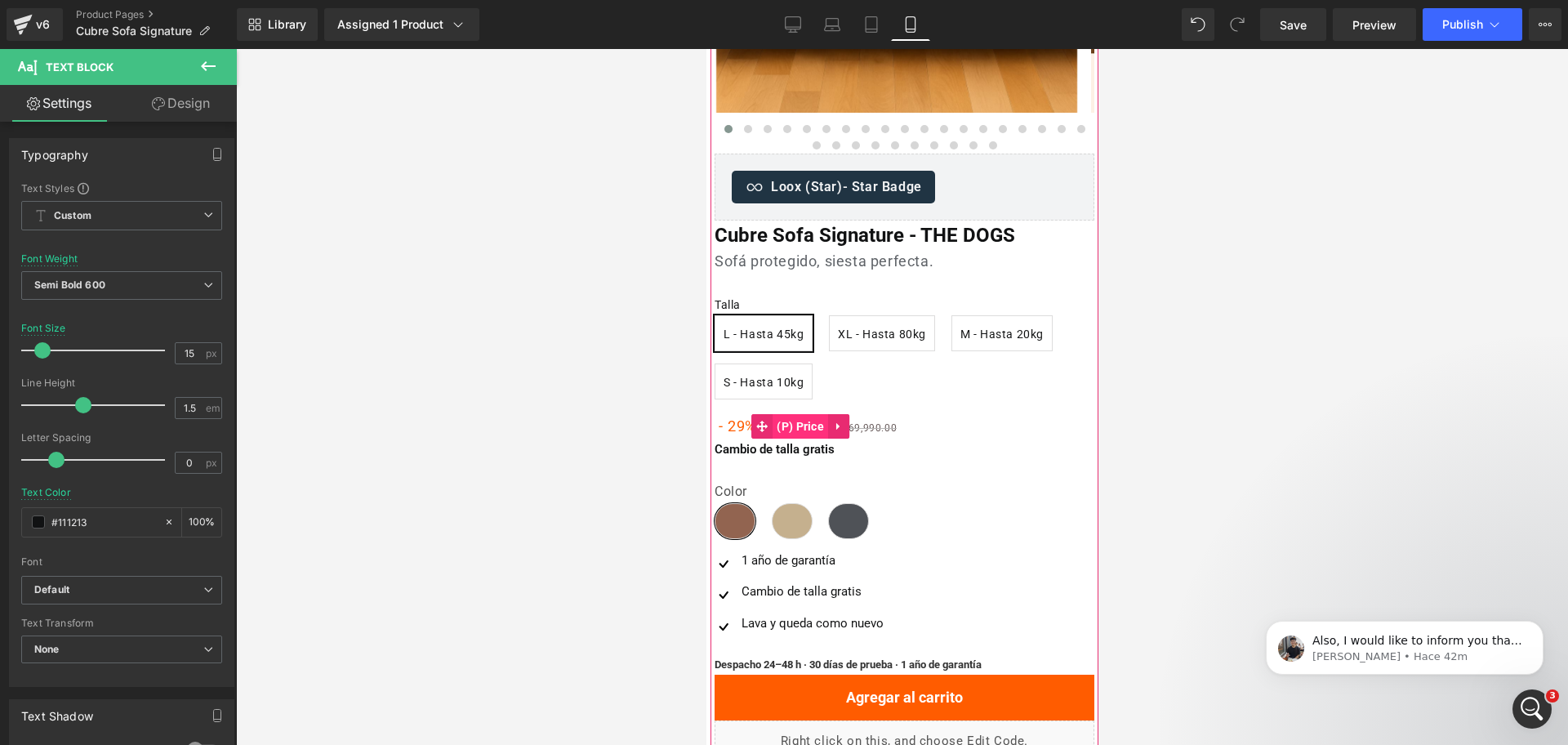
click at [803, 426] on span "(P) Price" at bounding box center [799, 426] width 55 height 25
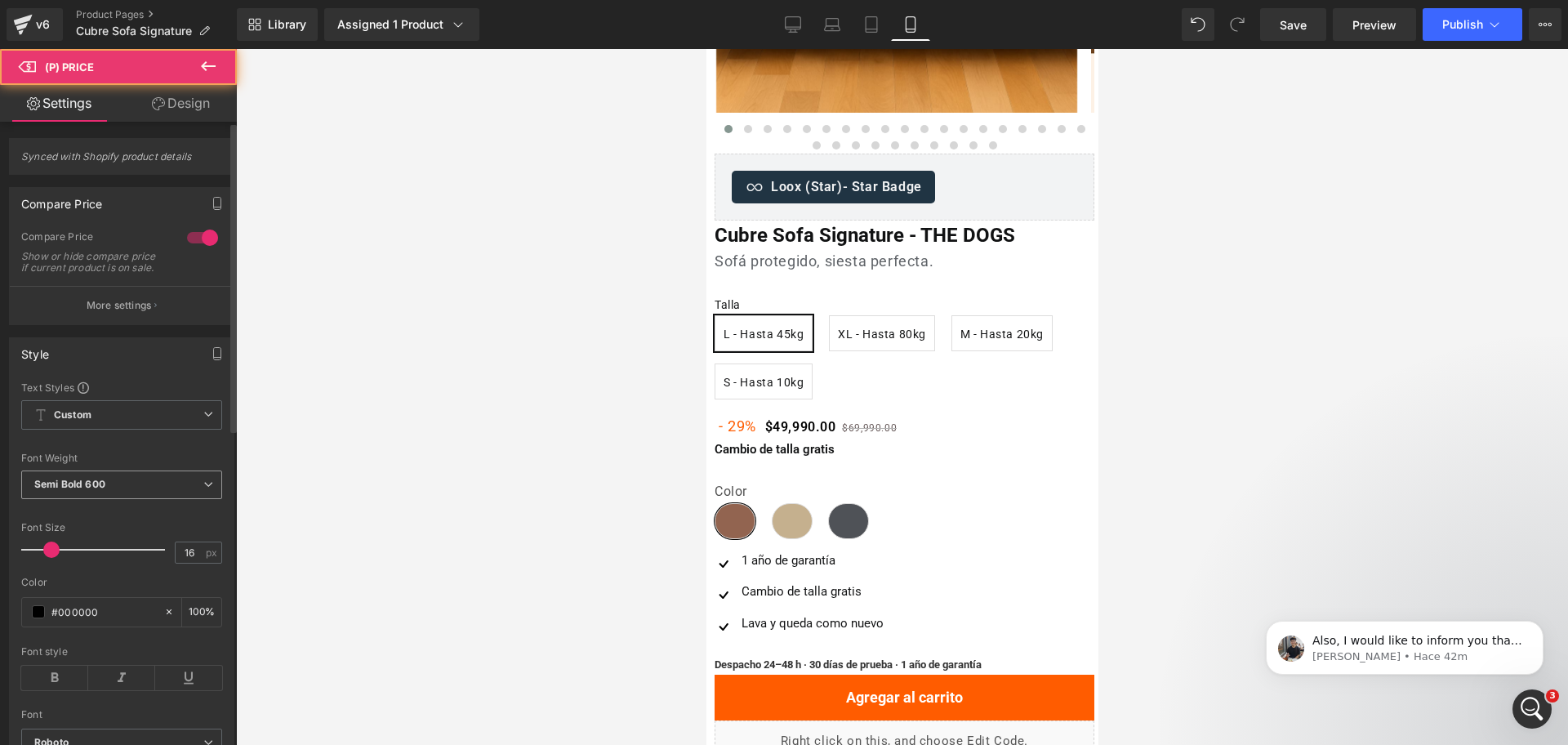
click at [142, 487] on span "Semi Bold 600" at bounding box center [122, 485] width 201 height 29
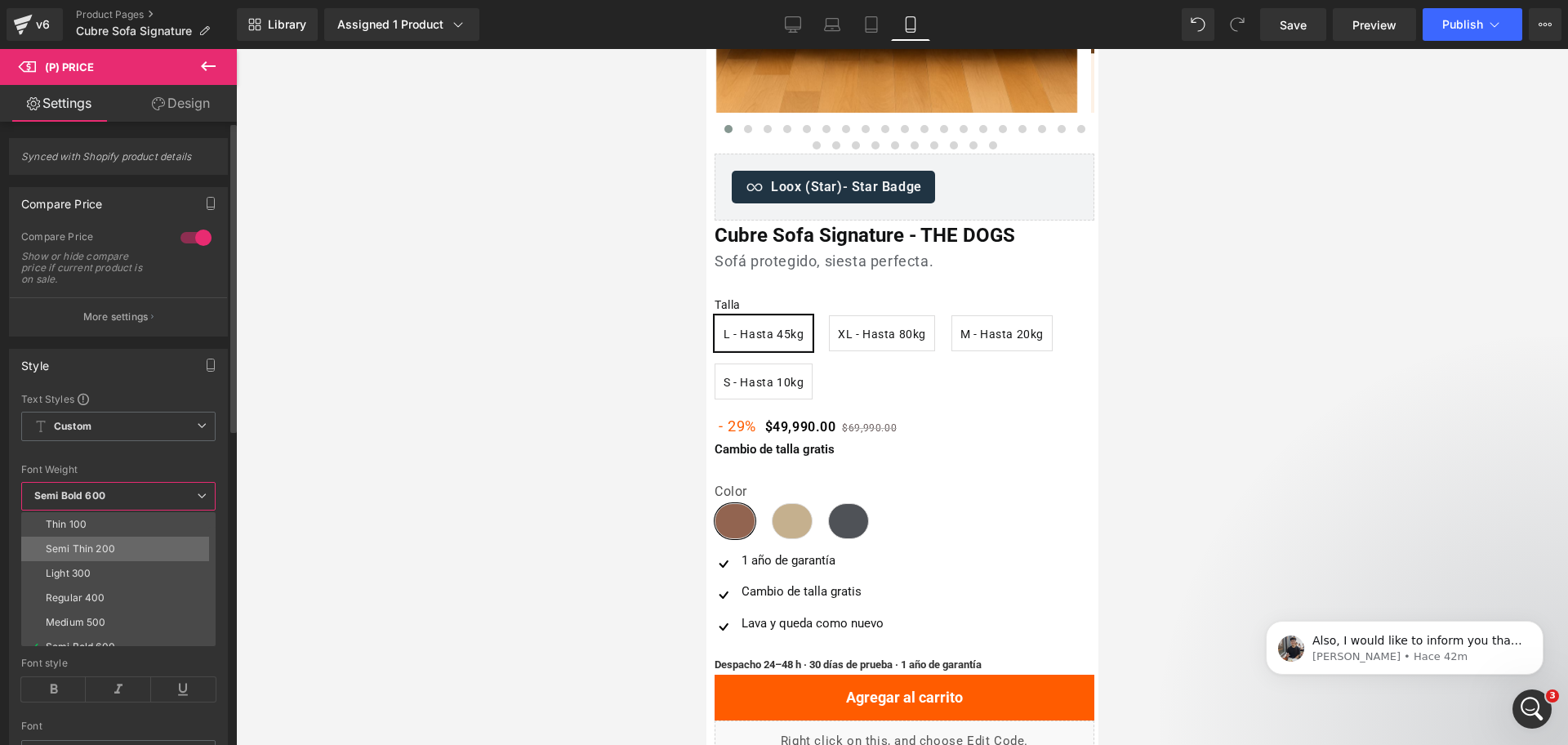
scroll to position [102, 0]
click at [137, 608] on li "Bold 700" at bounding box center [122, 618] width 202 height 25
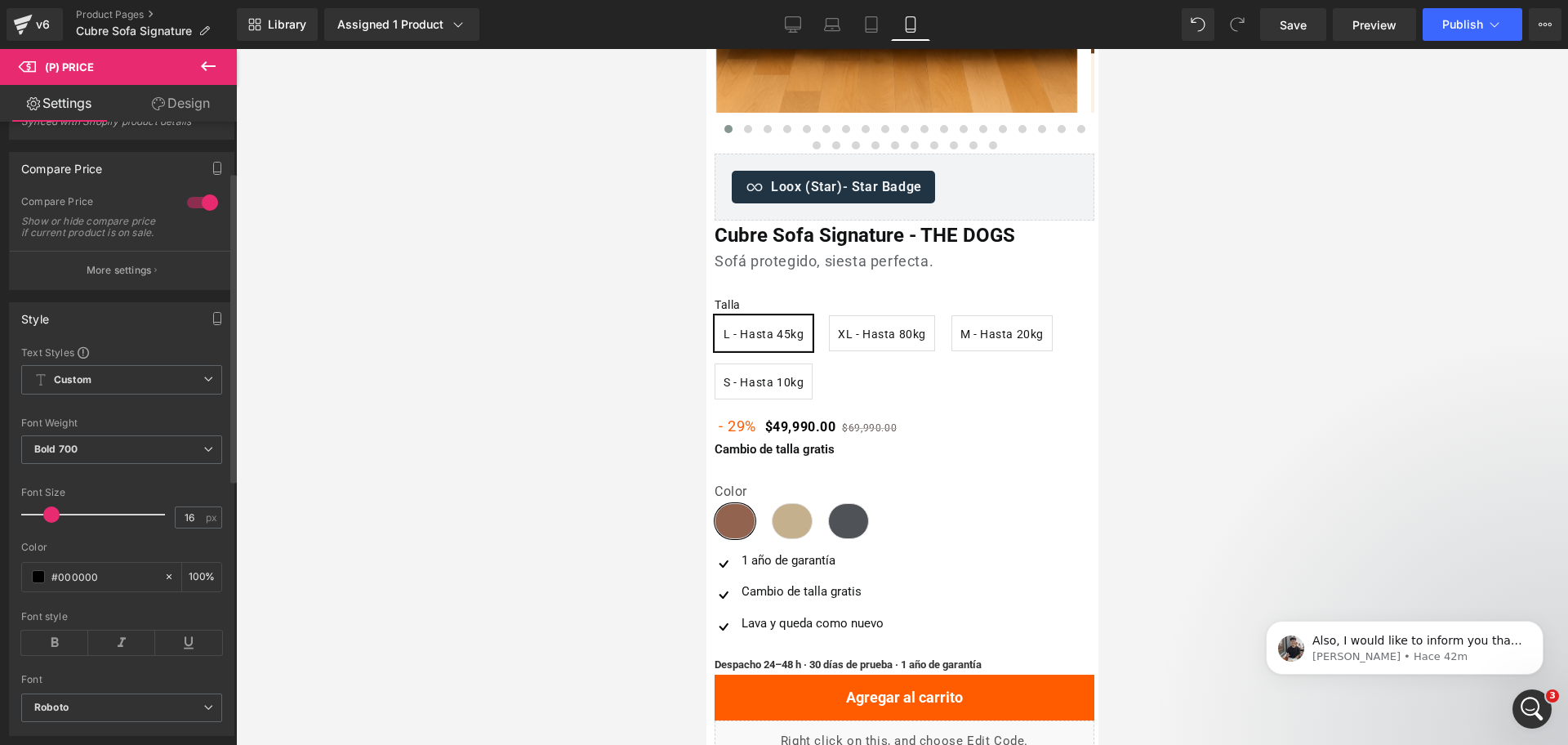
scroll to position [0, 0]
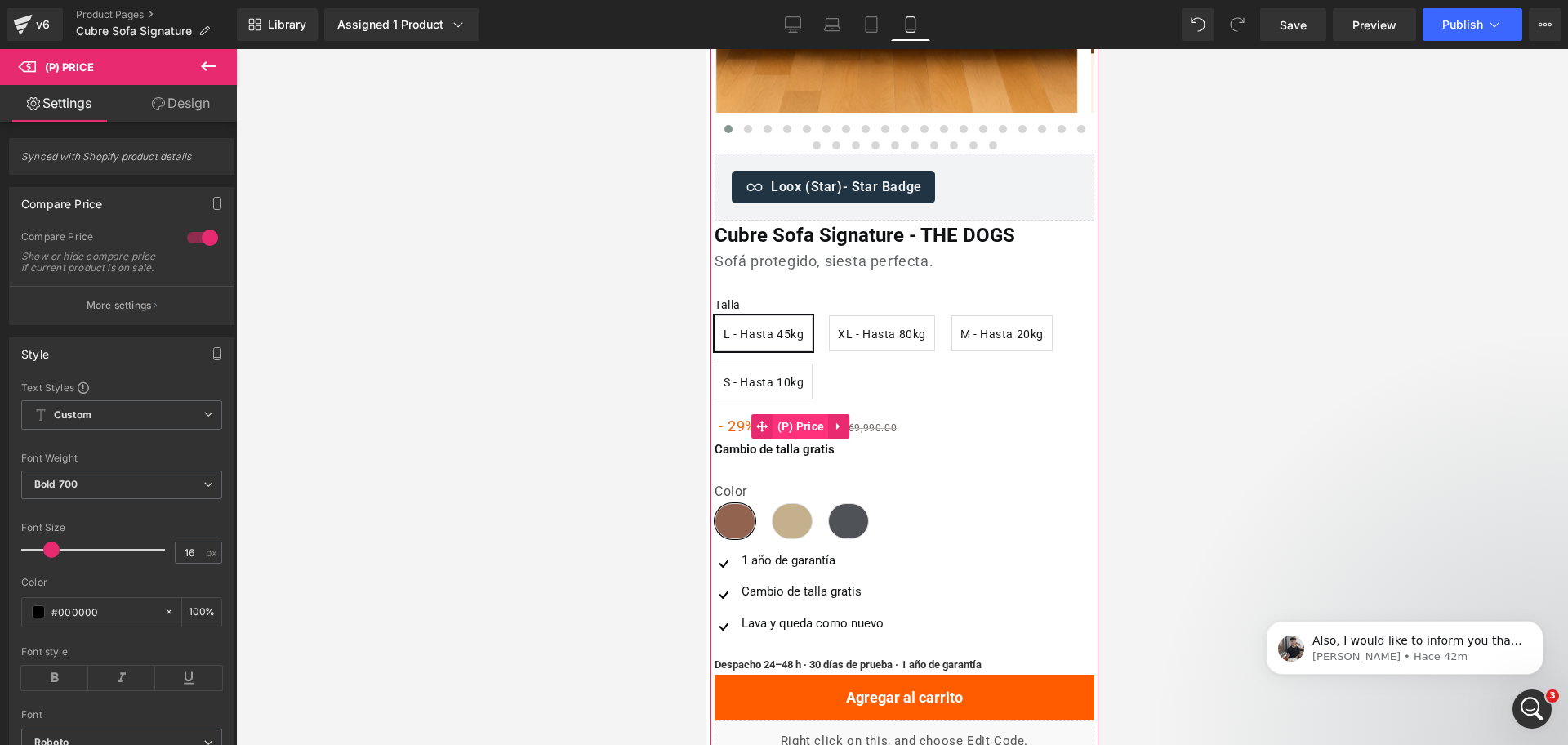
click at [803, 417] on span "(P) Price" at bounding box center [800, 426] width 55 height 25
click at [857, 227] on span "(P) Title" at bounding box center [863, 236] width 53 height 25
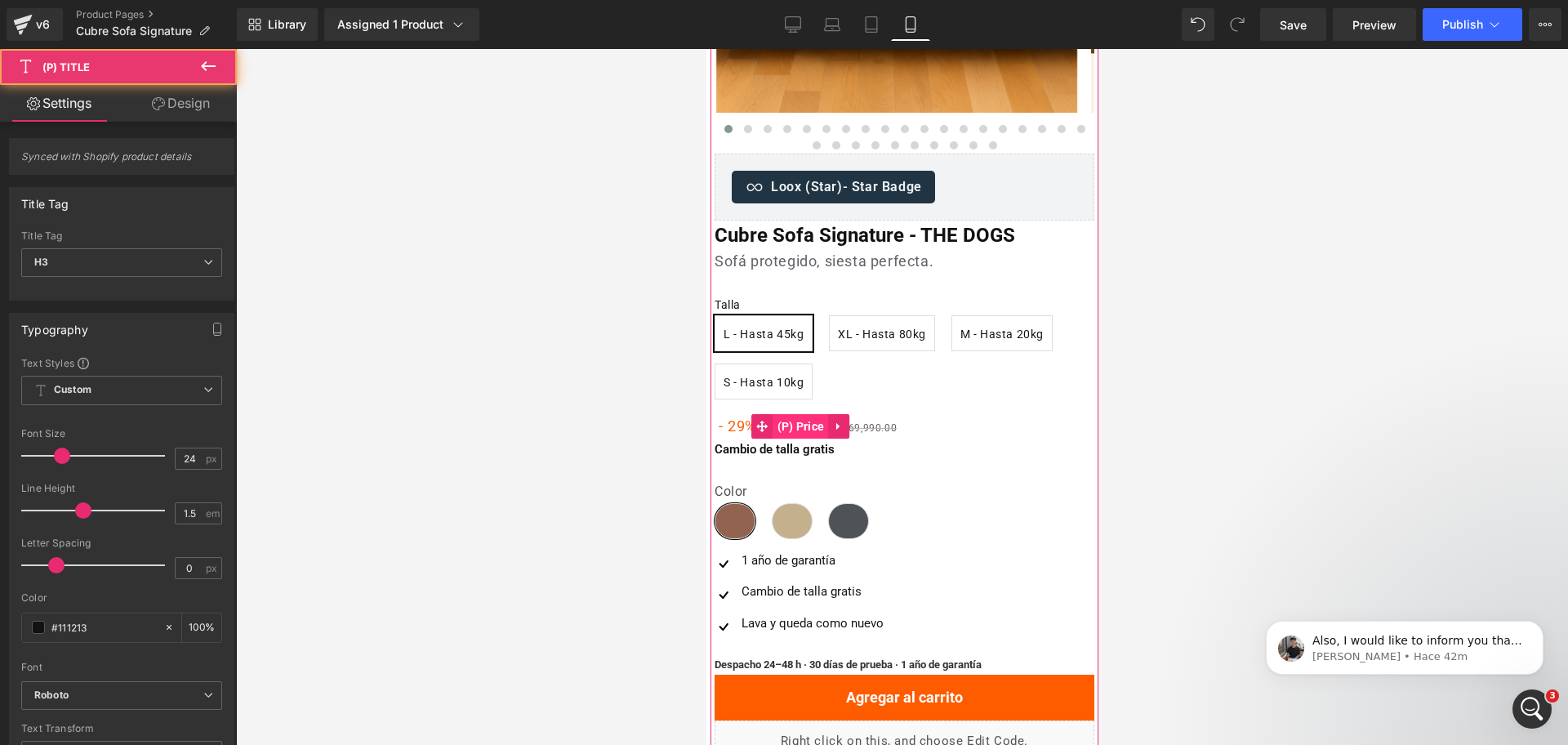
click at [798, 426] on span "(P) Price" at bounding box center [800, 426] width 55 height 25
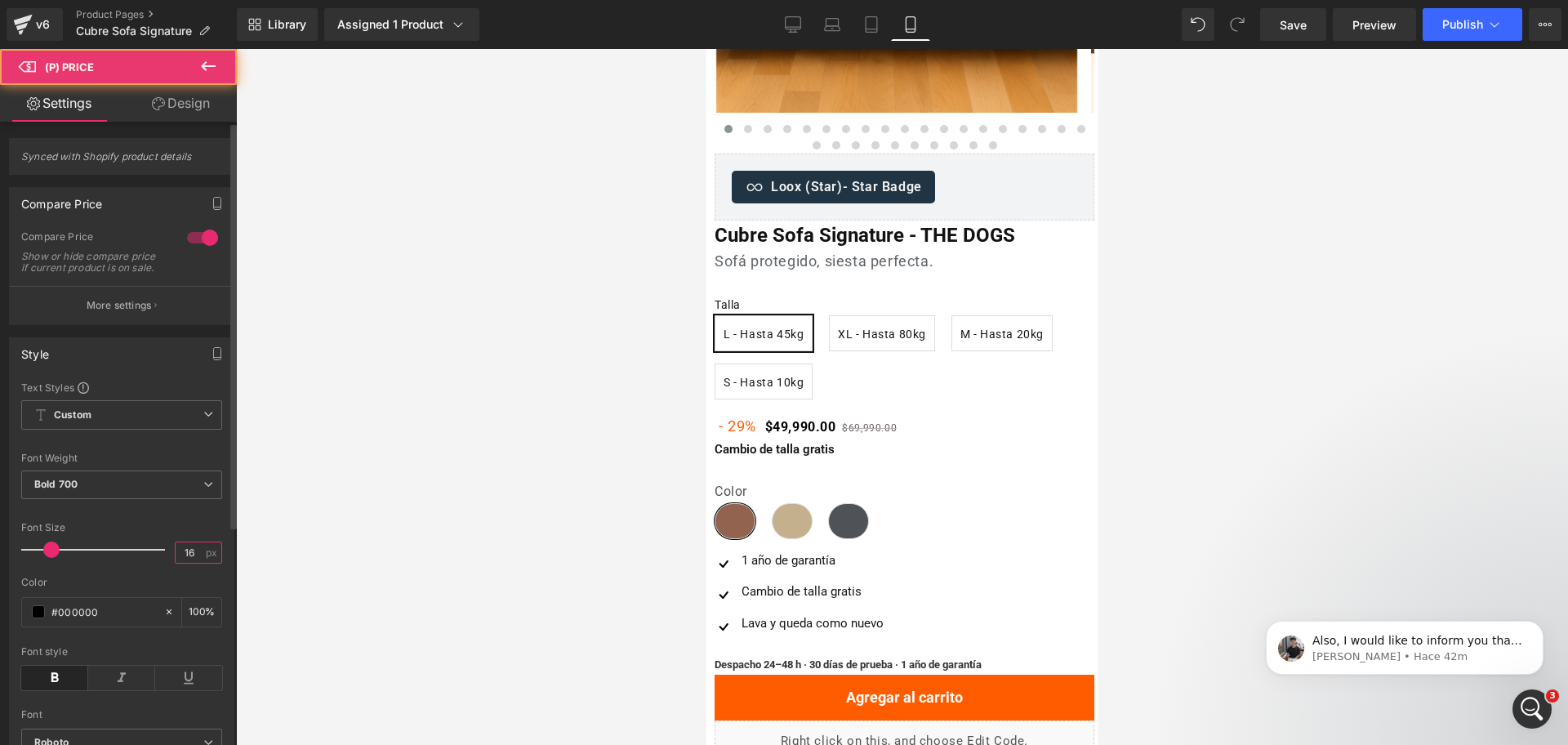
click at [190, 563] on input "16" at bounding box center [189, 552] width 29 height 21
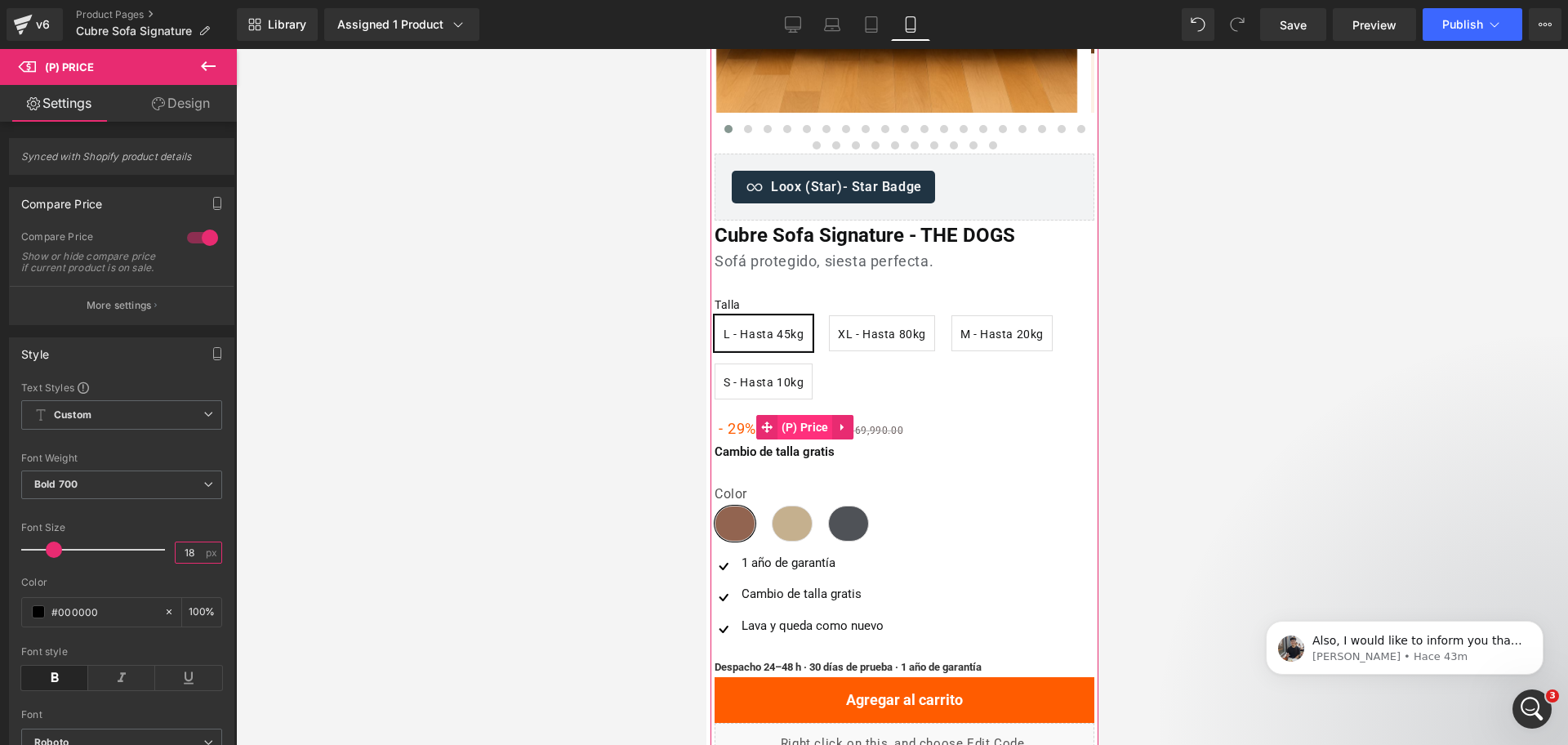
click at [813, 426] on span "(P) Price" at bounding box center [804, 427] width 55 height 25
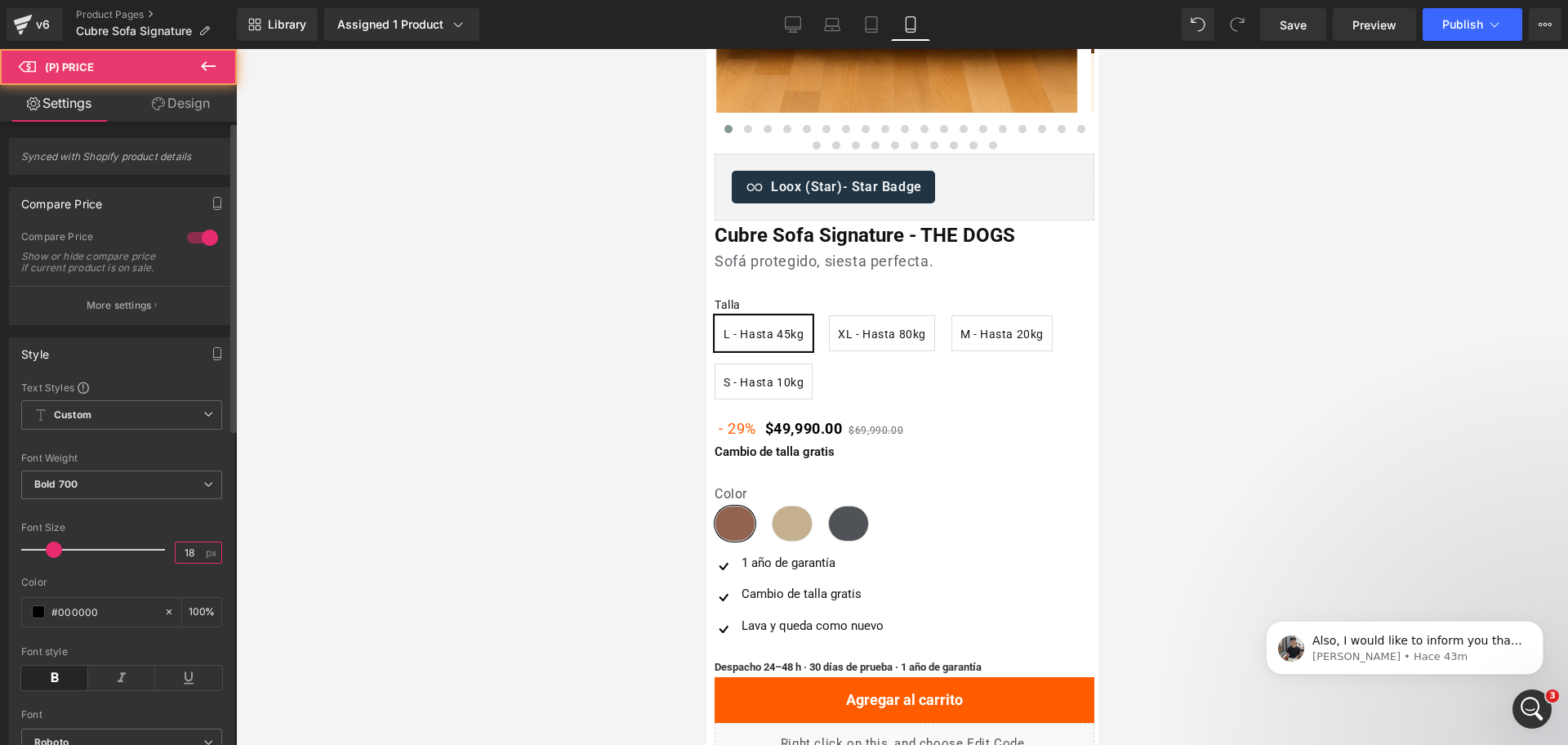
click at [188, 563] on input "18" at bounding box center [189, 552] width 29 height 21
click at [185, 559] on input "18" at bounding box center [189, 552] width 29 height 21
click at [185, 557] on input "18" at bounding box center [189, 552] width 29 height 21
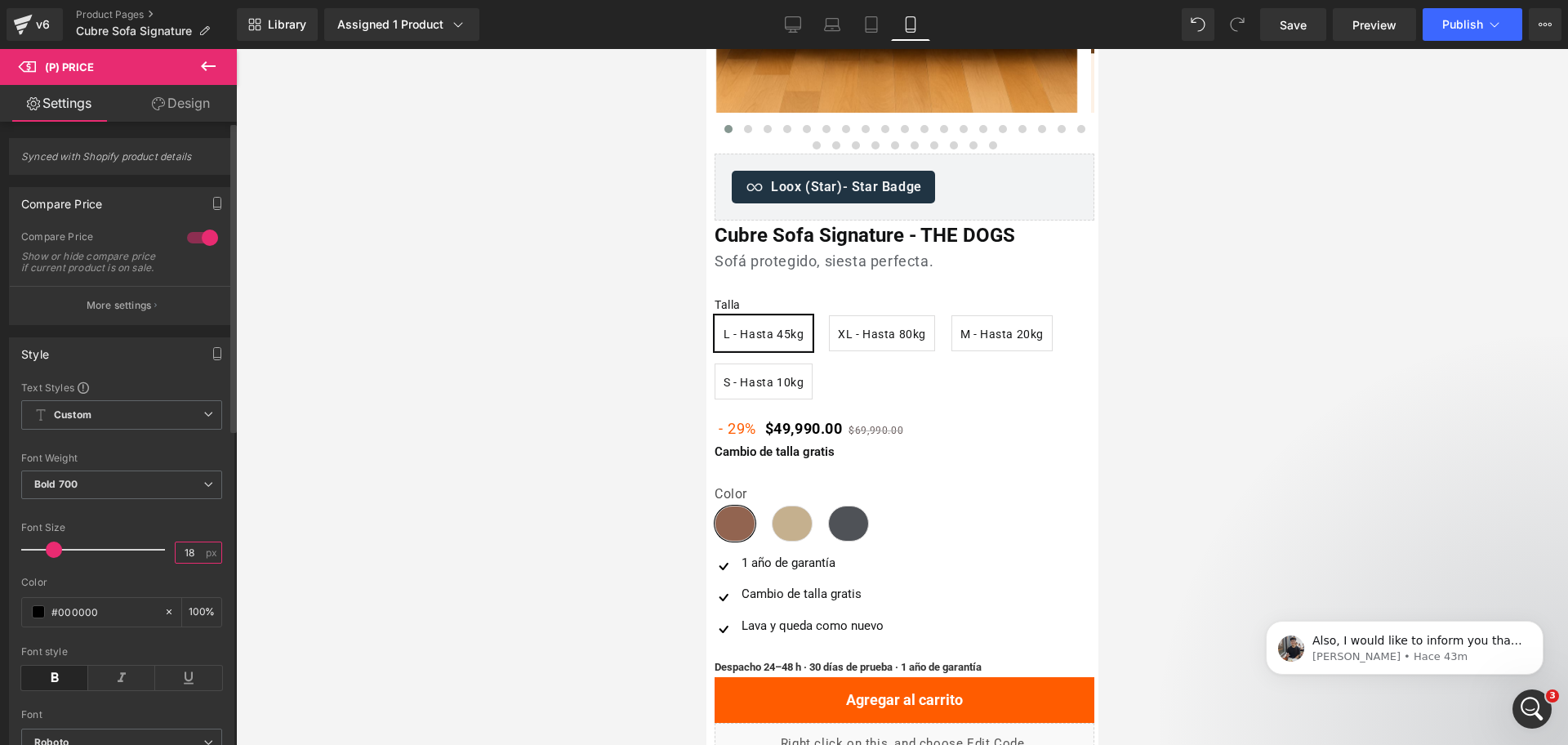
click at [185, 557] on input "18" at bounding box center [189, 552] width 29 height 21
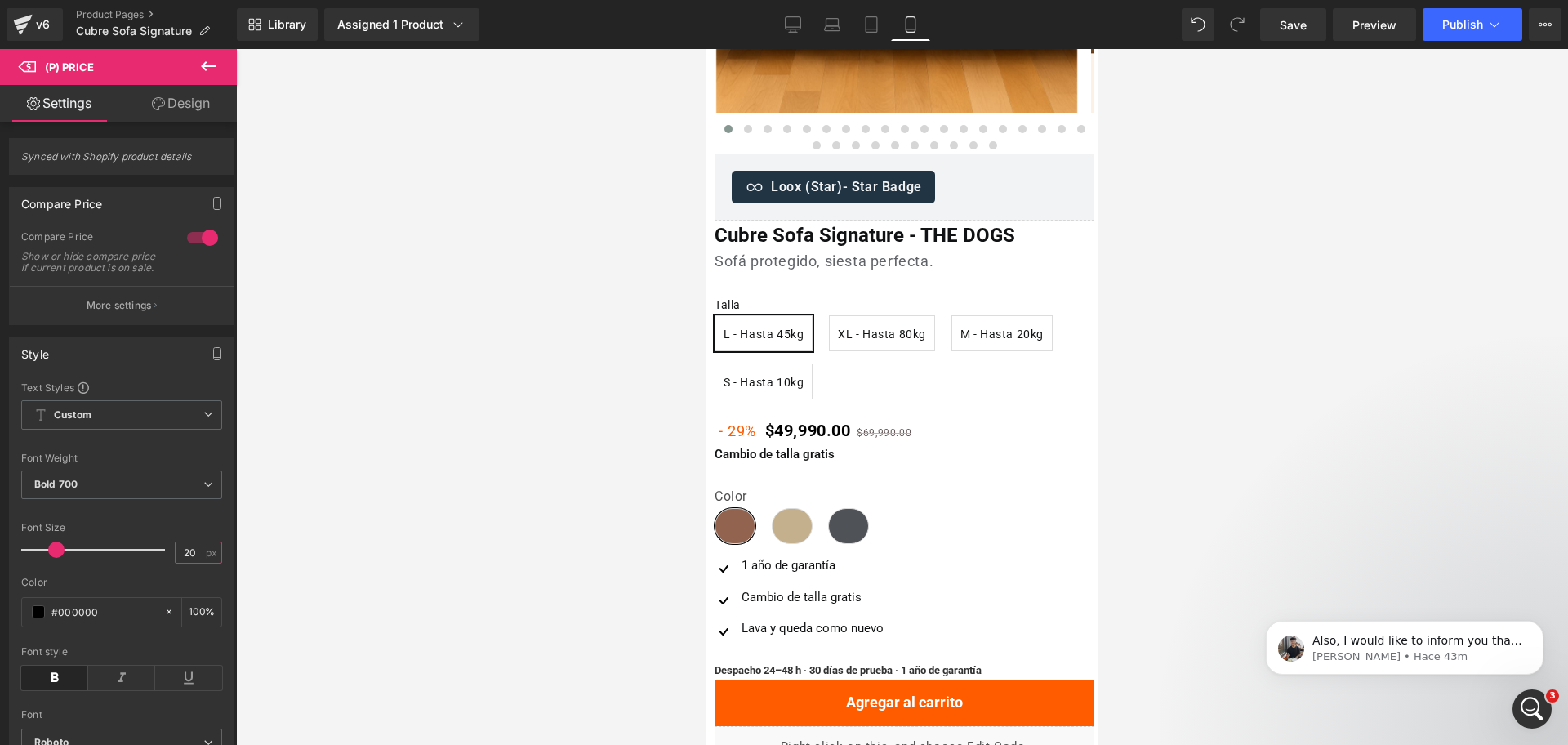
type input "20"
click at [868, 262] on span "Heading" at bounding box center [887, 263] width 44 height 20
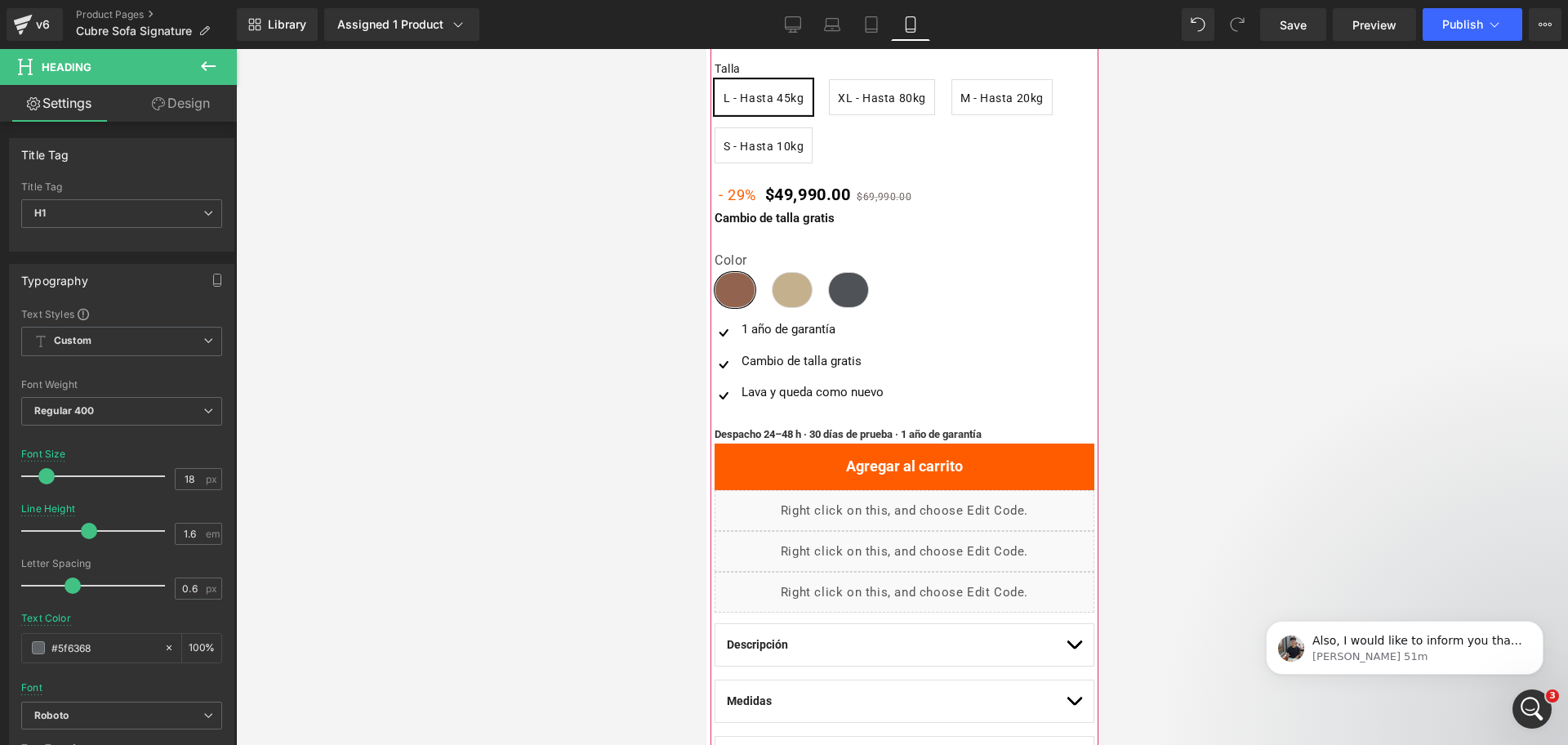
scroll to position [817, 0]
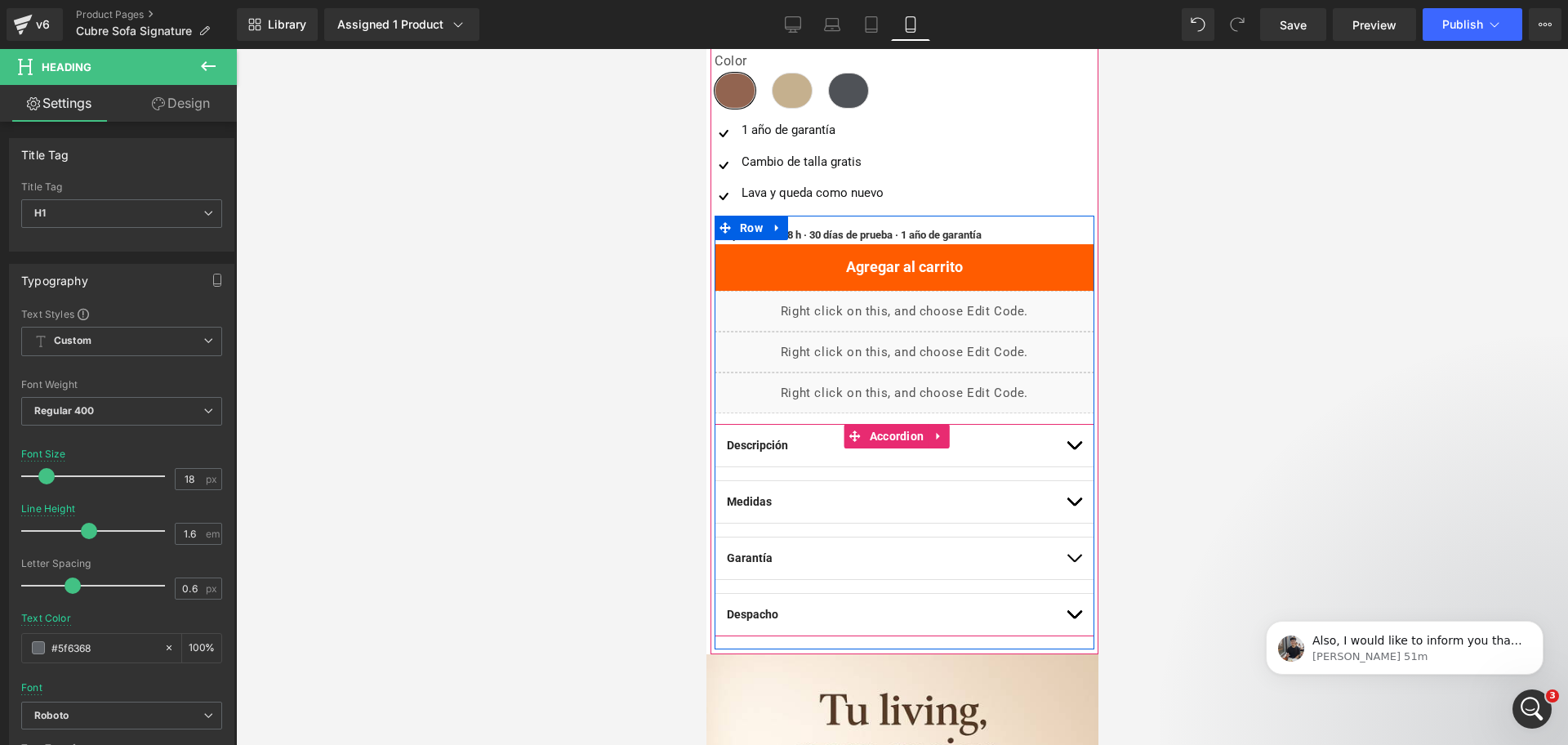
click at [1065, 453] on button "button" at bounding box center [1073, 445] width 16 height 42
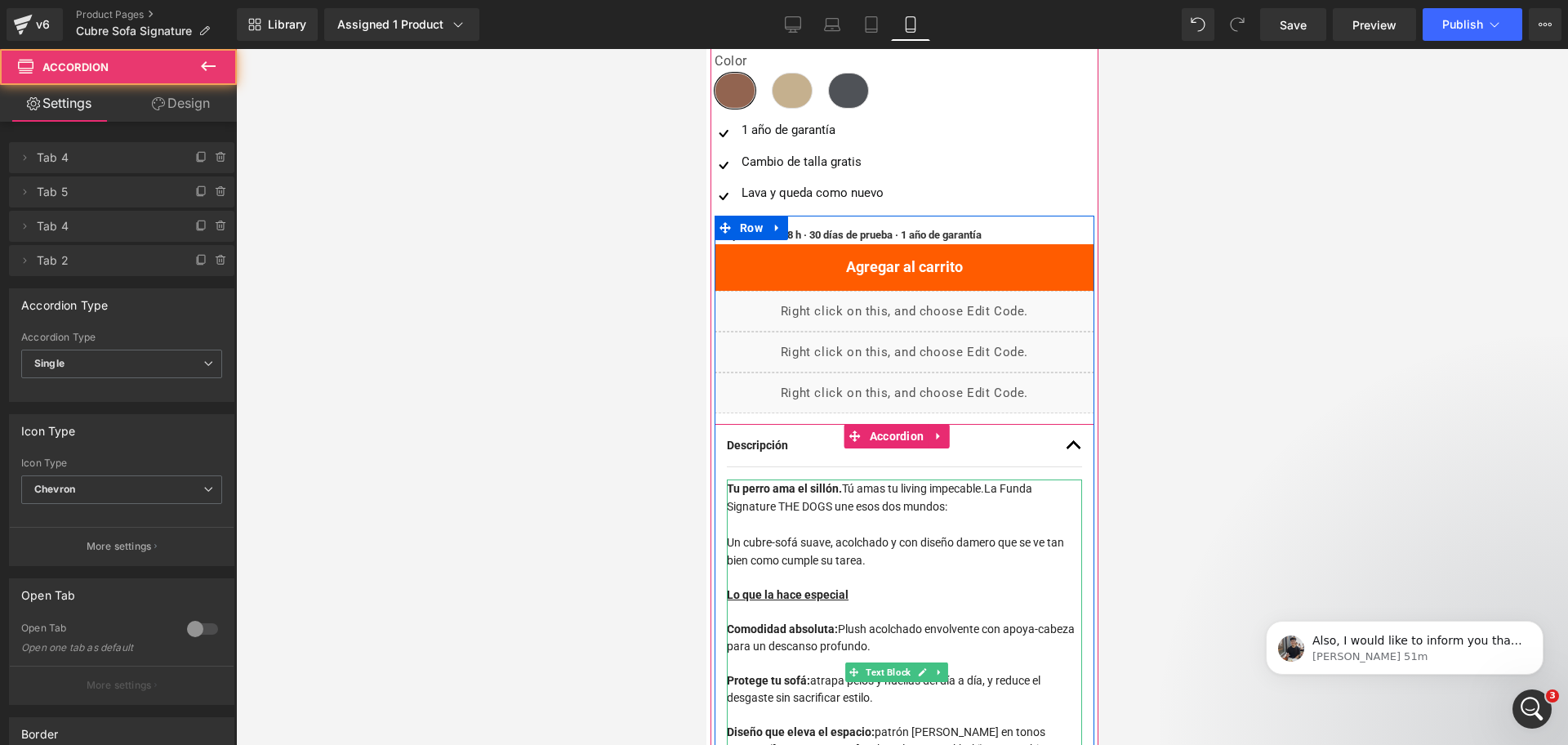
click at [846, 530] on h3 at bounding box center [904, 524] width 356 height 18
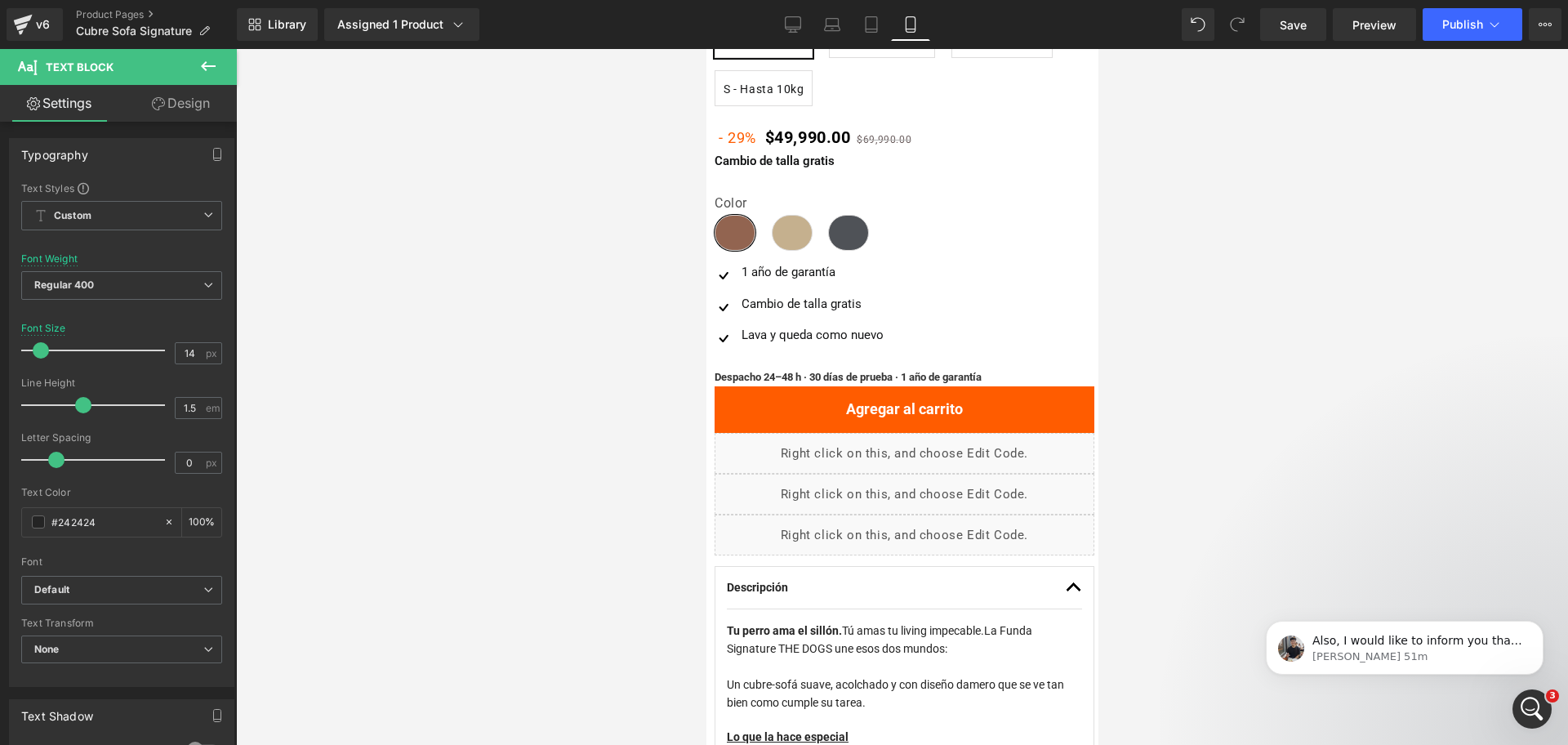
scroll to position [510, 0]
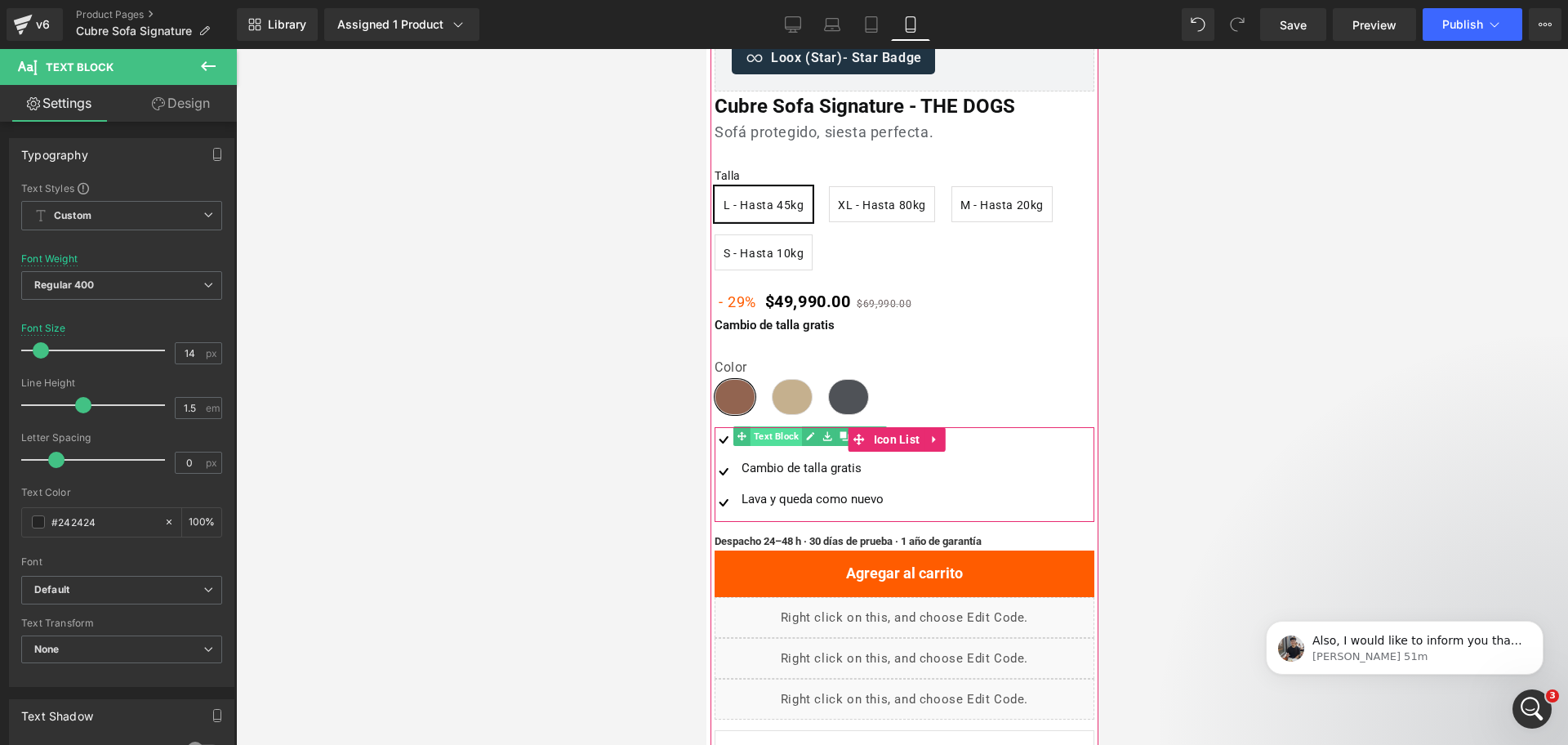
click at [775, 435] on span "Text Block" at bounding box center [775, 436] width 52 height 20
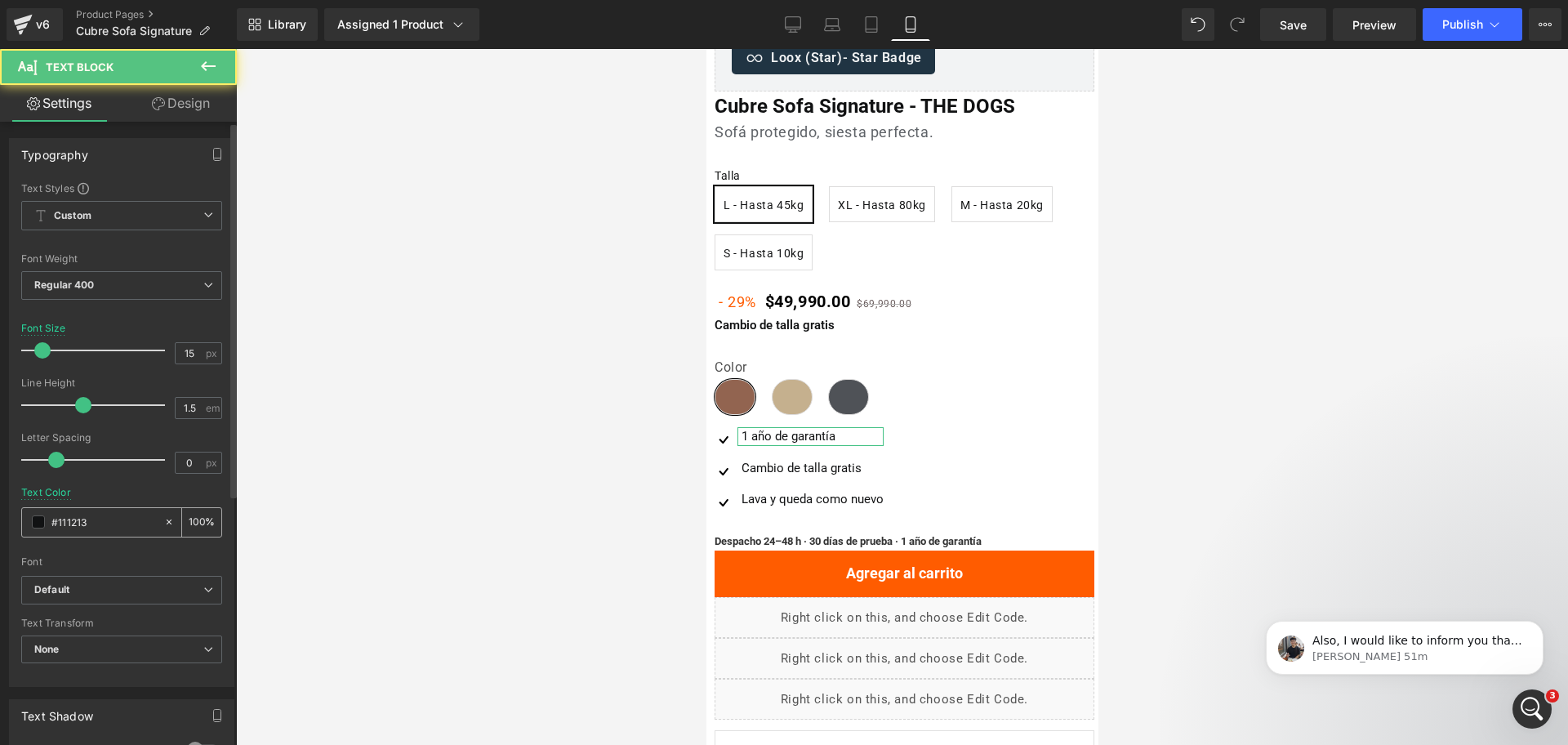
click at [94, 510] on div "#111213" at bounding box center [93, 522] width 142 height 29
click at [87, 524] on input "#111213" at bounding box center [104, 522] width 105 height 18
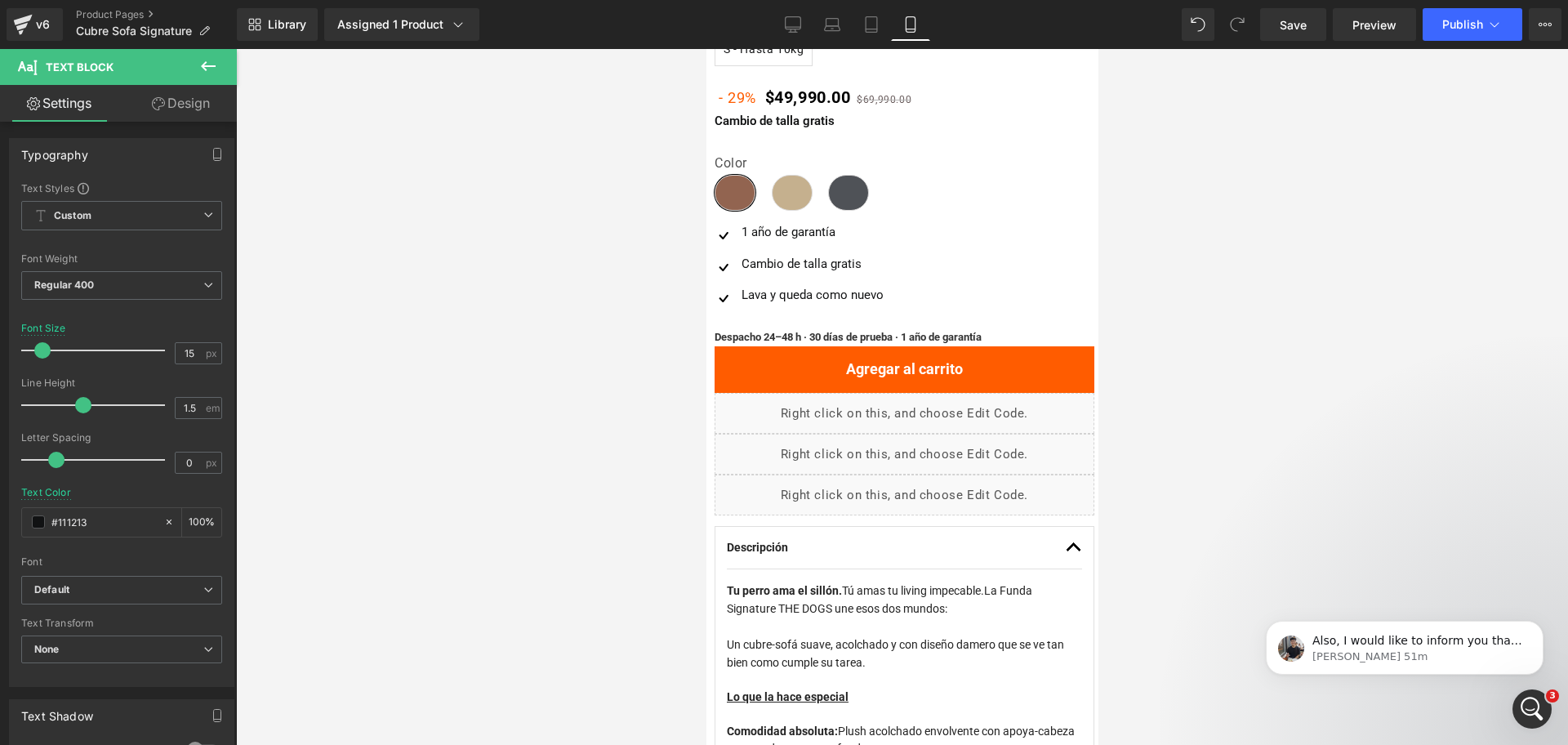
drag, startPoint x: 1183, startPoint y: 398, endPoint x: 1171, endPoint y: 398, distance: 12.0
click at [1183, 397] on div at bounding box center [902, 397] width 1332 height 696
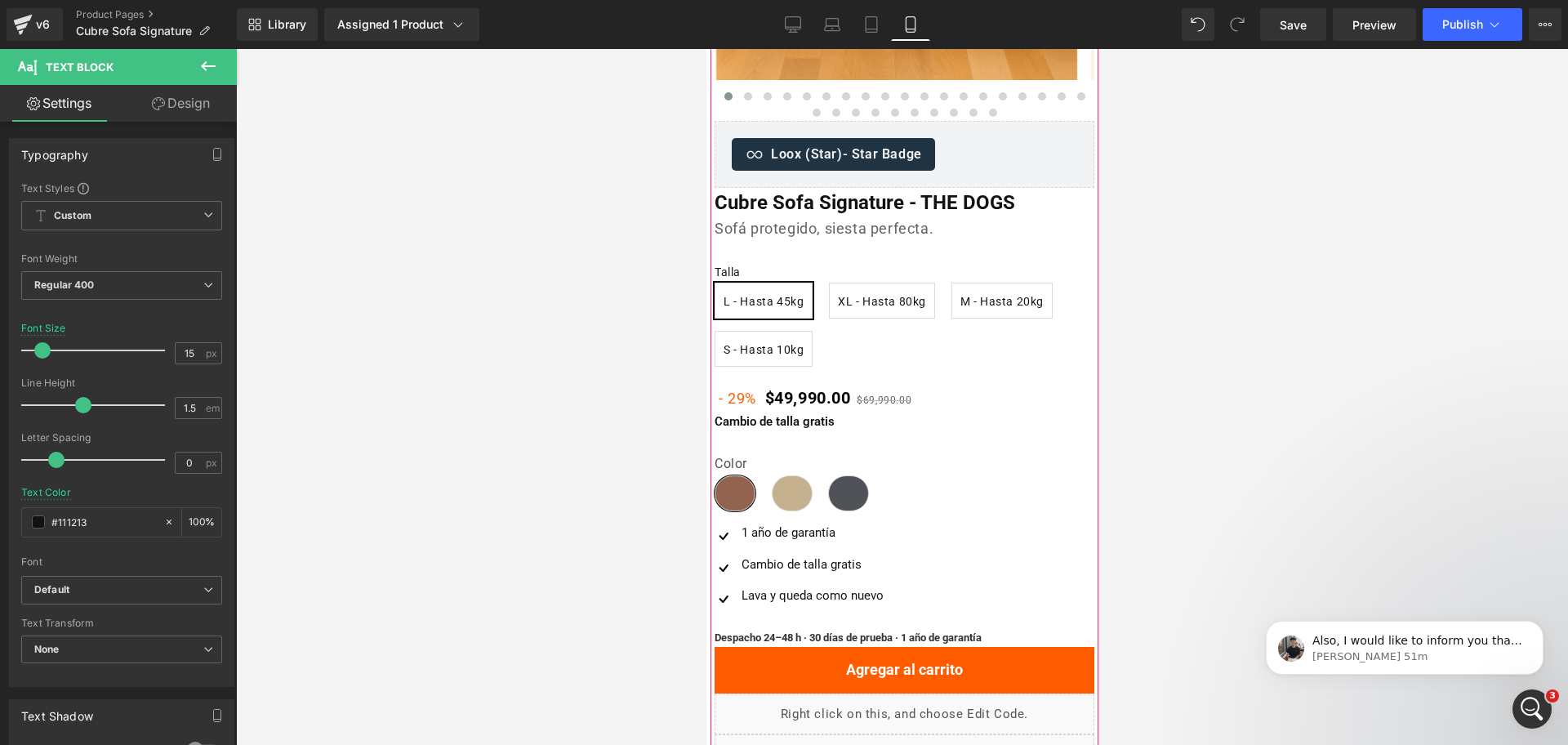
scroll to position [919, 0]
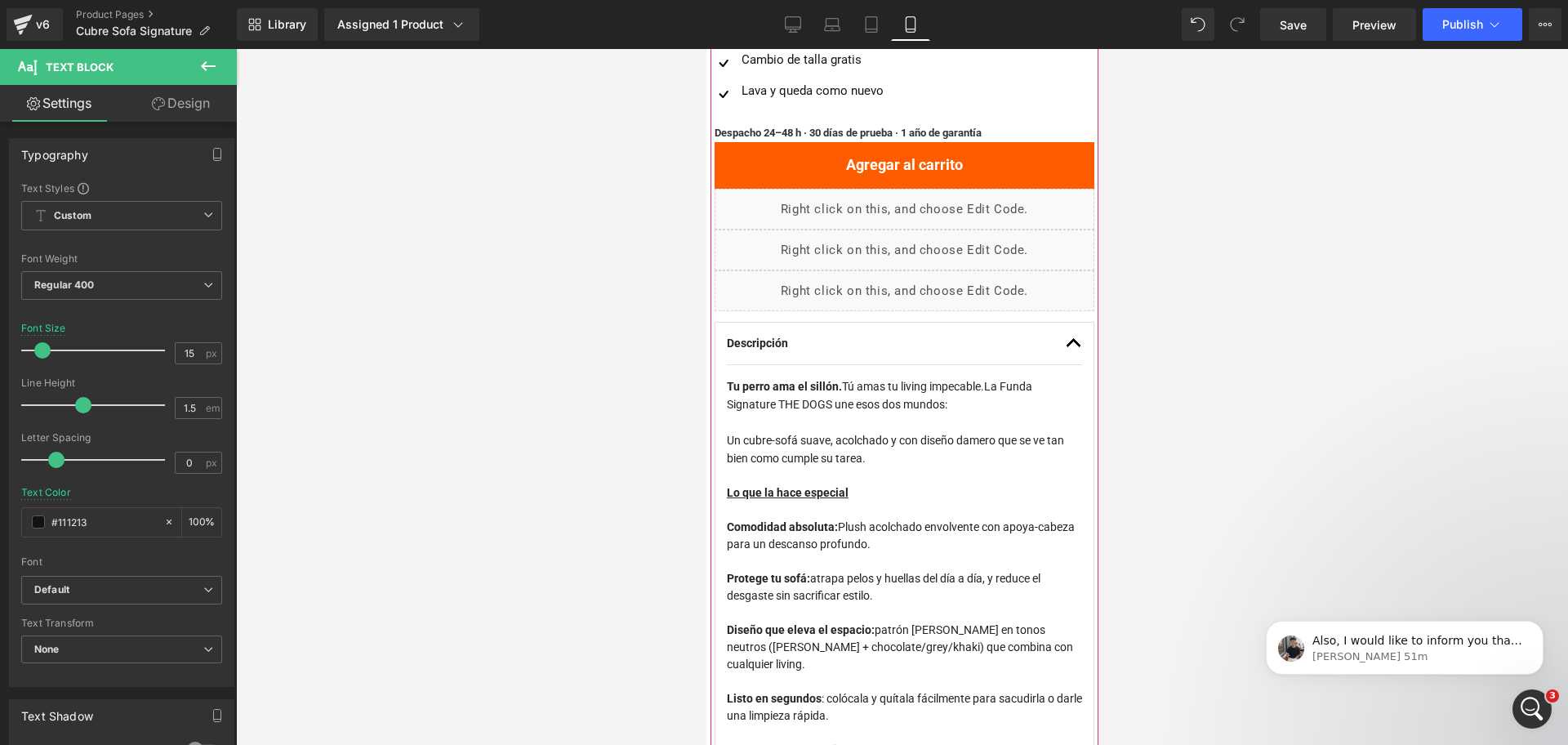
click at [867, 490] on div "Lo que la hace especial" at bounding box center [904, 492] width 356 height 17
click at [113, 519] on input "#242424" at bounding box center [104, 522] width 105 height 18
click at [112, 519] on input "#242424" at bounding box center [104, 522] width 105 height 18
paste input "111213"
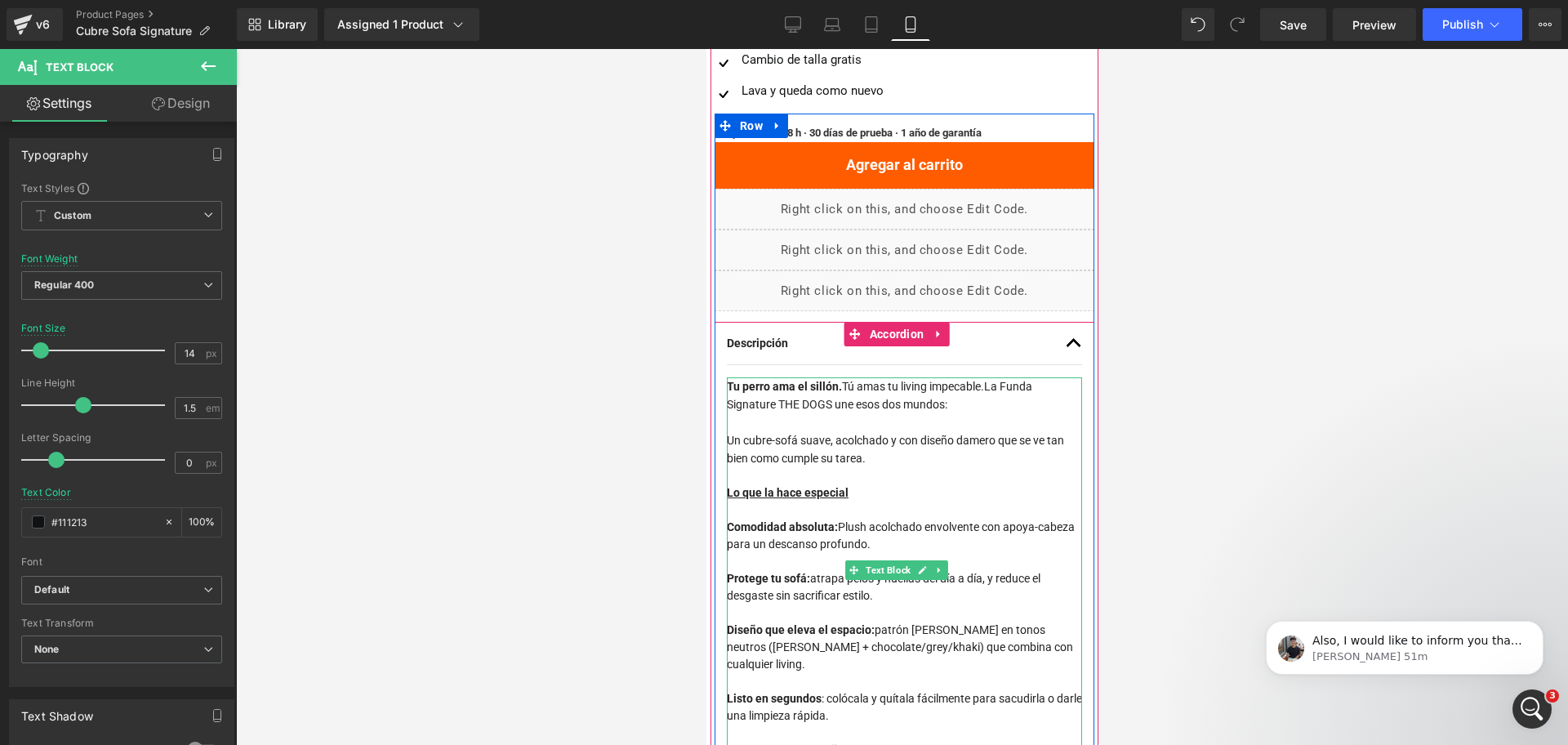
type input "#111213"
click at [840, 453] on h3 "Un cubre-sofá suave, acolchado y con diseño damero que se ve tan bien como cump…" at bounding box center [904, 449] width 356 height 36
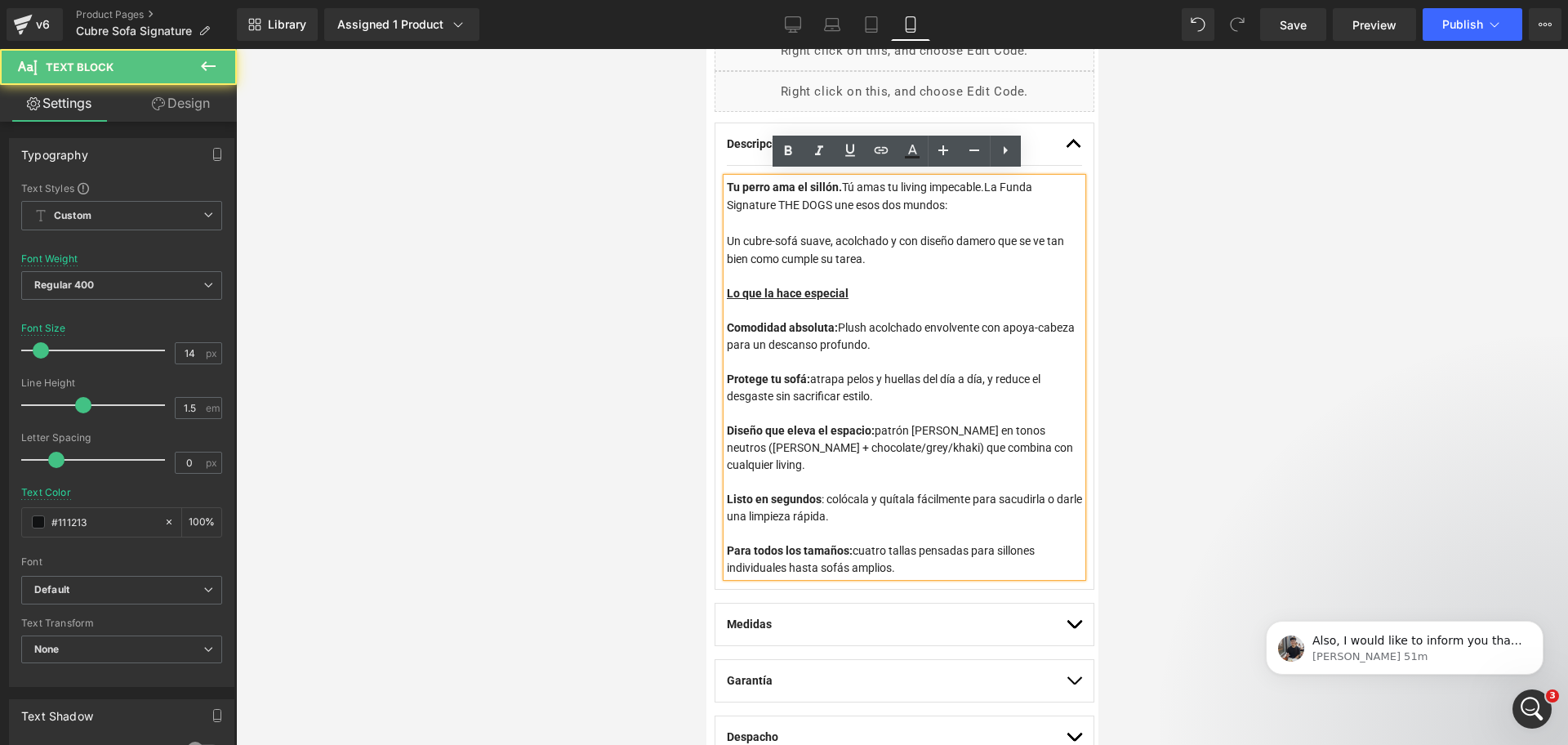
scroll to position [1123, 0]
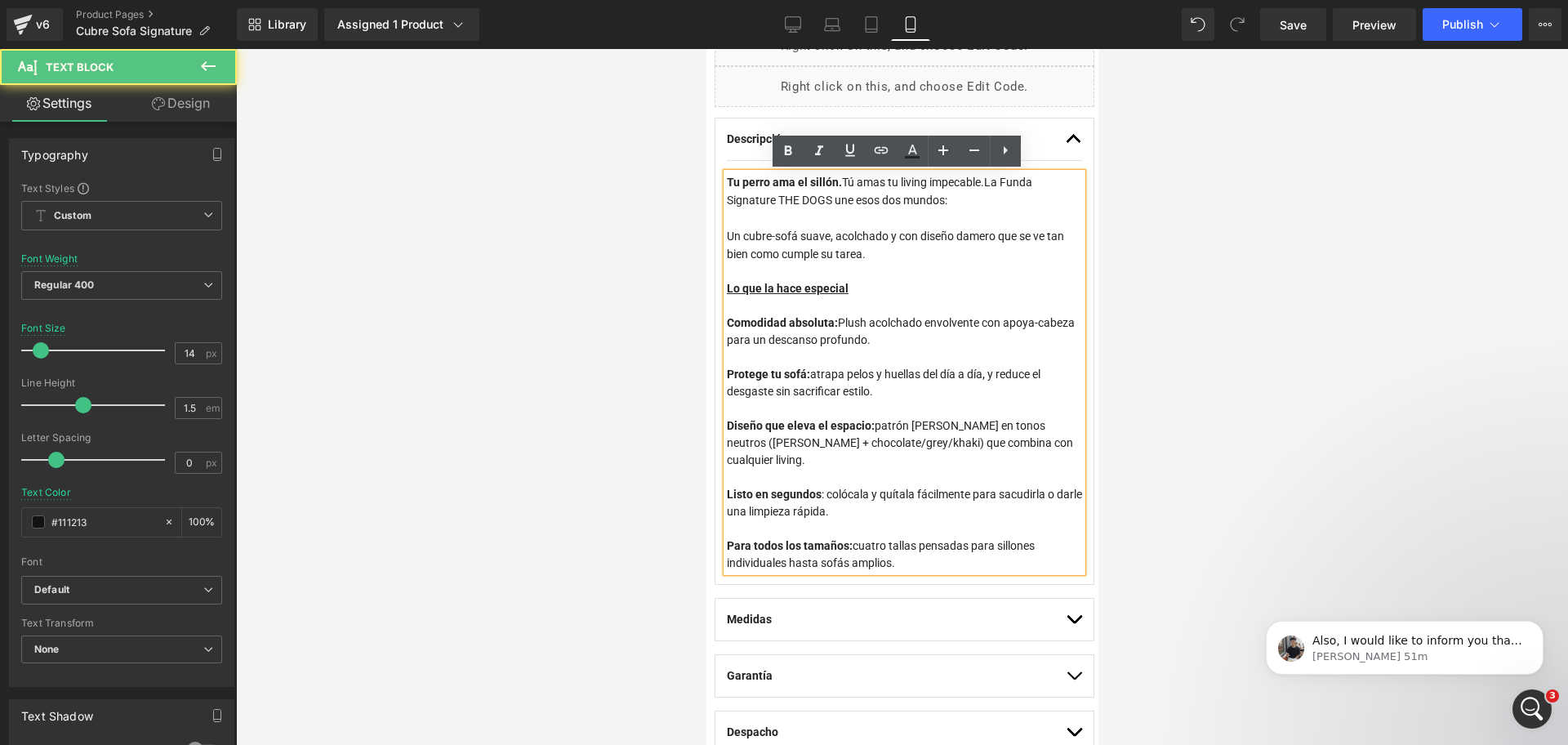
click at [871, 432] on span "Diseño que eleva el espacio: patrón damero en tonos neutros (blanco + chocolate…" at bounding box center [899, 443] width 347 height 48
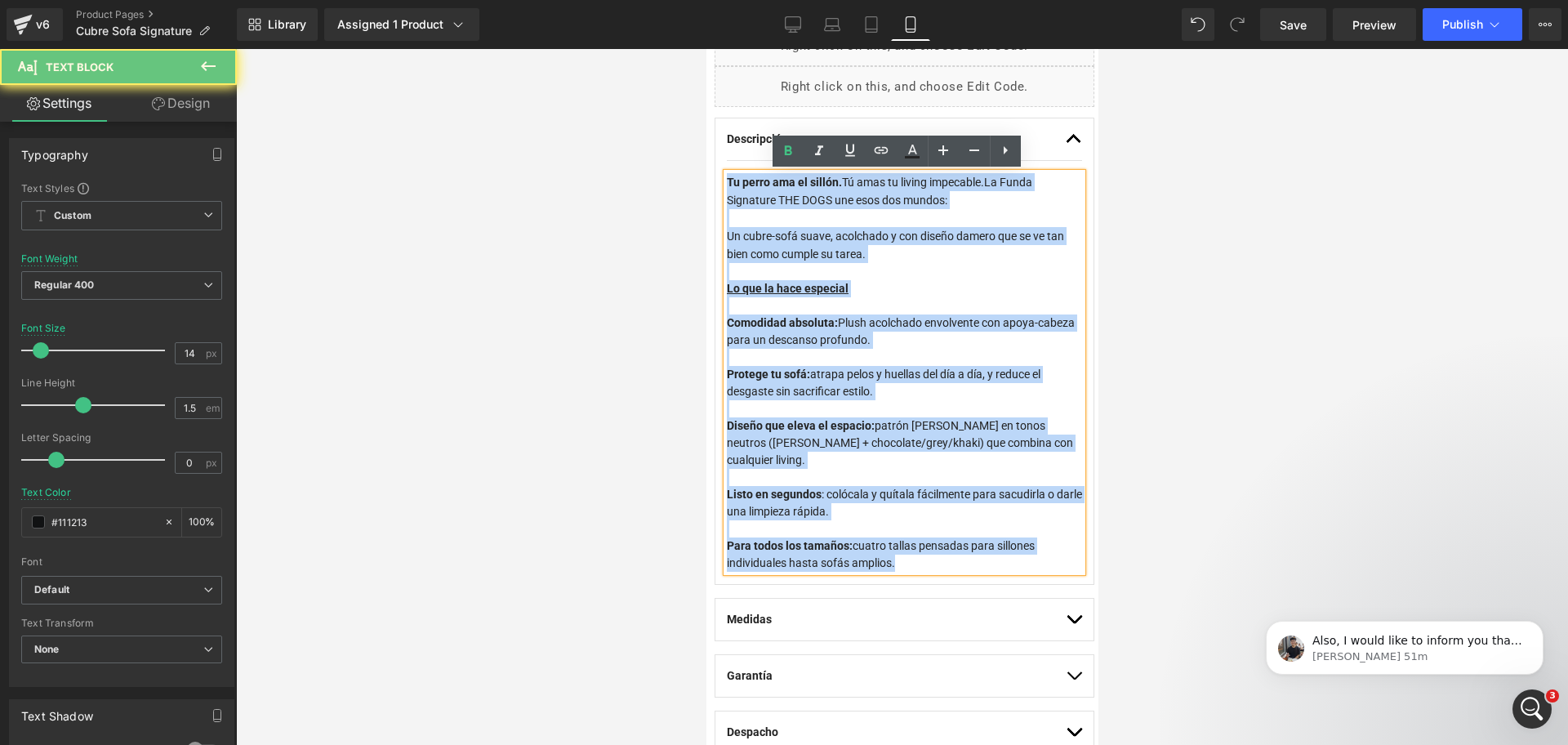
drag, startPoint x: 912, startPoint y: 553, endPoint x: 622, endPoint y: 63, distance: 569.4
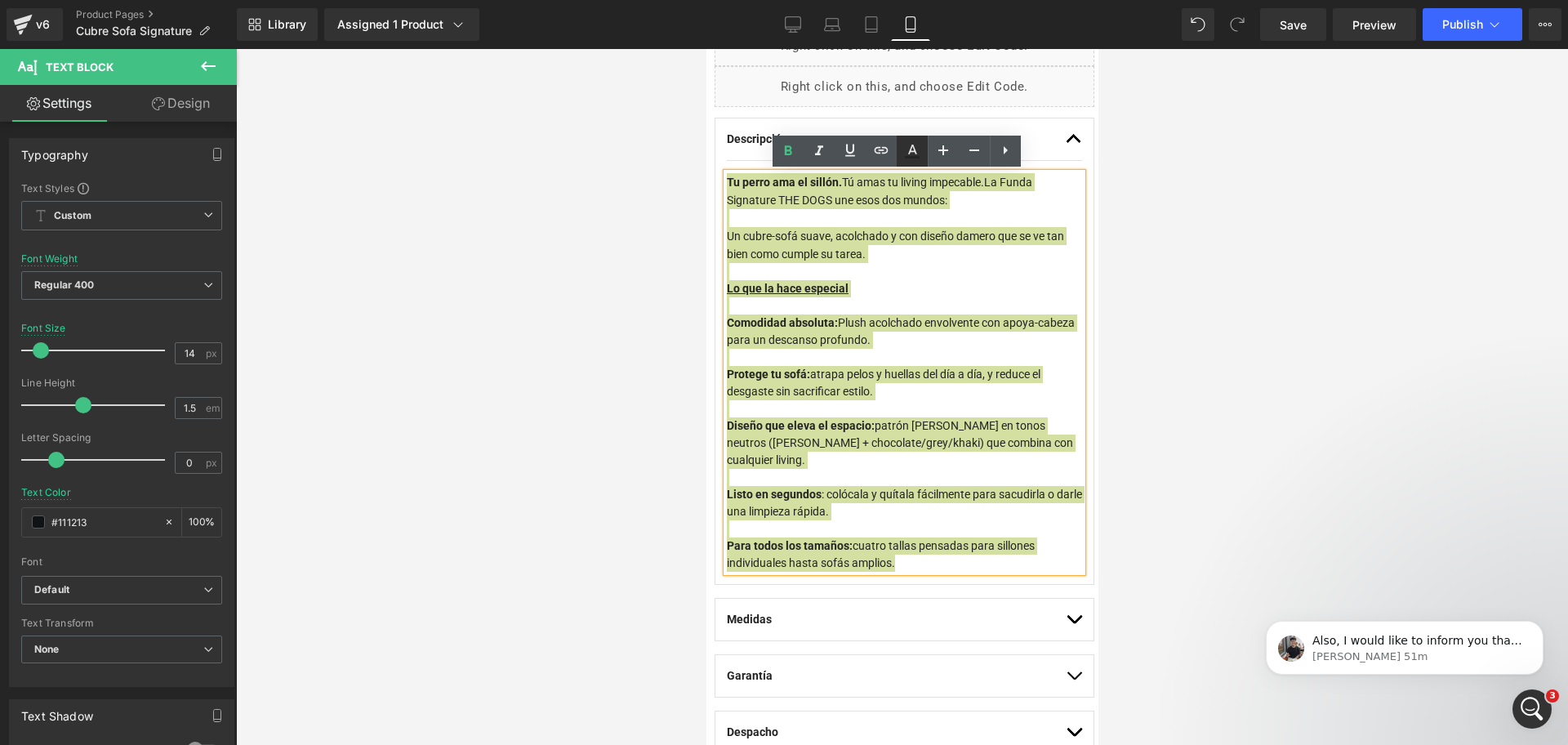
click at [910, 151] on icon at bounding box center [912, 150] width 9 height 10
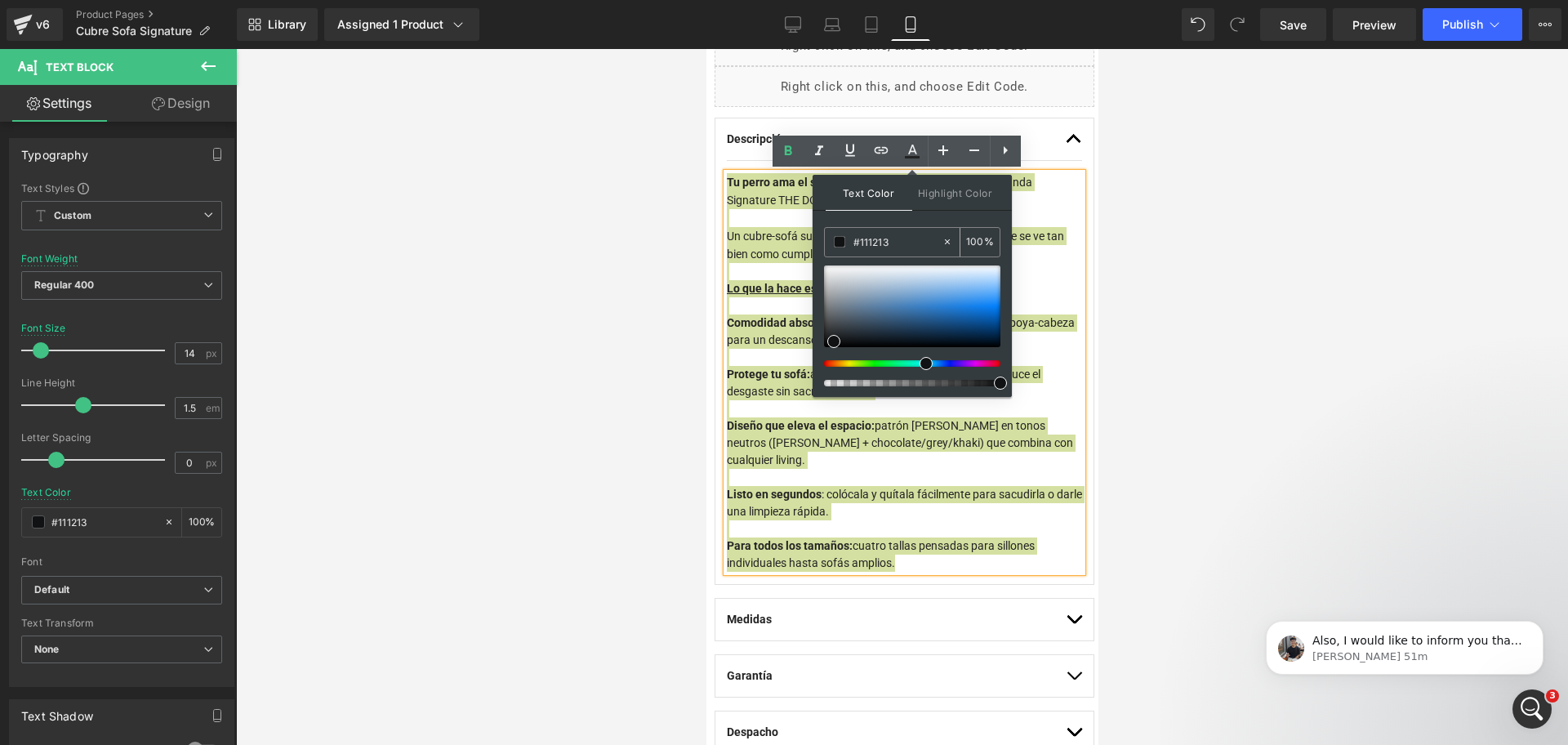
click at [890, 250] on input "#111213" at bounding box center [897, 242] width 88 height 18
click at [835, 341] on span at bounding box center [834, 342] width 13 height 13
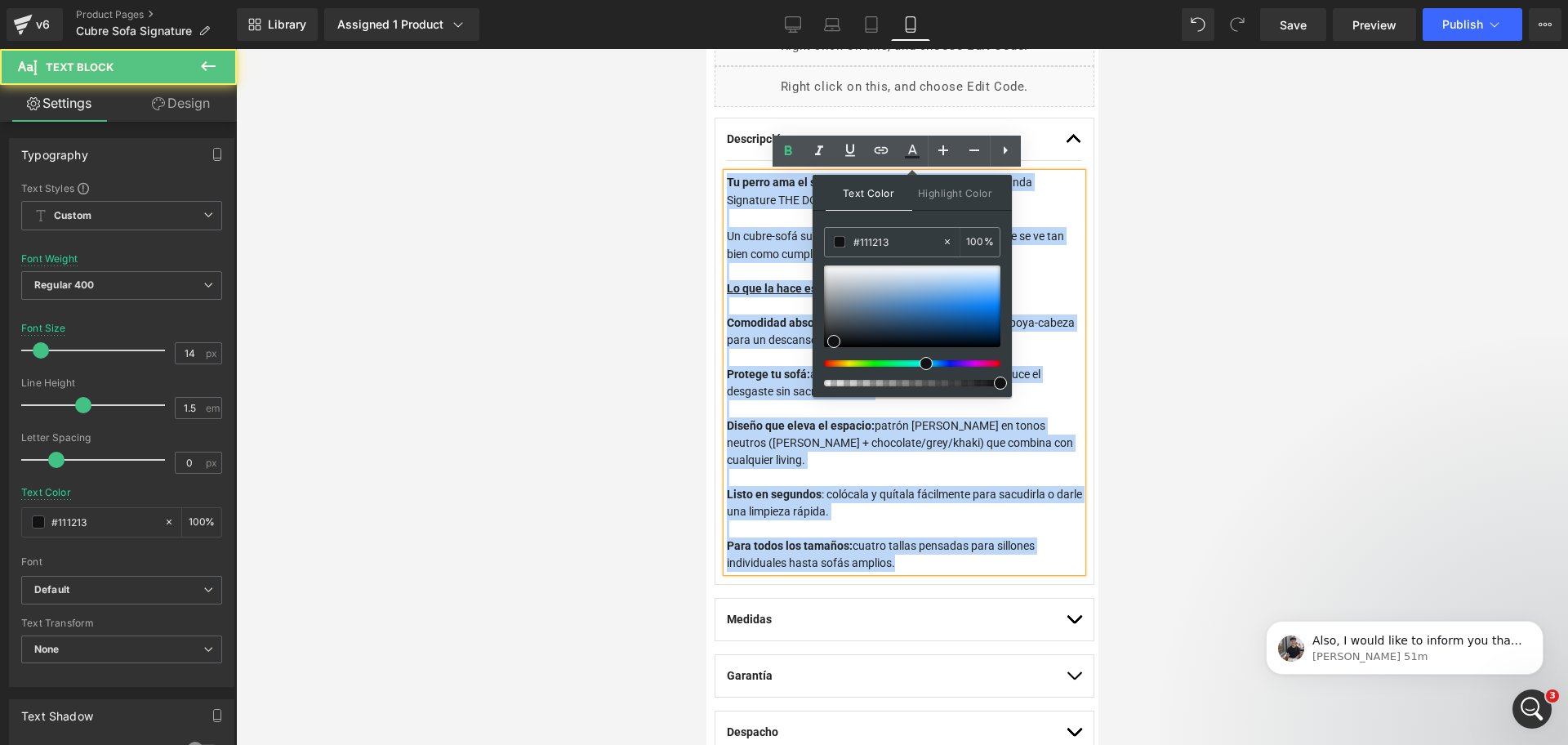
click at [761, 324] on strong "Comodidad absoluta:" at bounding box center [781, 323] width 111 height 13
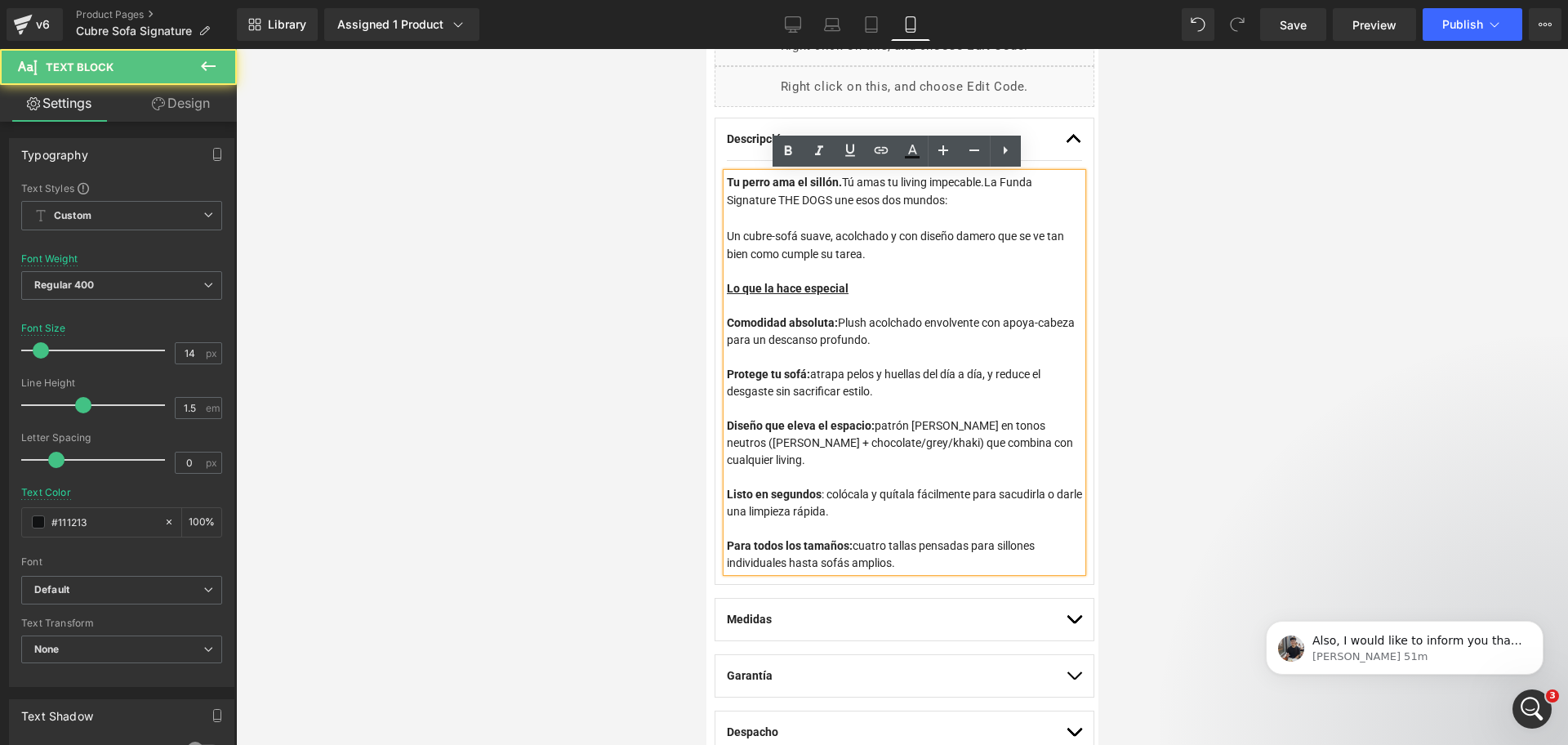
click at [768, 267] on div at bounding box center [904, 272] width 356 height 17
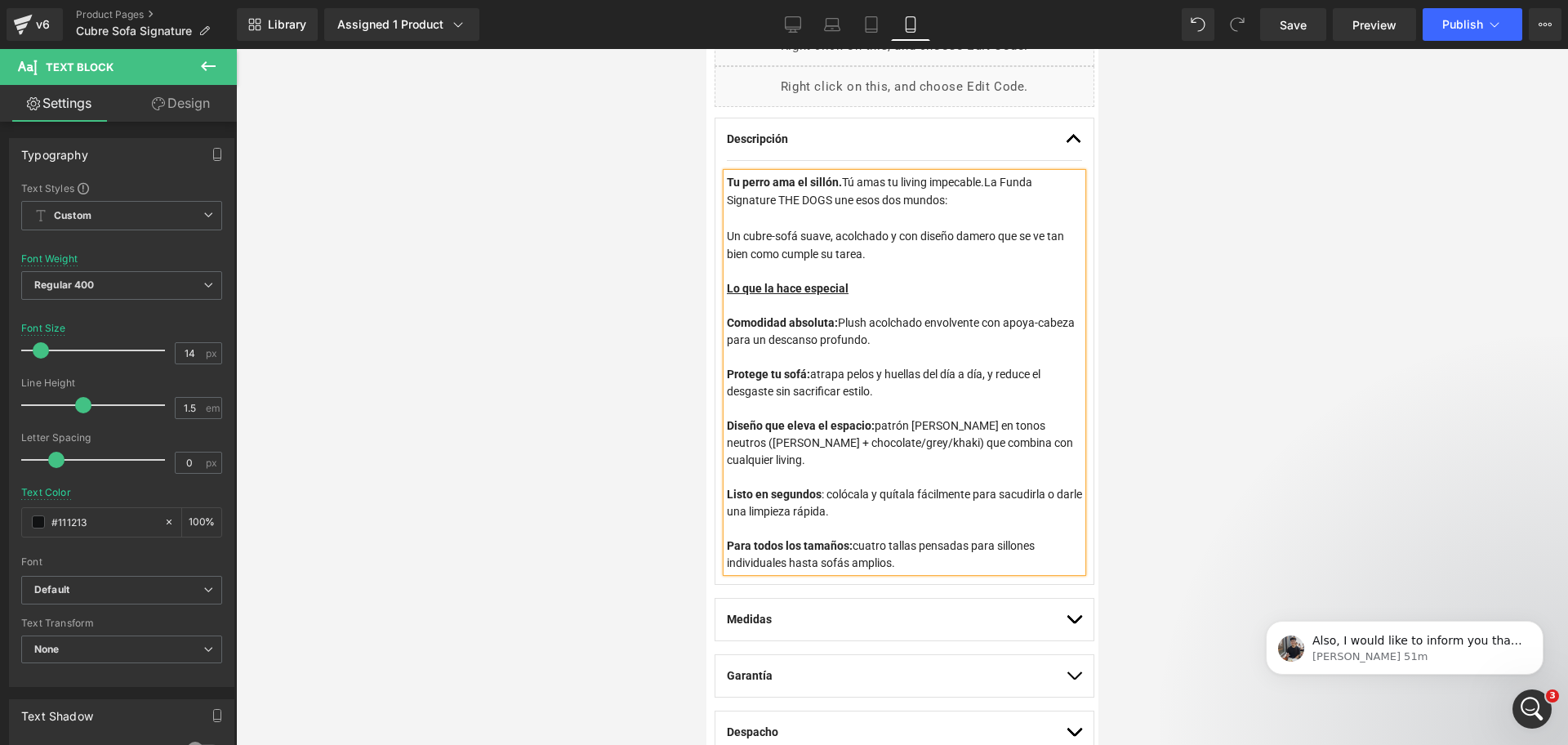
drag, startPoint x: 1307, startPoint y: 251, endPoint x: 1111, endPoint y: 322, distance: 208.5
click at [1300, 254] on div at bounding box center [902, 397] width 1332 height 696
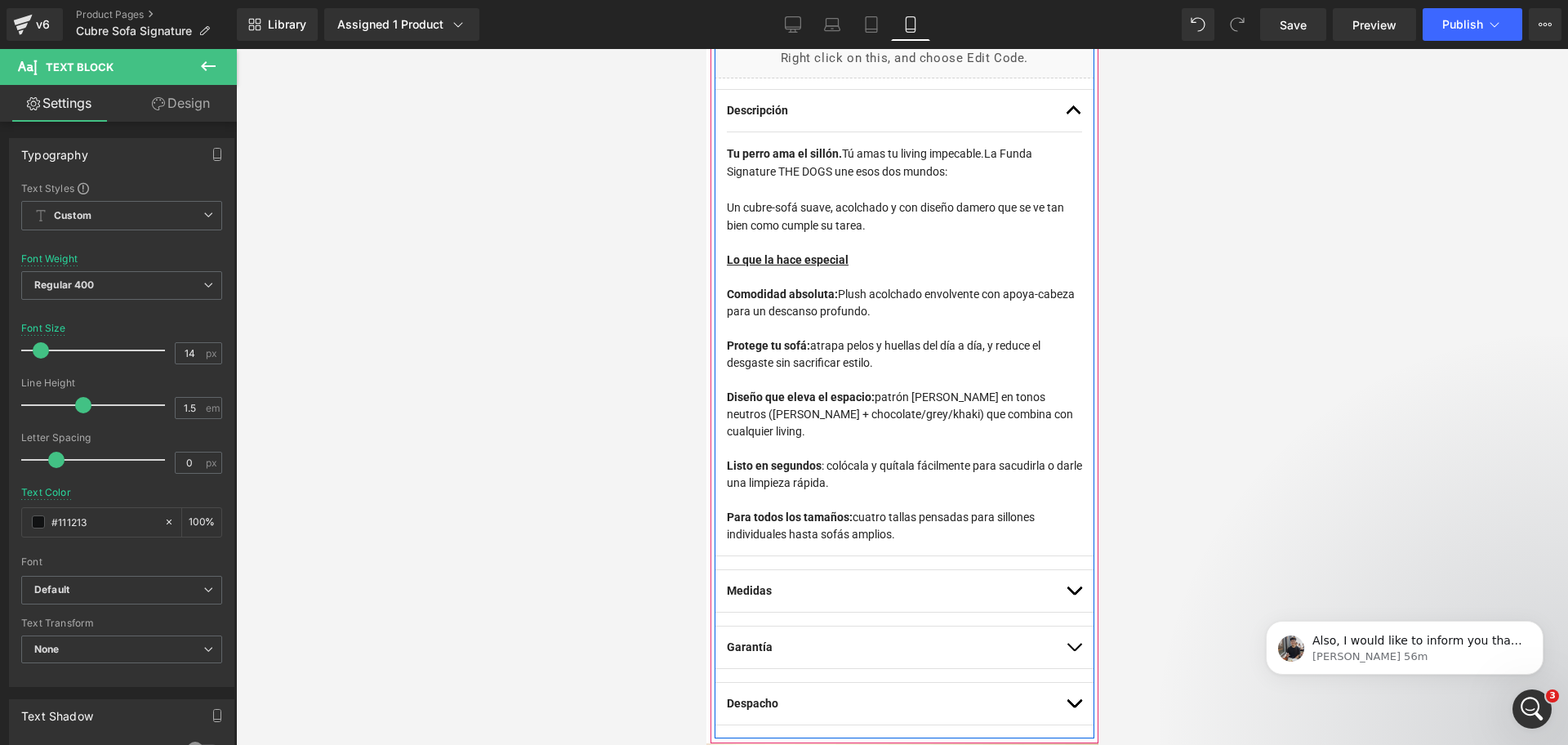
scroll to position [1429, 0]
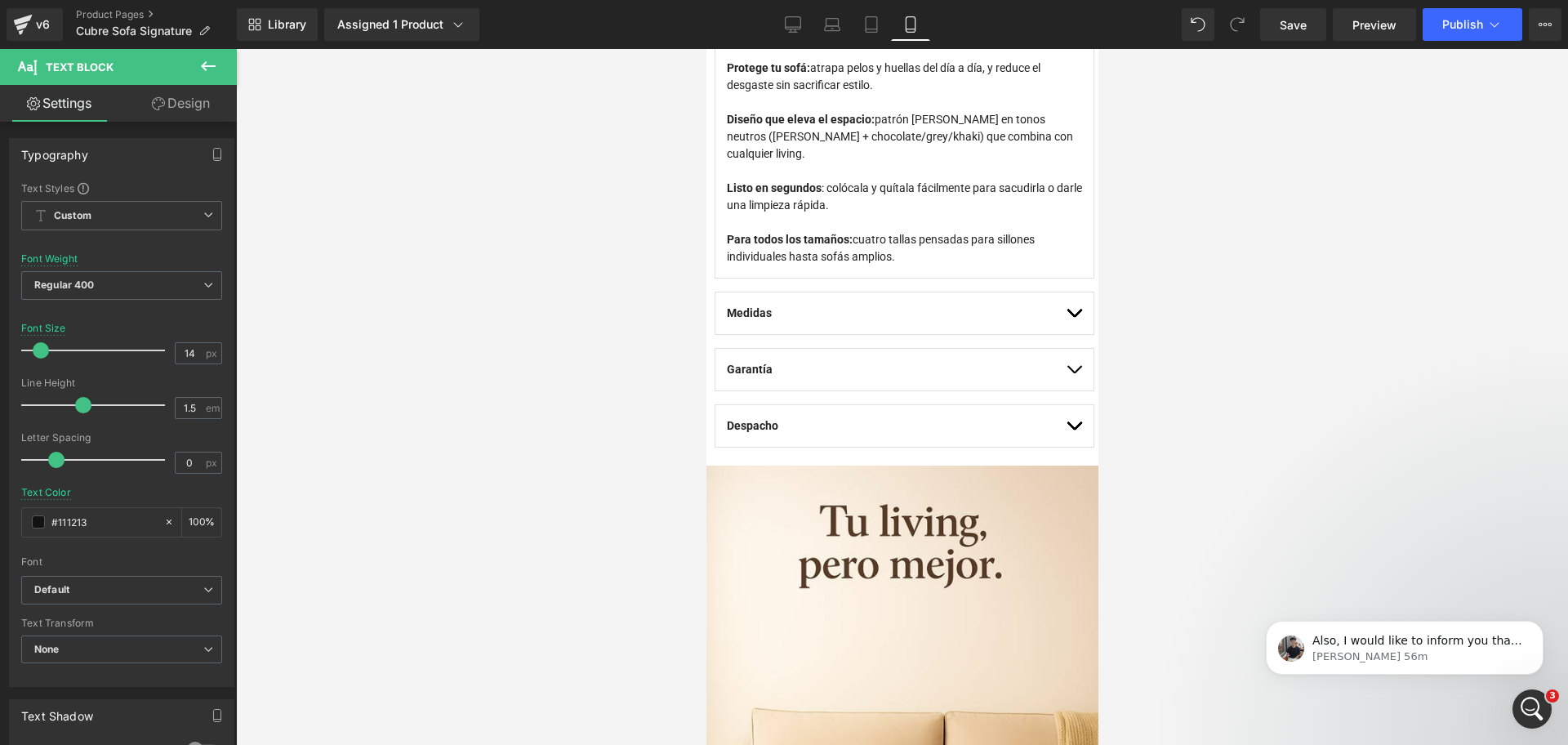
click at [1243, 81] on div at bounding box center [902, 397] width 1332 height 696
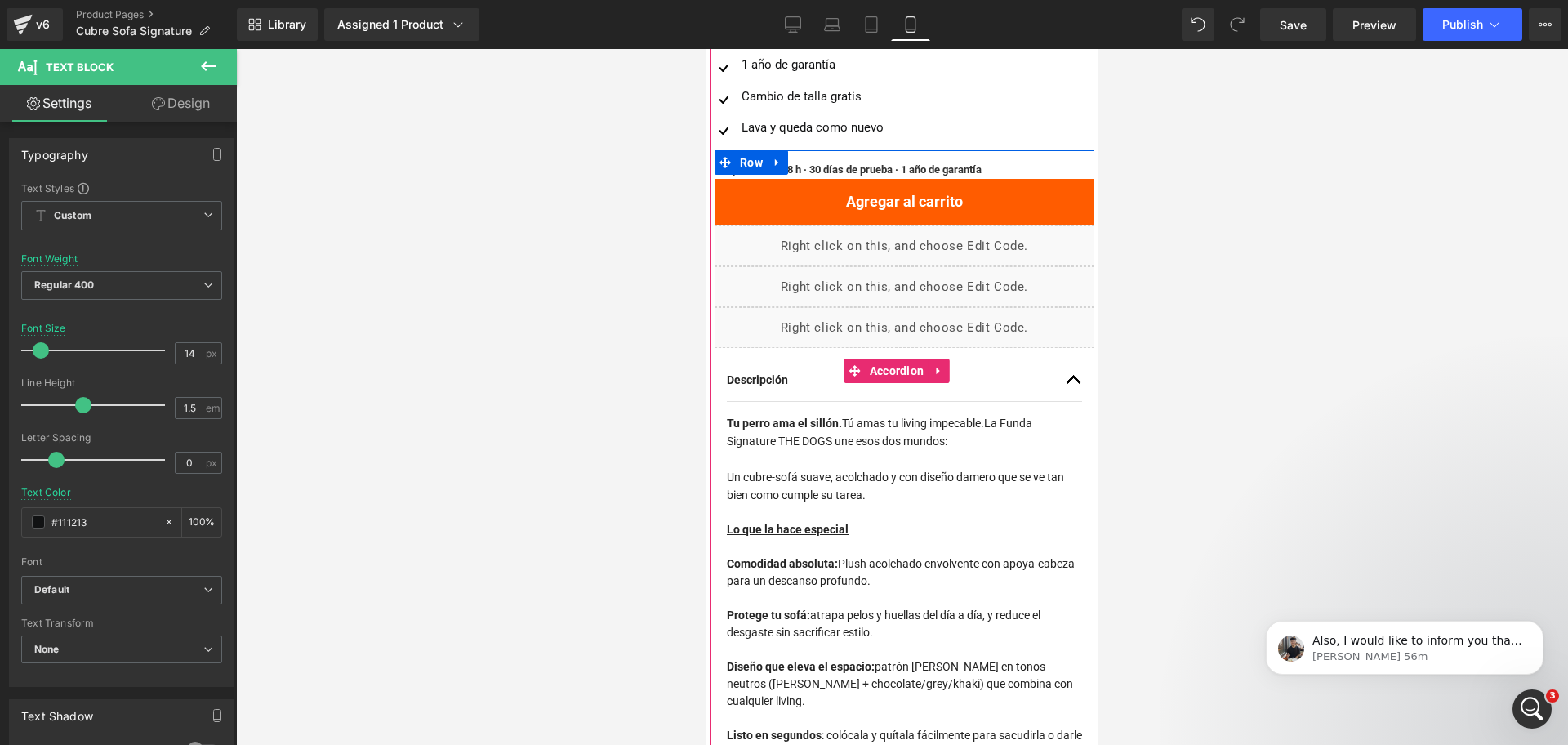
scroll to position [510, 0]
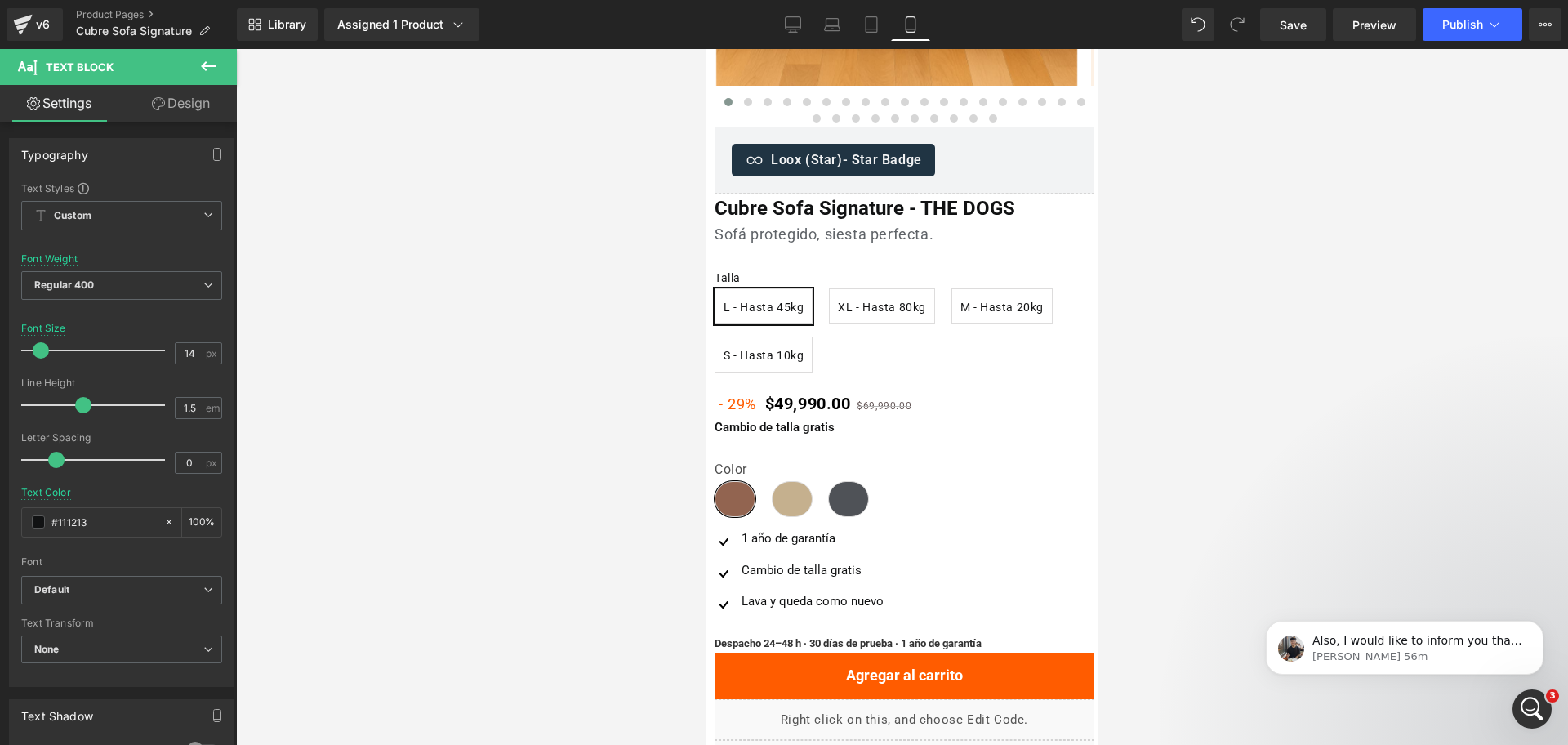
click at [1233, 296] on div at bounding box center [902, 397] width 1332 height 696
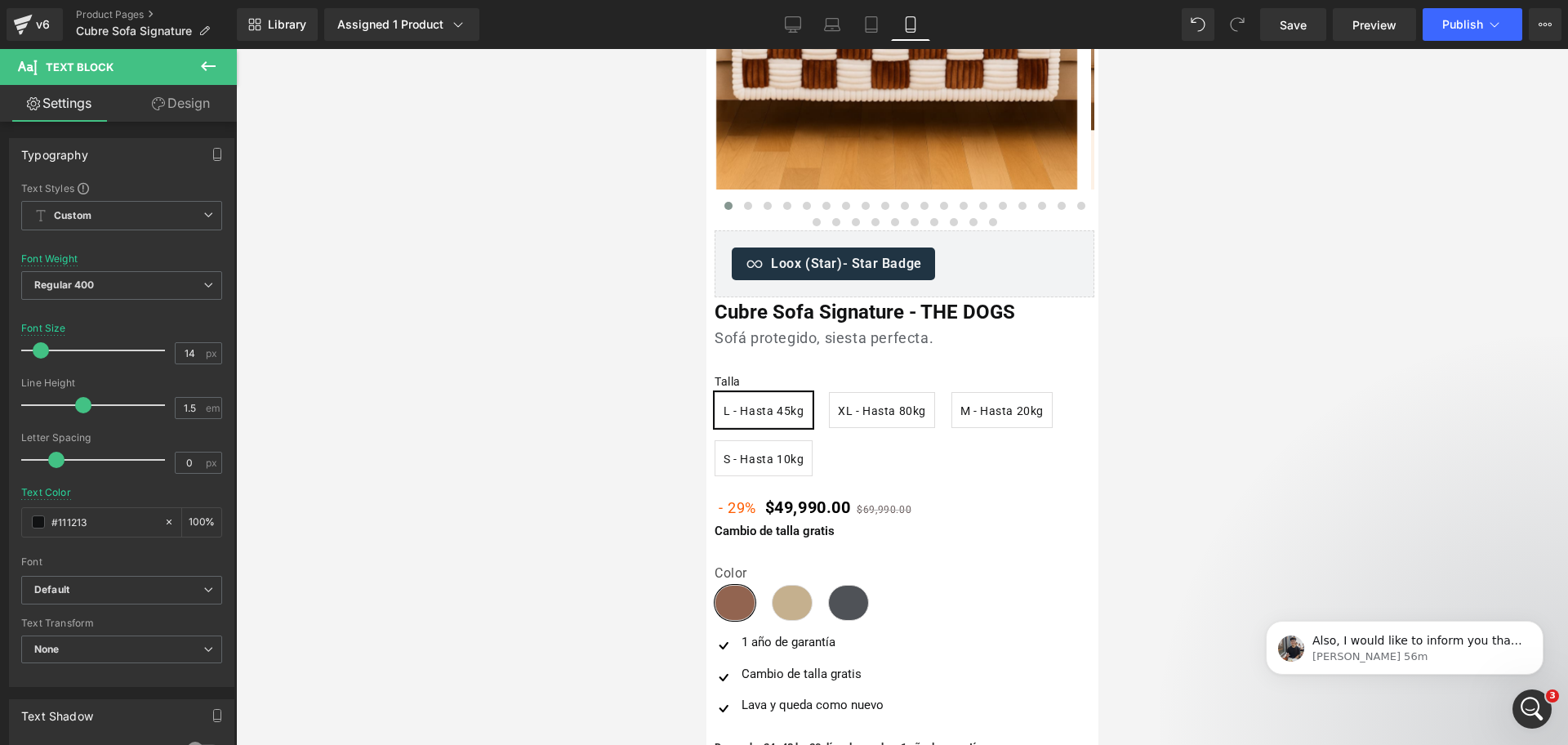
scroll to position [204, 0]
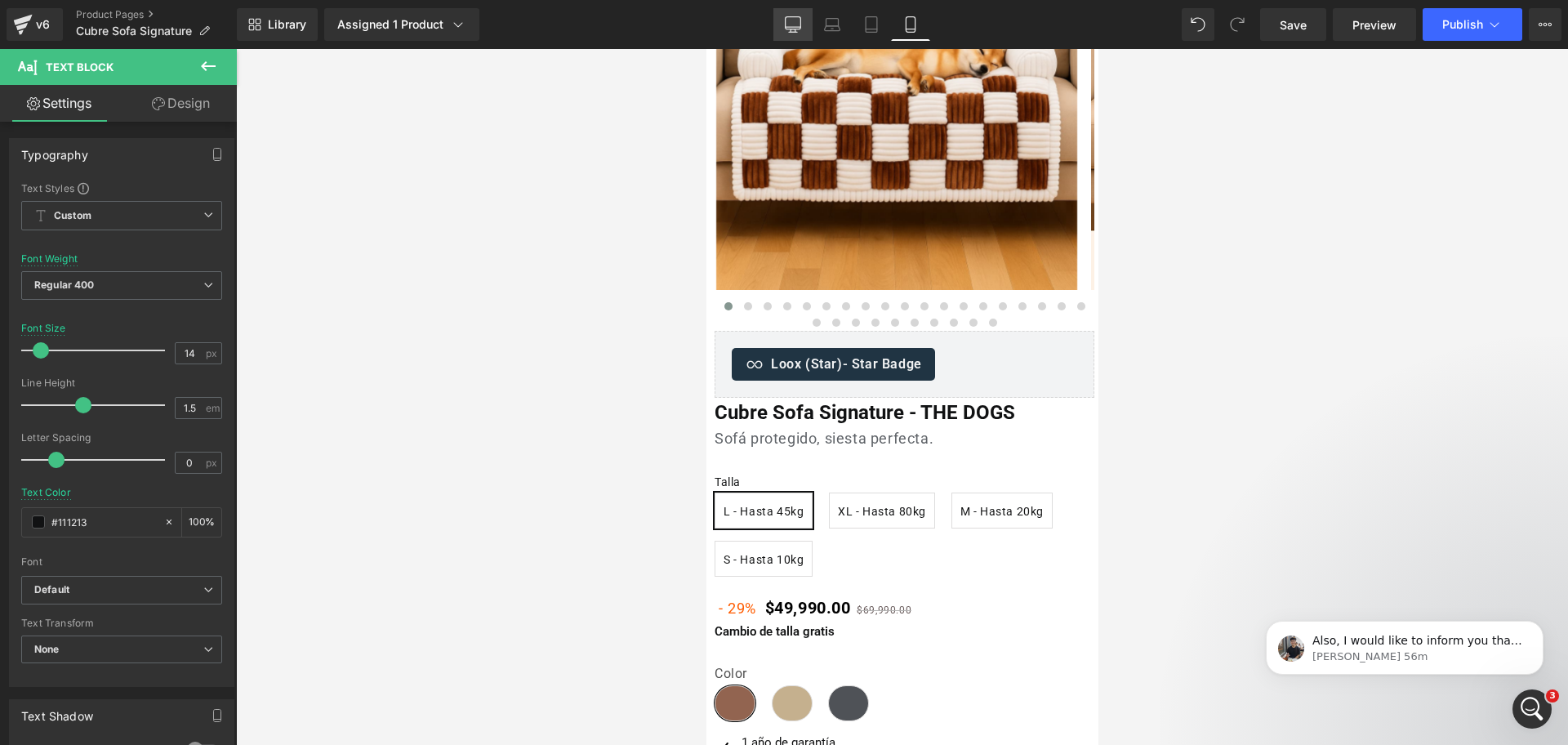
click at [803, 16] on link "Desktop" at bounding box center [793, 25] width 40 height 33
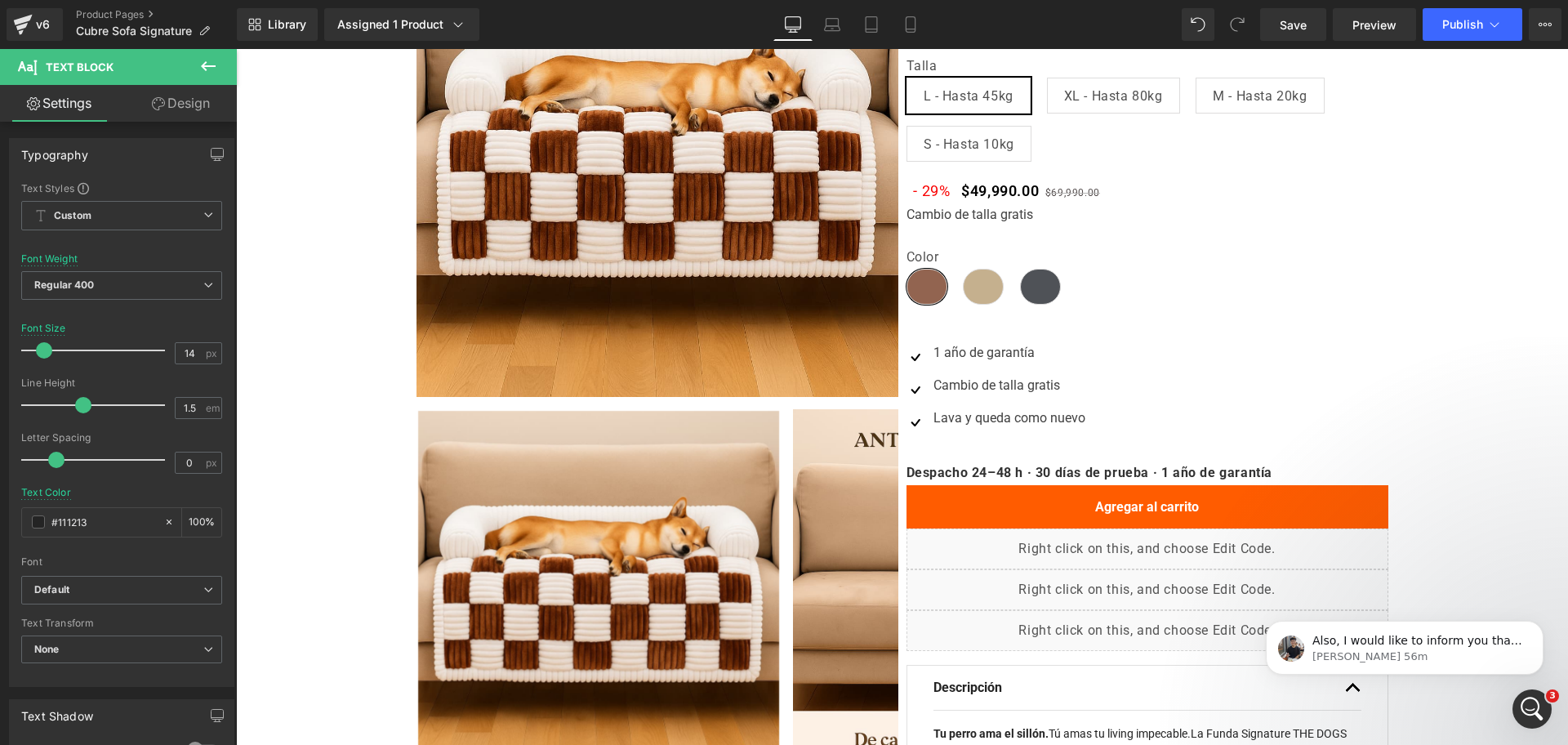
scroll to position [0, 0]
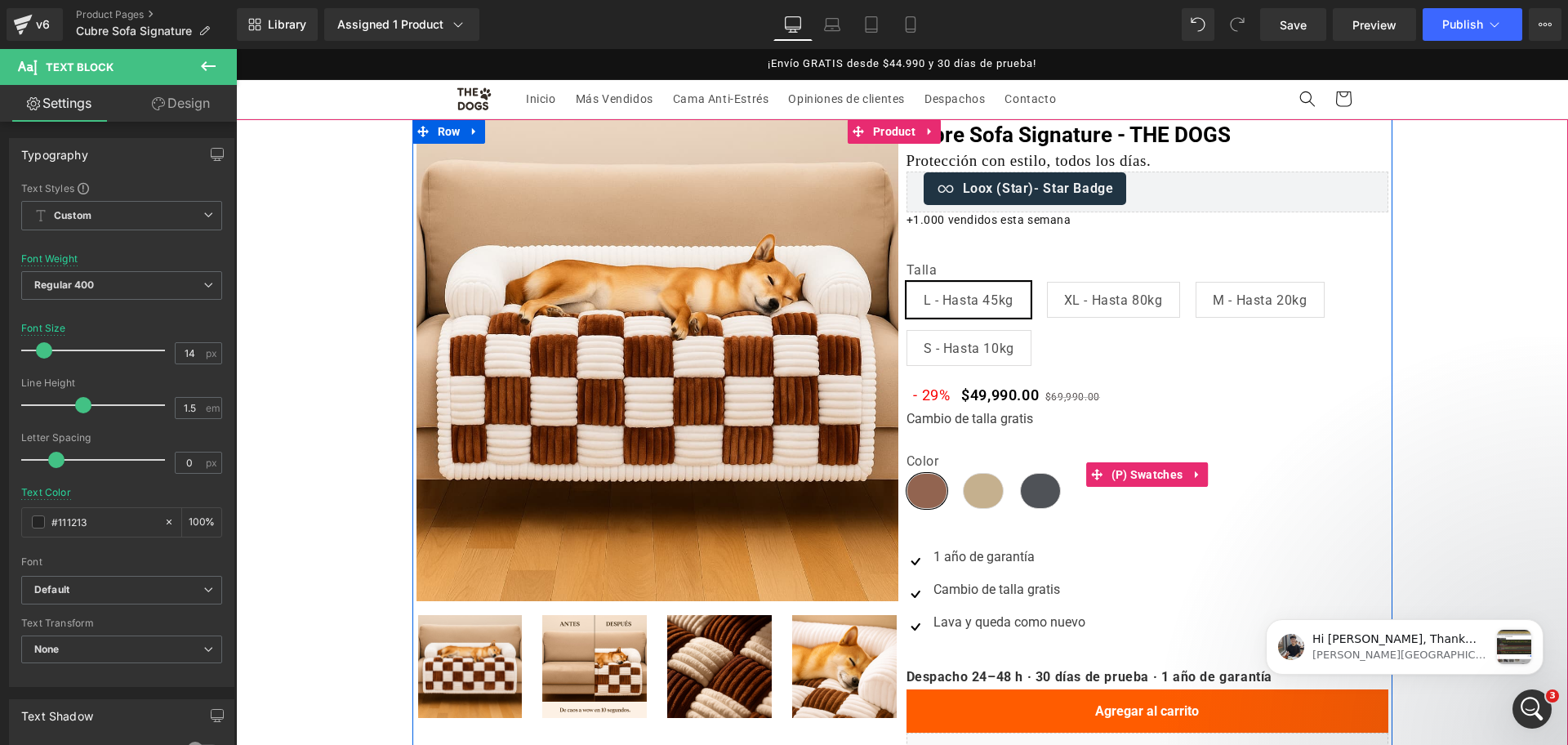
click at [973, 429] on div "Color Chocolate Beige Gris Talla L - Hasta 45kg XL - Hasta 80kg M - Hasta 20kg …" at bounding box center [1147, 475] width 482 height 92
click at [963, 417] on div "Cambio de talla gratis" at bounding box center [1147, 419] width 482 height 20
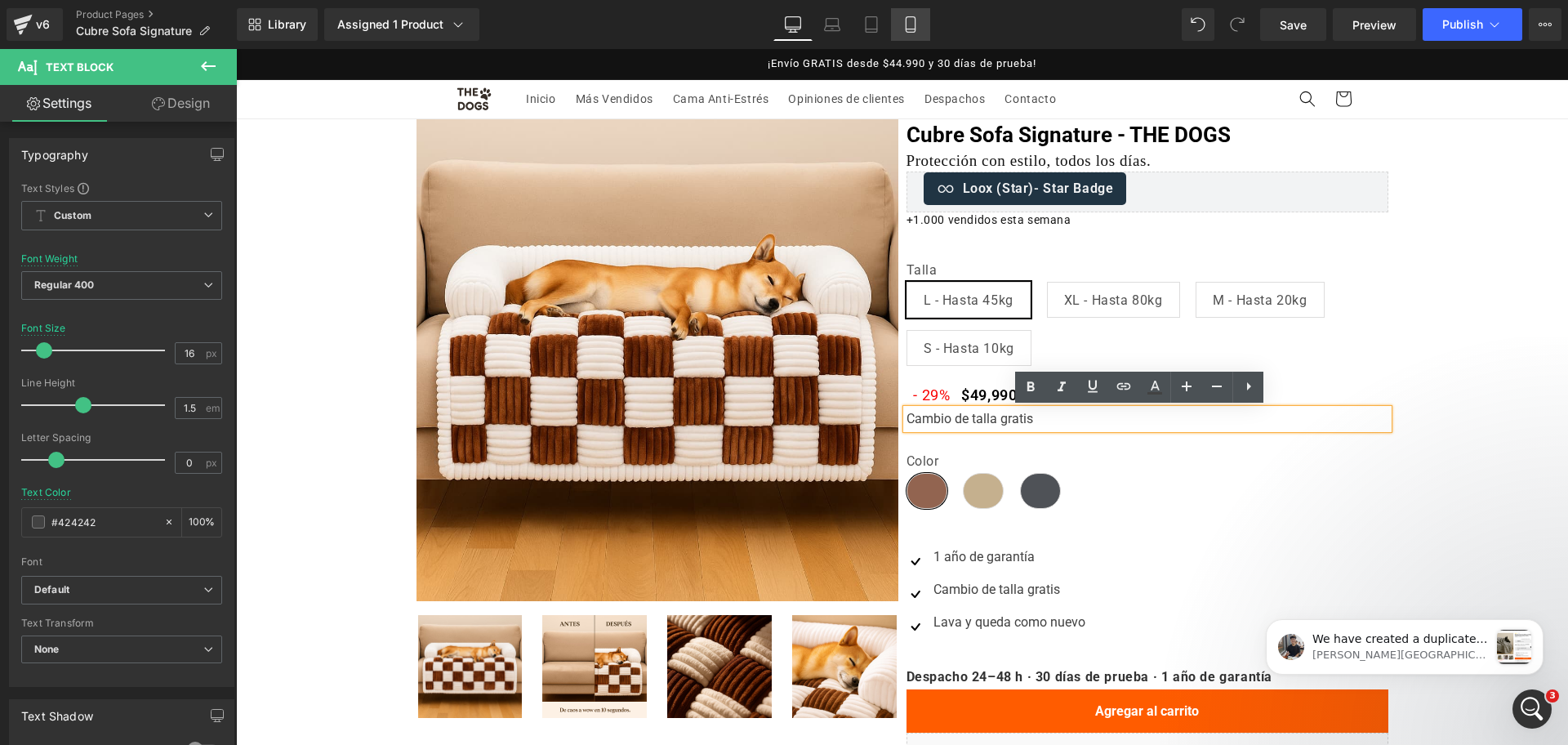
click at [924, 37] on link "Mobile" at bounding box center [911, 25] width 40 height 33
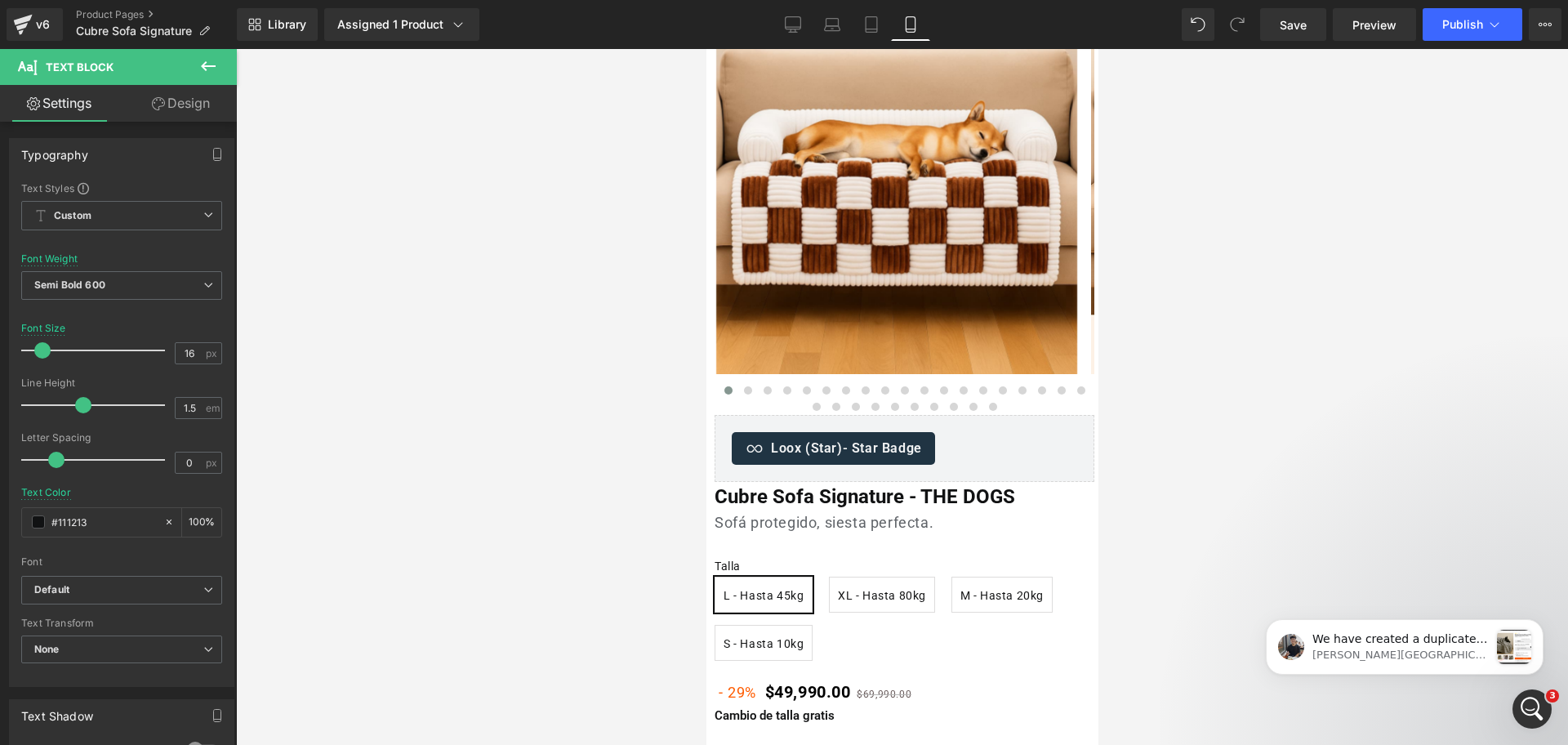
scroll to position [324, 0]
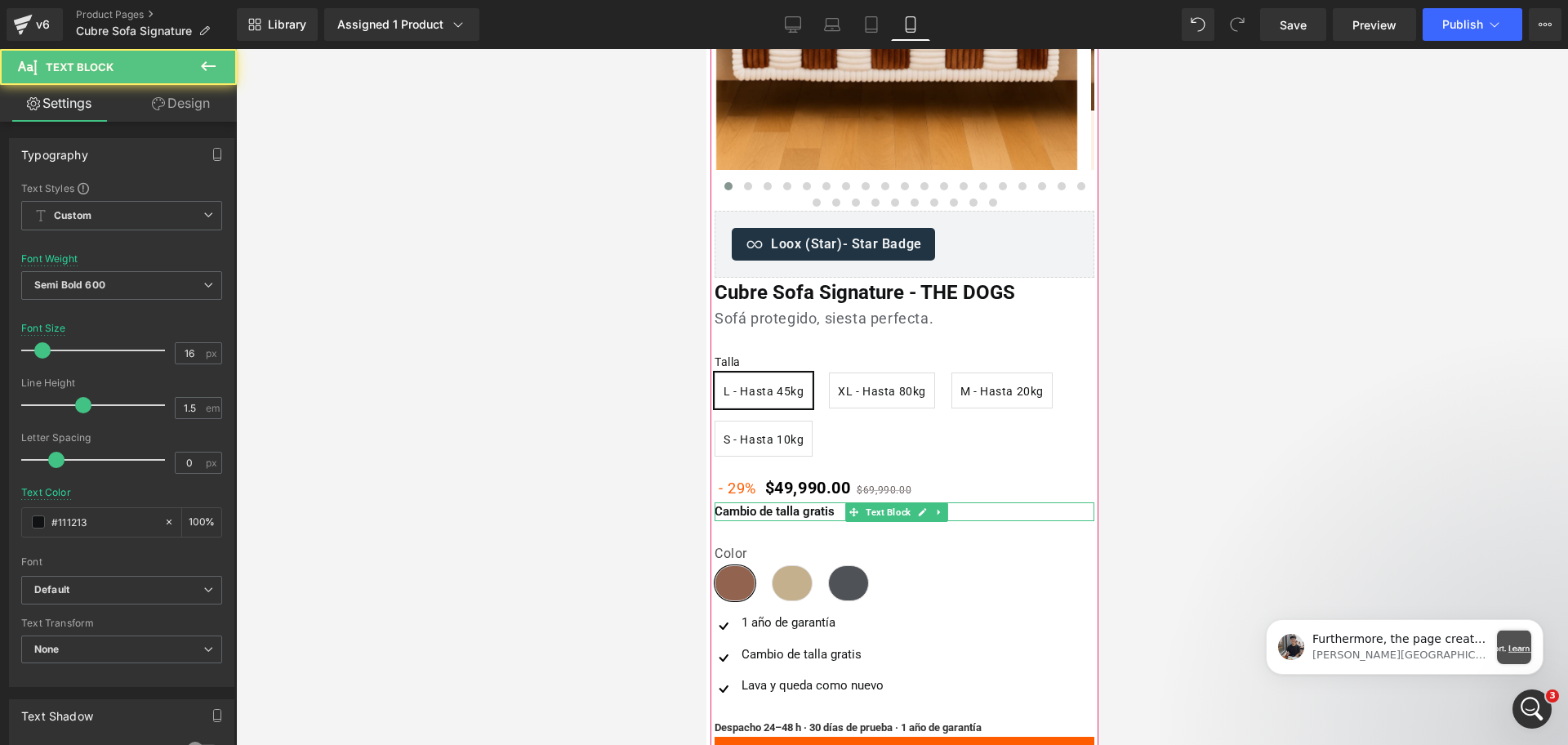
click at [747, 510] on div "Cambio de talla gratis" at bounding box center [903, 511] width 379 height 19
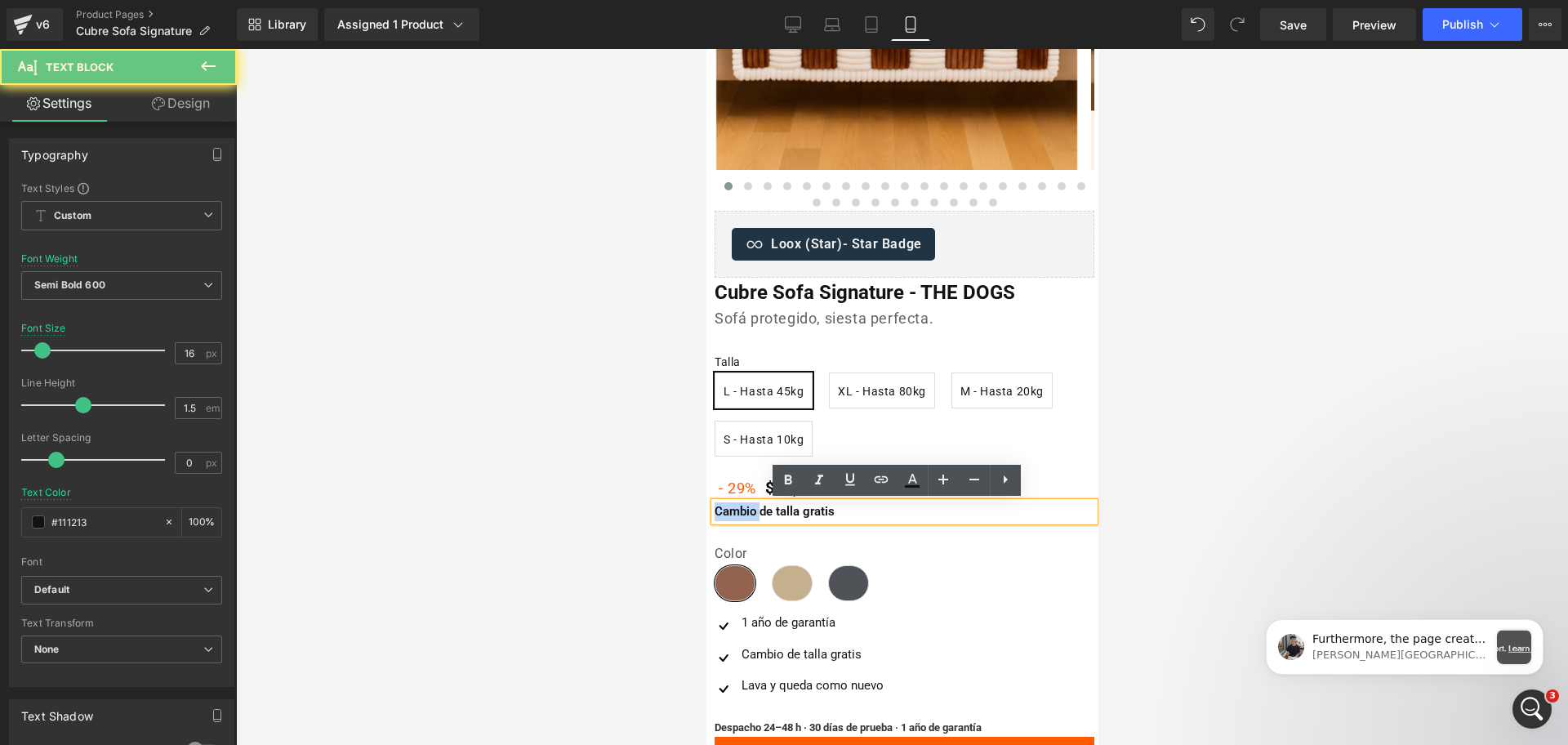
click at [747, 510] on div "Cambio de talla gratis" at bounding box center [903, 511] width 379 height 19
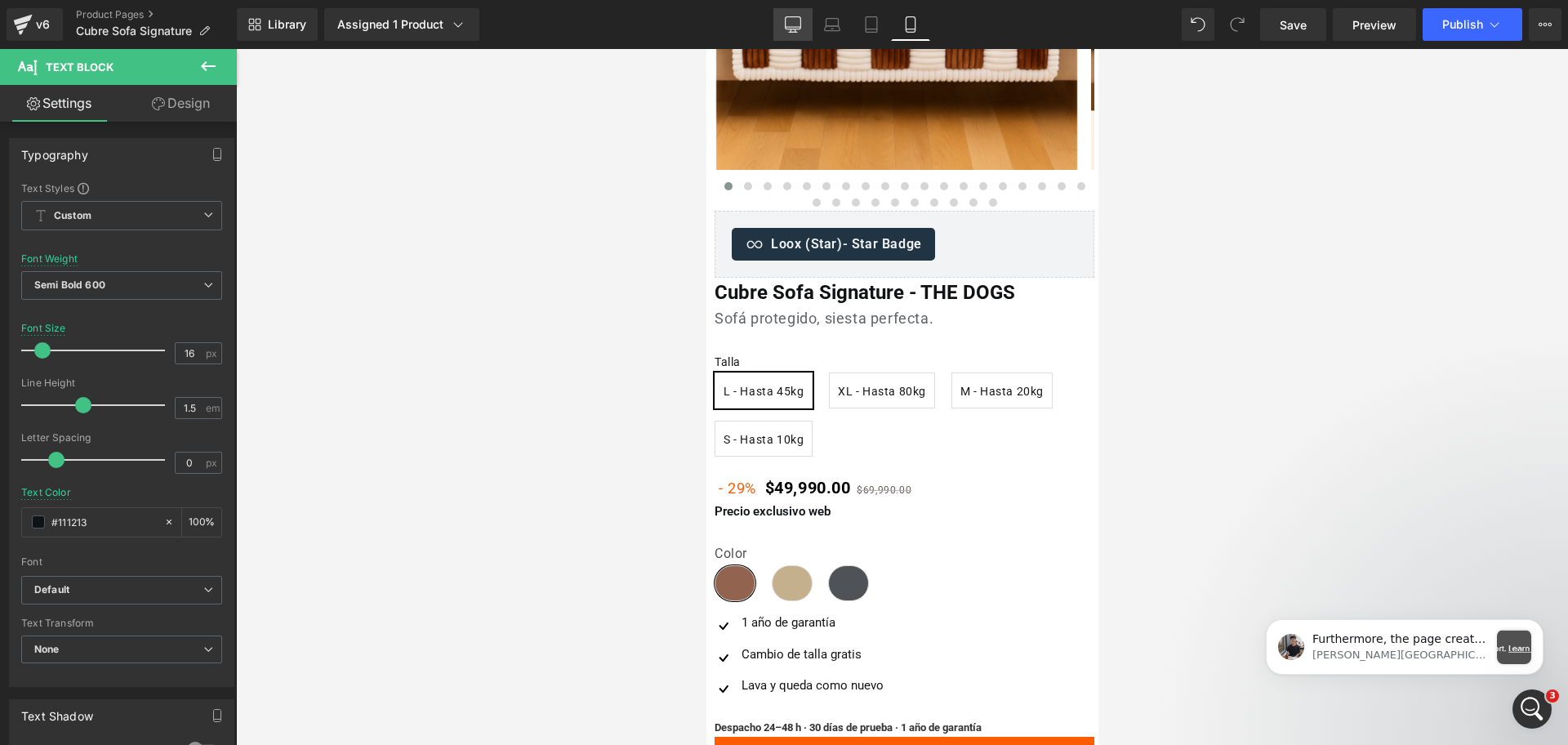
click at [784, 17] on link "Desktop" at bounding box center [793, 25] width 40 height 33
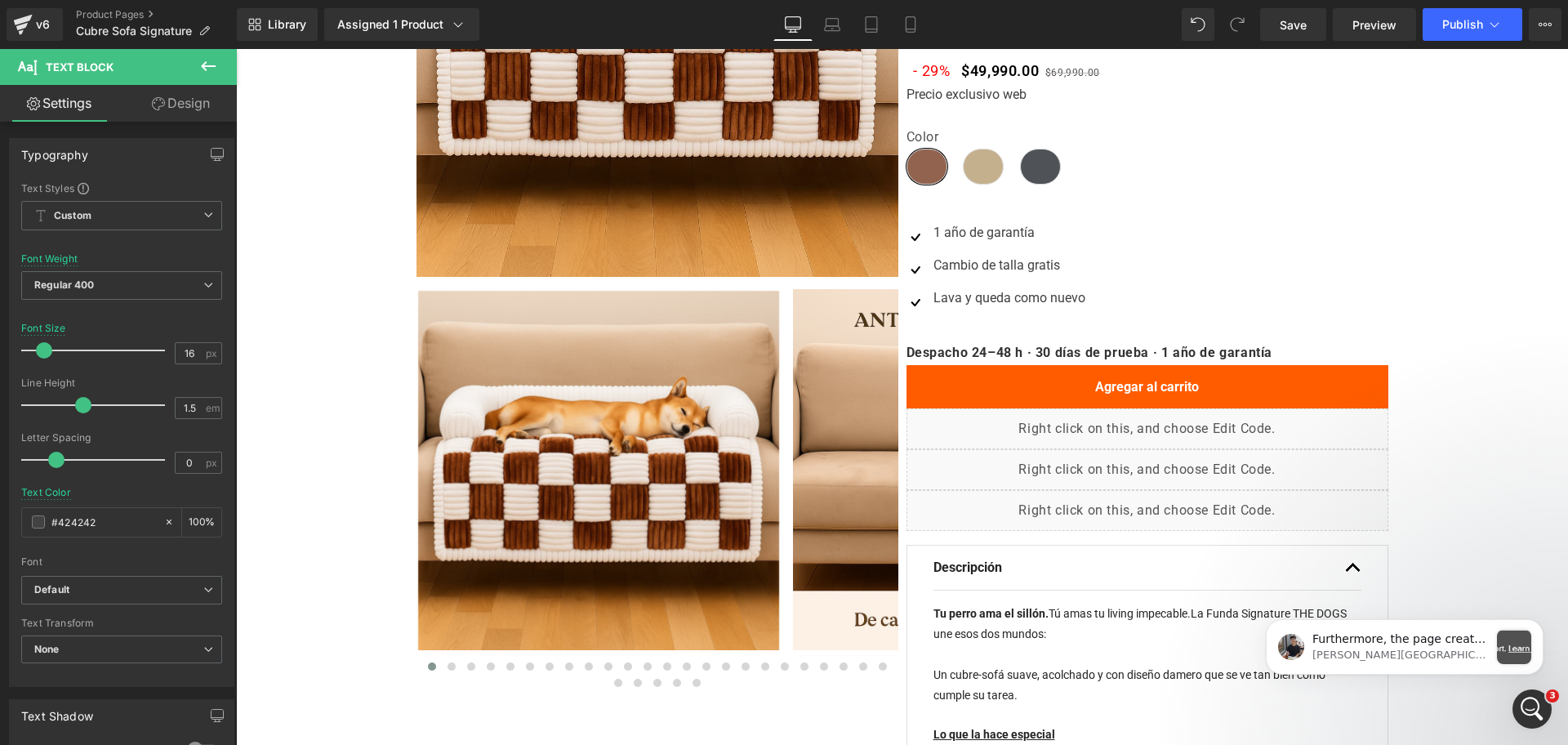
scroll to position [0, 0]
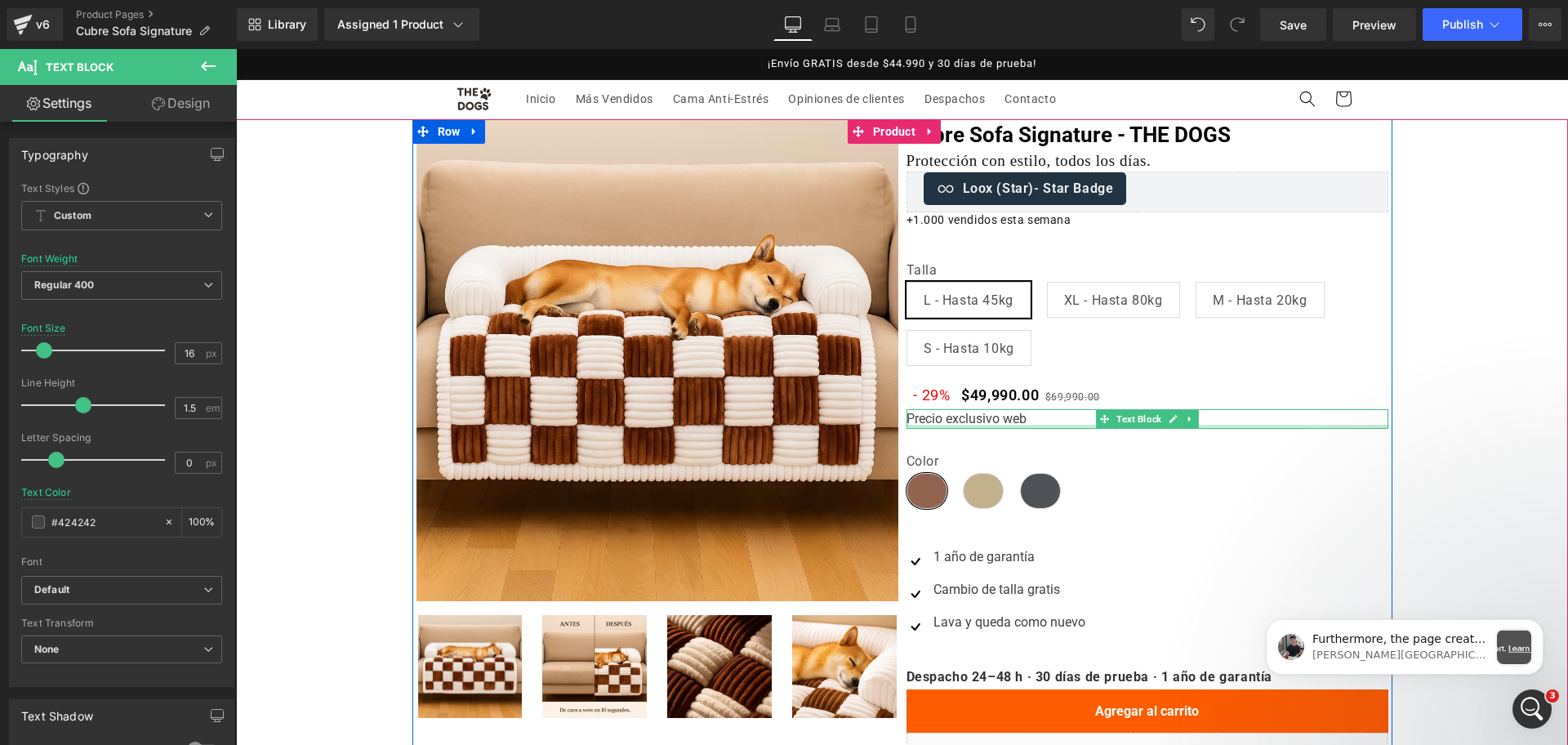
click at [973, 420] on div "Precio exclusivo web" at bounding box center [1147, 419] width 482 height 20
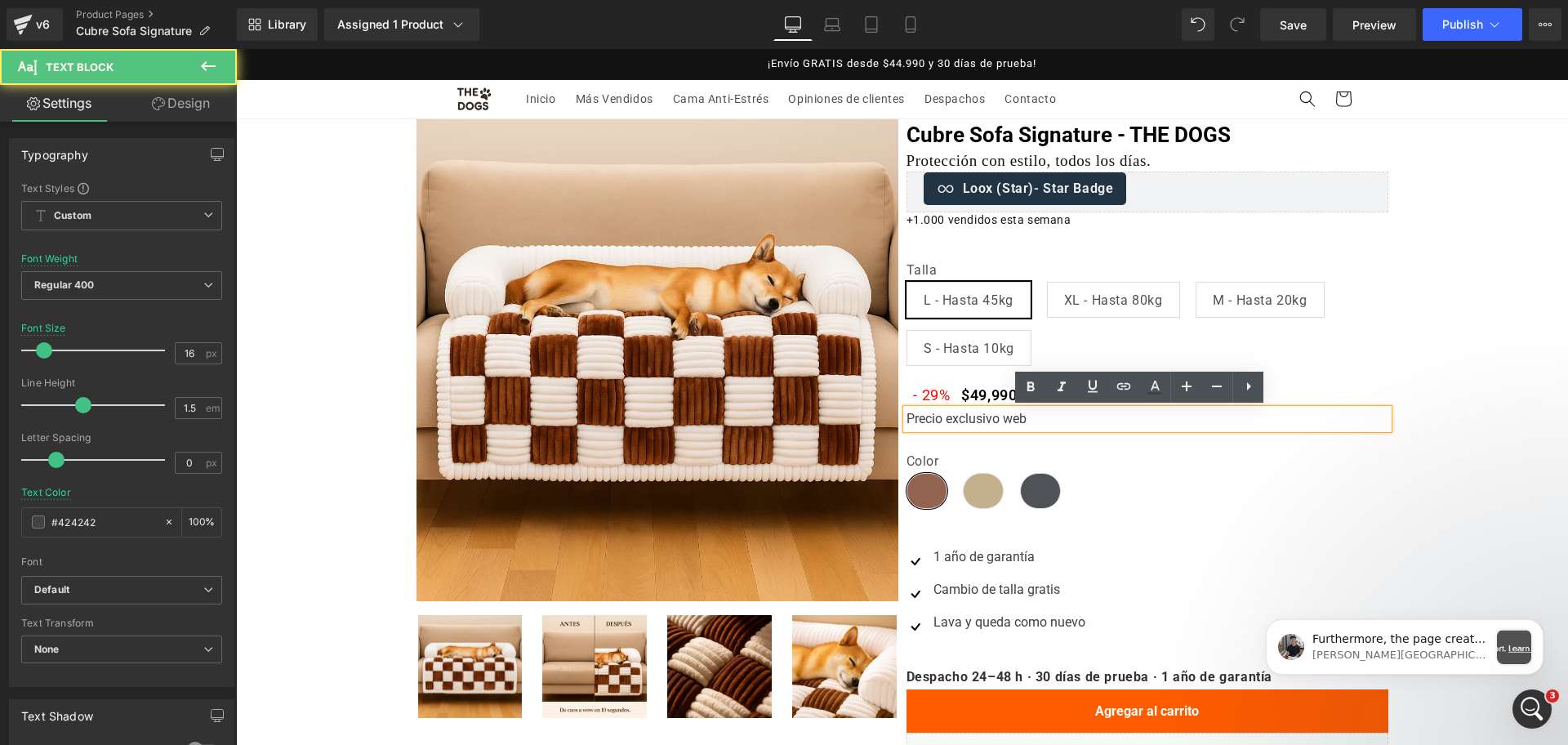
click at [1040, 411] on div "Precio exclusivo web" at bounding box center [1147, 419] width 482 height 20
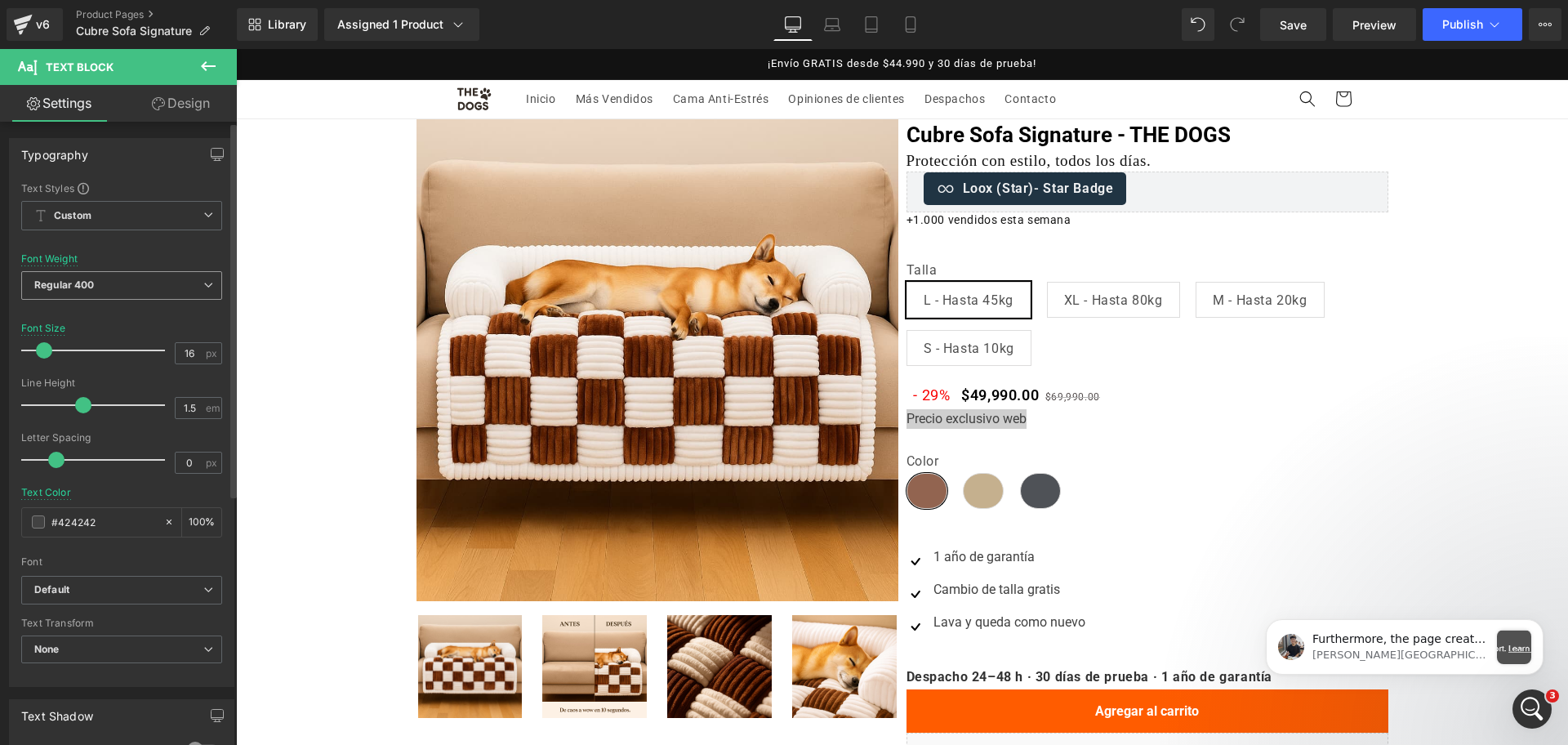
click at [102, 281] on span "Regular 400" at bounding box center [122, 285] width 201 height 29
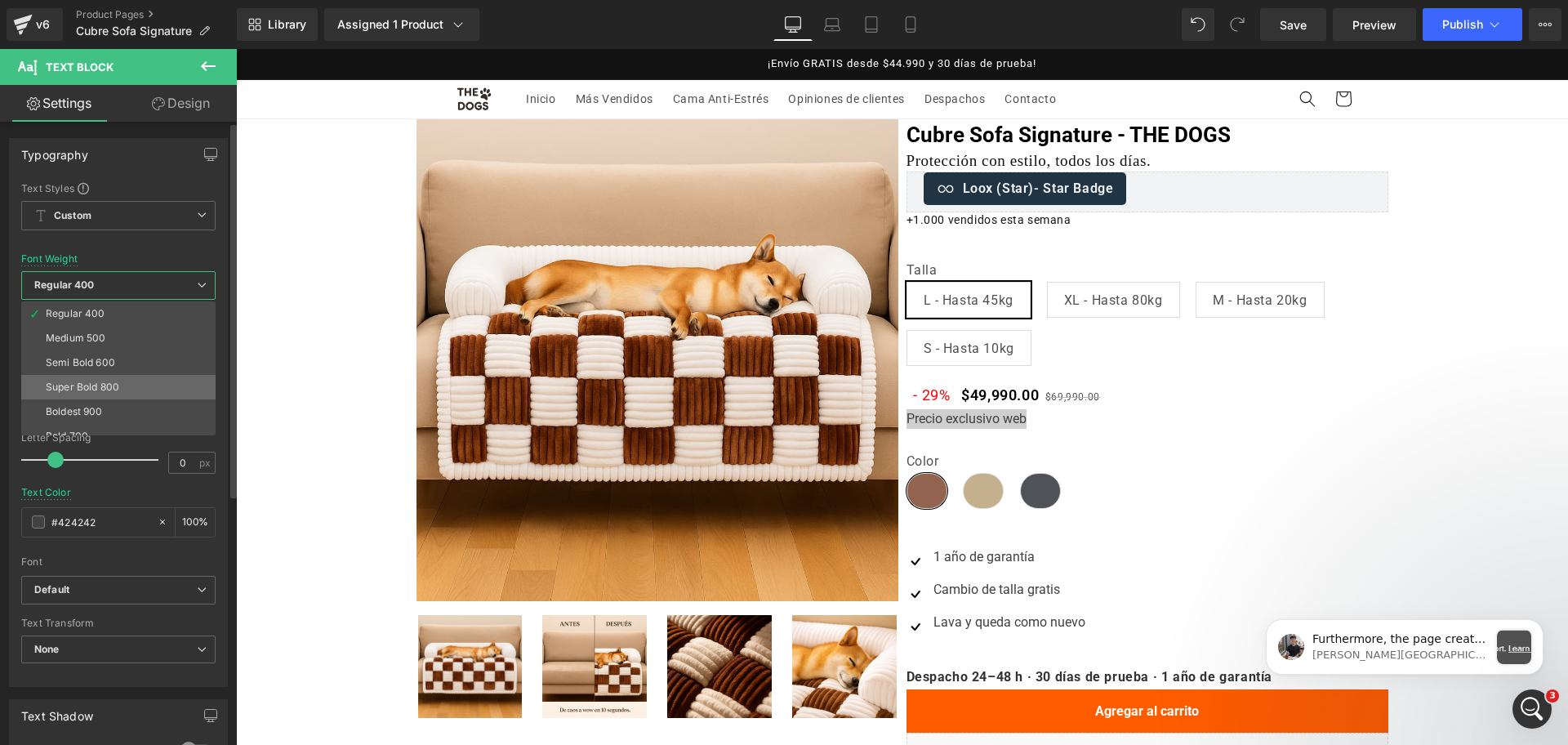
scroll to position [102, 0]
click at [153, 338] on li "Semi Bold 600" at bounding box center [122, 334] width 202 height 25
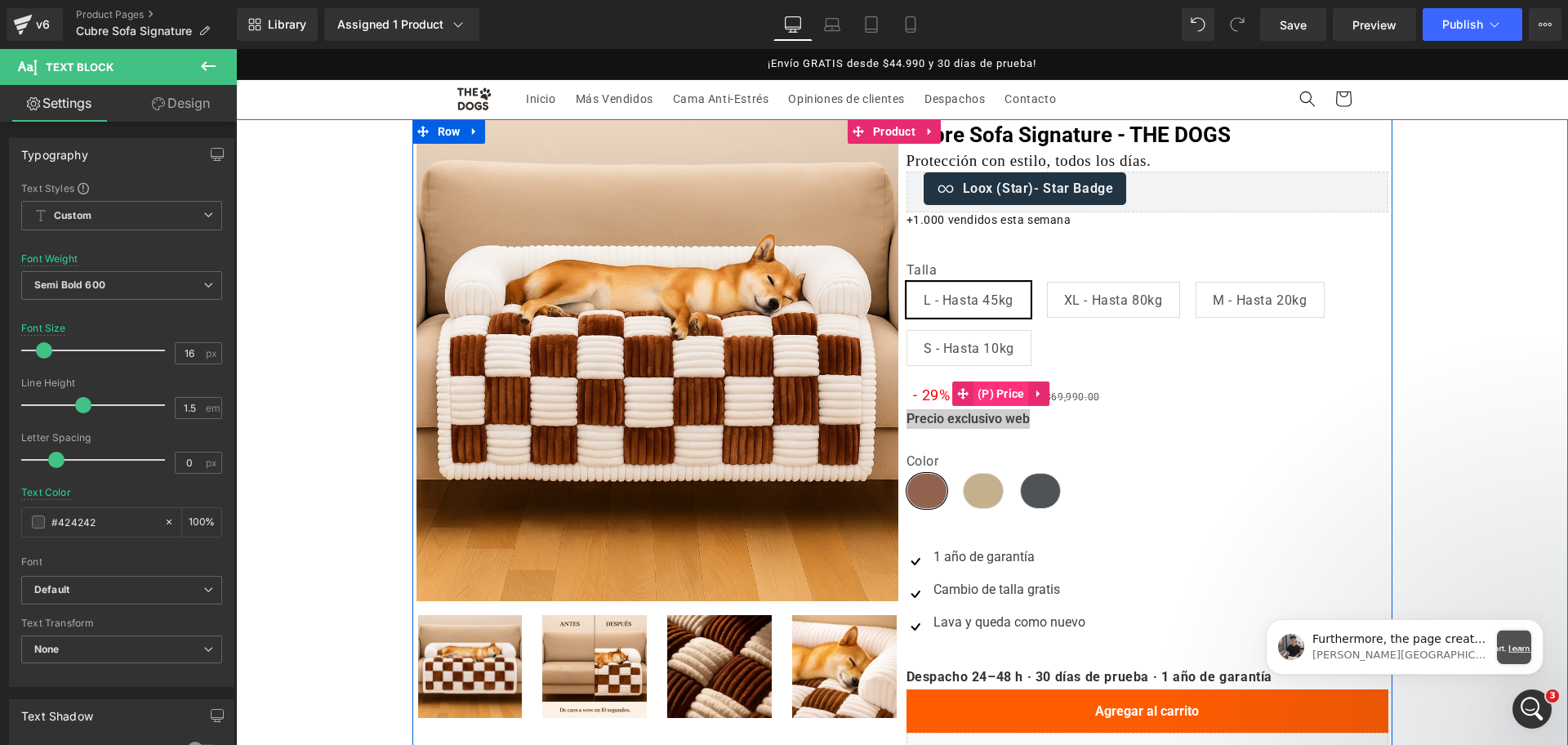
click at [997, 397] on span "(P) Price" at bounding box center [1001, 393] width 55 height 25
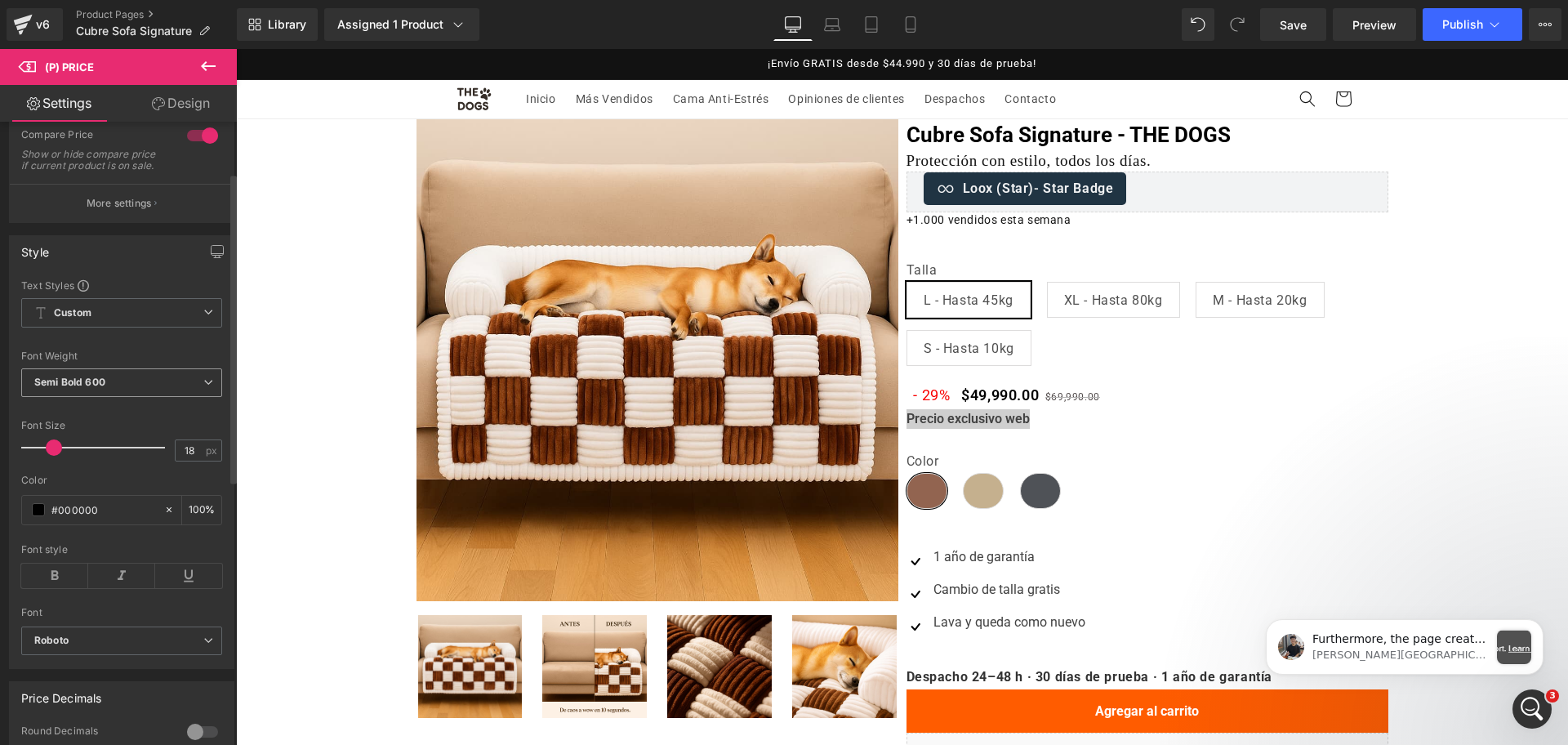
click at [146, 383] on span "Semi Bold 600" at bounding box center [122, 383] width 201 height 29
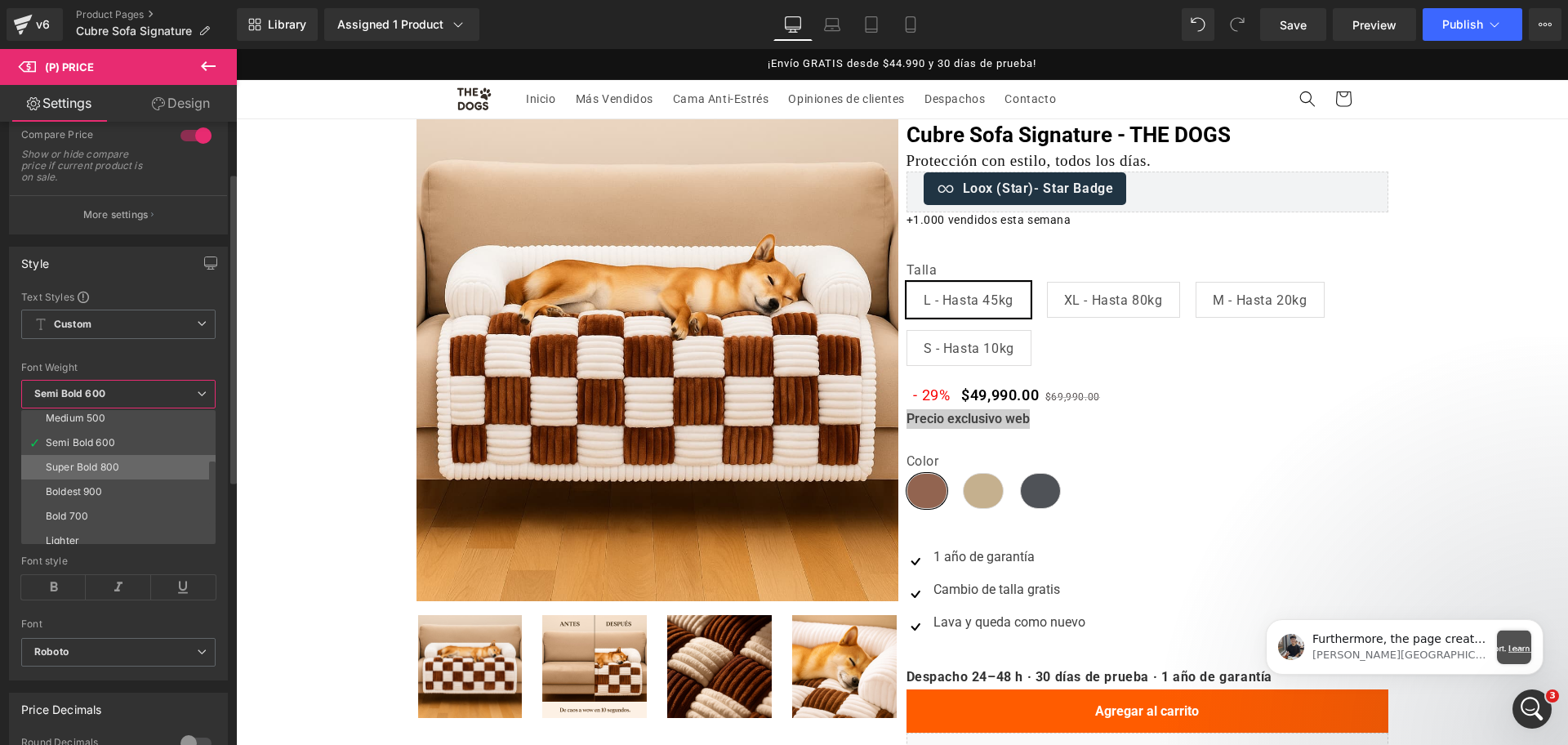
click at [156, 469] on li "Super Bold 800" at bounding box center [122, 468] width 202 height 25
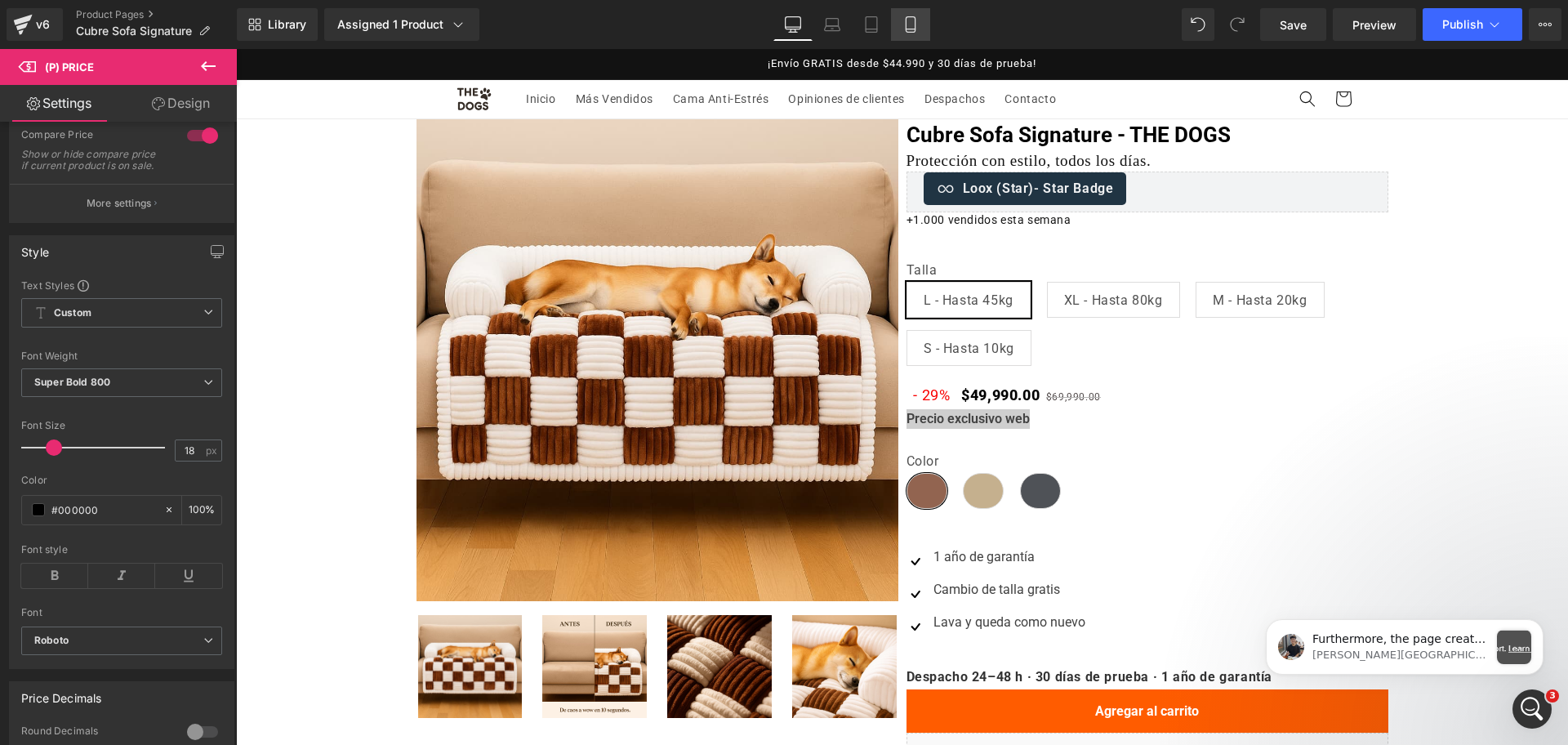
click at [906, 28] on icon at bounding box center [910, 25] width 9 height 16
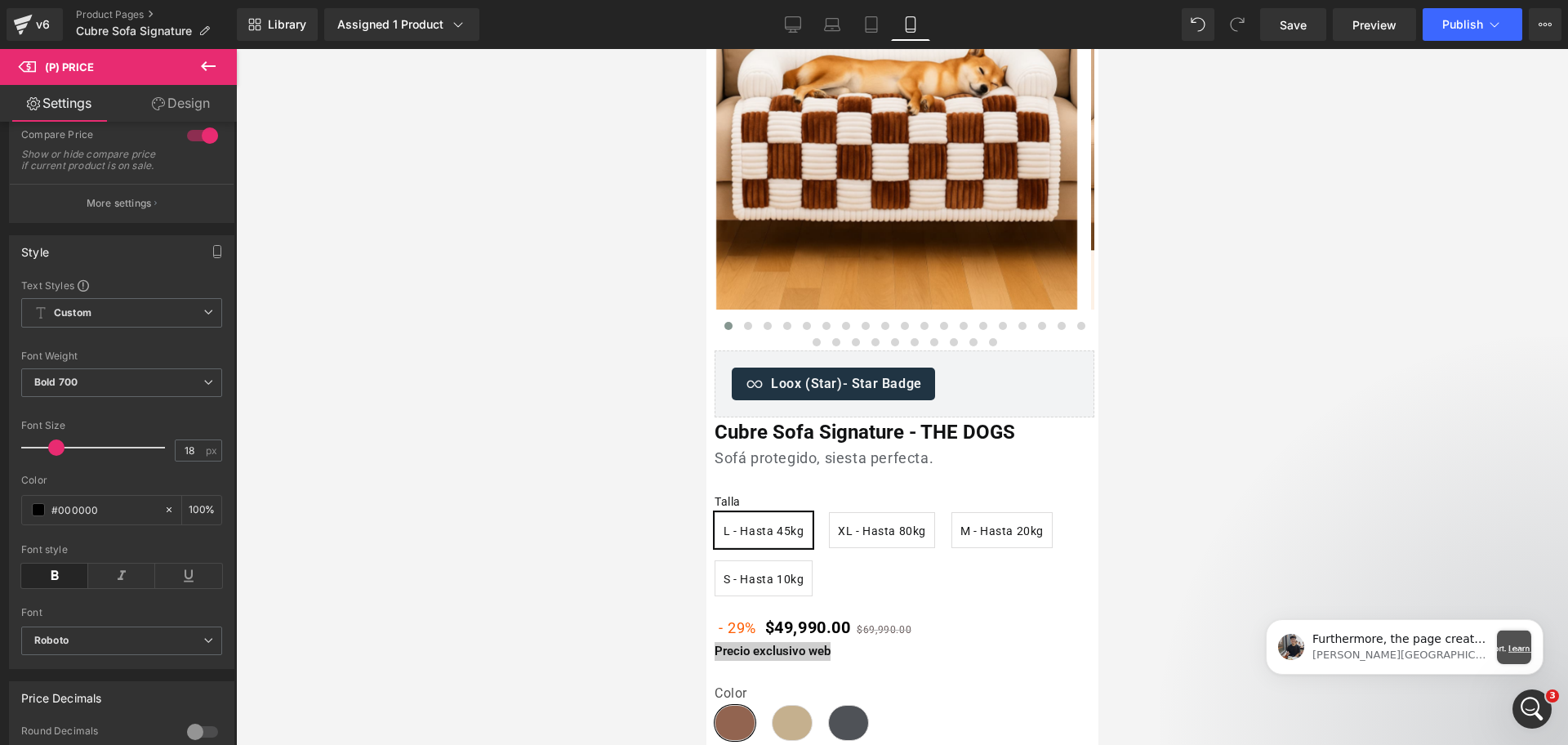
scroll to position [220, 0]
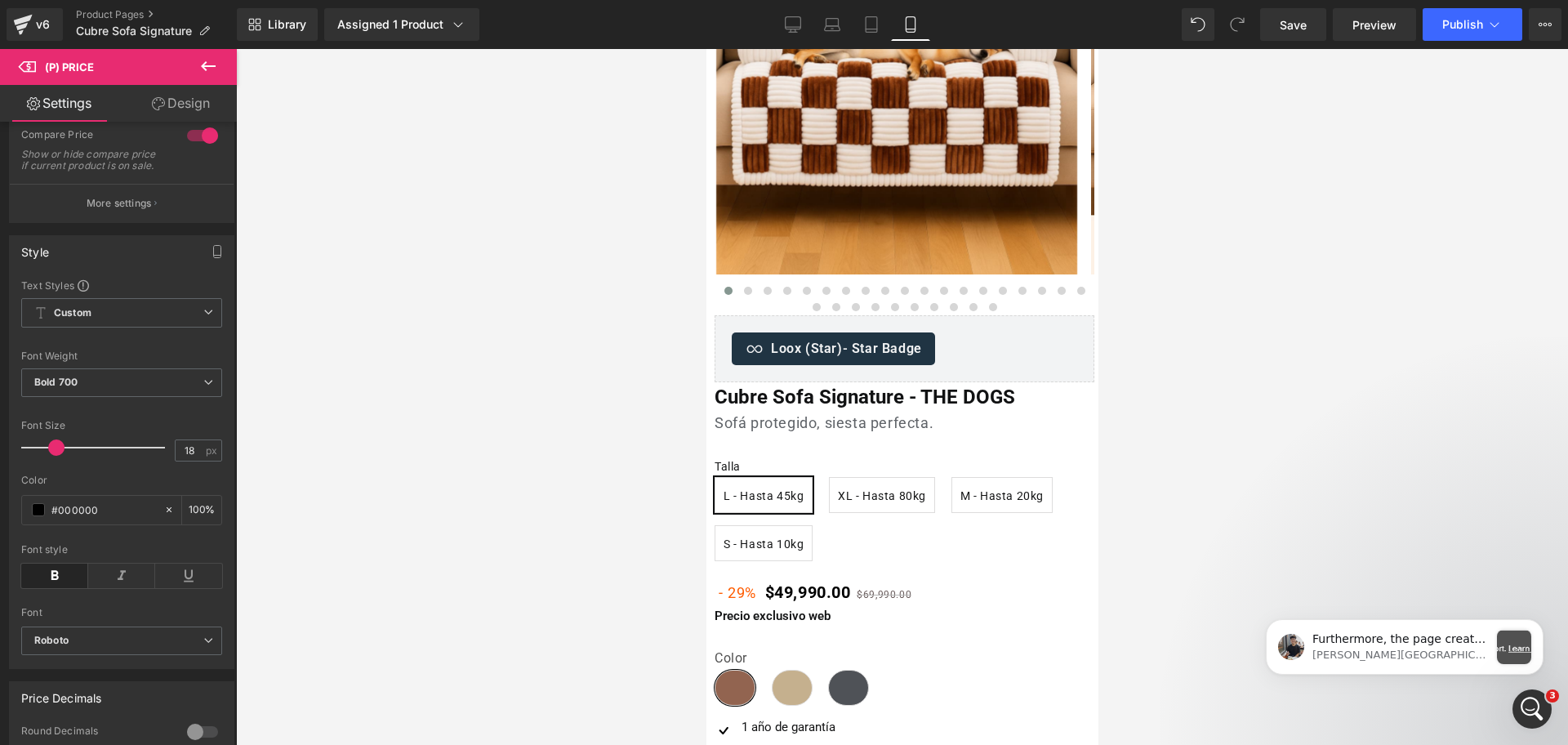
click at [795, 603] on span "$49,990.00" at bounding box center [807, 590] width 86 height 34
click at [802, 597] on span "(P) Price" at bounding box center [808, 592] width 55 height 25
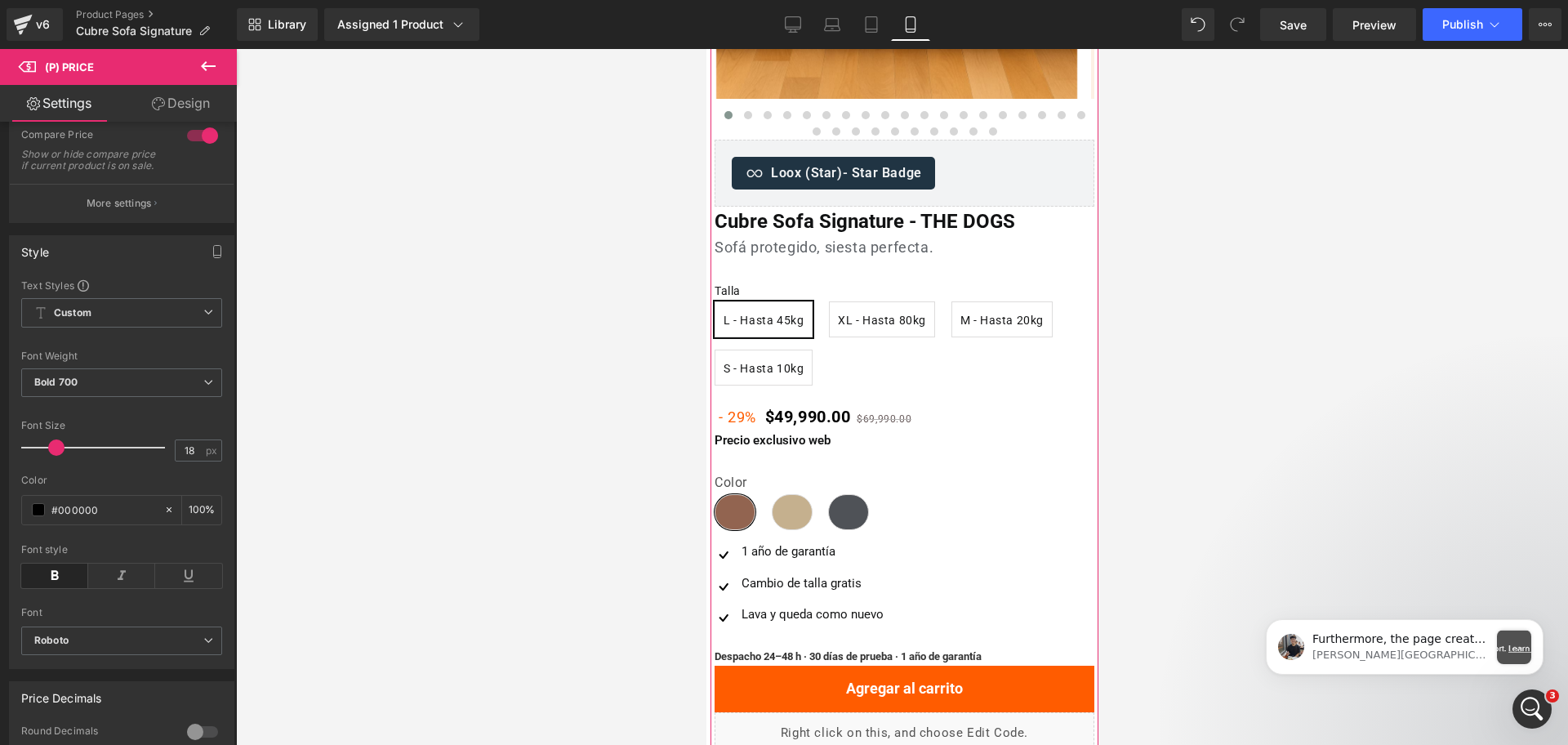
scroll to position [424, 0]
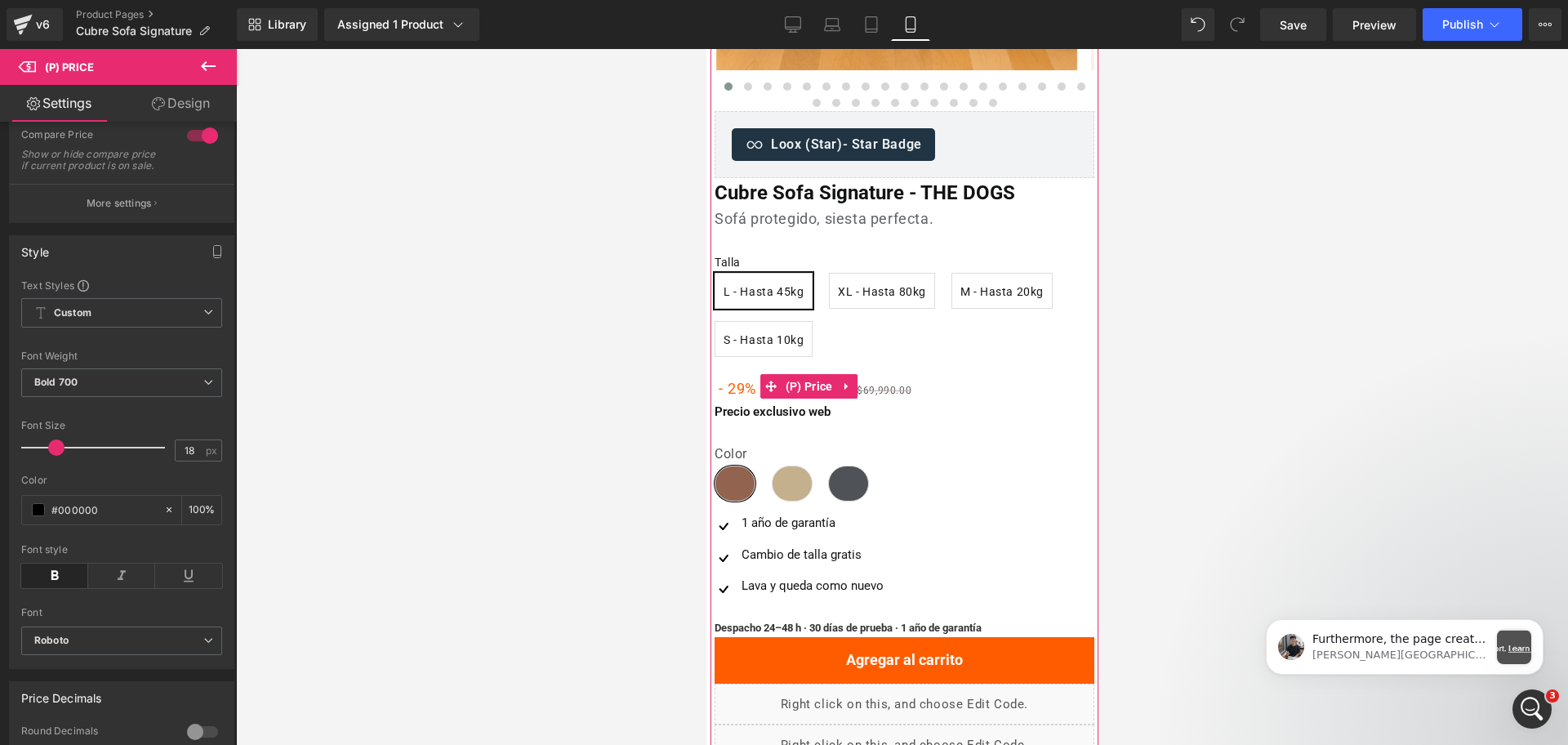
click at [741, 390] on span "29%" at bounding box center [741, 388] width 29 height 17
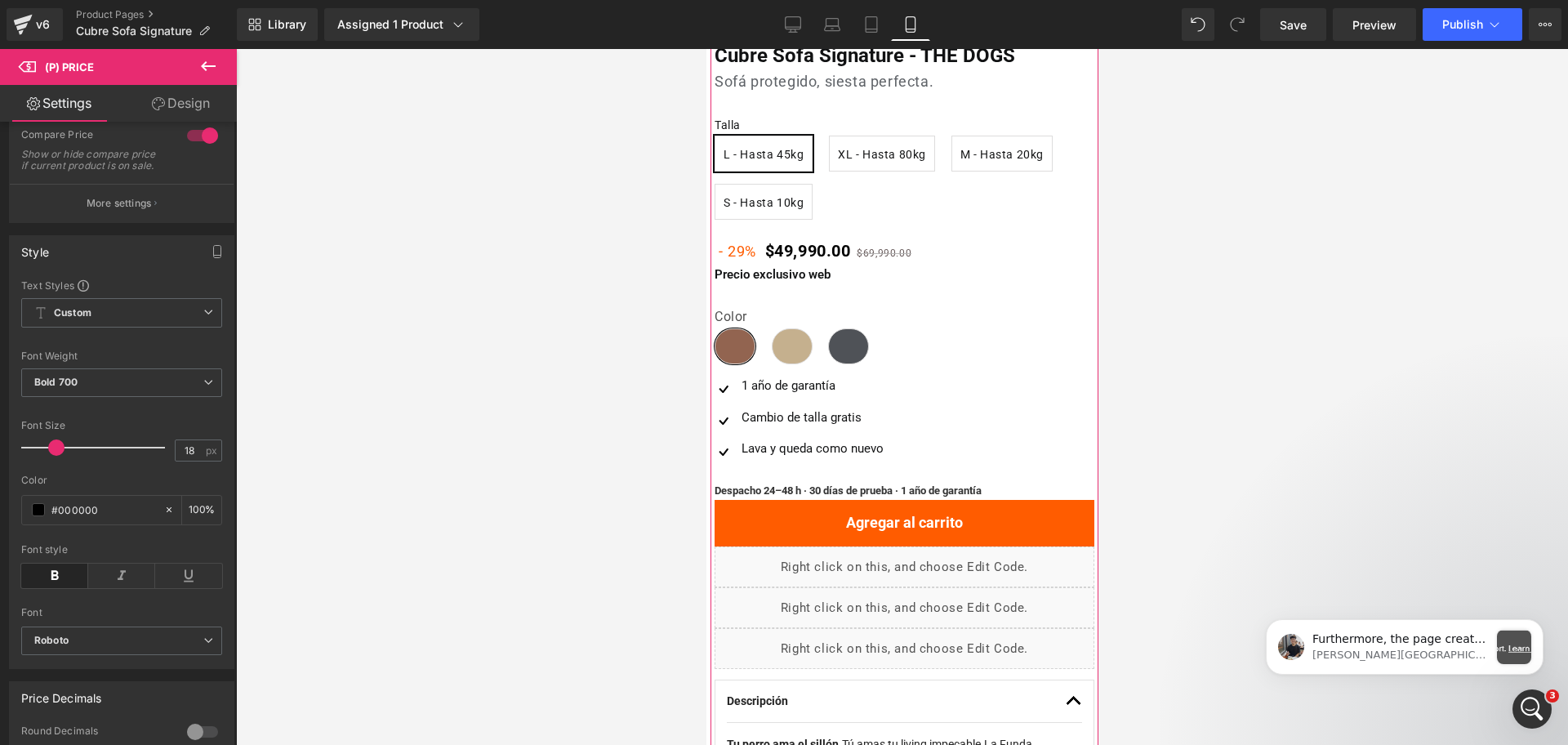
scroll to position [526, 0]
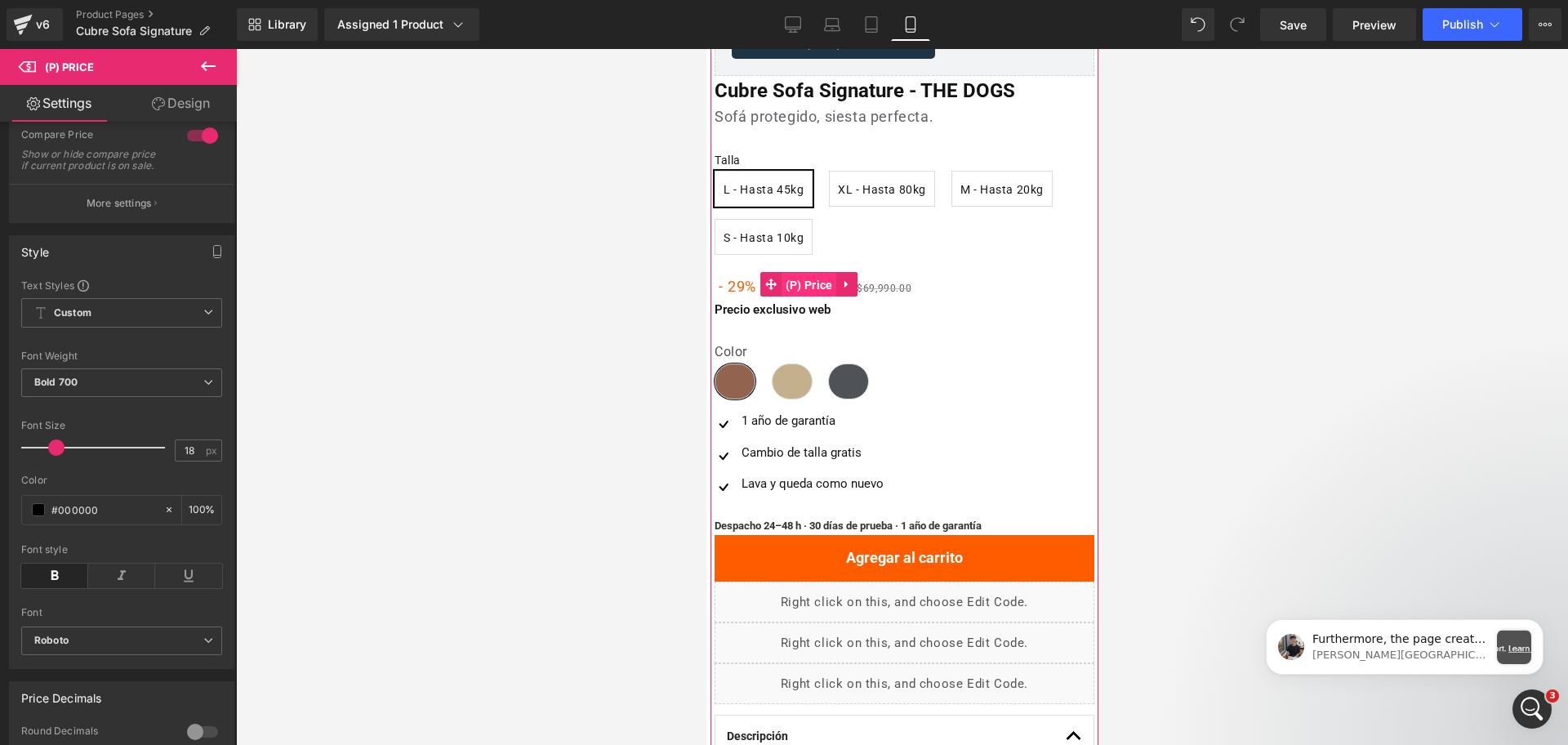
click at [817, 286] on span "(P) Price" at bounding box center [808, 285] width 55 height 25
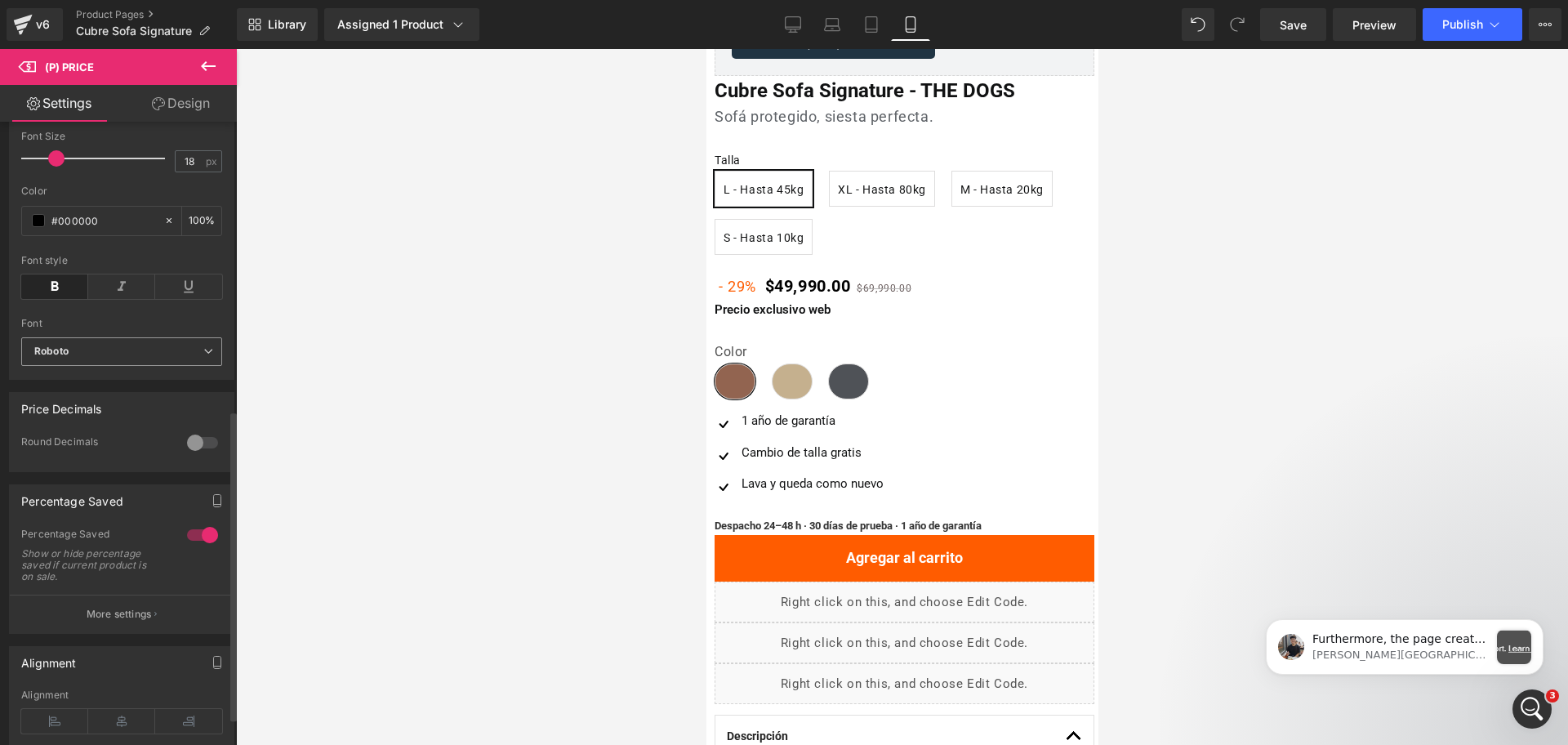
scroll to position [612, 0]
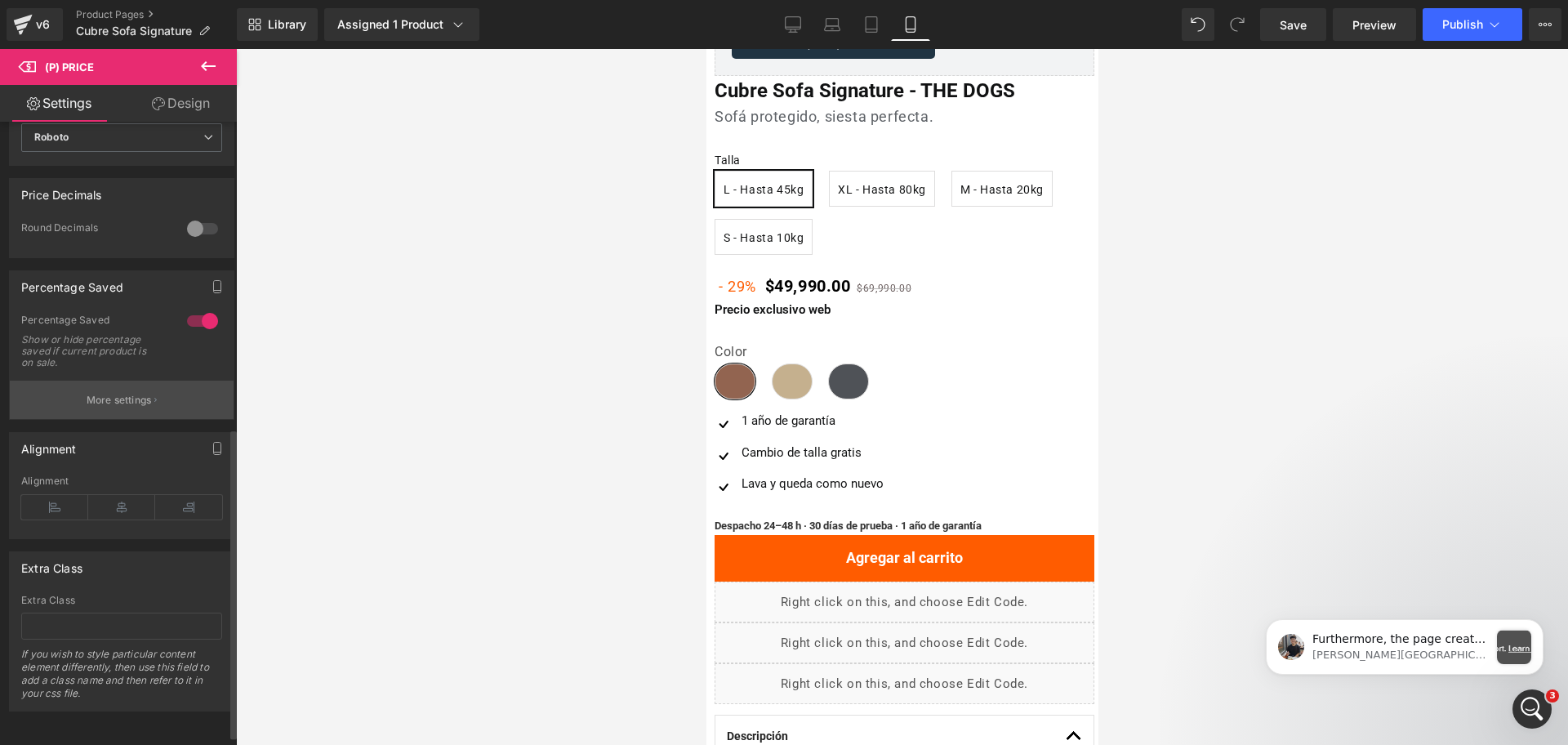
click at [156, 405] on button "More settings" at bounding box center [122, 399] width 224 height 39
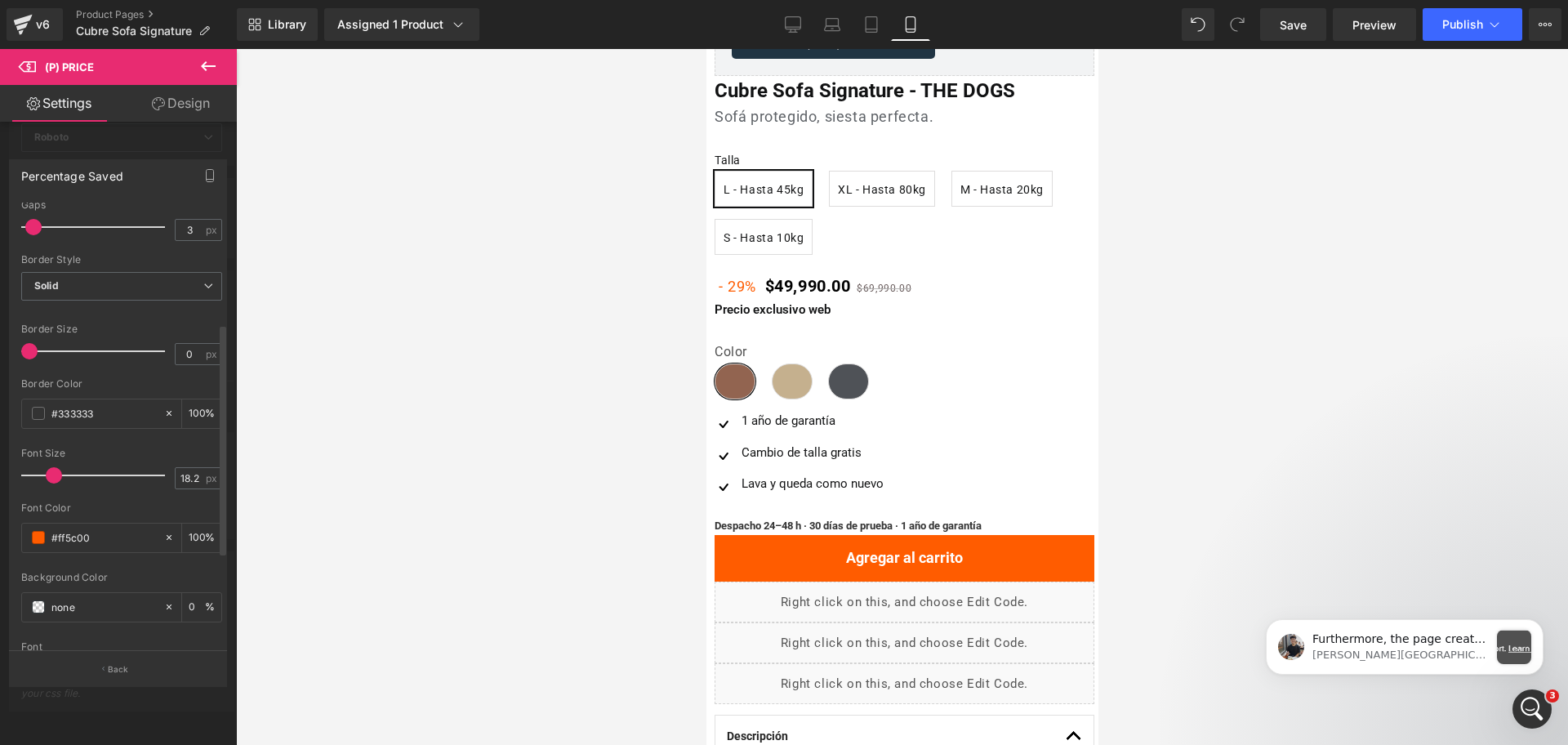
scroll to position [306, 0]
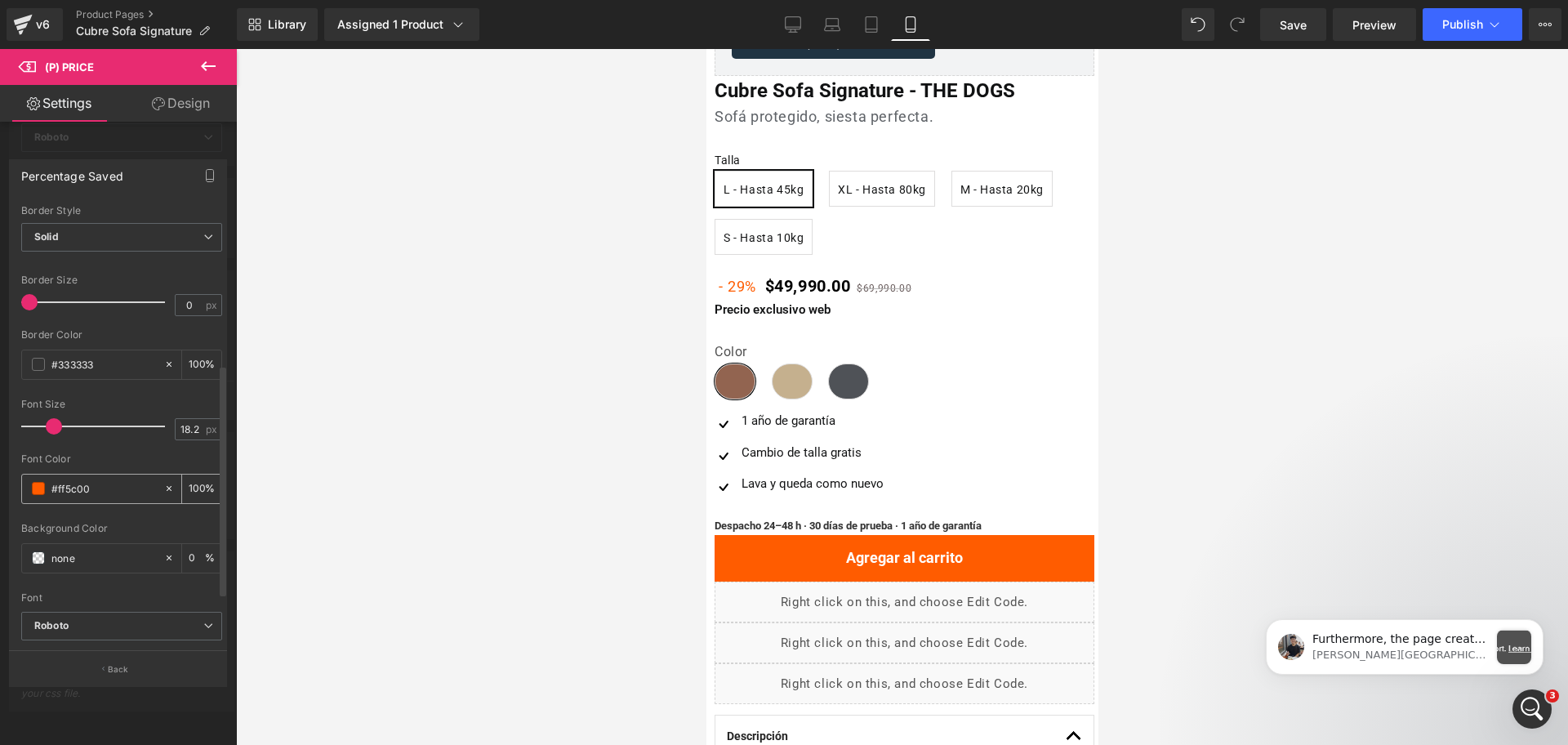
click at [94, 477] on div "#ff5c00" at bounding box center [93, 489] width 142 height 29
click at [94, 500] on div "#ff5c00" at bounding box center [93, 489] width 142 height 29
click at [95, 489] on input "#ff5c00" at bounding box center [104, 488] width 105 height 18
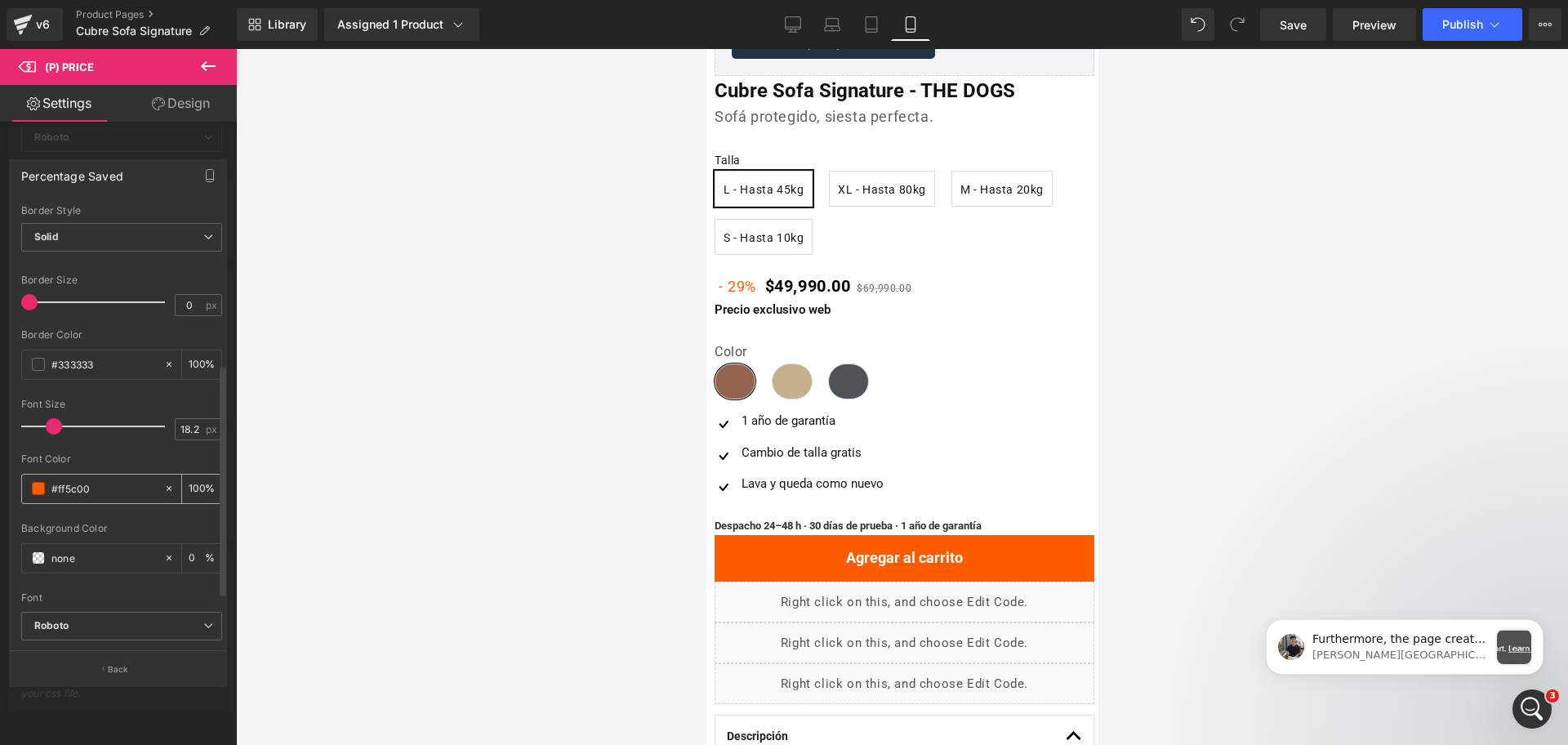
click at [95, 489] on input "#ff5c00" at bounding box center [104, 488] width 105 height 18
paste input "e53935"
type input "#e53935"
click at [184, 434] on input "18.2" at bounding box center [189, 429] width 29 height 21
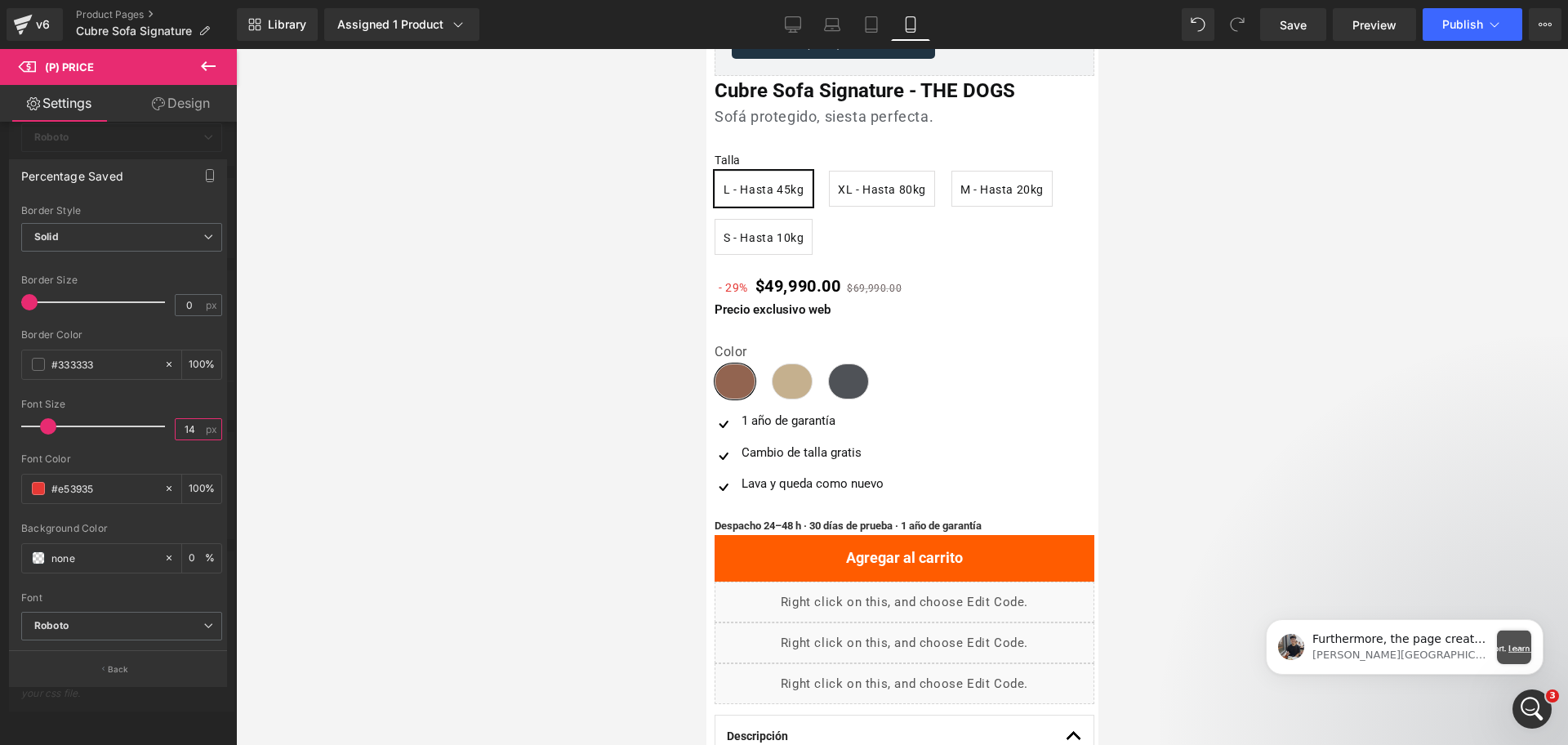
type input "14"
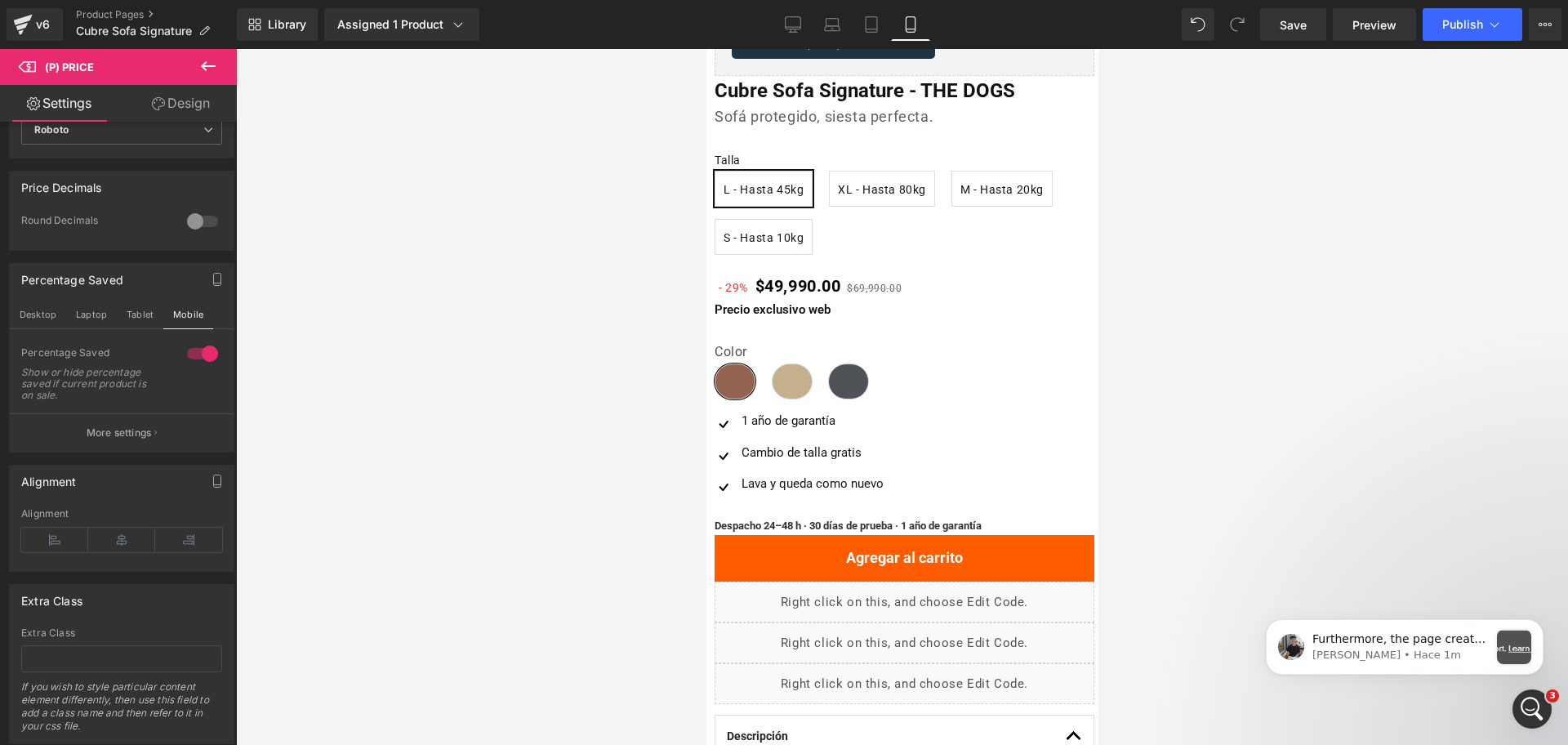
click at [810, 284] on span "(P) Price" at bounding box center [799, 284] width 55 height 25
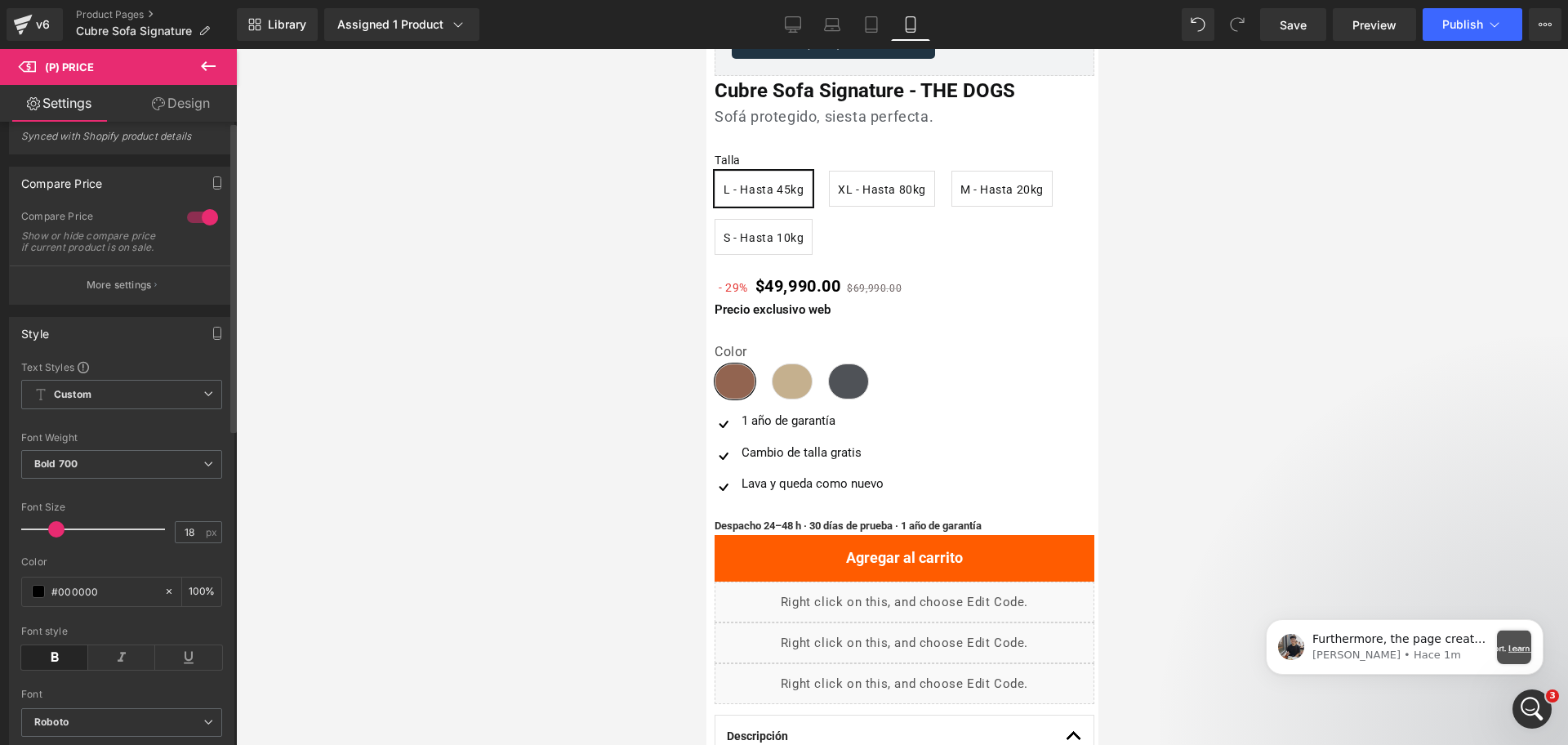
scroll to position [0, 0]
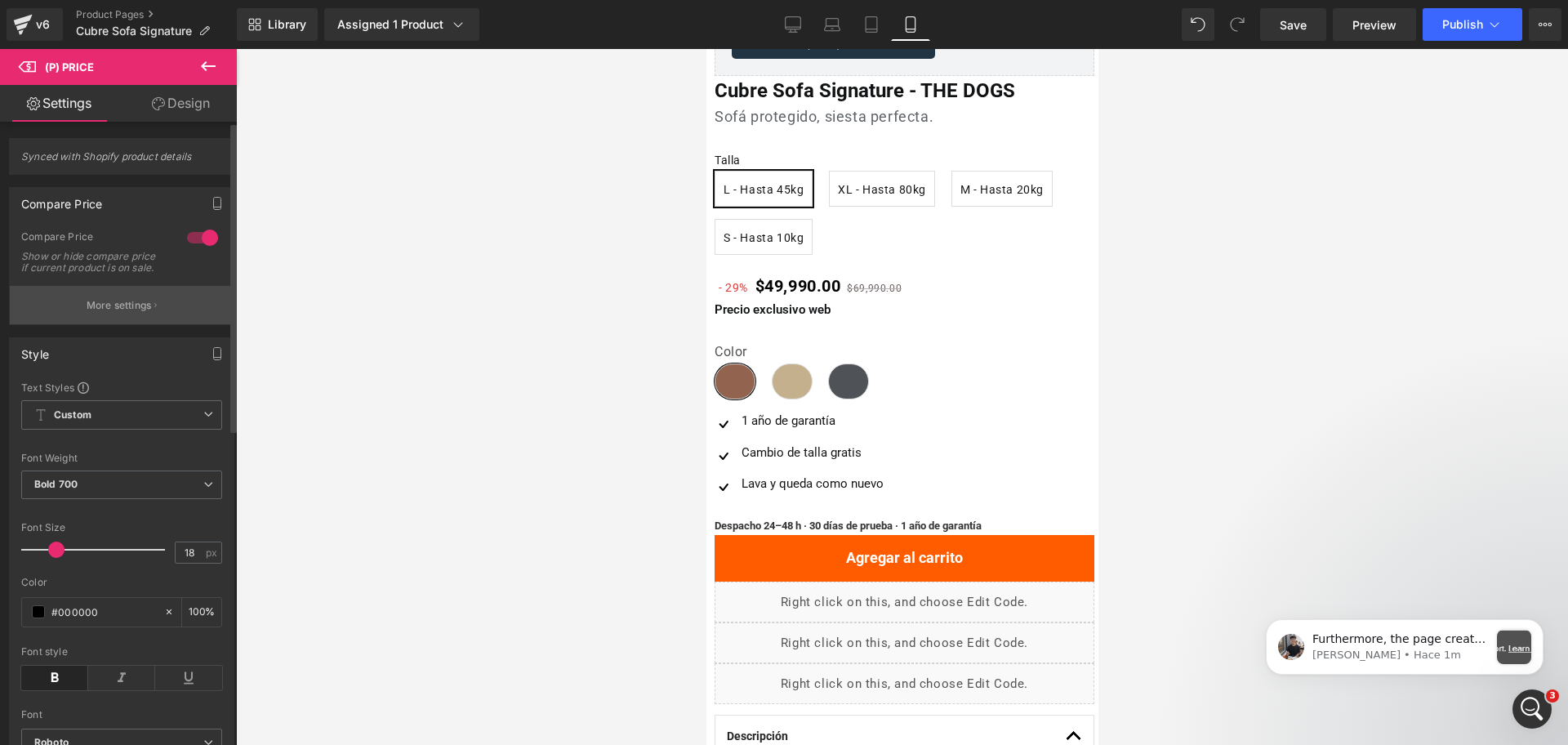
click at [158, 306] on button "More settings" at bounding box center [122, 305] width 224 height 39
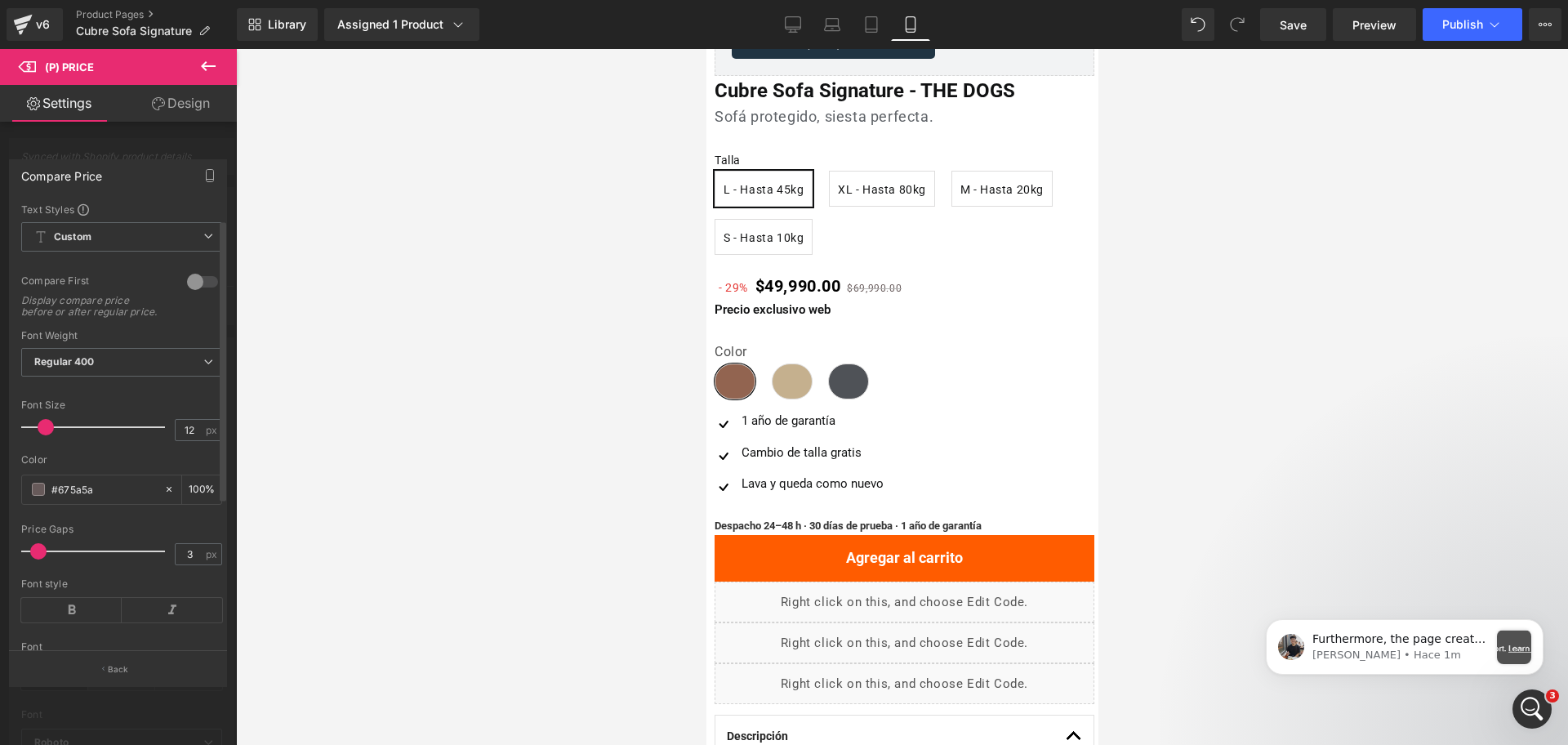
scroll to position [102, 0]
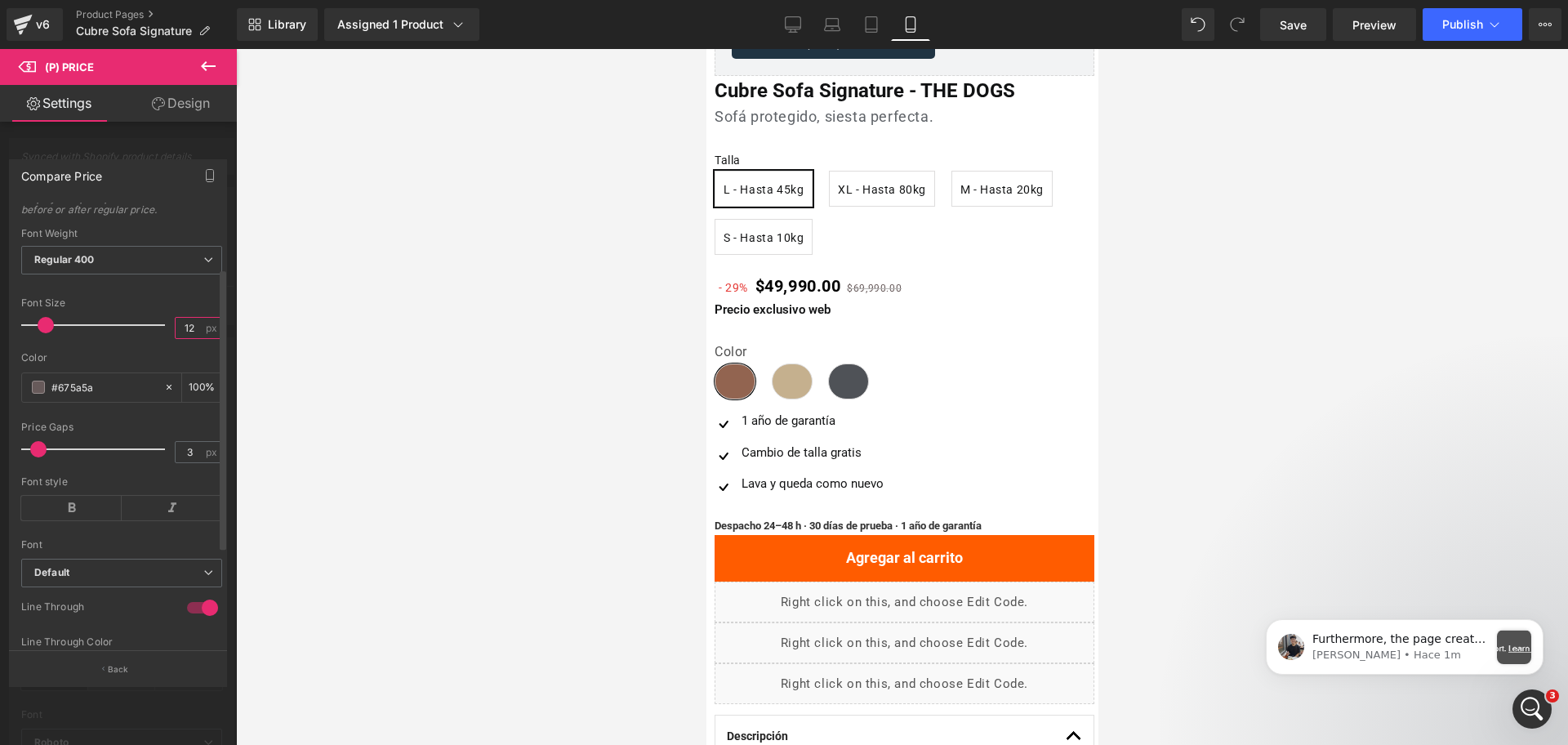
click at [179, 338] on input "12" at bounding box center [189, 328] width 29 height 21
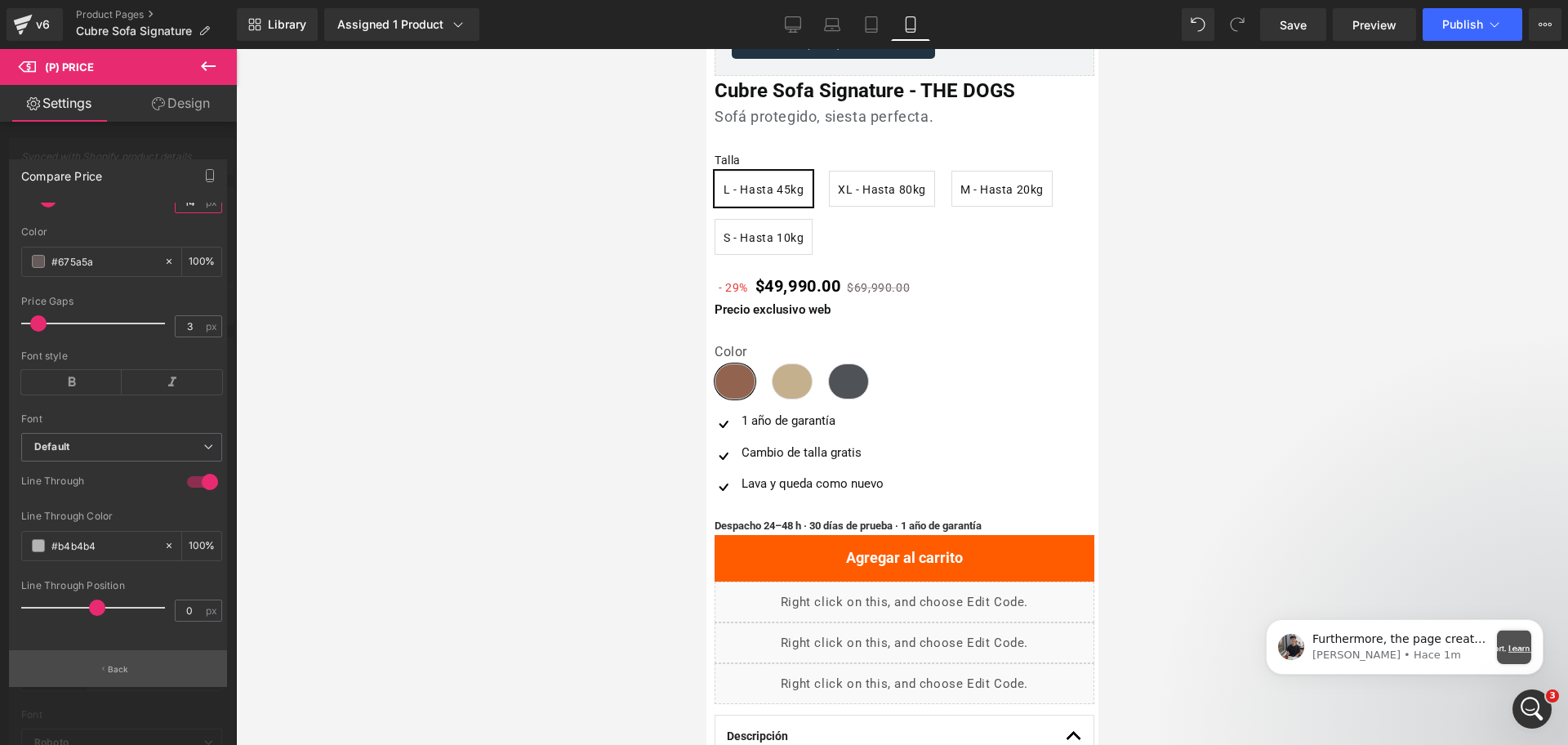
type input "14"
click at [170, 660] on button "Back" at bounding box center [118, 668] width 218 height 37
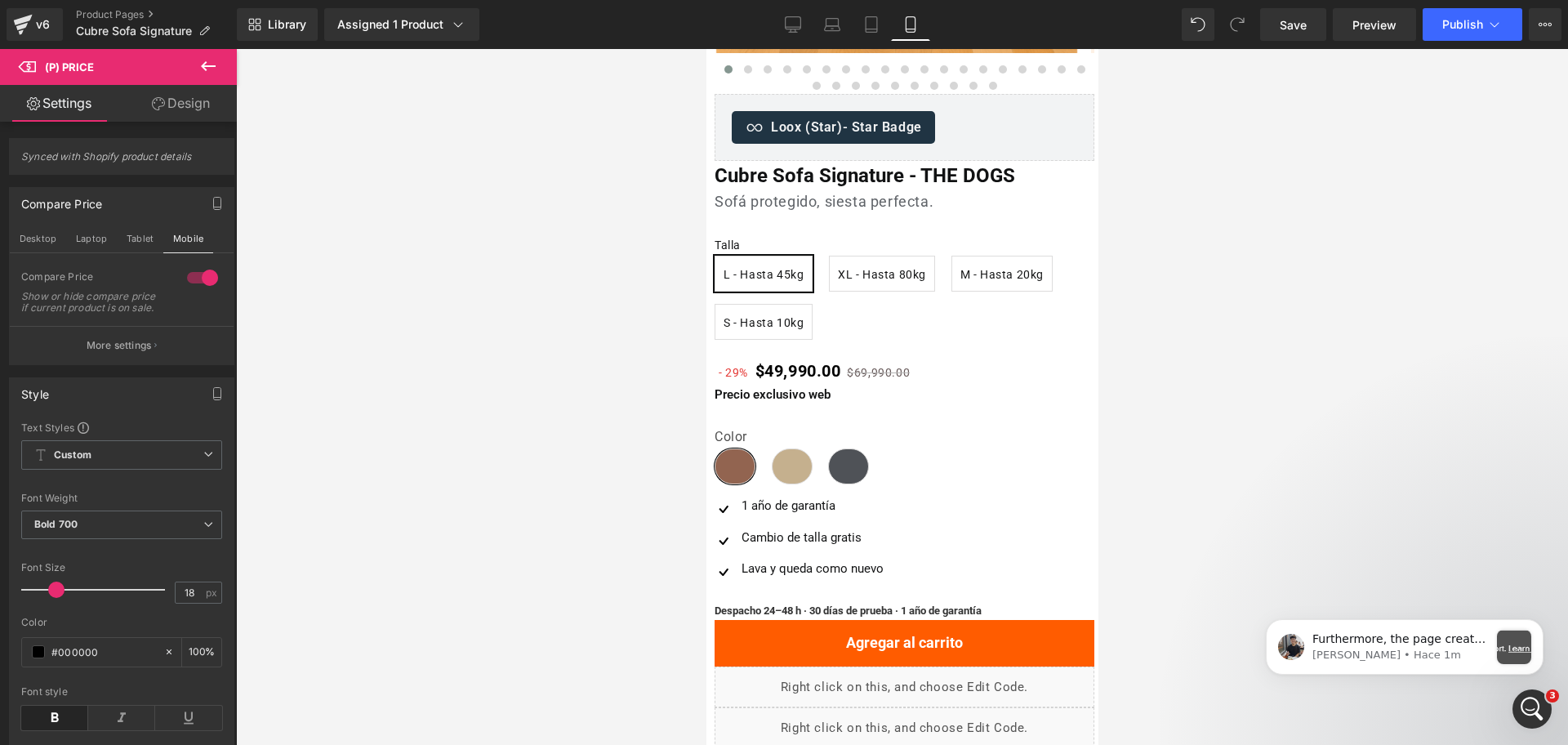
scroll to position [322, 0]
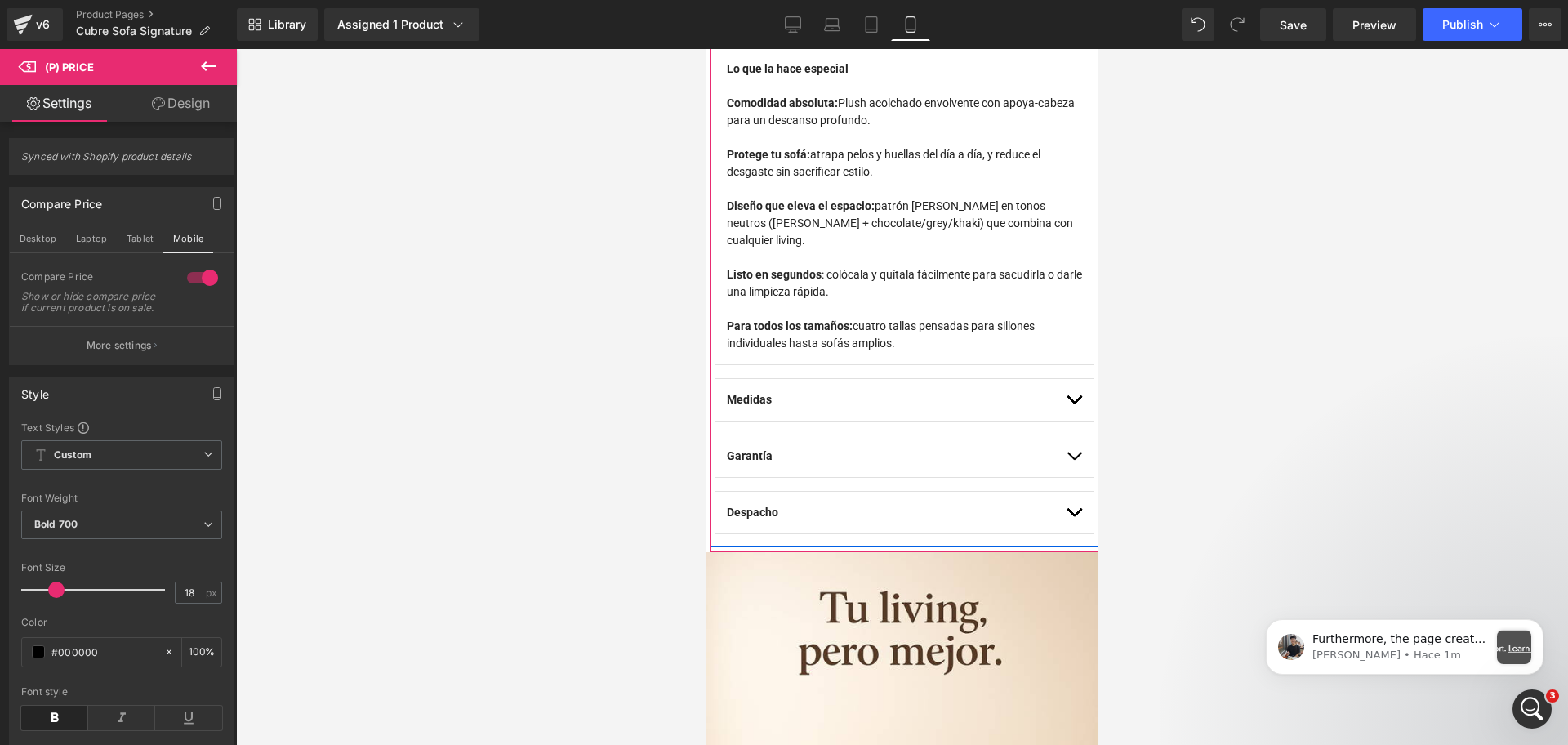
click at [1135, 273] on div at bounding box center [902, 397] width 1332 height 696
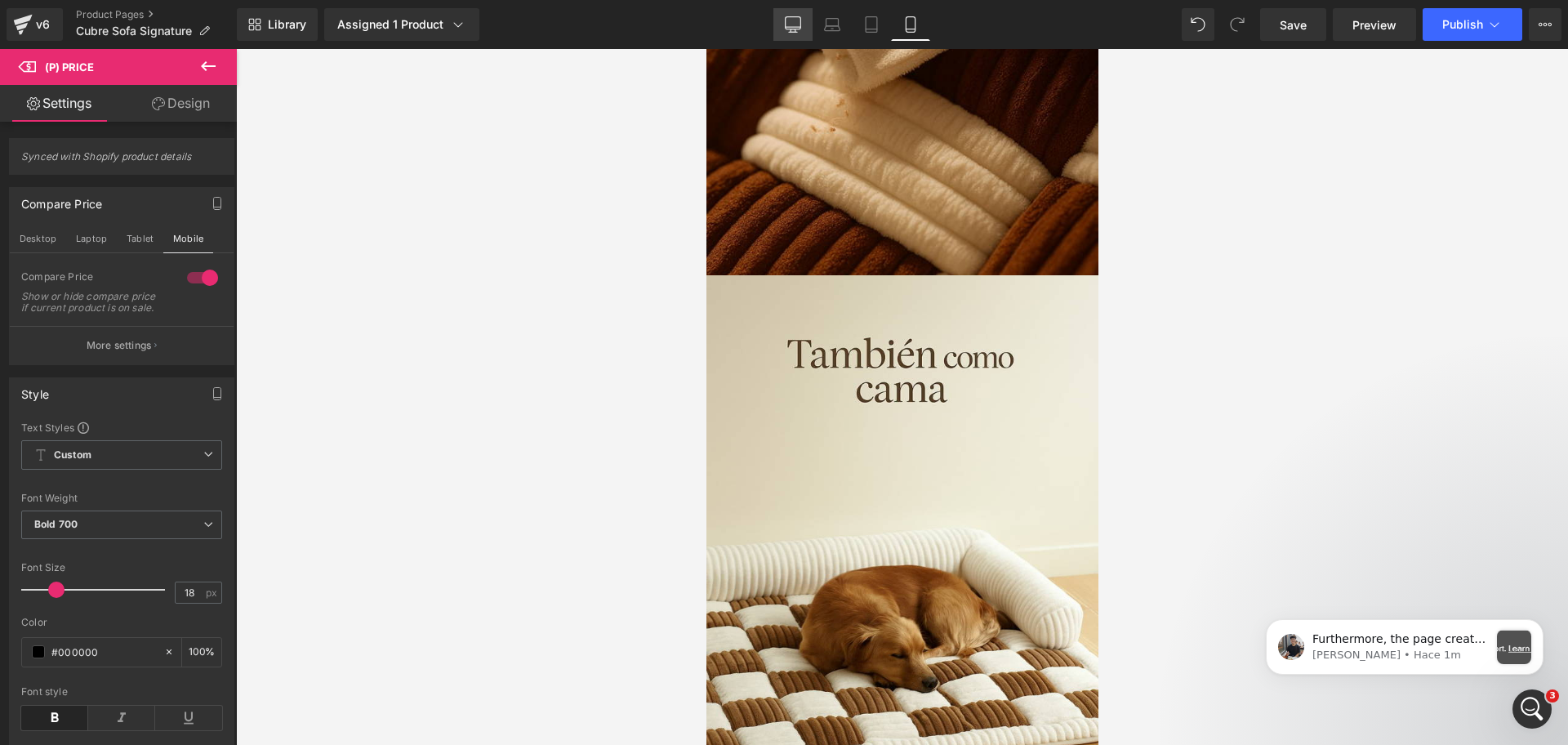
drag, startPoint x: 784, startPoint y: 28, endPoint x: 635, endPoint y: 67, distance: 154.0
click at [784, 28] on link "Desktop" at bounding box center [793, 25] width 40 height 33
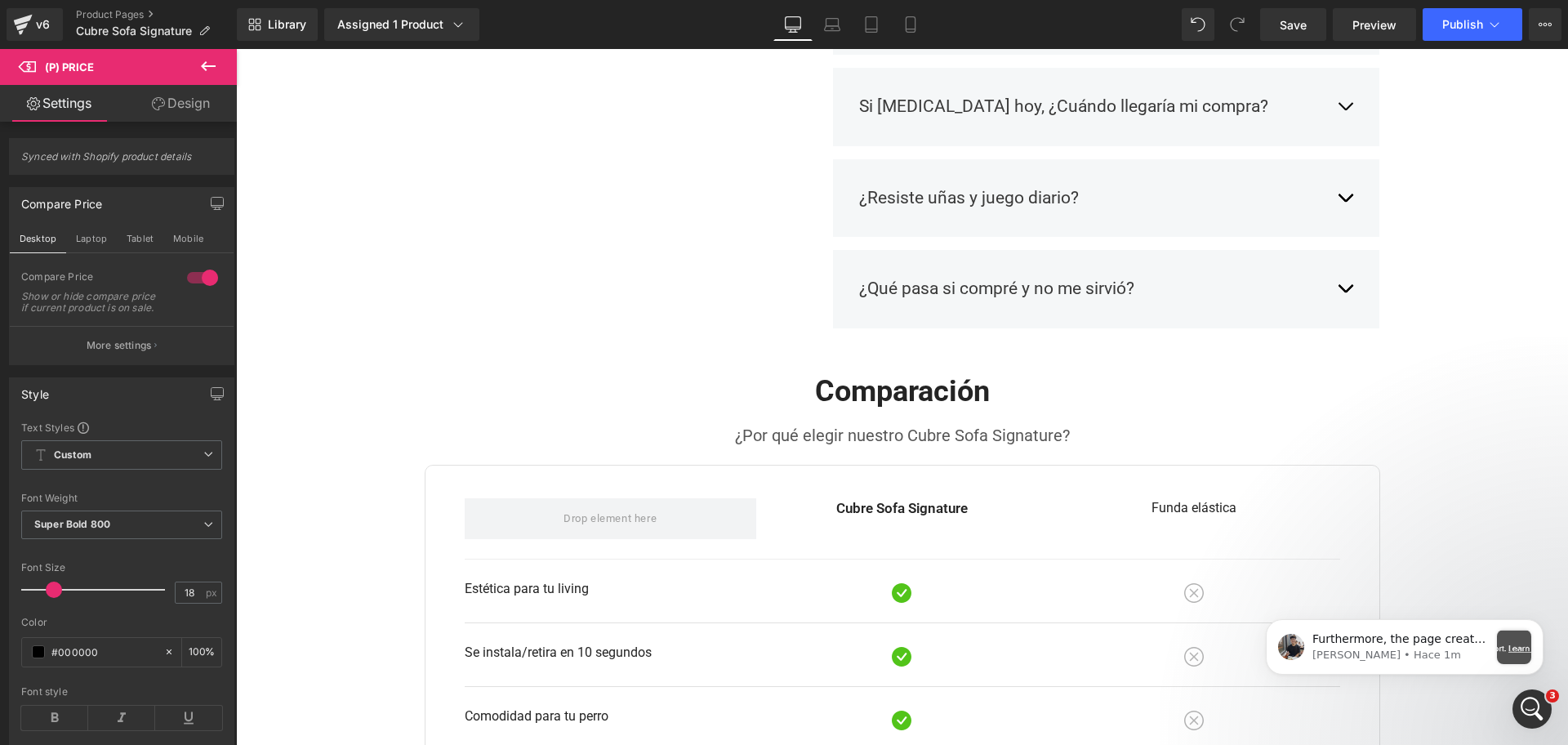
scroll to position [2443, 0]
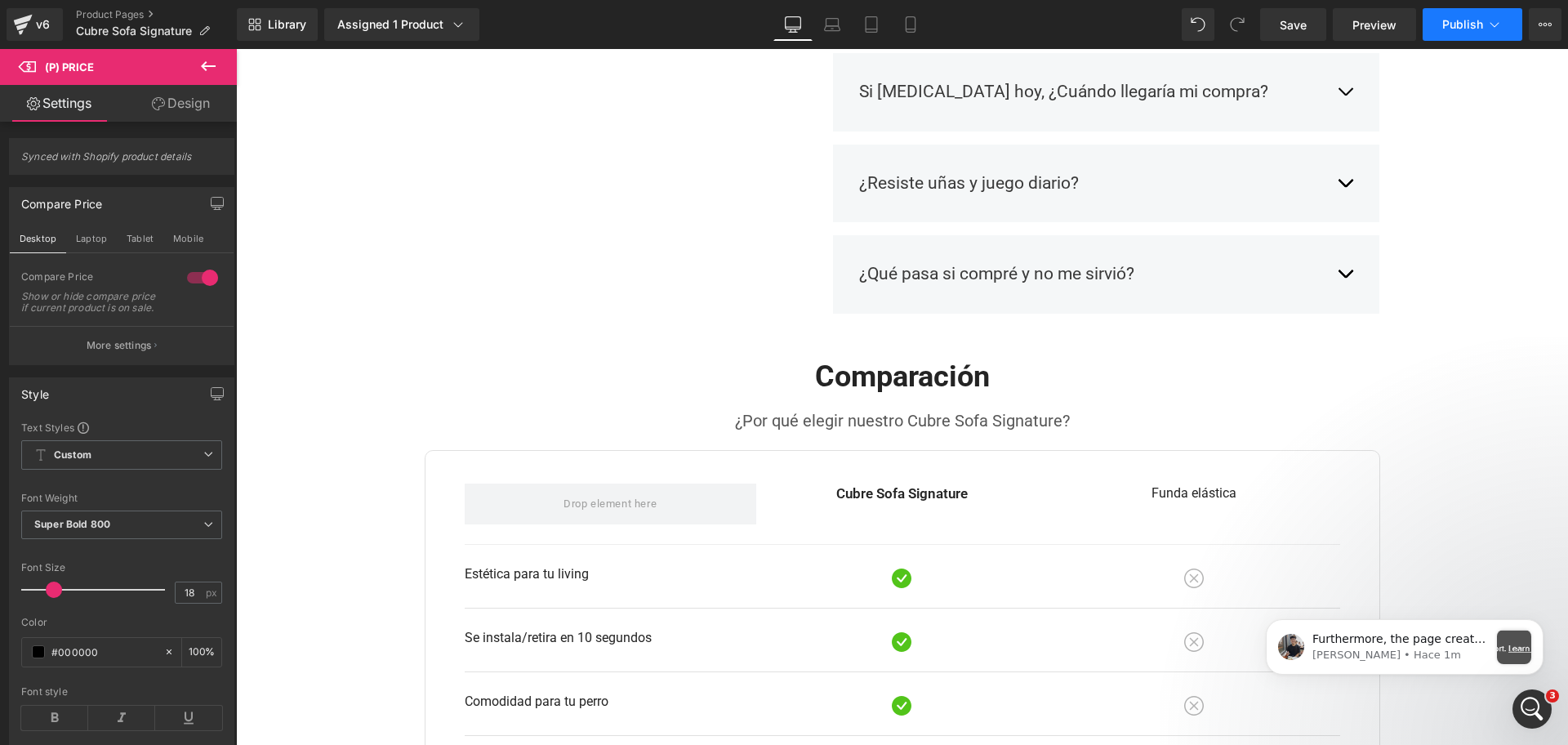
click at [1470, 36] on button "Publish" at bounding box center [1473, 25] width 100 height 33
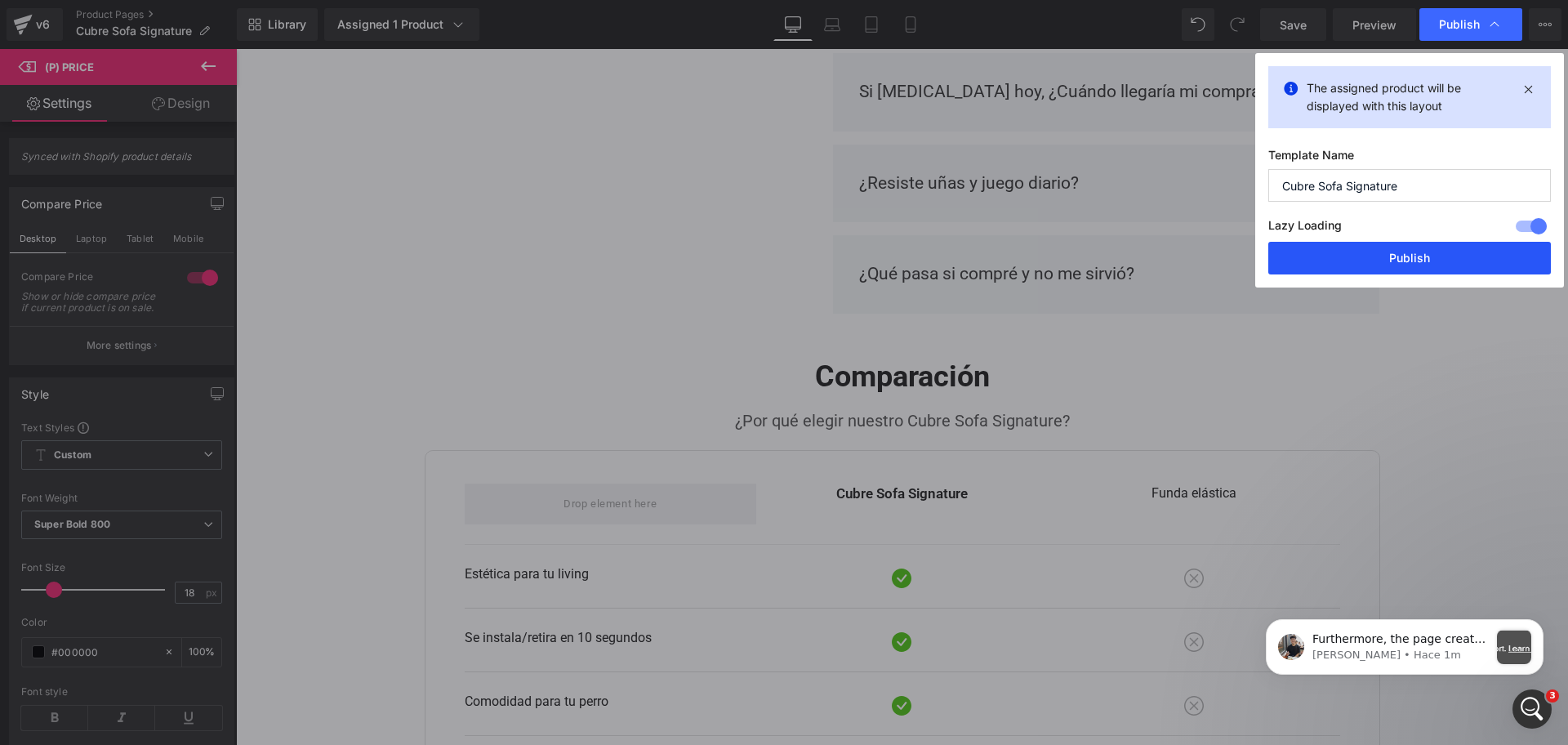
click at [1431, 249] on button "Publish" at bounding box center [1409, 258] width 282 height 33
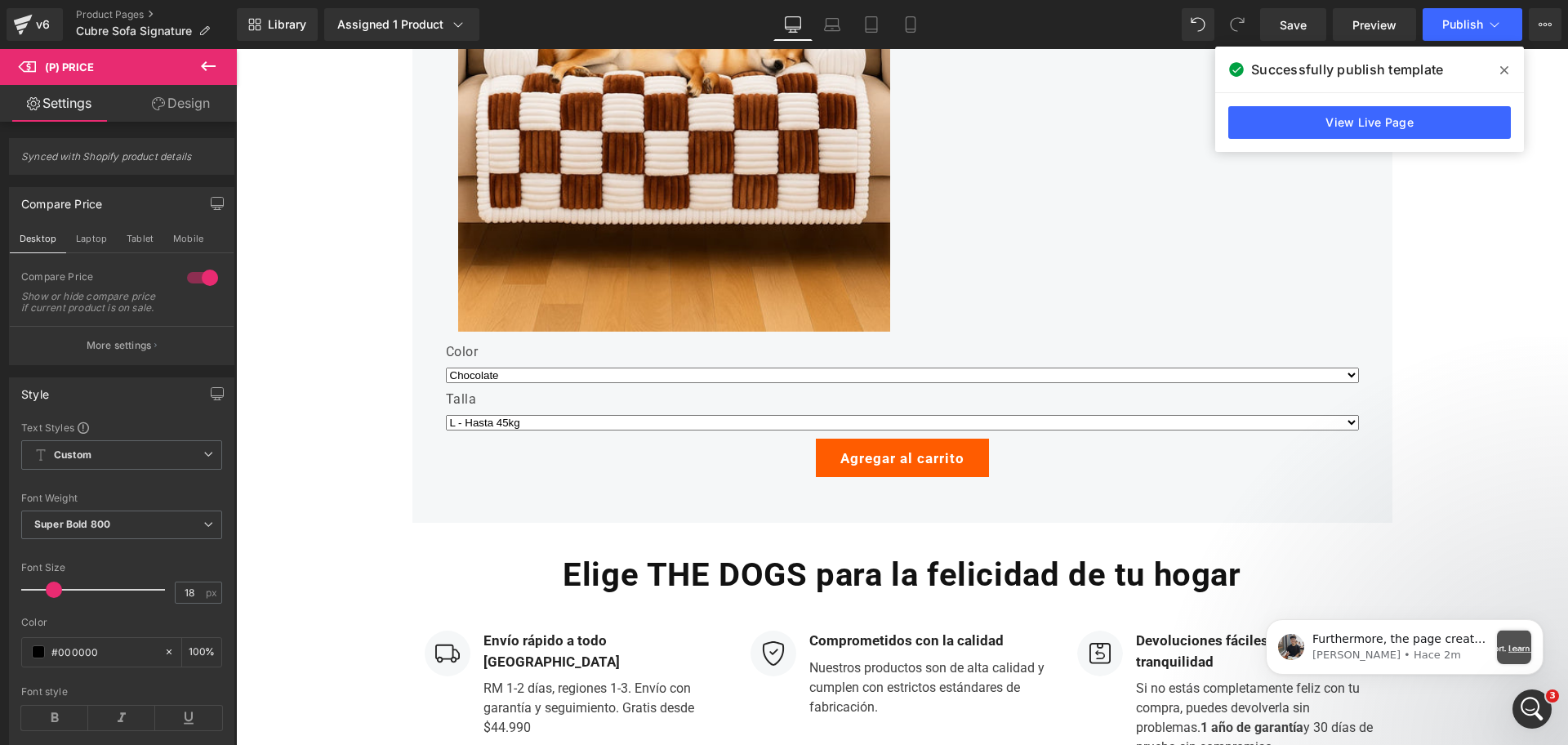
scroll to position [3872, 0]
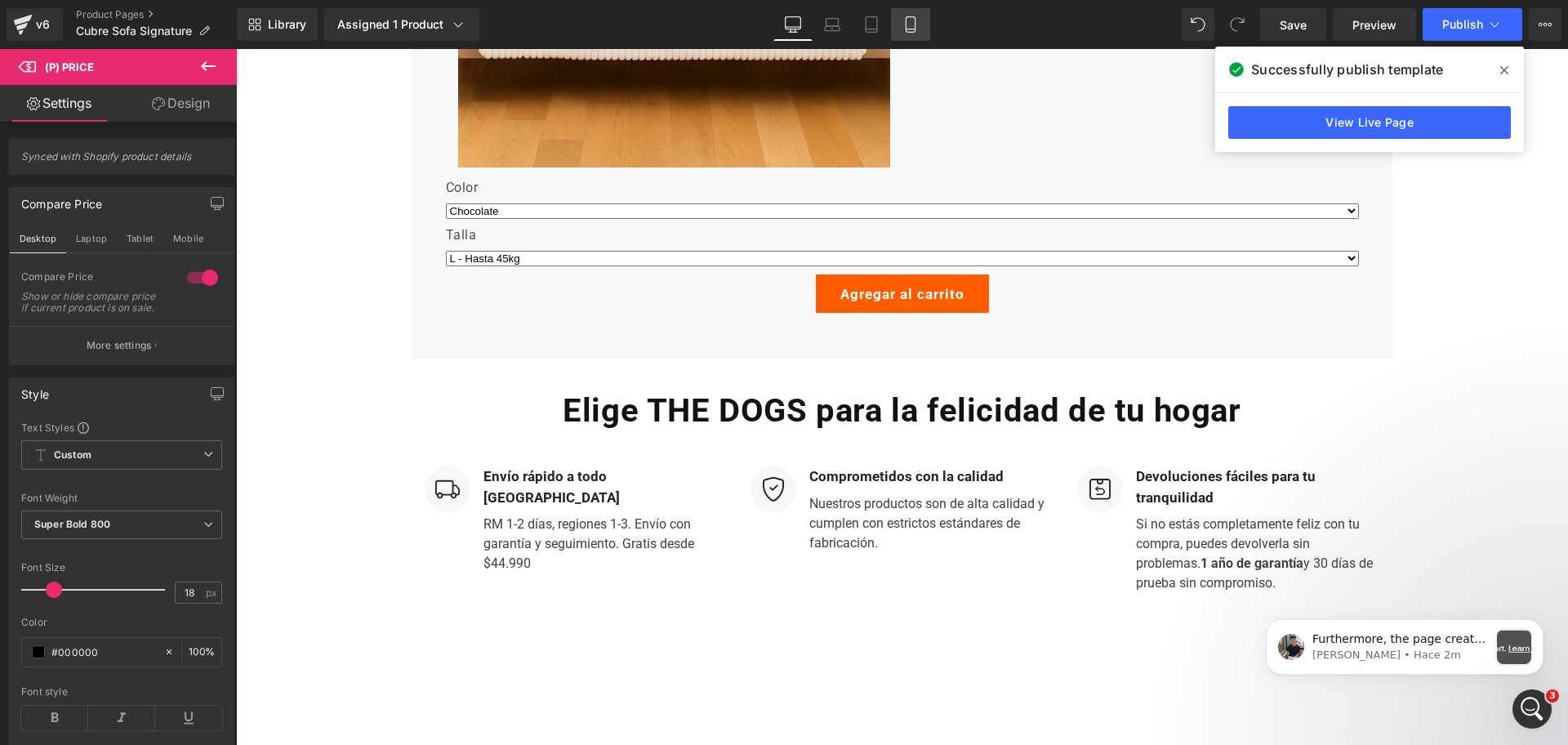
click at [924, 23] on link "Mobile" at bounding box center [911, 25] width 40 height 33
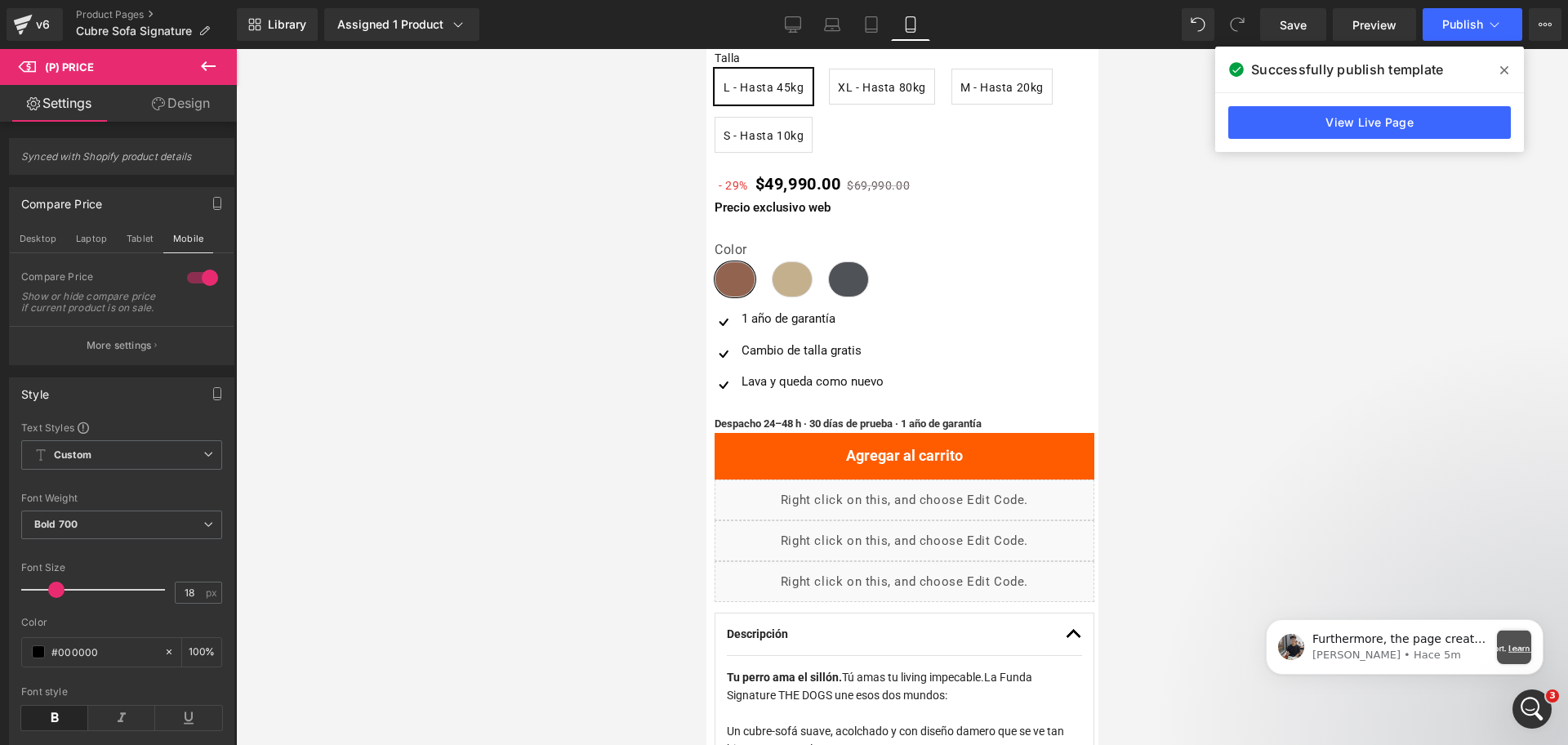
scroll to position [914, 0]
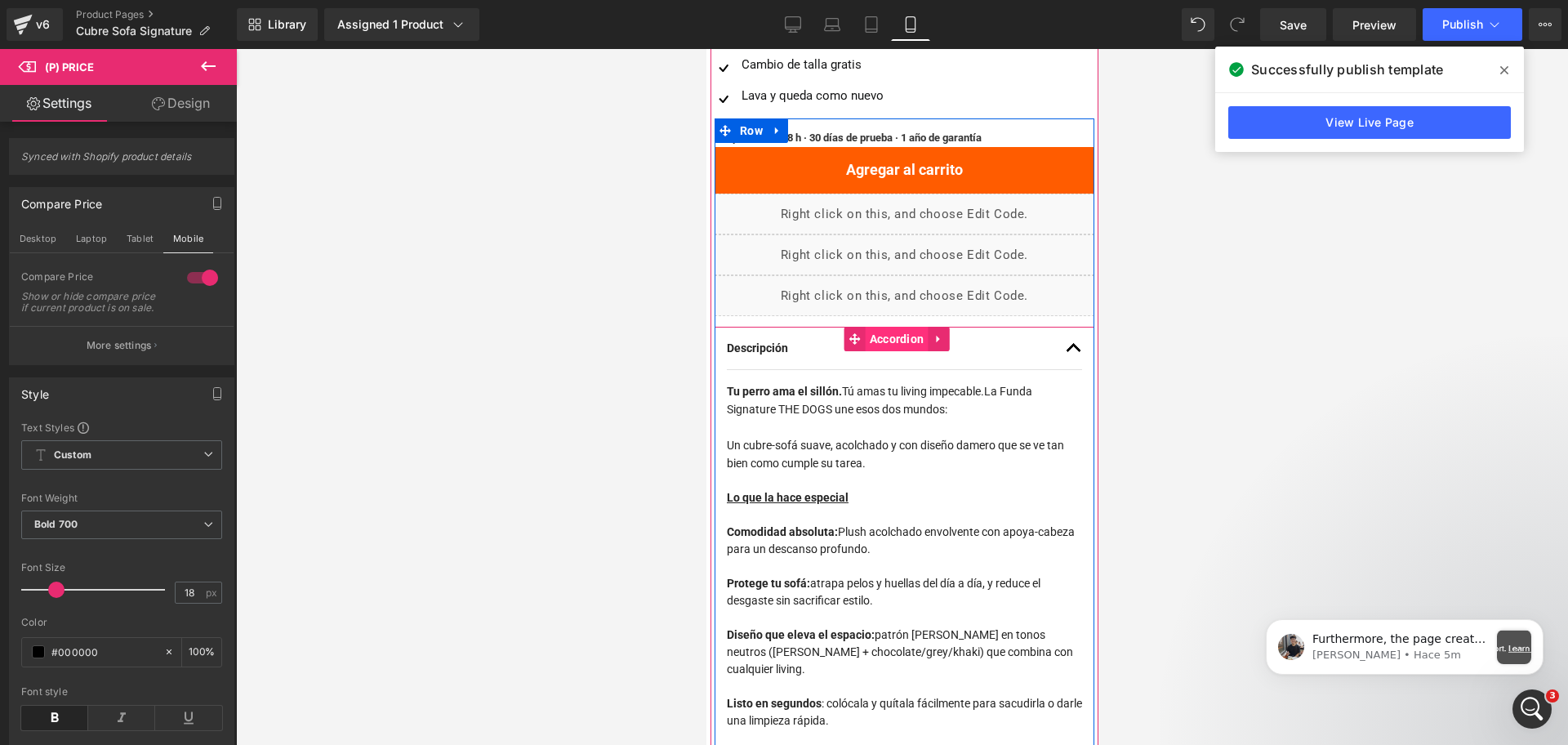
click at [879, 343] on span "Accordion" at bounding box center [896, 339] width 63 height 25
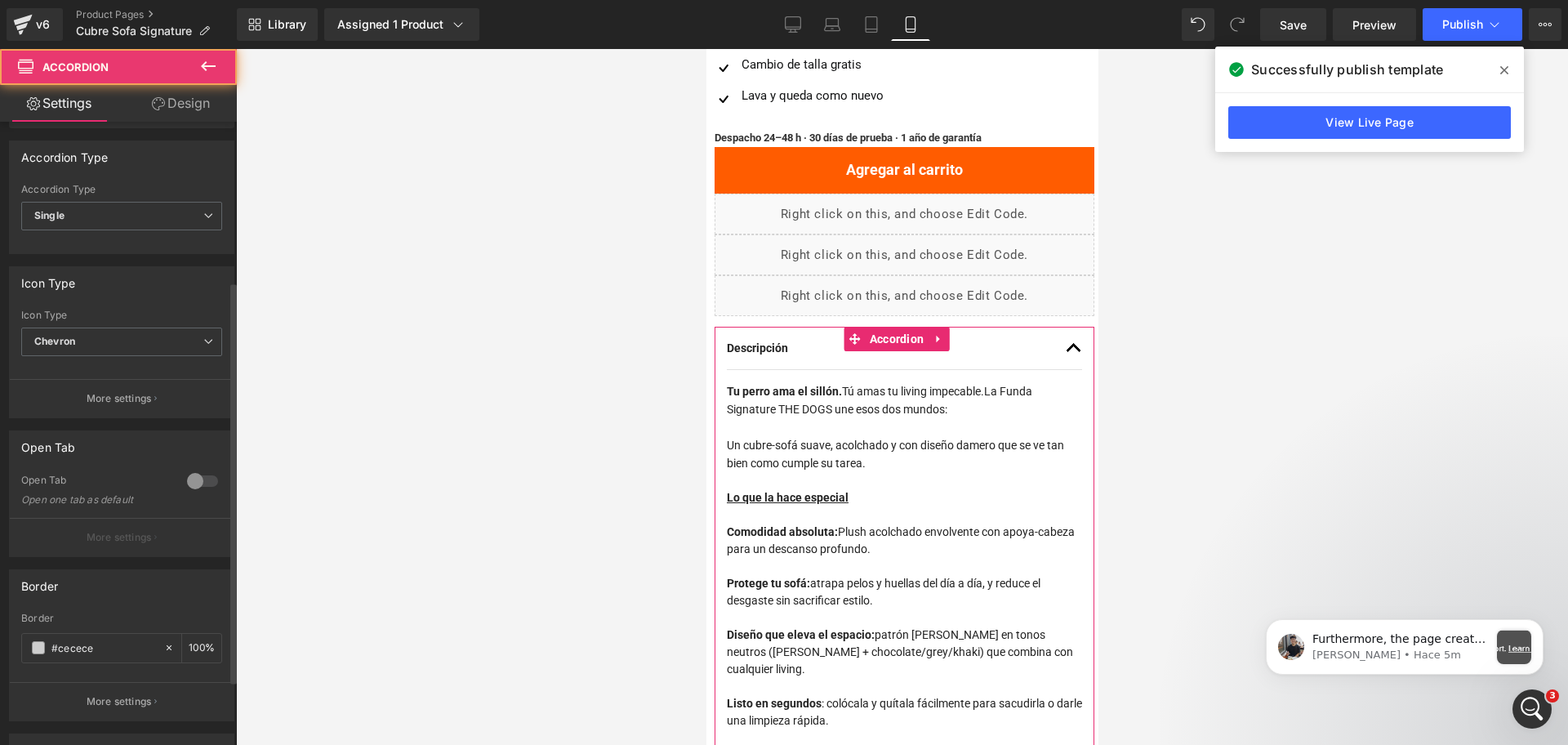
scroll to position [346, 0]
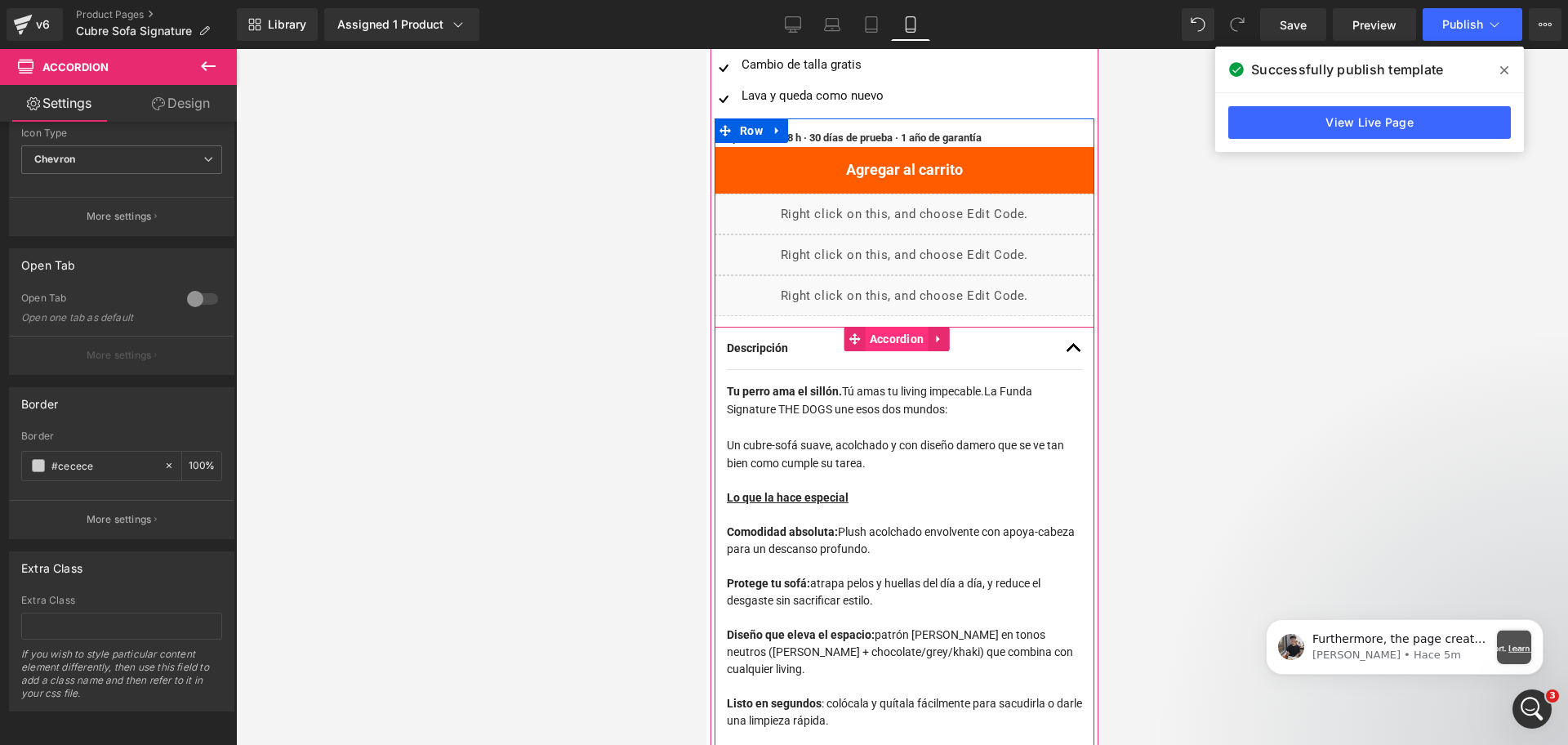
click at [873, 342] on span "Accordion" at bounding box center [896, 339] width 63 height 25
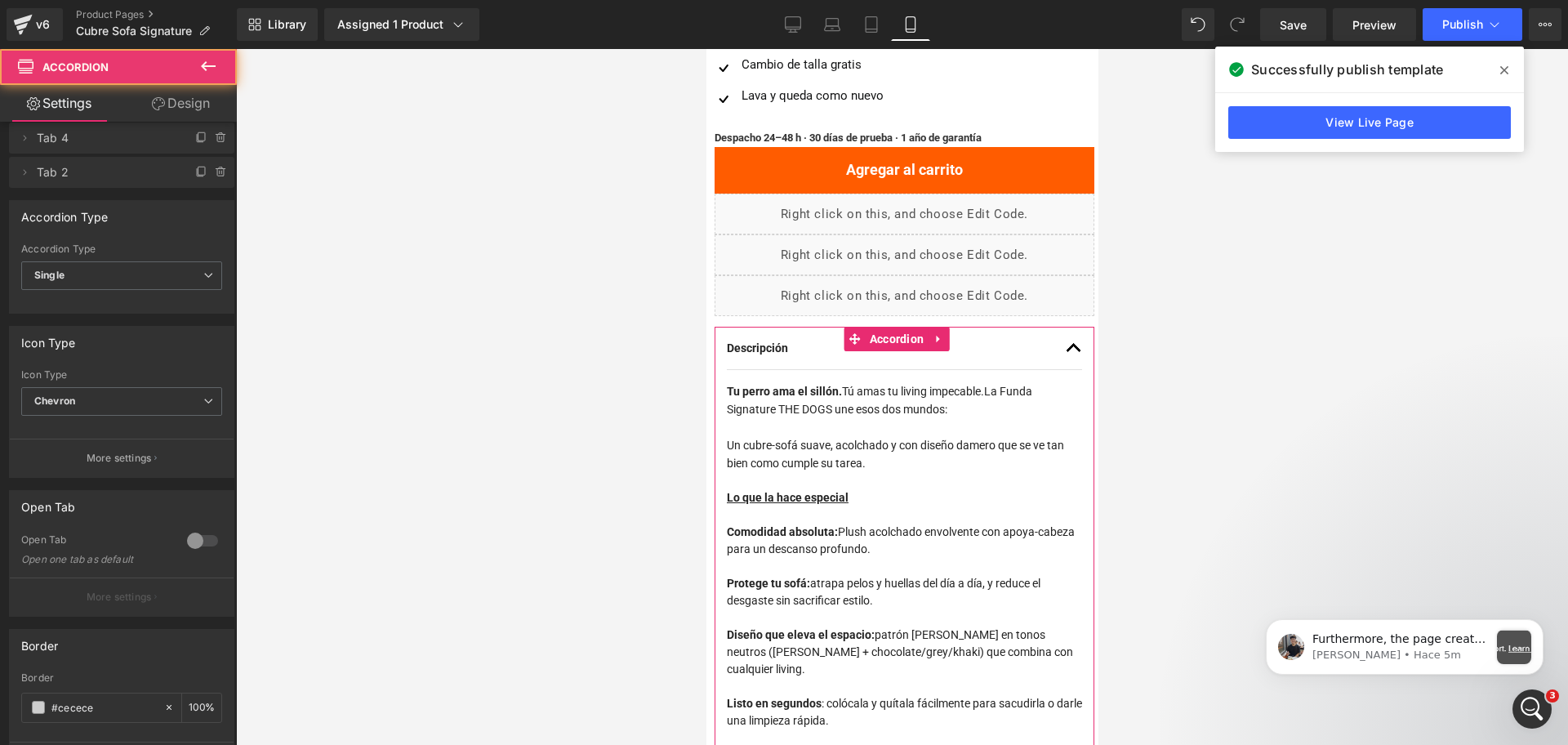
scroll to position [0, 0]
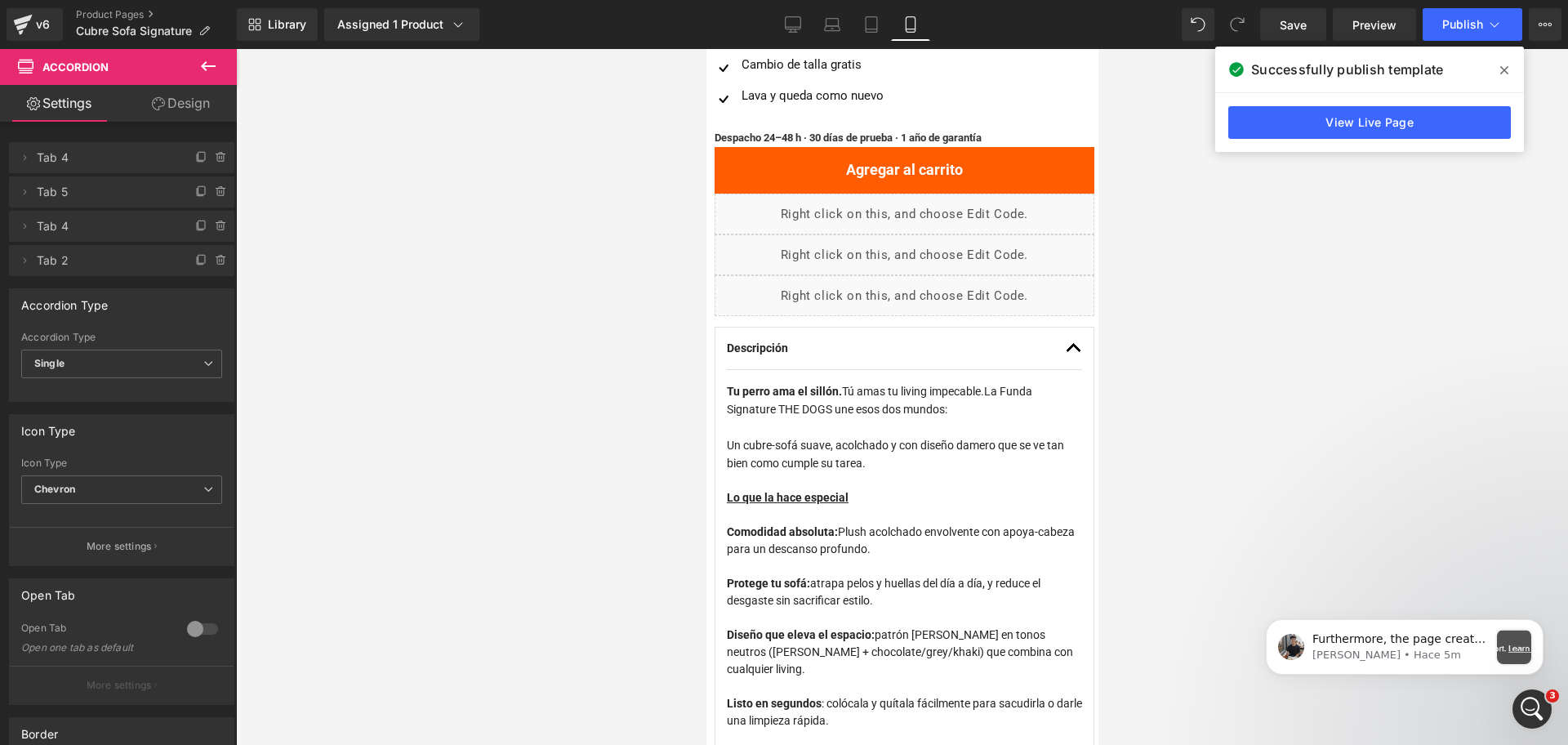
click at [1403, 374] on div at bounding box center [902, 397] width 1332 height 696
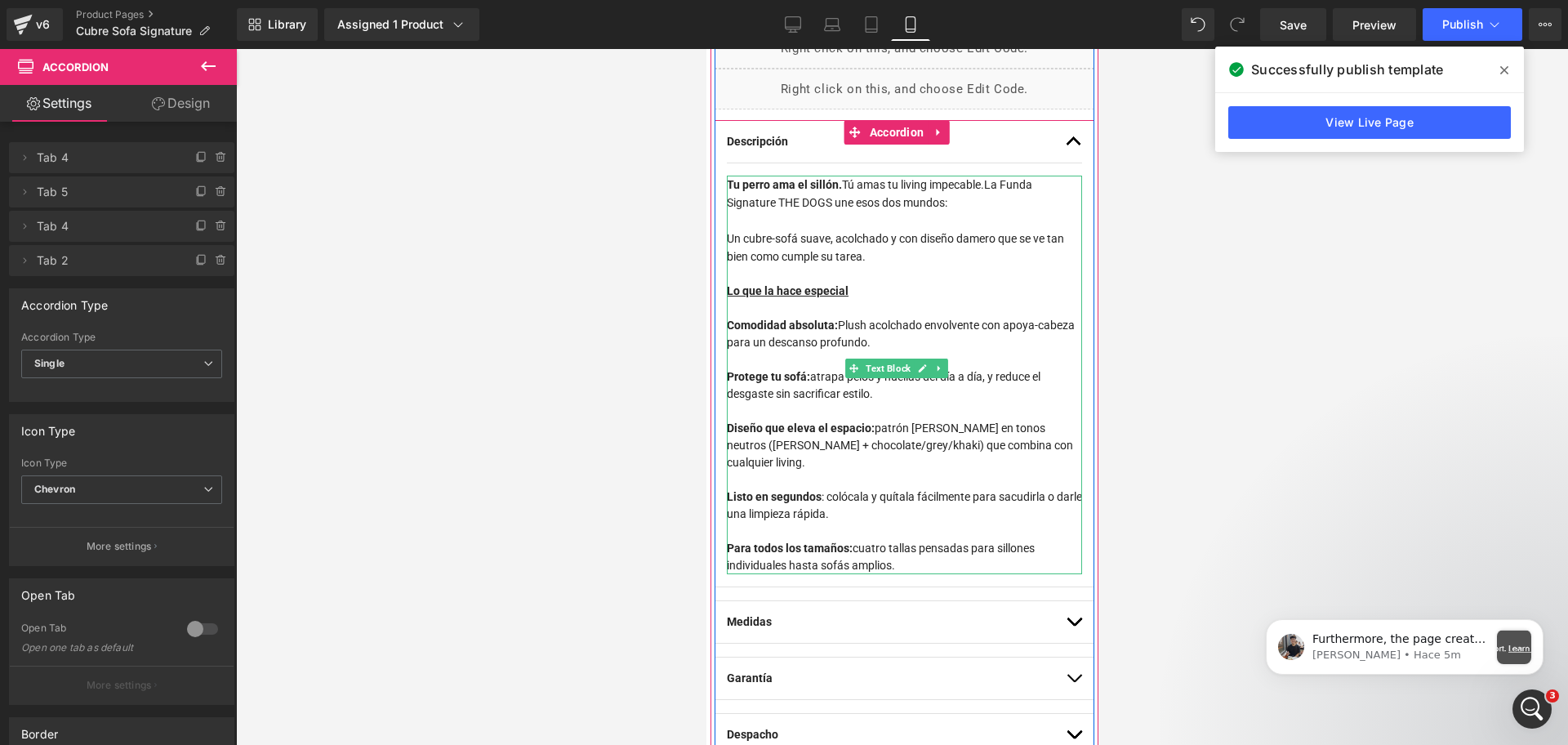
scroll to position [1118, 0]
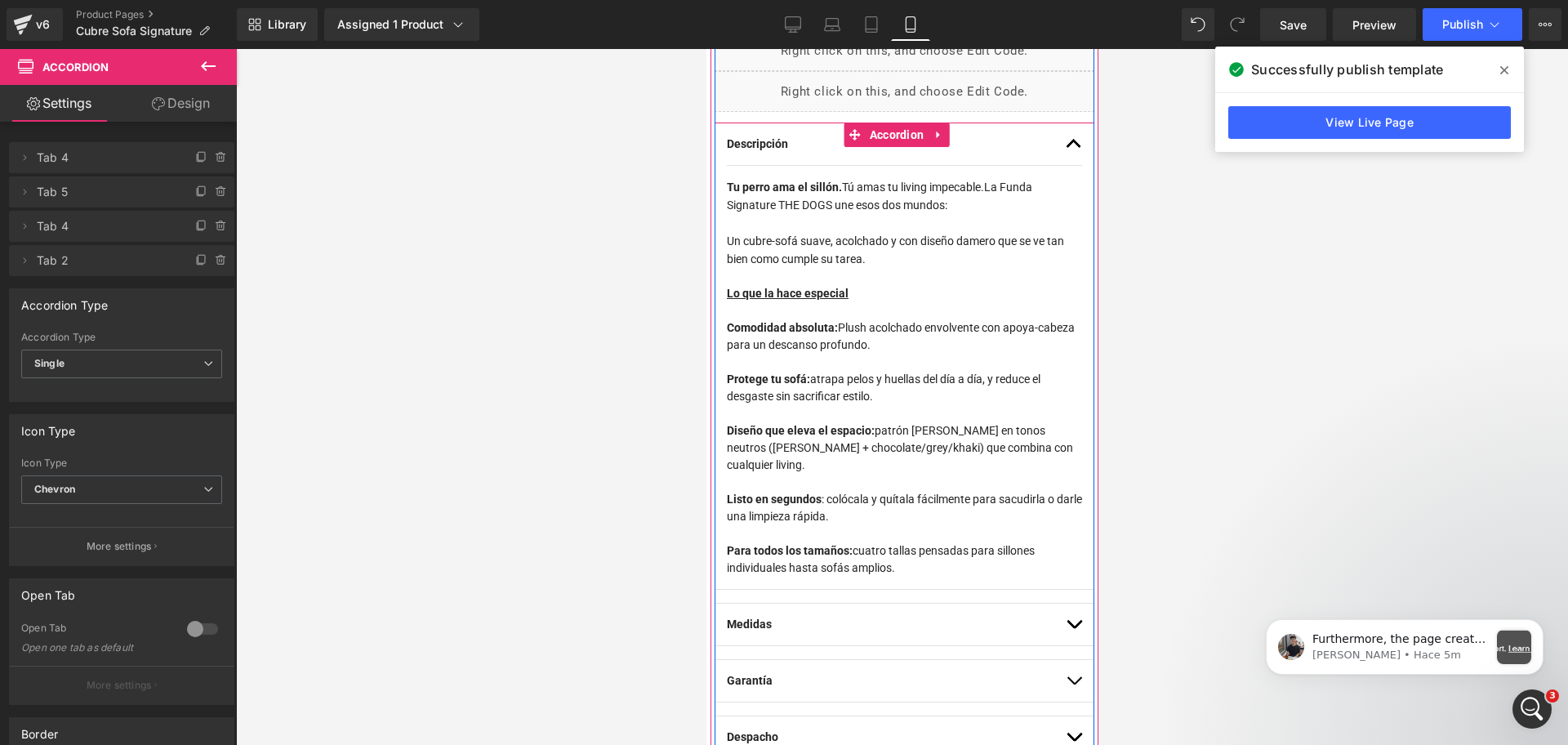
click at [1065, 142] on button "button" at bounding box center [1073, 144] width 16 height 42
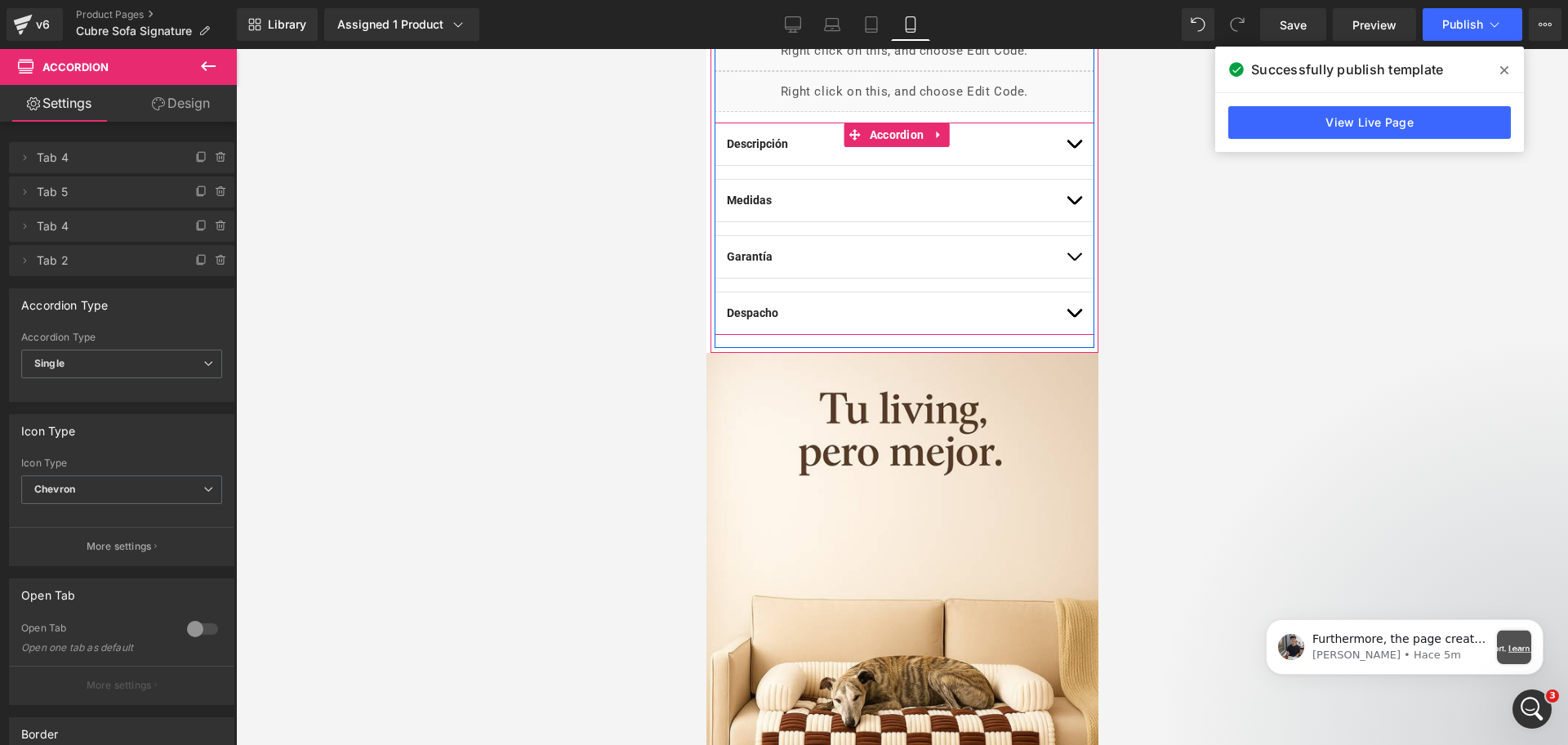
click at [1065, 263] on button "button" at bounding box center [1073, 257] width 16 height 42
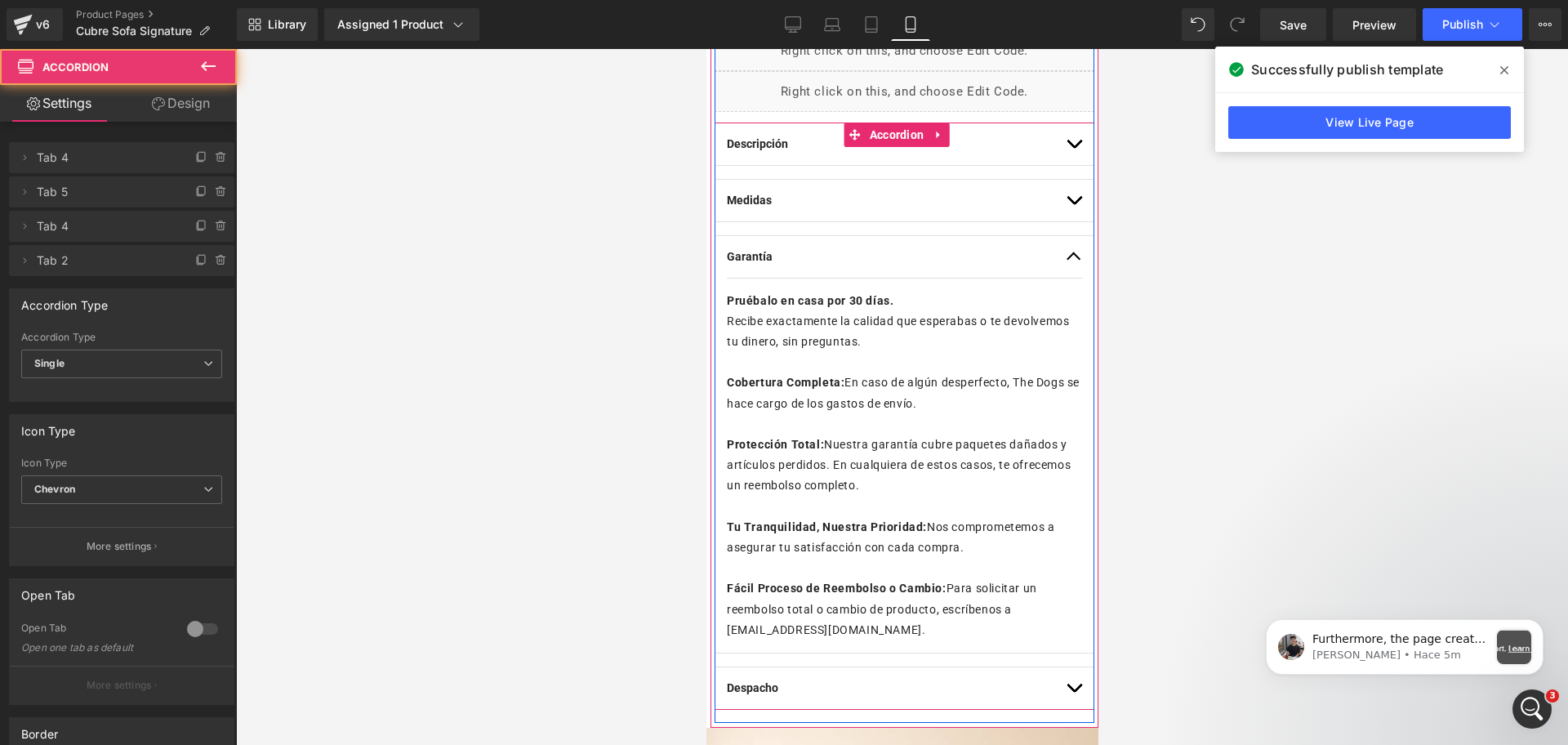
click at [1065, 263] on button "button" at bounding box center [1073, 257] width 16 height 42
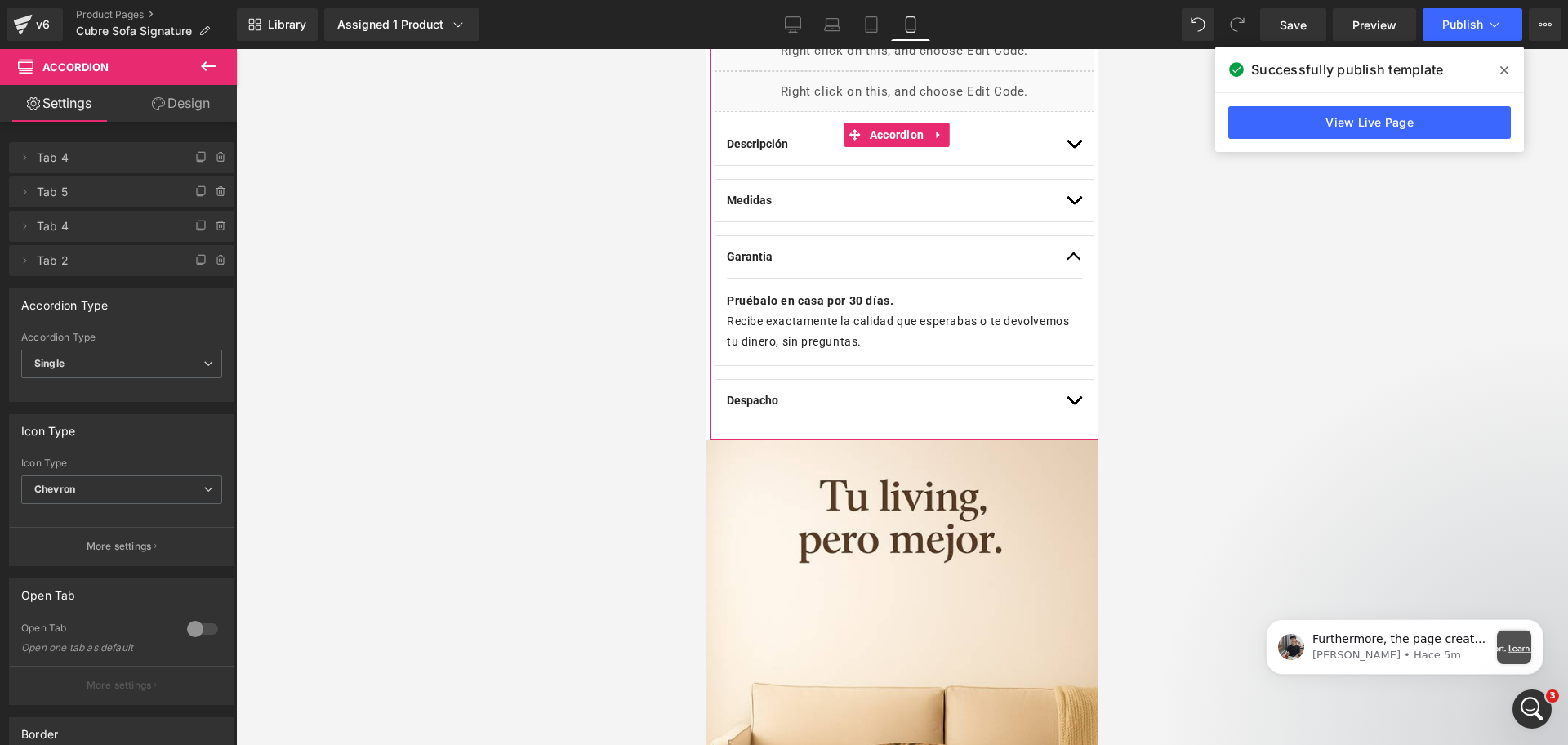
click at [1065, 211] on button "button" at bounding box center [1073, 200] width 16 height 42
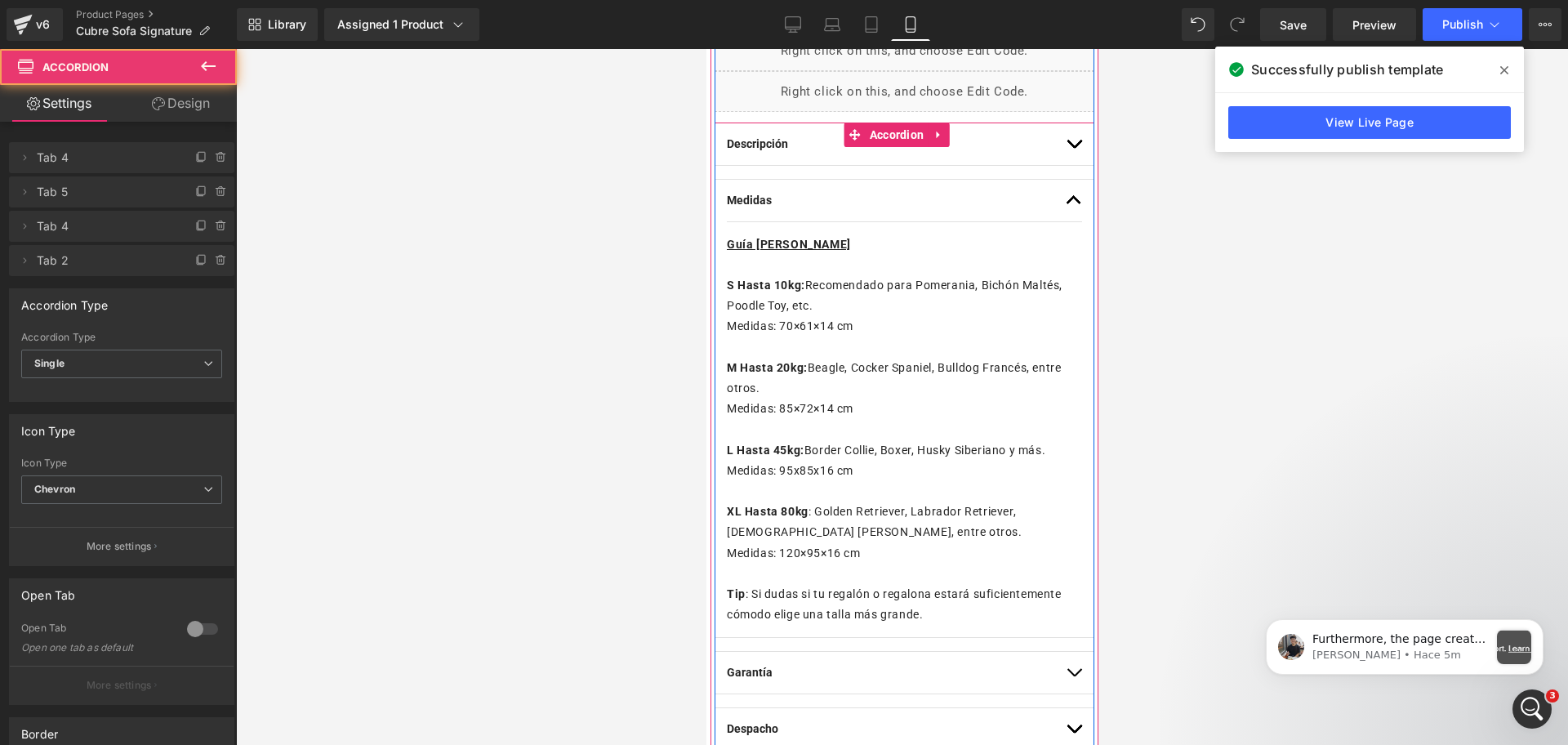
click at [1065, 211] on button "button" at bounding box center [1073, 200] width 16 height 42
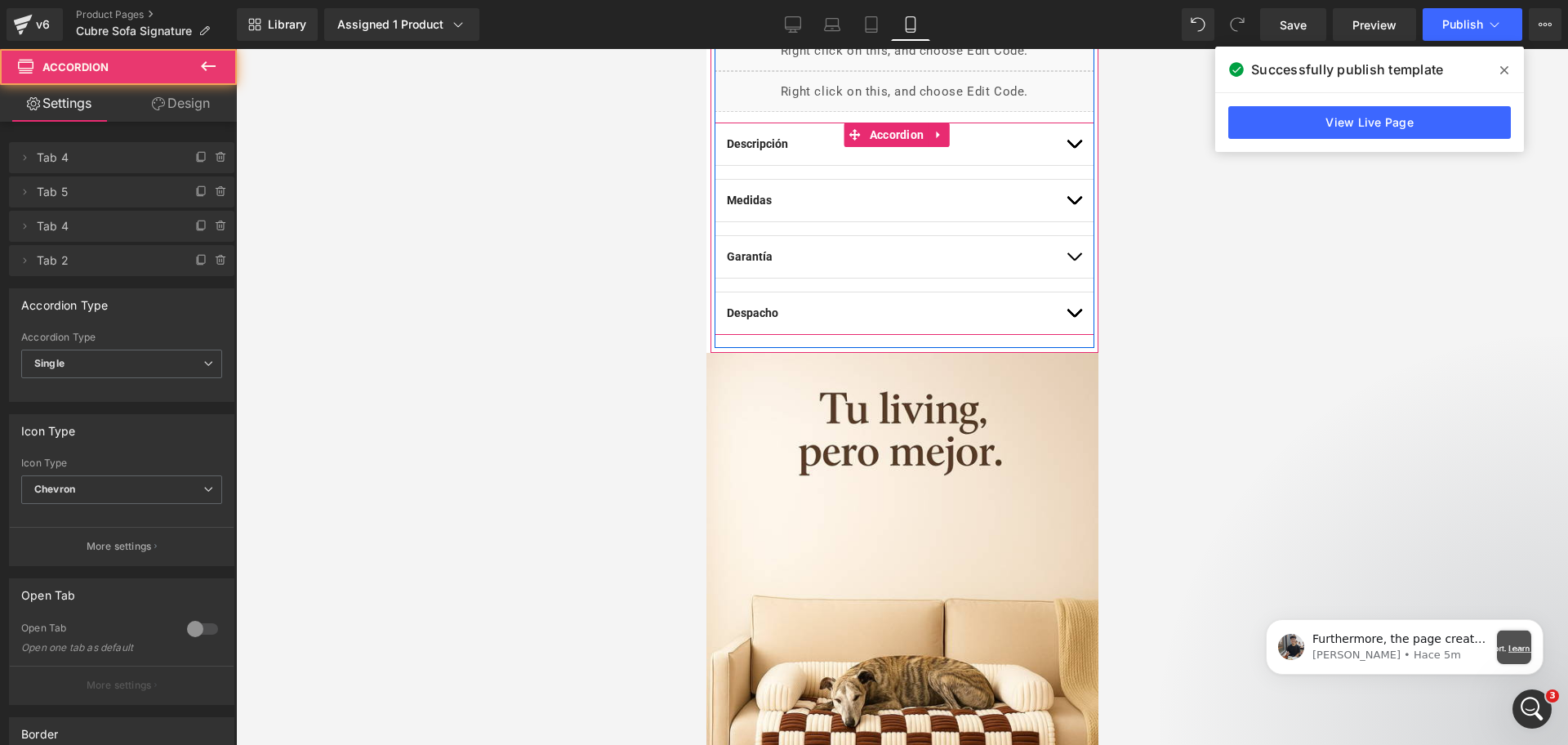
click at [1065, 135] on button "button" at bounding box center [1073, 144] width 16 height 42
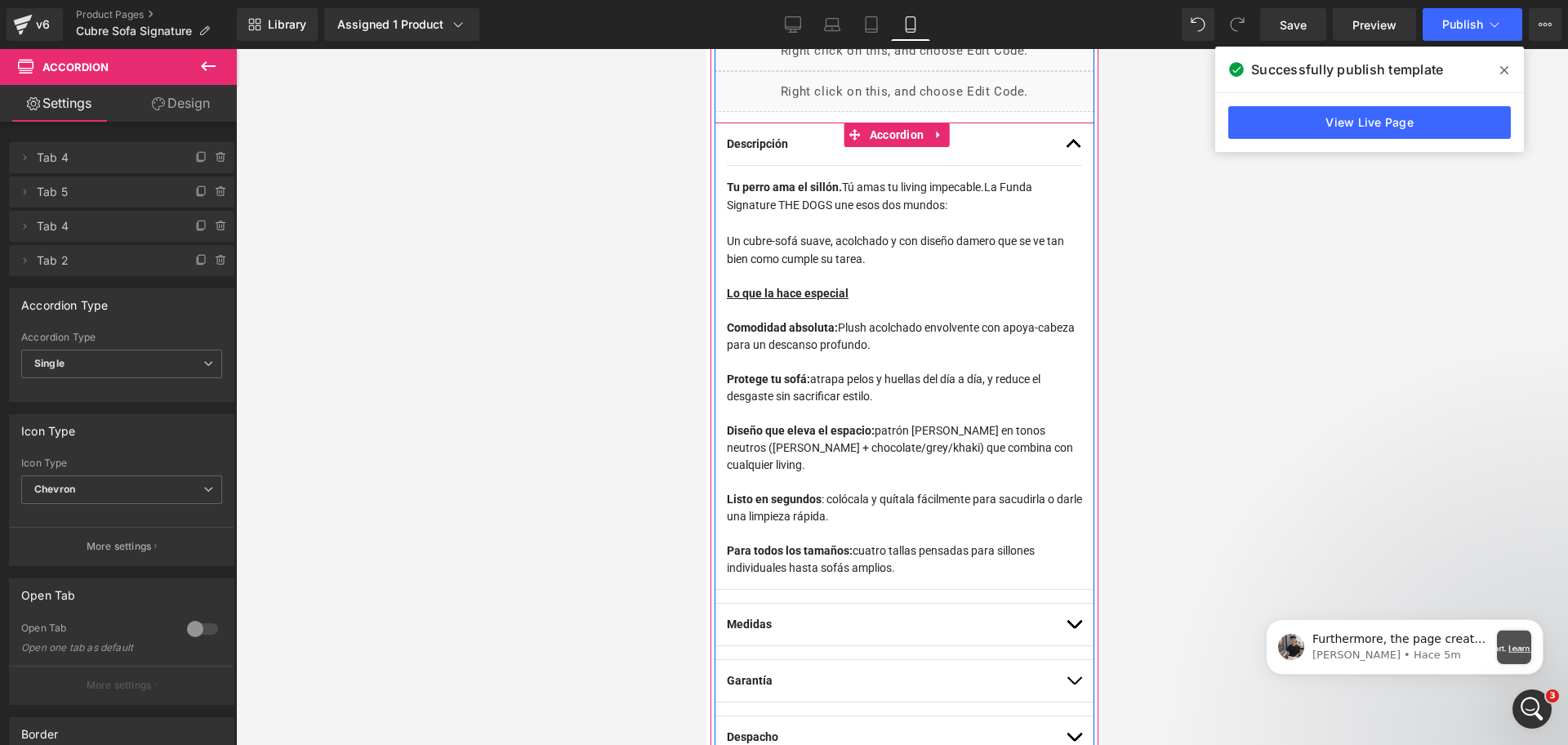
click at [905, 244] on span "Un cubre-sofá suave, acolchado y con diseño damero que se ve tan bien como cump…" at bounding box center [895, 250] width 337 height 31
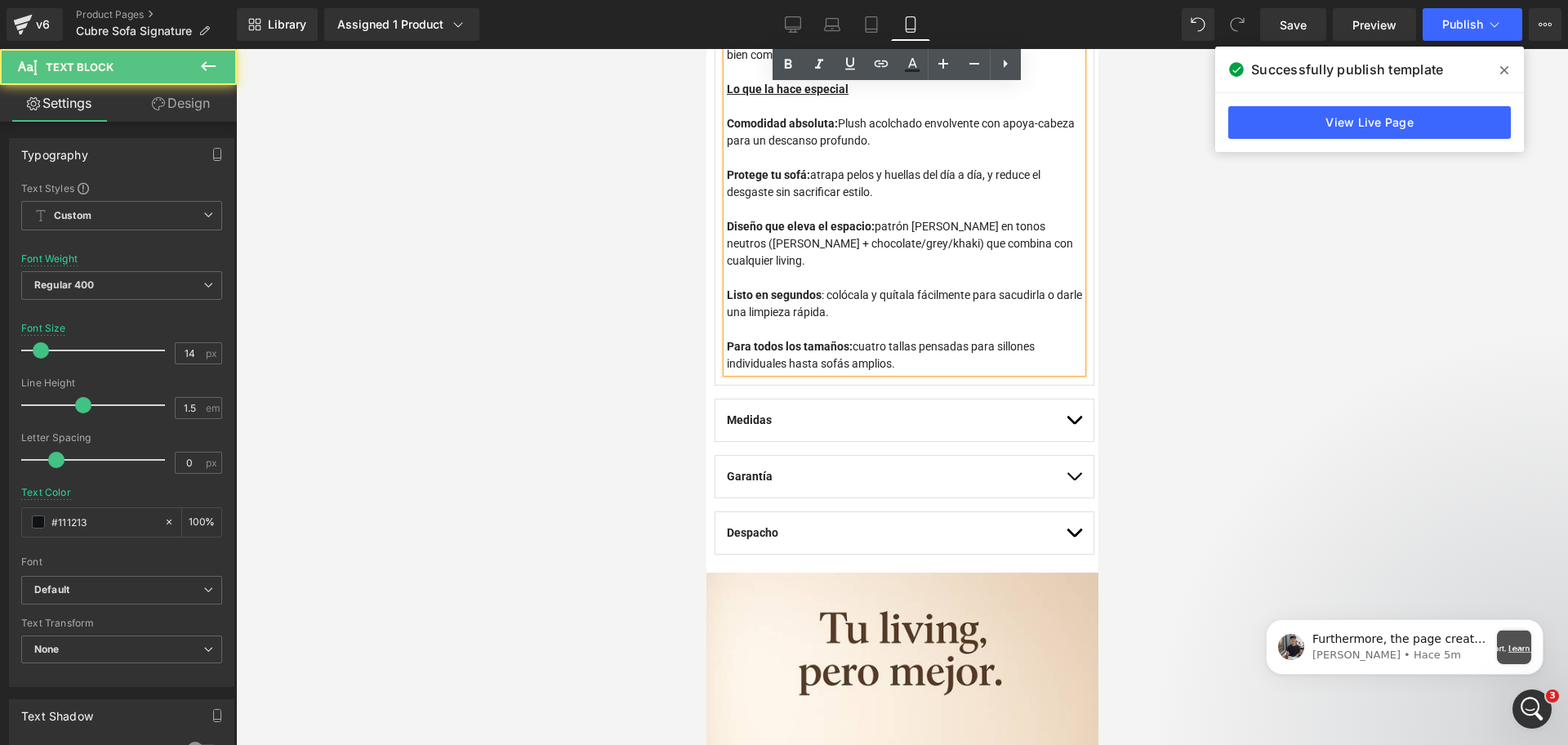
click at [1320, 228] on div at bounding box center [902, 397] width 1332 height 696
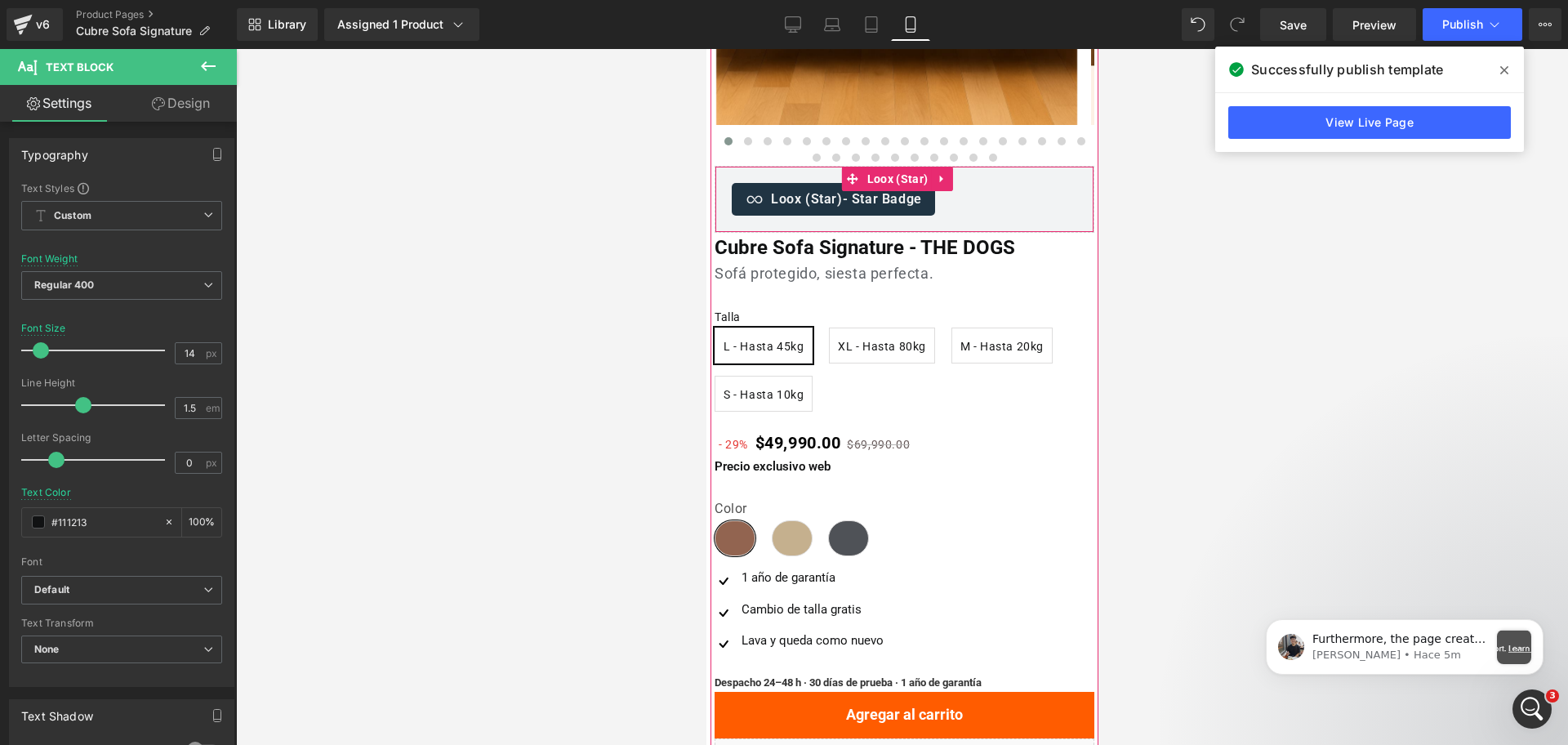
scroll to position [403, 0]
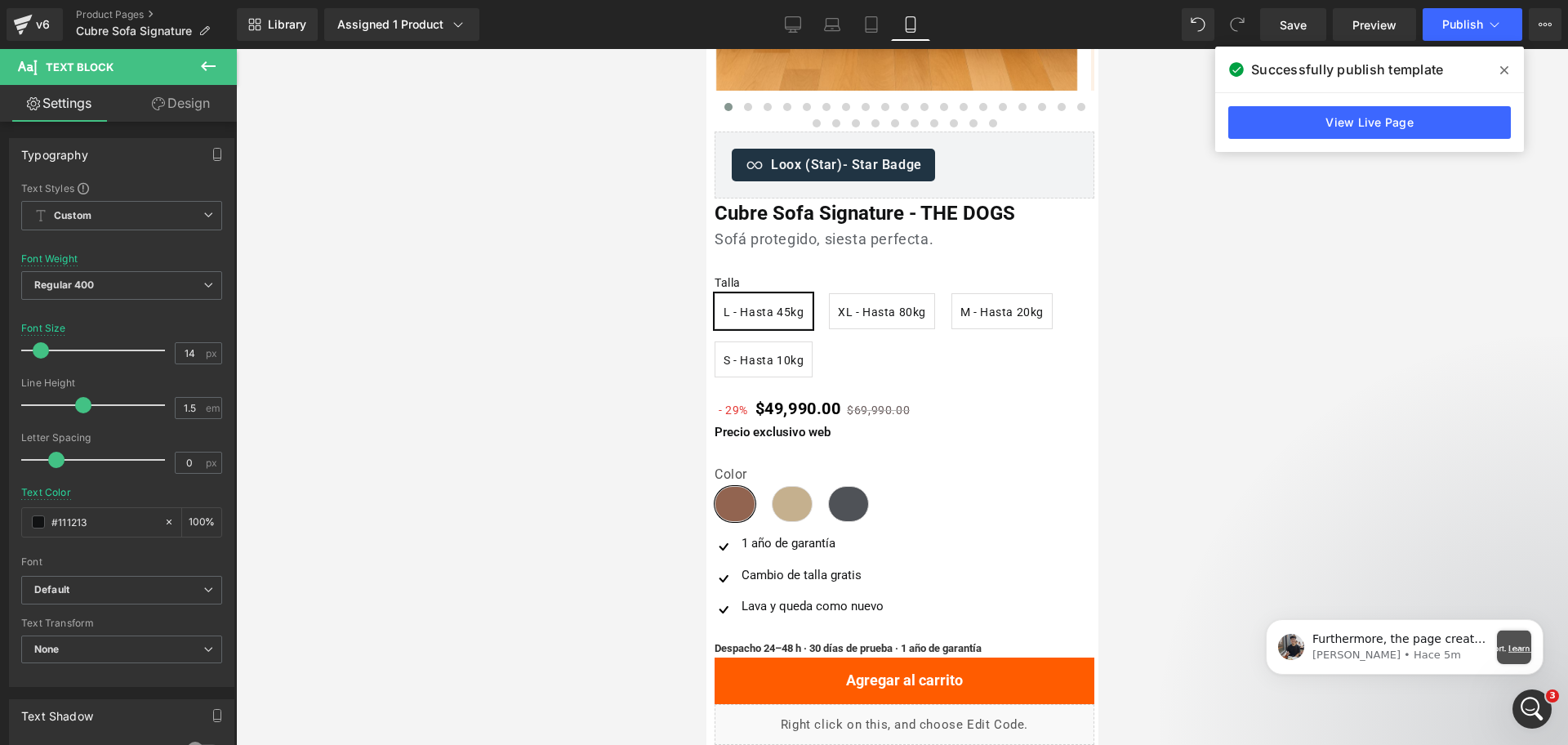
click at [1505, 64] on icon at bounding box center [1505, 70] width 8 height 13
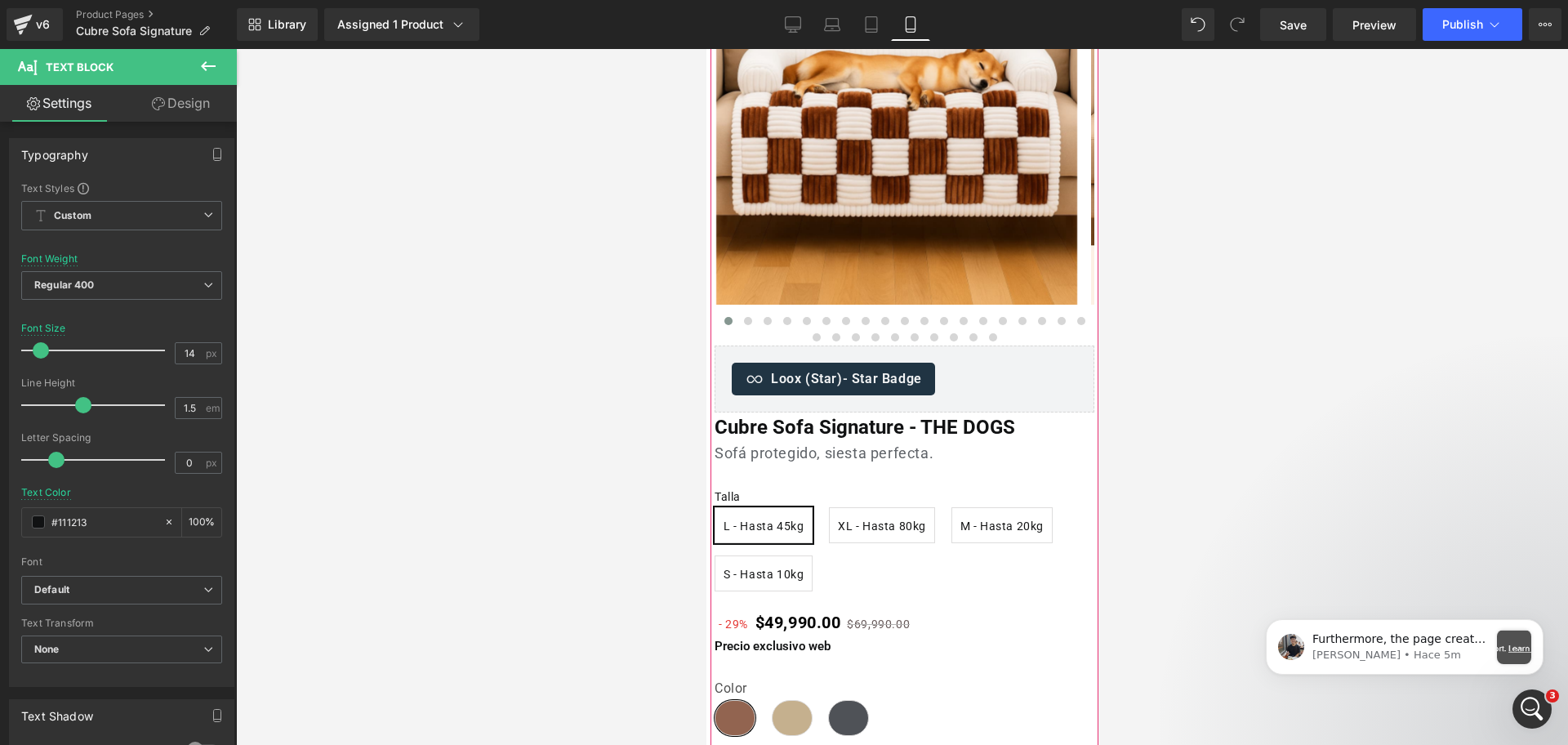
scroll to position [408, 0]
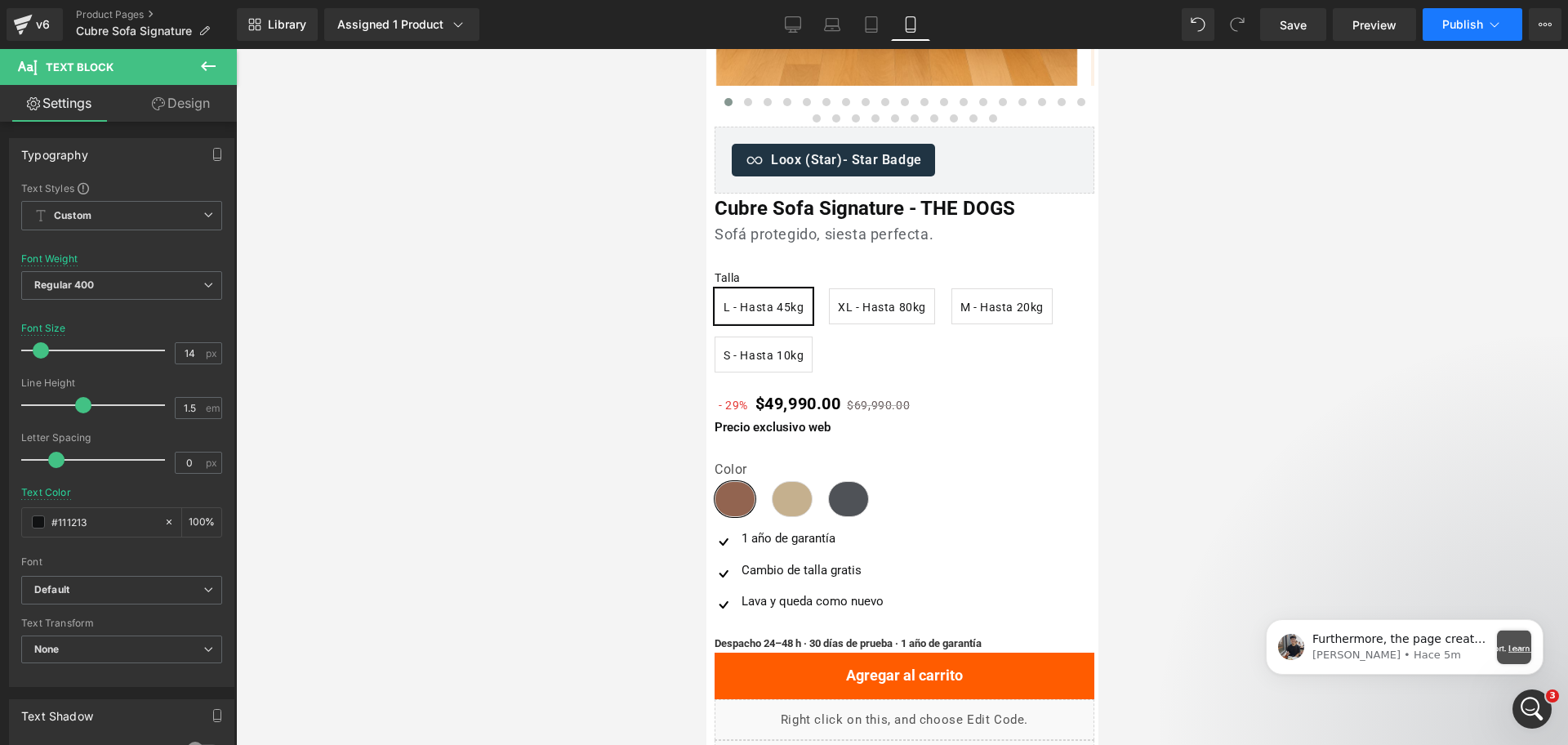
click at [1472, 31] on button "Publish" at bounding box center [1473, 25] width 100 height 33
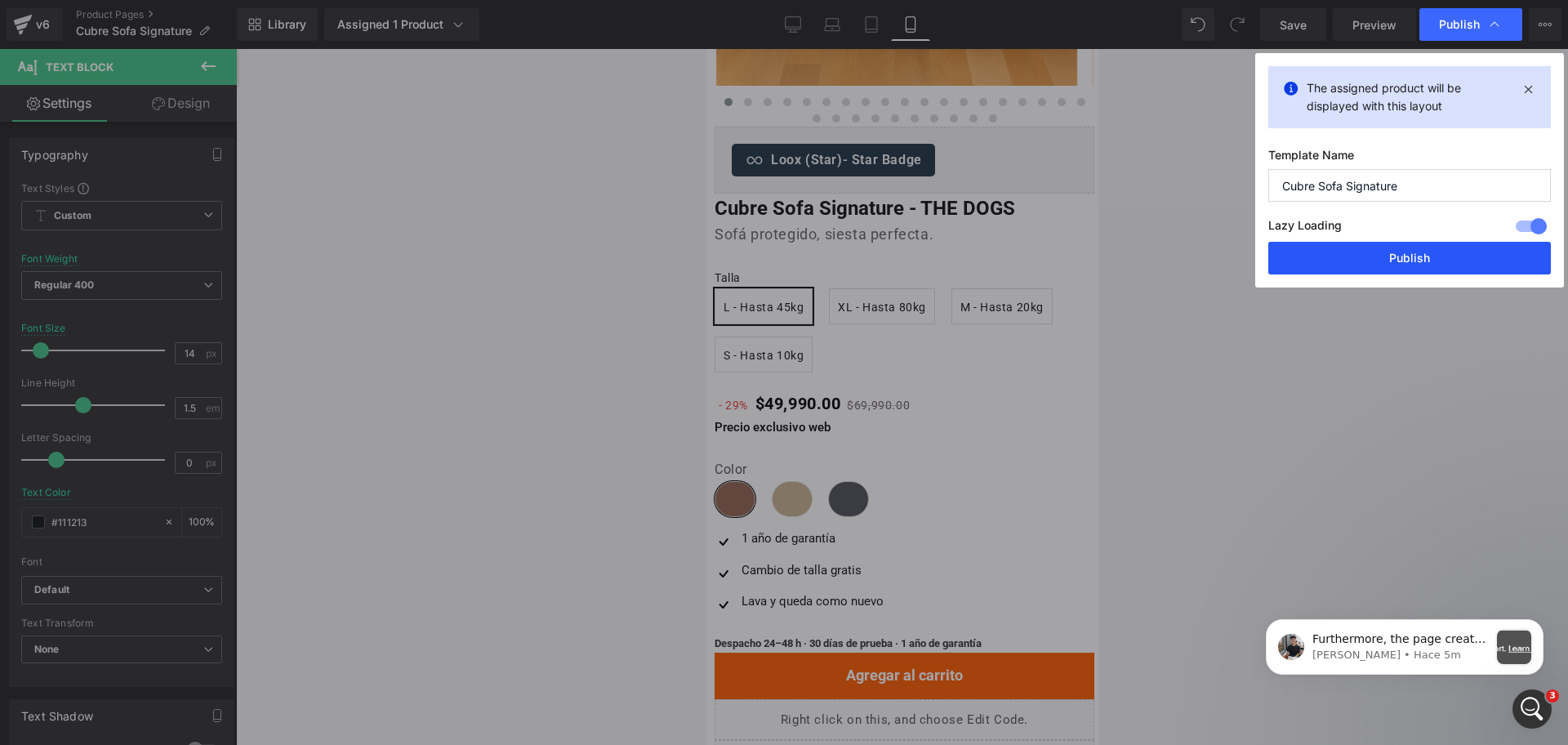
click at [1375, 253] on button "Publish" at bounding box center [1409, 258] width 282 height 33
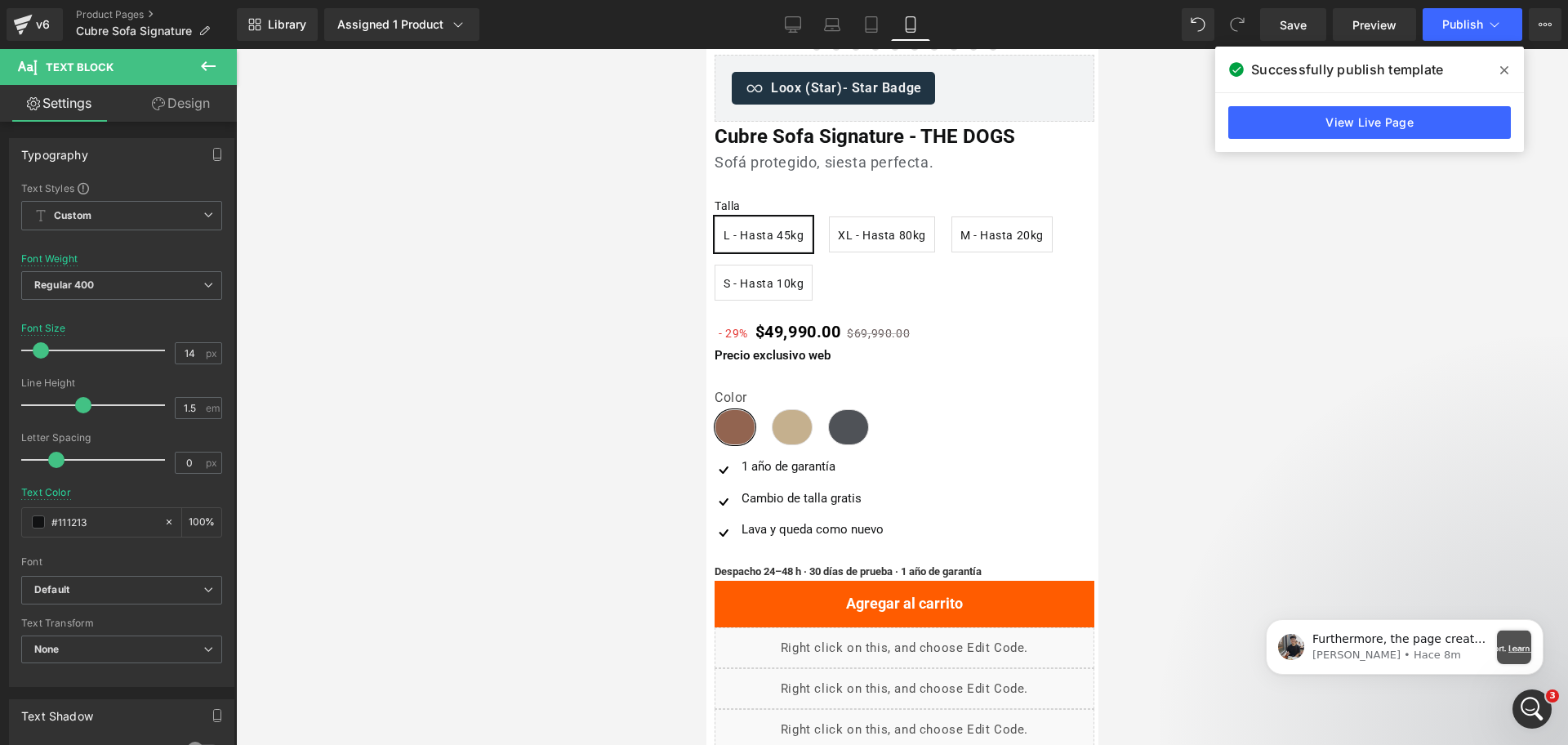
scroll to position [306, 0]
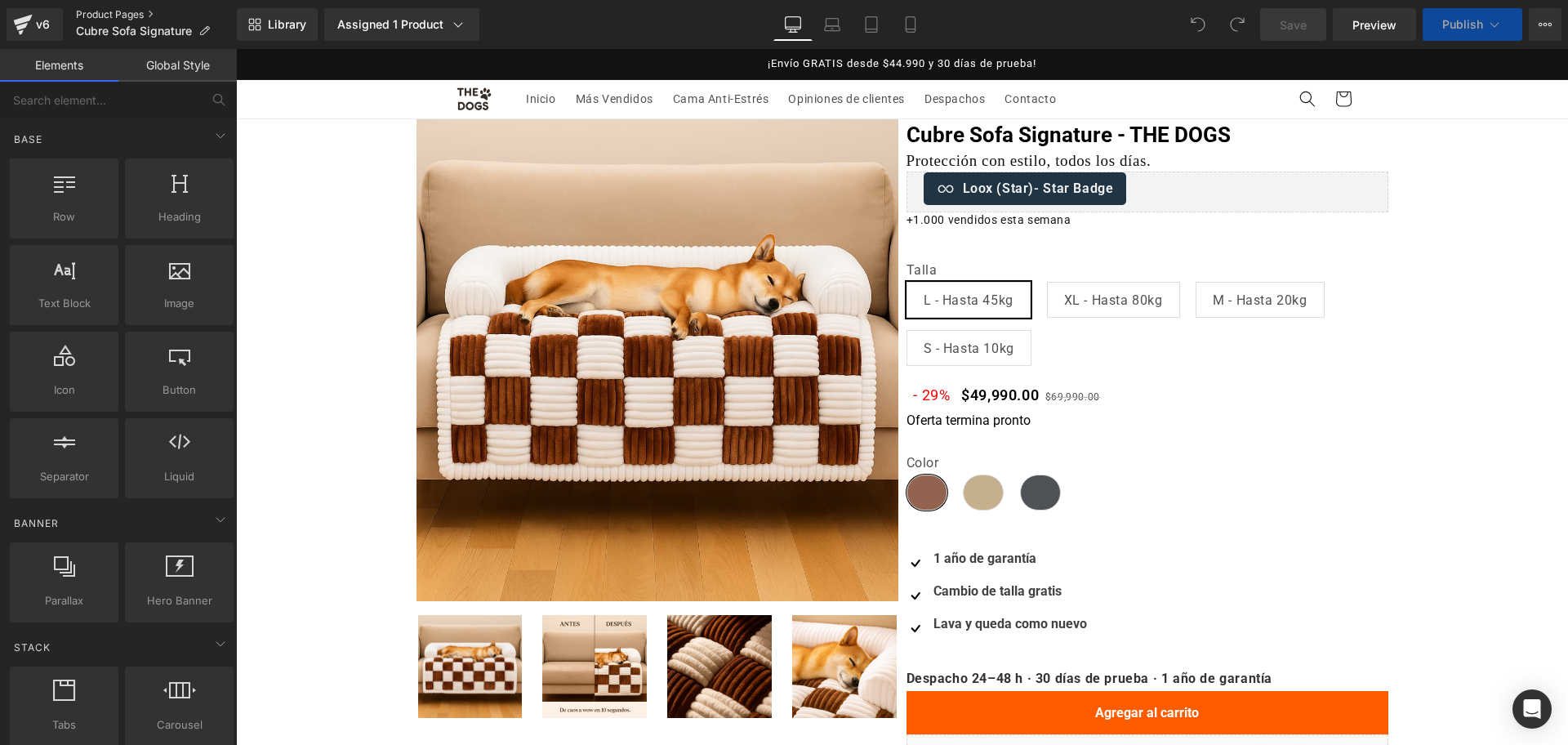
click at [151, 16] on link "Product Pages" at bounding box center [156, 15] width 161 height 13
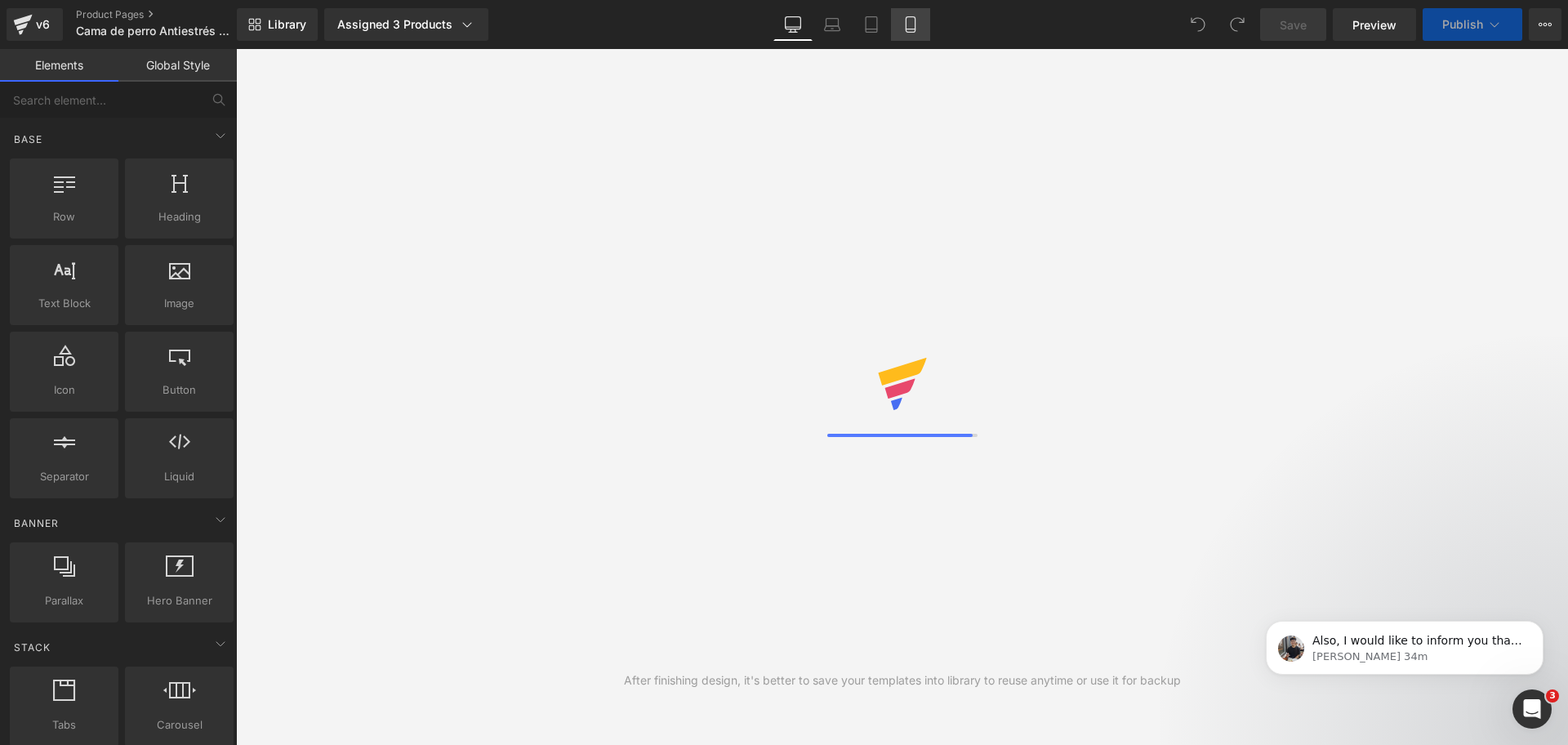
click at [910, 35] on link "Mobile" at bounding box center [911, 25] width 40 height 33
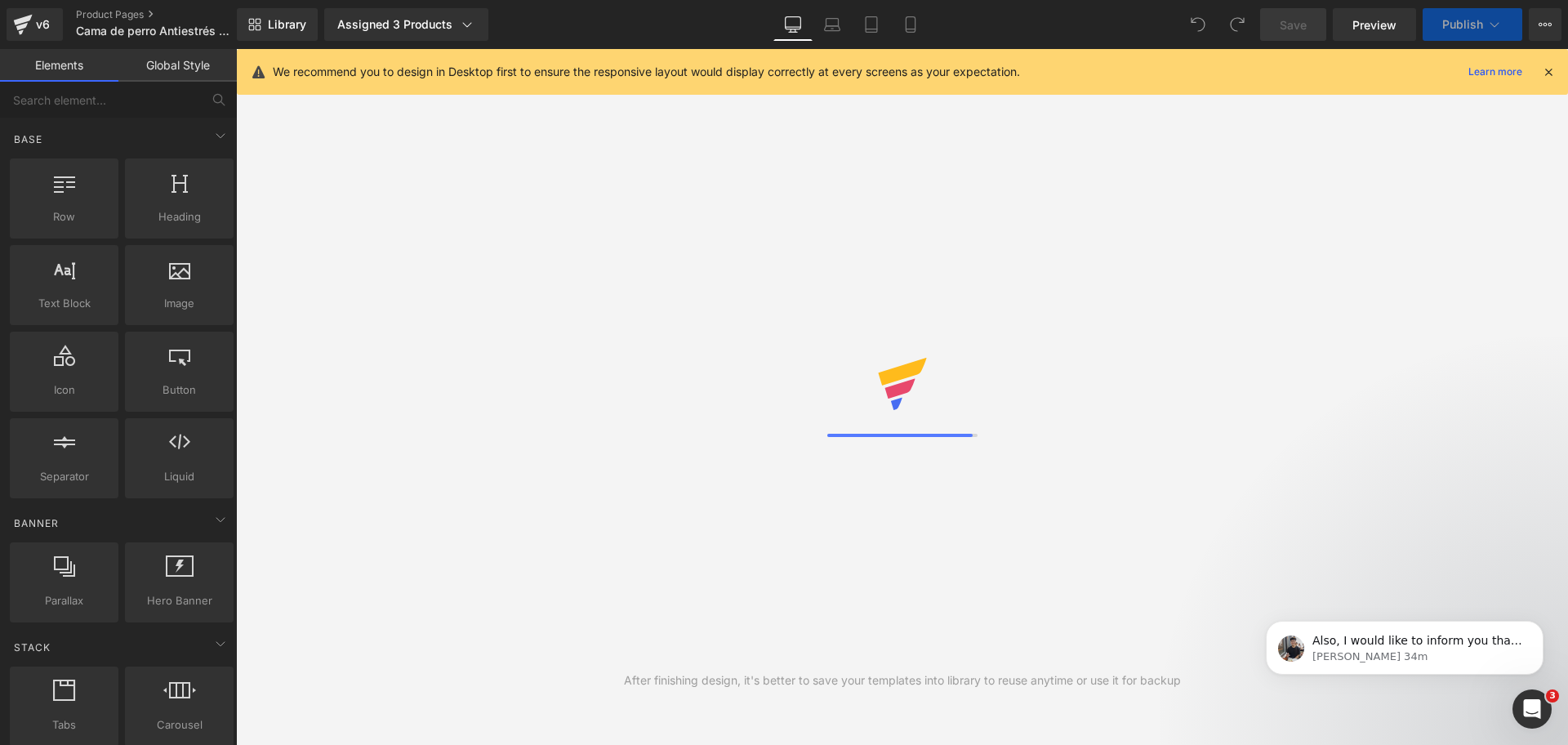
click at [1550, 77] on icon at bounding box center [1548, 72] width 15 height 15
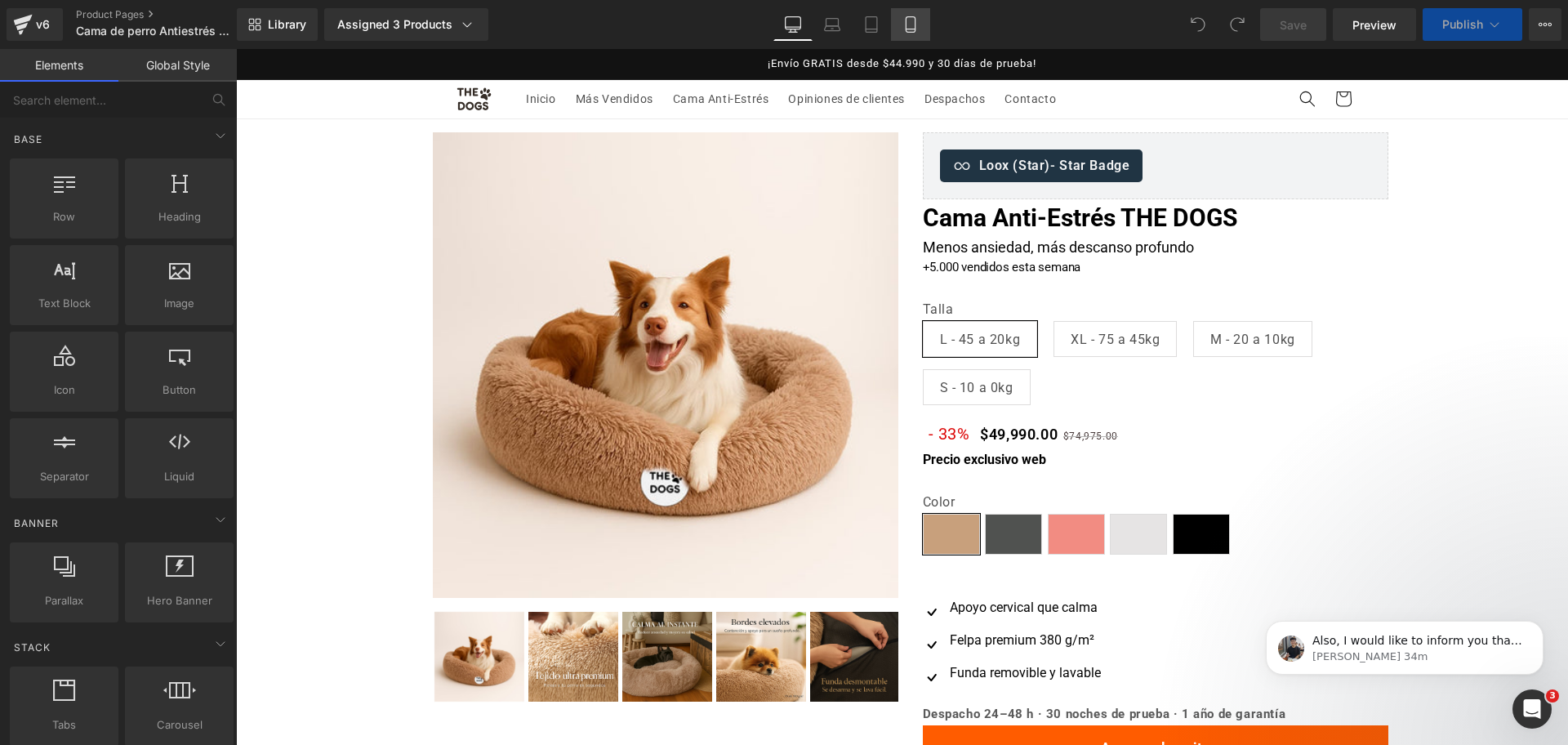
click at [917, 22] on icon at bounding box center [910, 25] width 16 height 16
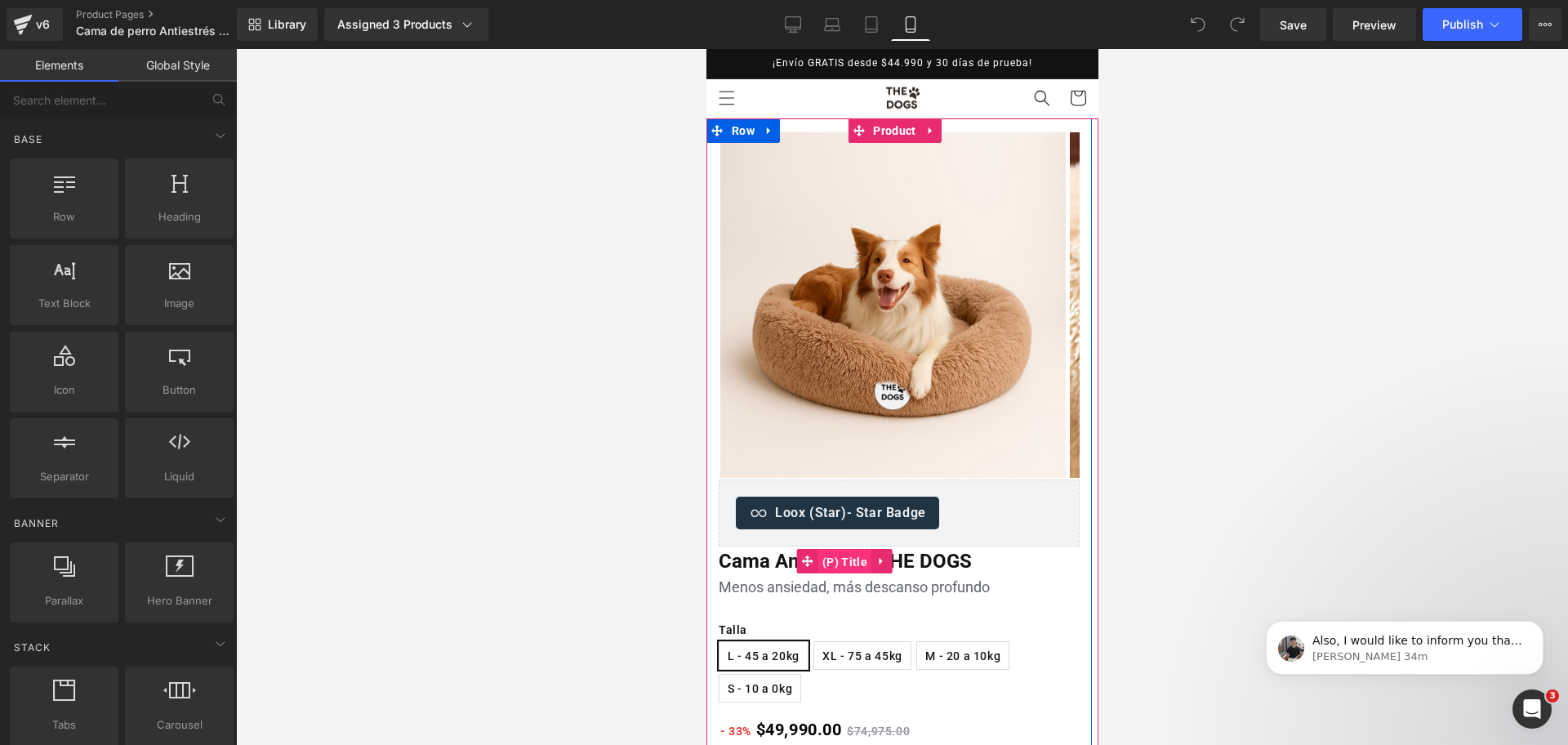
click at [856, 560] on span "(P) Title" at bounding box center [844, 562] width 53 height 25
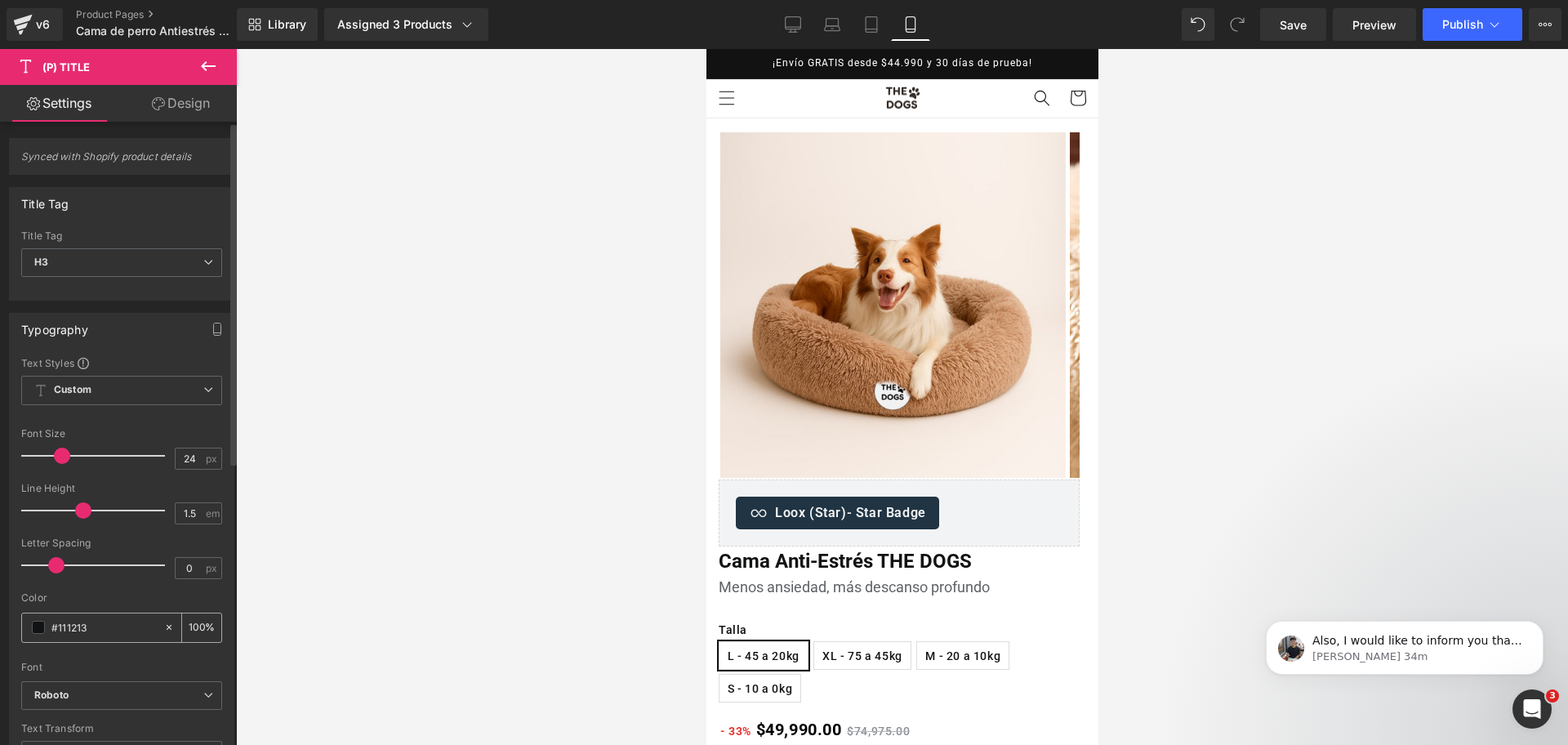
click at [132, 634] on input "#111213" at bounding box center [104, 627] width 105 height 18
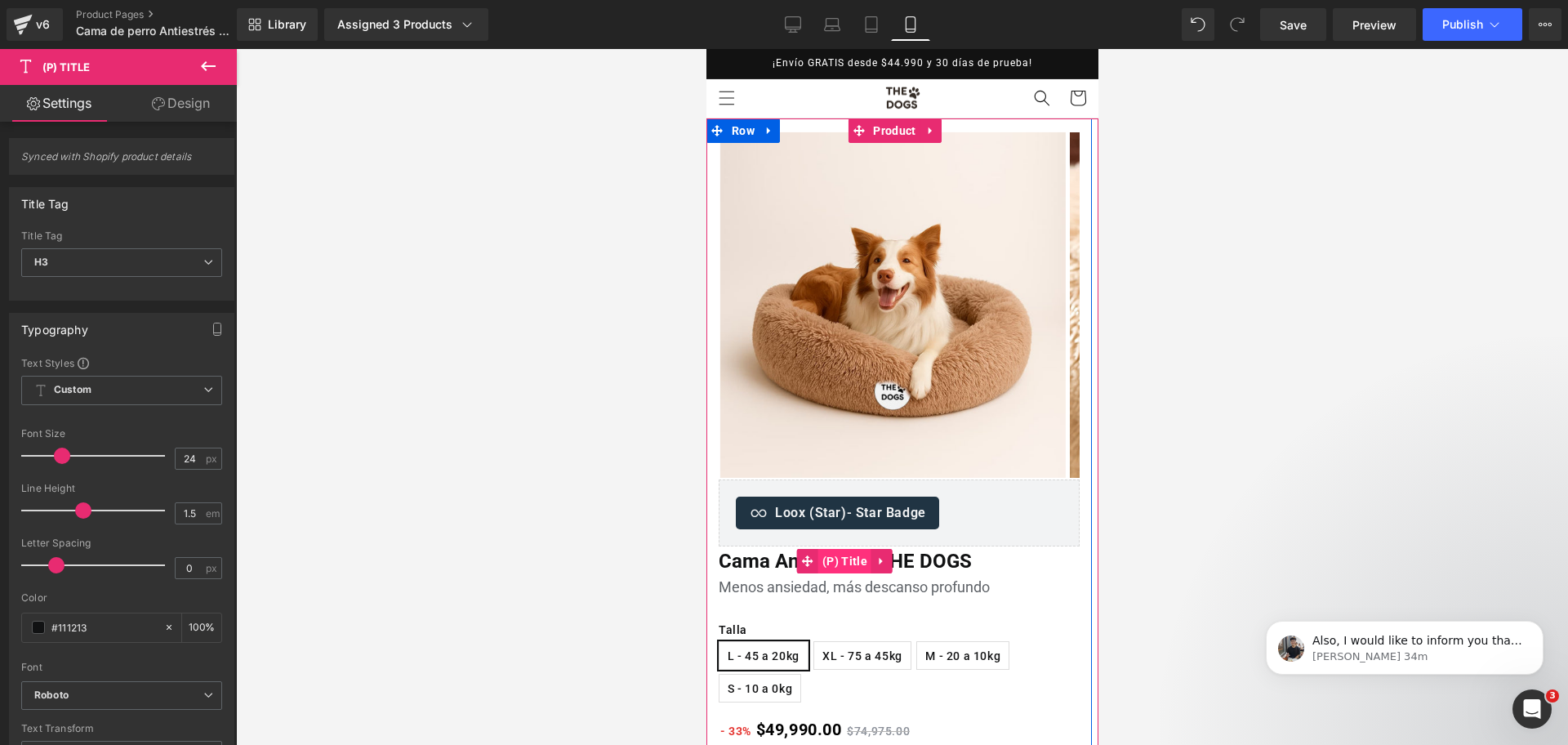
click at [863, 564] on span "(P) Title" at bounding box center [844, 561] width 53 height 25
click at [843, 566] on span "(P) Title" at bounding box center [844, 561] width 53 height 25
click at [872, 588] on span "Text Block" at bounding box center [882, 589] width 52 height 20
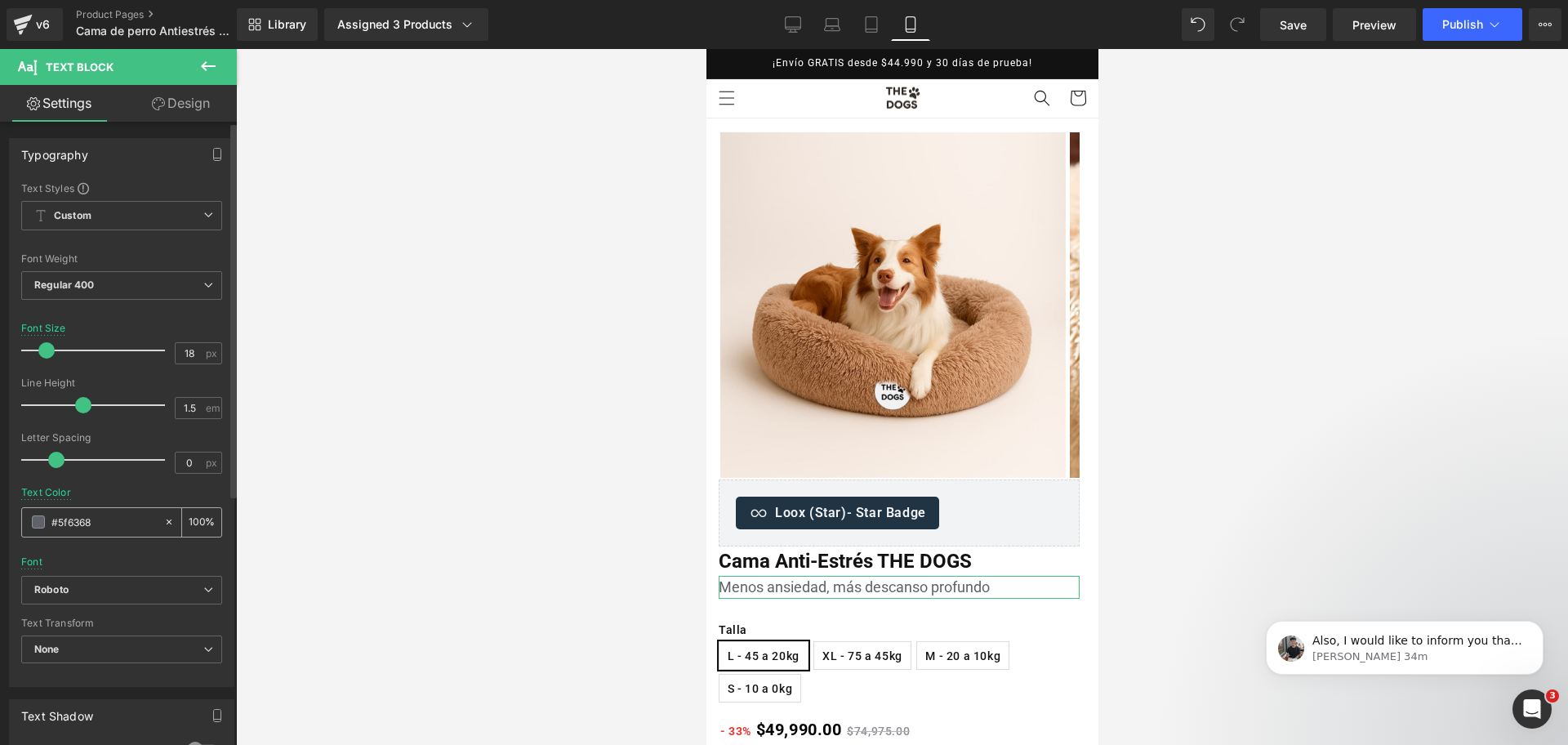
click at [125, 533] on div "#5f6368" at bounding box center [93, 522] width 142 height 29
click at [119, 528] on input "#5f6368" at bounding box center [104, 522] width 105 height 18
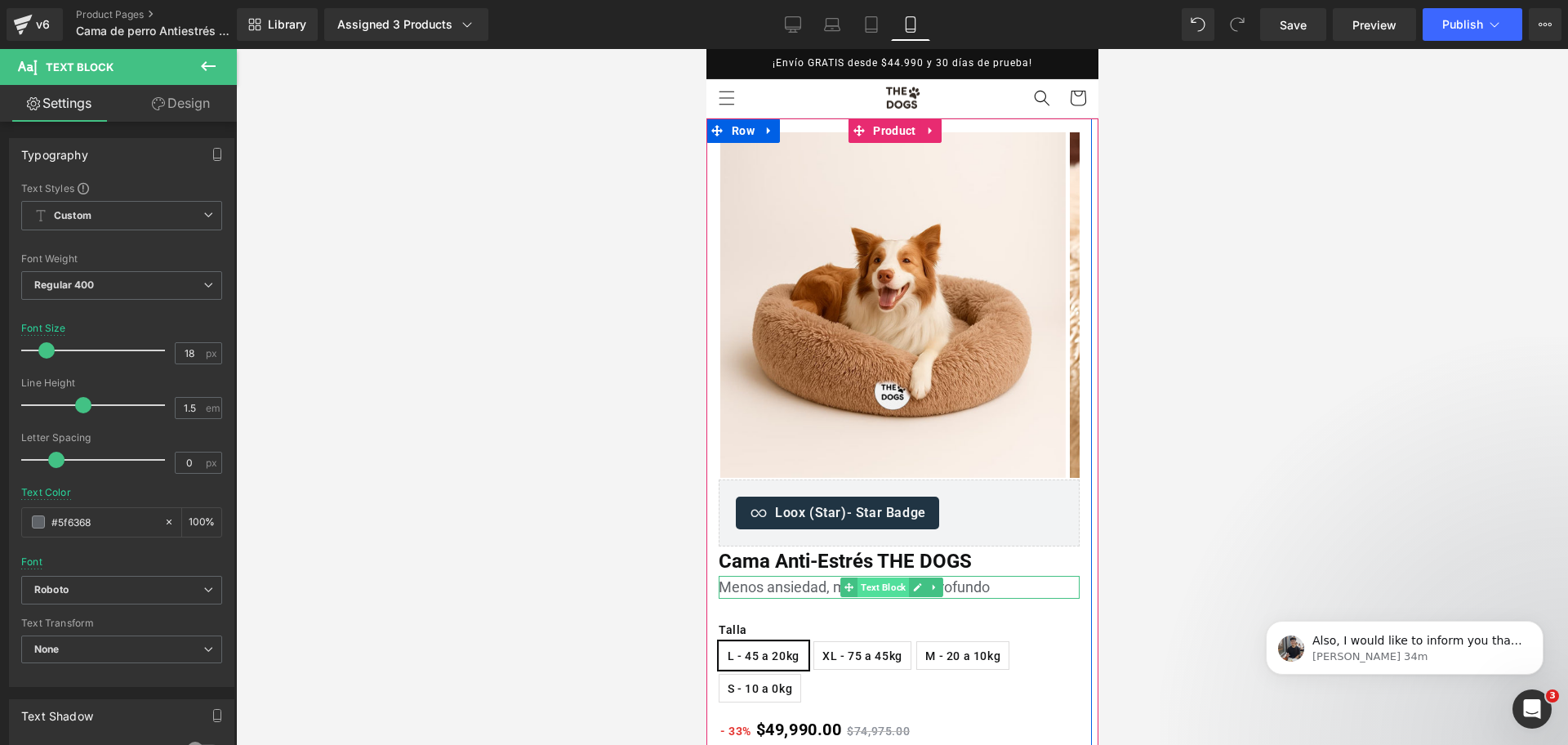
click at [887, 584] on span "Text Block" at bounding box center [882, 588] width 52 height 20
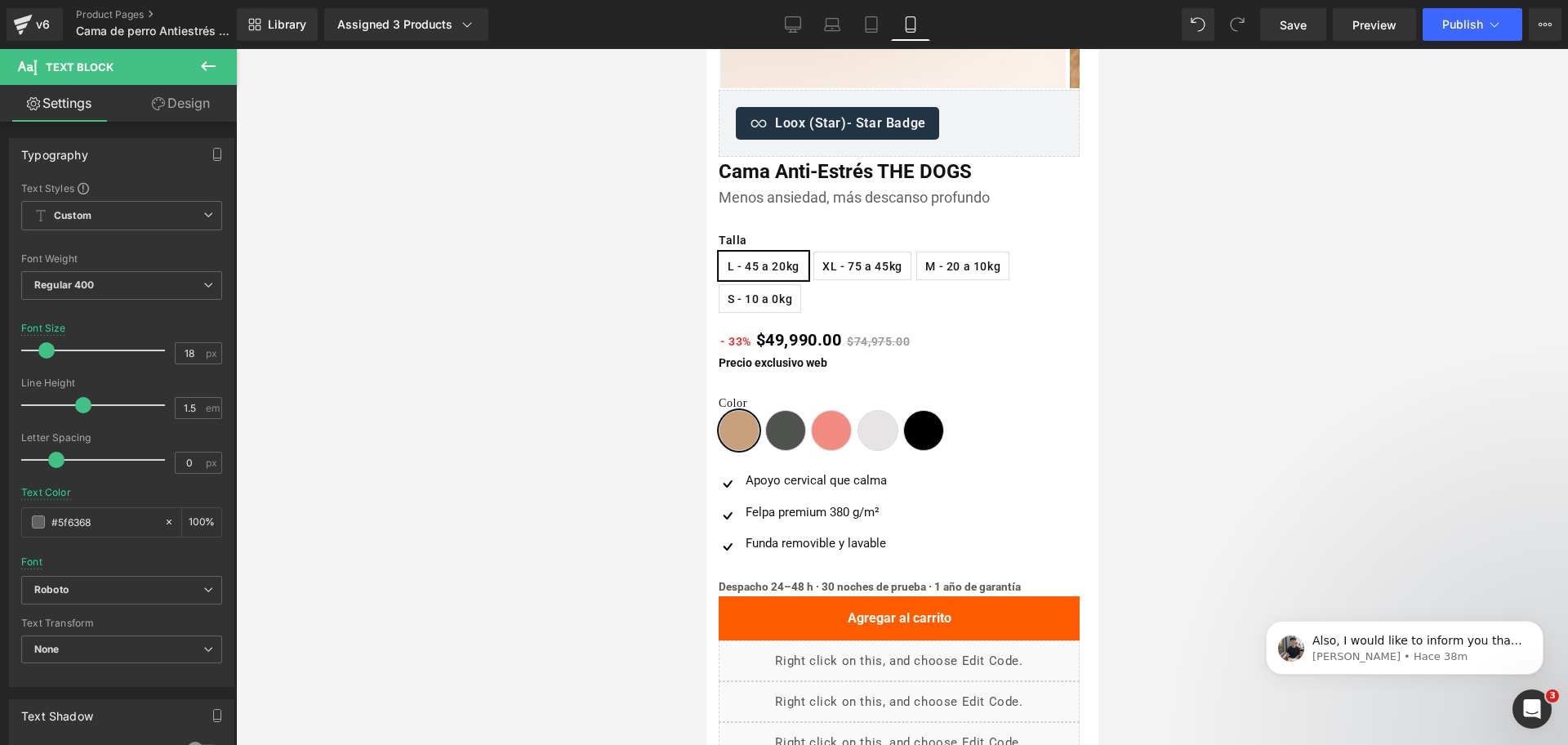
scroll to position [408, 0]
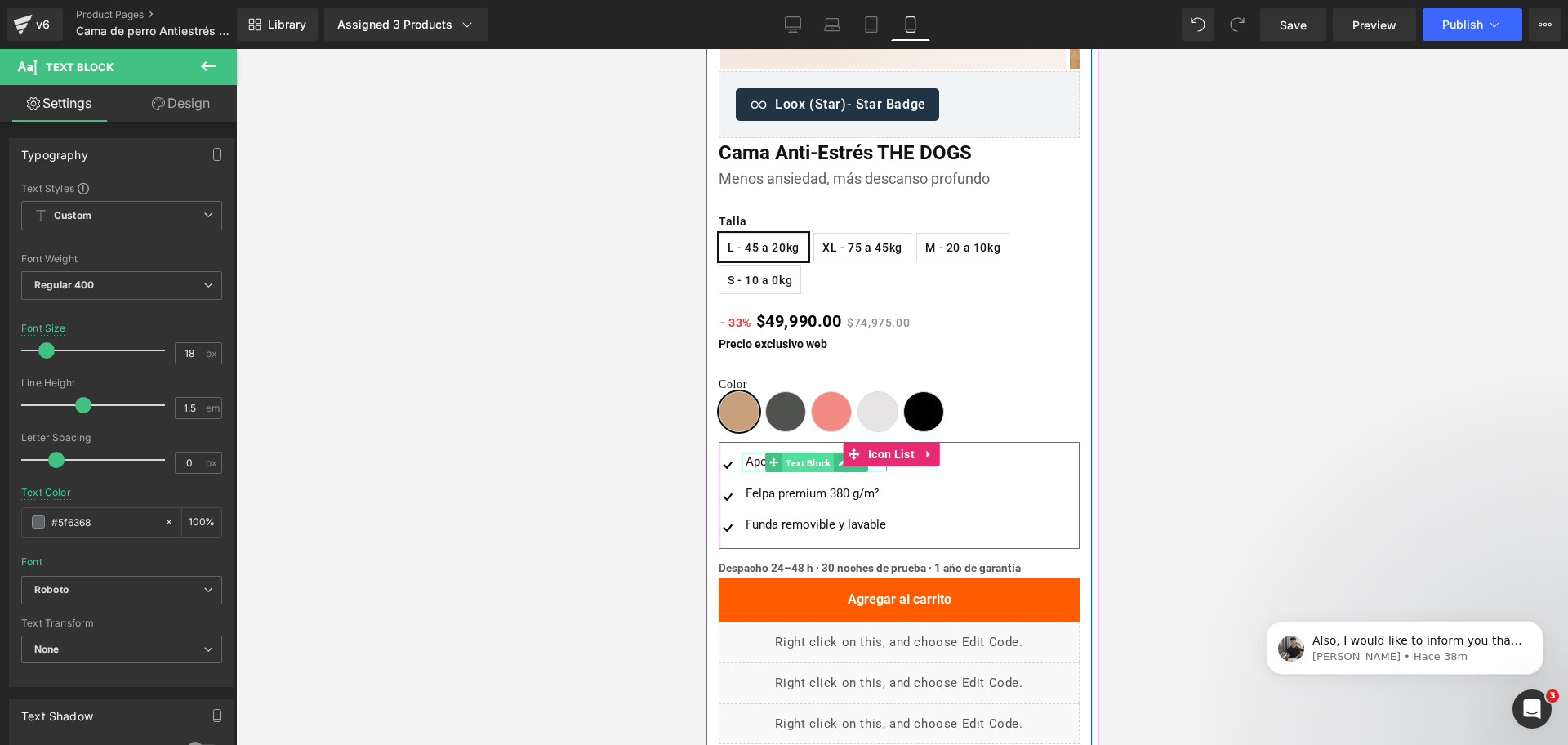
click at [813, 466] on span "Text Block" at bounding box center [807, 463] width 52 height 20
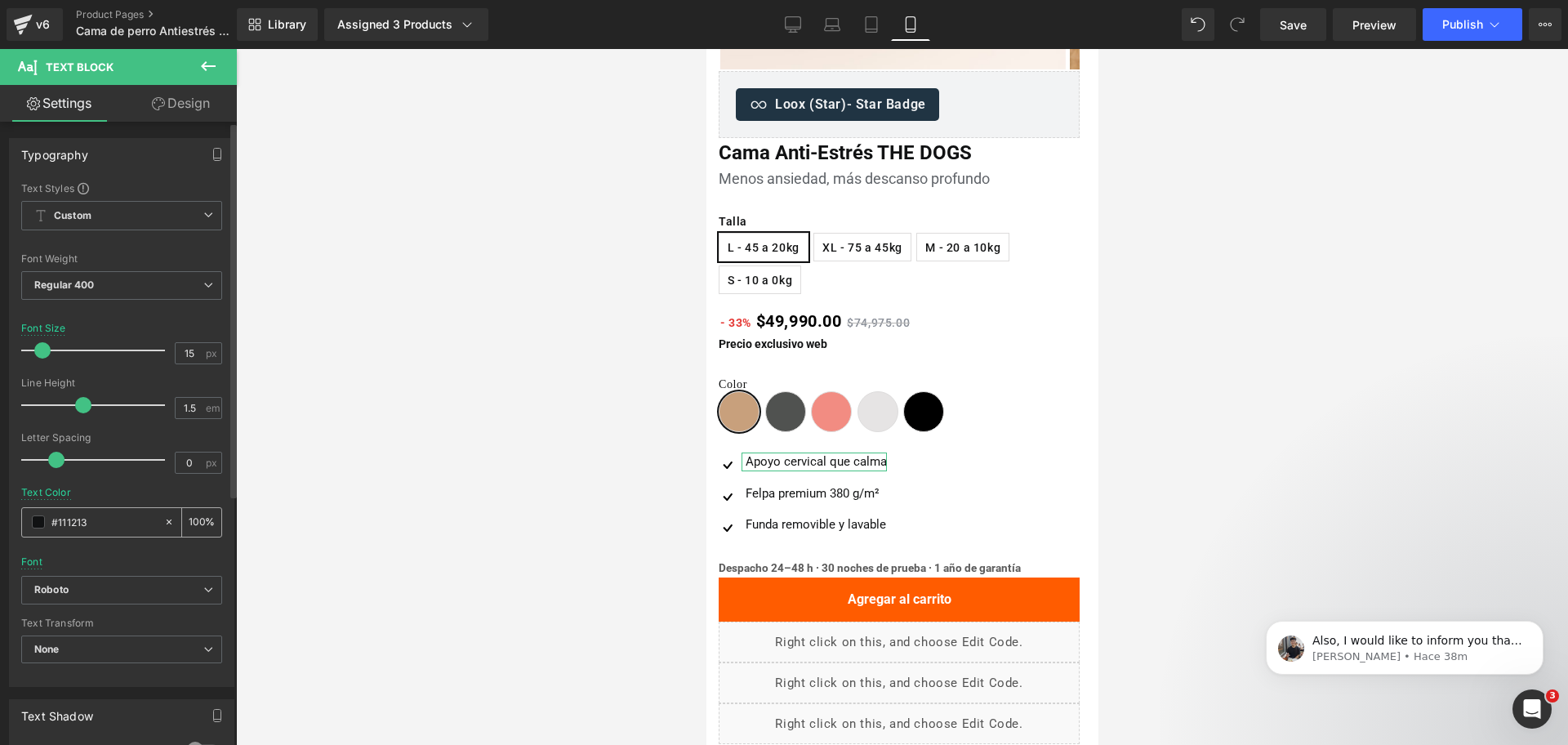
click at [81, 524] on input "#111213" at bounding box center [104, 522] width 105 height 18
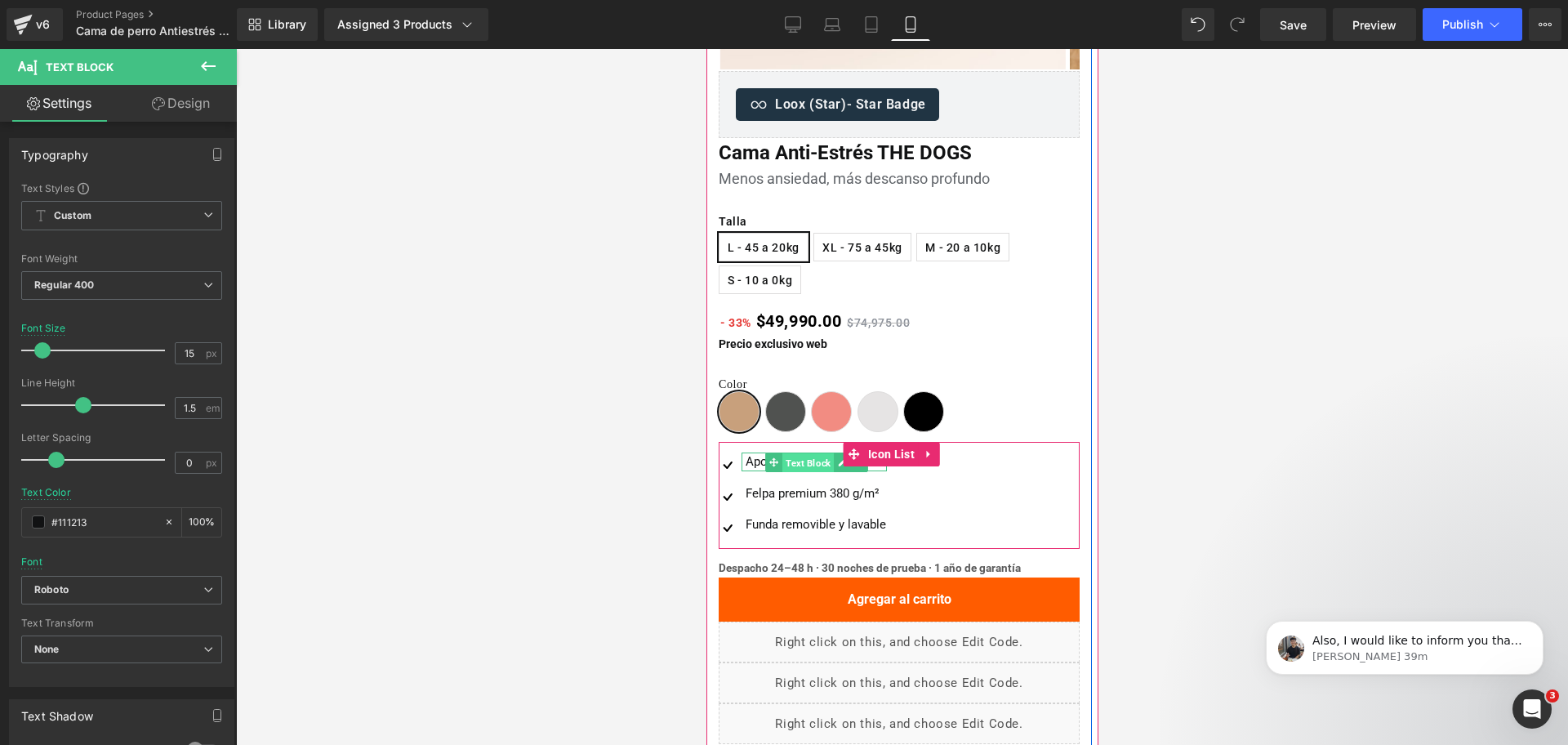
click at [790, 463] on span "Text Block" at bounding box center [807, 463] width 52 height 20
click at [801, 465] on span "Text Block" at bounding box center [807, 463] width 52 height 20
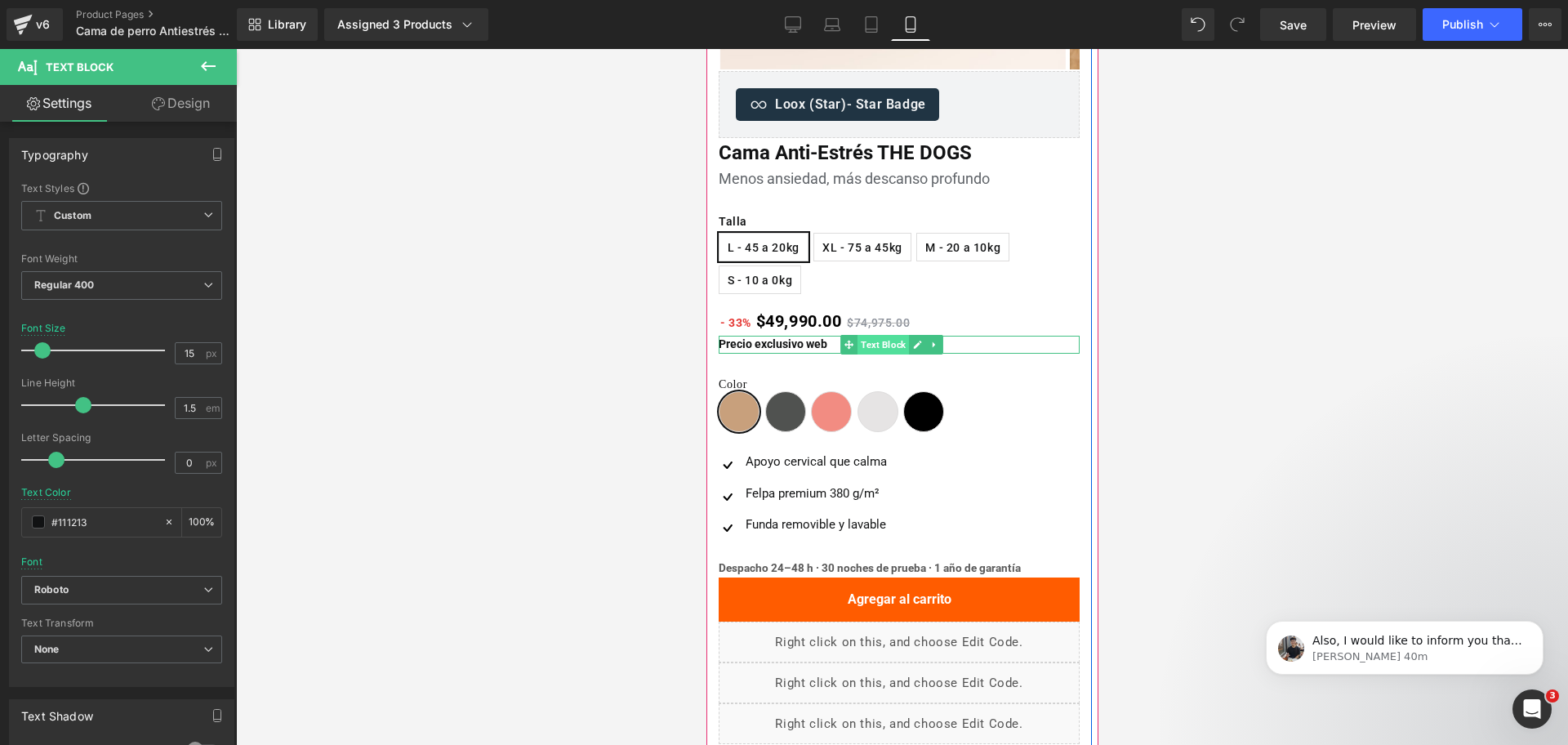
click at [863, 344] on span "Text Block" at bounding box center [882, 345] width 52 height 20
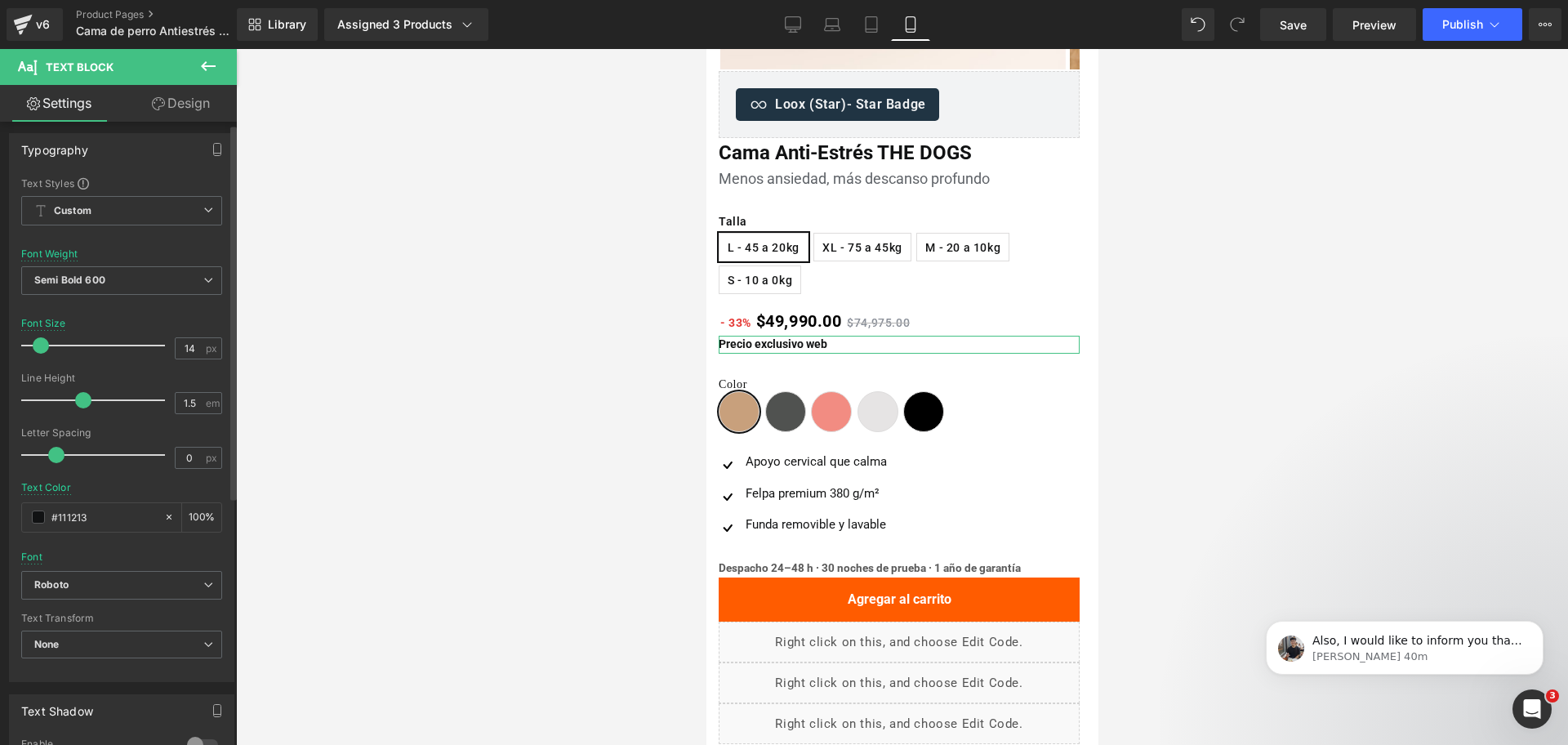
scroll to position [0, 0]
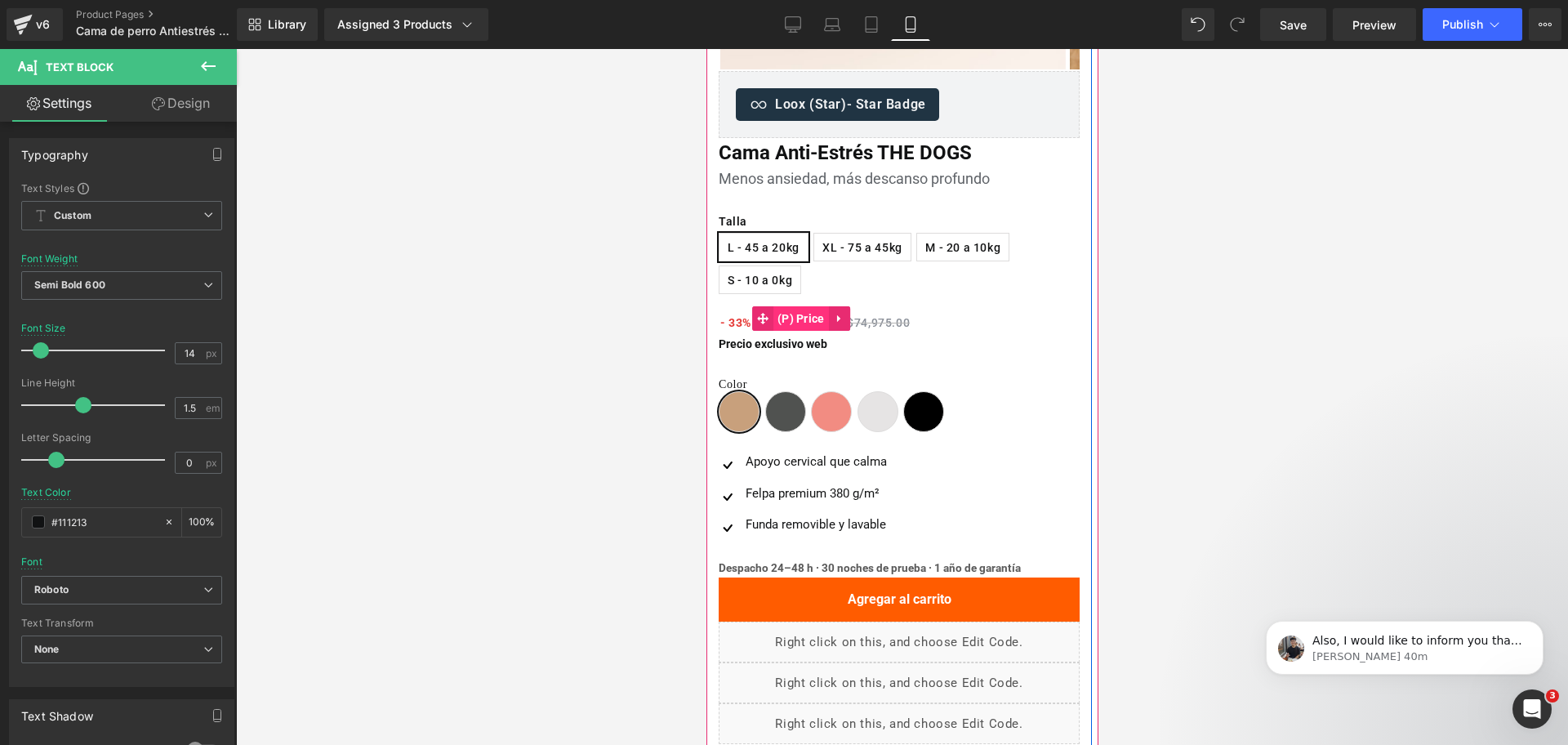
click at [804, 327] on span "(P) Price" at bounding box center [800, 319] width 55 height 25
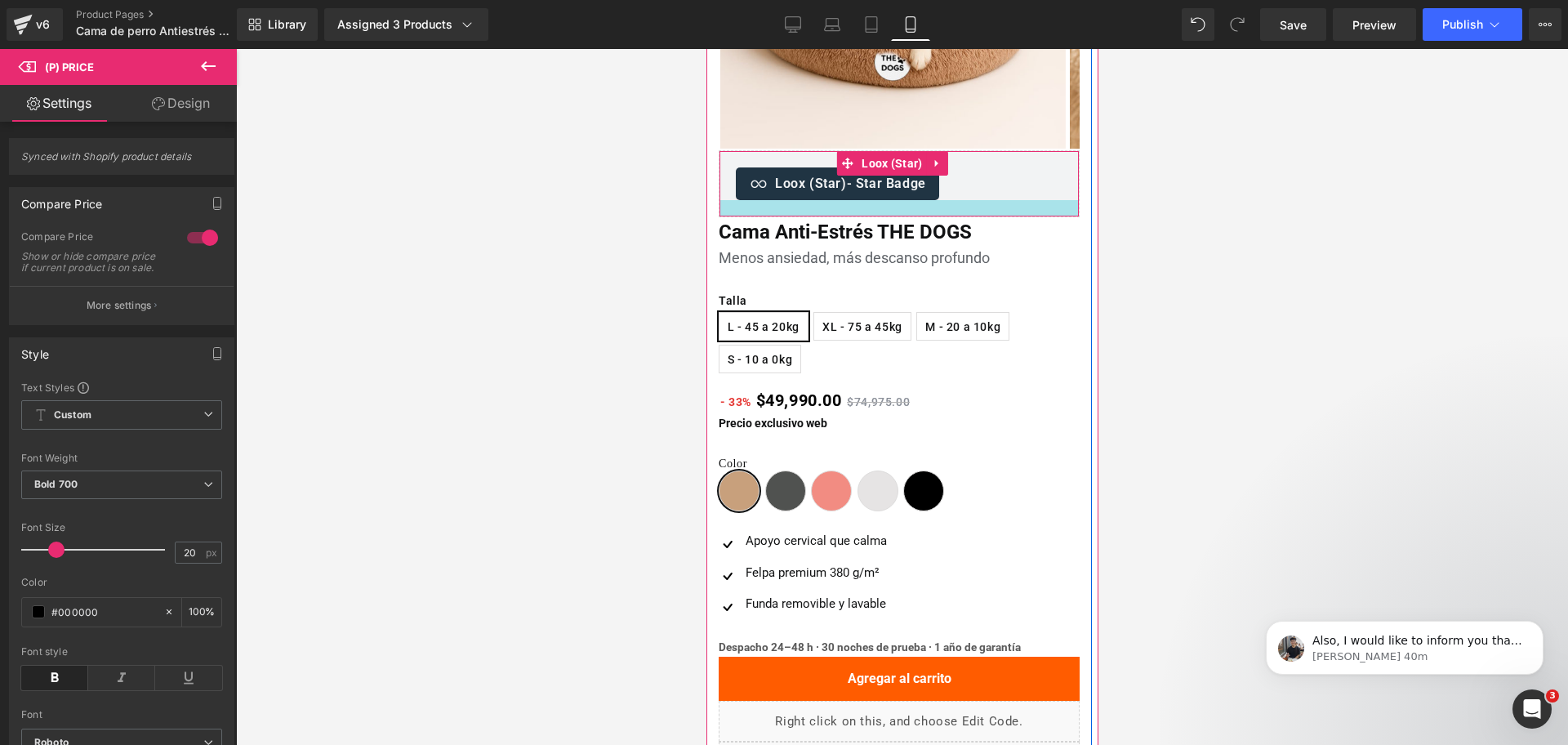
scroll to position [306, 0]
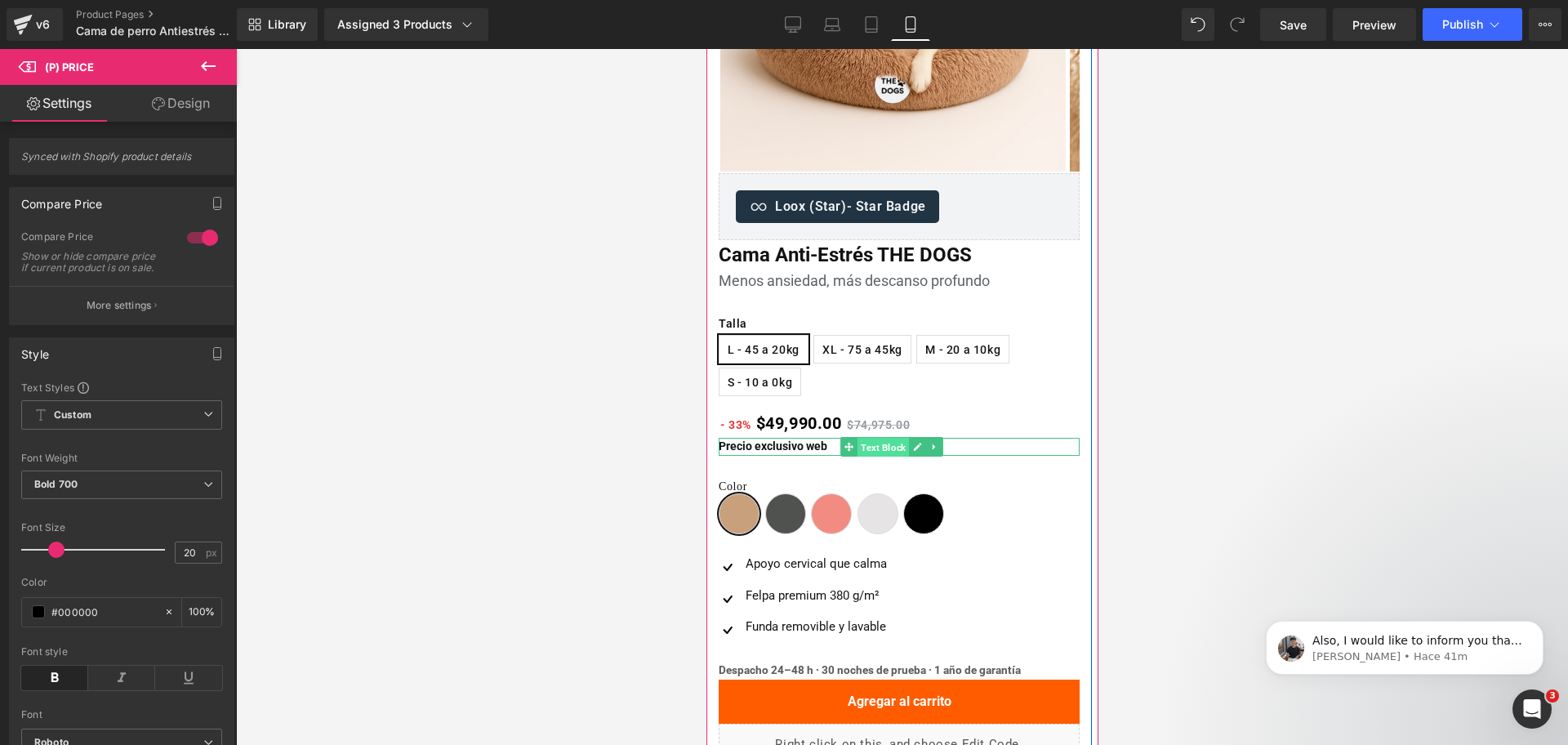
click at [873, 445] on span "Text Block" at bounding box center [882, 447] width 52 height 20
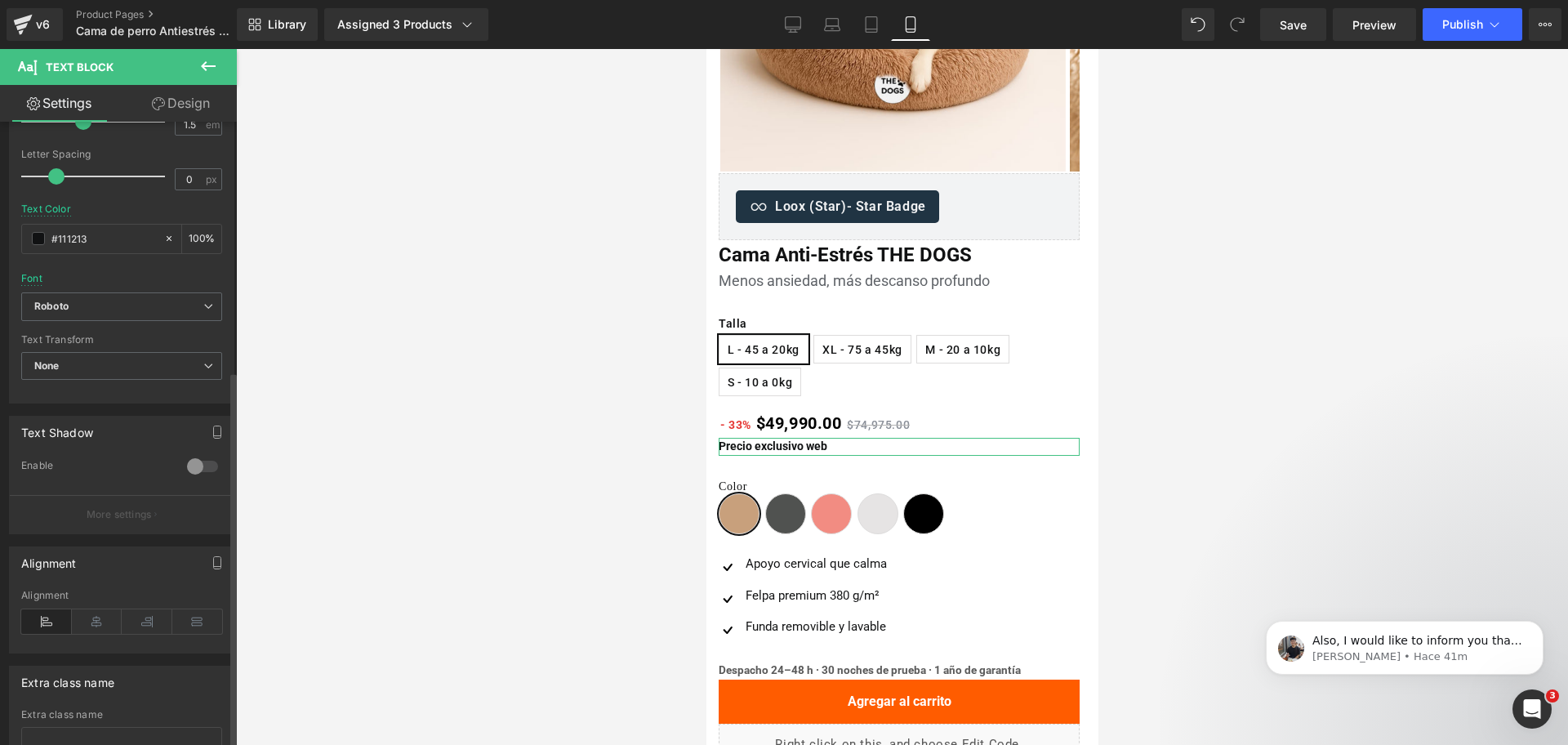
scroll to position [413, 0]
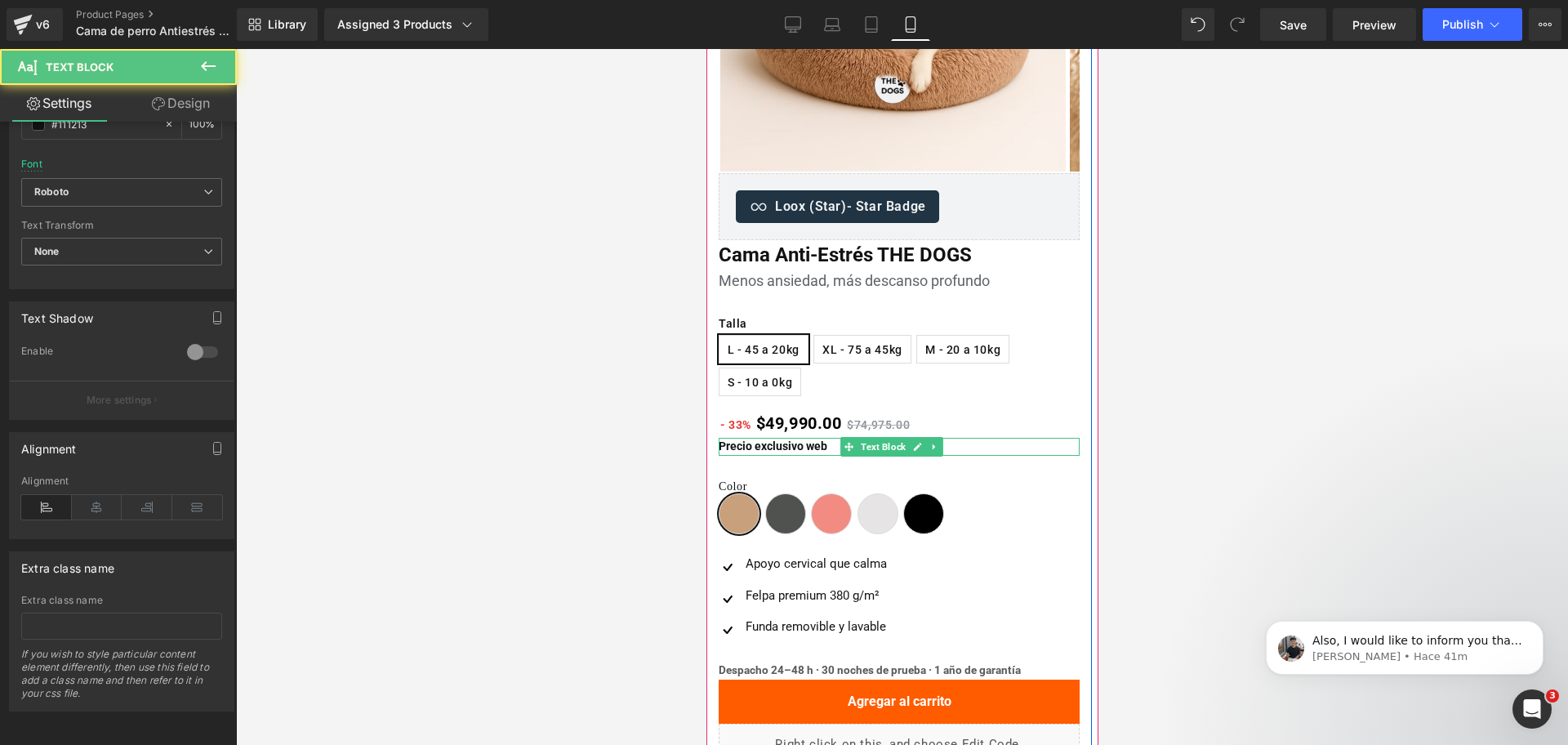
click at [729, 445] on strong "Precio exclusivo web" at bounding box center [772, 446] width 109 height 13
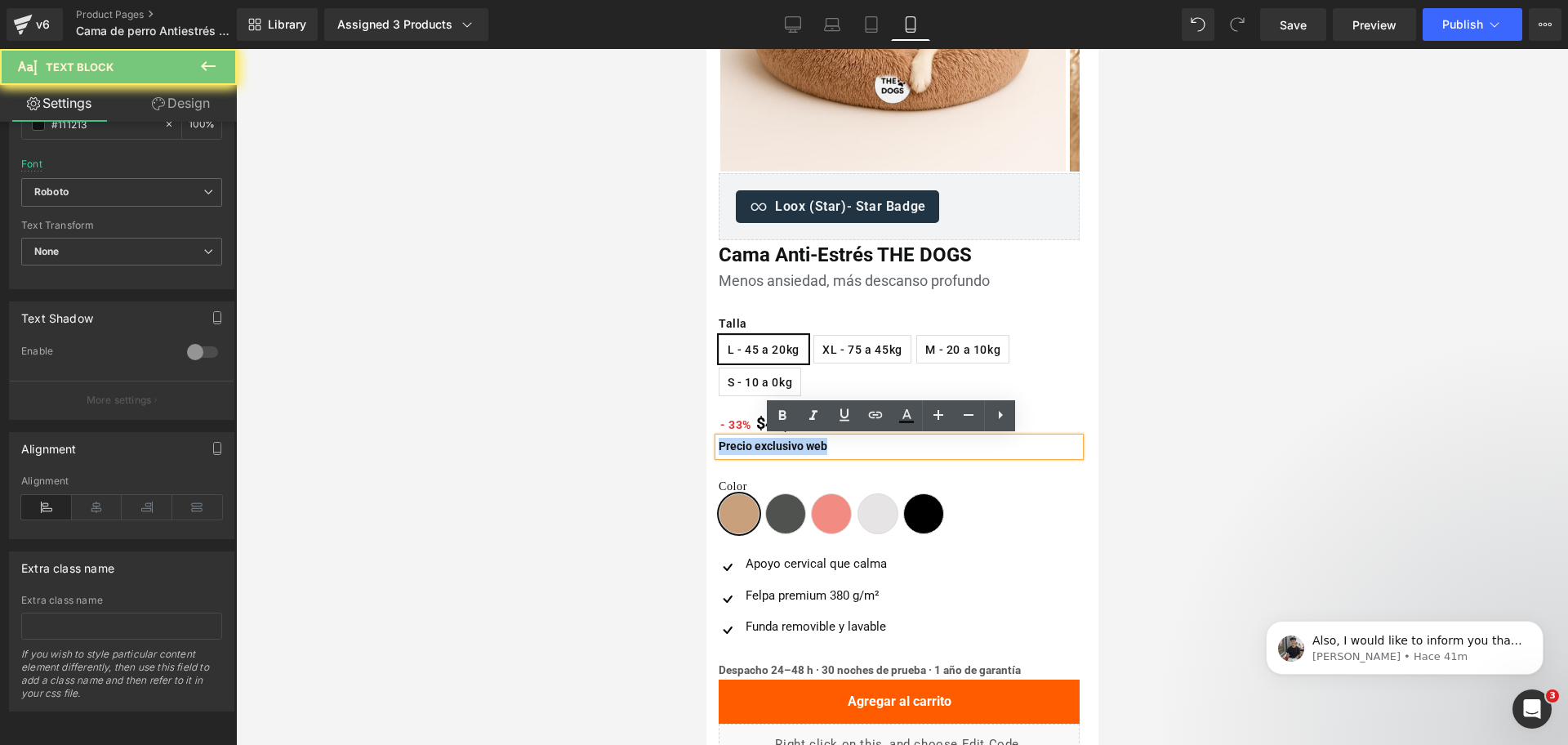
click at [729, 445] on strong "Precio exclusivo web" at bounding box center [772, 446] width 109 height 13
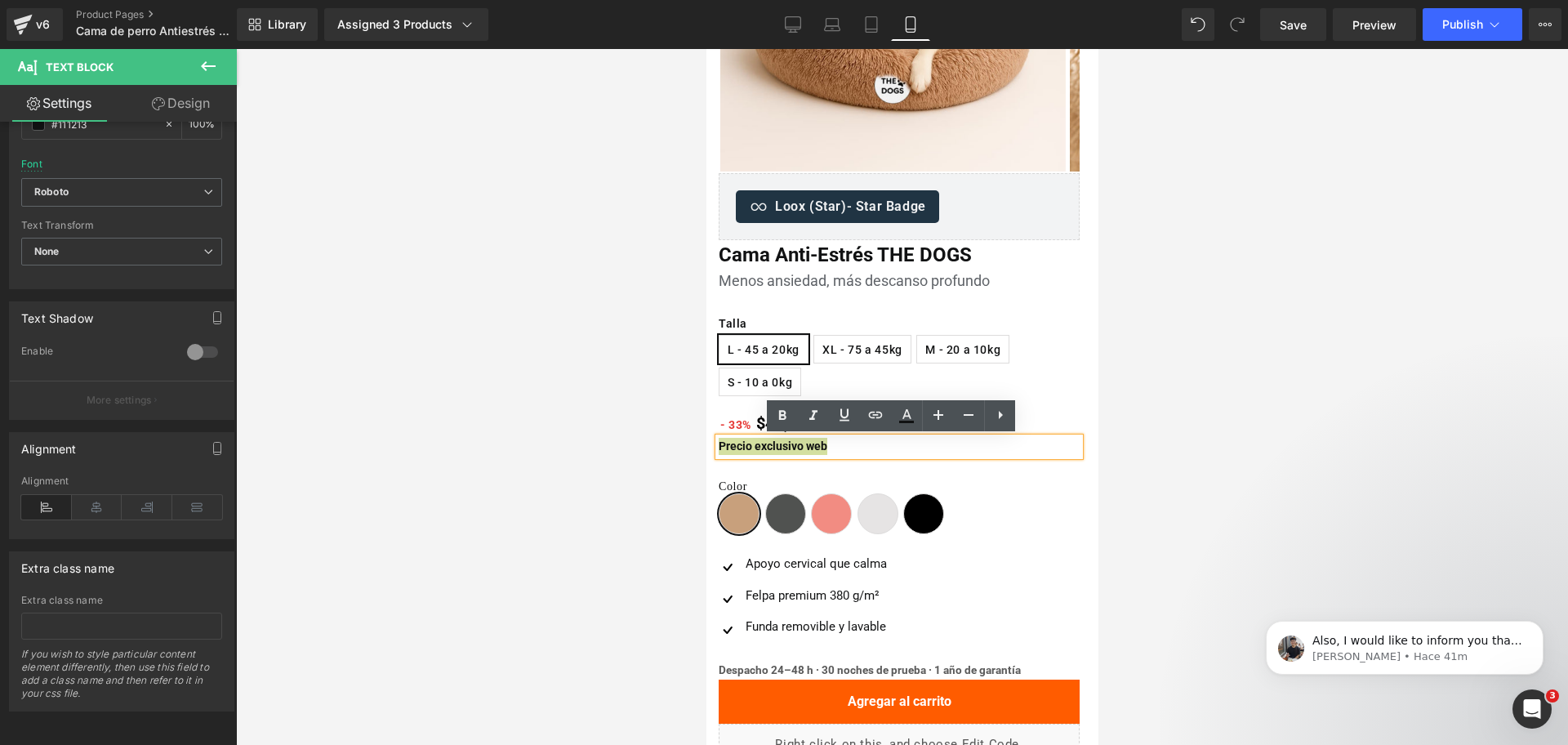
click at [1357, 406] on div at bounding box center [902, 397] width 1332 height 696
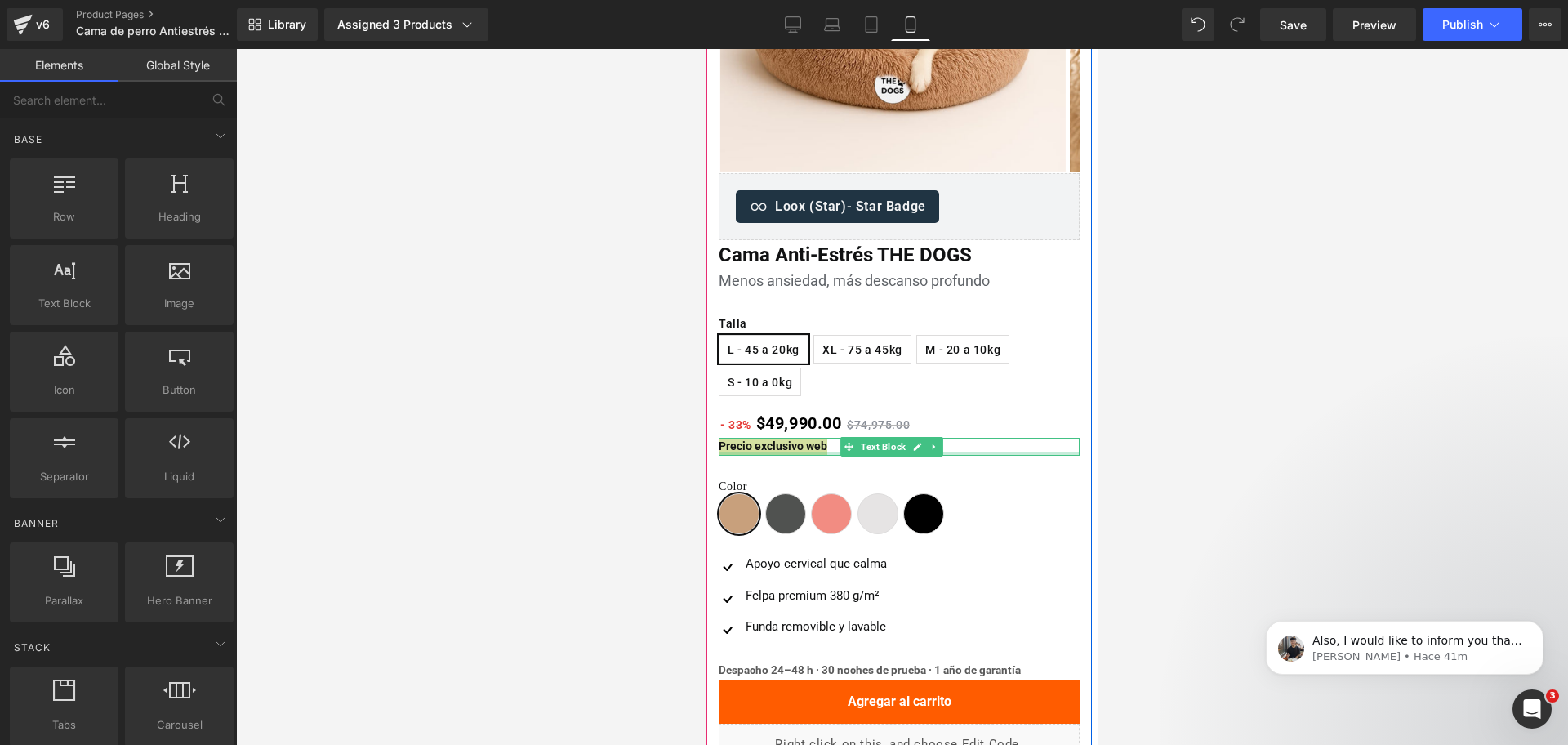
click at [775, 453] on div at bounding box center [898, 454] width 361 height 4
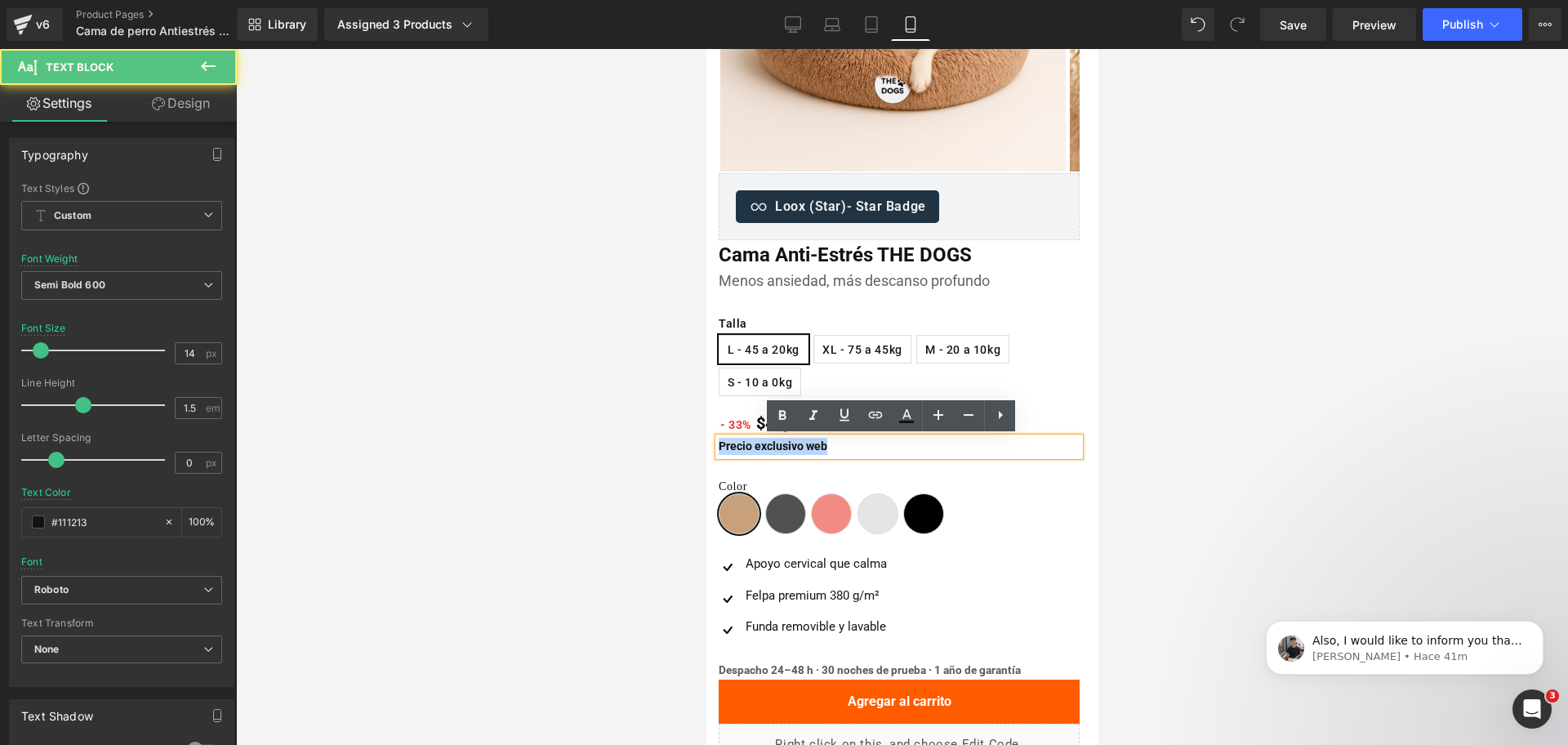
click at [770, 449] on strong "Precio exclusivo web" at bounding box center [772, 446] width 109 height 13
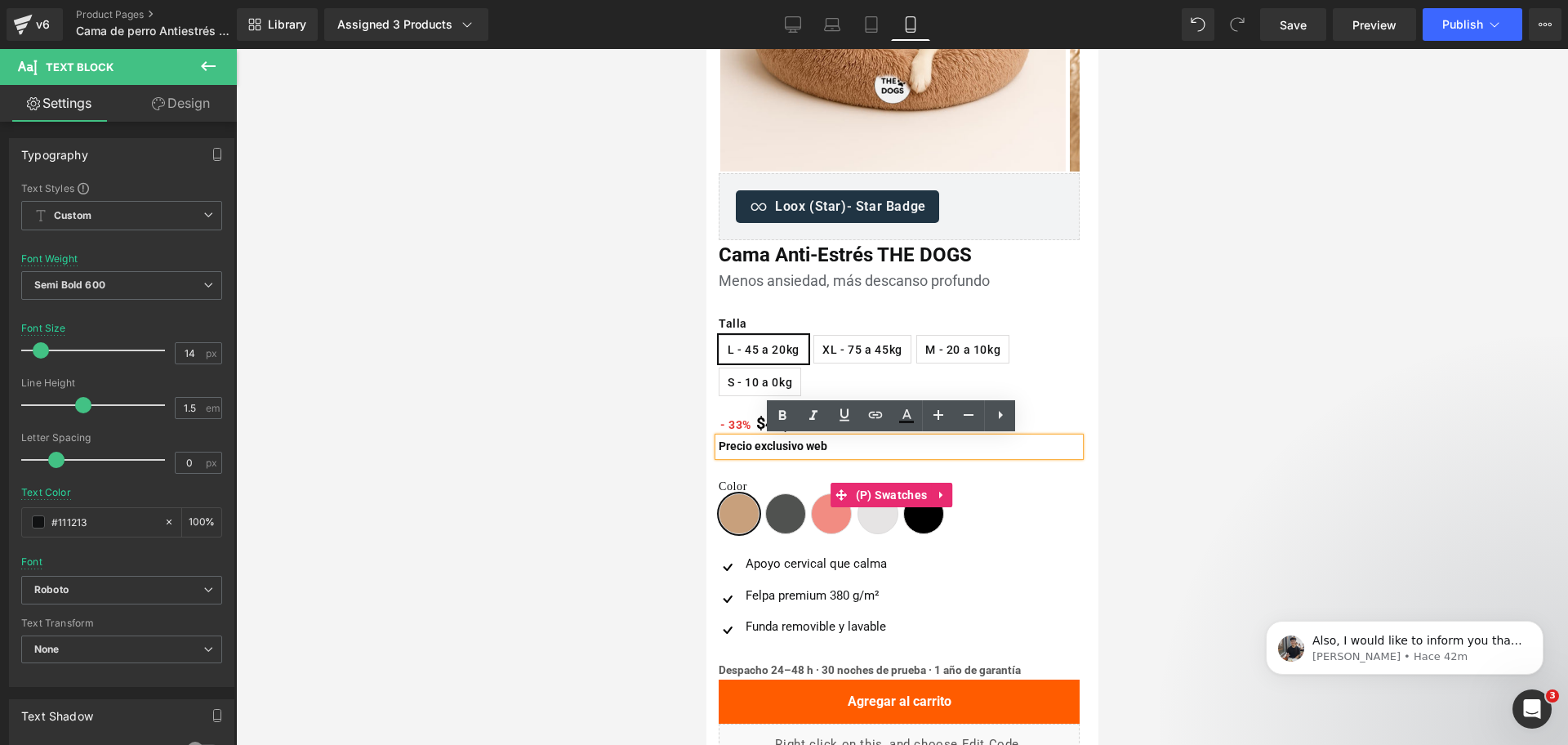
click at [831, 456] on div "Talla L - 45 a 20kg XL - 75 a 45kg M - 20 a 10kg S - 10 a 0kg Color Beige Gris …" at bounding box center [898, 496] width 361 height 79
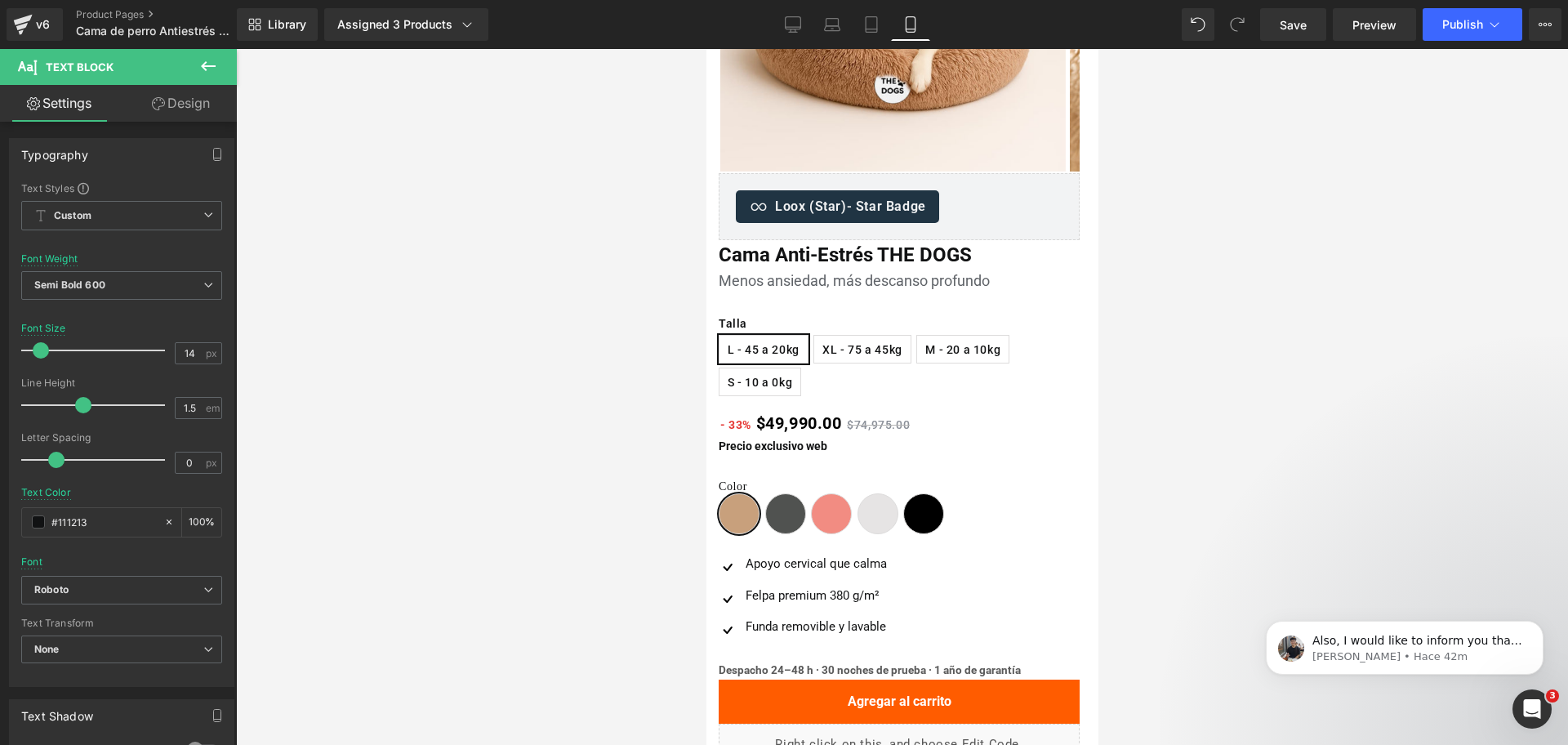
click at [1266, 424] on div at bounding box center [902, 397] width 1332 height 696
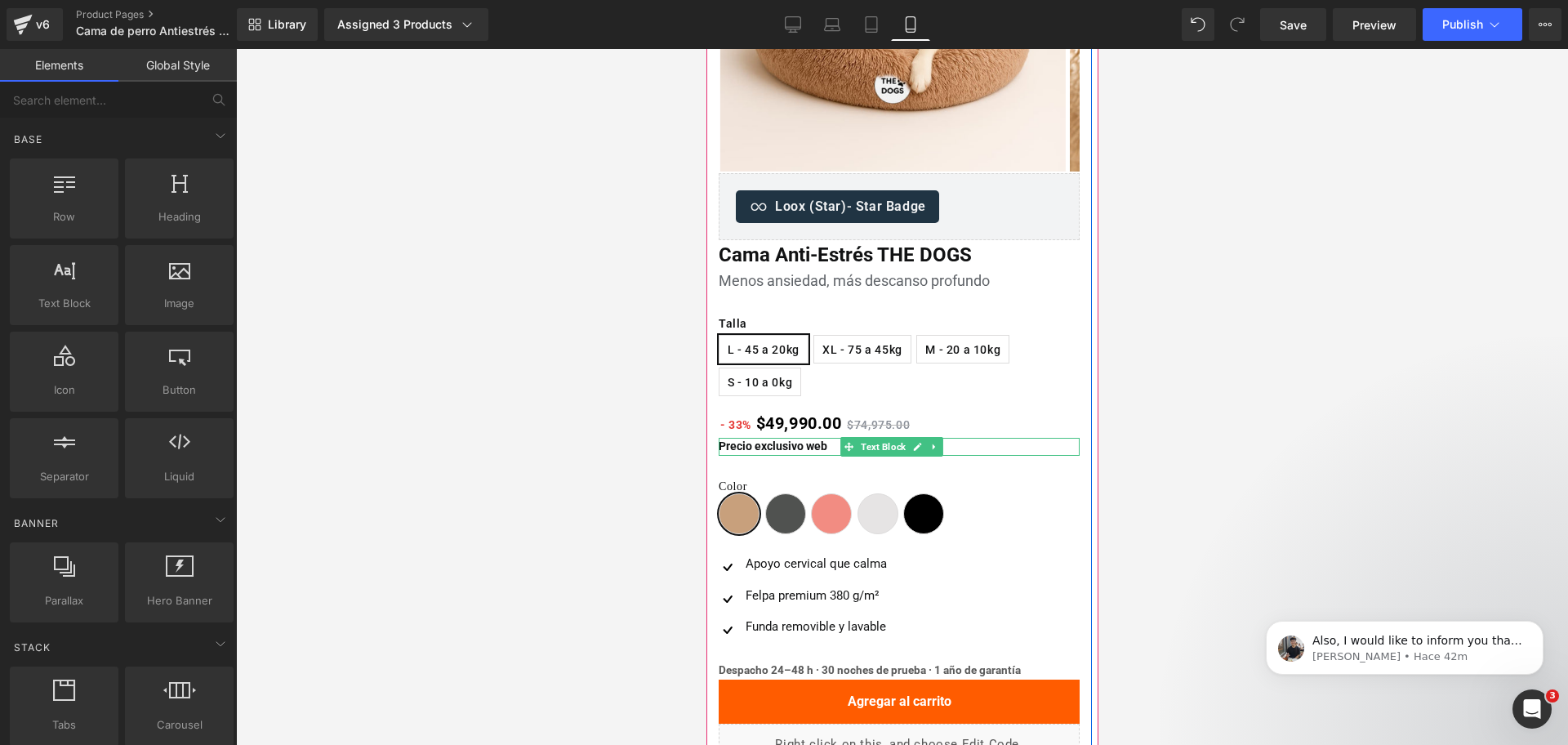
click at [782, 448] on strong "Precio exclusivo web" at bounding box center [772, 446] width 109 height 13
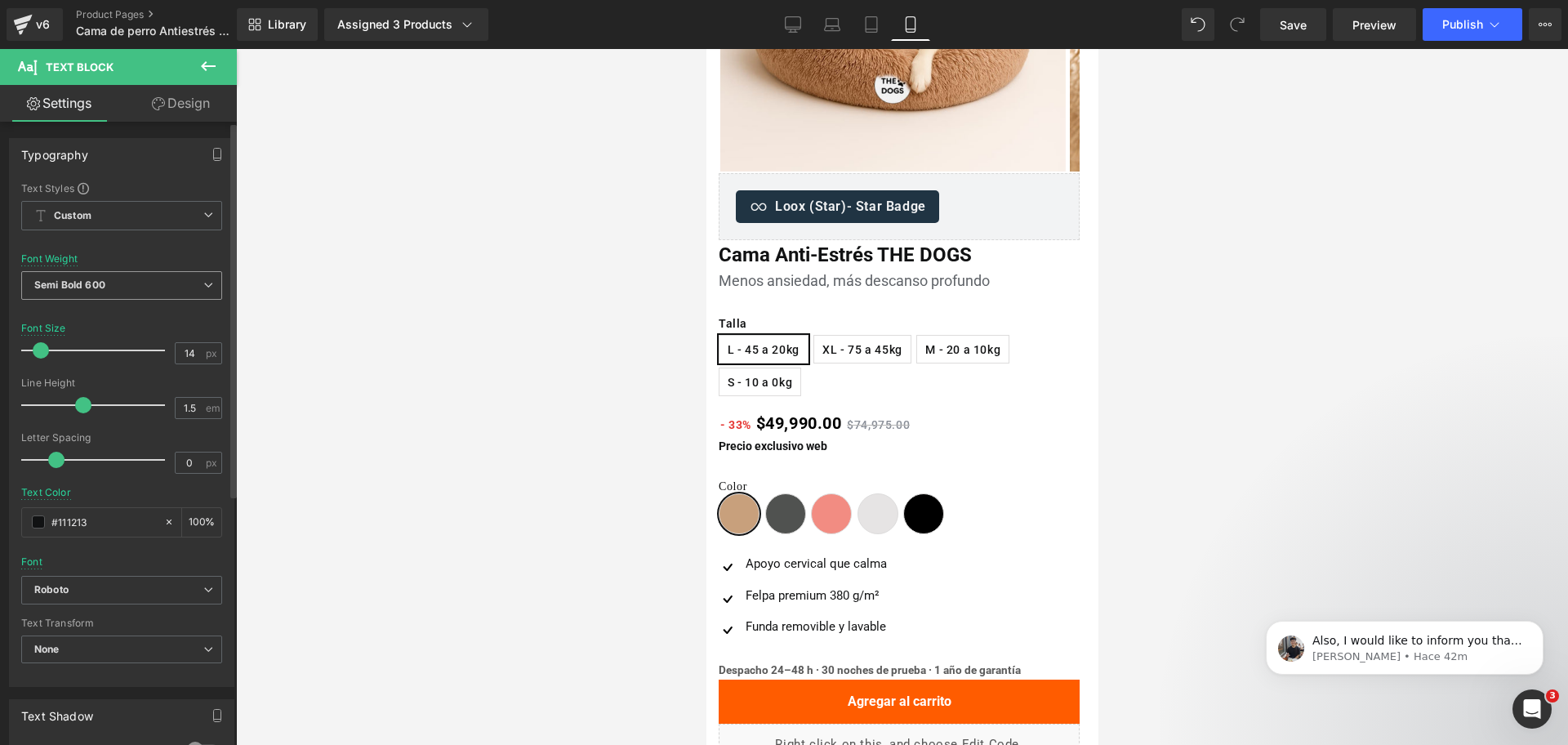
click at [156, 286] on span "Semi Bold 600" at bounding box center [122, 285] width 201 height 29
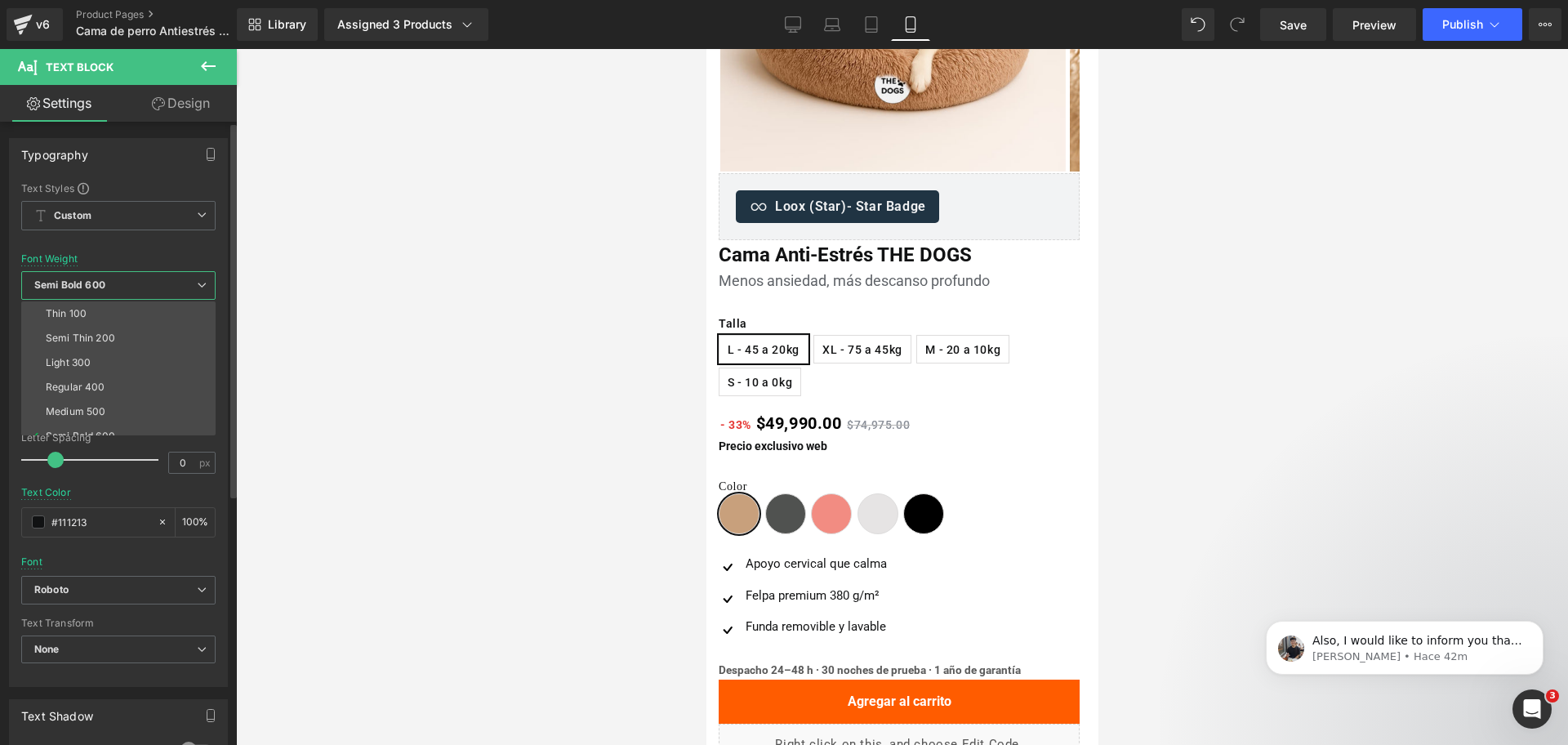
click at [156, 286] on span "Semi Bold 600" at bounding box center [119, 285] width 194 height 29
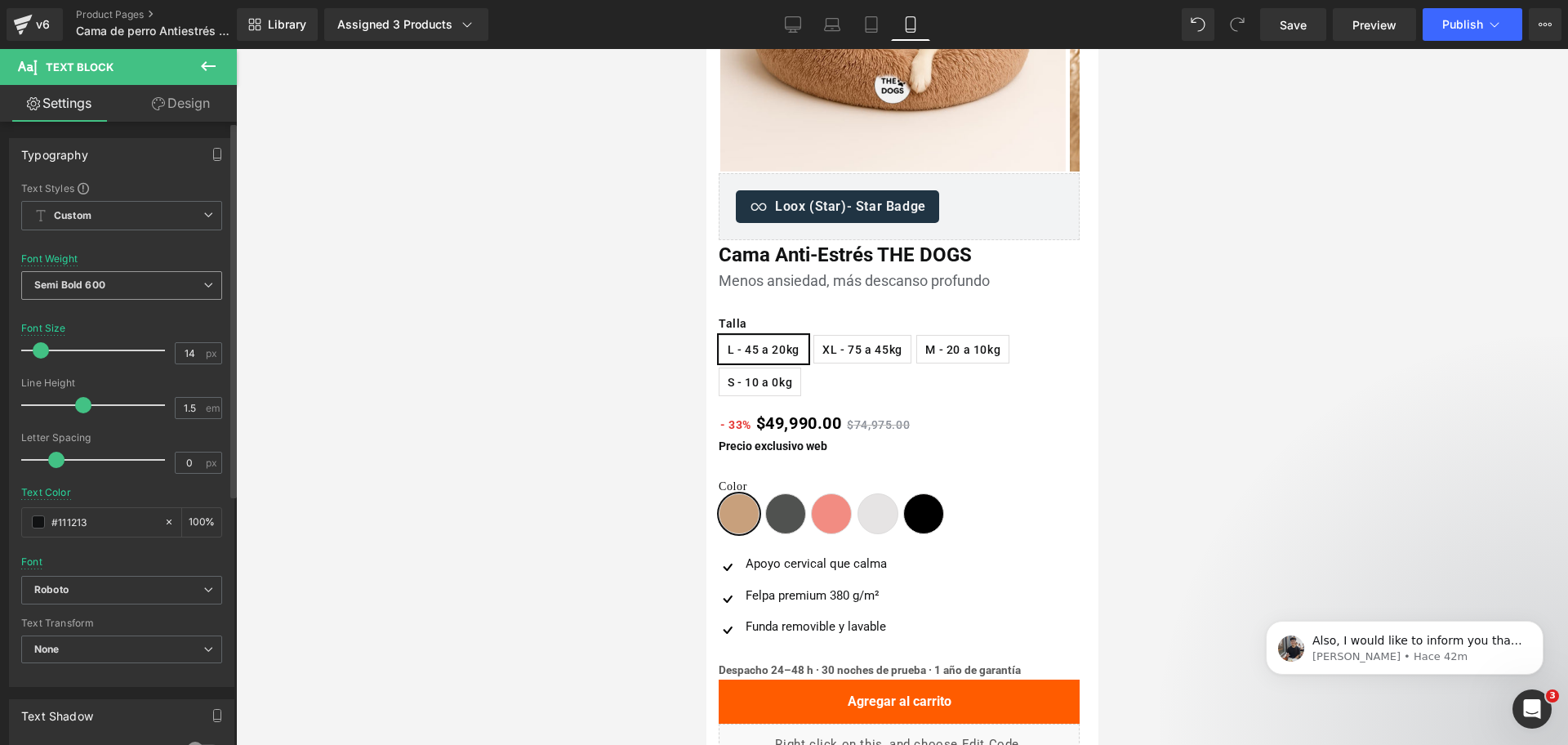
click at [177, 285] on span "Semi Bold 600" at bounding box center [122, 285] width 201 height 29
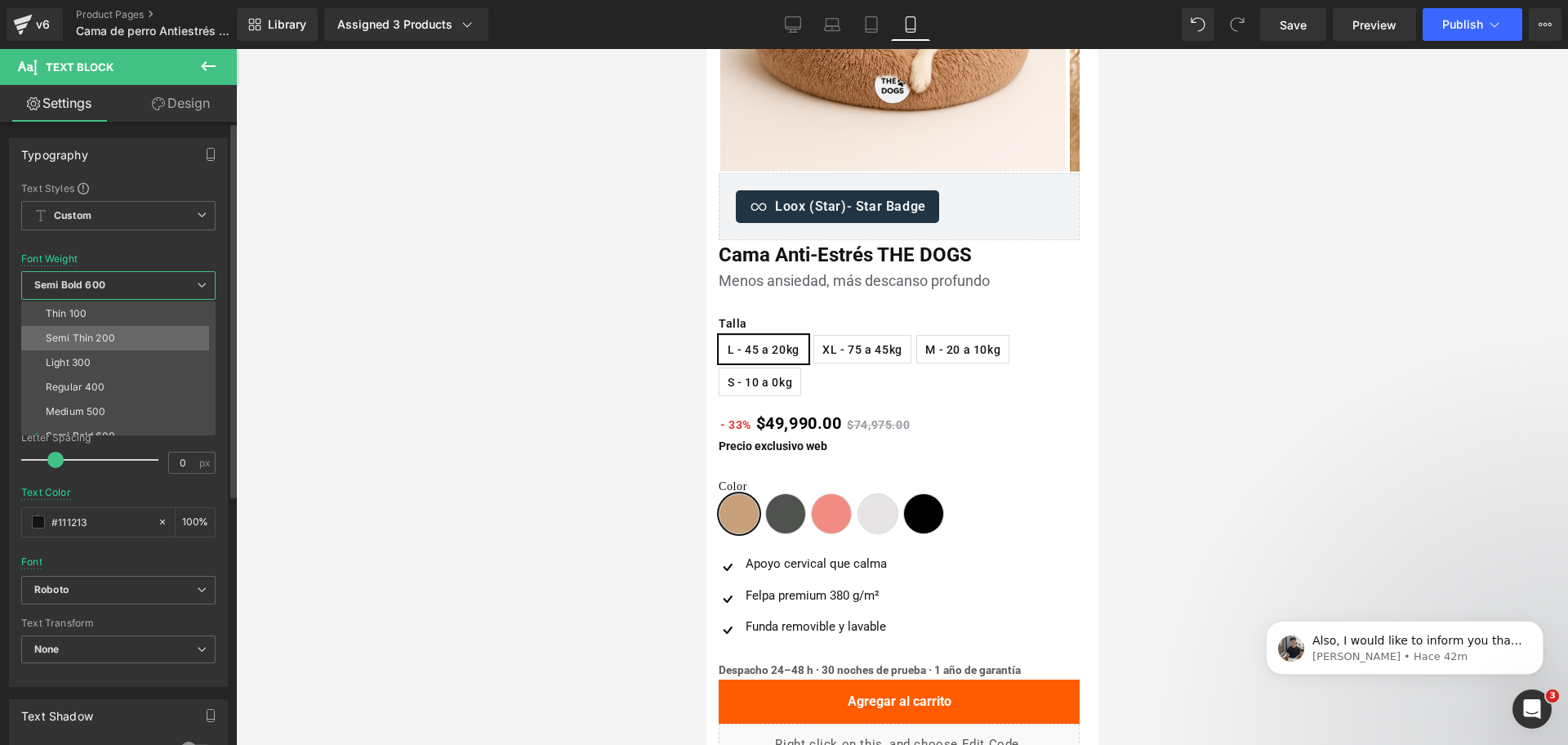
scroll to position [102, 0]
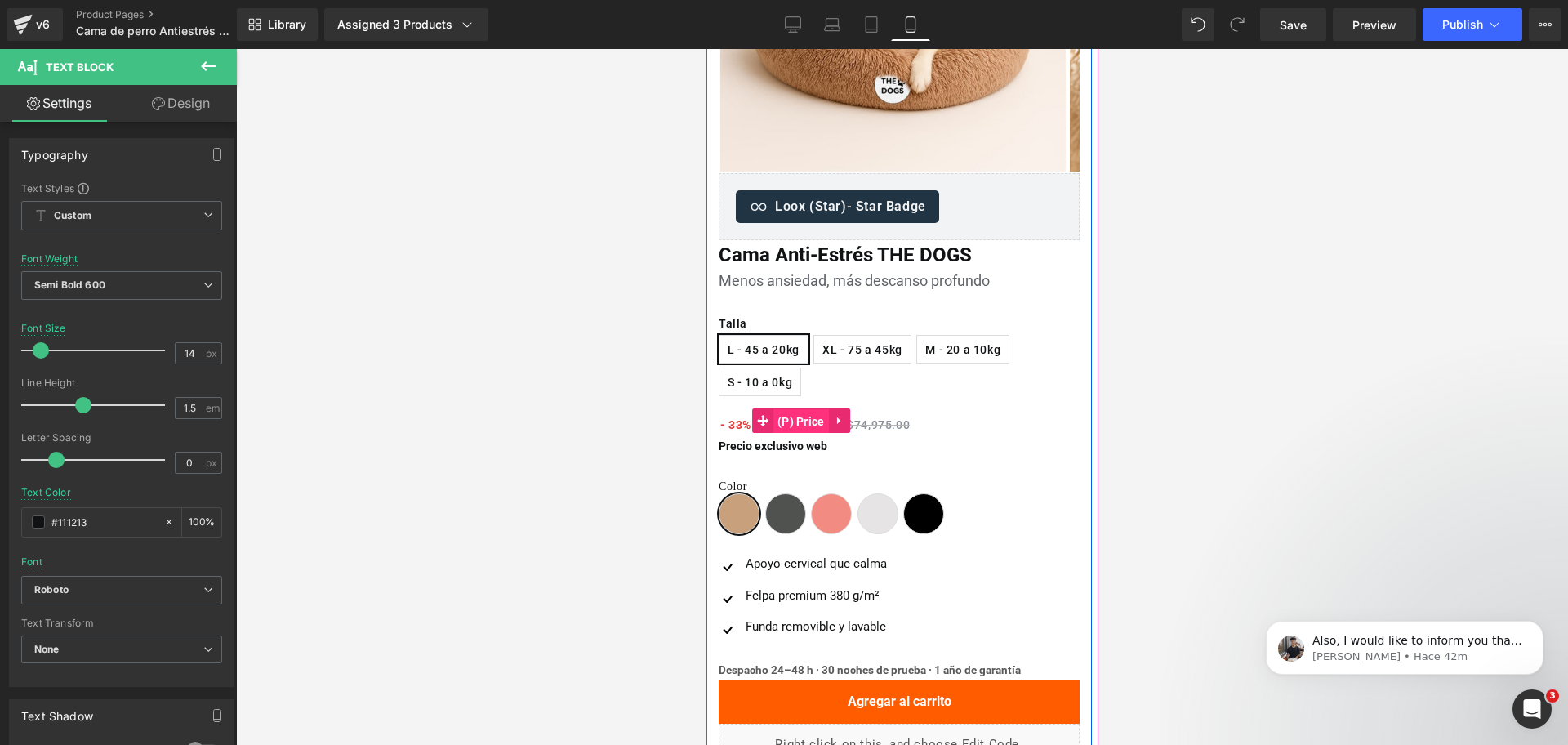
click at [798, 427] on span "(P) Price" at bounding box center [800, 421] width 55 height 25
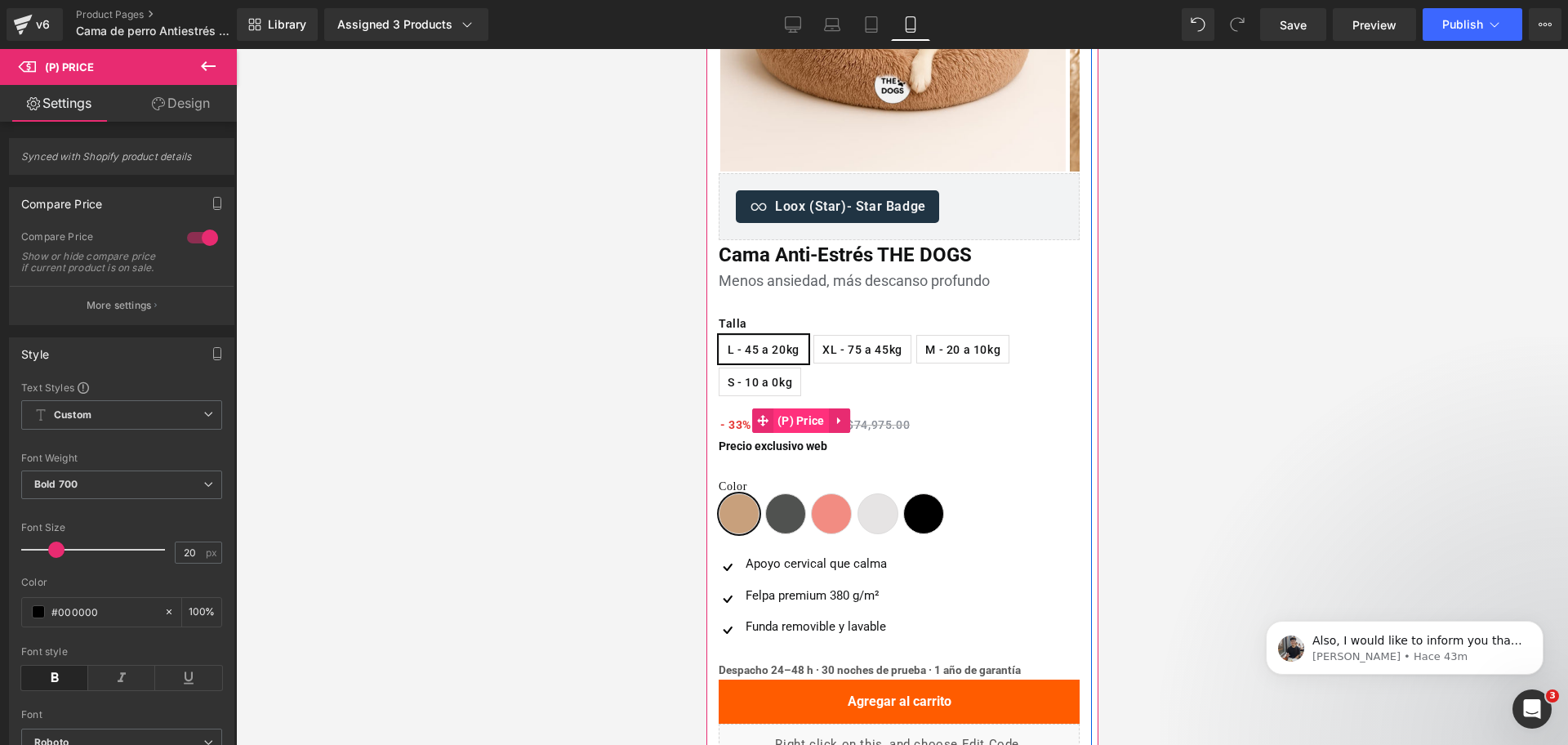
click at [797, 419] on span "(P) Price" at bounding box center [800, 421] width 55 height 25
click at [737, 426] on span "33%" at bounding box center [739, 425] width 23 height 13
click at [791, 427] on span "(P) Price" at bounding box center [800, 421] width 55 height 25
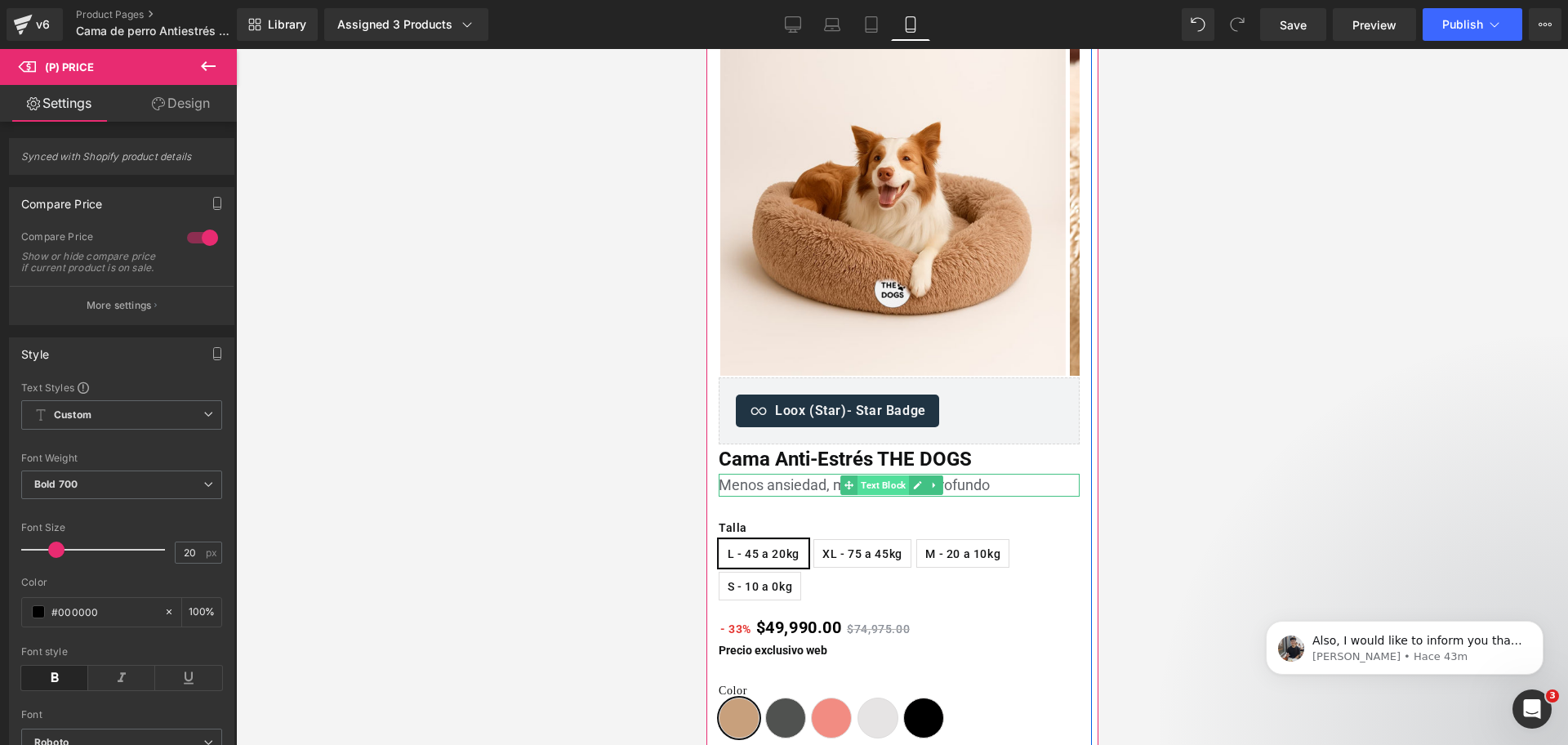
click at [860, 490] on span "Text Block" at bounding box center [882, 485] width 52 height 20
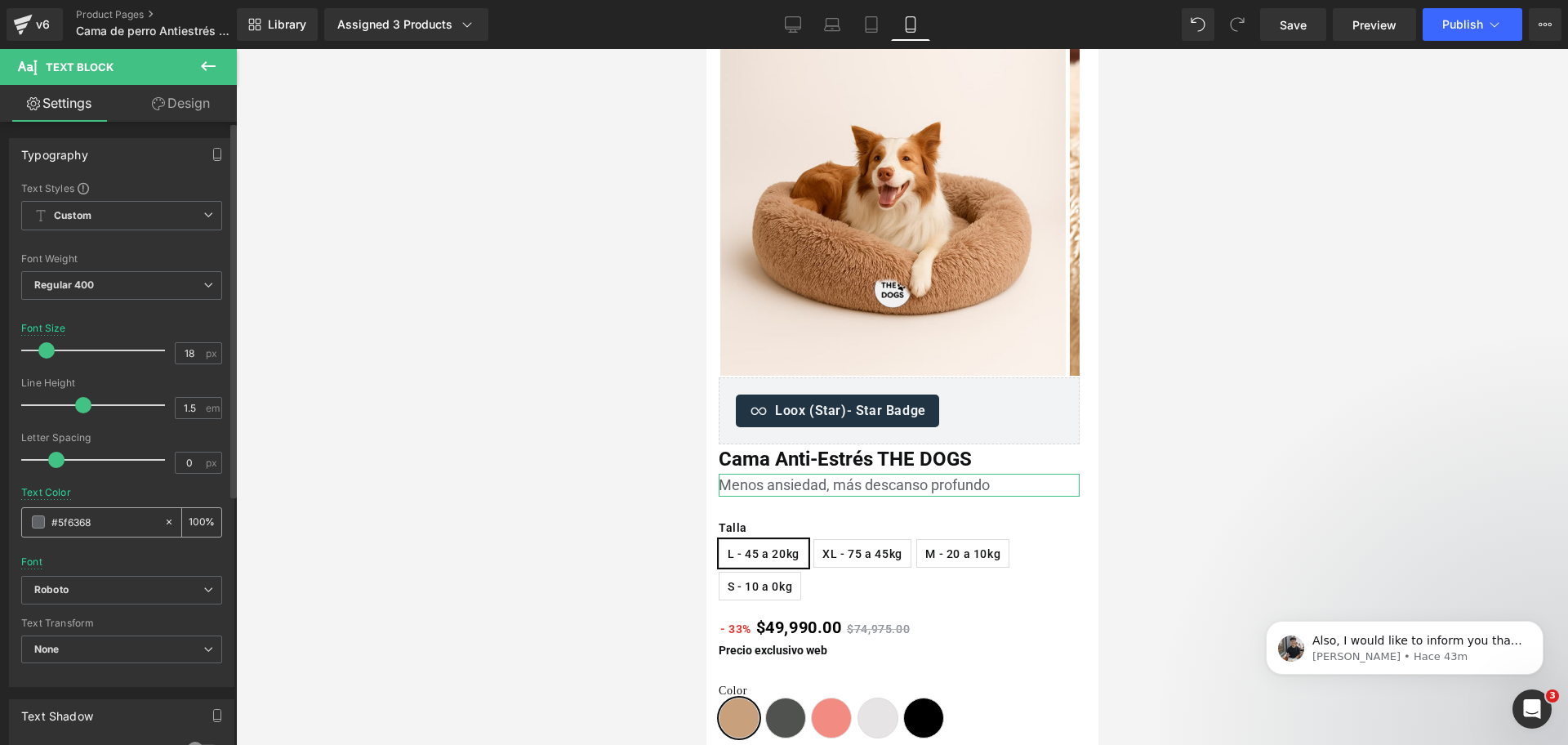
click at [75, 526] on input "#5f6368" at bounding box center [104, 522] width 105 height 18
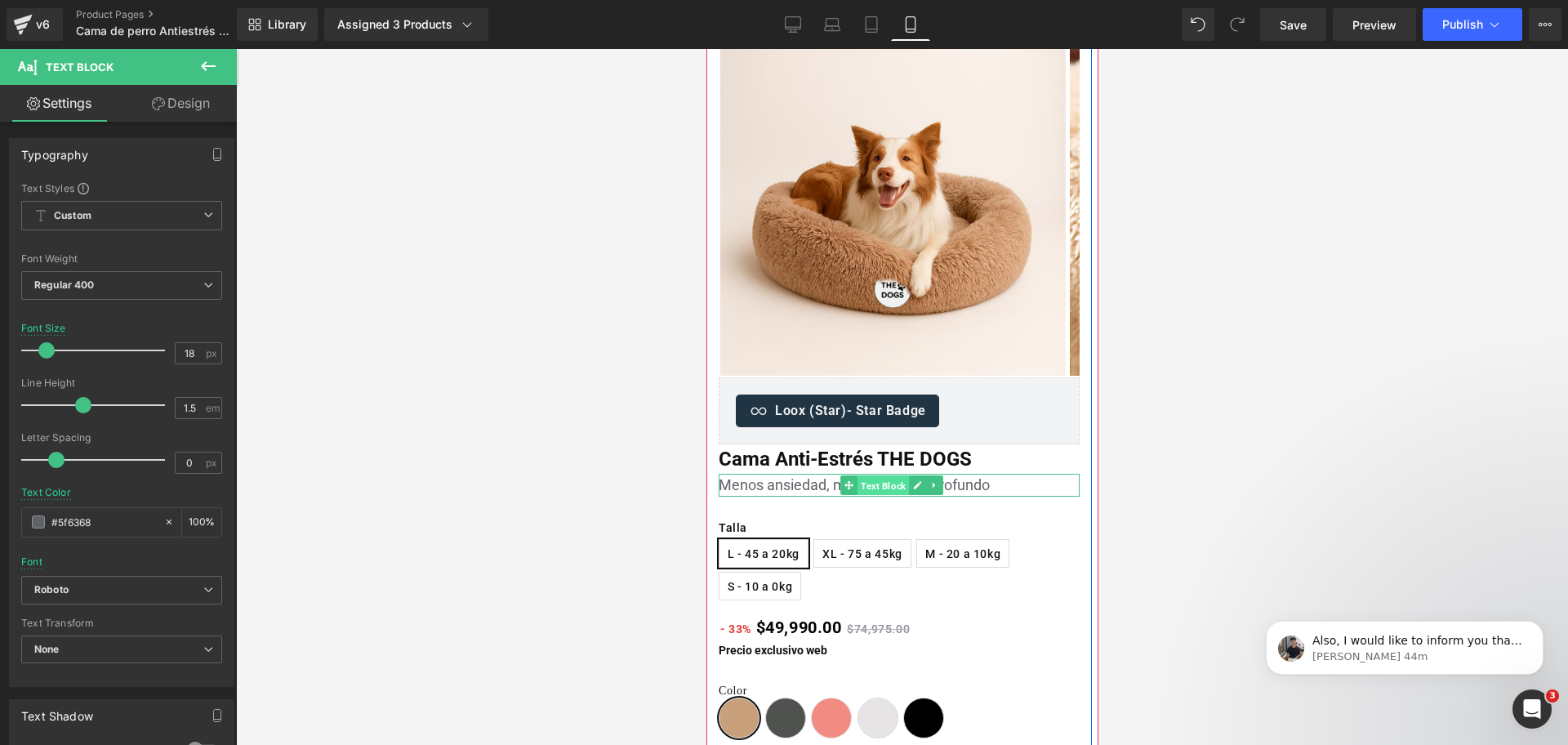
click at [875, 486] on span "Text Block" at bounding box center [882, 486] width 52 height 20
click at [839, 445] on link "Cama Anti-Estrés THE DOGS" at bounding box center [844, 459] width 254 height 30
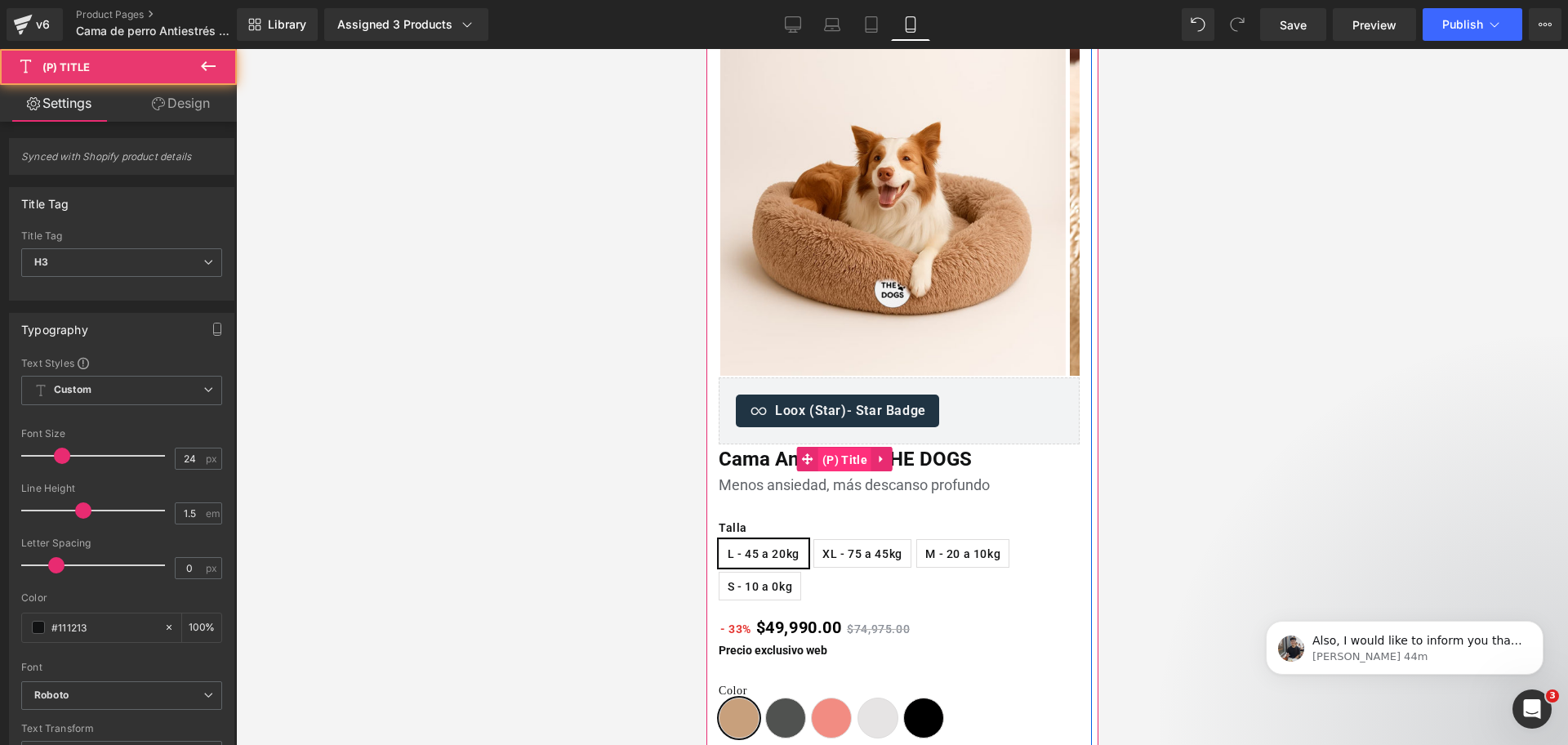
click at [840, 454] on span "(P) Title" at bounding box center [844, 460] width 53 height 25
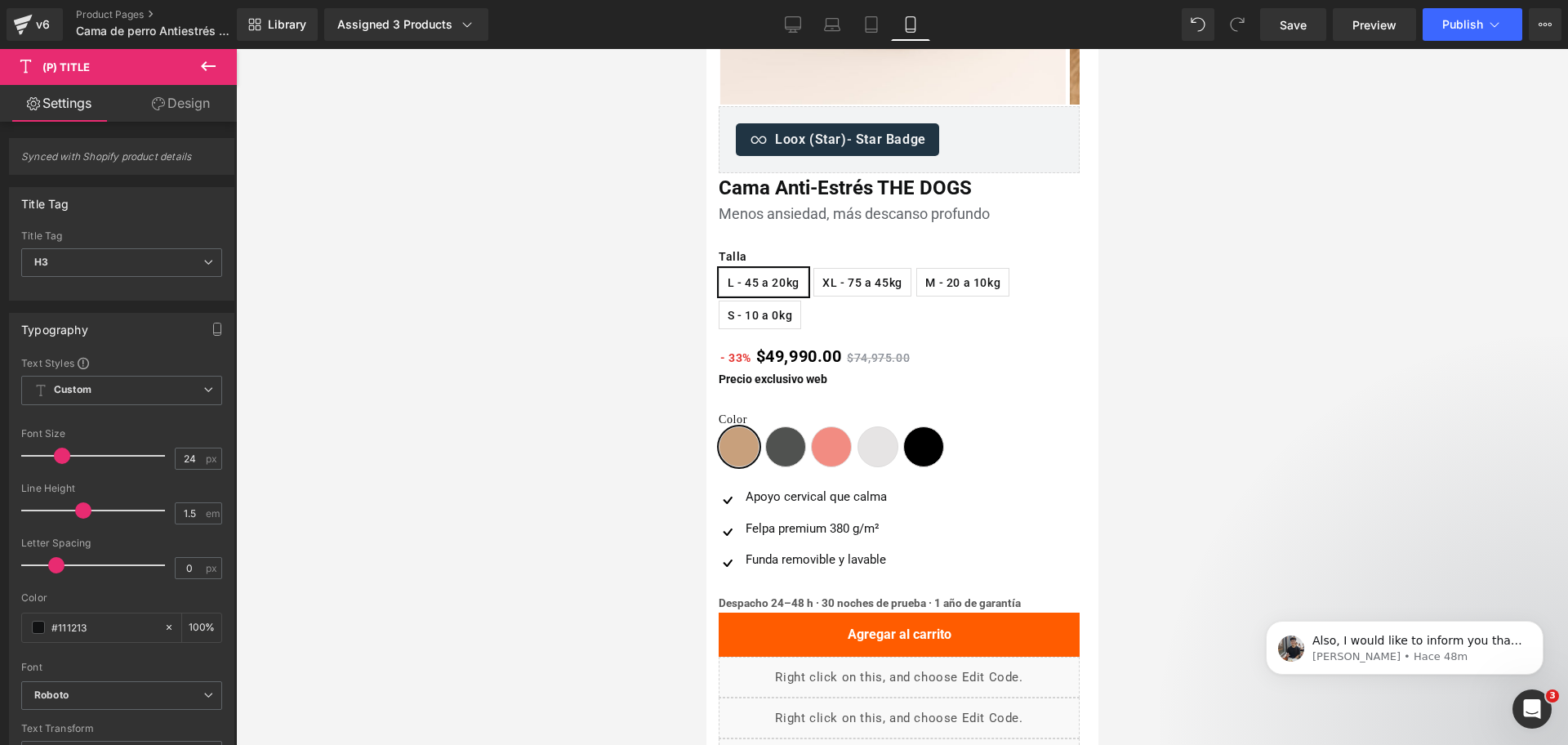
scroll to position [408, 0]
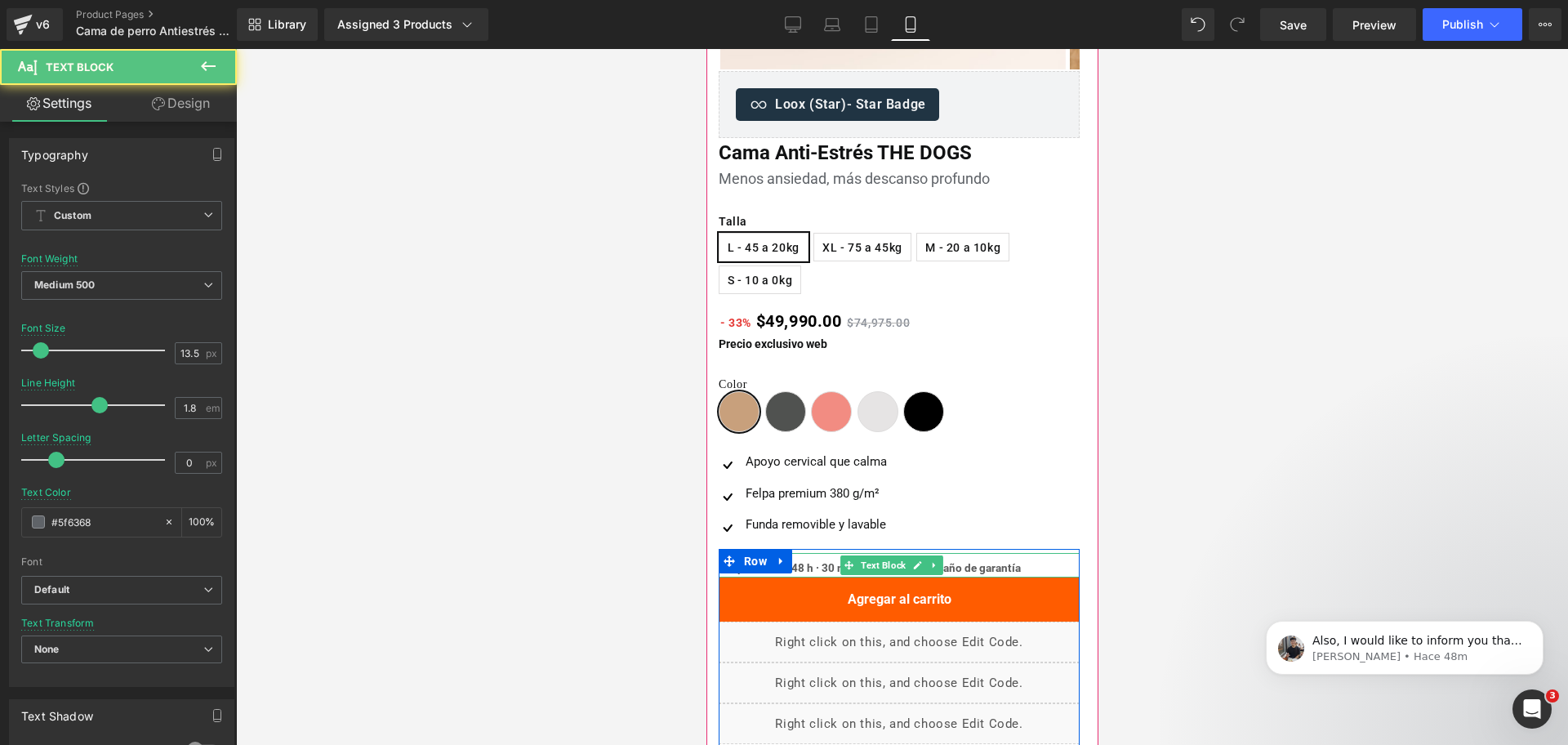
click at [822, 572] on b "Despacho 24–48 h · 30 noches de prueba · 1 año de garantía" at bounding box center [868, 568] width 302 height 13
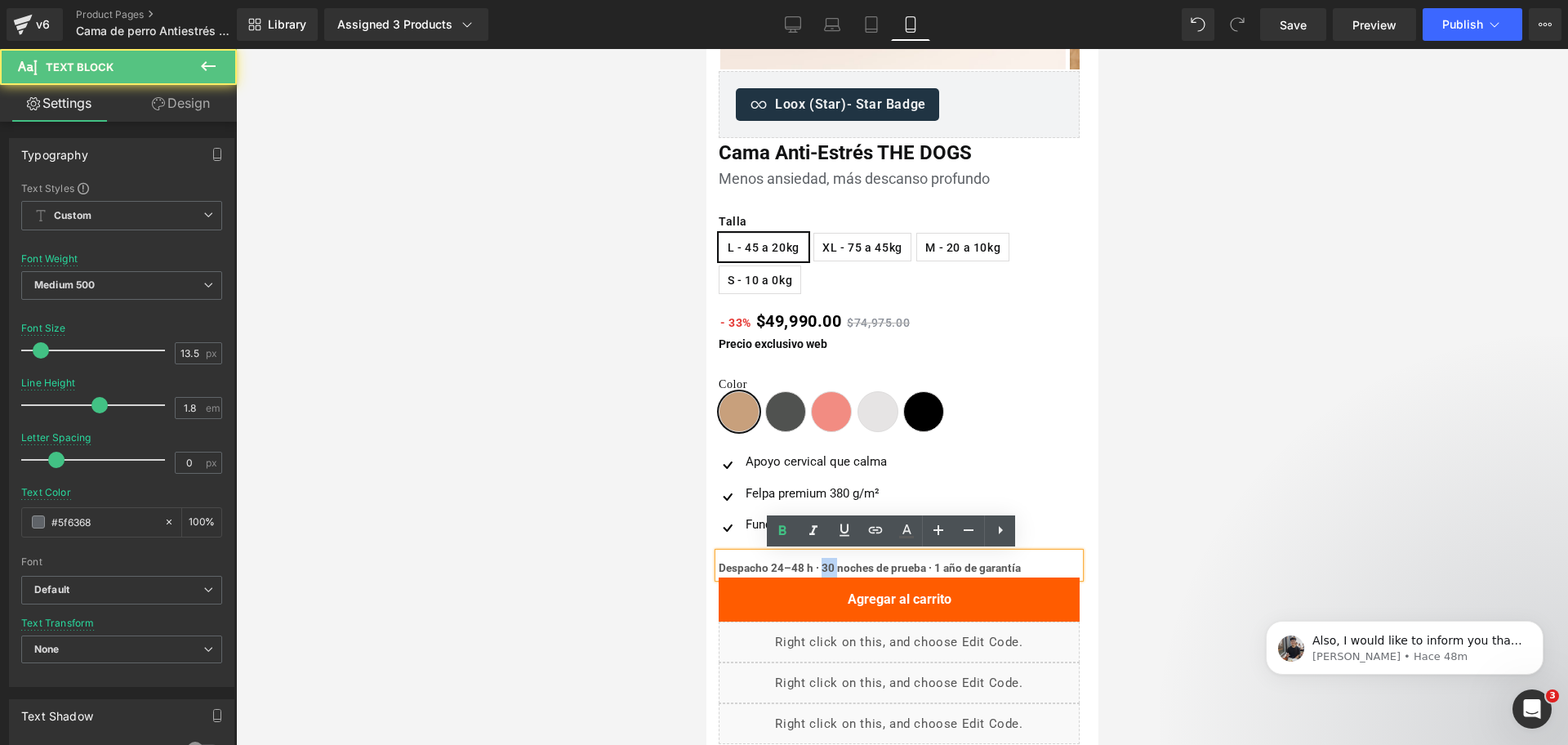
click at [822, 572] on b "Despacho 24–48 h · 30 noches de prueba · 1 año de garantía" at bounding box center [868, 568] width 302 height 13
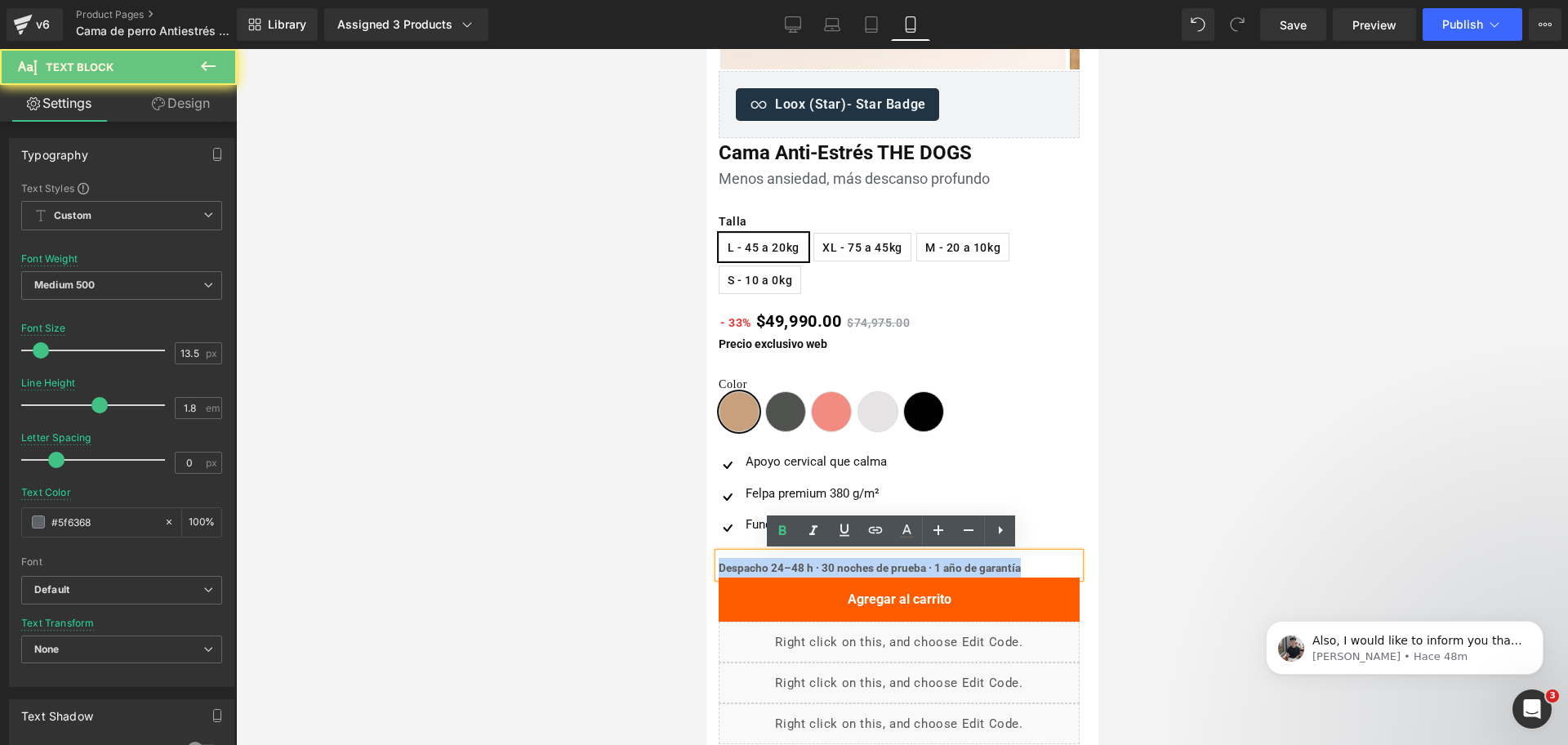
click at [822, 572] on b "Despacho 24–48 h · 30 noches de prueba · 1 año de garantía" at bounding box center [868, 568] width 302 height 13
copy b "Despacho 24–48 h · 30 noches de prueba · 1 año de garantía"
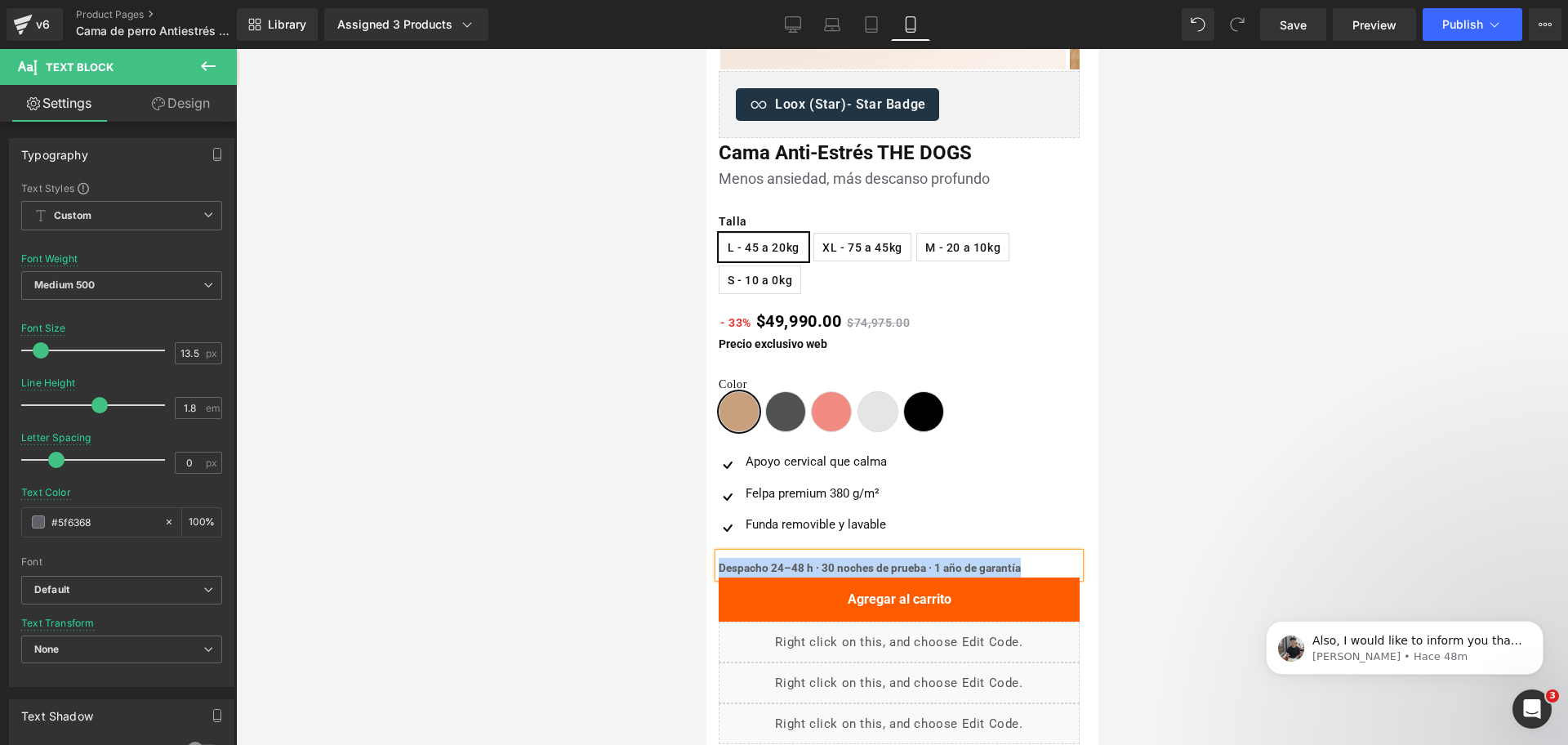
click at [879, 566] on b "Despacho 24–48 h · 30 noches de prueba · 1 año de garantía" at bounding box center [868, 568] width 302 height 13
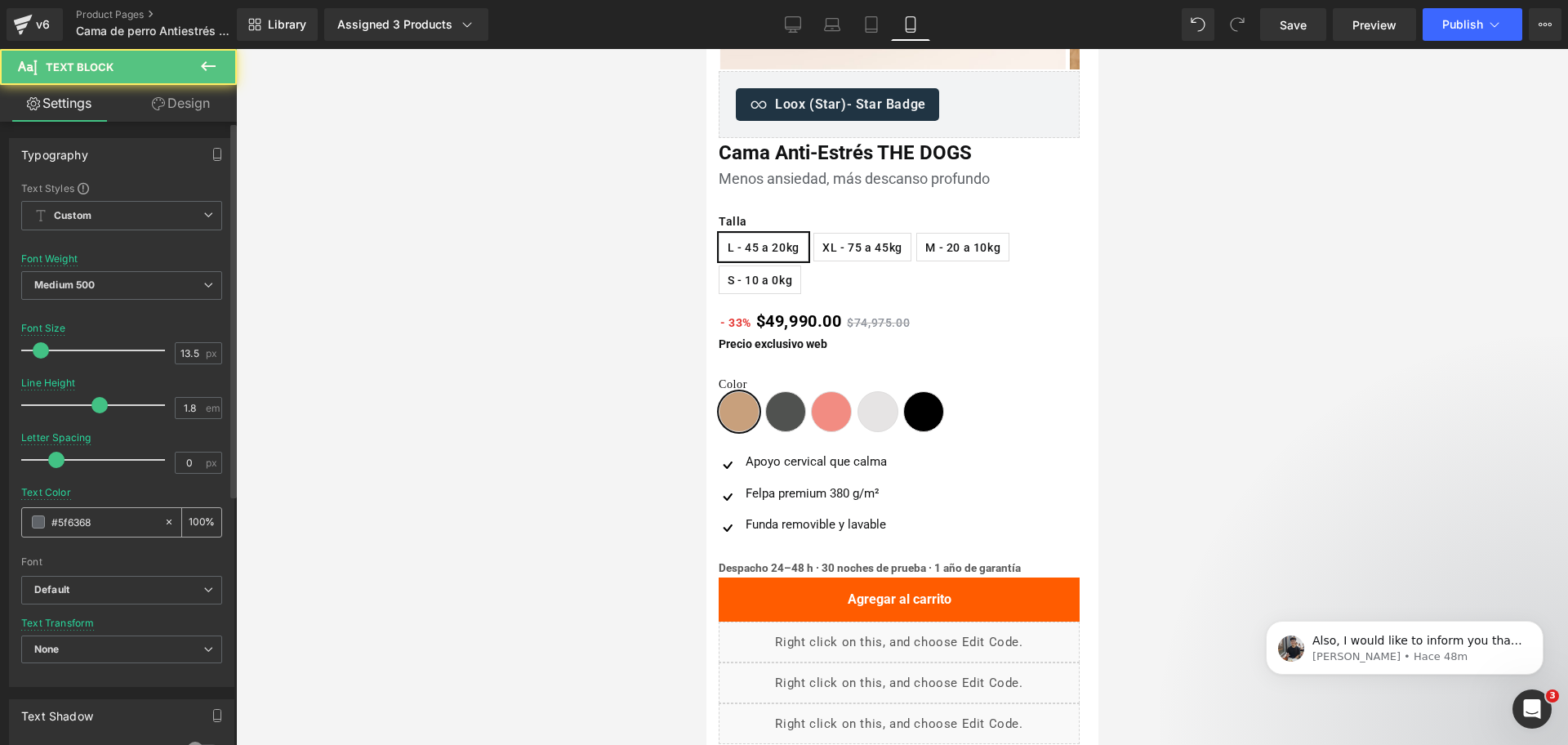
click at [130, 527] on input "#5f6368" at bounding box center [104, 522] width 105 height 18
click at [129, 527] on input "#5f6368" at bounding box center [104, 522] width 105 height 18
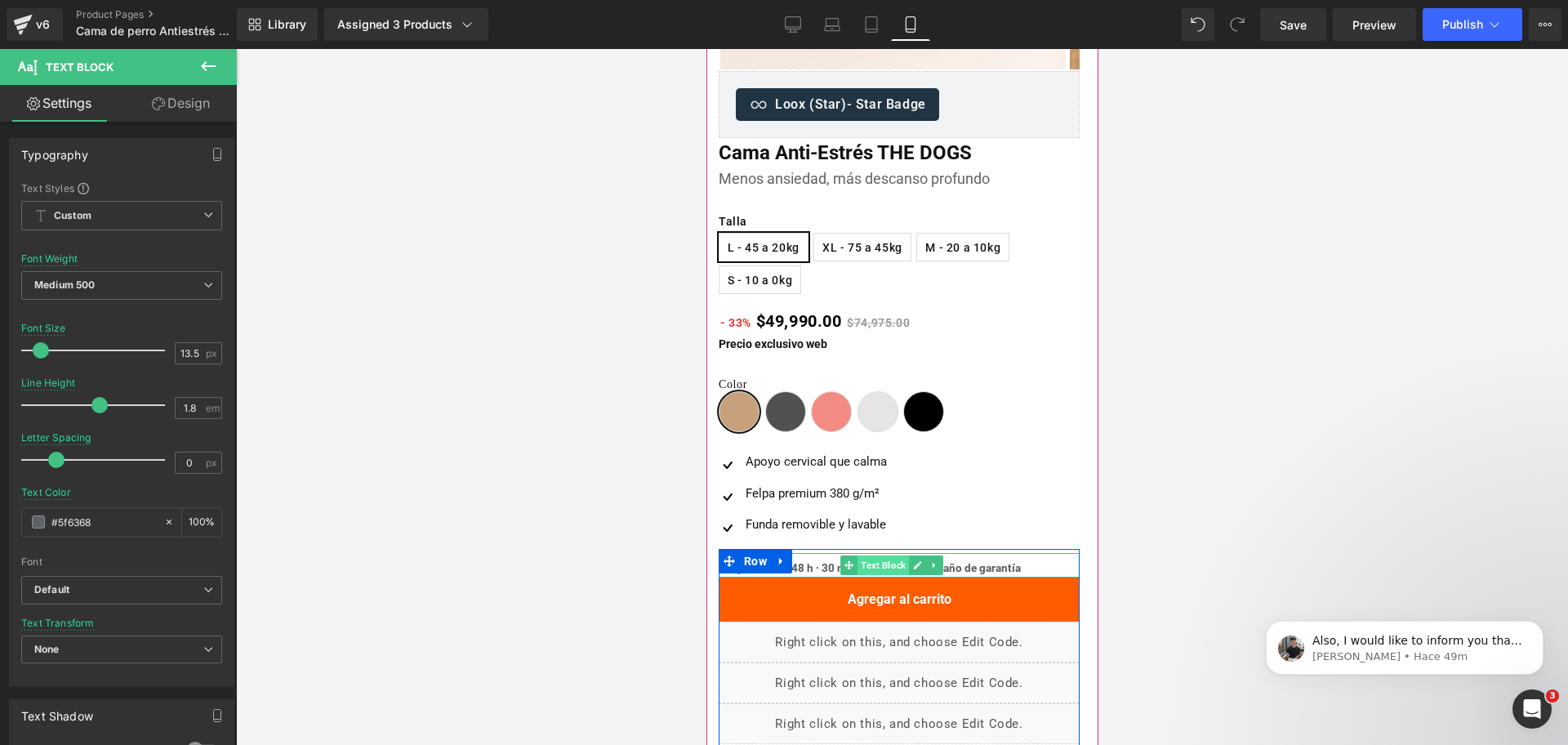
click at [866, 570] on span "Text Block" at bounding box center [882, 566] width 52 height 20
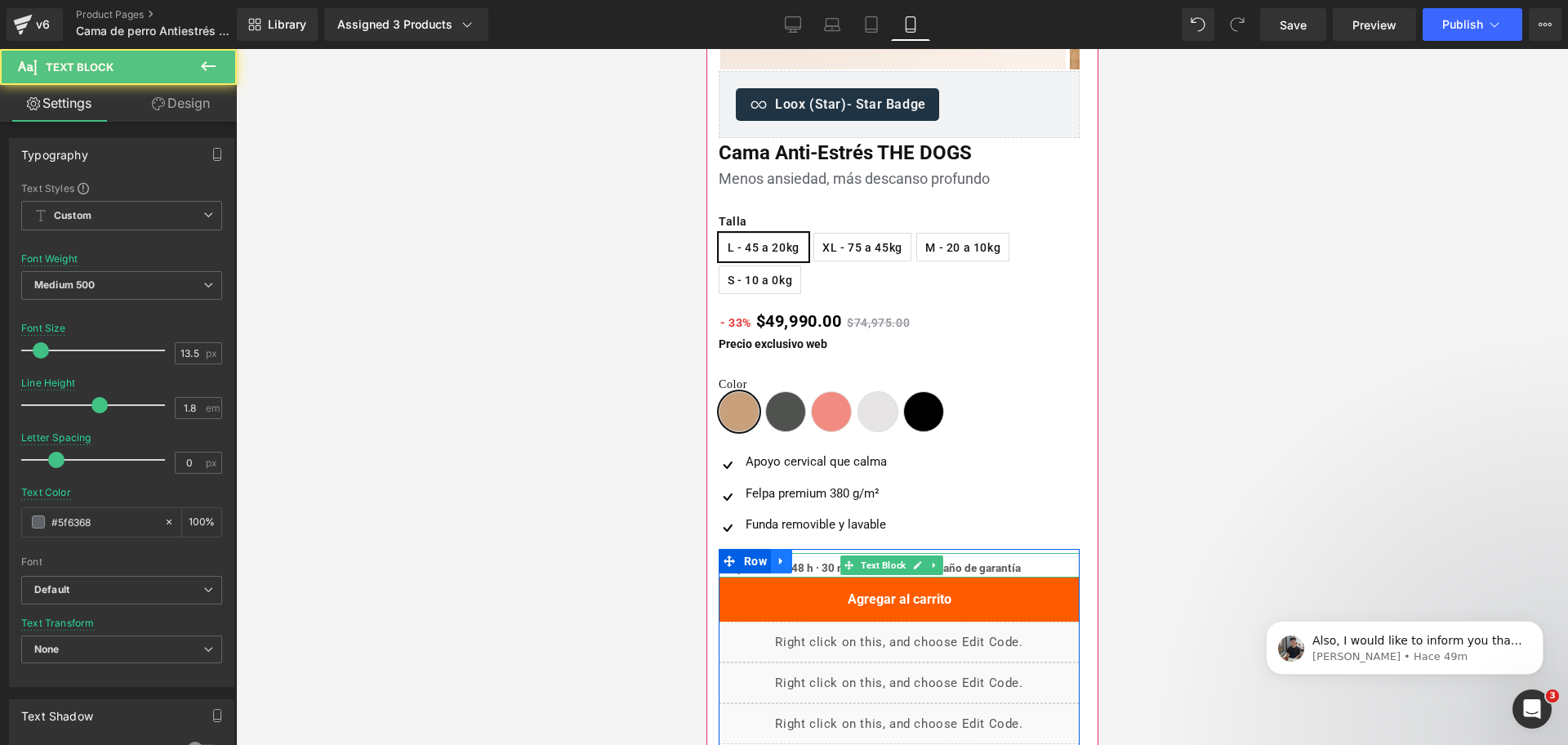
click at [786, 567] on icon at bounding box center [781, 561] width 12 height 12
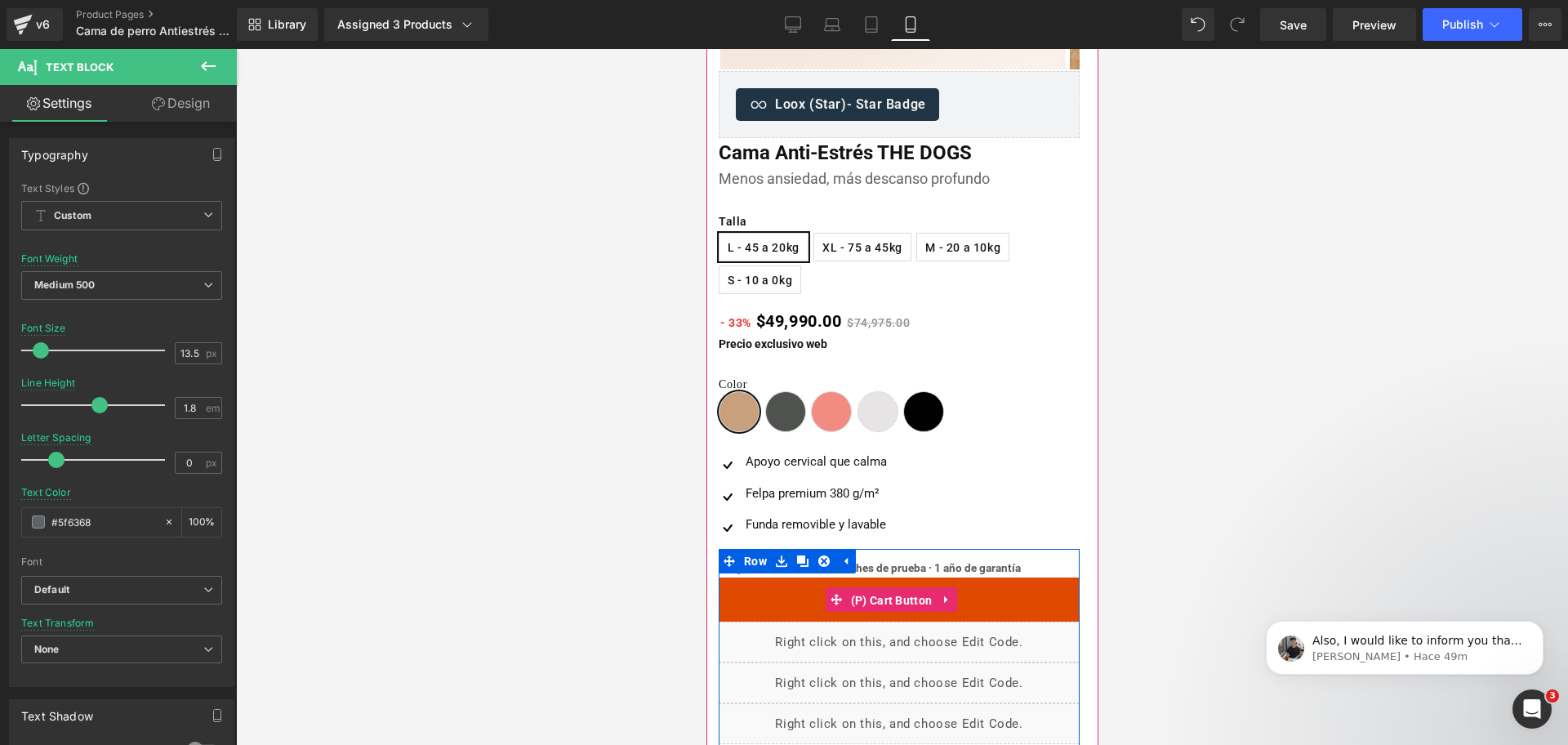
click at [929, 589] on span "(P) Cart Button" at bounding box center [891, 600] width 90 height 25
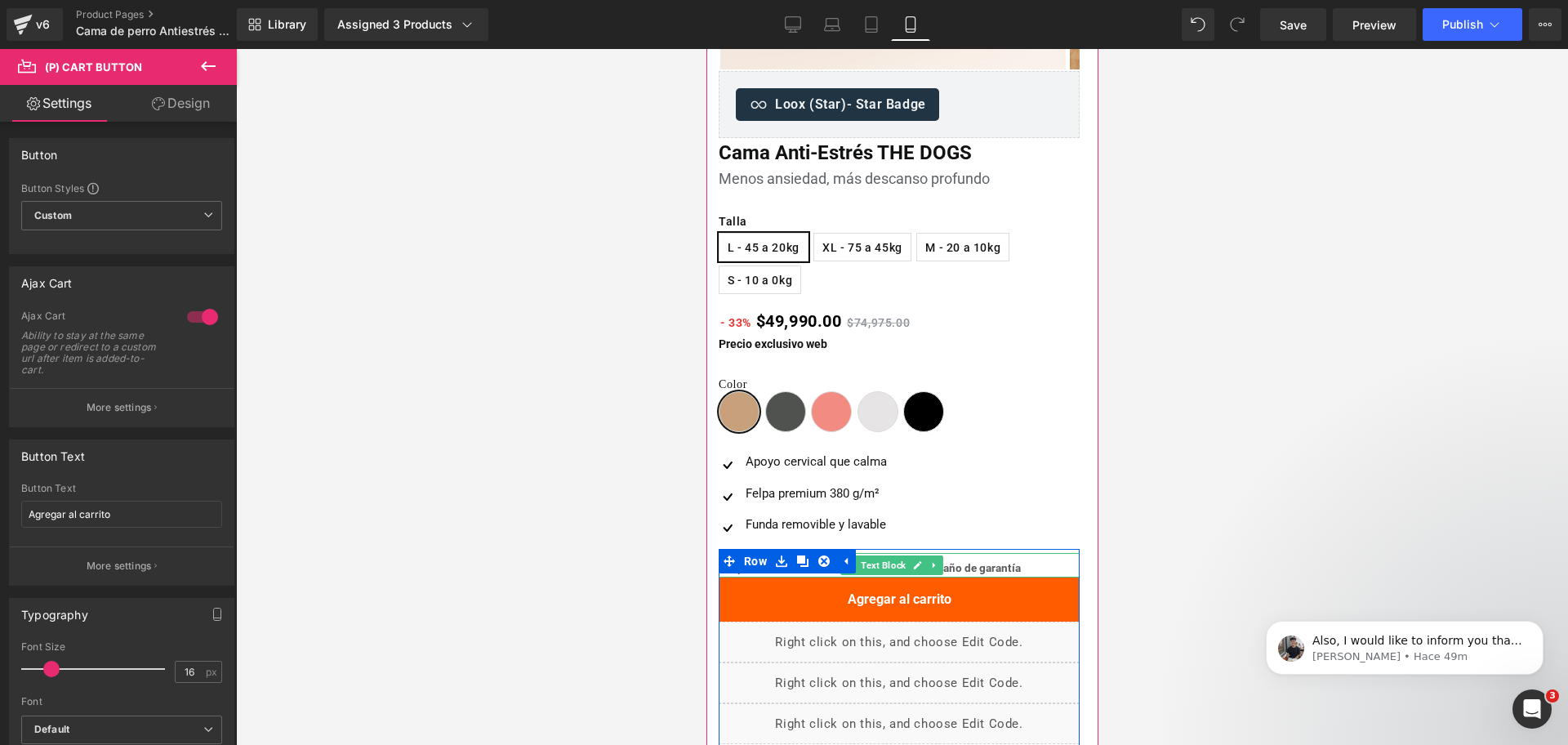
click at [980, 568] on b "Despacho 24–48 h · 30 noches de prueba · 1 año de garantía" at bounding box center [868, 568] width 302 height 13
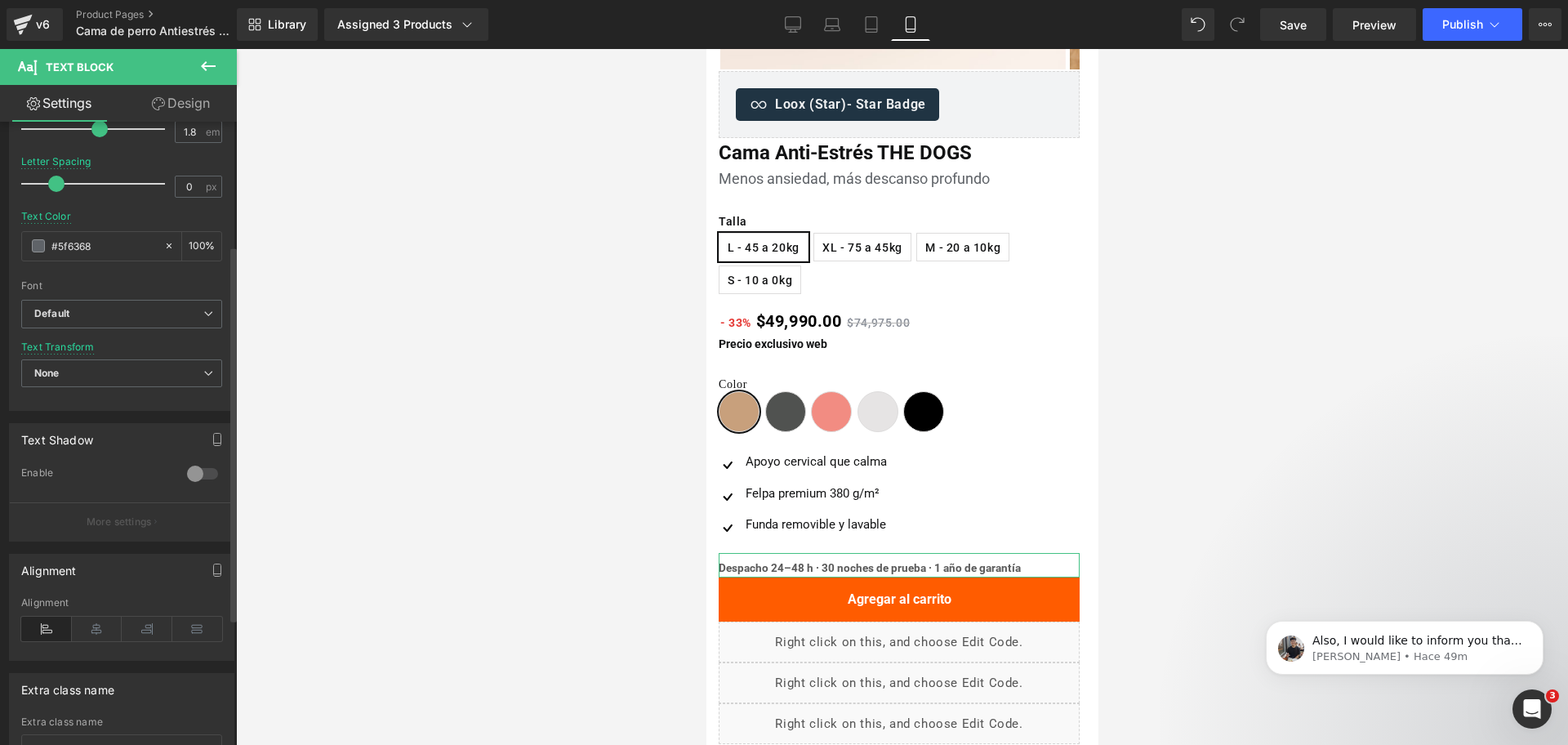
scroll to position [204, 0]
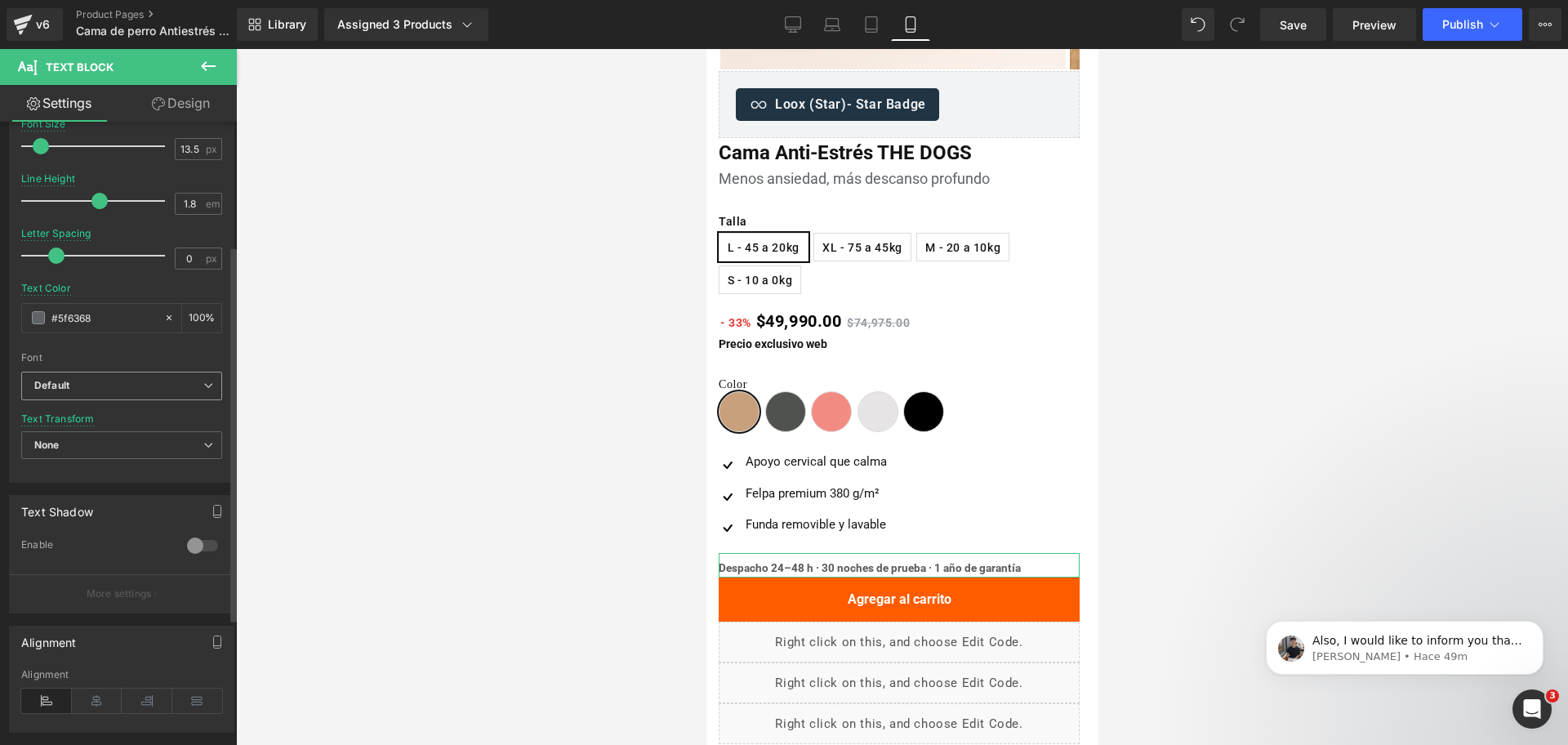
click at [105, 377] on span "Default" at bounding box center [122, 385] width 201 height 29
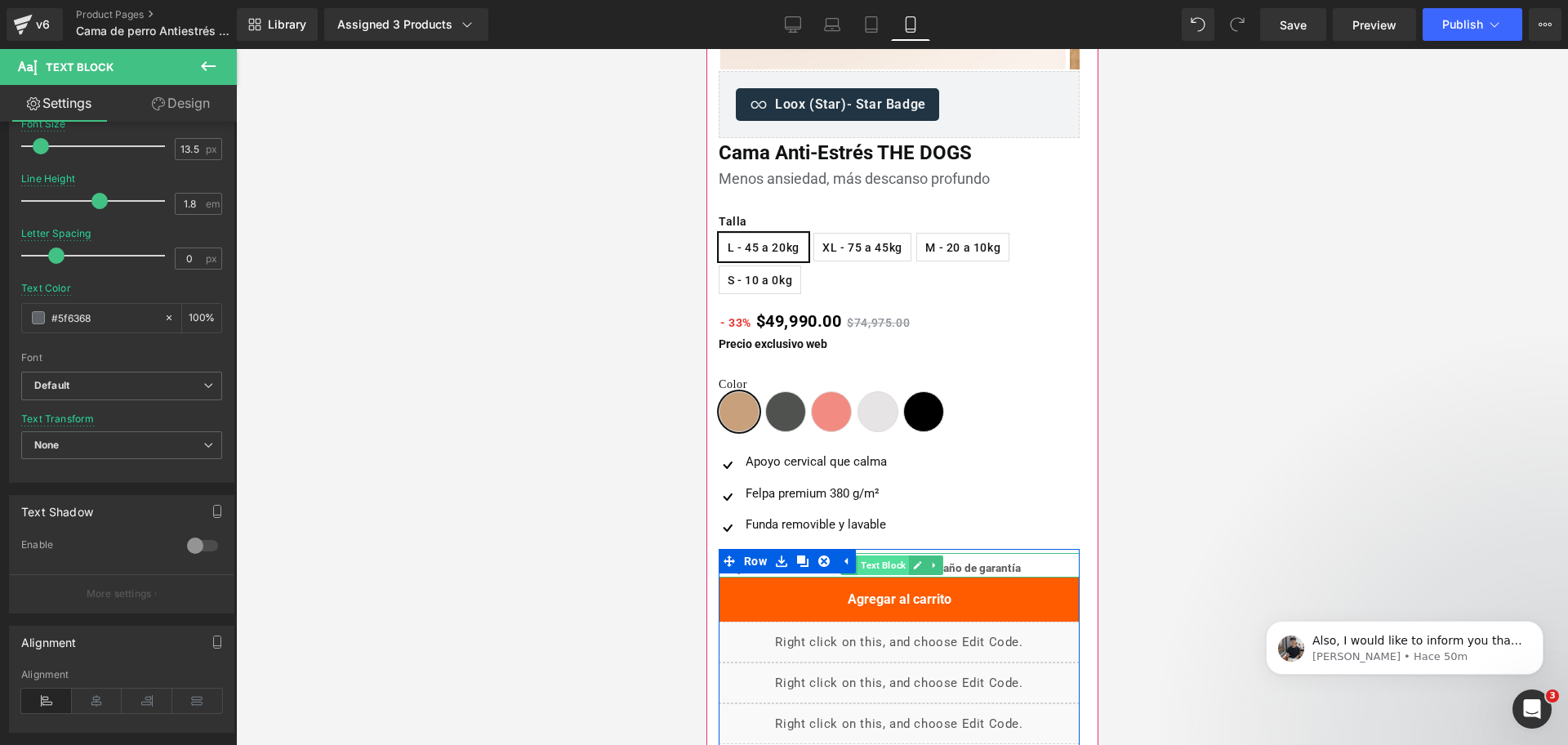
click at [863, 566] on span "Text Block" at bounding box center [882, 566] width 52 height 20
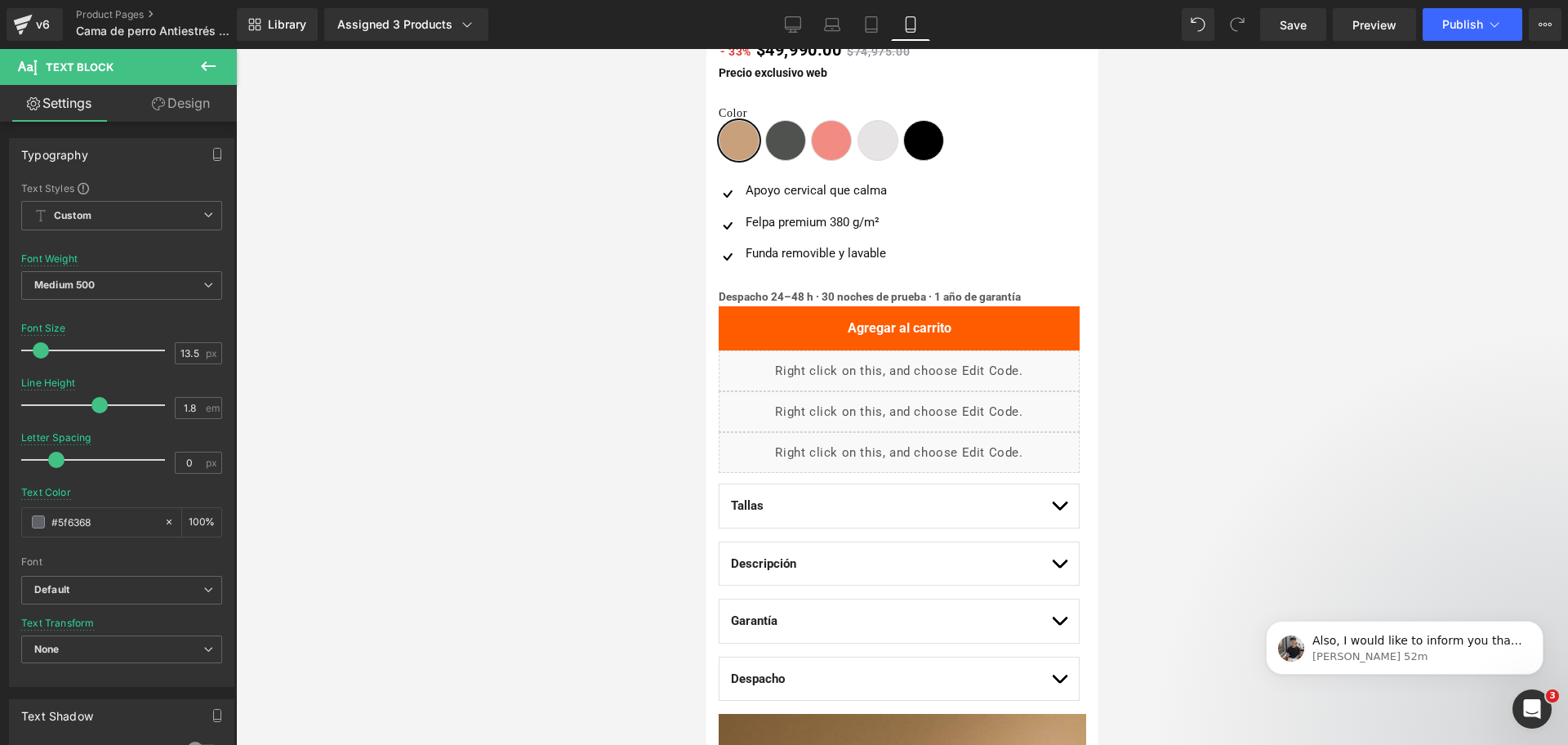
scroll to position [817, 0]
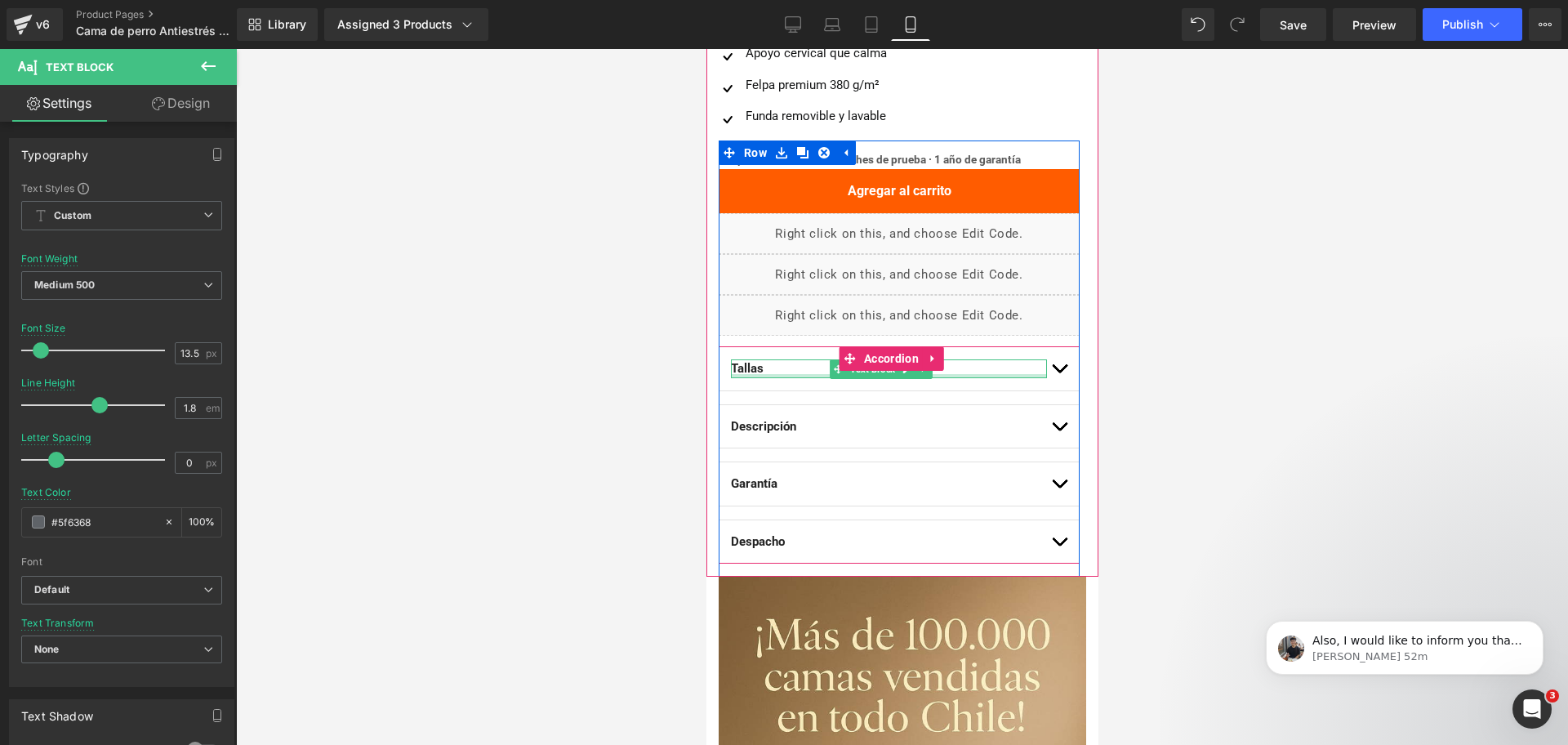
click at [781, 375] on div at bounding box center [888, 375] width 316 height 4
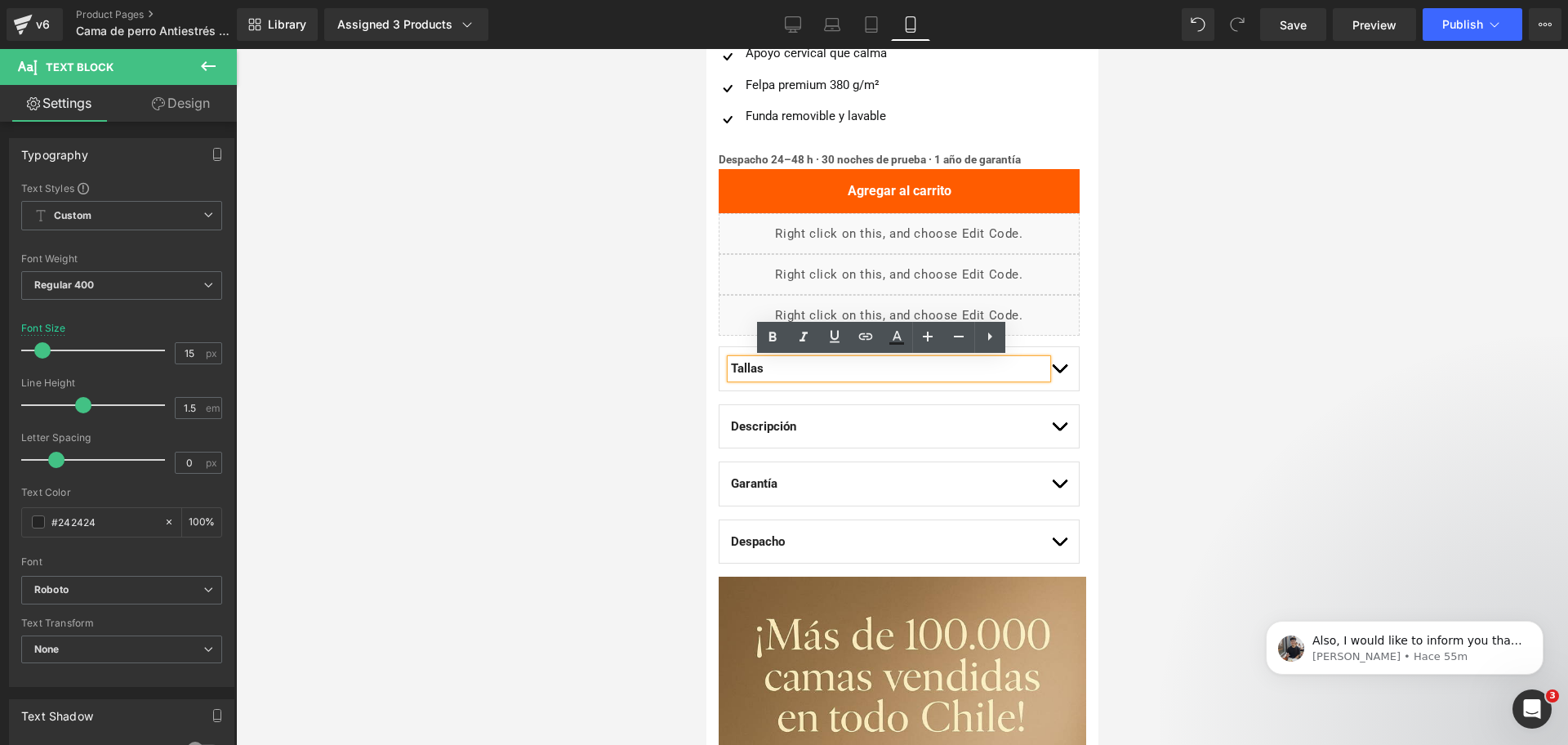
click at [1059, 487] on span "button" at bounding box center [1059, 487] width 0 height 0
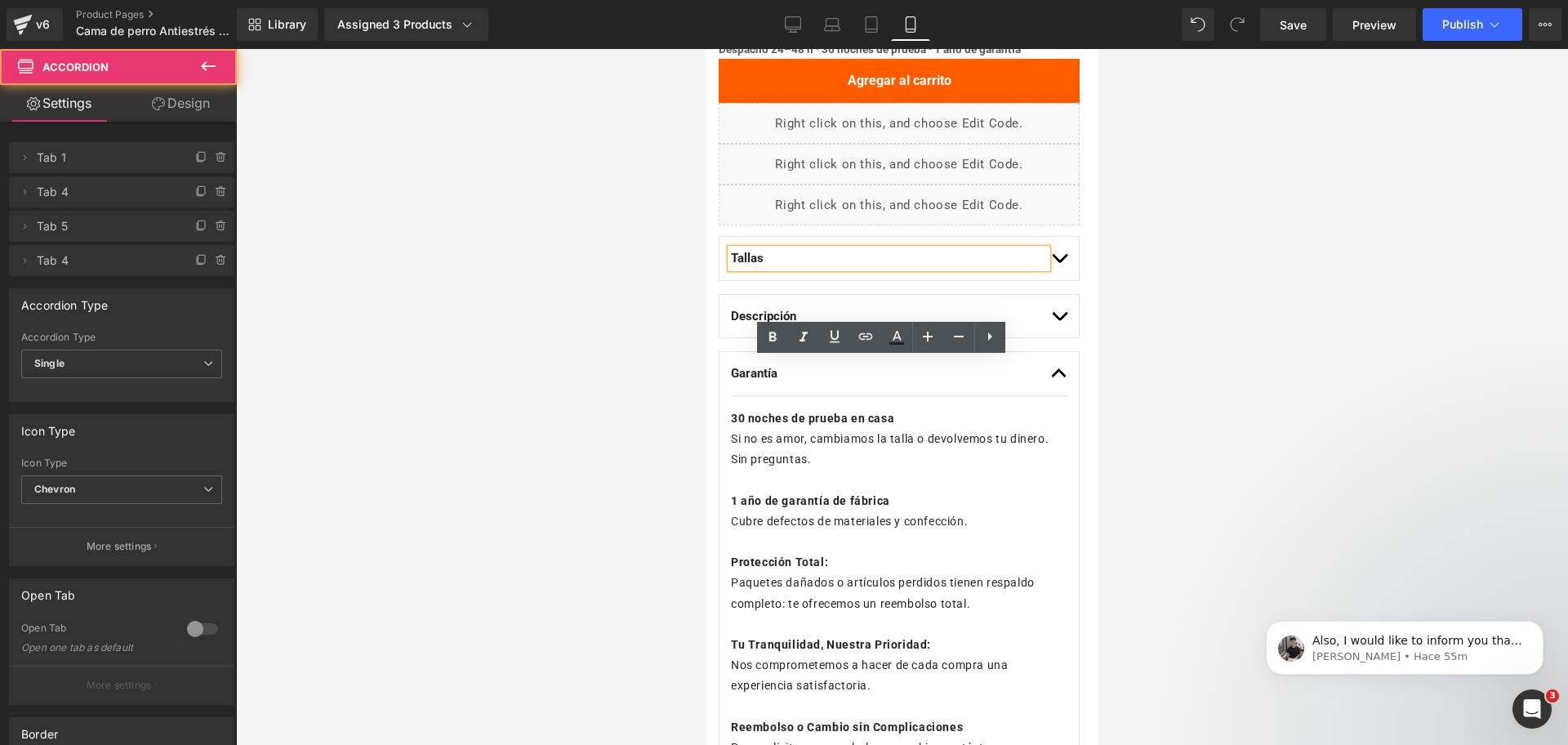
scroll to position [1123, 0]
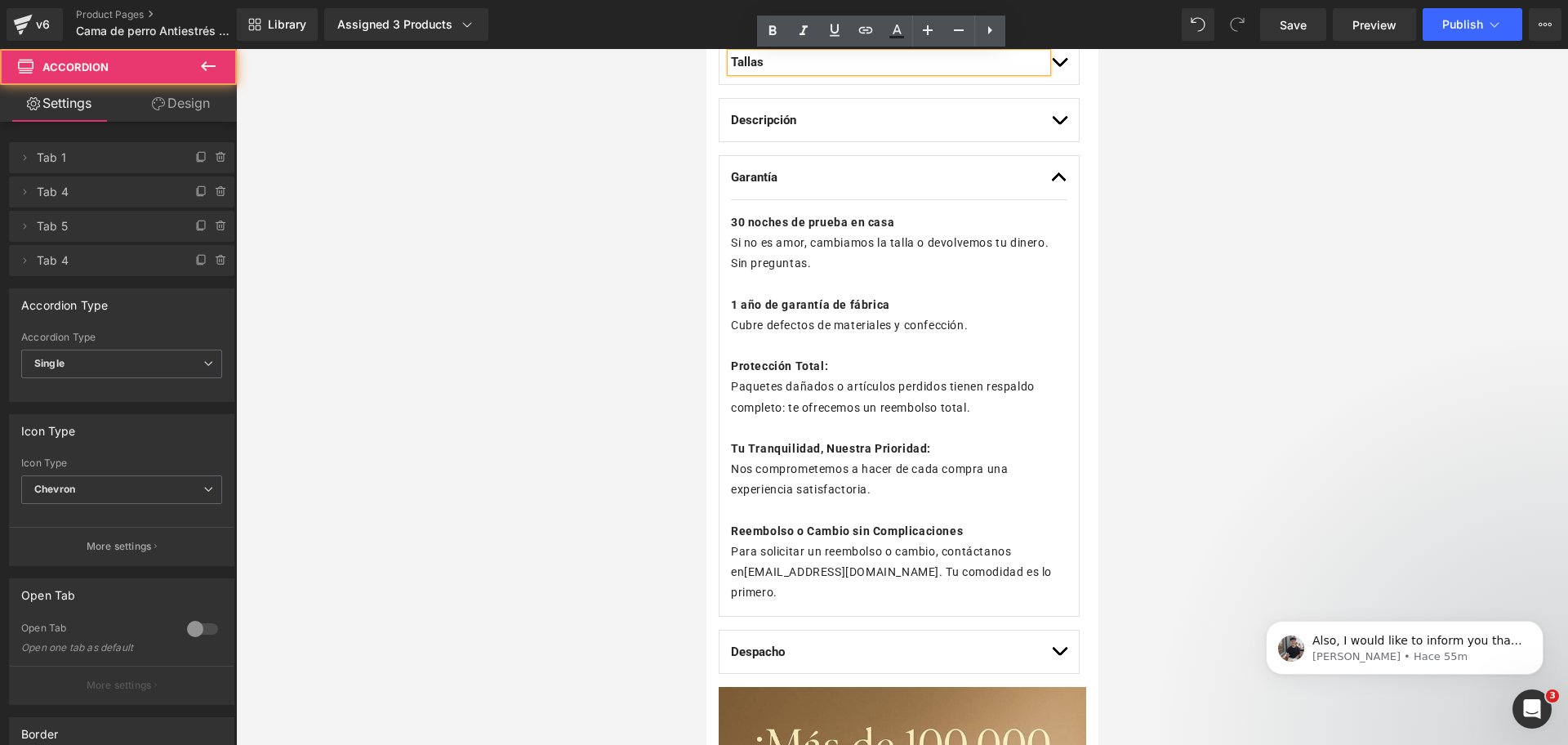
click at [946, 389] on p "Paquetes dañados o artículos perdidos tienen respaldo completo: te ofrecemos un…" at bounding box center [898, 397] width 337 height 41
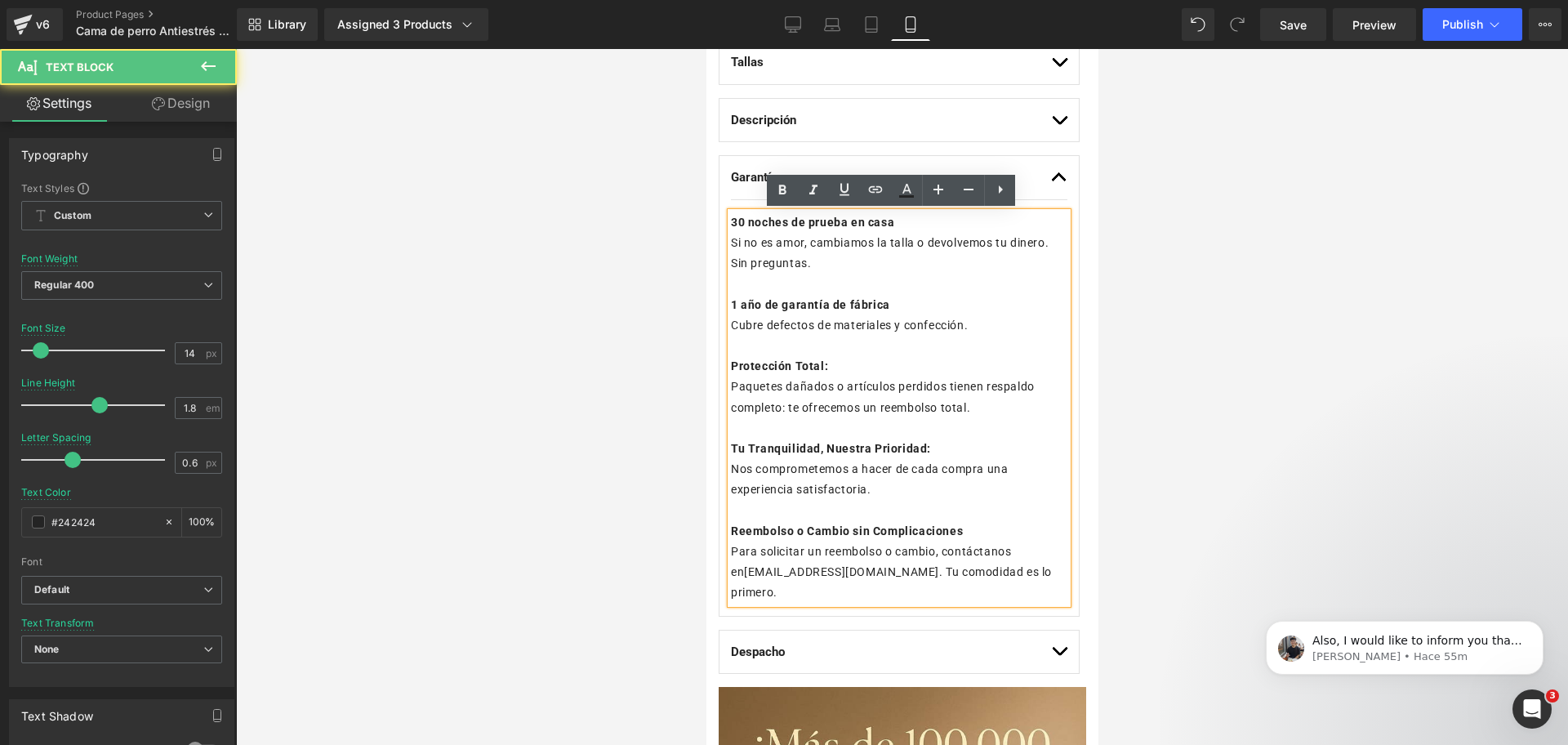
click at [1012, 572] on p "Reembolso o Cambio sin Complicaciones Para solicitar un reembolso o cambio, con…" at bounding box center [898, 562] width 337 height 82
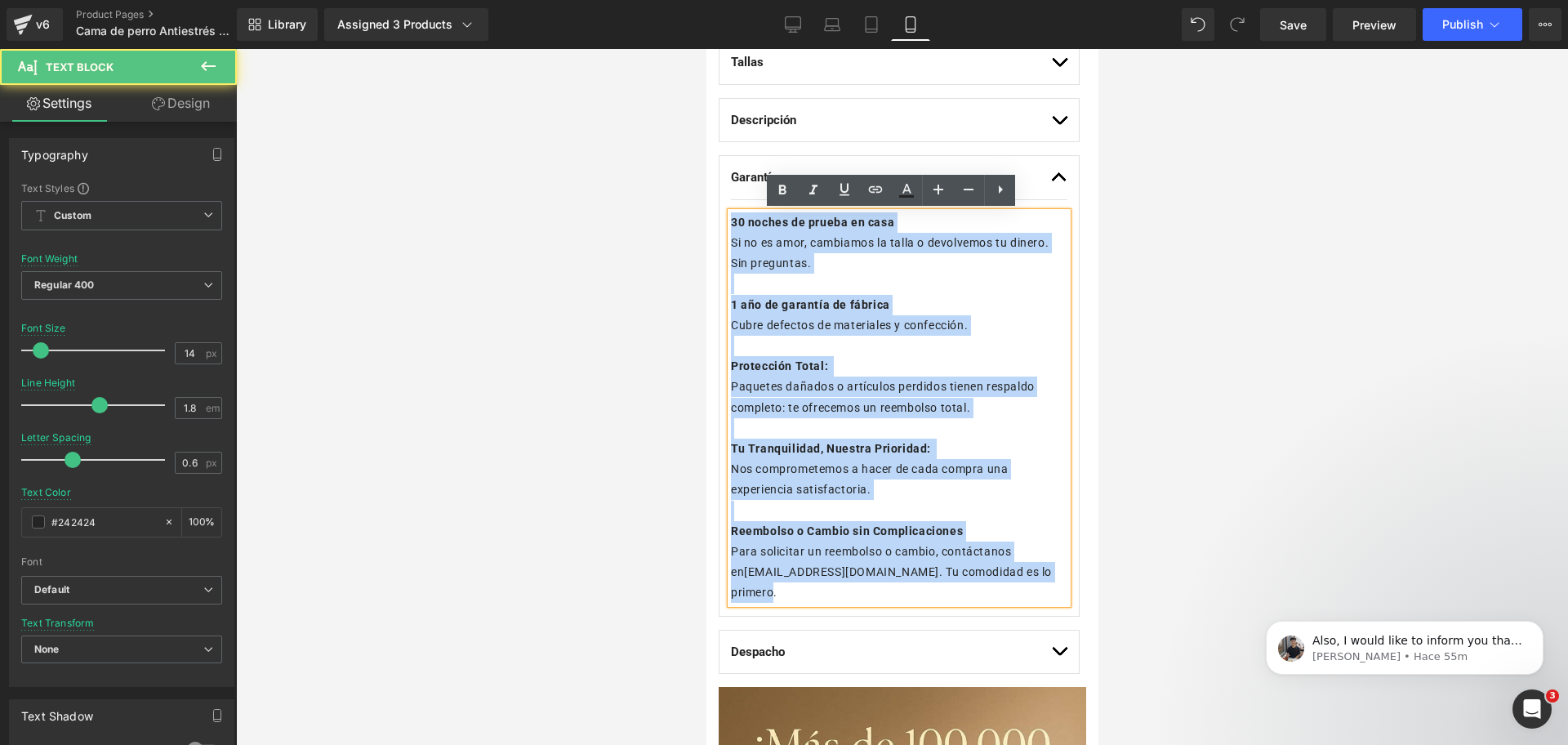
drag, startPoint x: 1008, startPoint y: 573, endPoint x: 590, endPoint y: 189, distance: 567.6
copy div "30 noches de prueba en casa Si no es amor, cambiamos la talla o devolvemos tu d…"
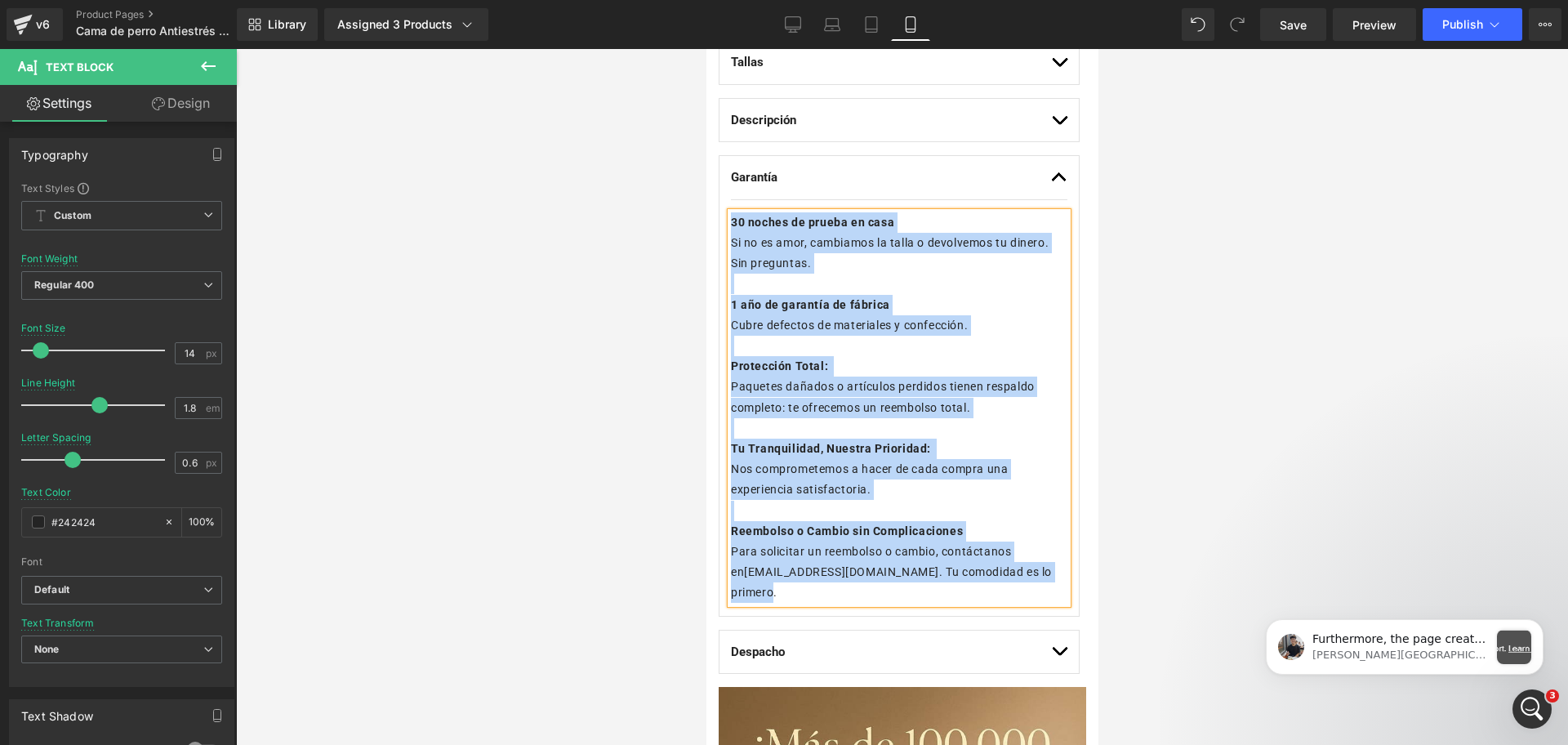
click at [863, 185] on div "Garantía Text Block" at bounding box center [888, 177] width 316 height 19
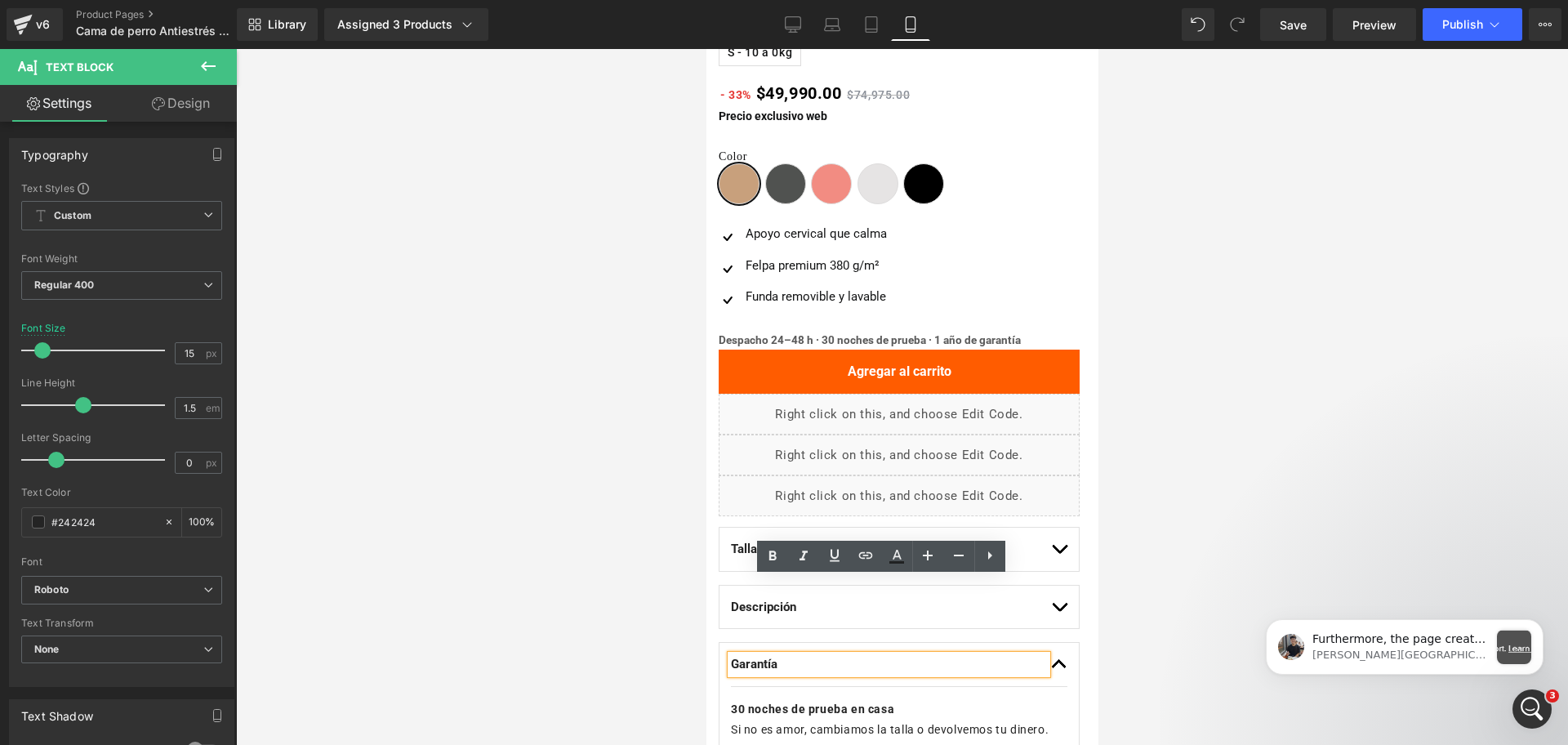
scroll to position [510, 0]
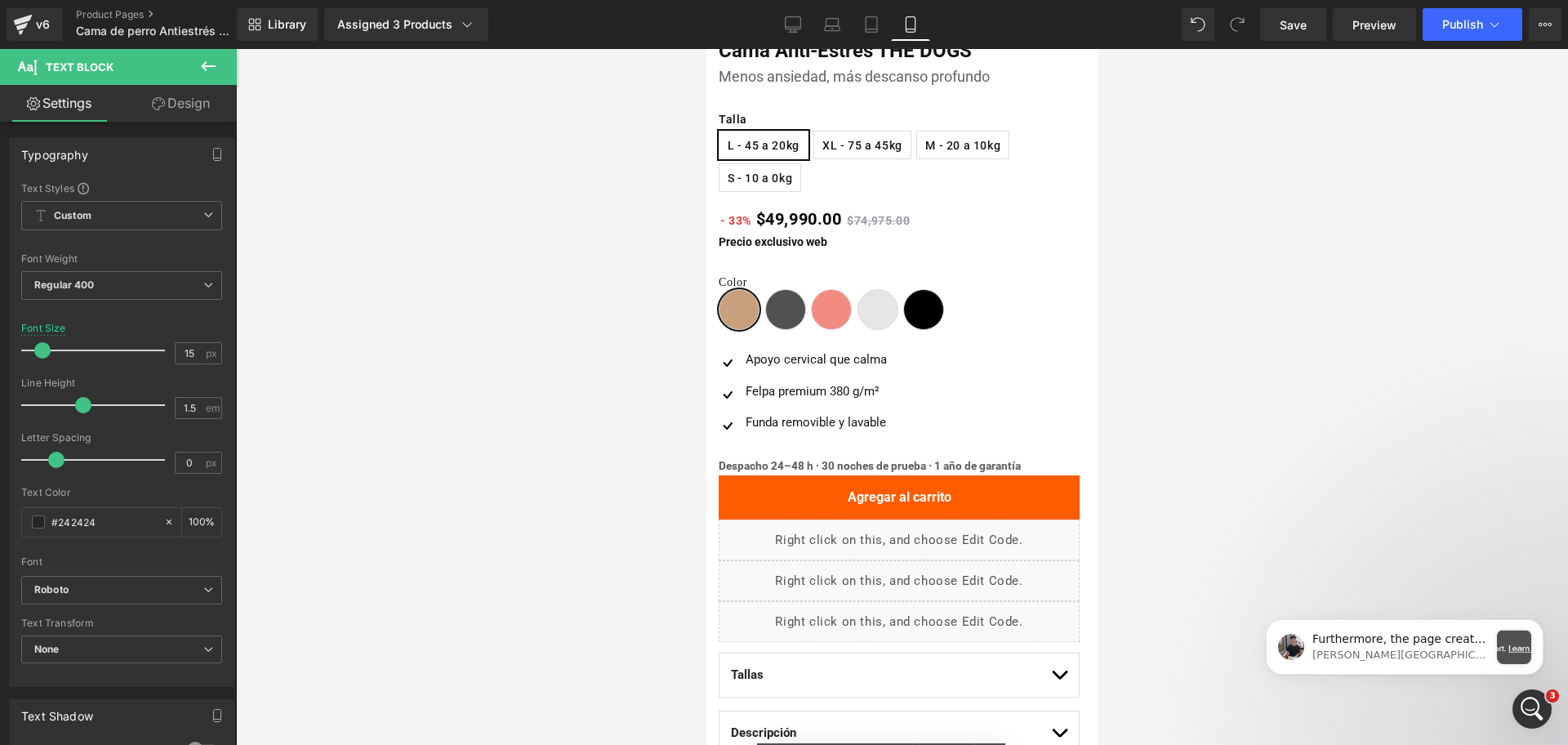
click at [793, 222] on div "- 33% $49,990.00 $74,975.00 (P) Price" at bounding box center [898, 217] width 361 height 34
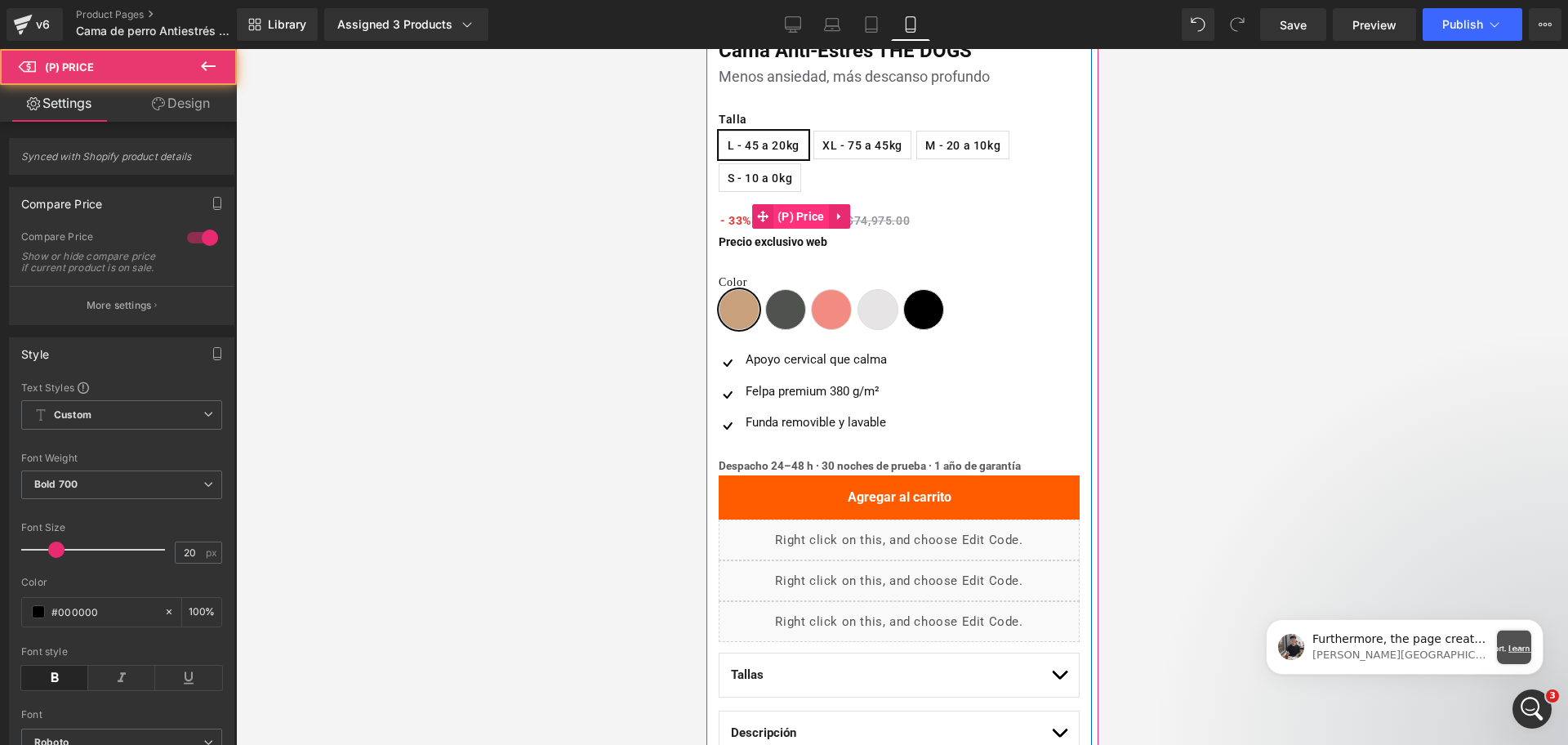
click at [798, 210] on span "(P) Price" at bounding box center [800, 217] width 55 height 25
click at [885, 218] on span "$74,975.00" at bounding box center [877, 221] width 63 height 13
click at [786, 219] on span "(P) Price" at bounding box center [800, 217] width 55 height 25
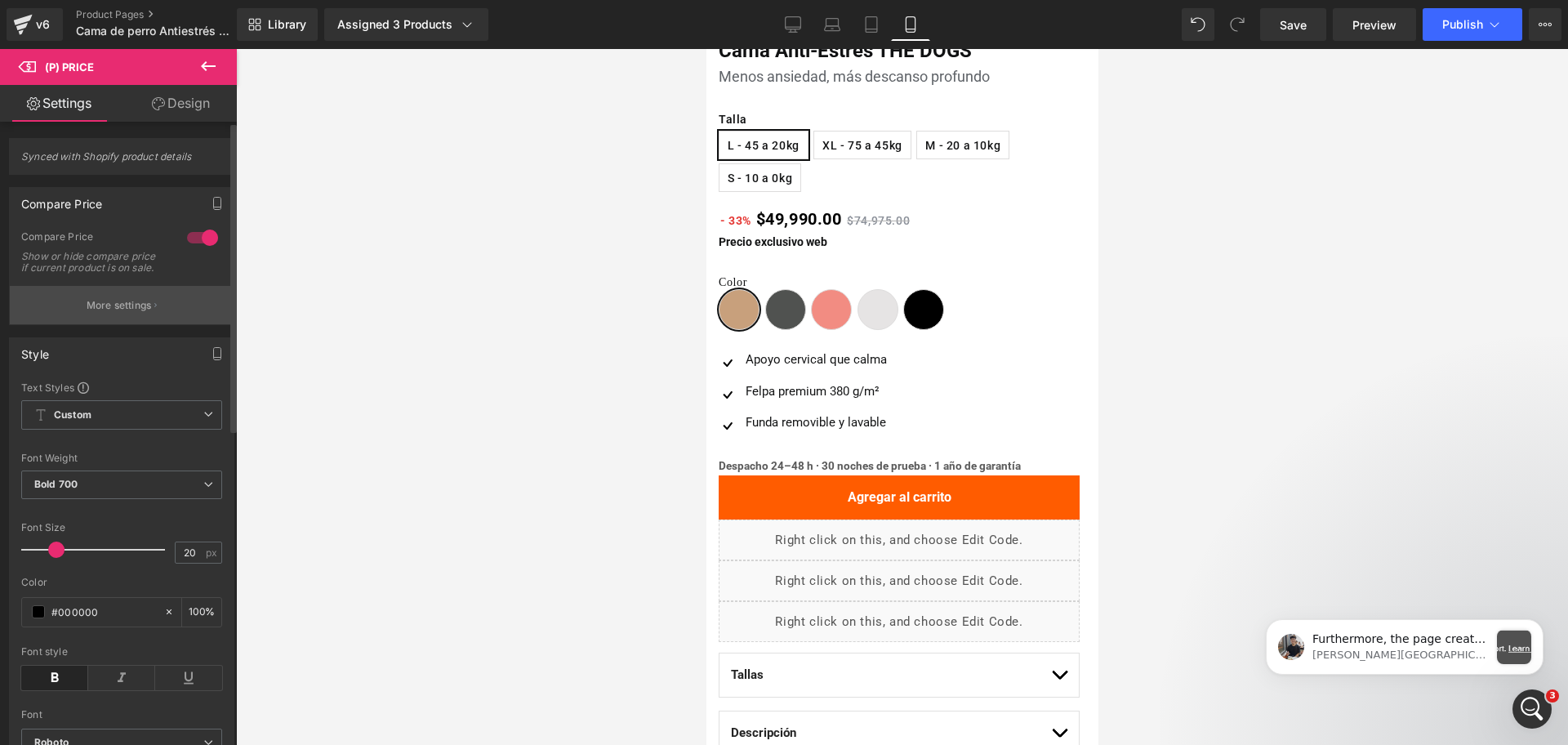
click at [147, 313] on p "More settings" at bounding box center [119, 305] width 65 height 15
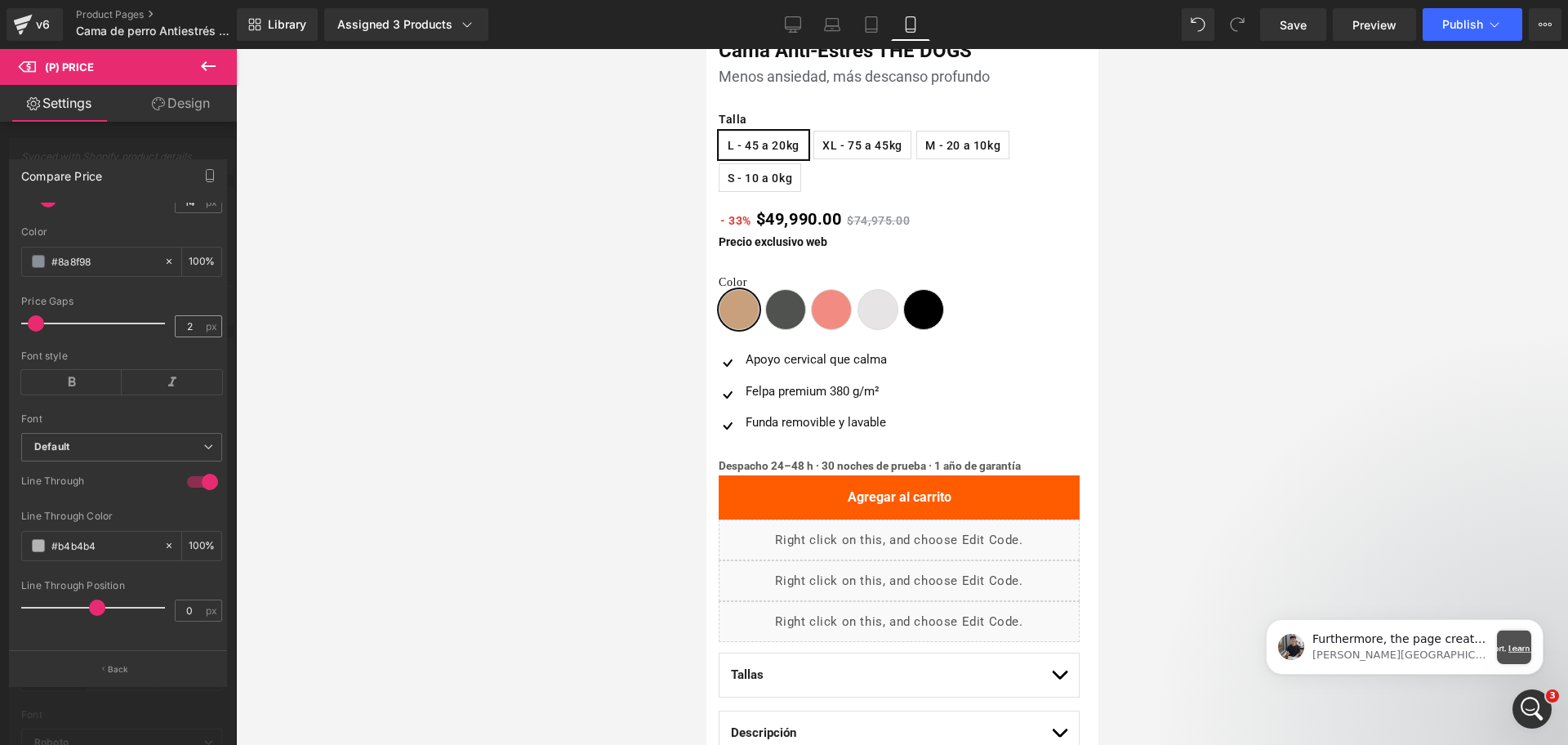
scroll to position [255, 0]
drag, startPoint x: 176, startPoint y: 691, endPoint x: 164, endPoint y: 672, distance: 22.5
click at [172, 692] on div at bounding box center [119, 401] width 237 height 704
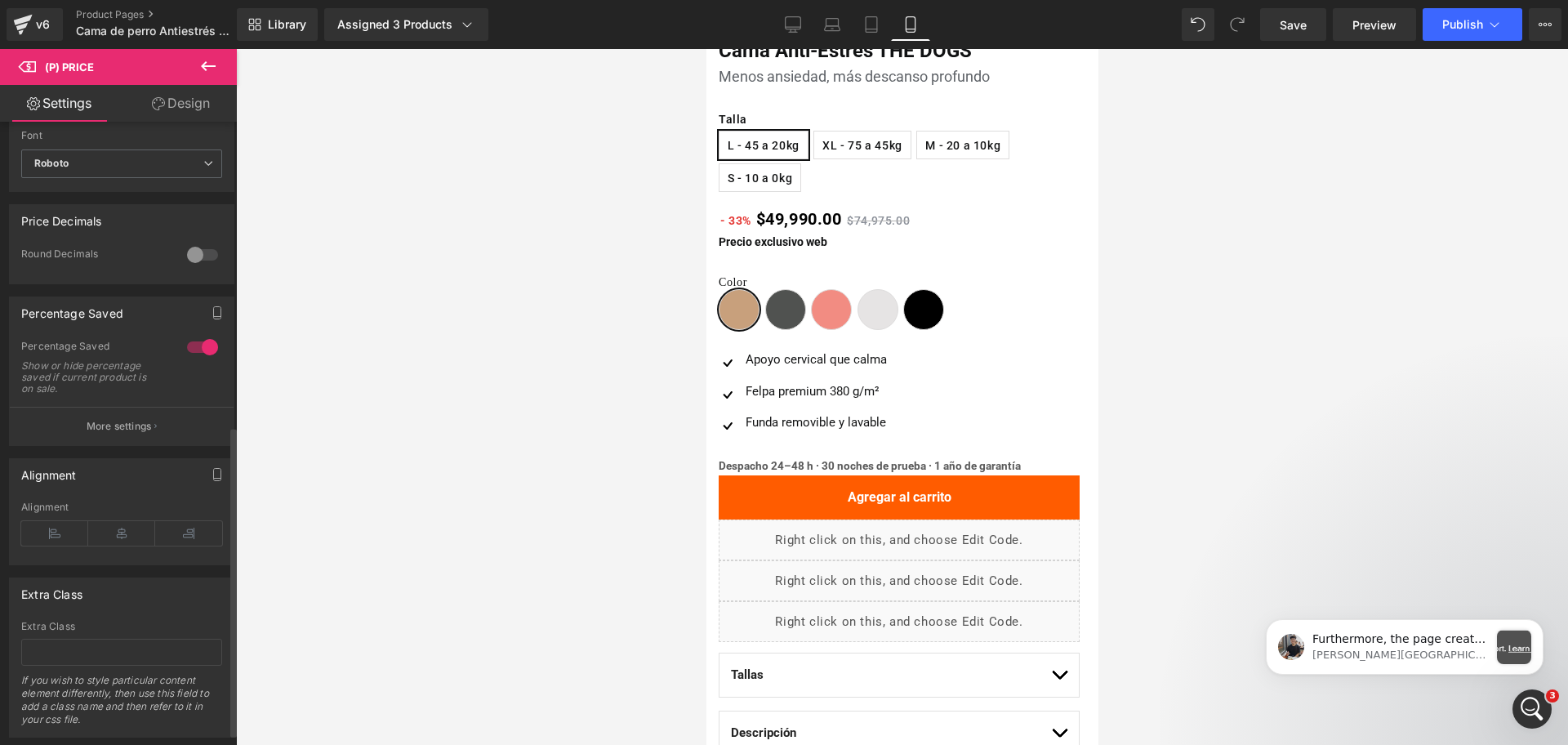
scroll to position [612, 0]
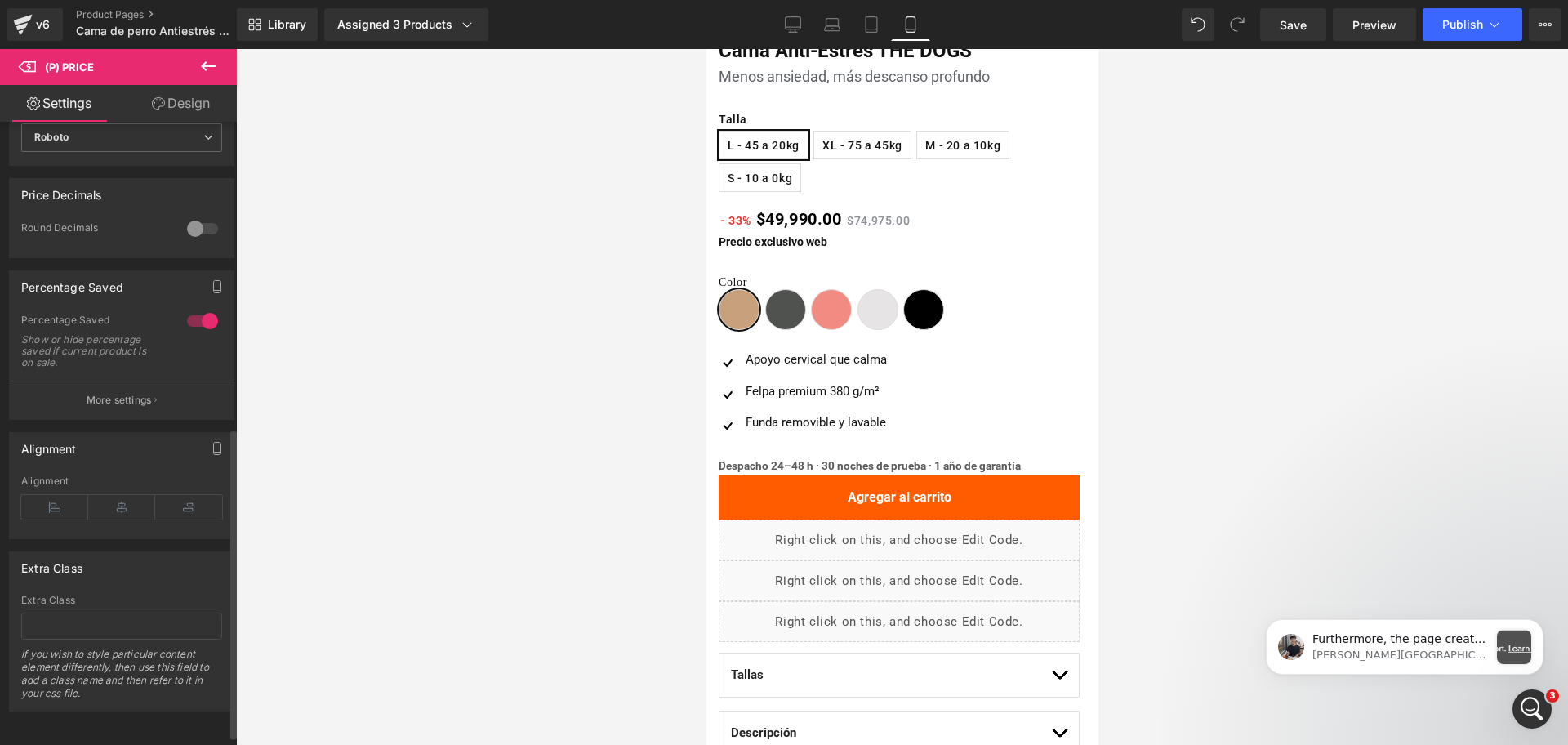
click at [146, 380] on div "Percentage Saved Show or hide percentage saved if current product is on sale." at bounding box center [122, 347] width 201 height 67
click at [147, 402] on p "More settings" at bounding box center [119, 400] width 65 height 15
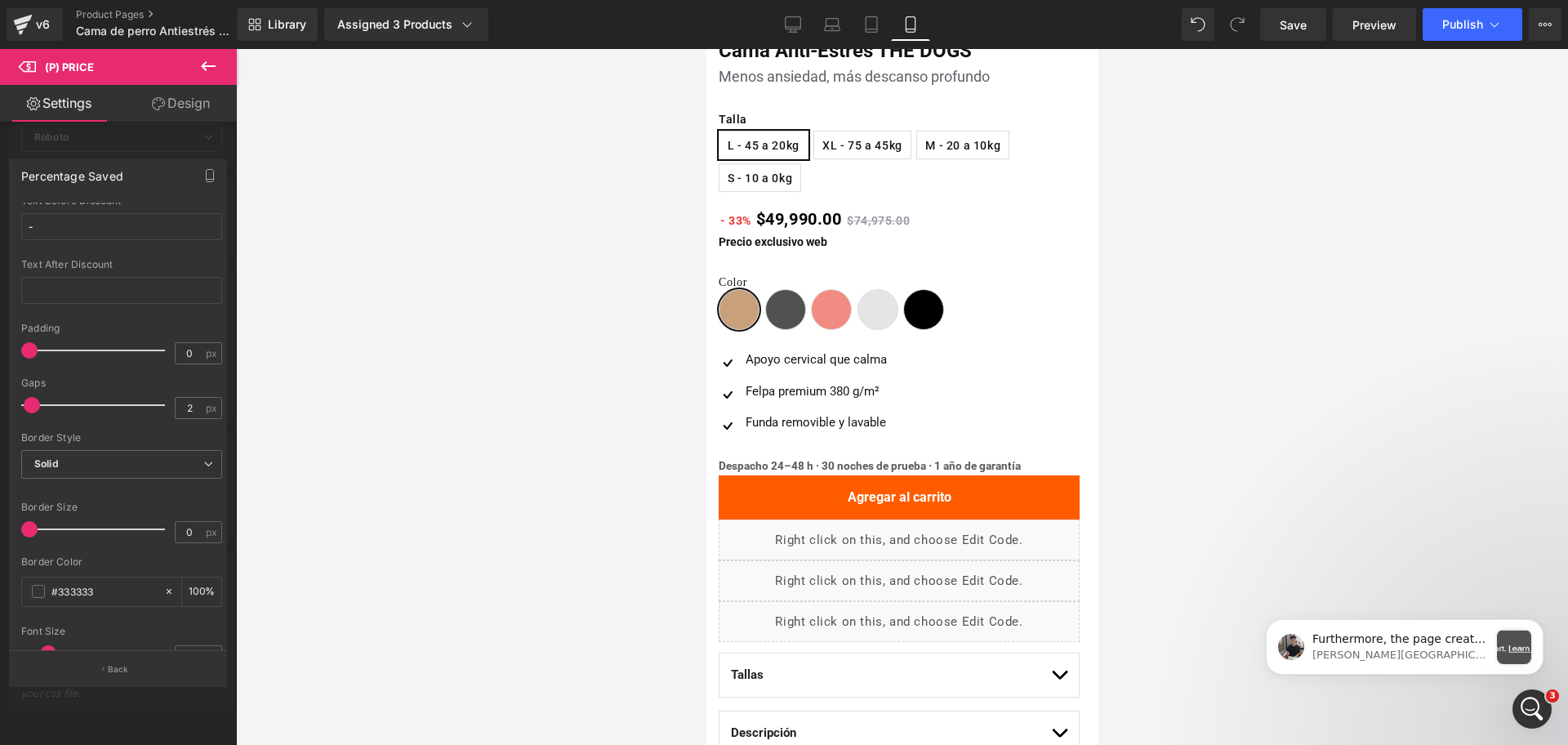
scroll to position [204, 0]
click at [116, 590] on input "#e53935" at bounding box center [104, 590] width 105 height 18
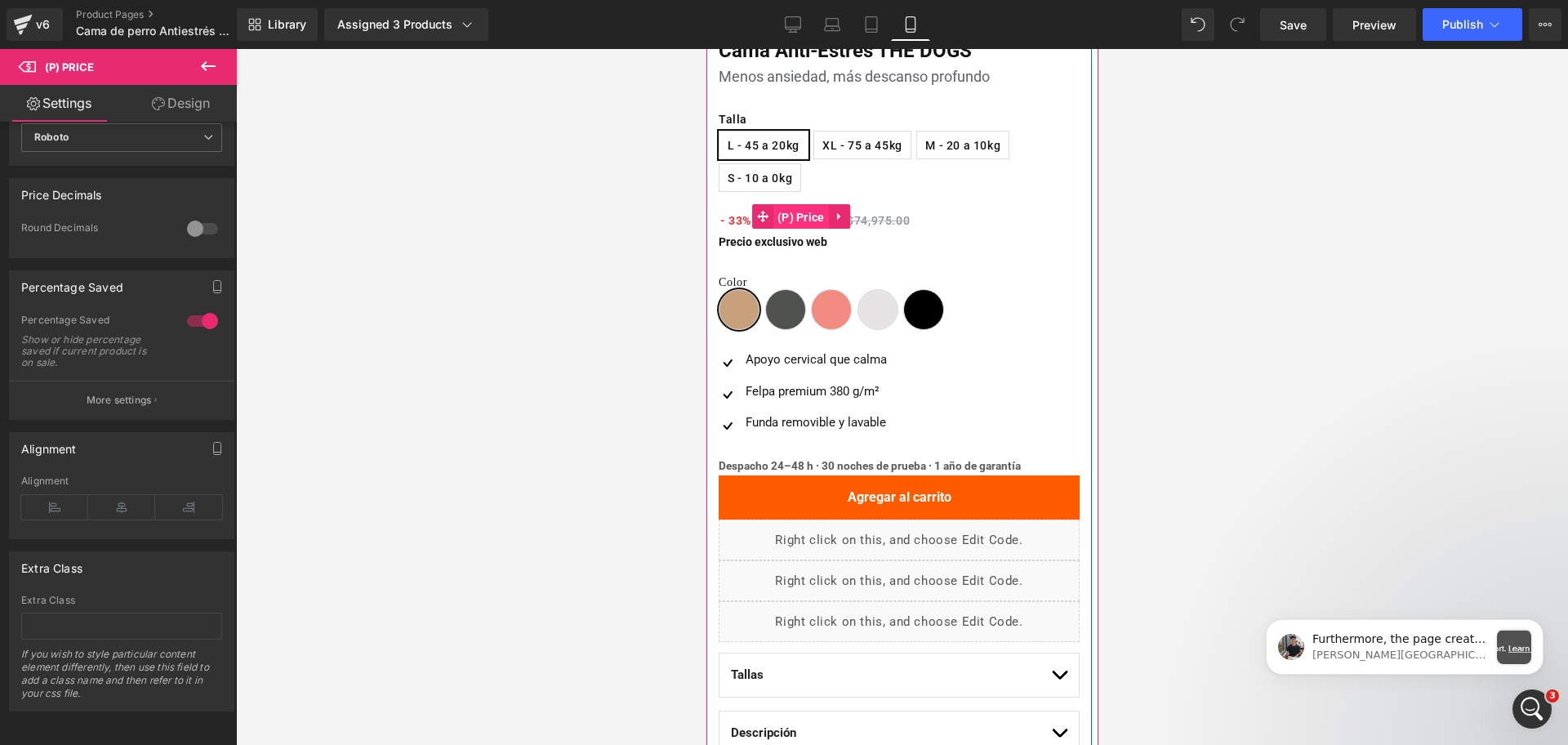
click at [822, 214] on span "(P) Price" at bounding box center [800, 217] width 55 height 25
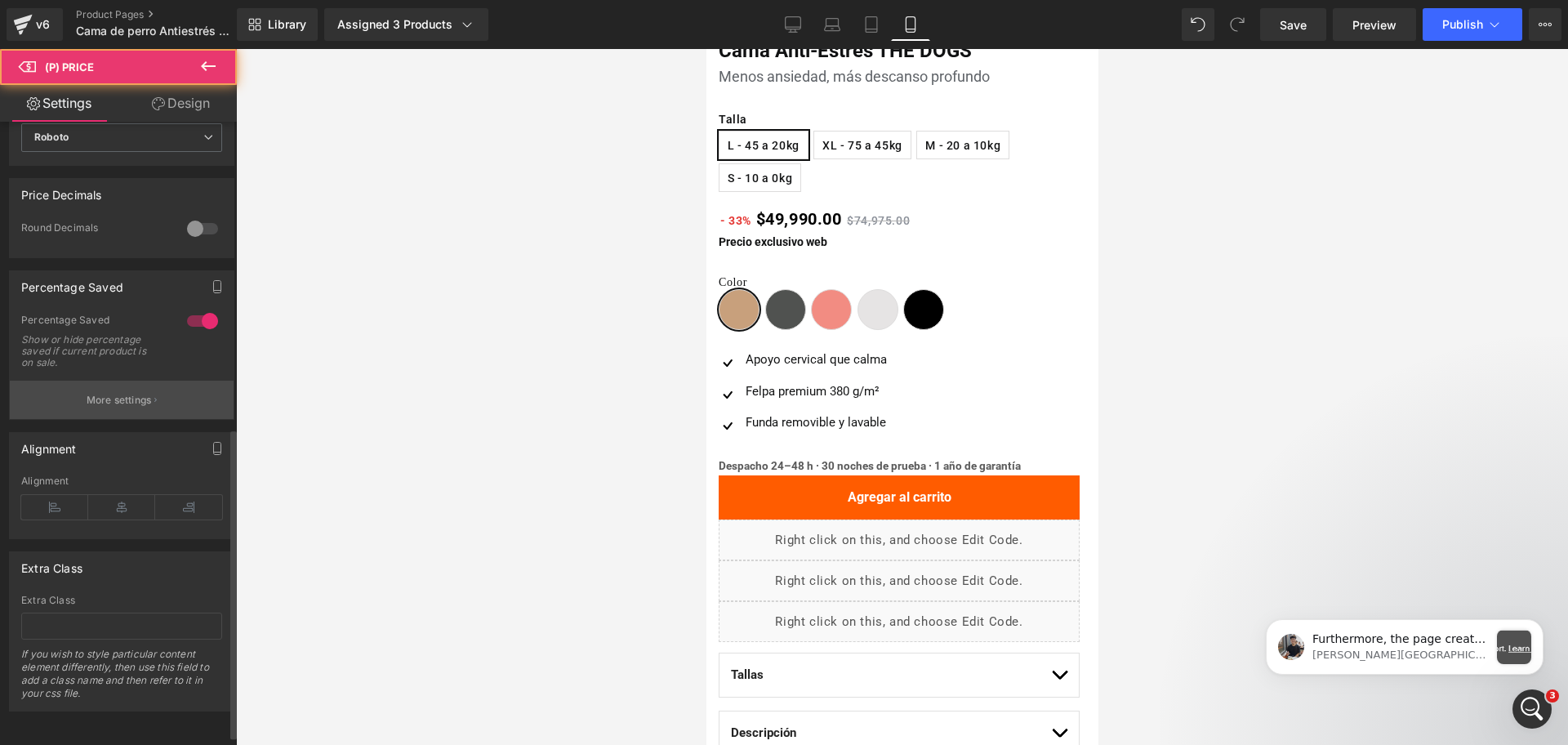
click at [174, 413] on button "More settings" at bounding box center [122, 399] width 224 height 39
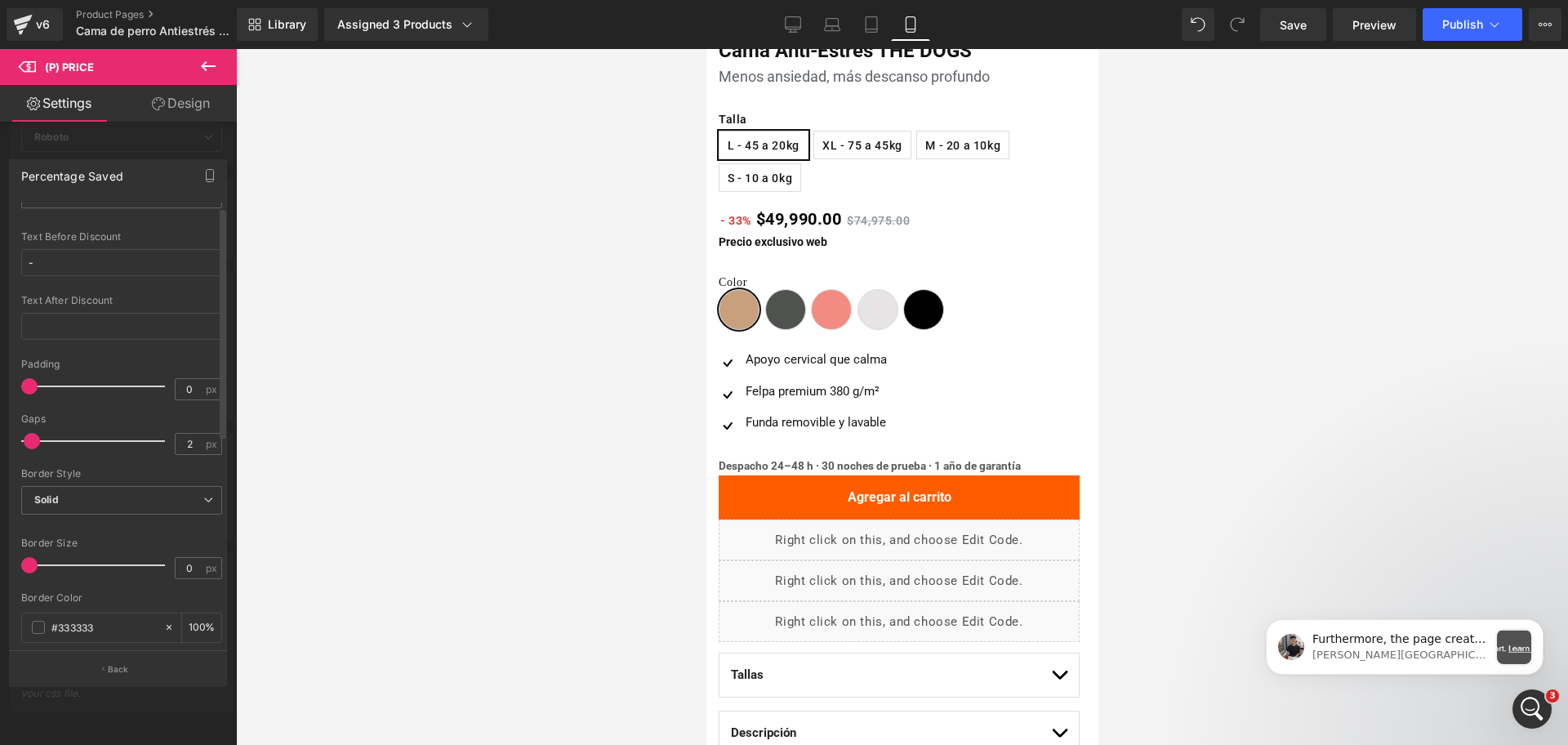
scroll to position [403, 0]
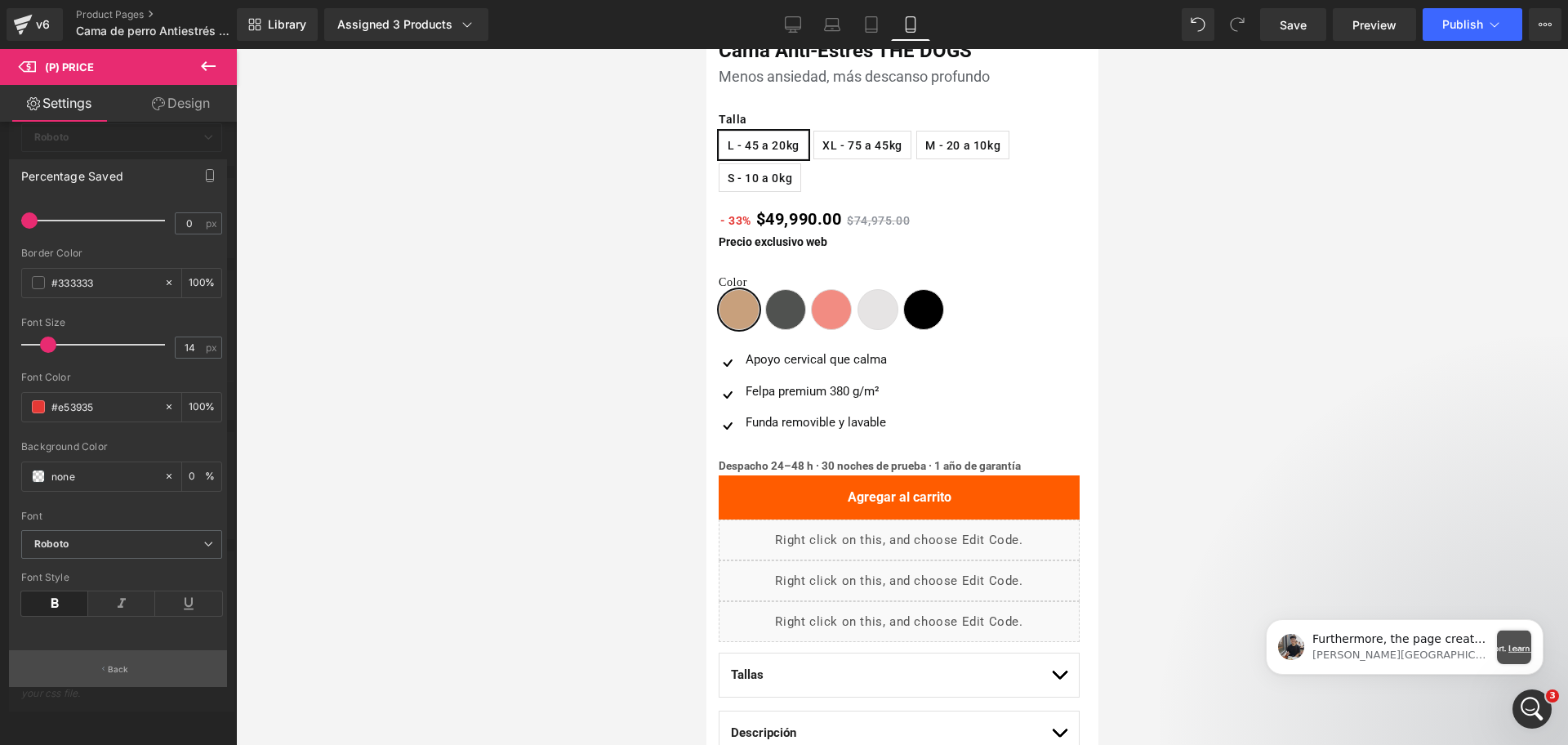
drag, startPoint x: 151, startPoint y: 677, endPoint x: 138, endPoint y: 460, distance: 217.4
click at [147, 676] on button "Back" at bounding box center [118, 668] width 218 height 37
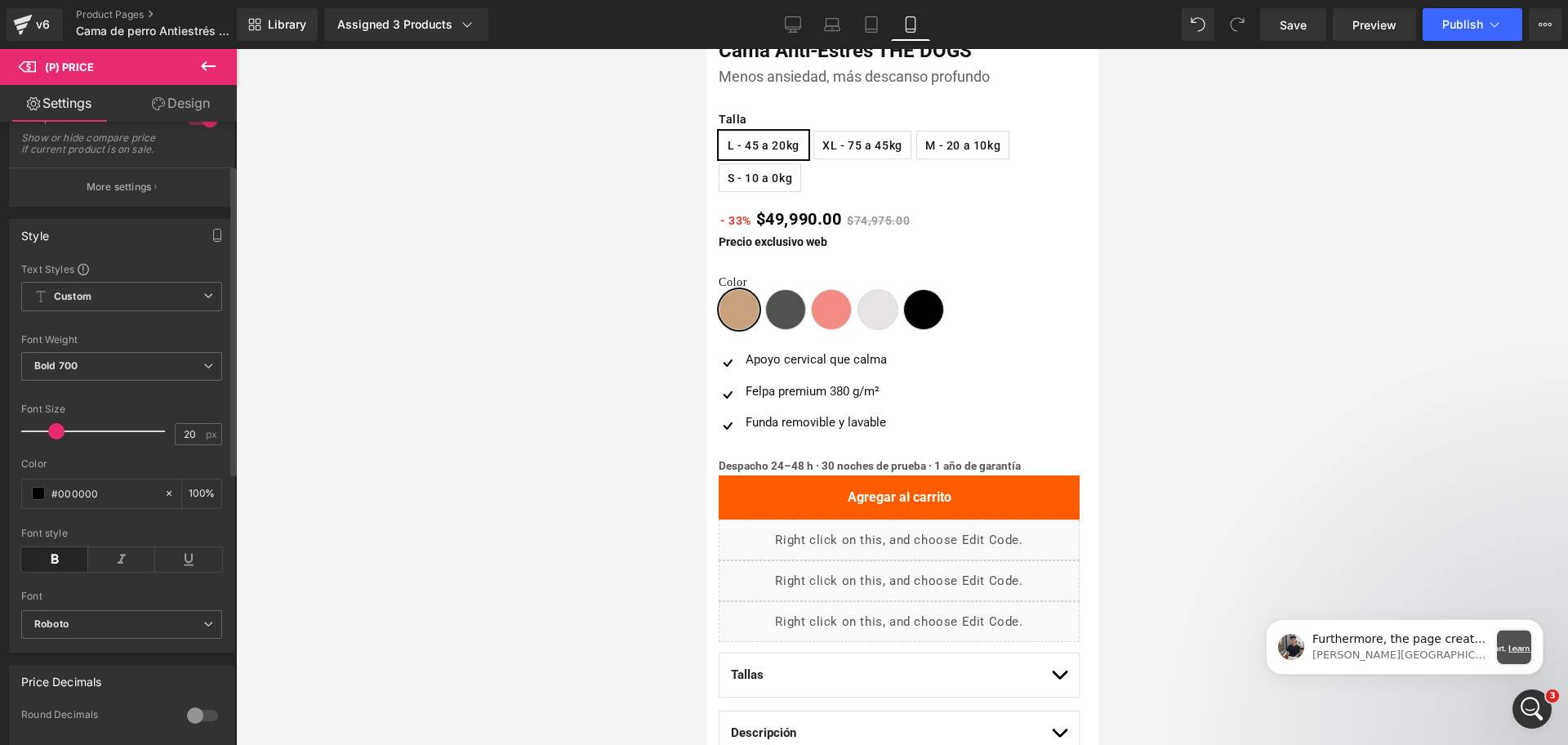
scroll to position [0, 0]
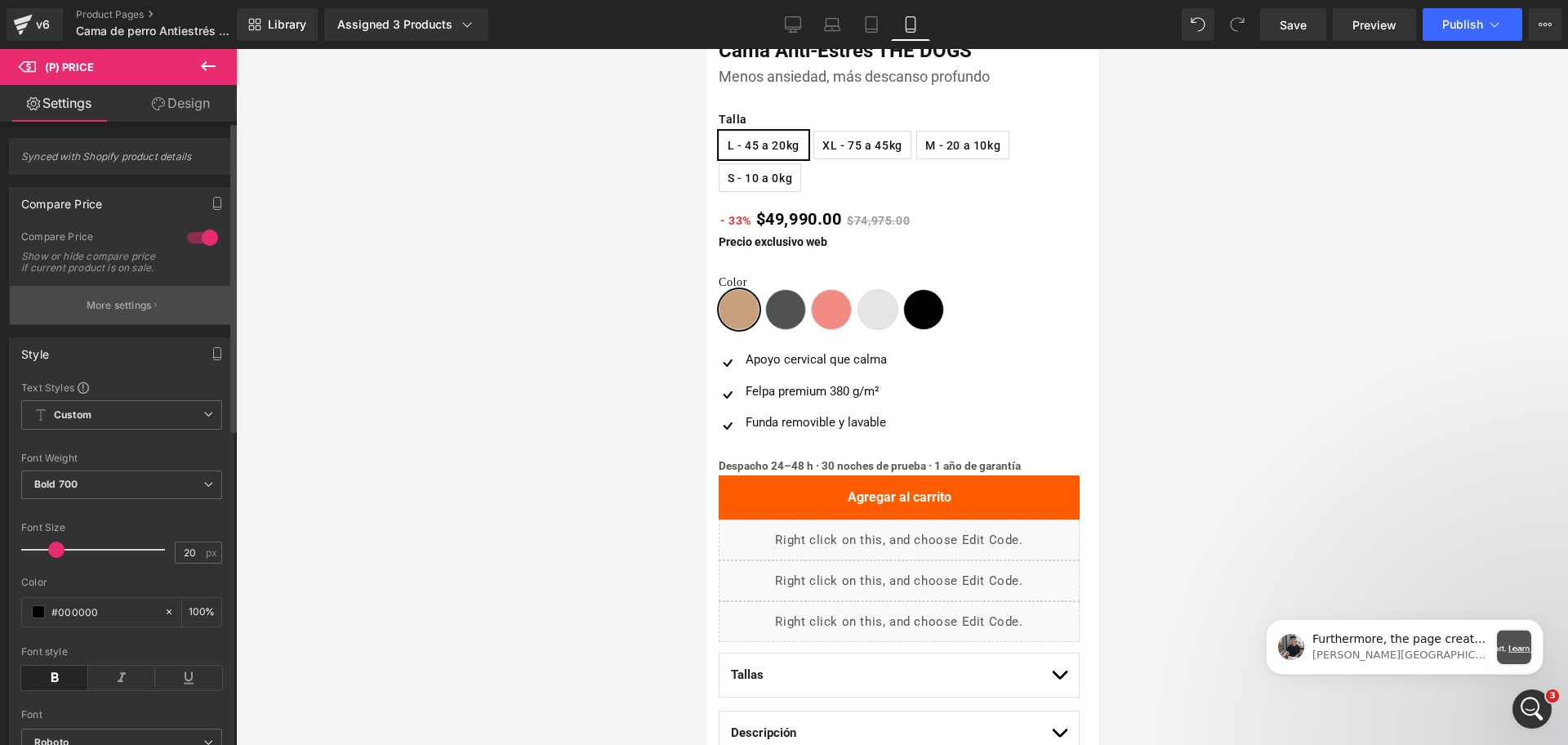
click at [132, 307] on button "More settings" at bounding box center [122, 305] width 224 height 39
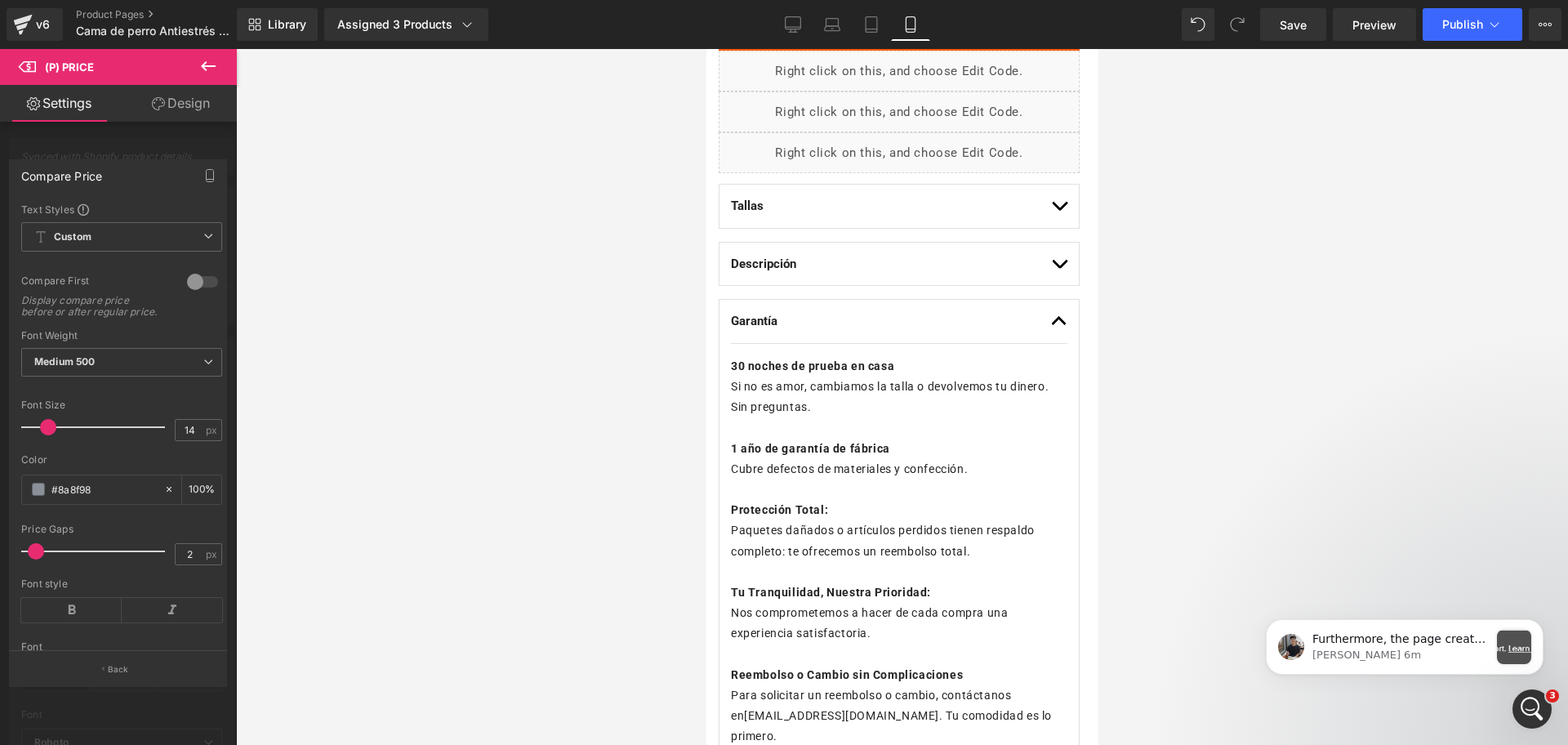
scroll to position [1021, 0]
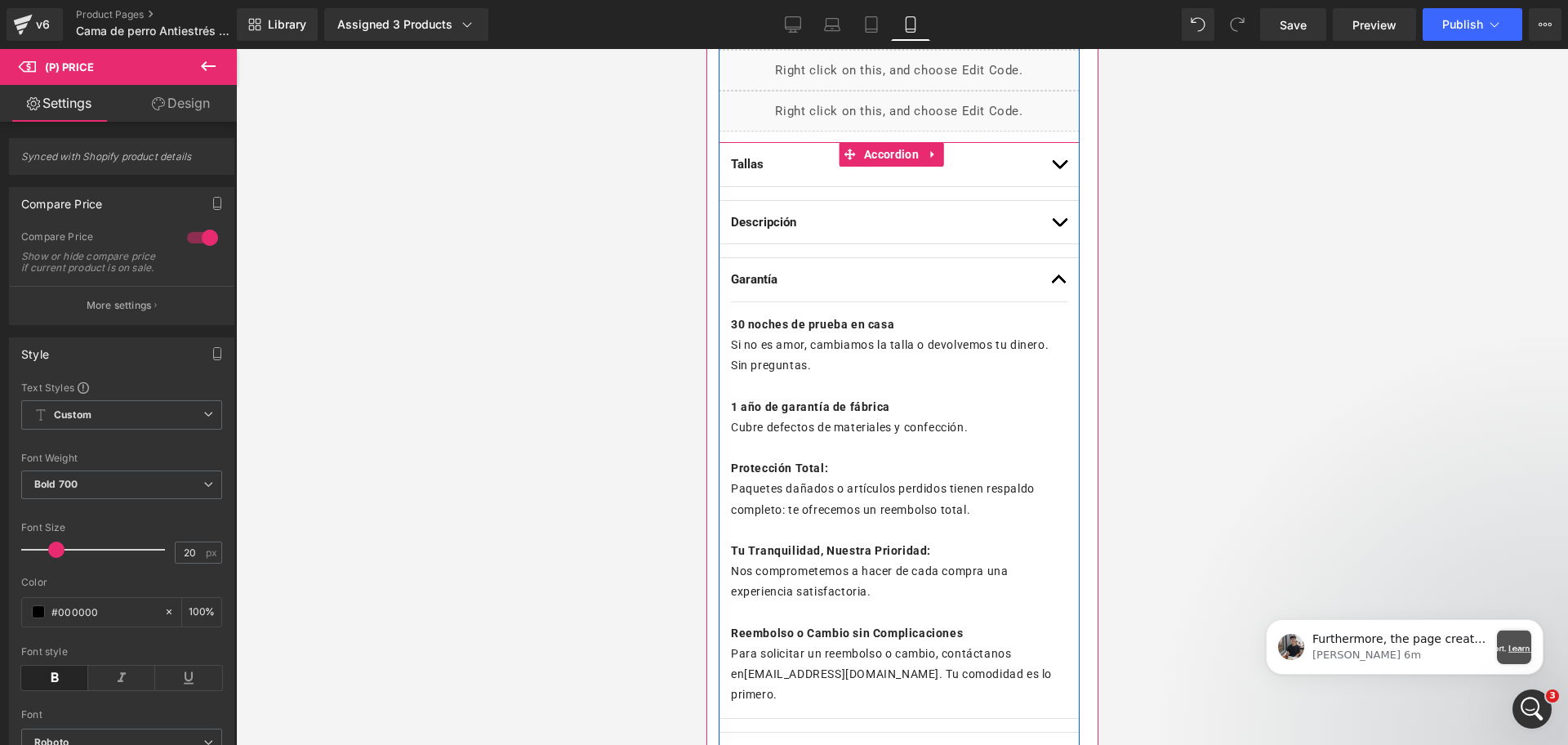
click at [1059, 226] on span "button" at bounding box center [1059, 226] width 0 height 0
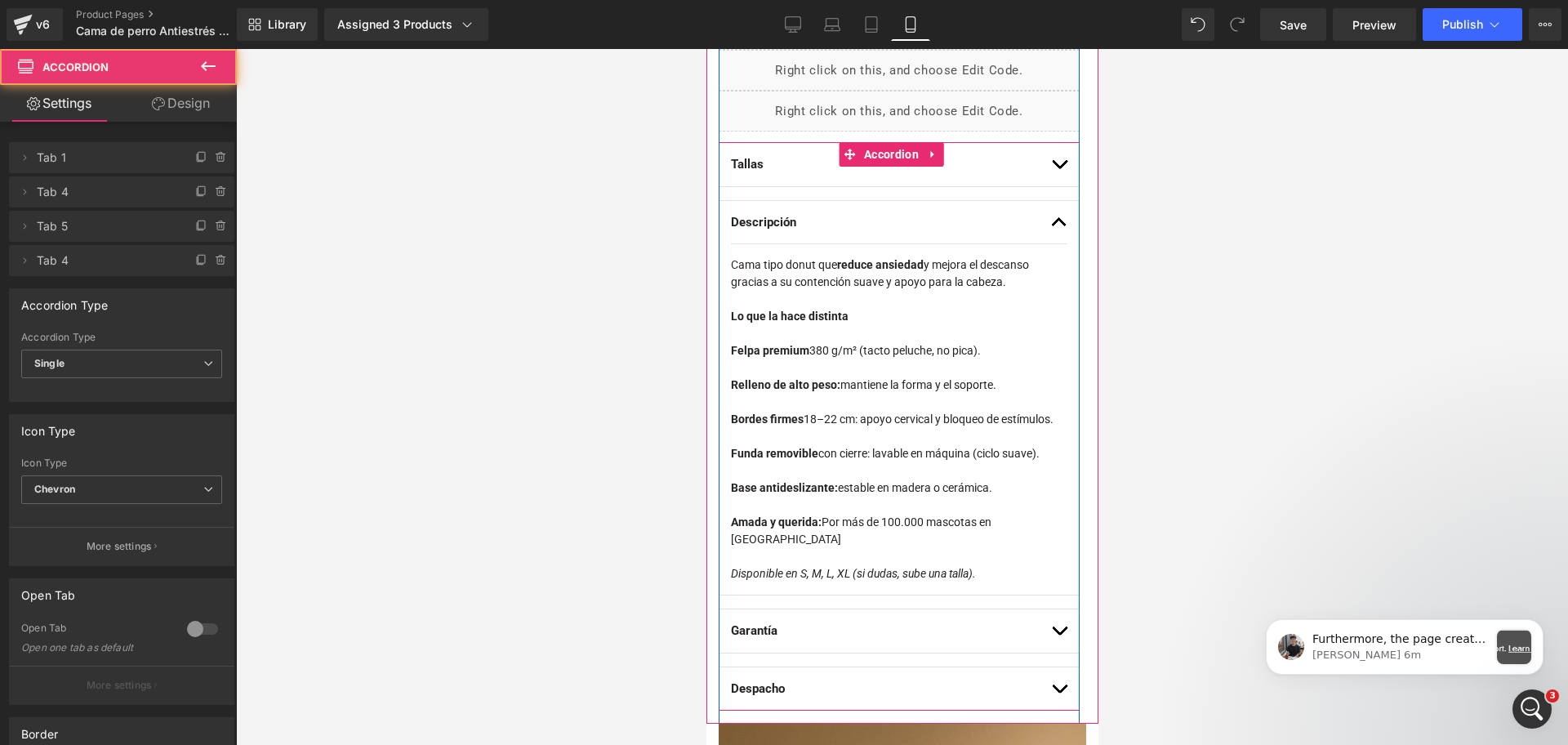
click at [1050, 172] on button "button" at bounding box center [1059, 165] width 16 height 44
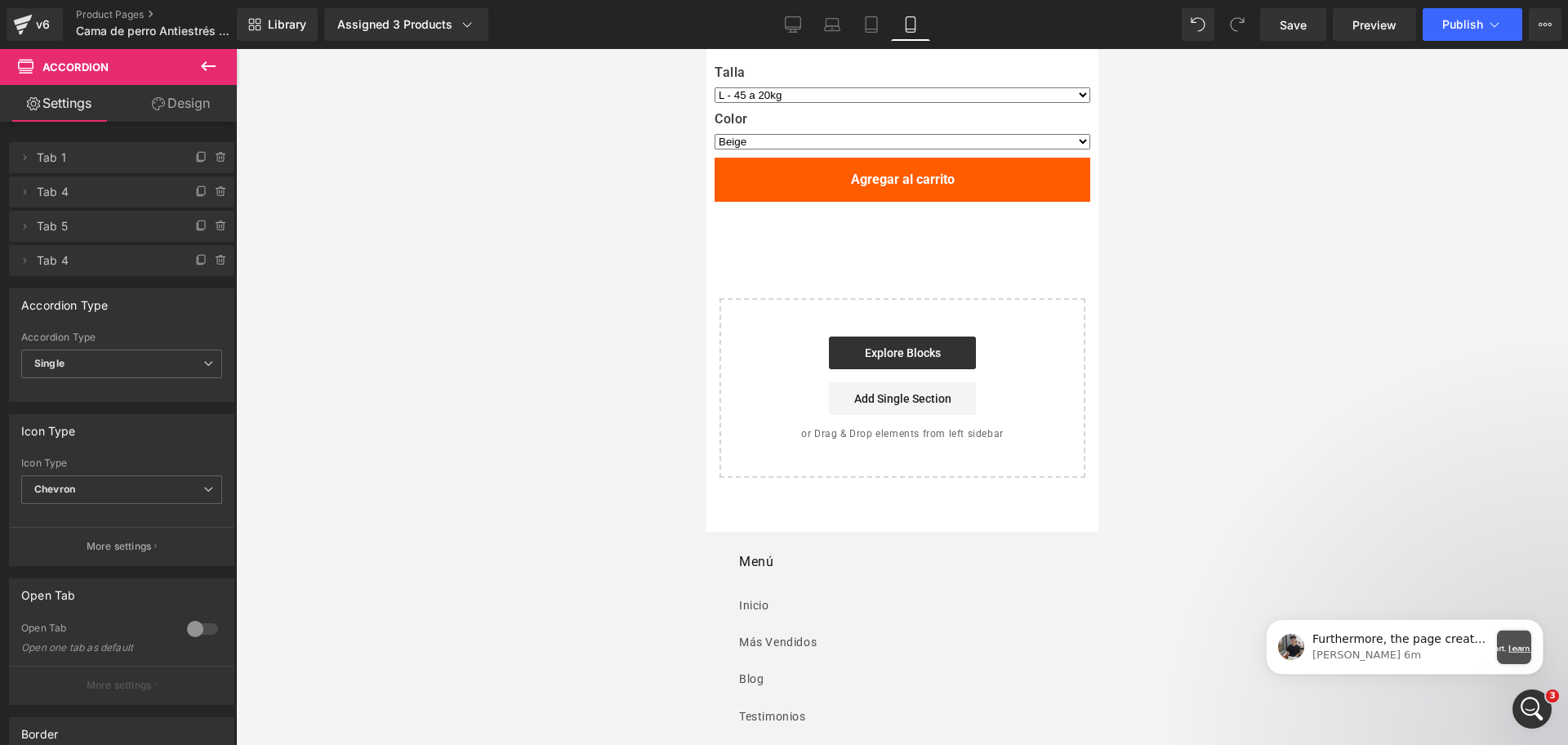
scroll to position [9436, 0]
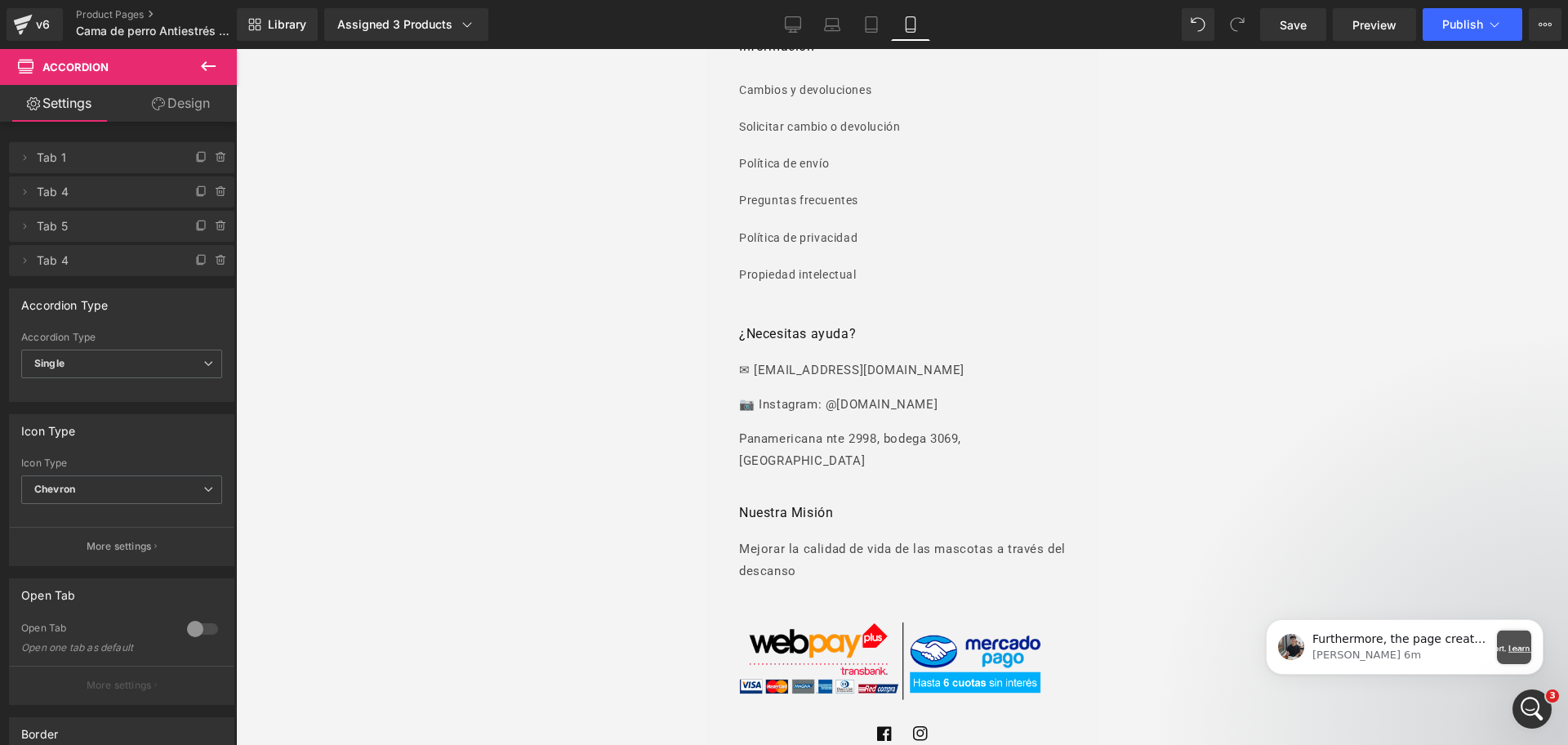
drag, startPoint x: 1094, startPoint y: 152, endPoint x: 1806, endPoint y: 715, distance: 907.7
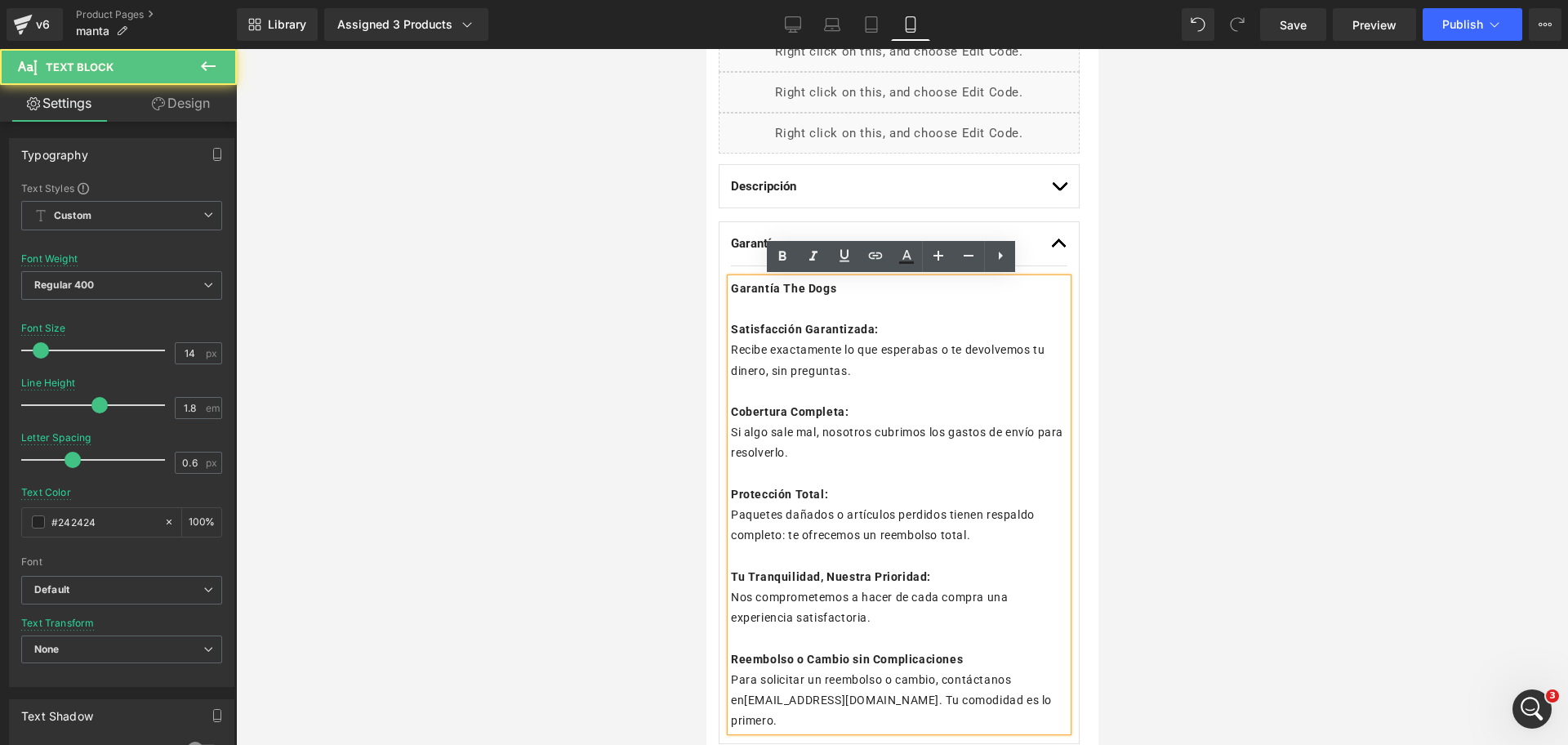
scroll to position [806, 0]
click at [733, 288] on div "Garantía The Dogs Satisfacción Garantizada: Recibe exactamente lo que esperabas…" at bounding box center [898, 505] width 337 height 453
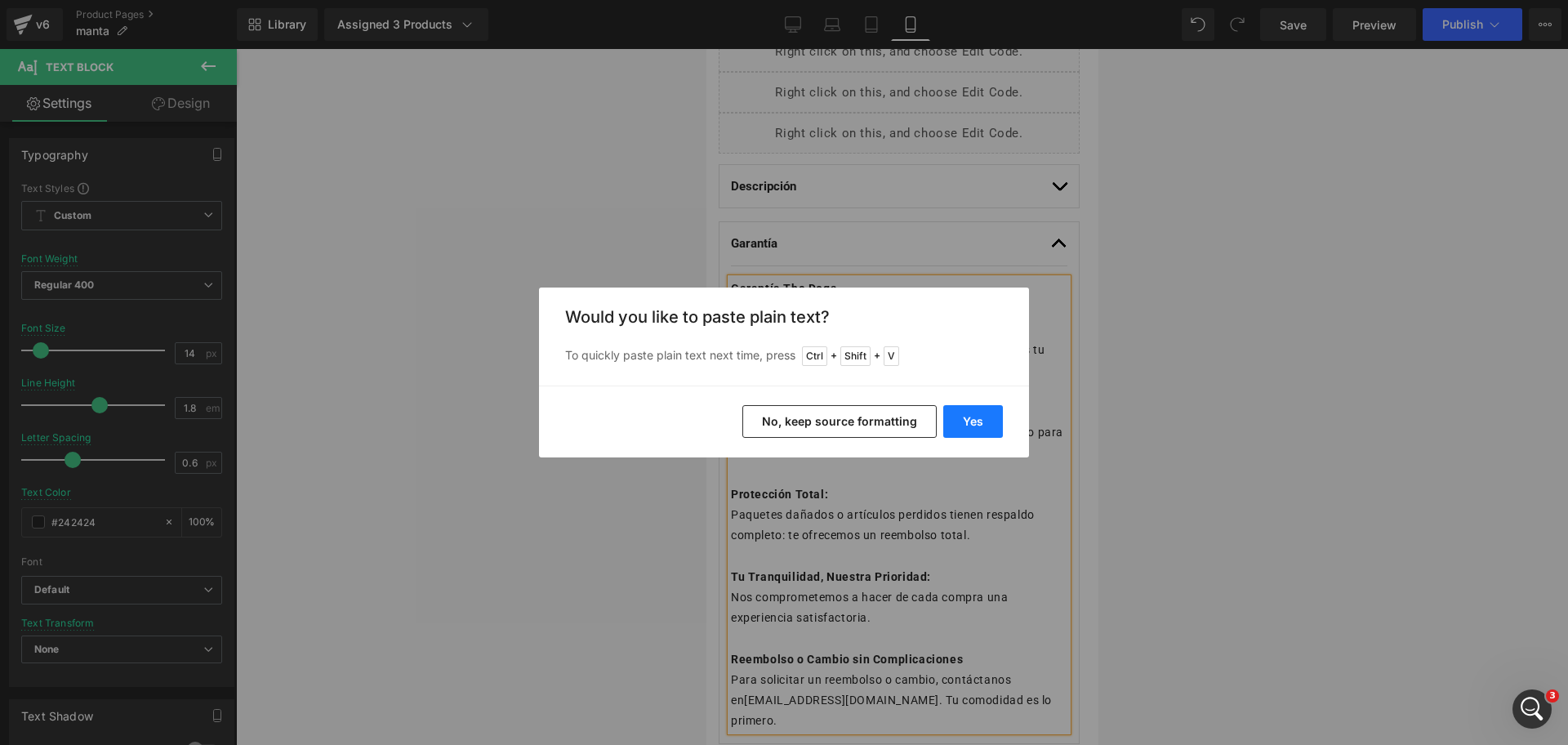
click at [966, 413] on button "Yes" at bounding box center [973, 421] width 59 height 33
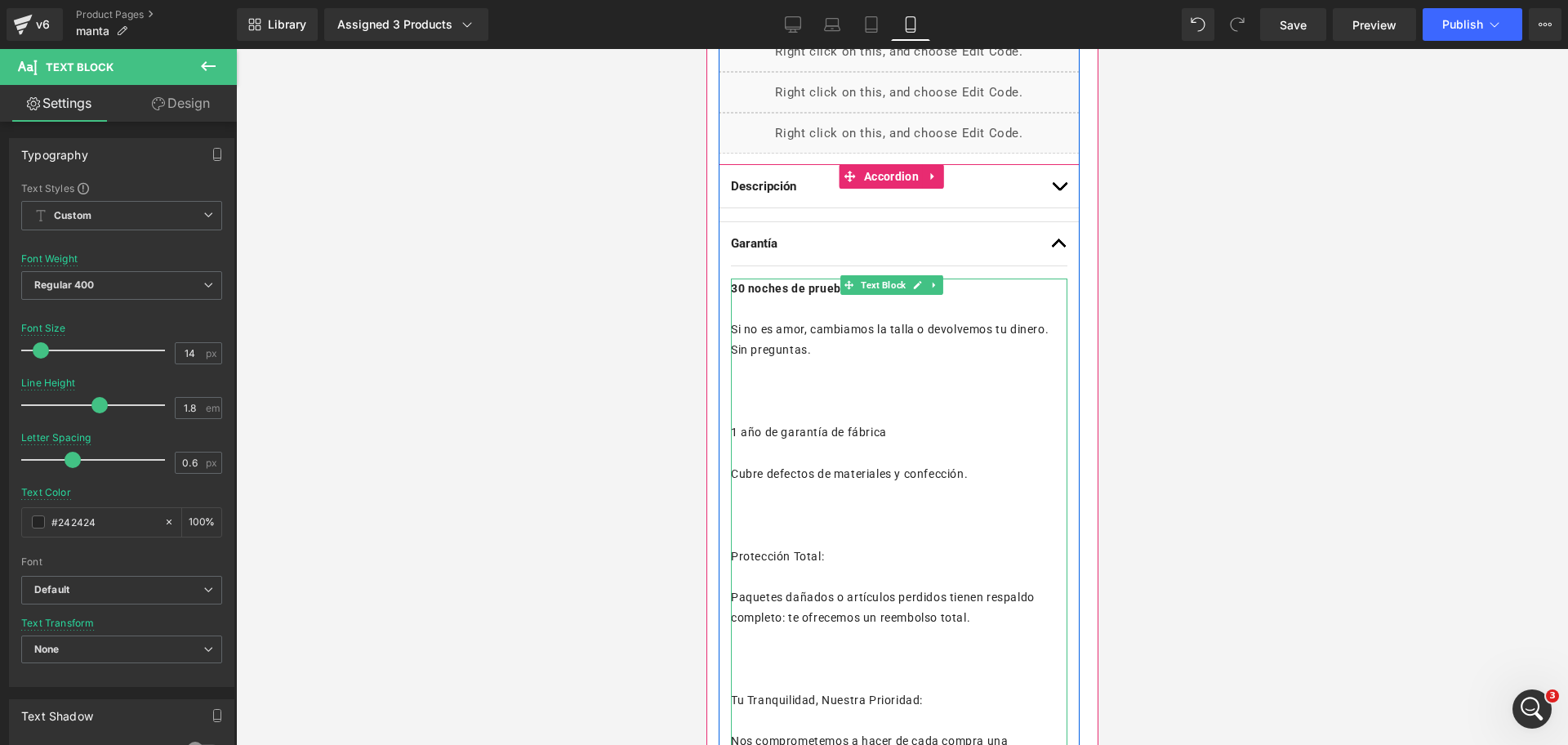
click at [904, 407] on p at bounding box center [898, 412] width 337 height 21
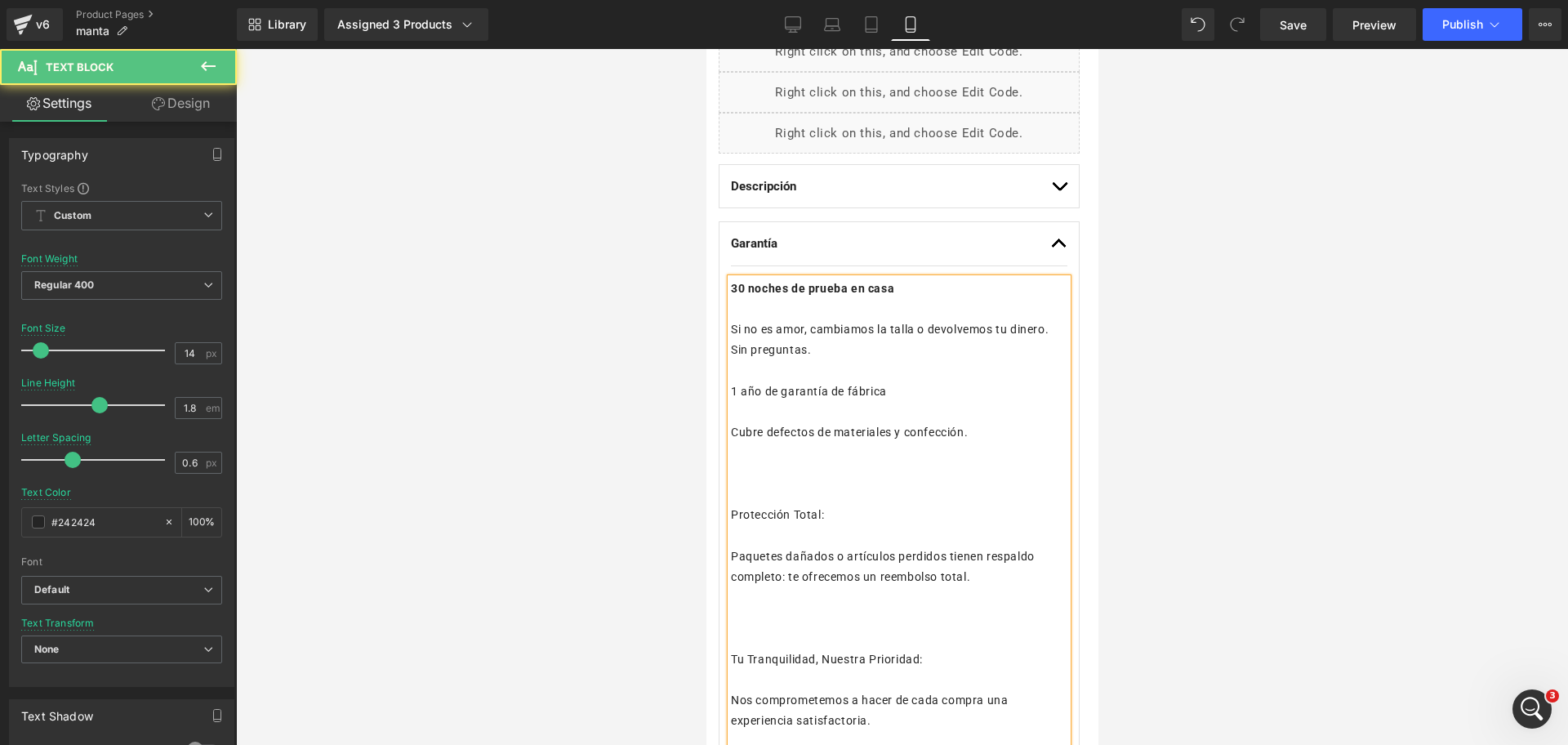
click at [849, 478] on p at bounding box center [898, 474] width 337 height 21
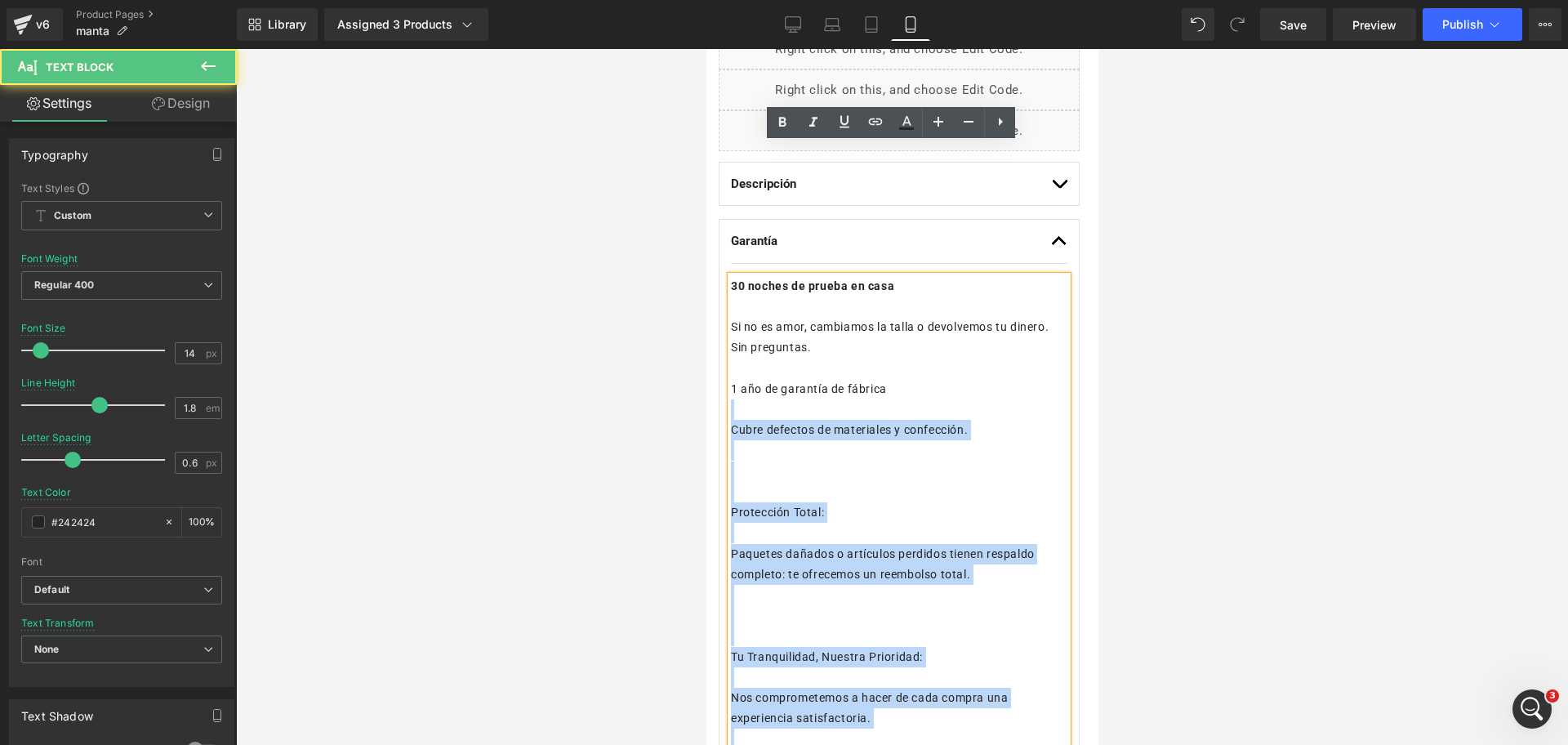
scroll to position [822, 0]
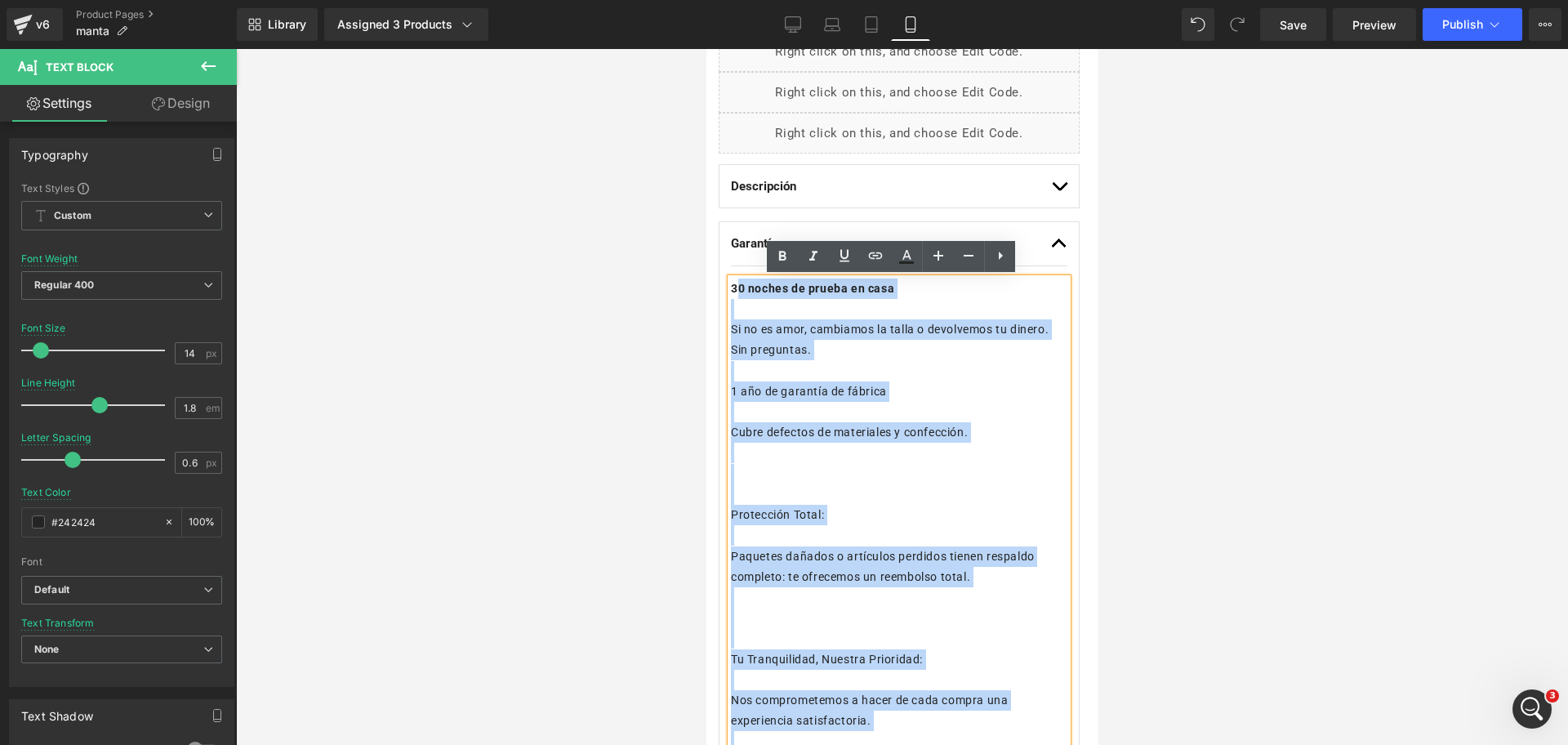
drag, startPoint x: 1018, startPoint y: 645, endPoint x: 733, endPoint y: 286, distance: 458.4
click at [733, 286] on div "30 noches de prueba en casa Si no es amor, cambiamos la talla o devolvemos tu …" at bounding box center [898, 576] width 337 height 597
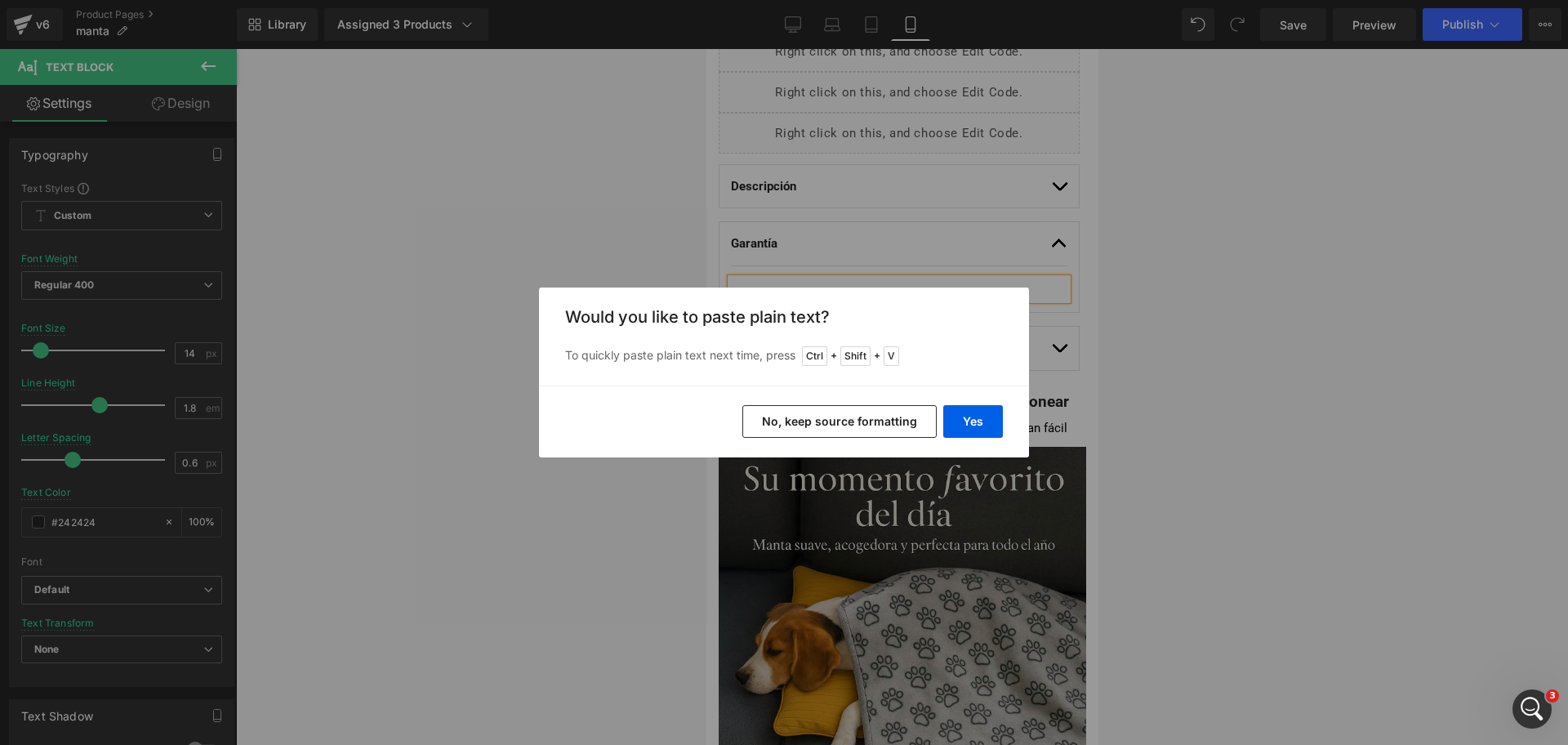
click at [796, 417] on button "No, keep source formatting" at bounding box center [840, 421] width 194 height 33
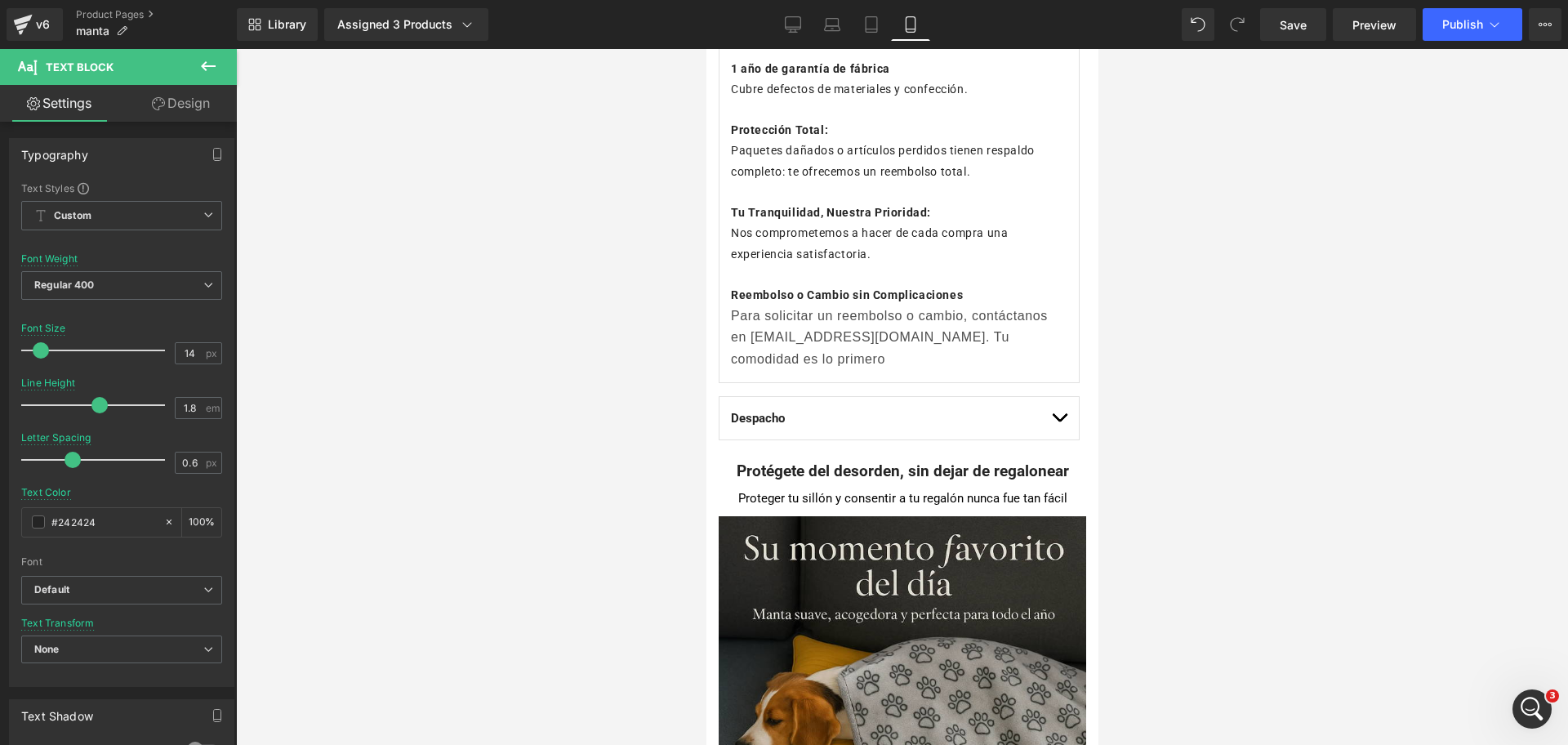
scroll to position [1128, 0]
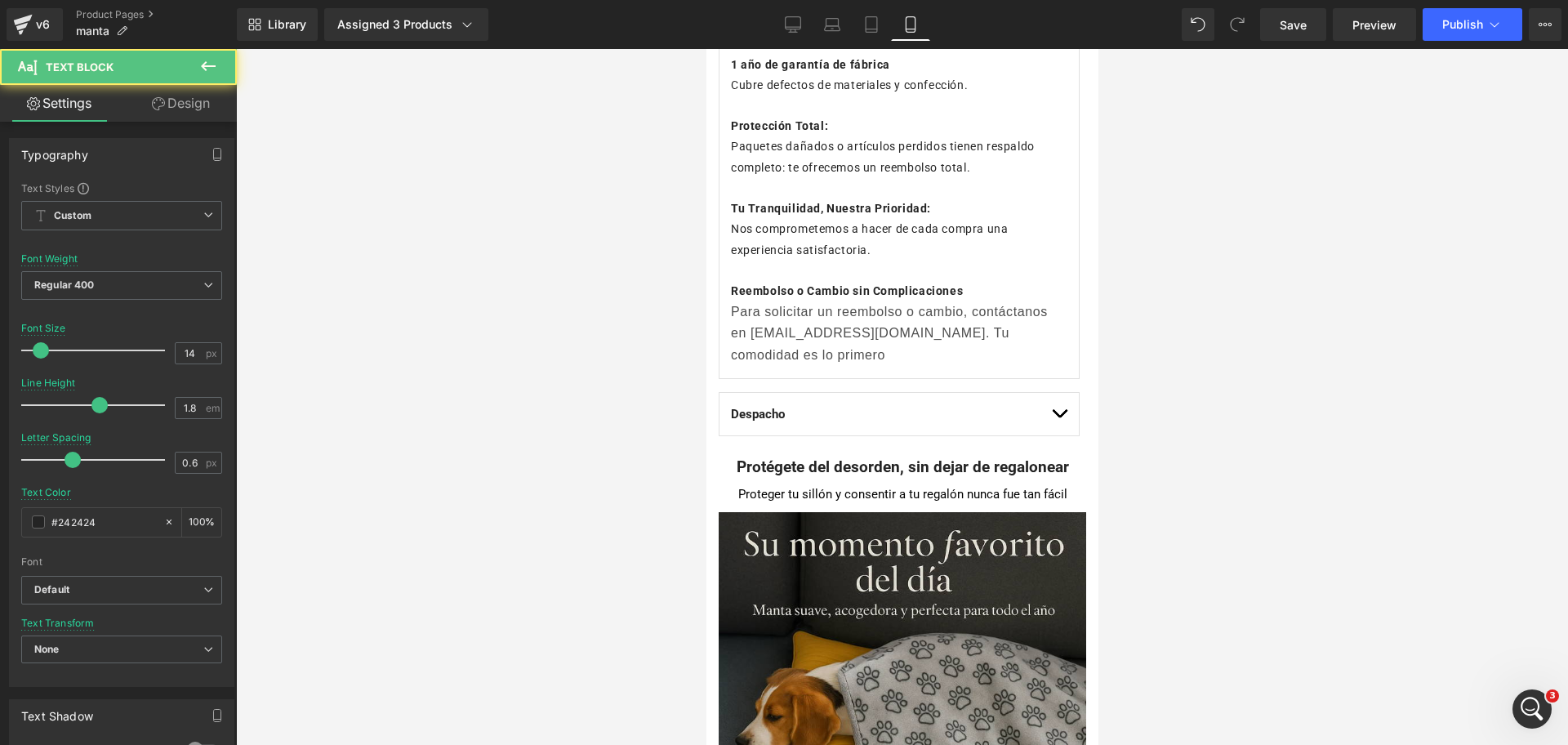
click at [932, 249] on p "Nos comprometemos a hacer de cada compra una experiencia satisfactoria." at bounding box center [898, 240] width 337 height 41
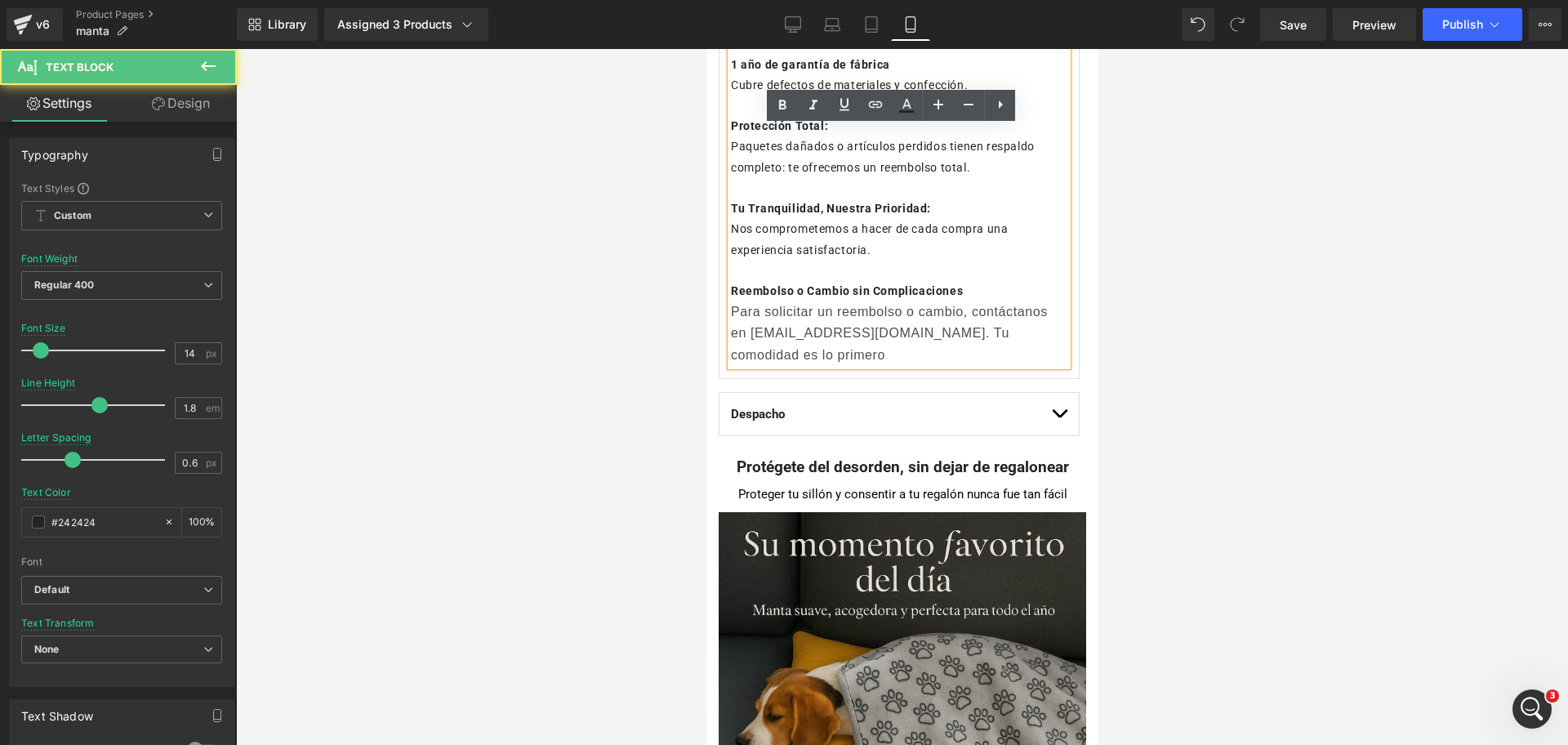
click at [1185, 292] on div at bounding box center [902, 397] width 1332 height 696
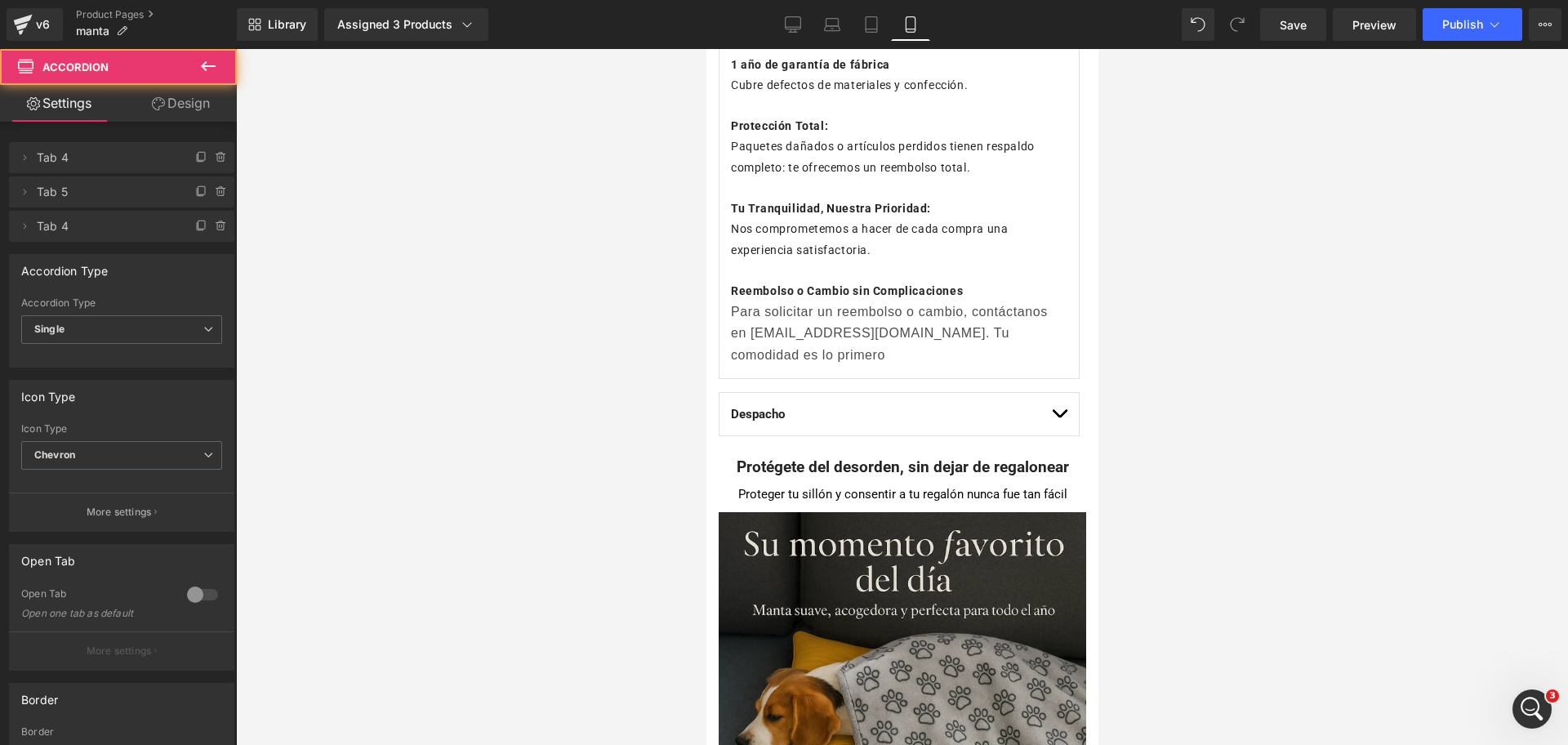
click at [1050, 406] on button "button" at bounding box center [1059, 414] width 16 height 44
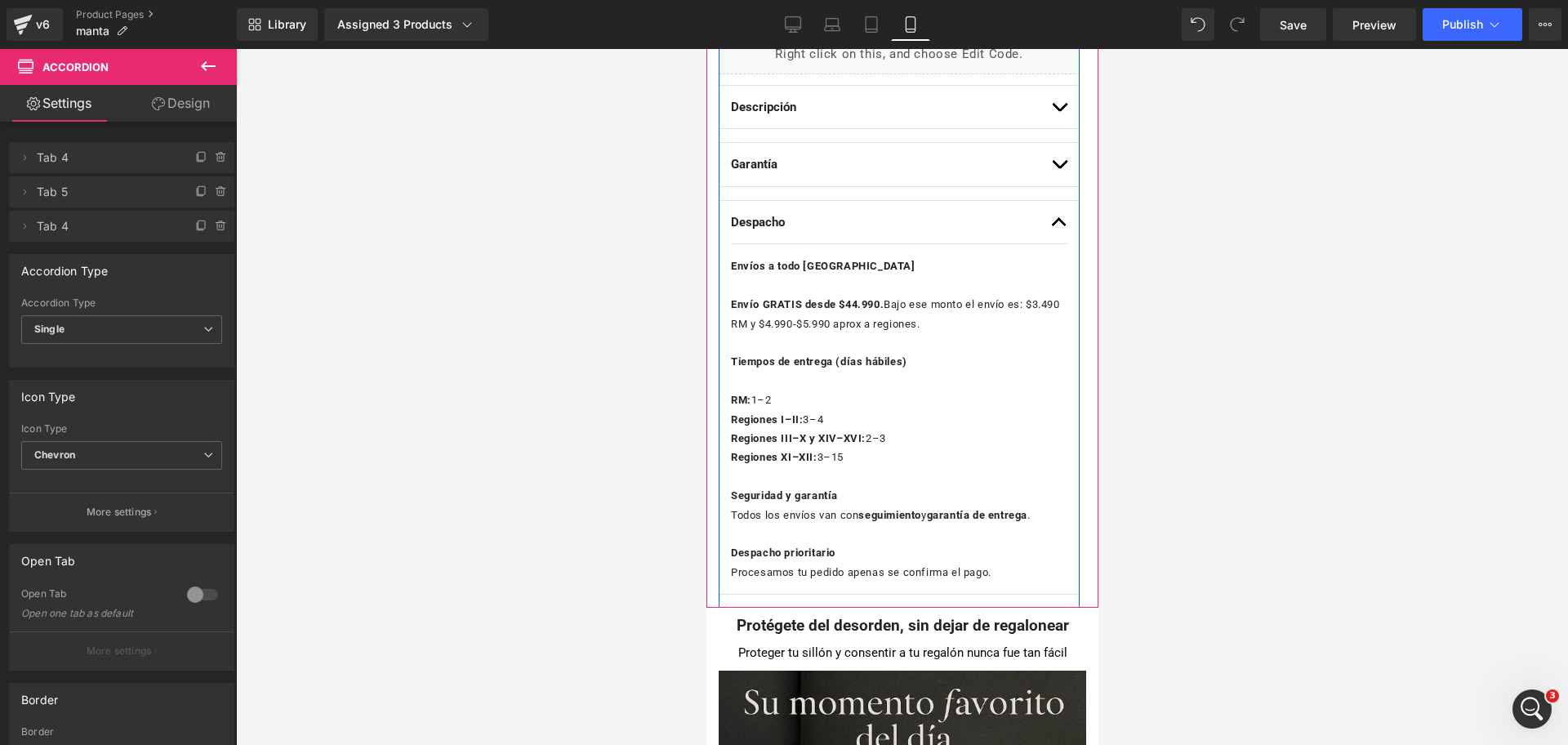
scroll to position [914, 0]
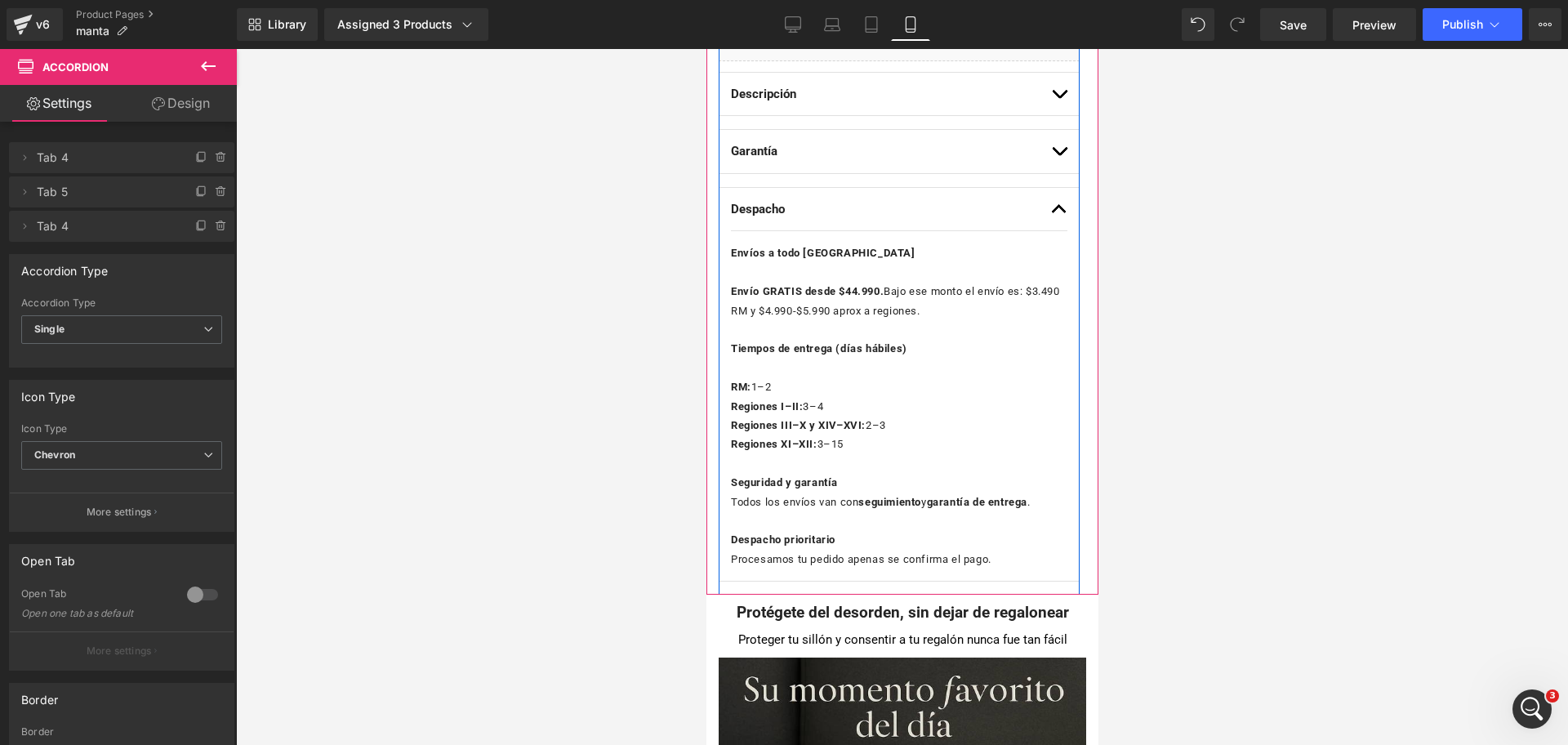
click at [869, 372] on p at bounding box center [898, 368] width 337 height 19
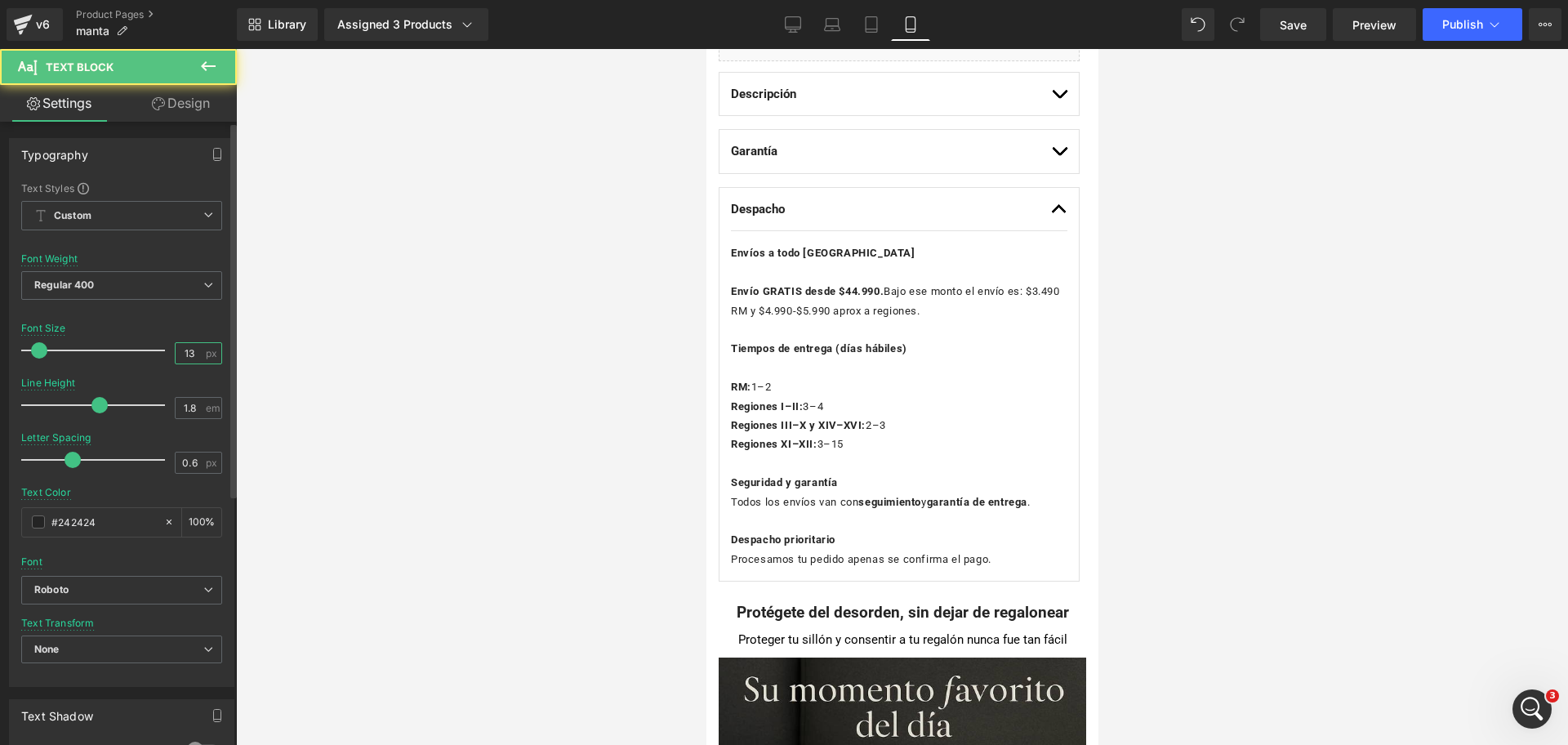
click at [179, 348] on input "13" at bounding box center [189, 353] width 29 height 21
type input "14"
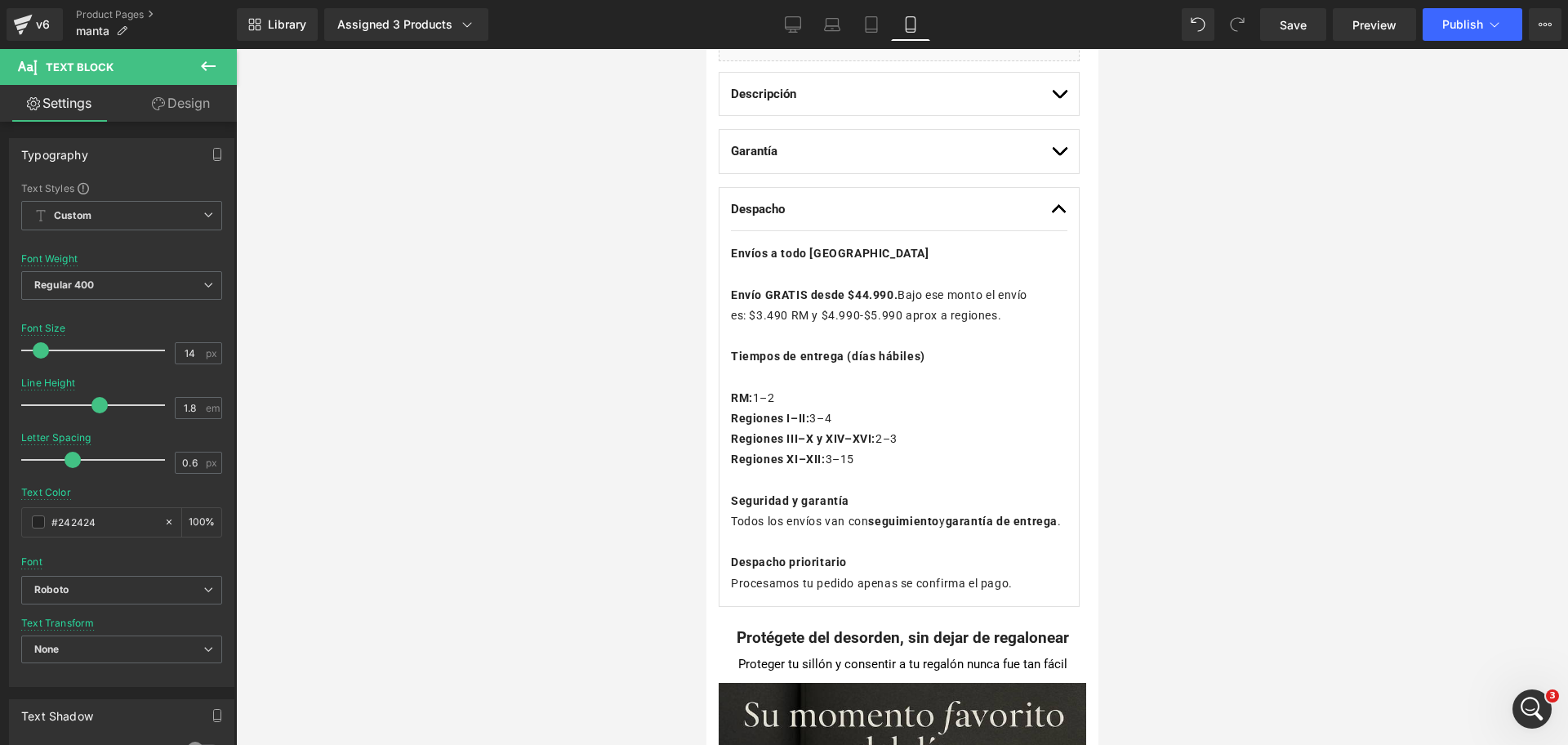
click at [1155, 281] on div at bounding box center [902, 397] width 1332 height 696
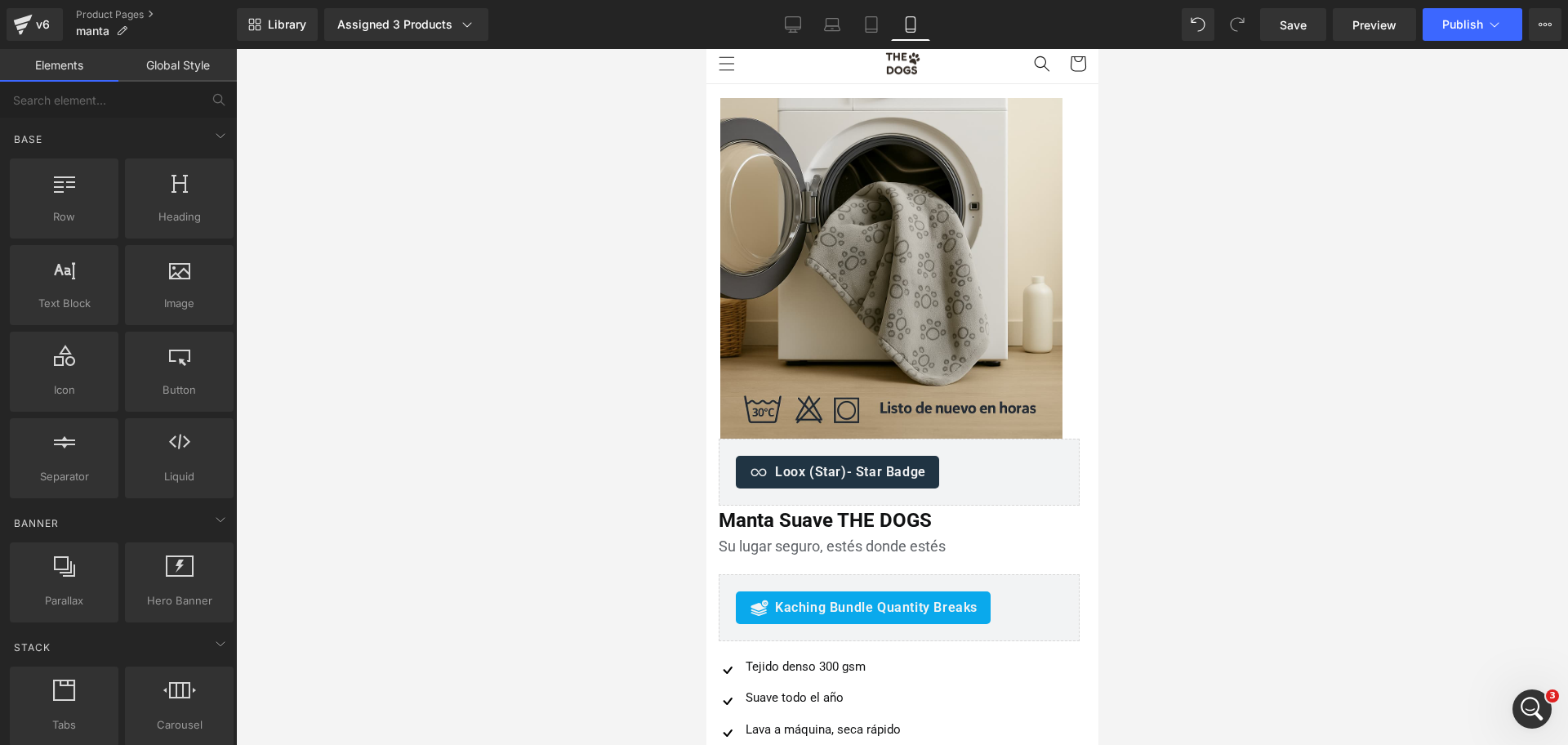
scroll to position [0, 0]
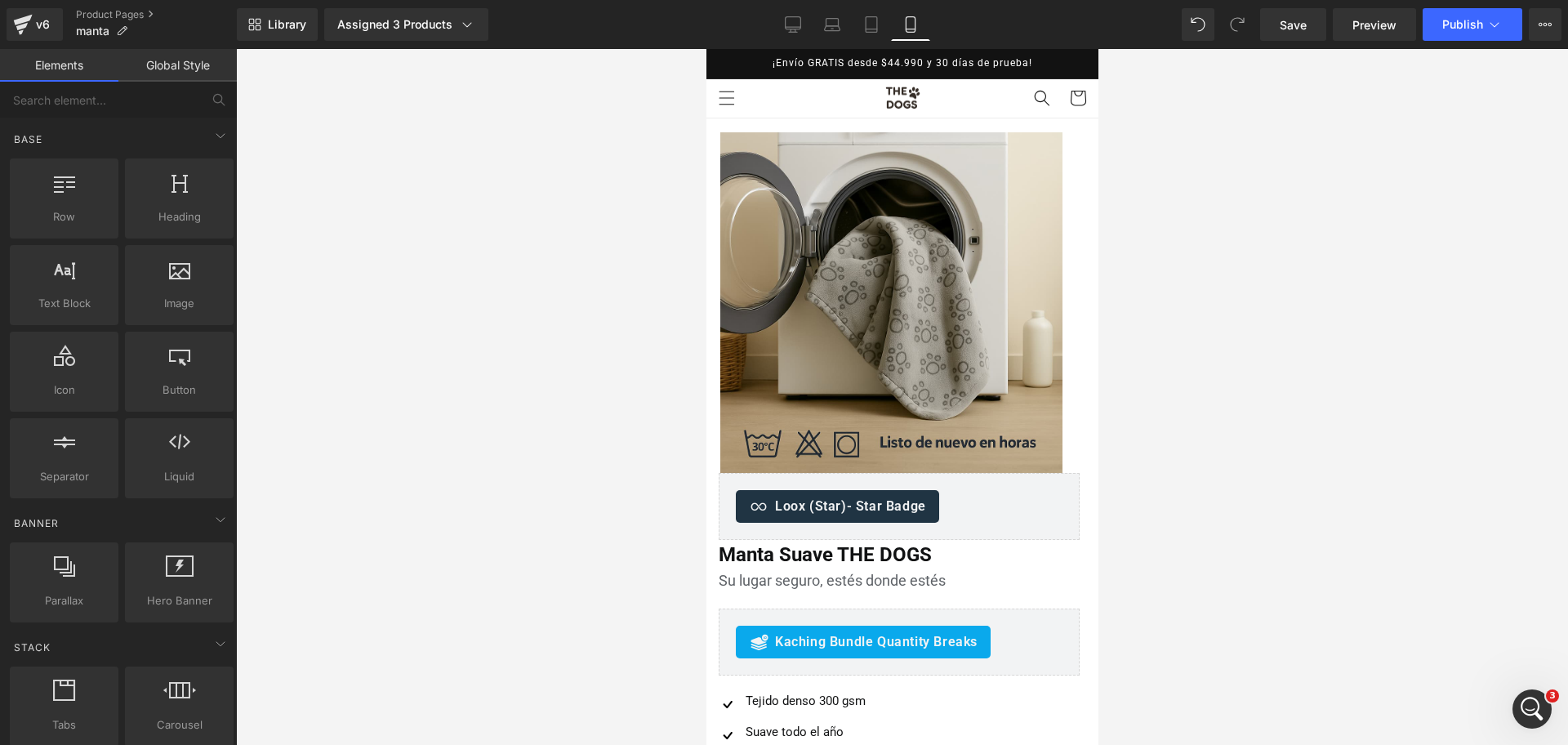
click at [1172, 274] on div at bounding box center [902, 397] width 1332 height 696
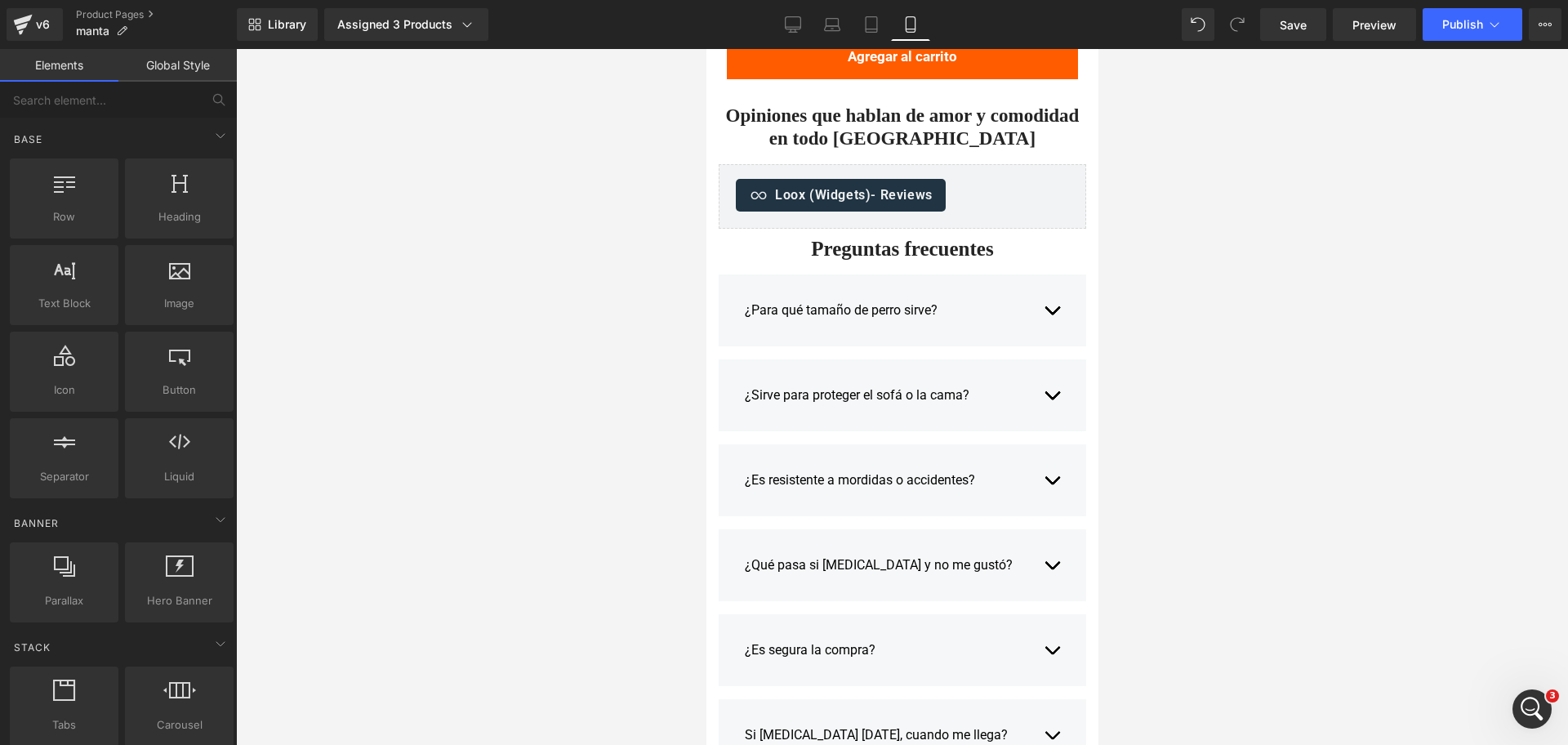
scroll to position [3267, 0]
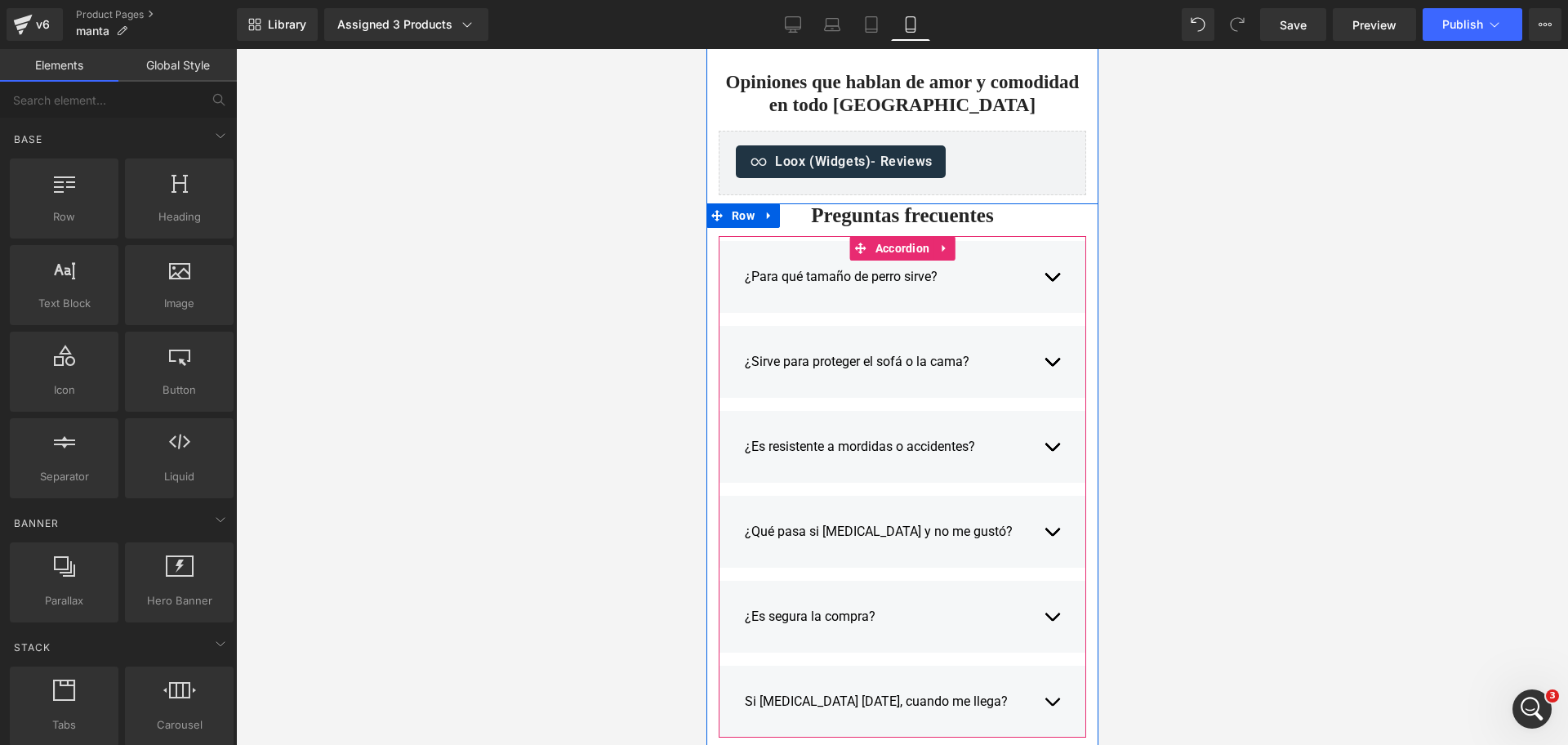
click at [1051, 281] on span "button" at bounding box center [1051, 281] width 0 height 0
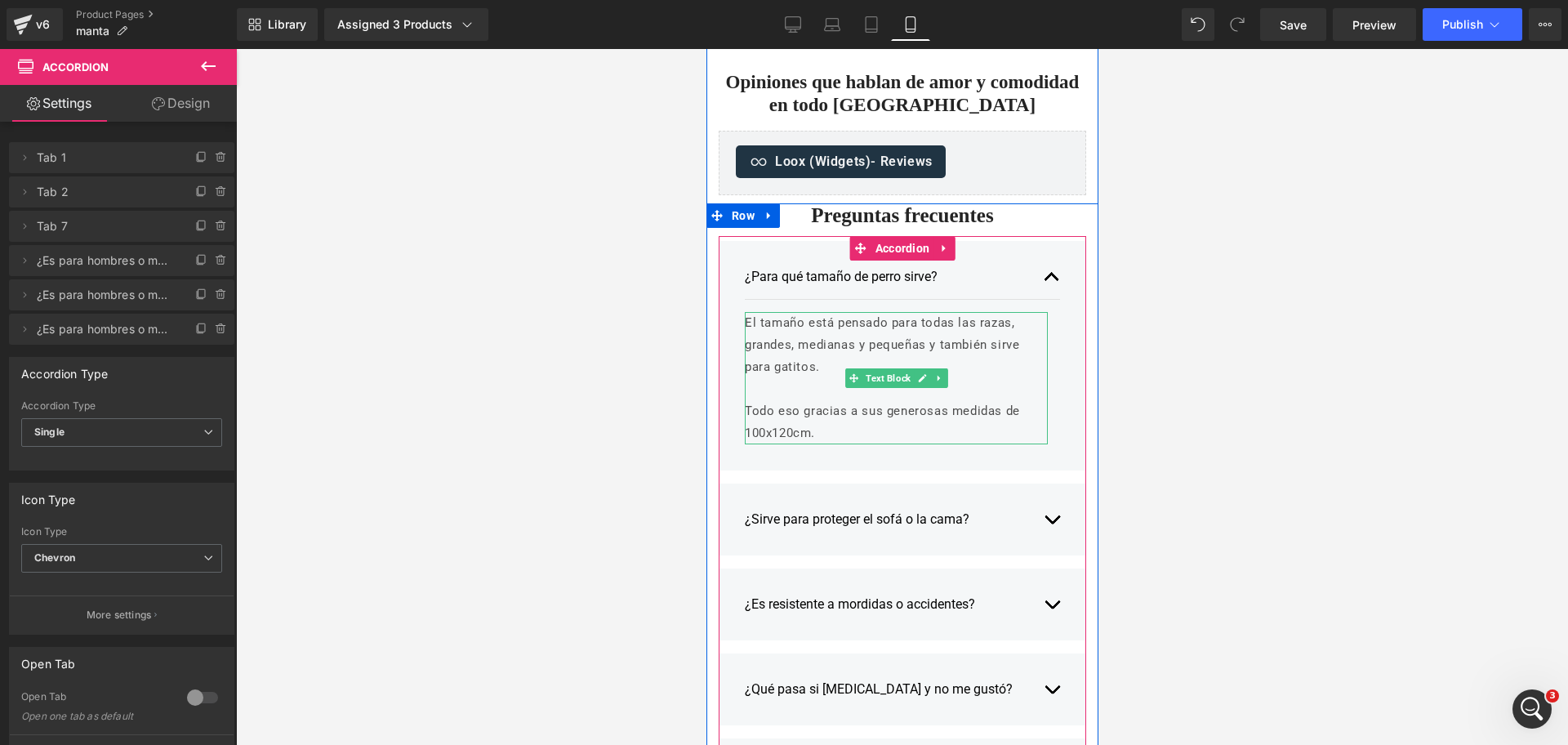
click at [784, 445] on p "Todo eso gracias a sus generosas medidas de 100x120cm." at bounding box center [896, 422] width 303 height 44
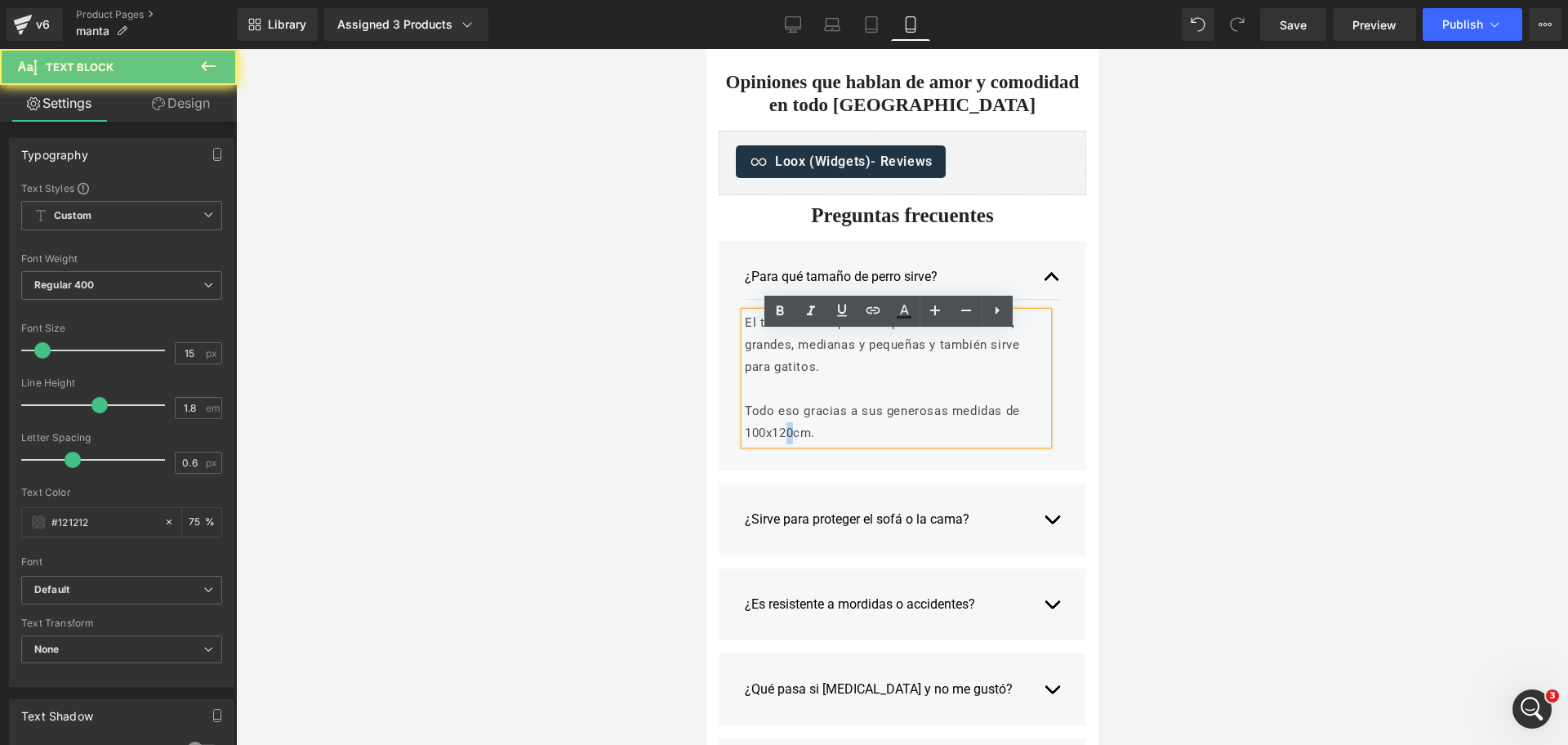
click at [778, 445] on p "Todo eso gracias a sus generosas medidas de 100x120cm." at bounding box center [896, 422] width 303 height 44
click at [776, 445] on p "Todo eso gracias a sus generosas medidas de 100x120cm." at bounding box center [896, 422] width 303 height 44
click at [778, 445] on p "Todo eso gracias a sus generosas medidas de 100x120cm." at bounding box center [896, 422] width 303 height 44
click at [781, 445] on p "Todo eso gracias a sus generosas medidas de 100x120cm." at bounding box center [896, 422] width 303 height 44
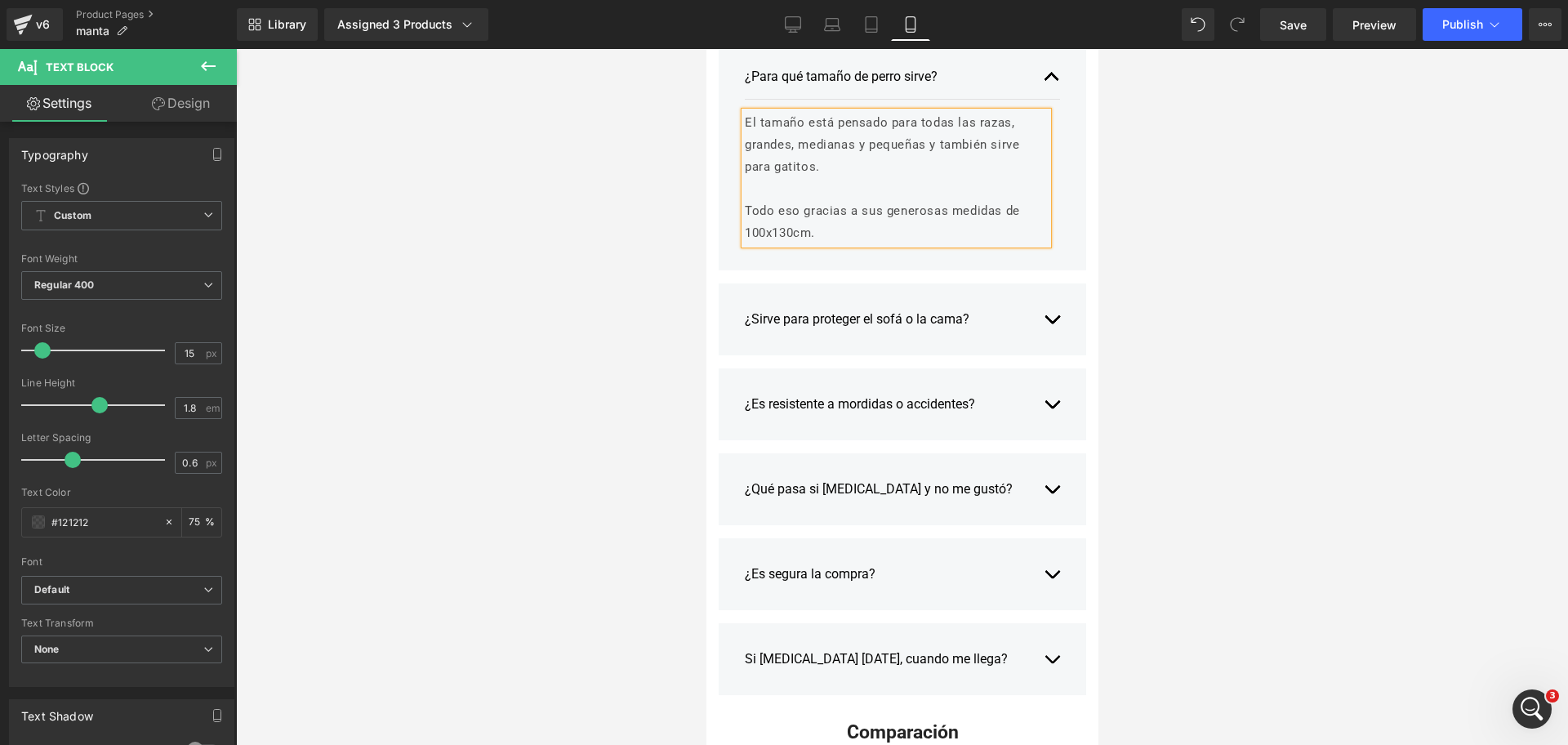
scroll to position [3471, 0]
click at [1049, 338] on button "button" at bounding box center [1051, 315] width 16 height 44
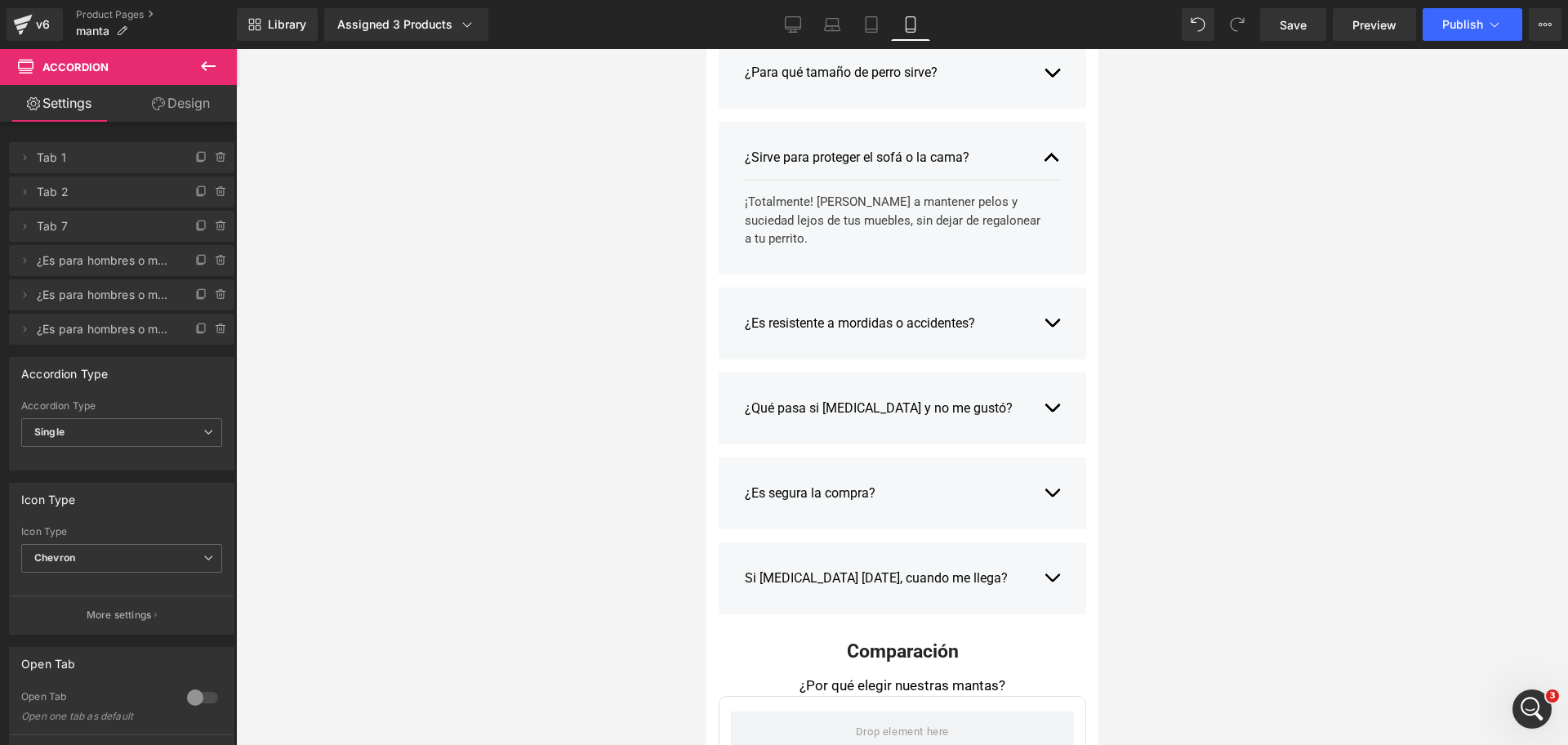
click at [1051, 161] on span "button" at bounding box center [1051, 161] width 0 height 0
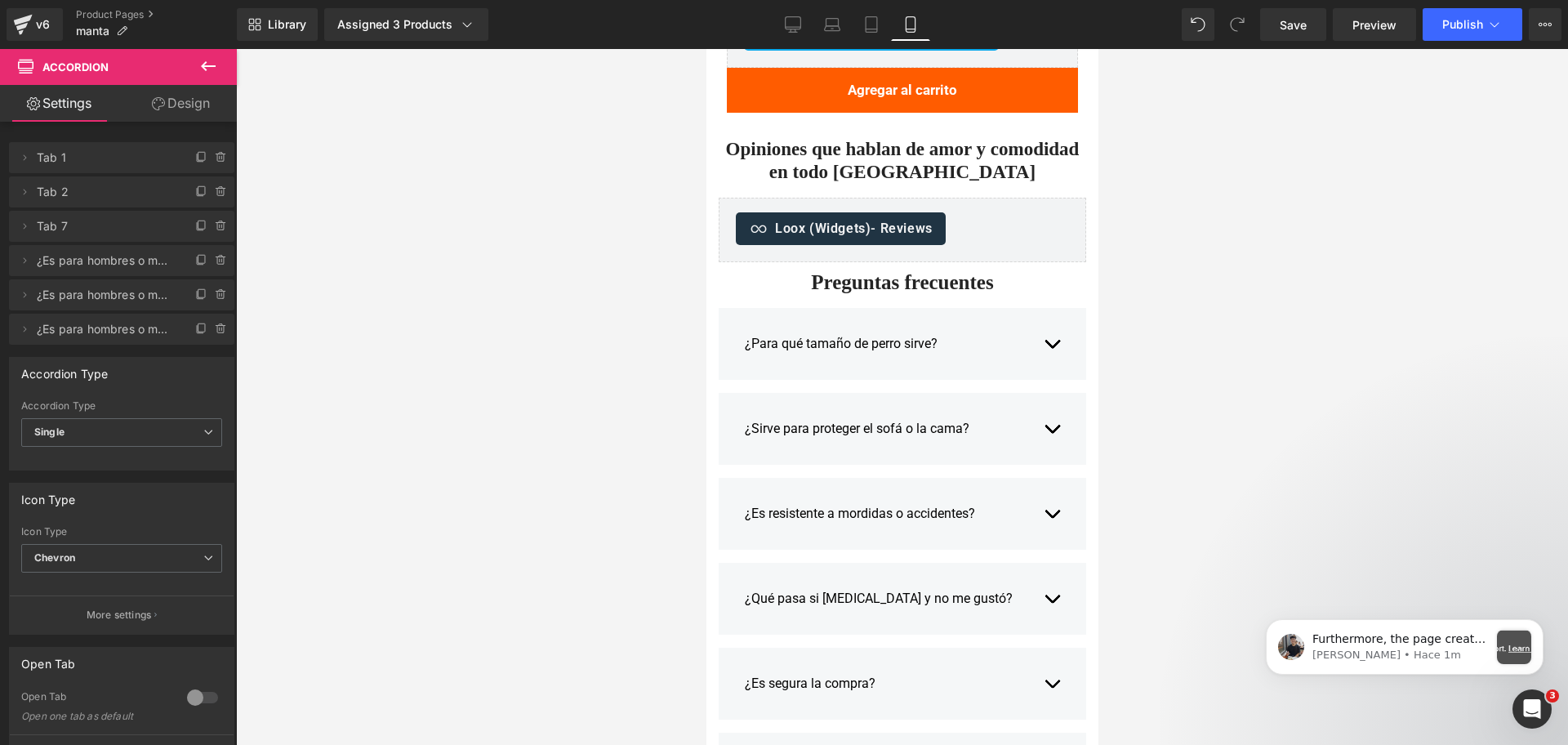
scroll to position [3165, 0]
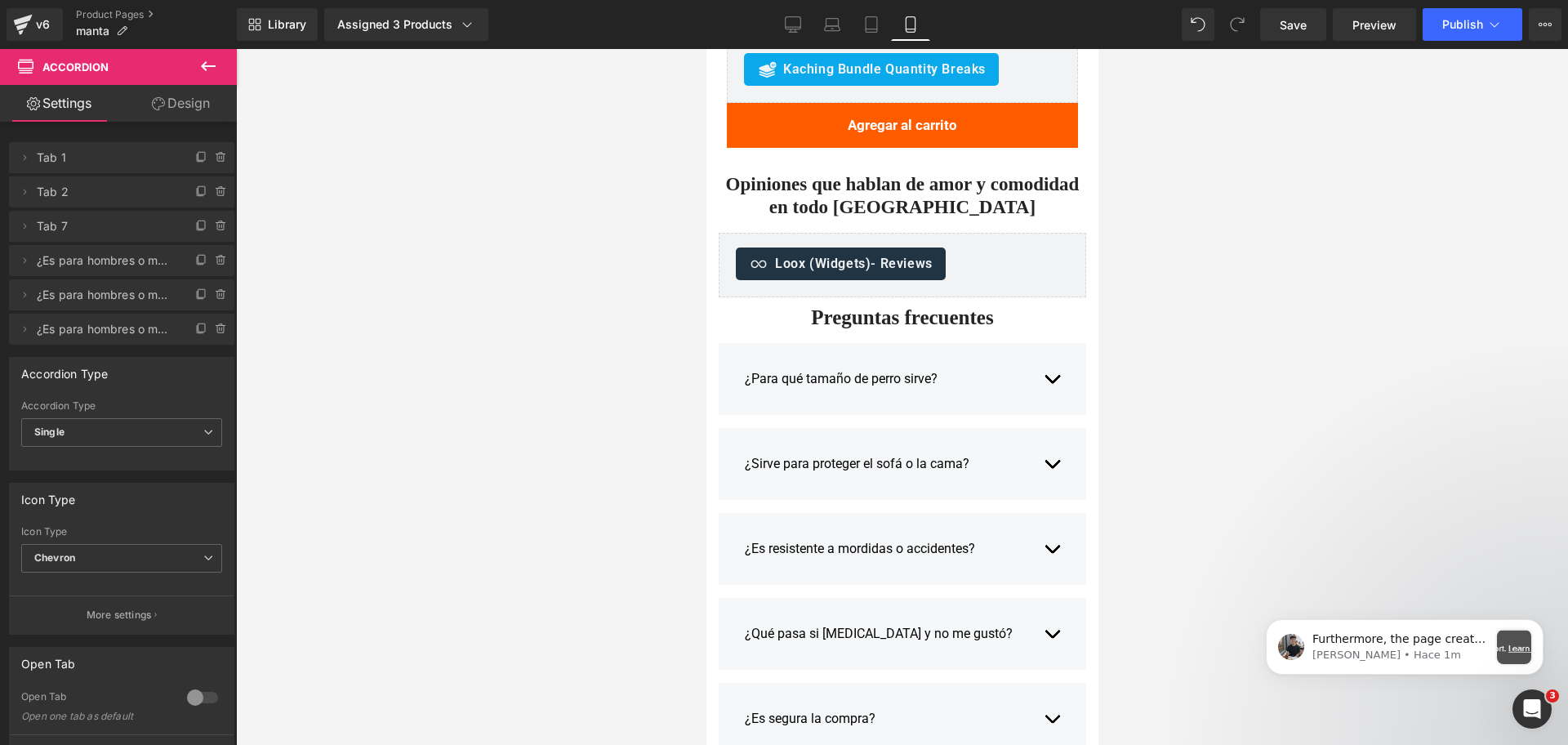
click at [842, 389] on div "¿Para qué tamaño [PERSON_NAME] sirve? Text Block" at bounding box center [885, 379] width 282 height 20
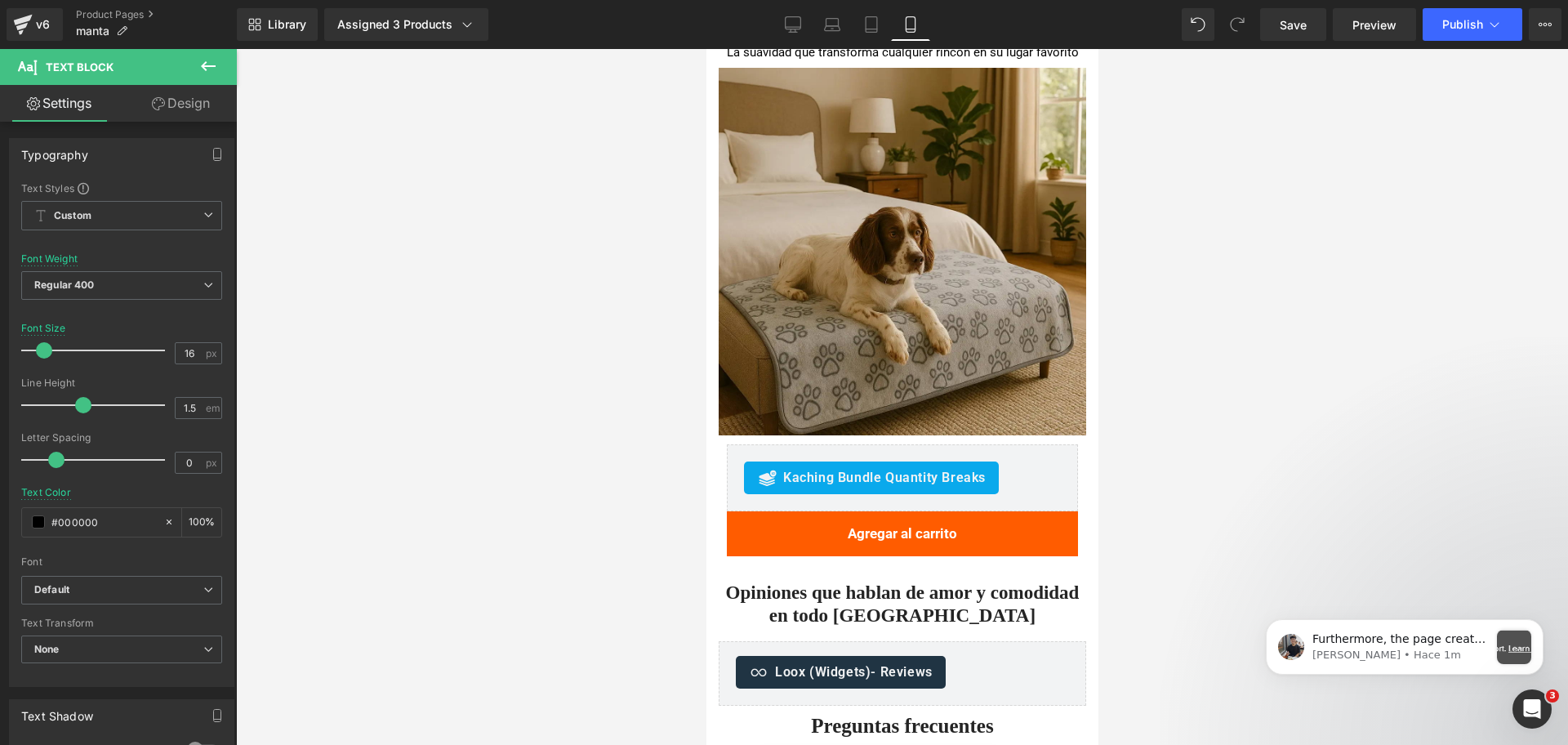
click at [1260, 415] on div at bounding box center [902, 397] width 1332 height 696
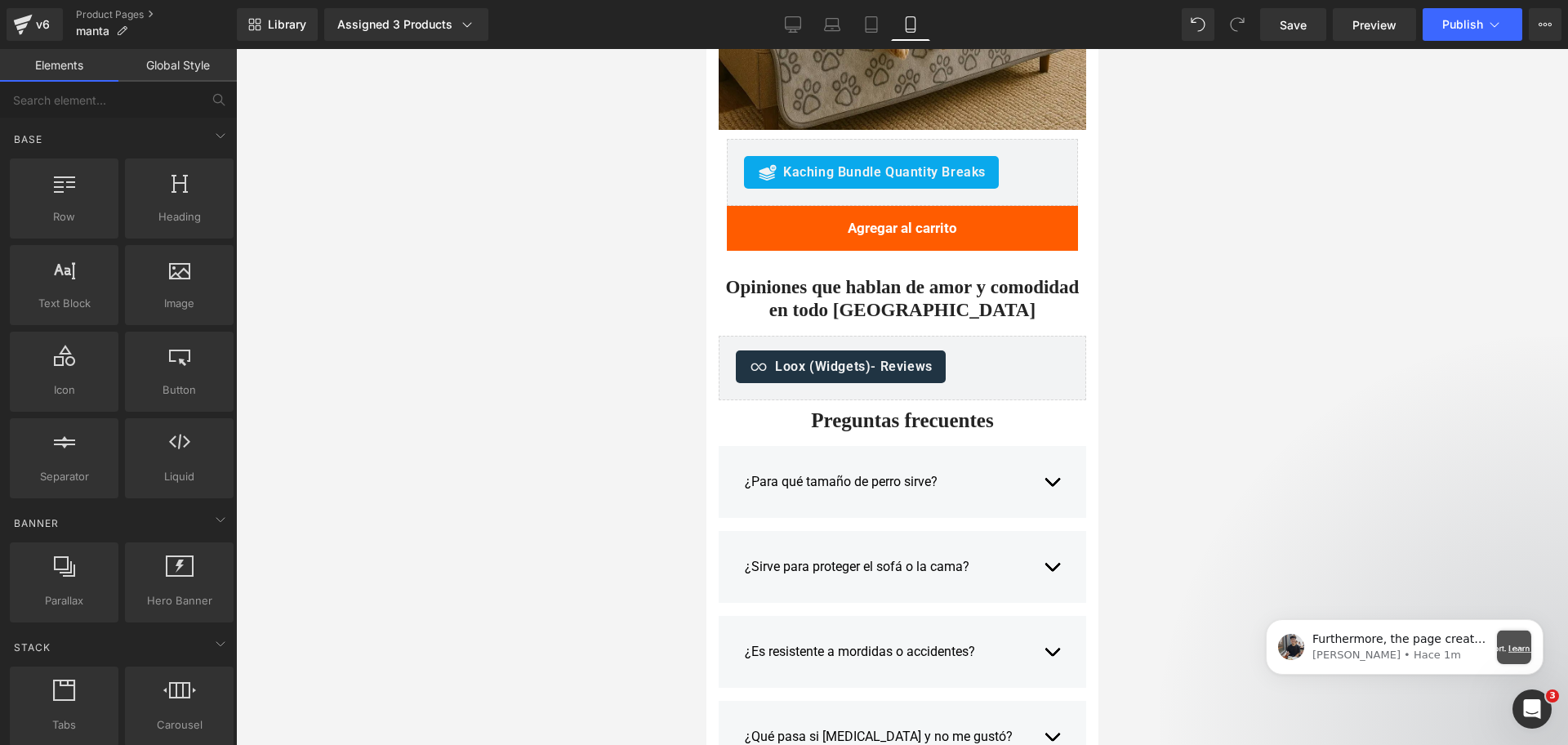
scroll to position [3063, 0]
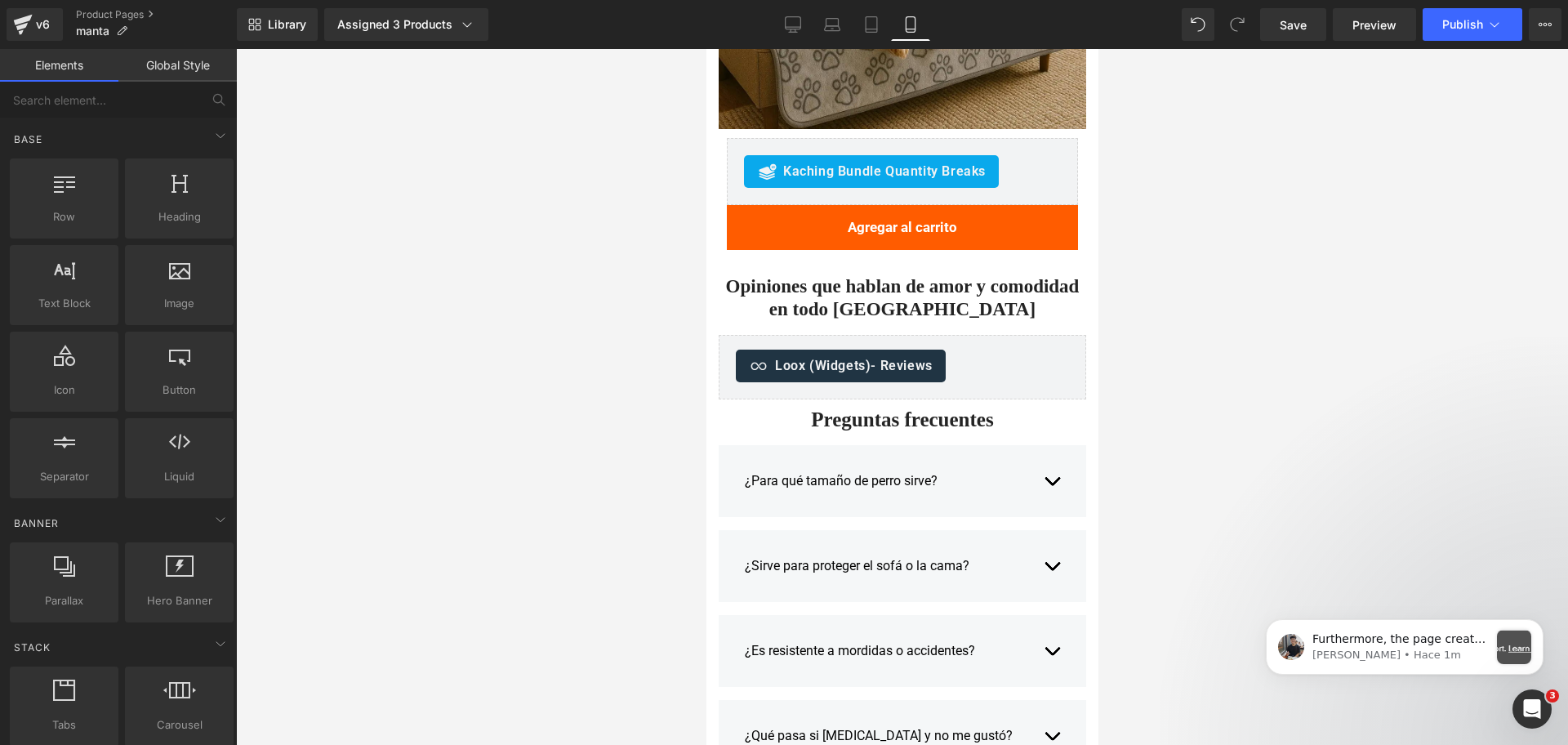
click at [897, 312] on span "Heading" at bounding box center [893, 302] width 44 height 20
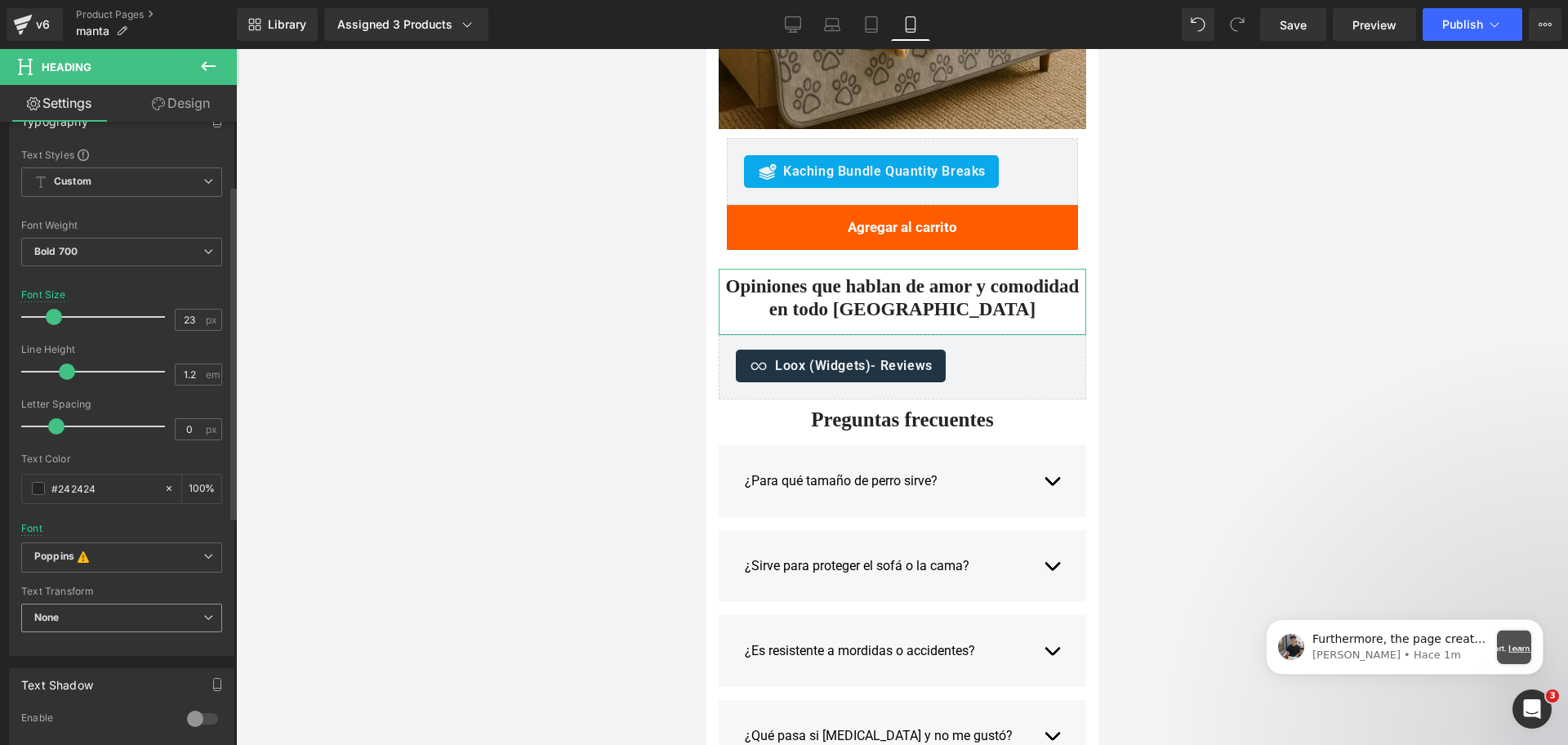
scroll to position [204, 0]
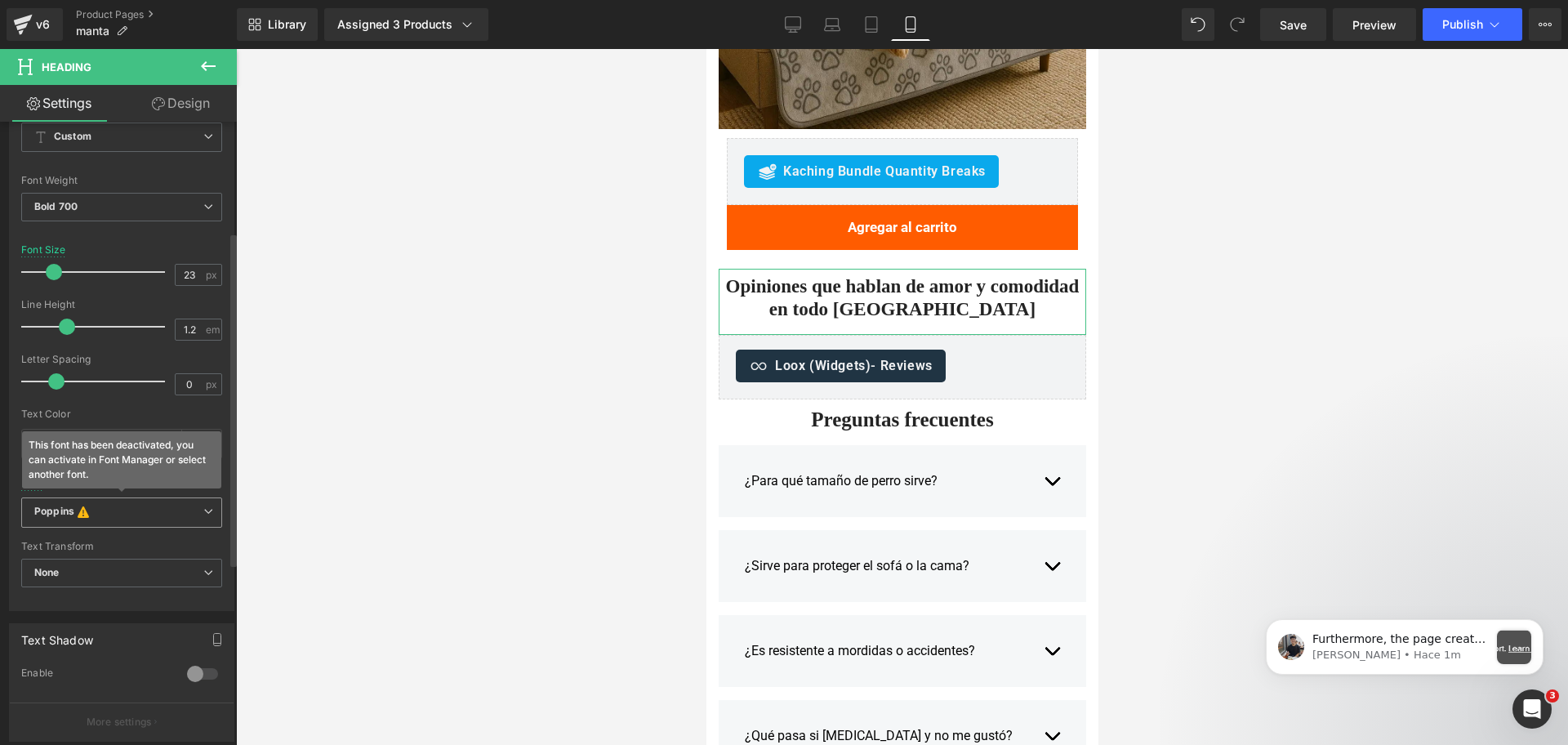
click at [127, 519] on b "Poppins This font has been deactivated, you can activate in Font Manager or sel…" at bounding box center [119, 513] width 169 height 16
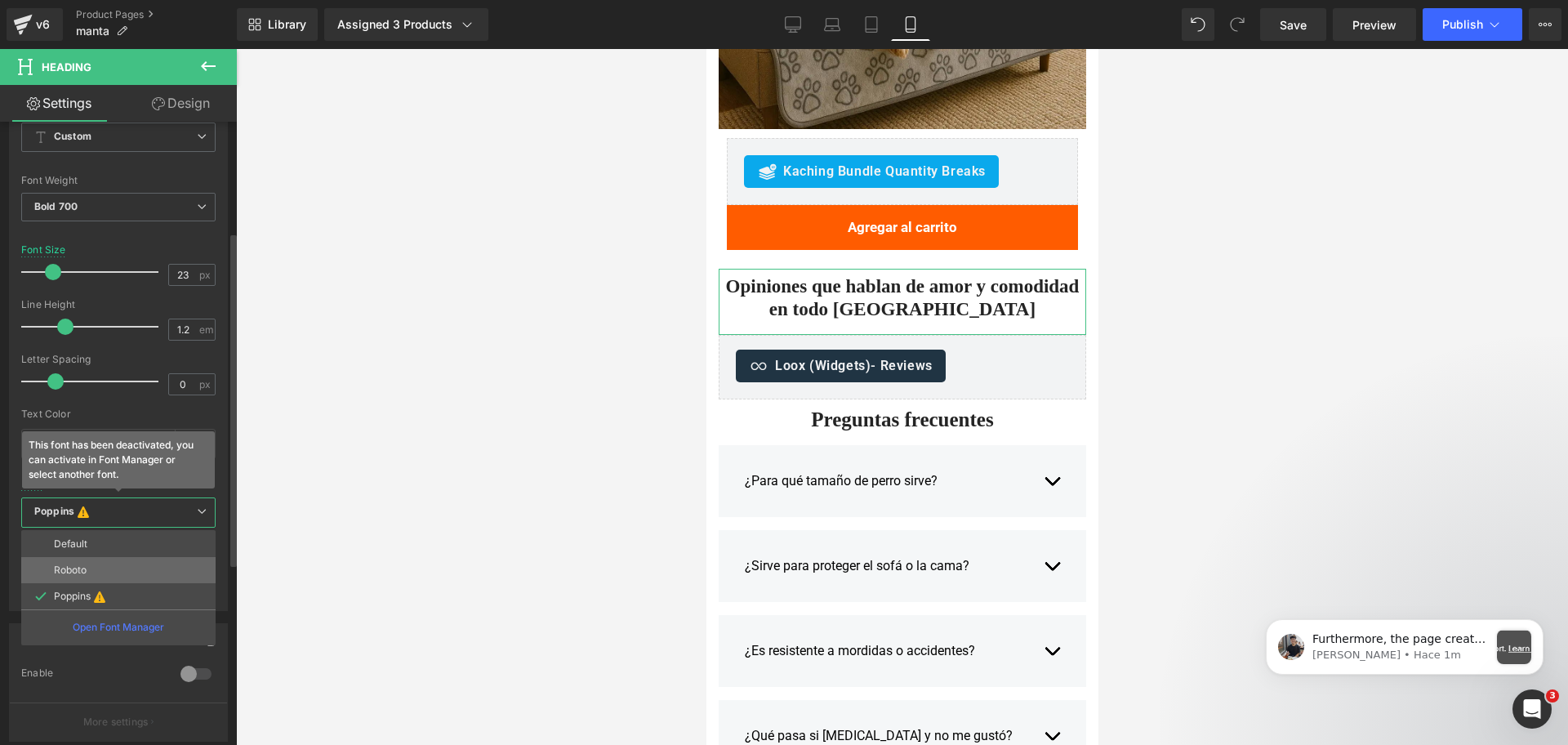
click at [128, 575] on li "Roboto" at bounding box center [119, 570] width 194 height 26
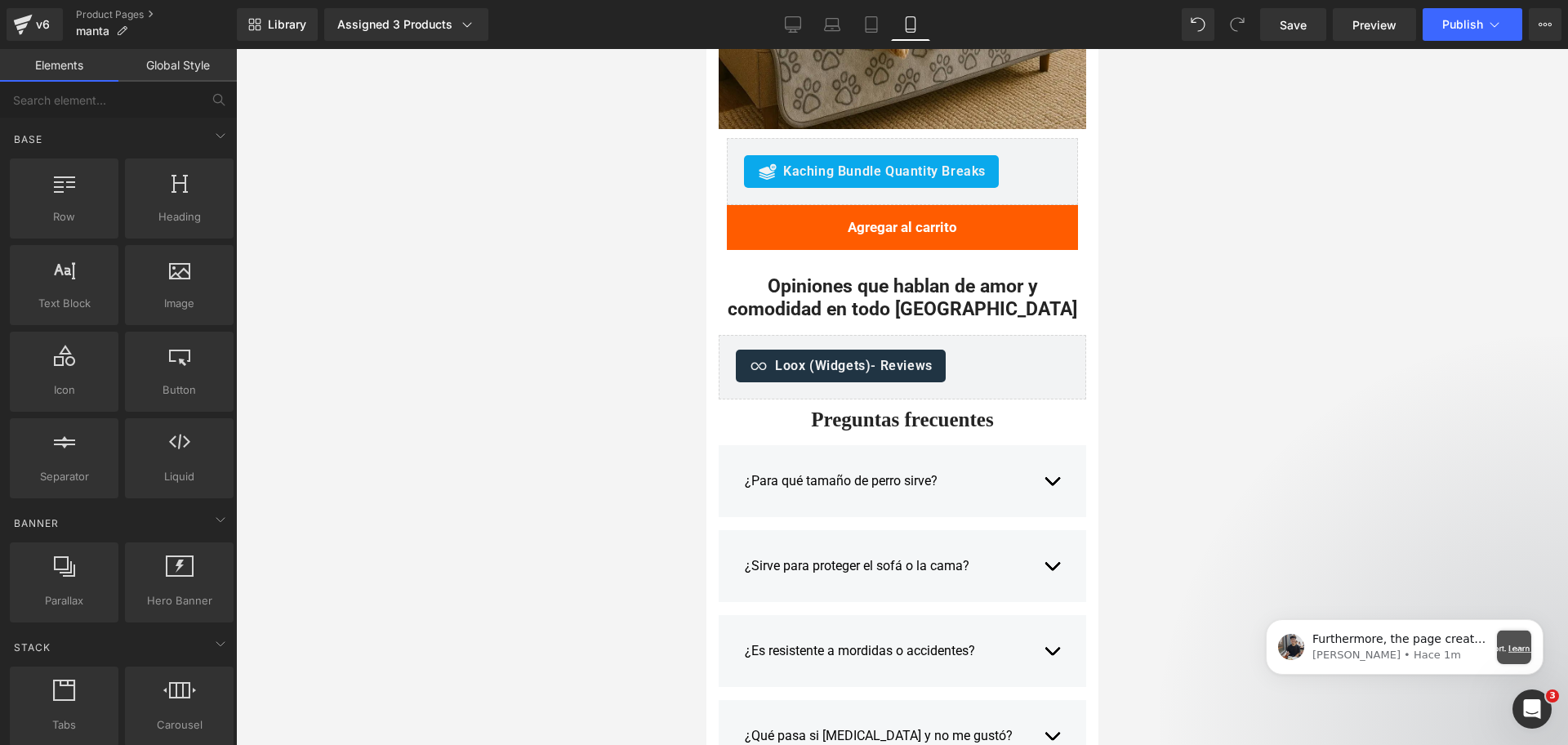
click at [1240, 277] on div at bounding box center [902, 397] width 1332 height 696
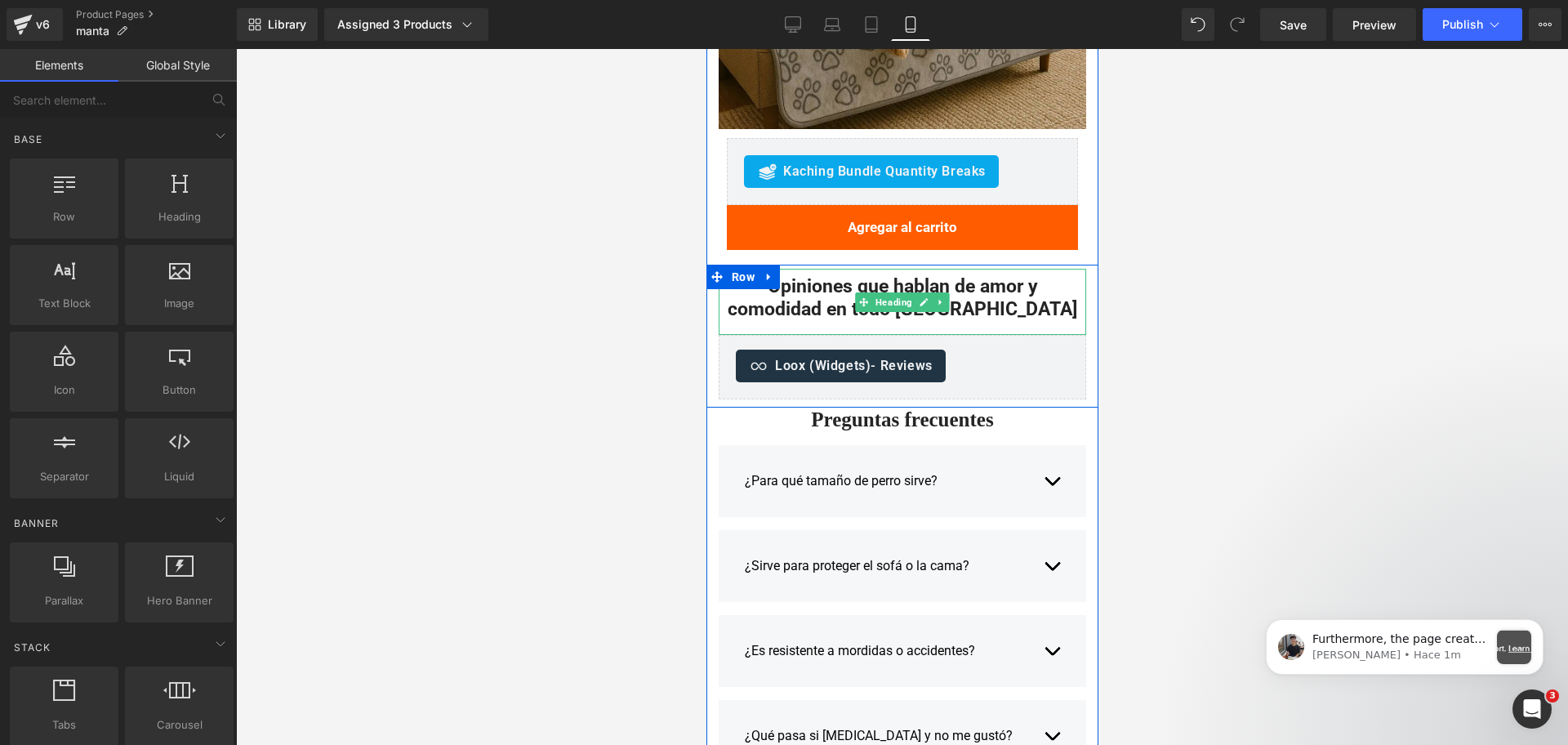
click at [1020, 320] on h2 "Opiniones que hablan de amor y comodidad en todo [GEOGRAPHIC_DATA]" at bounding box center [901, 297] width 368 height 45
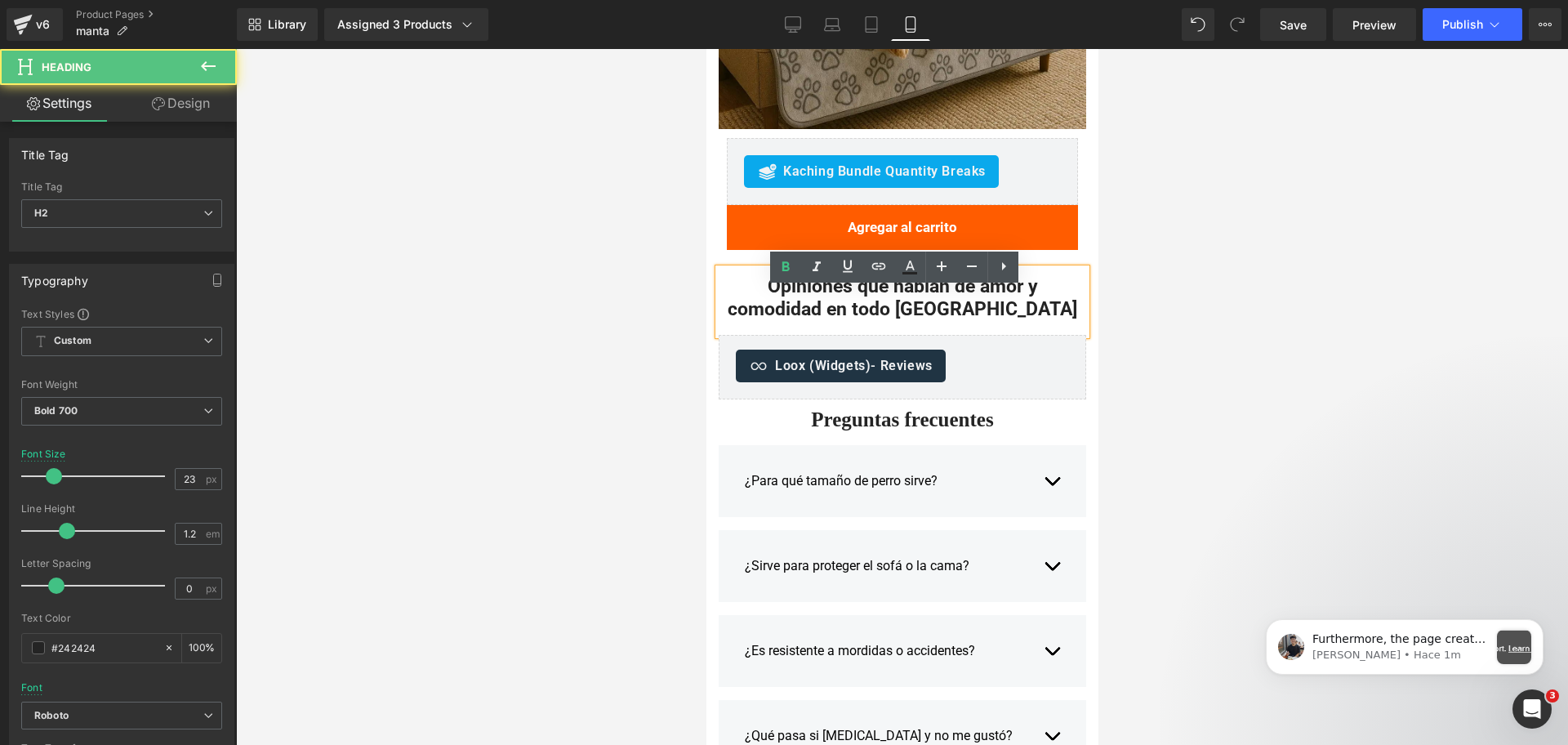
click at [1020, 320] on h2 "Opiniones que hablan de amor y comodidad en todo [GEOGRAPHIC_DATA]" at bounding box center [901, 297] width 368 height 45
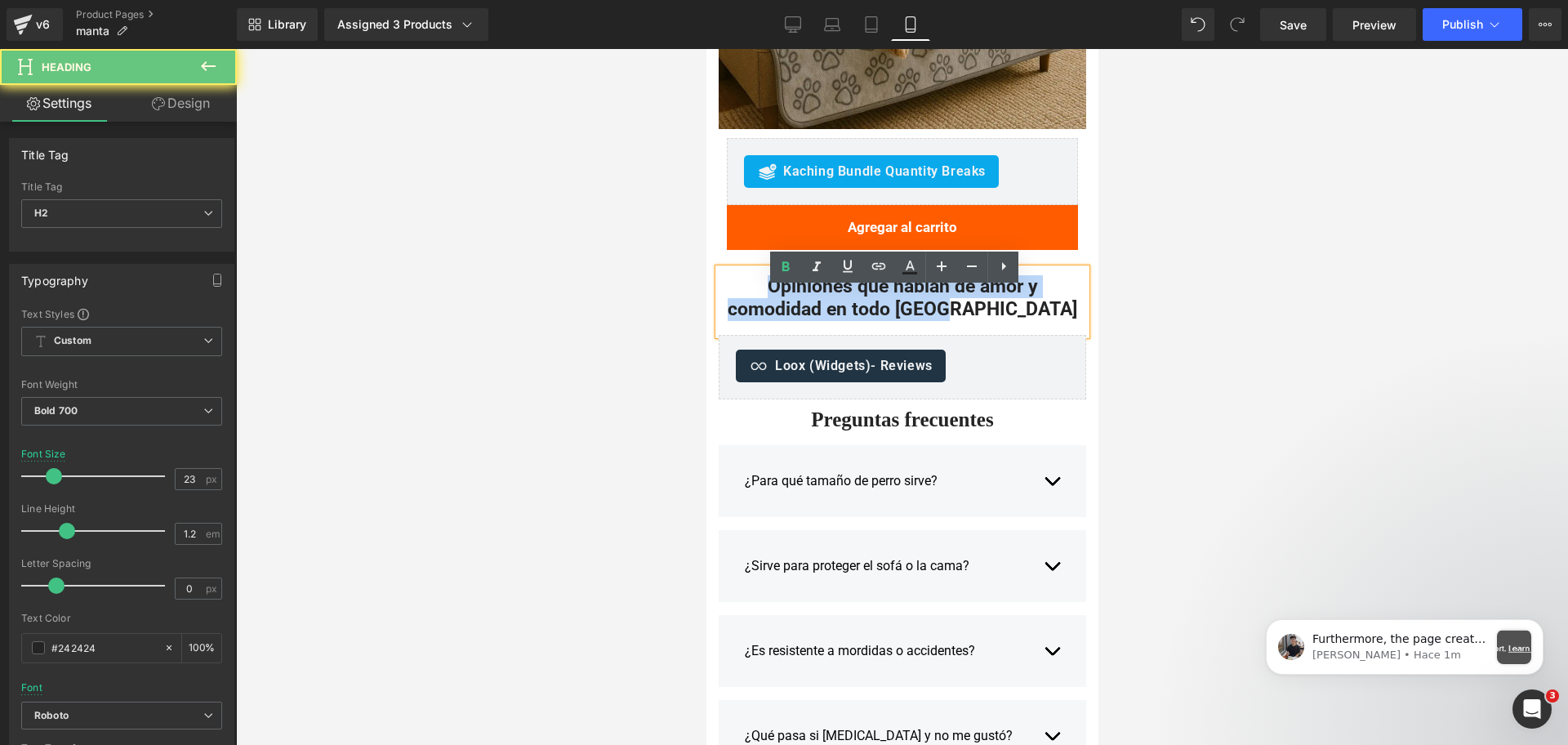
click at [1020, 320] on h2 "Opiniones que hablan de amor y comodidad en todo [GEOGRAPHIC_DATA]" at bounding box center [901, 297] width 368 height 45
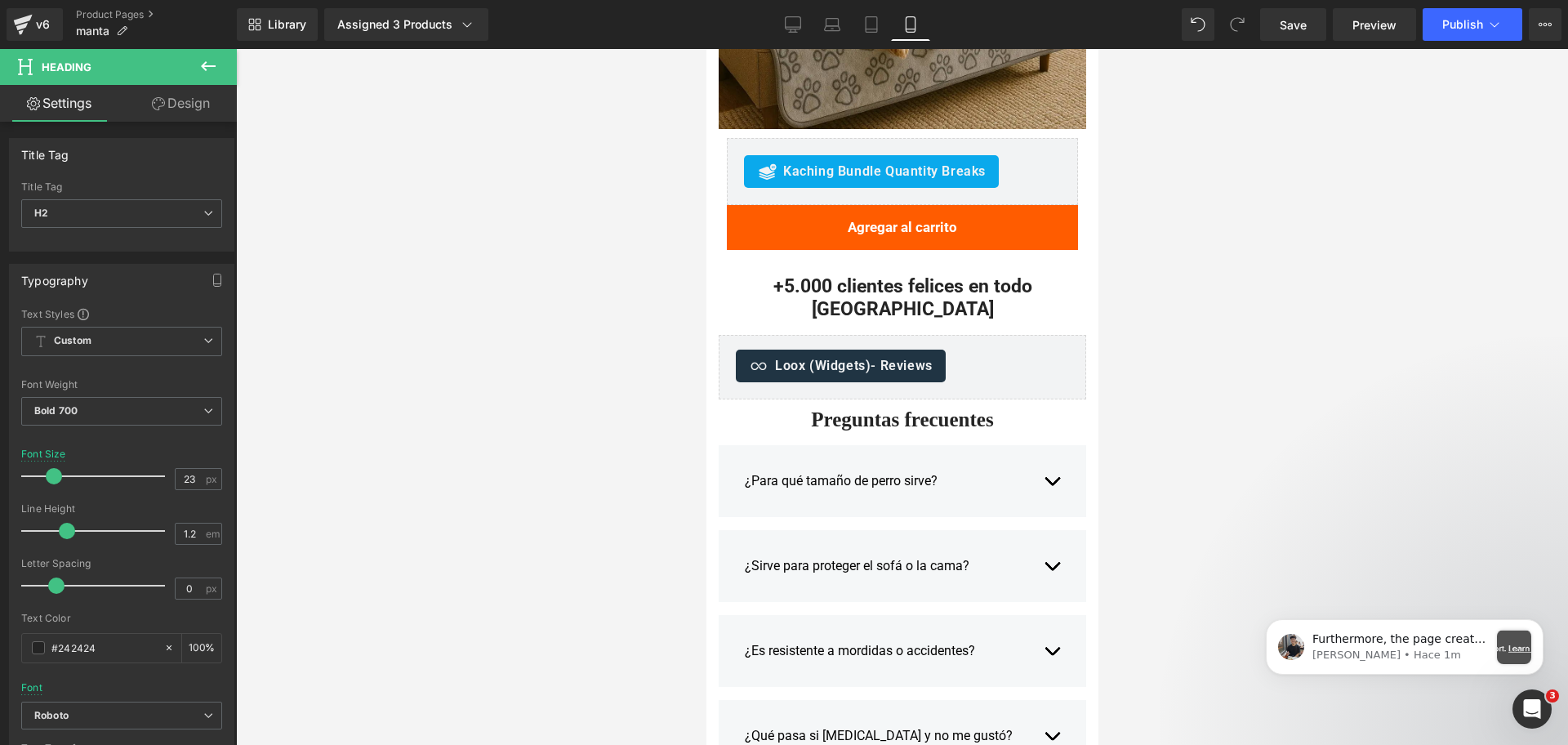
click at [1233, 294] on div at bounding box center [902, 397] width 1332 height 696
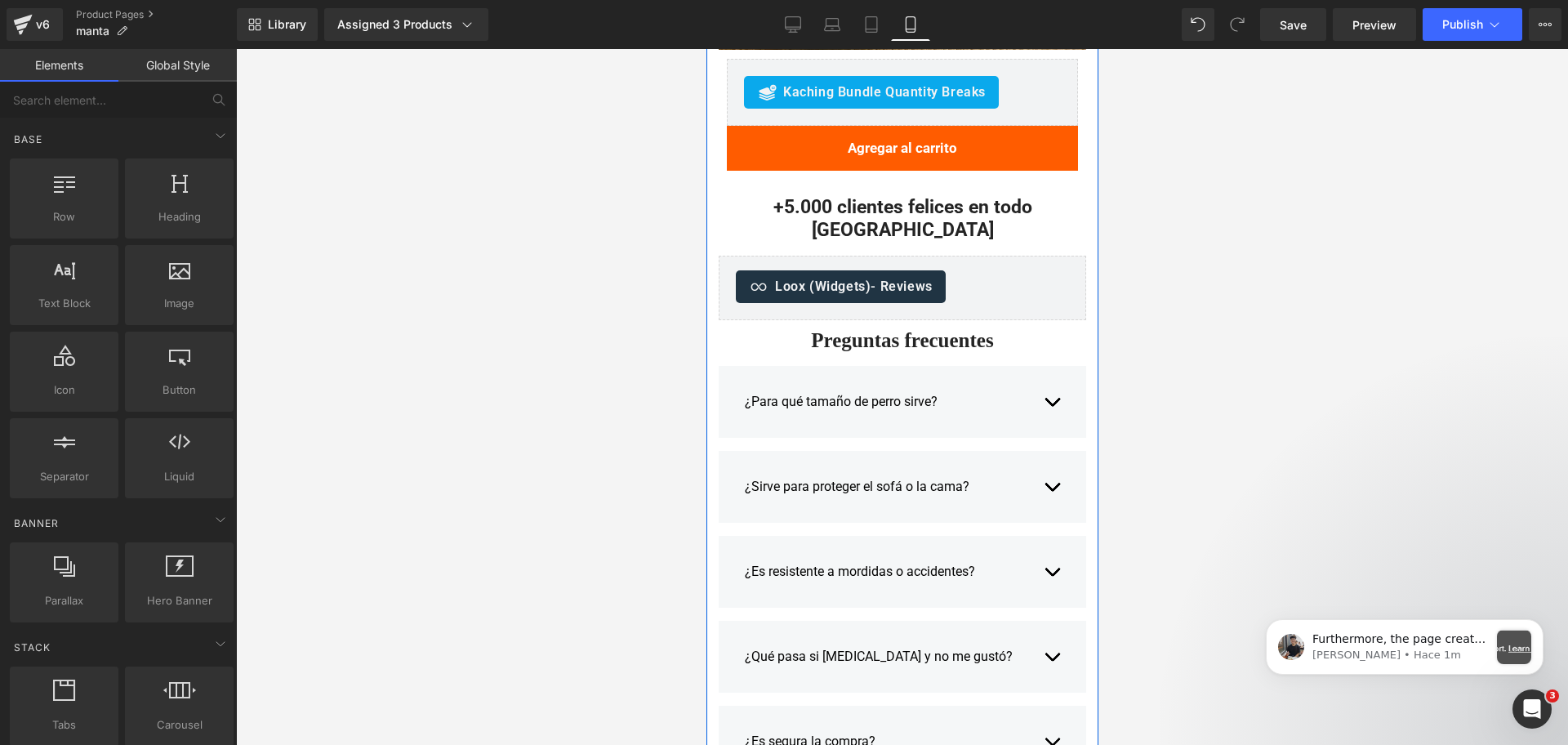
scroll to position [3267, 0]
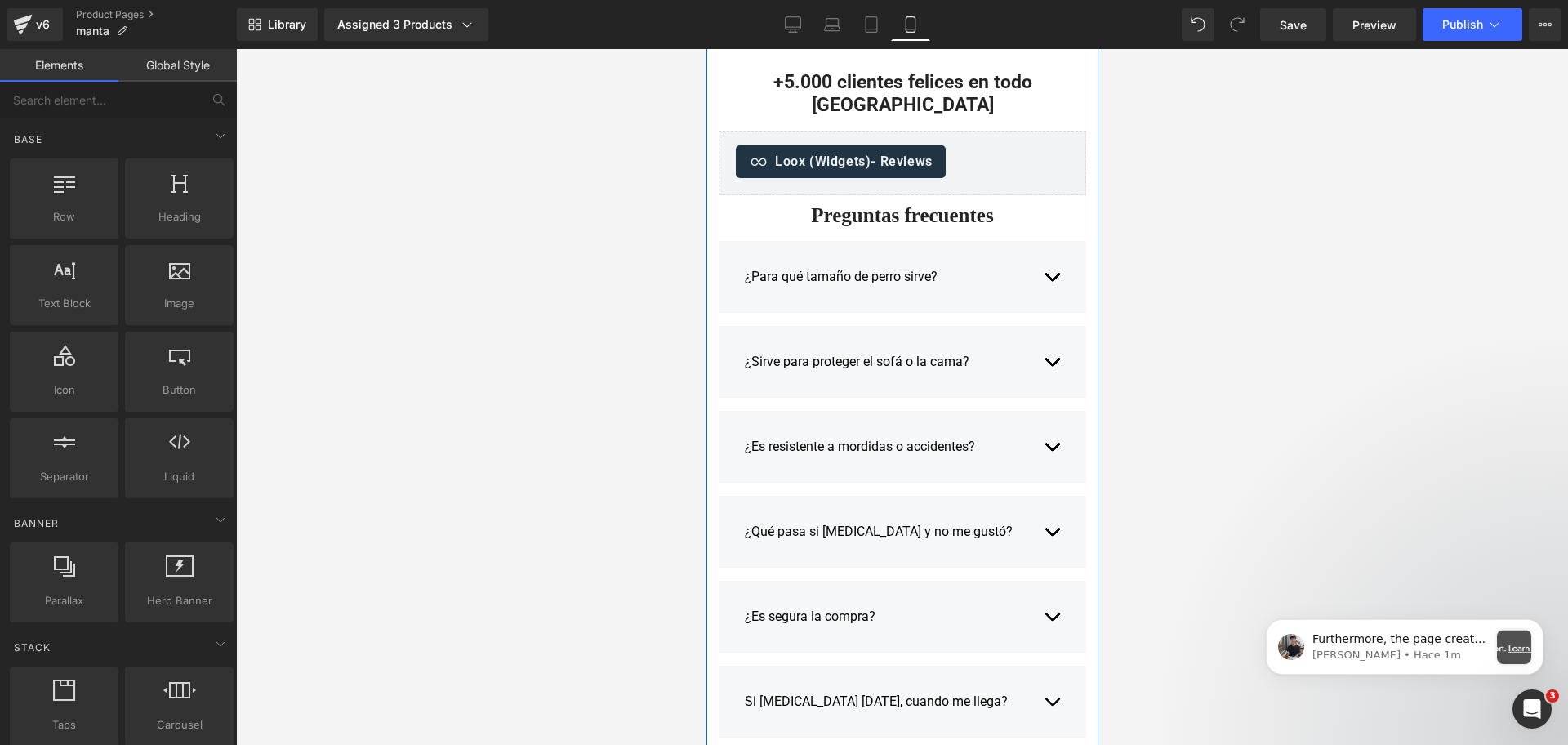
click at [900, 212] on div "Preguntas frecuentes Heading" at bounding box center [901, 216] width 368 height 25
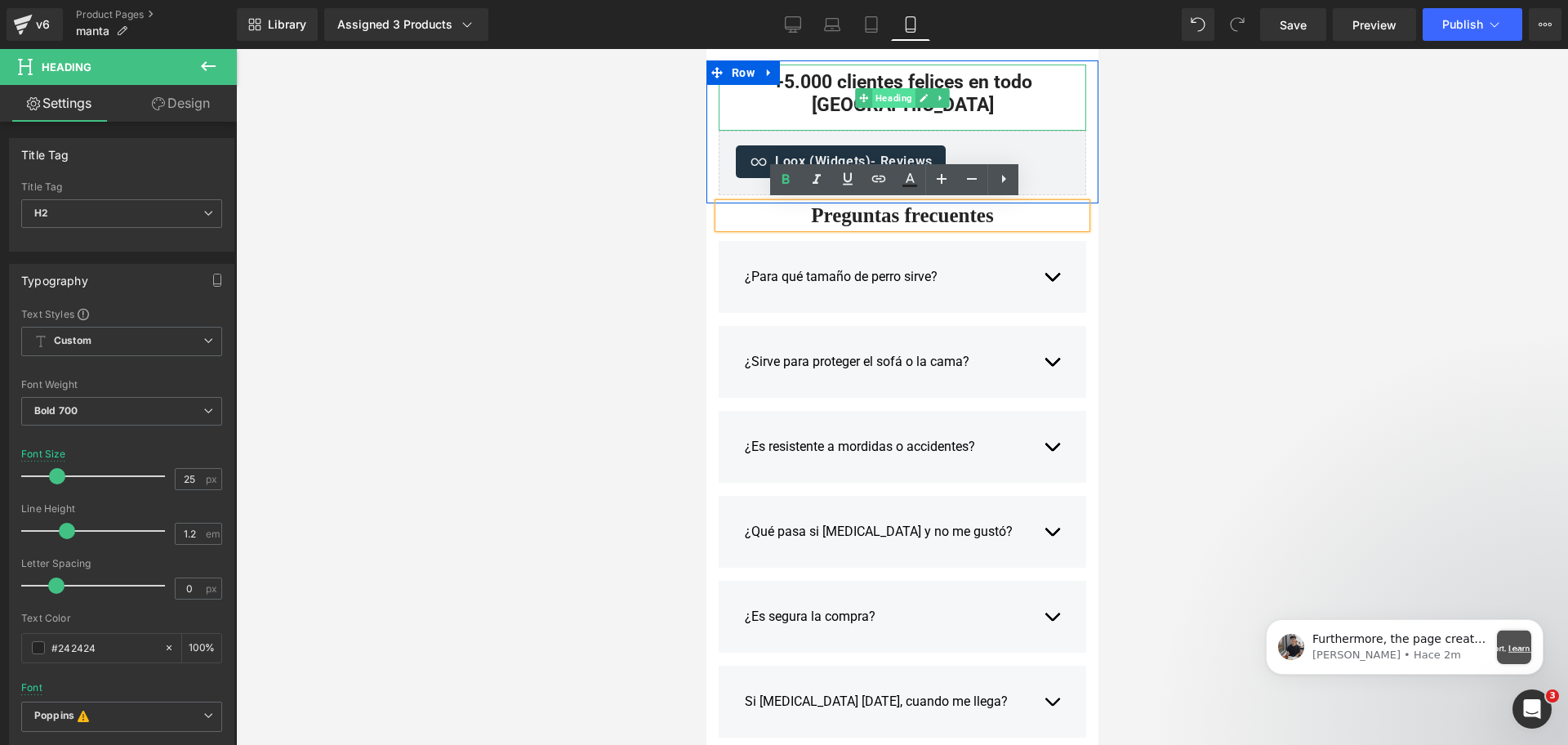
click at [872, 105] on span "Heading" at bounding box center [893, 98] width 44 height 20
click at [882, 107] on span "Heading" at bounding box center [893, 98] width 44 height 20
drag, startPoint x: 891, startPoint y: 109, endPoint x: 1477, endPoint y: 219, distance: 596.2
click at [891, 109] on span "Heading" at bounding box center [893, 99] width 44 height 20
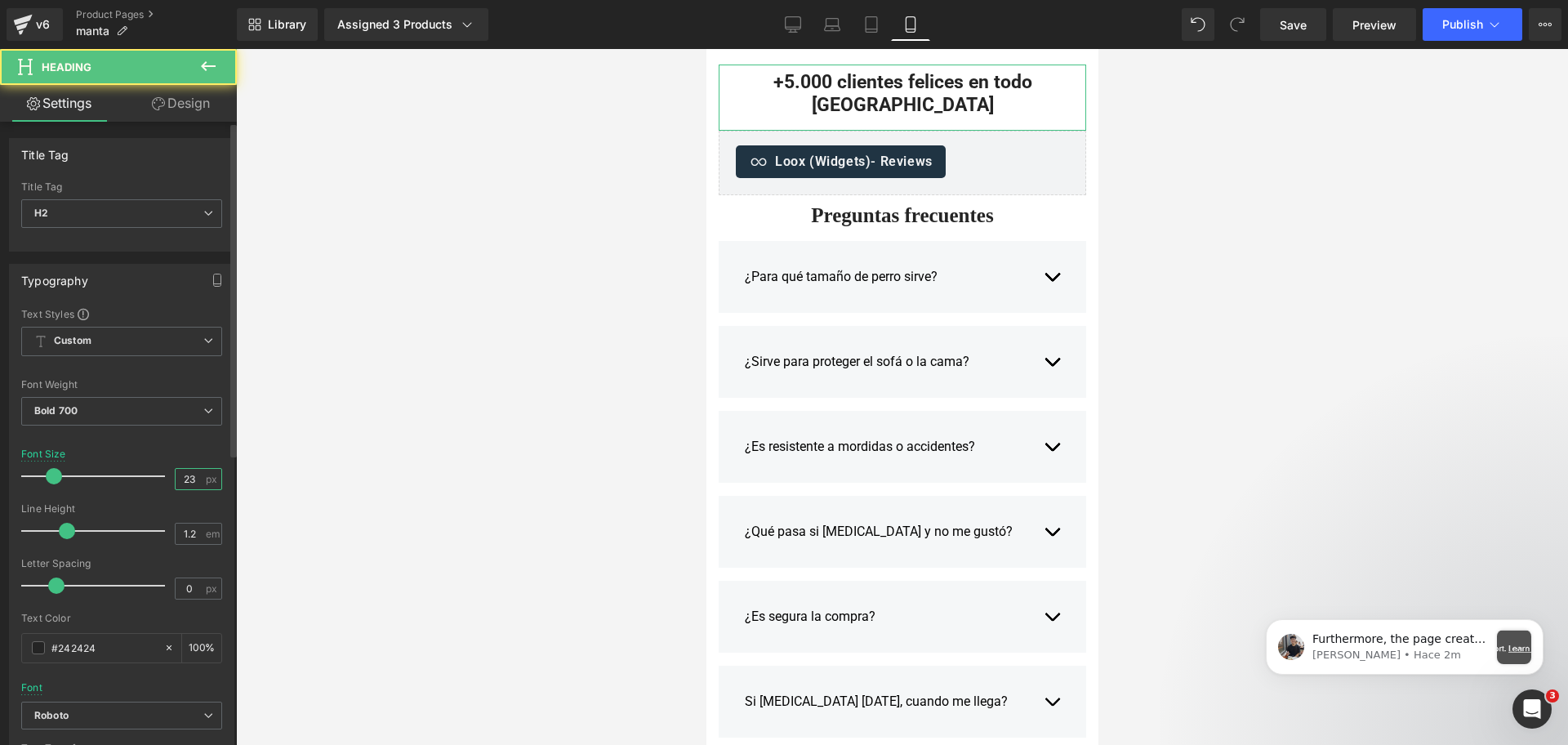
click at [182, 471] on input "23" at bounding box center [189, 479] width 29 height 21
click at [182, 470] on input "23" at bounding box center [189, 479] width 29 height 21
type input "25"
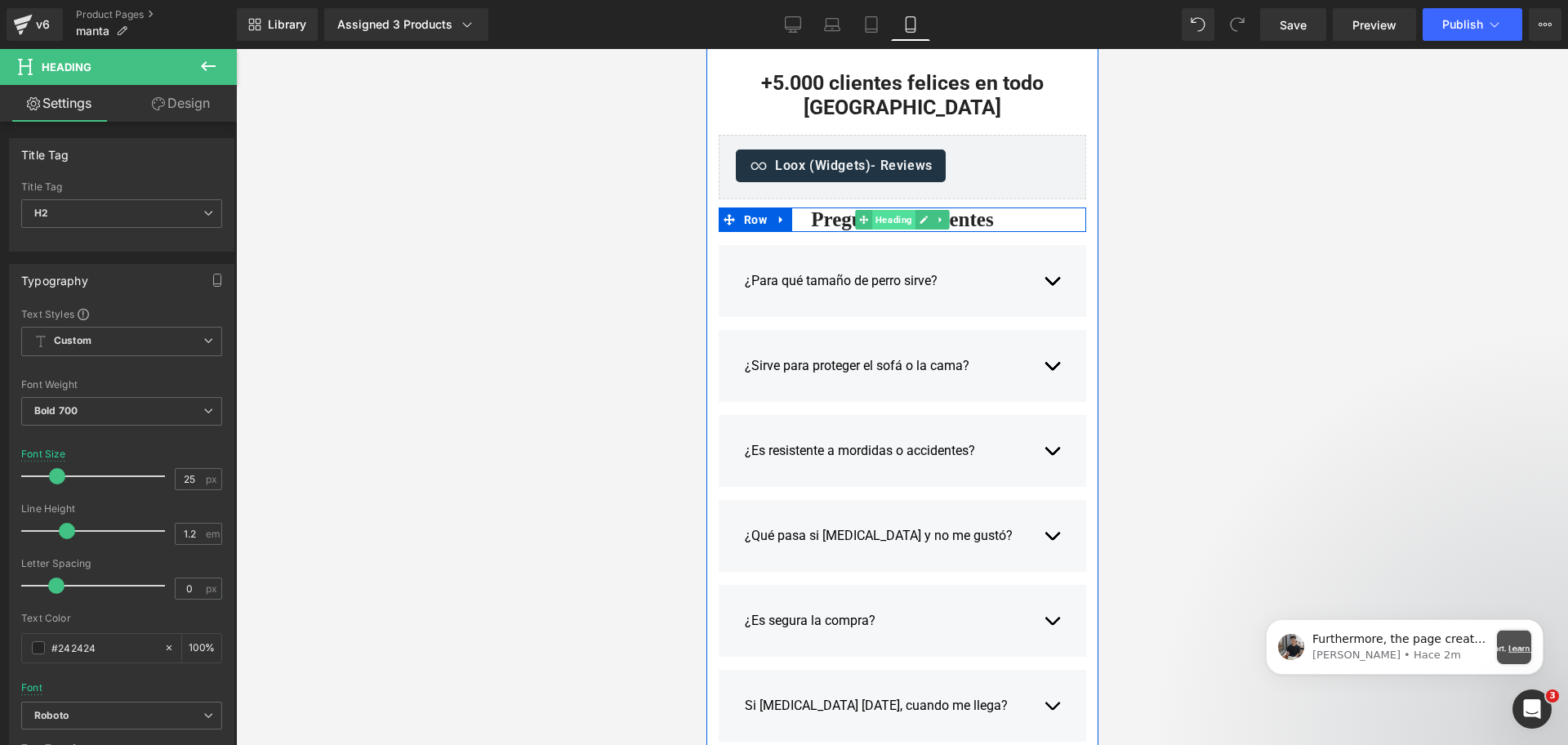
click at [886, 219] on span "Heading" at bounding box center [893, 220] width 44 height 20
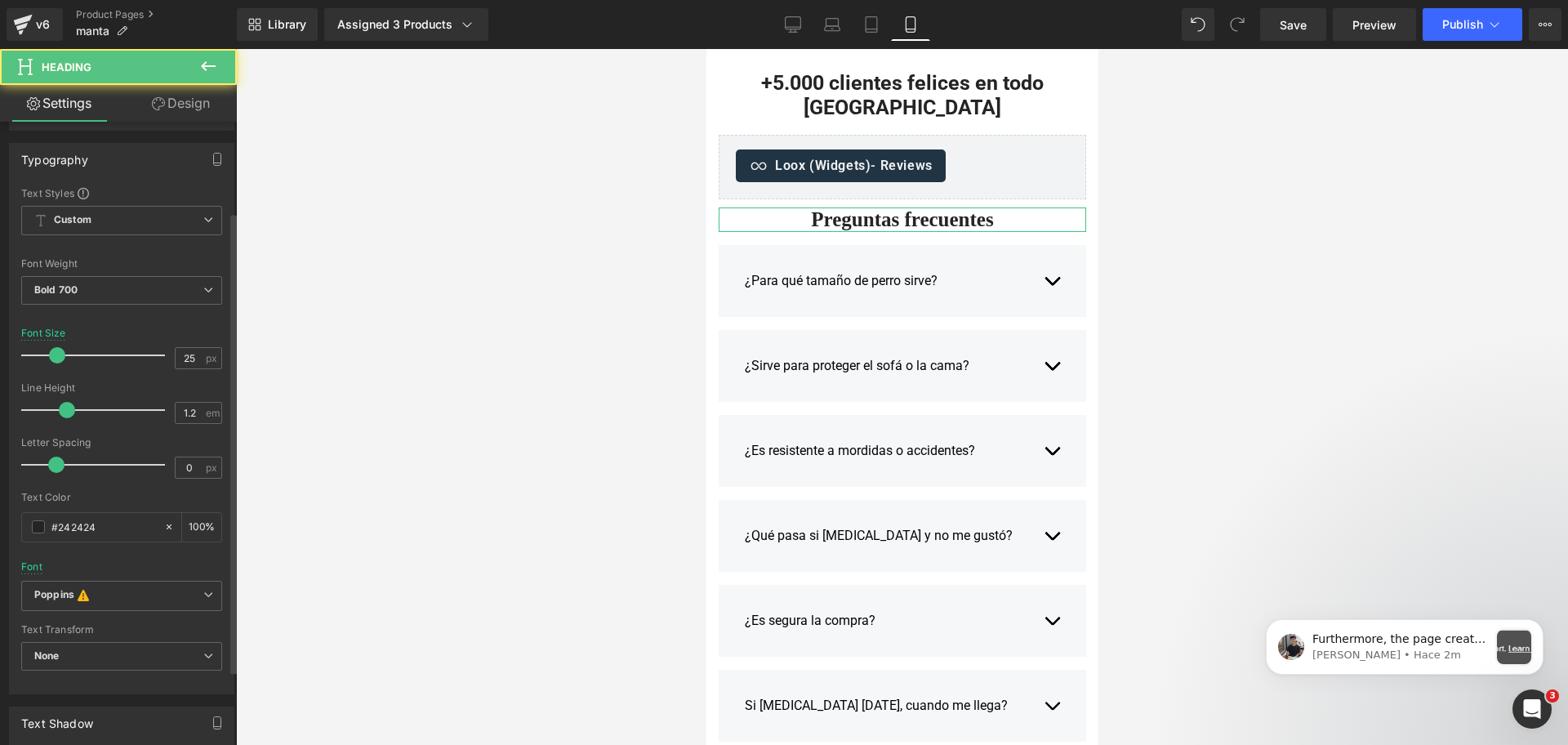
scroll to position [306, 0]
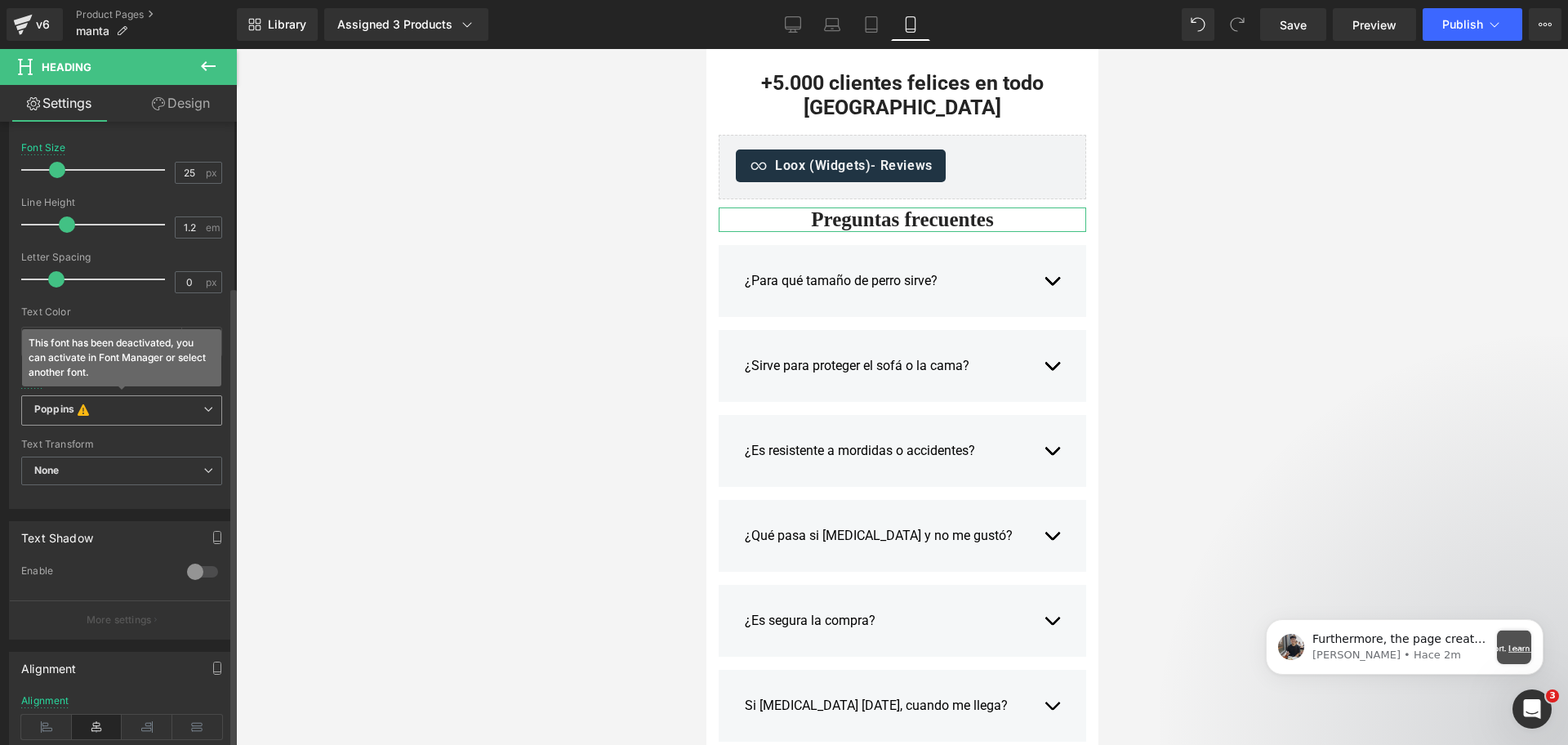
click at [154, 417] on b "Poppins This font has been deactivated, you can activate in Font Manager or sel…" at bounding box center [119, 411] width 169 height 16
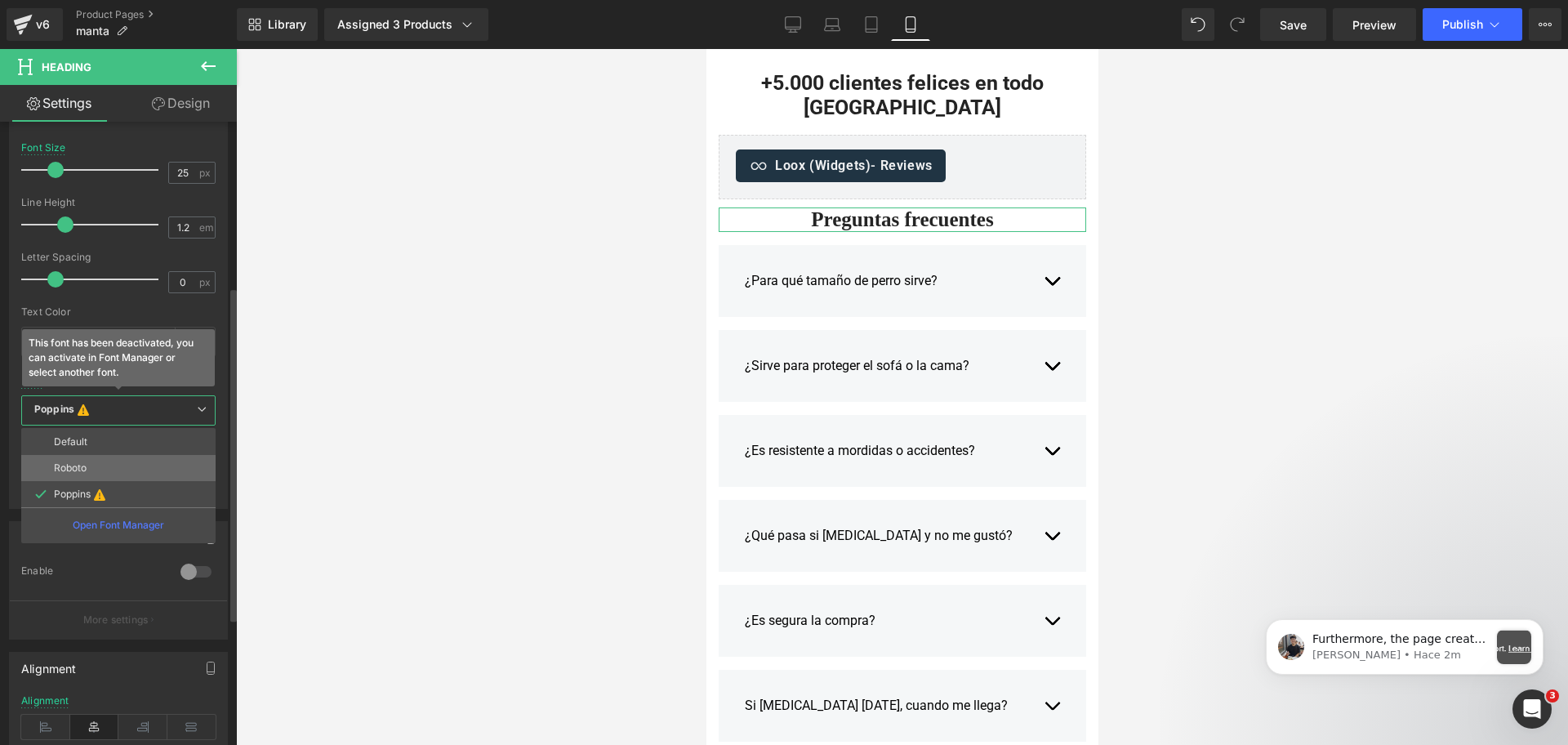
click at [151, 465] on li "Roboto" at bounding box center [119, 468] width 194 height 26
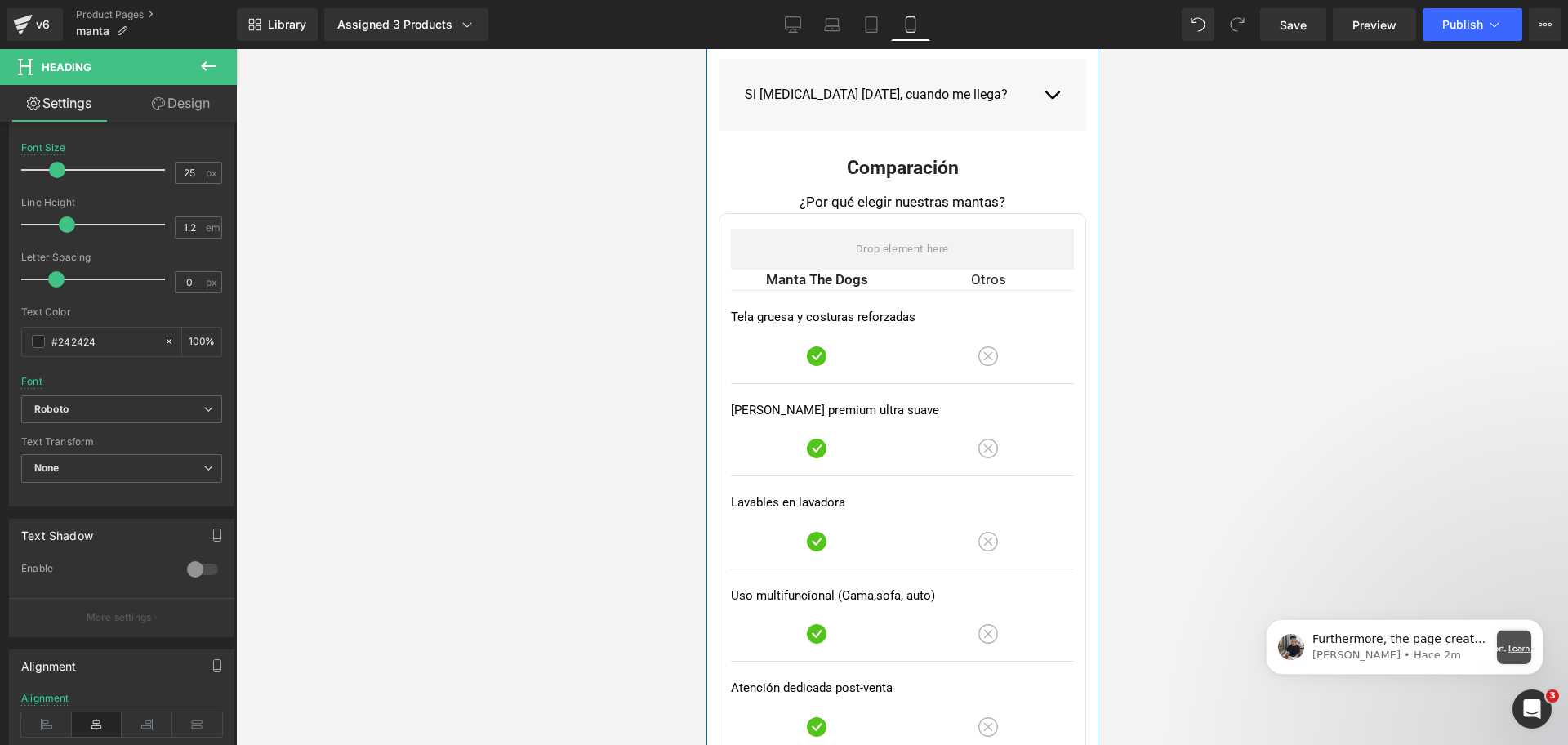
scroll to position [3778, 0]
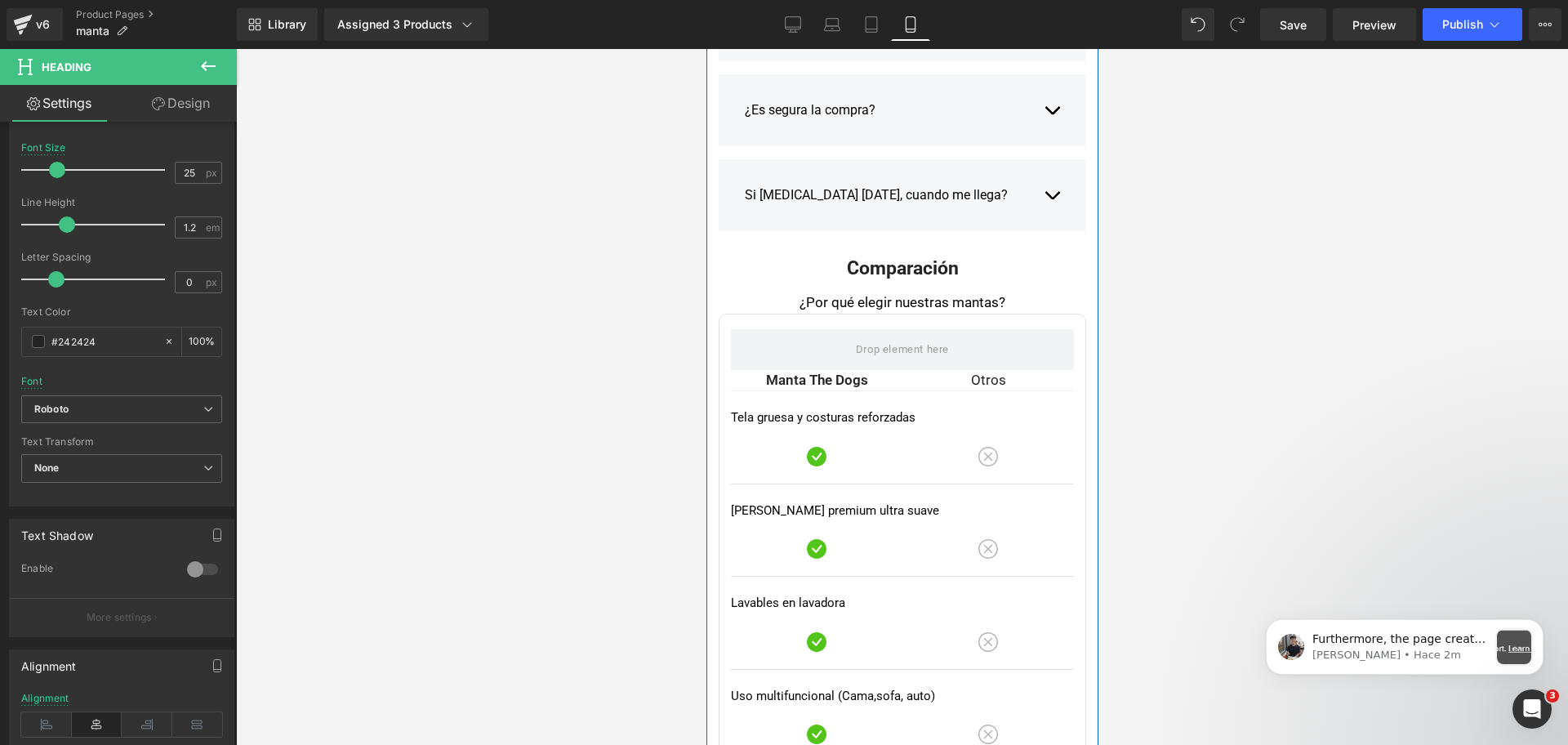
click at [900, 257] on div "Comparación Heading" at bounding box center [901, 269] width 368 height 25
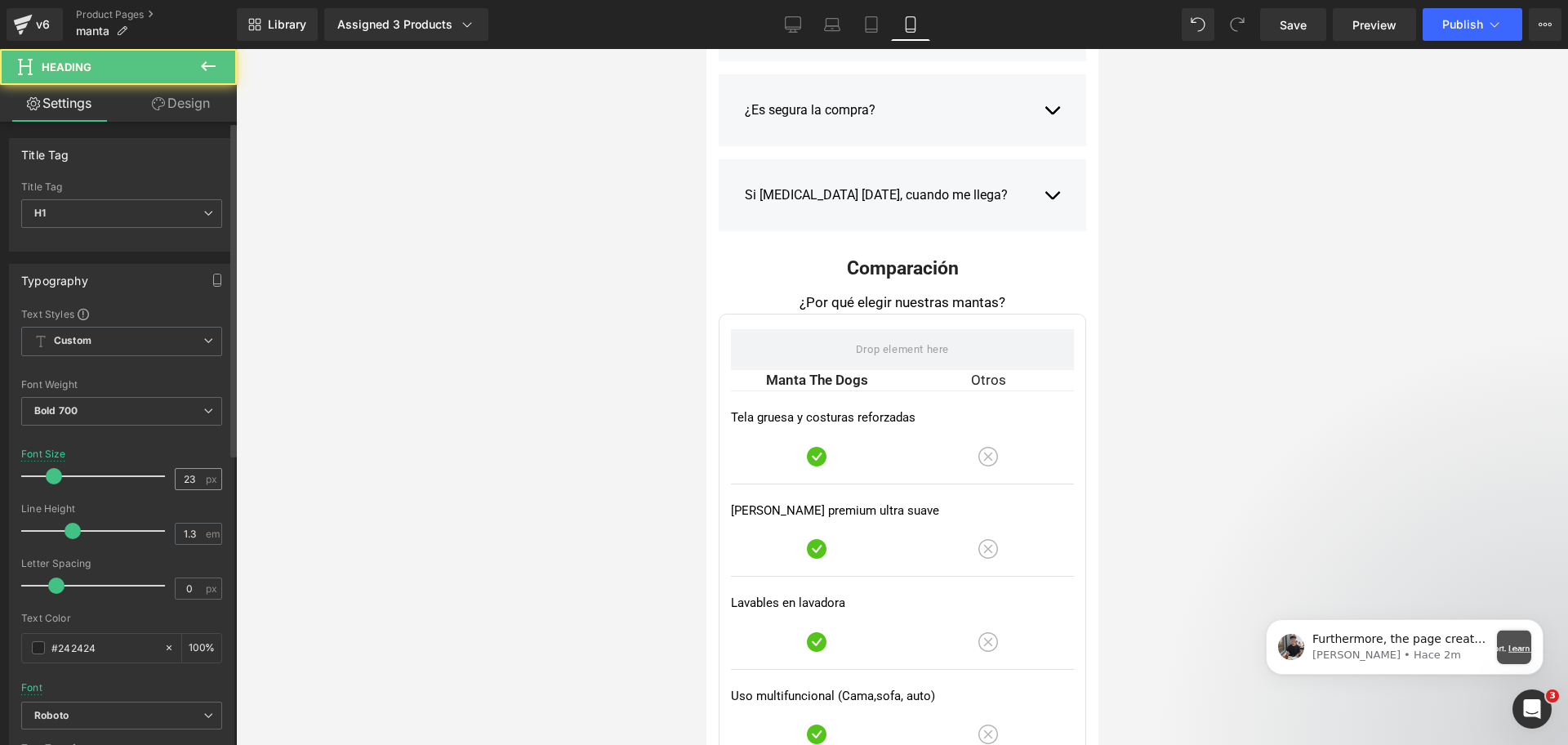
click at [206, 477] on span "px" at bounding box center [212, 479] width 14 height 11
click at [195, 476] on input "23" at bounding box center [189, 479] width 29 height 21
type input "25"
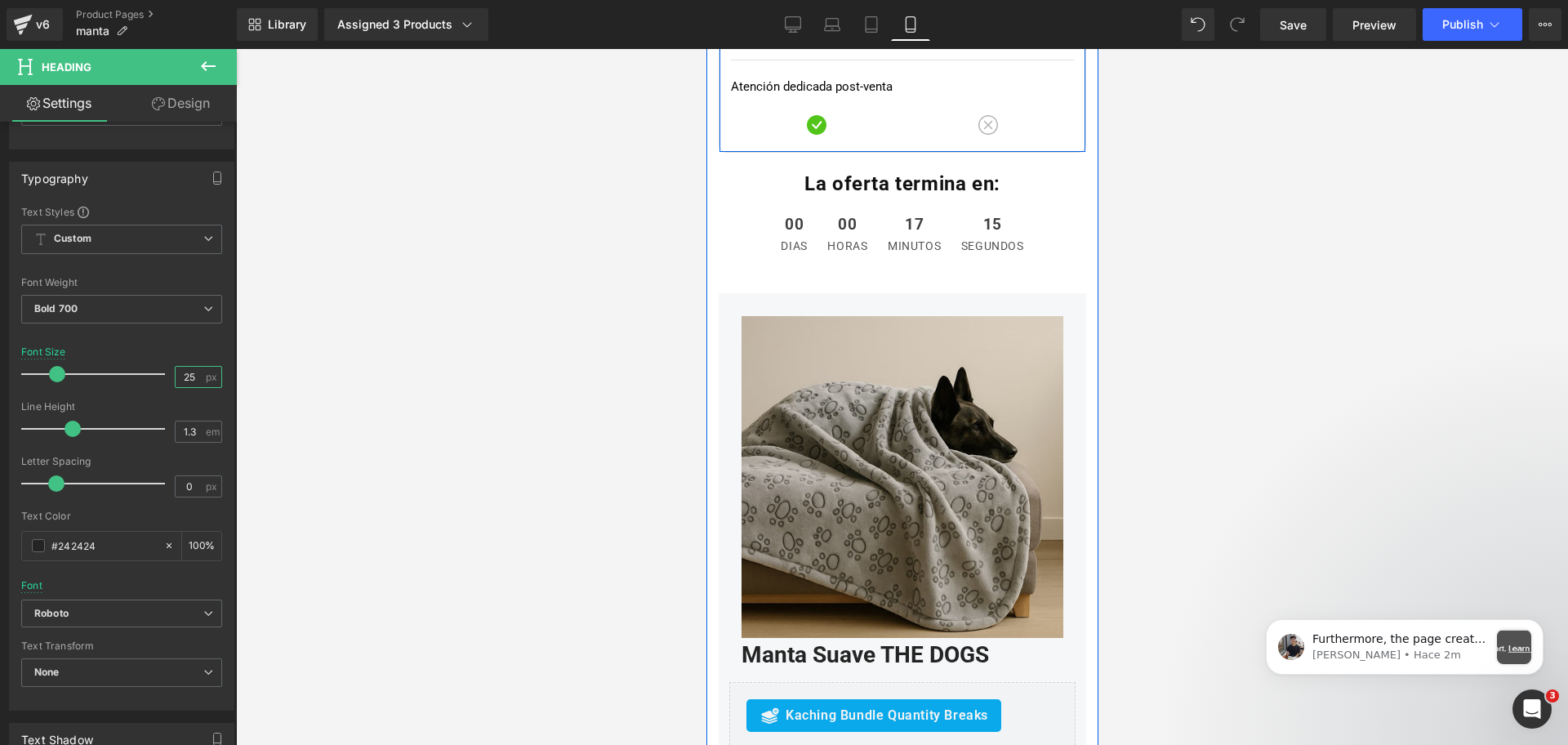
scroll to position [4492, 0]
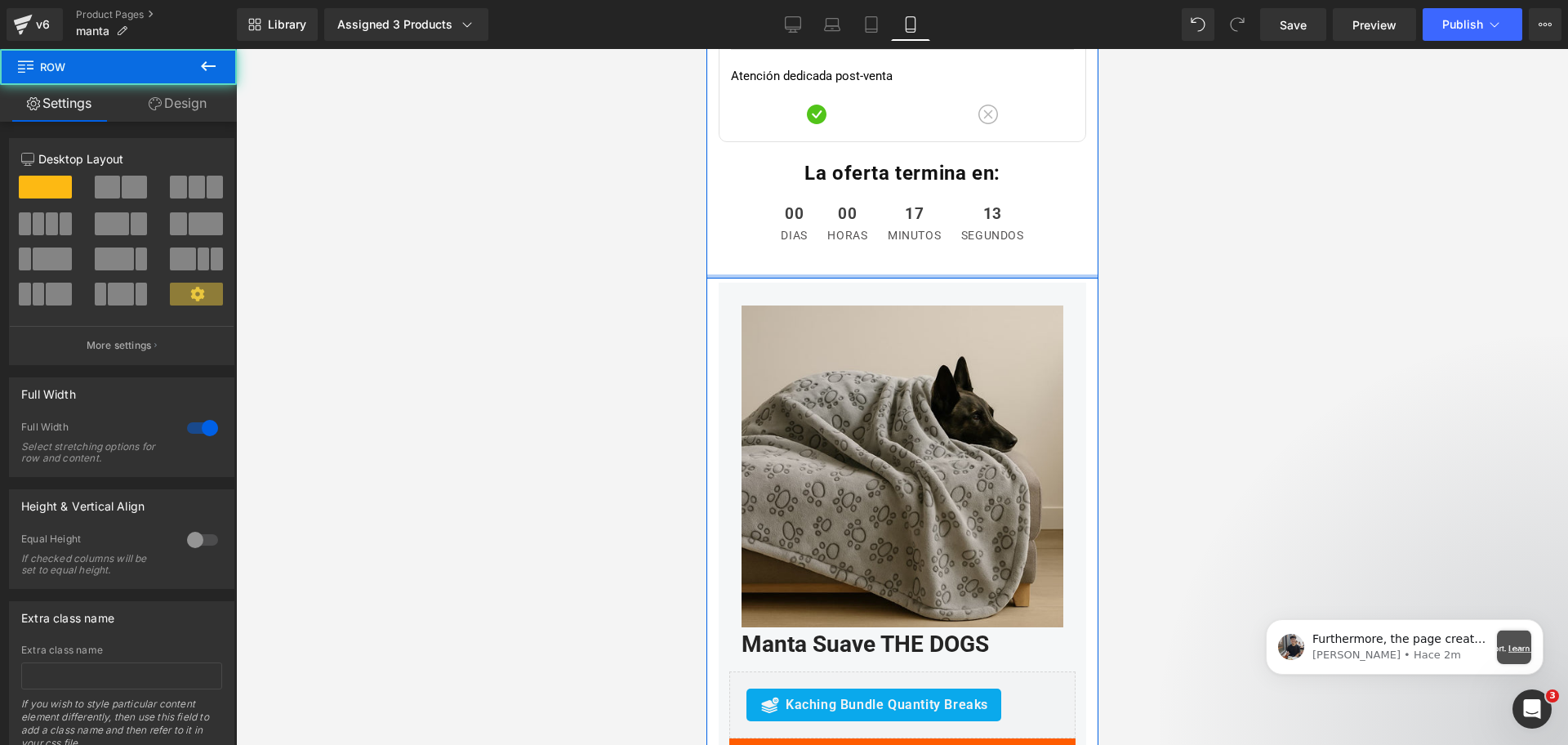
drag, startPoint x: 922, startPoint y: 270, endPoint x: 928, endPoint y: 234, distance: 36.5
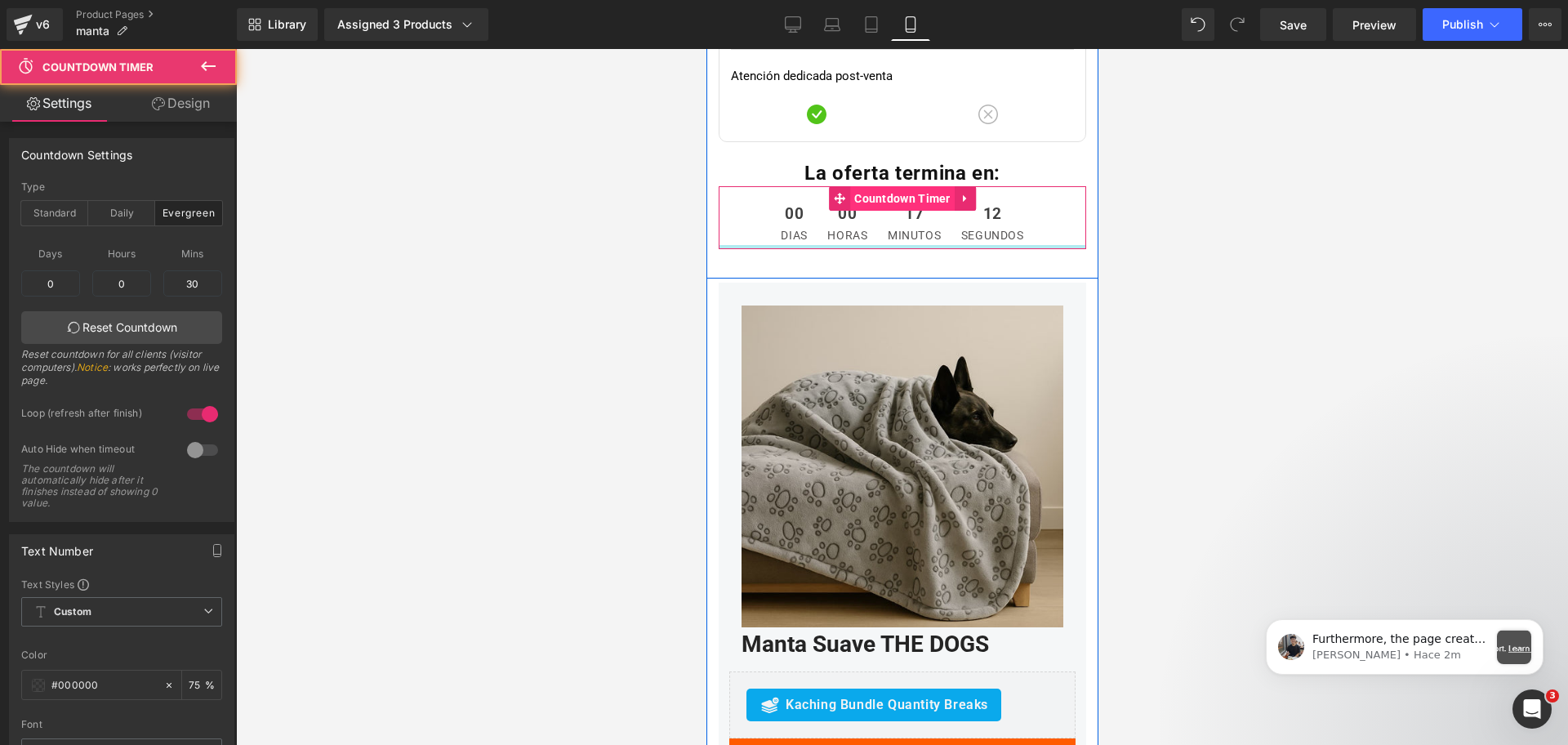
drag, startPoint x: 918, startPoint y: 242, endPoint x: 929, endPoint y: 188, distance: 55.1
click at [929, 188] on div "00 dias 00 horas 17 minutos 12 segundos Countdown Timer" at bounding box center [901, 217] width 368 height 63
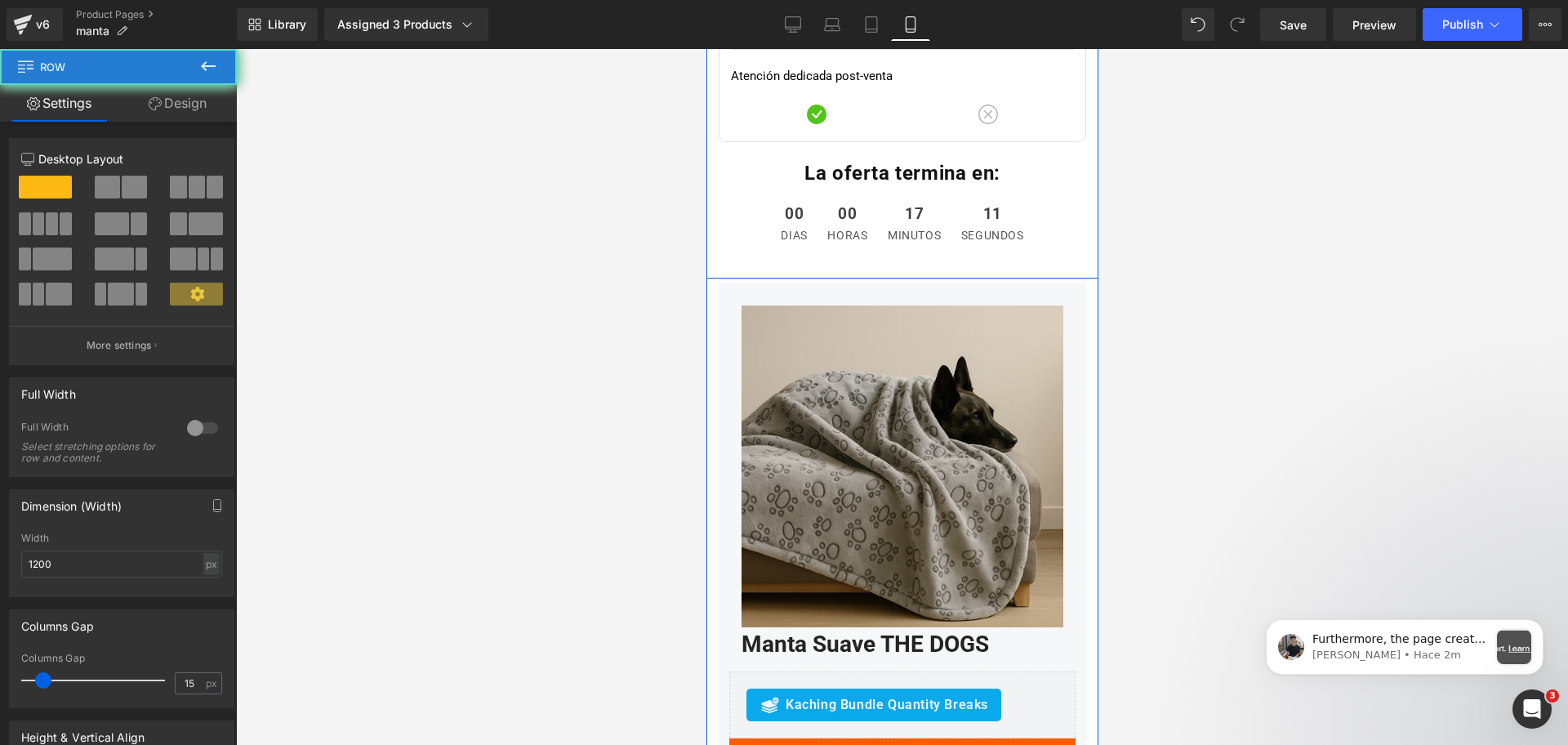
click at [863, 292] on div "Sale Off (P) Image Manta Suave THE DOGS (P) Title Row Row Kaching Bundle Quanti…" at bounding box center [901, 542] width 368 height 528
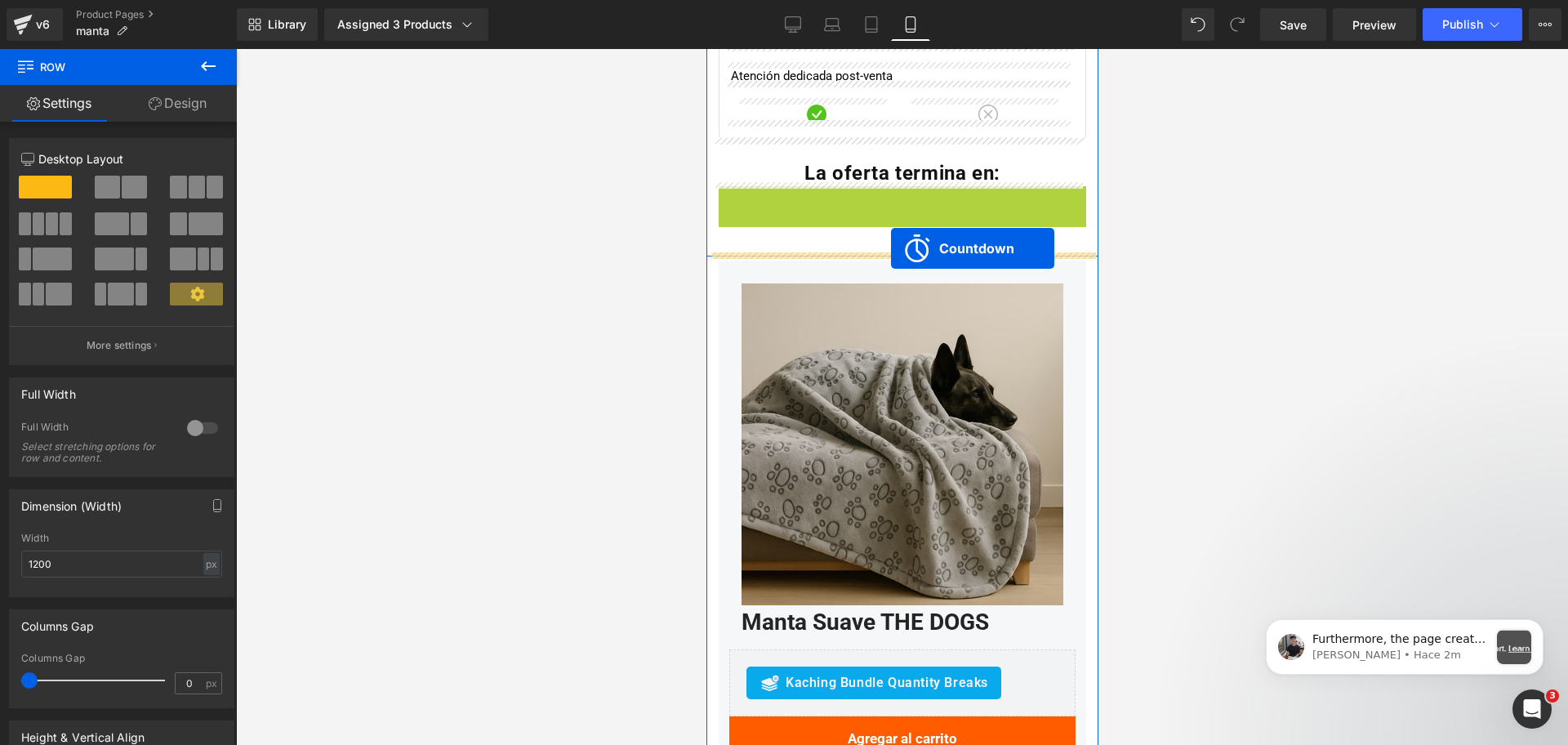
drag, startPoint x: 853, startPoint y: 194, endPoint x: 891, endPoint y: 249, distance: 66.9
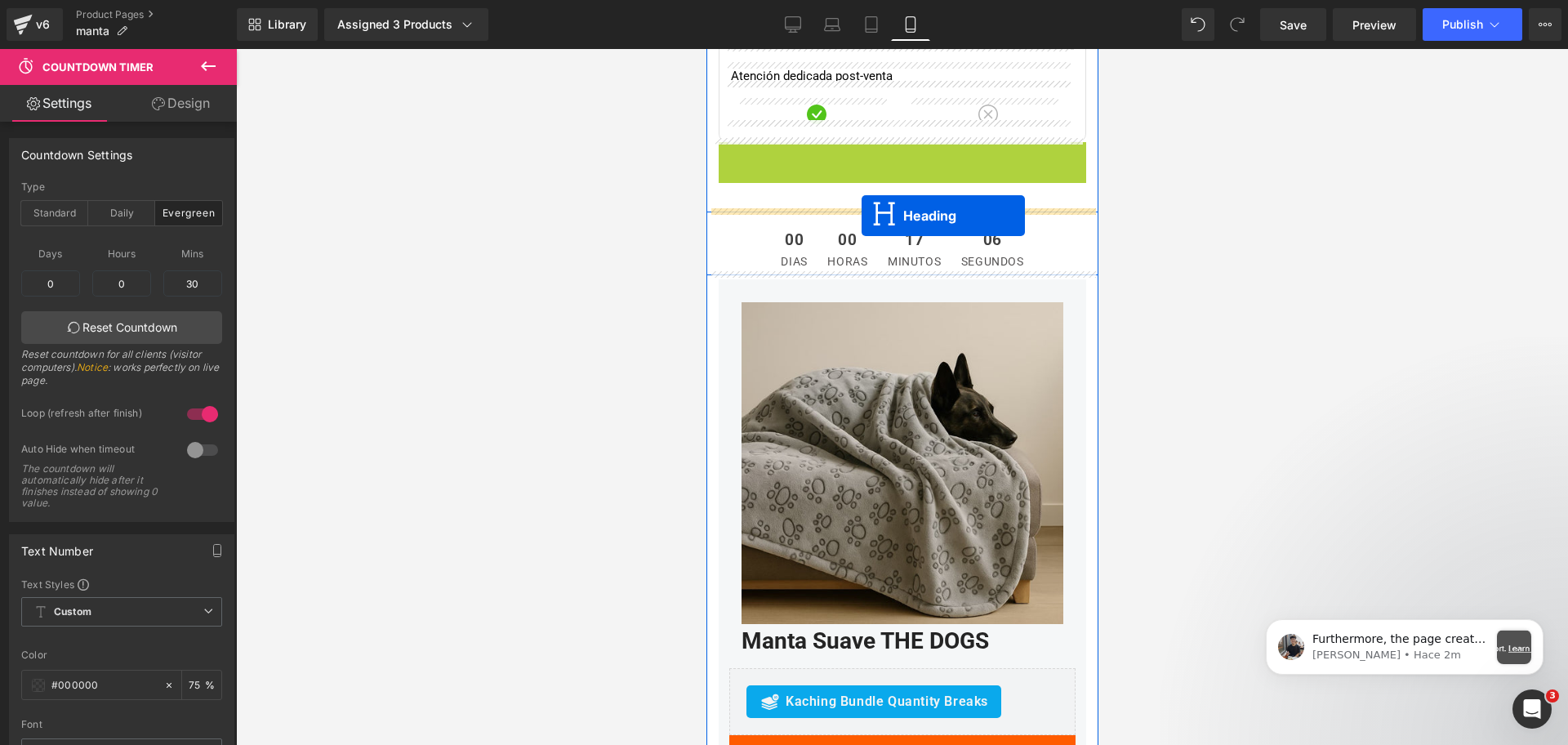
drag, startPoint x: 857, startPoint y: 161, endPoint x: 861, endPoint y: 216, distance: 55.1
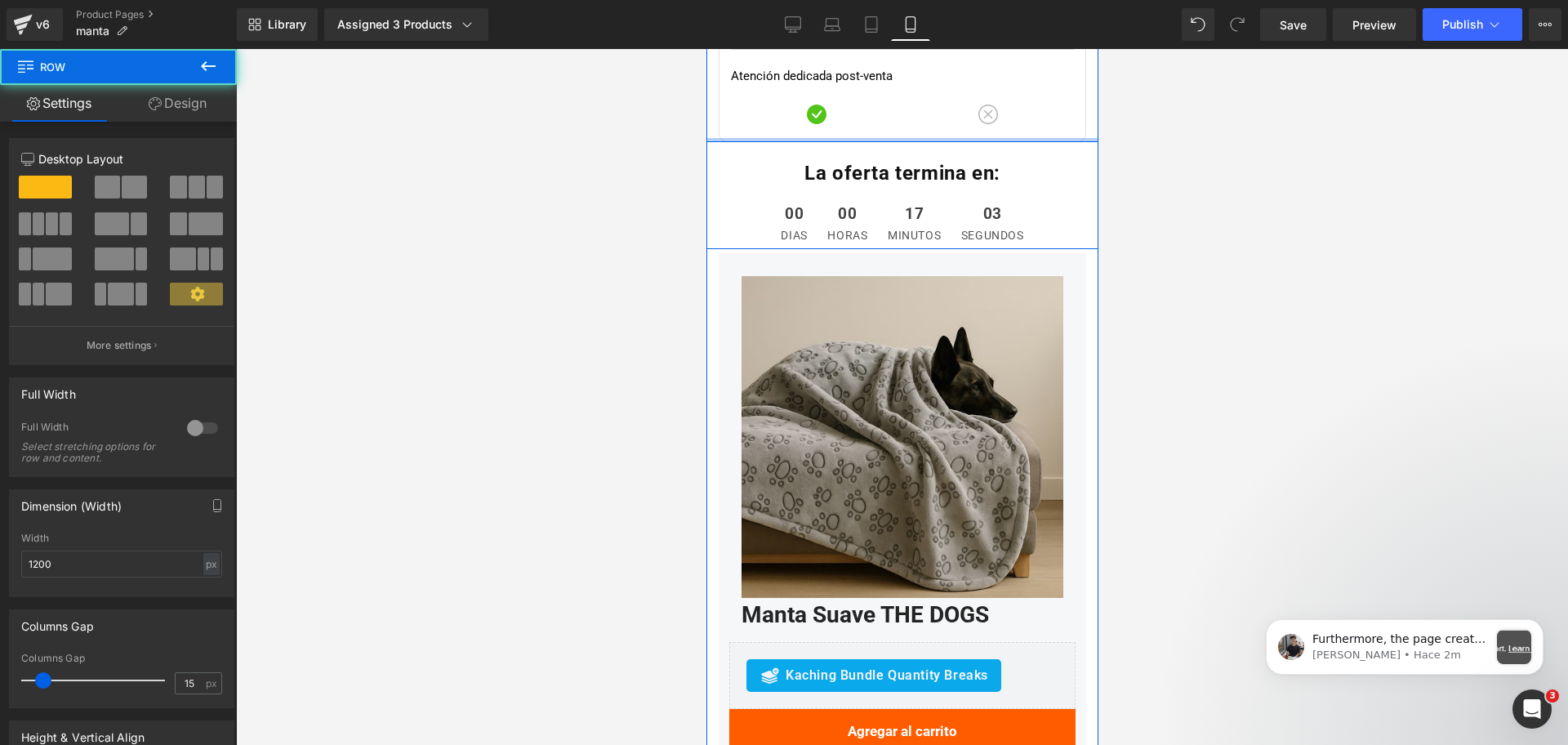
drag, startPoint x: 880, startPoint y: 161, endPoint x: 885, endPoint y: 128, distance: 33.4
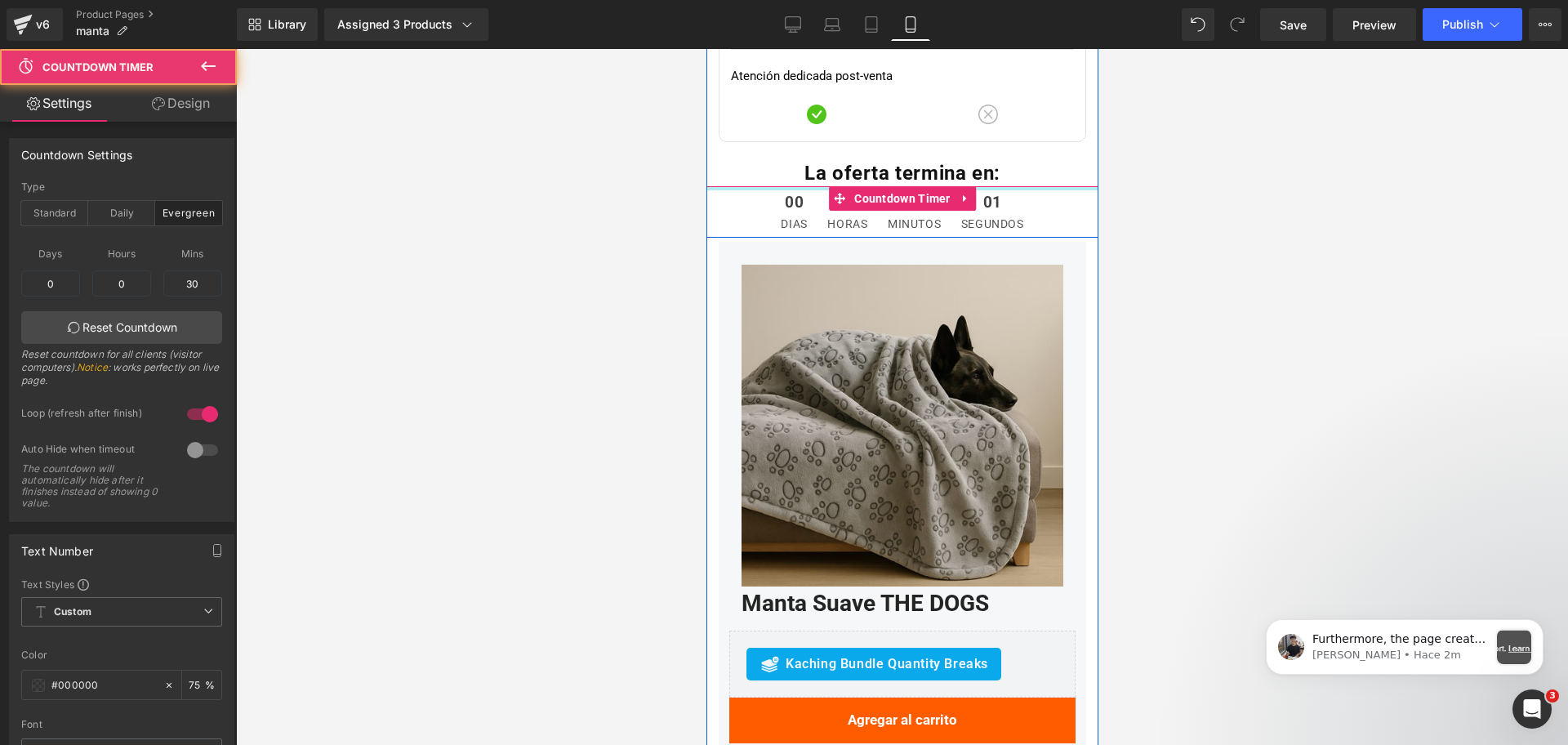
drag, startPoint x: 1023, startPoint y: 190, endPoint x: 1039, endPoint y: 157, distance: 36.7
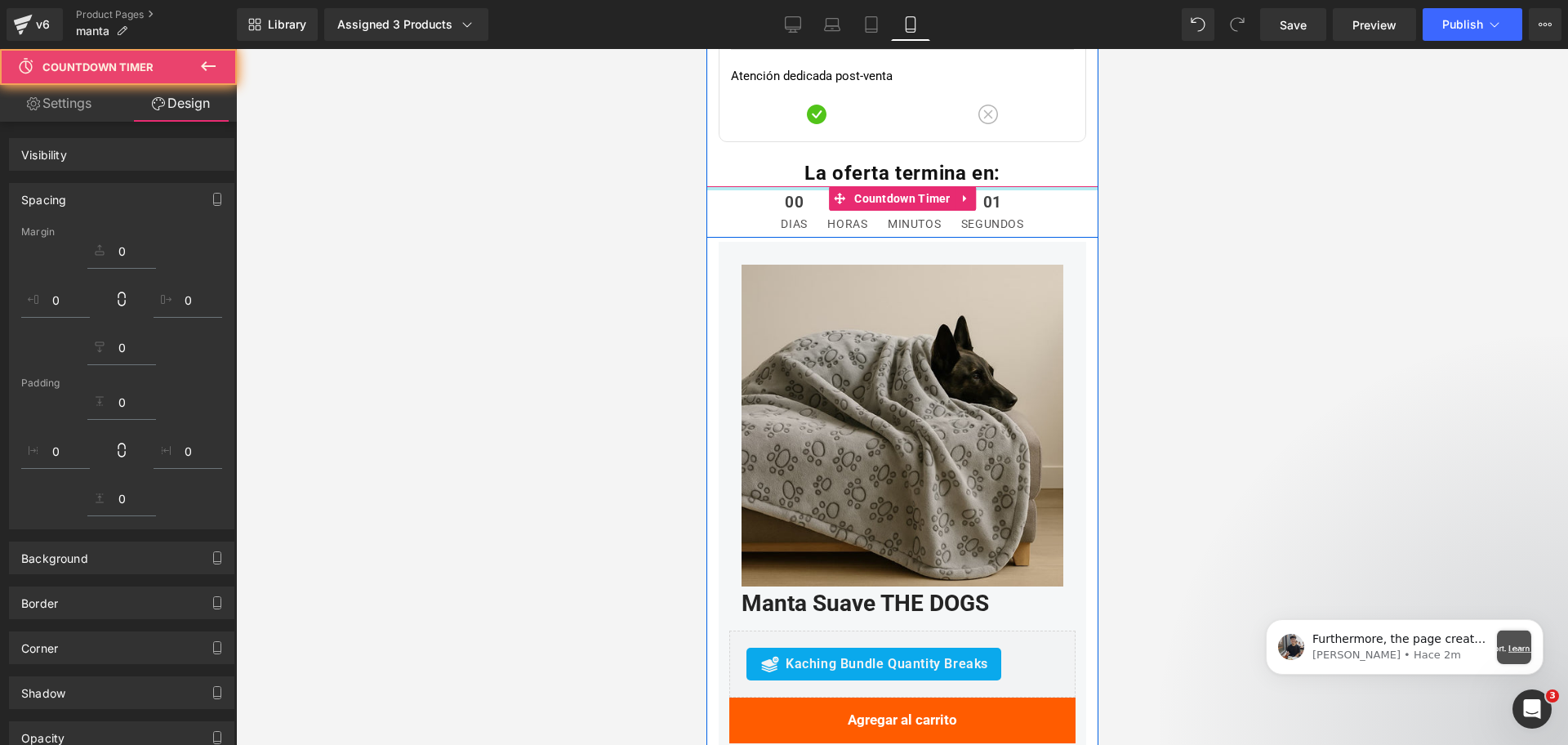
click at [1275, 185] on div at bounding box center [902, 397] width 1332 height 696
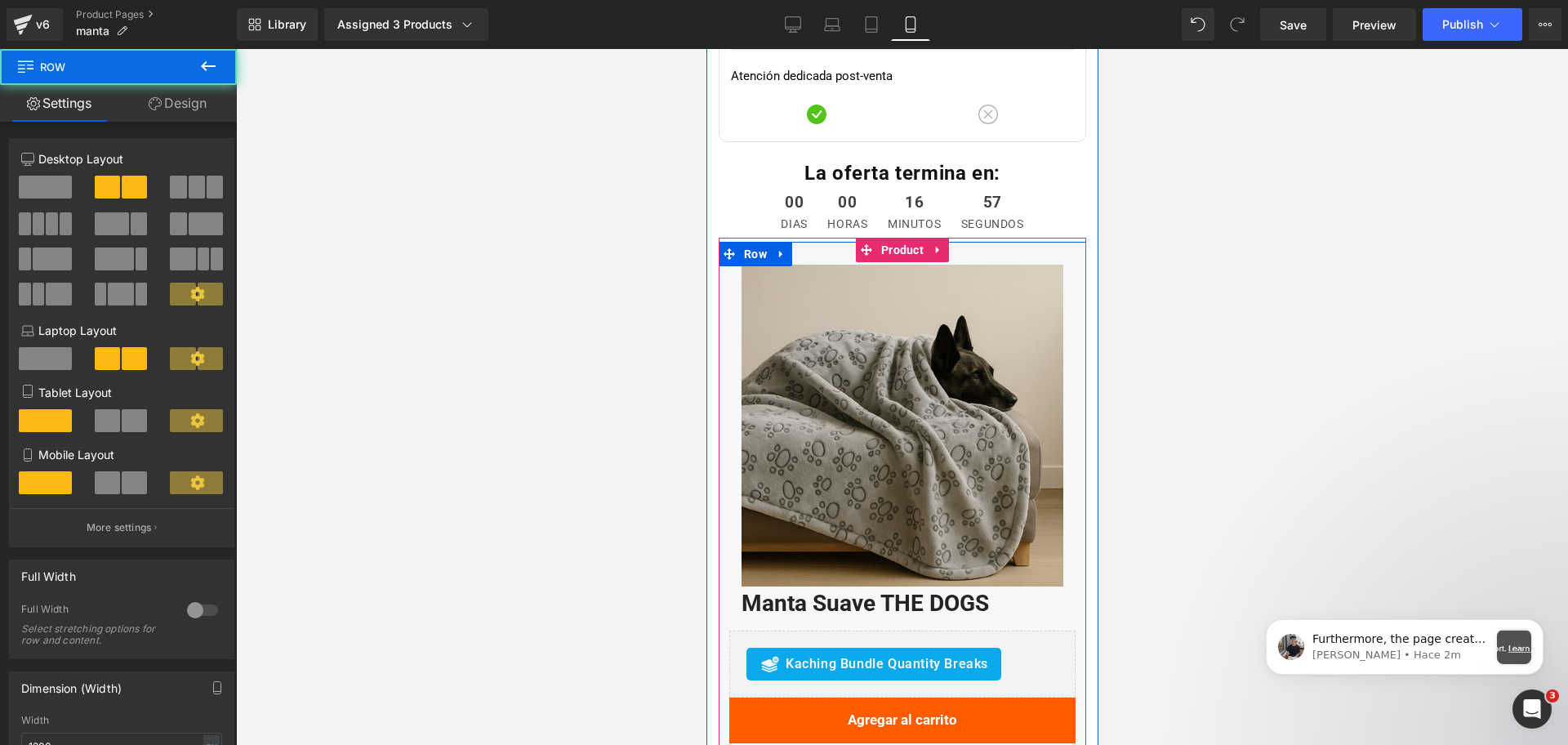
drag, startPoint x: 999, startPoint y: 264, endPoint x: 1012, endPoint y: 228, distance: 38.3
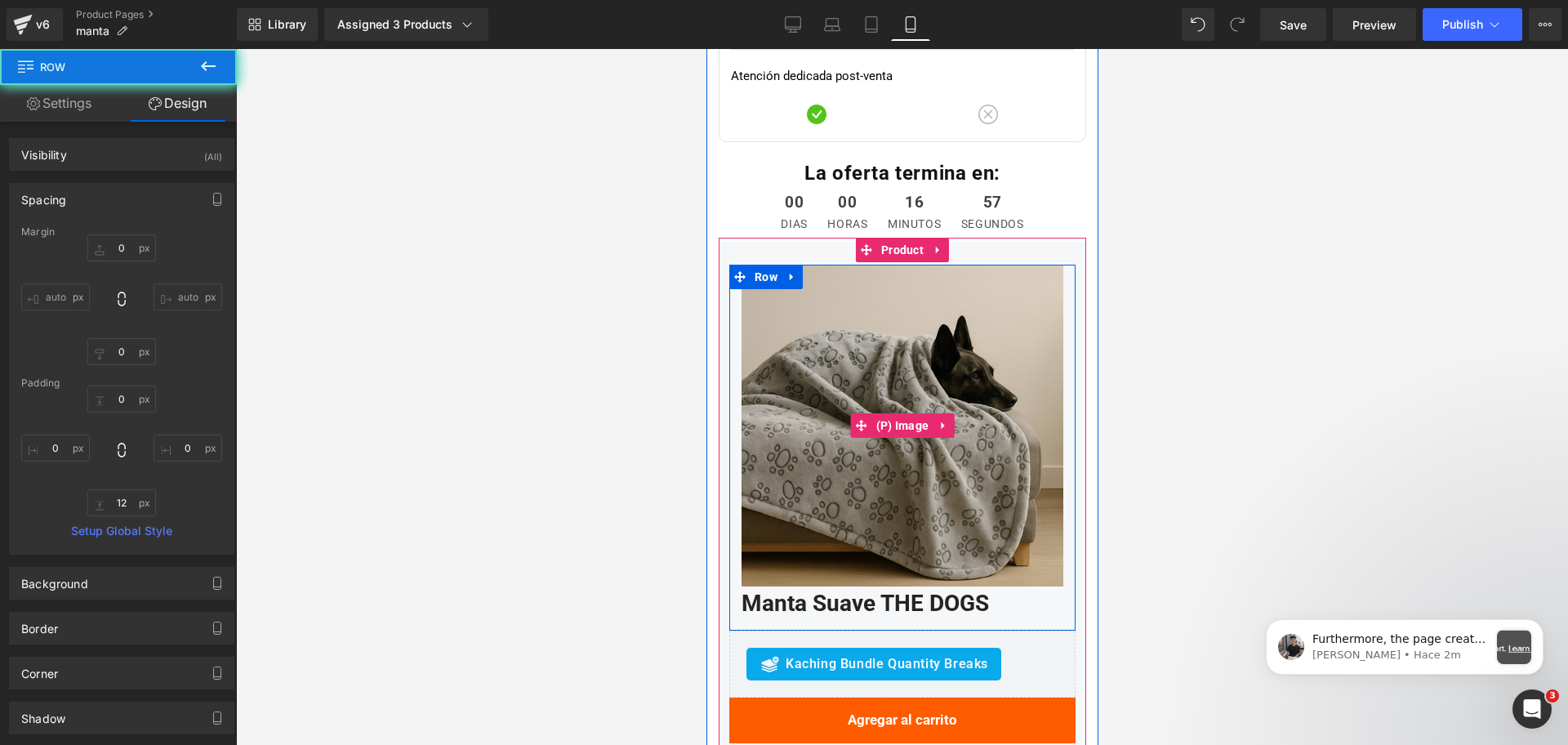
click at [938, 310] on img at bounding box center [901, 425] width 322 height 322
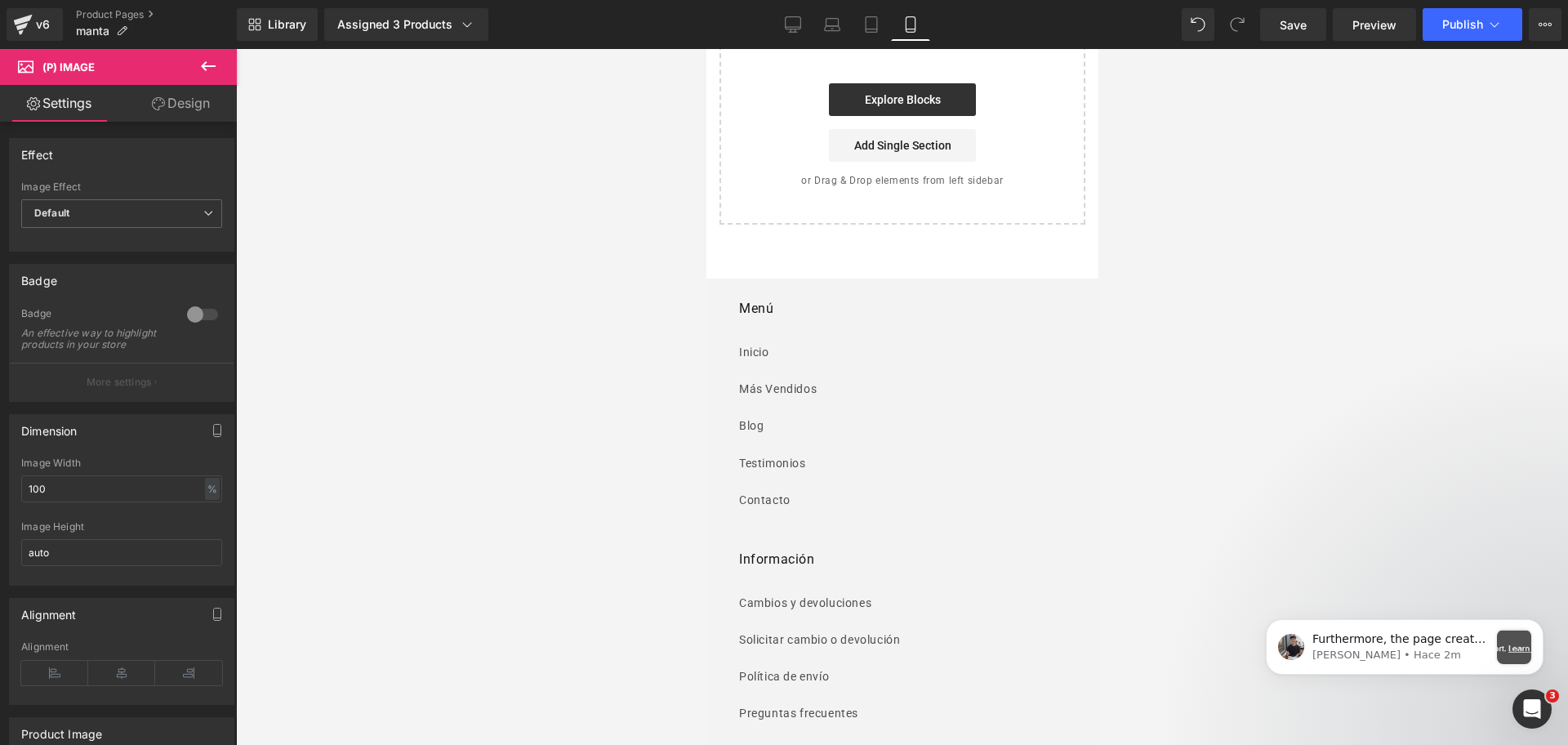
scroll to position [6739, 0]
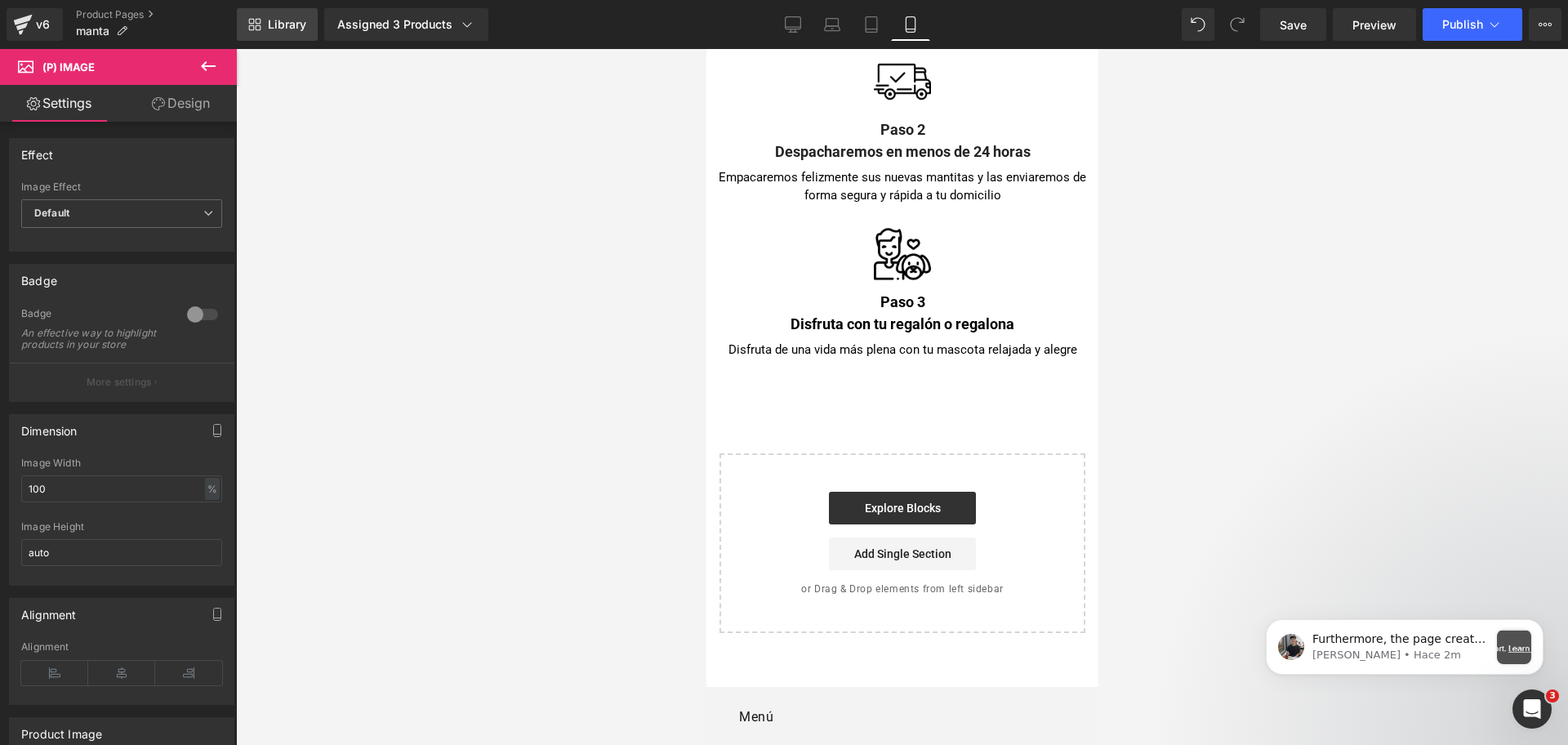
click at [313, 33] on link "Library" at bounding box center [277, 25] width 81 height 33
click at [300, 24] on span "Library" at bounding box center [286, 25] width 39 height 15
click at [275, 19] on span "Library" at bounding box center [286, 25] width 39 height 15
click at [294, 0] on div "Heading You are previewing how the will restyle your page. You can not edit Ele…" at bounding box center [784, 0] width 1568 height 0
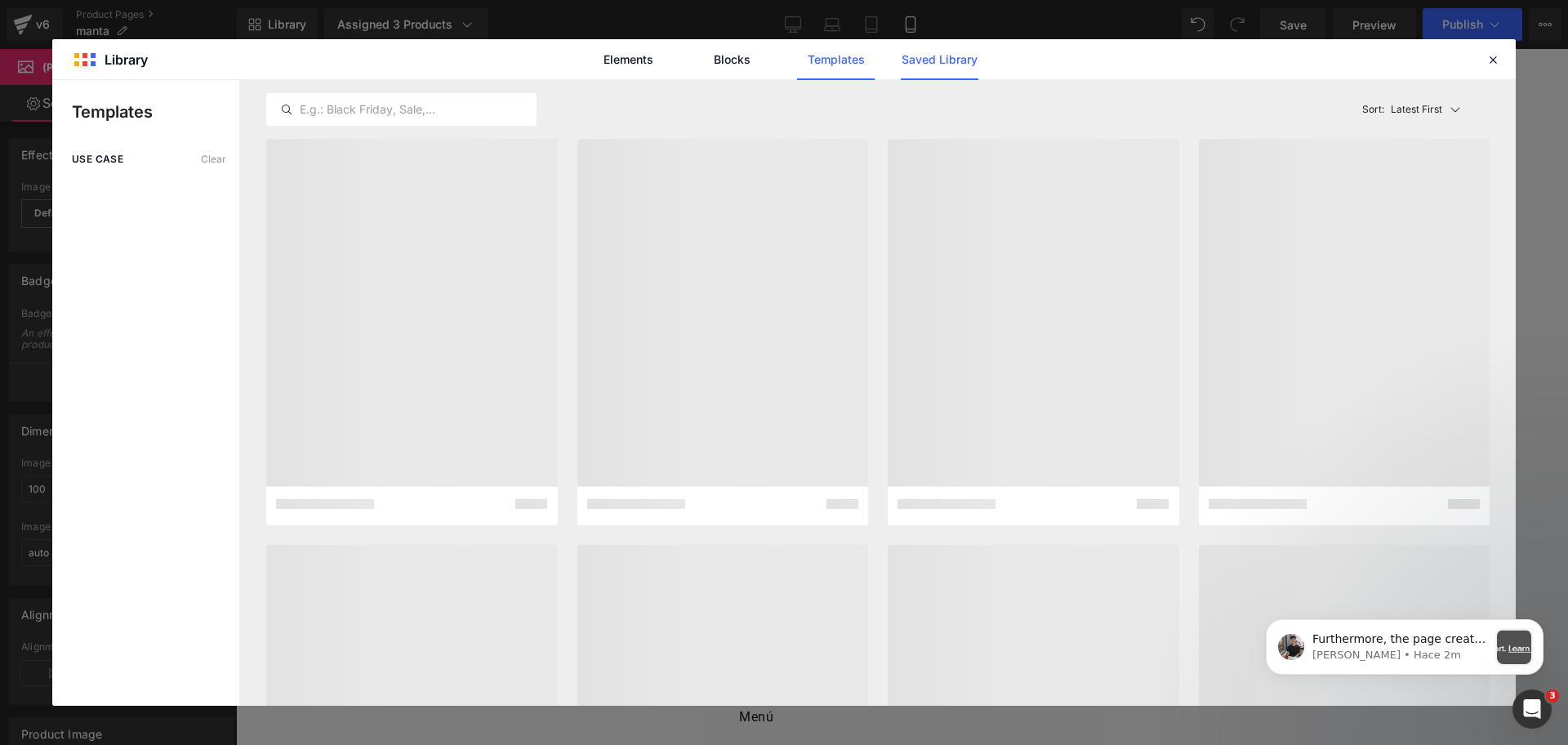
click at [946, 68] on link "Saved Library" at bounding box center [939, 60] width 77 height 41
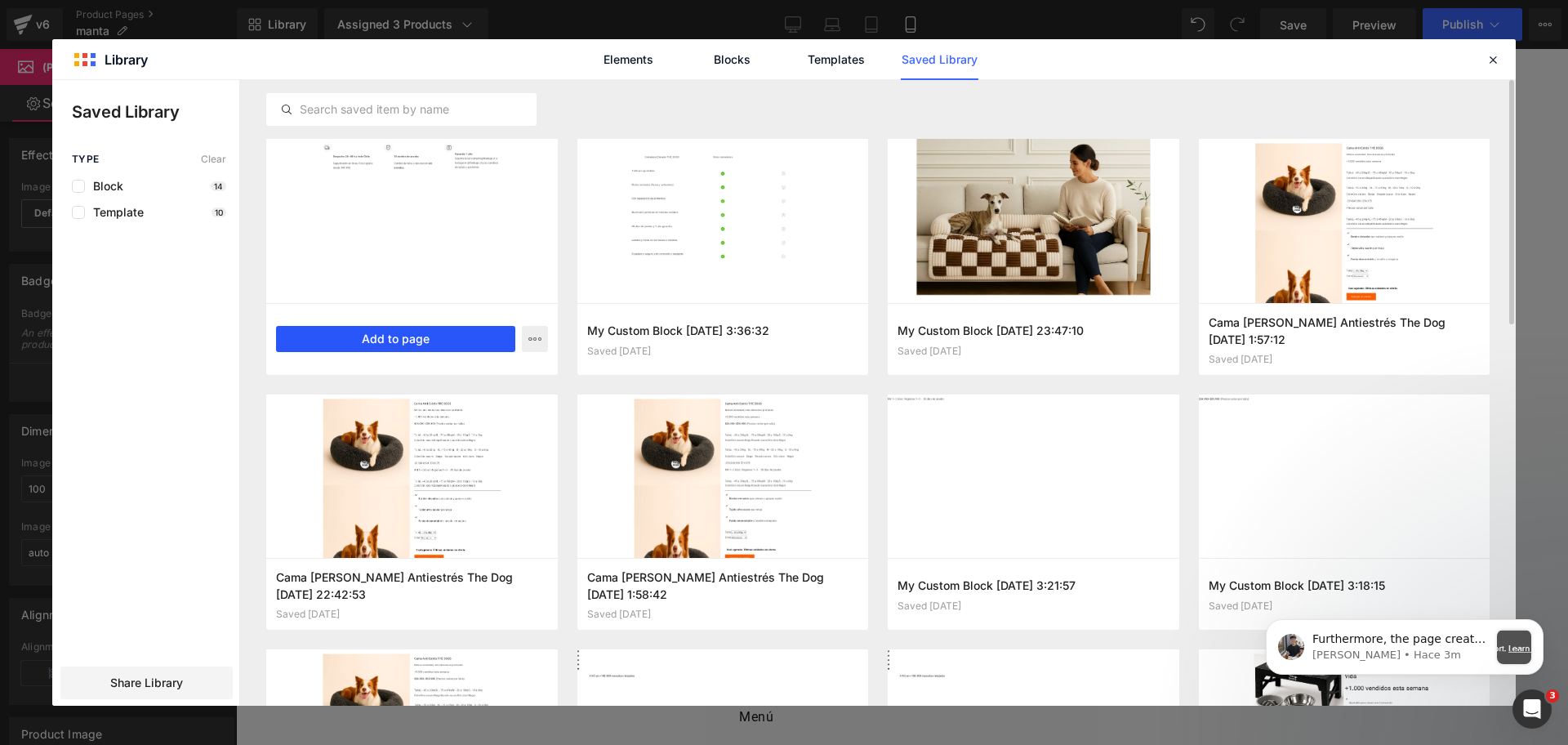
click at [396, 339] on button "Add to page" at bounding box center [395, 339] width 240 height 26
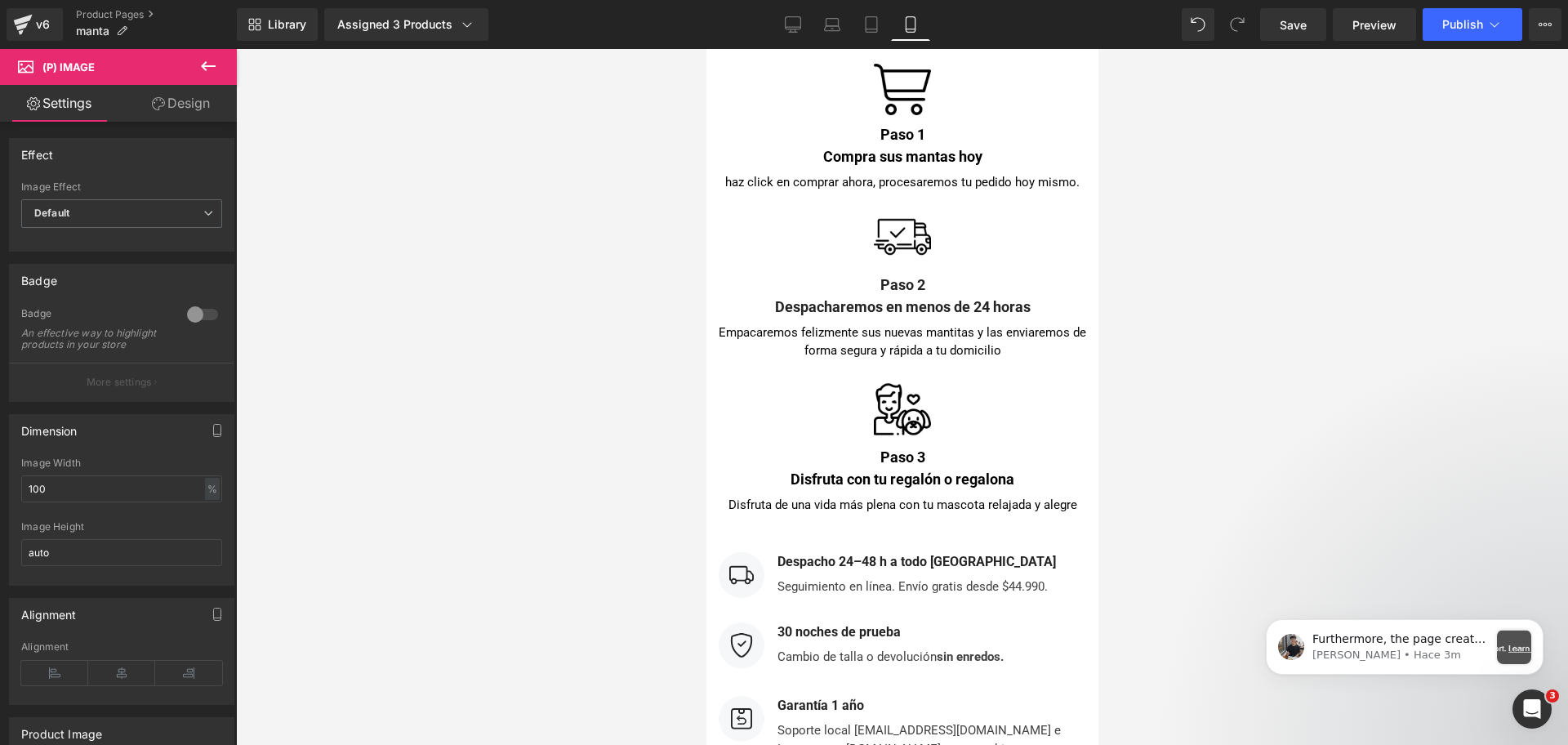
scroll to position [6465, 0]
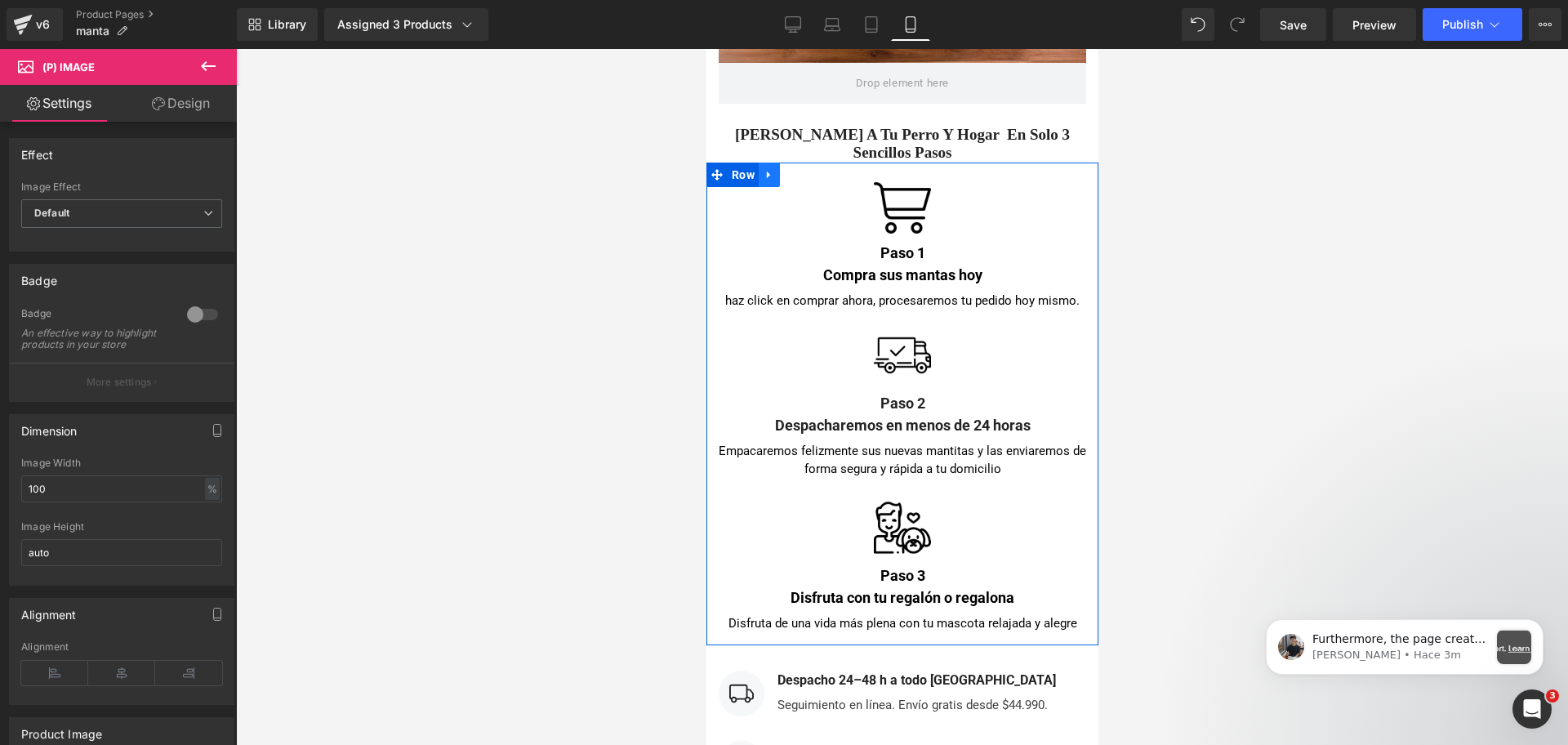
click at [775, 172] on link at bounding box center [769, 175] width 21 height 25
click at [814, 179] on link at bounding box center [811, 175] width 21 height 25
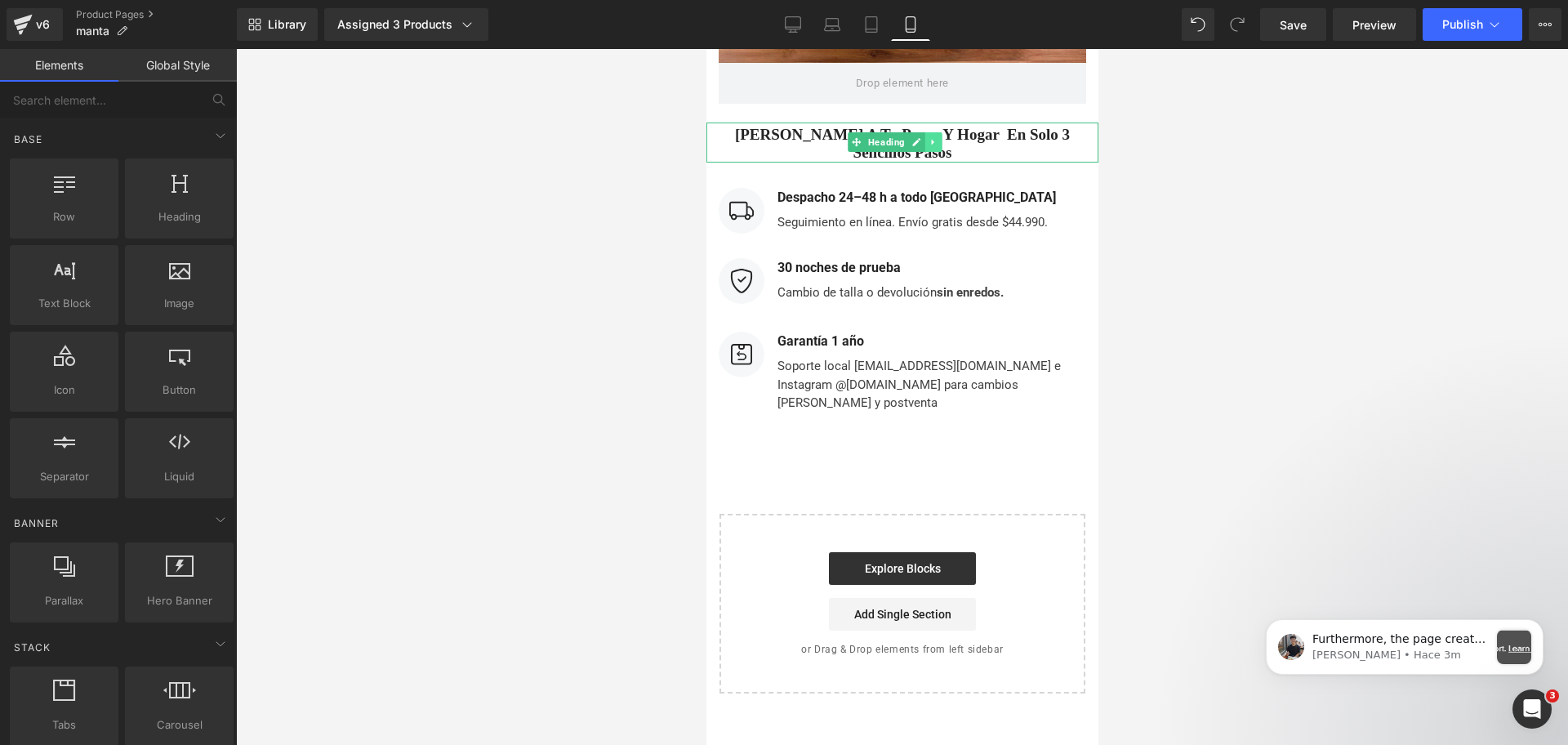
click at [925, 141] on link at bounding box center [932, 142] width 17 height 20
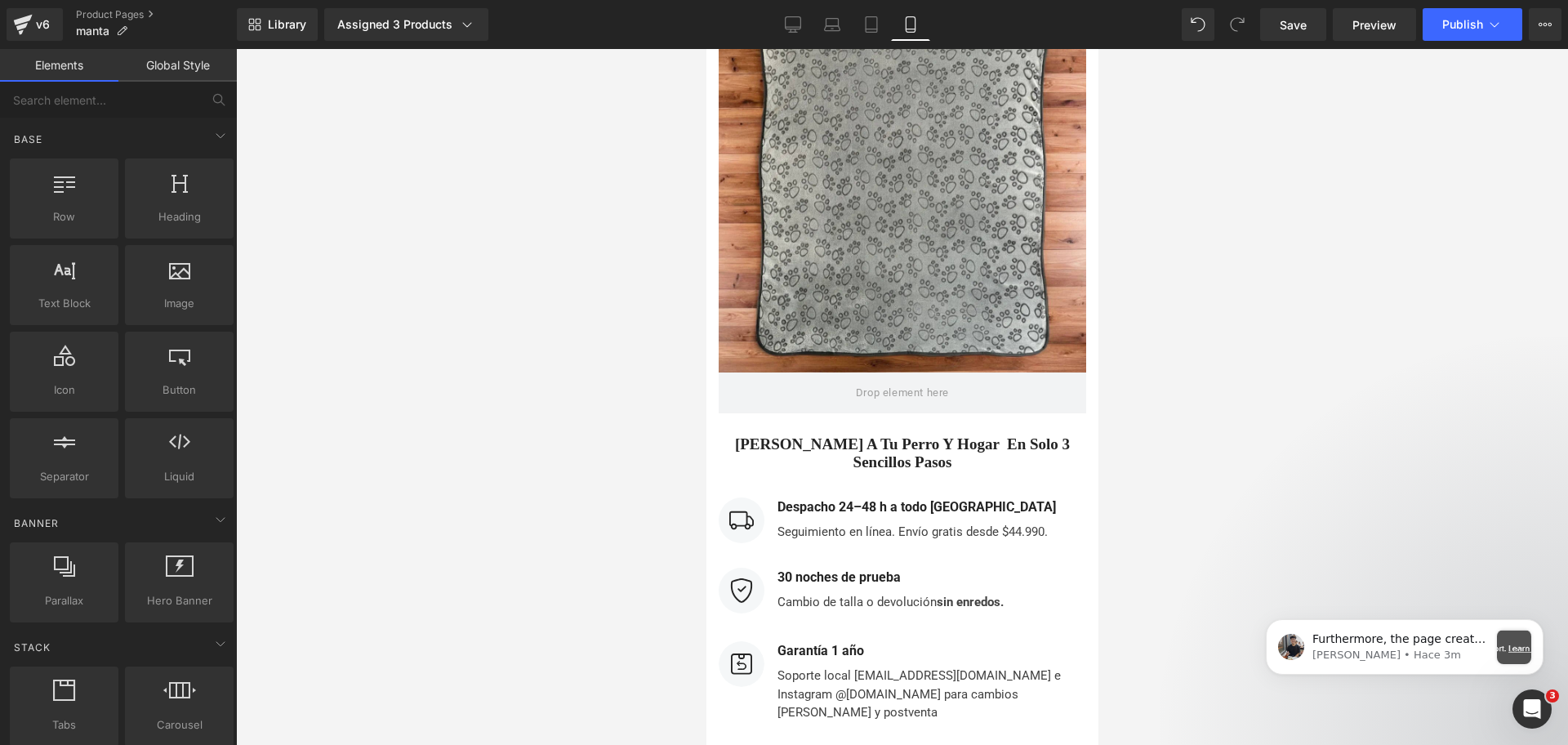
scroll to position [6261, 0]
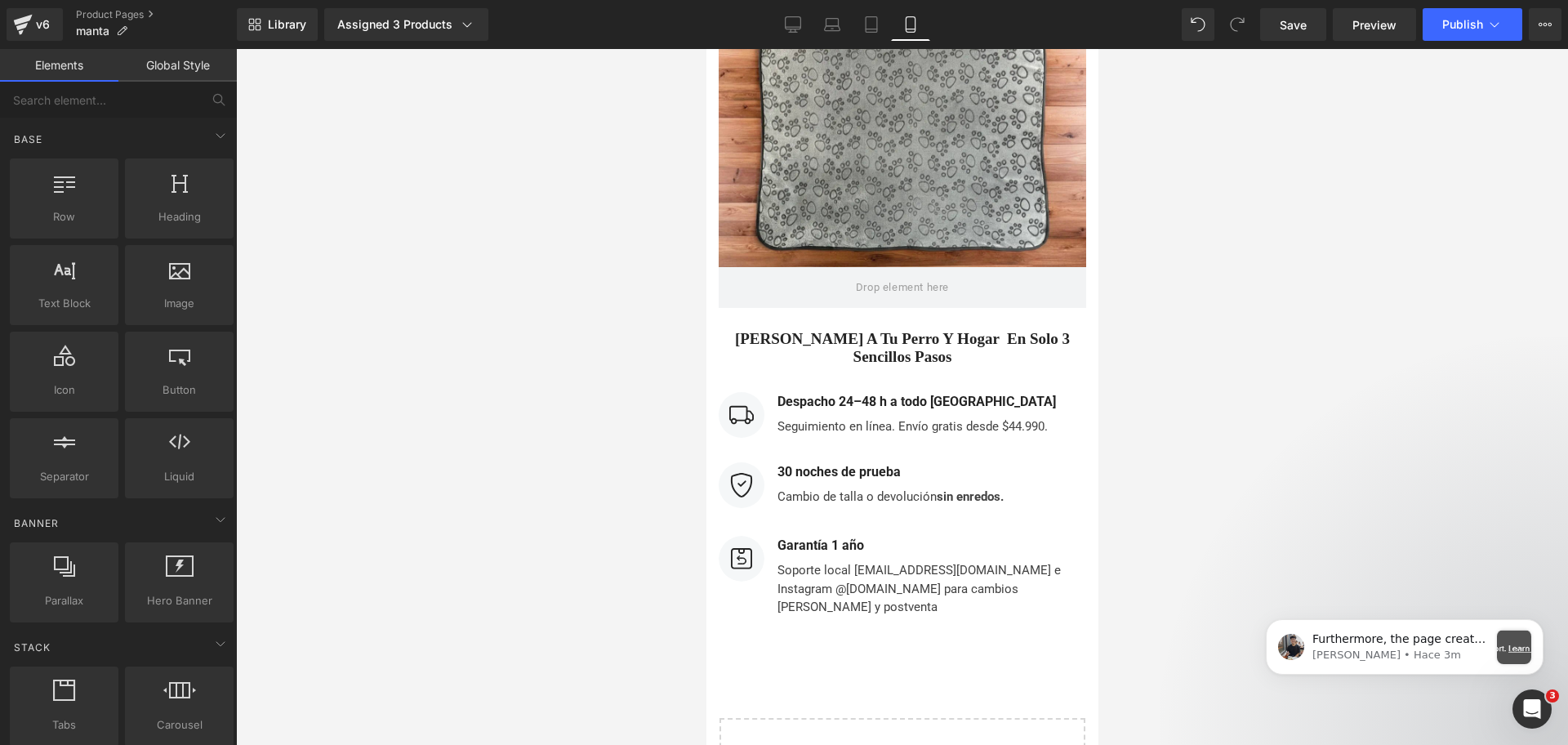
click at [872, 352] on div "[PERSON_NAME] a tu perro y hogar en solo 3 sencillos pasos Heading" at bounding box center [901, 347] width 392 height 41
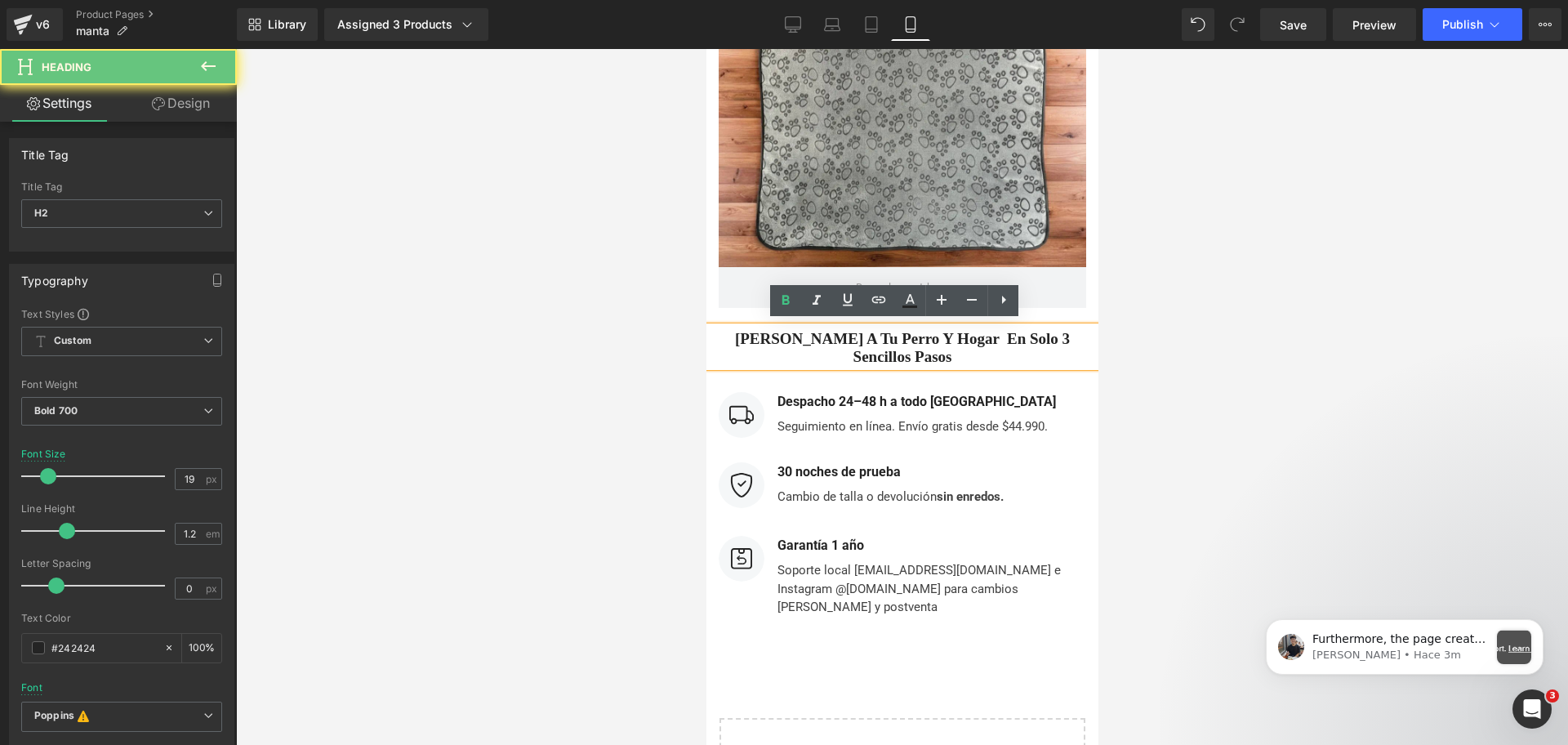
click at [835, 333] on h2 "[PERSON_NAME] a tu perro y hogar en solo 3 sencillos pasos" at bounding box center [901, 349] width 392 height 38
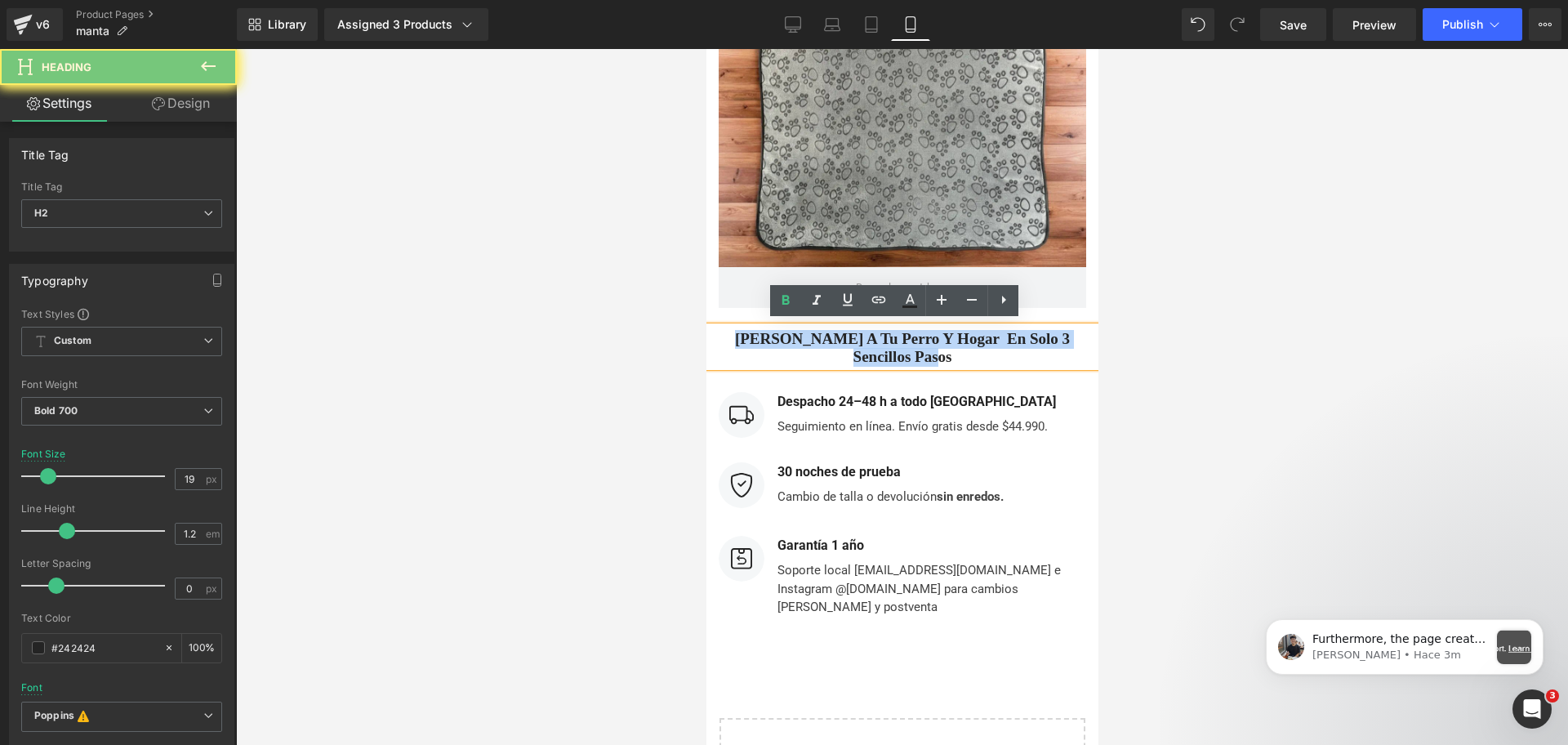
click at [835, 333] on h2 "[PERSON_NAME] a tu perro y hogar en solo 3 sencillos pasos" at bounding box center [901, 349] width 392 height 38
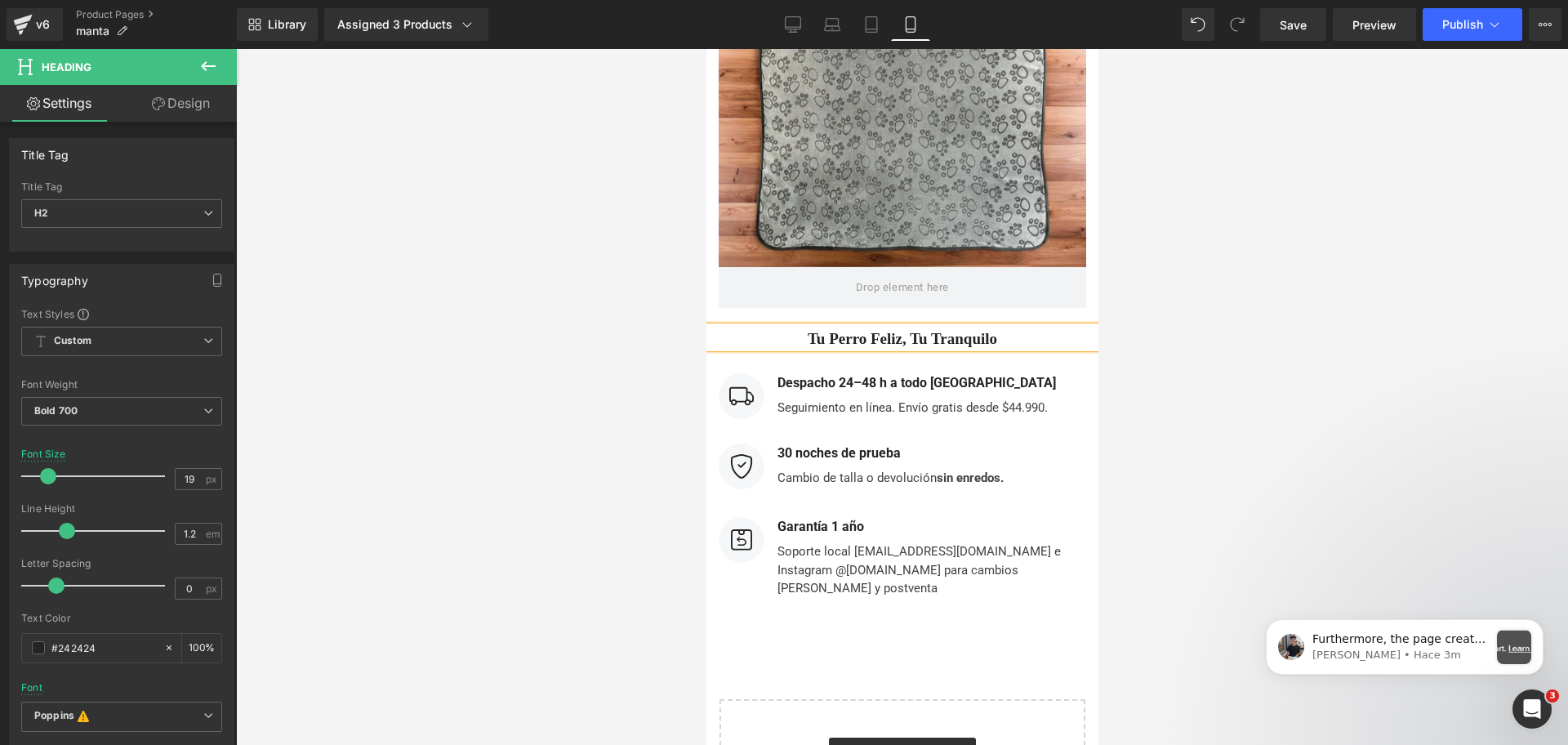
click at [1240, 347] on div at bounding box center [902, 397] width 1332 height 696
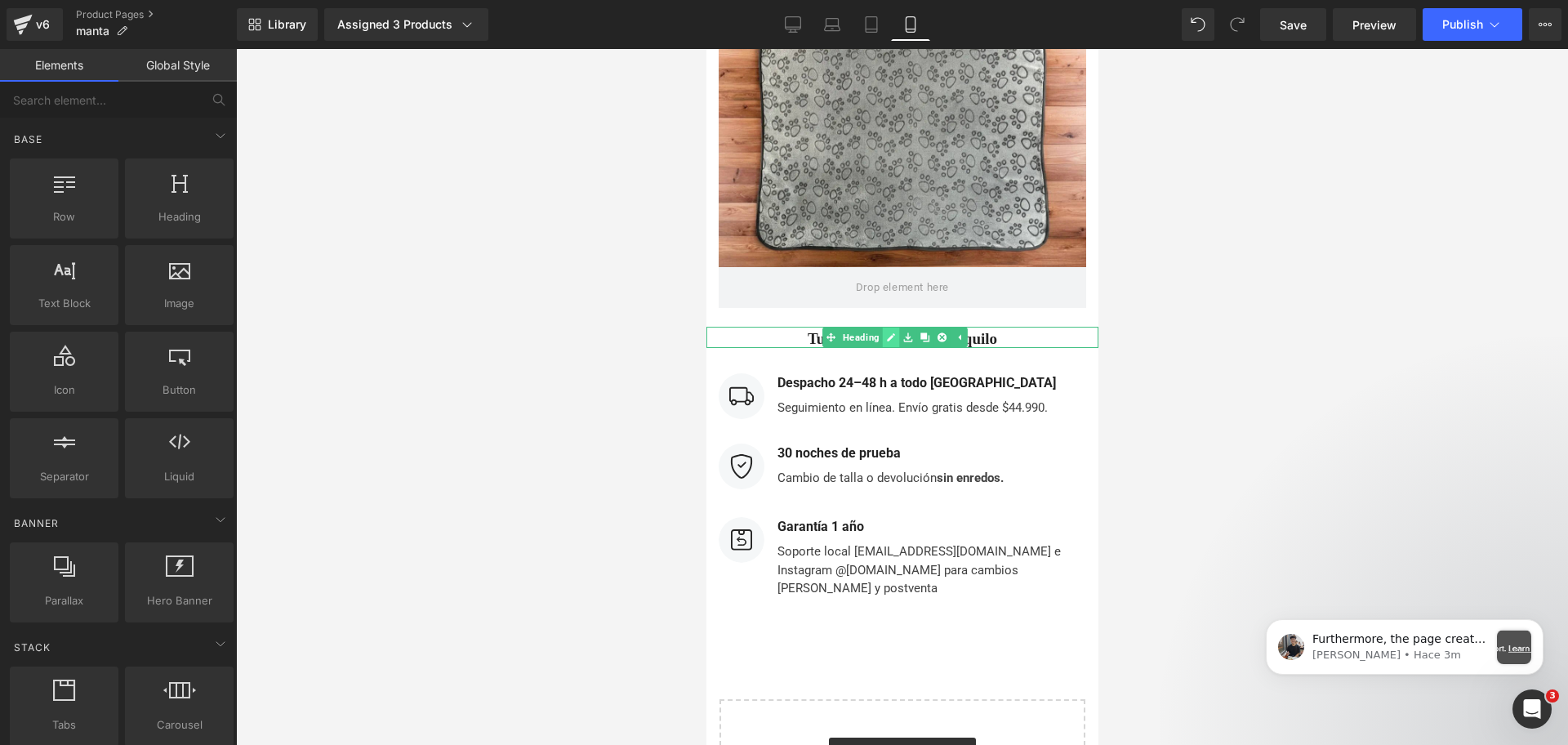
click at [882, 336] on link at bounding box center [890, 338] width 17 height 20
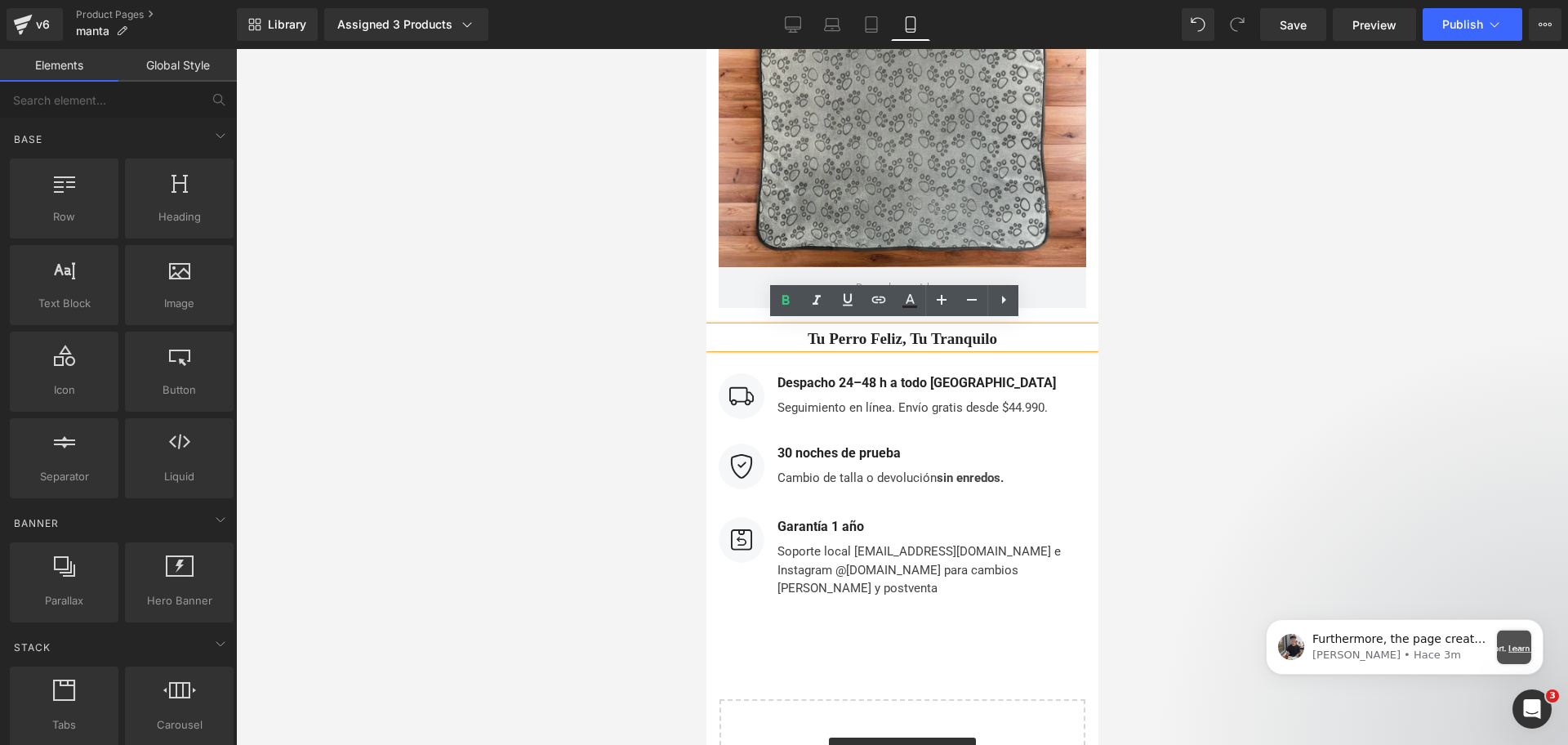
drag, startPoint x: 1201, startPoint y: 308, endPoint x: 349, endPoint y: 264, distance: 853.1
click at [1202, 308] on div at bounding box center [902, 397] width 1332 height 696
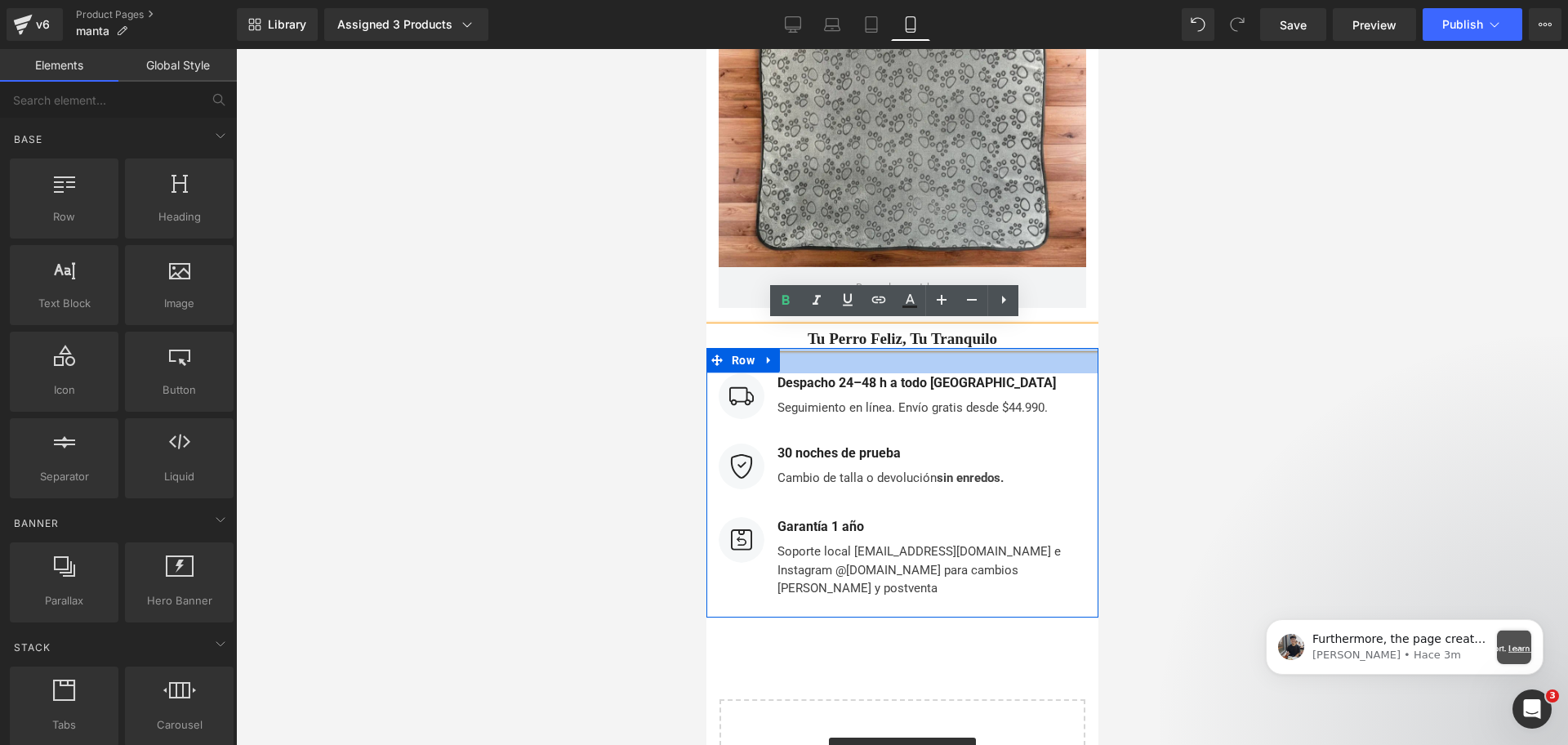
click at [859, 336] on h2 "Tu perro feliz, tu tranquilo" at bounding box center [901, 339] width 392 height 19
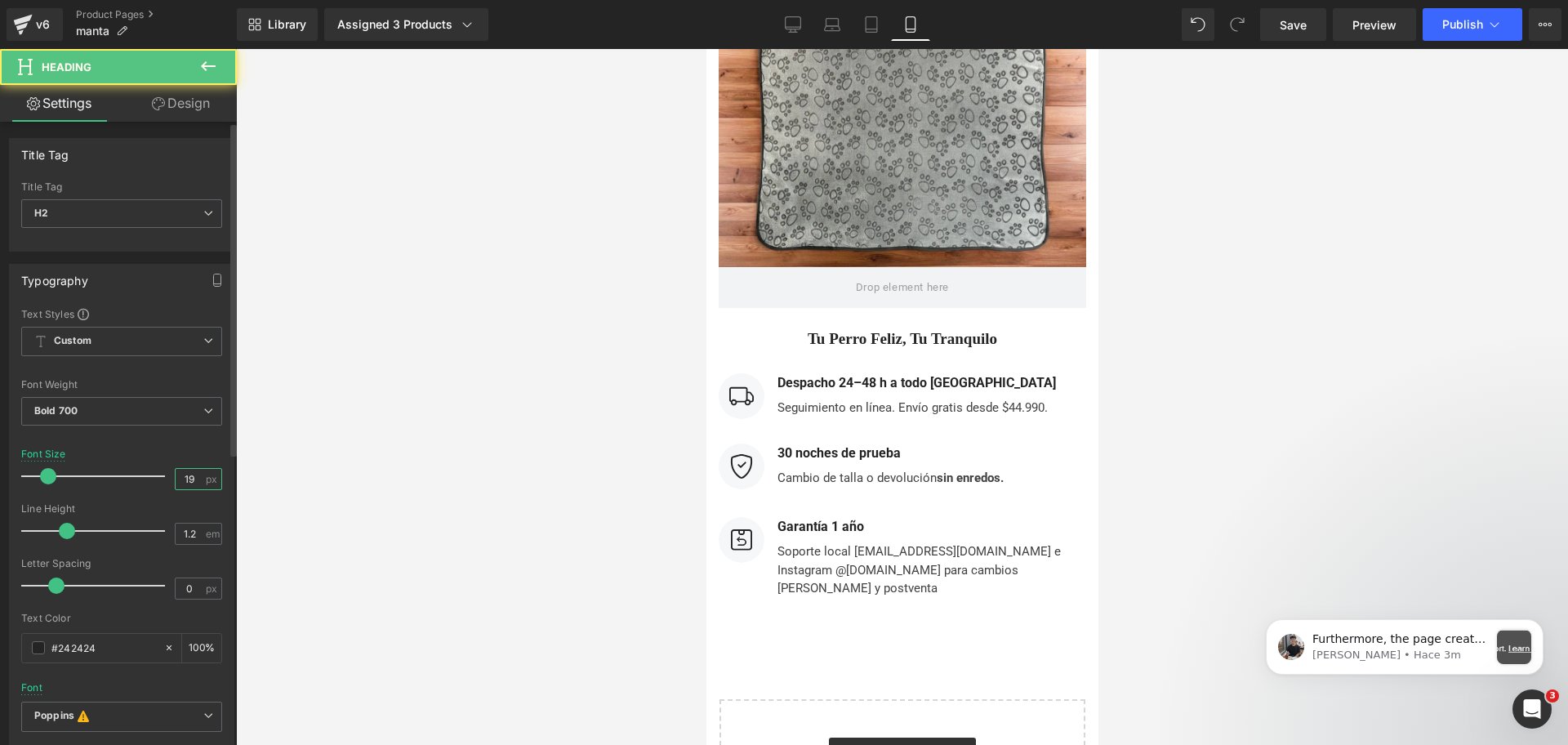
click at [195, 472] on input "19" at bounding box center [189, 479] width 29 height 21
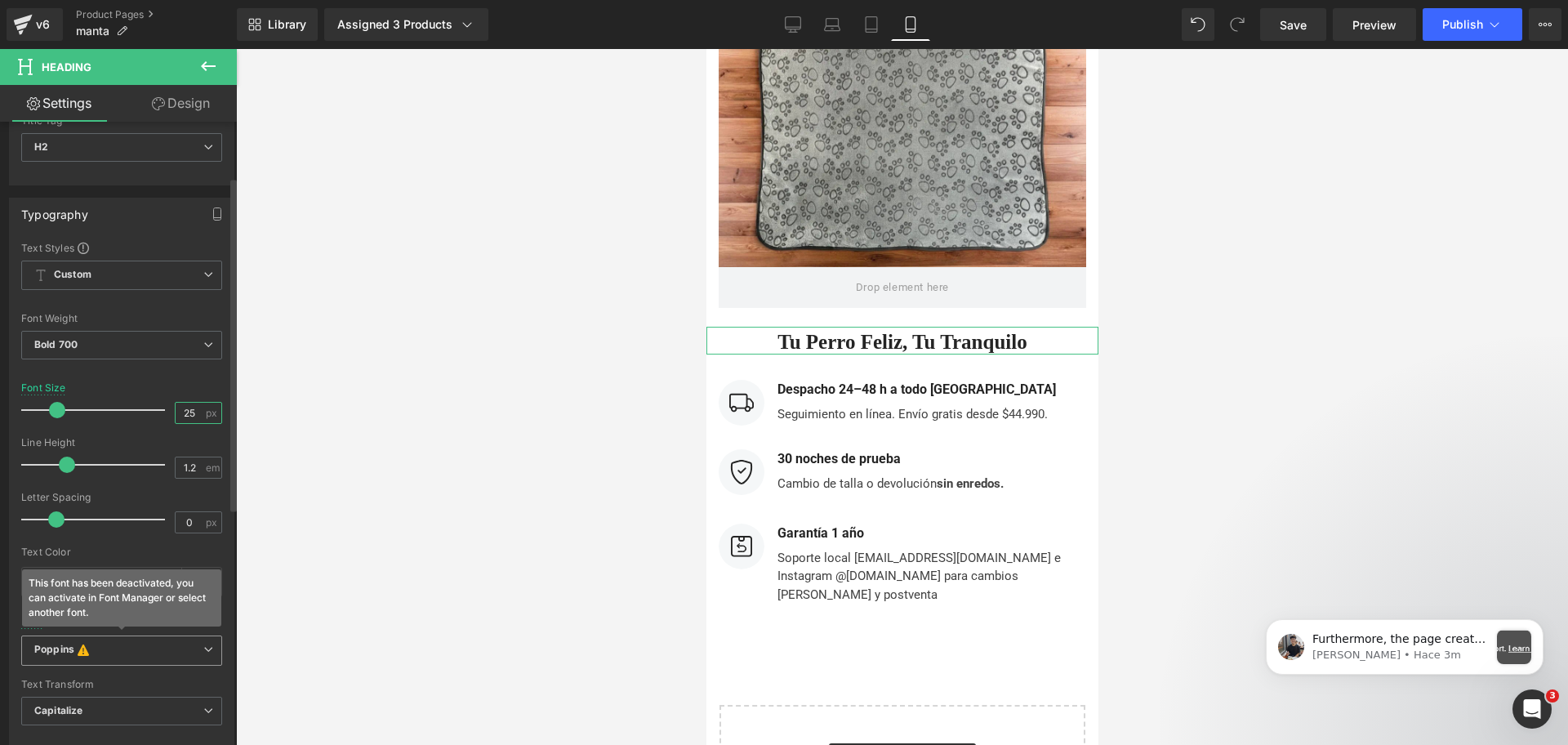
scroll to position [102, 0]
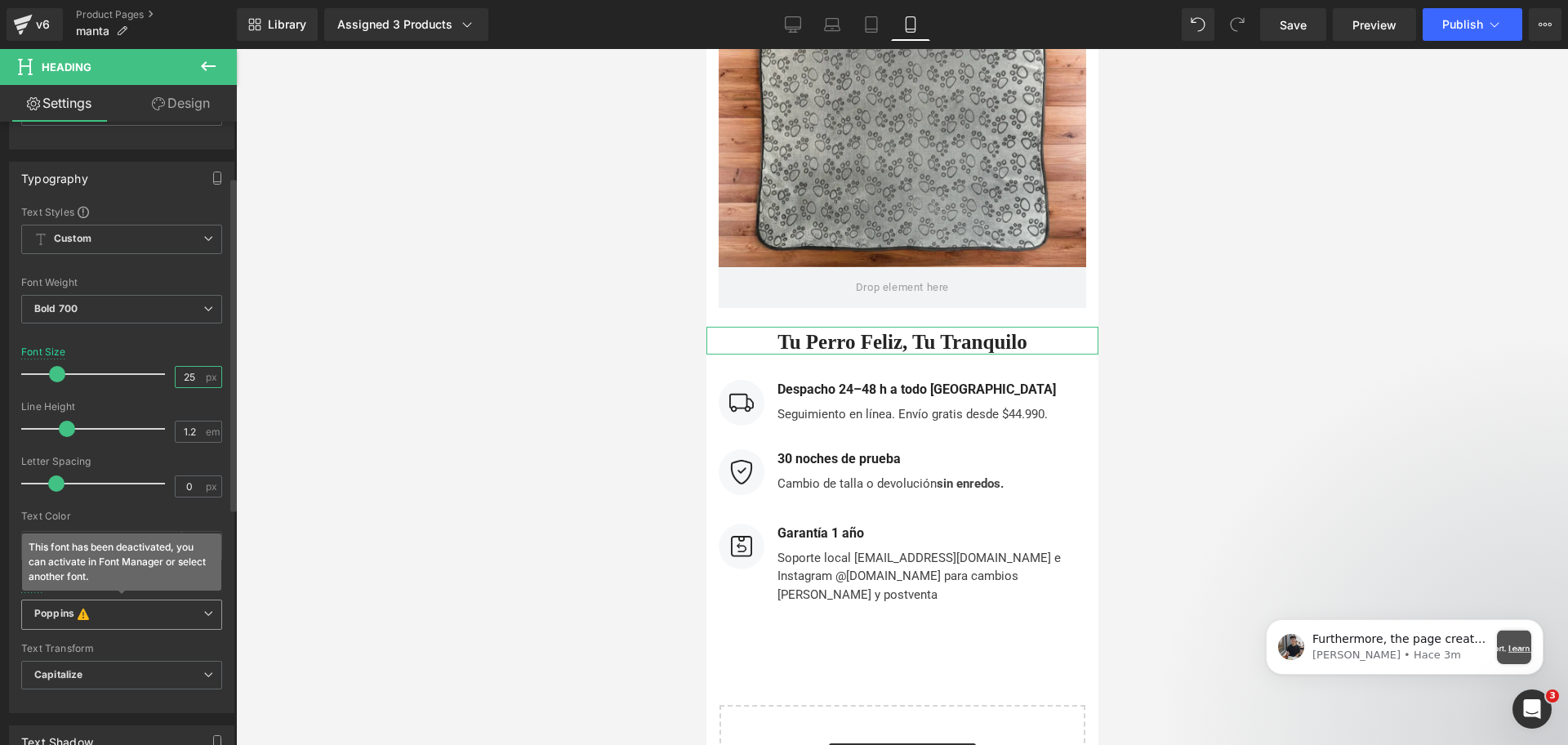
type input "25"
click at [66, 618] on icon "Poppins" at bounding box center [54, 615] width 40 height 16
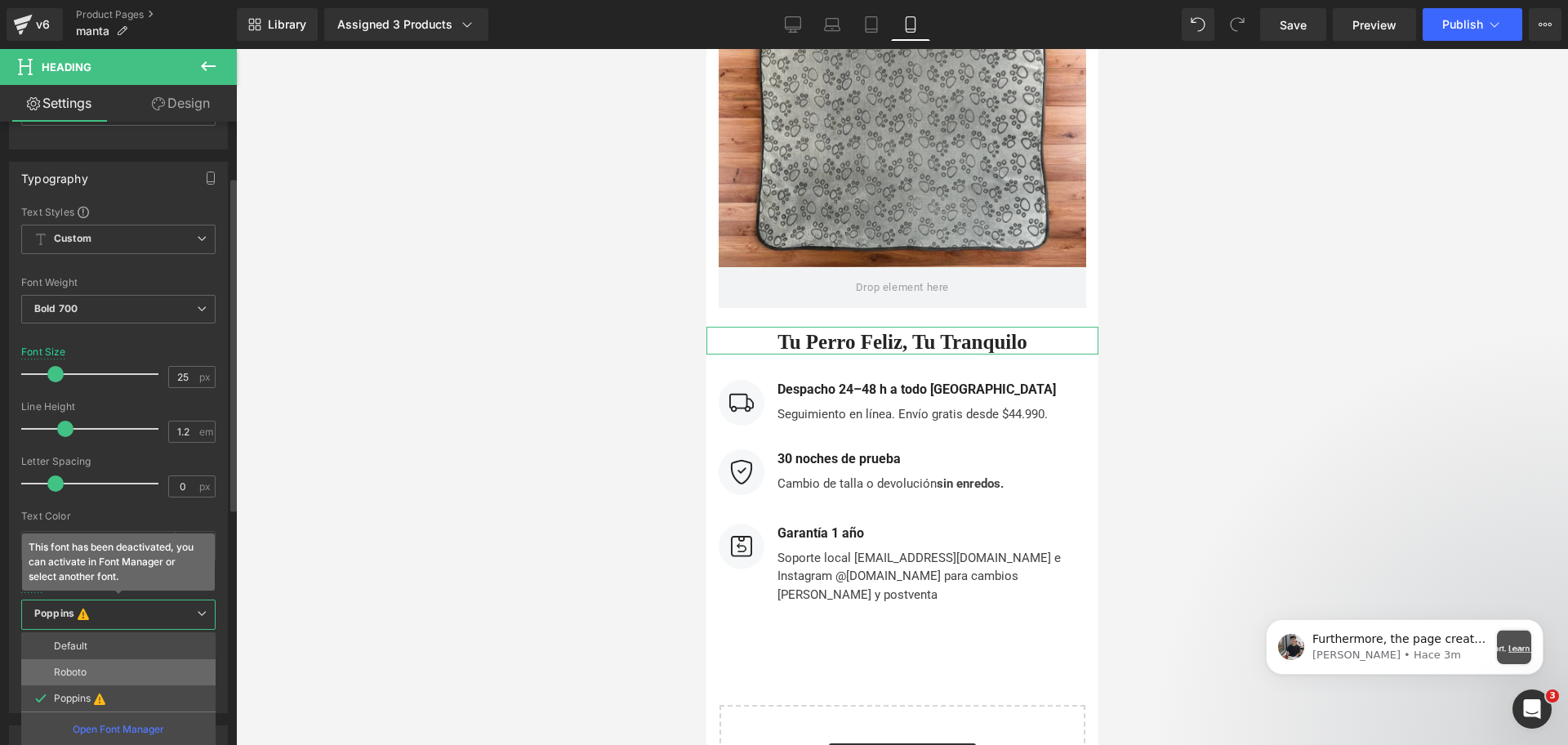
click at [82, 679] on li "Roboto" at bounding box center [119, 673] width 194 height 26
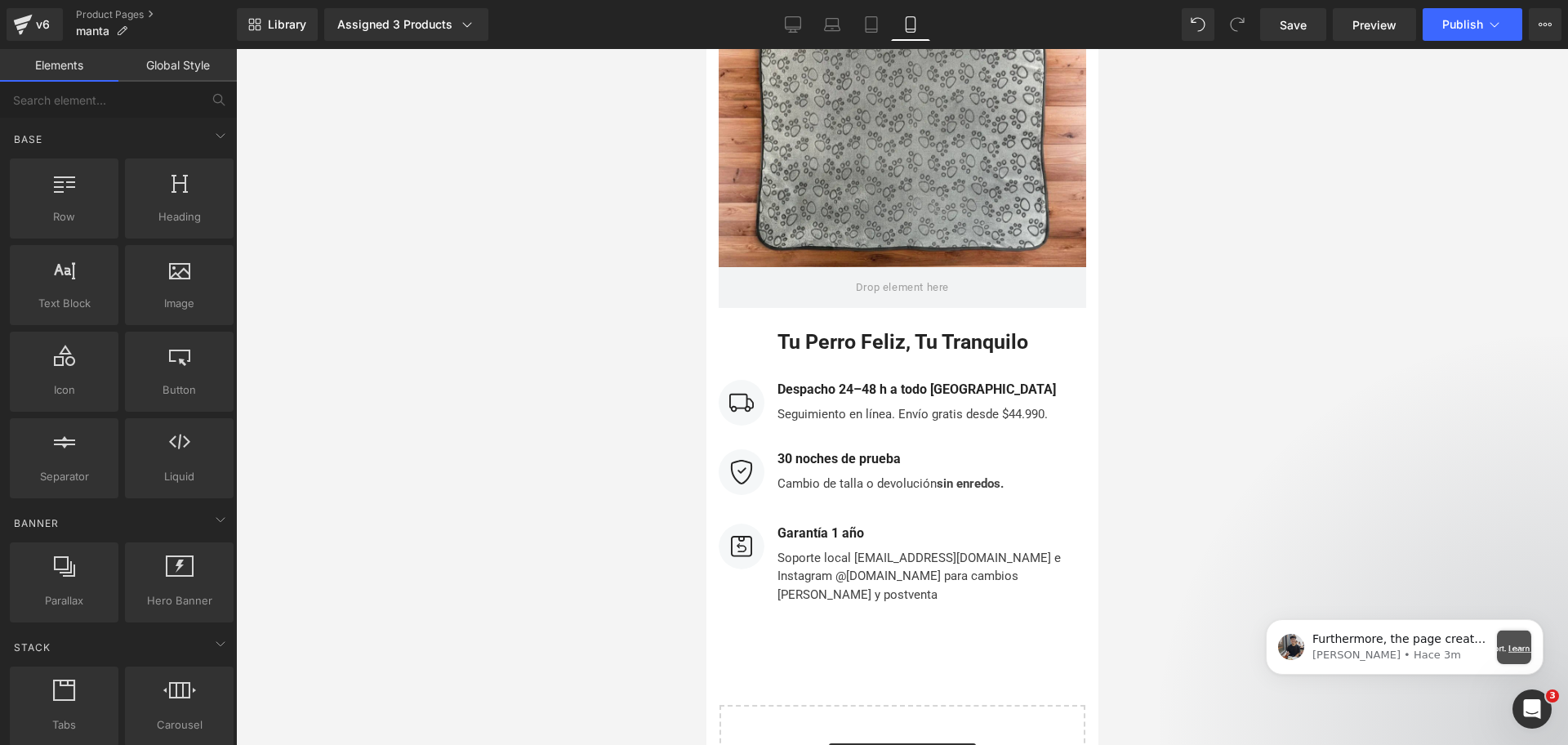
click at [1177, 425] on div at bounding box center [902, 397] width 1332 height 696
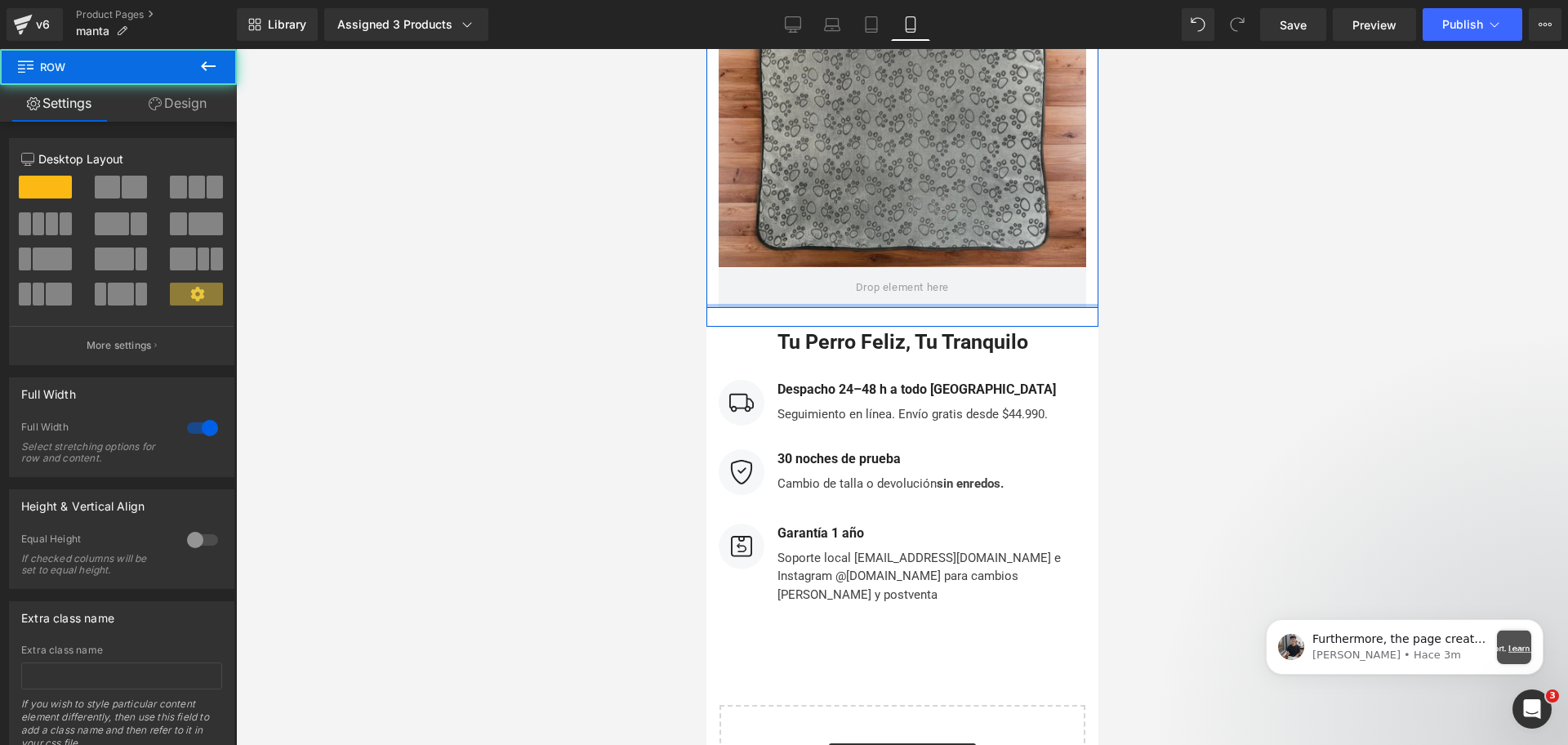
drag, startPoint x: 961, startPoint y: 301, endPoint x: 958, endPoint y: 260, distance: 41.1
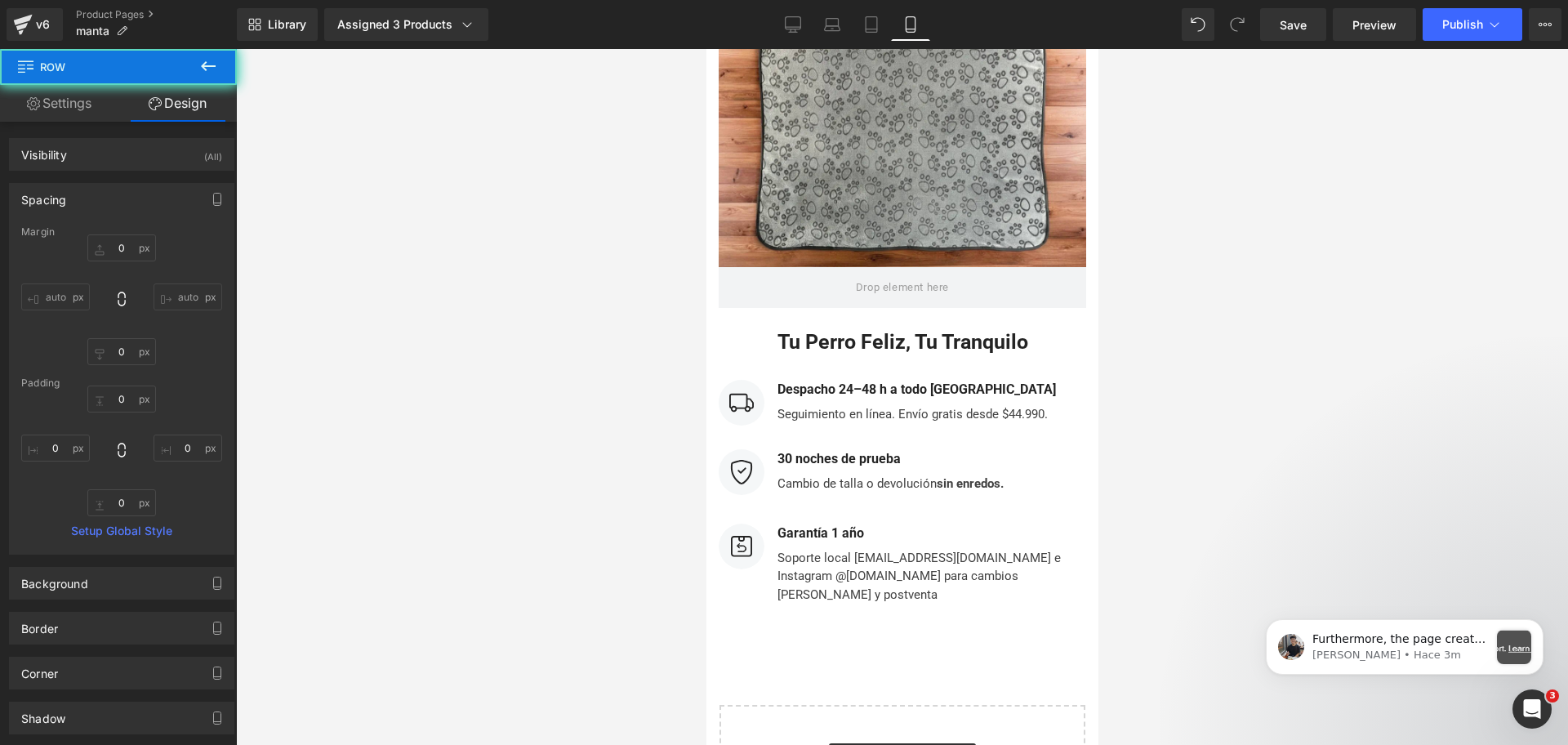
click at [1203, 226] on div at bounding box center [902, 397] width 1332 height 696
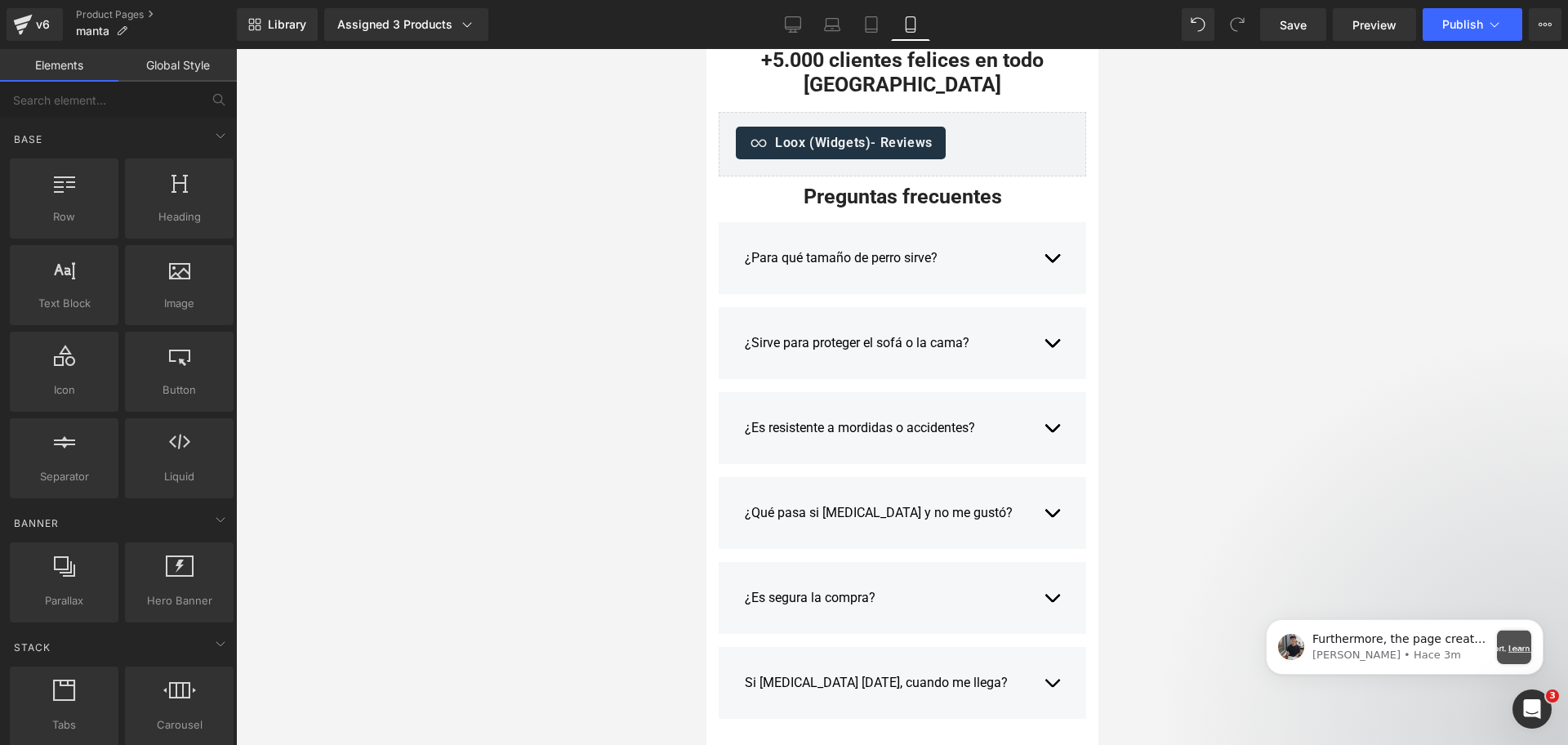
scroll to position [2994, 0]
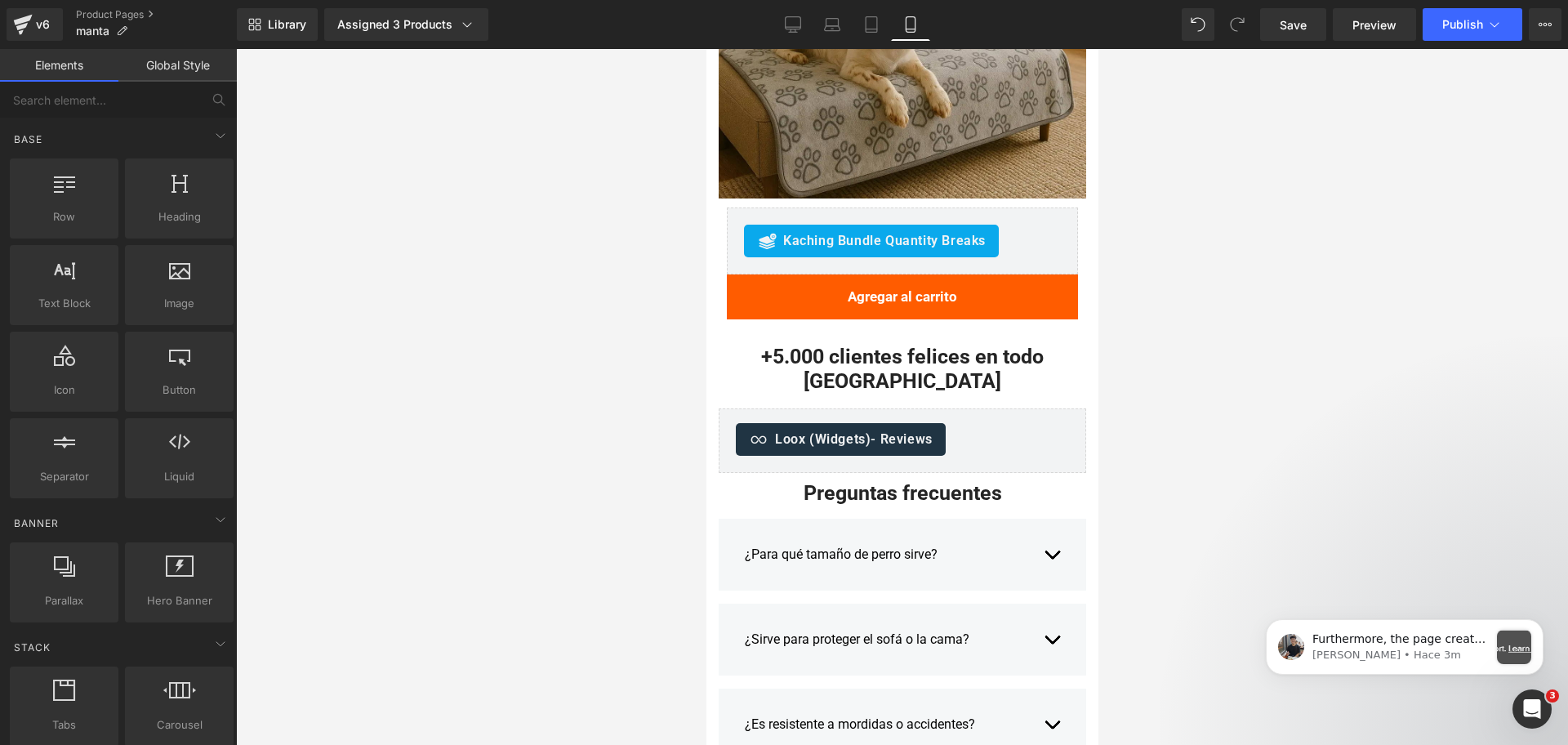
click at [826, 430] on span "Loox (Widgets) - Reviews" at bounding box center [854, 440] width 158 height 20
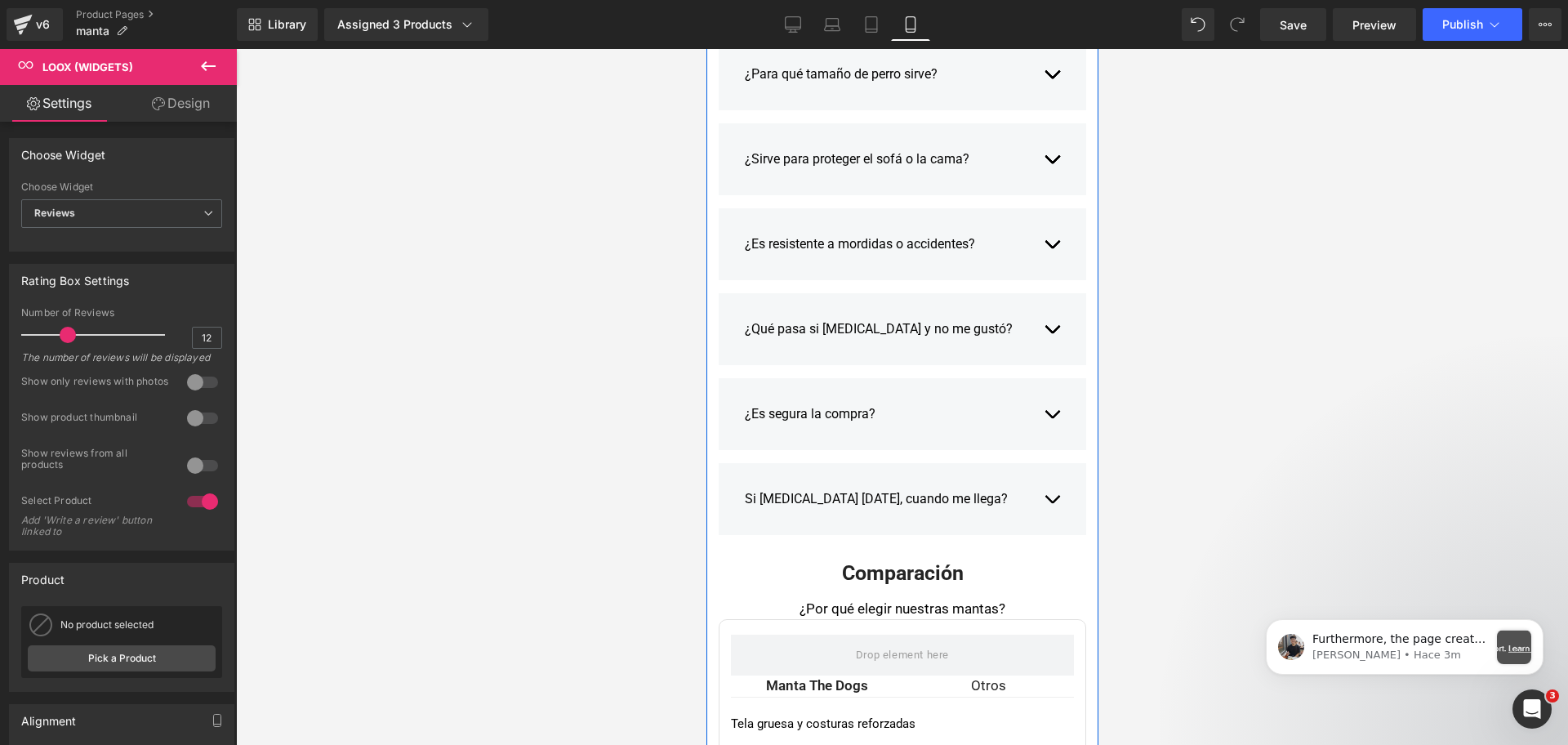
scroll to position [3402, 0]
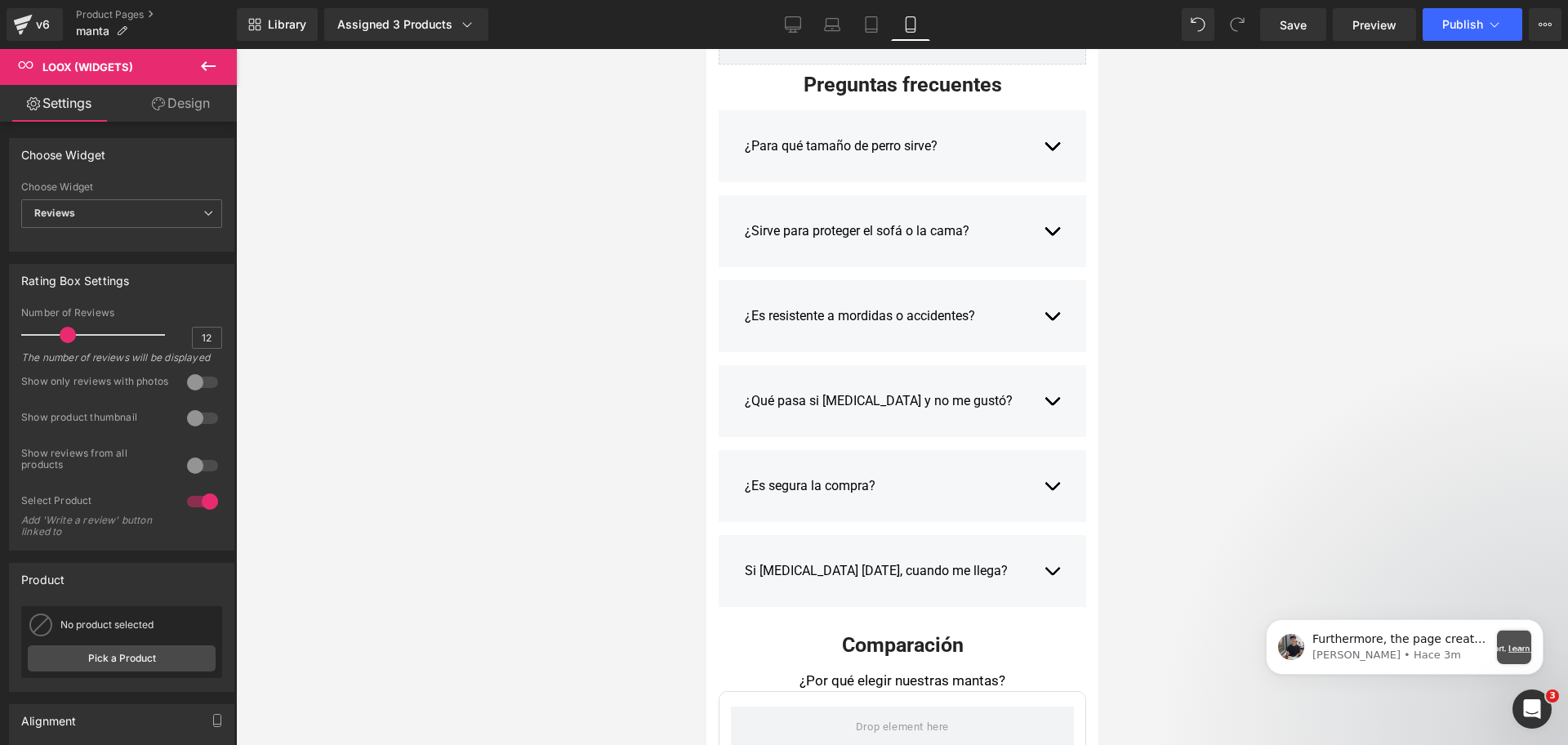
click at [1142, 175] on div at bounding box center [902, 397] width 1332 height 696
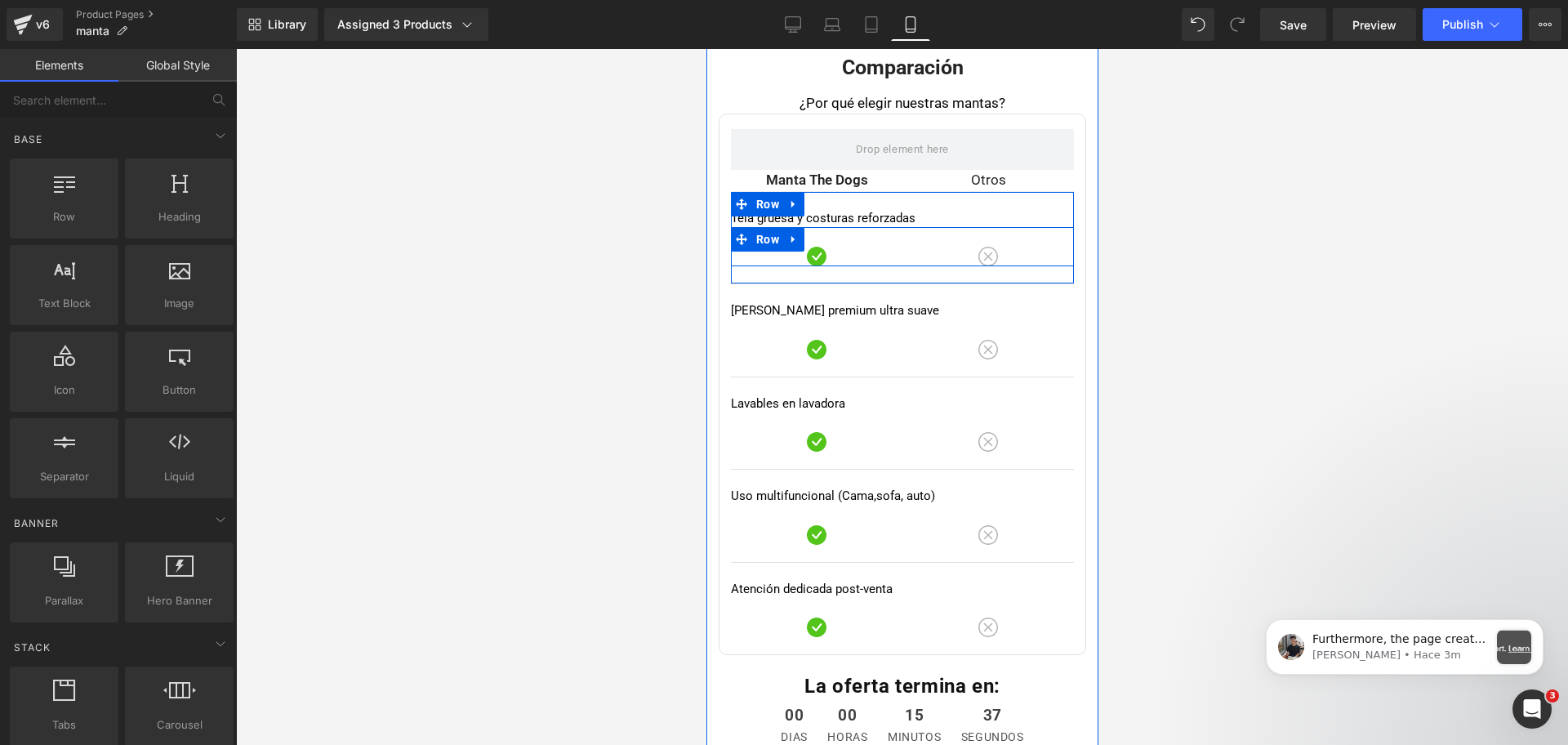
scroll to position [4015, 0]
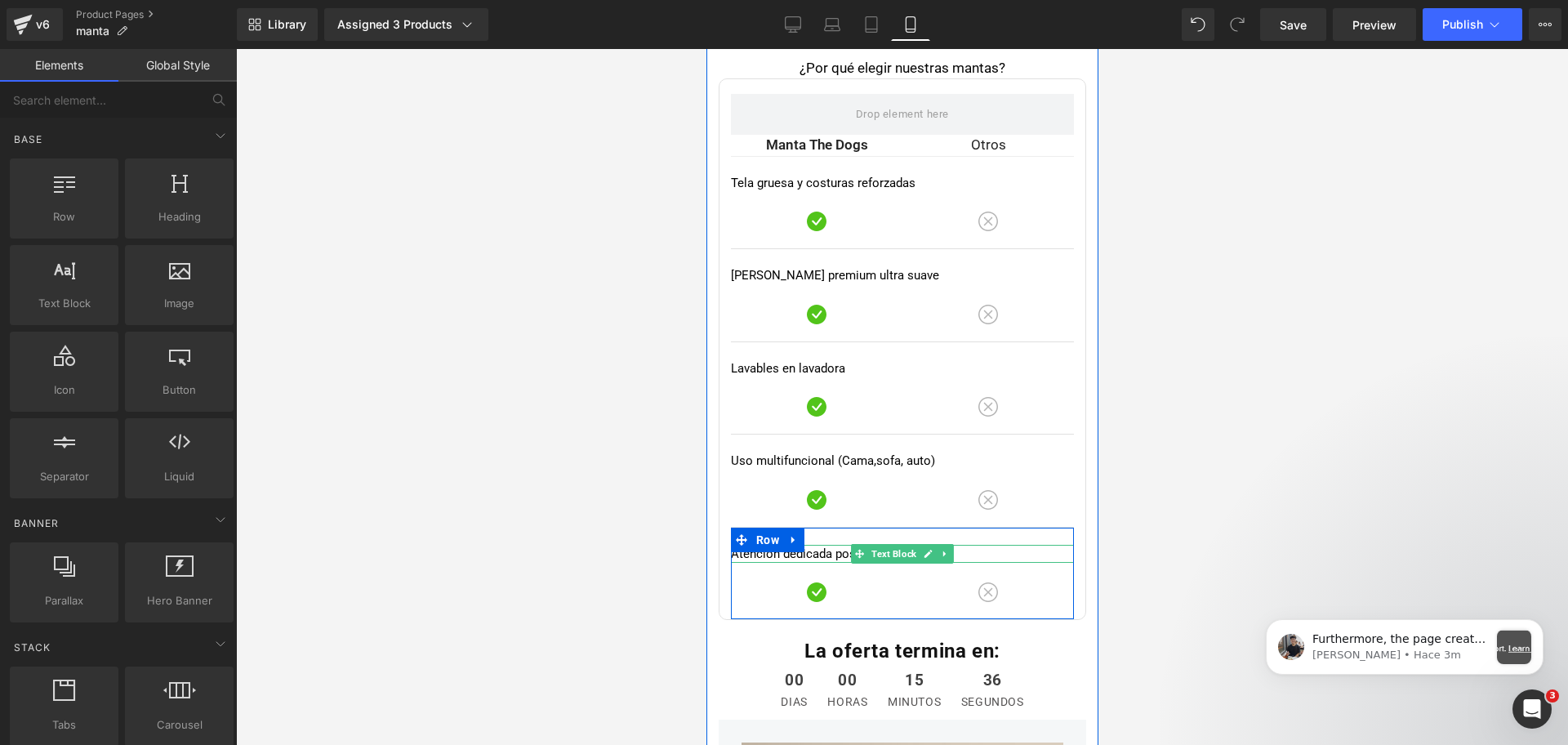
click at [770, 550] on p "Atención dedicada post-venta" at bounding box center [901, 554] width 343 height 19
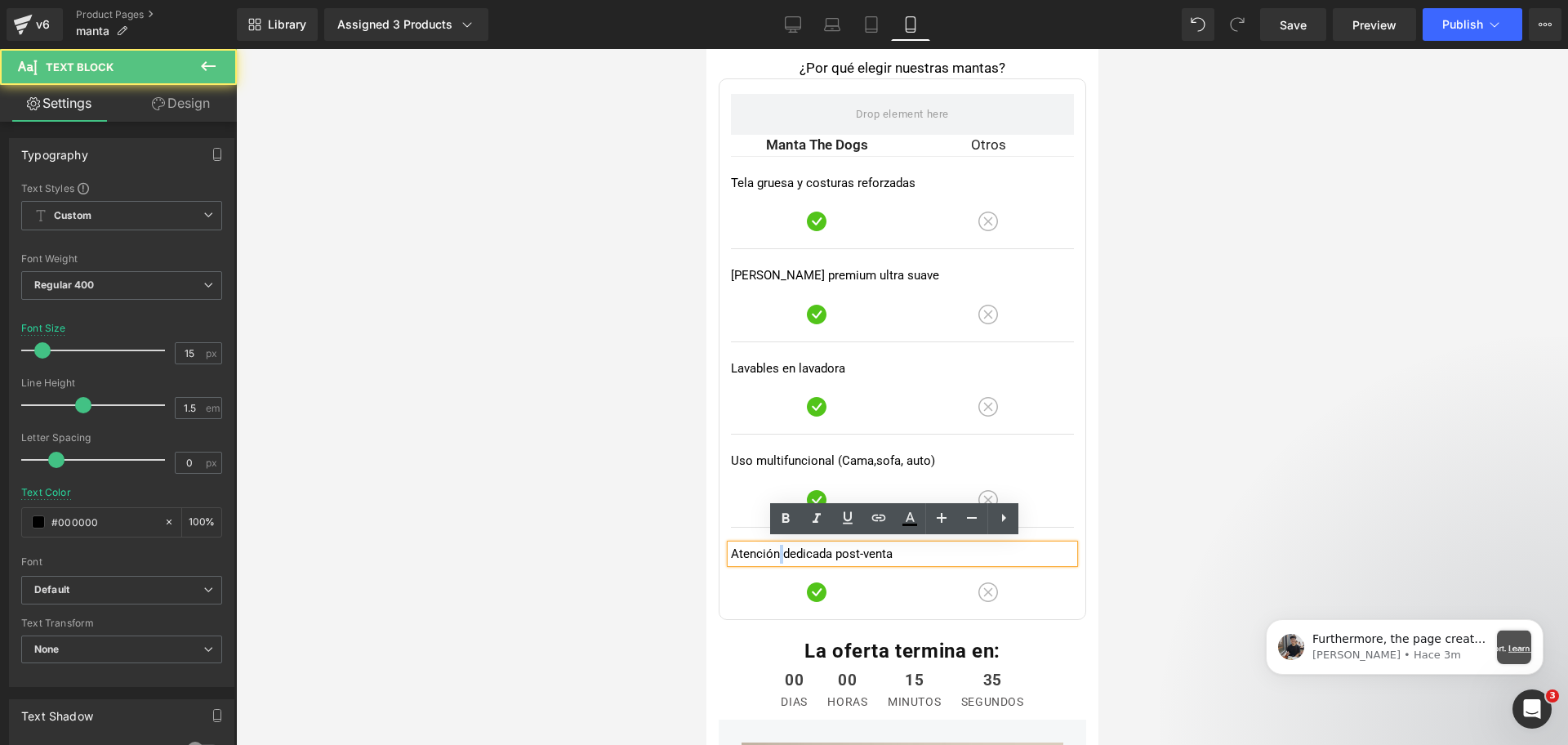
click at [770, 550] on p "Atención dedicada post-venta" at bounding box center [901, 554] width 343 height 19
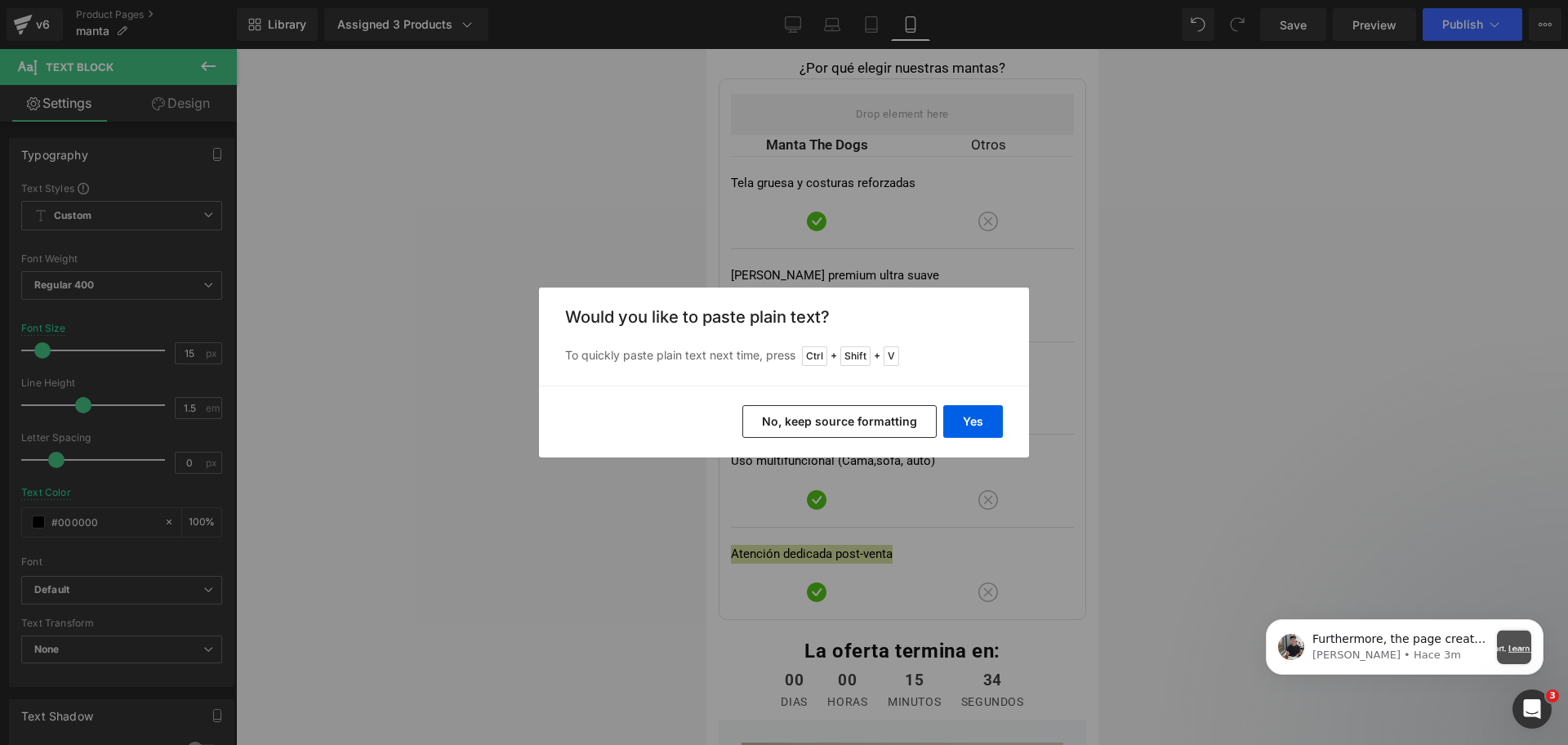
click at [860, 213] on div "Back to Library Insert Would you like to paste plain text? To quickly paste pla…" at bounding box center [784, 372] width 1568 height 745
click at [787, 179] on div "Back to Library Insert Would you like to paste plain text? To quickly paste pla…" at bounding box center [784, 372] width 1568 height 745
click at [864, 424] on button "No, keep source formatting" at bounding box center [840, 421] width 194 height 33
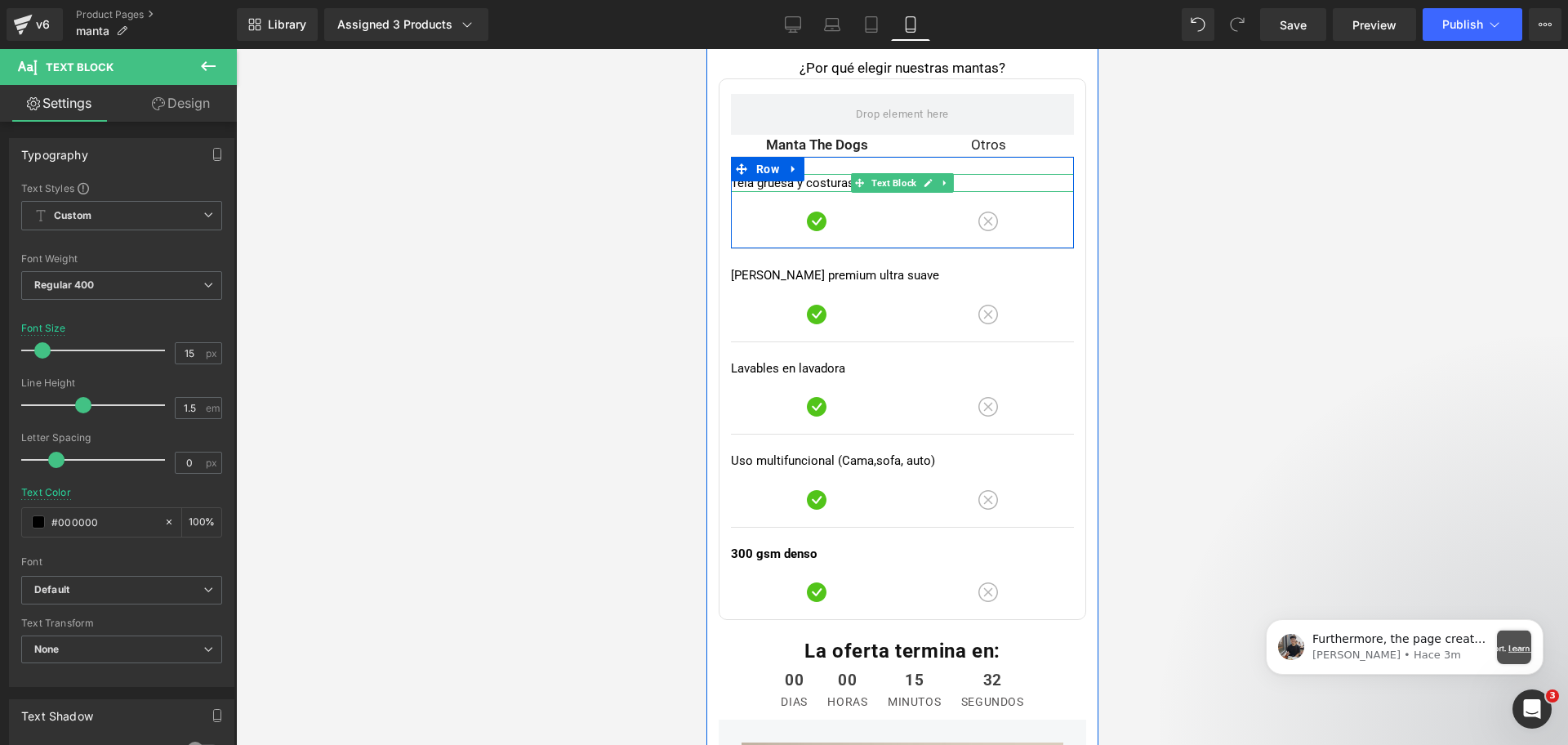
click at [777, 179] on p "Tela gruesa y costuras reforzadas" at bounding box center [901, 183] width 343 height 19
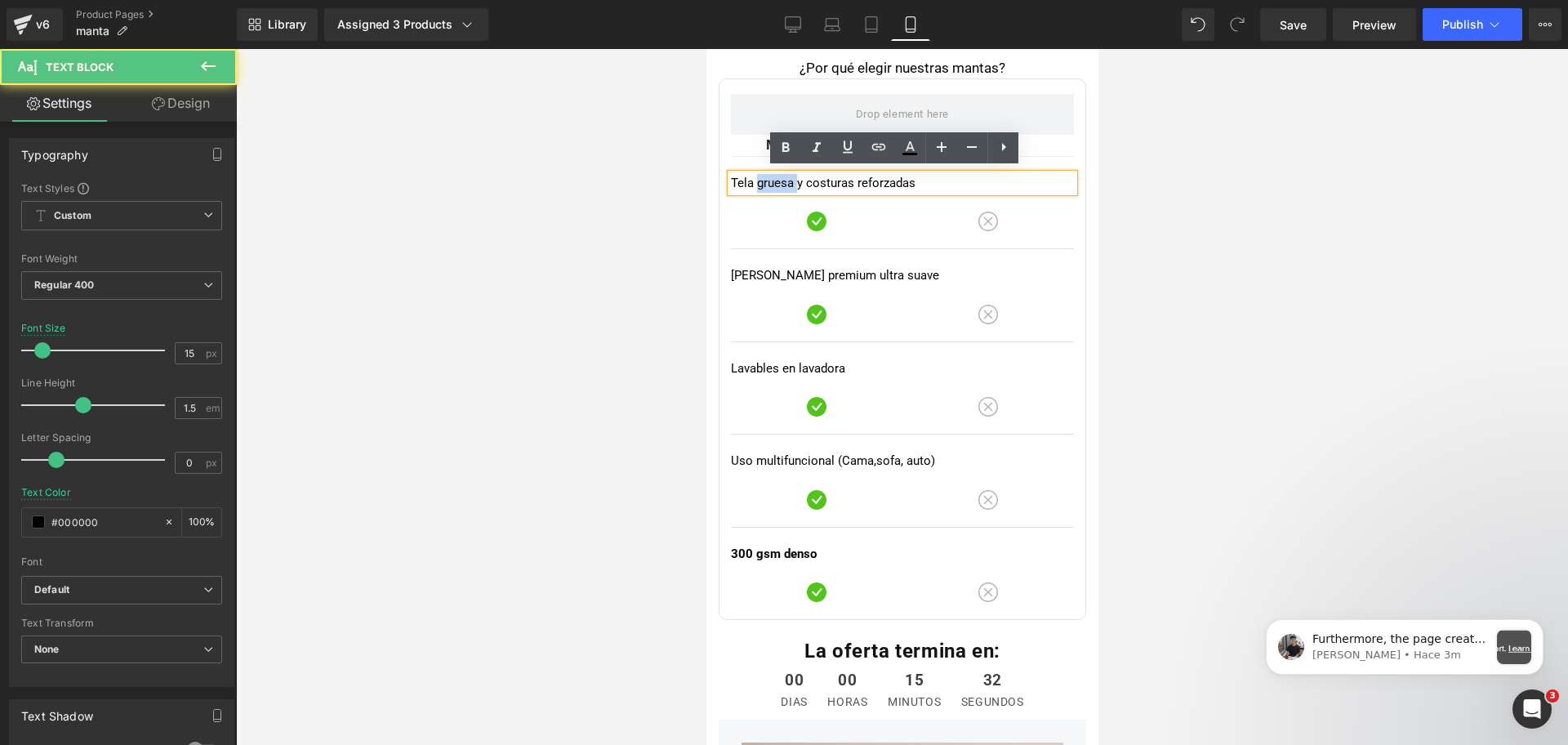
click at [777, 179] on p "Tela gruesa y costuras reforzadas" at bounding box center [901, 183] width 343 height 19
copy p "Tela gruesa y costuras reforzadas"
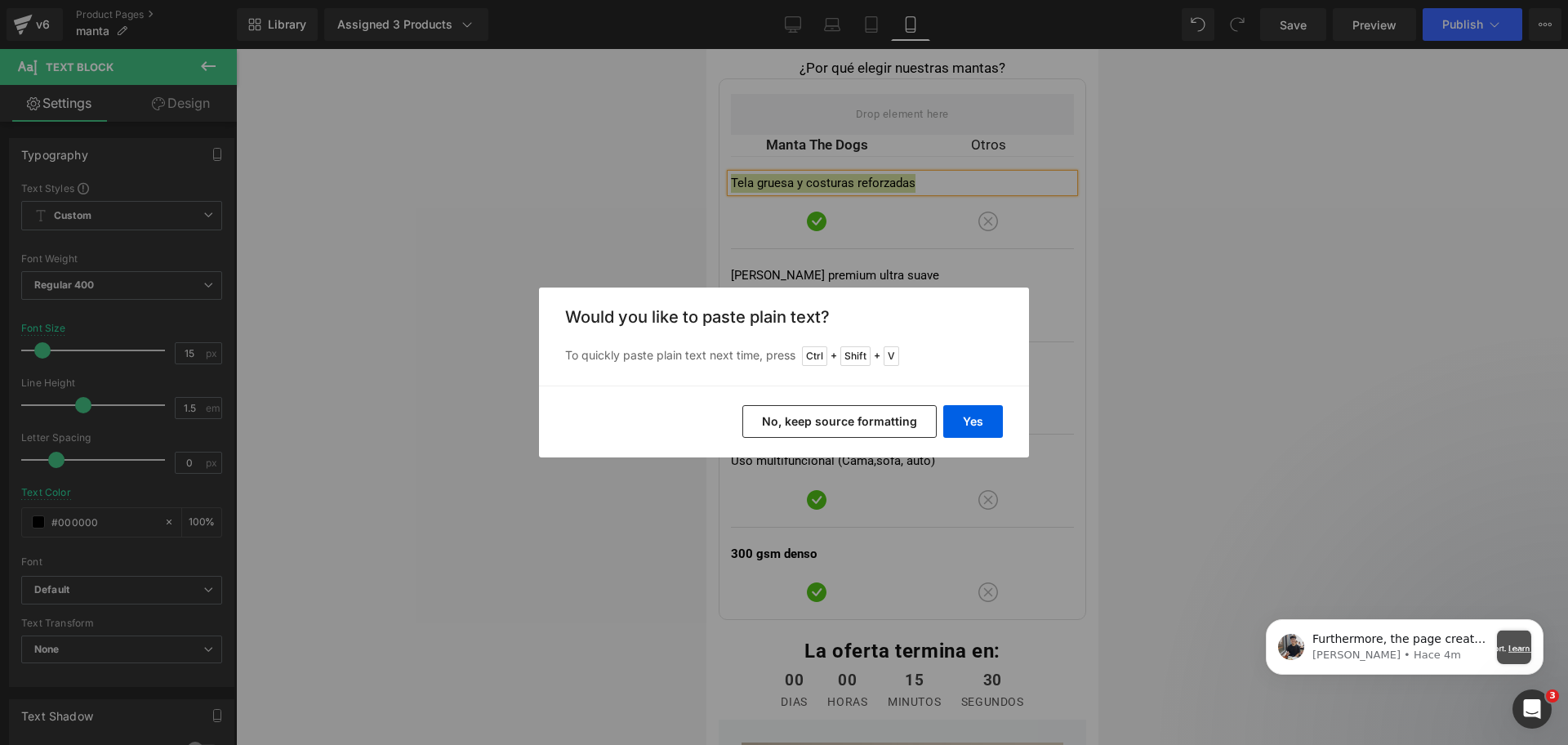
drag, startPoint x: 890, startPoint y: 428, endPoint x: 575, endPoint y: 92, distance: 460.6
click at [886, 428] on button "No, keep source formatting" at bounding box center [840, 421] width 194 height 33
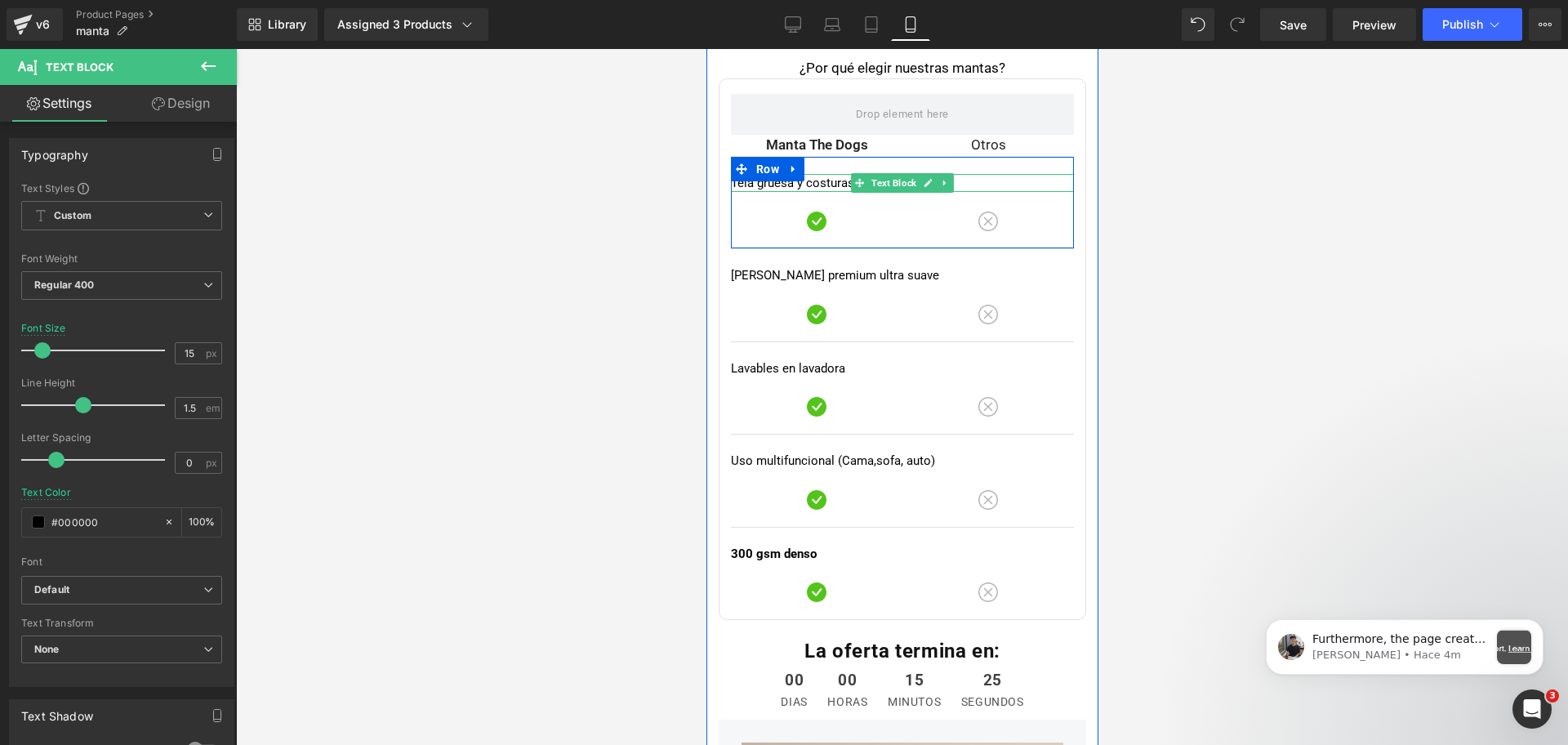
click at [777, 181] on p "Tela gruesa y costuras reforzadas" at bounding box center [901, 183] width 343 height 19
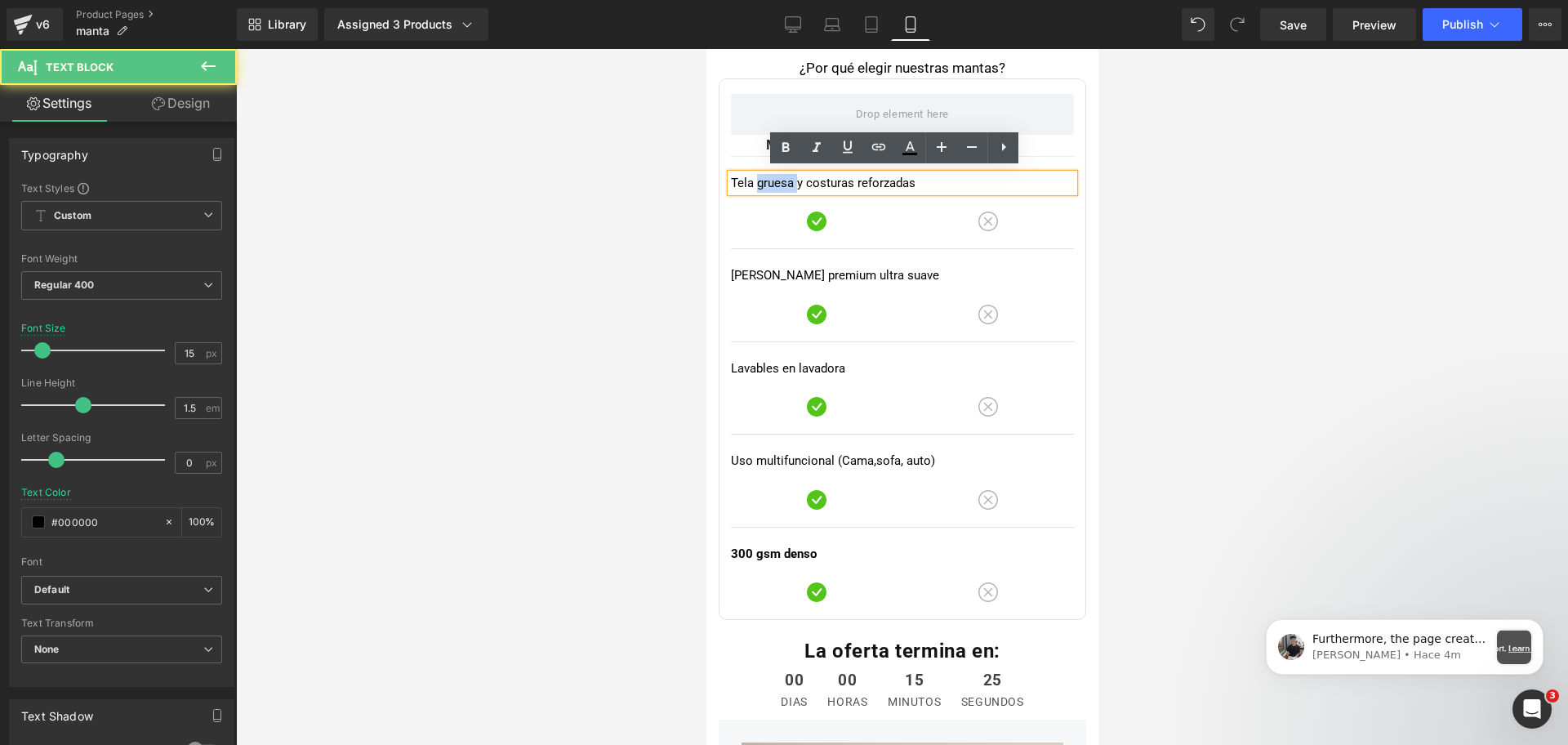
click at [777, 181] on p "Tela gruesa y costuras reforzadas" at bounding box center [901, 183] width 343 height 19
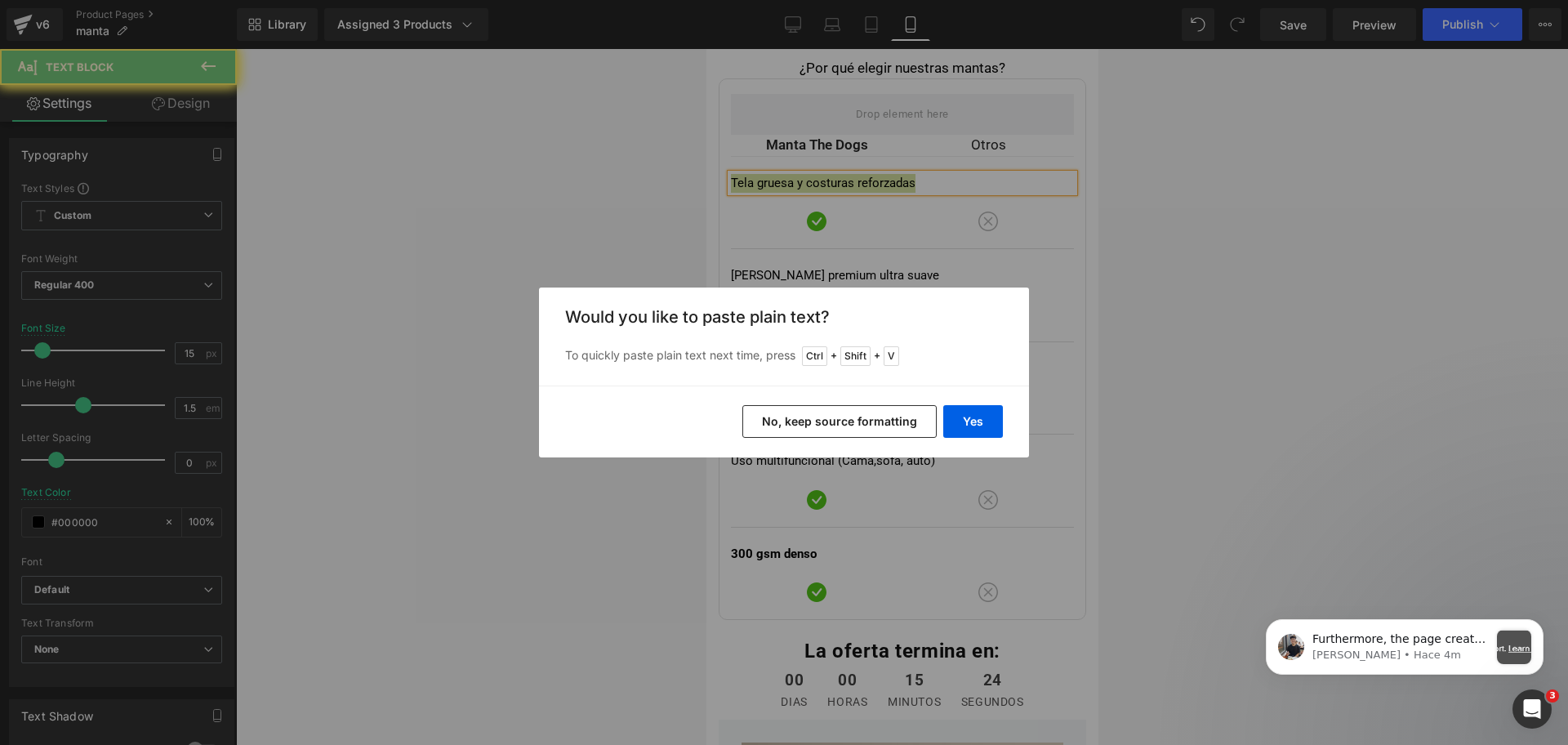
click at [989, 446] on div "Yes No, keep source formatting" at bounding box center [784, 421] width 490 height 72
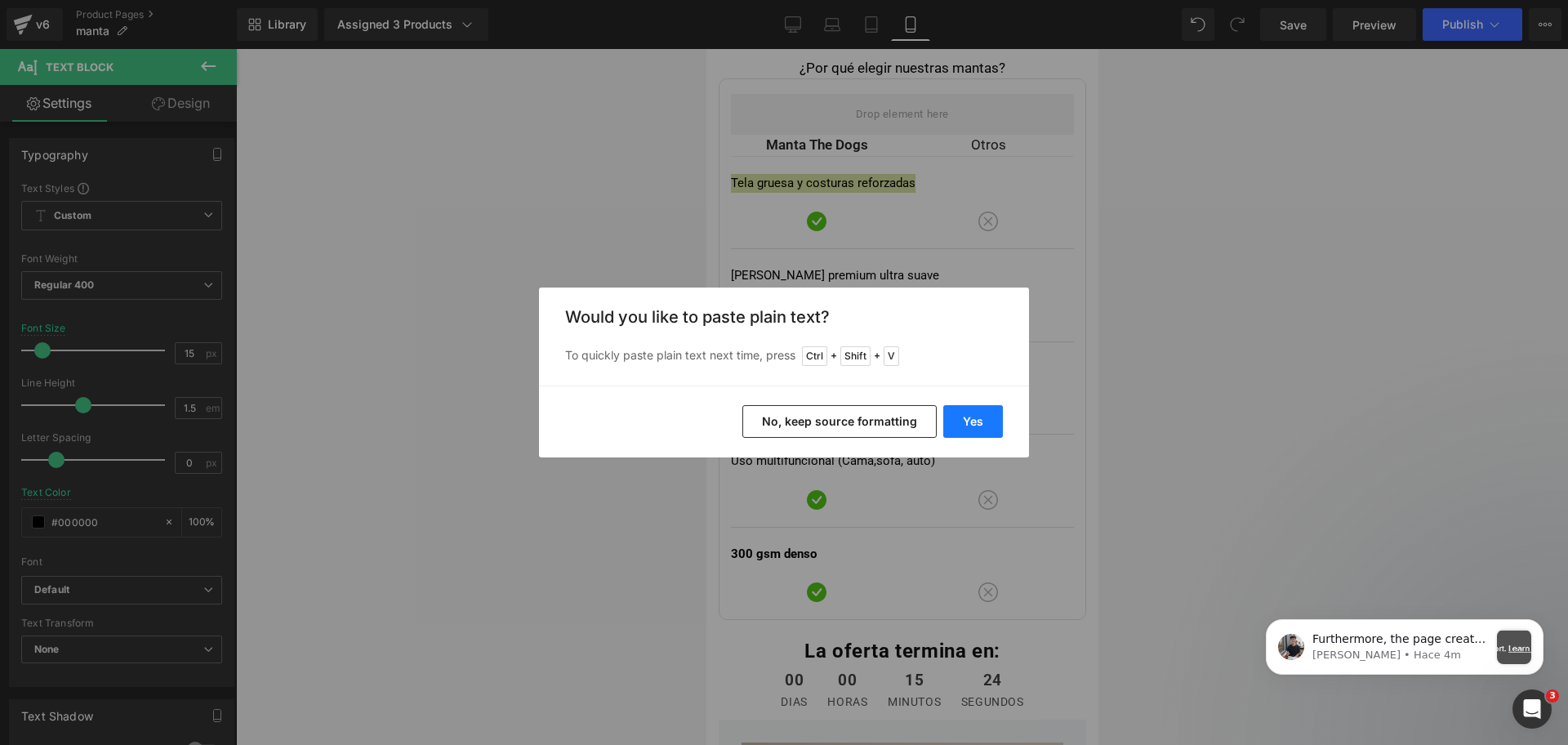
click at [988, 427] on button "Yes" at bounding box center [973, 421] width 59 height 33
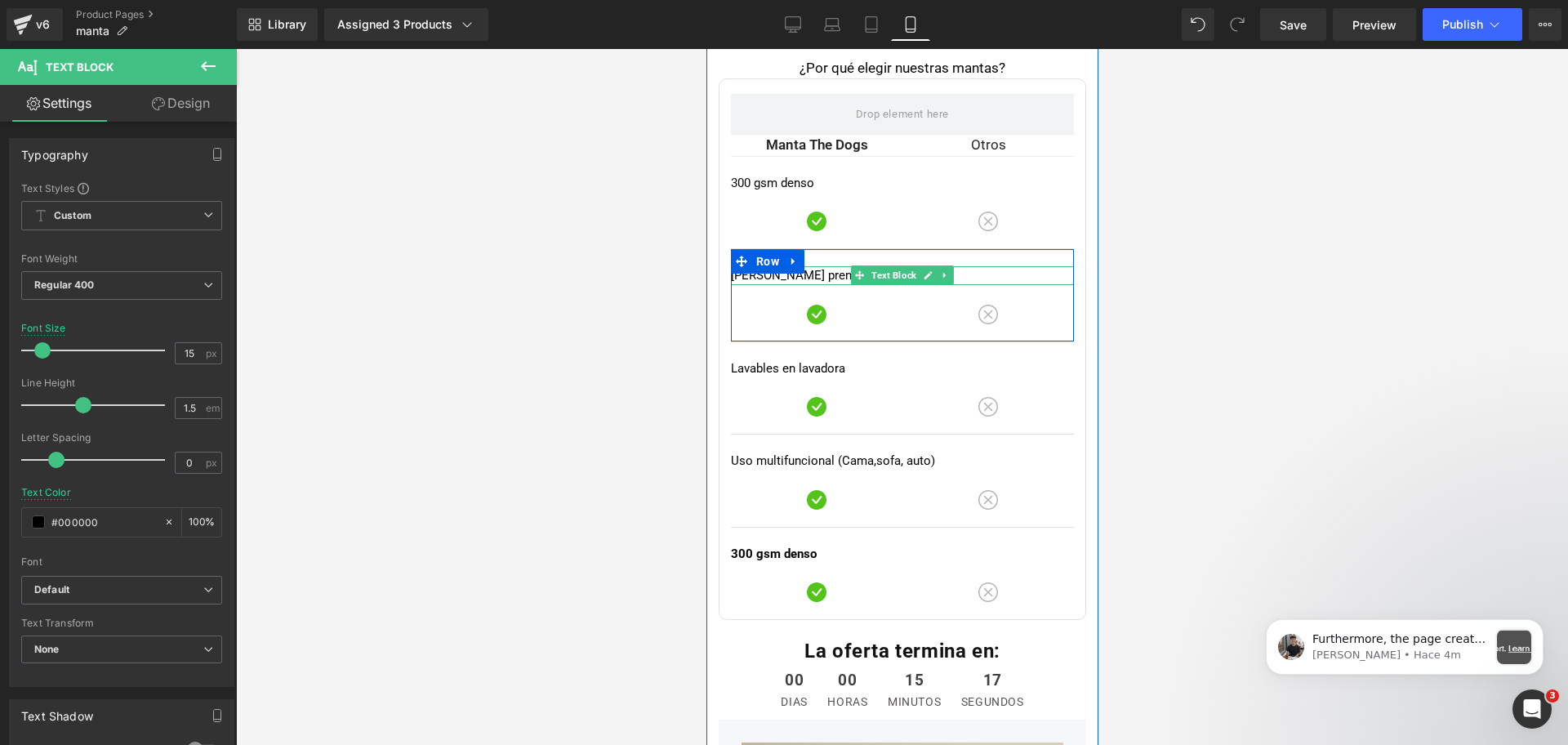
click at [782, 272] on p "[PERSON_NAME] premium ultra suave" at bounding box center [901, 275] width 343 height 19
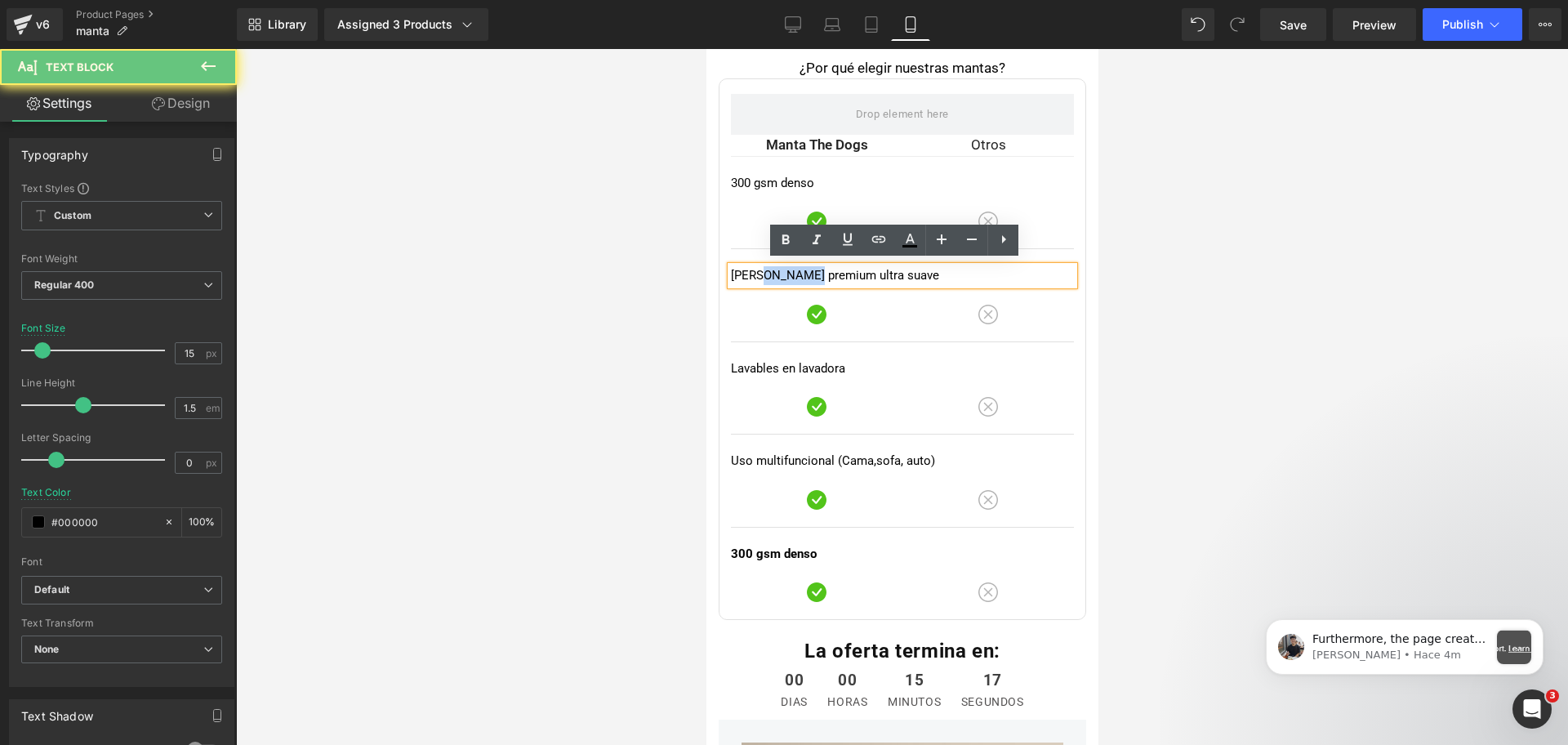
click at [782, 272] on p "[PERSON_NAME] premium ultra suave" at bounding box center [901, 275] width 343 height 19
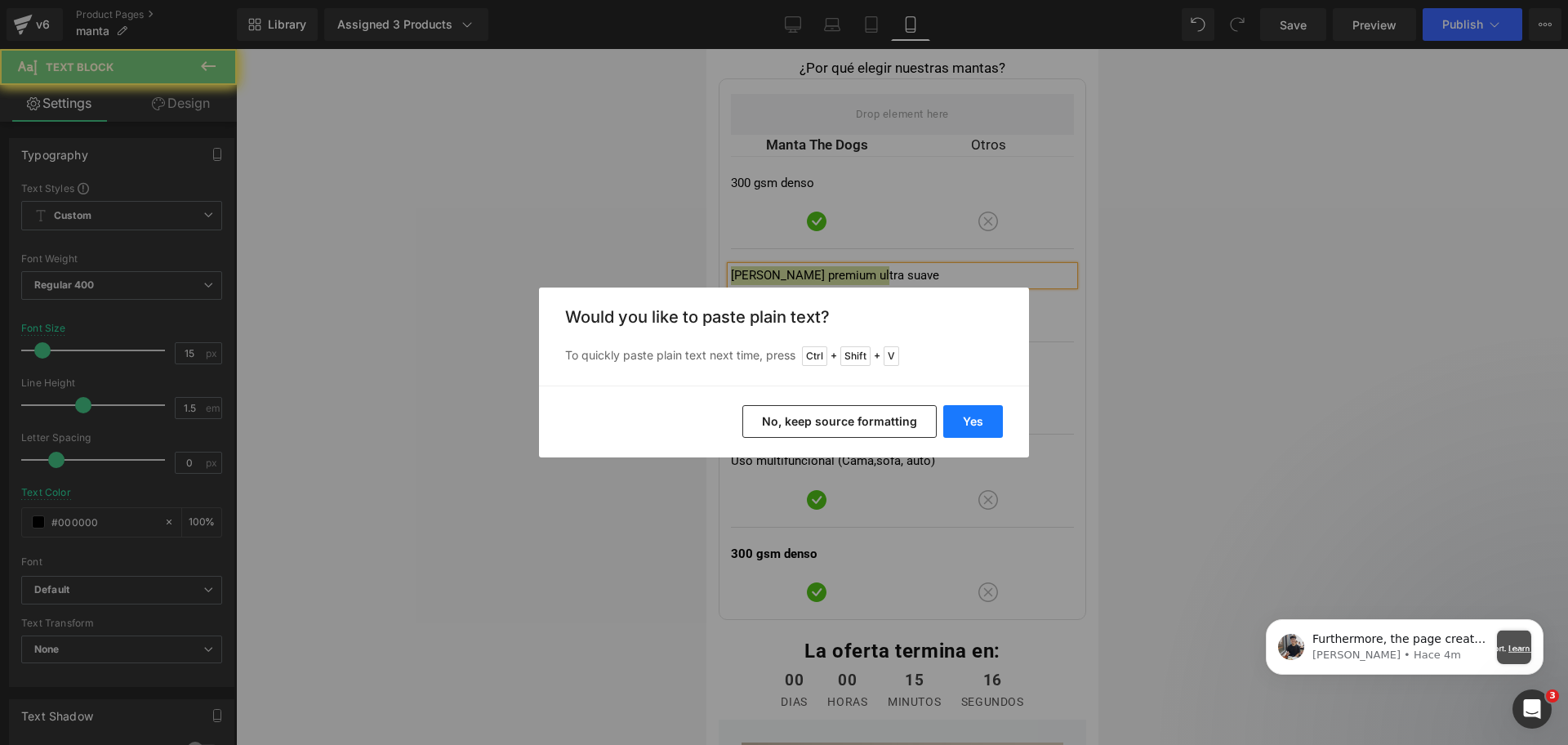
click at [977, 412] on button "Yes" at bounding box center [973, 421] width 59 height 33
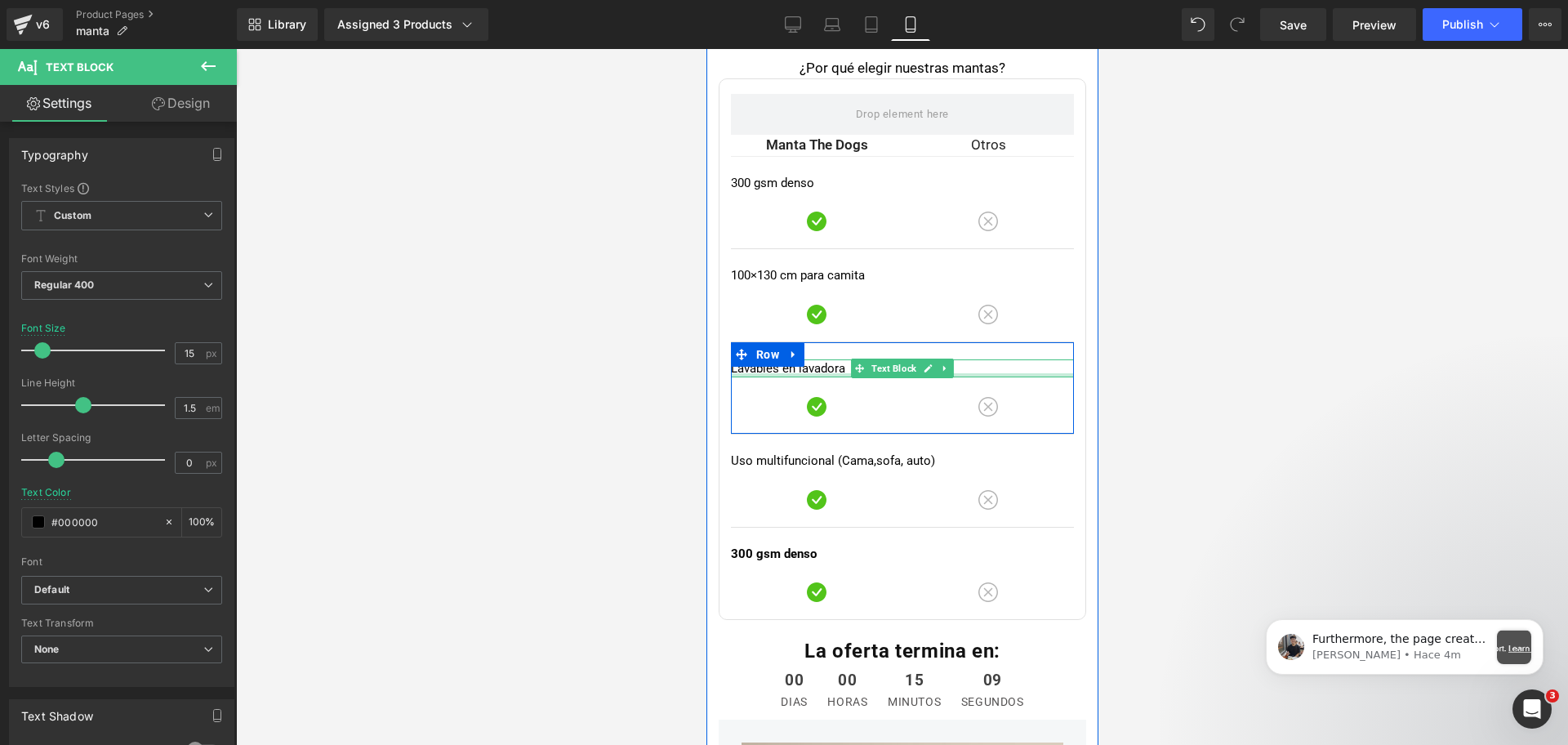
click at [757, 373] on div at bounding box center [901, 375] width 343 height 4
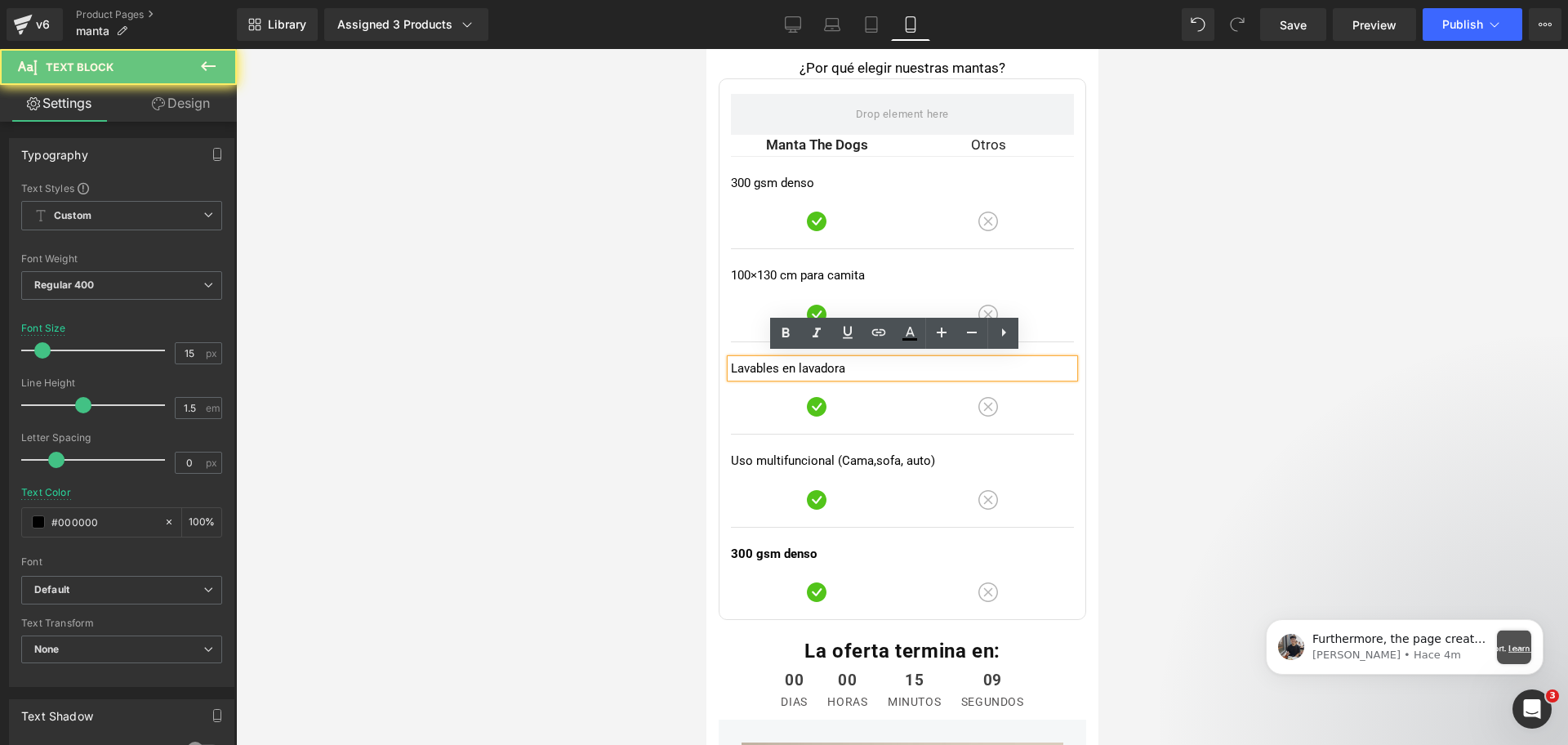
click at [748, 369] on p "Lavables en lavadora" at bounding box center [901, 369] width 343 height 19
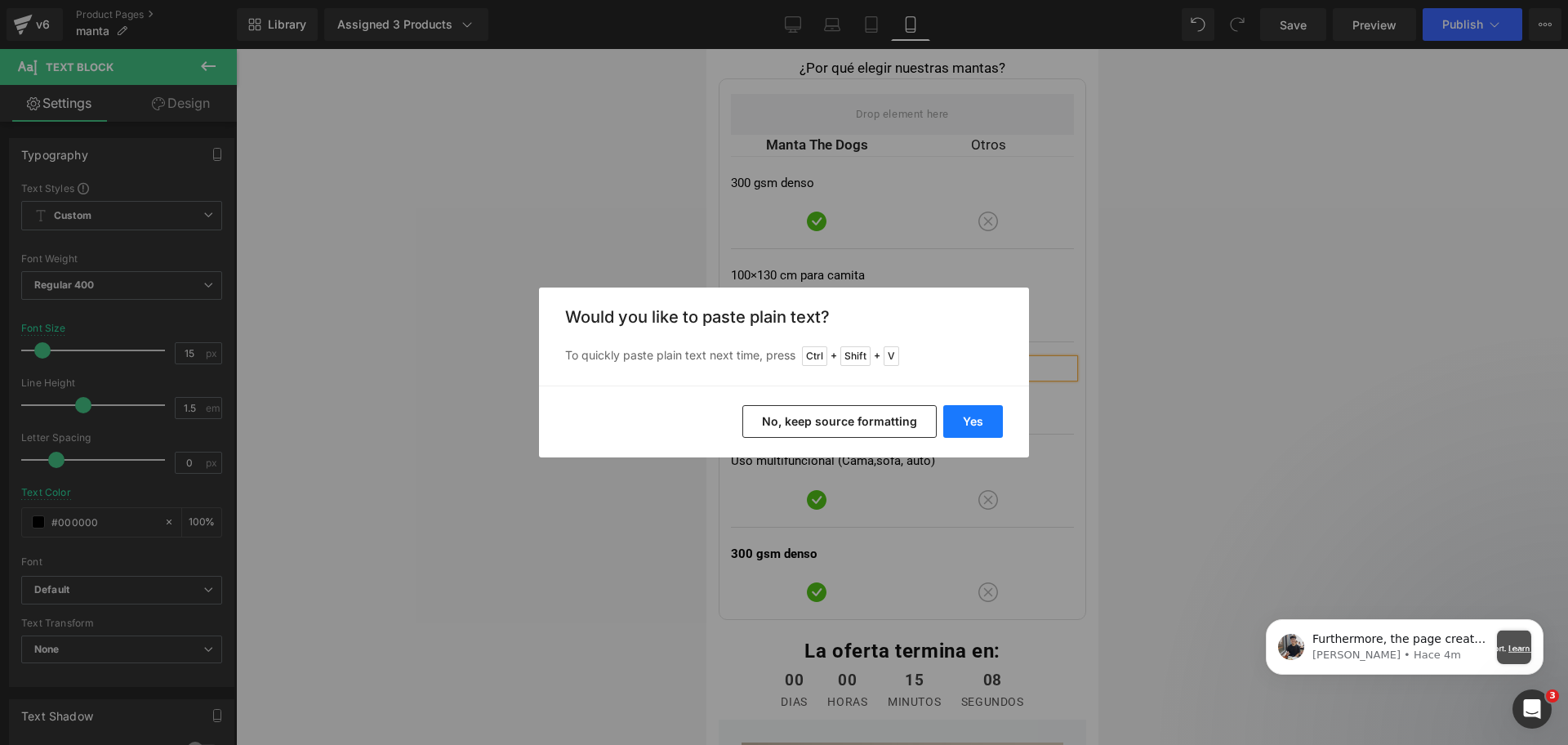
click at [973, 412] on button "Yes" at bounding box center [973, 421] width 59 height 33
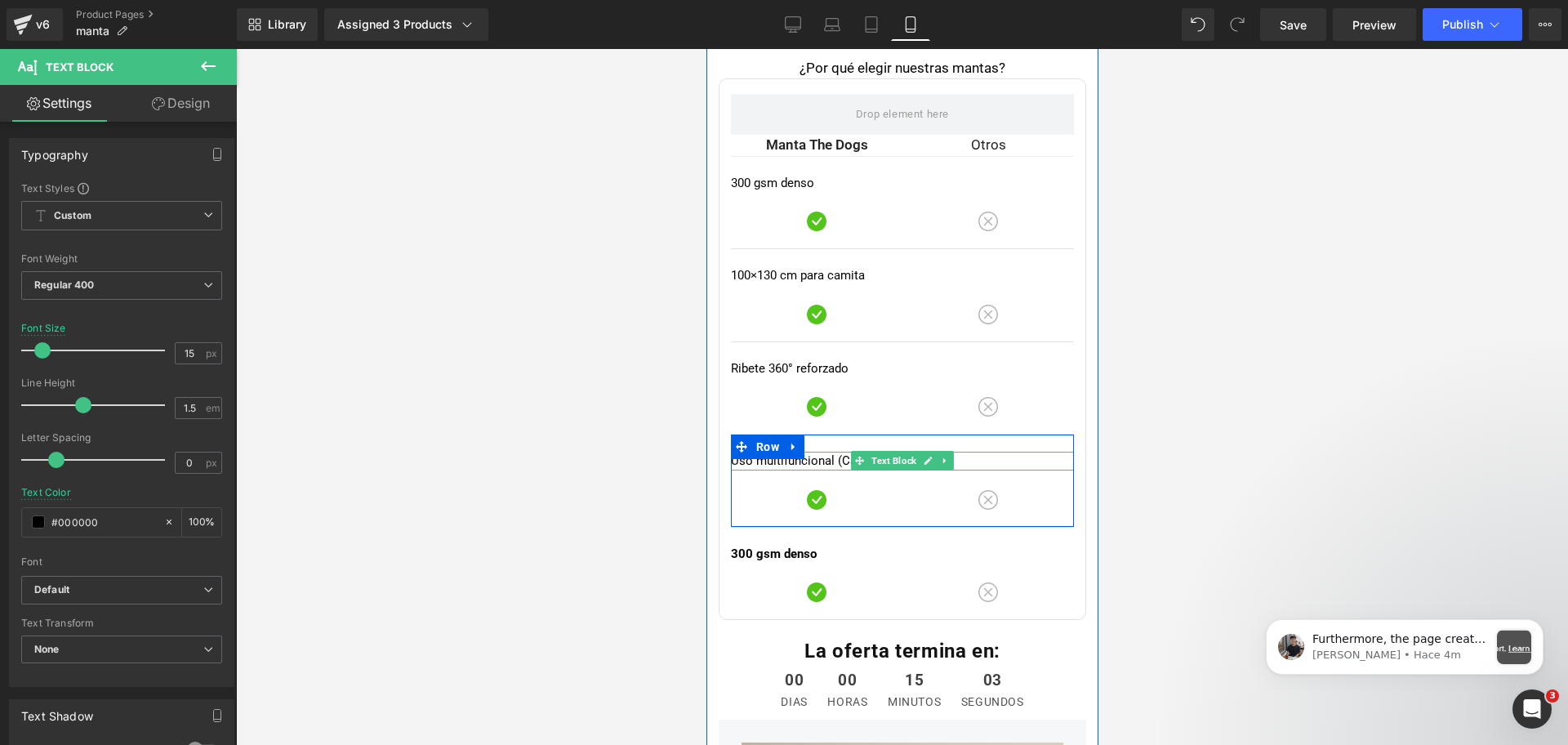
click at [789, 461] on p "Uso multifuncional (Cama,sofa, auto)" at bounding box center [901, 461] width 343 height 19
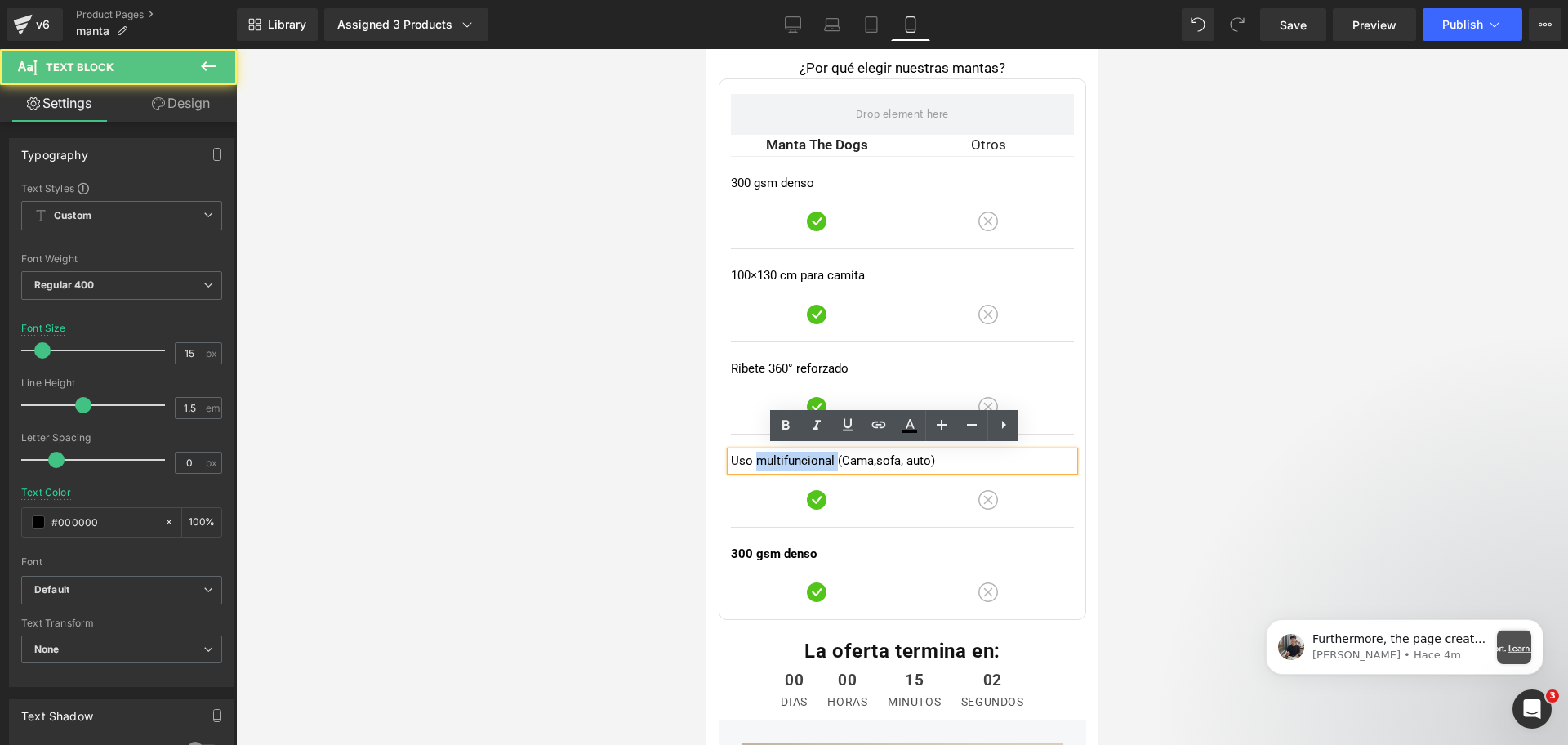
click at [789, 461] on p "Uso multifuncional (Cama,sofa, auto)" at bounding box center [901, 461] width 343 height 19
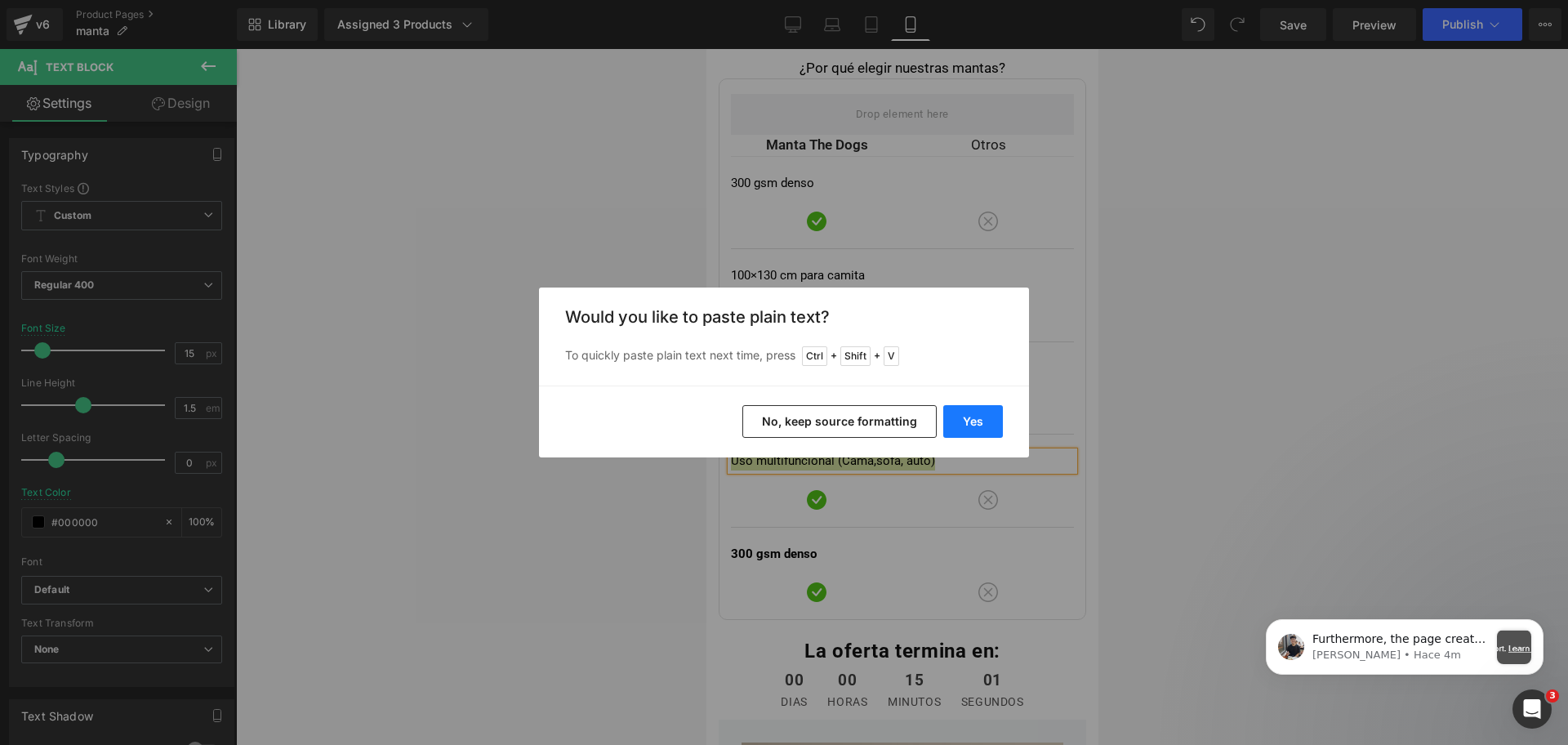
drag, startPoint x: 965, startPoint y: 421, endPoint x: 255, endPoint y: 370, distance: 711.8
click at [965, 421] on button "Yes" at bounding box center [973, 421] width 59 height 33
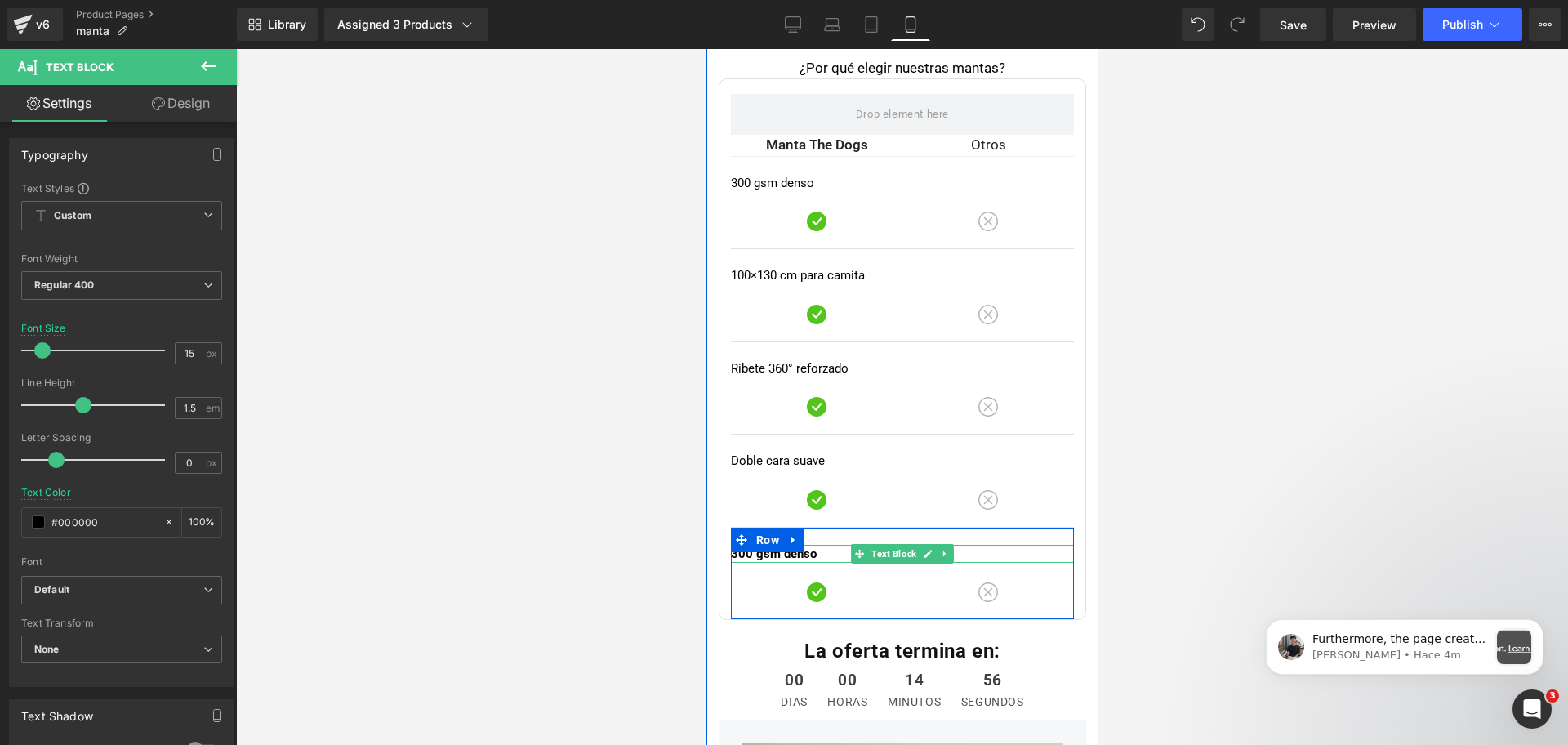
click at [749, 553] on strong "300 gsm denso" at bounding box center [773, 554] width 86 height 15
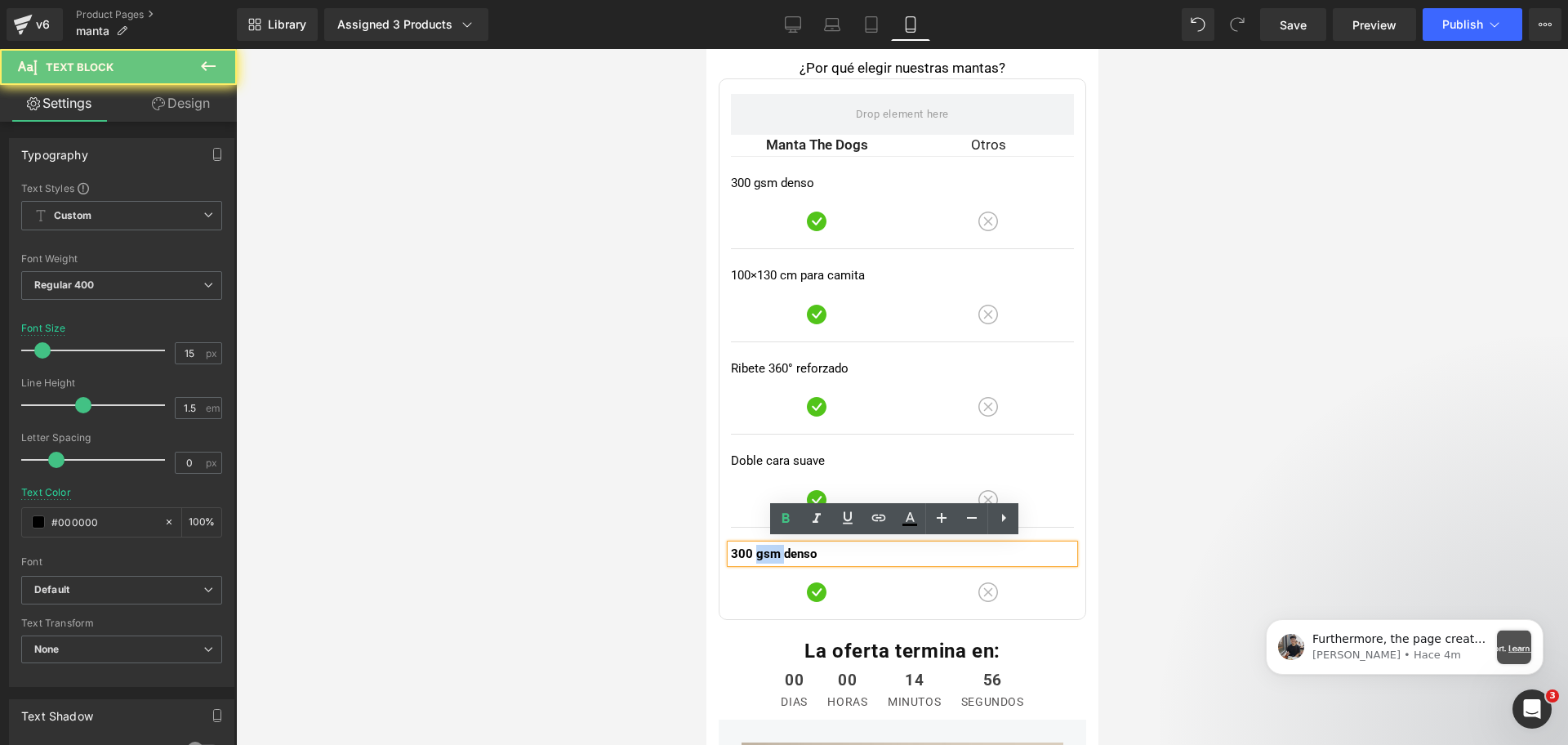
click at [749, 553] on strong "300 gsm denso" at bounding box center [773, 554] width 86 height 15
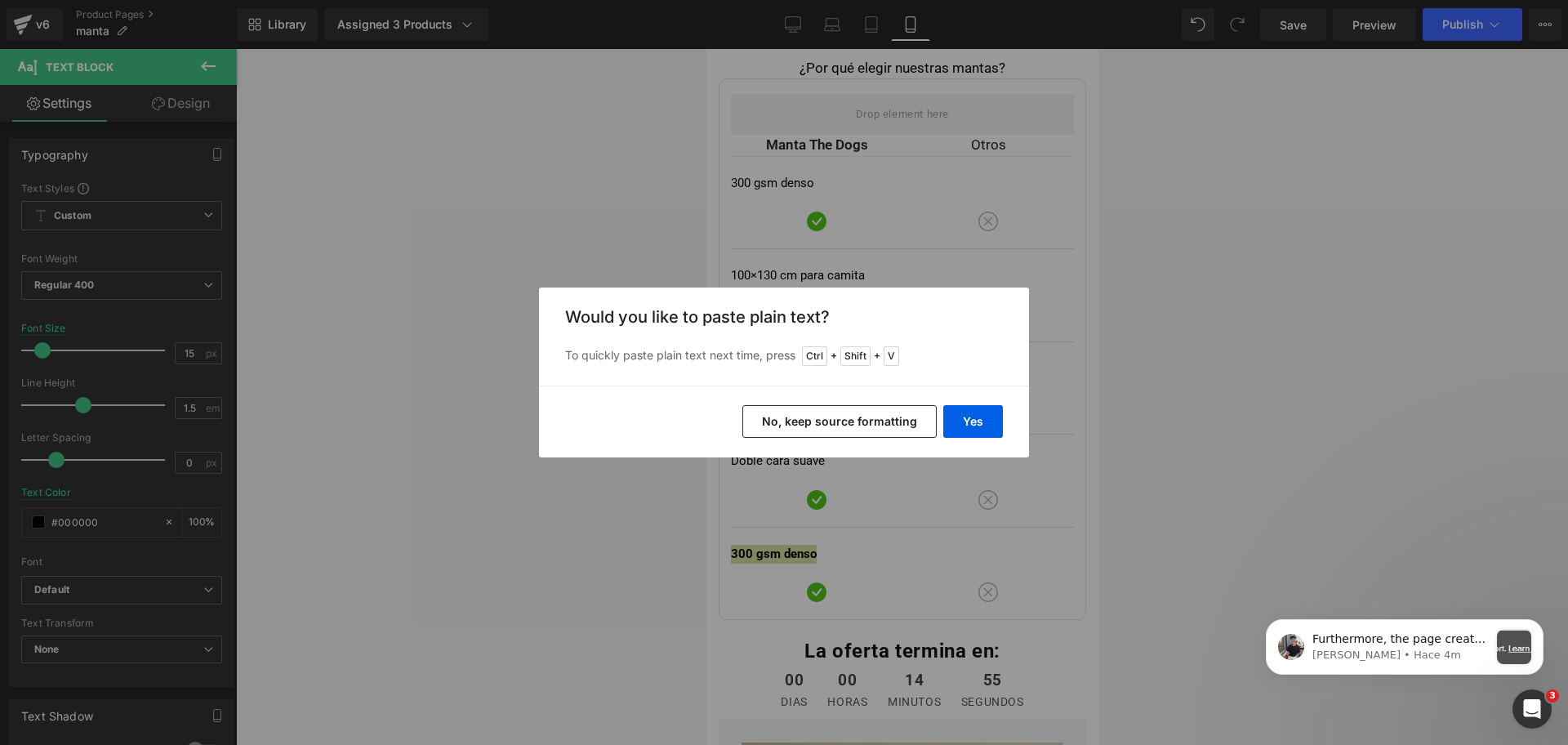
click at [863, 407] on button "No, keep source formatting" at bounding box center [840, 421] width 194 height 33
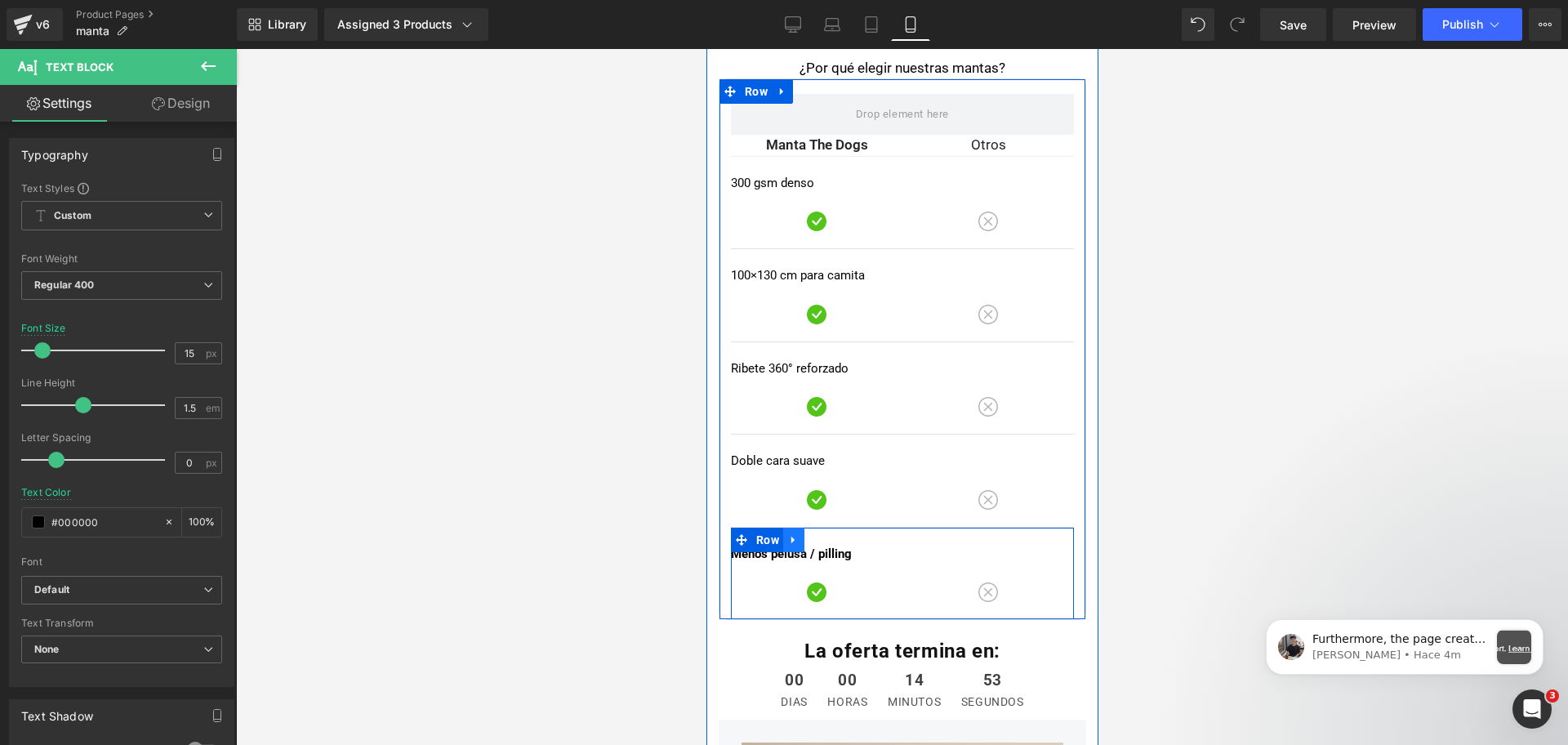
click at [793, 546] on link at bounding box center [793, 540] width 21 height 25
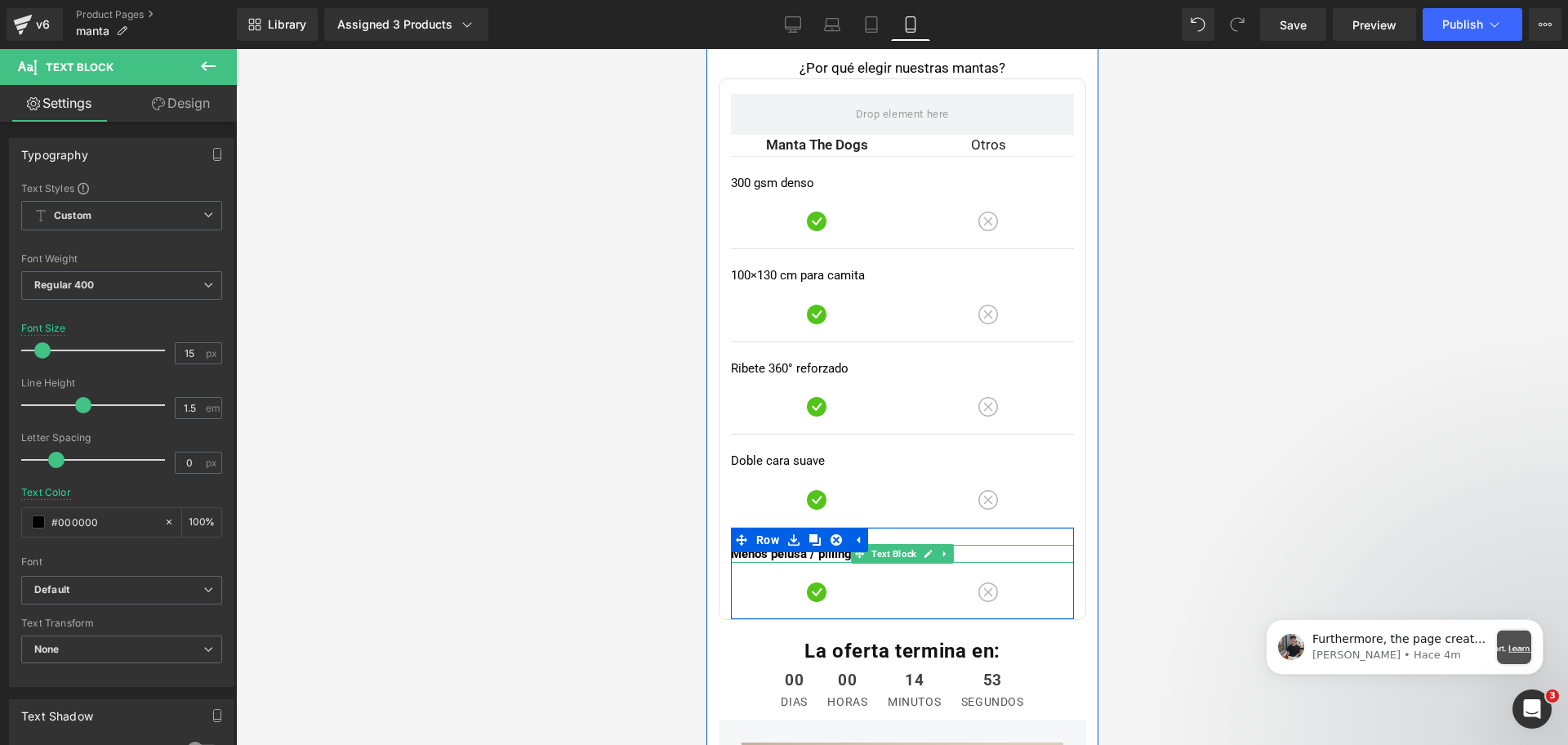
click at [803, 548] on strong "Menos pelusa / pilling" at bounding box center [790, 554] width 121 height 15
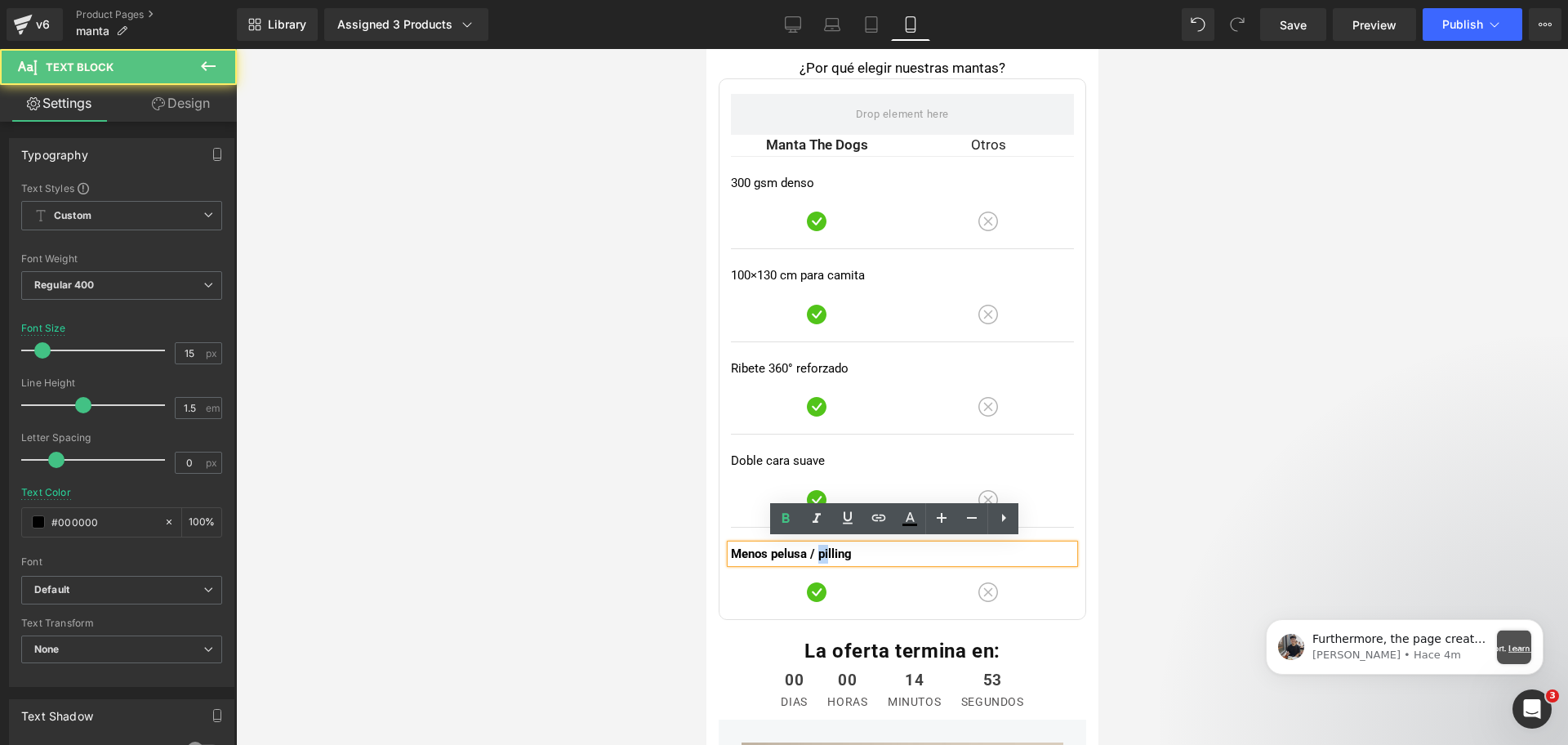
click at [803, 548] on strong "Menos pelusa / pilling" at bounding box center [790, 554] width 121 height 15
click at [789, 515] on icon at bounding box center [786, 518] width 7 height 10
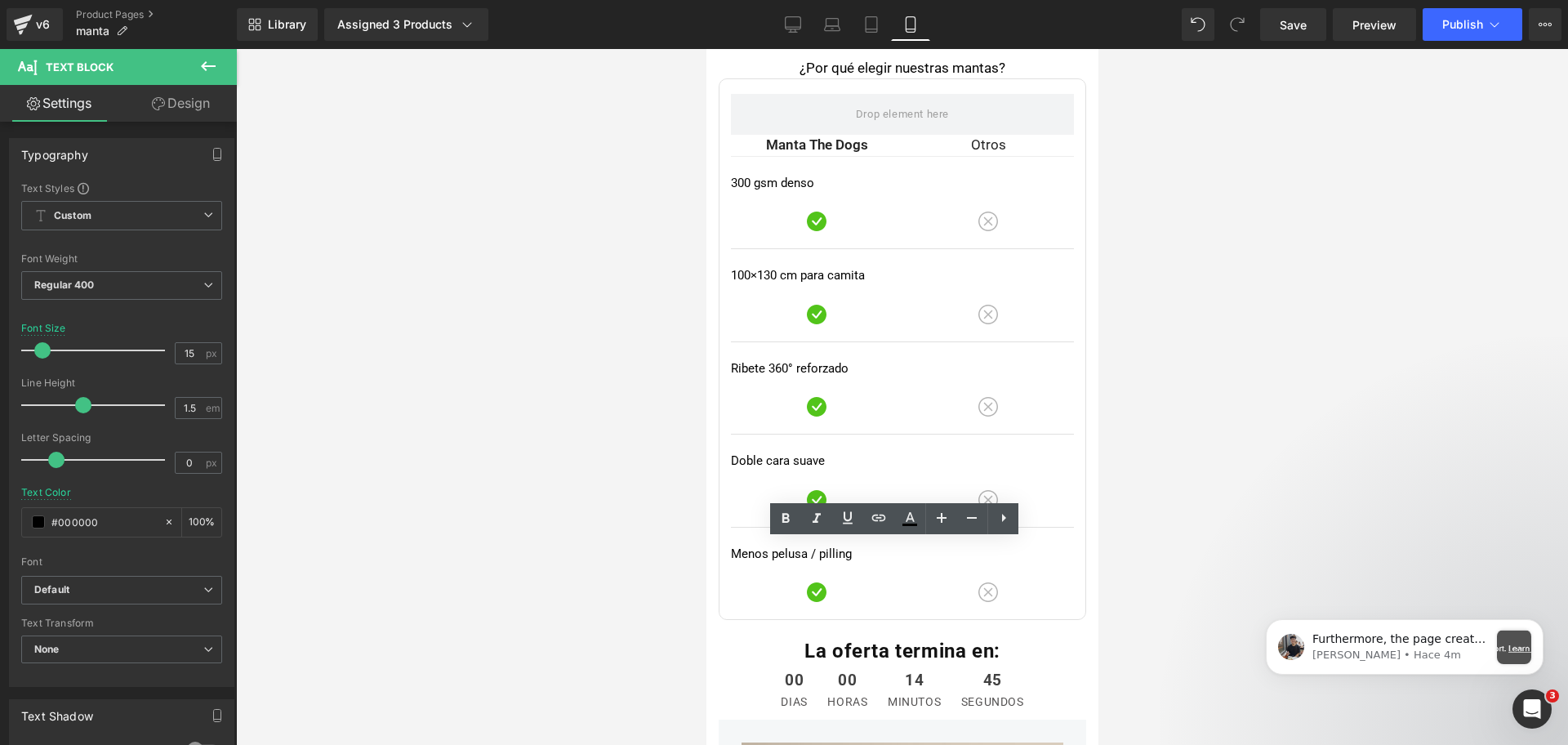
click at [1110, 370] on div at bounding box center [902, 397] width 1332 height 696
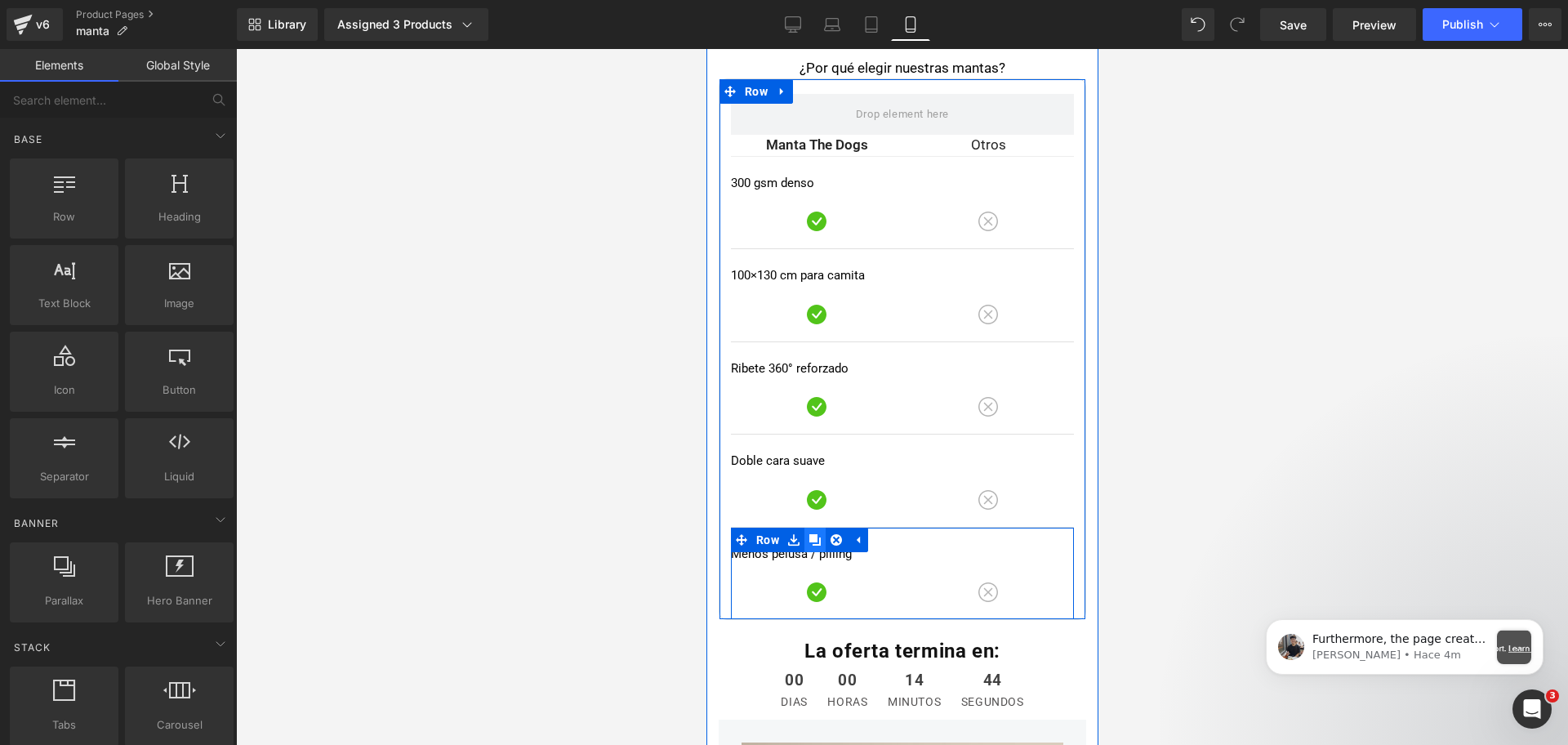
click at [812, 540] on icon at bounding box center [814, 540] width 12 height 12
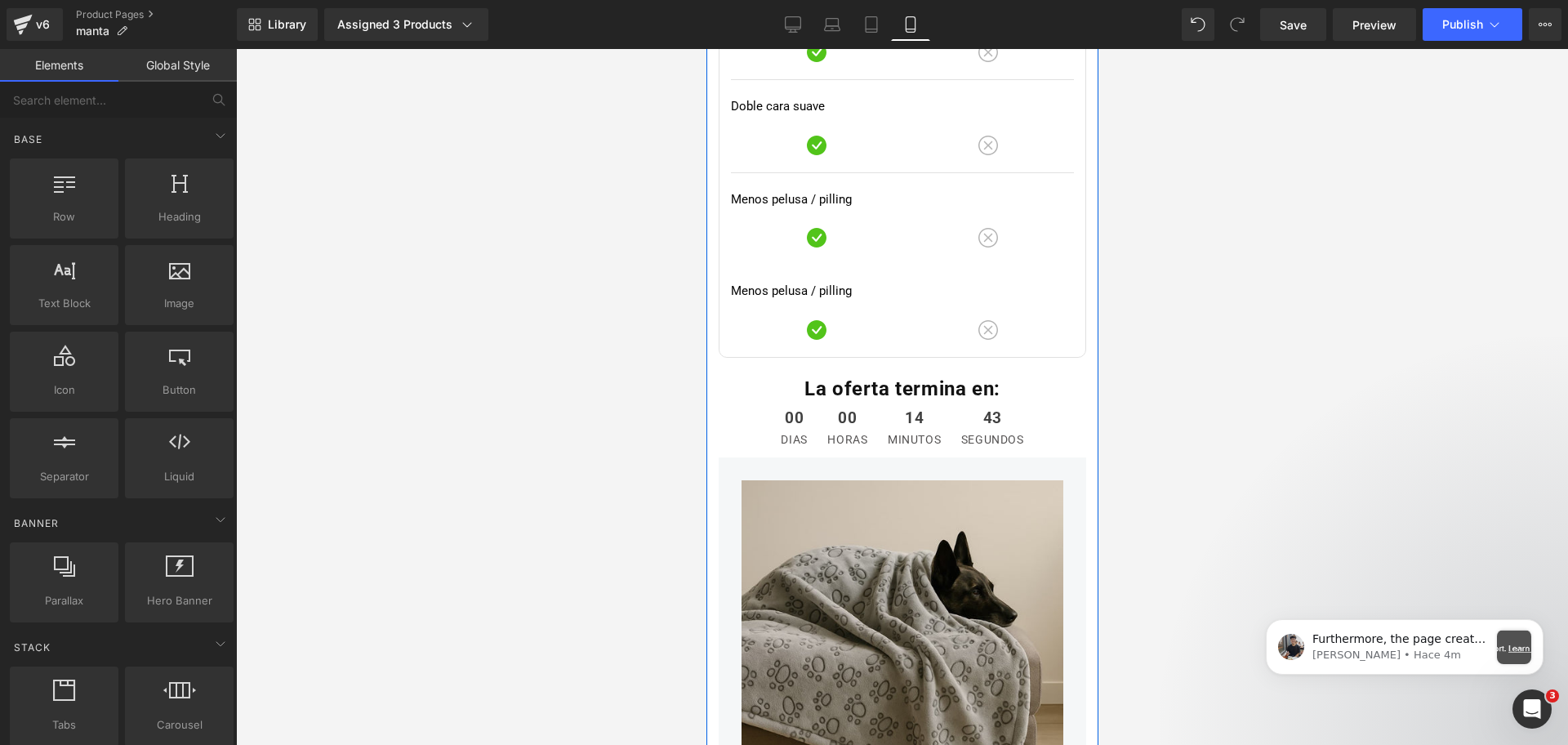
scroll to position [4288, 0]
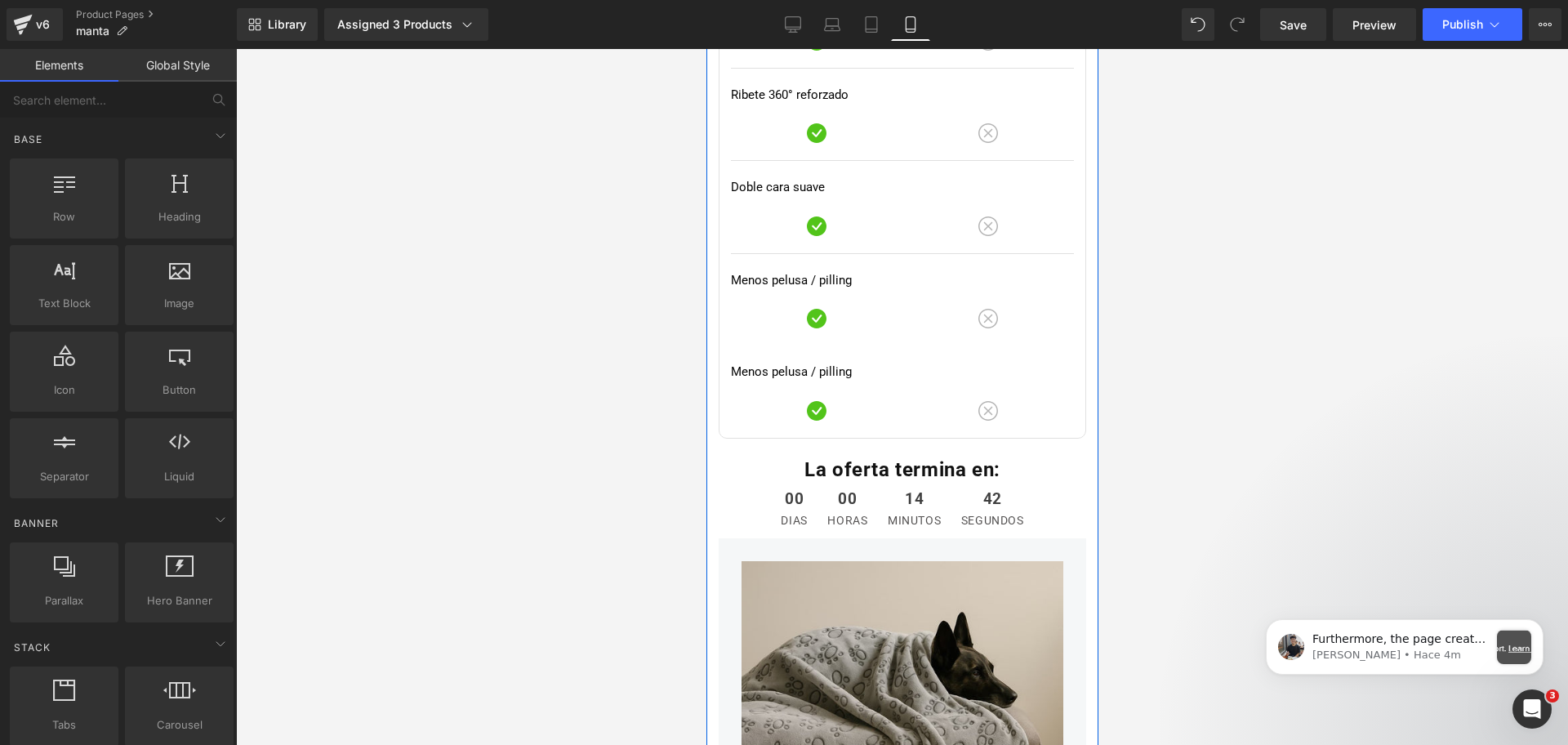
click at [779, 372] on div "Menos pelusa / pilling Text Block" at bounding box center [901, 372] width 343 height 19
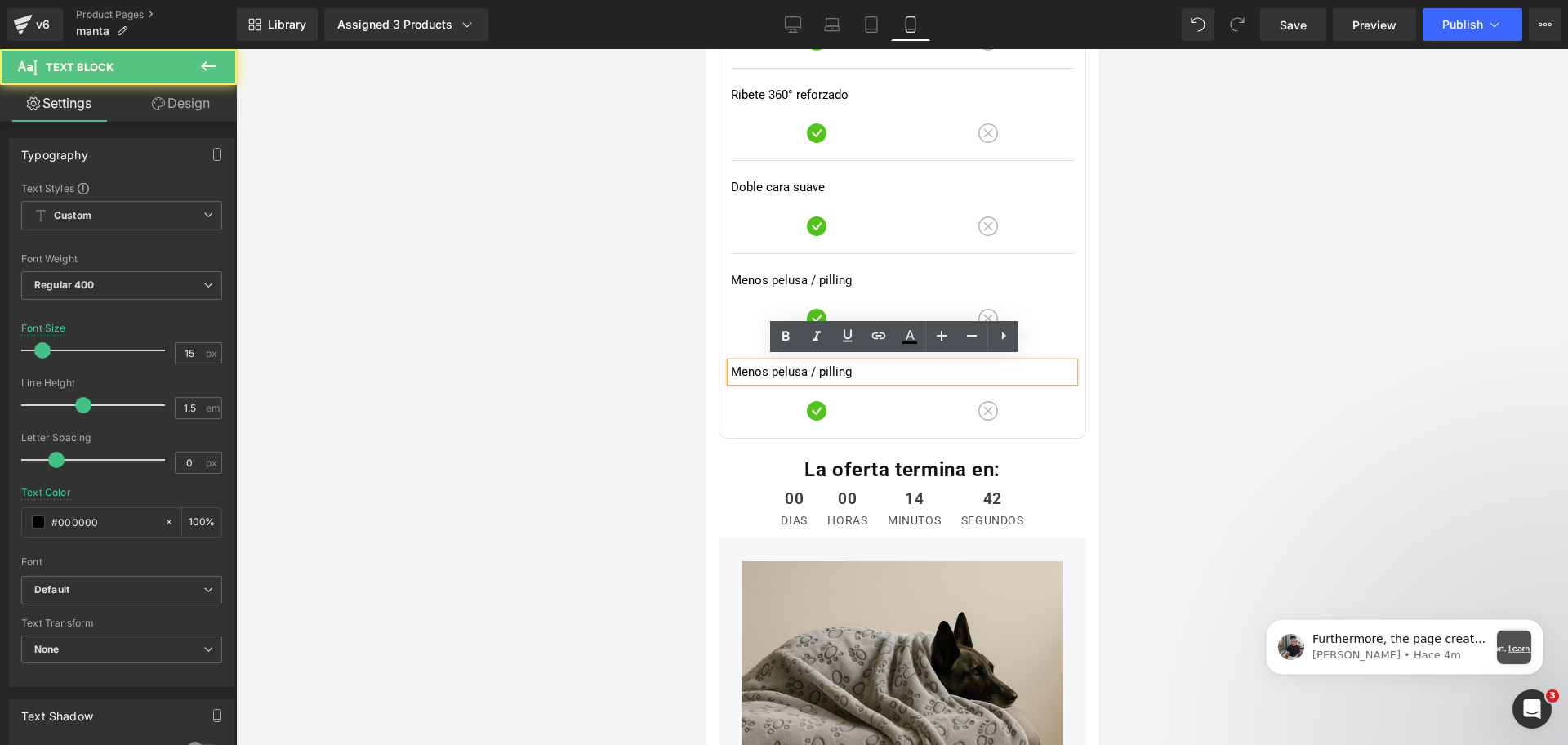
click at [779, 372] on div "Menos pelusa / pilling Text Block" at bounding box center [901, 372] width 343 height 19
click at [779, 372] on span "Menos pelusa / pilling" at bounding box center [790, 372] width 121 height 15
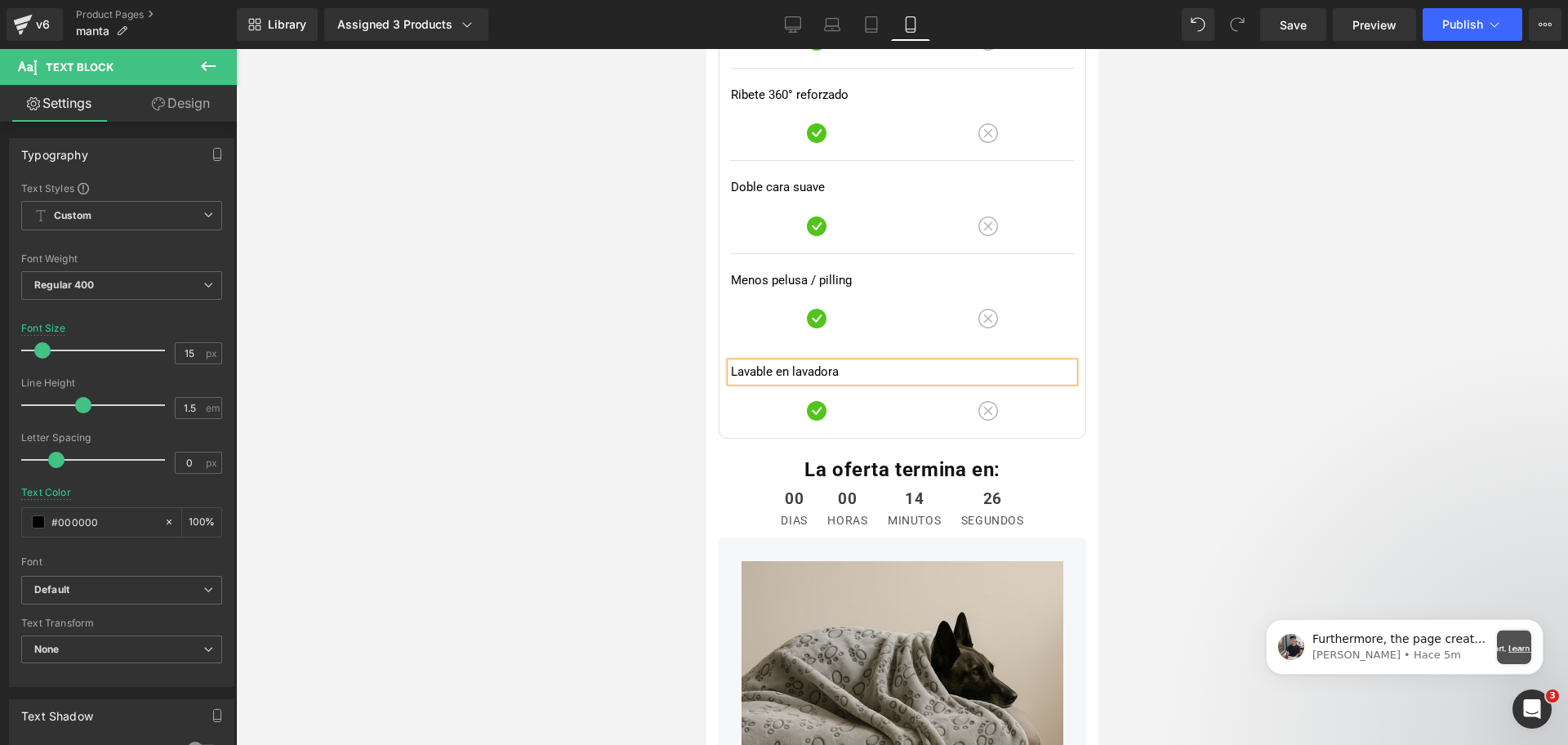
click at [1214, 348] on div at bounding box center [902, 397] width 1332 height 696
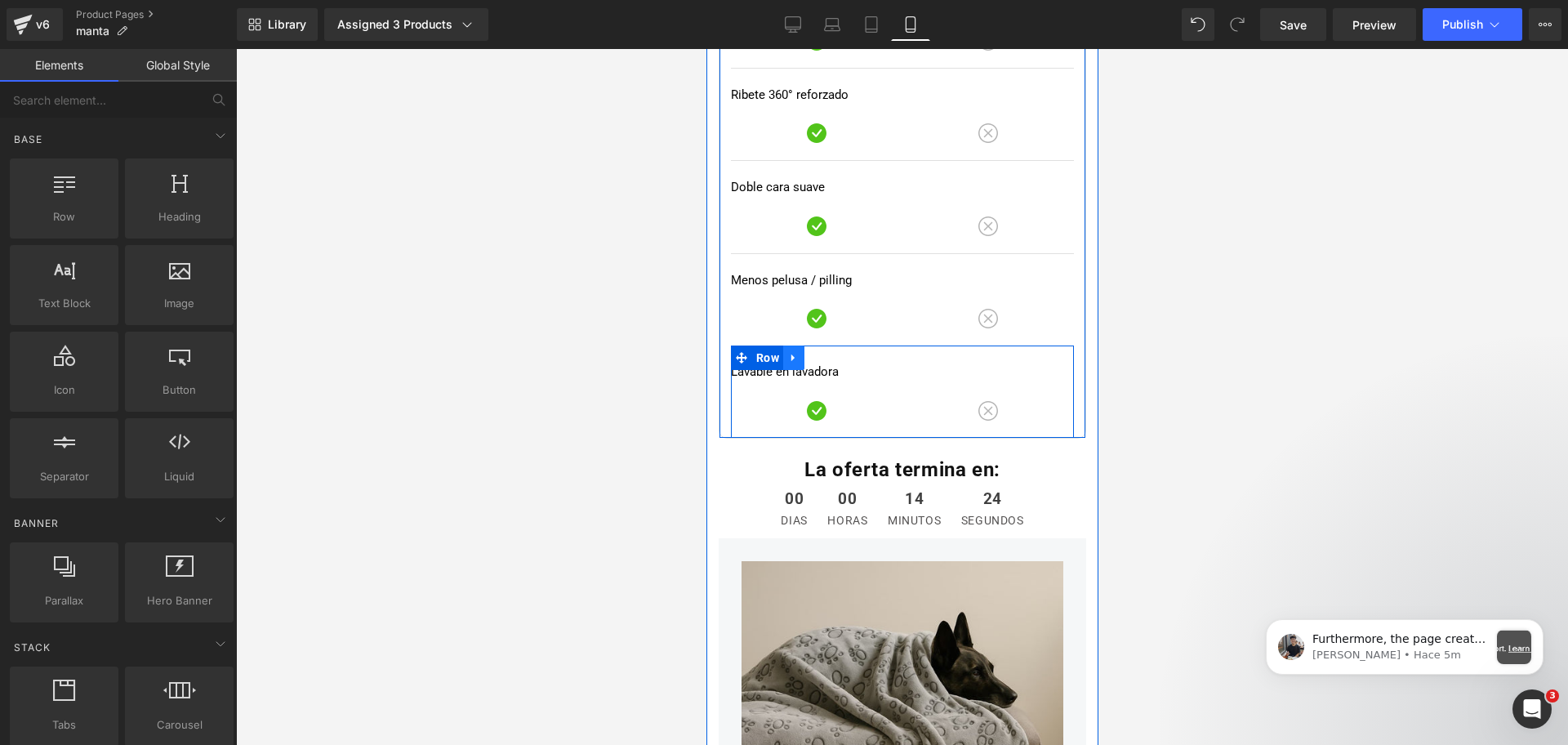
click at [794, 355] on link at bounding box center [793, 358] width 21 height 25
click at [807, 361] on link at bounding box center [814, 358] width 21 height 25
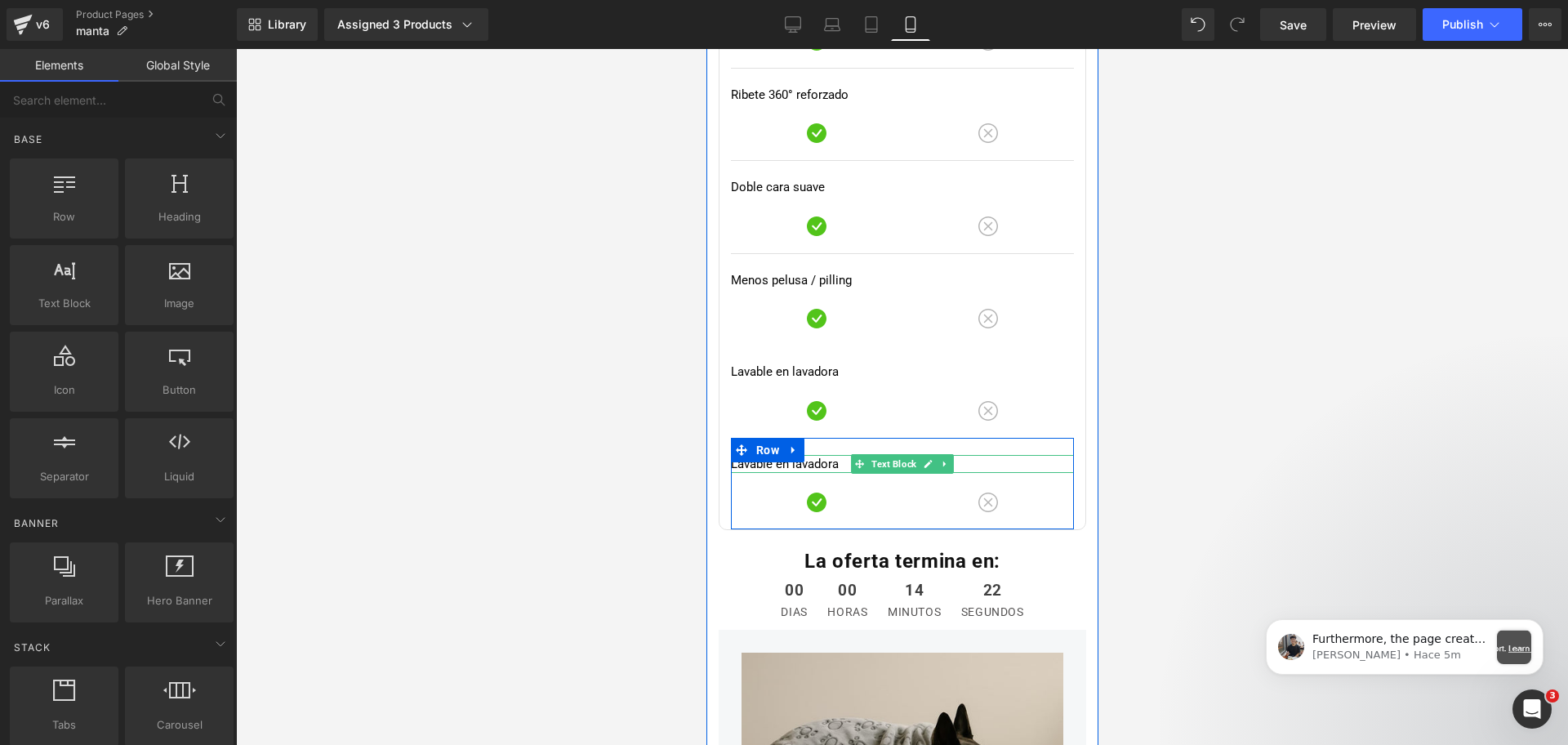
click at [755, 460] on span "Lavable en lavadora" at bounding box center [784, 464] width 108 height 15
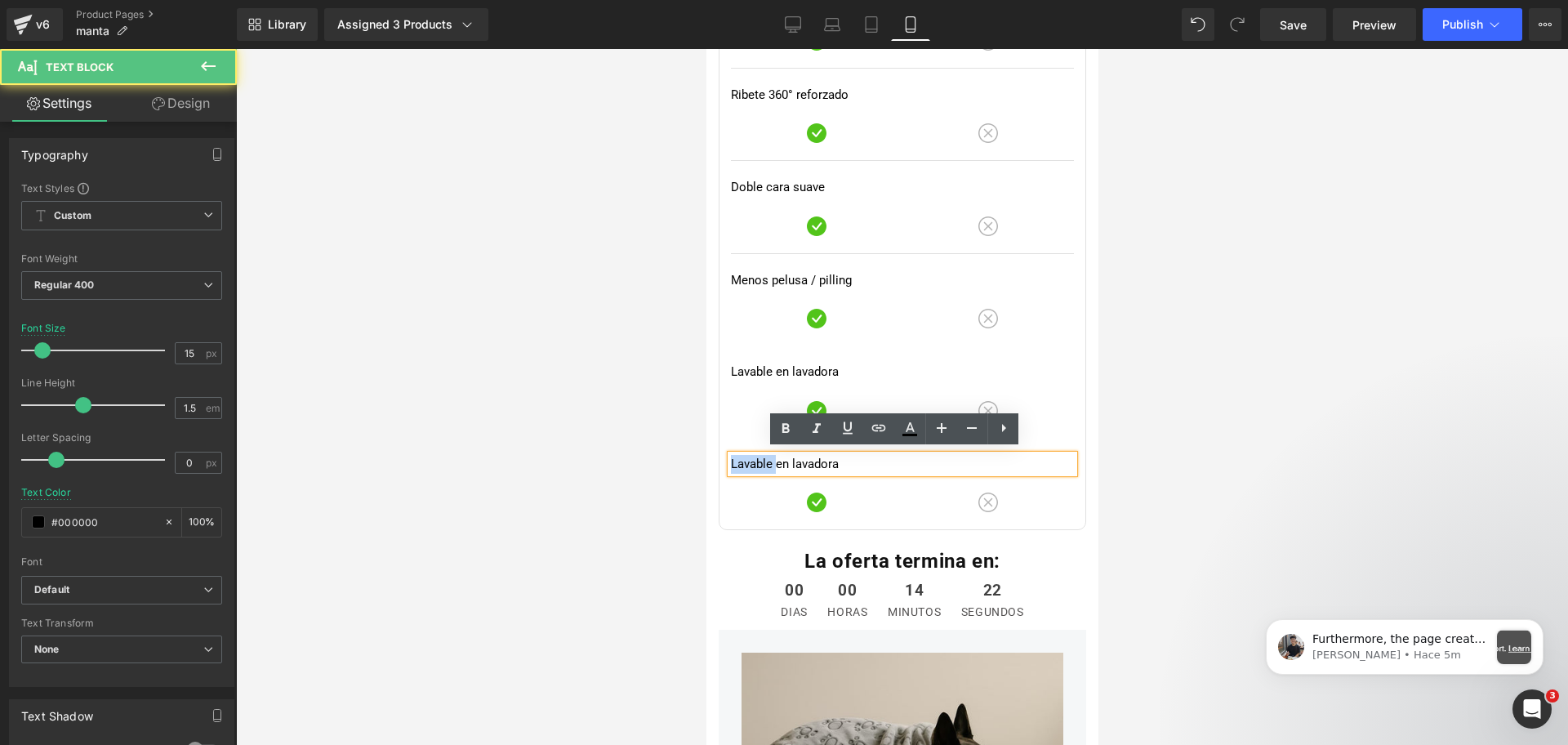
click at [755, 460] on span "Lavable en lavadora" at bounding box center [784, 464] width 108 height 15
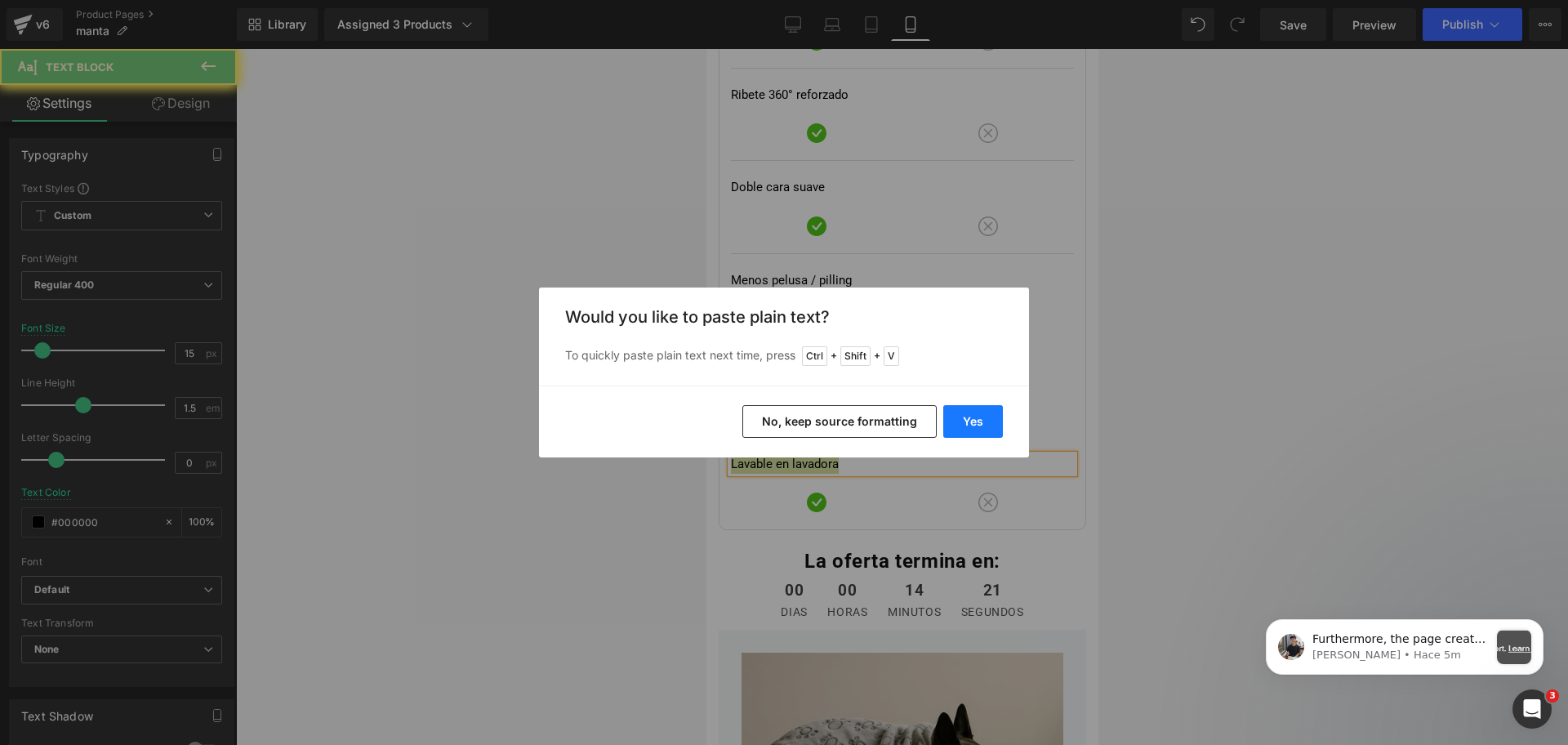
click at [952, 422] on button "Yes" at bounding box center [973, 421] width 59 height 33
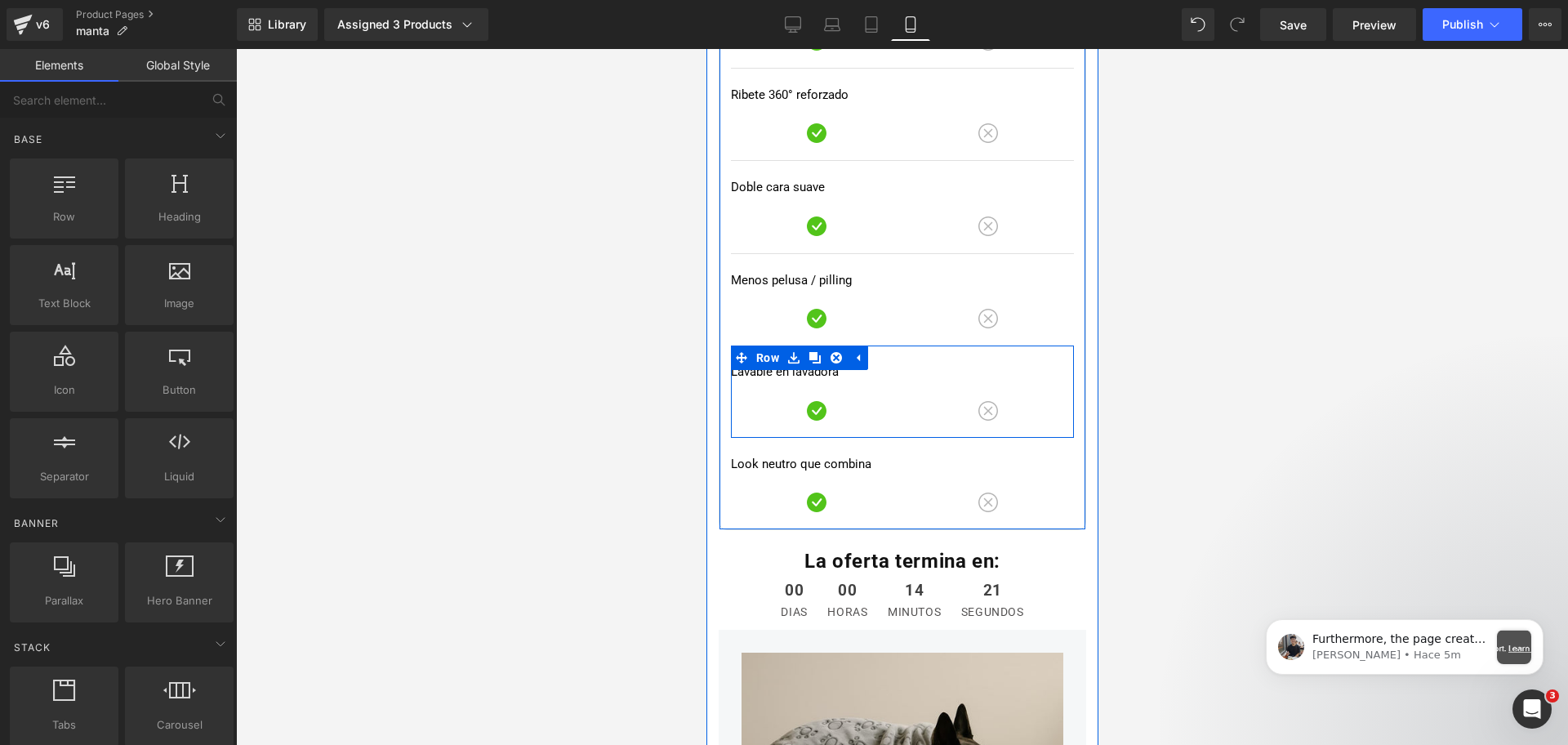
click at [1142, 375] on div at bounding box center [902, 397] width 1332 height 696
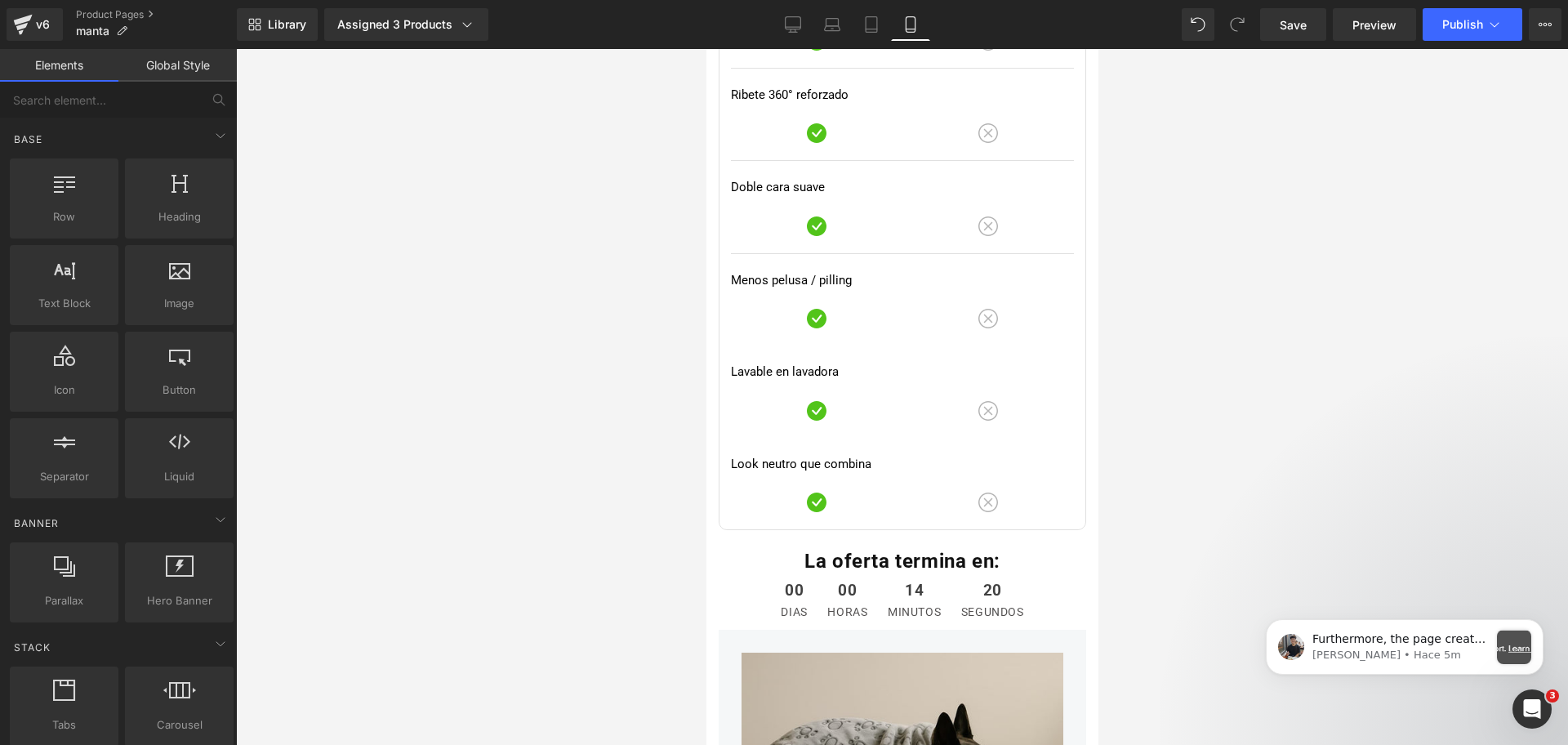
click at [866, 594] on div "00 dias 00 horas 14 minutos 20 segundos Countdown Timer" at bounding box center [901, 600] width 392 height 52
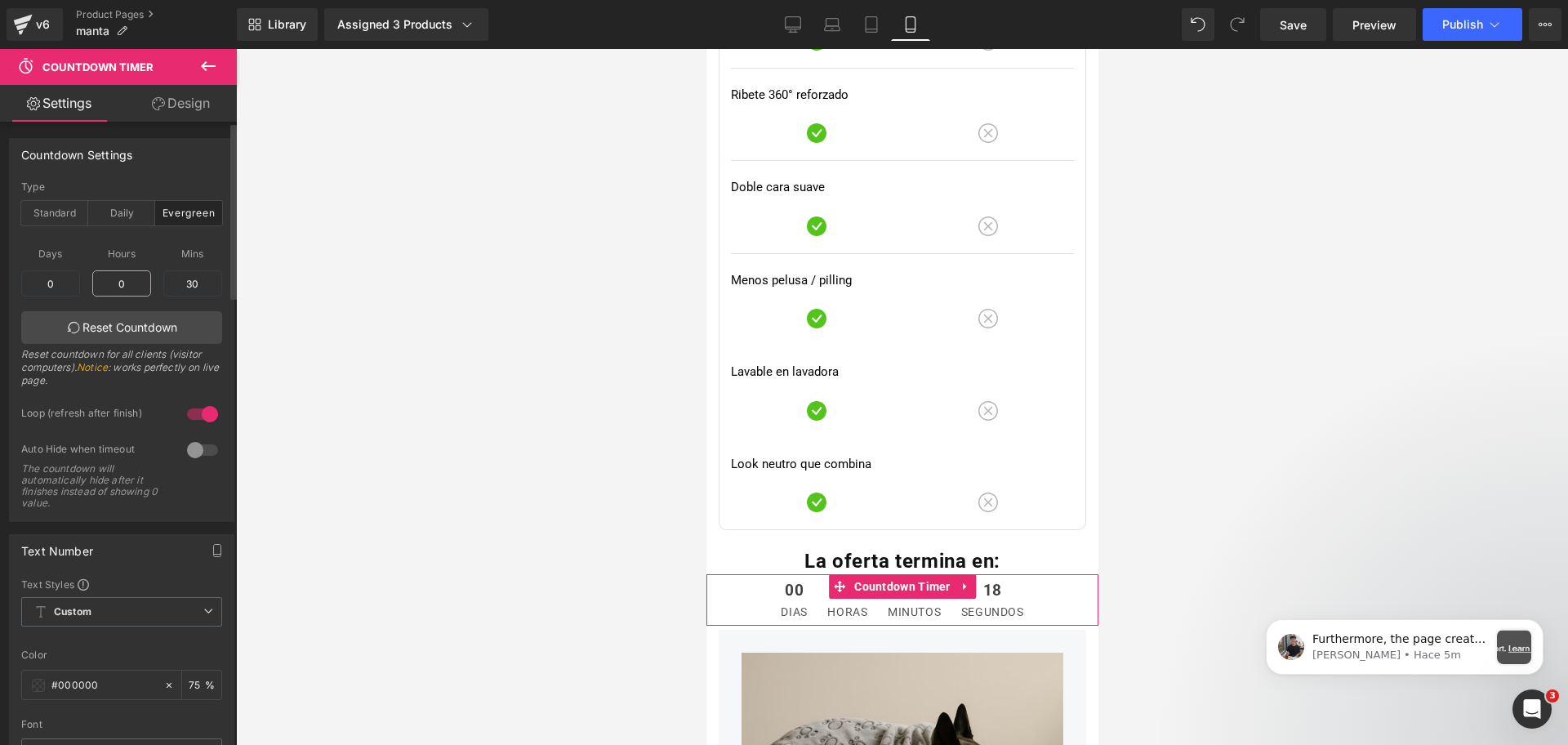
click at [123, 270] on input "0" at bounding box center [121, 283] width 58 height 26
type input "1"
click at [1247, 271] on div at bounding box center [902, 397] width 1332 height 696
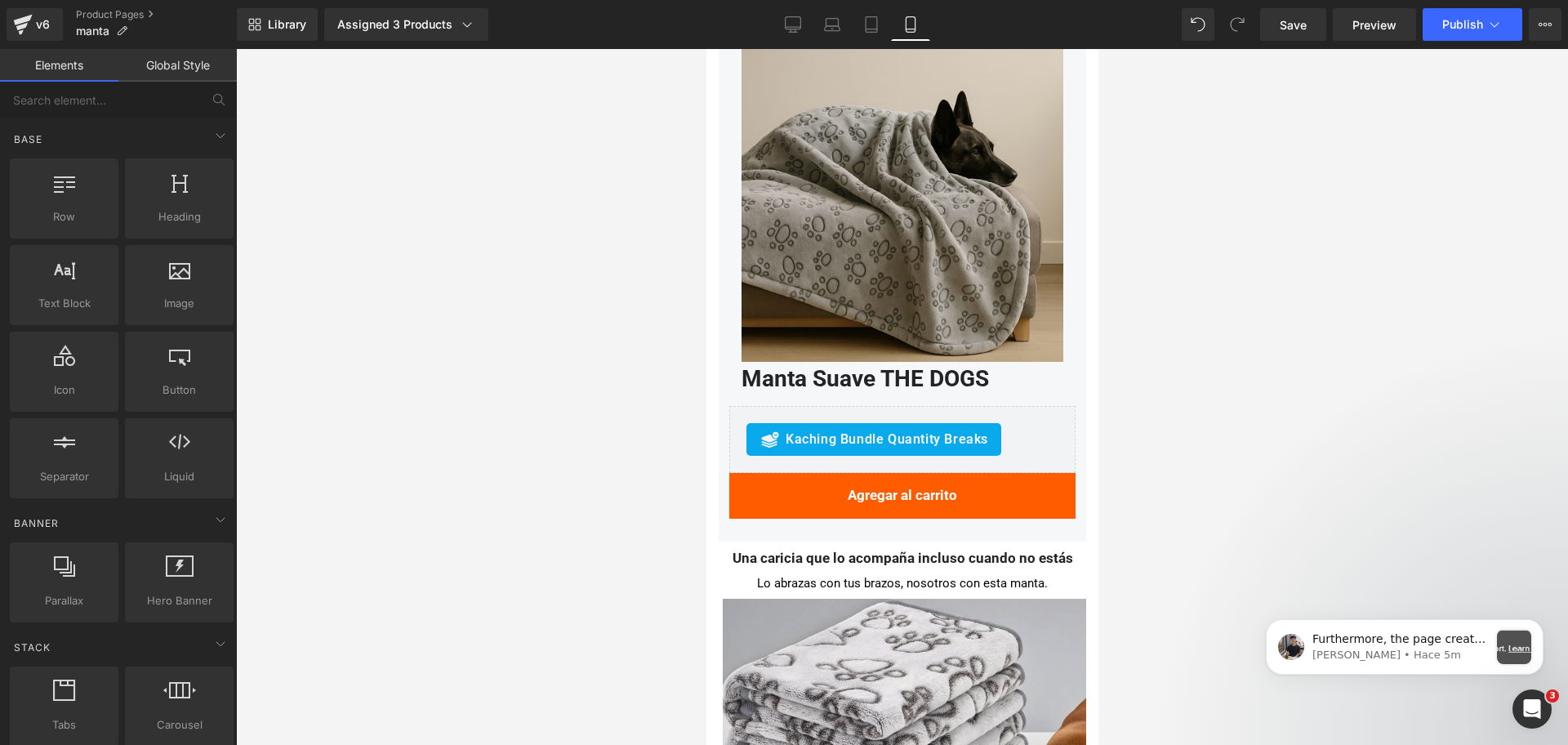
click at [891, 249] on img at bounding box center [901, 201] width 322 height 322
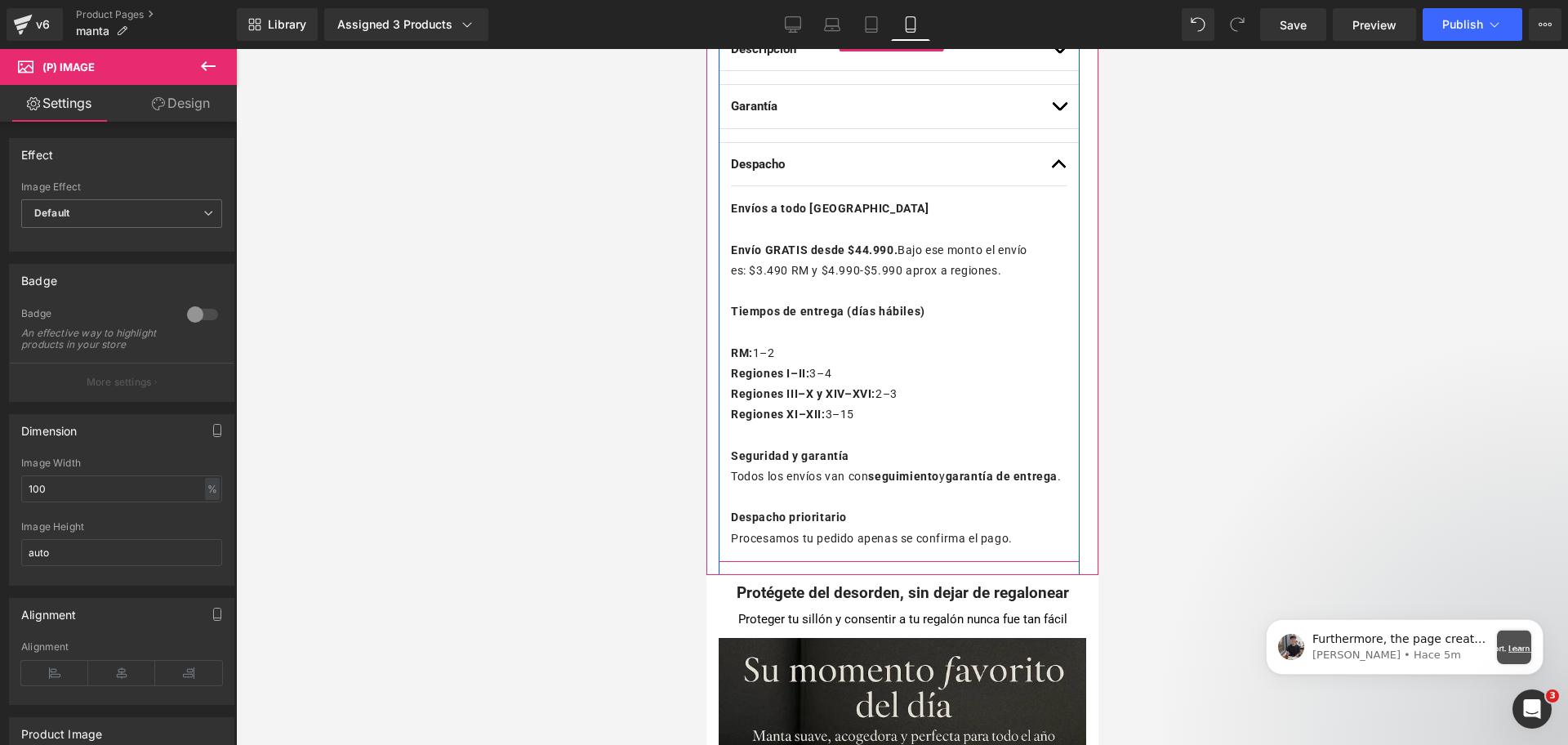
scroll to position [715, 0]
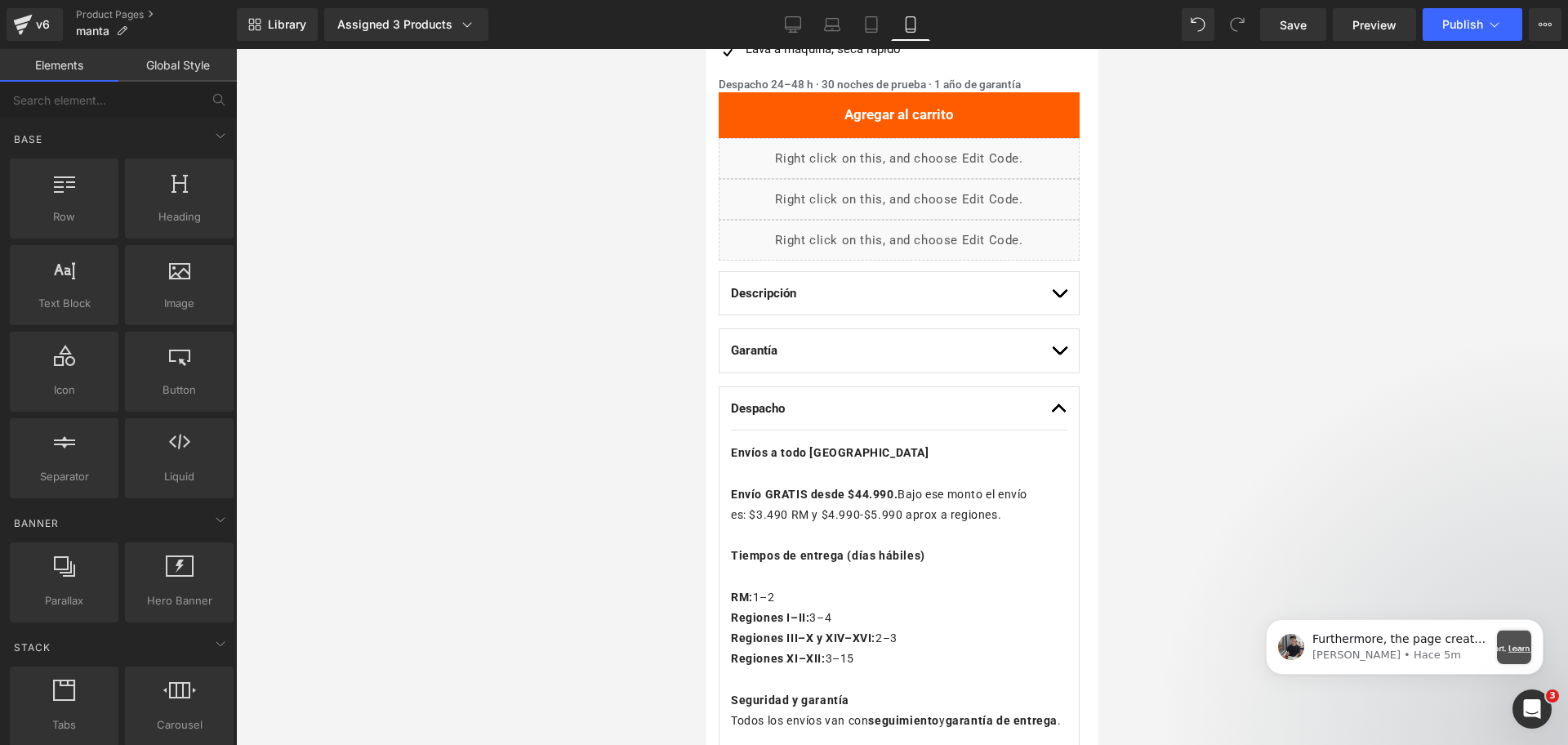
click at [1120, 294] on div at bounding box center [902, 397] width 1332 height 696
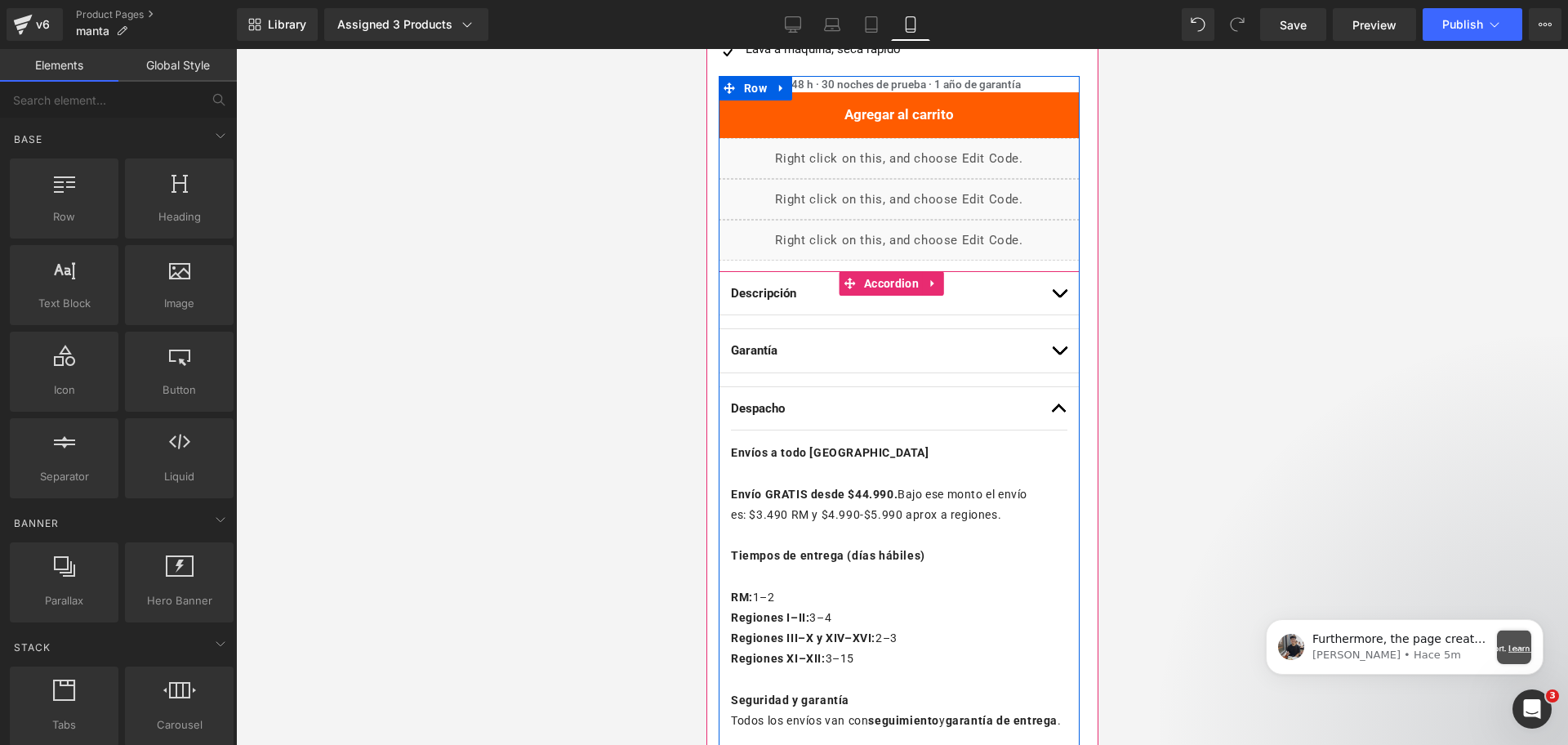
click at [1050, 406] on button "button" at bounding box center [1059, 408] width 16 height 44
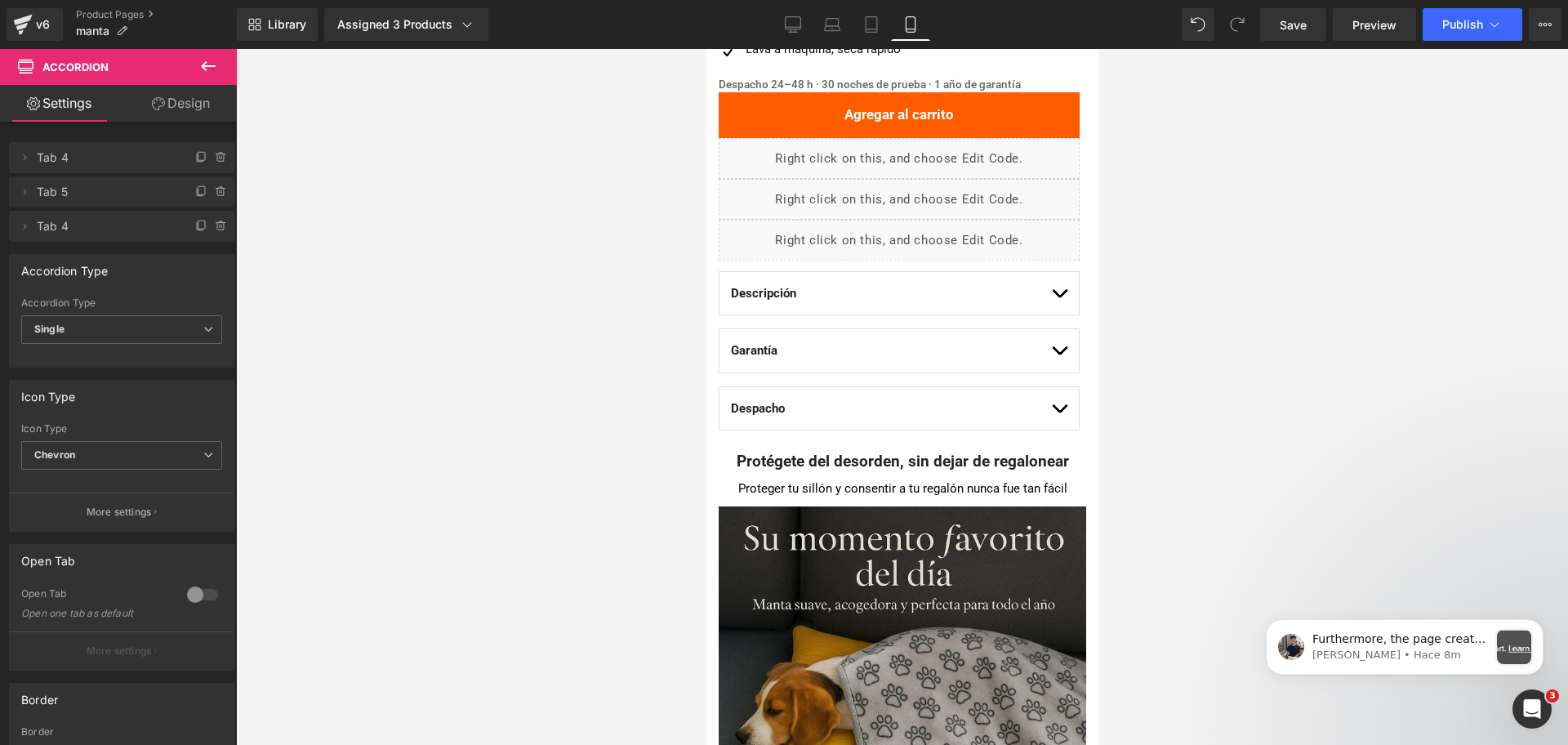
scroll to position [0, 0]
click at [626, 222] on div at bounding box center [902, 397] width 1332 height 696
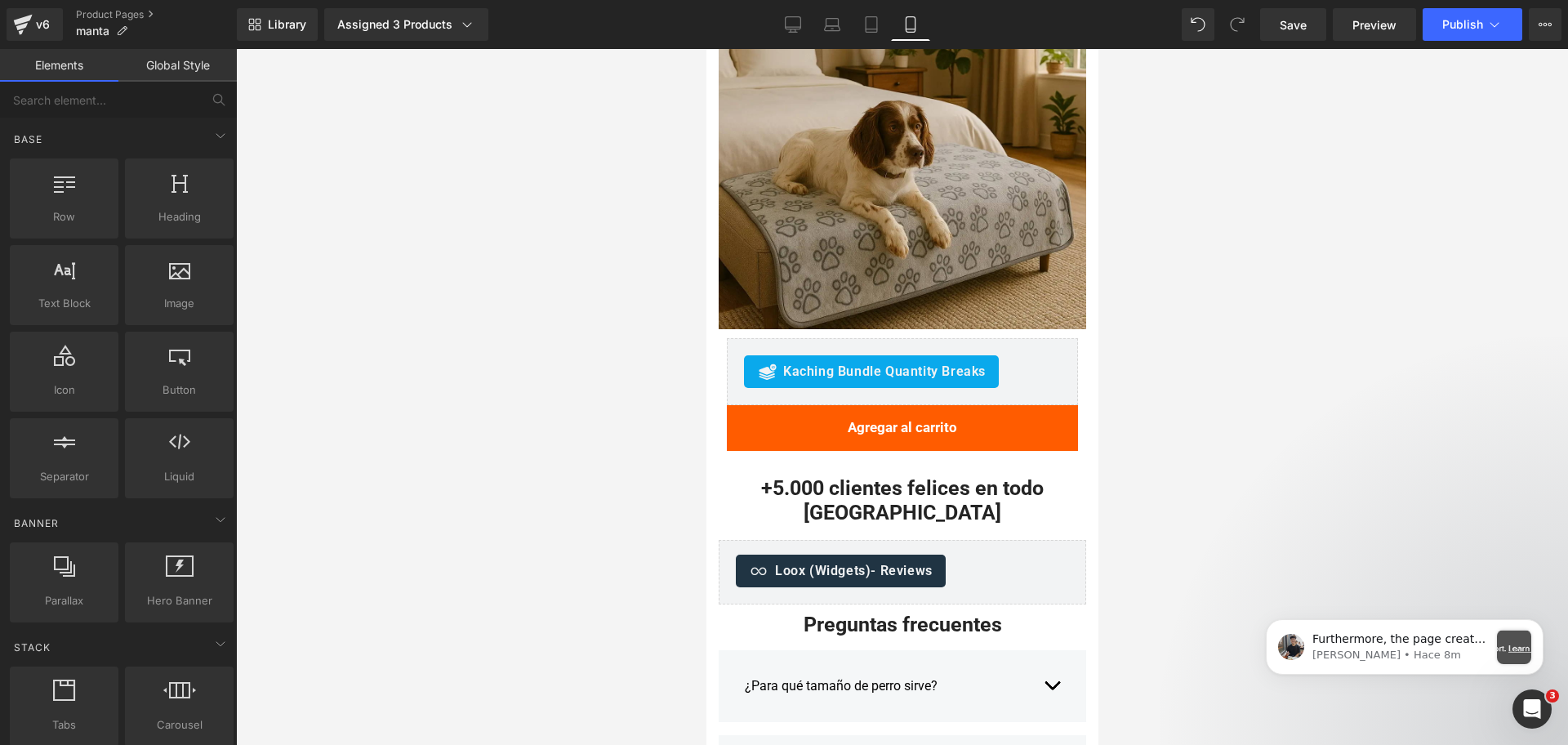
scroll to position [2229, 0]
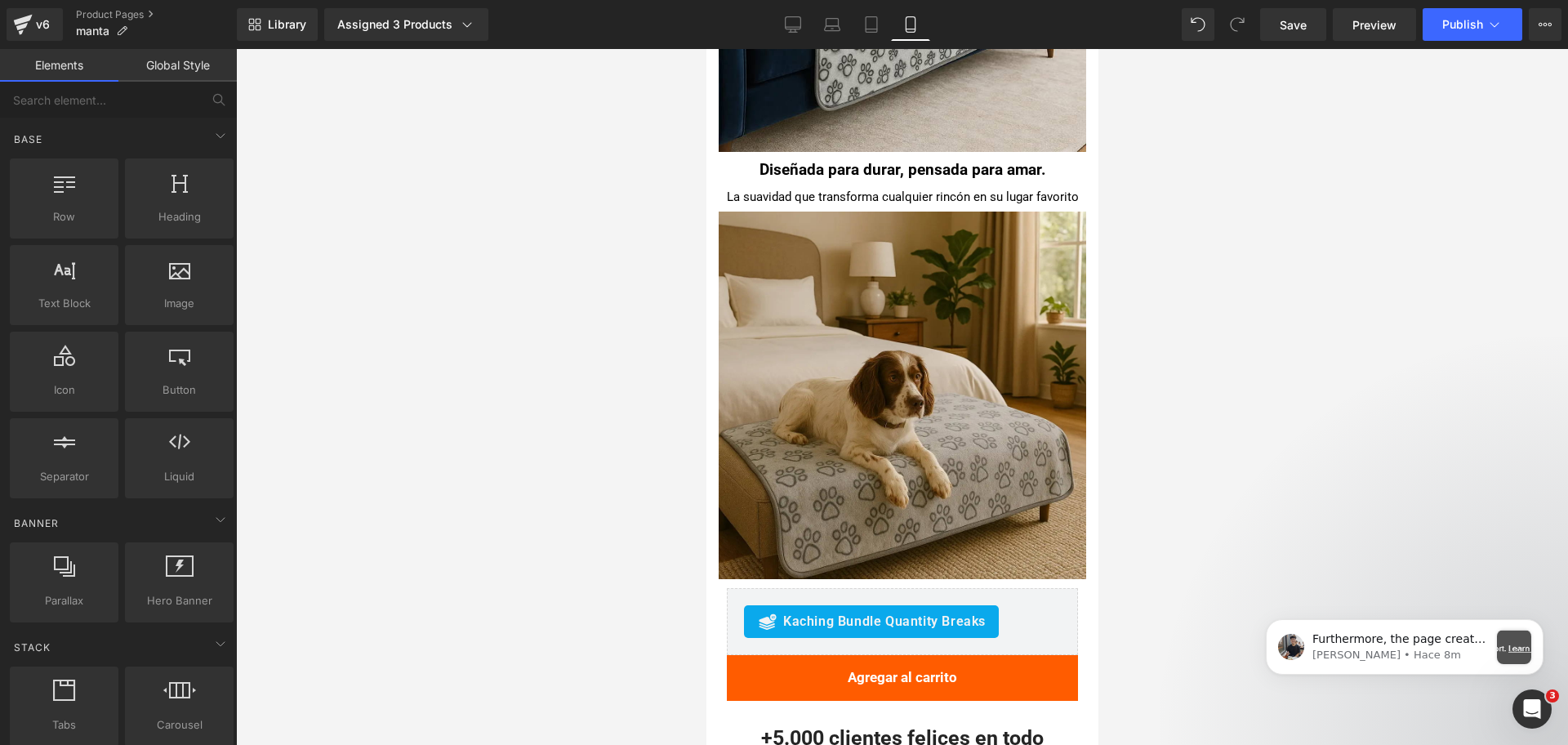
drag, startPoint x: 1095, startPoint y: 142, endPoint x: 1816, endPoint y: 320, distance: 742.6
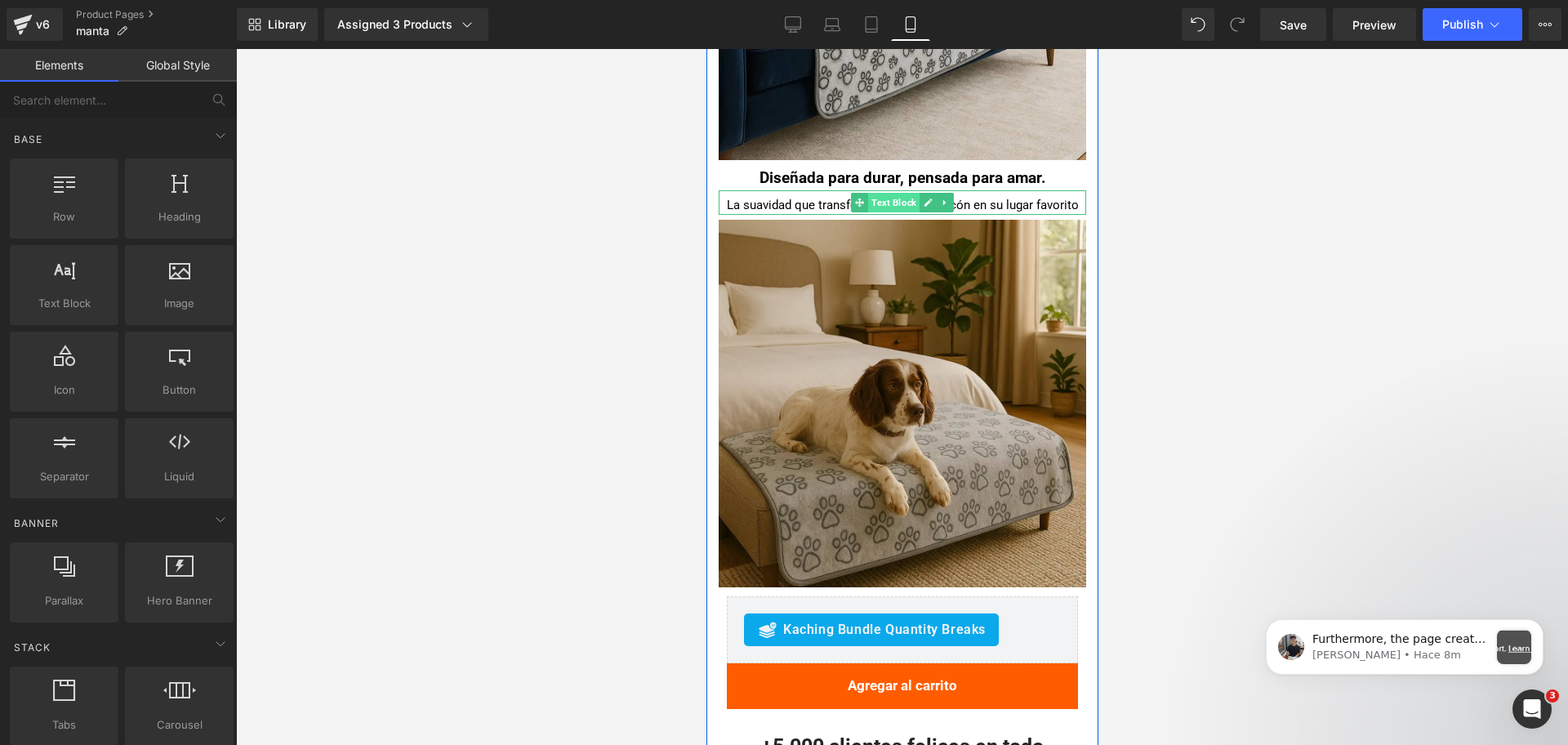
click at [891, 205] on span "Text Block" at bounding box center [893, 203] width 52 height 20
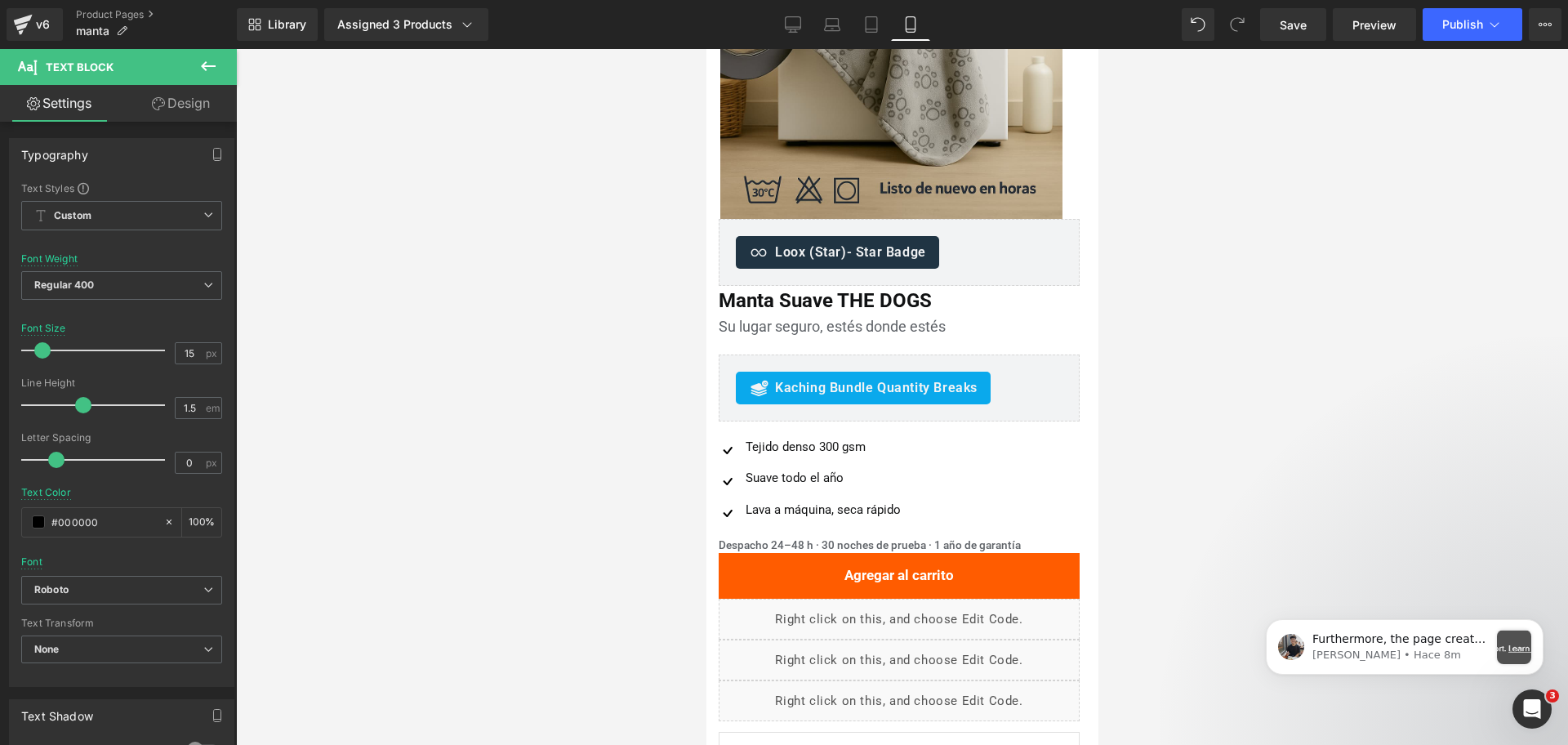
scroll to position [0, 0]
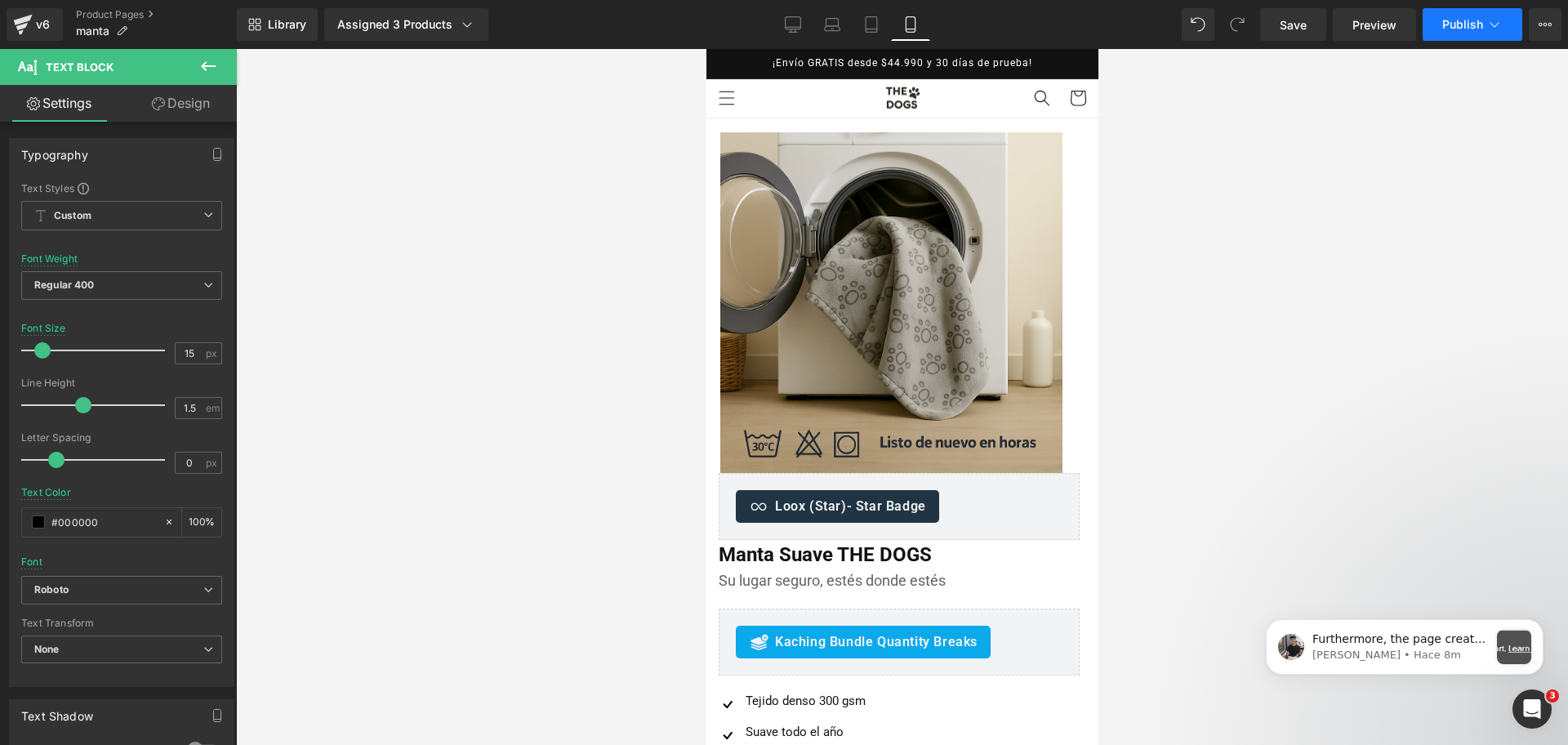
click at [1471, 32] on button "Publish" at bounding box center [1473, 25] width 100 height 33
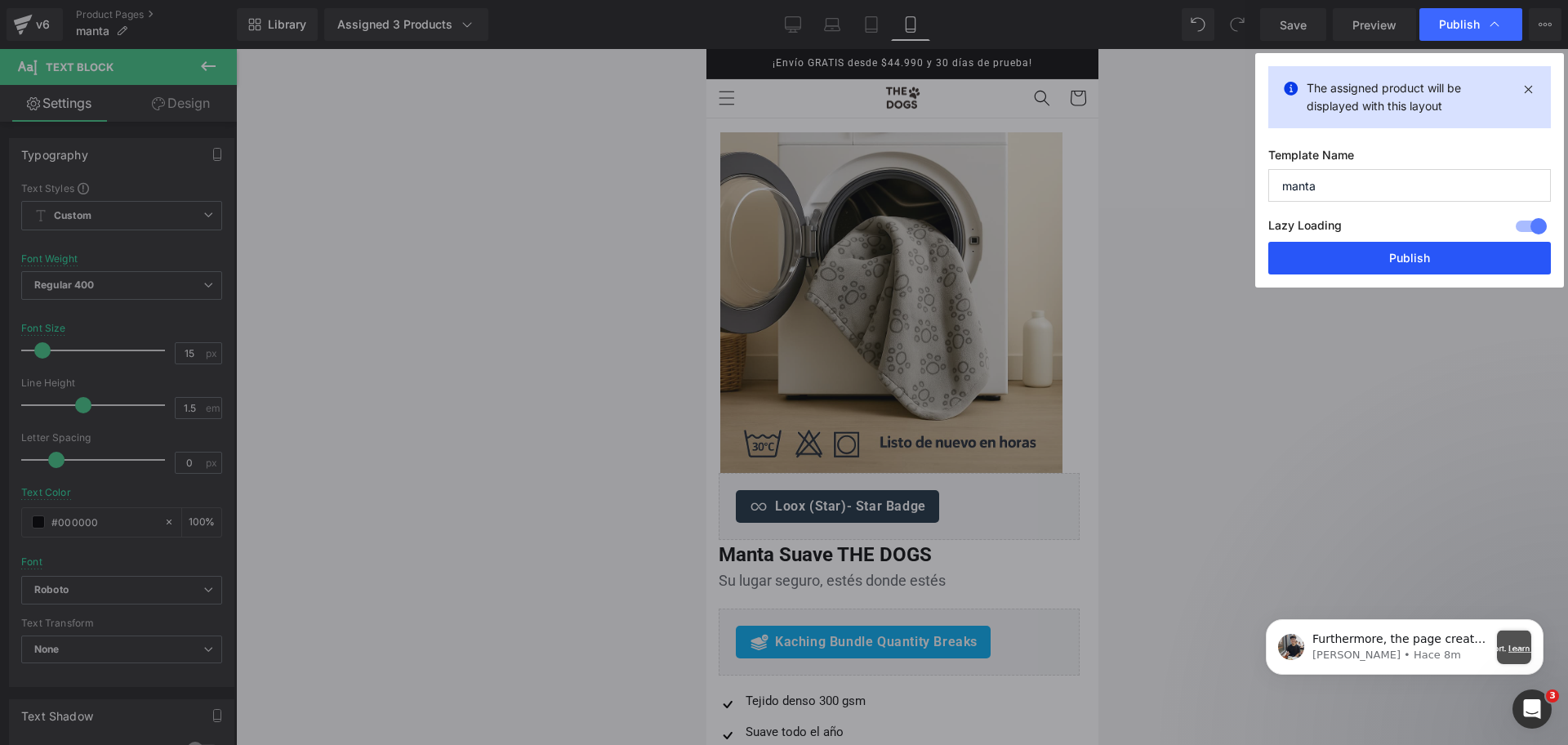
click at [1398, 254] on button "Publish" at bounding box center [1409, 258] width 282 height 33
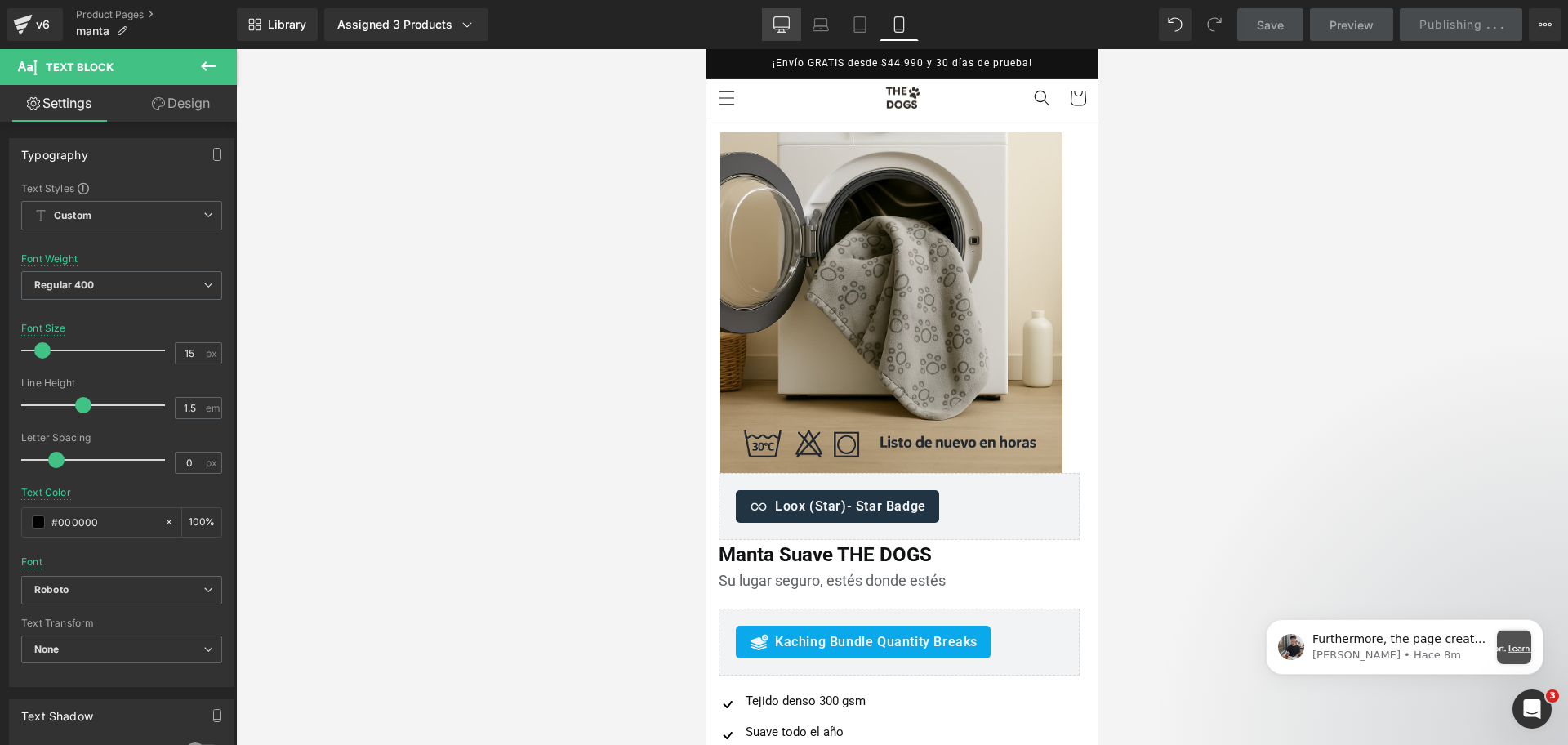
click at [783, 24] on icon at bounding box center [782, 25] width 16 height 16
type input "16"
type input "#424242"
type input "100"
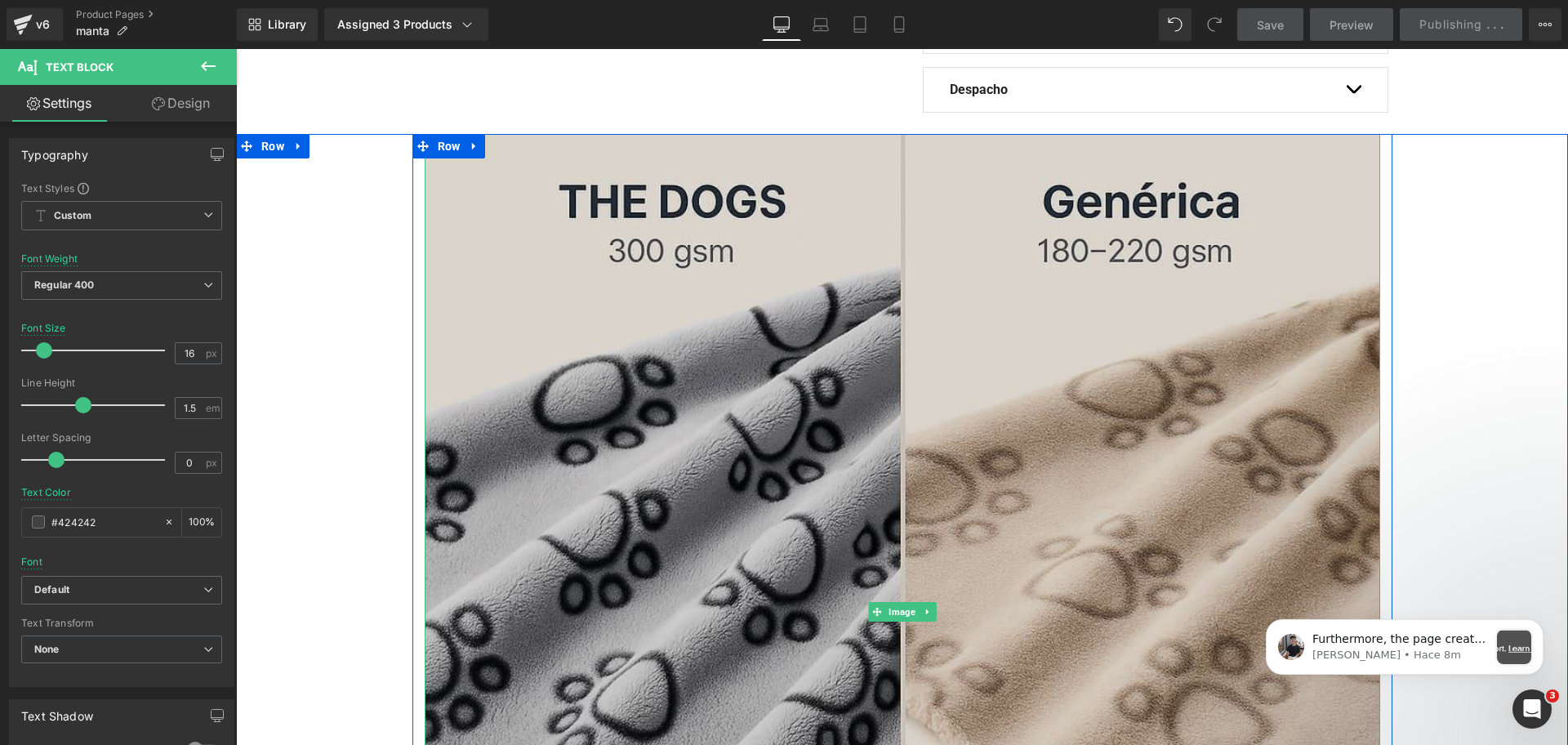
scroll to position [1021, 0]
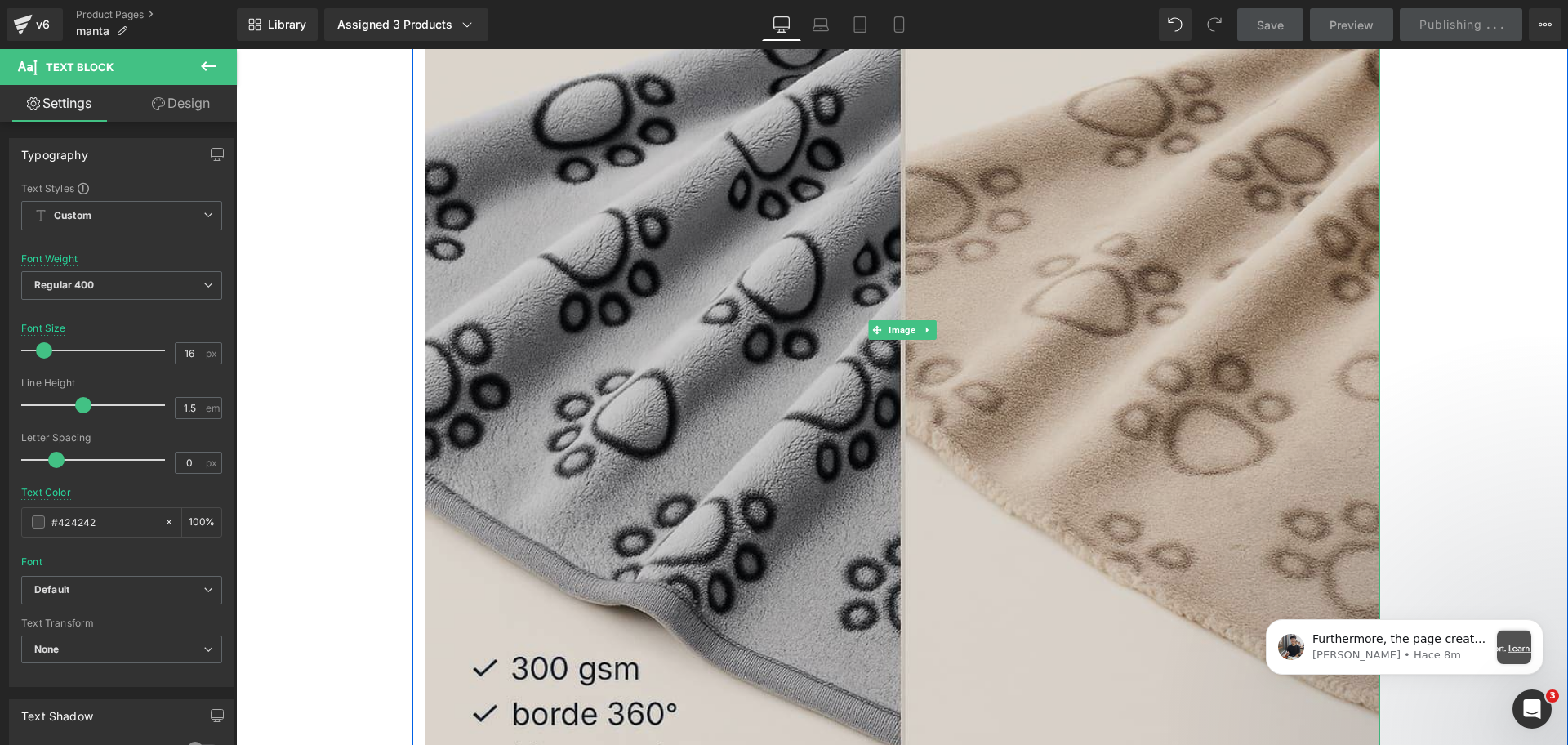
click at [1048, 292] on img at bounding box center [902, 329] width 956 height 956
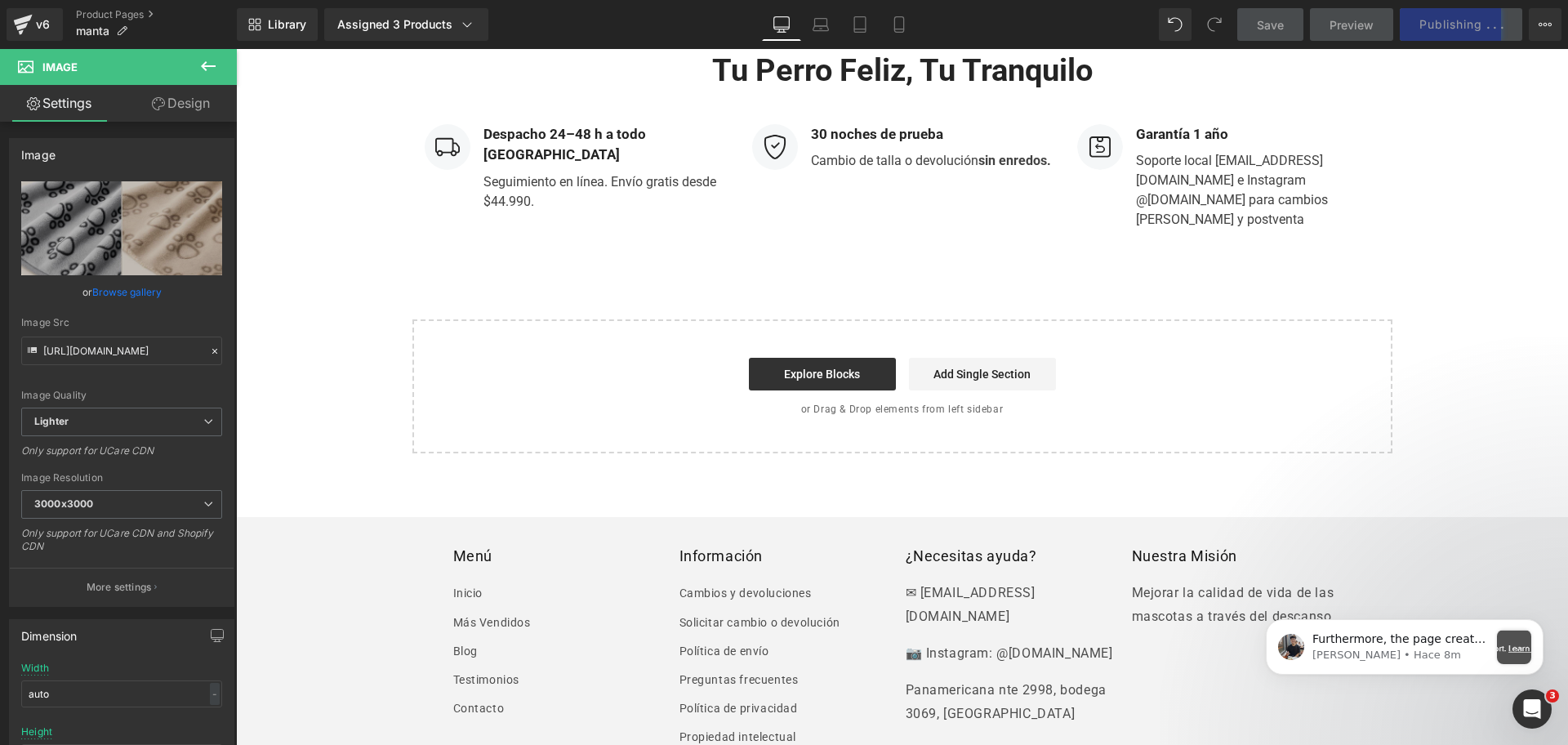
scroll to position [4594, 0]
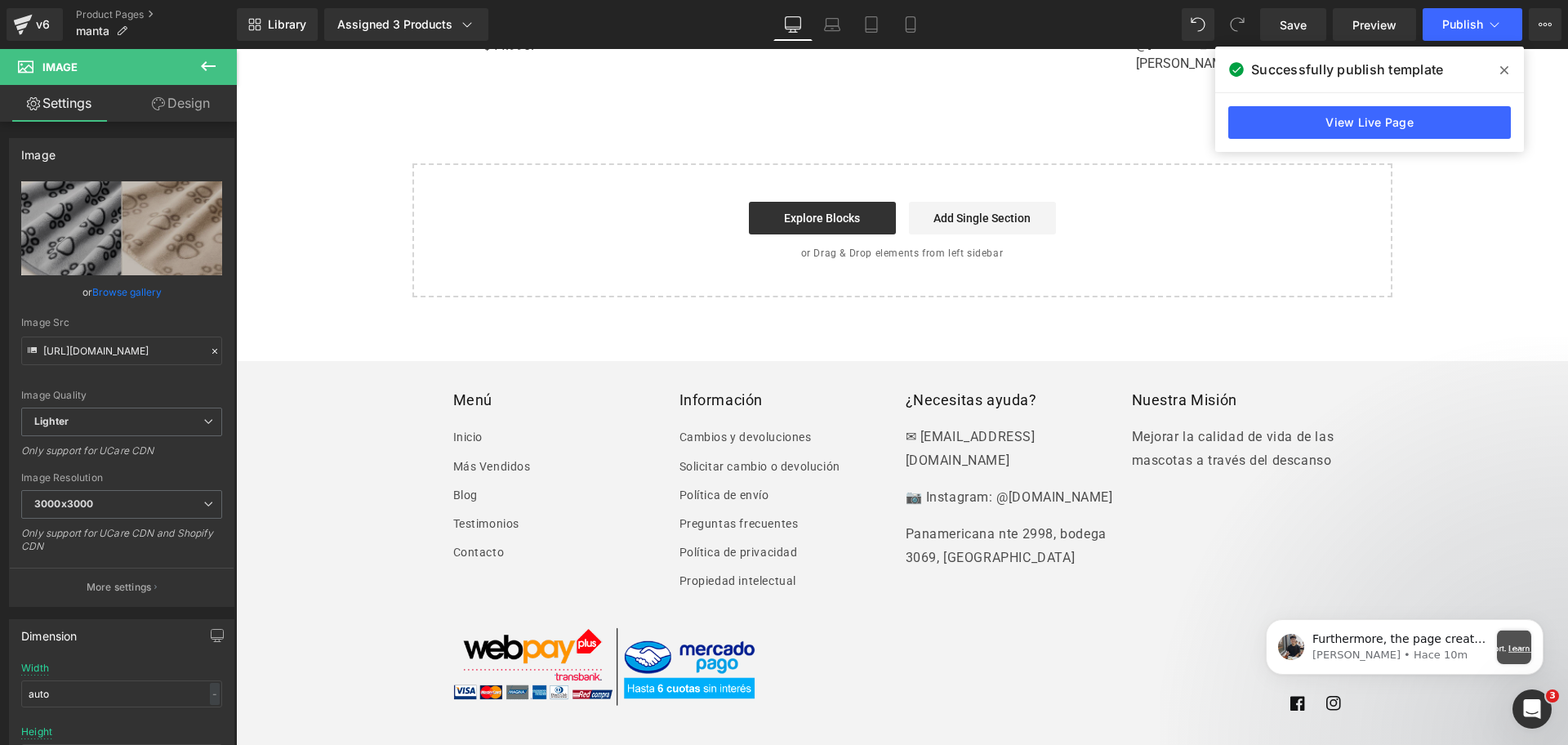
drag, startPoint x: 1544, startPoint y: 660, endPoint x: 1494, endPoint y: 163, distance: 499.5
click at [1494, 586] on html "Furthermore, the page created from GemPages will see a watermark on the page " …" at bounding box center [1404, 643] width 327 height 114
click at [158, 15] on link "Product Pages" at bounding box center [156, 15] width 161 height 13
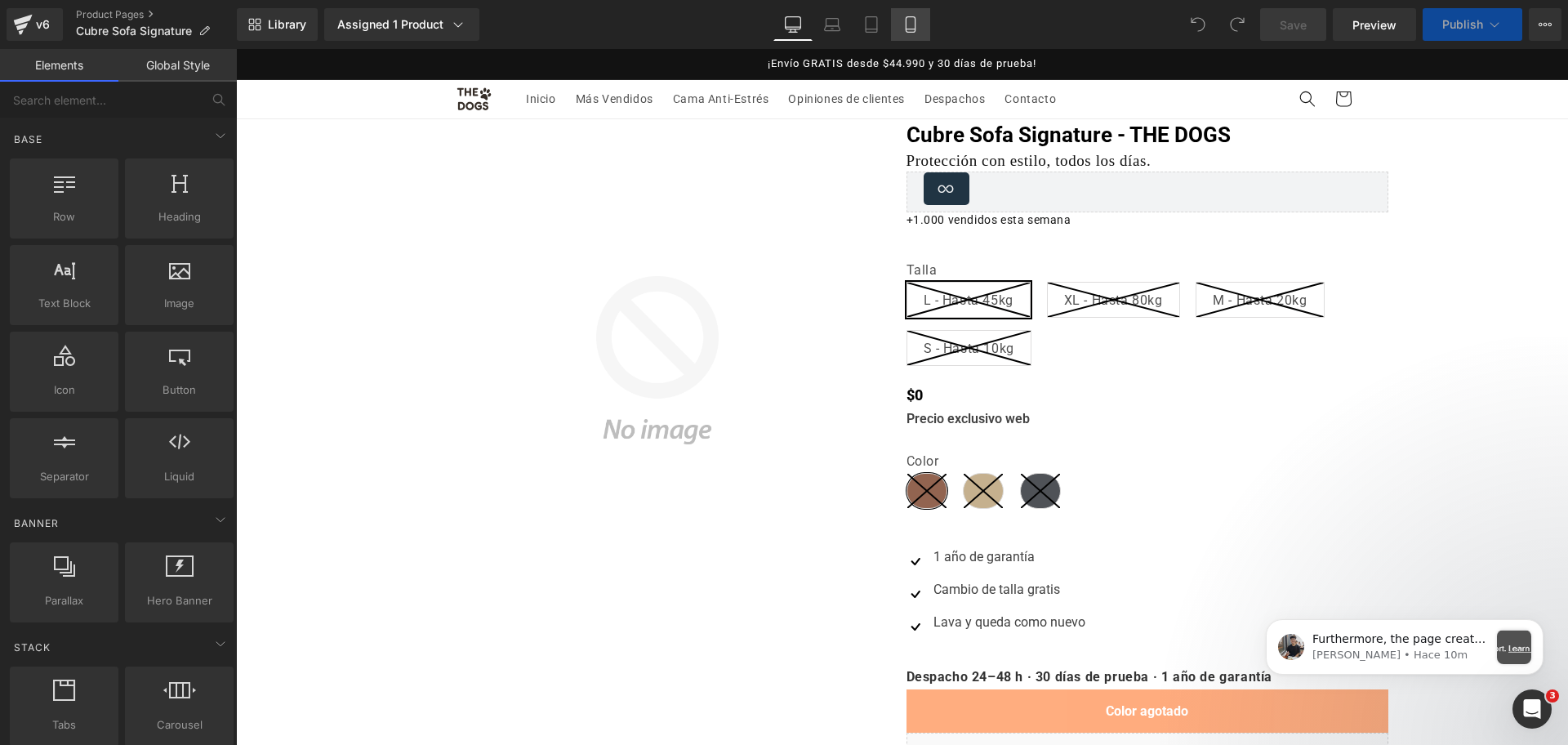
click at [917, 26] on icon at bounding box center [910, 25] width 16 height 16
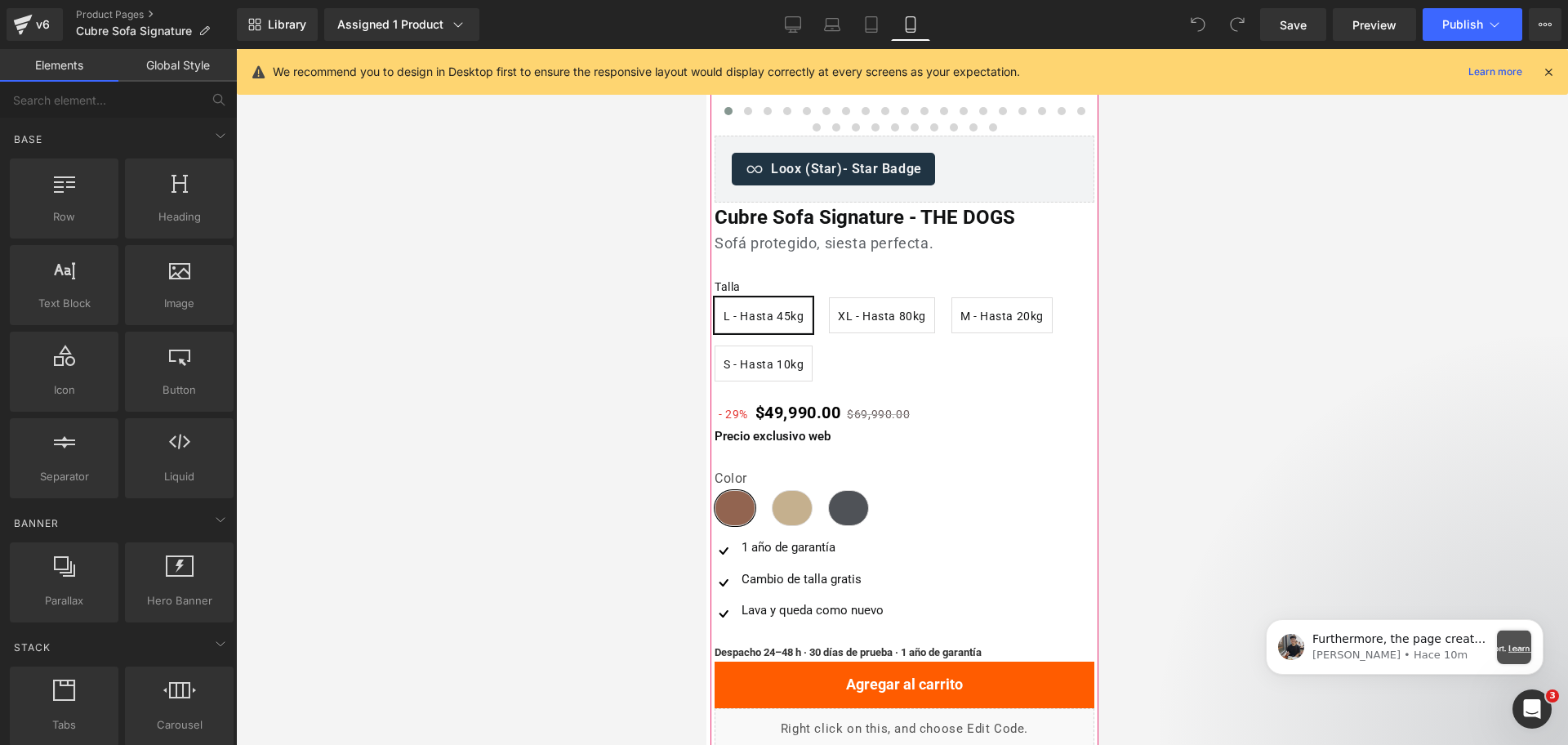
scroll to position [510, 0]
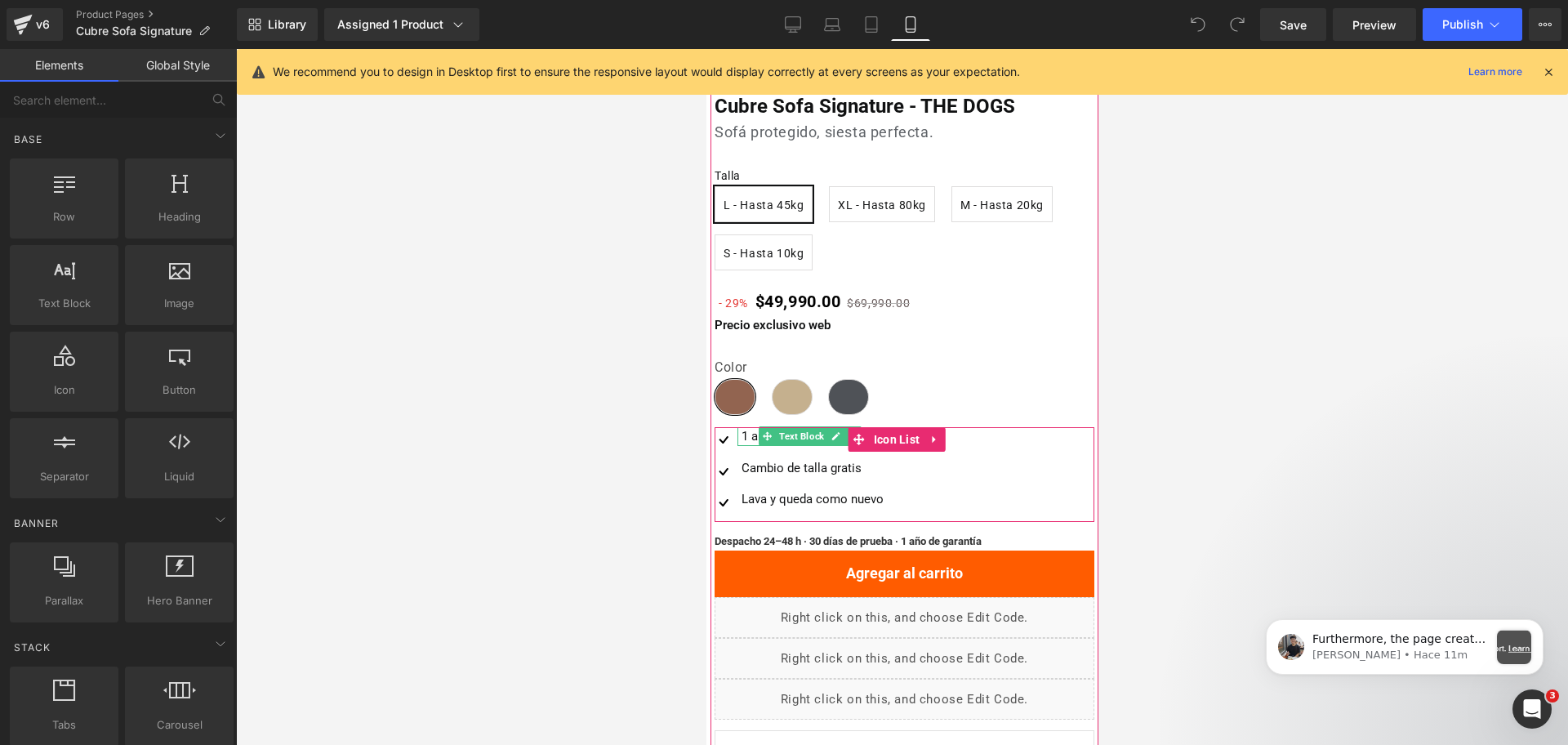
click at [751, 433] on div "1 año de garantía" at bounding box center [810, 436] width 147 height 19
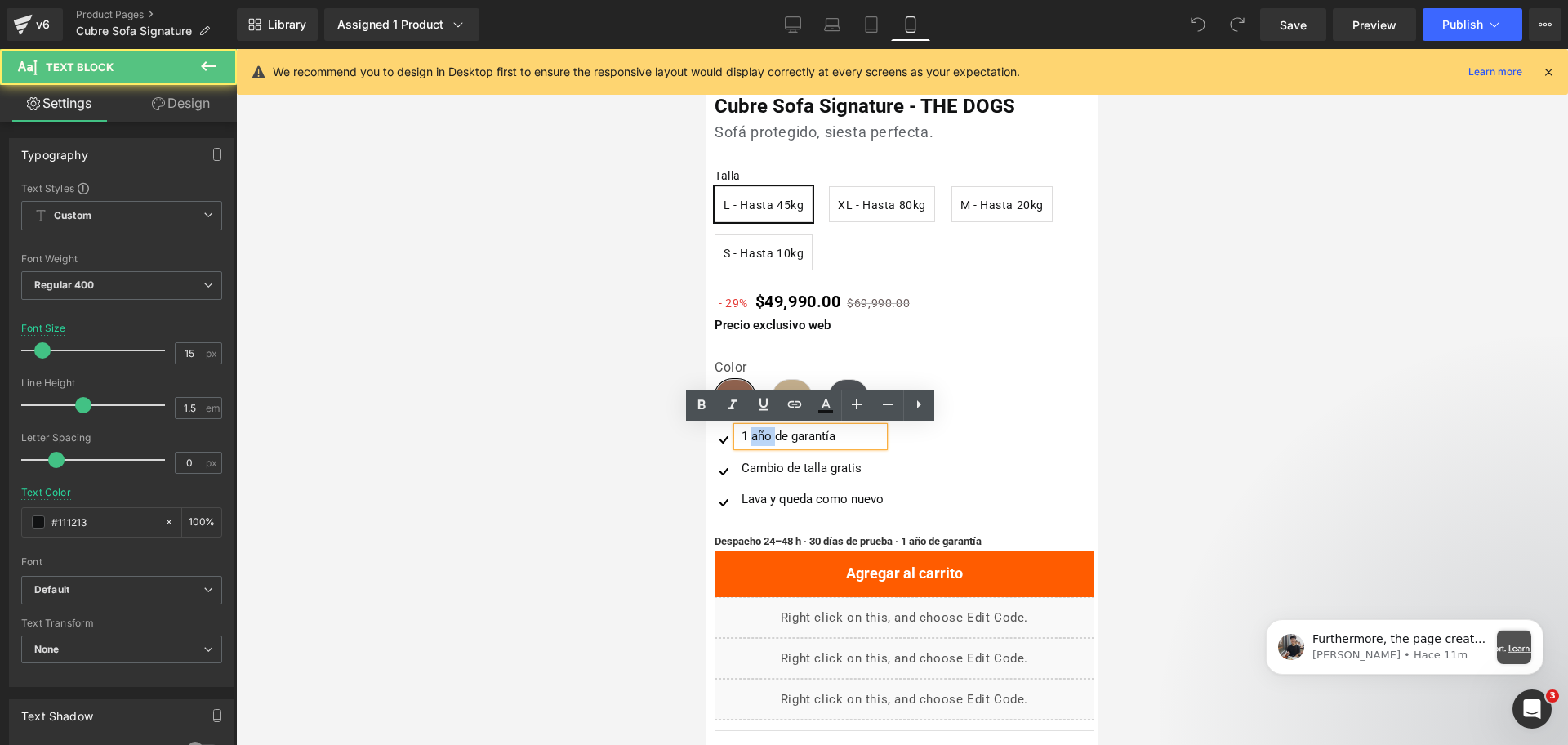
click at [751, 433] on div "1 año de garantía" at bounding box center [810, 436] width 147 height 19
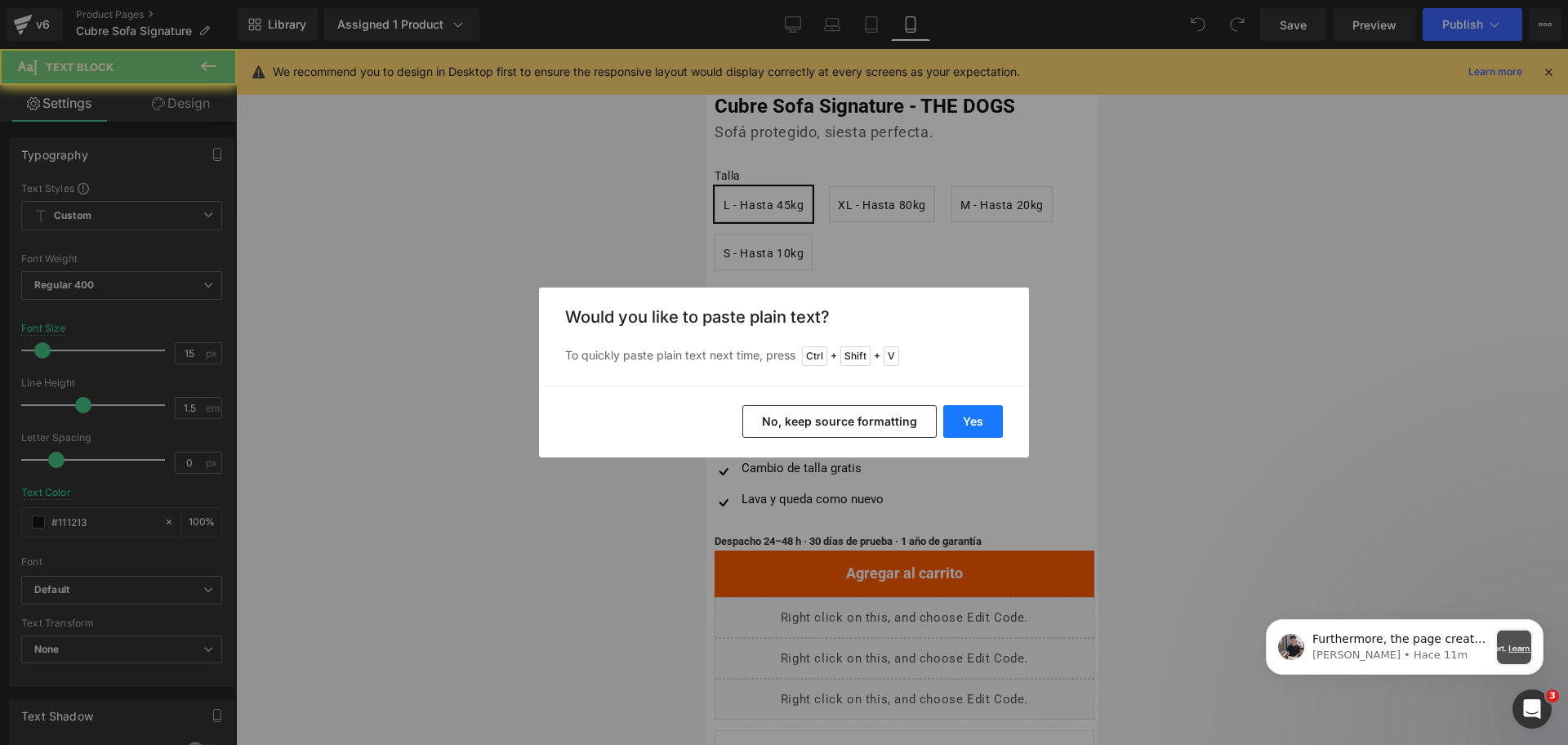
click at [966, 421] on button "Yes" at bounding box center [973, 421] width 59 height 33
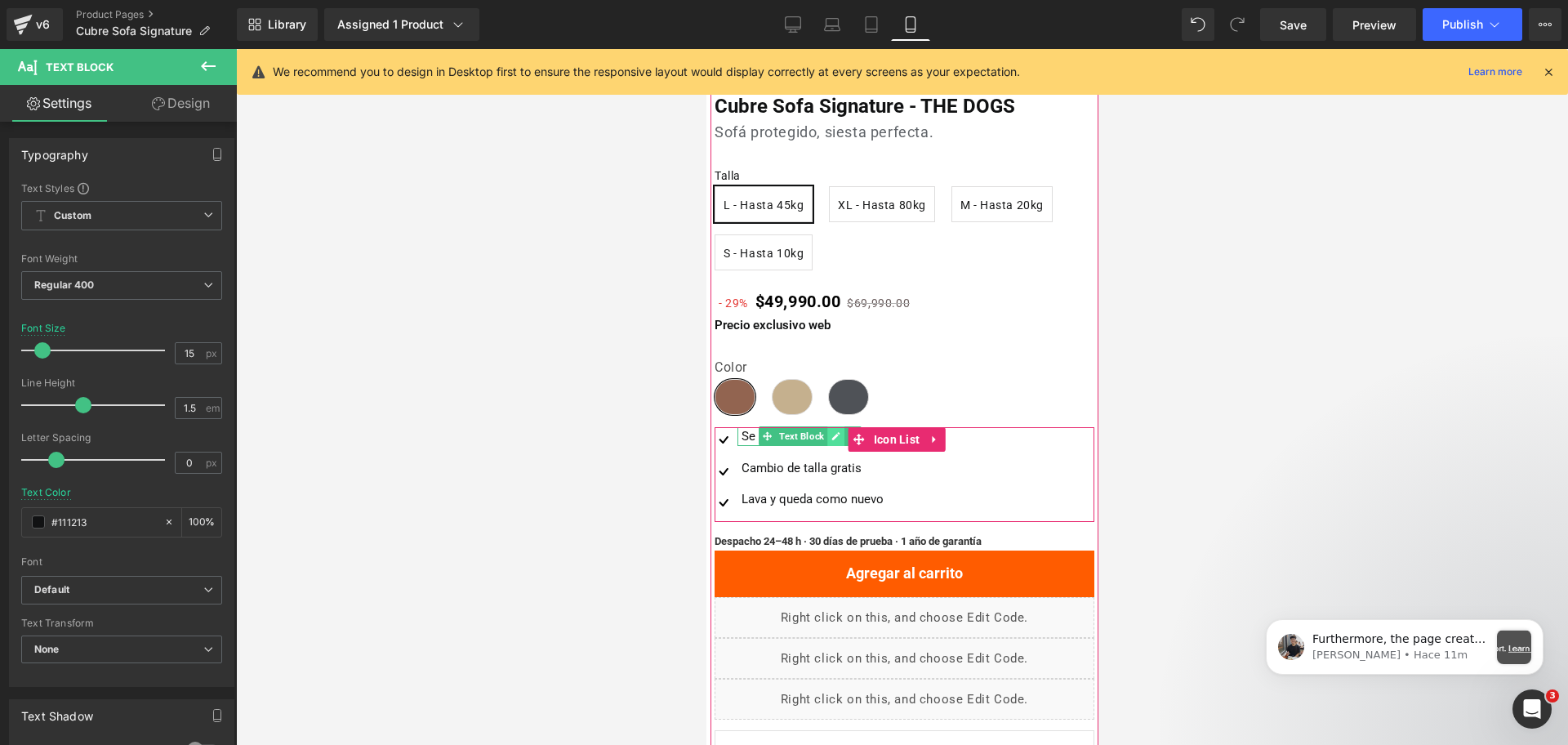
drag, startPoint x: 821, startPoint y: 437, endPoint x: 842, endPoint y: 440, distance: 21.2
click at [818, 437] on span "Text Block" at bounding box center [801, 436] width 52 height 20
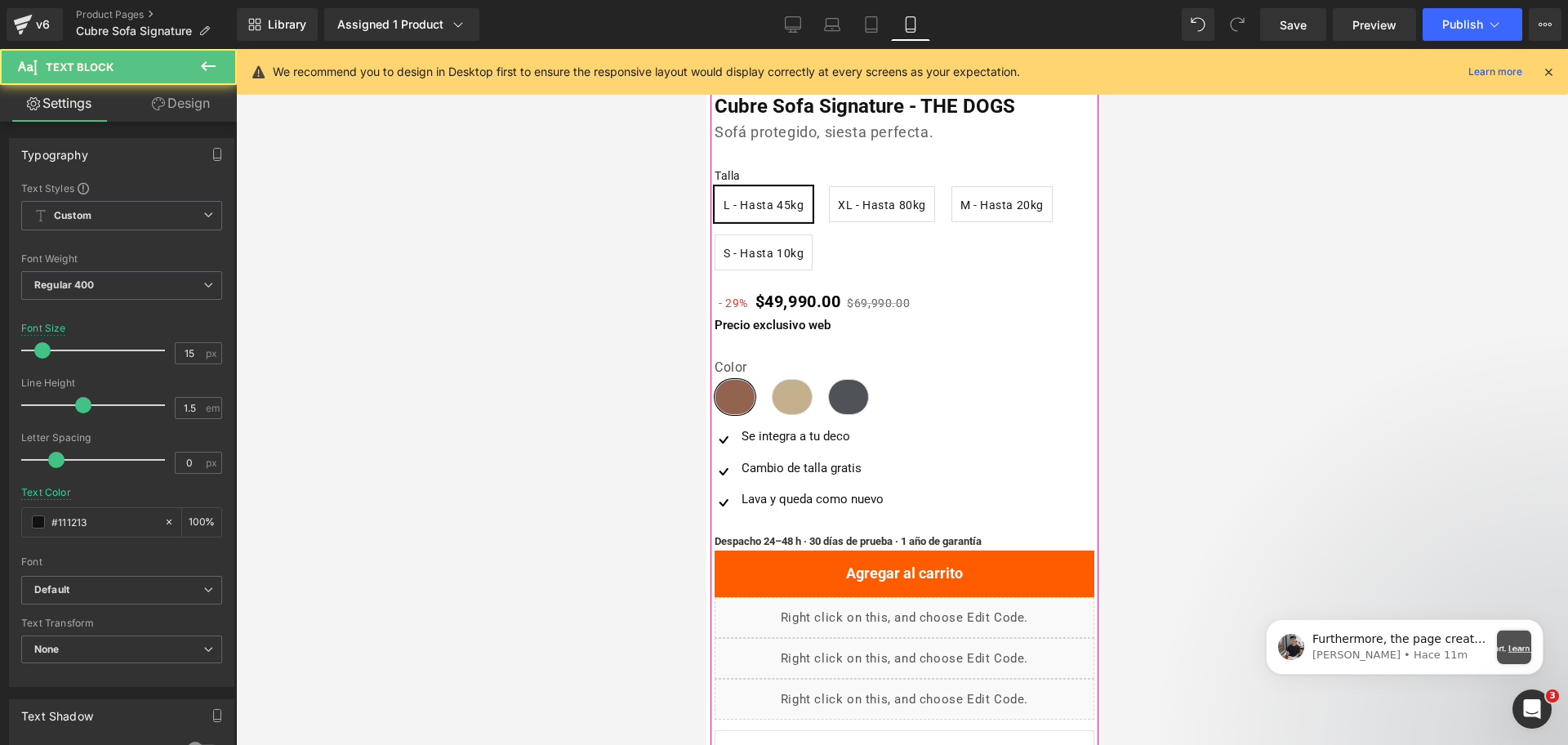
click at [1120, 380] on div at bounding box center [902, 397] width 1332 height 696
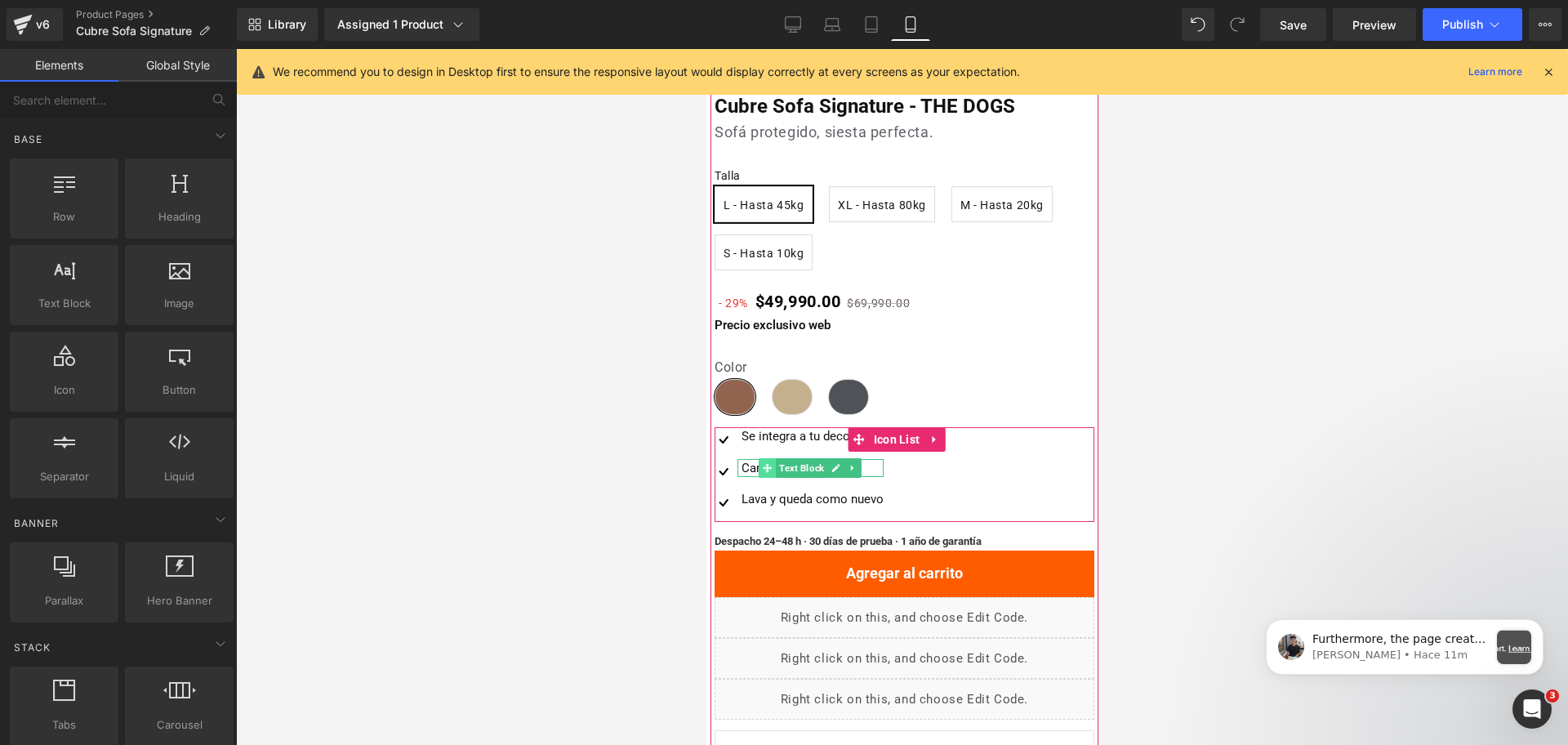
click at [760, 468] on span at bounding box center [766, 468] width 17 height 20
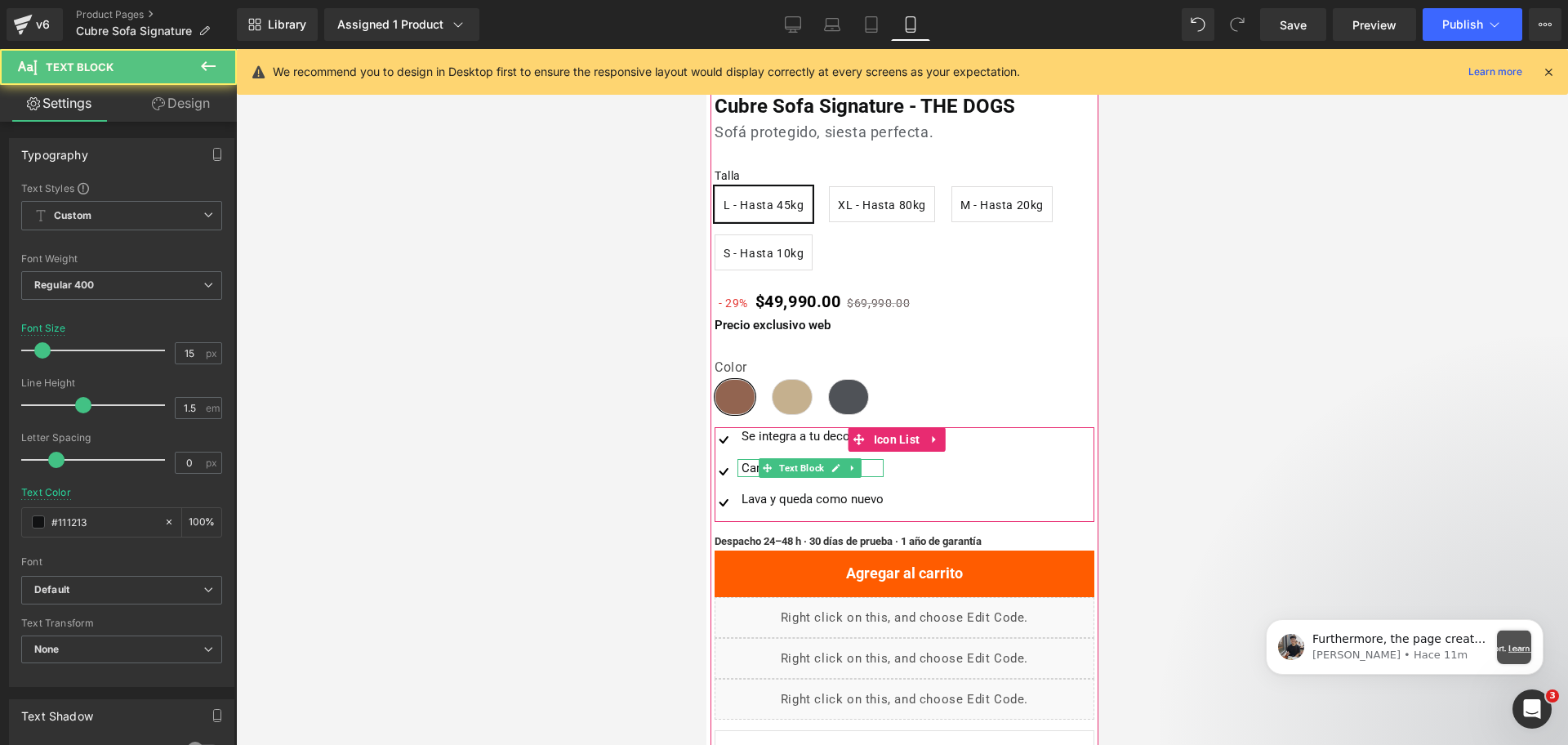
click at [749, 463] on div "Cambio de talla gratis" at bounding box center [810, 468] width 147 height 19
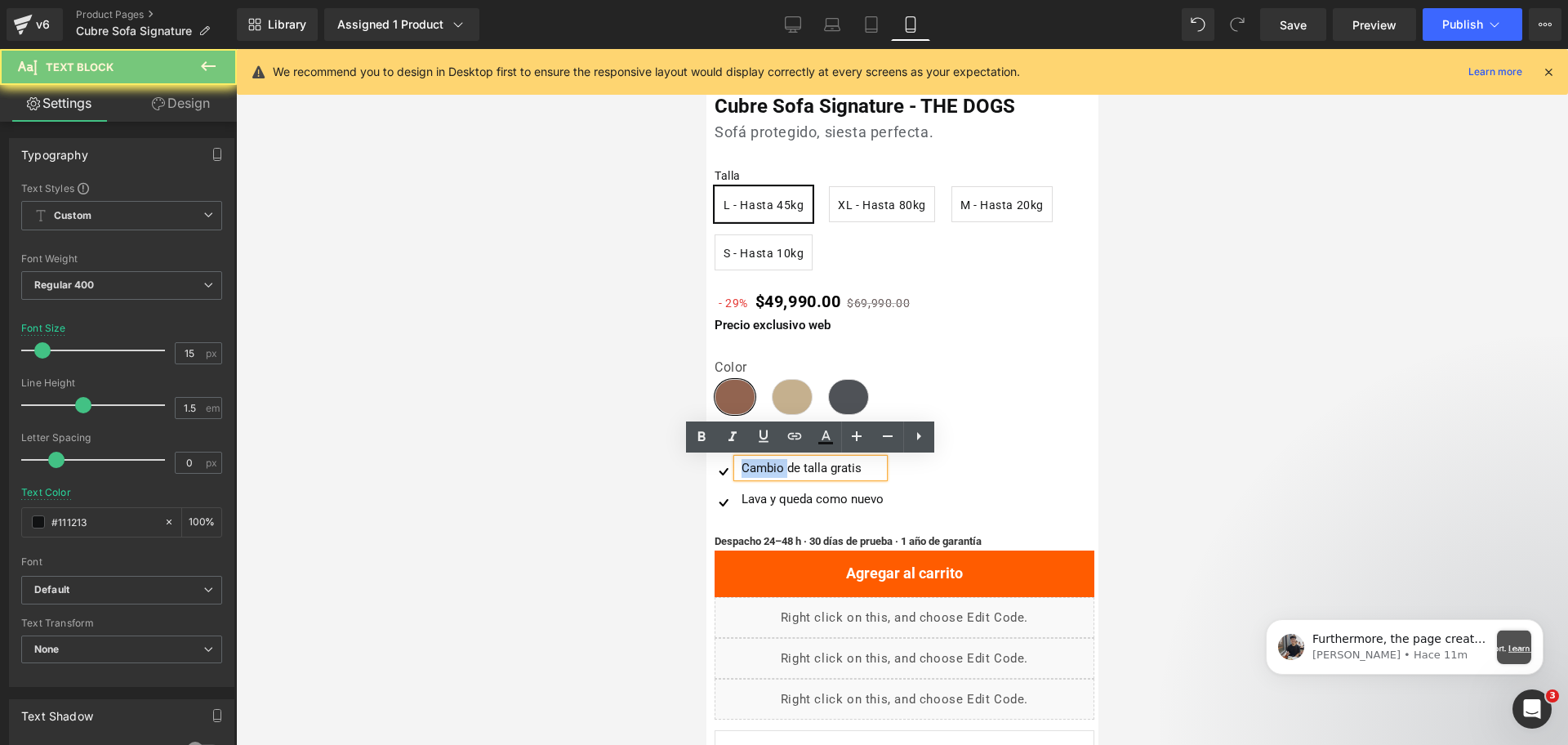
click at [749, 463] on div "Cambio de talla gratis" at bounding box center [810, 468] width 147 height 19
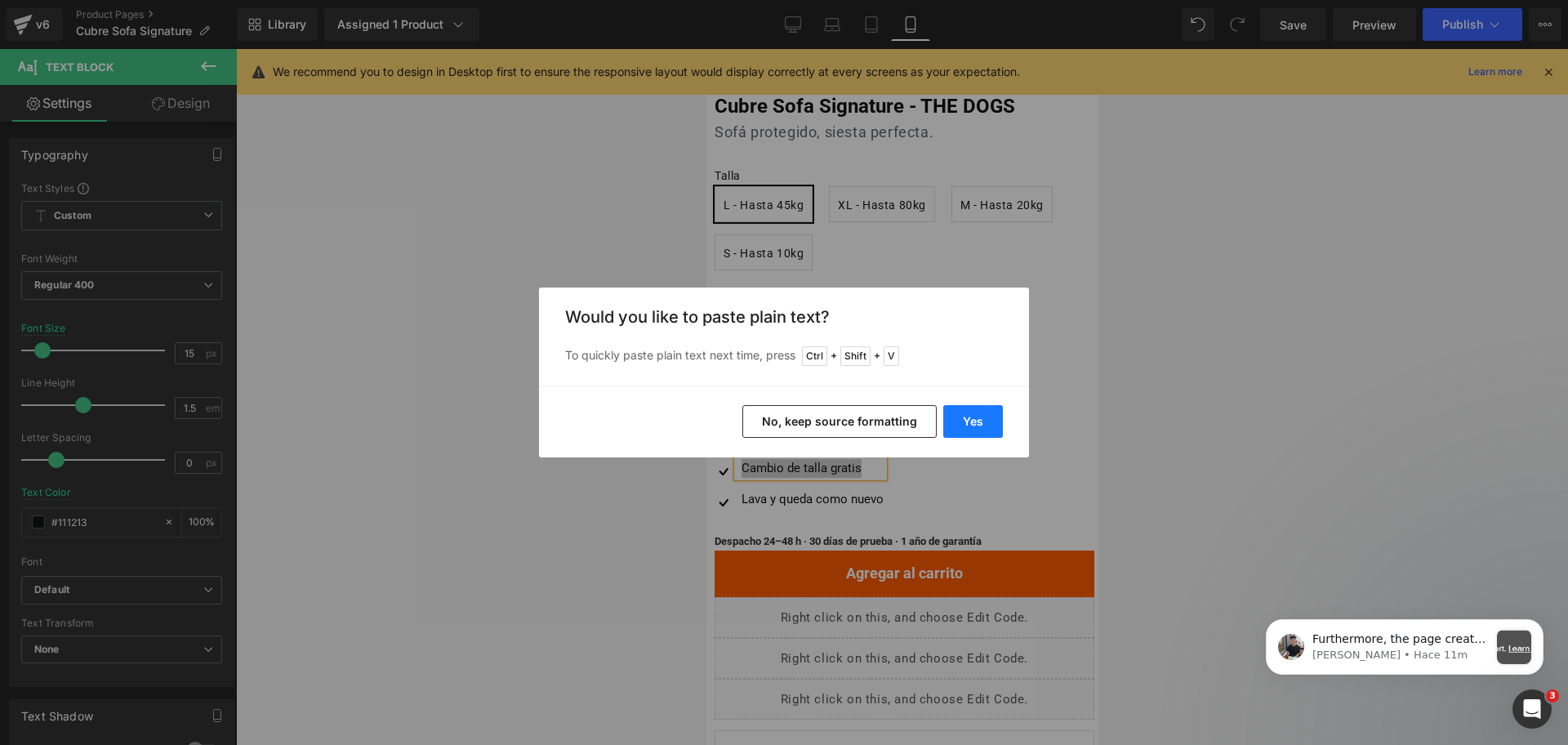
click at [968, 413] on button "Yes" at bounding box center [973, 421] width 59 height 33
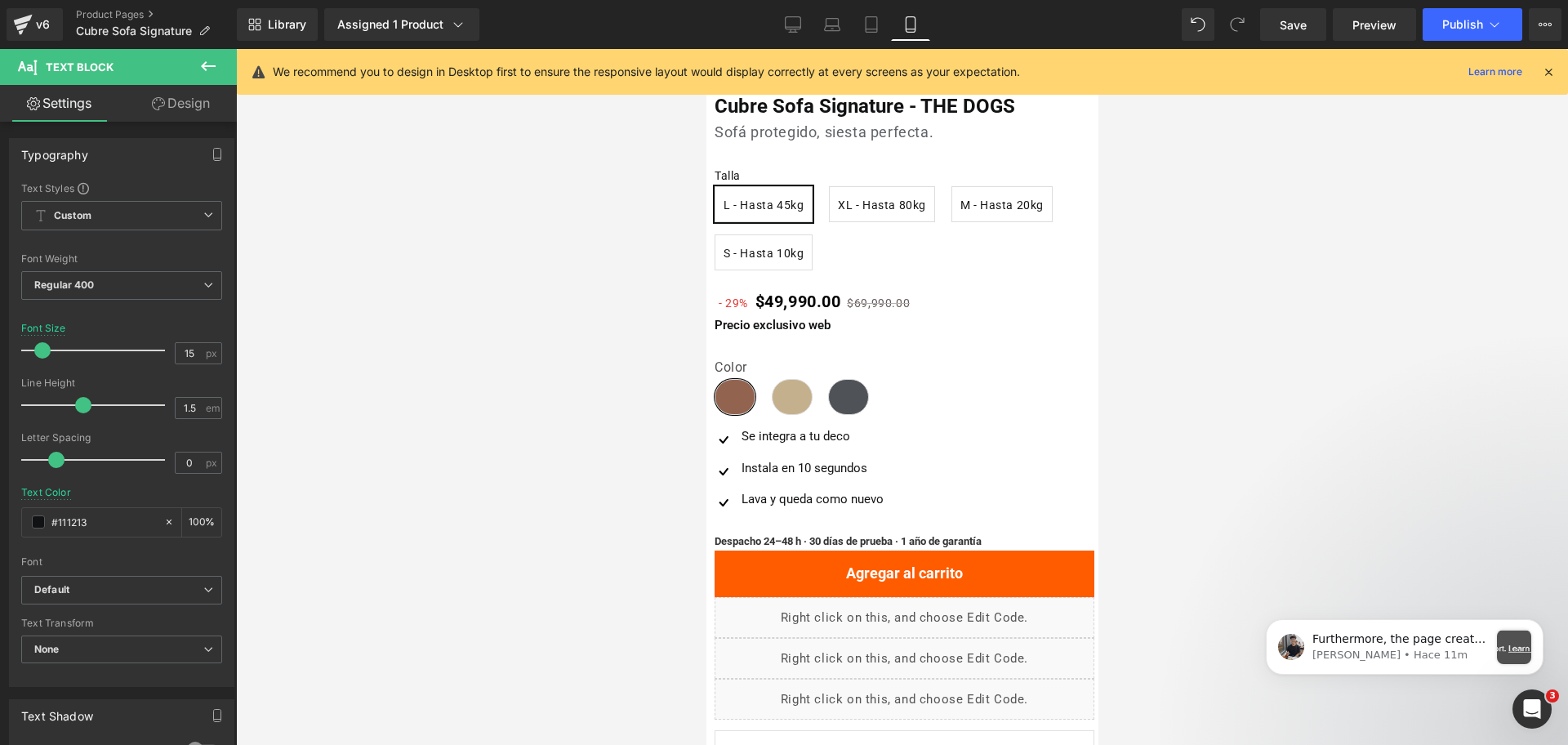
click at [1230, 302] on div at bounding box center [902, 397] width 1332 height 696
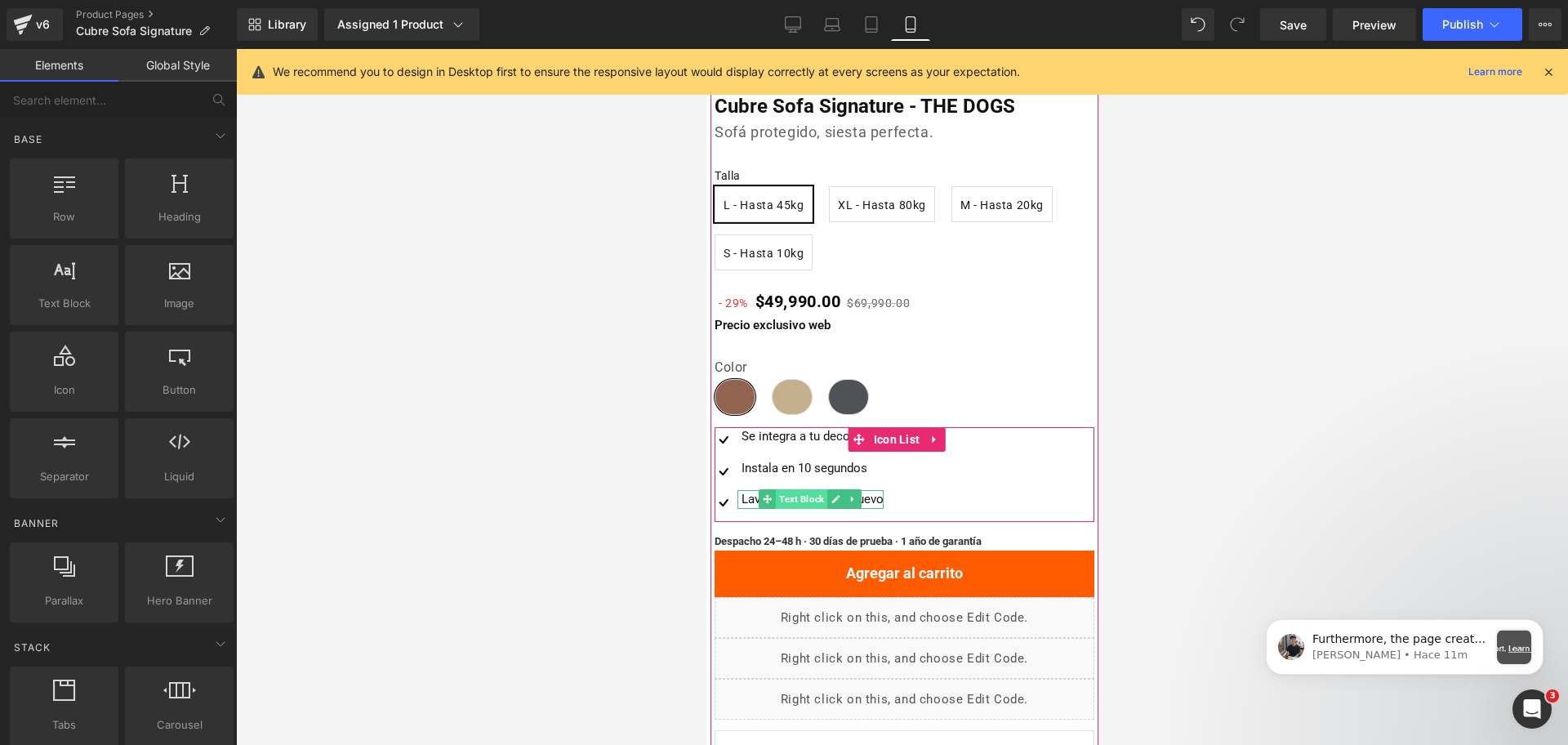
click at [819, 496] on span "Text Block" at bounding box center [801, 499] width 52 height 20
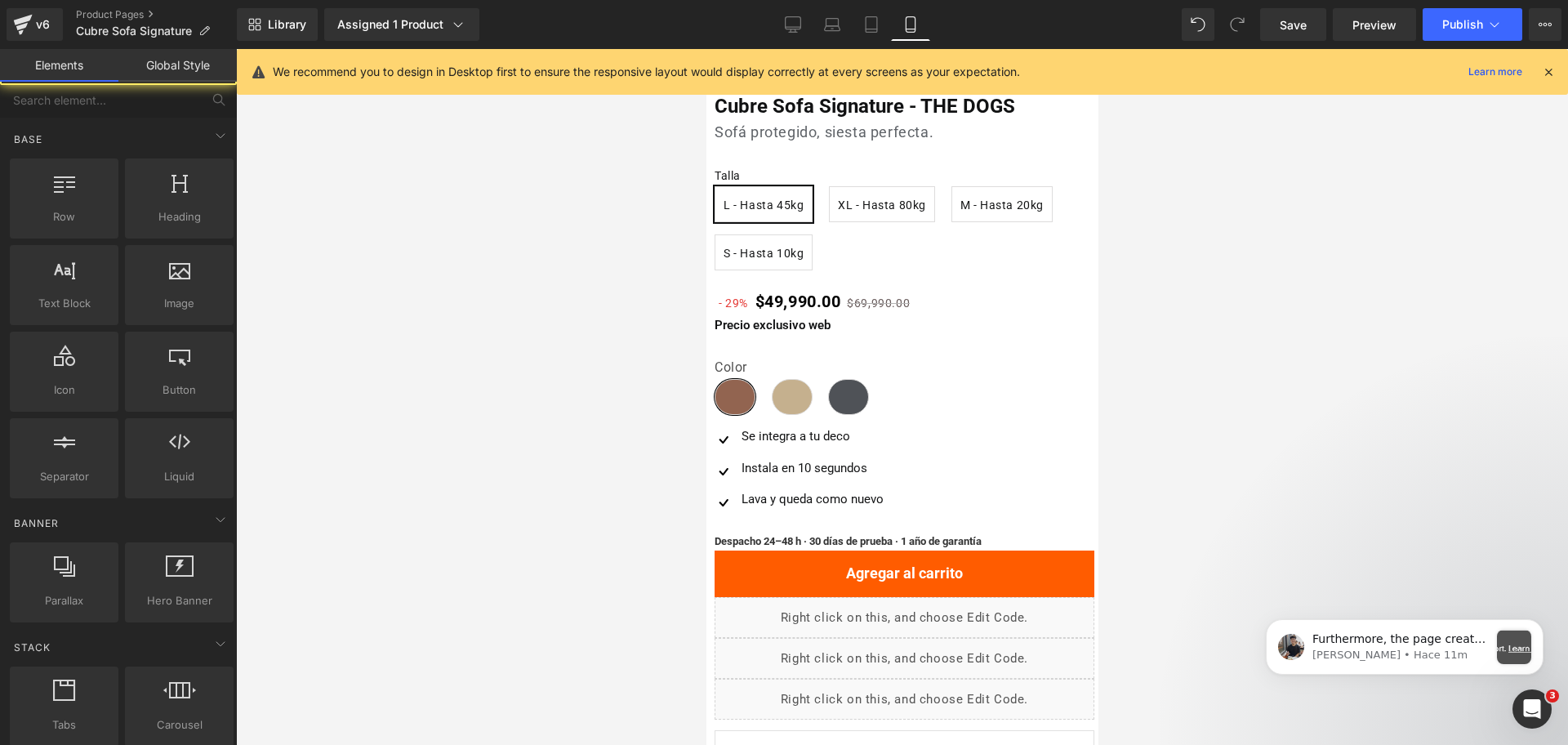
click at [1233, 384] on div at bounding box center [902, 397] width 1332 height 696
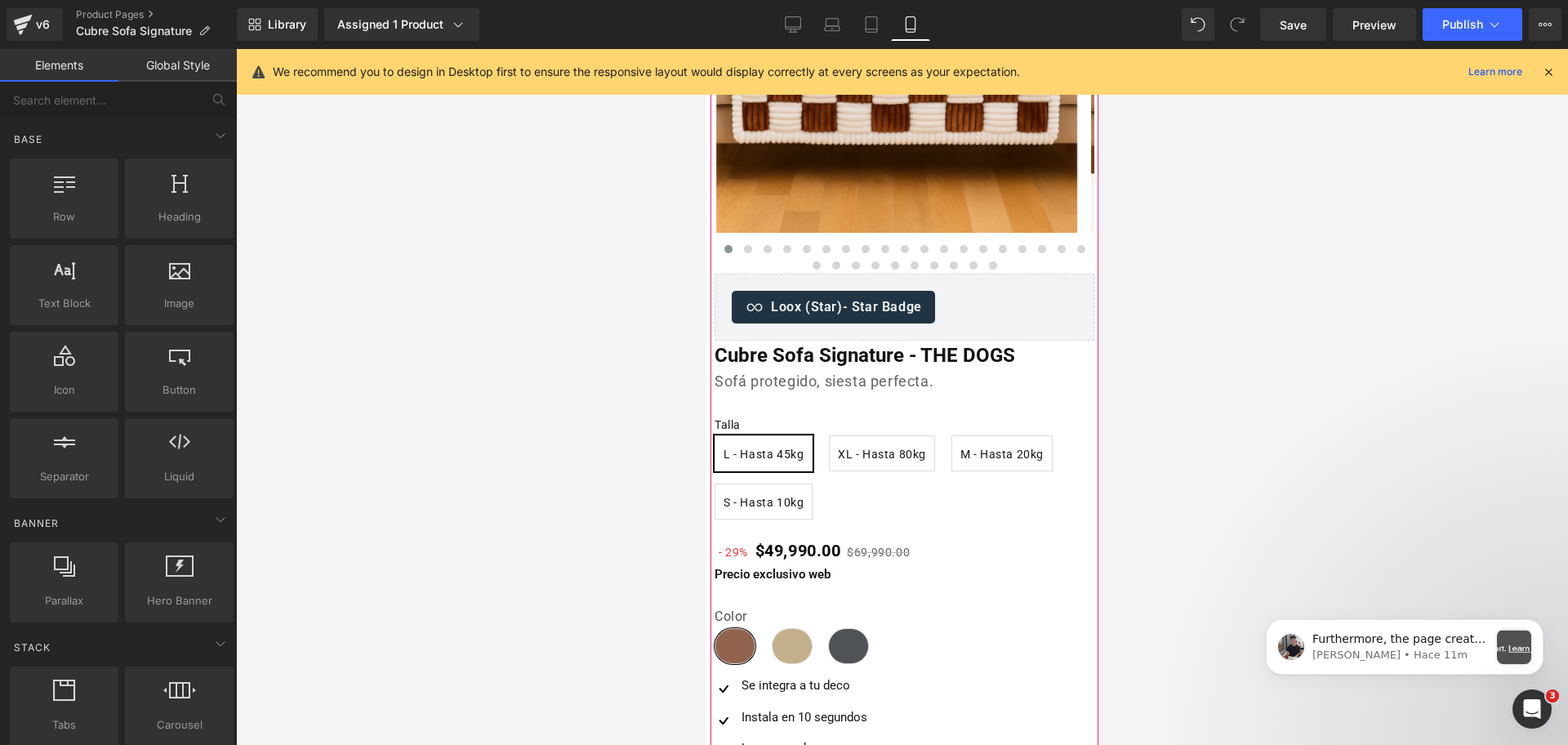
scroll to position [0, 0]
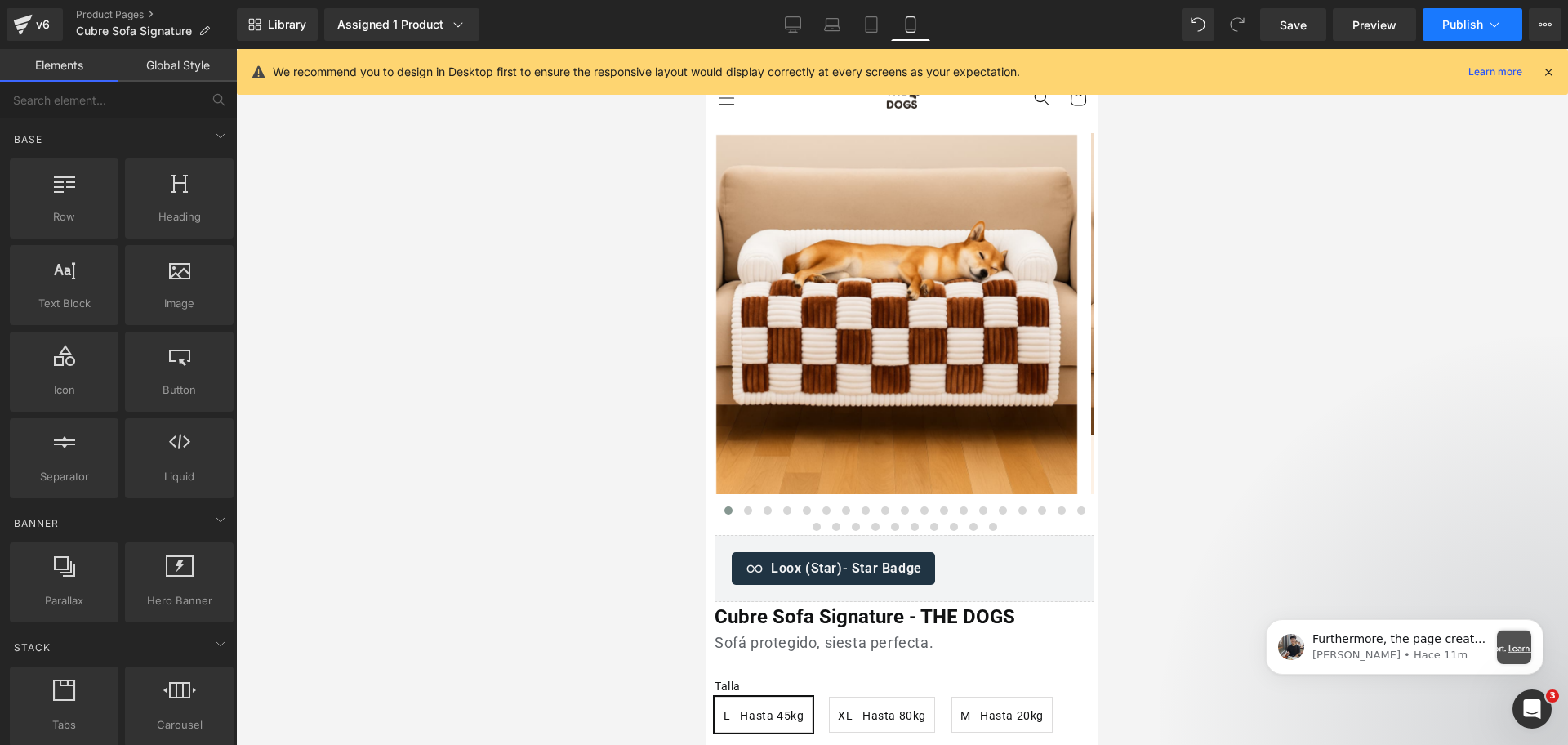
click at [1425, 24] on button "Publish" at bounding box center [1473, 25] width 100 height 33
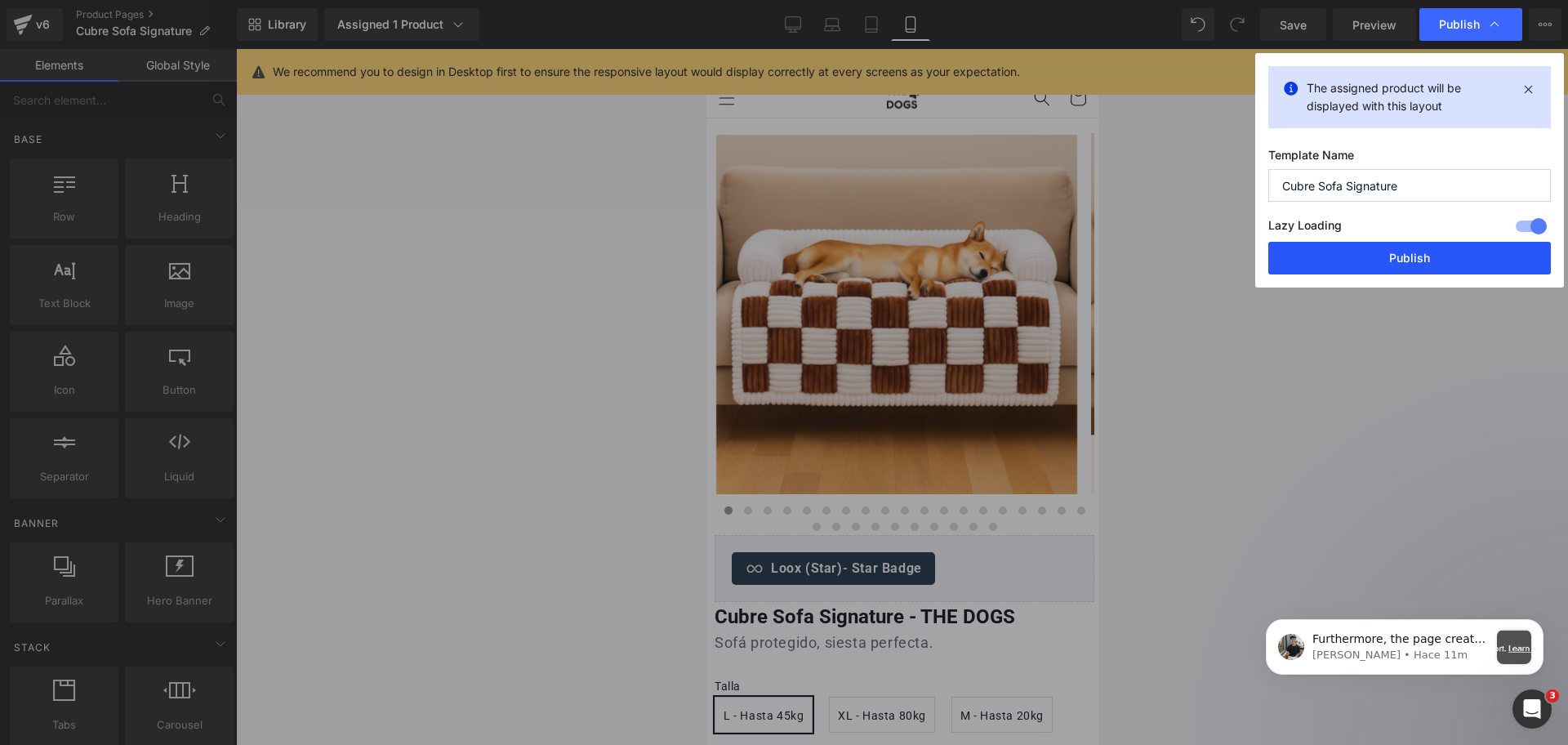
click at [1407, 253] on button "Publish" at bounding box center [1409, 258] width 282 height 33
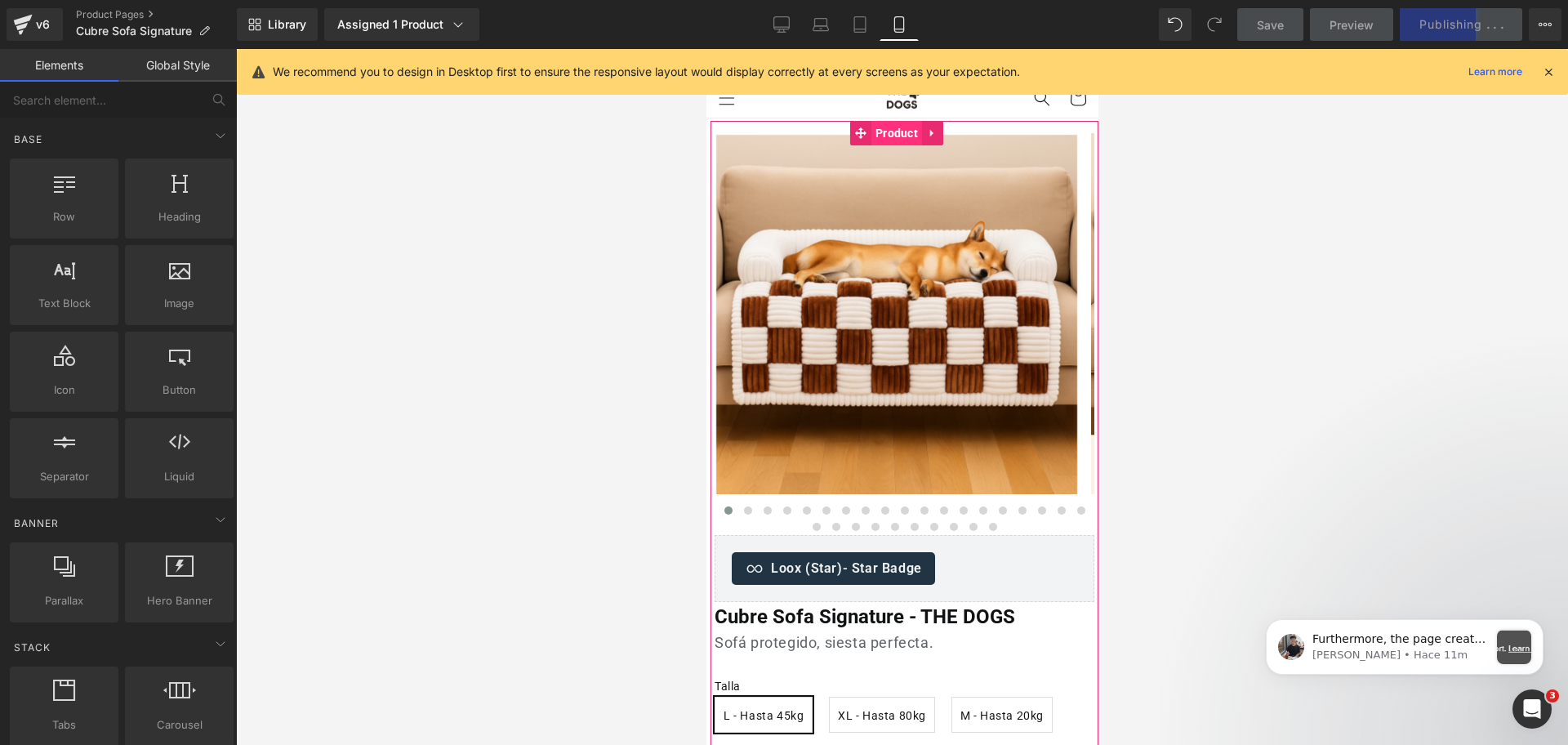
click at [873, 124] on span "Product" at bounding box center [896, 133] width 51 height 25
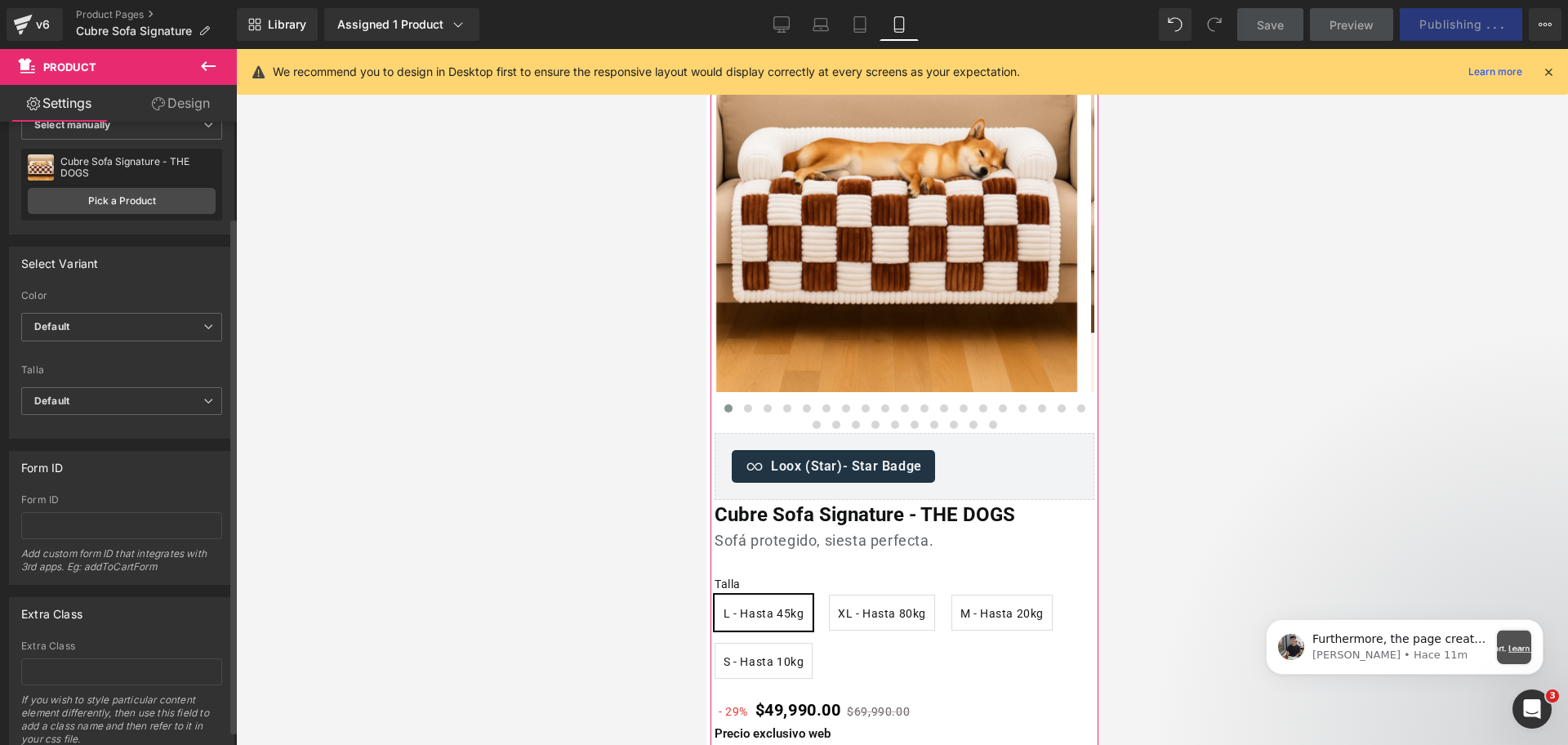
scroll to position [132, 0]
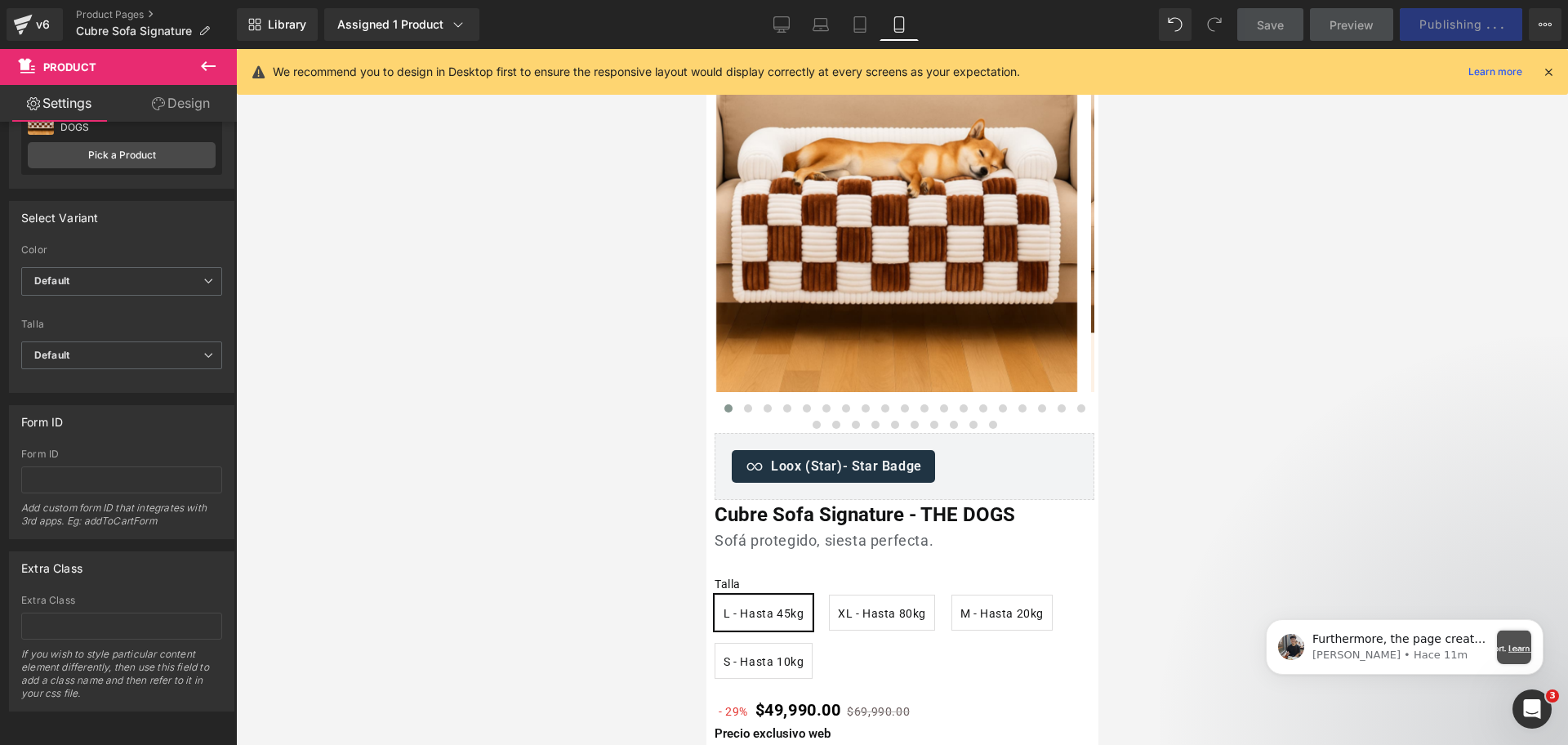
click at [784, 249] on img at bounding box center [896, 213] width 361 height 361
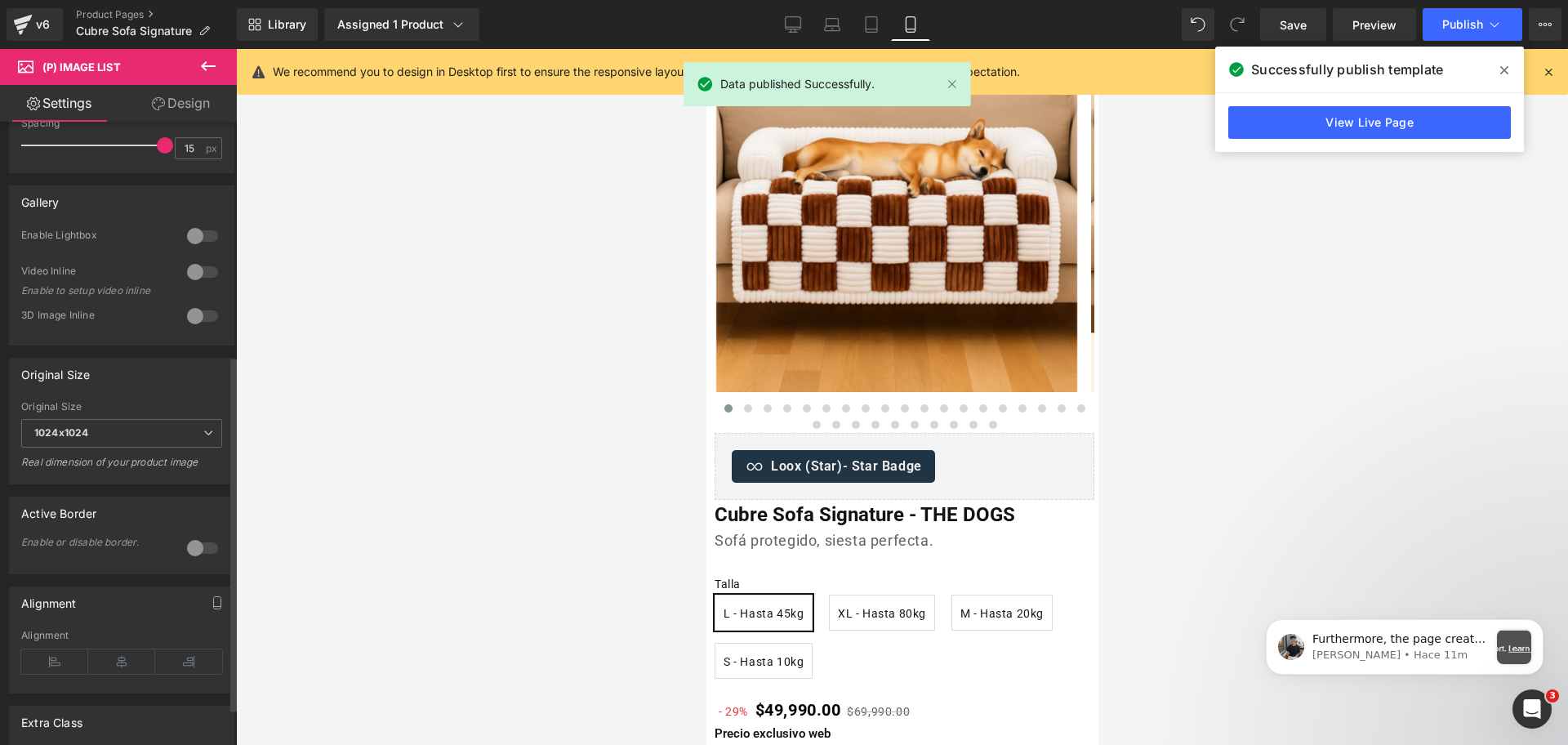
scroll to position [408, 0]
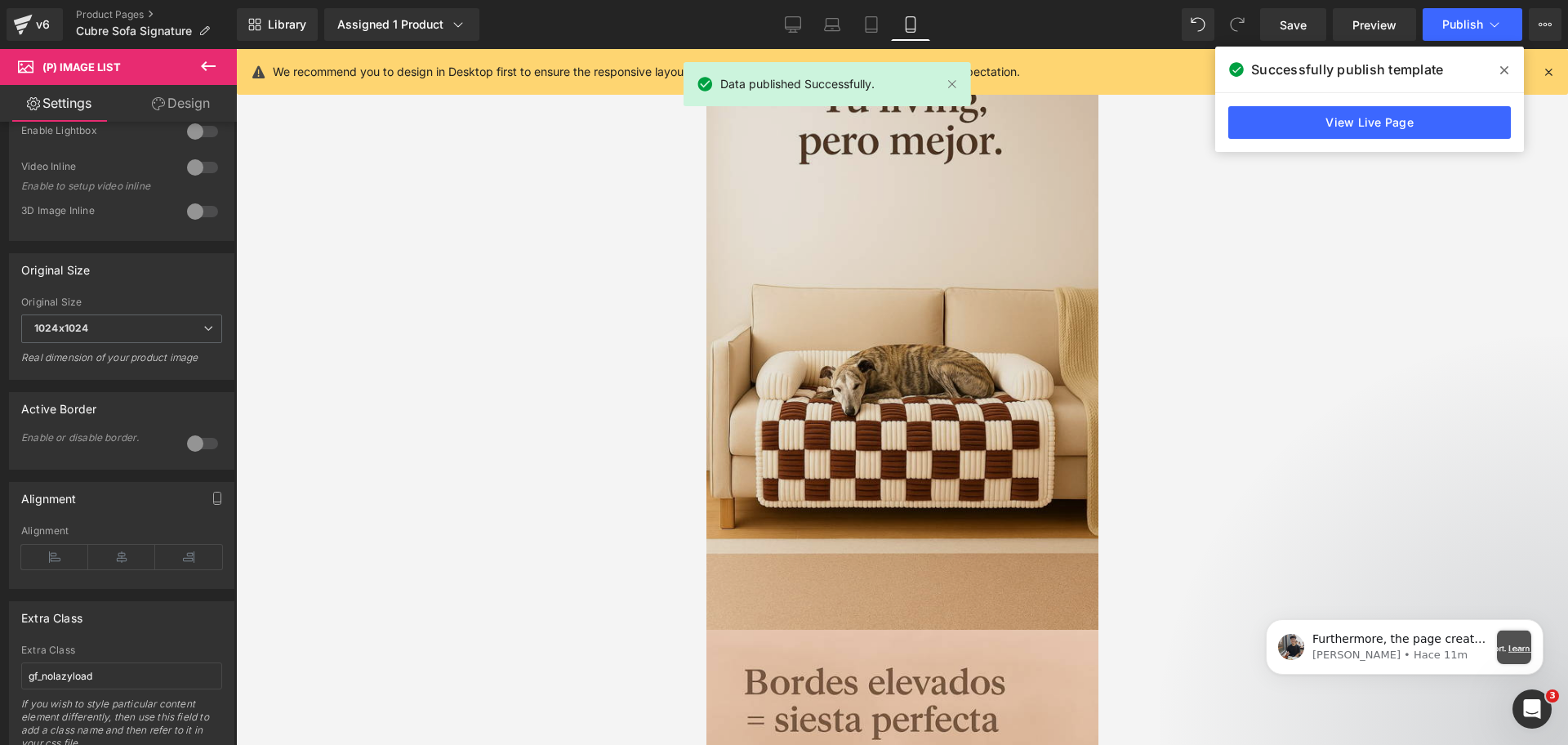
click at [914, 318] on div "Image" at bounding box center [901, 336] width 392 height 588
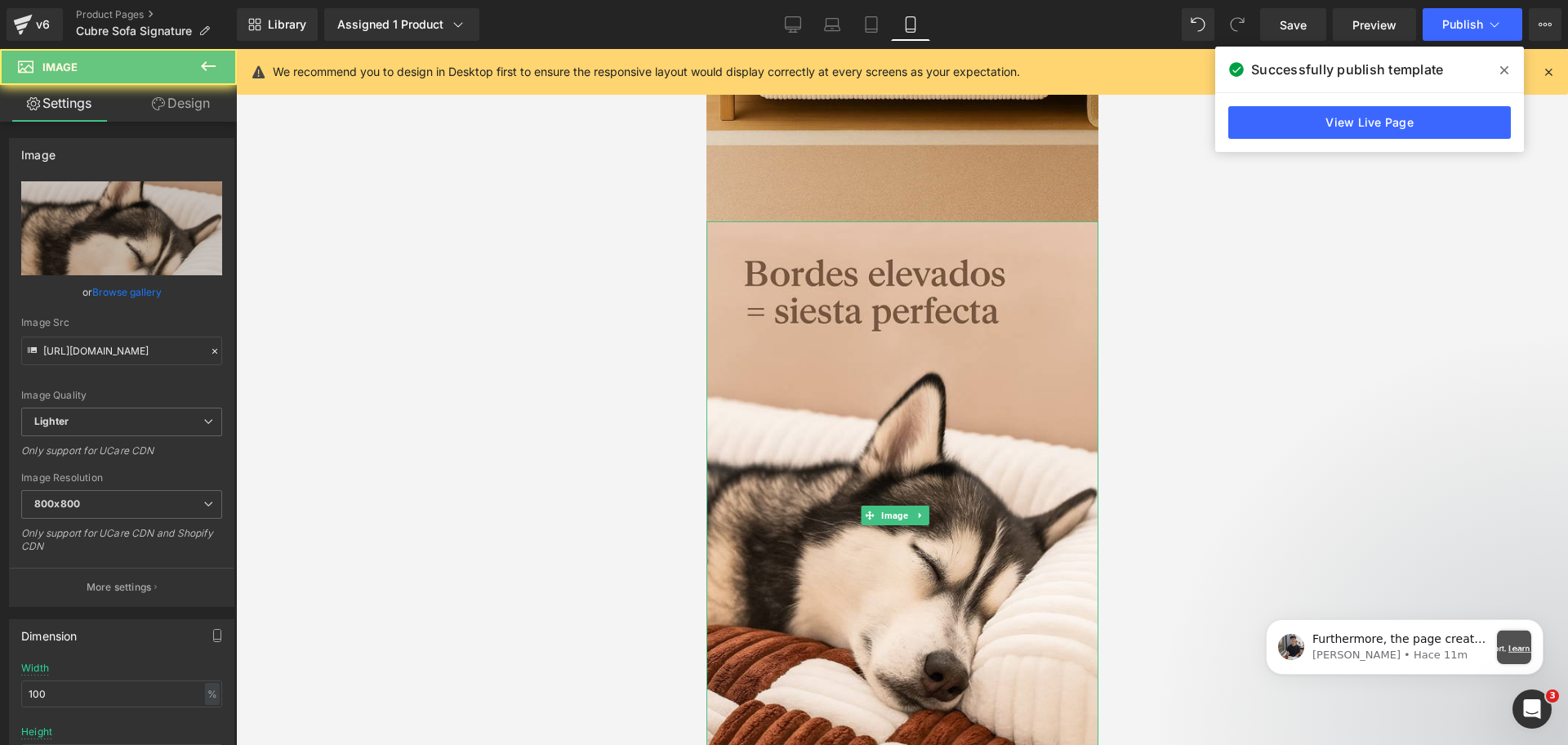
click at [847, 353] on img at bounding box center [901, 515] width 392 height 588
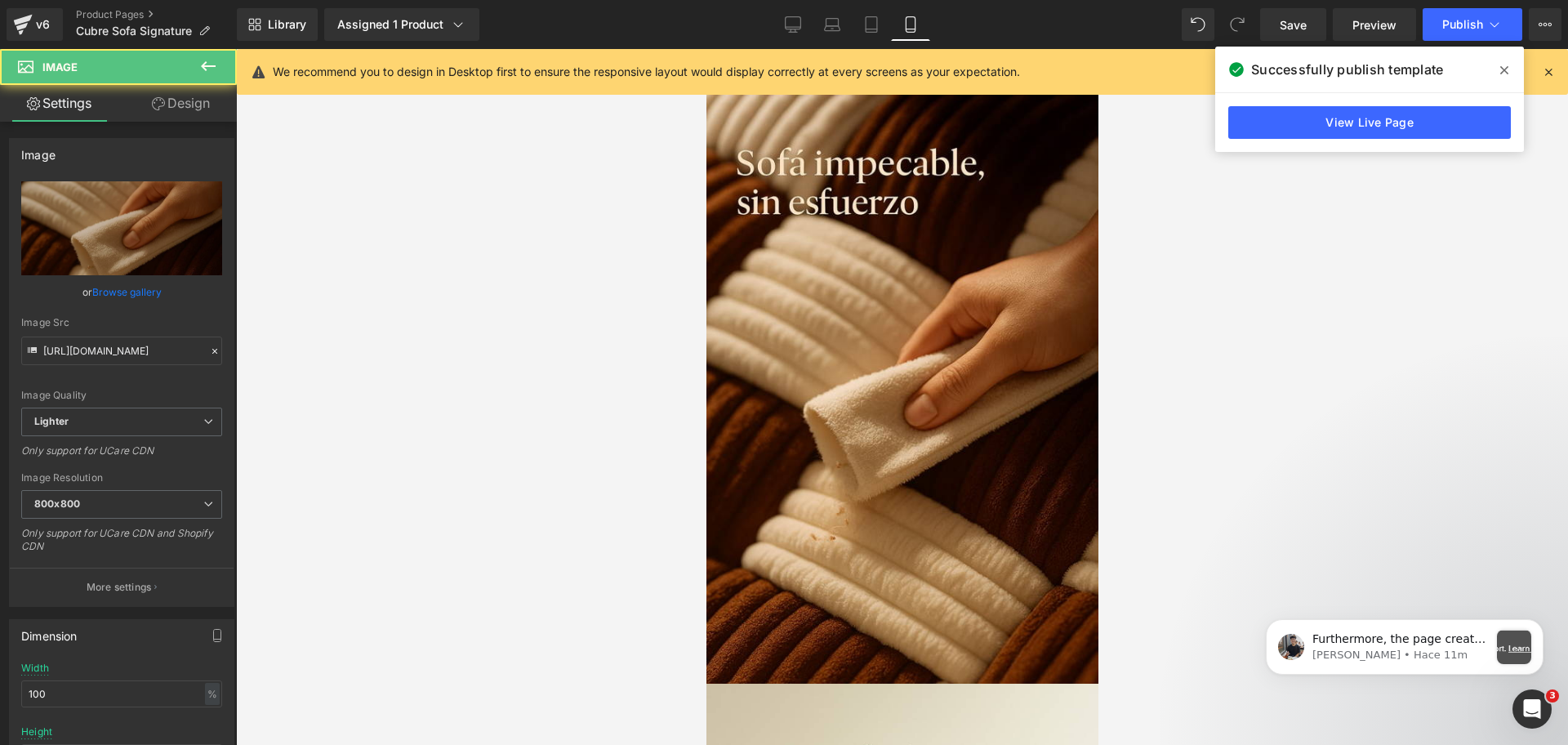
click at [847, 353] on img at bounding box center [901, 389] width 392 height 588
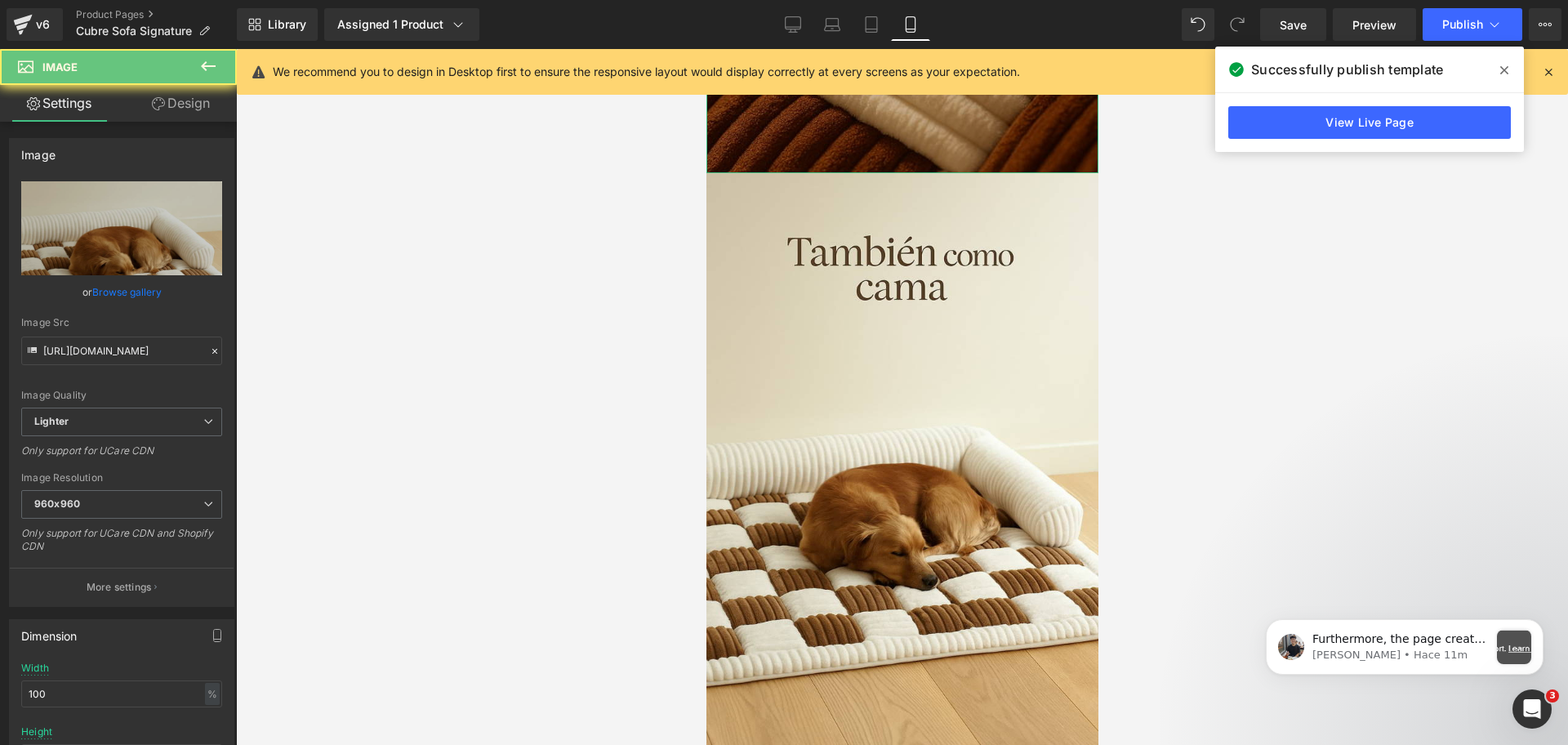
click at [848, 353] on img at bounding box center [901, 467] width 392 height 588
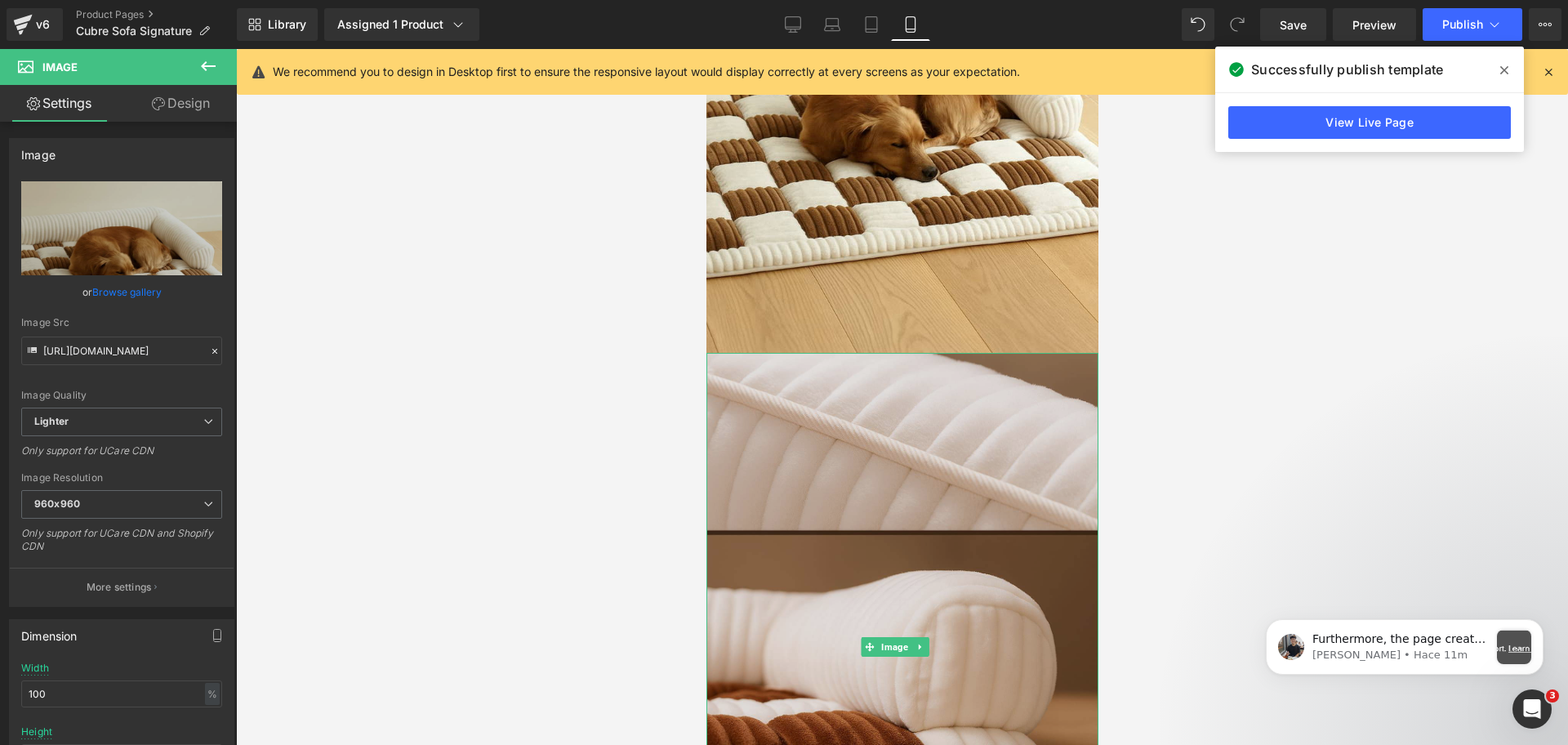
click at [843, 363] on img at bounding box center [901, 647] width 392 height 588
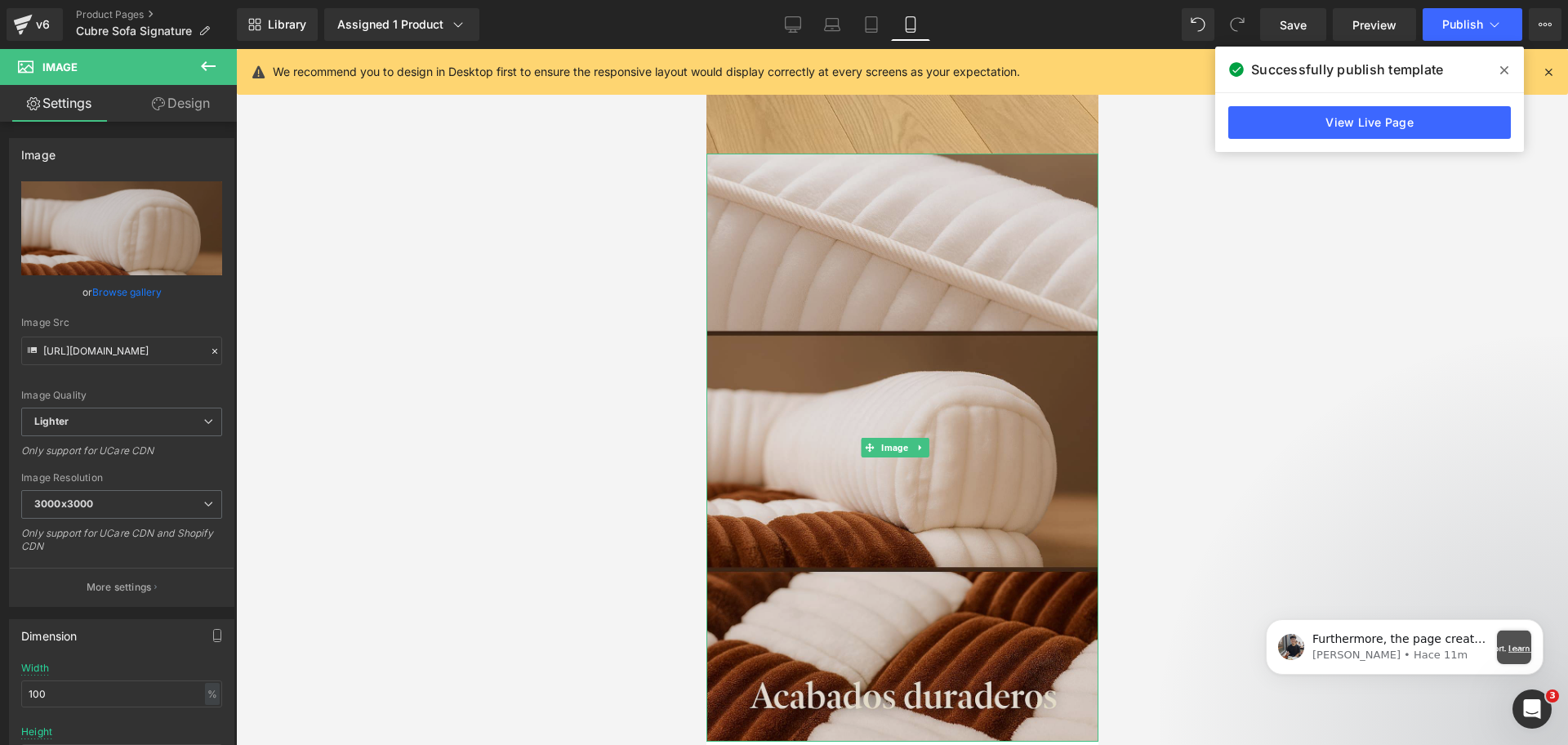
scroll to position [3880, 0]
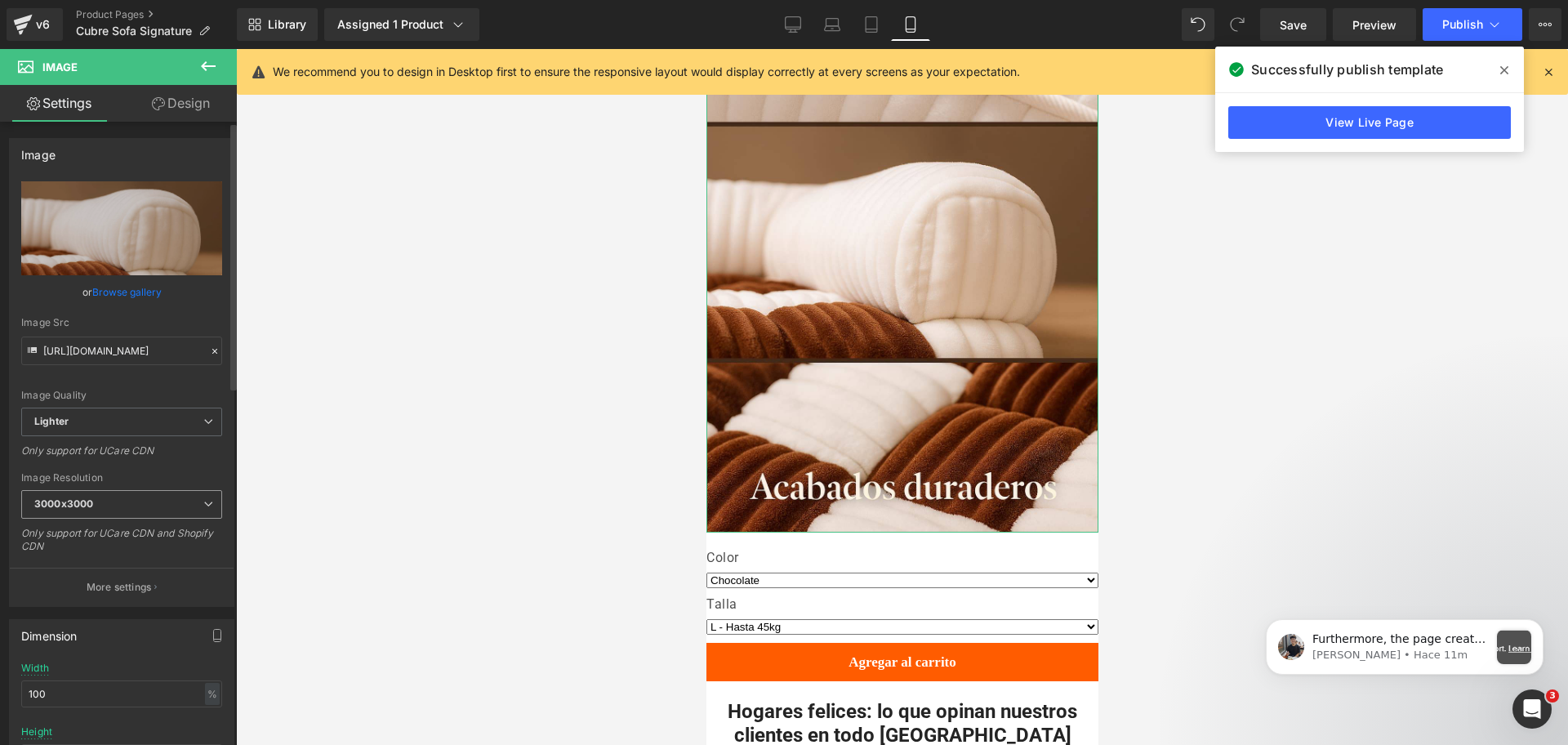
click at [157, 510] on span "3000x3000" at bounding box center [122, 504] width 201 height 29
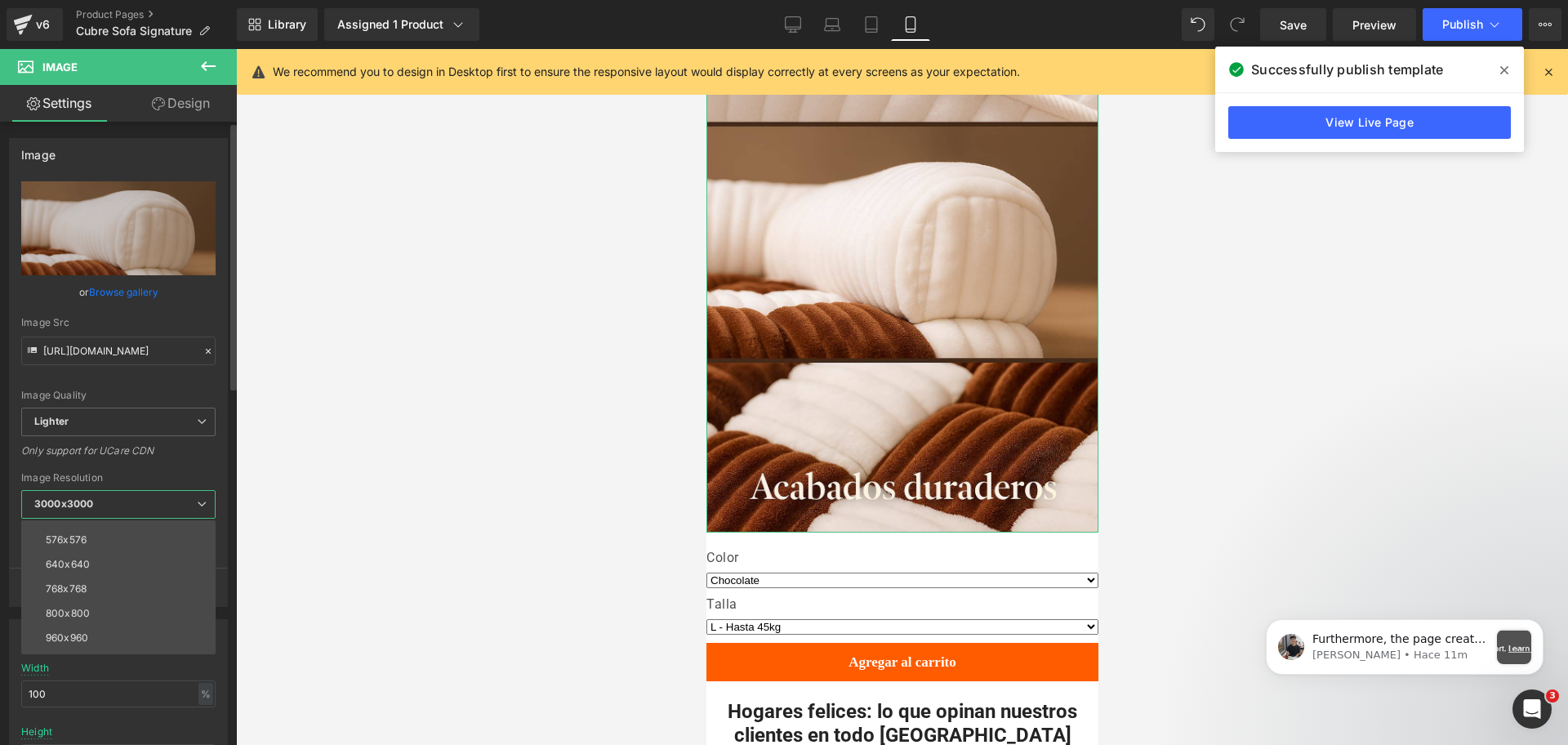
scroll to position [102, 0]
click at [158, 584] on li "800x800" at bounding box center [122, 578] width 202 height 25
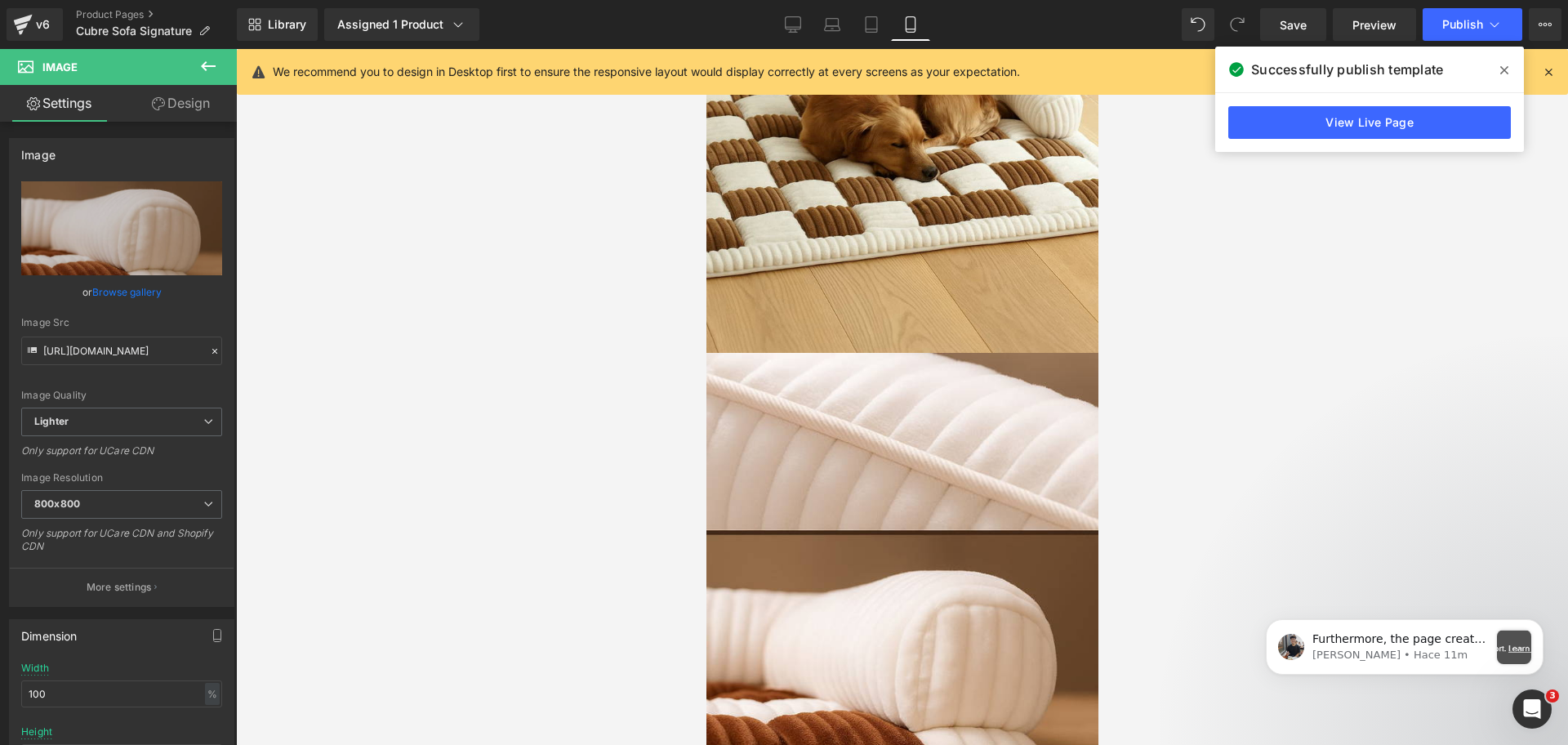
click at [1180, 303] on div at bounding box center [902, 397] width 1332 height 696
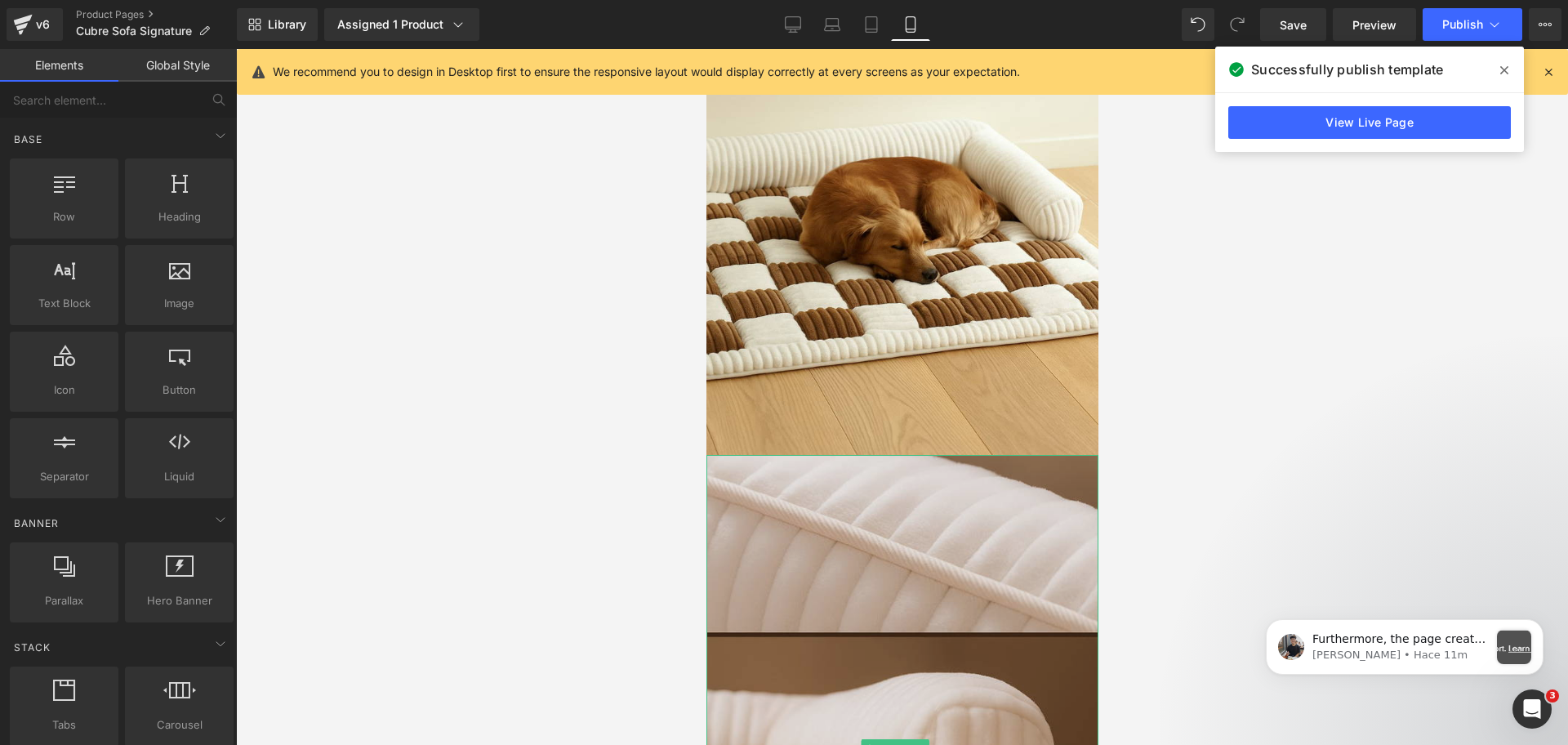
click at [886, 455] on img at bounding box center [901, 749] width 392 height 588
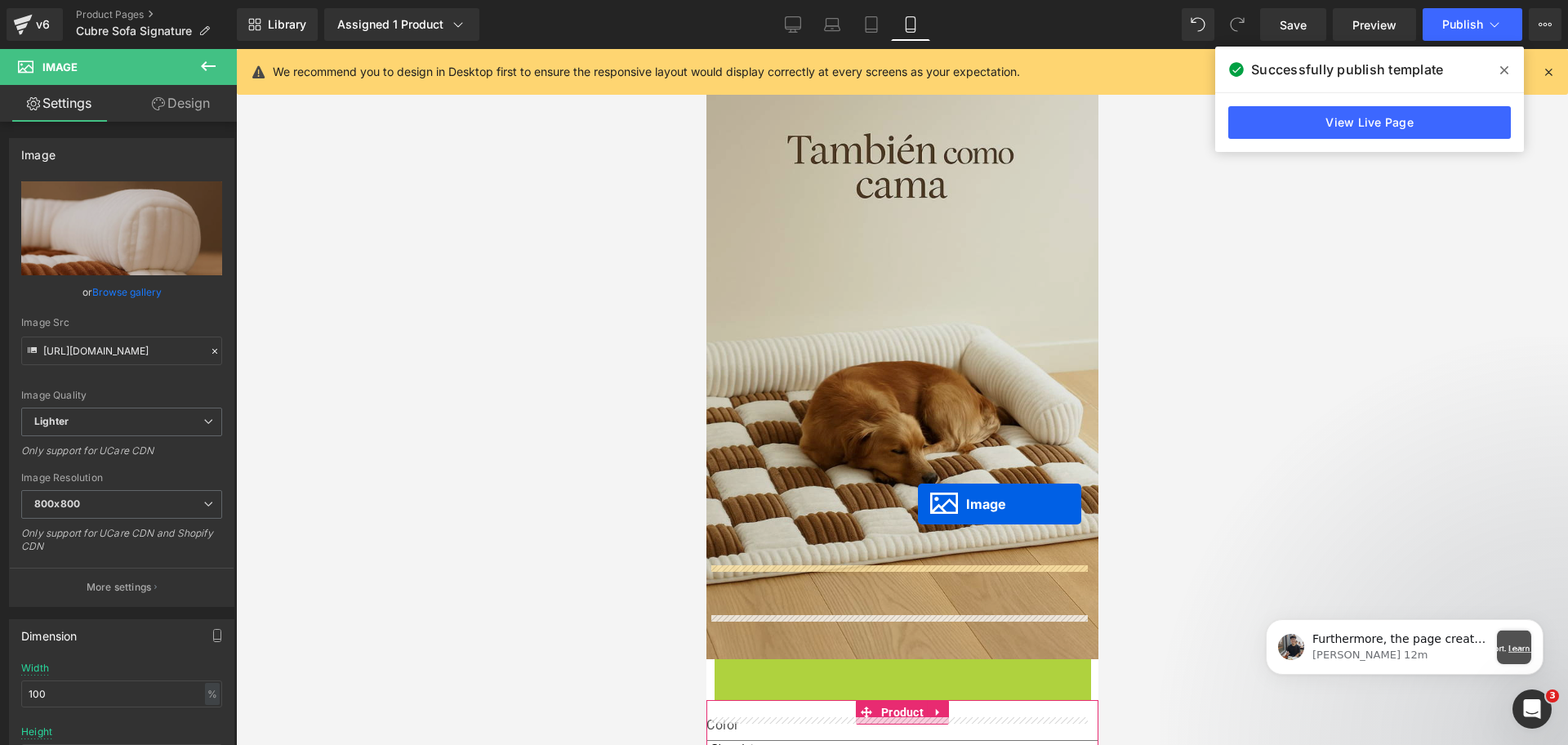
scroll to position [2961, 0]
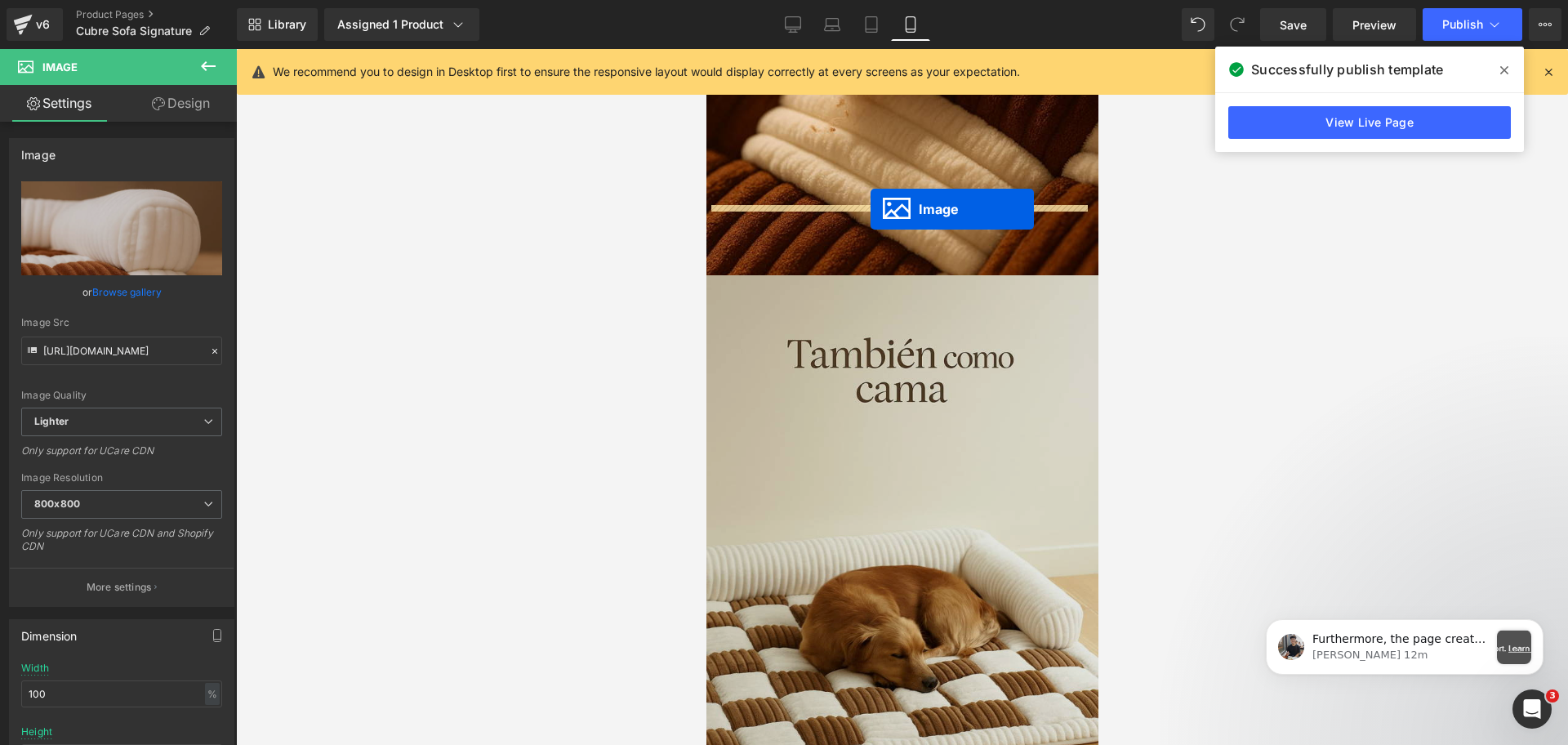
drag, startPoint x: 868, startPoint y: 440, endPoint x: 870, endPoint y: 209, distance: 231.0
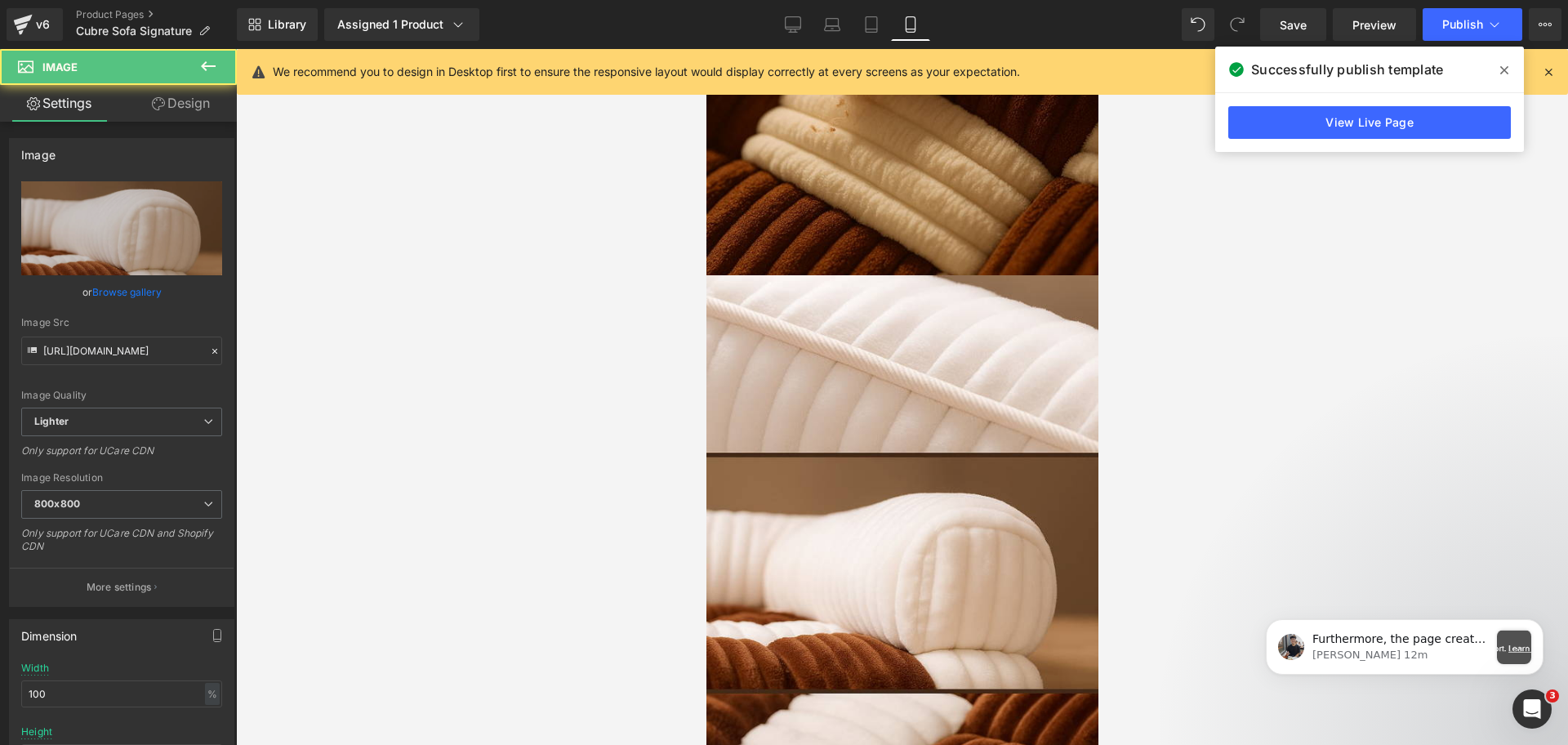
drag, startPoint x: 1161, startPoint y: 230, endPoint x: 1126, endPoint y: 243, distance: 37.3
click at [1161, 232] on div at bounding box center [902, 397] width 1332 height 696
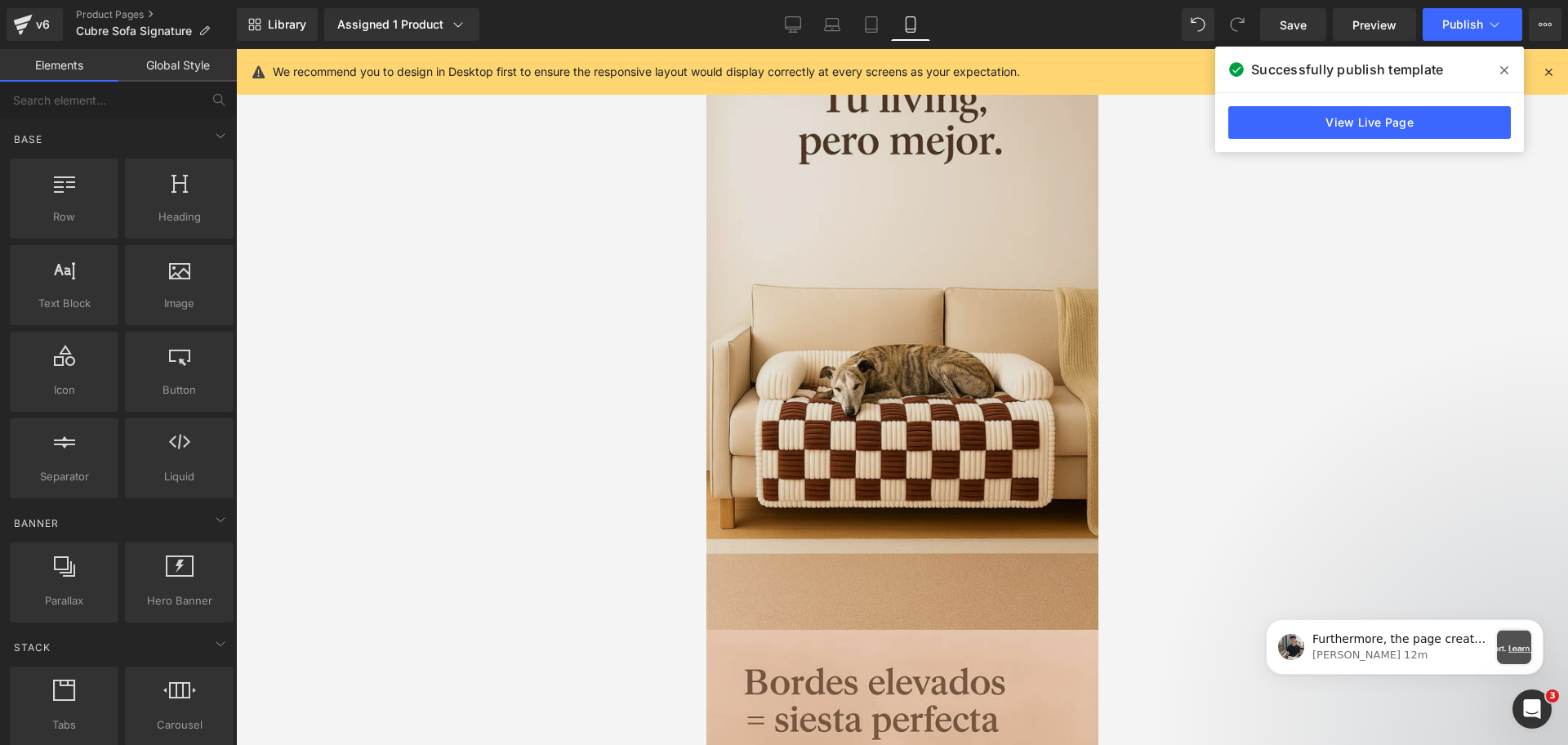
scroll to position [1123, 0]
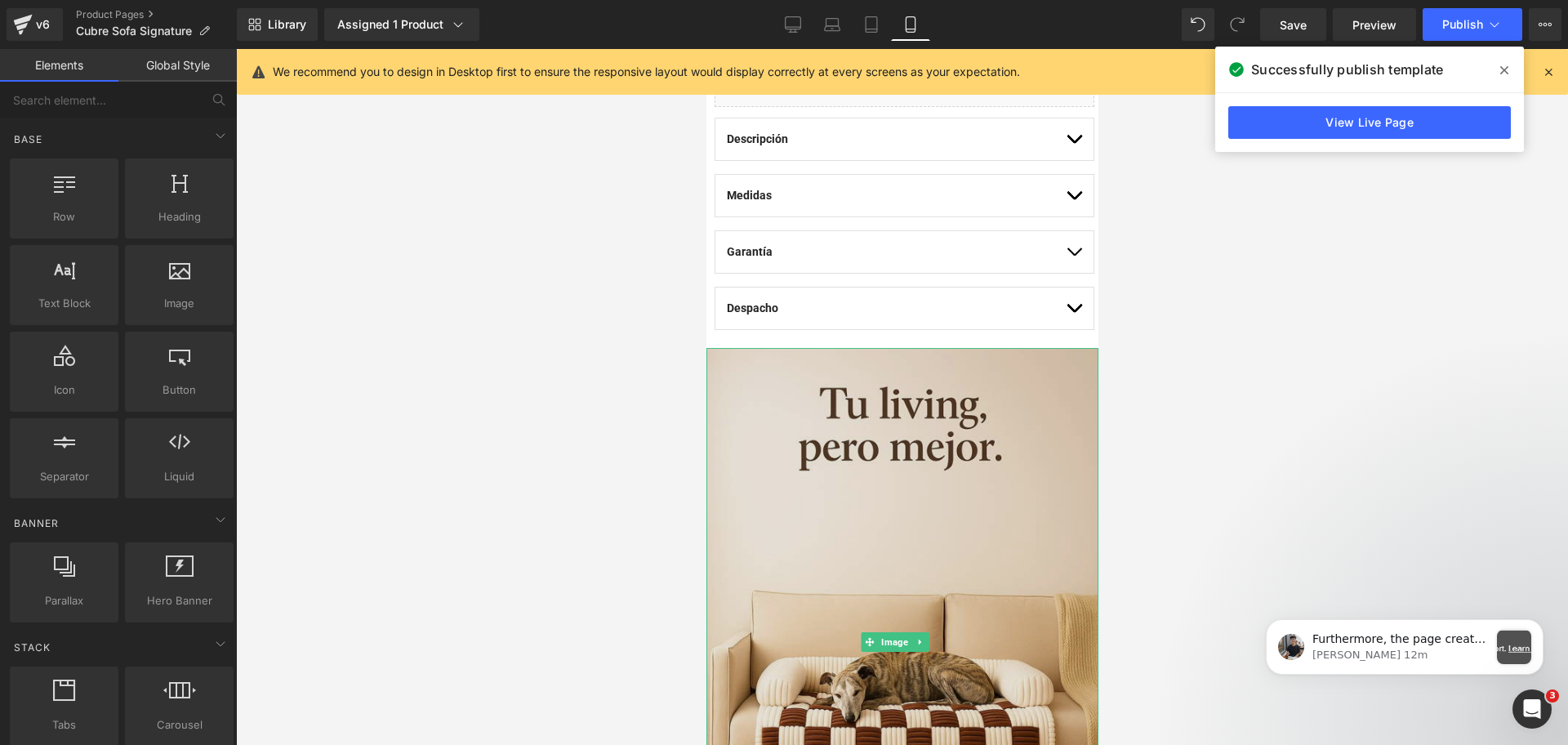
click at [944, 448] on img at bounding box center [901, 642] width 392 height 588
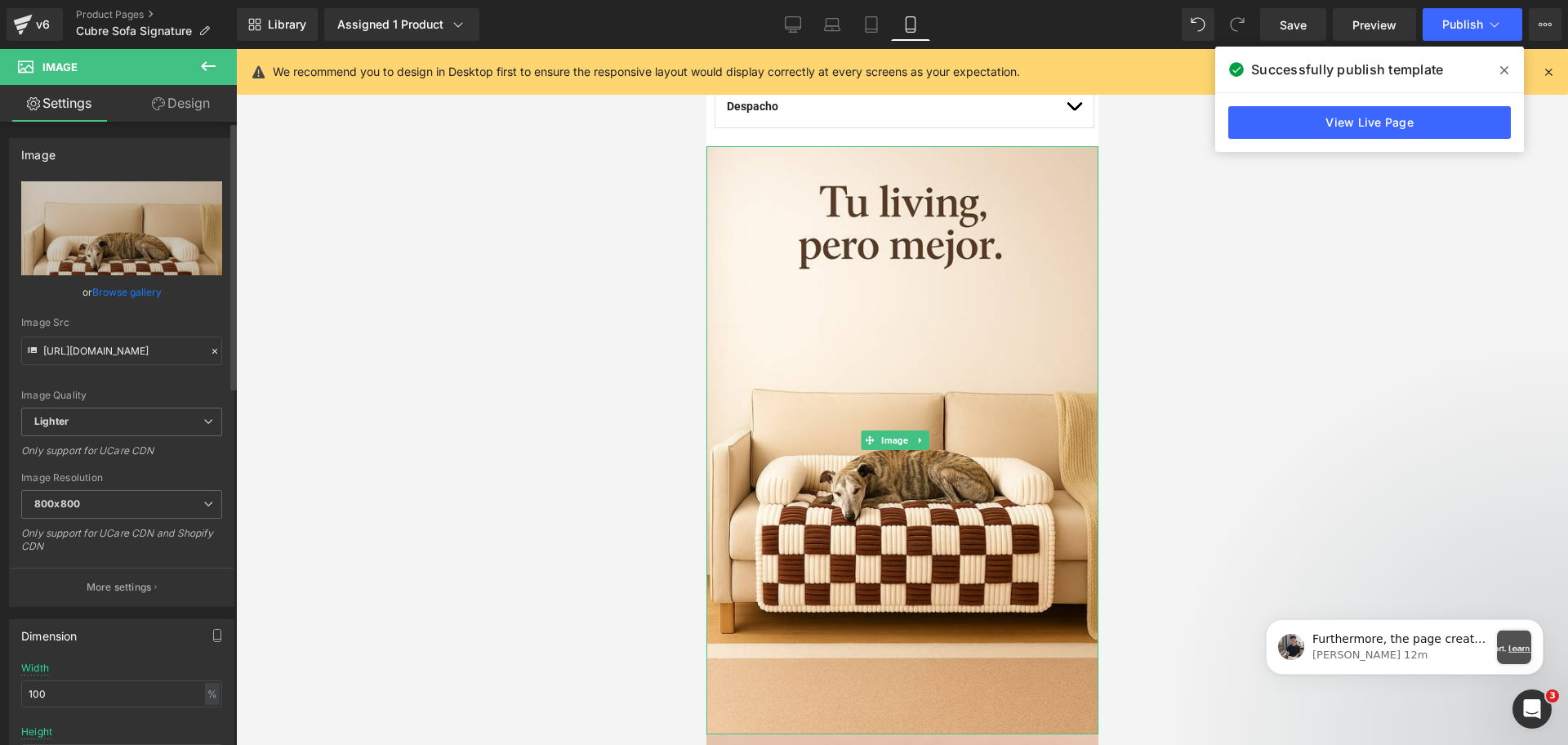
scroll to position [1327, 0]
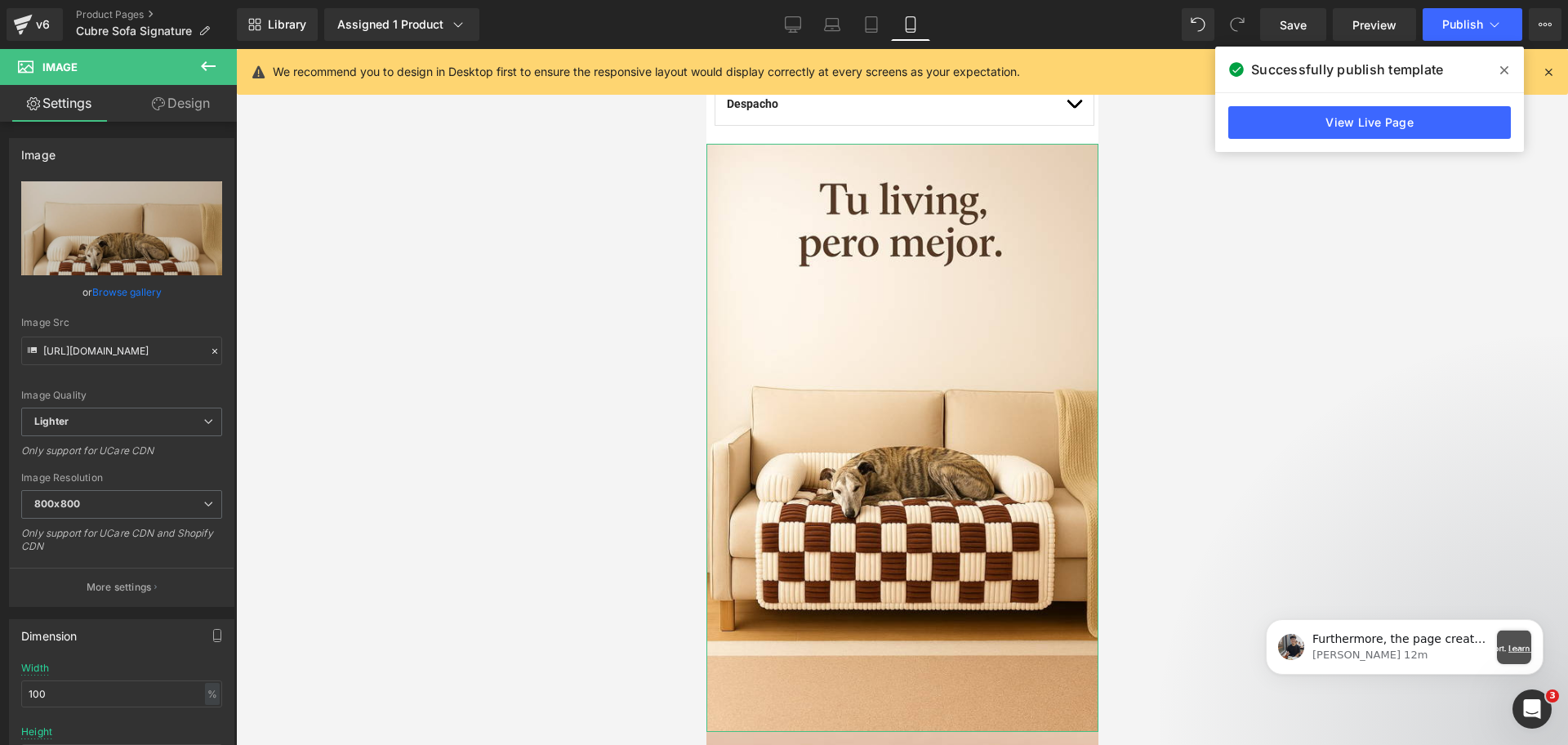
click at [198, 99] on link "Design" at bounding box center [181, 103] width 119 height 37
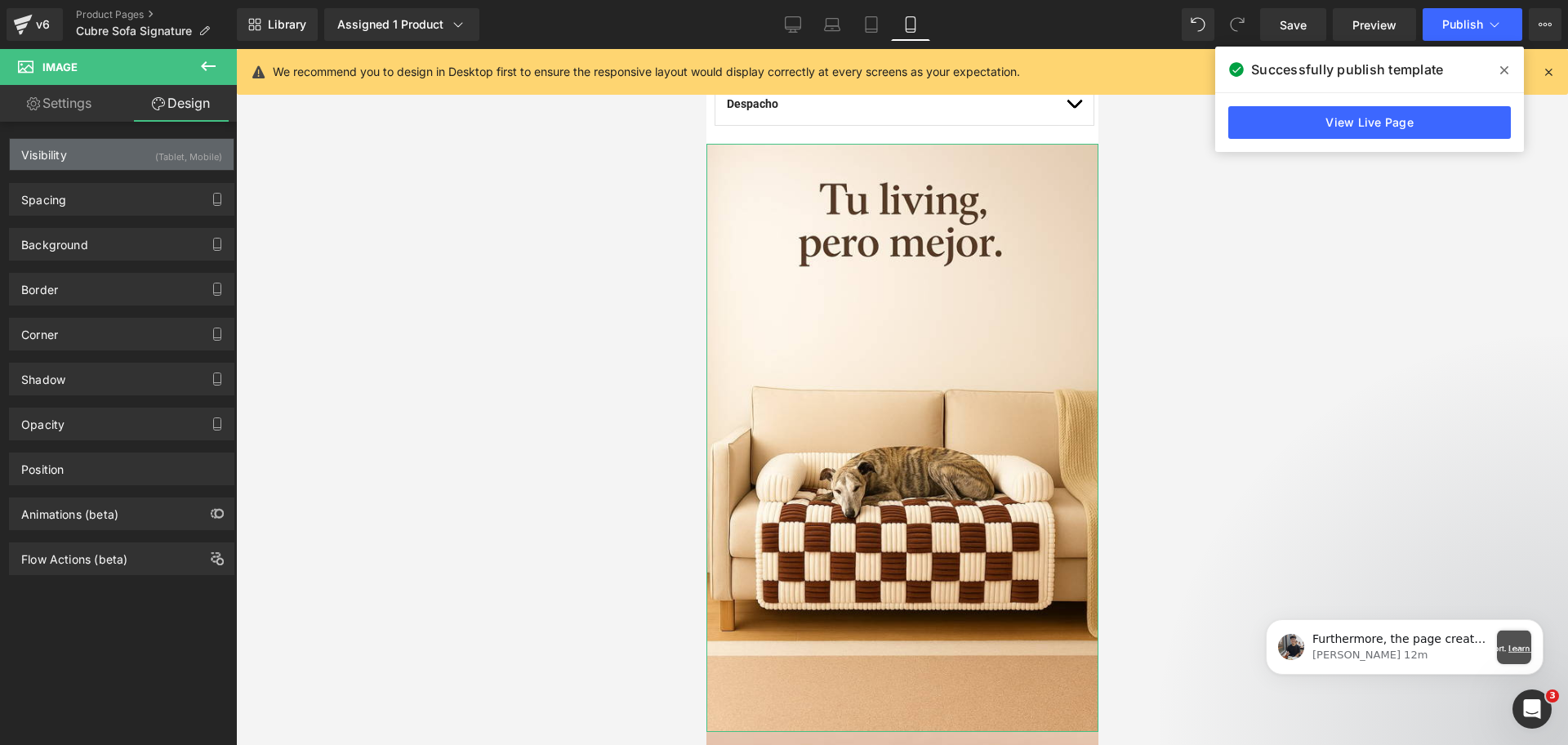
click at [198, 158] on div "(Tablet, Mobile)" at bounding box center [188, 152] width 67 height 27
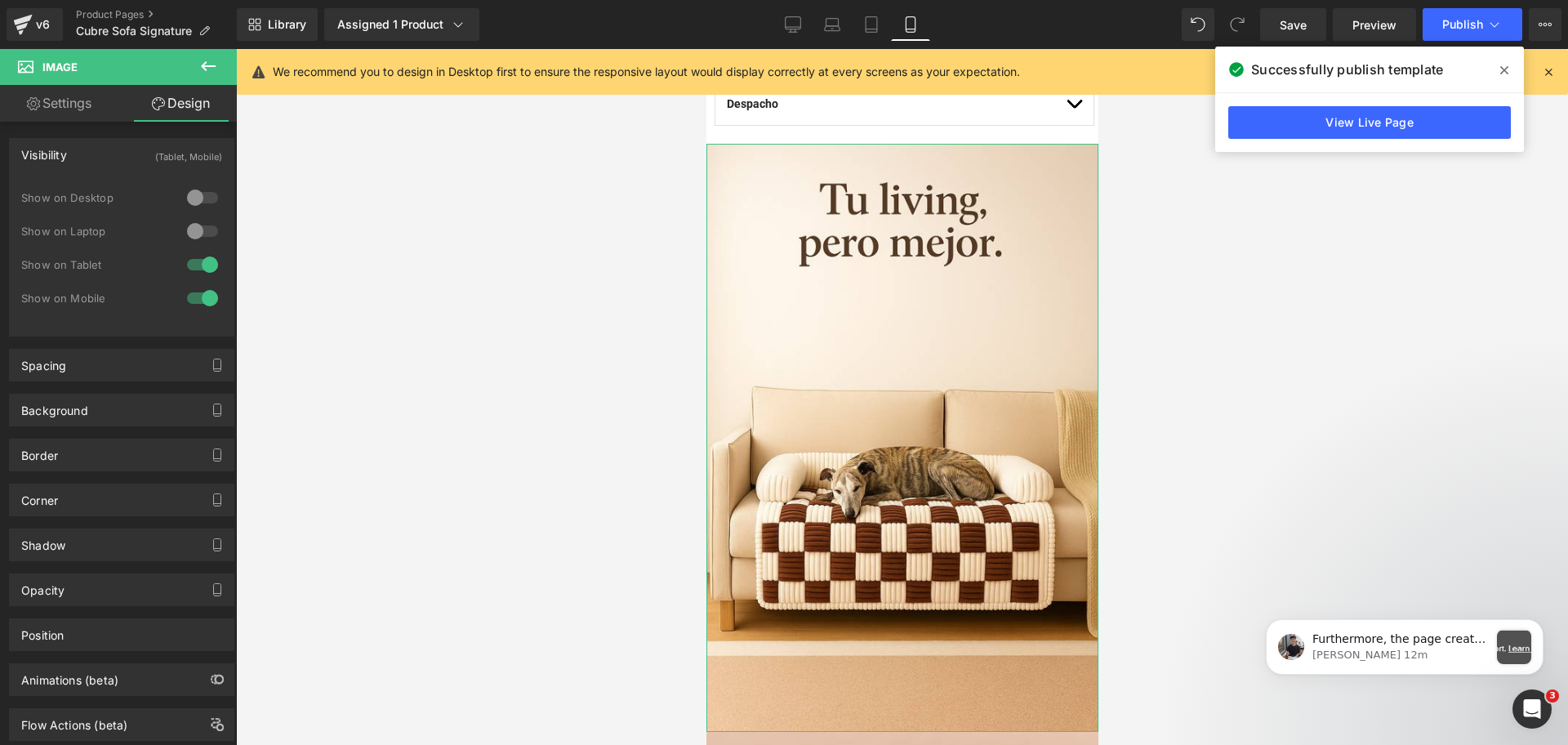
click at [196, 195] on div at bounding box center [202, 198] width 40 height 26
drag, startPoint x: 198, startPoint y: 221, endPoint x: 612, endPoint y: 79, distance: 437.7
click at [197, 223] on div at bounding box center [202, 231] width 40 height 26
click at [783, 23] on link "Desktop" at bounding box center [793, 25] width 40 height 33
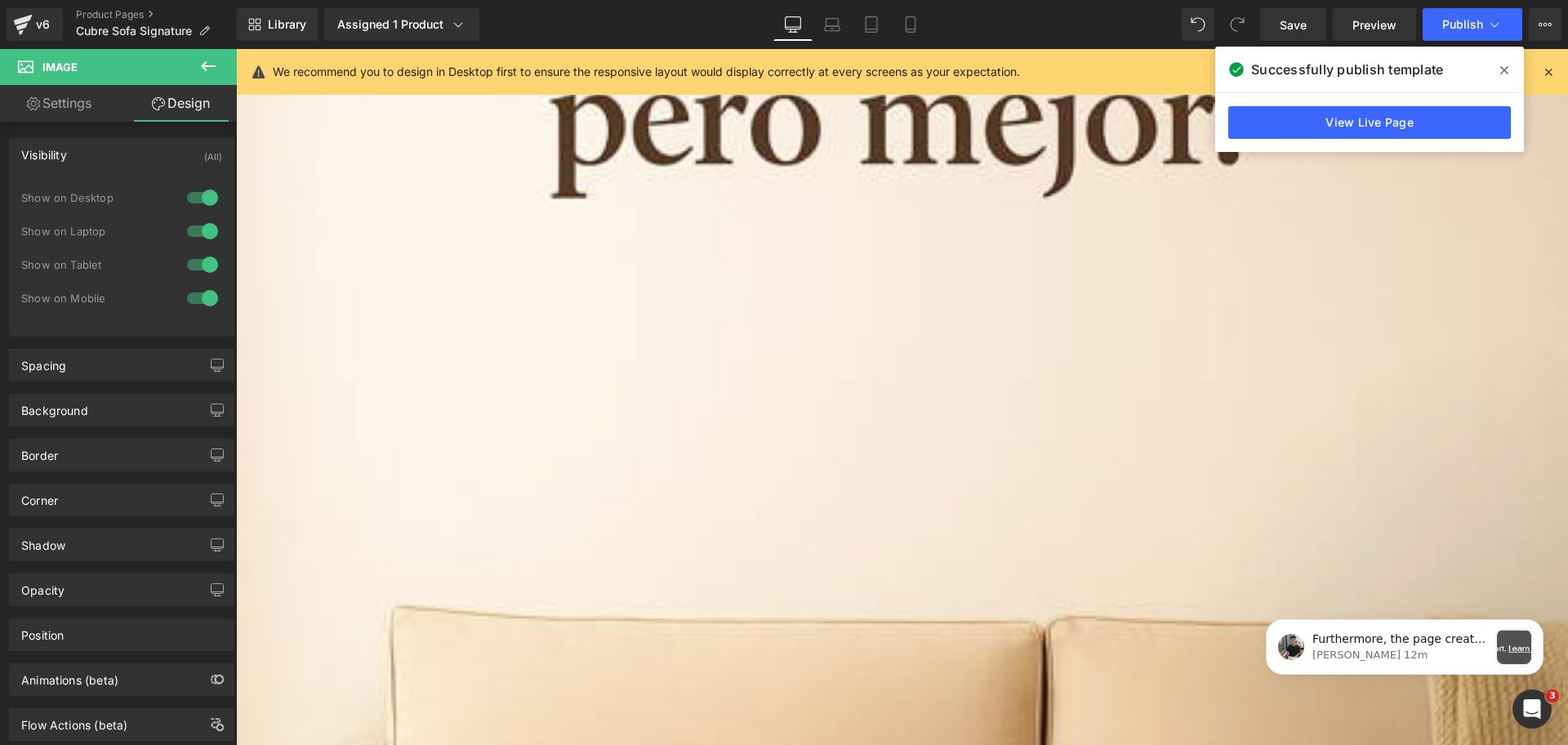
scroll to position [966, 0]
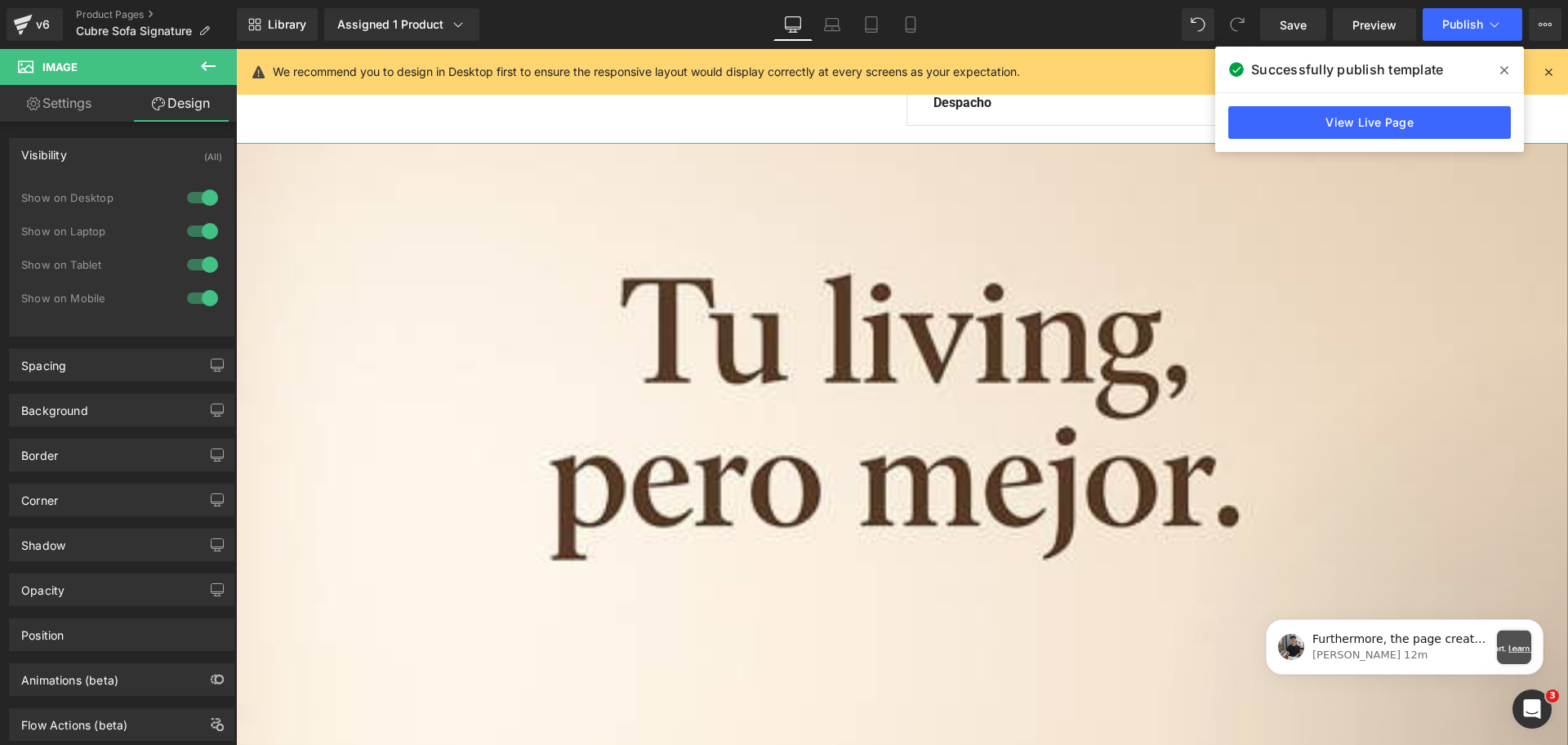
click at [183, 193] on div at bounding box center [202, 198] width 40 height 26
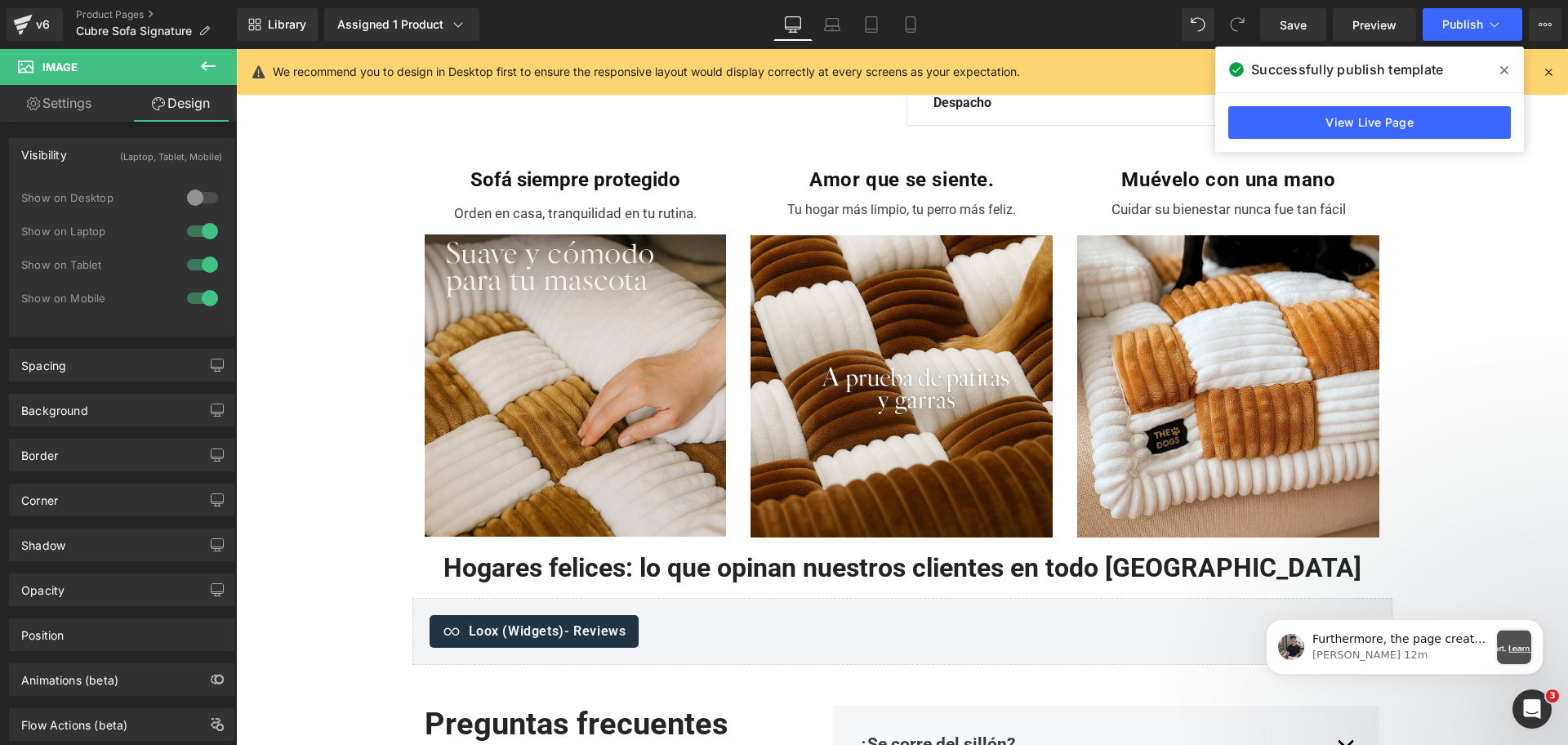
click at [202, 216] on div "Show on Desktop" at bounding box center [122, 206] width 201 height 34
drag, startPoint x: 203, startPoint y: 228, endPoint x: 54, endPoint y: 179, distance: 156.9
click at [203, 228] on div at bounding box center [202, 231] width 40 height 26
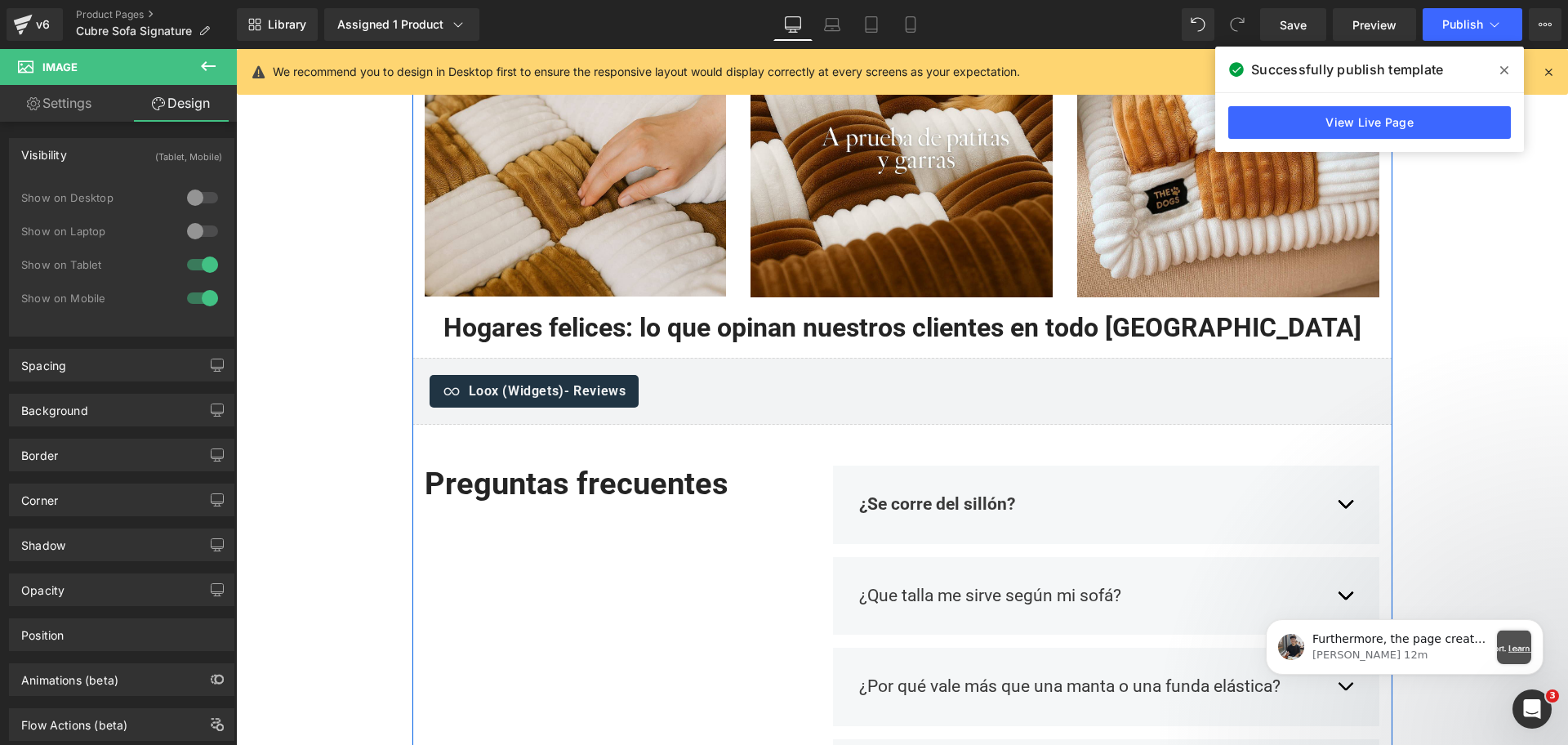
scroll to position [1476, 0]
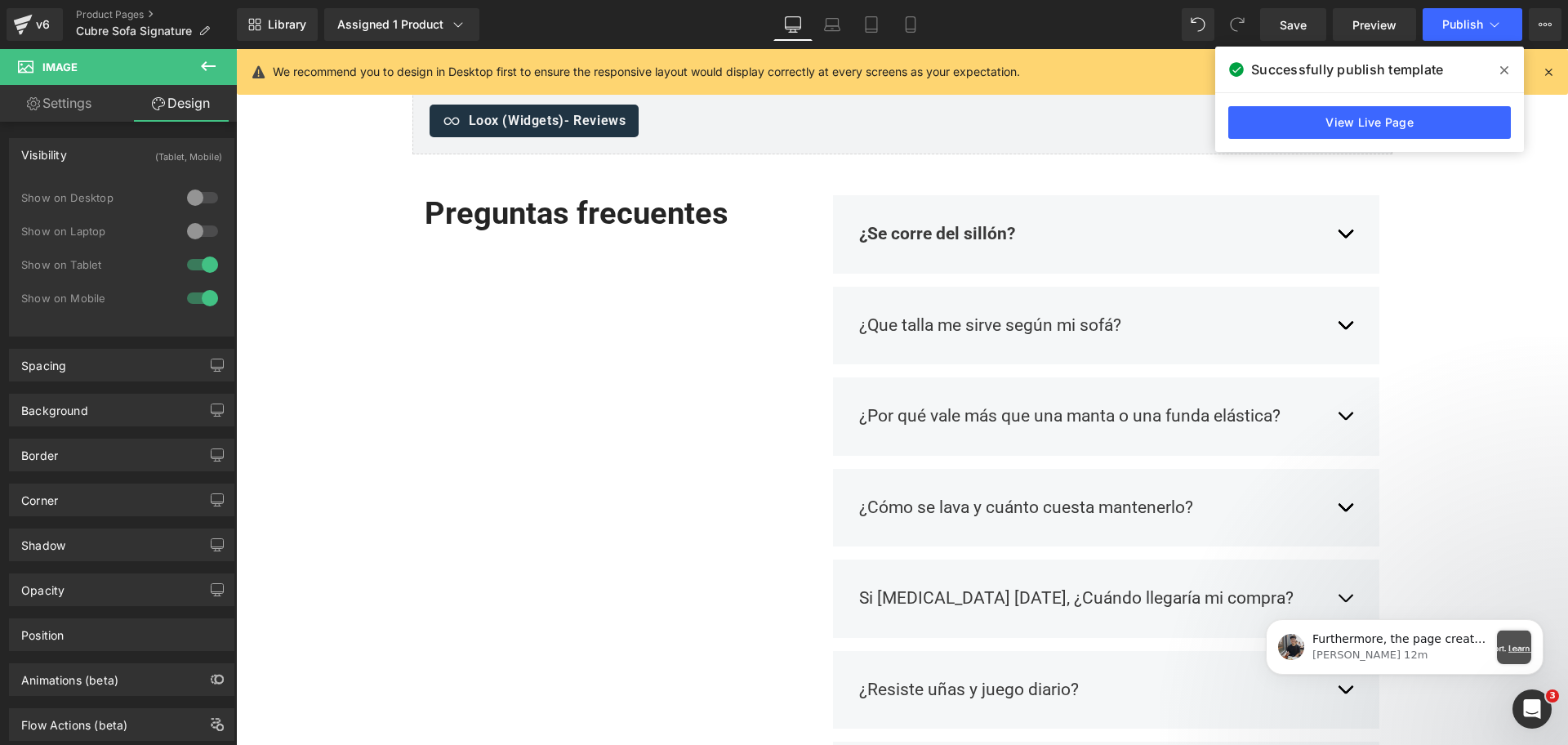
click at [920, 42] on div "Library Assigned 1 Product Product Preview Cubre Sofa Signature - THE DOGS Mana…" at bounding box center [902, 25] width 1331 height 49
click at [911, 16] on icon at bounding box center [910, 25] width 16 height 16
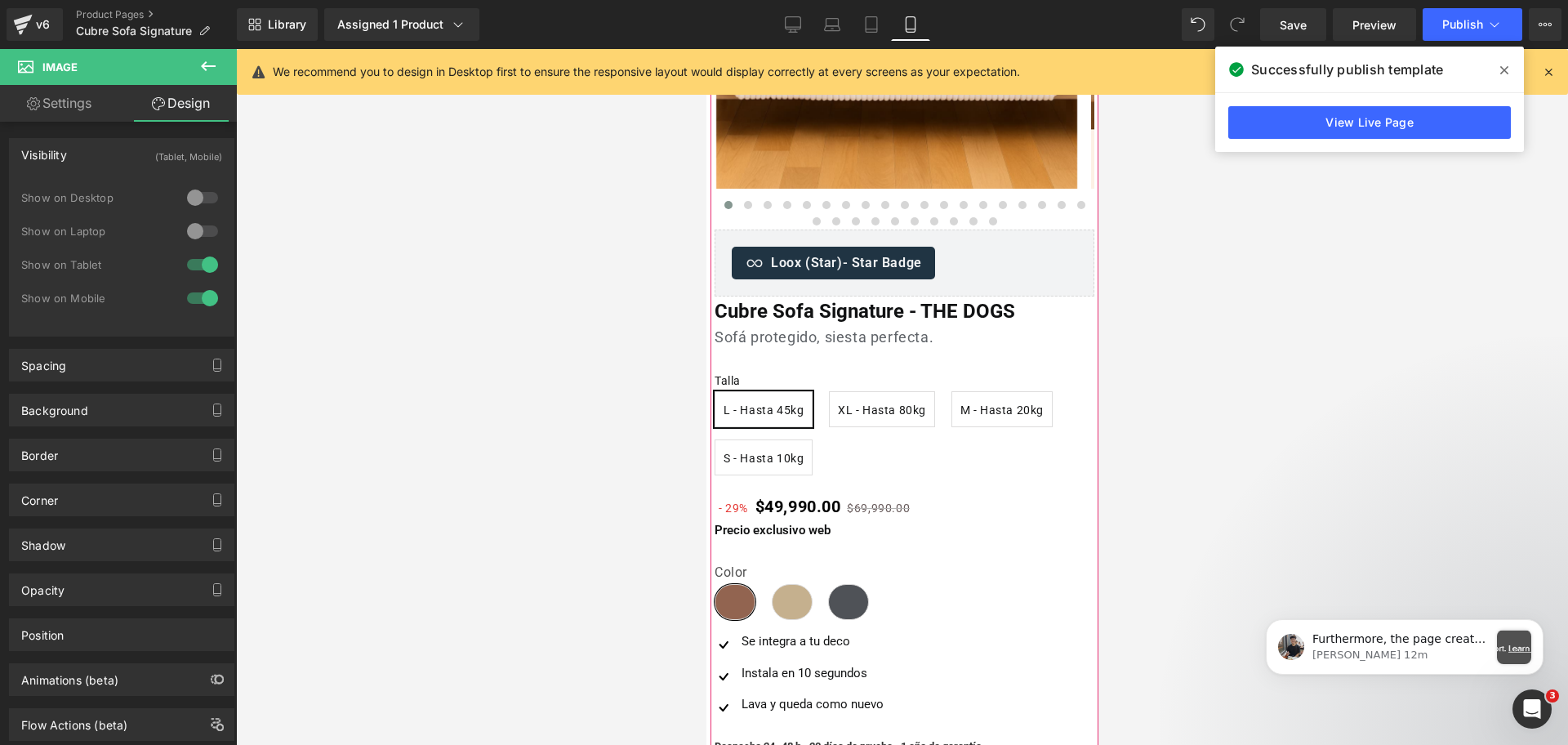
scroll to position [220, 0]
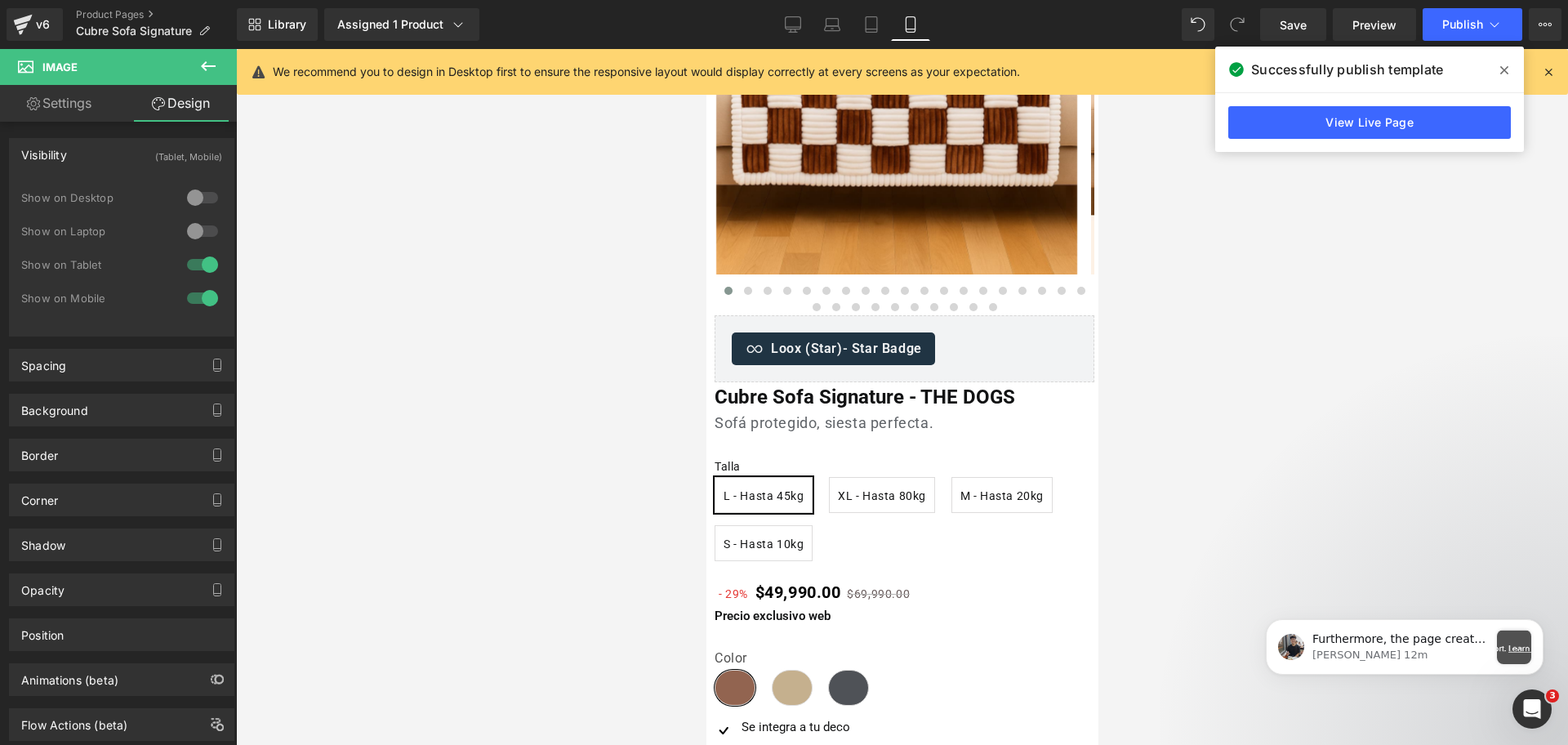
click at [1502, 57] on span at bounding box center [1505, 70] width 26 height 26
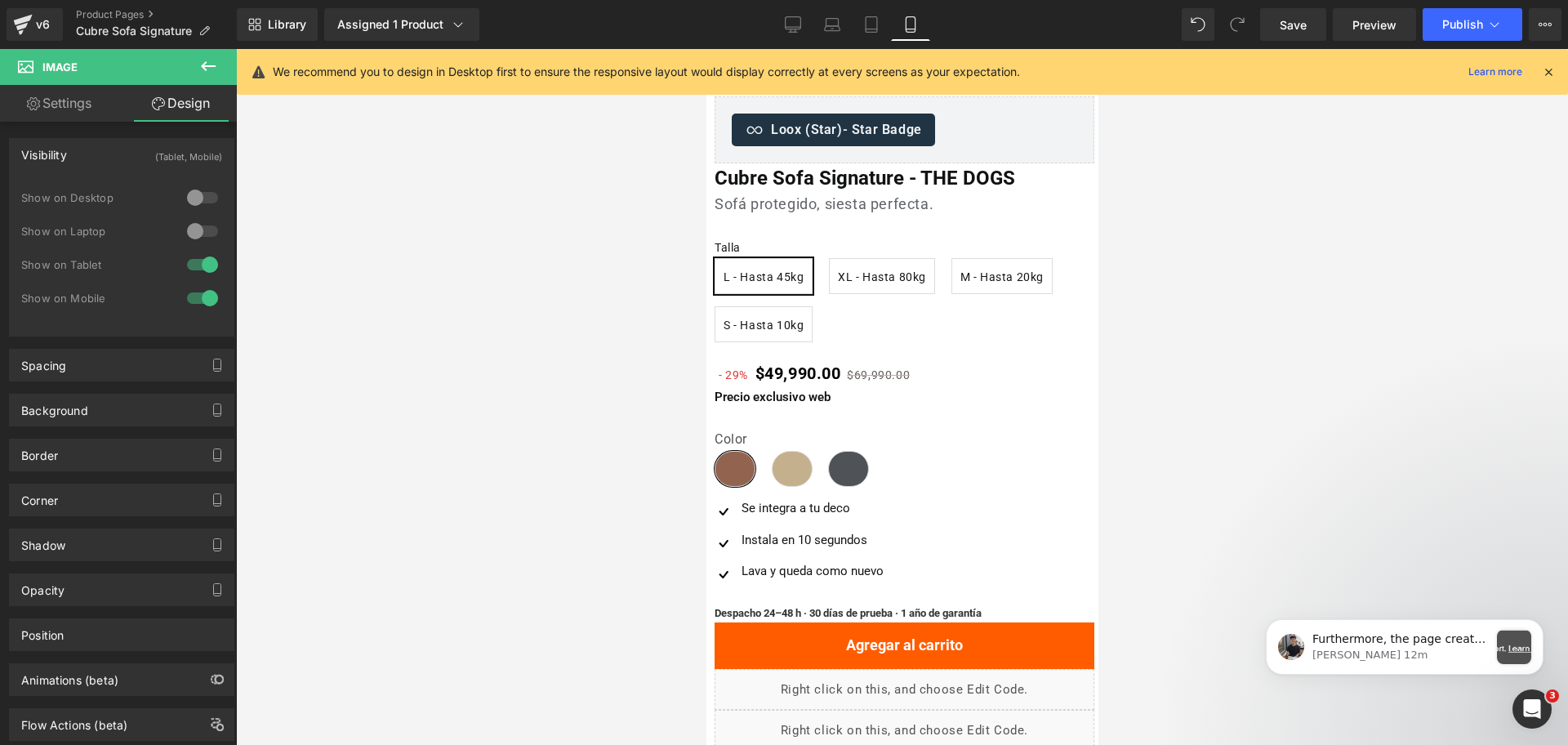
scroll to position [306, 0]
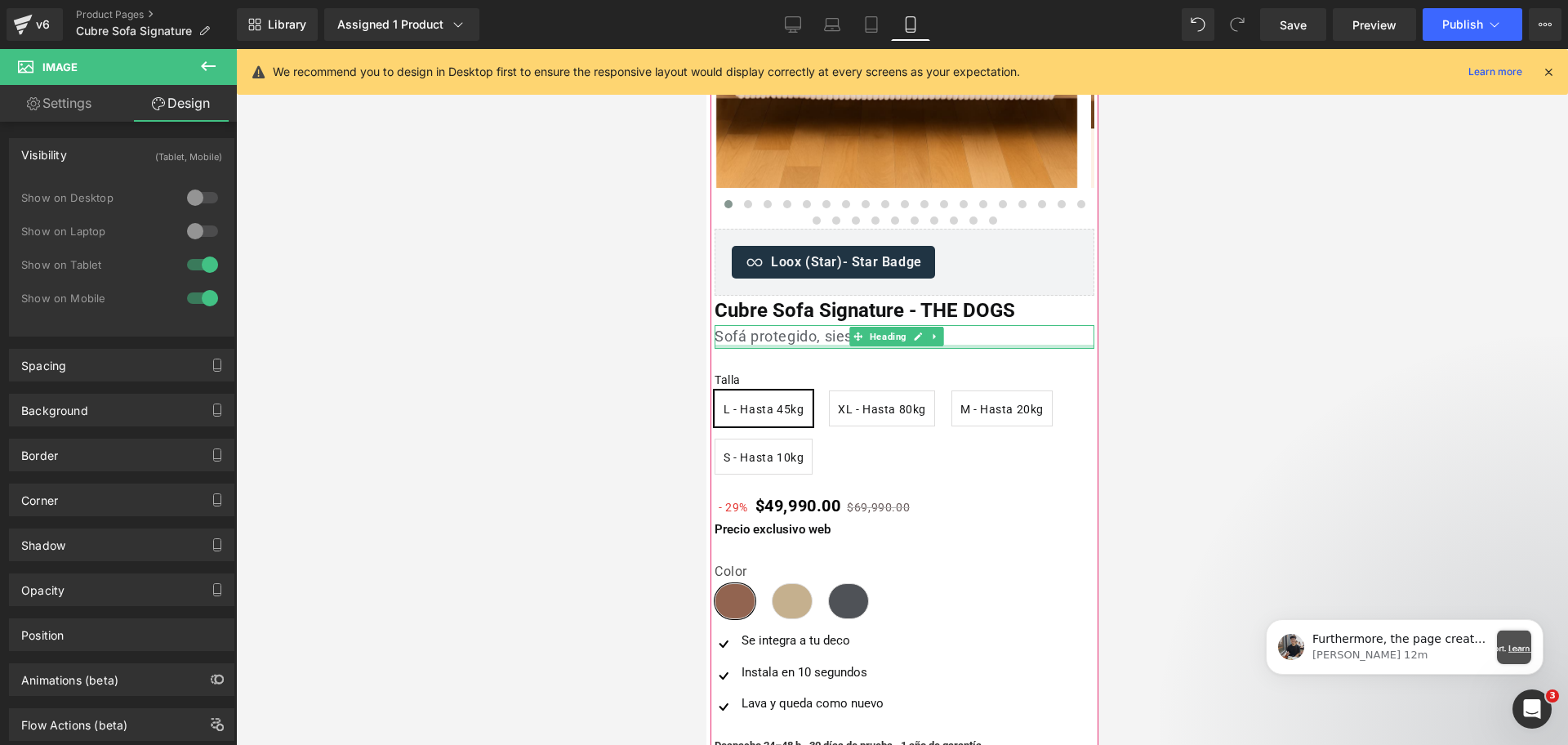
click at [831, 340] on h1 "Sofá protegido, siesta perfecta." at bounding box center [903, 337] width 379 height 24
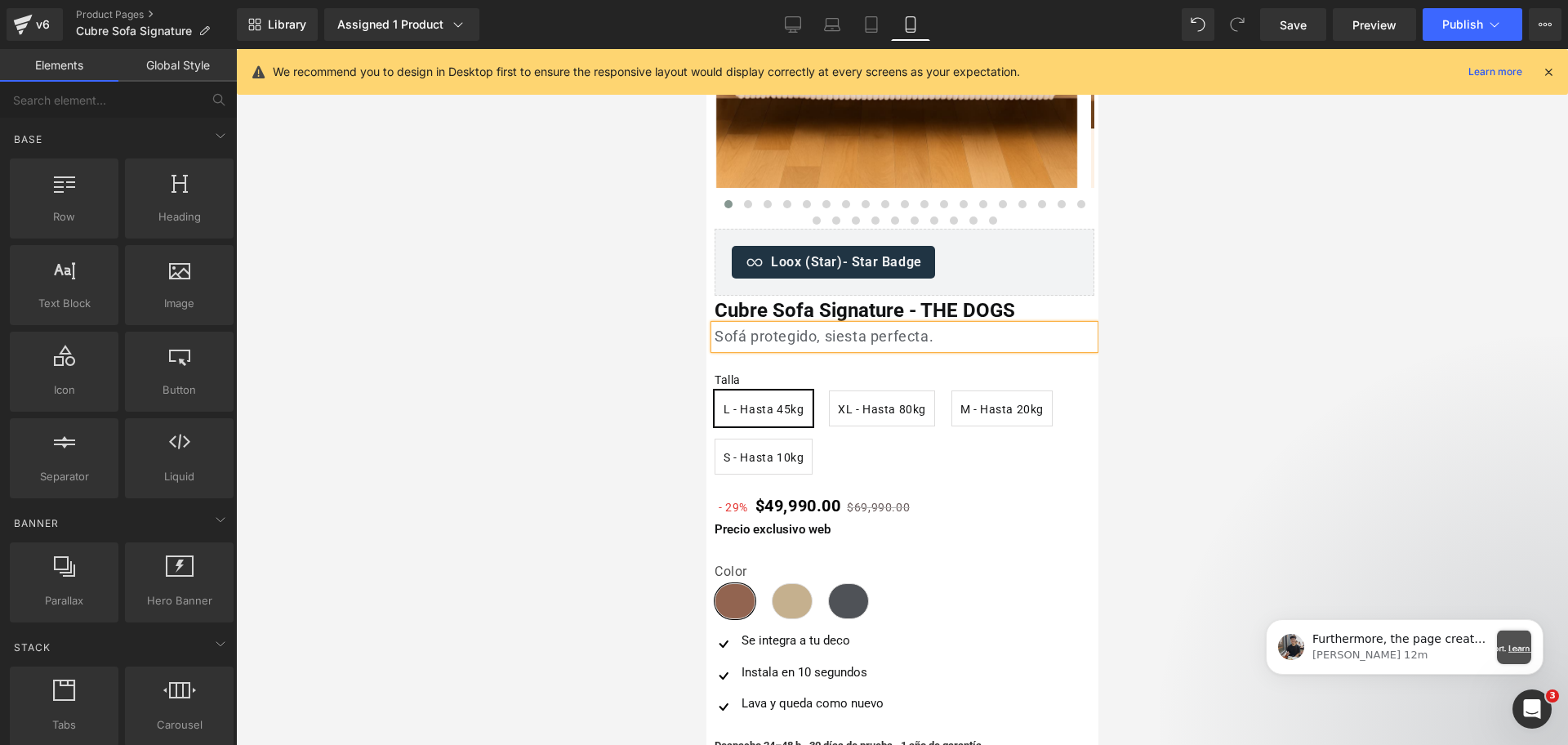
drag, startPoint x: 1289, startPoint y: 274, endPoint x: 319, endPoint y: 235, distance: 970.8
click at [1289, 274] on div at bounding box center [902, 397] width 1332 height 696
click at [872, 311] on span "(P) Title" at bounding box center [863, 311] width 53 height 25
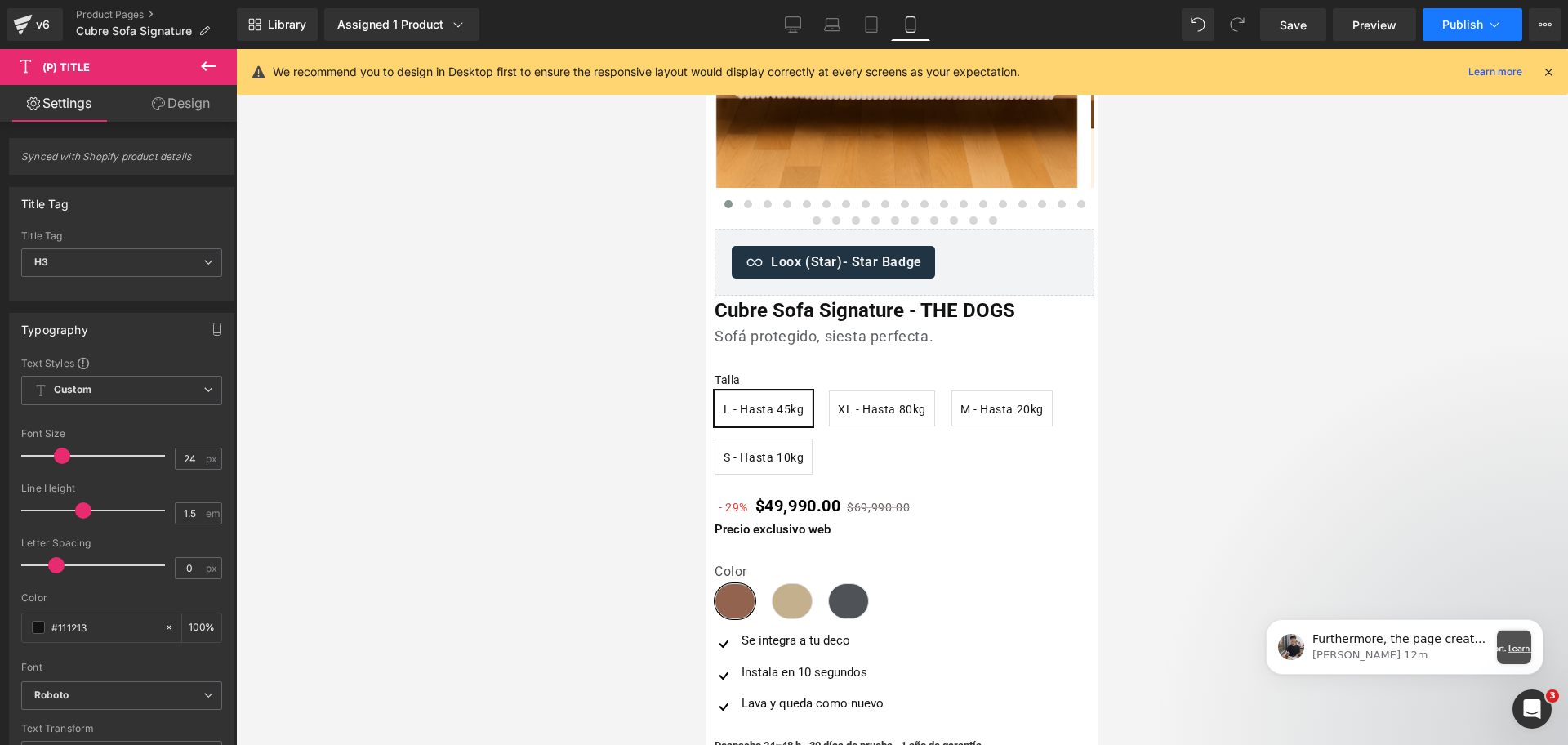
click at [1460, 31] on button "Publish" at bounding box center [1473, 25] width 100 height 33
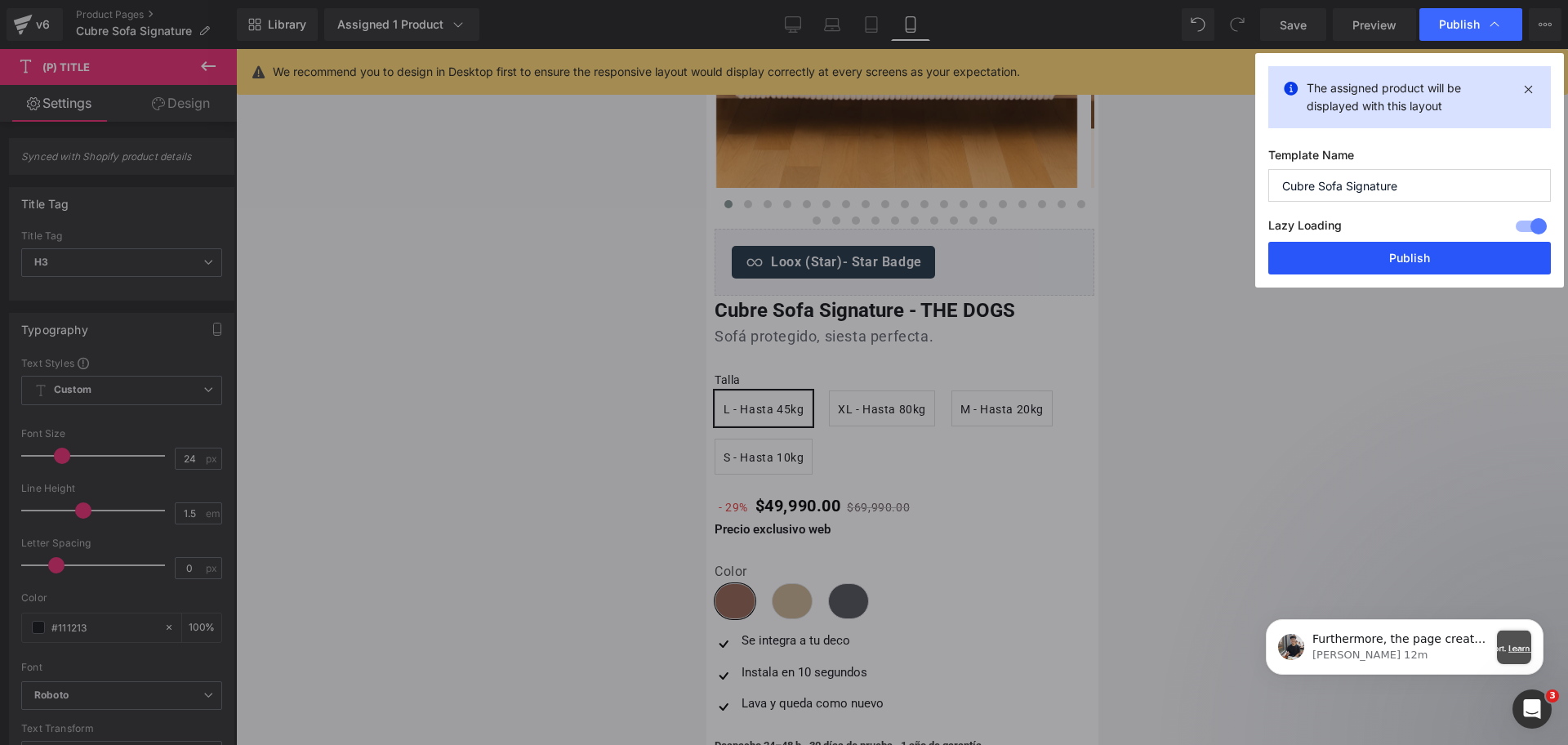
drag, startPoint x: 1370, startPoint y: 249, endPoint x: 267, endPoint y: 277, distance: 1103.4
click at [1370, 249] on button "Publish" at bounding box center [1409, 258] width 282 height 33
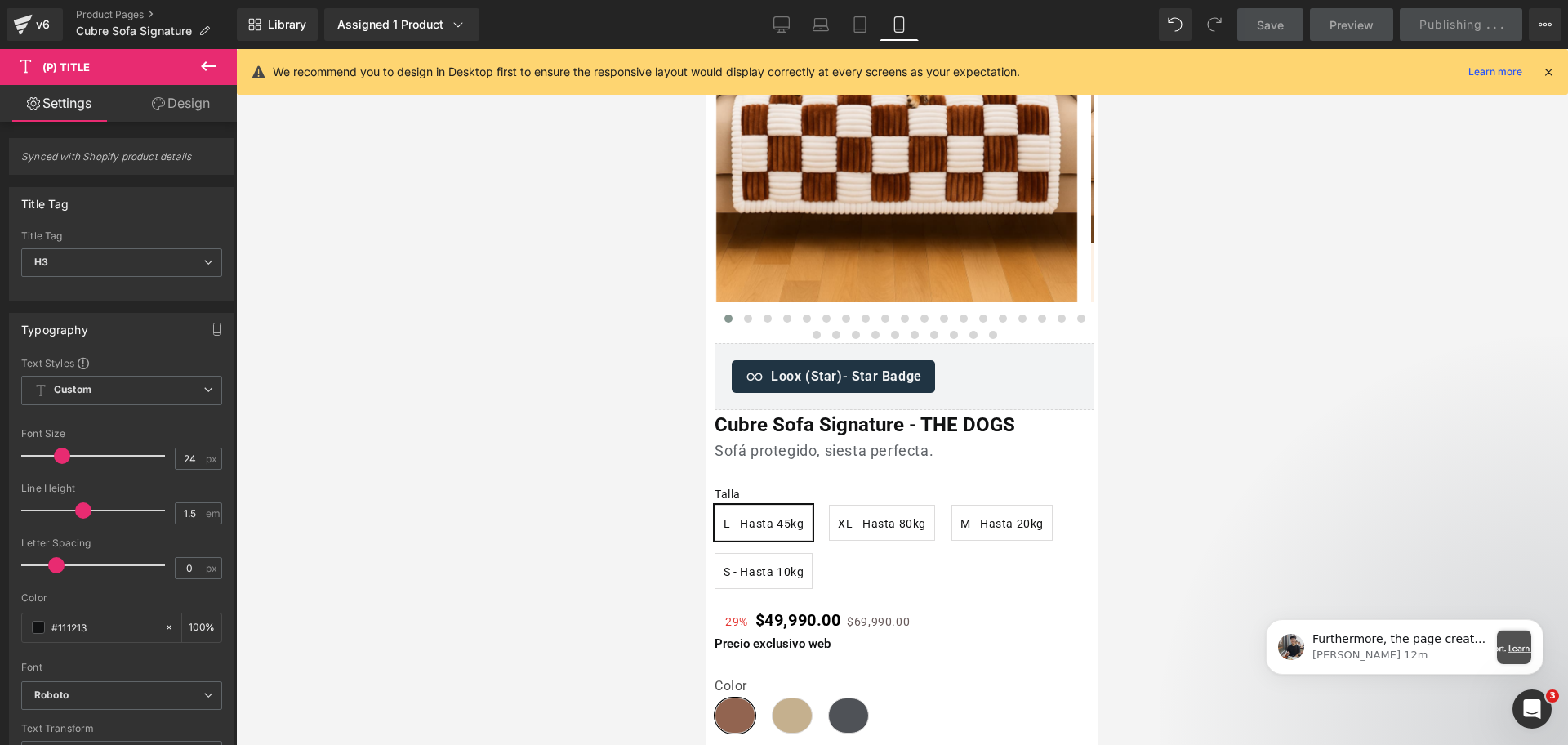
scroll to position [0, 0]
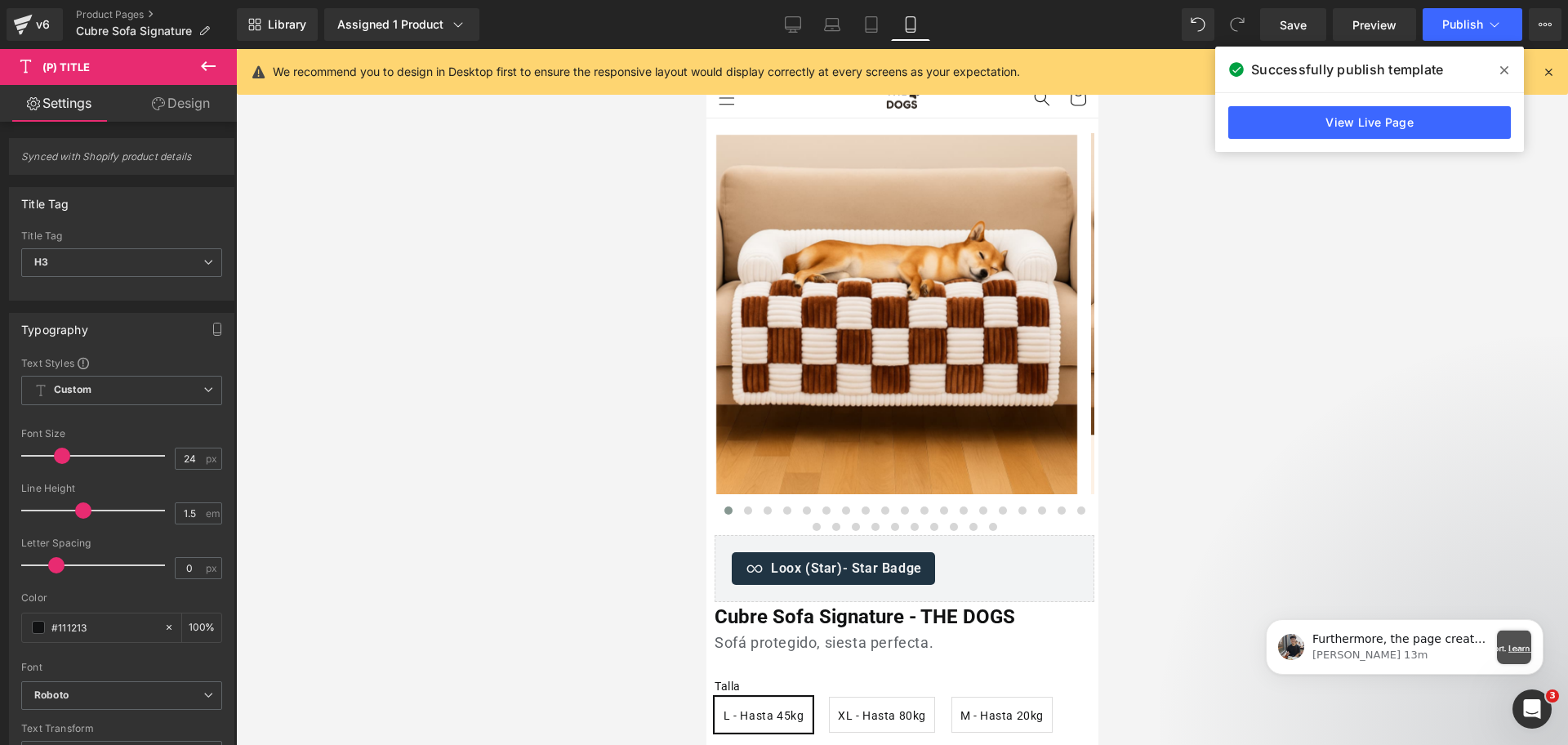
click at [1493, 72] on span at bounding box center [1505, 70] width 26 height 26
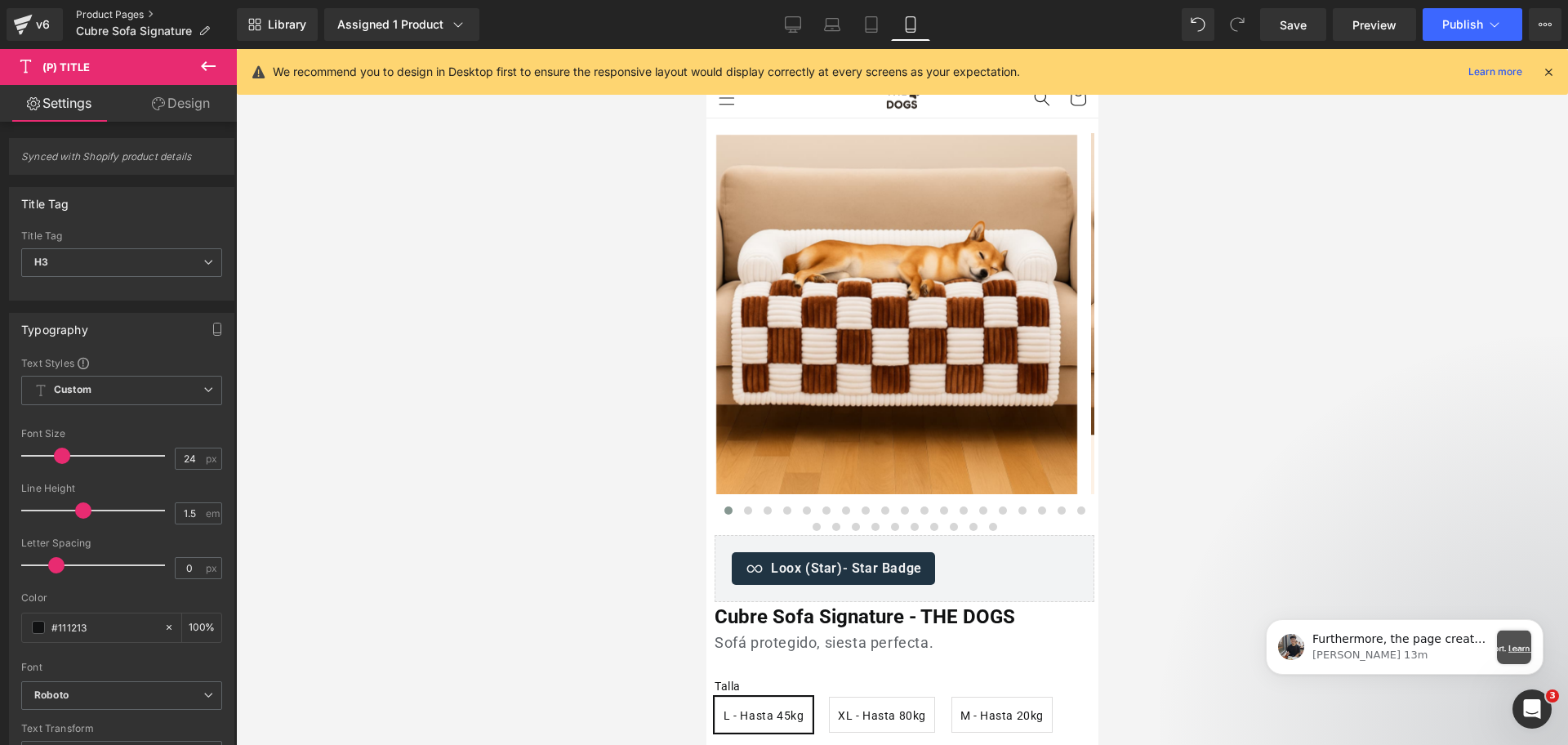
click at [142, 16] on link "Product Pages" at bounding box center [156, 15] width 161 height 13
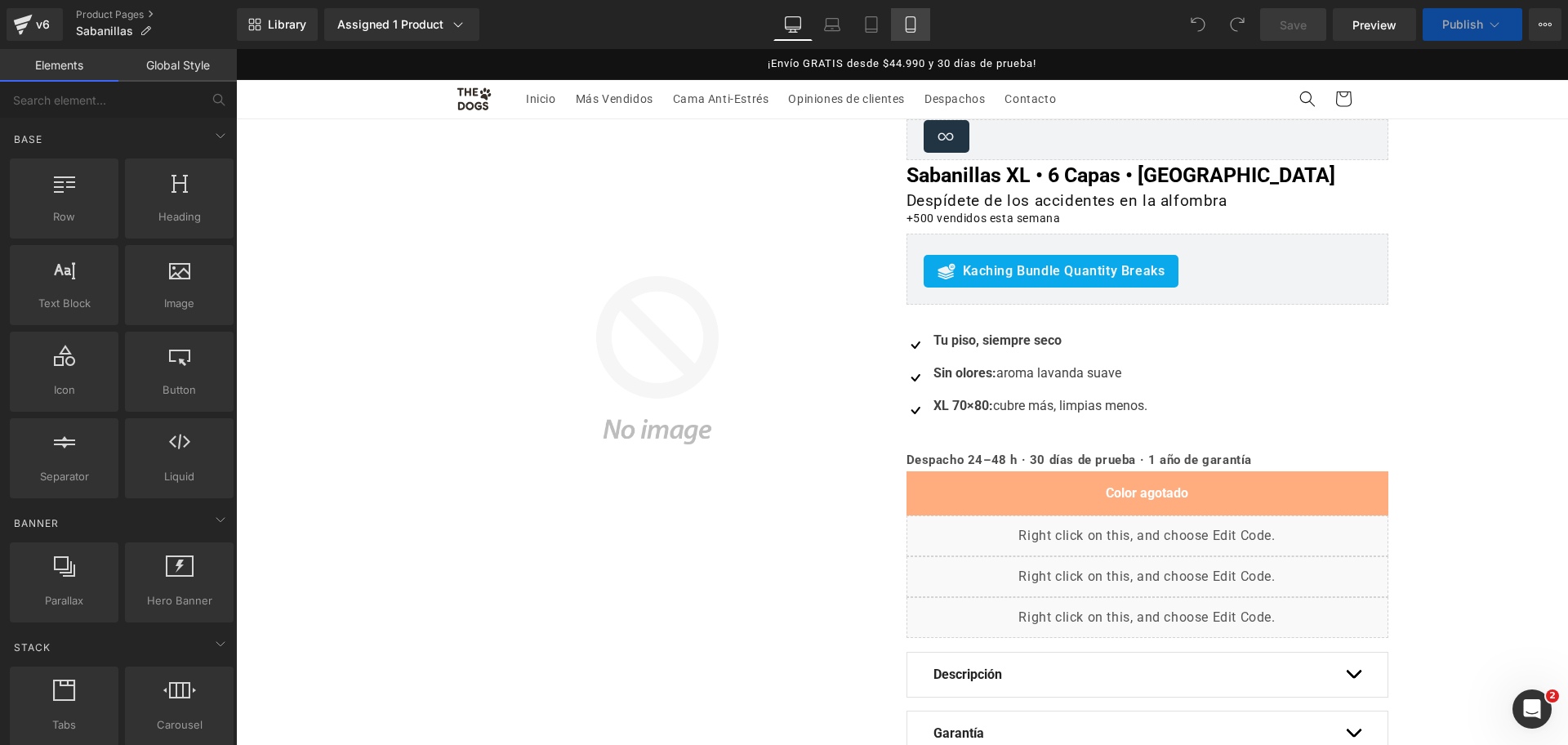
click at [922, 17] on link "Mobile" at bounding box center [911, 25] width 40 height 33
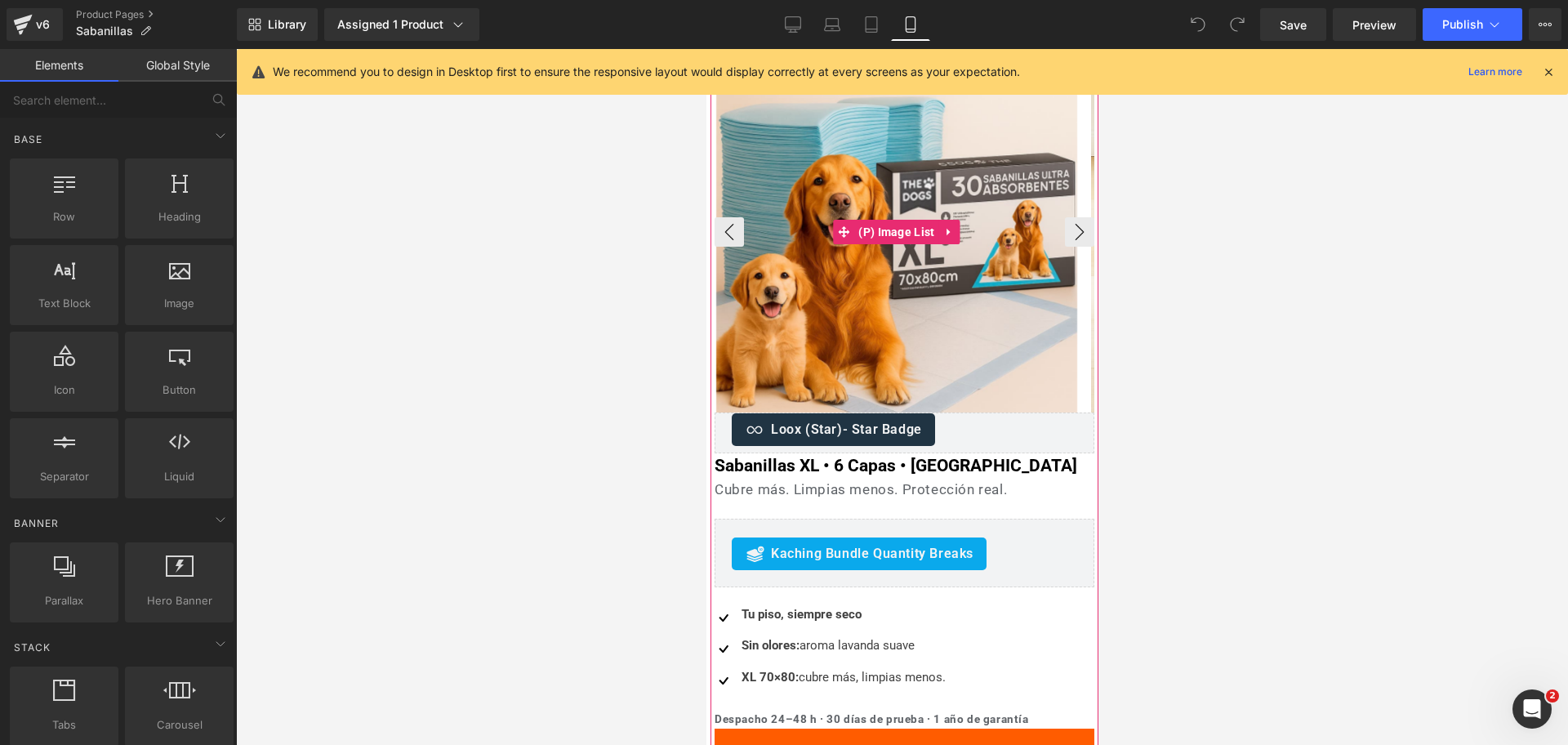
scroll to position [204, 0]
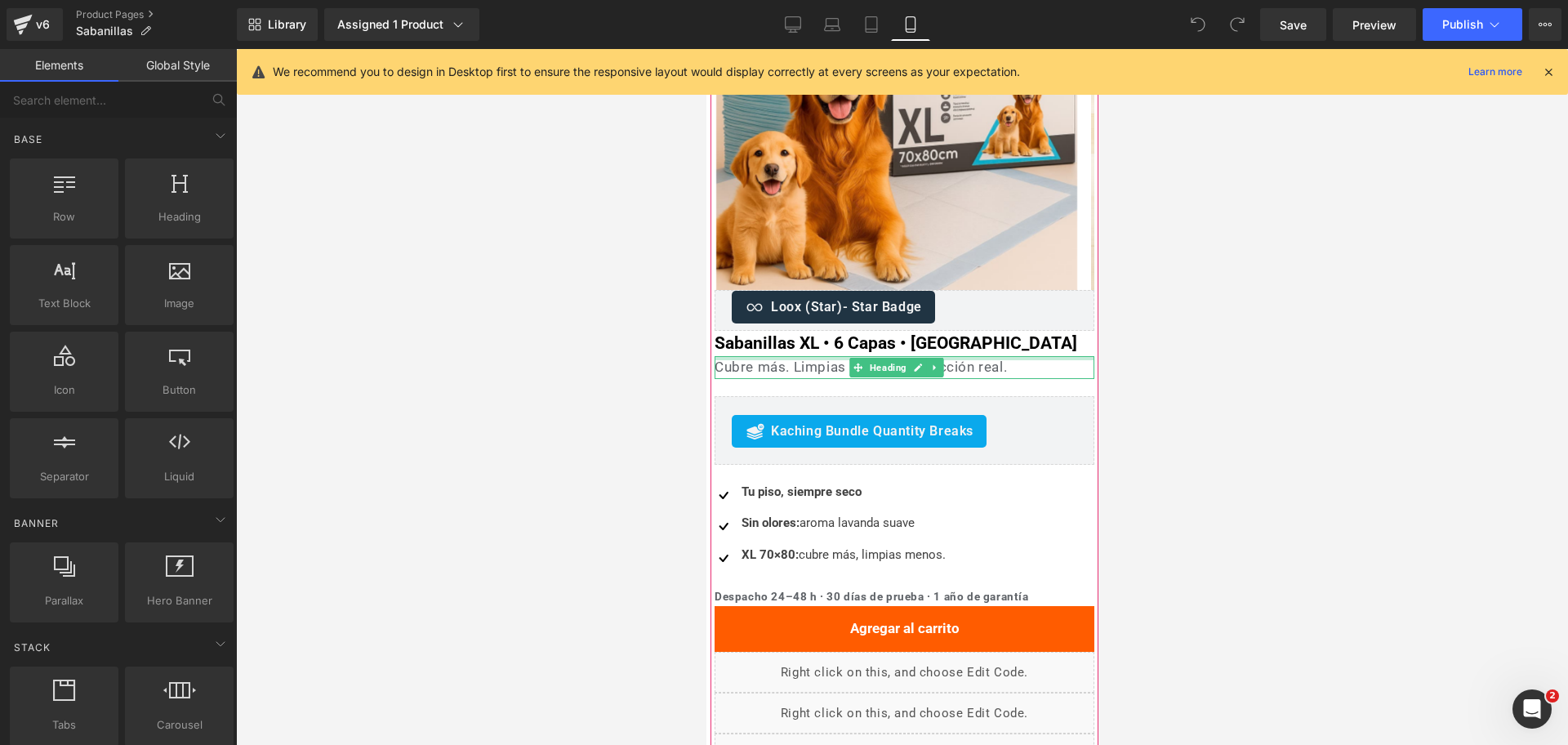
click at [848, 361] on div at bounding box center [903, 358] width 379 height 4
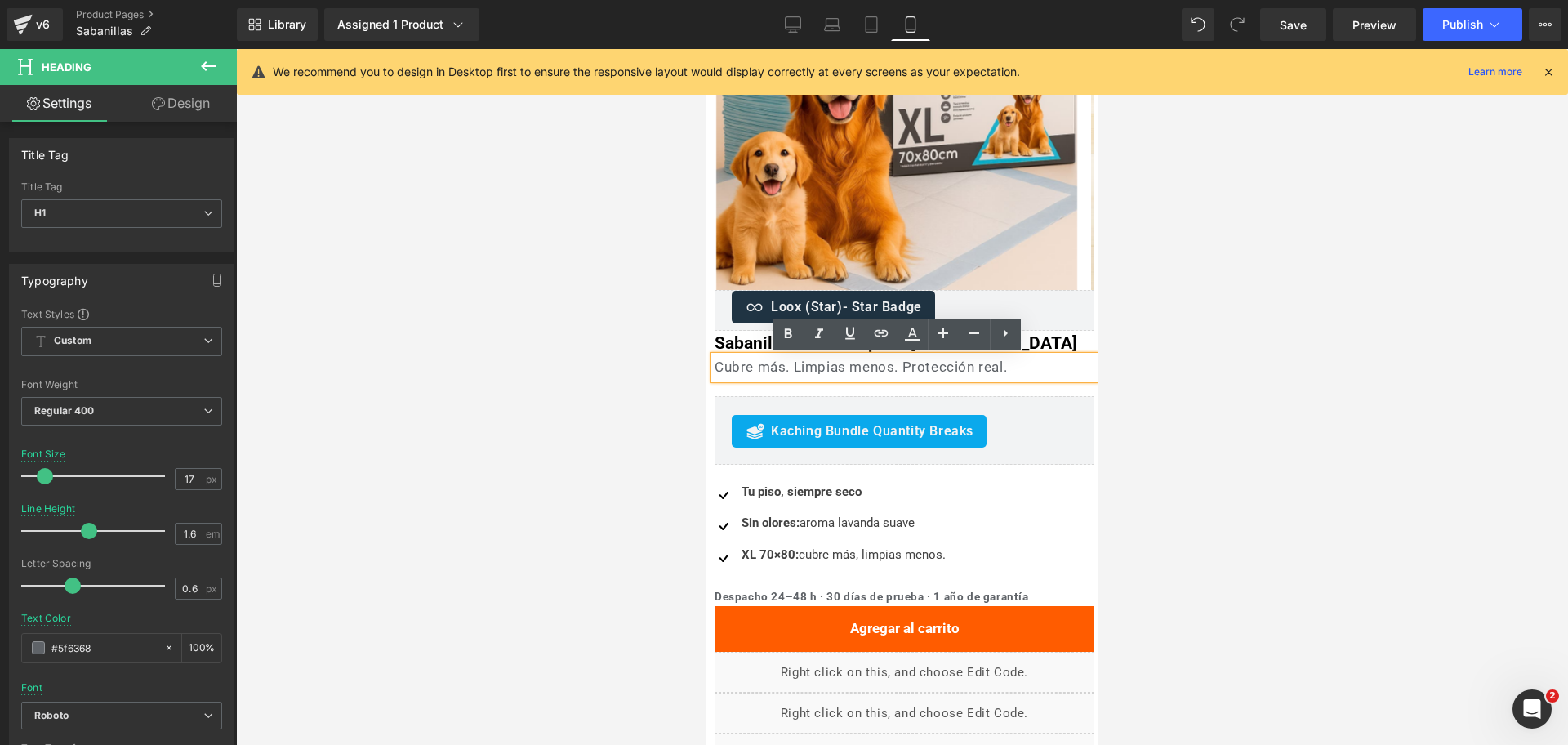
click at [1134, 285] on div at bounding box center [902, 397] width 1332 height 696
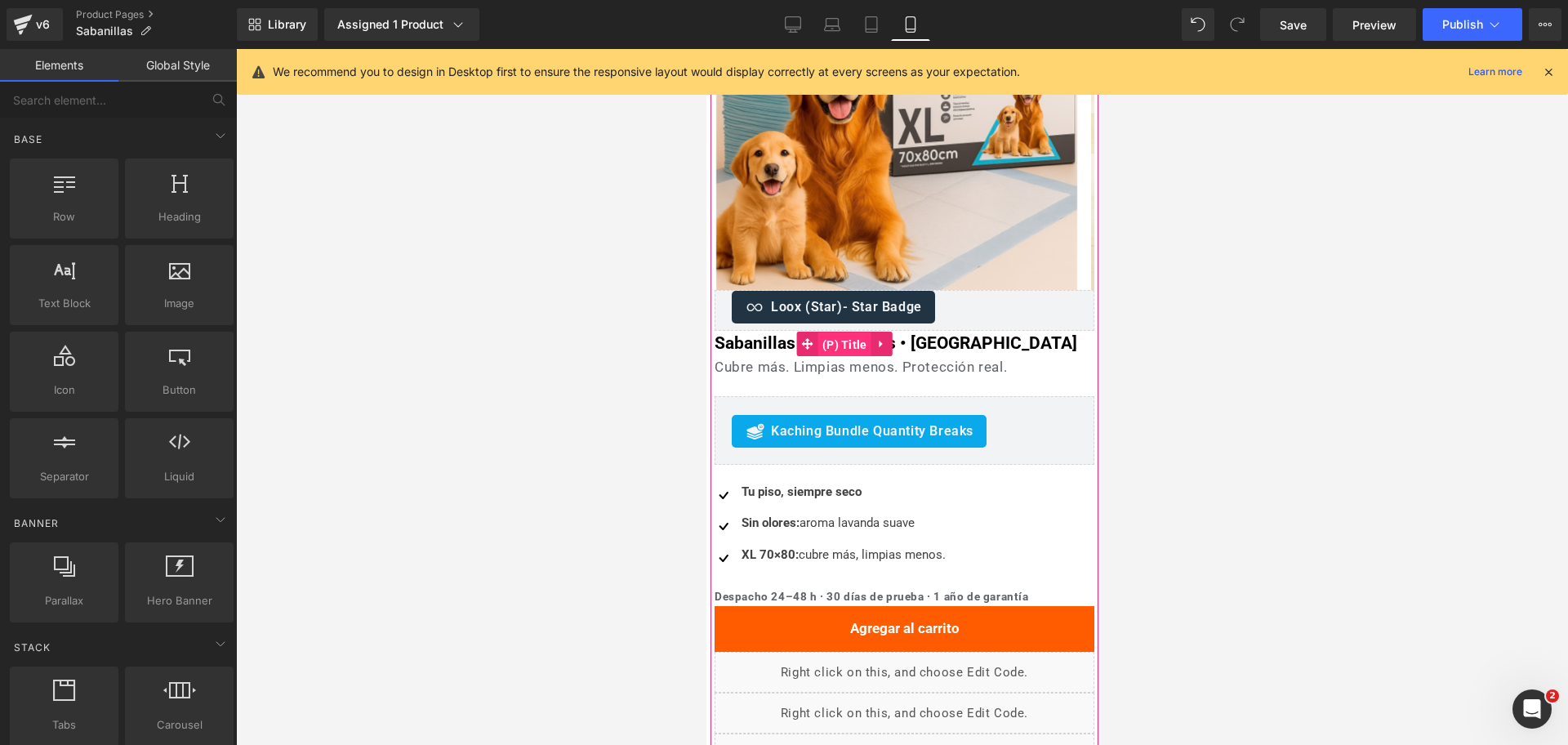
click at [845, 347] on span "(P) Title" at bounding box center [844, 345] width 53 height 25
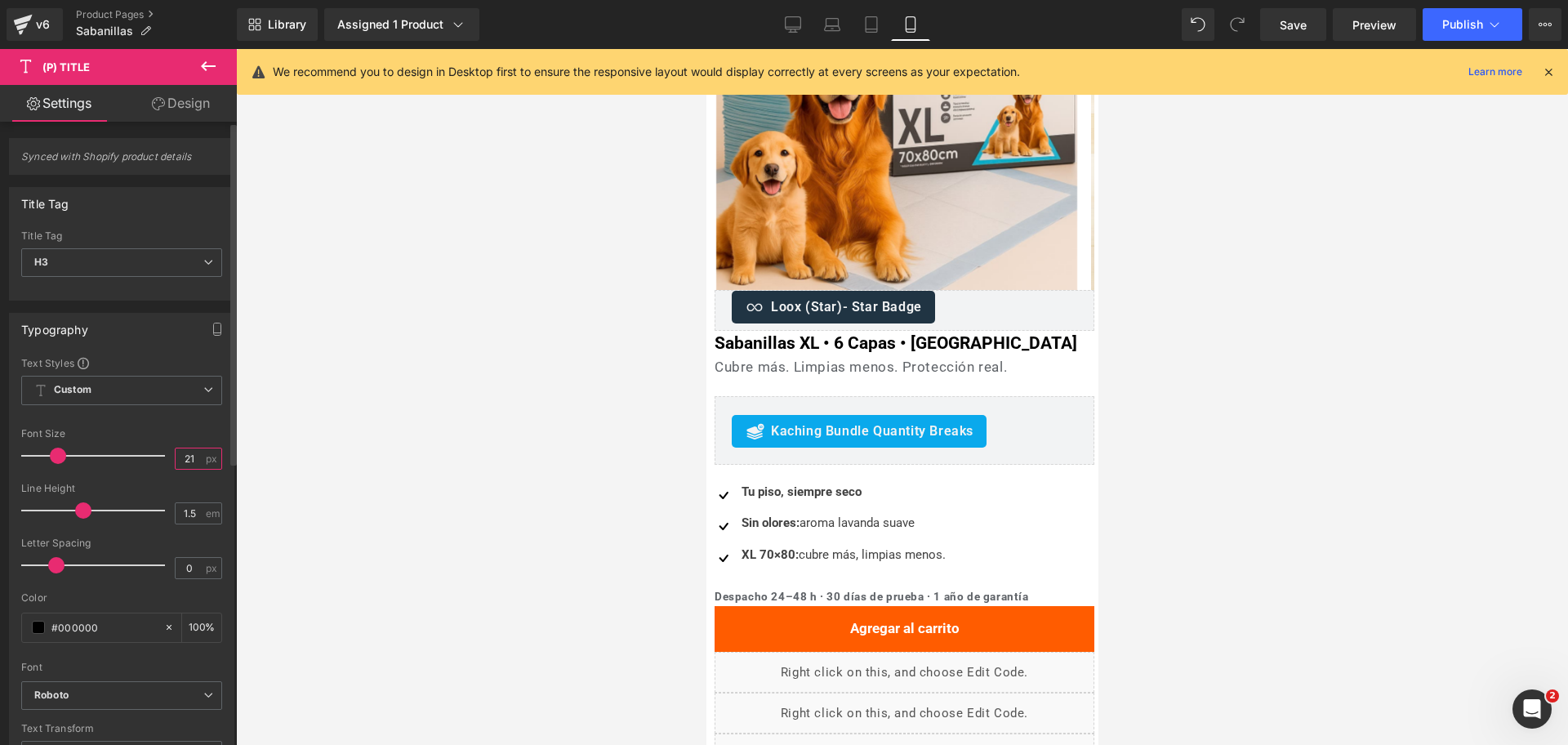
click at [190, 454] on input "21" at bounding box center [189, 459] width 29 height 21
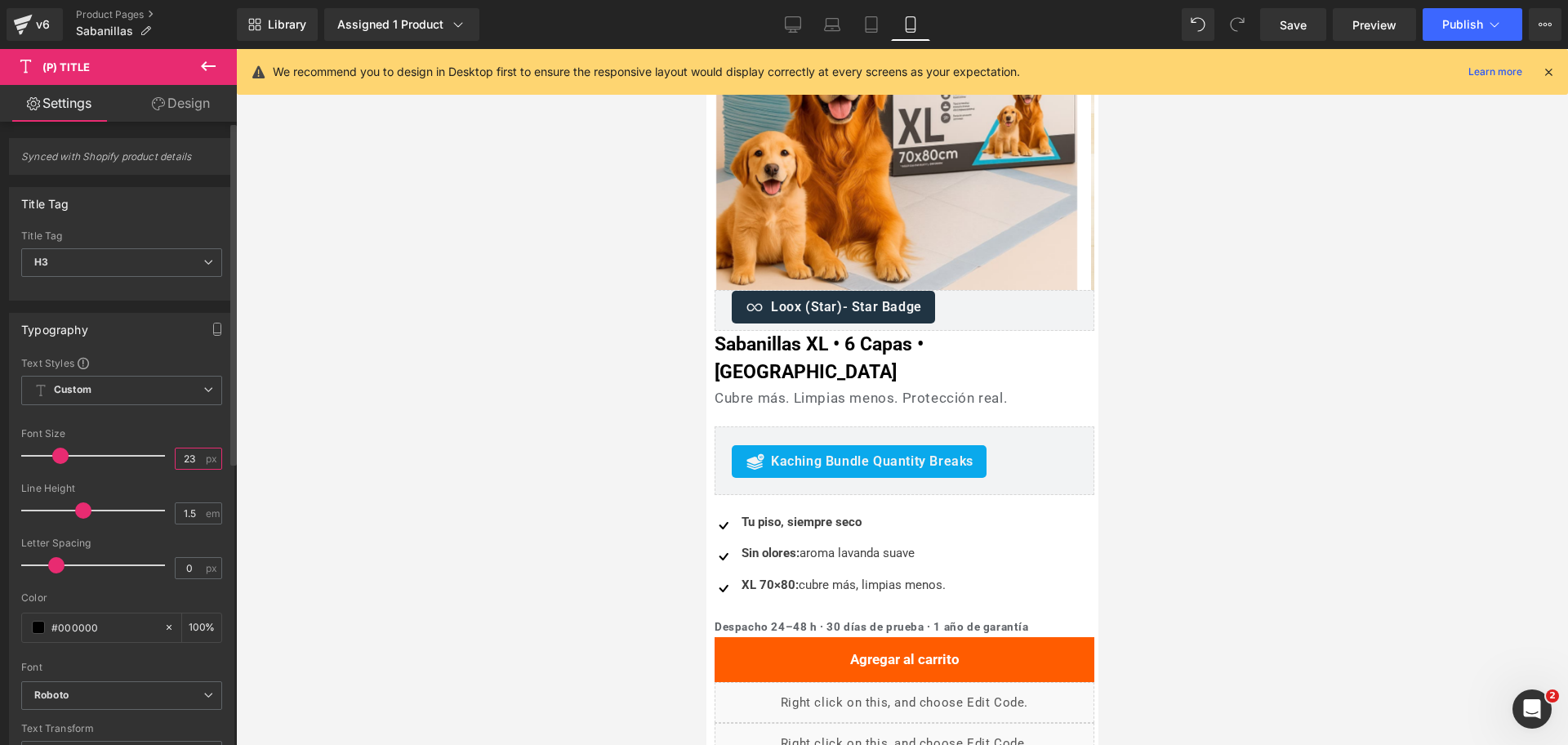
click at [190, 454] on input "23" at bounding box center [189, 459] width 29 height 21
type input "24"
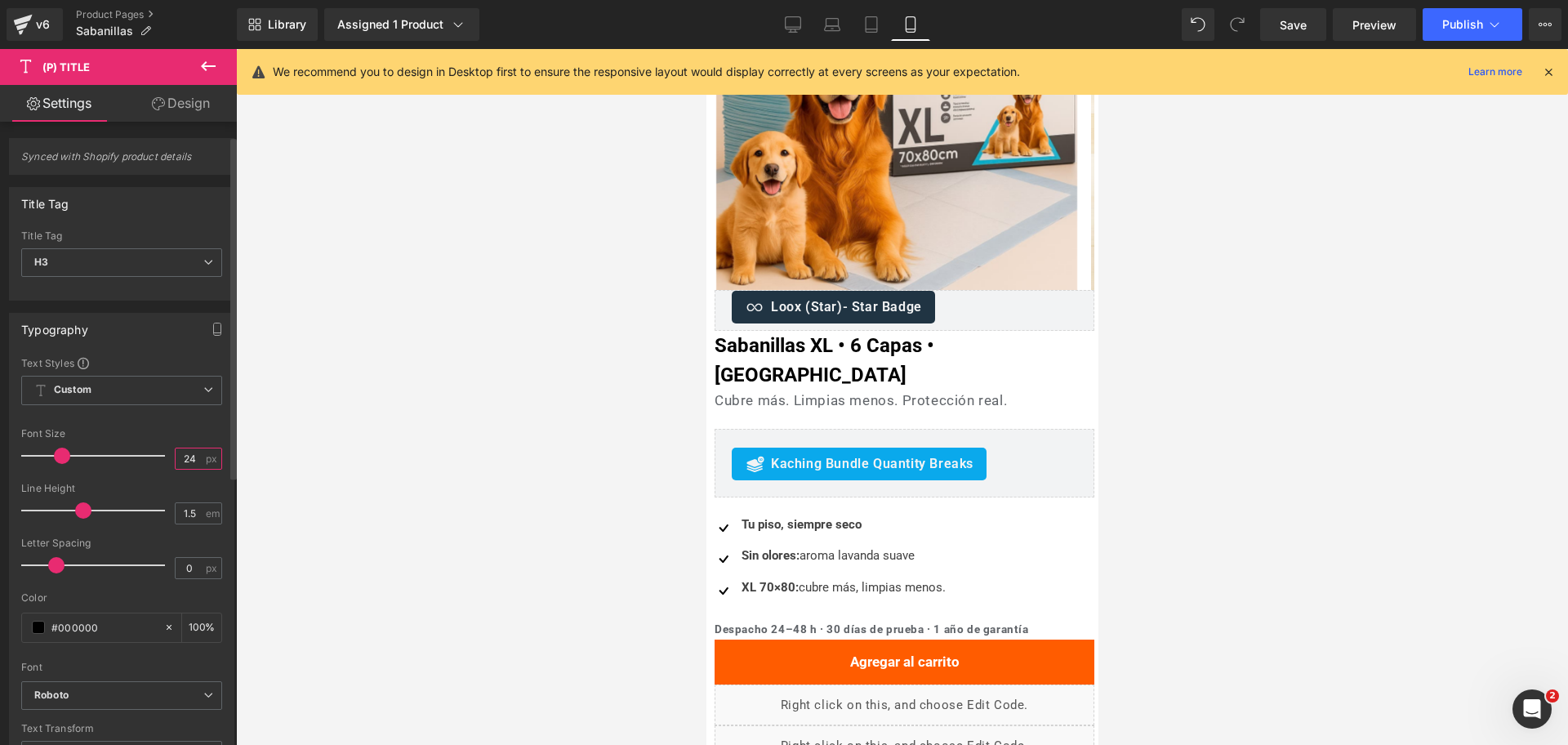
scroll to position [102, 0]
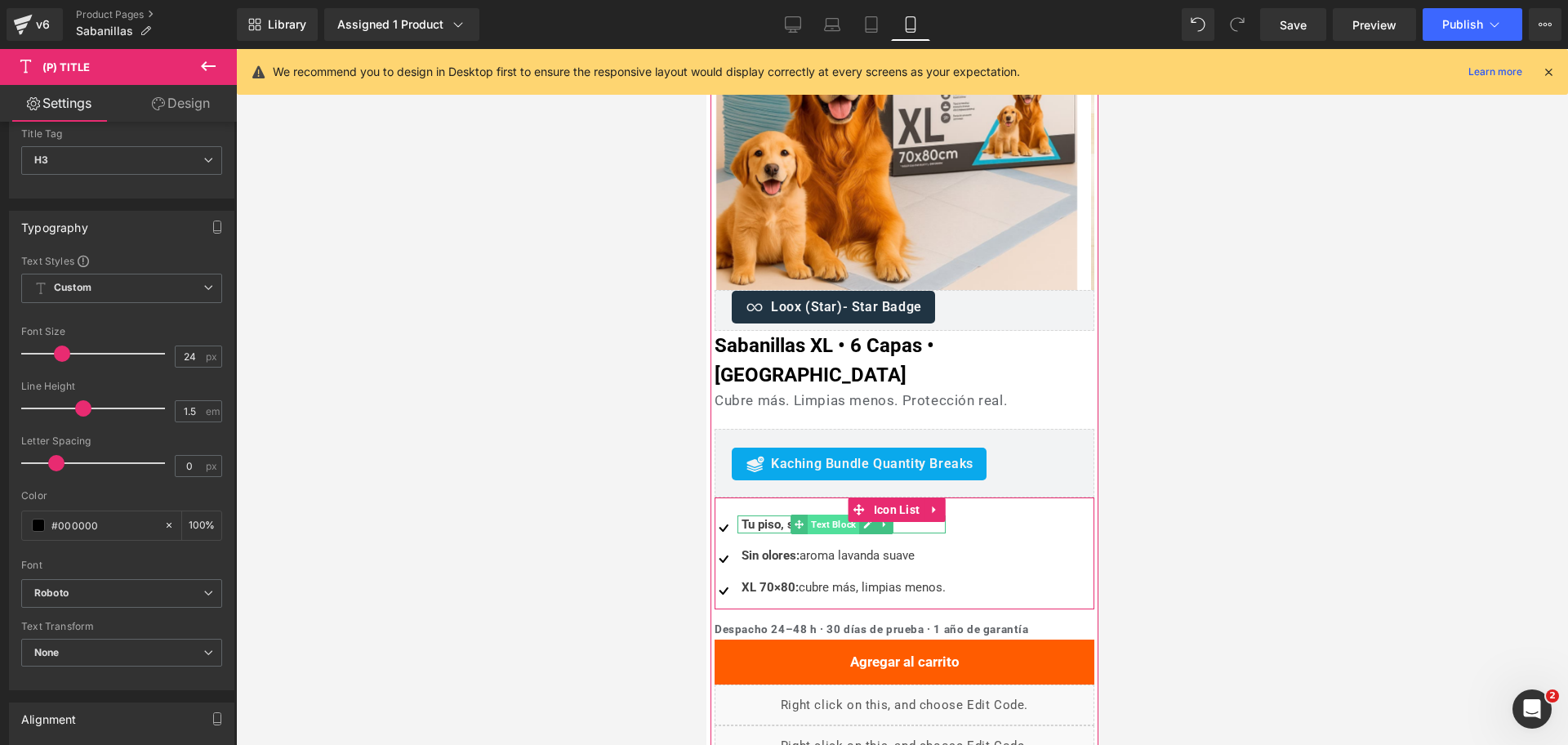
click at [845, 515] on span "Text Block" at bounding box center [832, 524] width 52 height 20
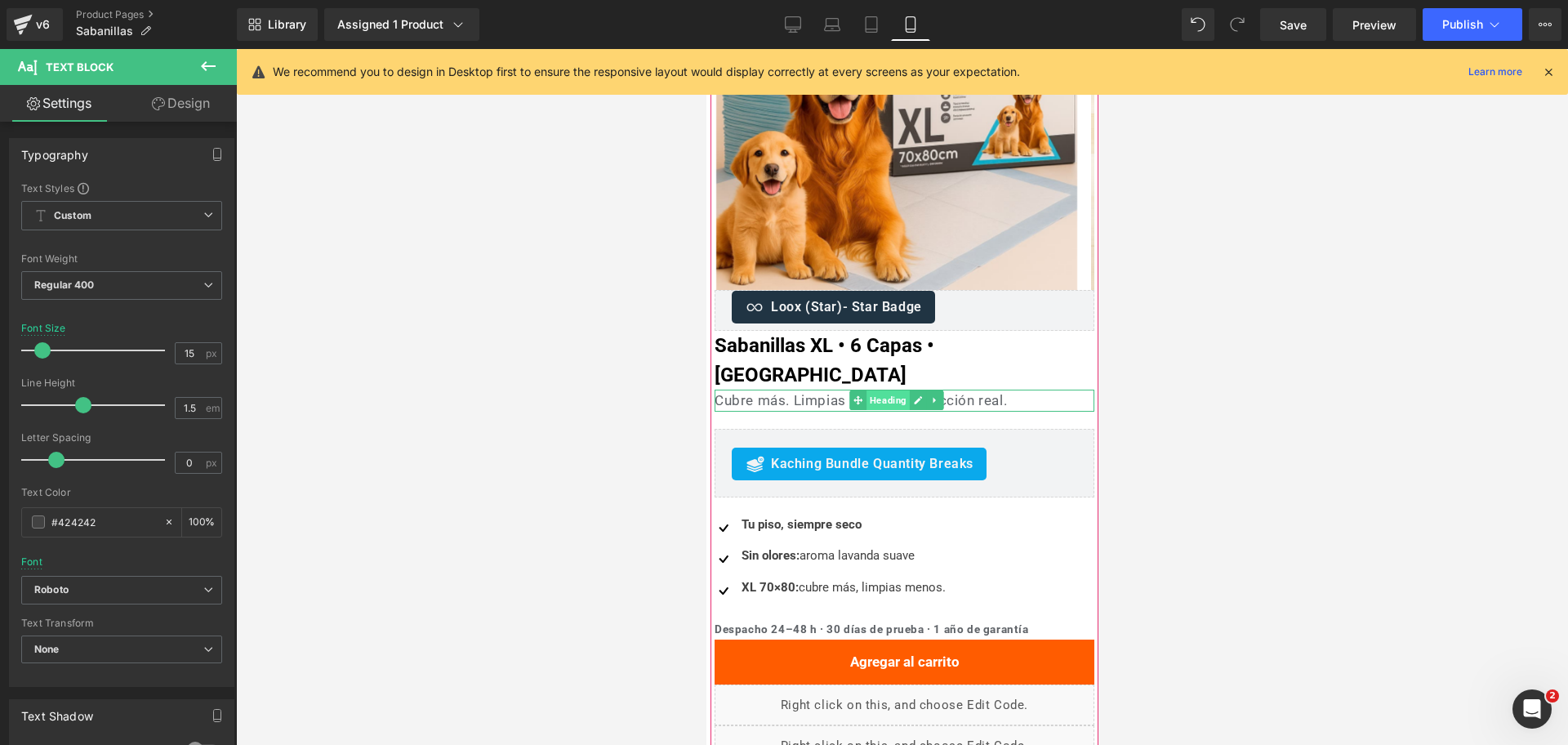
click at [890, 390] on span "Heading" at bounding box center [887, 400] width 44 height 20
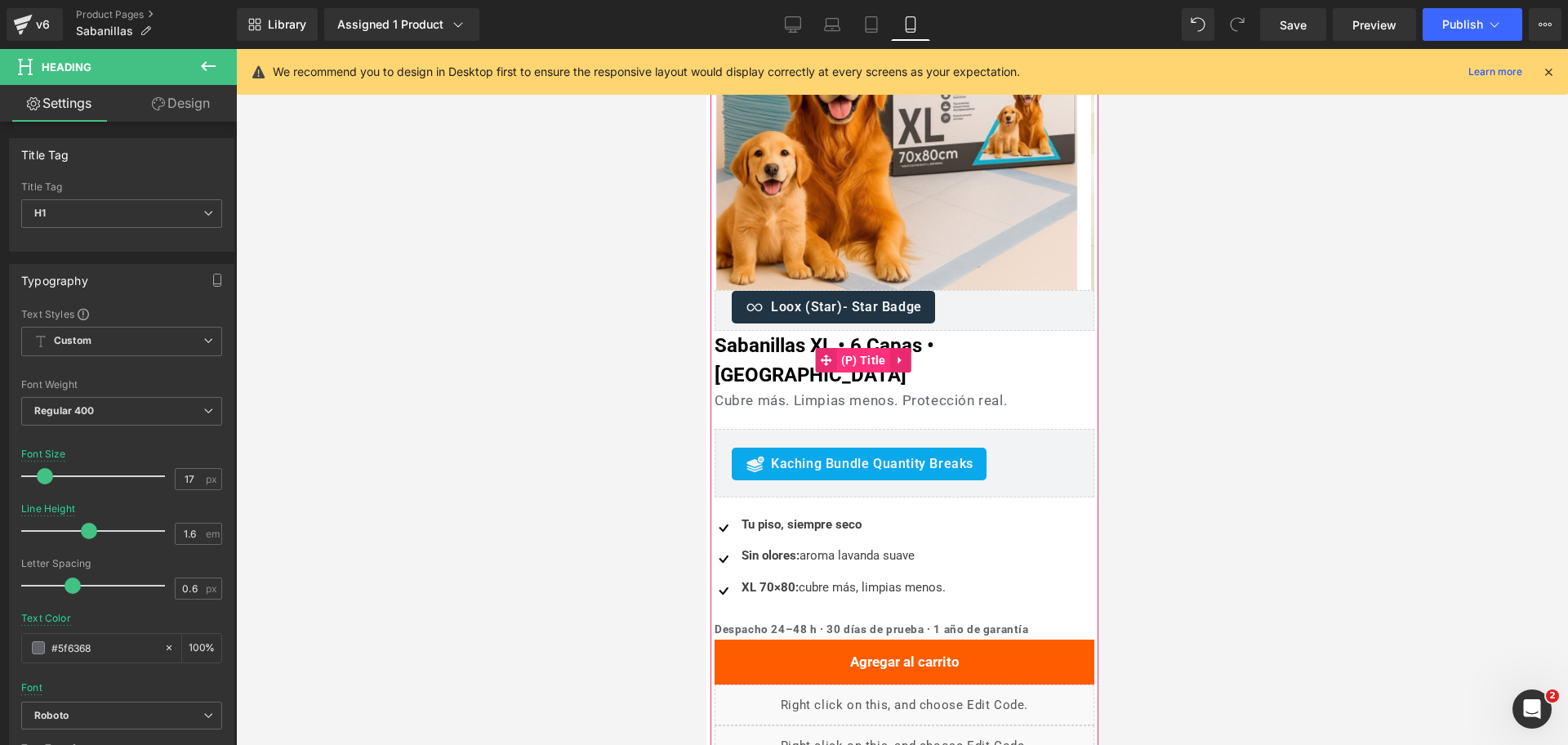
click at [854, 348] on span "(P) Title" at bounding box center [863, 361] width 53 height 25
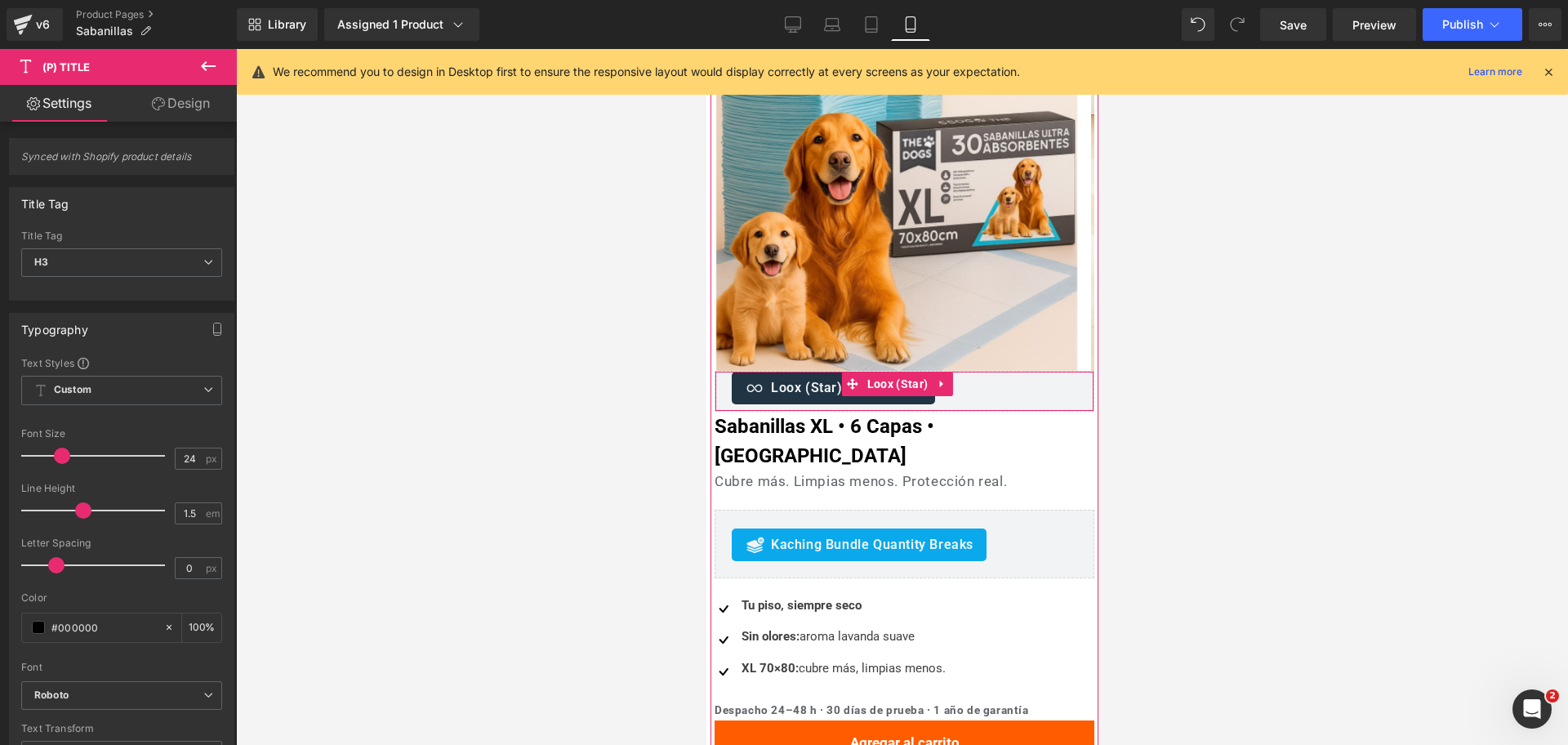
scroll to position [0, 0]
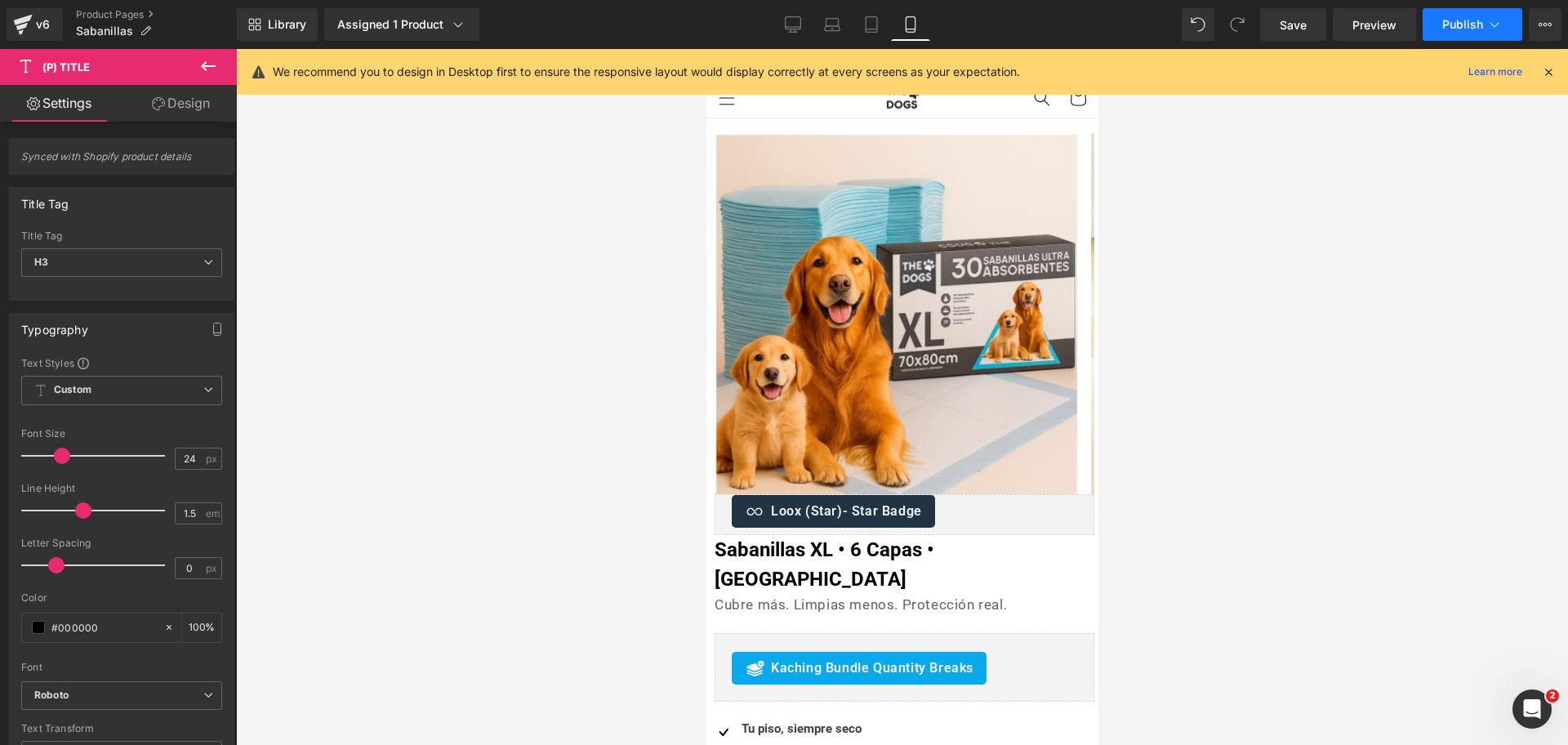
click at [1444, 38] on button "Publish" at bounding box center [1473, 25] width 100 height 33
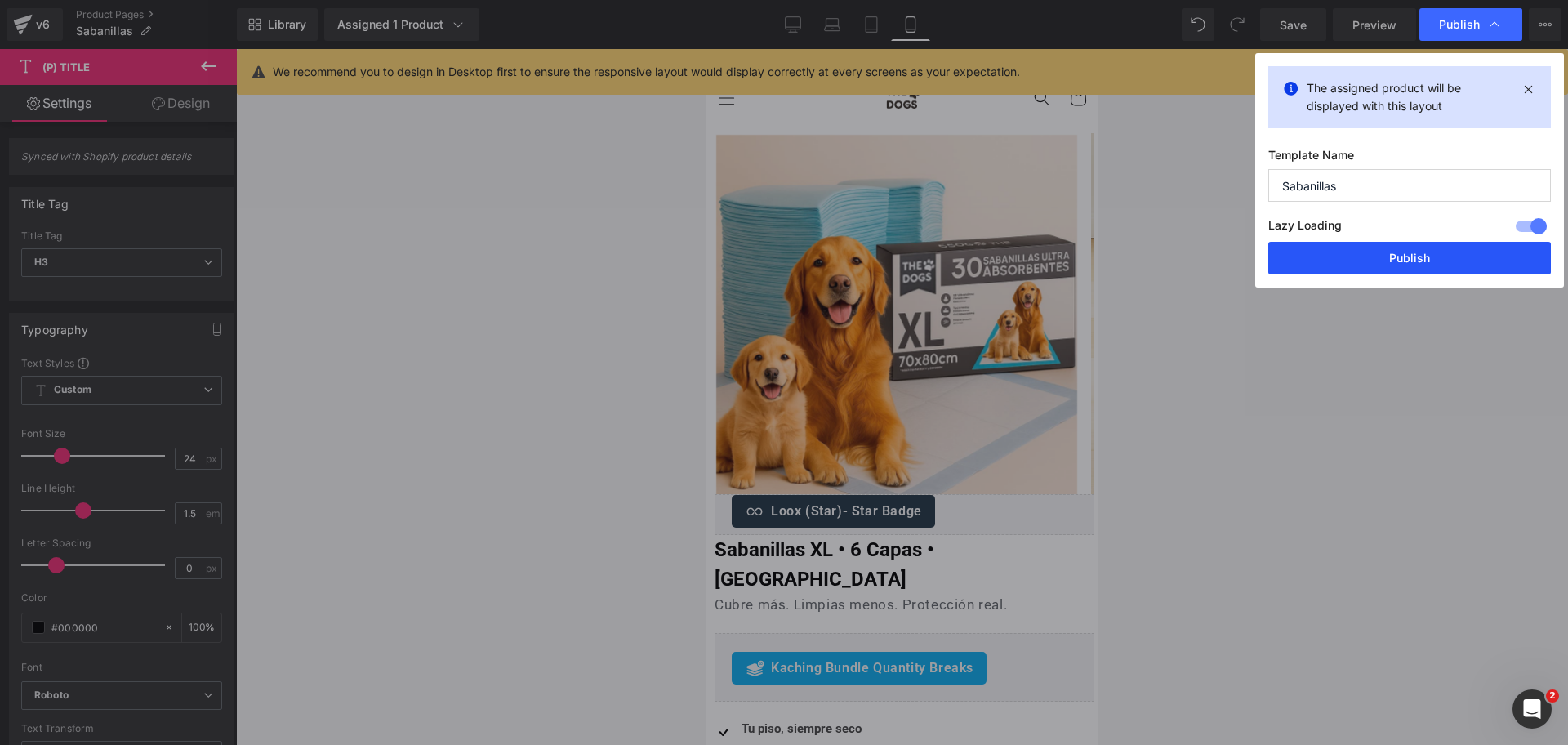
click at [1367, 253] on button "Publish" at bounding box center [1409, 258] width 282 height 33
